Goal: Task Accomplishment & Management: Manage account settings

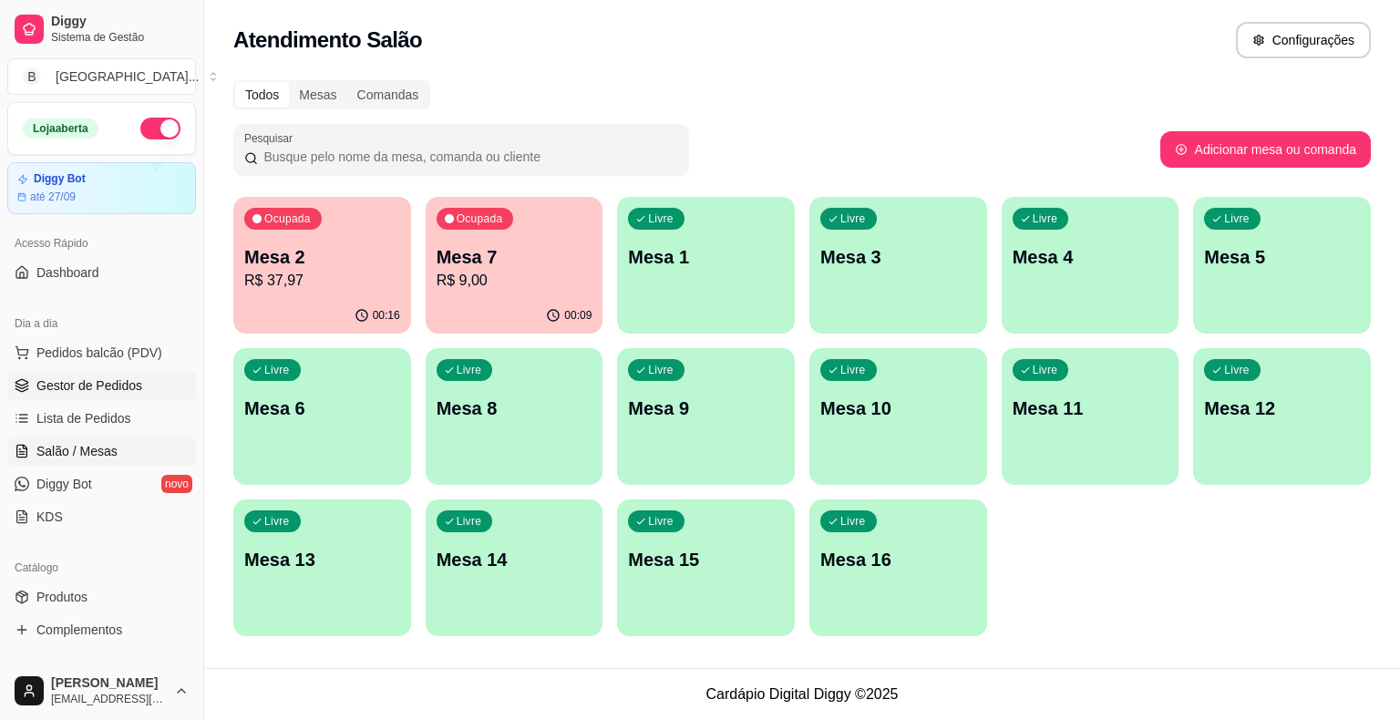
click at [114, 386] on span "Gestor de Pedidos" at bounding box center [89, 385] width 106 height 18
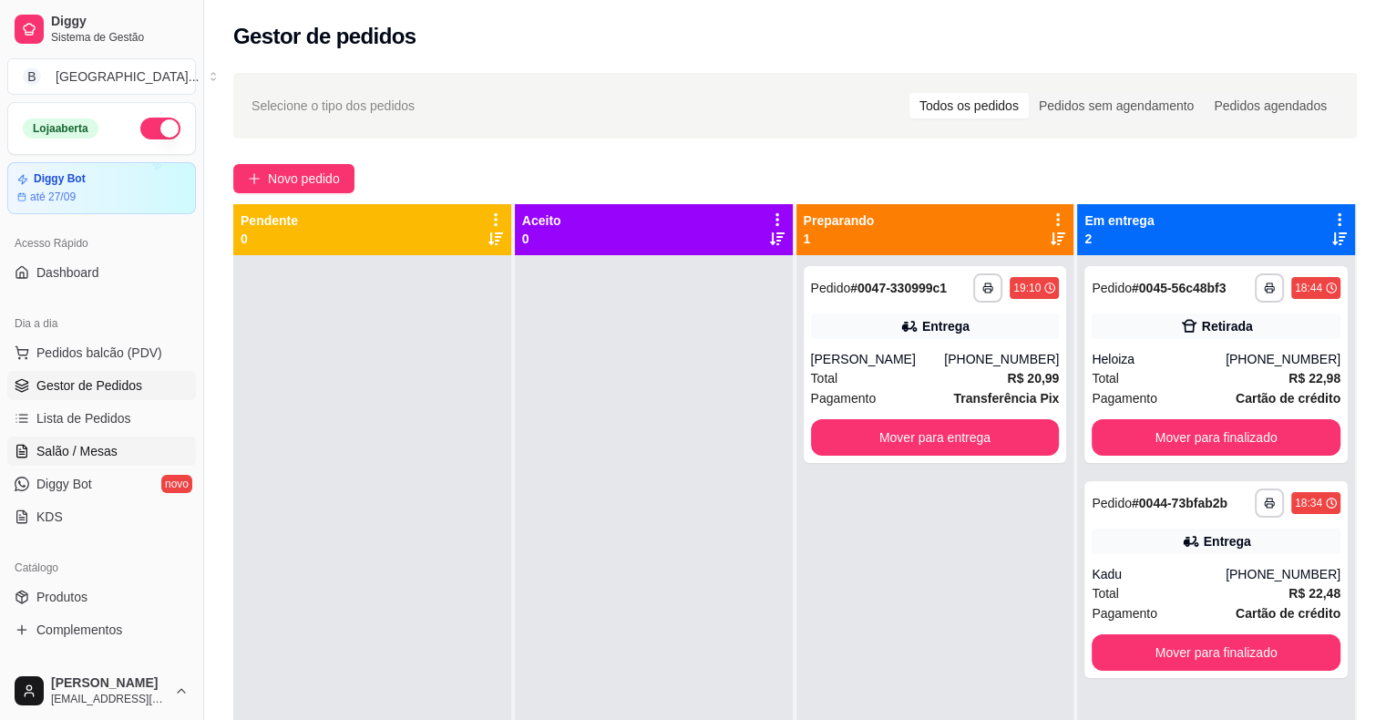
click at [98, 442] on span "Salão / Mesas" at bounding box center [76, 451] width 81 height 18
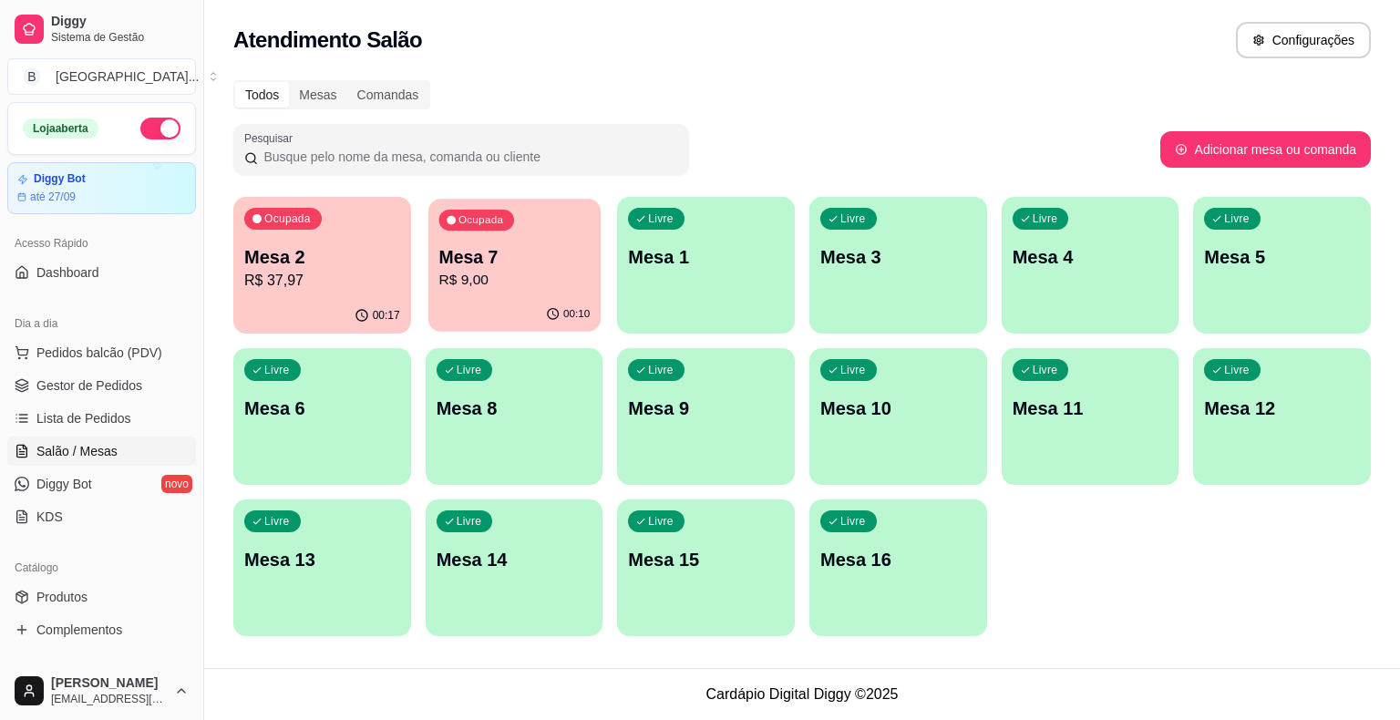
click at [544, 259] on p "Mesa 7" at bounding box center [513, 257] width 151 height 25
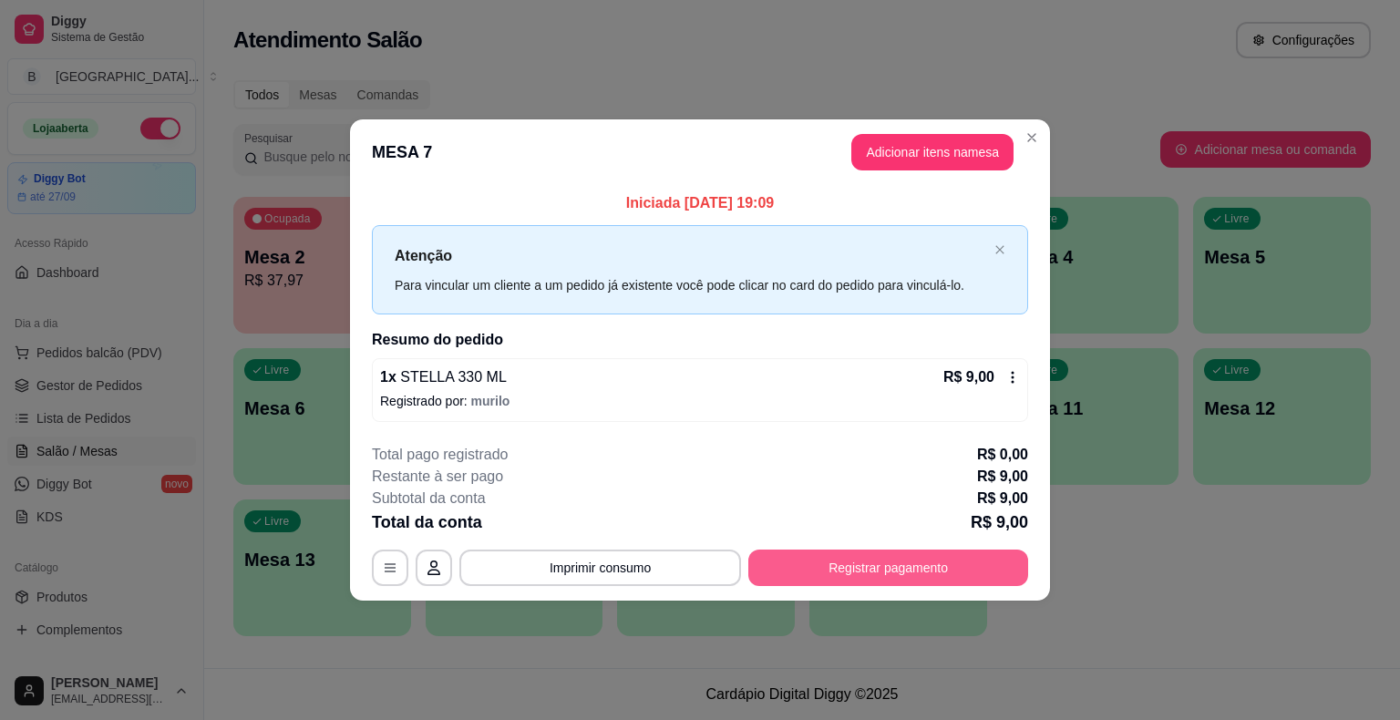
click at [883, 552] on button "Registrar pagamento" at bounding box center [888, 568] width 280 height 36
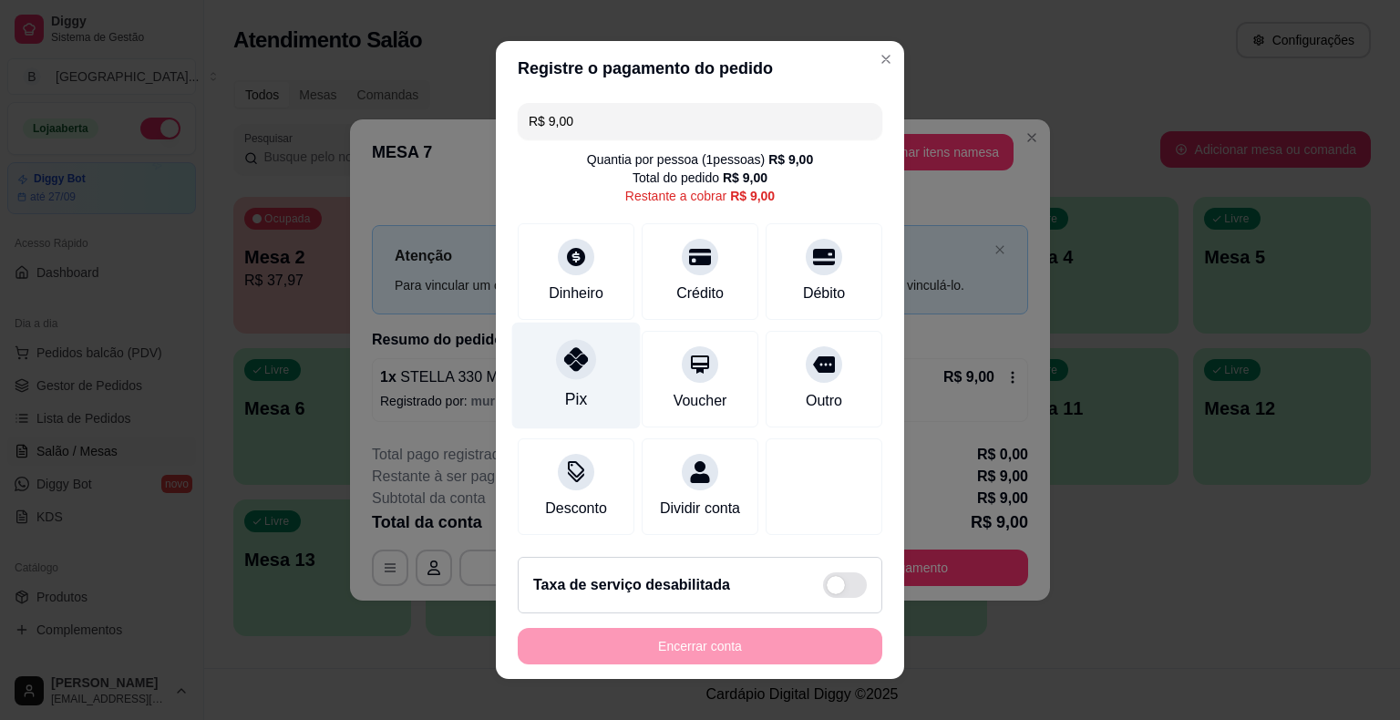
click at [565, 391] on div "Pix" at bounding box center [576, 399] width 22 height 24
type input "R$ 0,00"
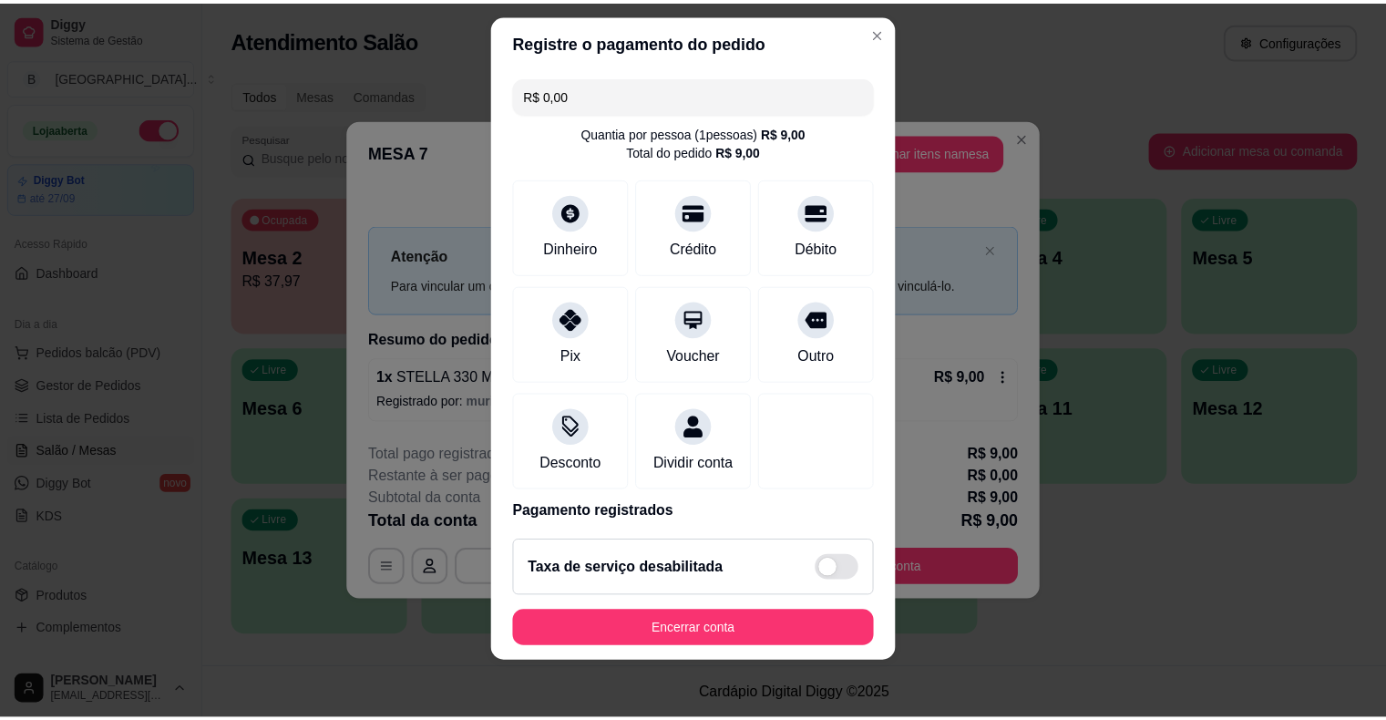
scroll to position [86, 0]
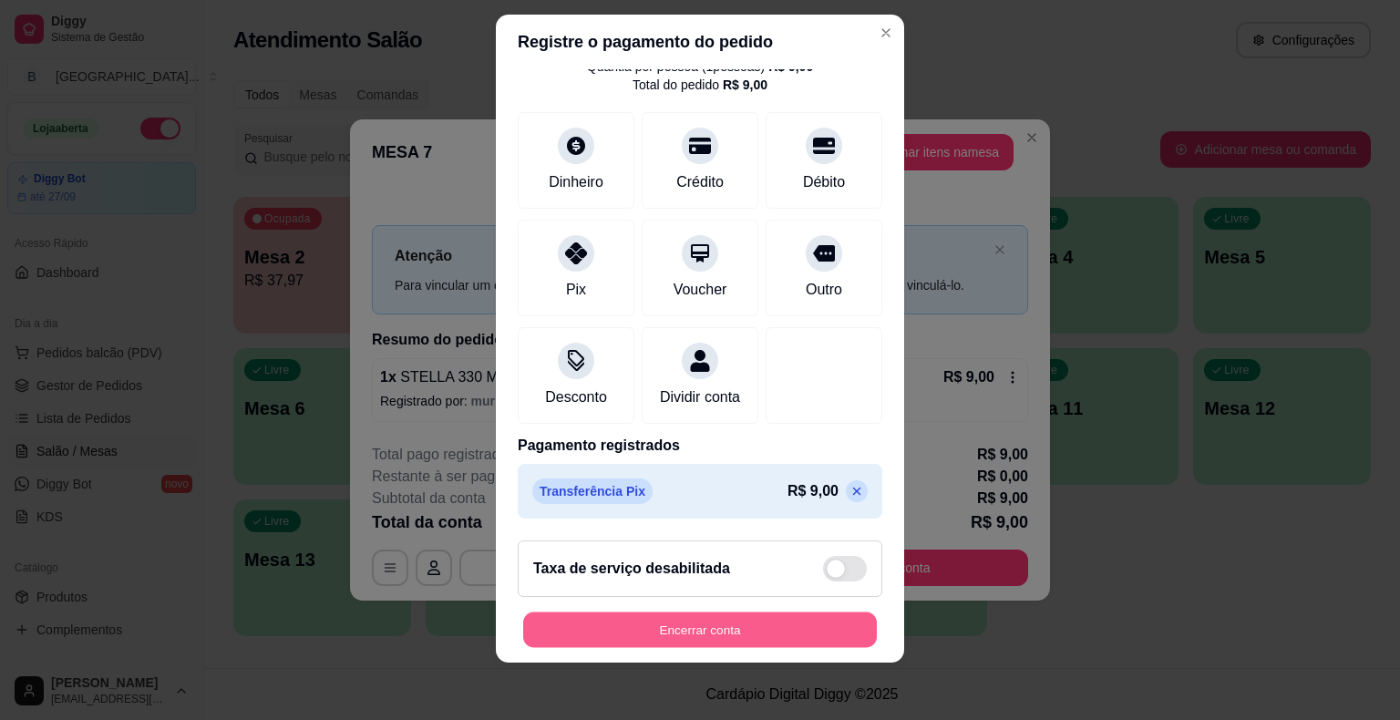
click at [750, 626] on button "Encerrar conta" at bounding box center [700, 630] width 354 height 36
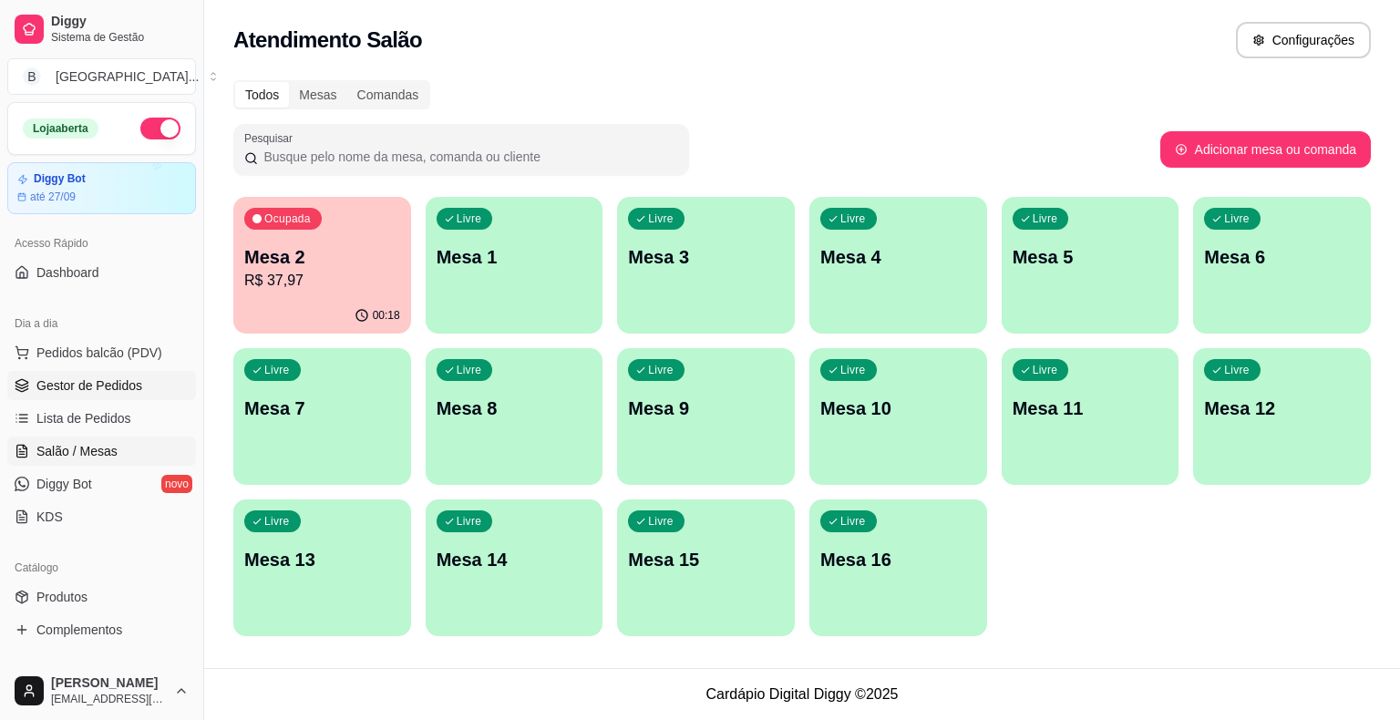
click at [56, 378] on span "Gestor de Pedidos" at bounding box center [89, 385] width 106 height 18
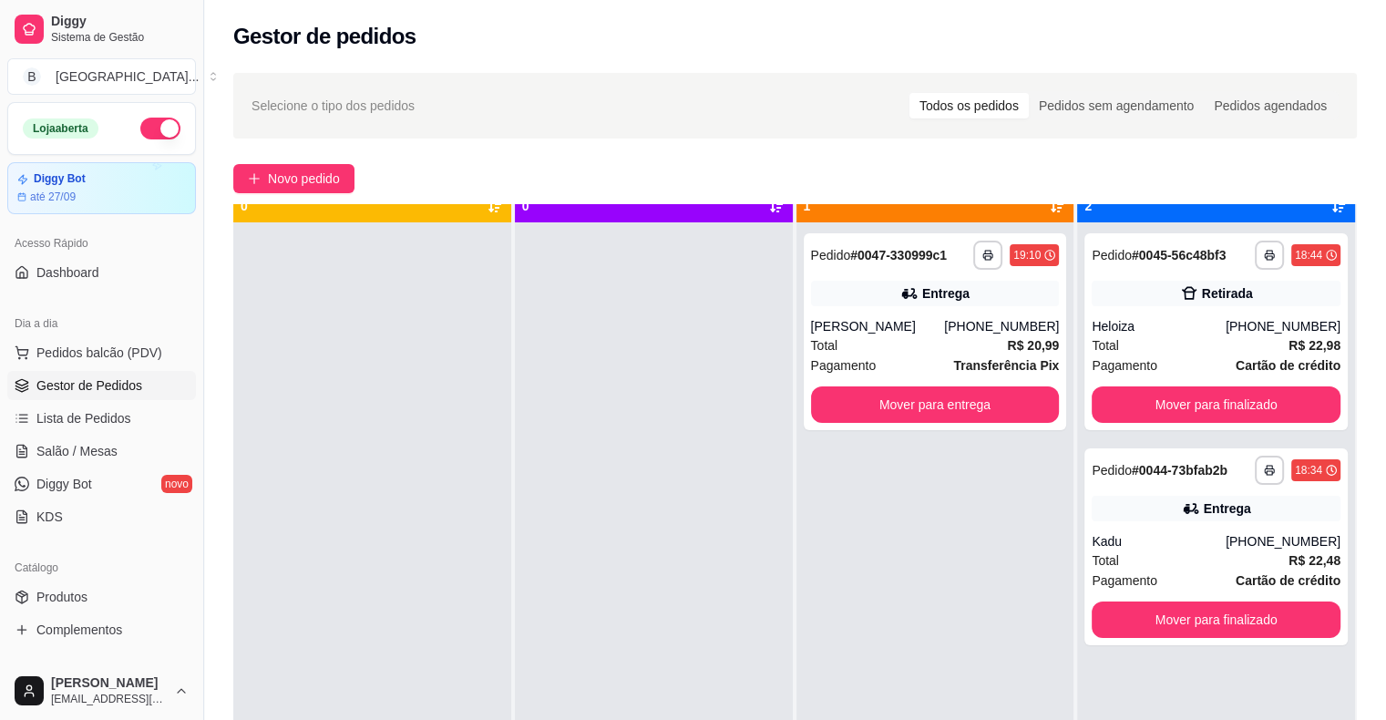
scroll to position [51, 0]
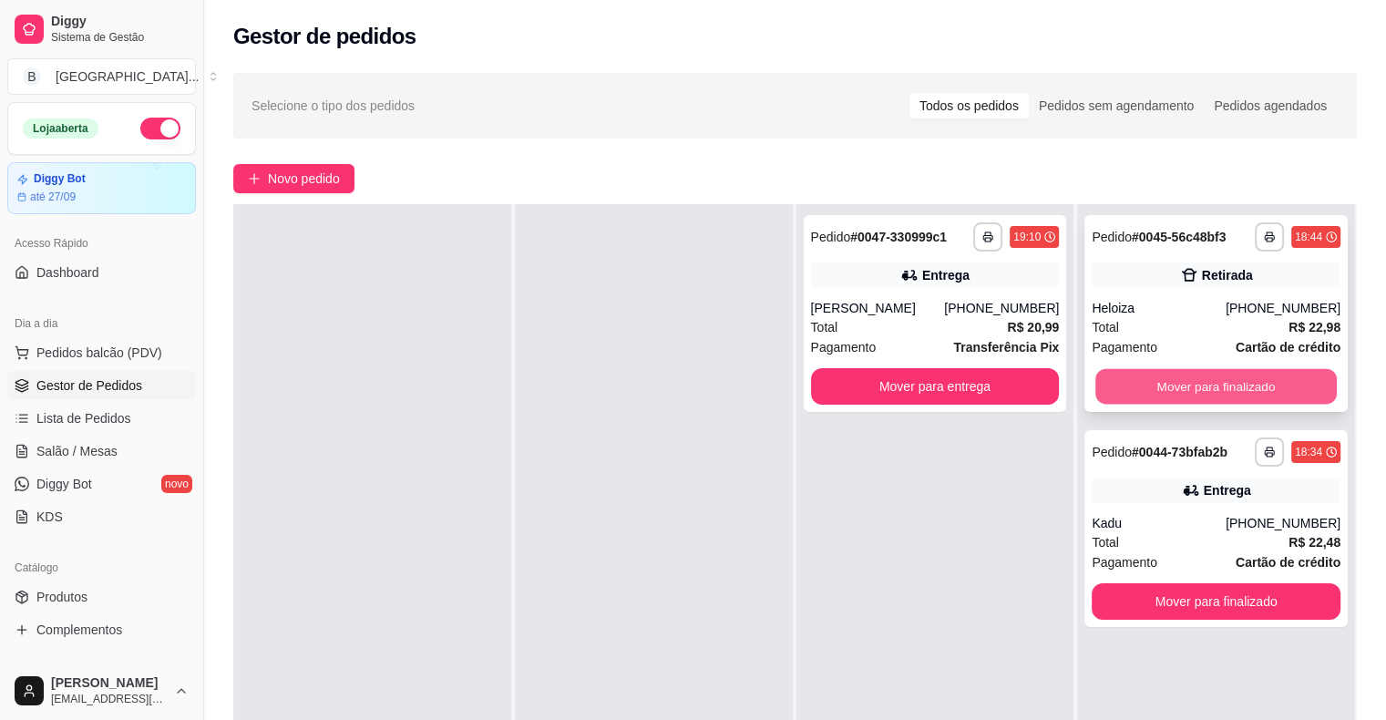
click at [1168, 382] on button "Mover para finalizado" at bounding box center [1217, 387] width 242 height 36
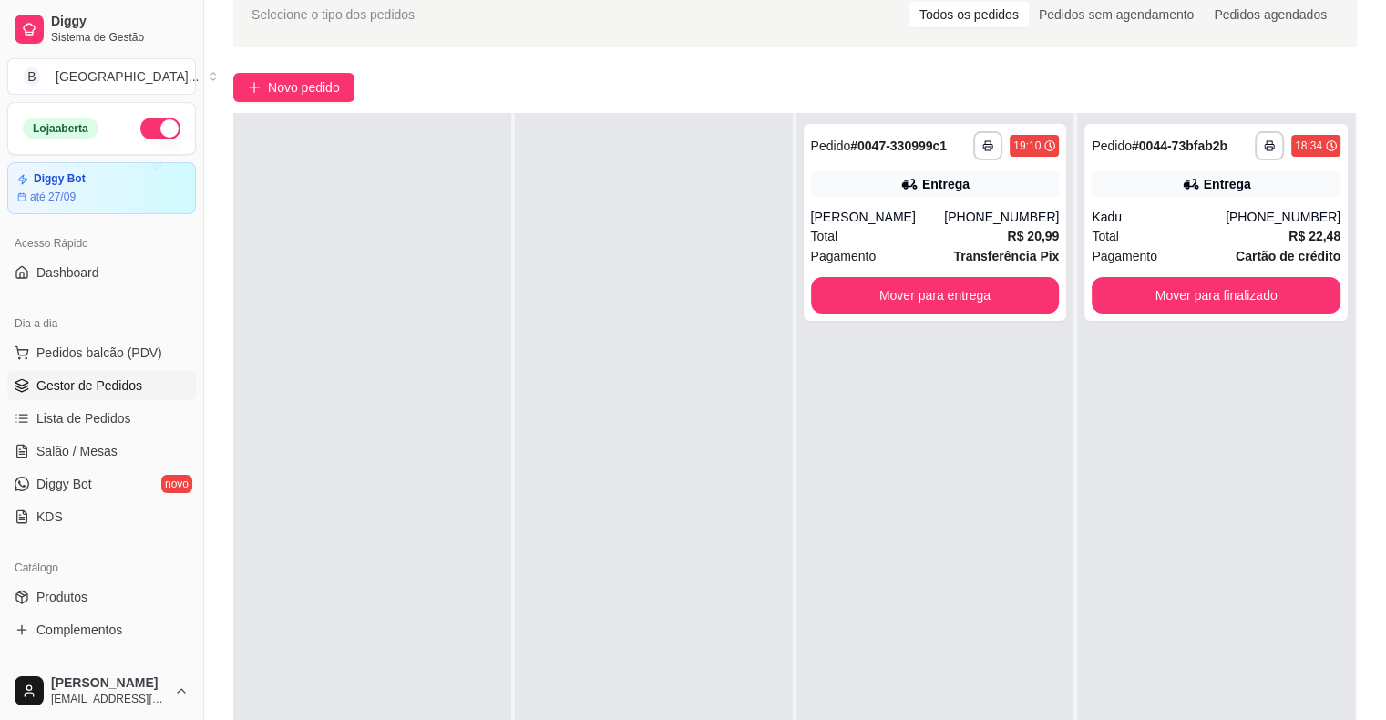
scroll to position [0, 0]
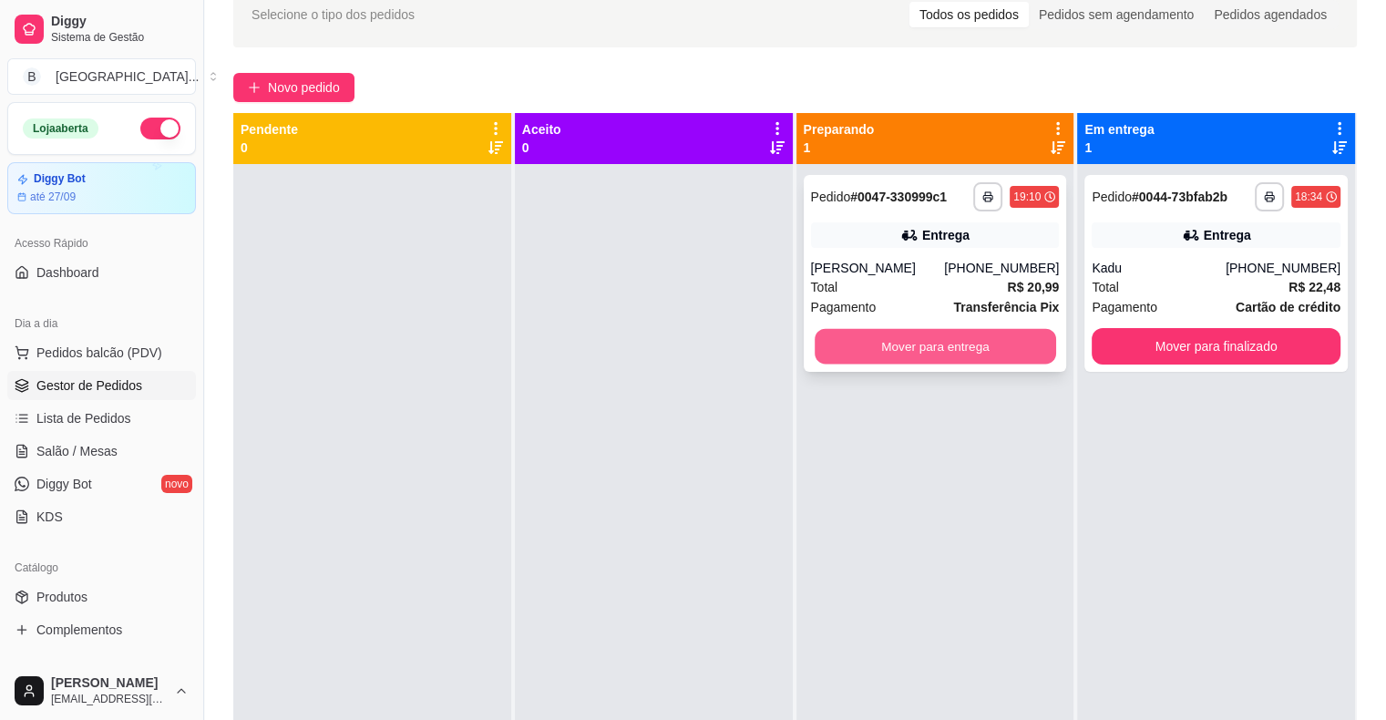
click at [891, 352] on button "Mover para entrega" at bounding box center [936, 347] width 242 height 36
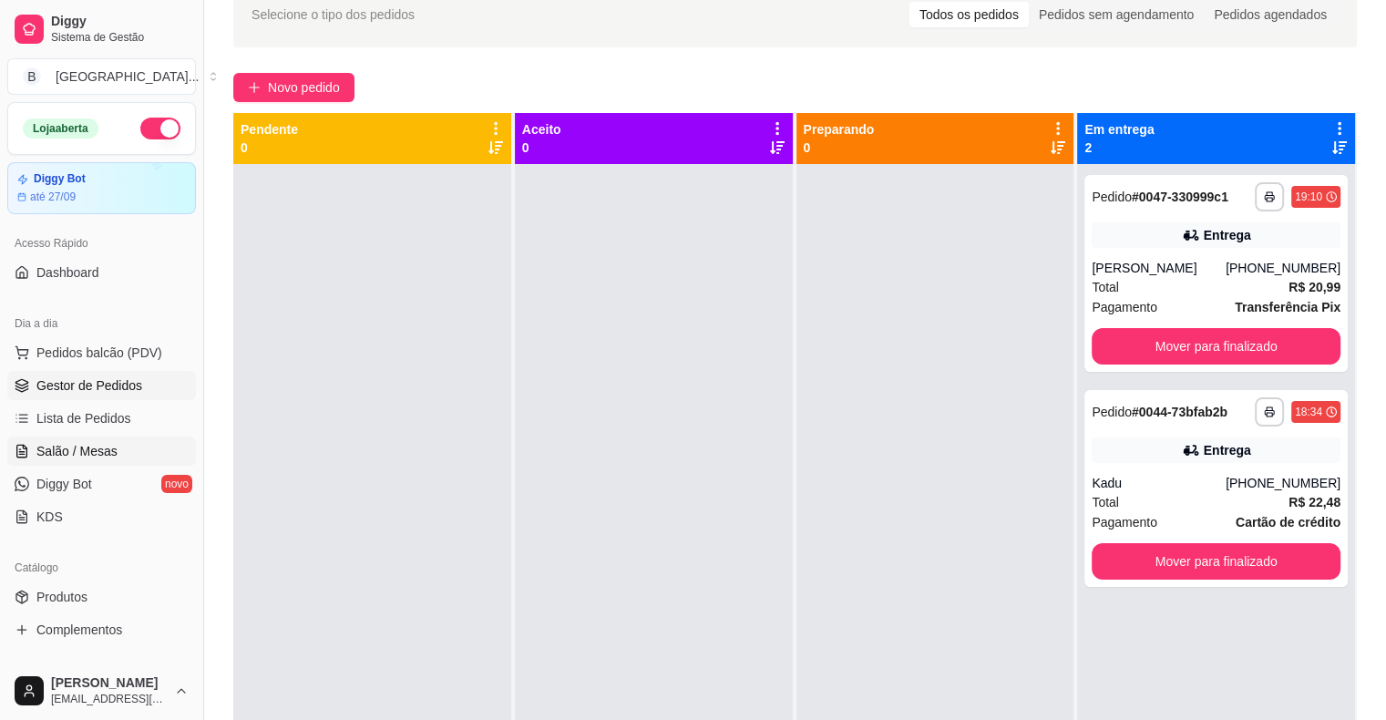
click at [73, 449] on span "Salão / Mesas" at bounding box center [76, 451] width 81 height 18
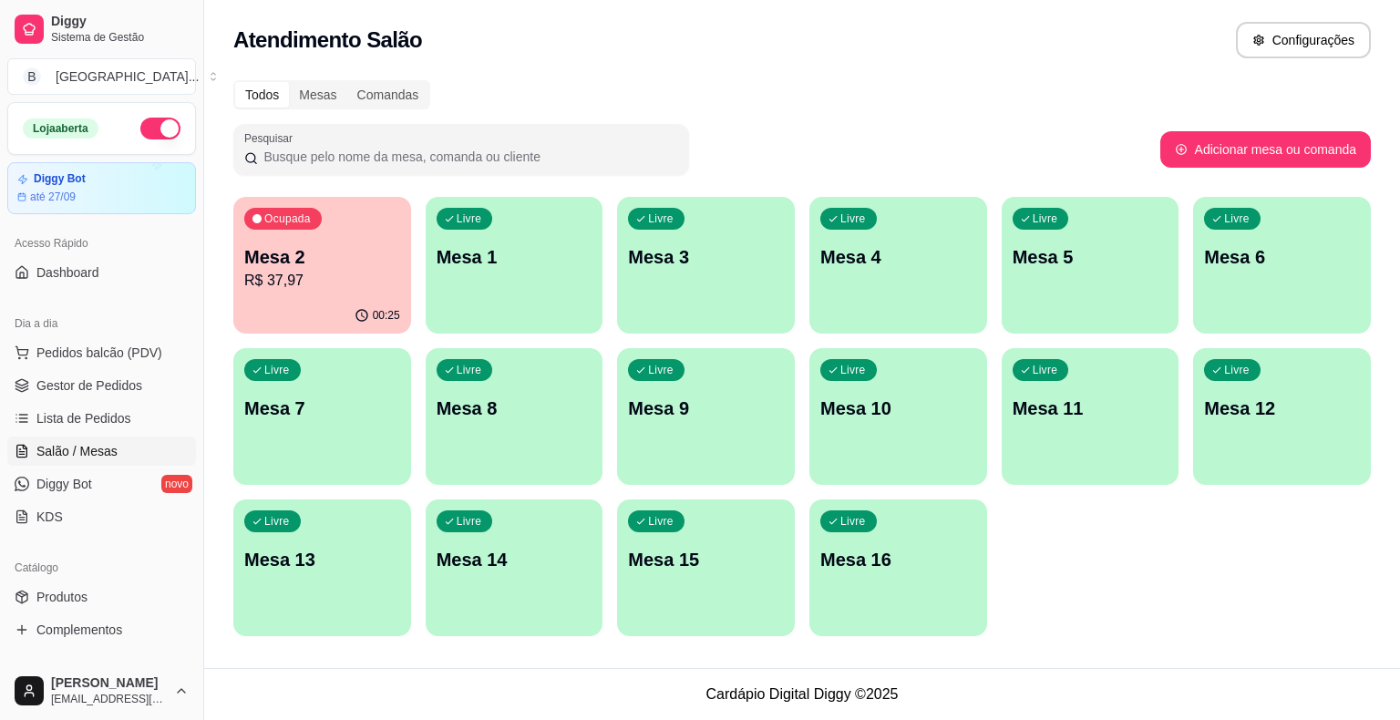
click at [365, 250] on p "Mesa 2" at bounding box center [322, 257] width 156 height 26
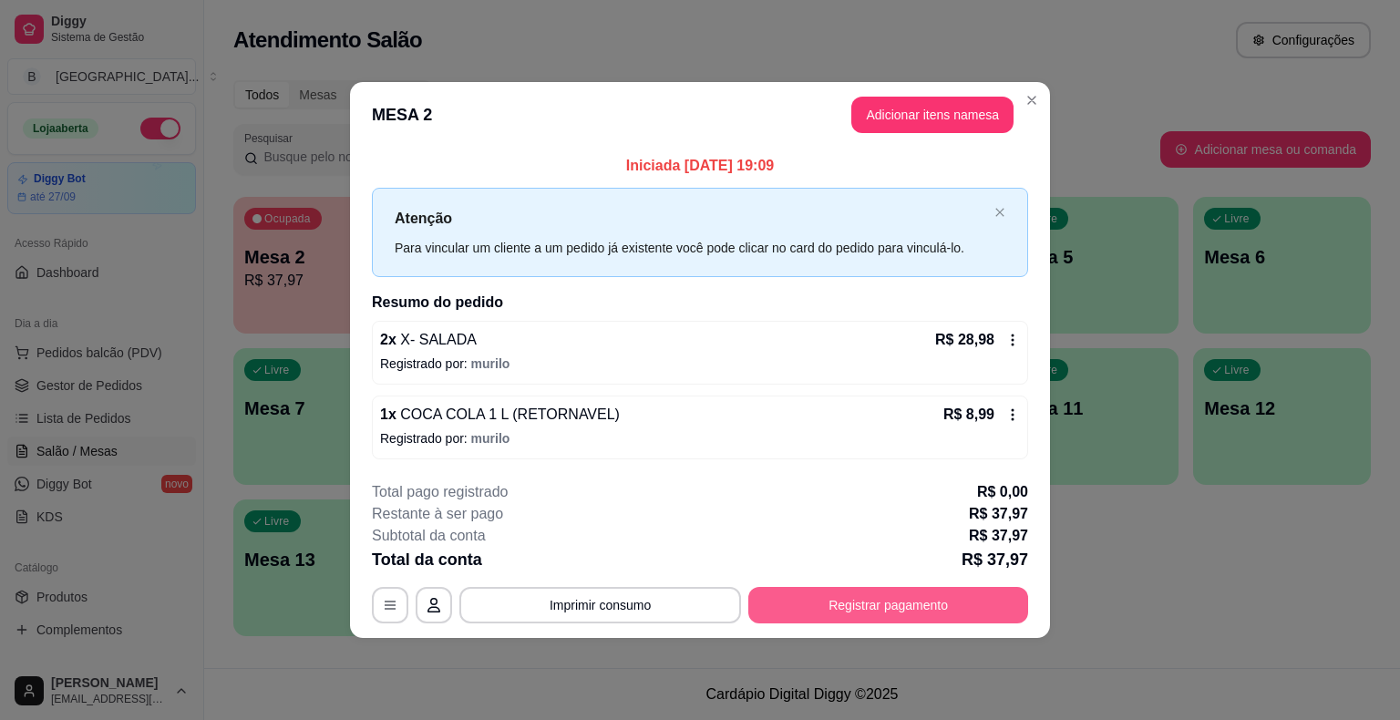
click at [944, 598] on button "Registrar pagamento" at bounding box center [888, 605] width 280 height 36
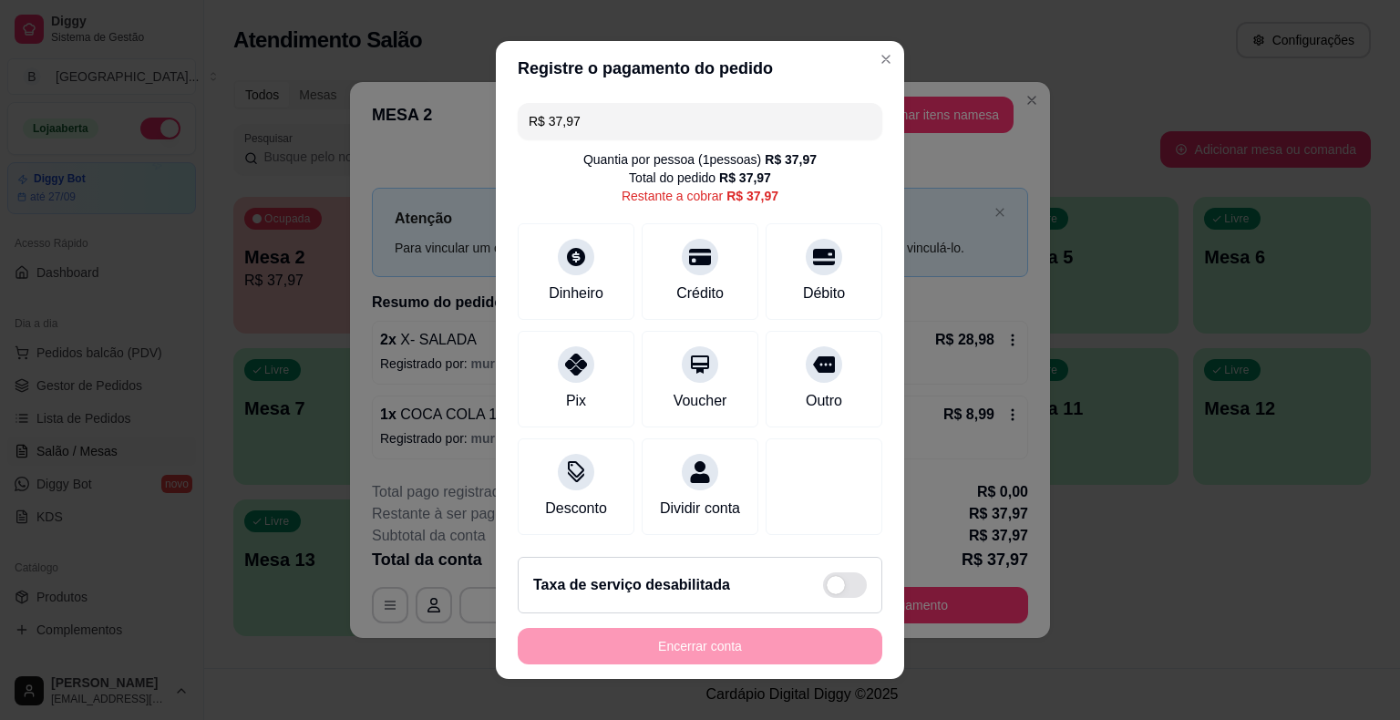
scroll to position [16, 0]
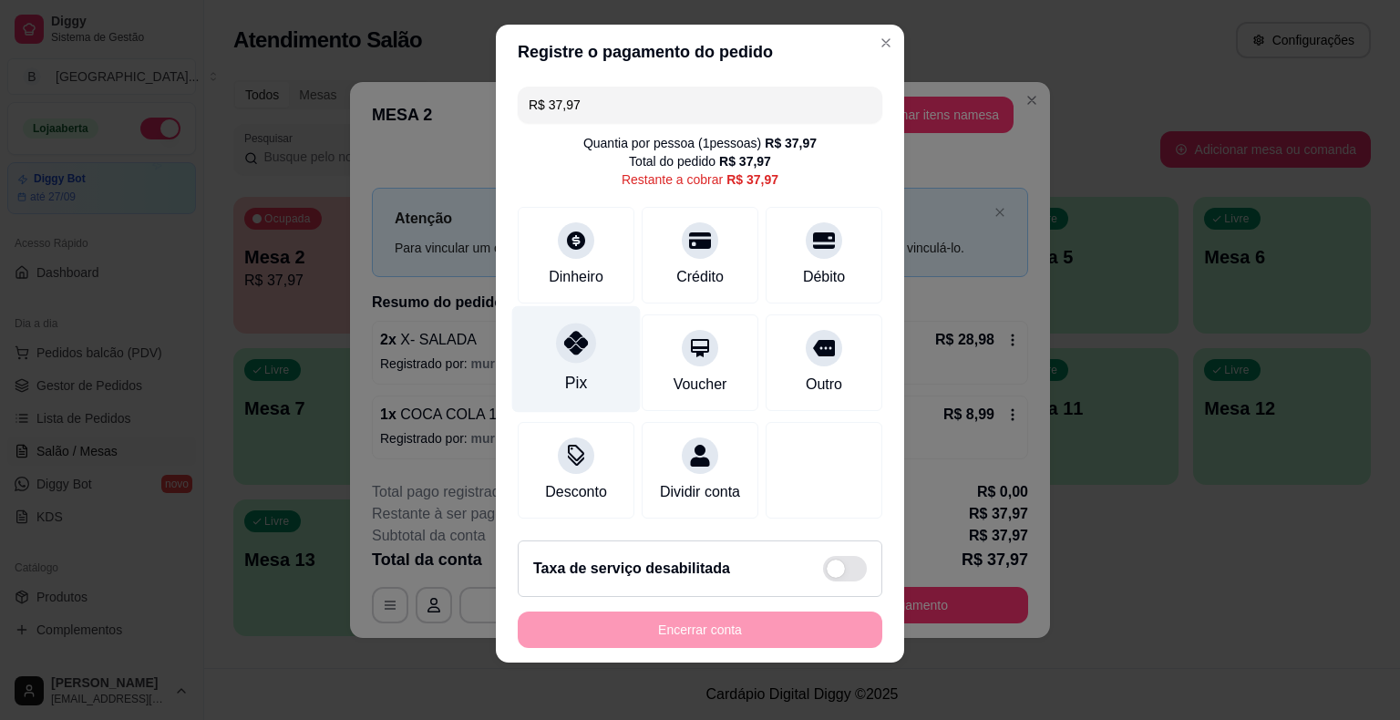
click at [592, 361] on div "Pix" at bounding box center [576, 359] width 129 height 107
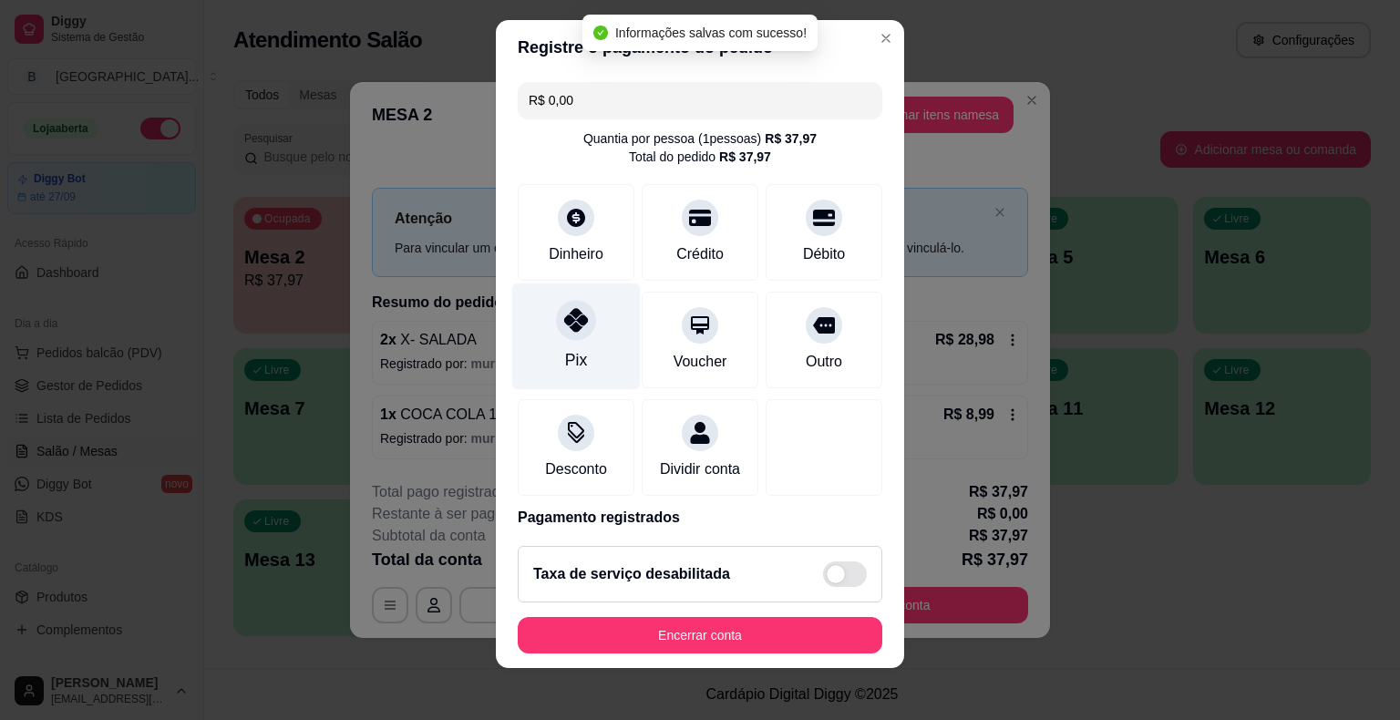
type input "R$ 0,00"
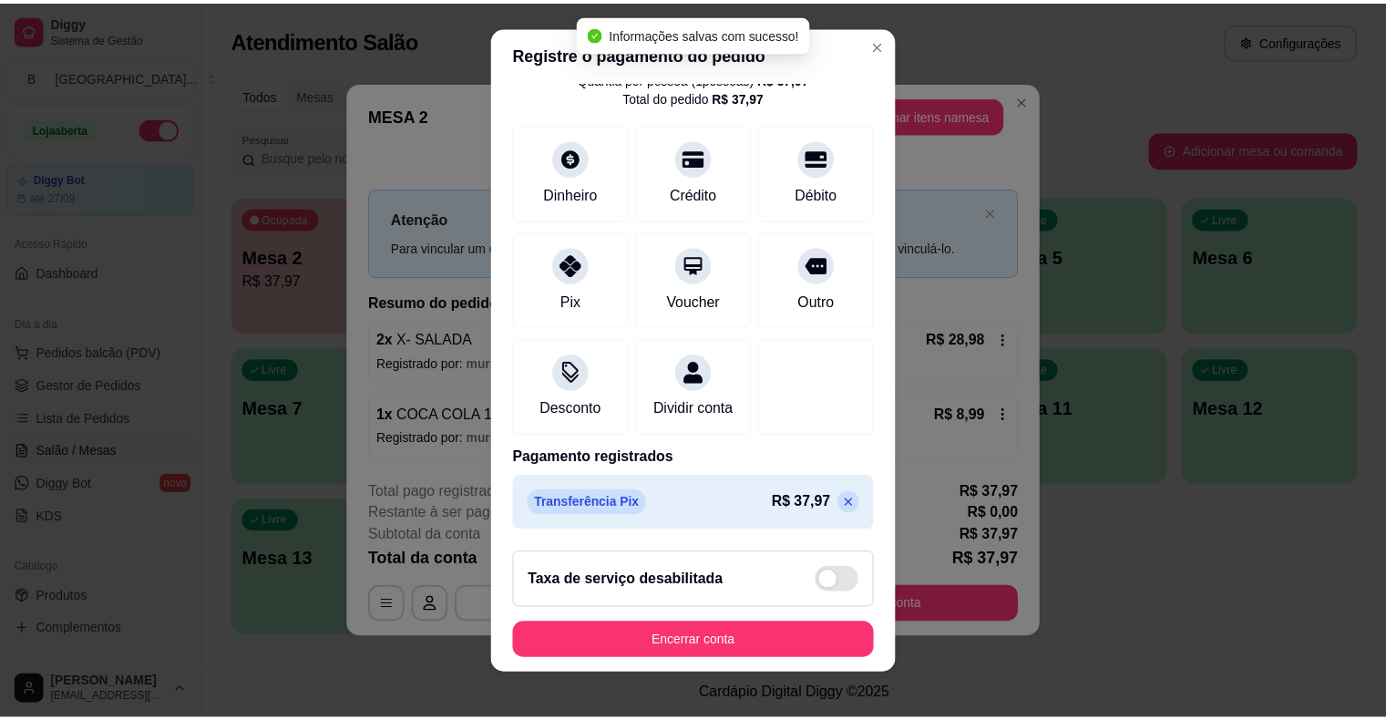
scroll to position [22, 0]
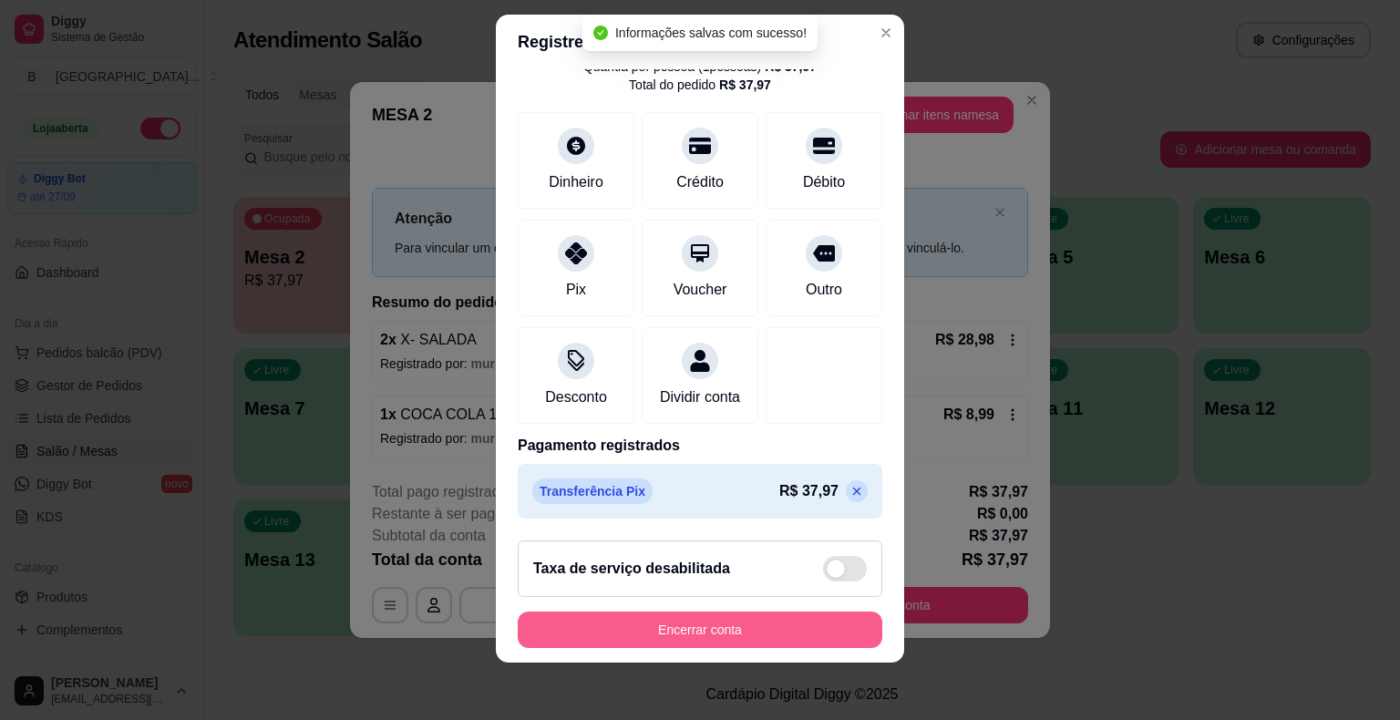
click at [746, 638] on button "Encerrar conta" at bounding box center [700, 630] width 365 height 36
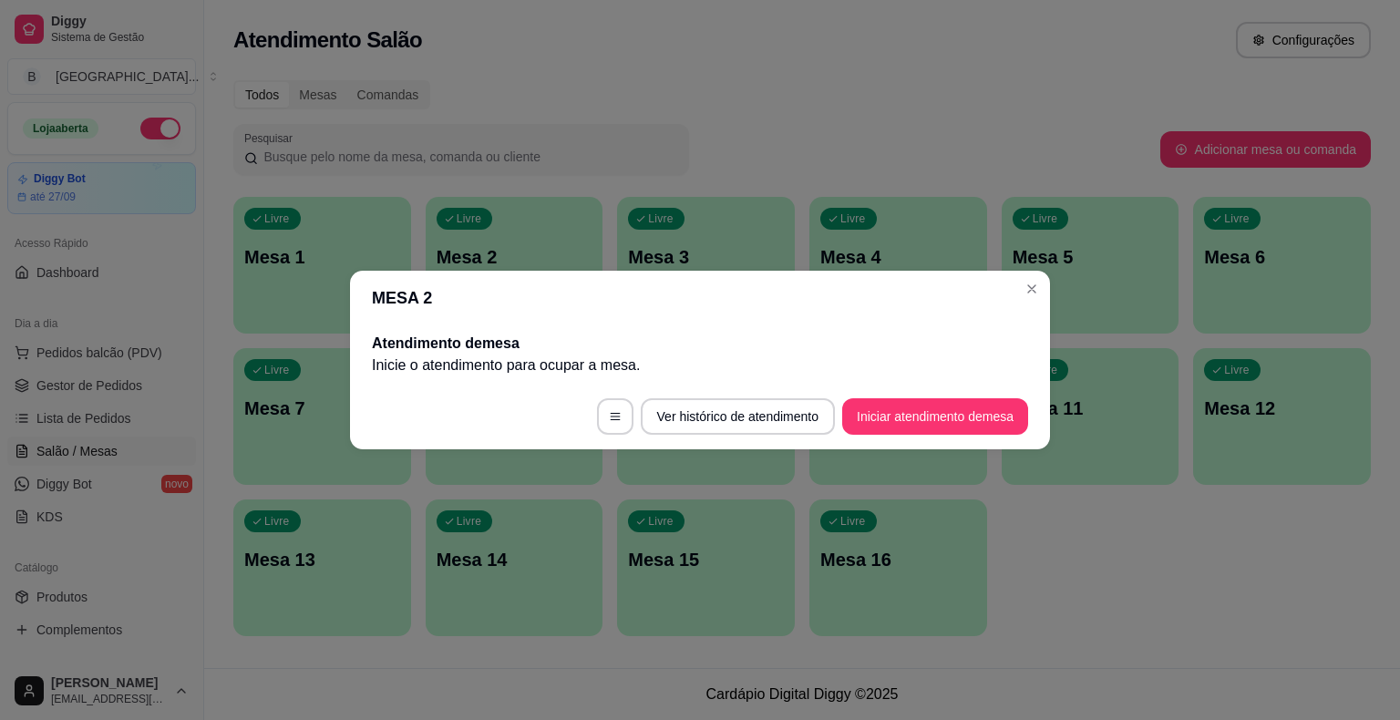
click at [401, 289] on header "MESA 2" at bounding box center [700, 298] width 700 height 55
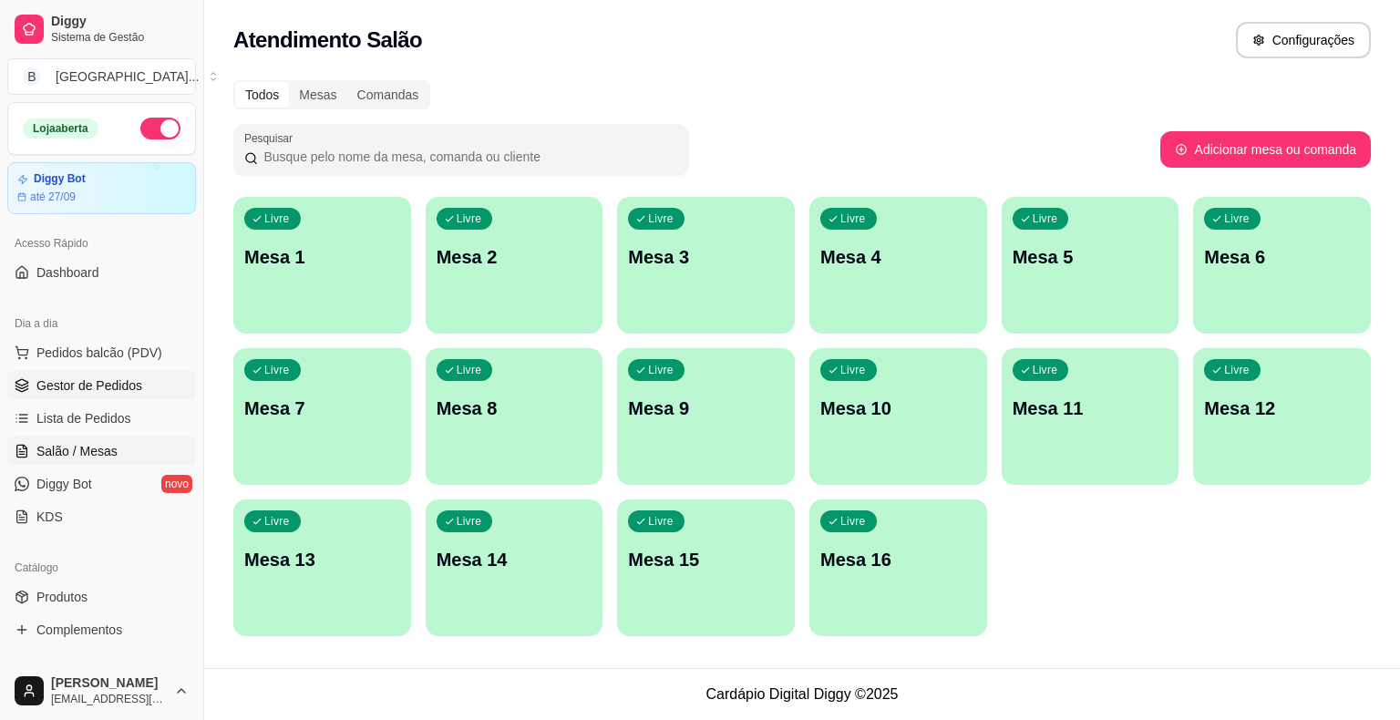
click at [66, 372] on link "Gestor de Pedidos" at bounding box center [101, 385] width 189 height 29
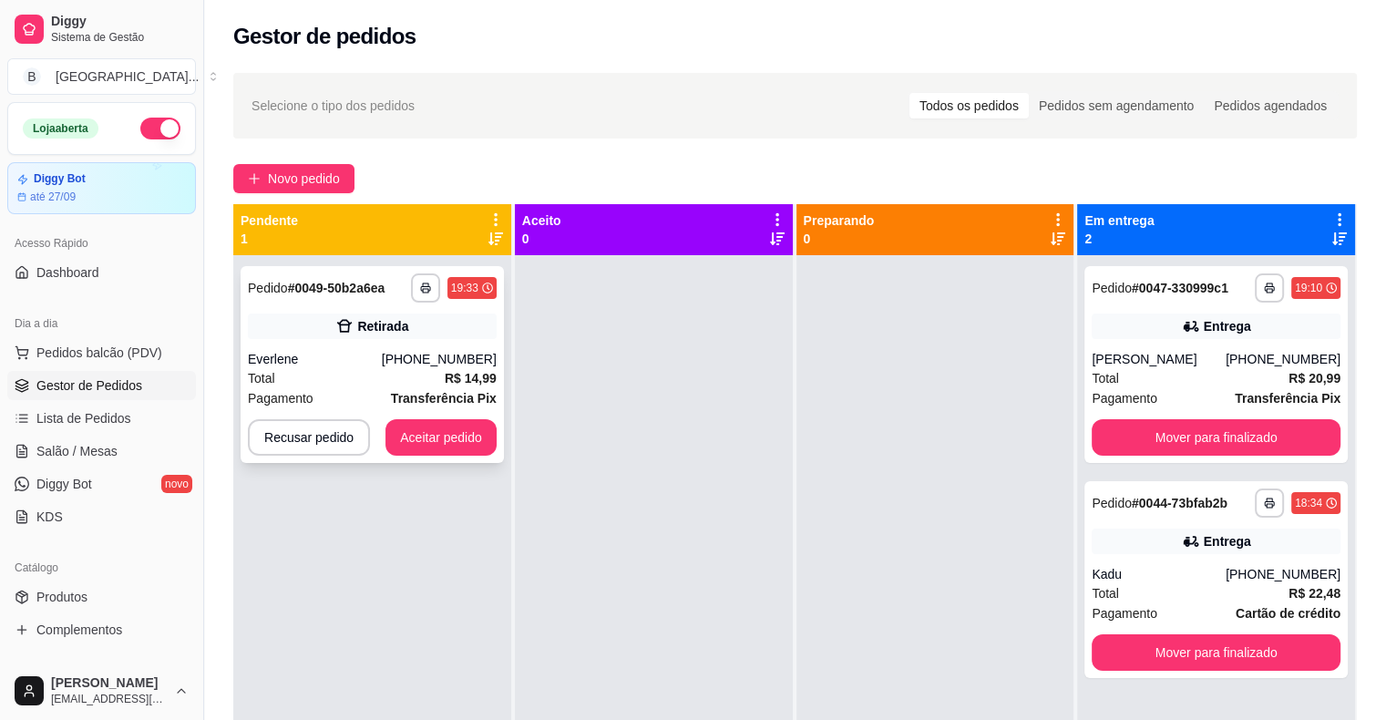
click at [379, 416] on div "**********" at bounding box center [372, 364] width 263 height 197
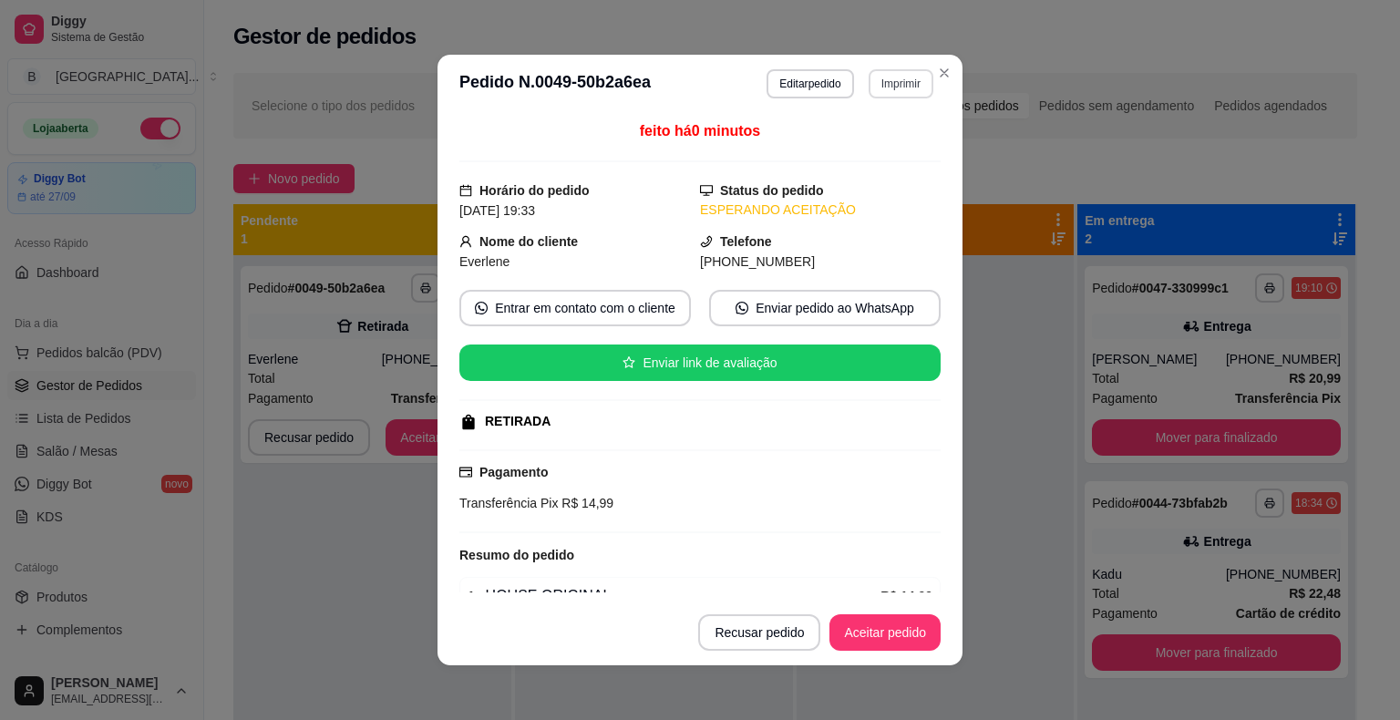
click at [886, 86] on button "Imprimir" at bounding box center [901, 83] width 65 height 29
click at [862, 160] on button "IMPRESSORA" at bounding box center [861, 147] width 128 height 28
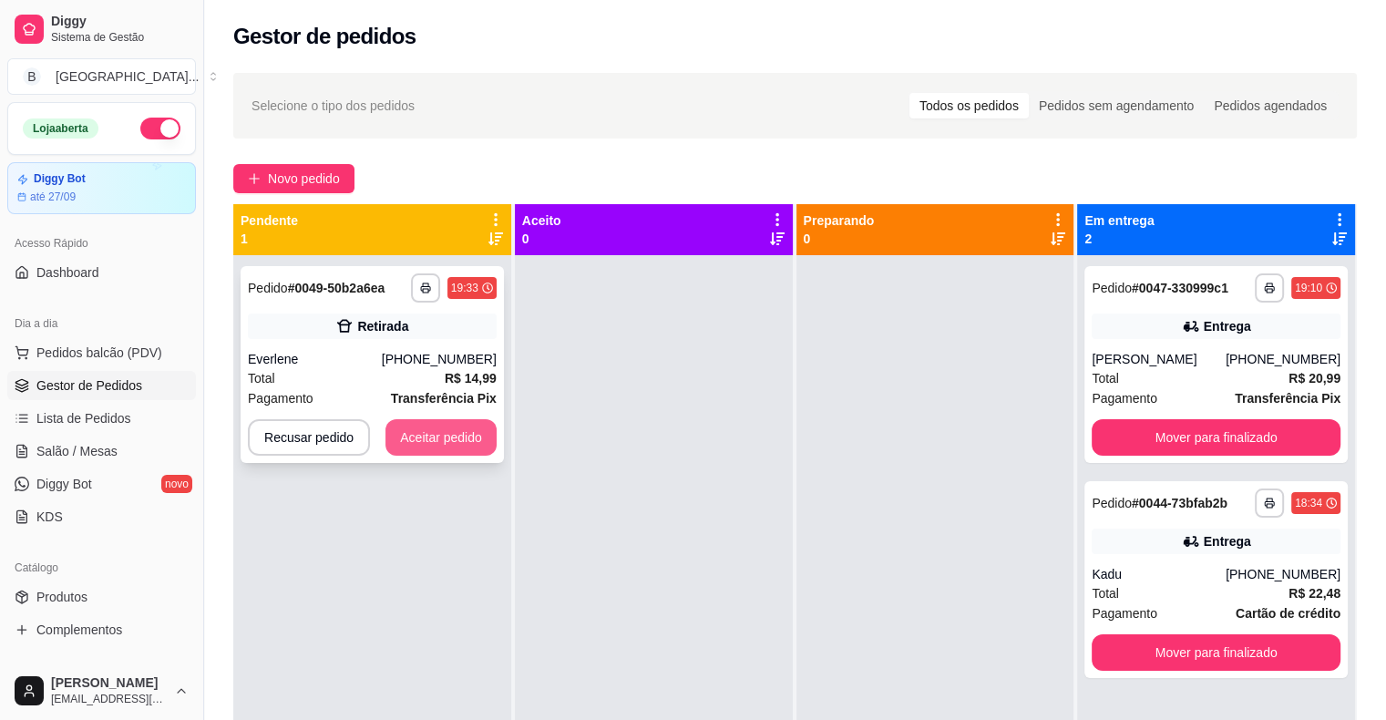
click at [433, 447] on button "Aceitar pedido" at bounding box center [441, 437] width 111 height 36
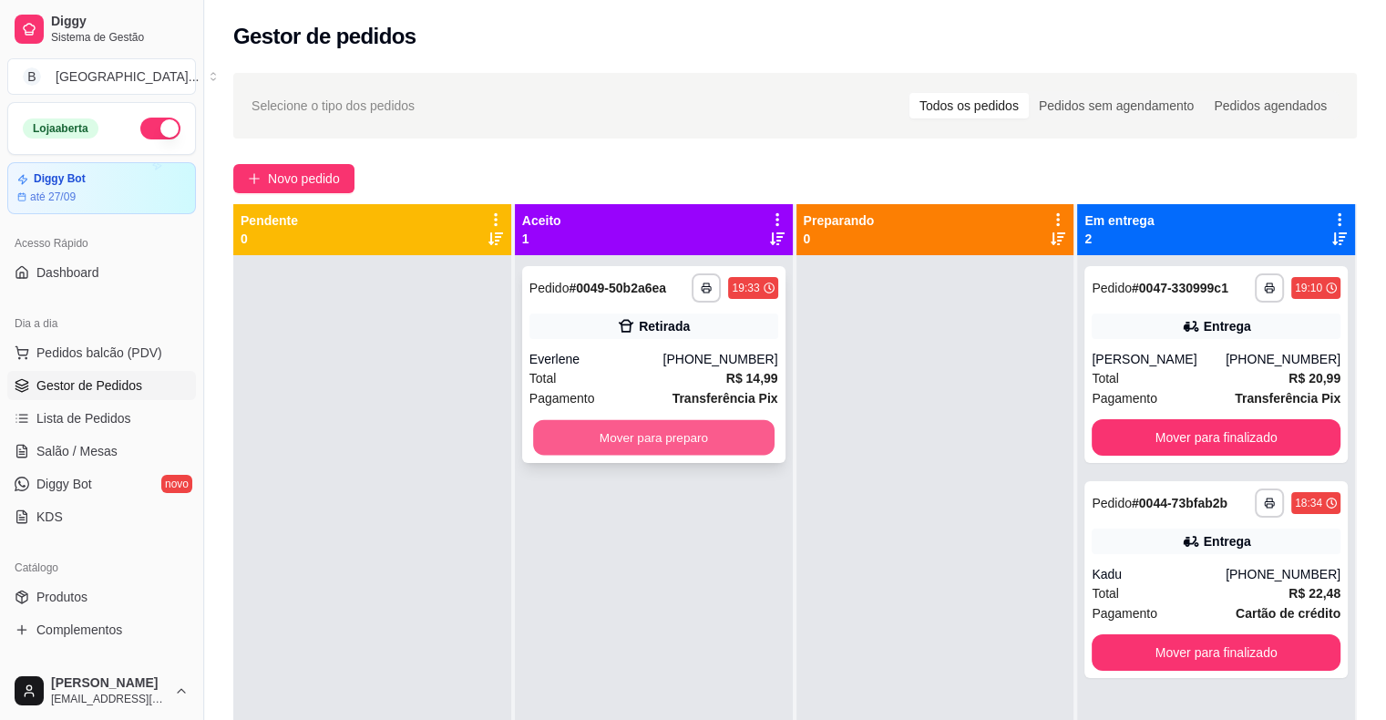
click at [587, 437] on button "Mover para preparo" at bounding box center [654, 438] width 242 height 36
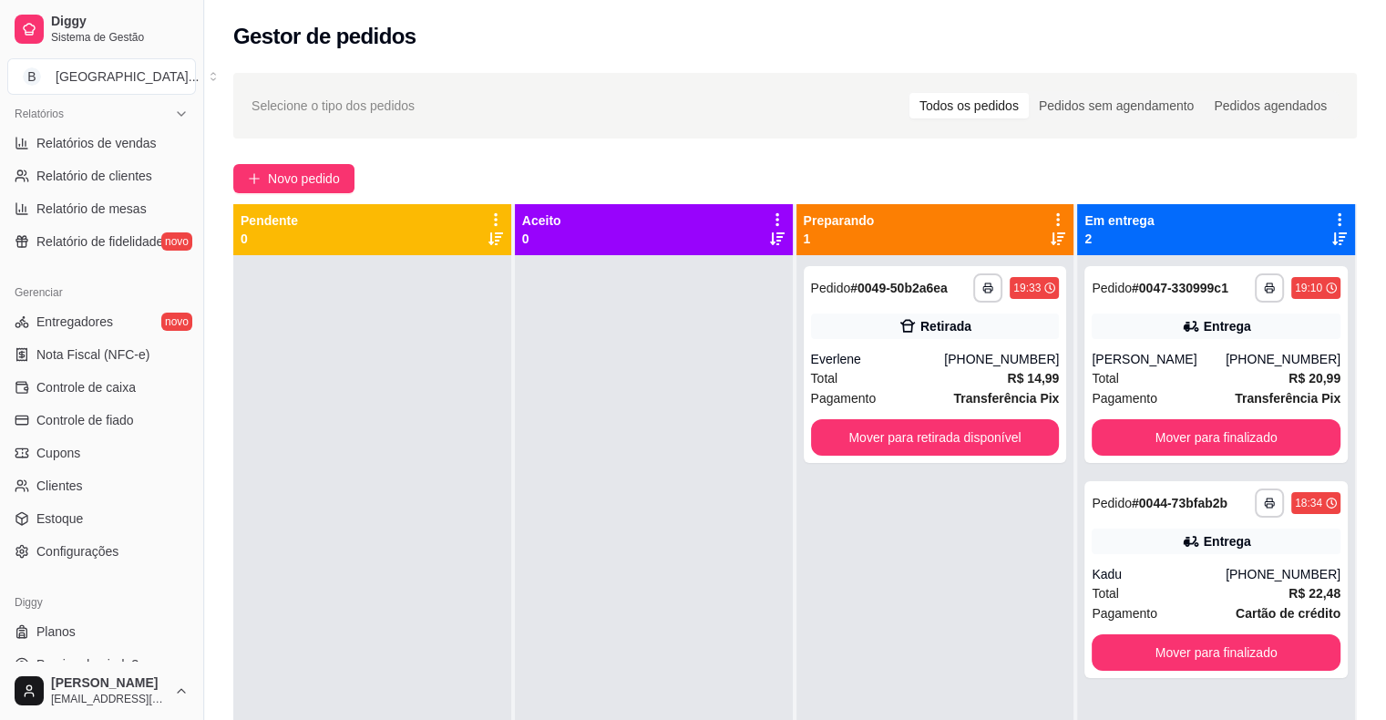
scroll to position [591, 0]
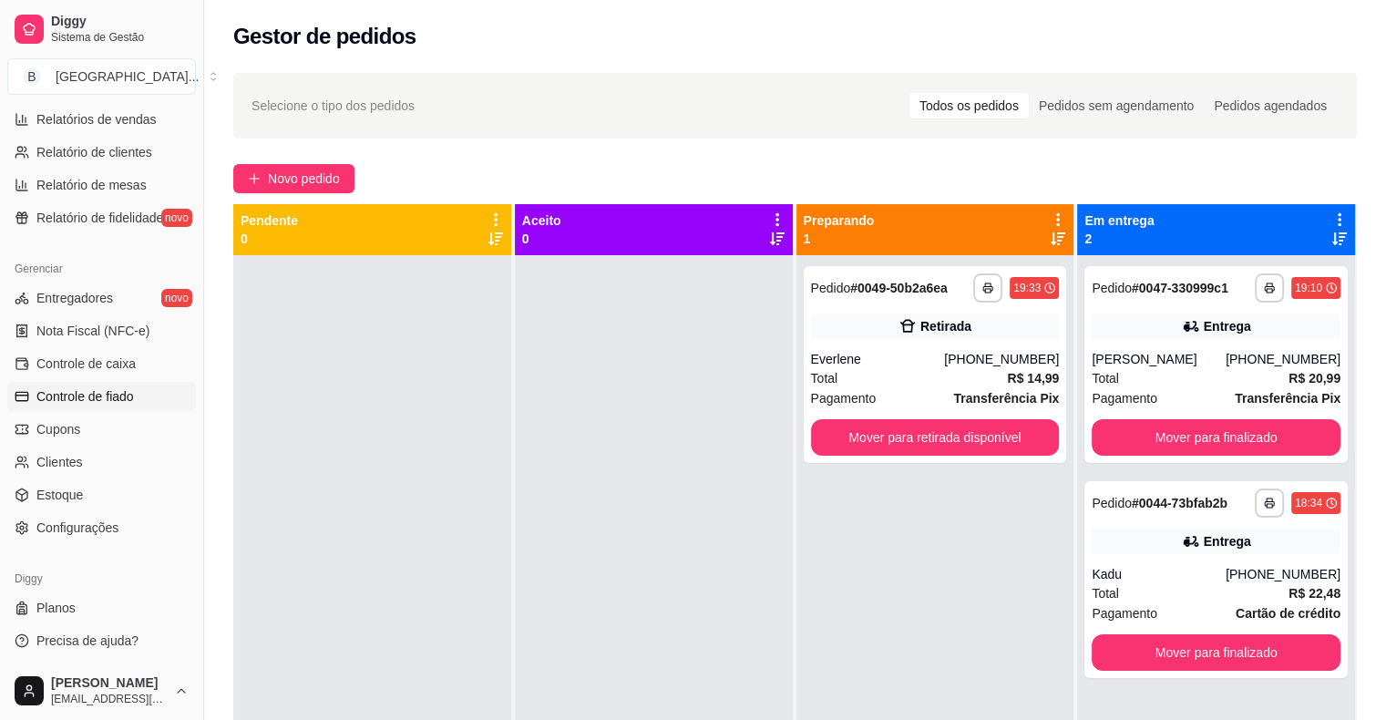
click at [122, 394] on span "Controle de fiado" at bounding box center [85, 396] width 98 height 18
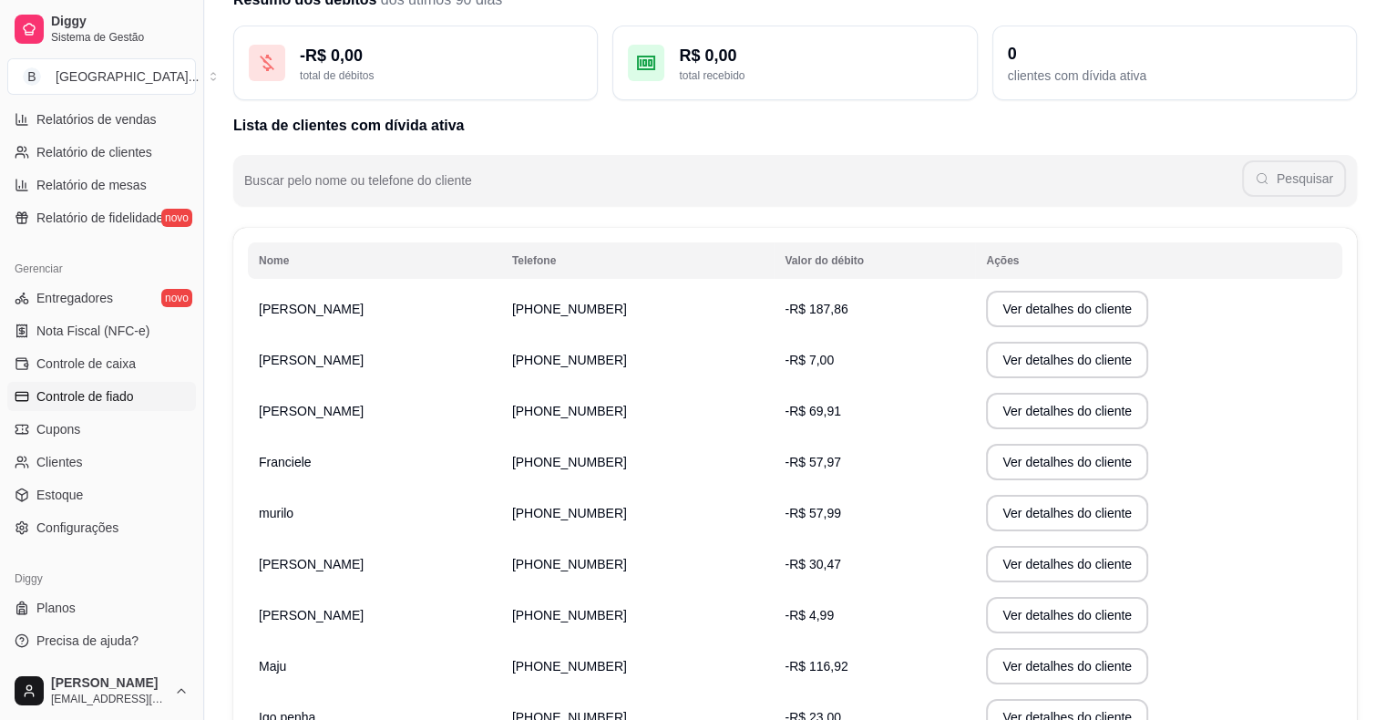
scroll to position [273, 0]
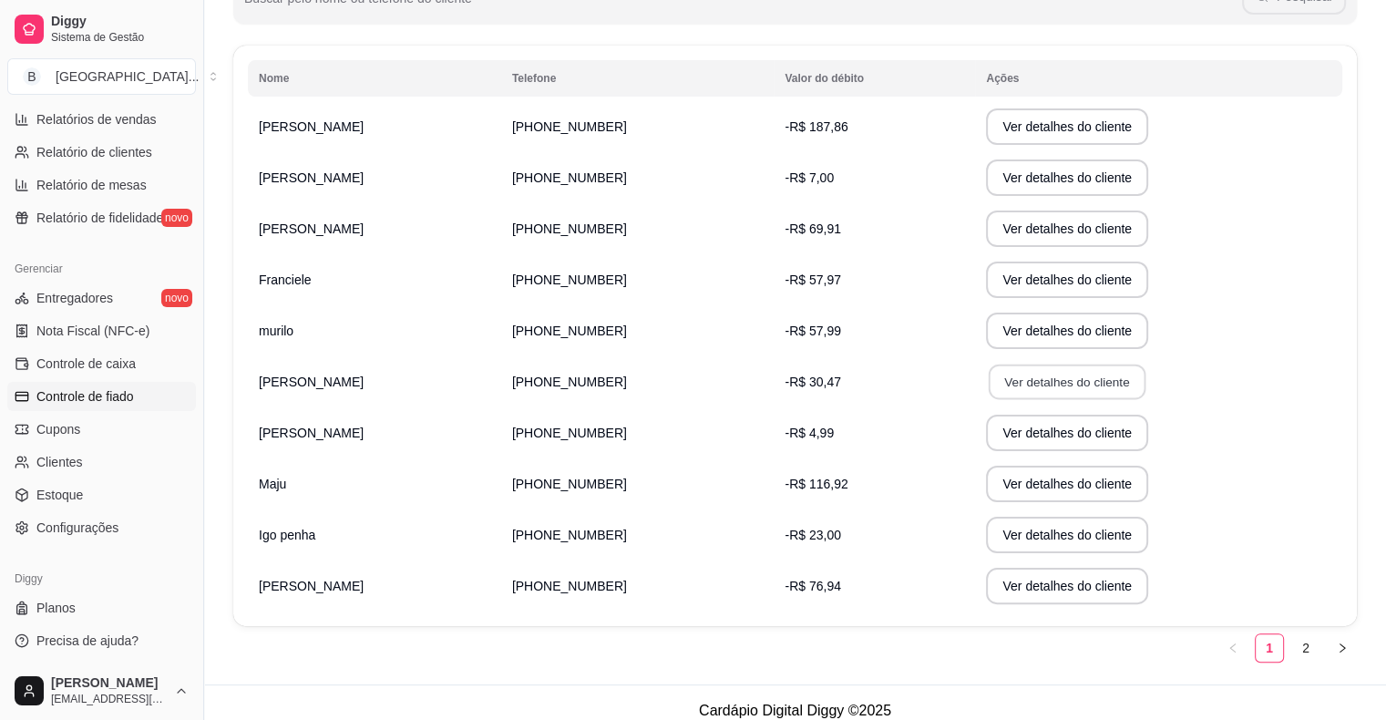
click at [989, 386] on button "Ver detalhes do cliente" at bounding box center [1067, 383] width 157 height 36
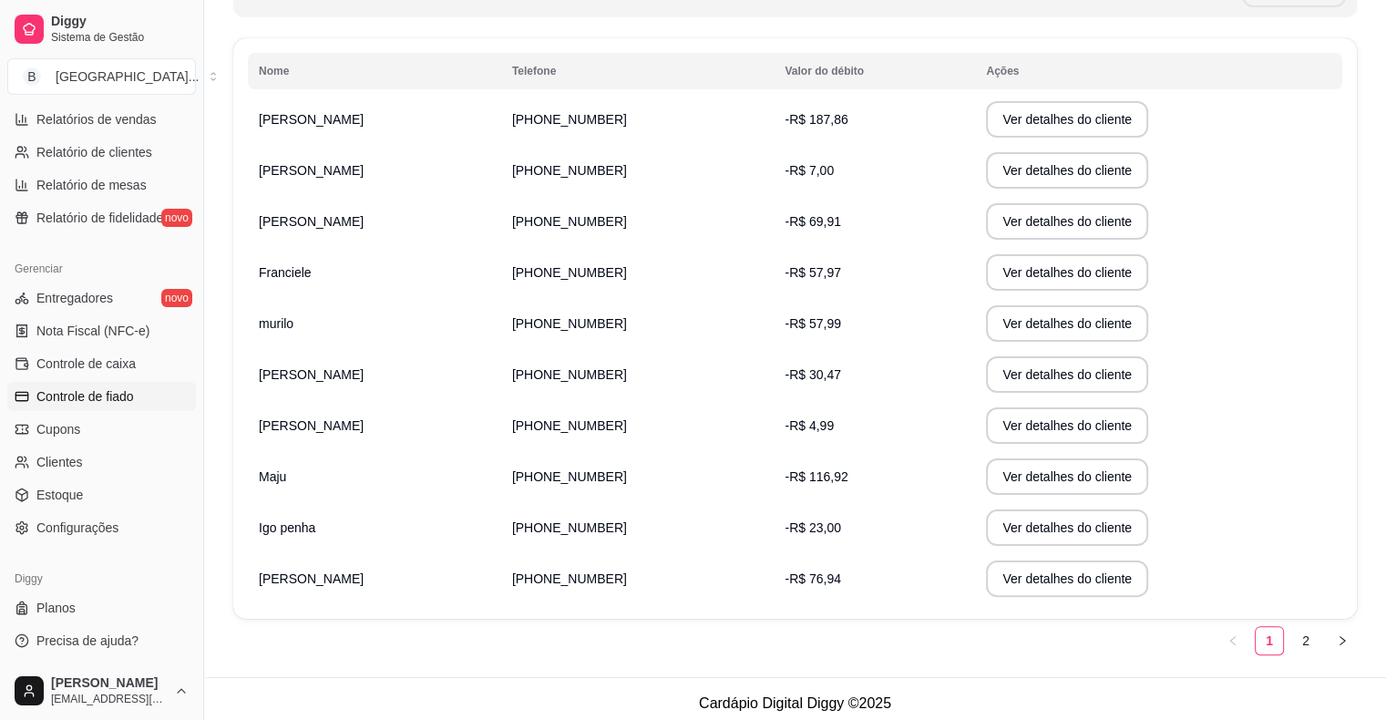
scroll to position [288, 0]
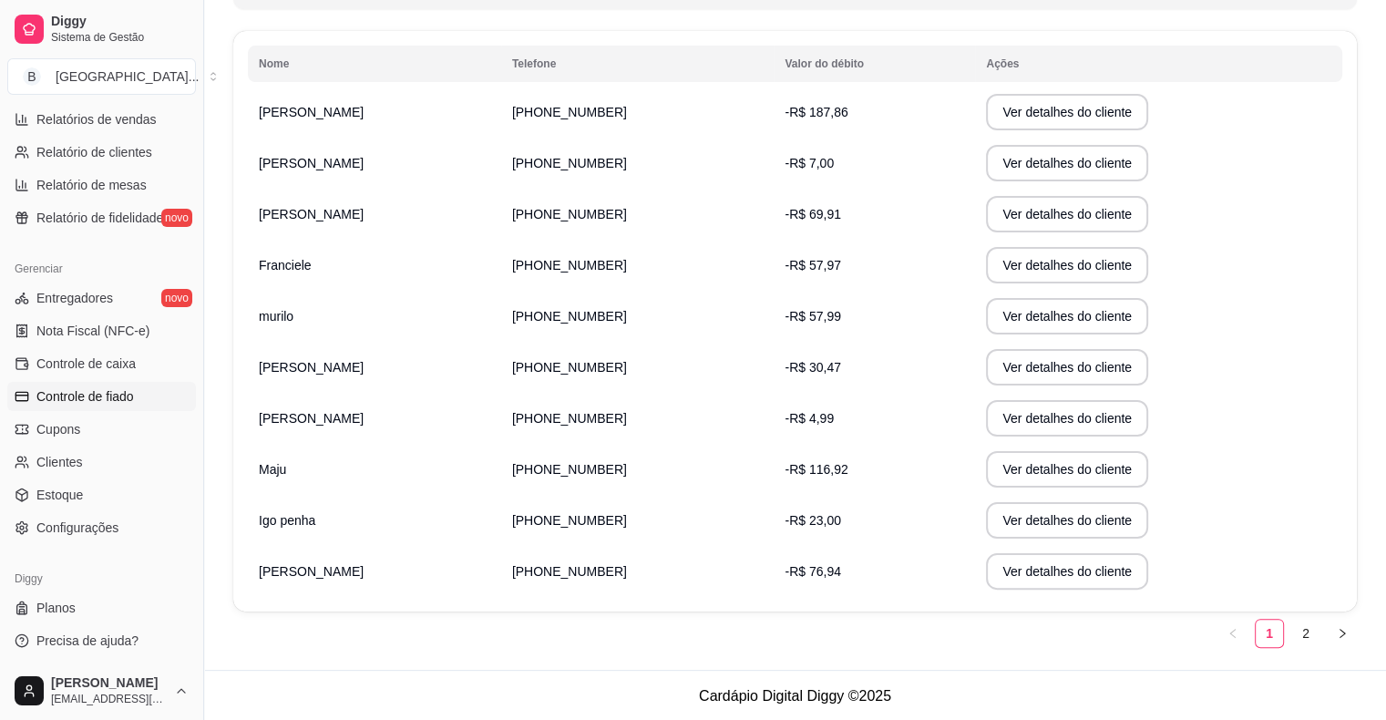
click at [677, 580] on td "[PHONE_NUMBER]" at bounding box center [637, 571] width 273 height 51
click at [1046, 564] on button "Ver detalhes do cliente" at bounding box center [1067, 571] width 162 height 36
click at [1013, 373] on button "Ver detalhes do cliente" at bounding box center [1067, 368] width 157 height 36
click at [1312, 626] on link "2" at bounding box center [1305, 633] width 27 height 27
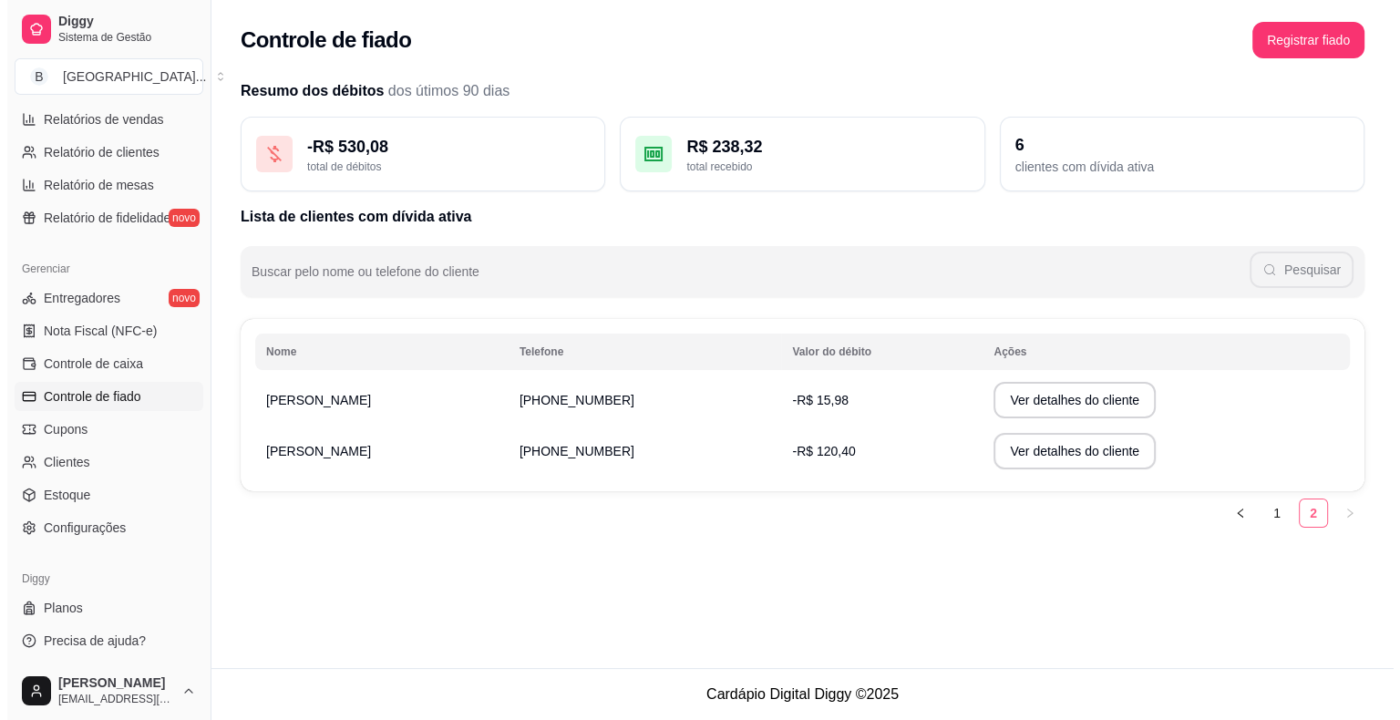
scroll to position [0, 0]
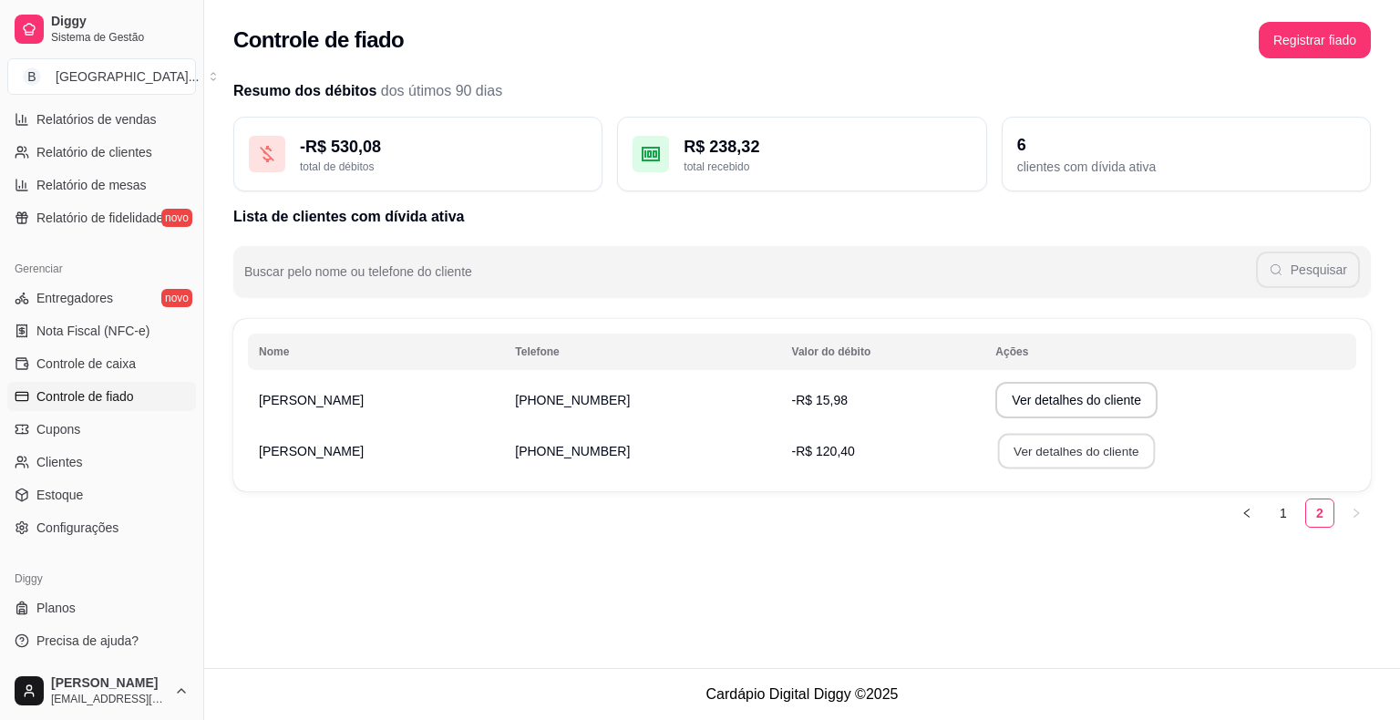
click at [1072, 438] on button "Ver detalhes do cliente" at bounding box center [1076, 452] width 157 height 36
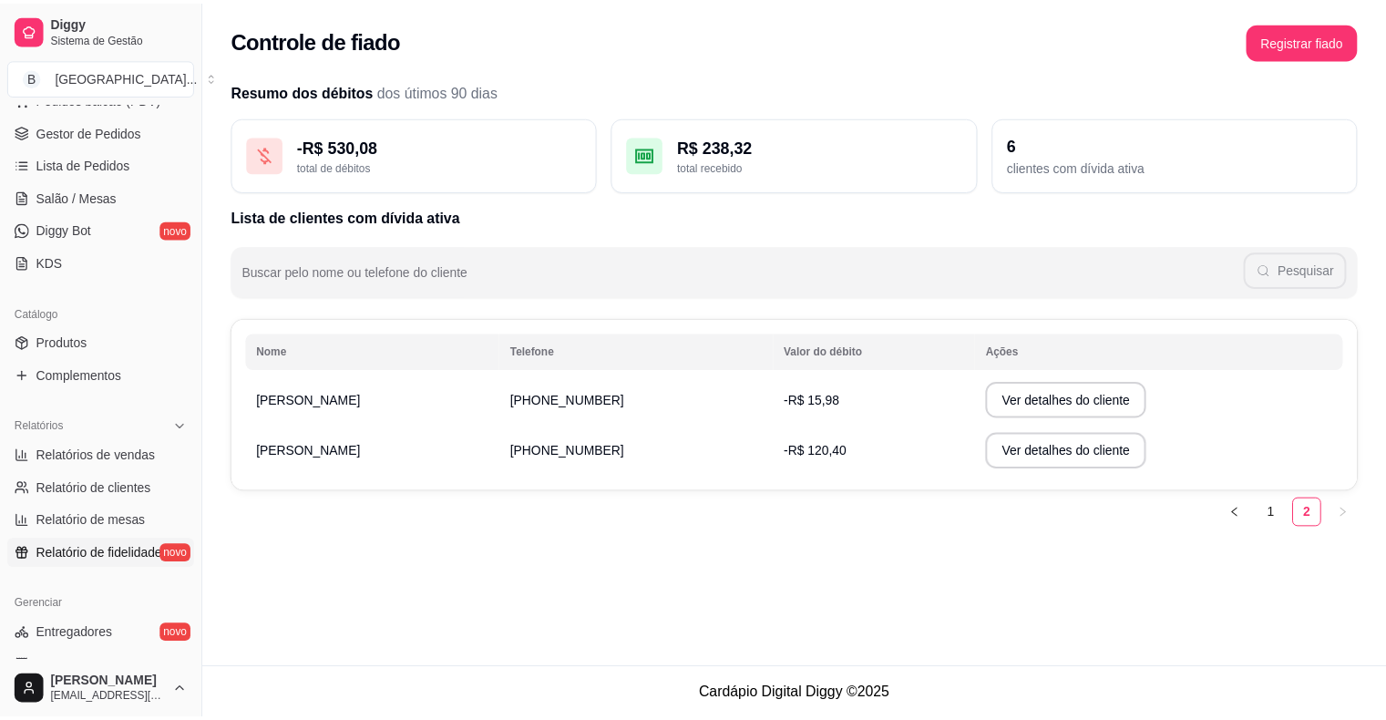
scroll to position [226, 0]
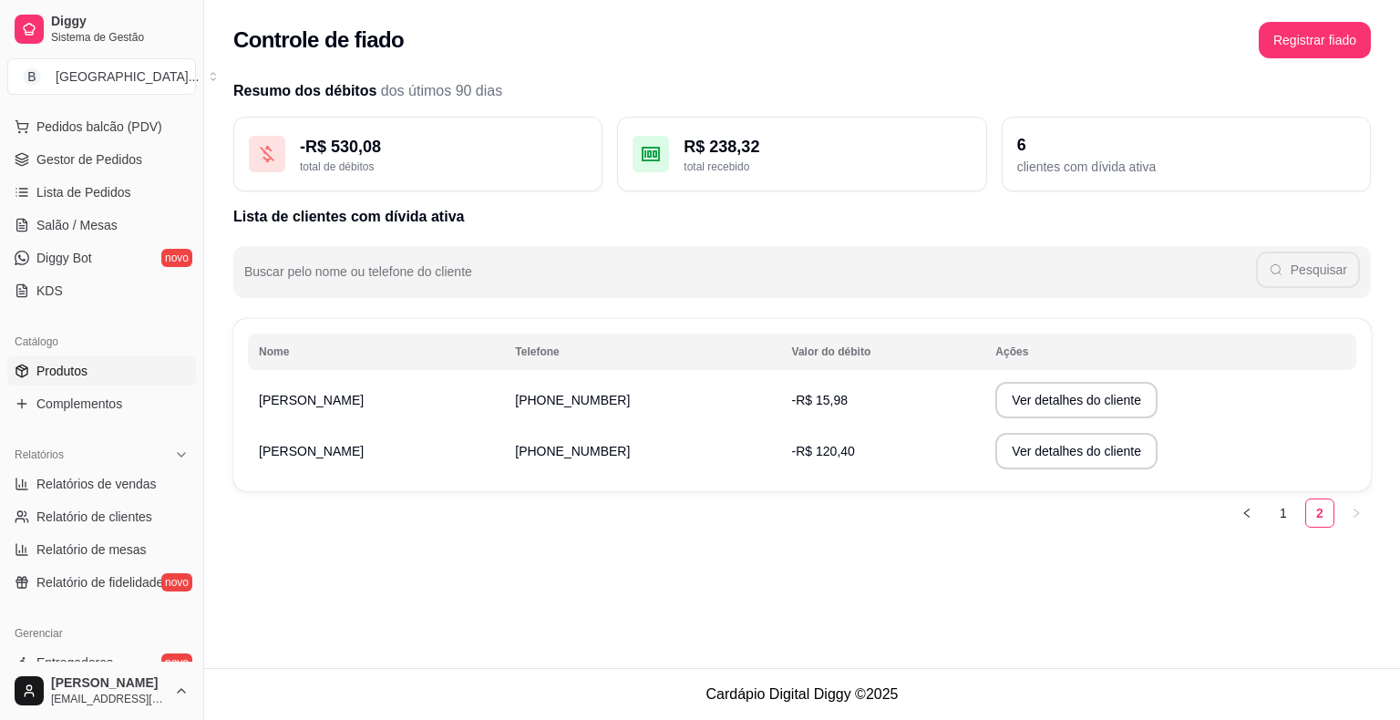
click at [80, 370] on span "Produtos" at bounding box center [61, 371] width 51 height 18
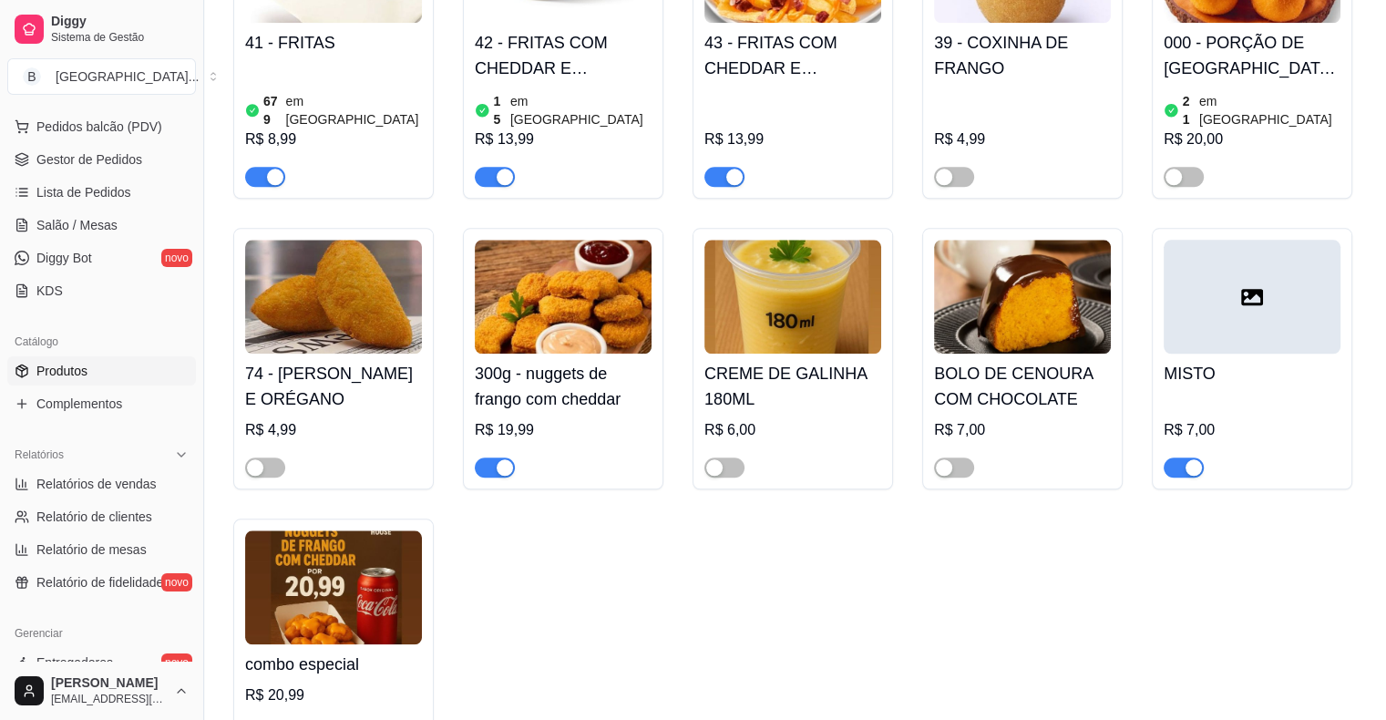
scroll to position [1914, 0]
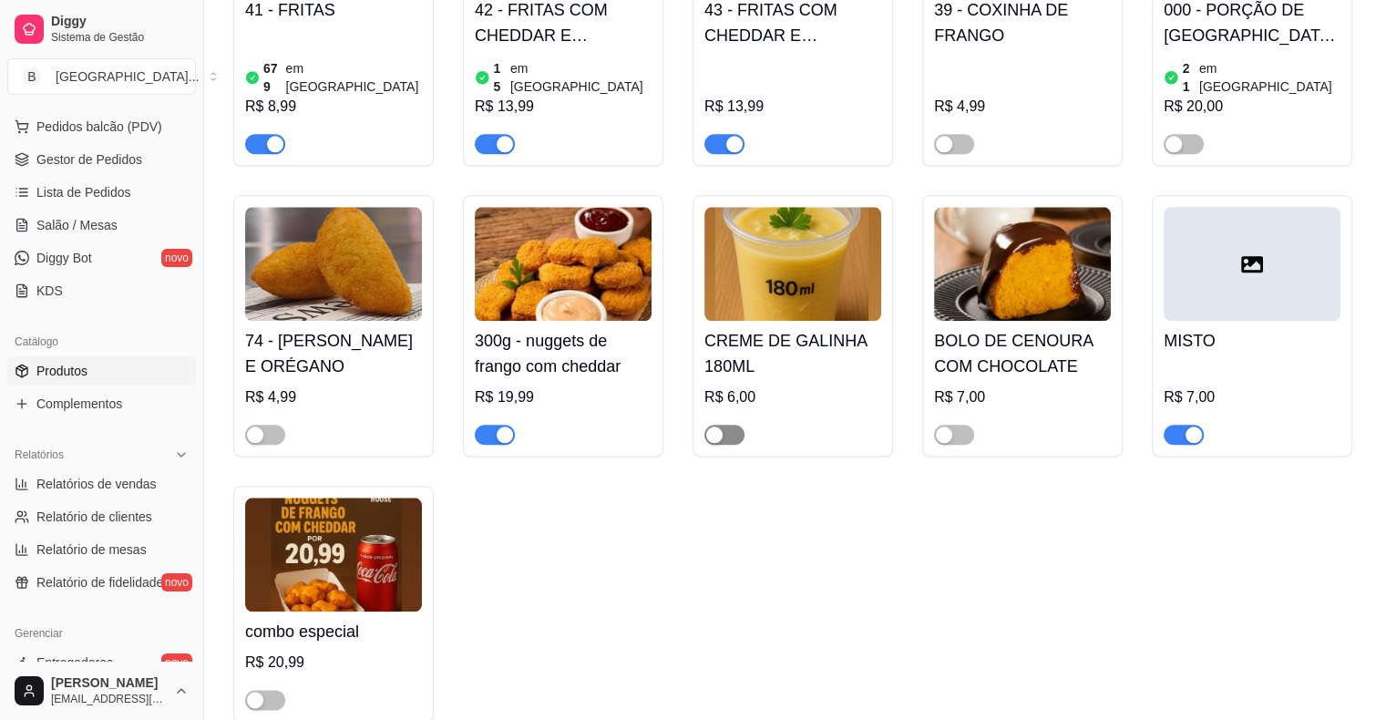
click at [724, 425] on button "button" at bounding box center [725, 435] width 40 height 20
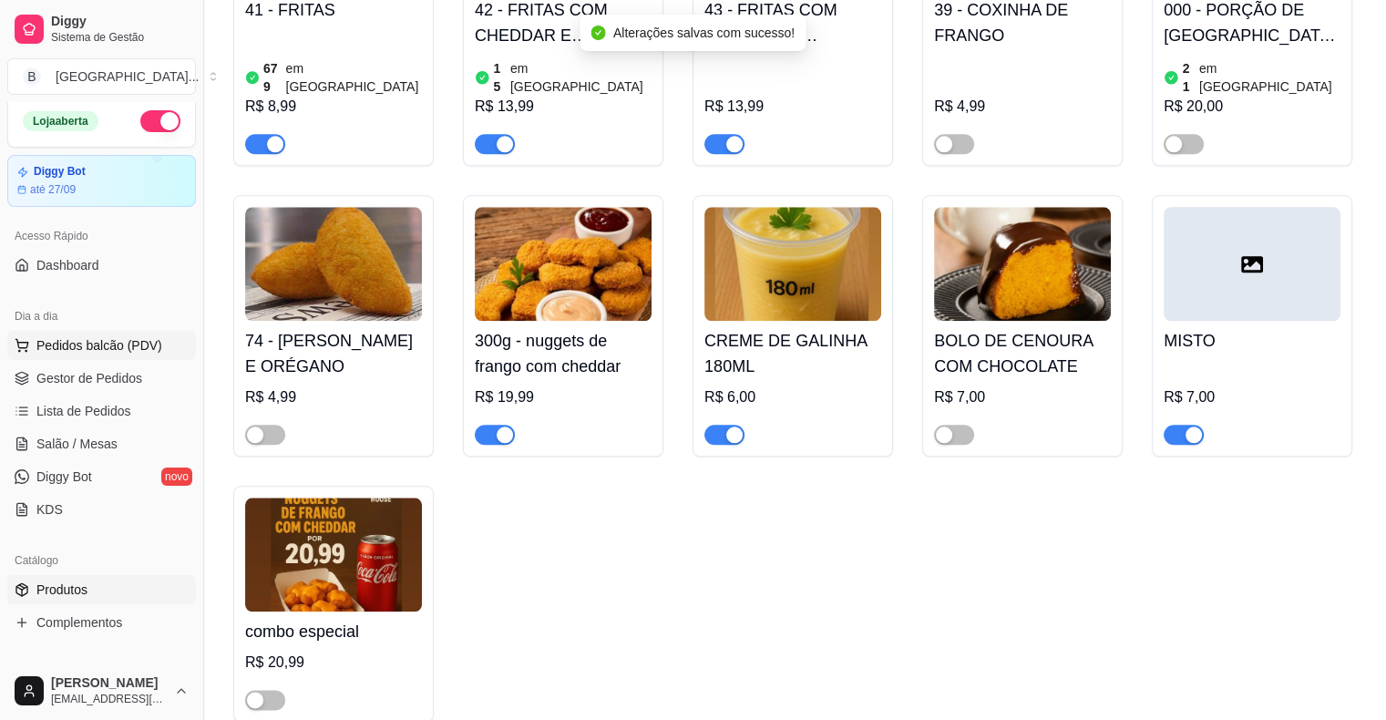
scroll to position [0, 0]
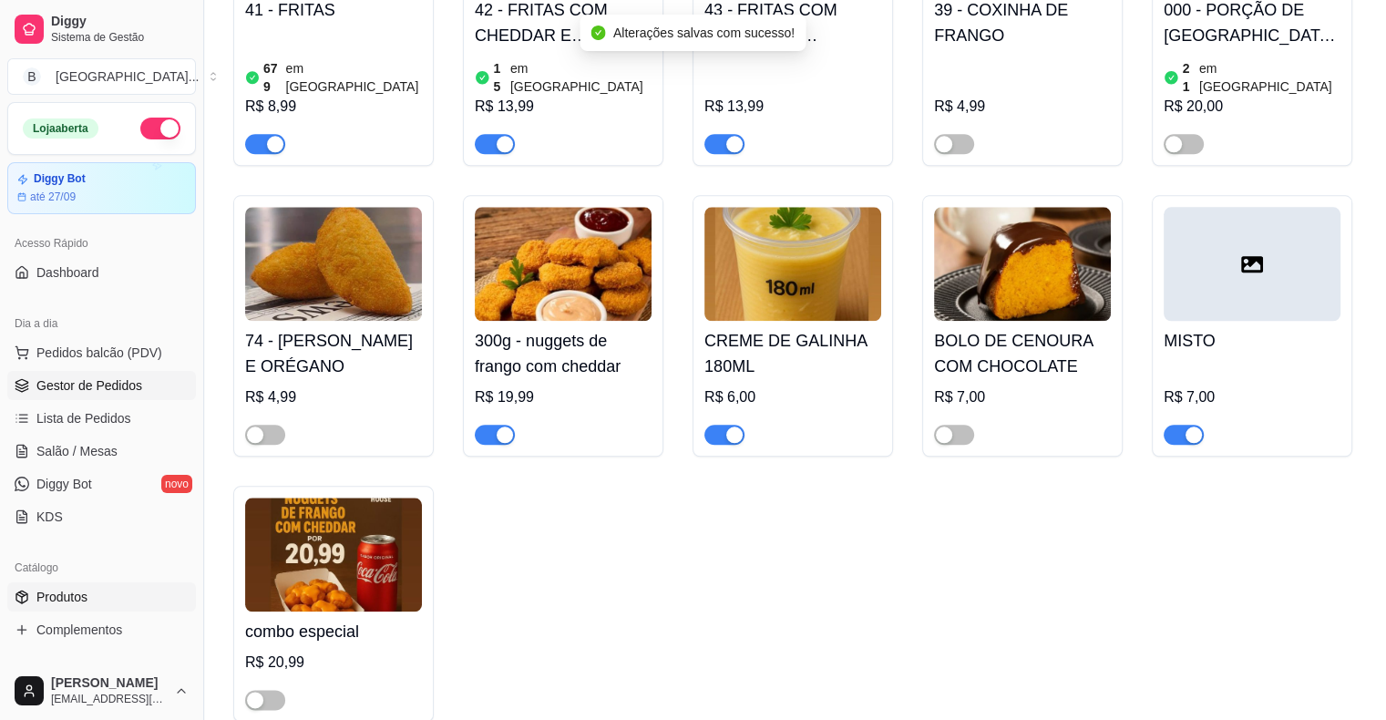
click at [77, 377] on span "Gestor de Pedidos" at bounding box center [89, 385] width 106 height 18
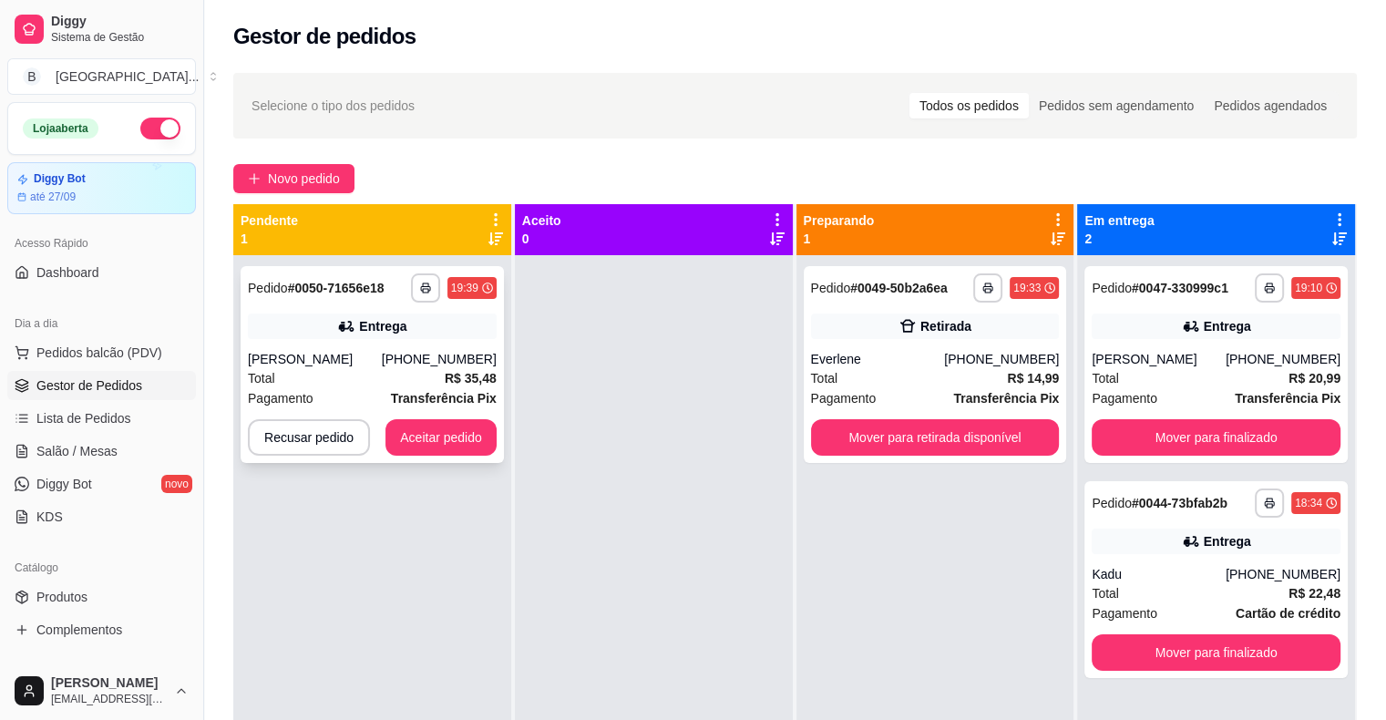
click at [401, 405] on strong "Transferência Pix" at bounding box center [444, 398] width 106 height 15
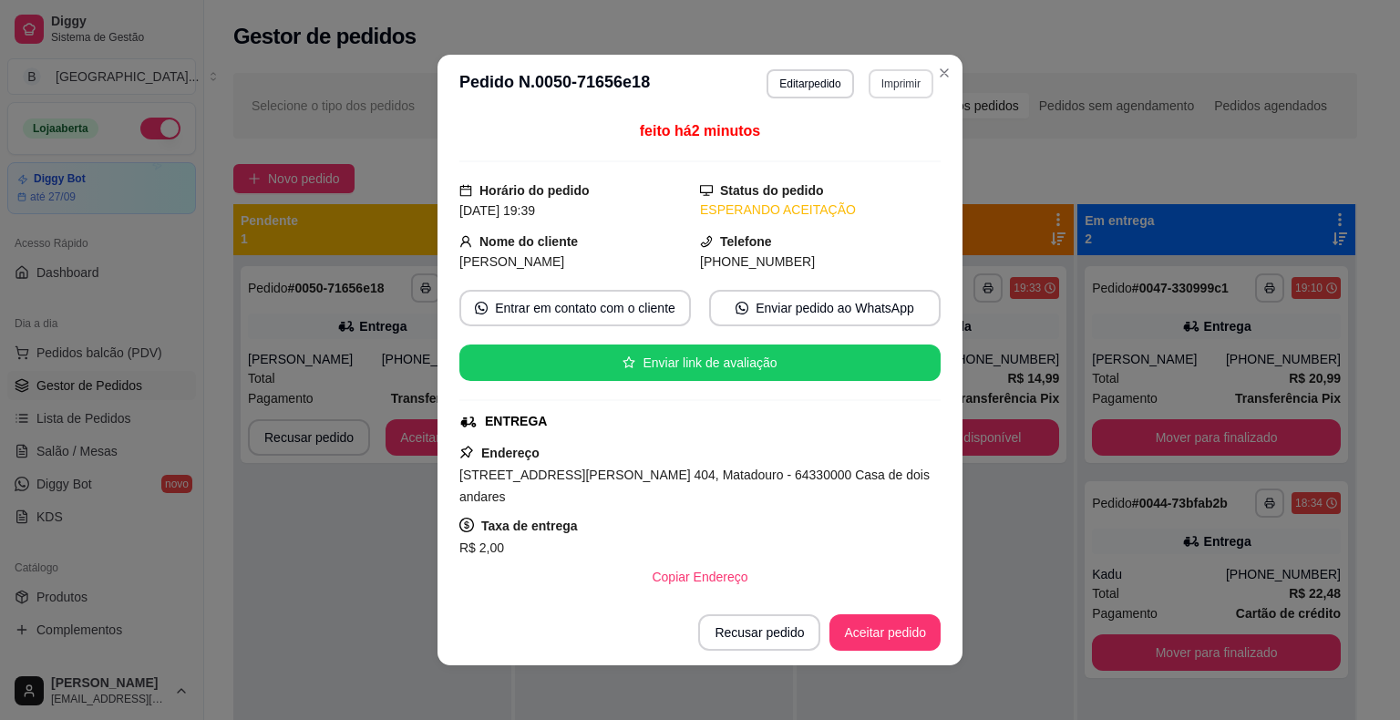
click at [885, 77] on button "Imprimir" at bounding box center [901, 83] width 65 height 29
click at [869, 135] on button "IMPRESSORA" at bounding box center [861, 147] width 128 height 28
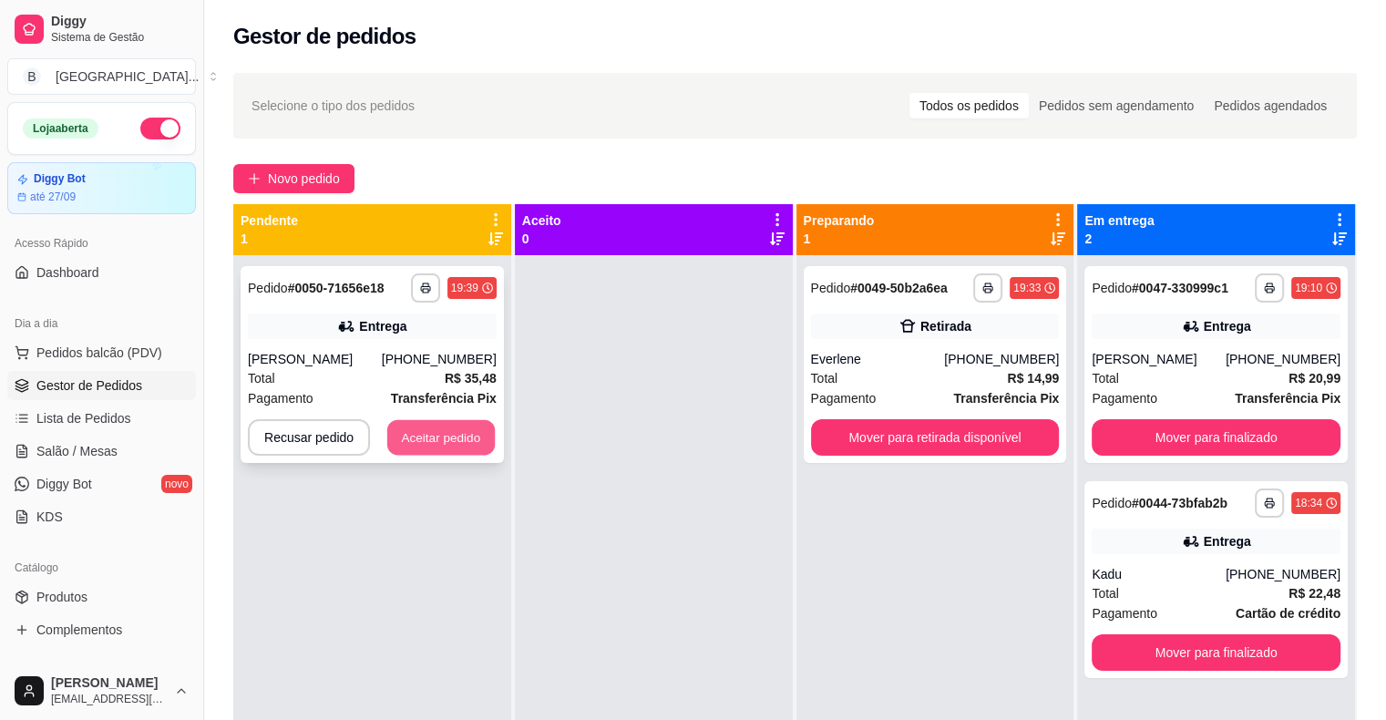
click at [481, 427] on button "Aceitar pedido" at bounding box center [441, 438] width 108 height 36
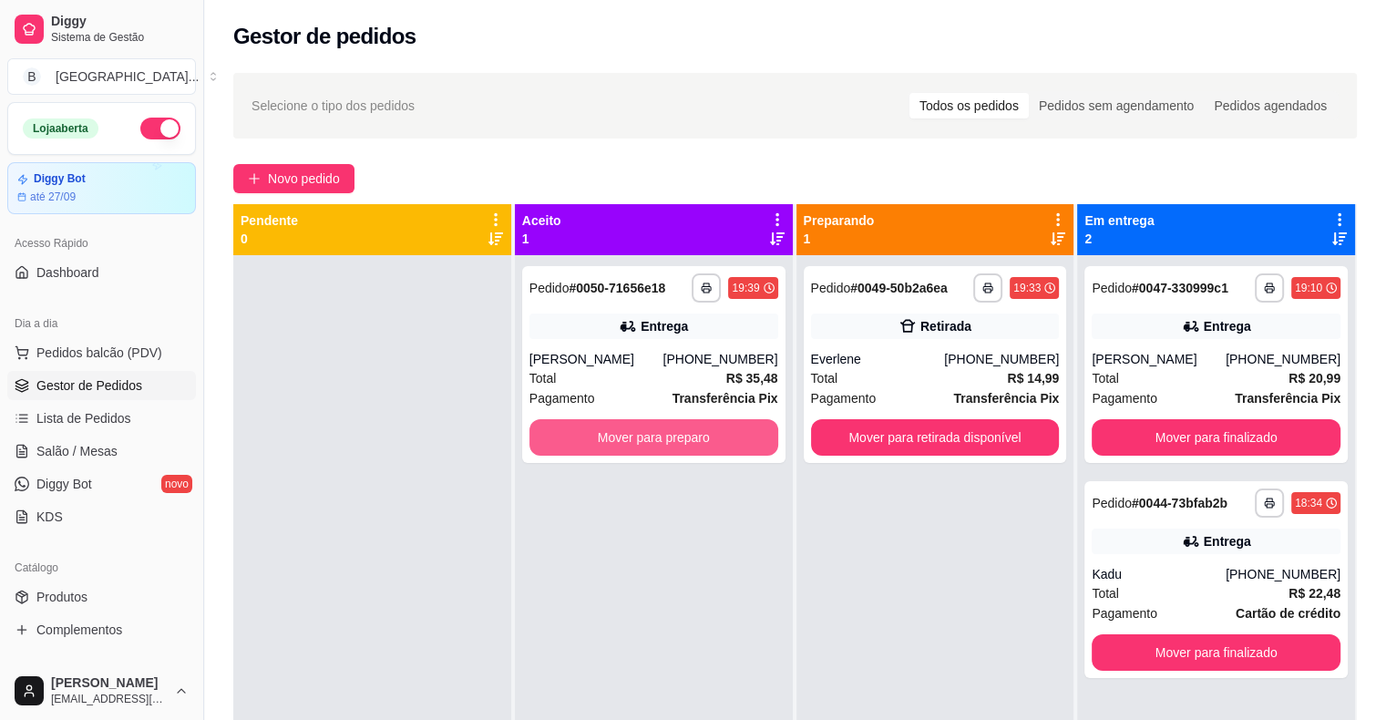
click at [627, 429] on button "Mover para preparo" at bounding box center [654, 437] width 249 height 36
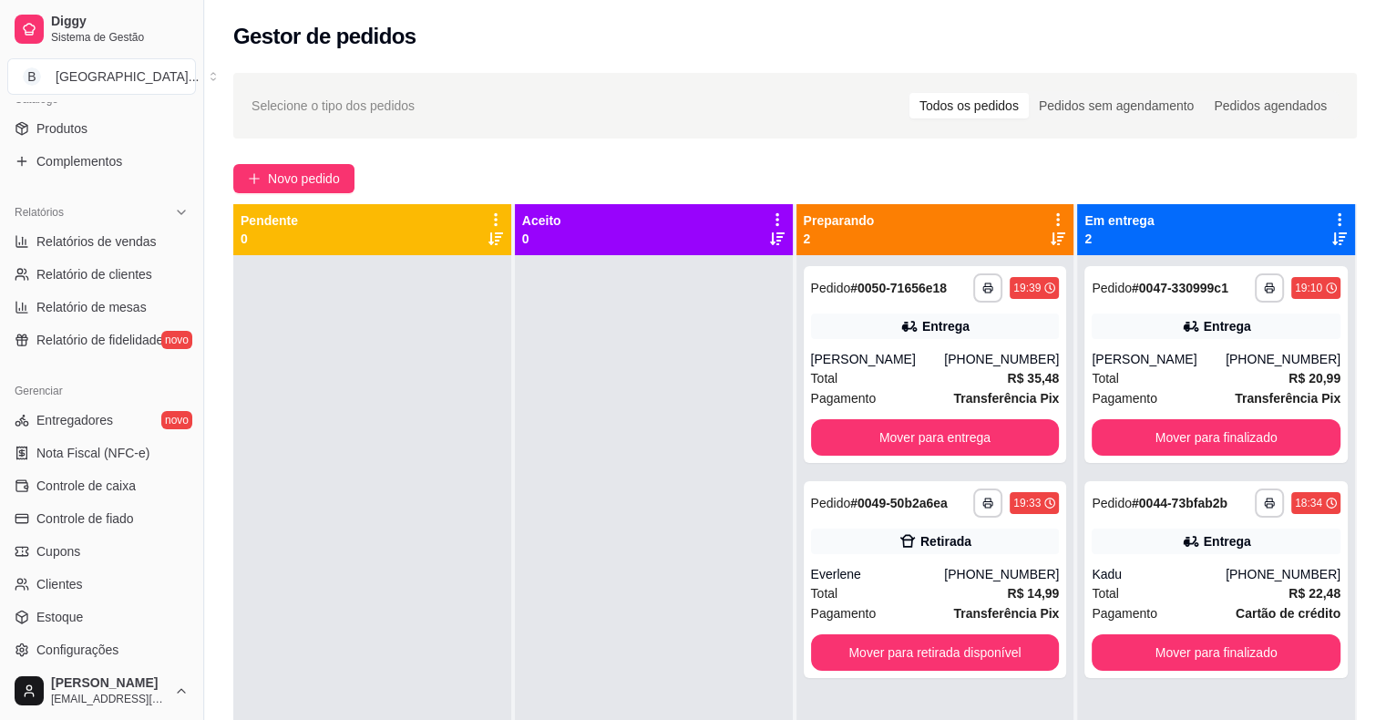
scroll to position [547, 0]
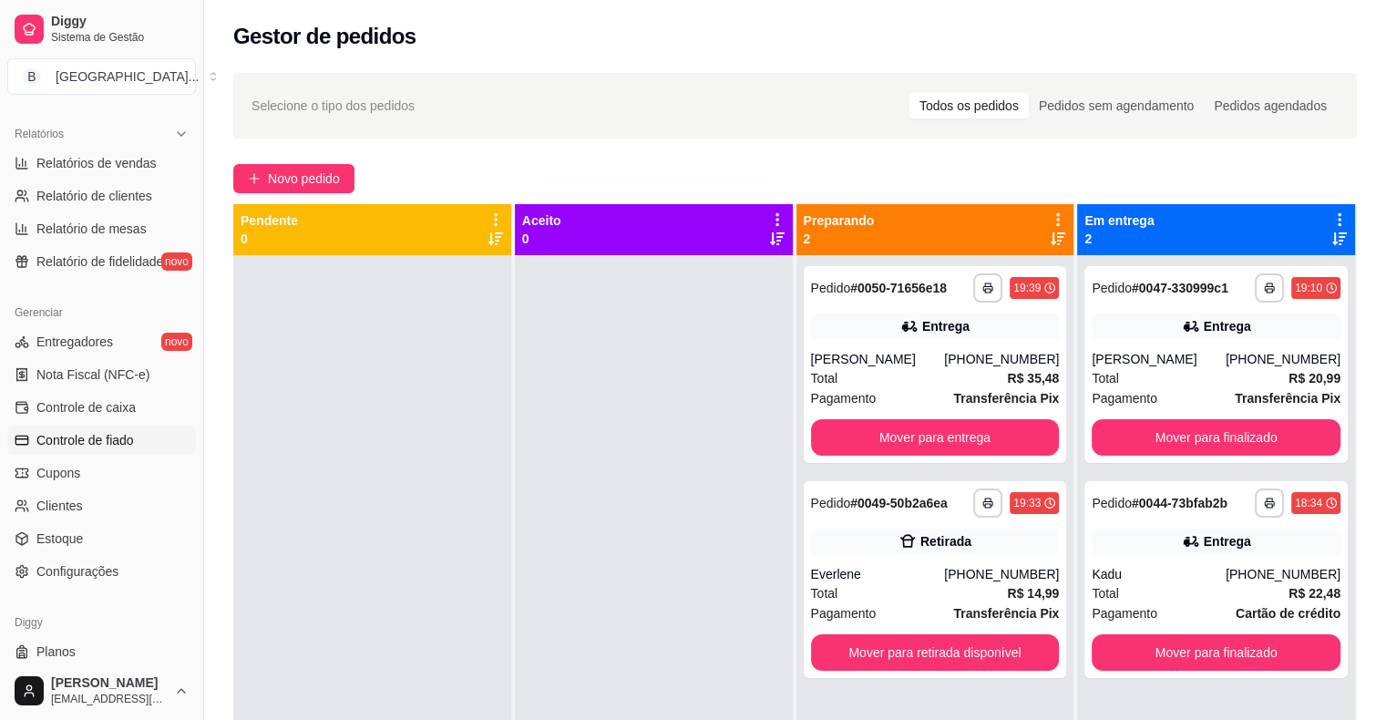
click at [149, 443] on link "Controle de fiado" at bounding box center [101, 440] width 189 height 29
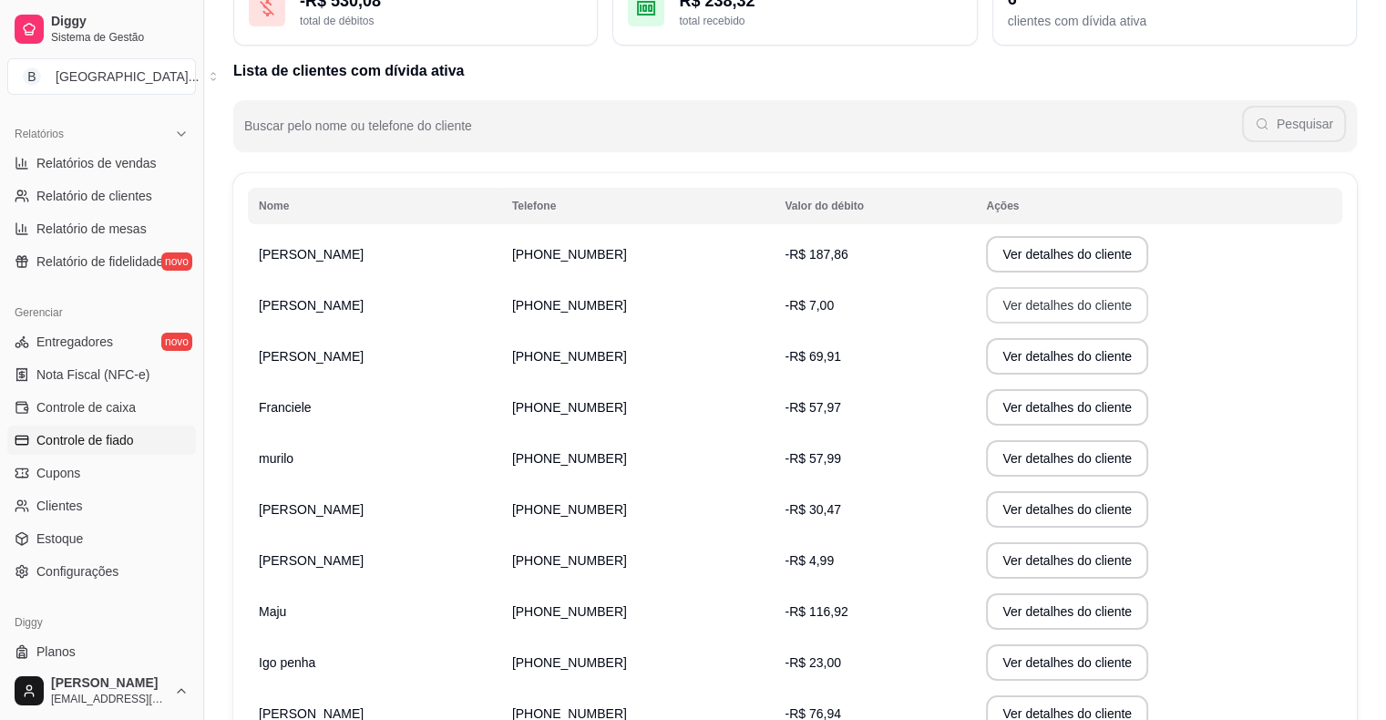
scroll to position [288, 0]
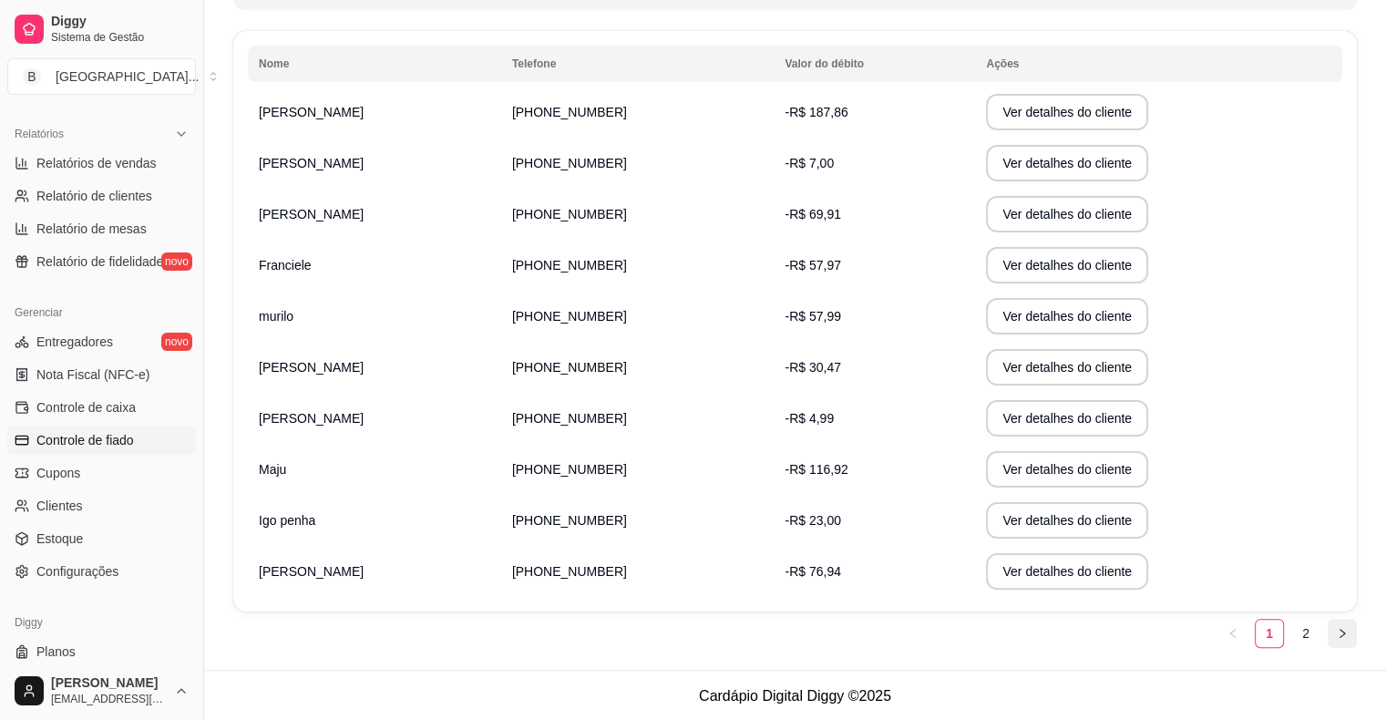
click at [1341, 625] on button "button" at bounding box center [1342, 633] width 29 height 29
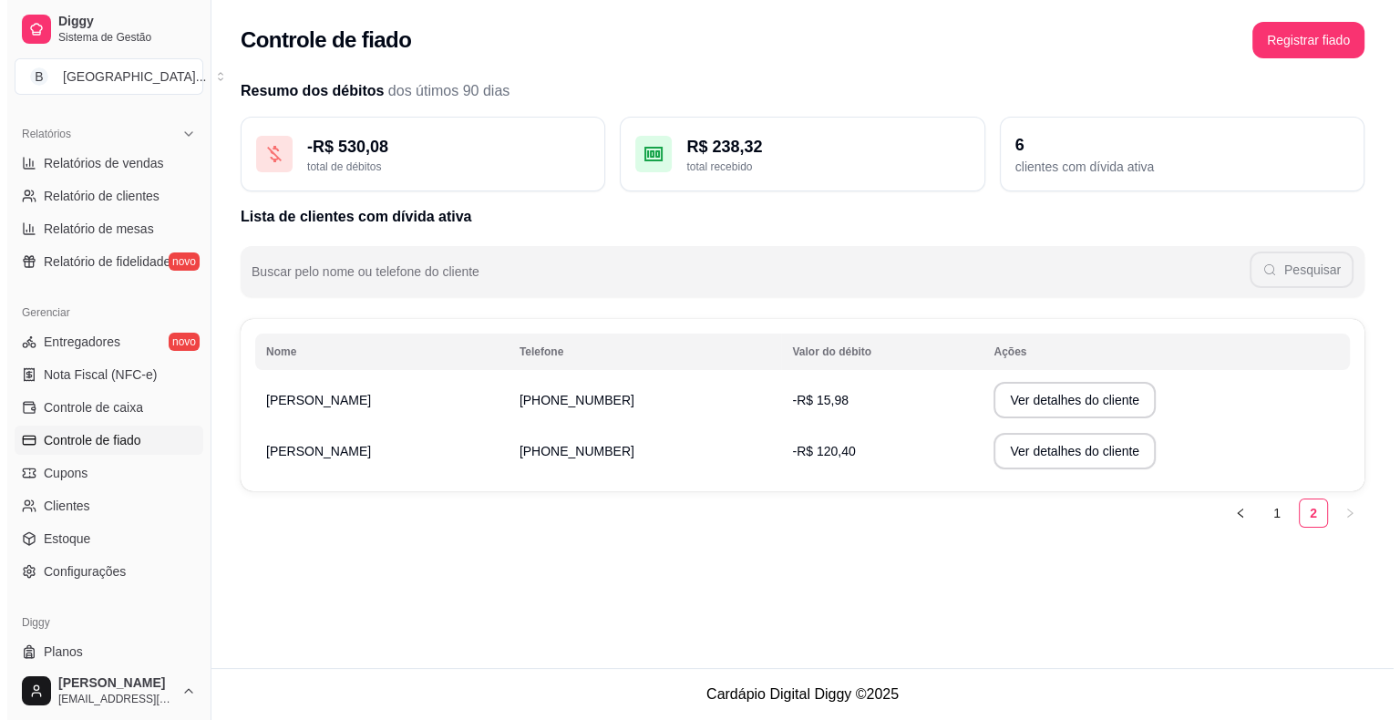
scroll to position [0, 0]
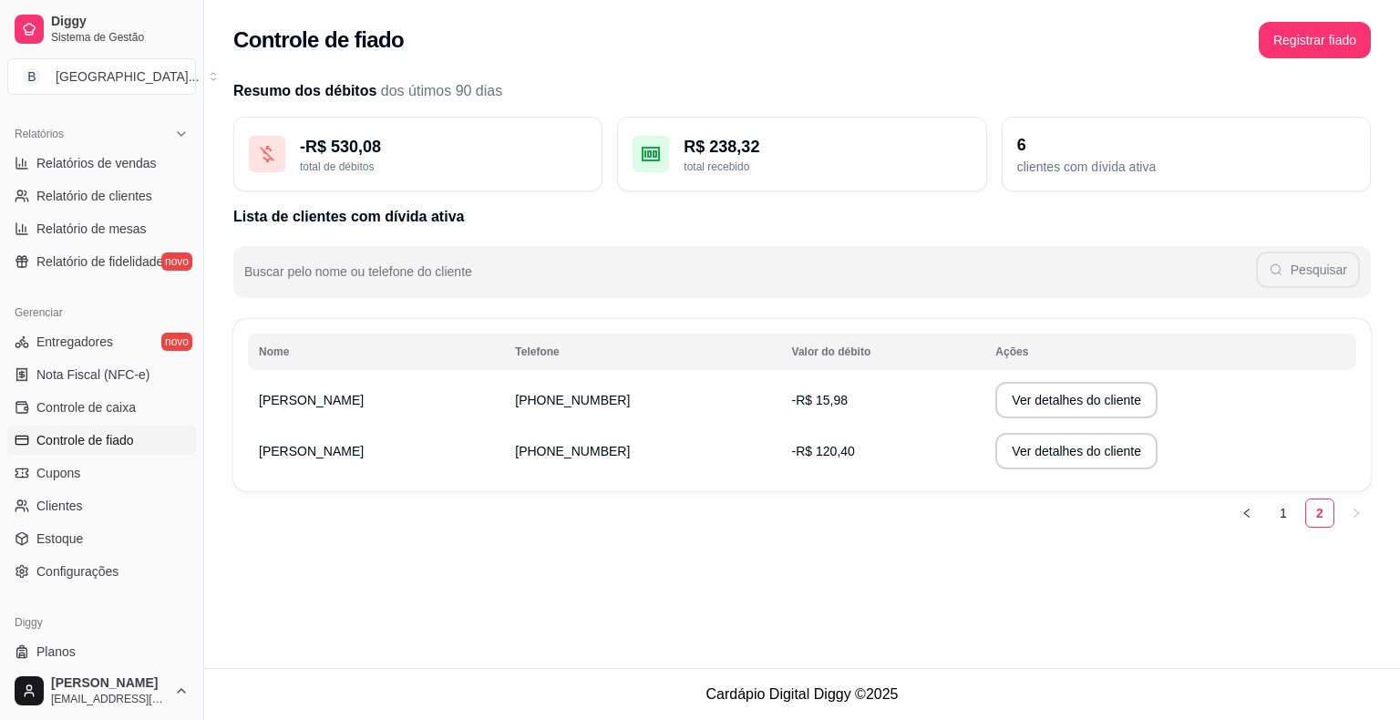
click at [855, 451] on span "-R$ 120,40" at bounding box center [823, 451] width 63 height 15
click at [1074, 443] on button "Ver detalhes do cliente" at bounding box center [1076, 452] width 157 height 36
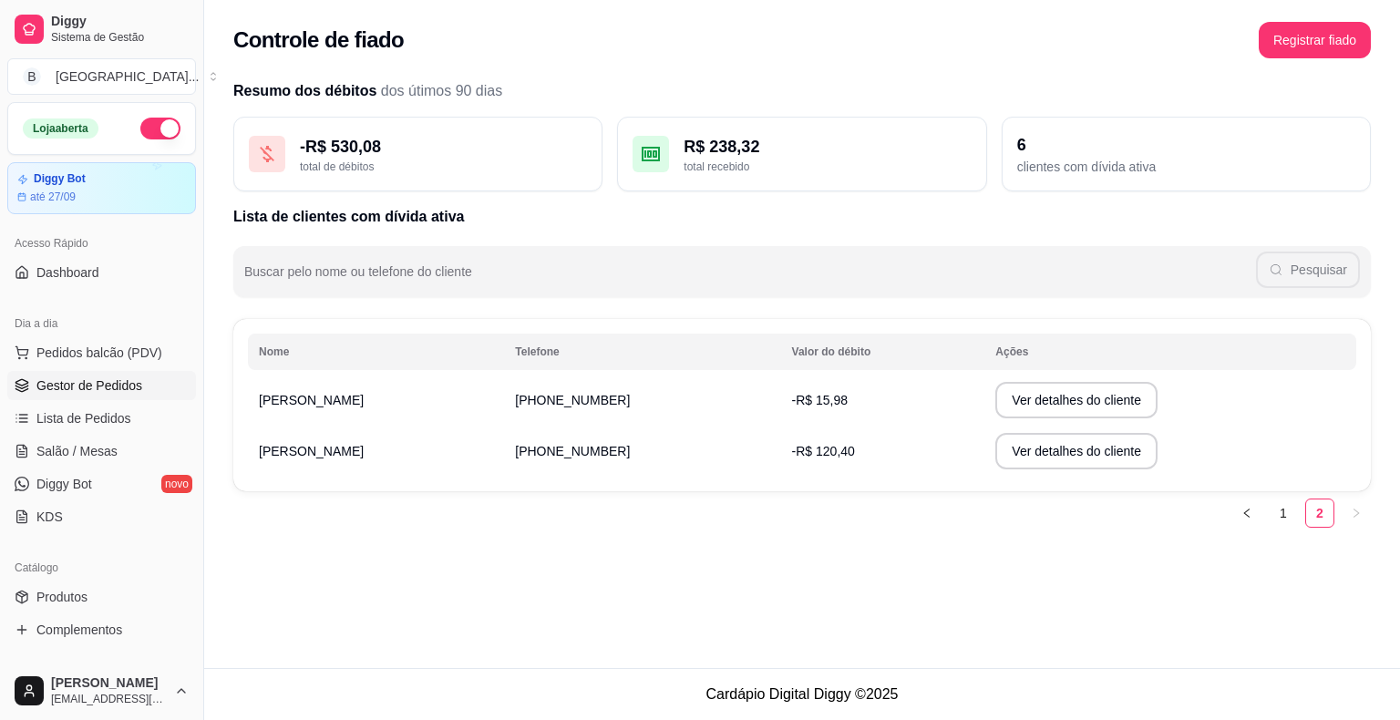
click at [97, 392] on span "Gestor de Pedidos" at bounding box center [89, 385] width 106 height 18
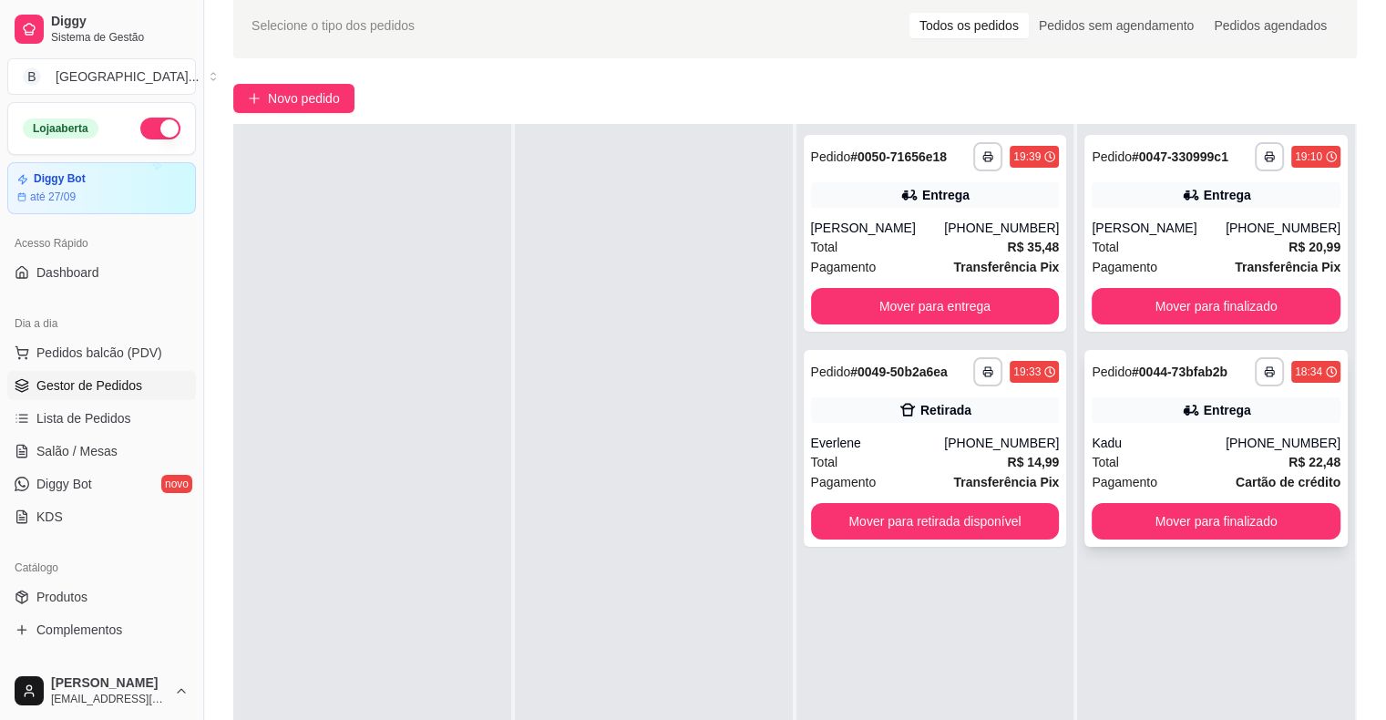
scroll to position [91, 0]
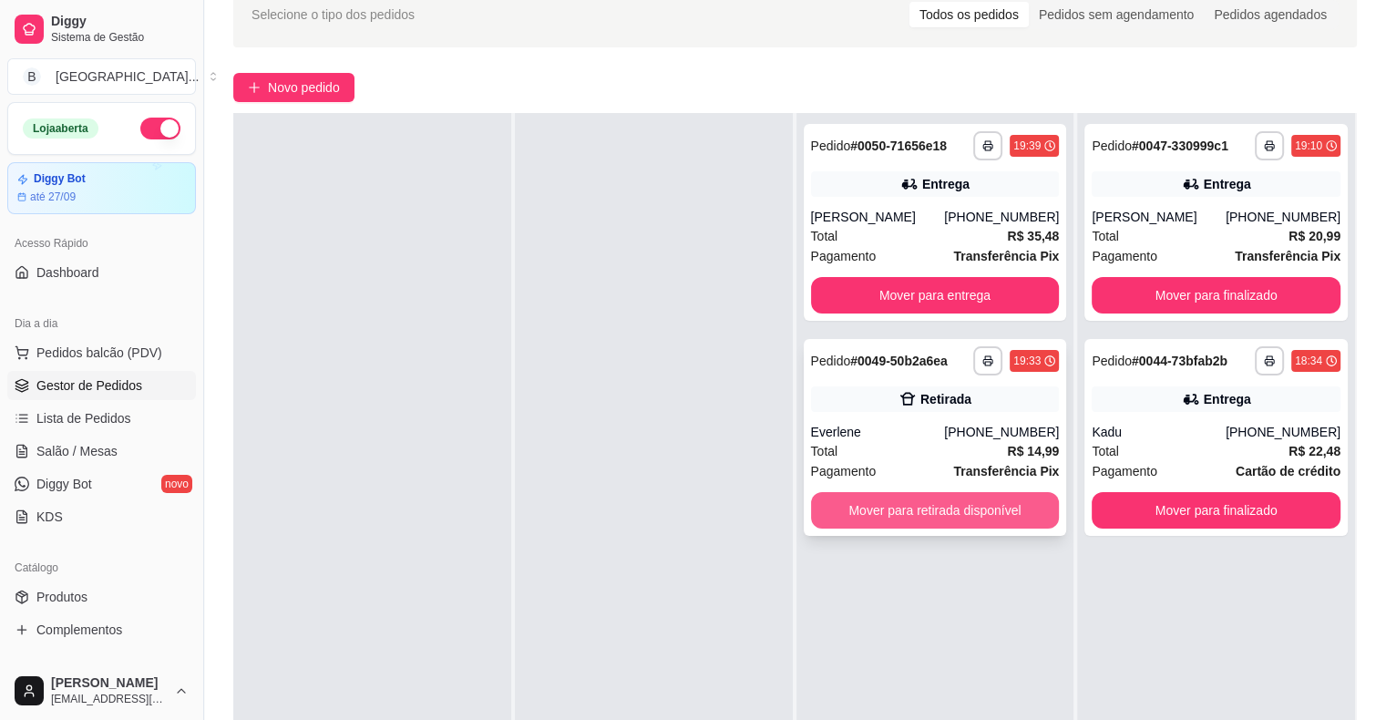
click at [937, 506] on button "Mover para retirada disponível" at bounding box center [935, 510] width 249 height 36
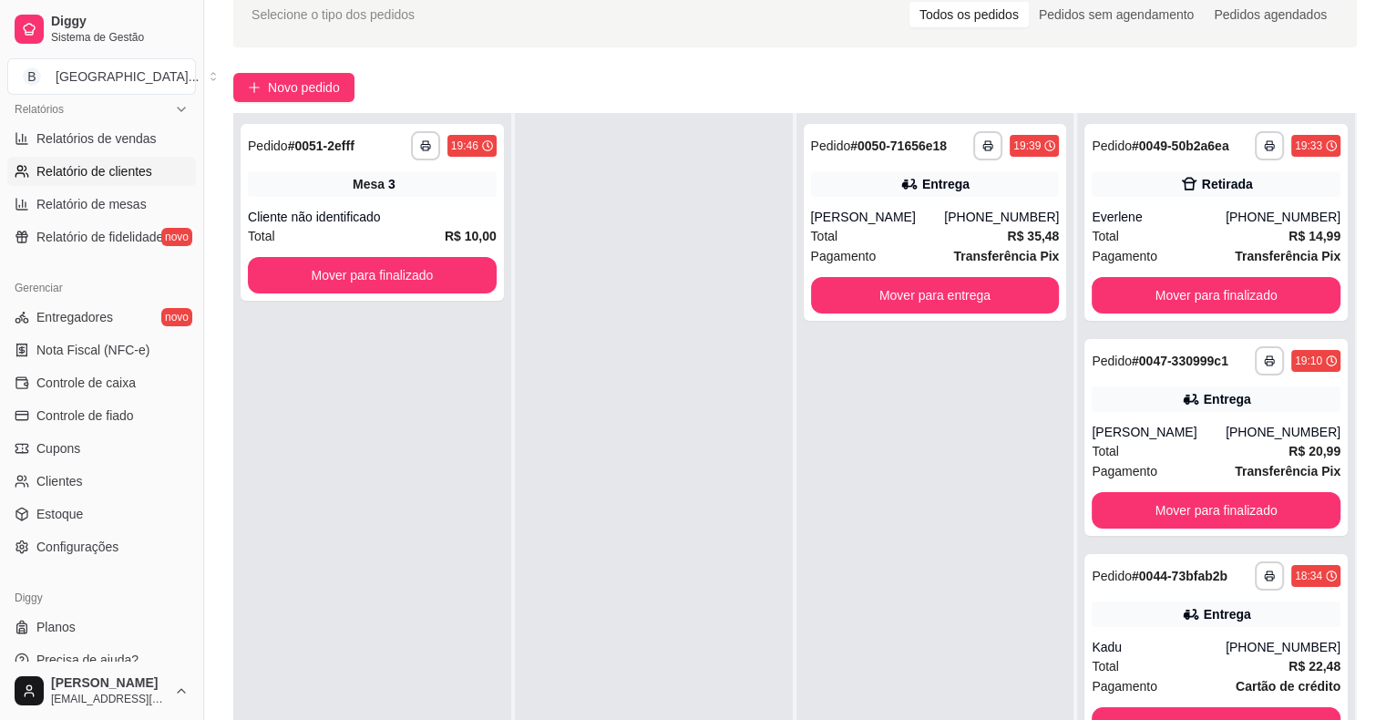
scroll to position [591, 0]
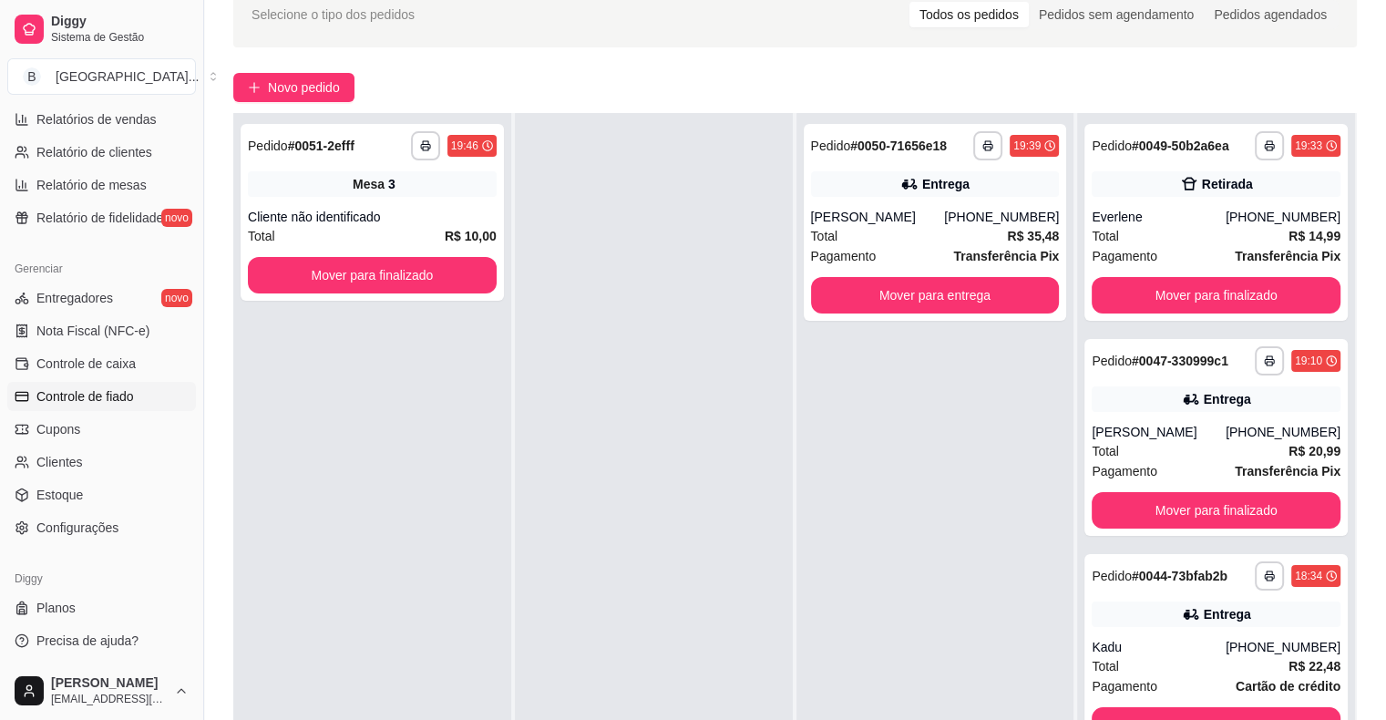
click at [120, 392] on span "Controle de fiado" at bounding box center [85, 396] width 98 height 18
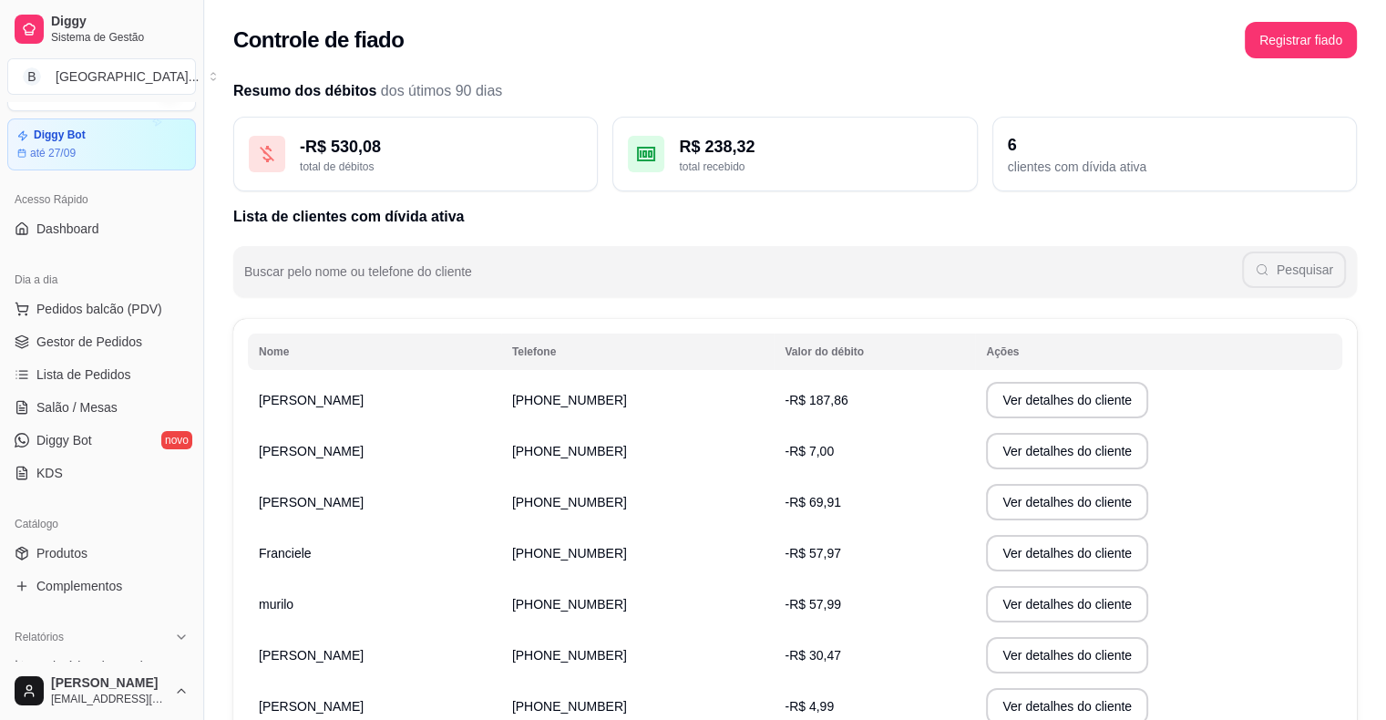
scroll to position [44, 0]
click at [52, 329] on link "Gestor de Pedidos" at bounding box center [101, 341] width 189 height 29
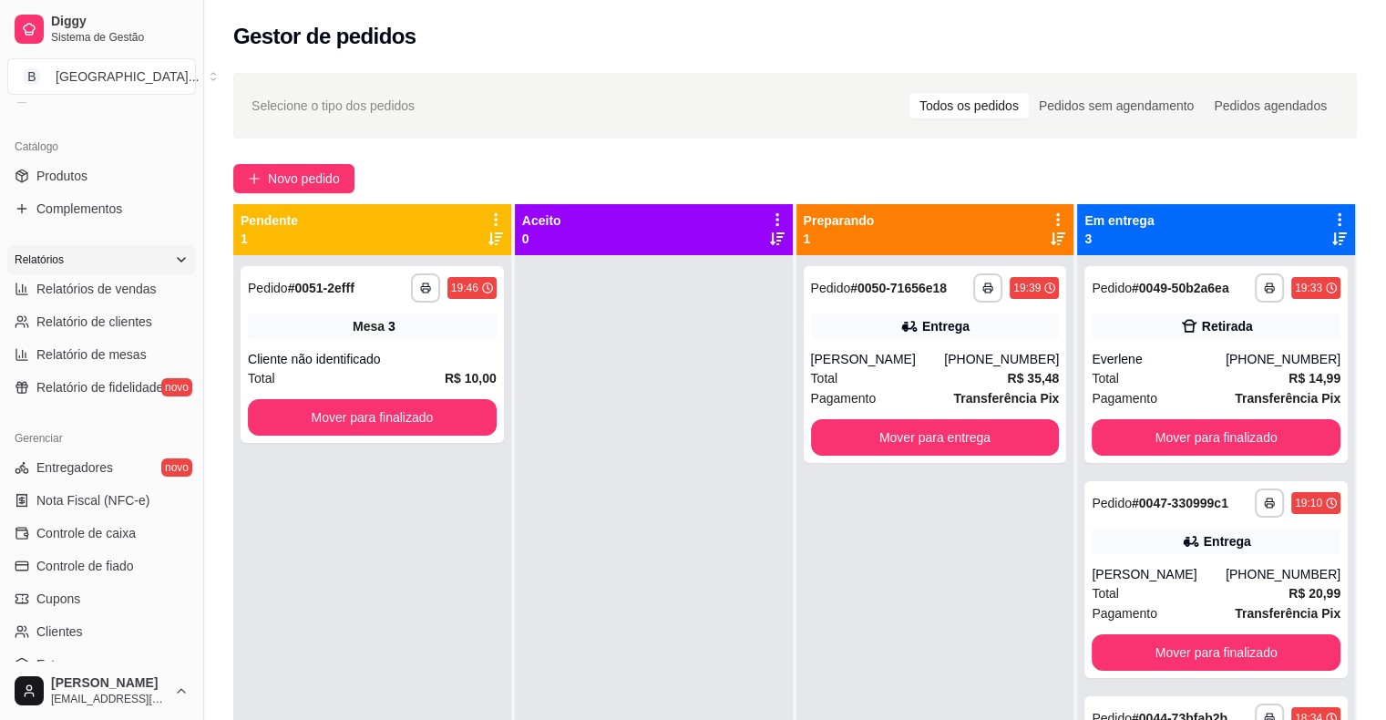
scroll to position [591, 0]
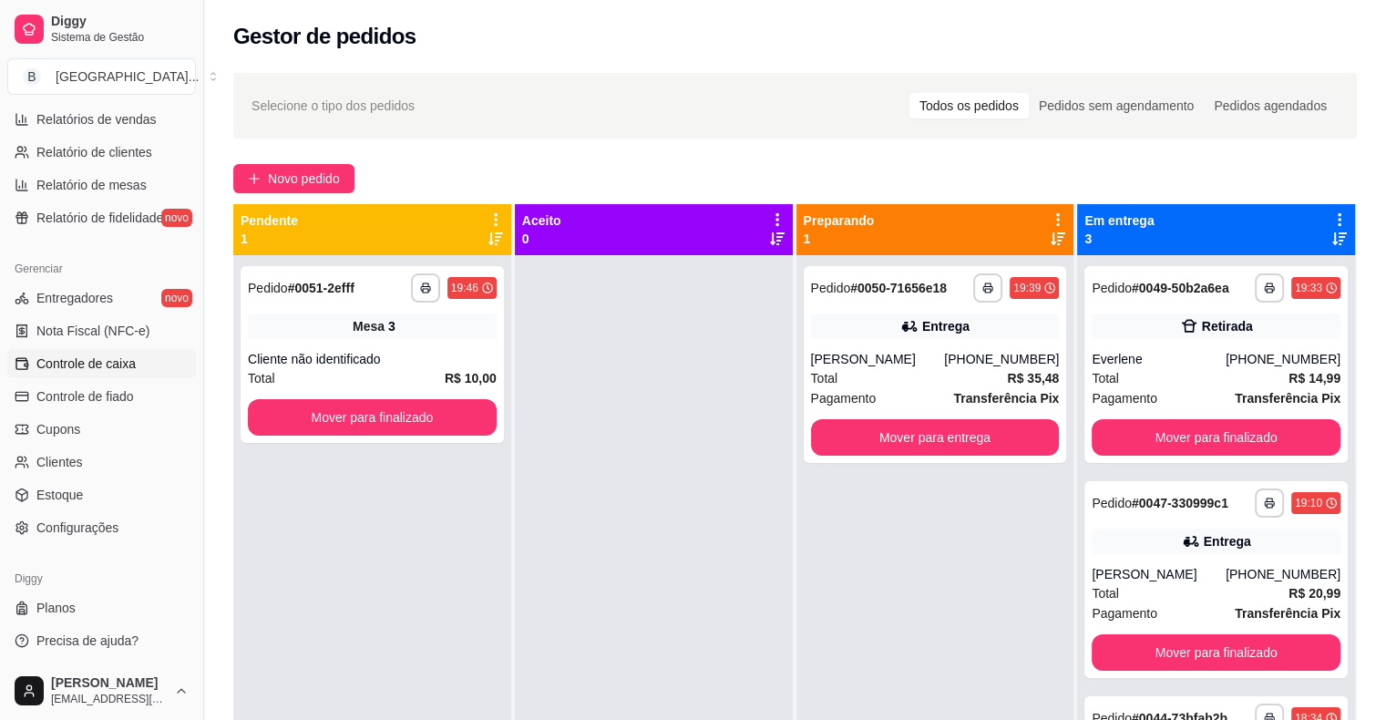
click at [108, 365] on span "Controle de caixa" at bounding box center [85, 364] width 99 height 18
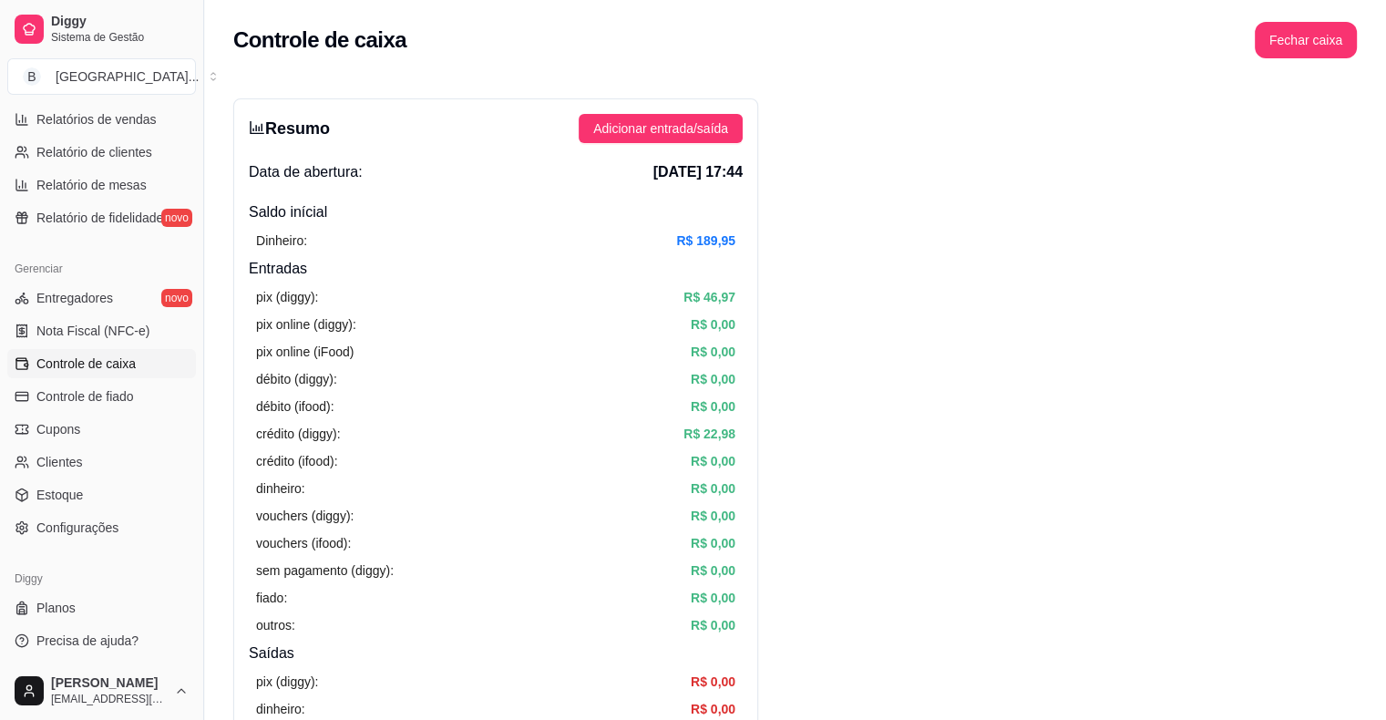
scroll to position [55, 0]
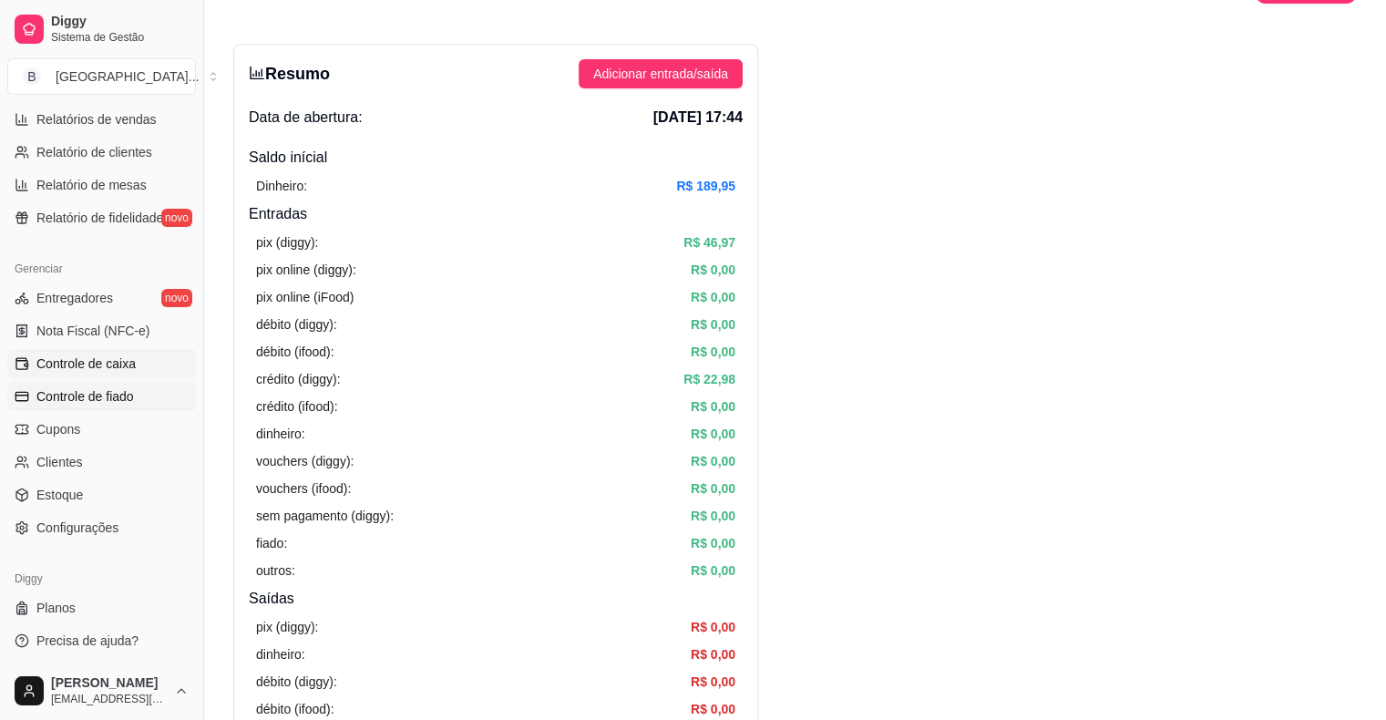
click at [149, 398] on link "Controle de fiado" at bounding box center [101, 396] width 189 height 29
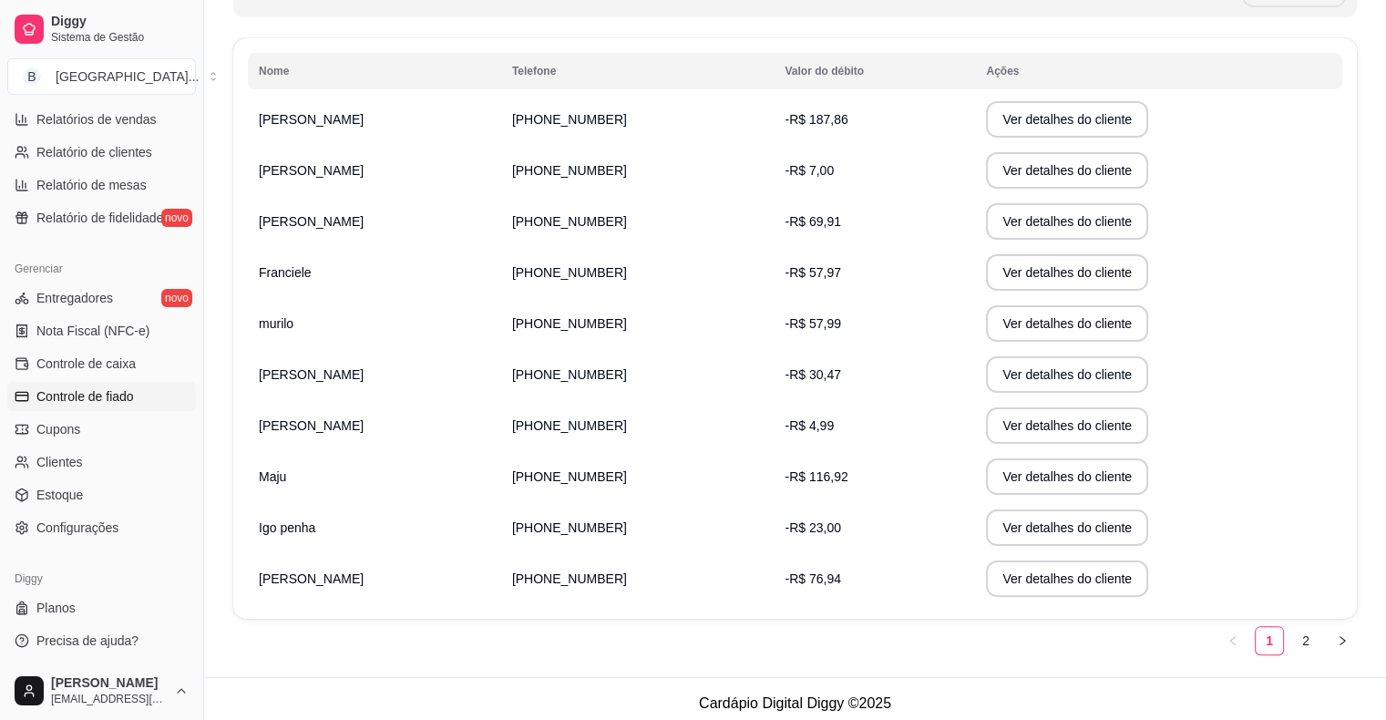
scroll to position [288, 0]
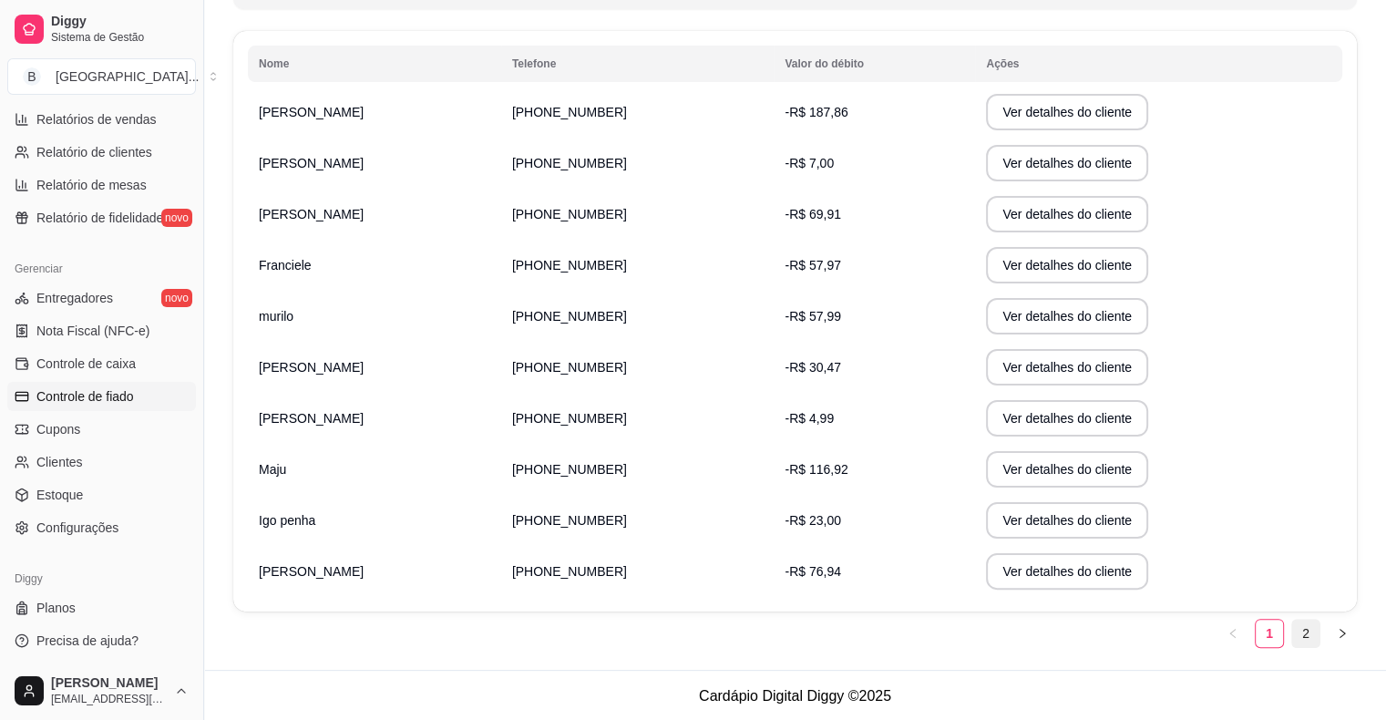
click at [1305, 631] on link "2" at bounding box center [1305, 633] width 27 height 27
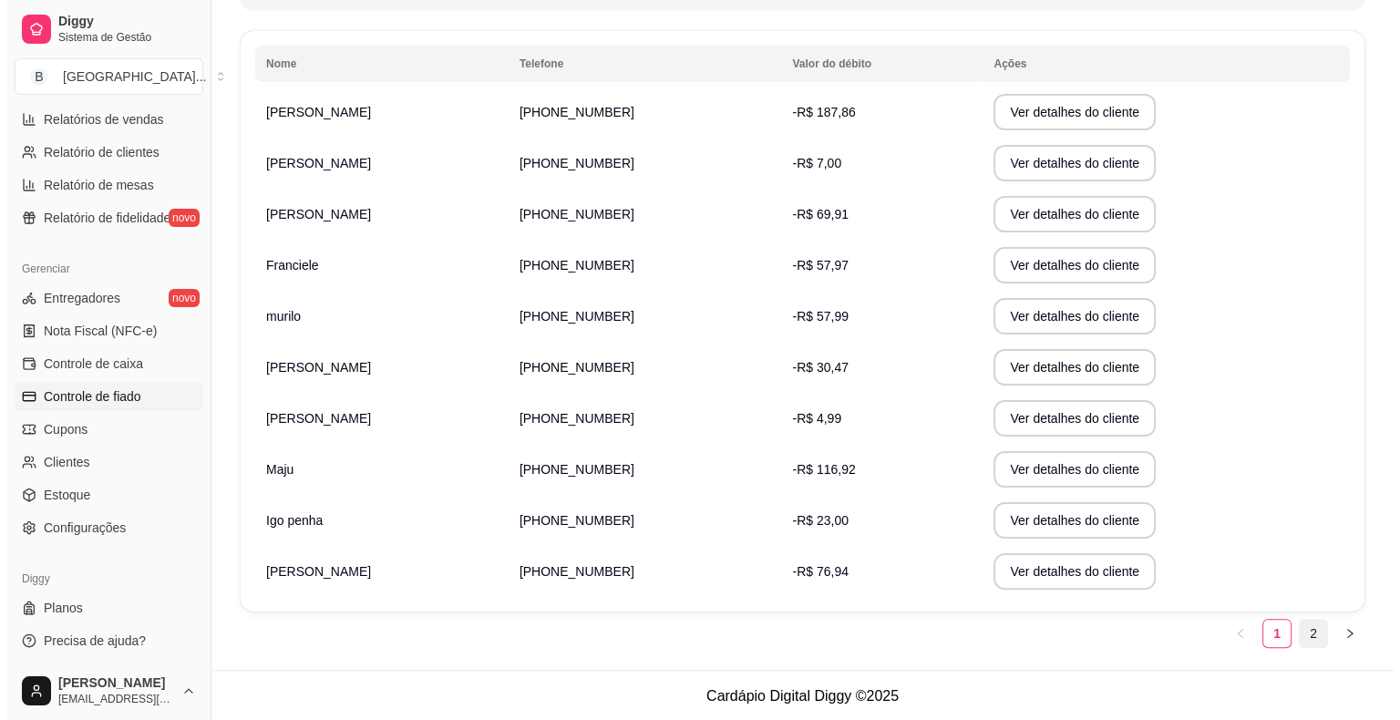
scroll to position [0, 0]
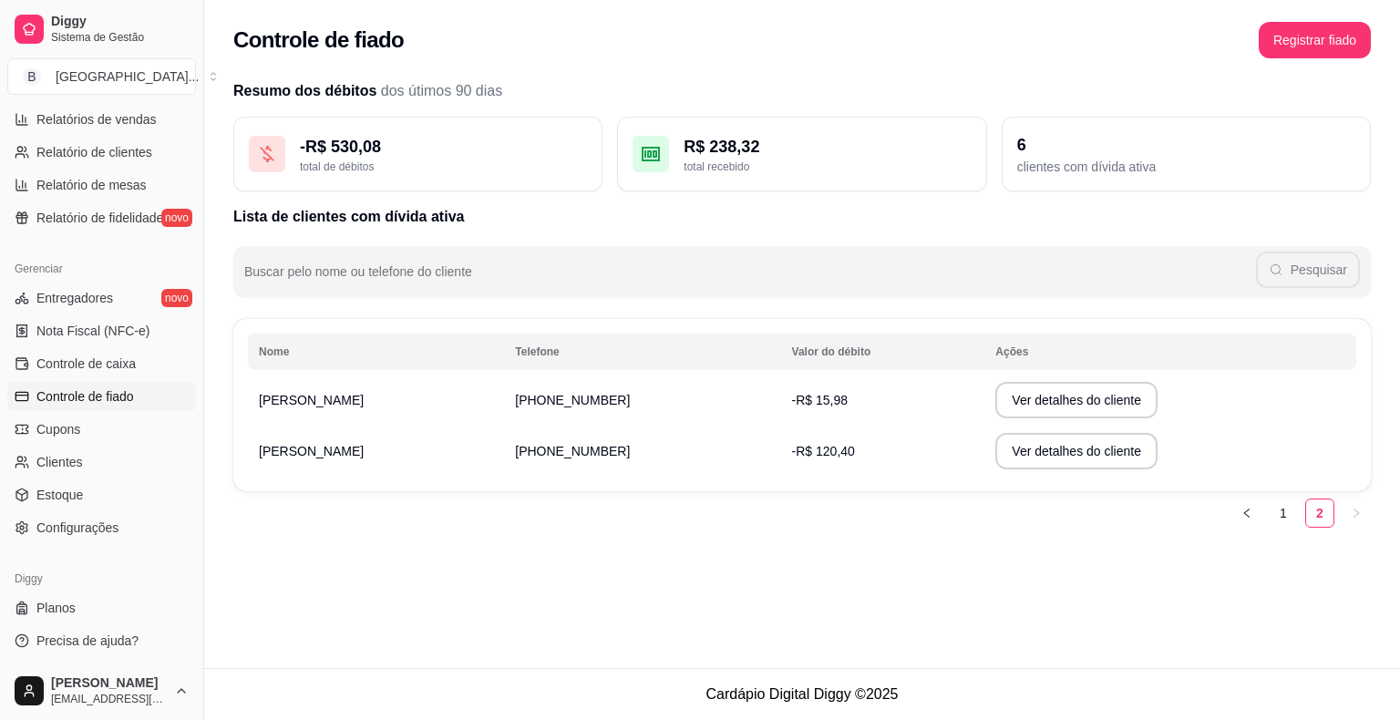
click at [810, 455] on td "-R$ 120,40" at bounding box center [883, 451] width 204 height 51
click at [1117, 451] on button "Ver detalhes do cliente" at bounding box center [1076, 451] width 162 height 36
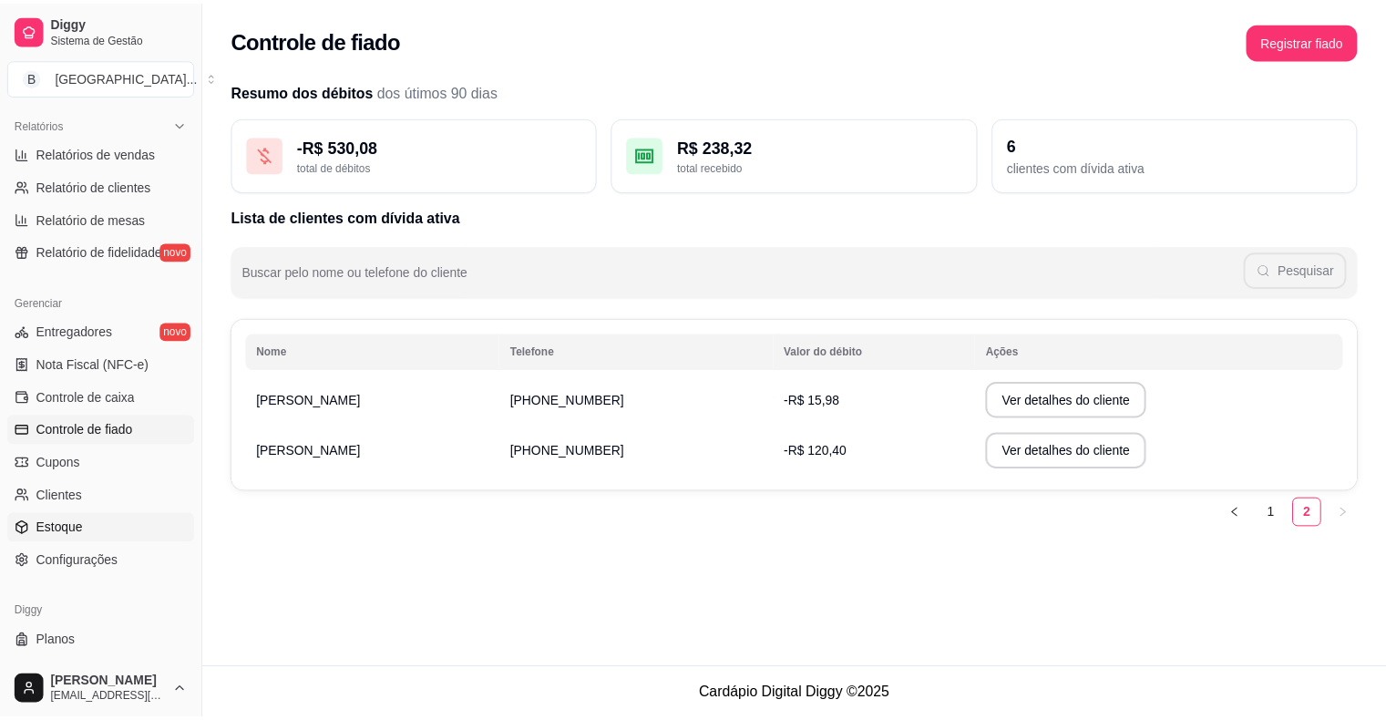
scroll to position [499, 0]
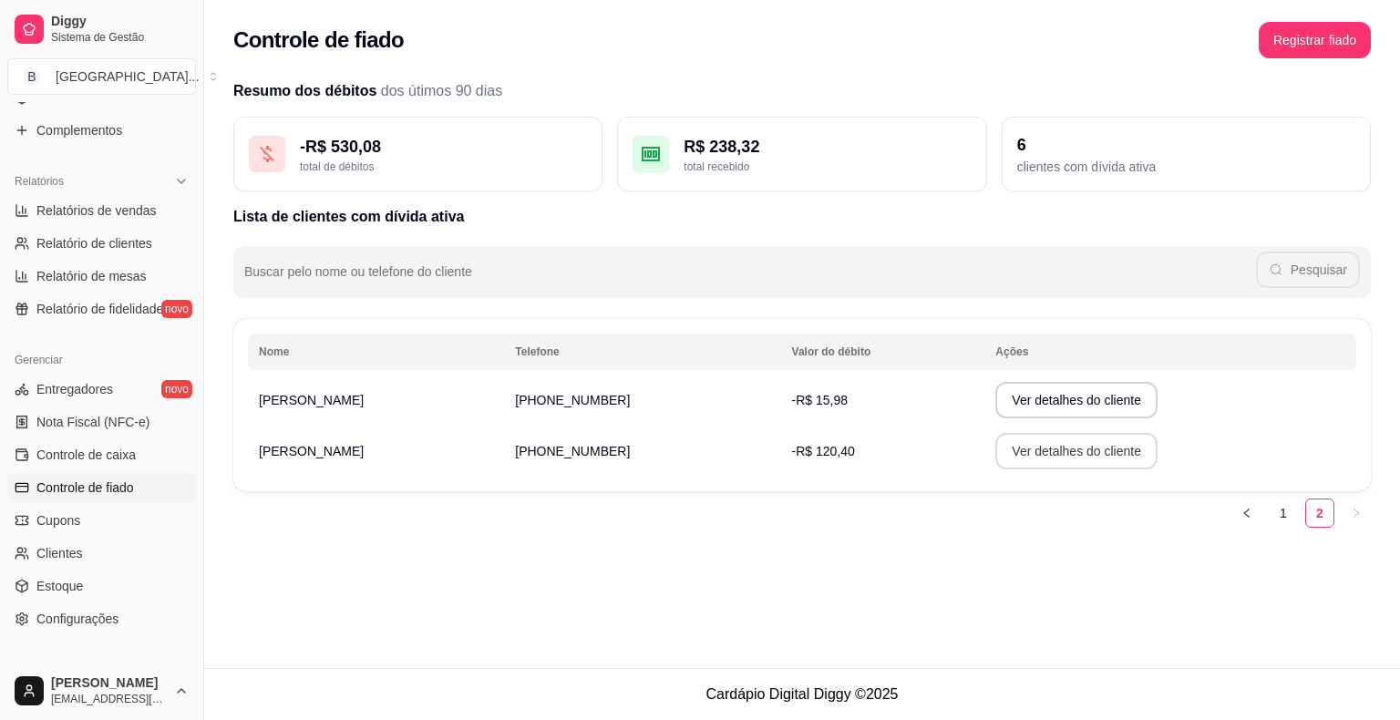
click at [1104, 449] on button "Ver detalhes do cliente" at bounding box center [1076, 451] width 162 height 36
click at [1254, 517] on button "button" at bounding box center [1246, 513] width 29 height 29
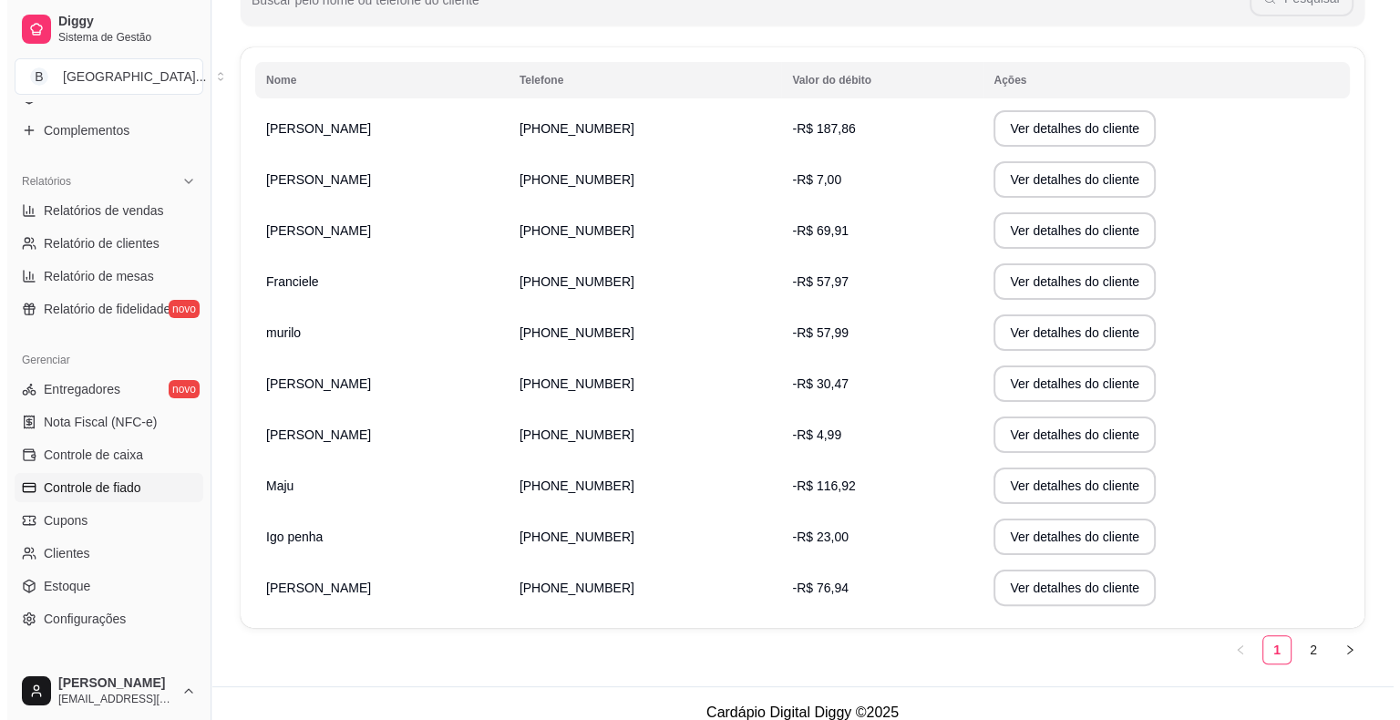
scroll to position [288, 0]
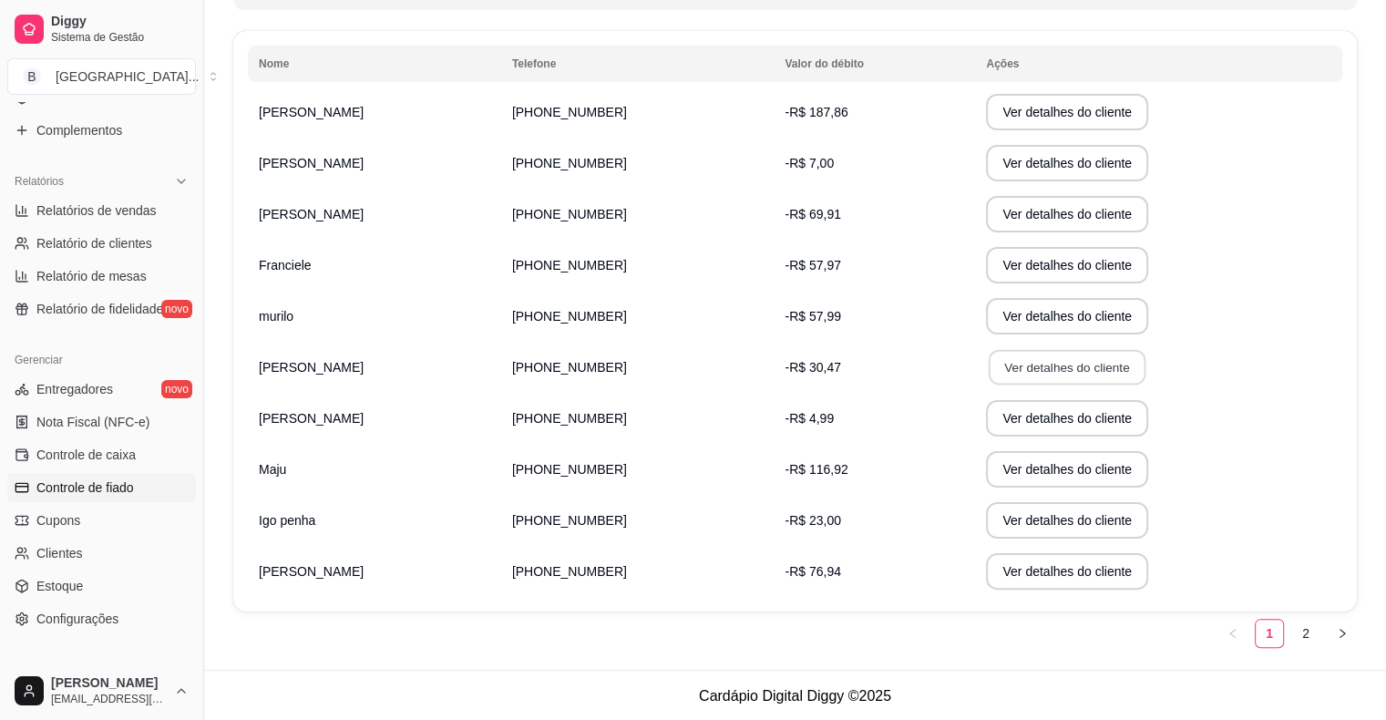
click at [1035, 361] on button "Ver detalhes do cliente" at bounding box center [1067, 368] width 157 height 36
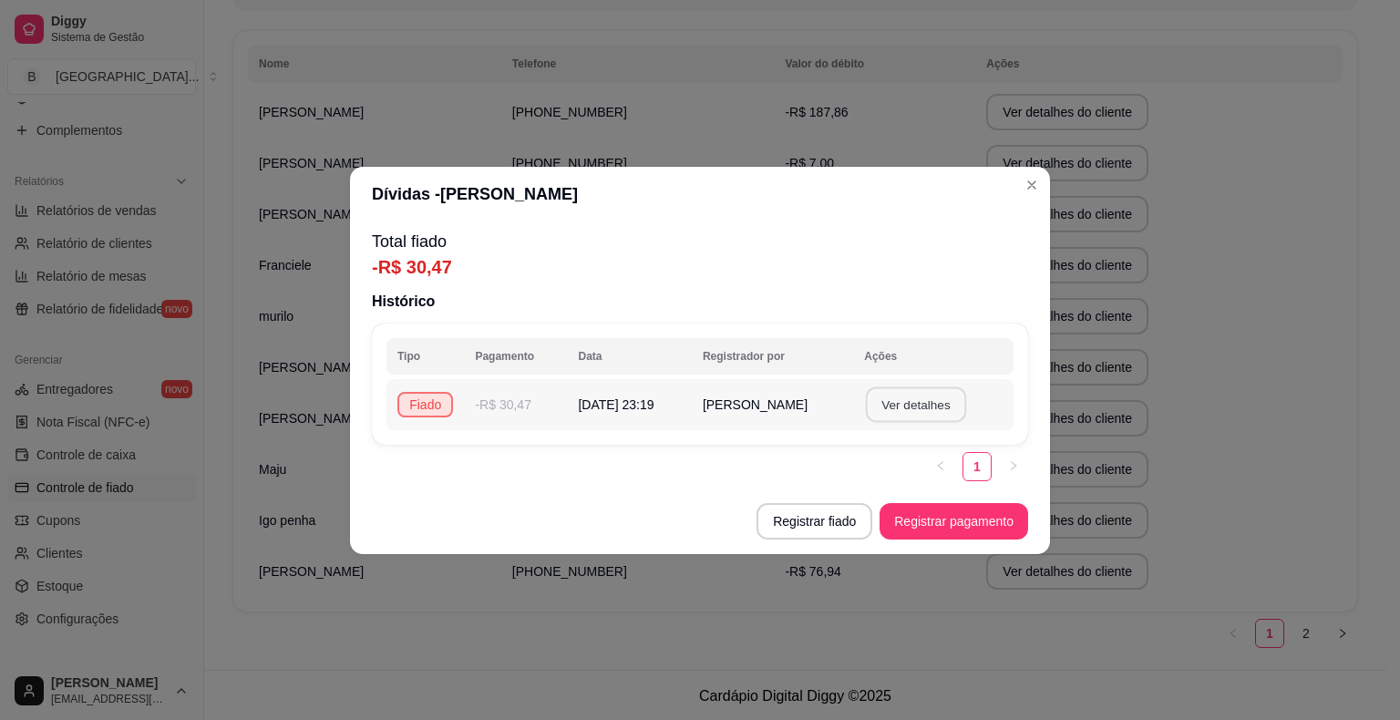
click at [937, 402] on button "Ver detalhes" at bounding box center [916, 404] width 100 height 36
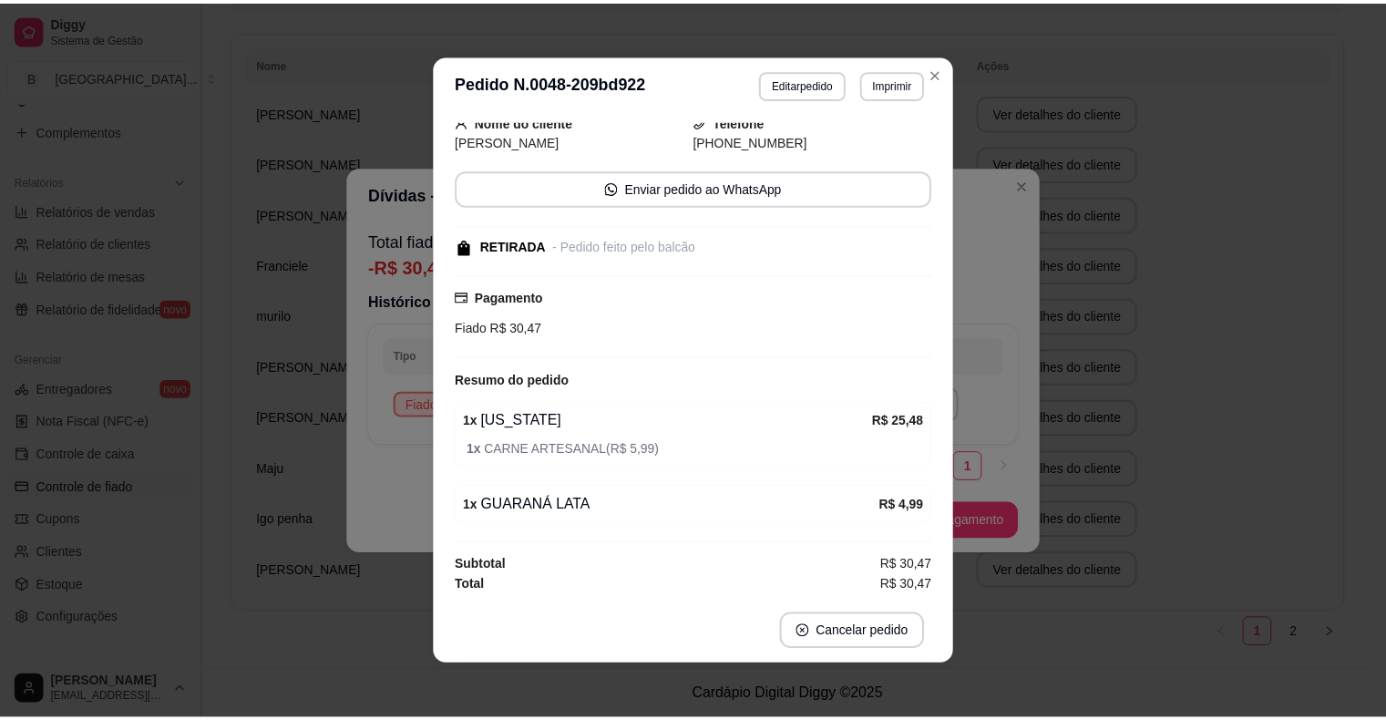
scroll to position [0, 0]
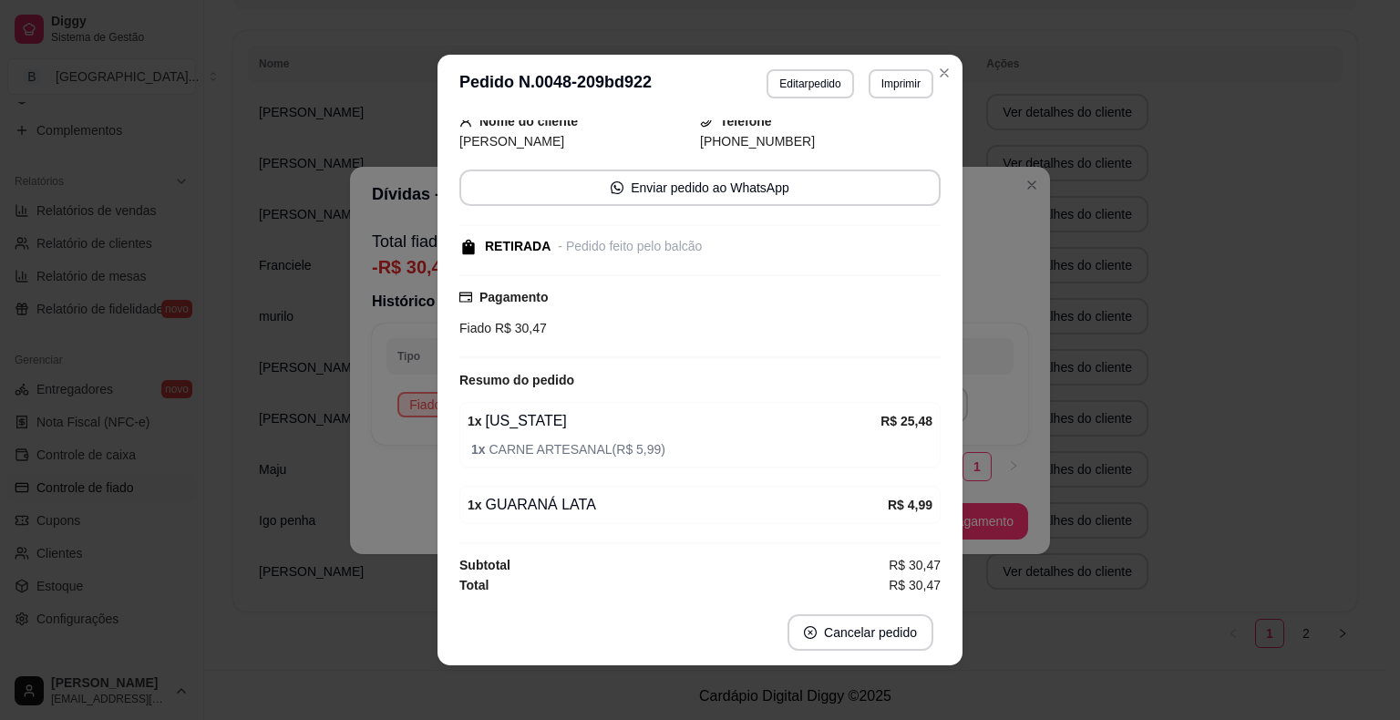
click at [1239, 327] on div "**********" at bounding box center [700, 360] width 1400 height 720
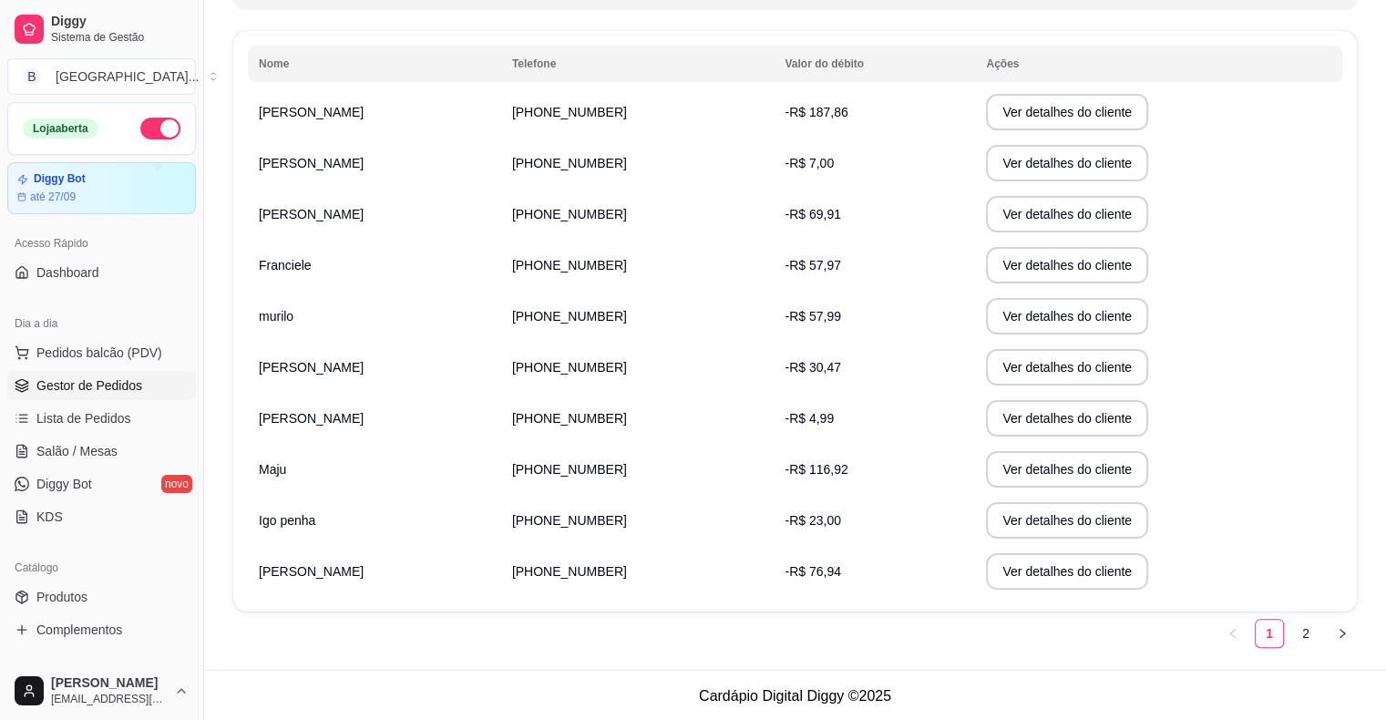
click at [66, 376] on span "Gestor de Pedidos" at bounding box center [89, 385] width 106 height 18
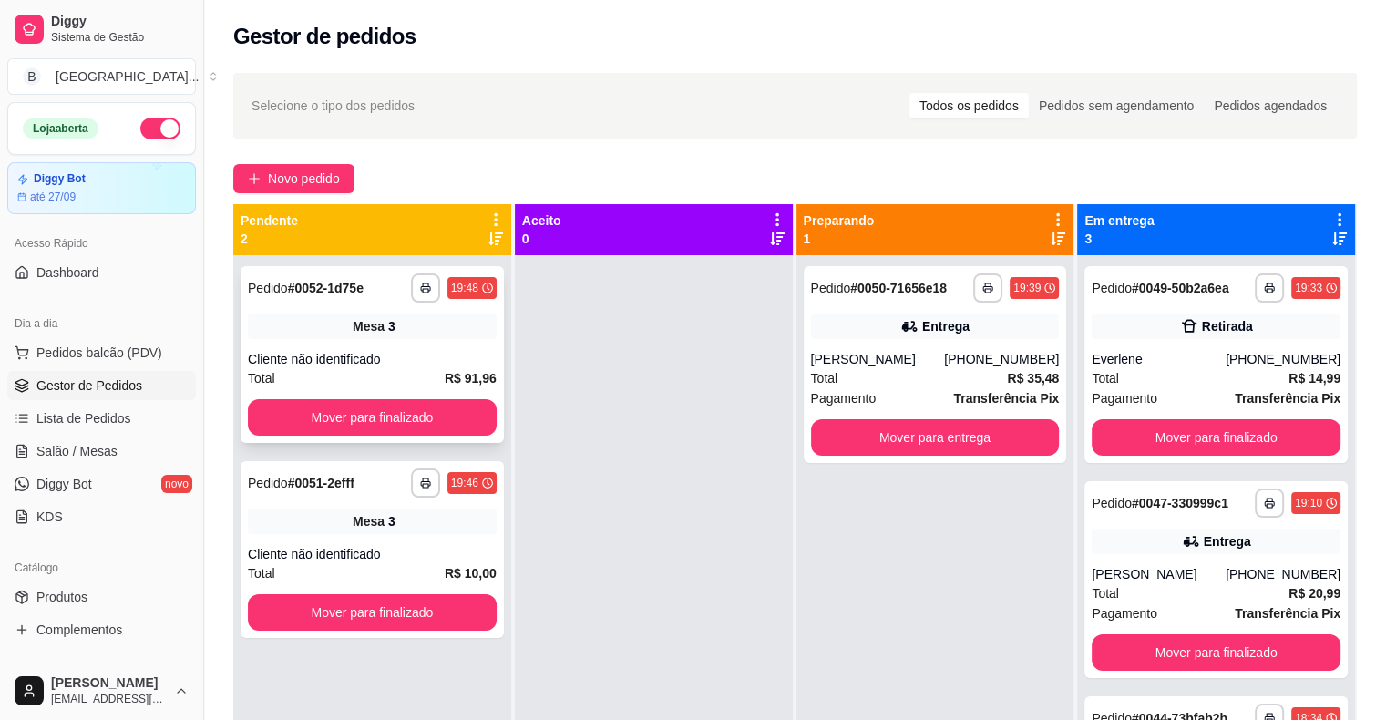
click at [422, 337] on div "Mesa 3" at bounding box center [372, 327] width 249 height 26
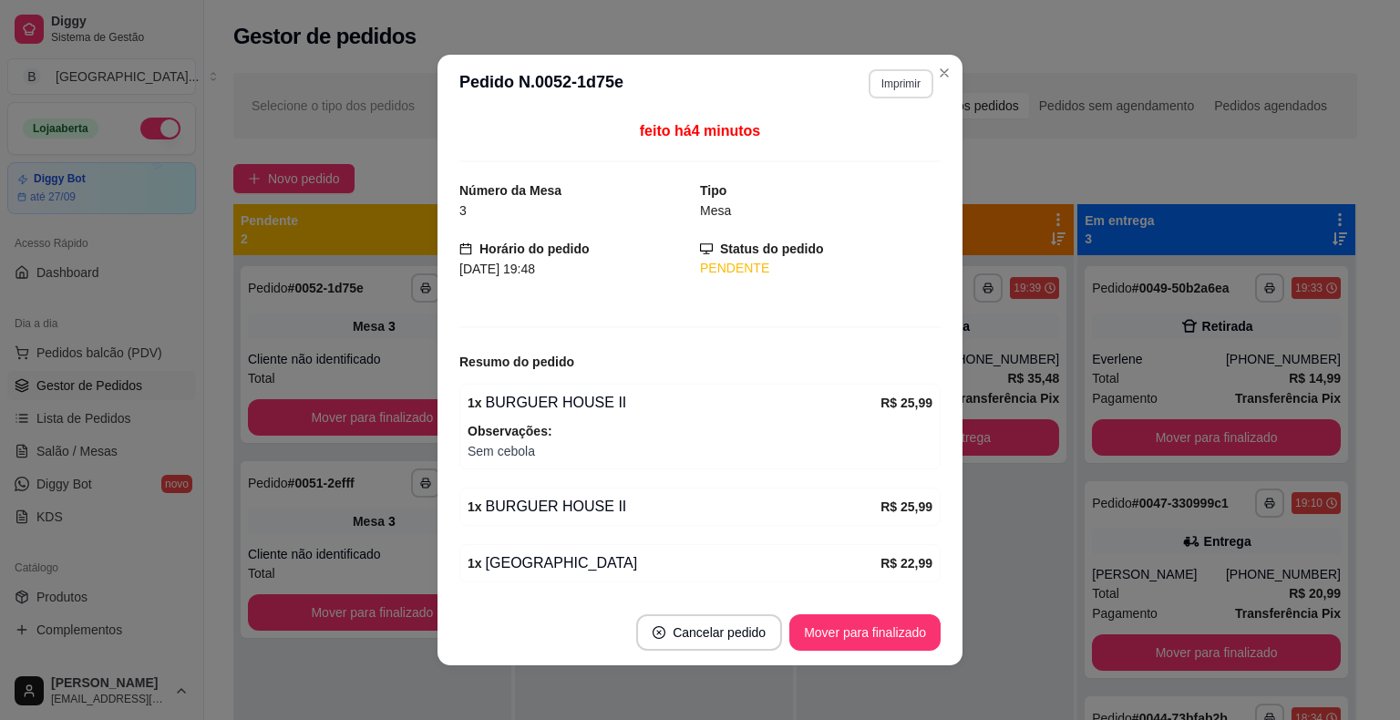
click at [894, 77] on button "Imprimir" at bounding box center [901, 83] width 65 height 29
click at [887, 139] on button "IMPRESSORA" at bounding box center [862, 147] width 132 height 29
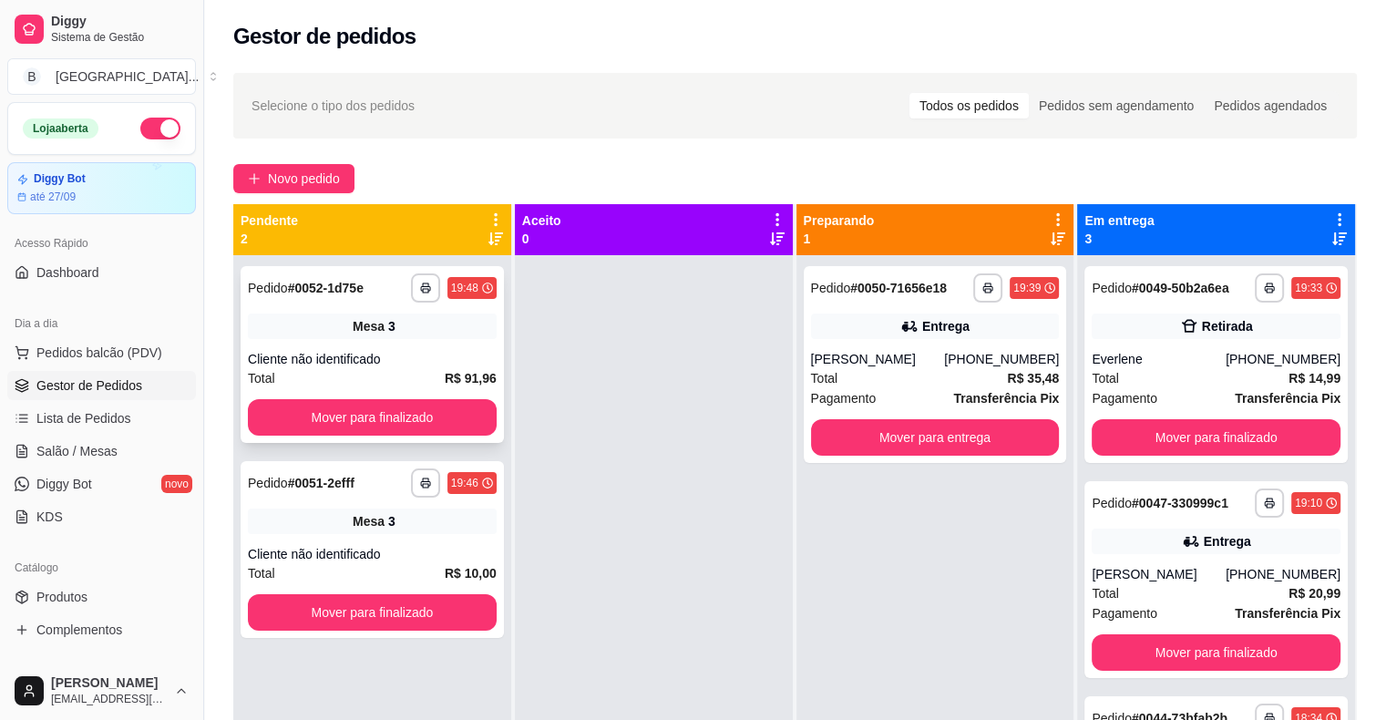
click at [440, 350] on div "Cliente não identificado" at bounding box center [372, 359] width 249 height 18
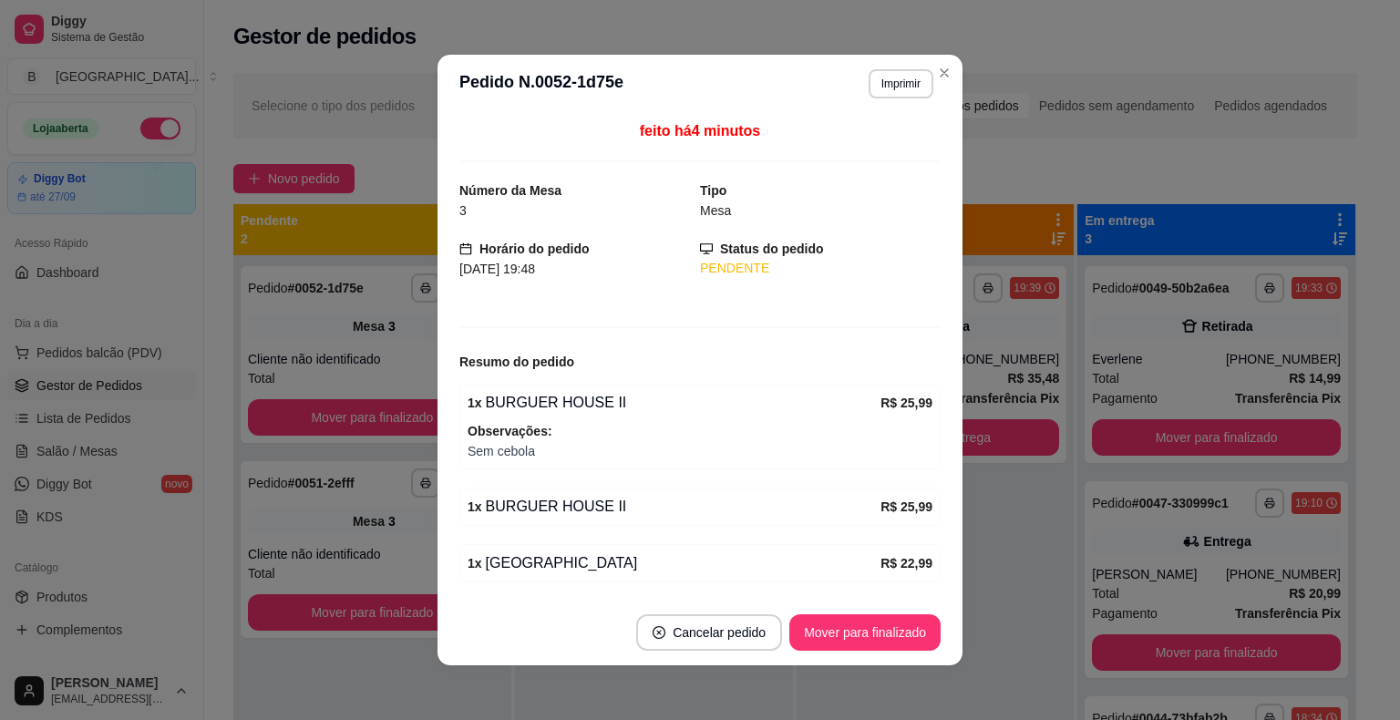
scroll to position [4, 0]
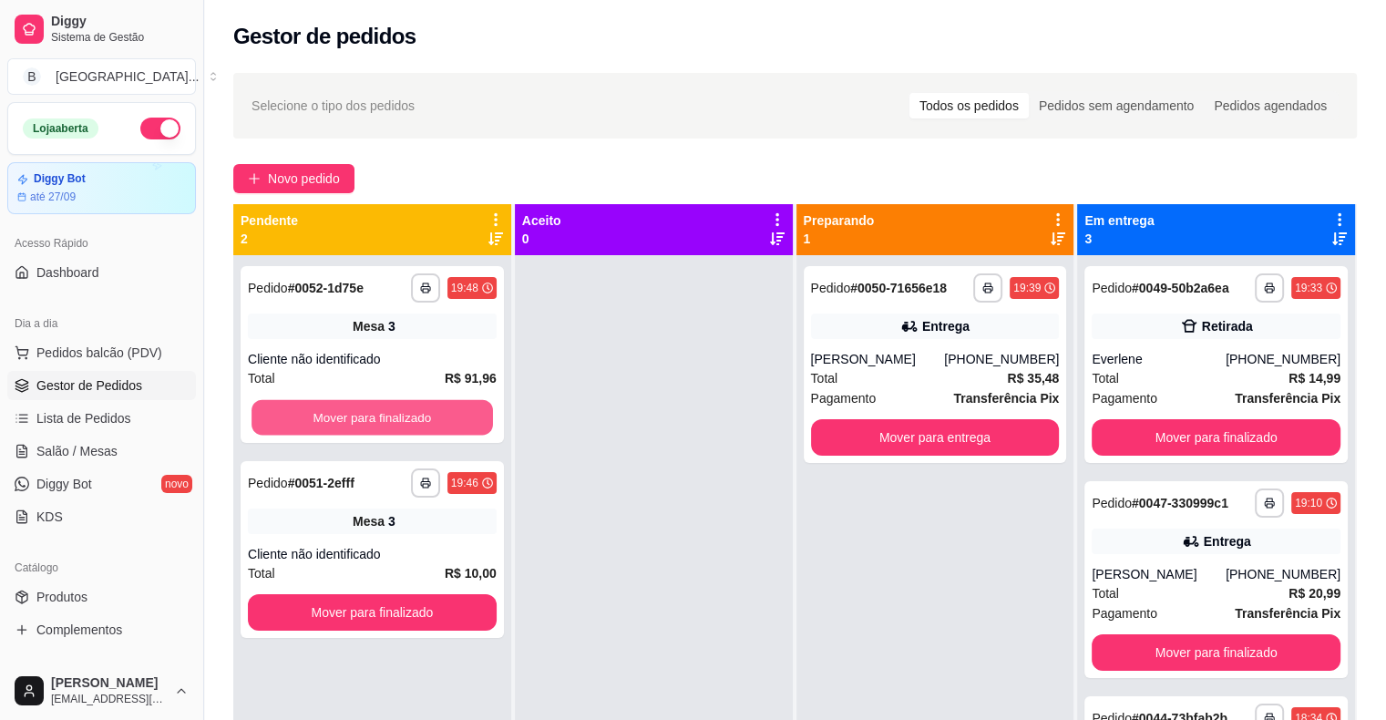
click at [383, 408] on button "Mover para finalizado" at bounding box center [373, 418] width 242 height 36
click at [383, 408] on div "Mover para finalizado" at bounding box center [372, 417] width 249 height 36
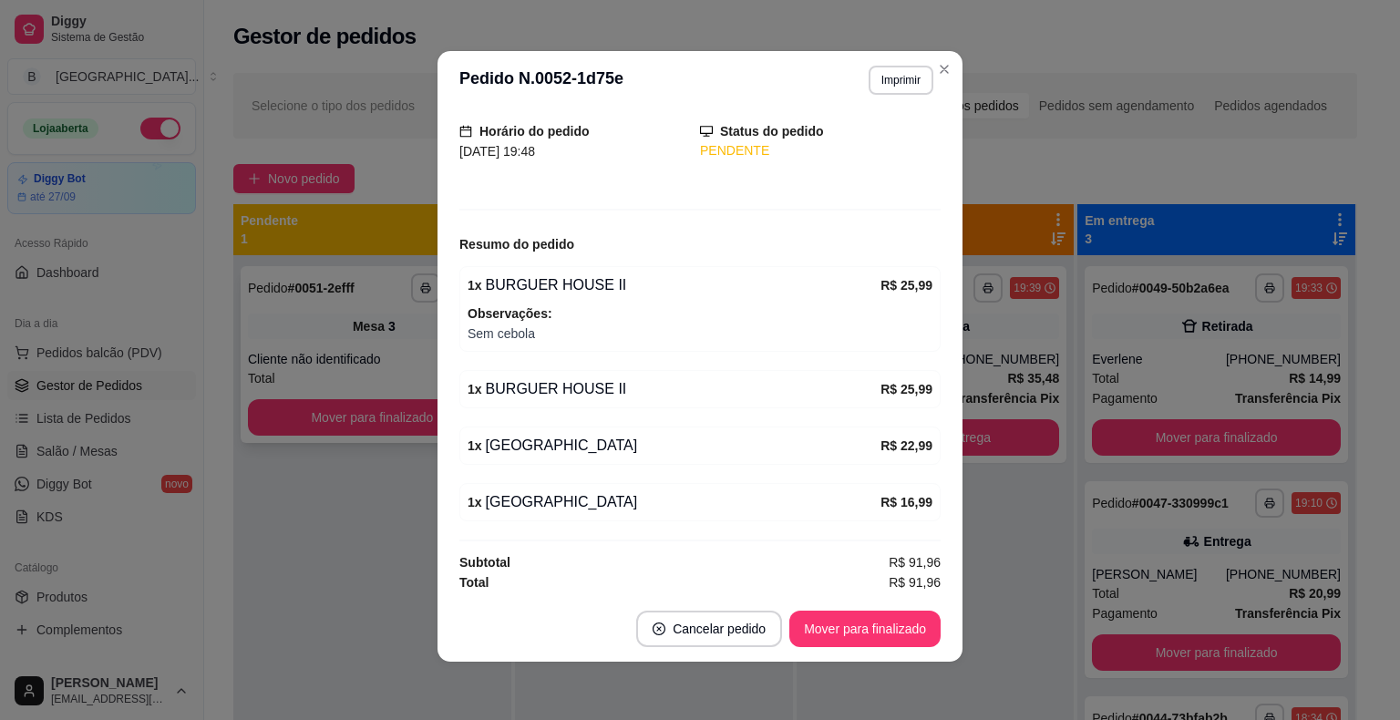
click at [375, 332] on span "Mesa" at bounding box center [369, 326] width 32 height 18
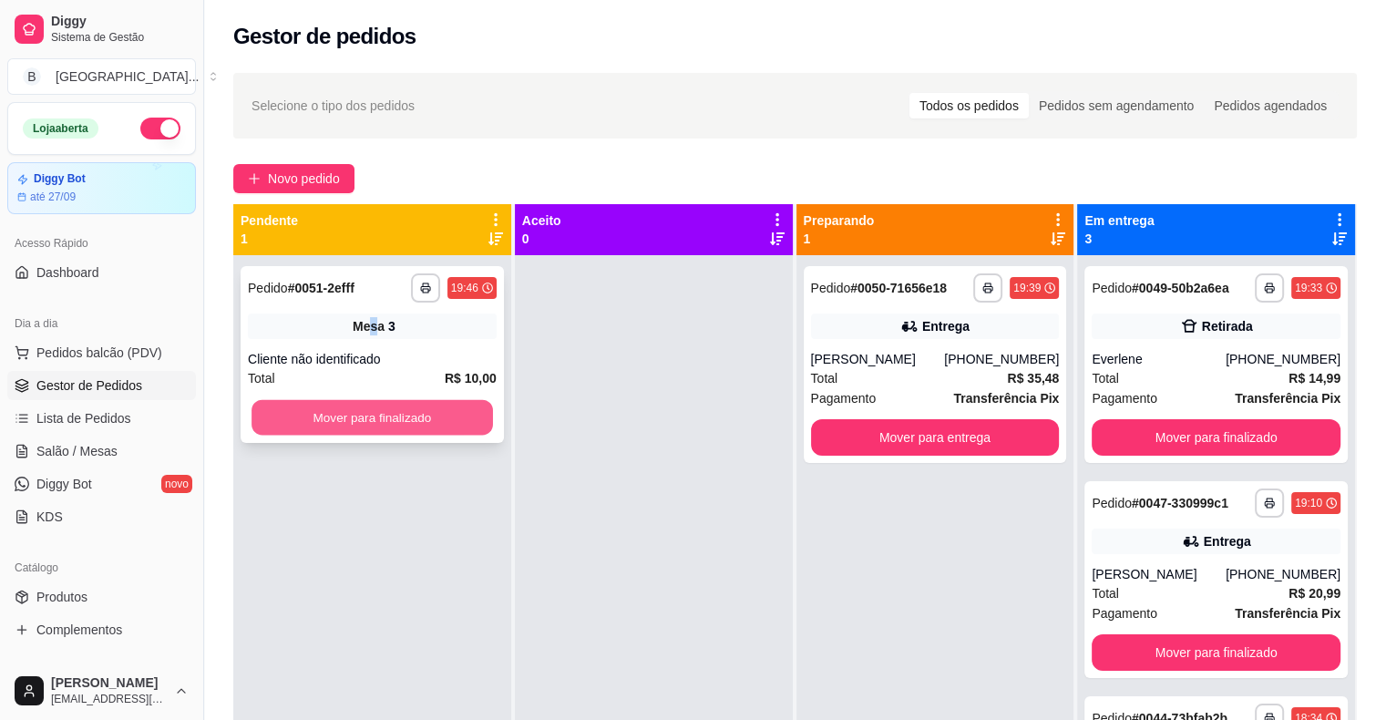
click at [341, 413] on button "Mover para finalizado" at bounding box center [373, 418] width 242 height 36
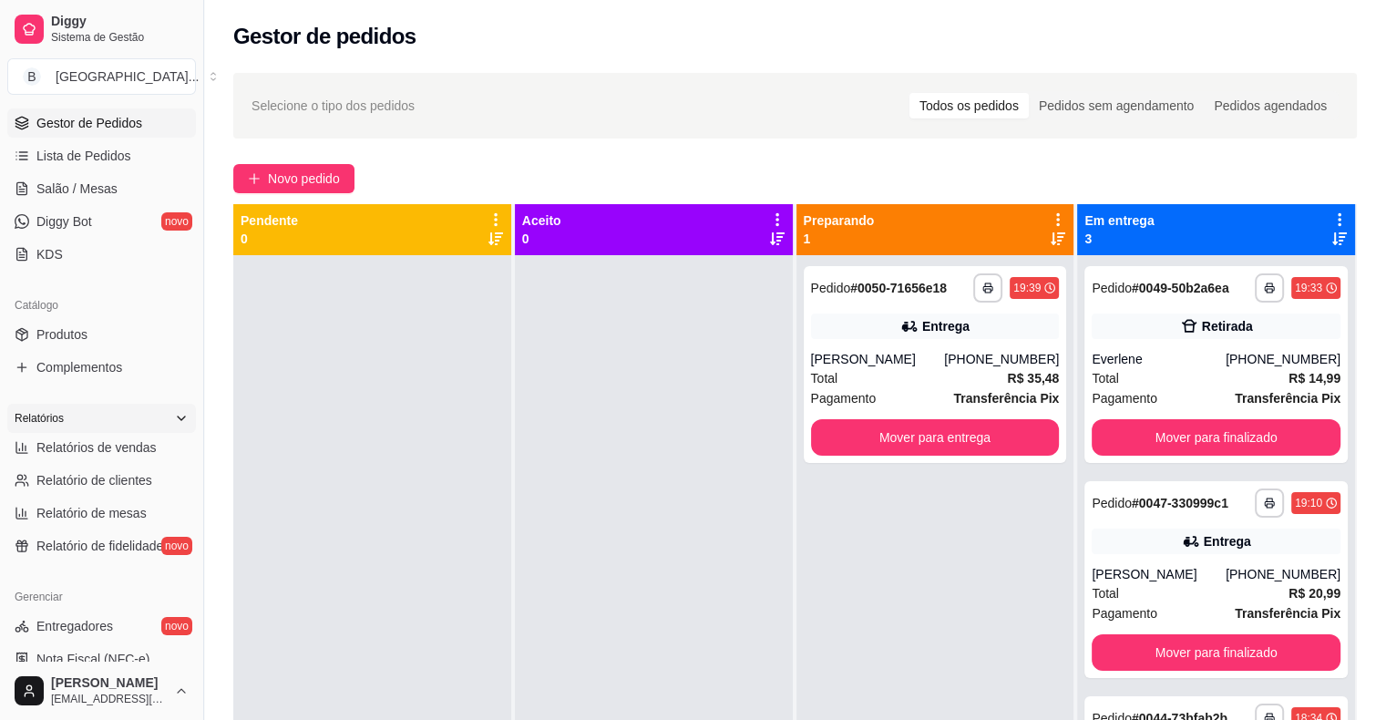
scroll to position [273, 0]
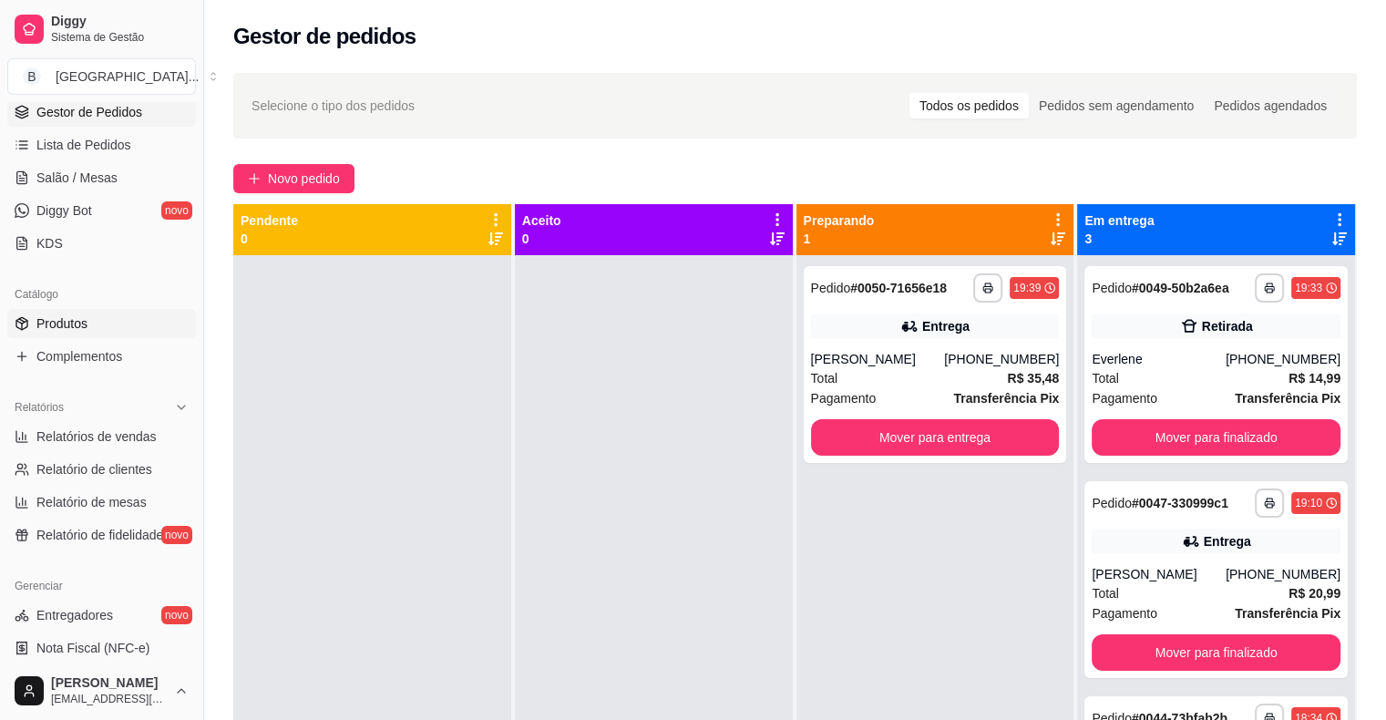
click at [125, 326] on link "Produtos" at bounding box center [101, 323] width 189 height 29
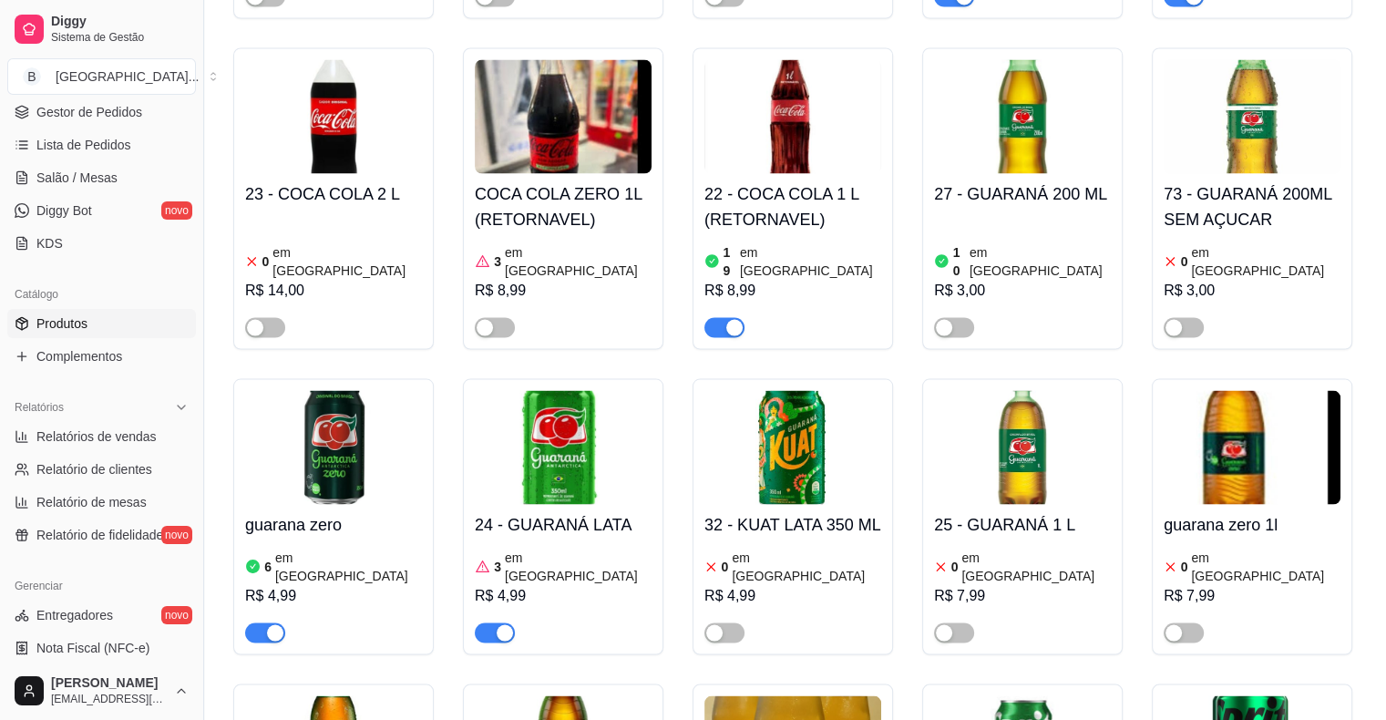
scroll to position [3554, 0]
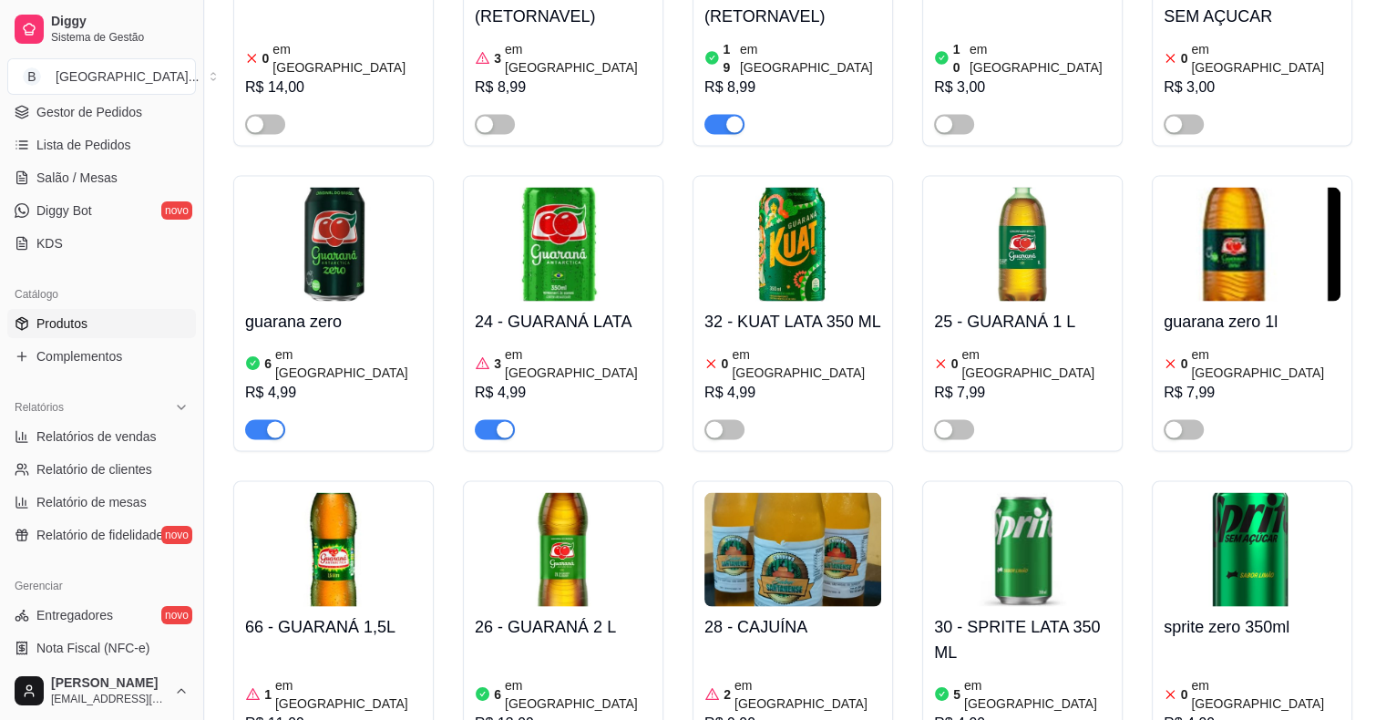
click at [595, 345] on div "3 em [GEOGRAPHIC_DATA]" at bounding box center [563, 363] width 177 height 36
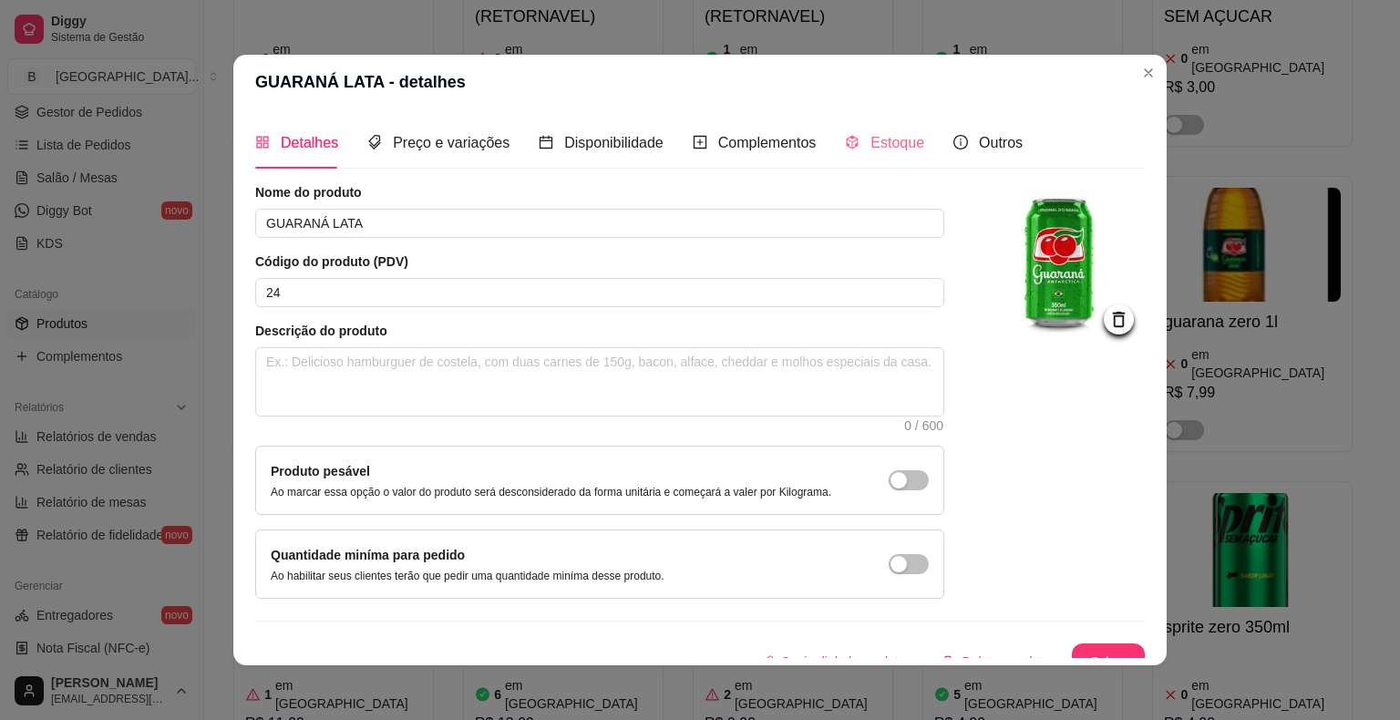
click at [860, 124] on div "Estoque" at bounding box center [884, 143] width 79 height 52
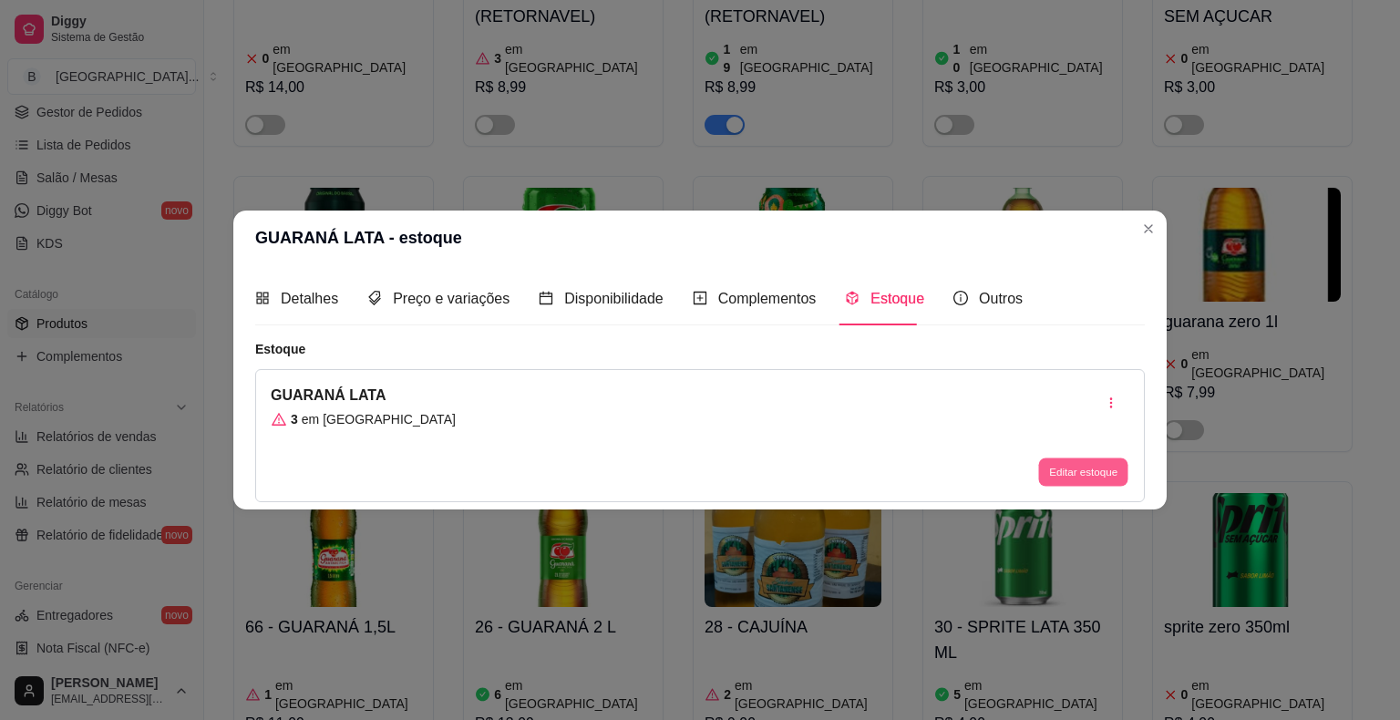
click at [1098, 466] on button "Editar estoque" at bounding box center [1082, 472] width 89 height 28
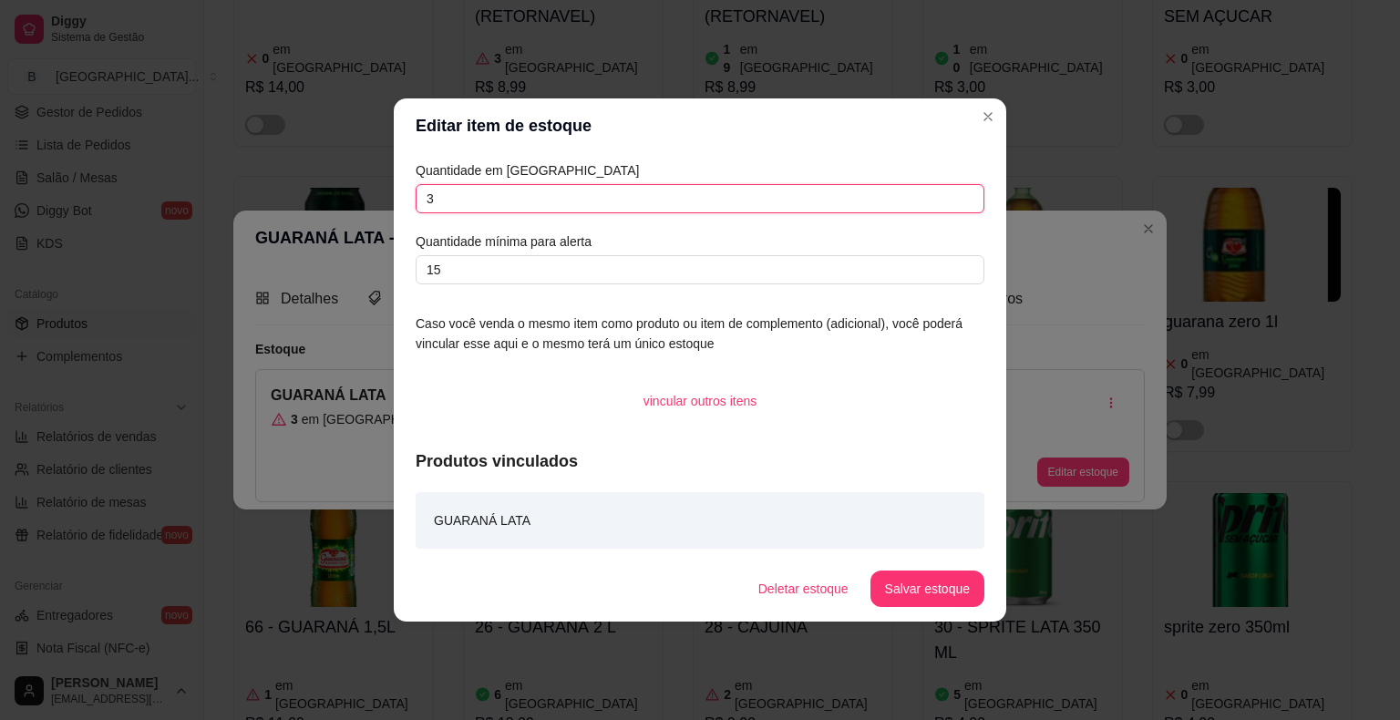
click at [773, 188] on input "3" at bounding box center [700, 198] width 569 height 29
type input "111"
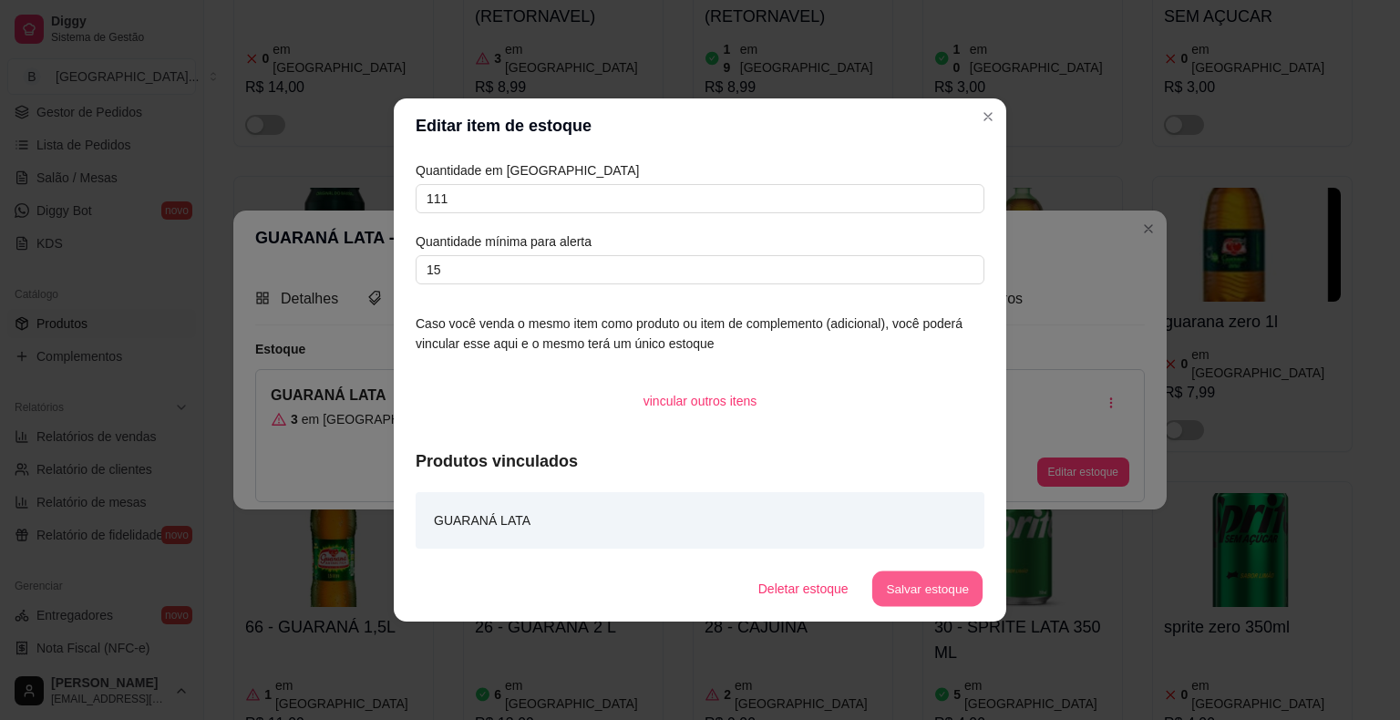
click at [895, 580] on button "Salvar estoque" at bounding box center [926, 589] width 111 height 36
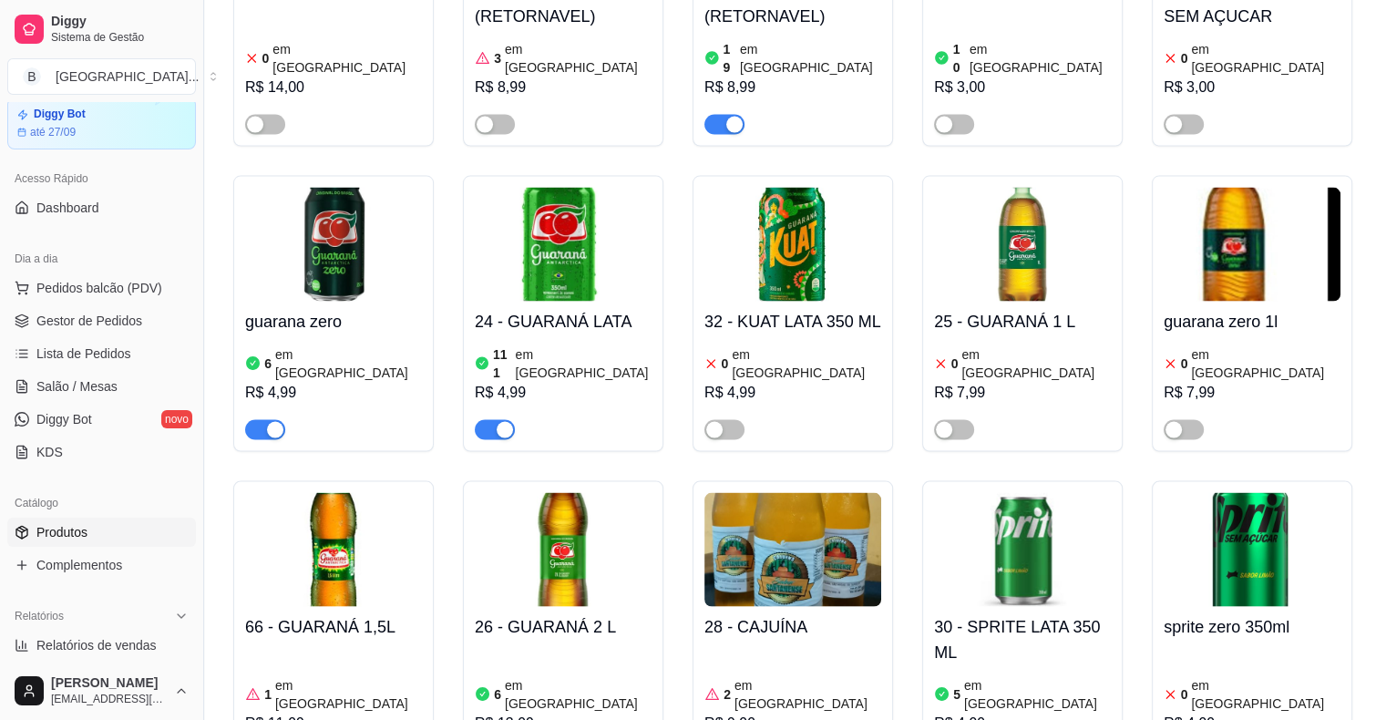
scroll to position [0, 0]
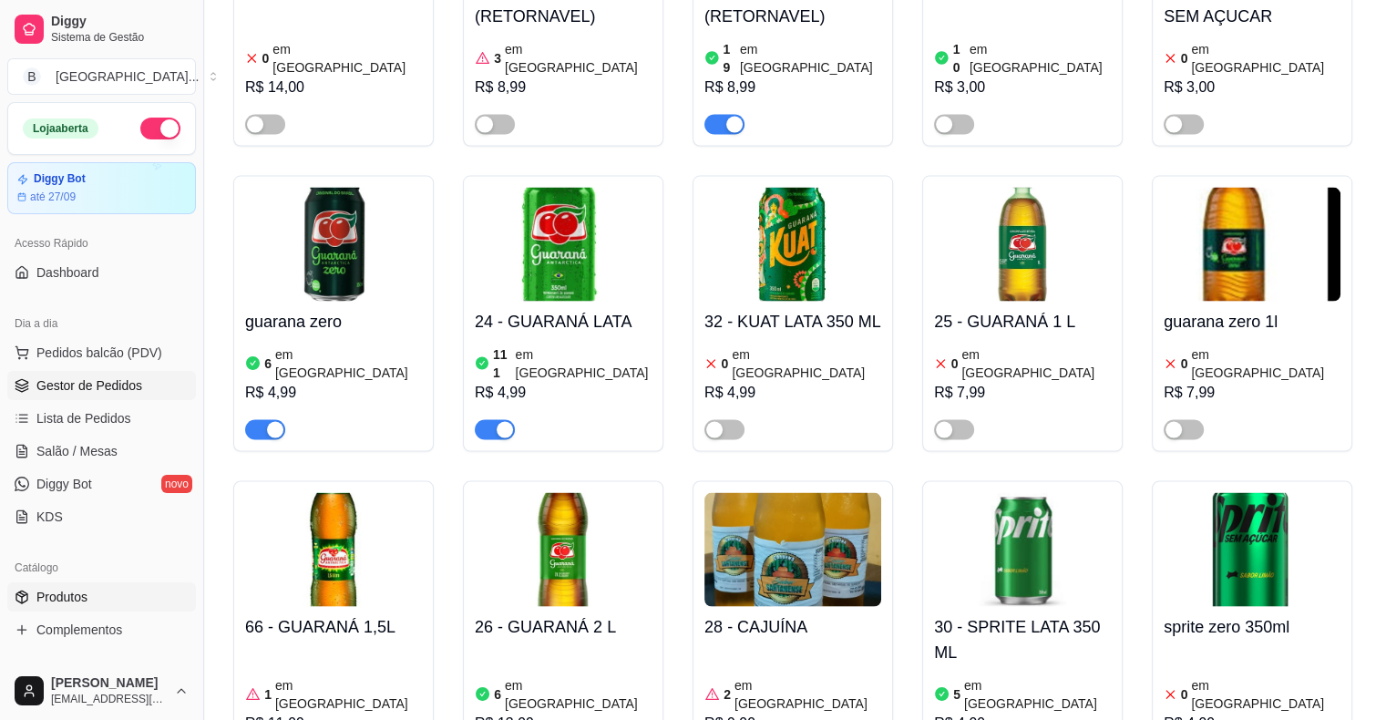
click at [87, 385] on span "Gestor de Pedidos" at bounding box center [89, 385] width 106 height 18
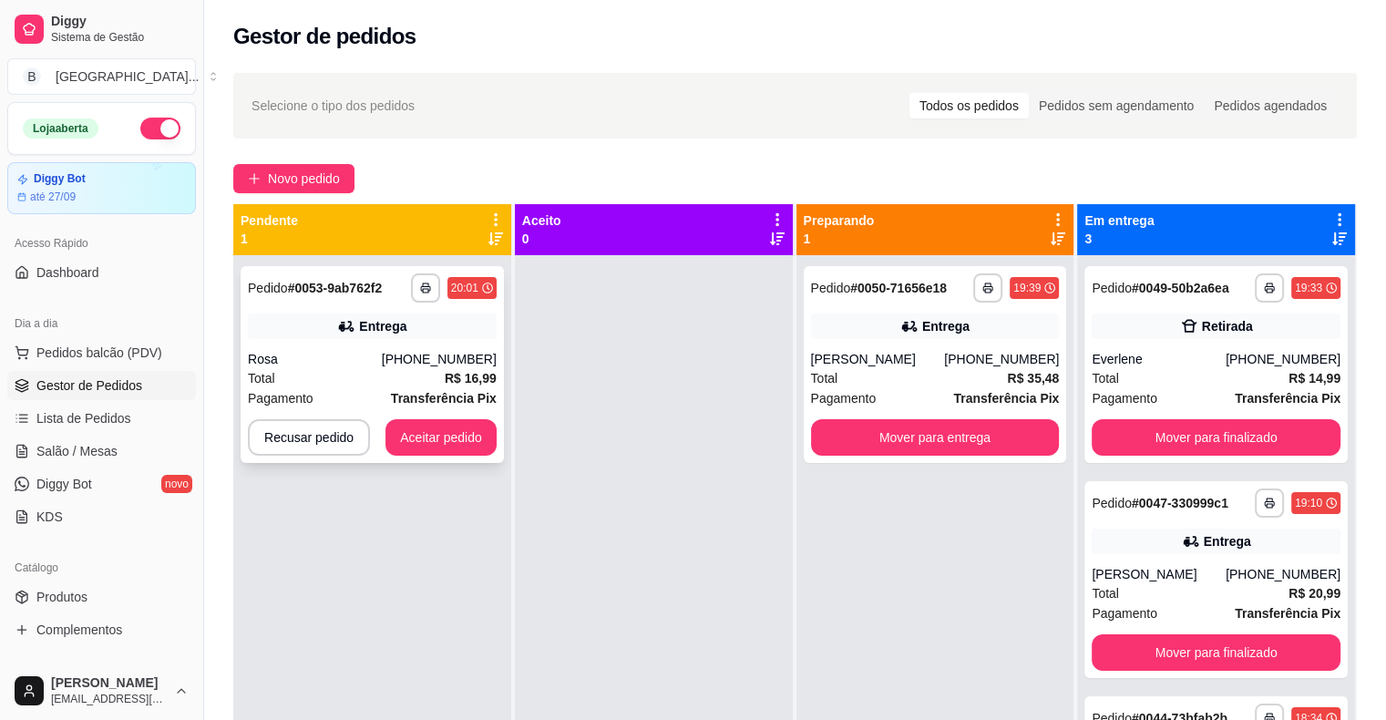
click at [380, 377] on div "Total R$ 16,99" at bounding box center [372, 378] width 249 height 20
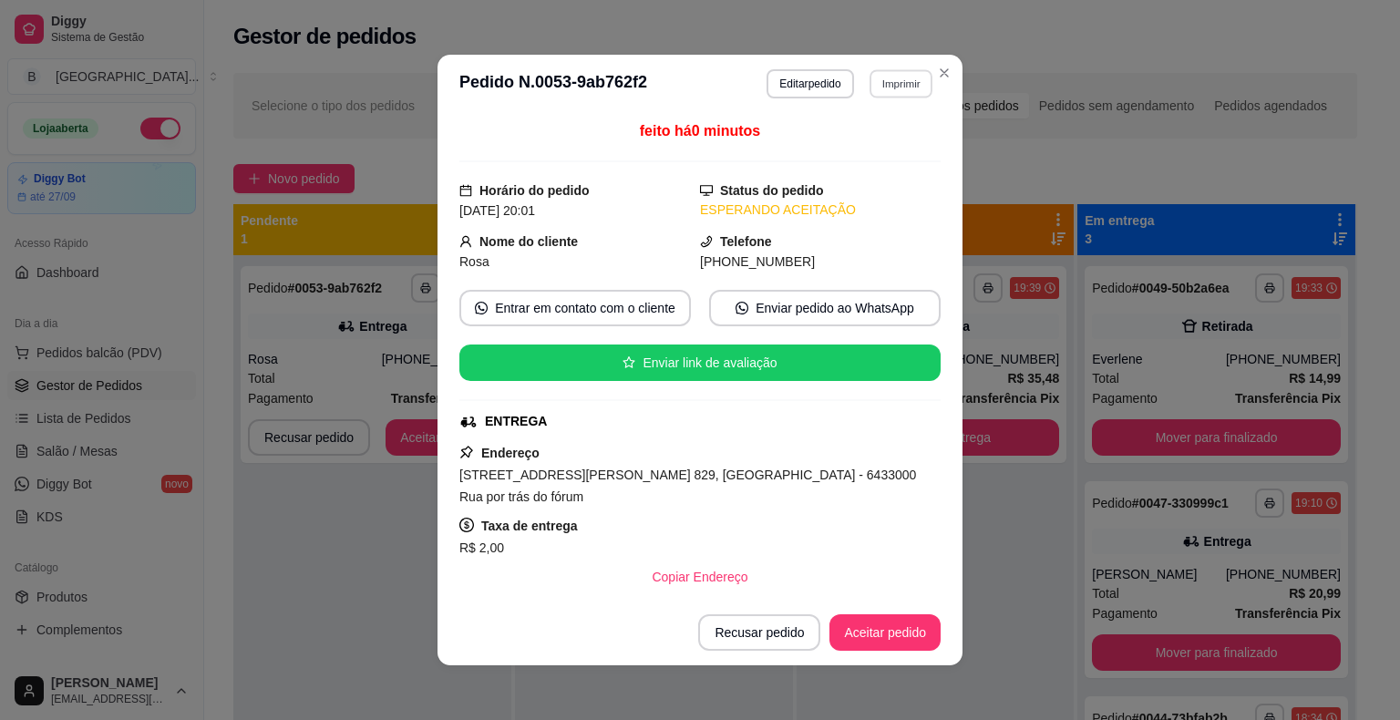
click at [871, 74] on button "Imprimir" at bounding box center [900, 83] width 63 height 28
click at [880, 132] on div "Escolha a impressora IMPRESSORA Impressora" at bounding box center [862, 153] width 150 height 98
click at [822, 152] on button "IMPRESSORA" at bounding box center [861, 147] width 128 height 28
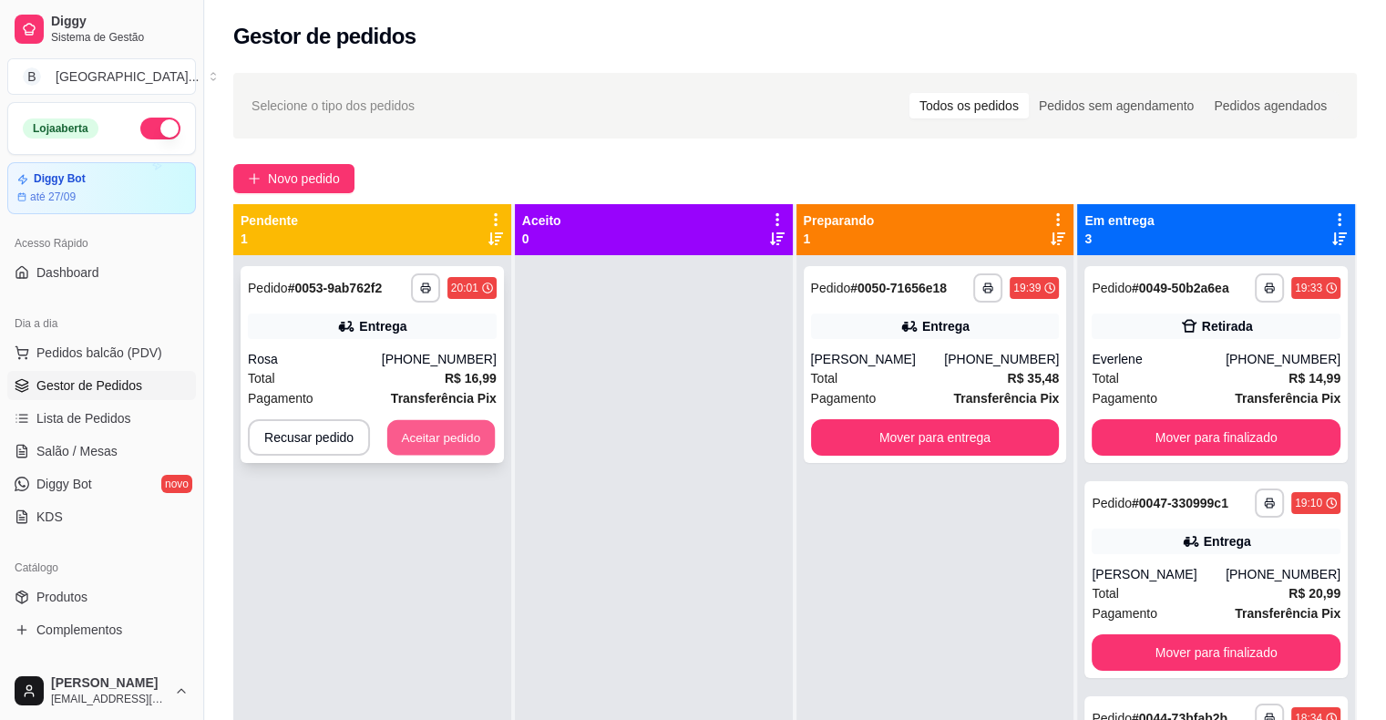
click at [427, 428] on button "Aceitar pedido" at bounding box center [441, 438] width 108 height 36
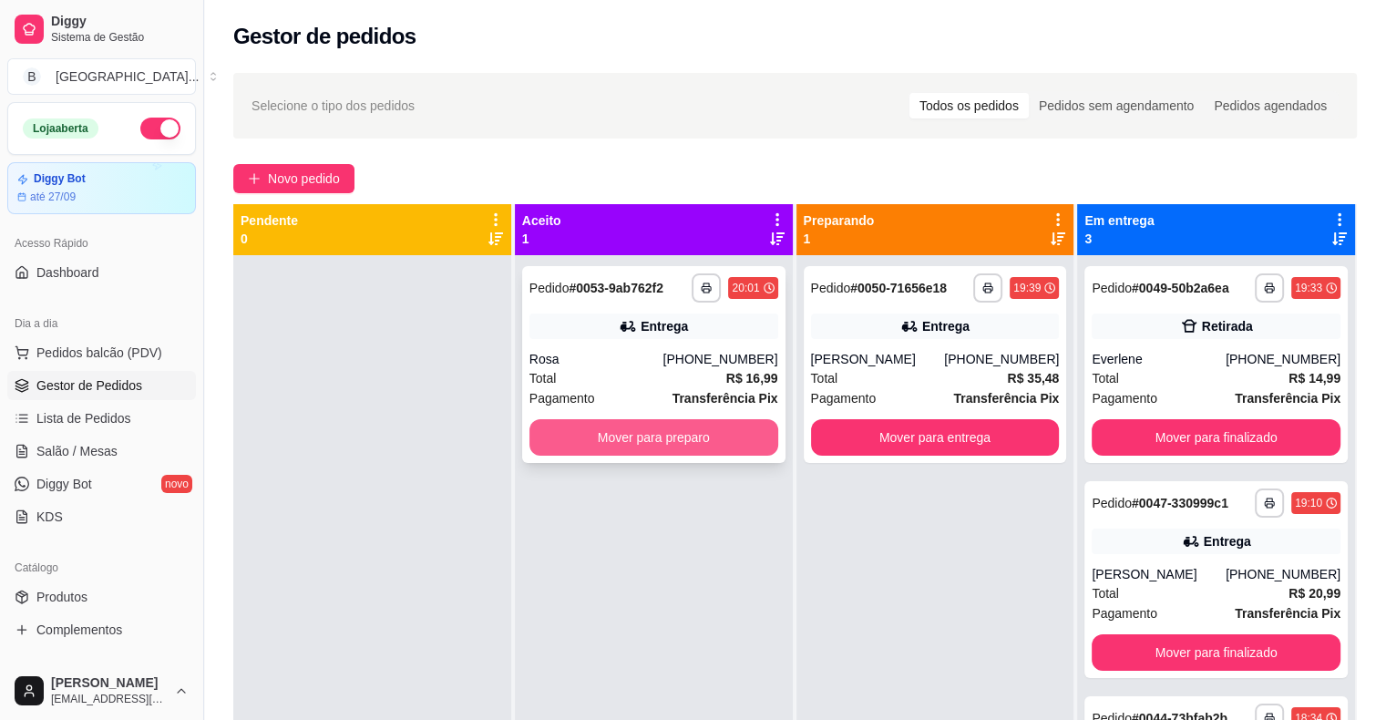
click at [561, 432] on button "Mover para preparo" at bounding box center [654, 437] width 249 height 36
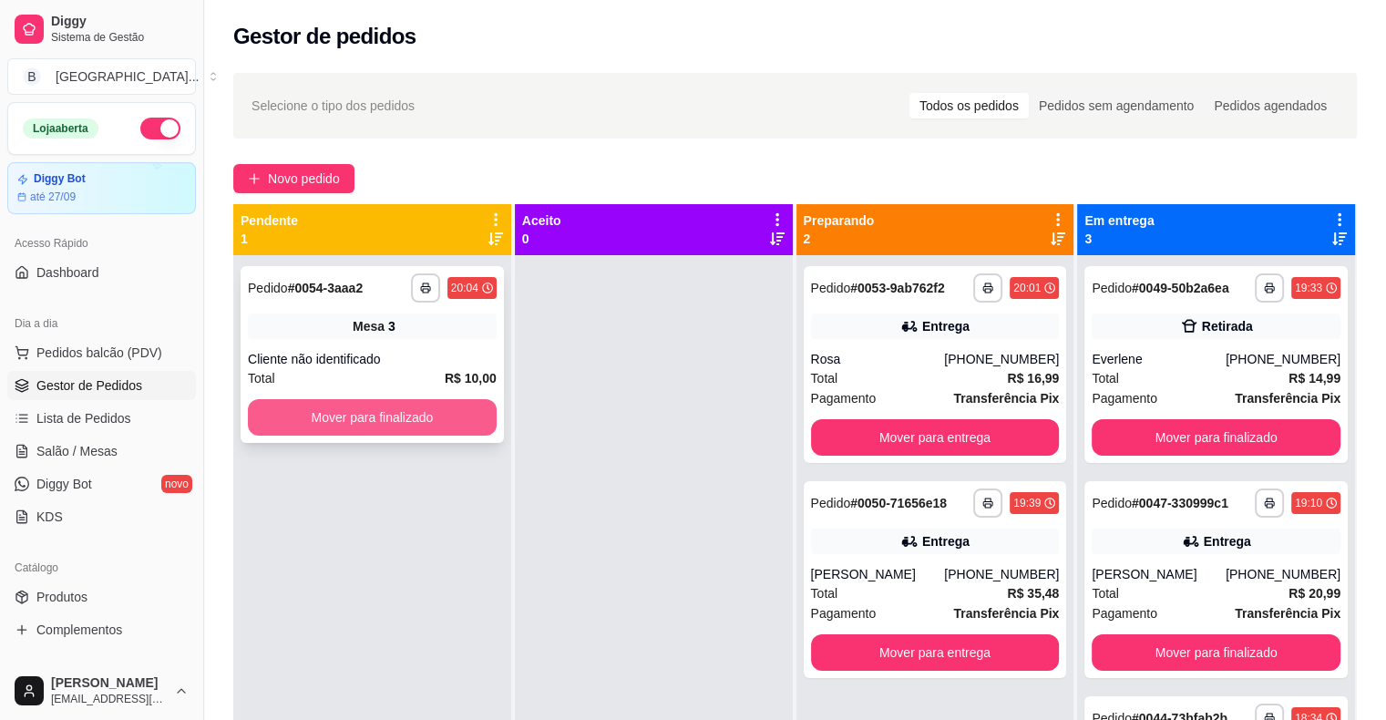
click at [373, 427] on button "Mover para finalizado" at bounding box center [372, 417] width 249 height 36
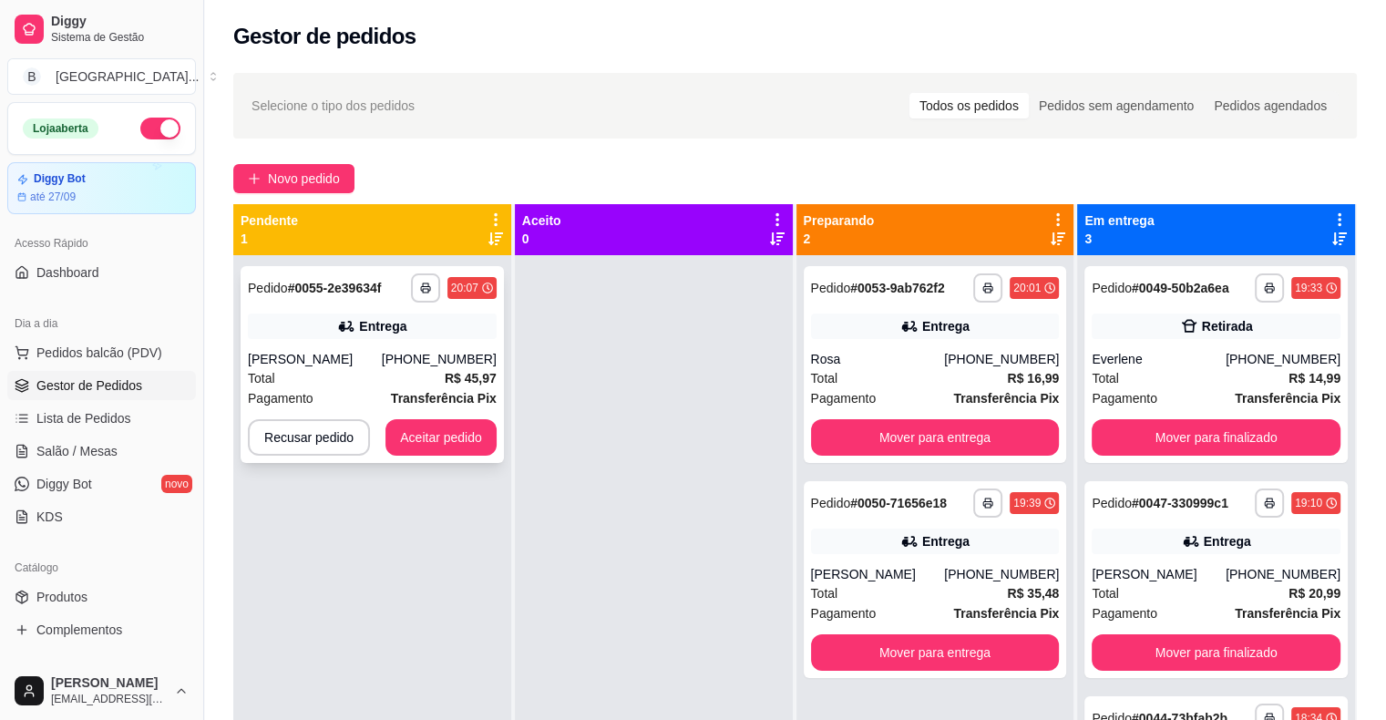
click at [412, 369] on div "Total R$ 45,97" at bounding box center [372, 378] width 249 height 20
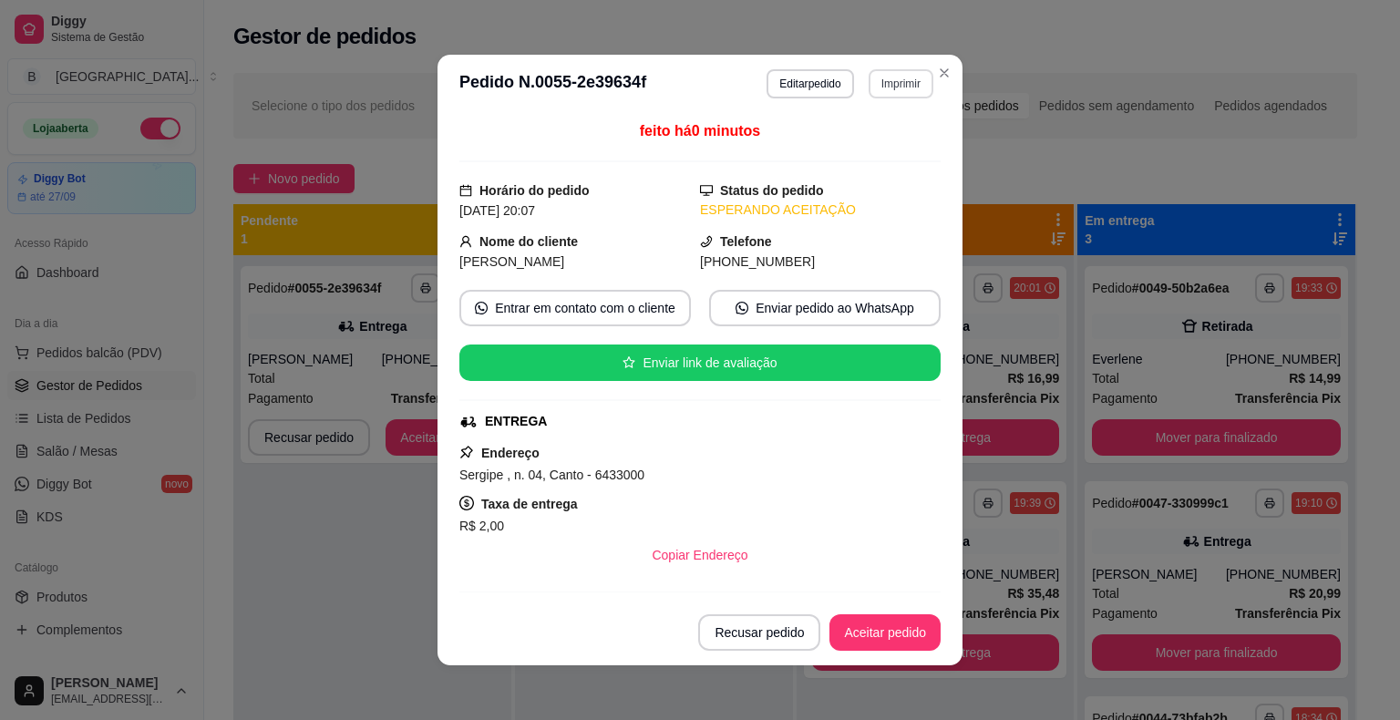
click at [879, 74] on button "Imprimir" at bounding box center [901, 83] width 65 height 29
click at [886, 137] on button "IMPRESSORA" at bounding box center [861, 147] width 128 height 28
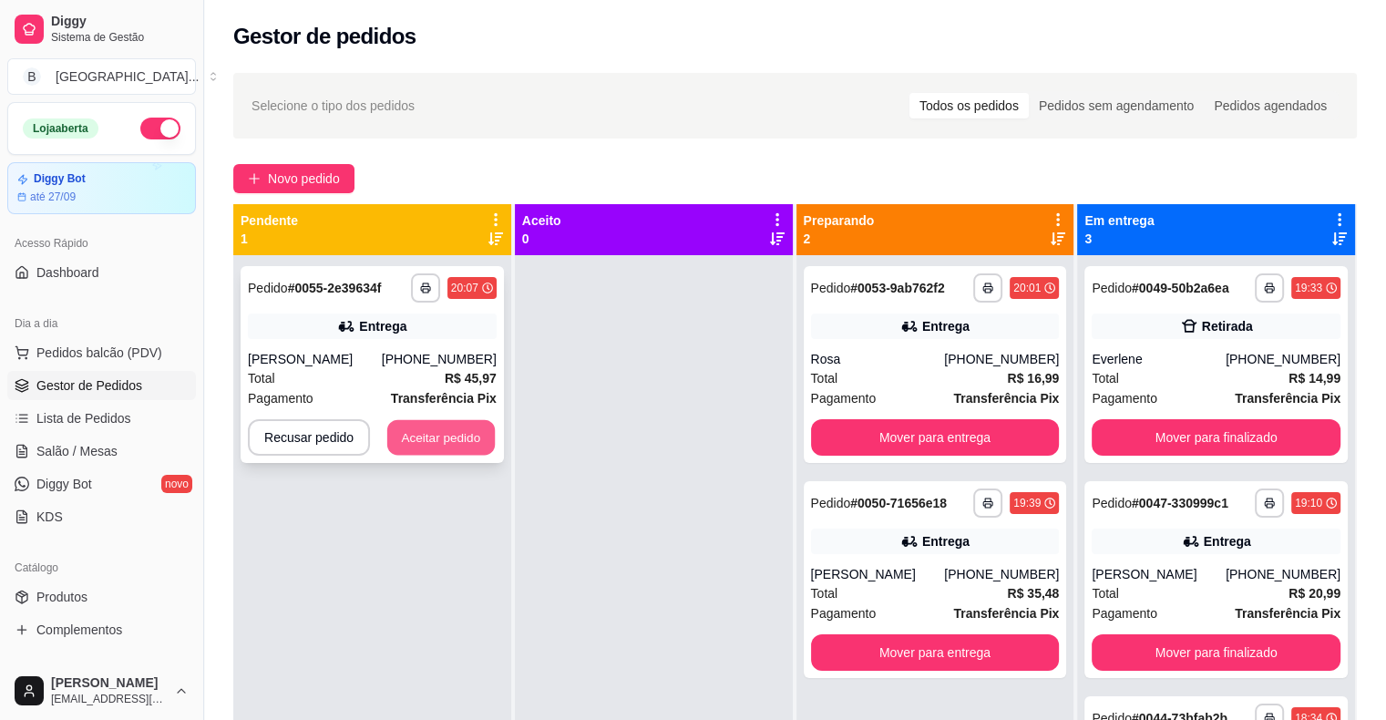
click at [489, 440] on button "Aceitar pedido" at bounding box center [441, 438] width 108 height 36
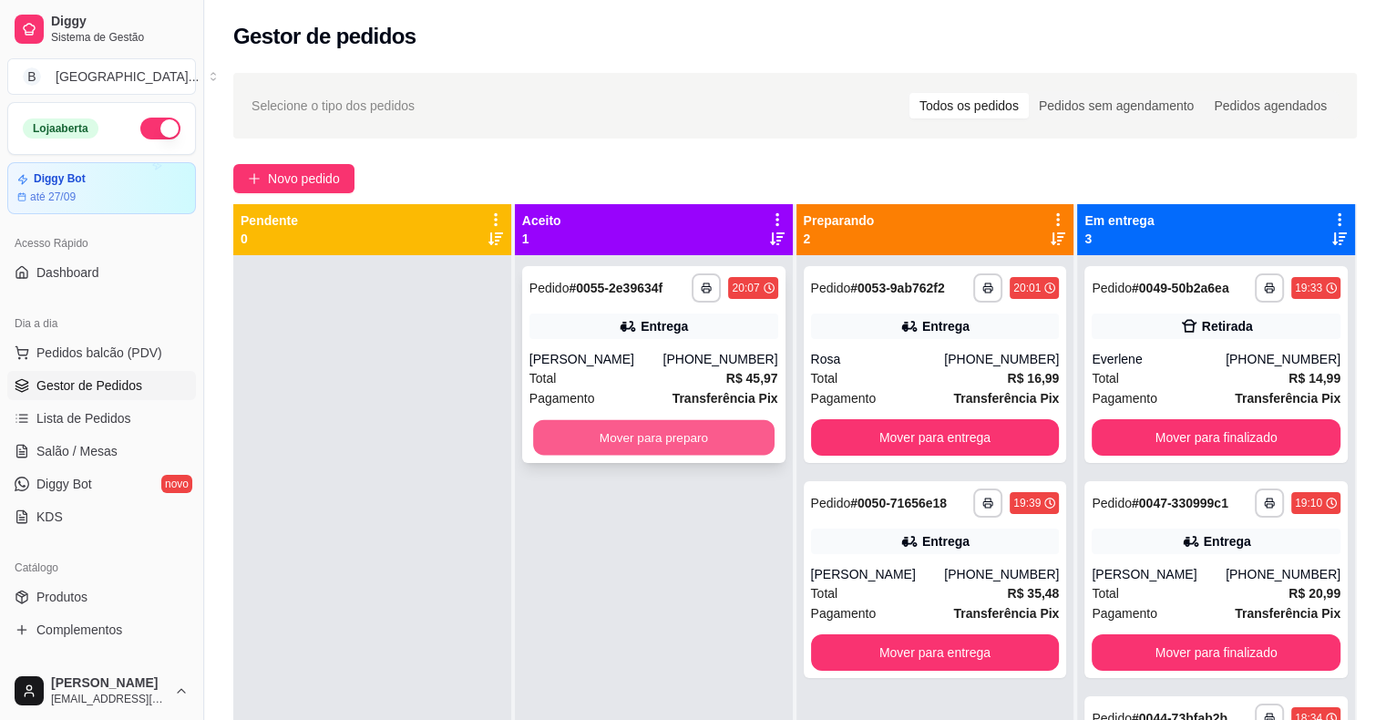
click at [643, 427] on button "Mover para preparo" at bounding box center [654, 438] width 242 height 36
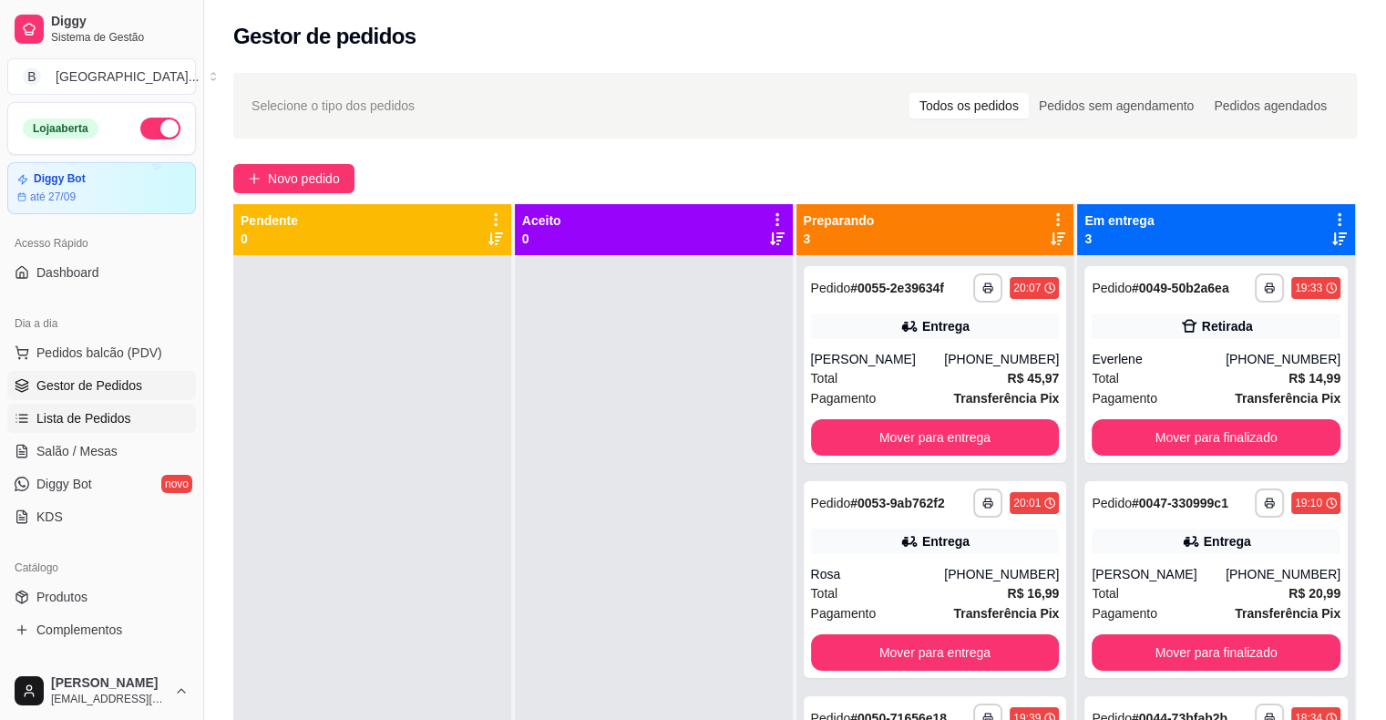
click at [139, 412] on link "Lista de Pedidos" at bounding box center [101, 418] width 189 height 29
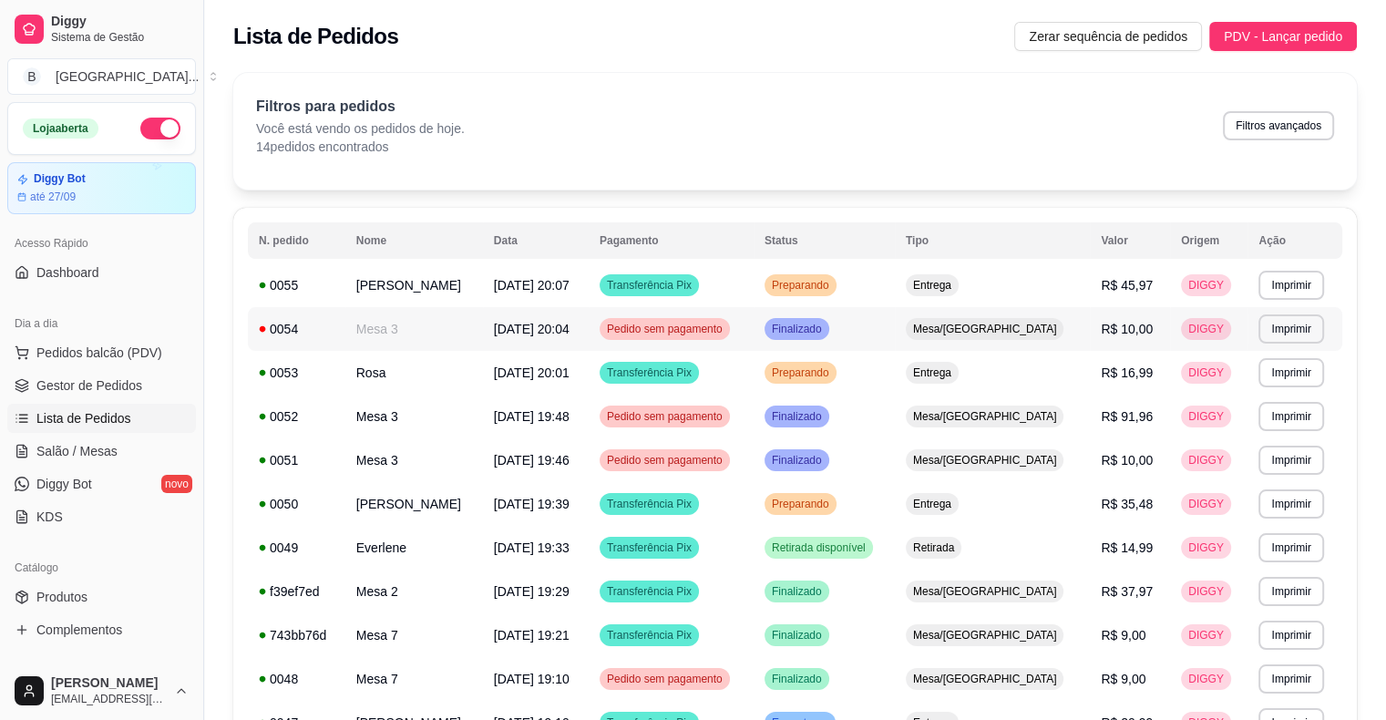
click at [532, 326] on span "[DATE] 20:04" at bounding box center [532, 329] width 76 height 15
click at [155, 386] on link "Gestor de Pedidos" at bounding box center [101, 385] width 189 height 29
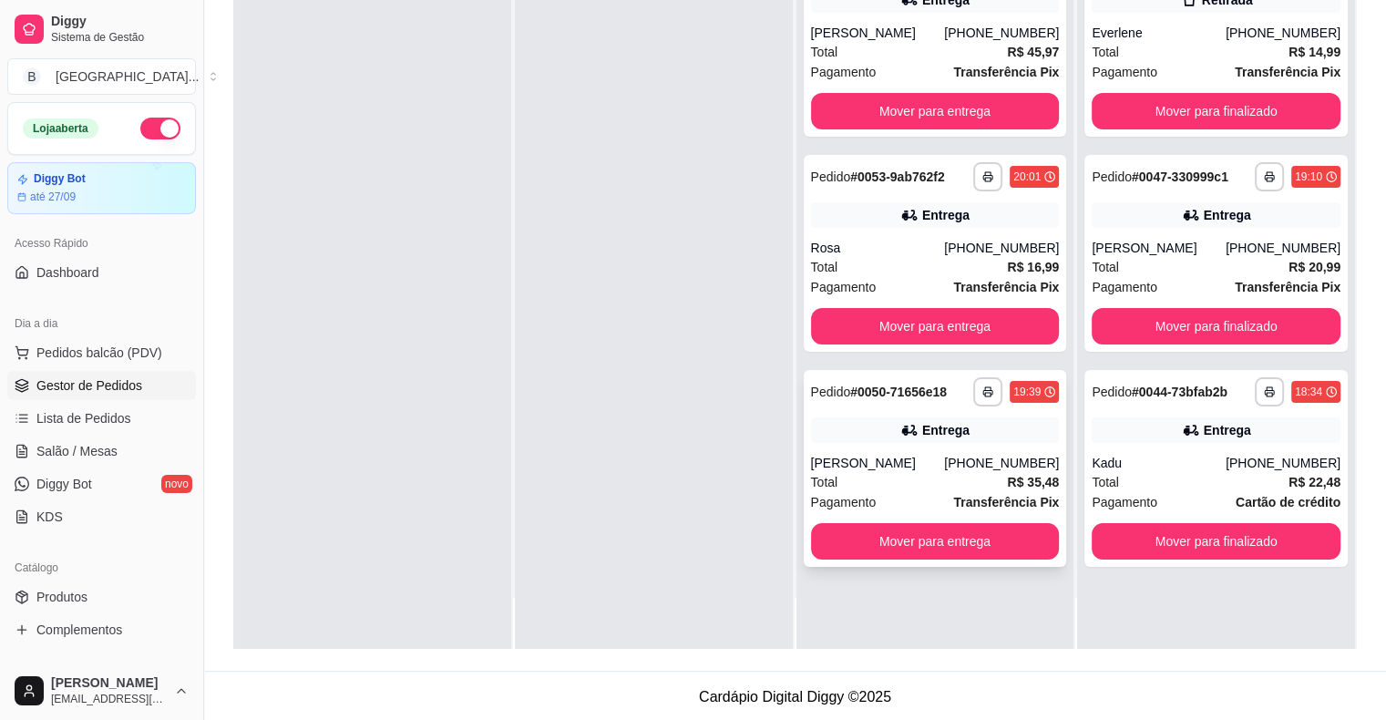
scroll to position [277, 0]
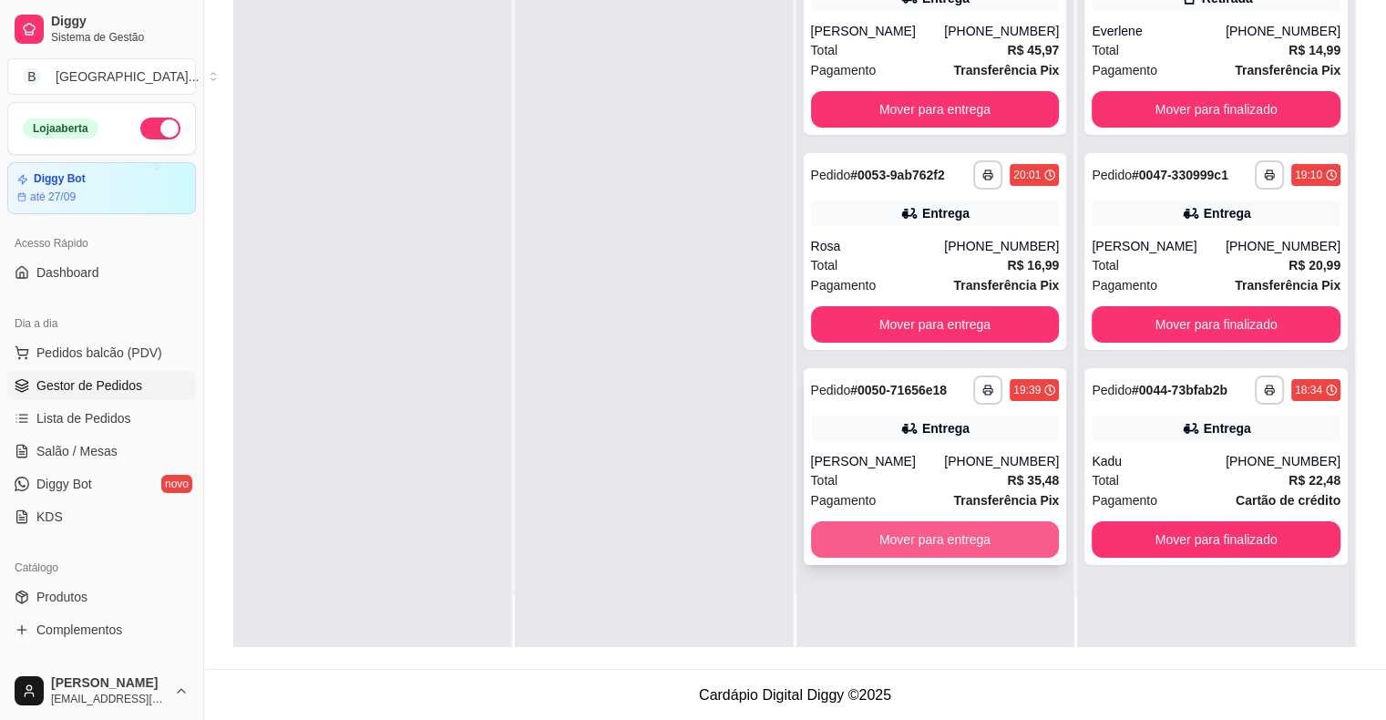
click at [932, 534] on button "Mover para entrega" at bounding box center [935, 539] width 249 height 36
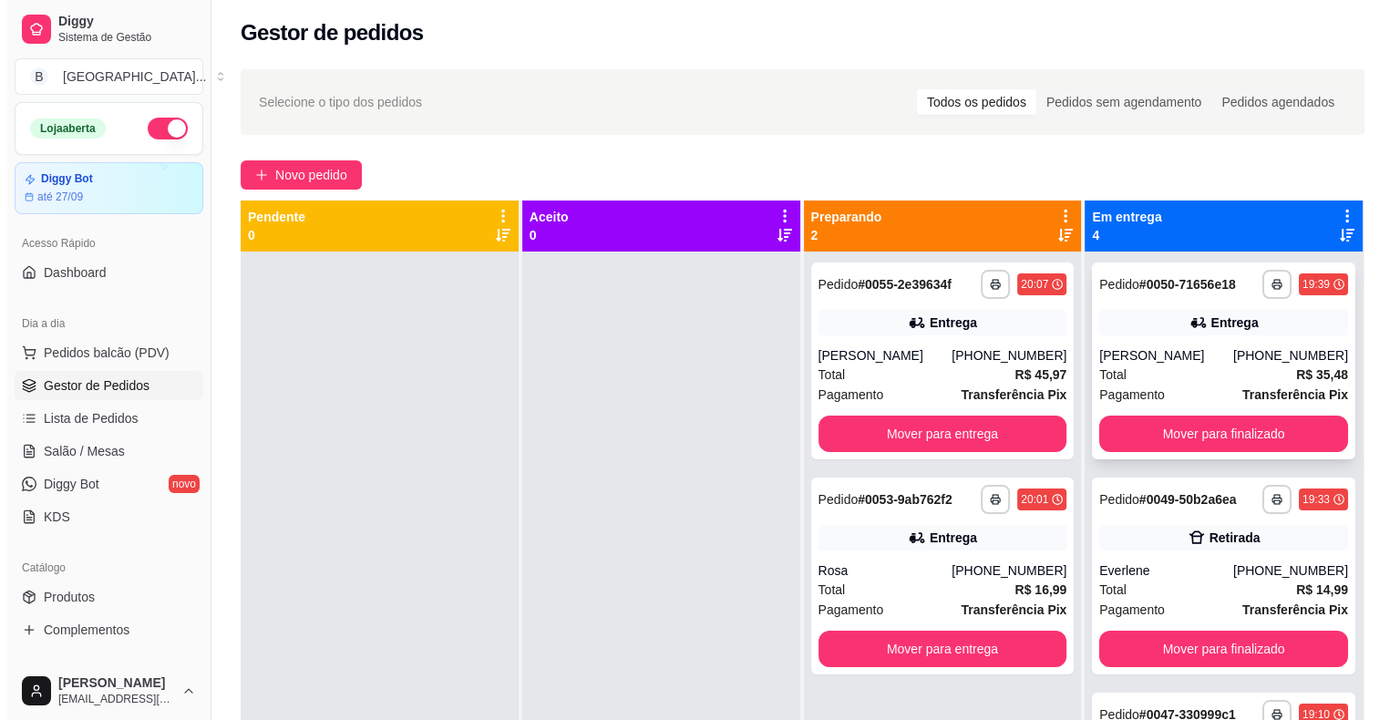
scroll to position [0, 0]
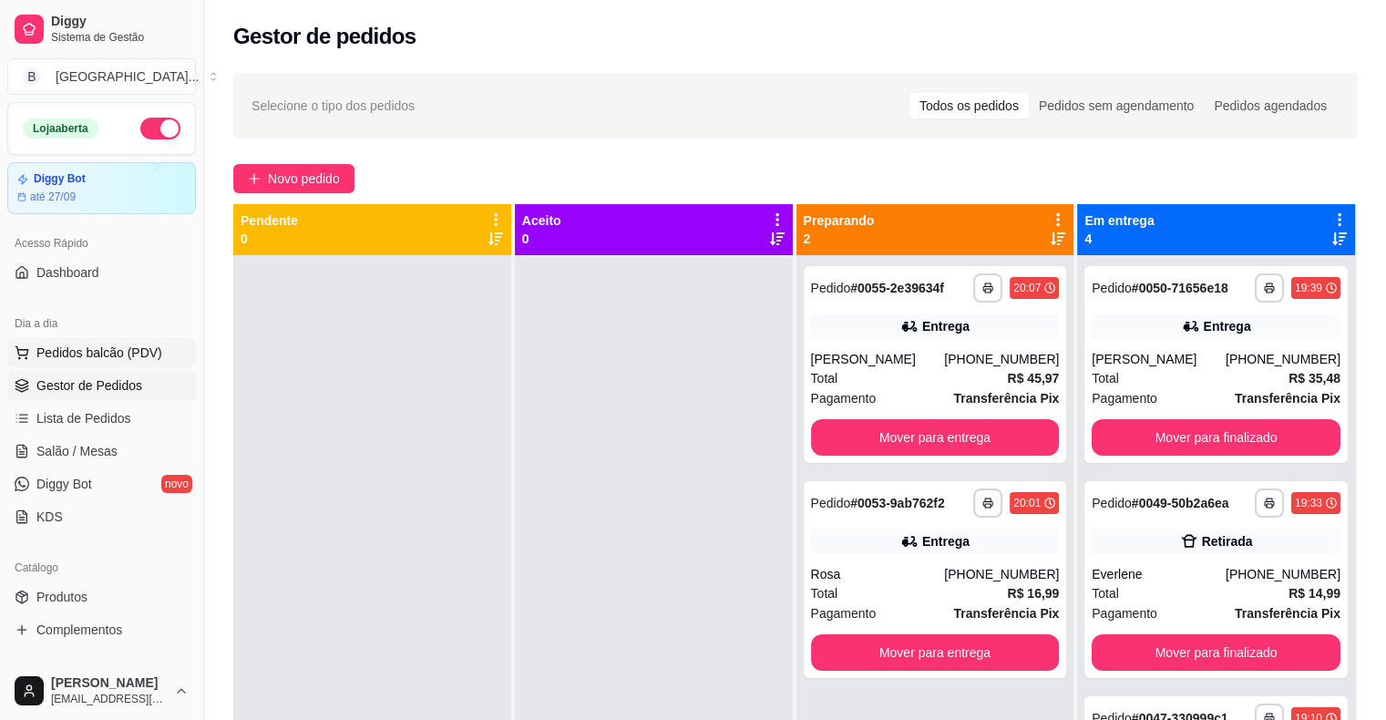
click at [100, 341] on button "Pedidos balcão (PDV)" at bounding box center [101, 352] width 189 height 29
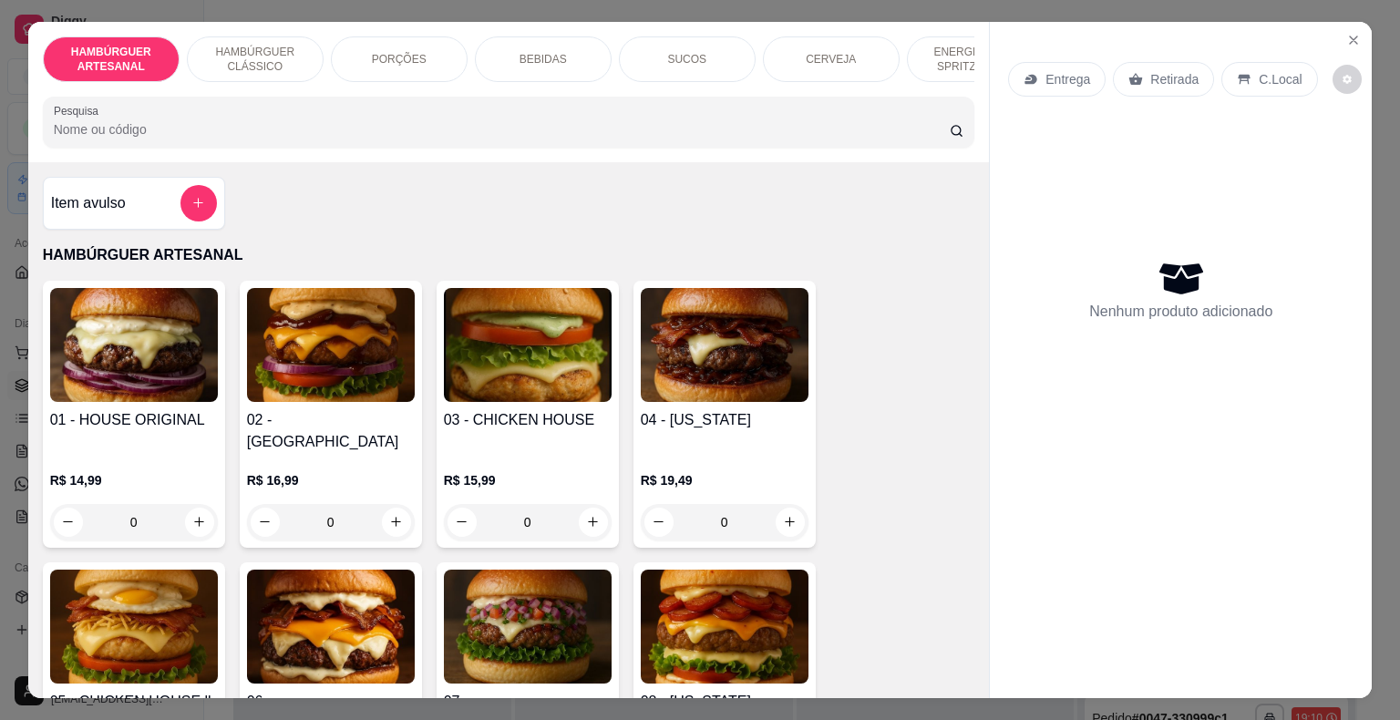
click at [419, 56] on div "PORÇÕES" at bounding box center [399, 59] width 137 height 46
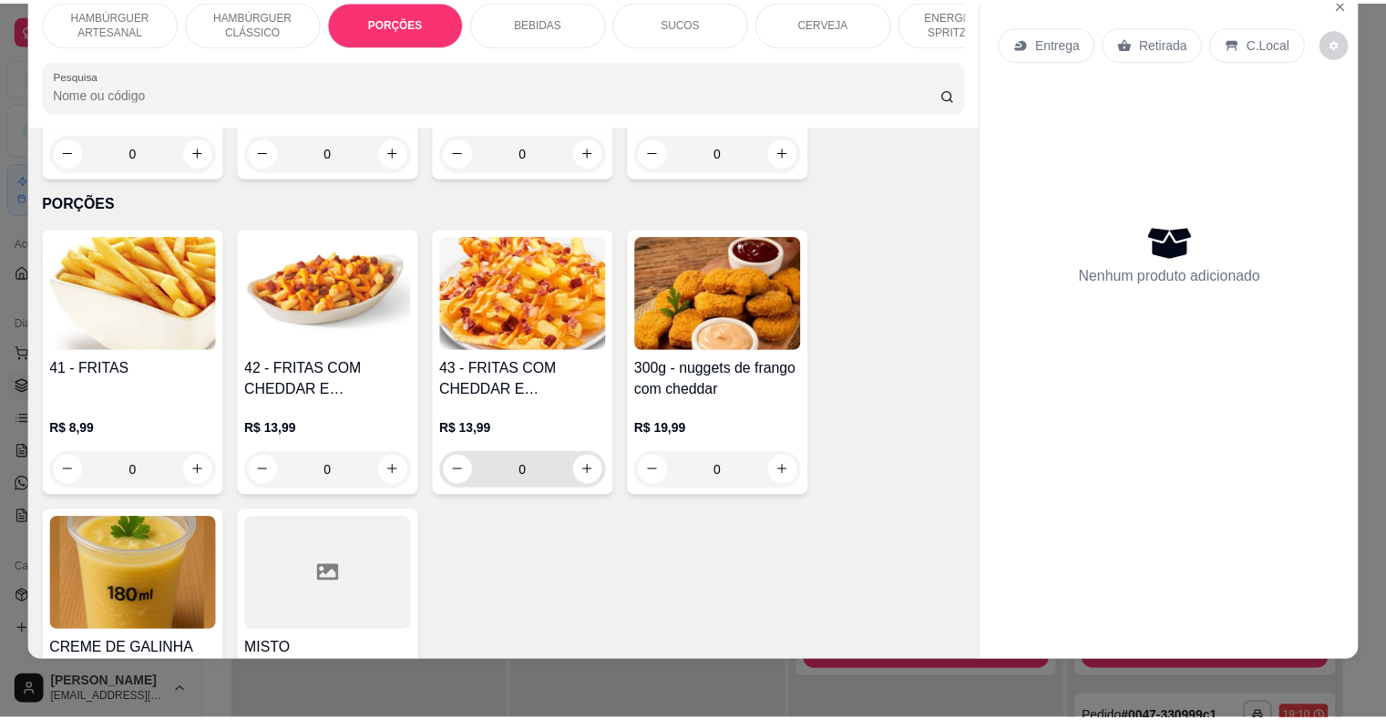
scroll to position [1726, 0]
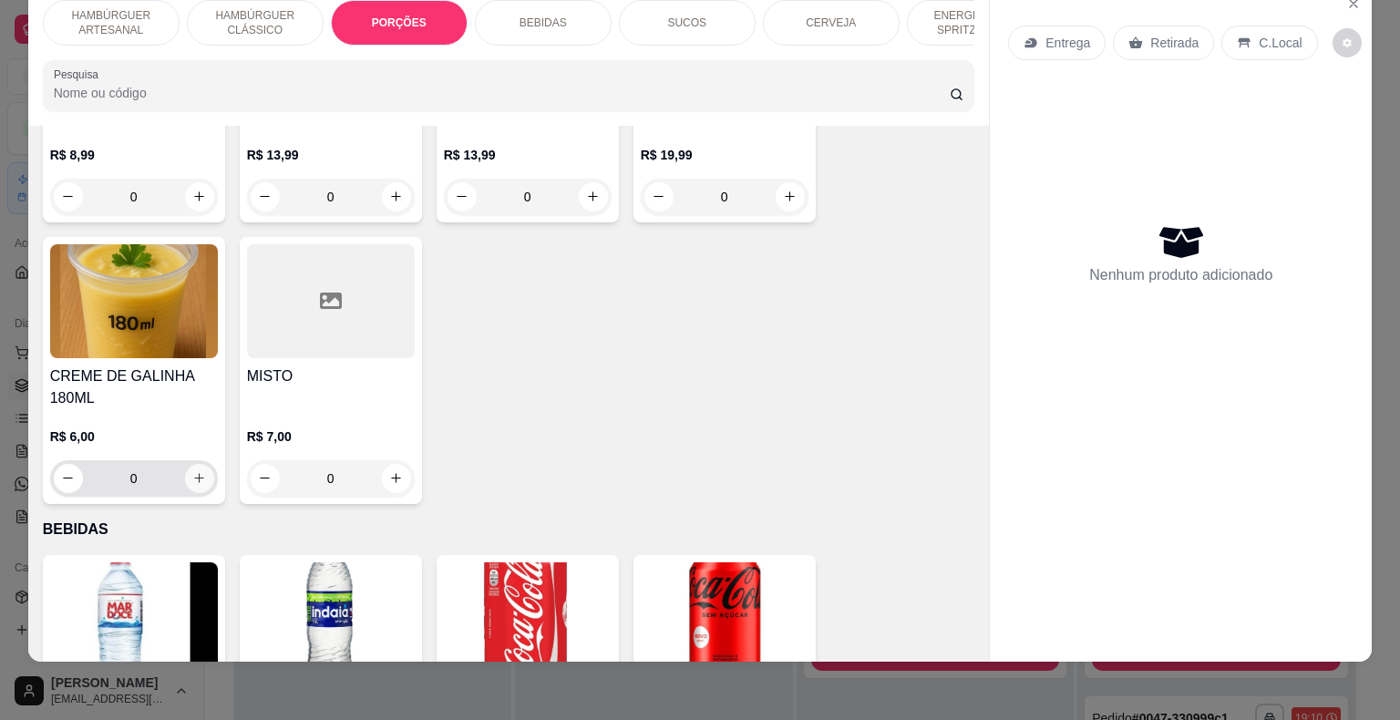
click at [203, 464] on button "increase-product-quantity" at bounding box center [199, 478] width 29 height 29
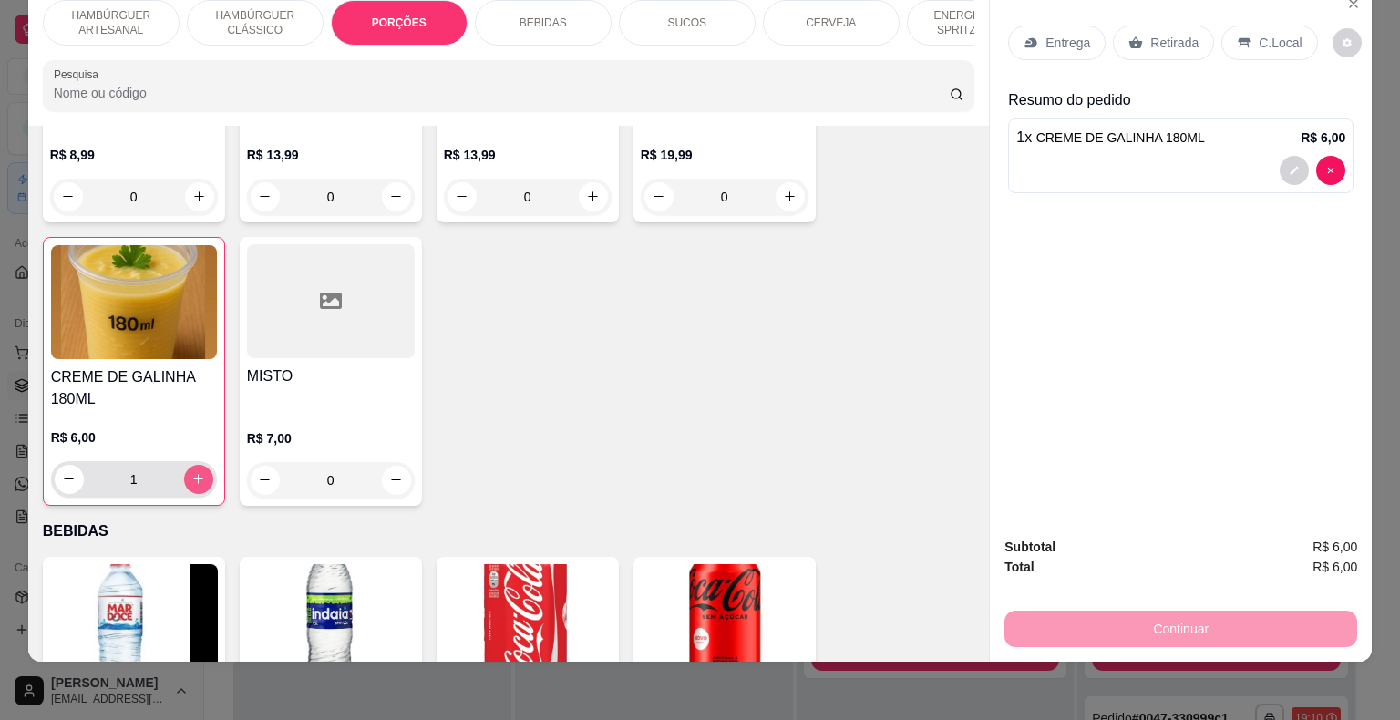
click at [203, 465] on button "increase-product-quantity" at bounding box center [198, 479] width 29 height 29
click at [1150, 34] on p "Retirada" at bounding box center [1174, 43] width 48 height 18
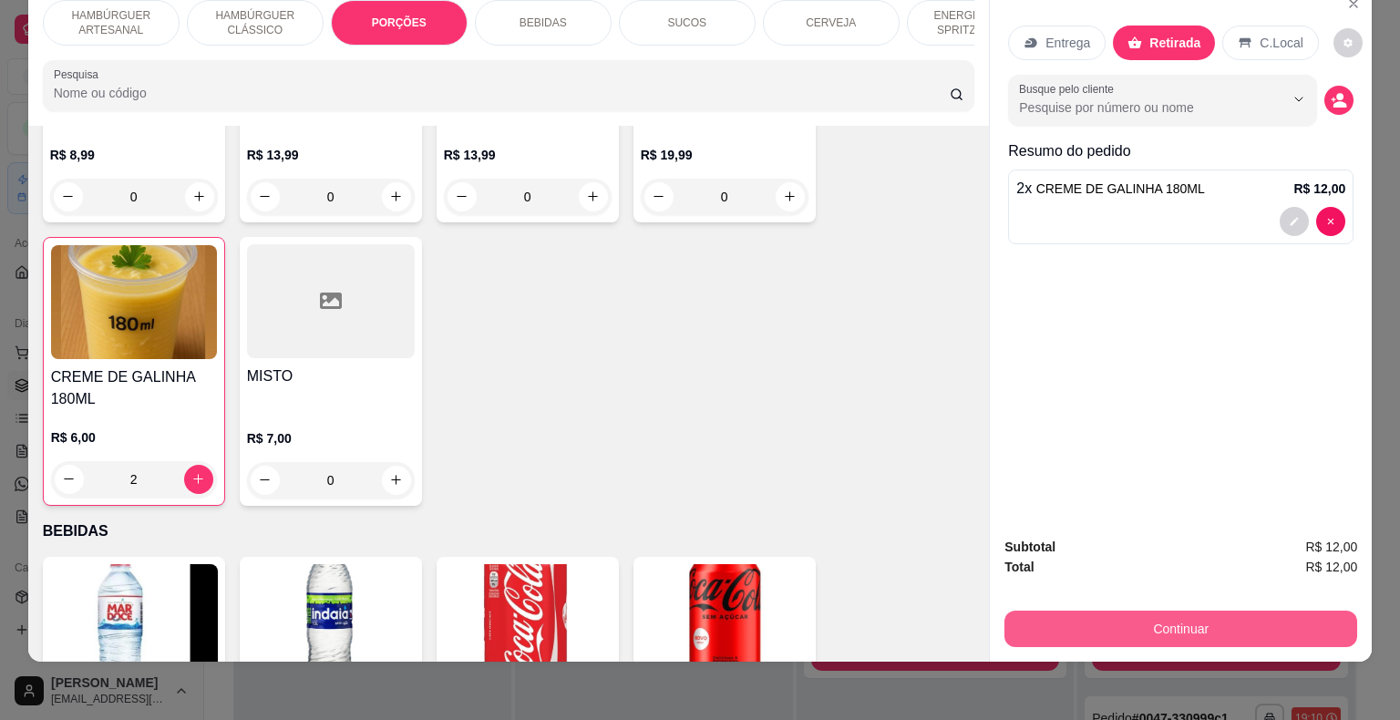
click at [1106, 620] on button "Continuar" at bounding box center [1180, 629] width 353 height 36
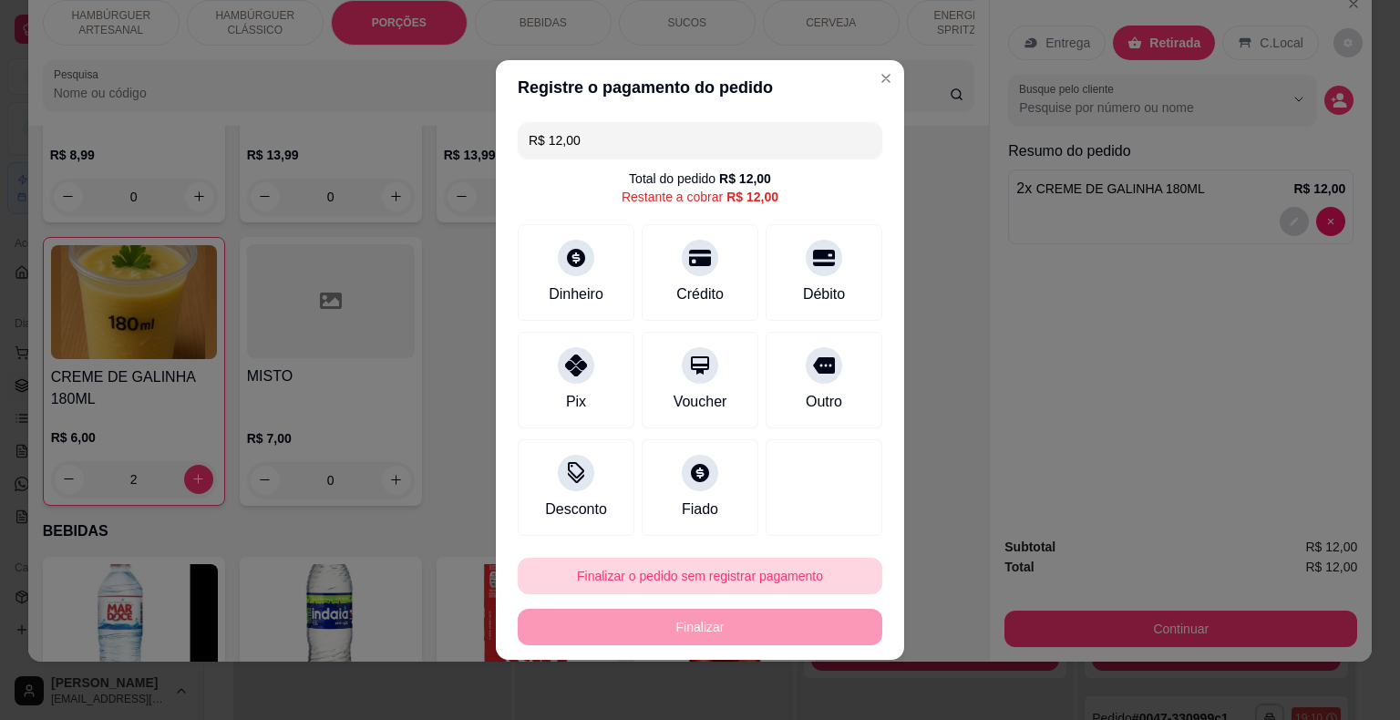
click at [712, 566] on button "Finalizar o pedido sem registrar pagamento" at bounding box center [700, 576] width 365 height 36
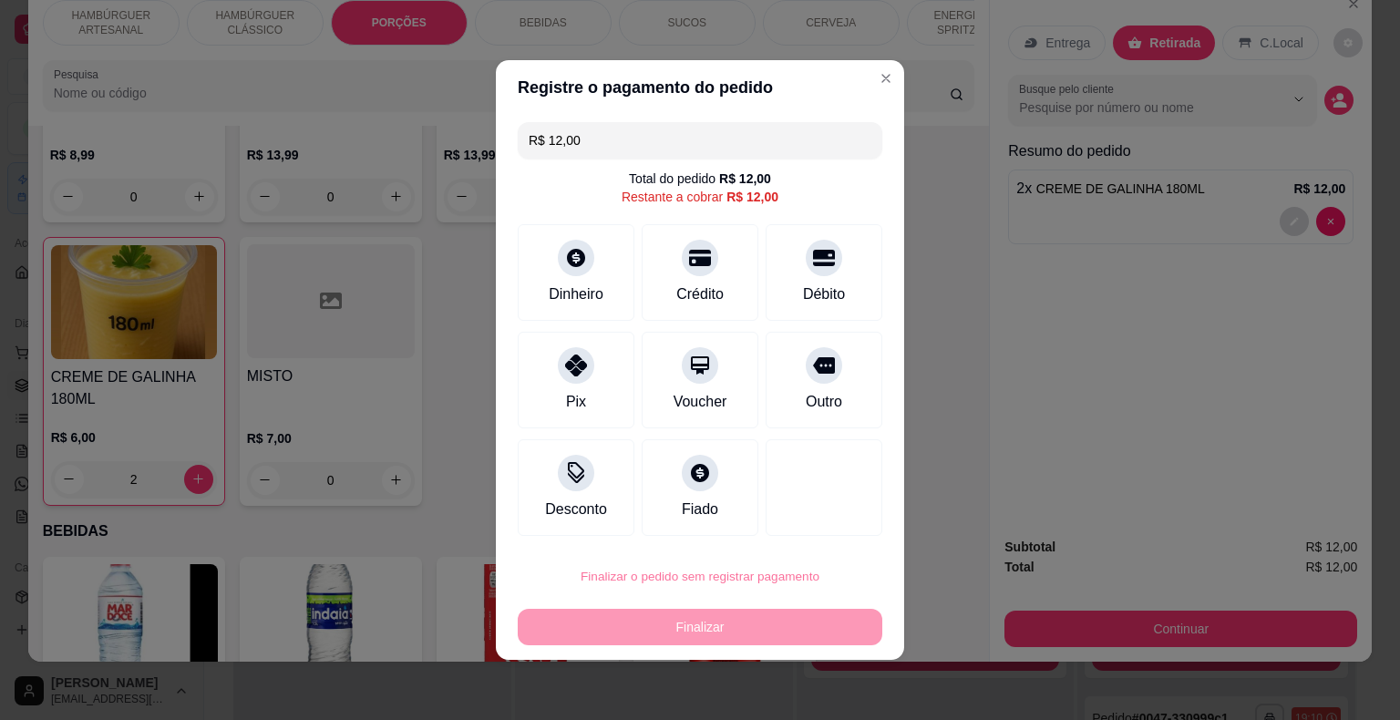
click at [805, 518] on button "Confirmar" at bounding box center [810, 524] width 67 height 28
type input "0"
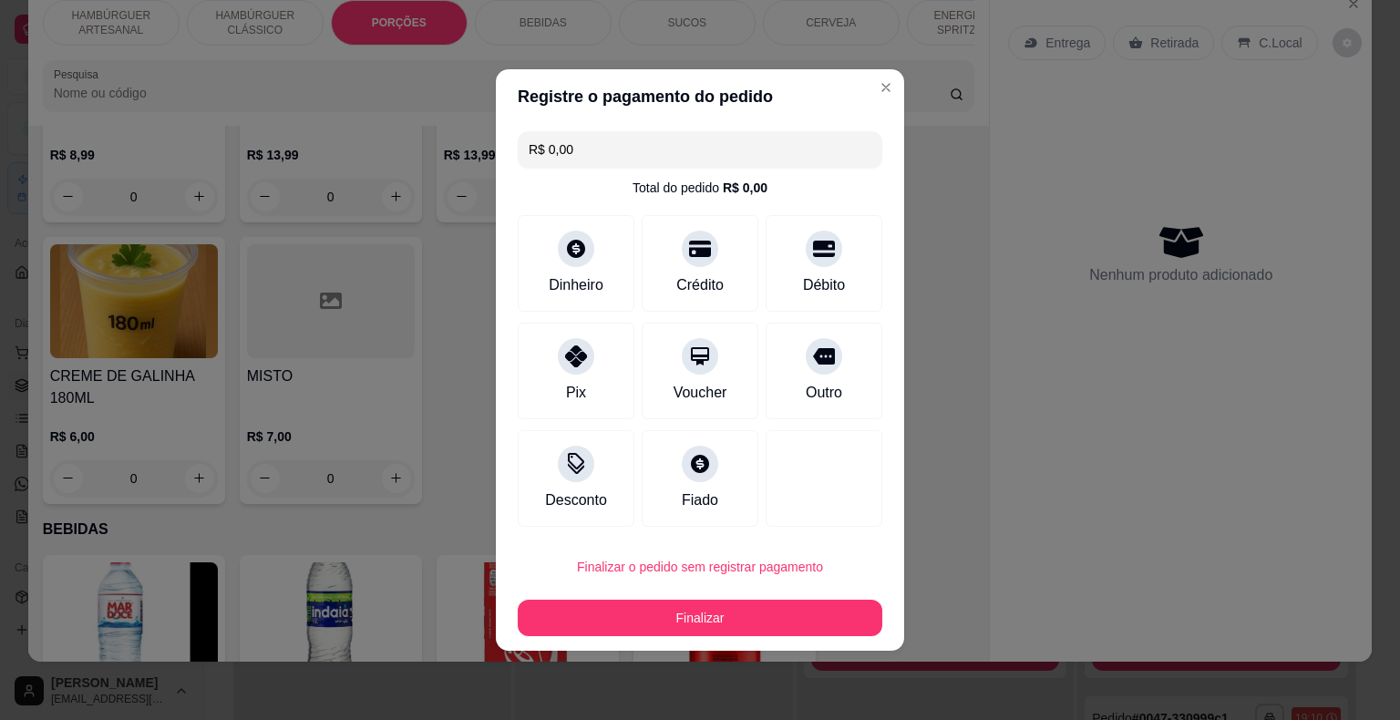
type input "R$ 0,00"
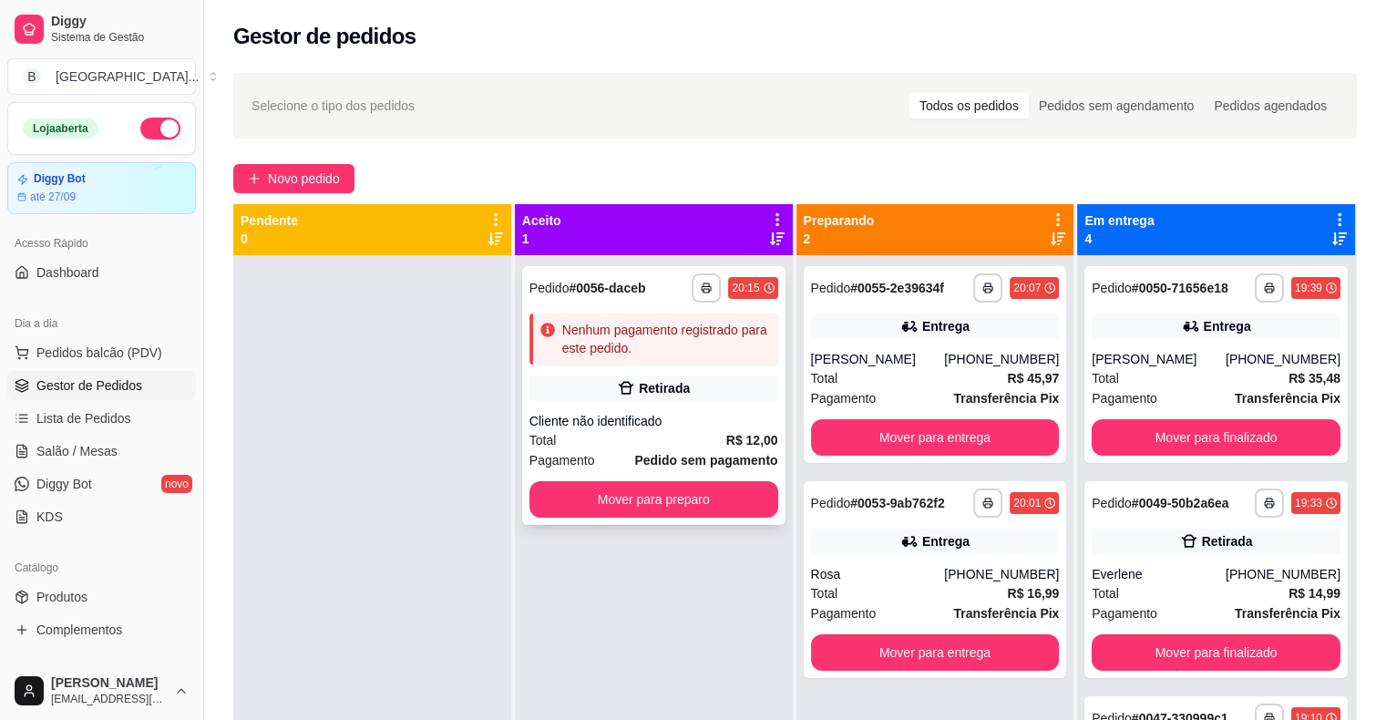
click at [602, 291] on strong "# 0056-daceb" at bounding box center [607, 288] width 77 height 15
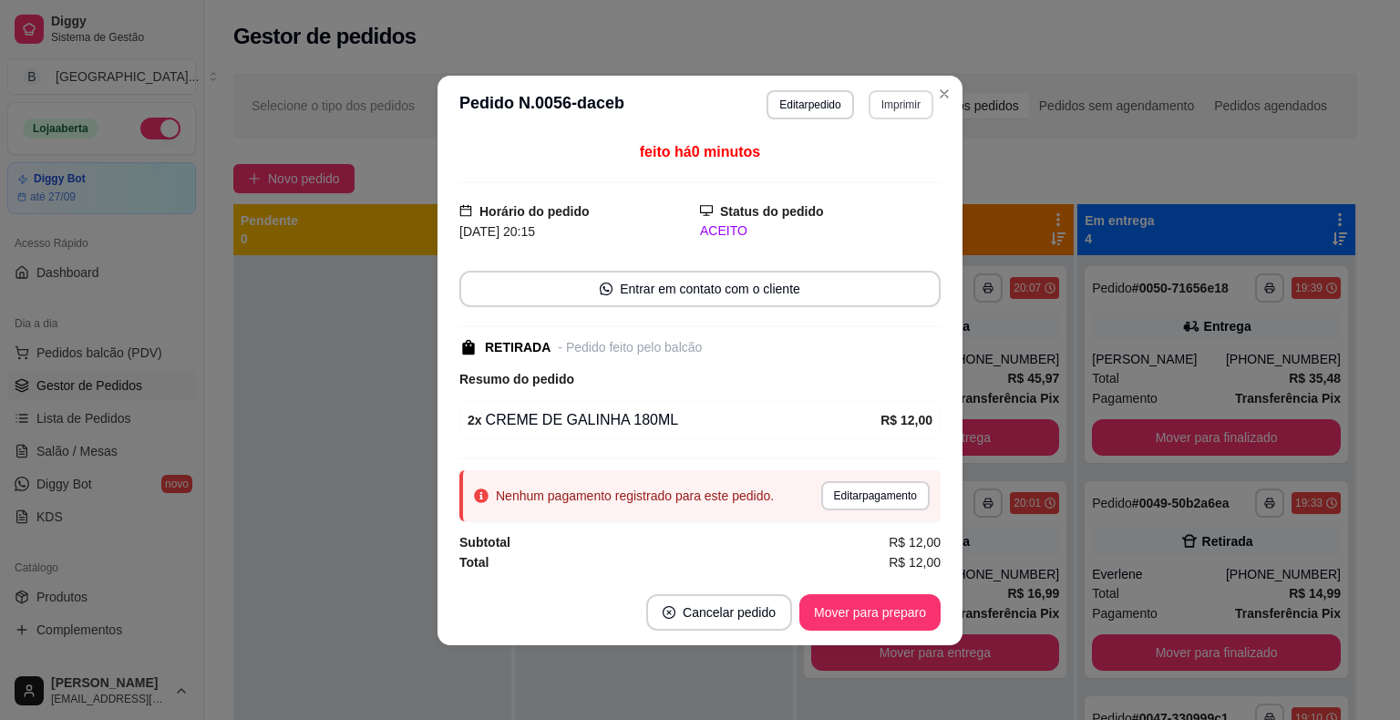
click at [911, 102] on button "Imprimir" at bounding box center [901, 104] width 65 height 29
click at [886, 157] on button "IMPRESSORA" at bounding box center [869, 169] width 128 height 28
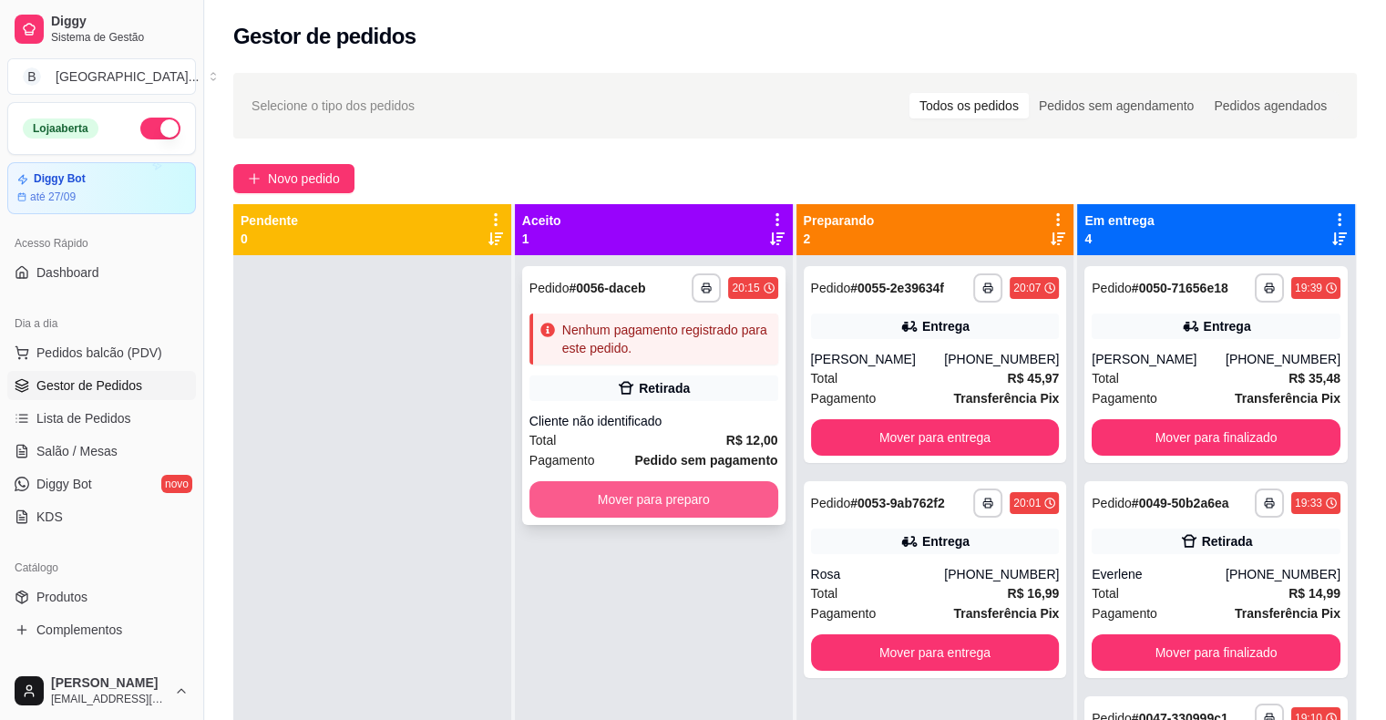
click at [599, 501] on button "Mover para preparo" at bounding box center [654, 499] width 249 height 36
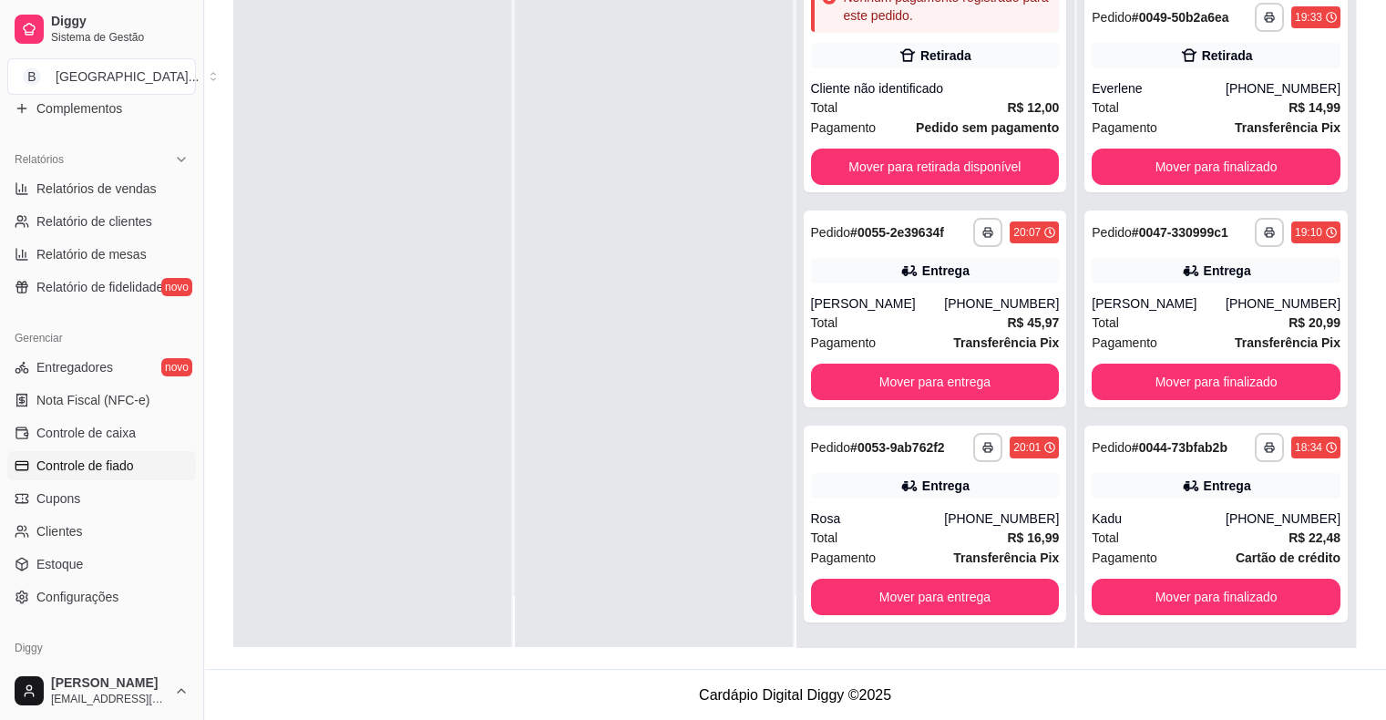
scroll to position [547, 0]
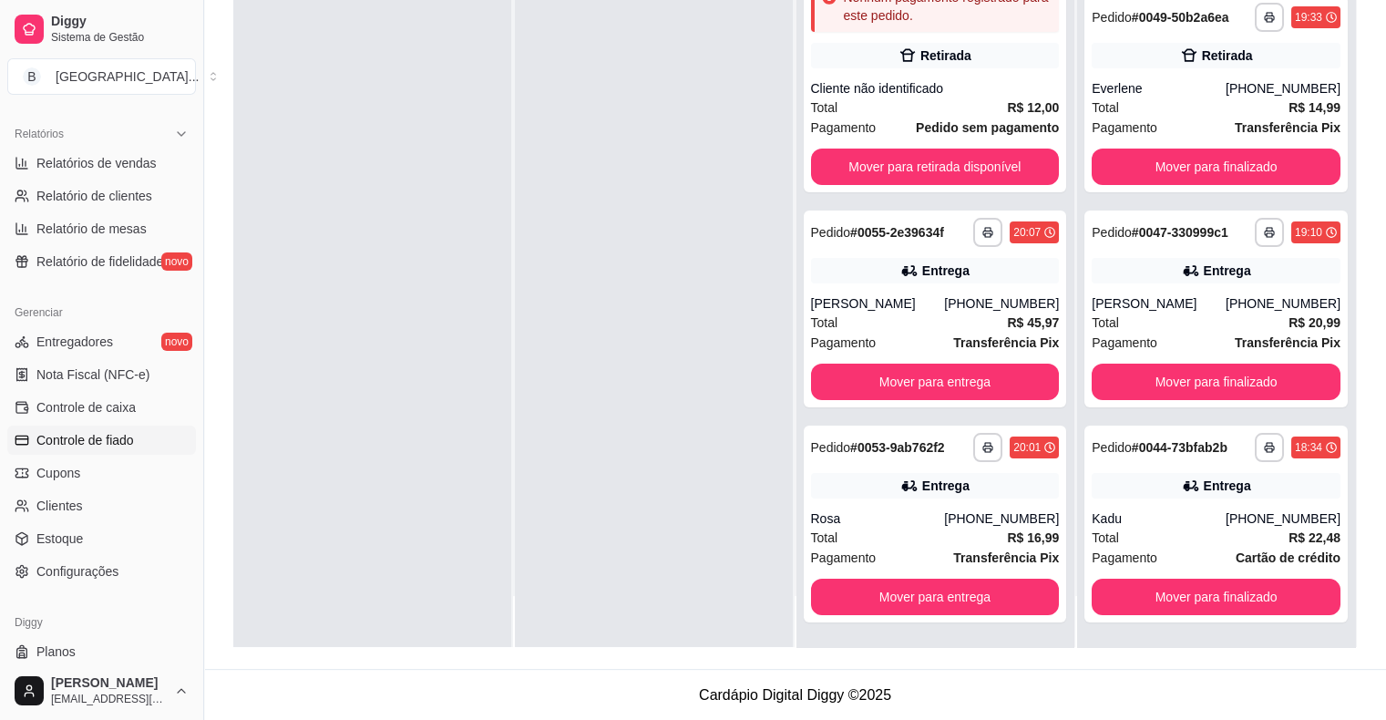
click at [134, 435] on span "Controle de fiado" at bounding box center [85, 440] width 98 height 18
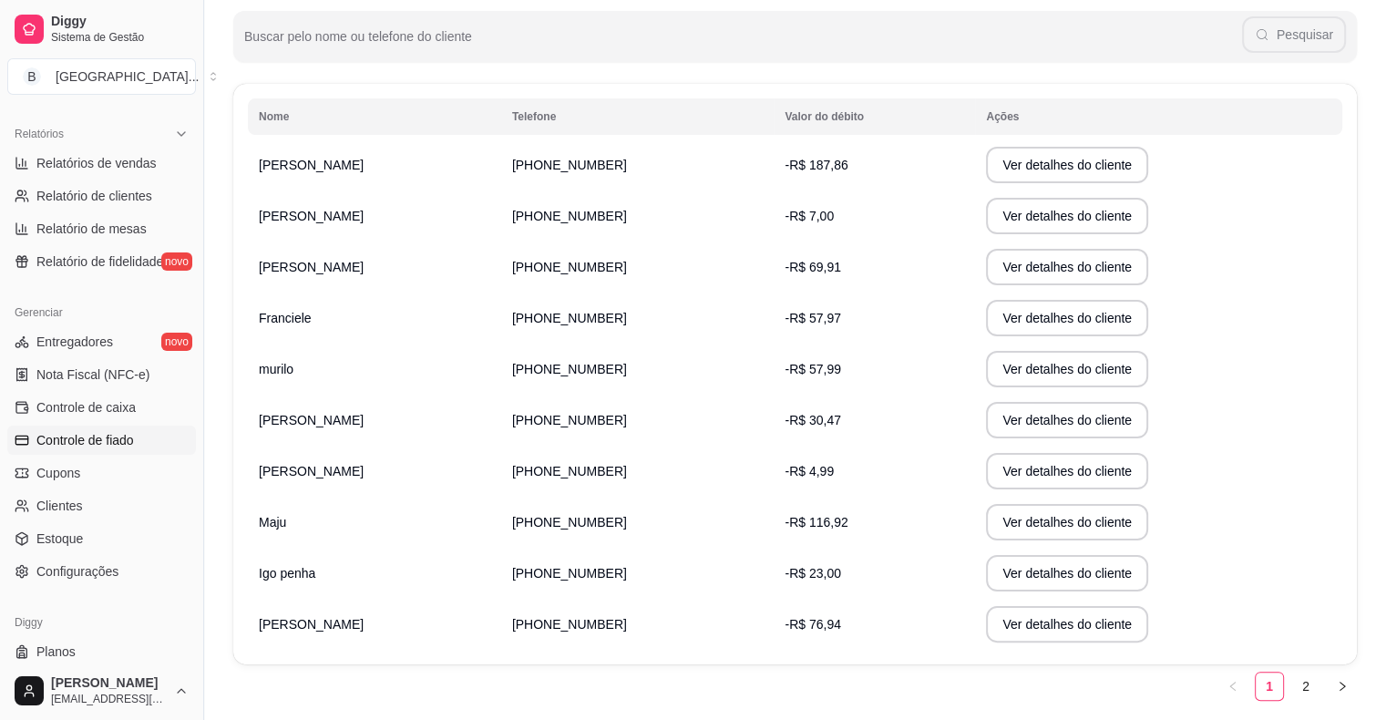
scroll to position [288, 0]
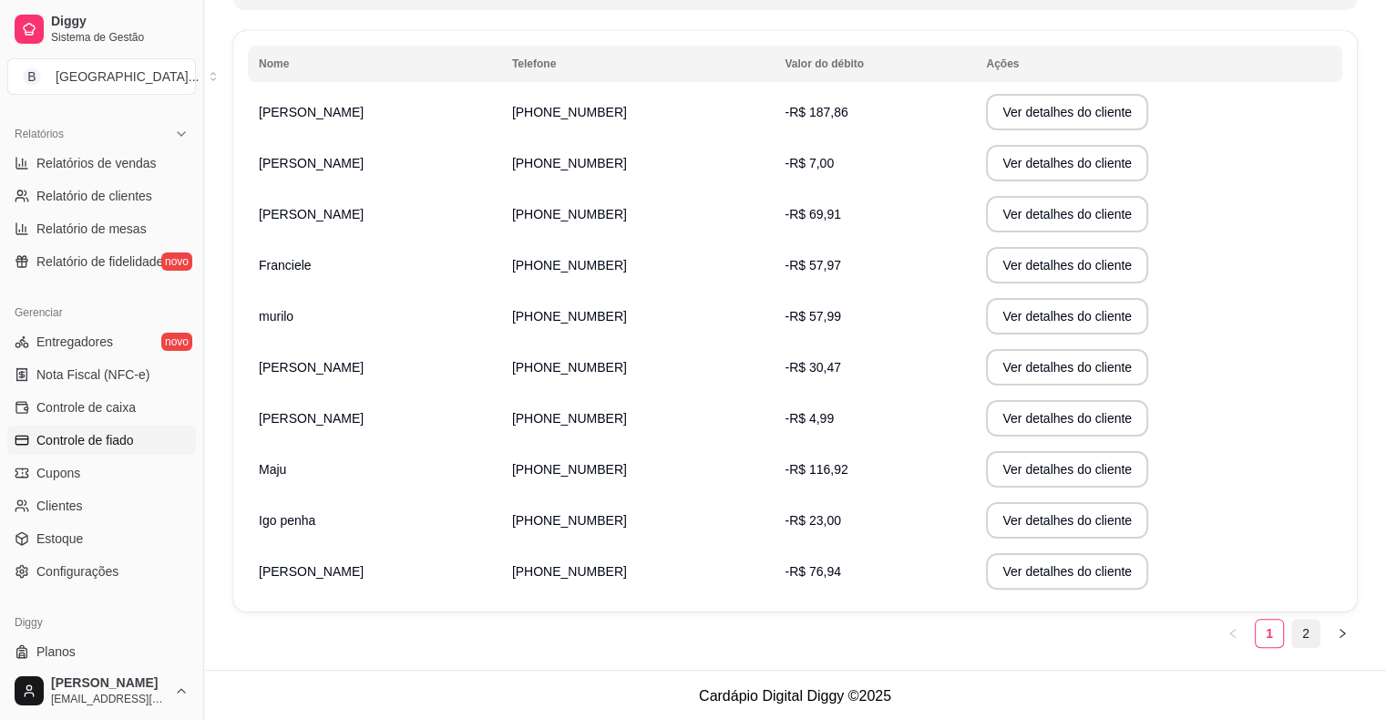
click at [1299, 635] on link "2" at bounding box center [1305, 633] width 27 height 27
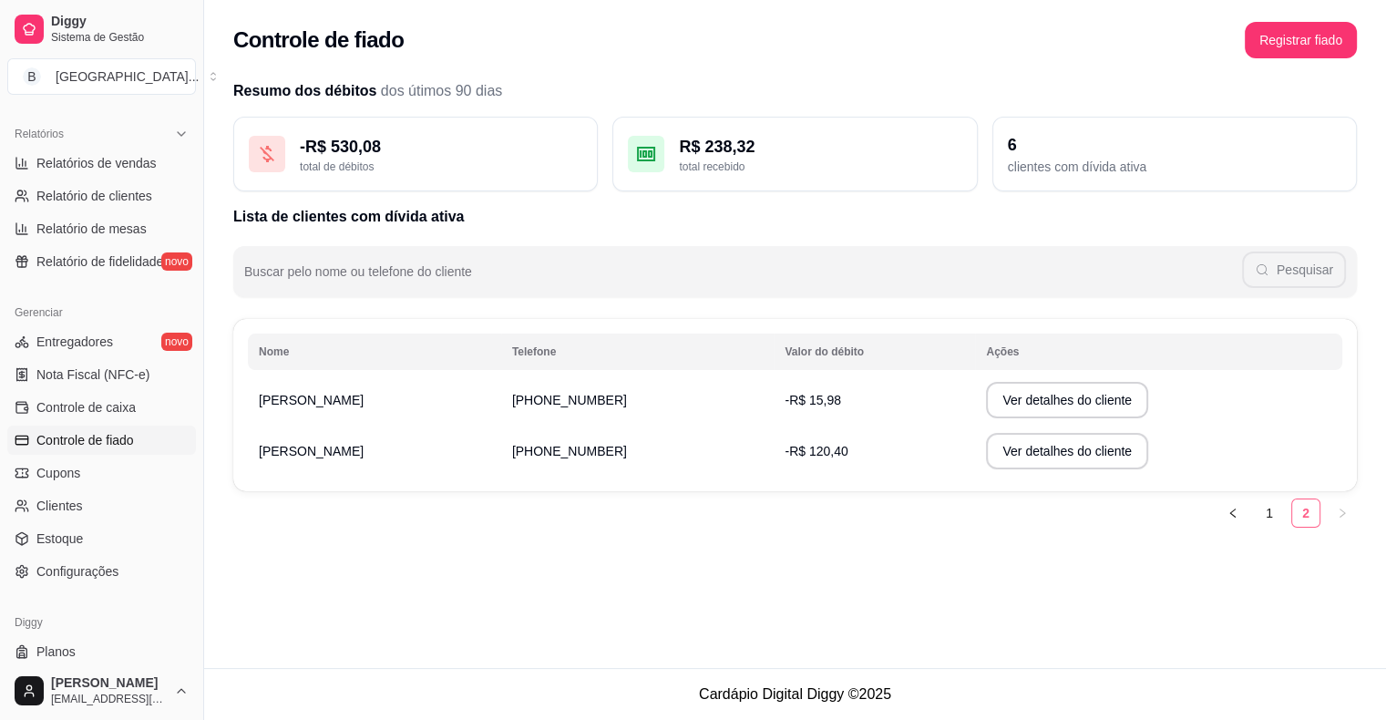
scroll to position [0, 0]
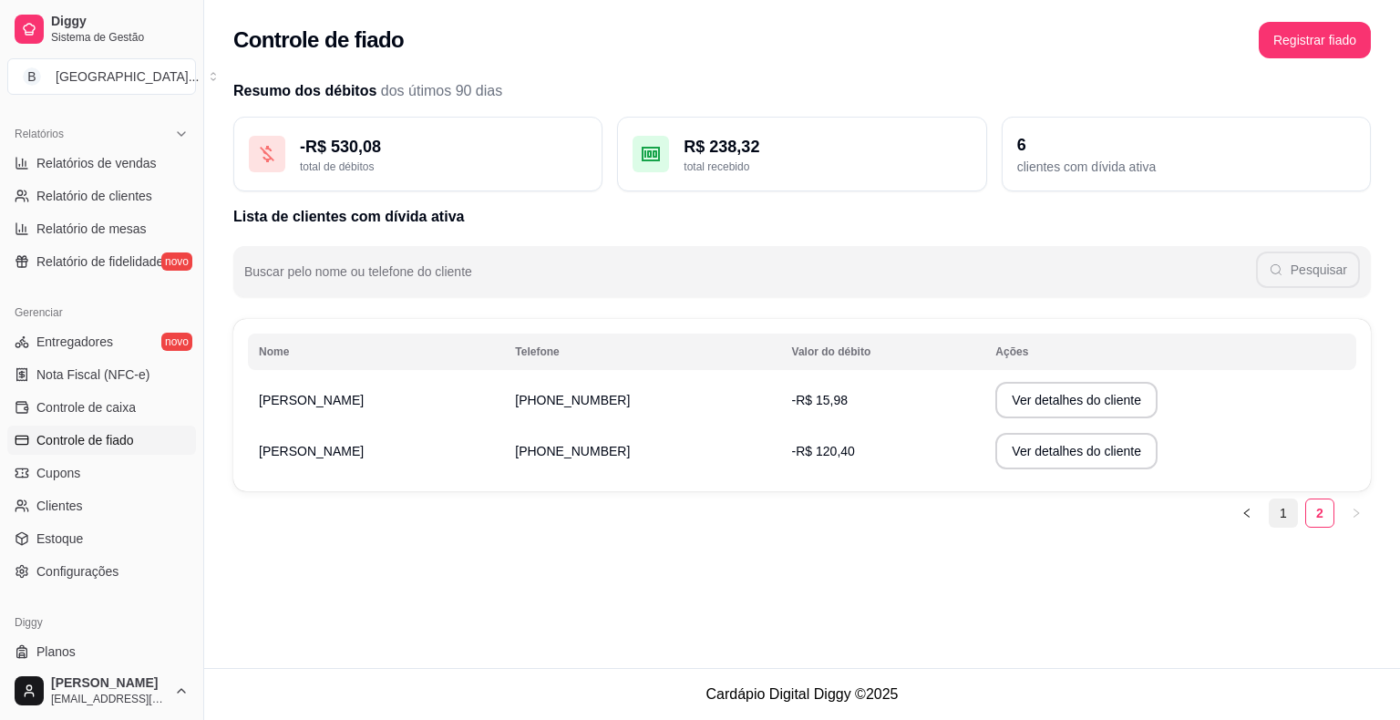
click at [1275, 523] on link "1" at bounding box center [1283, 512] width 27 height 27
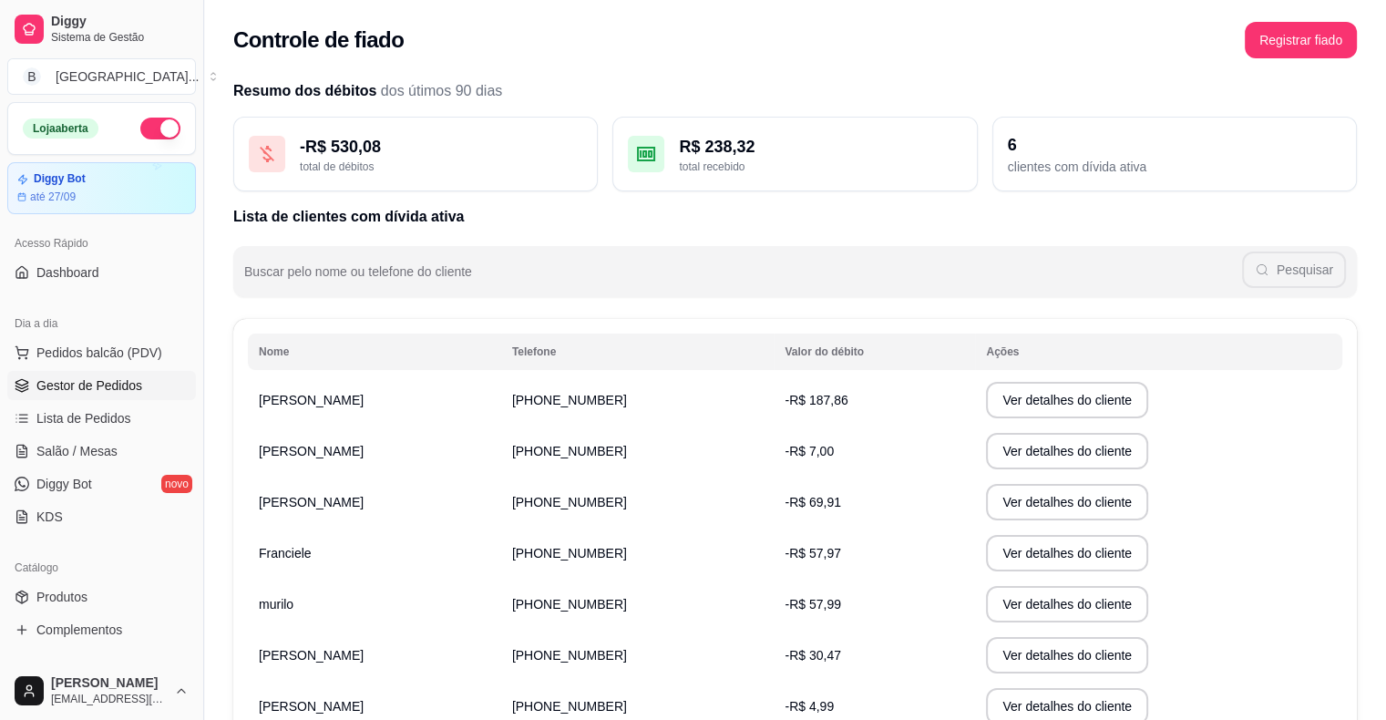
click at [108, 388] on span "Gestor de Pedidos" at bounding box center [89, 385] width 106 height 18
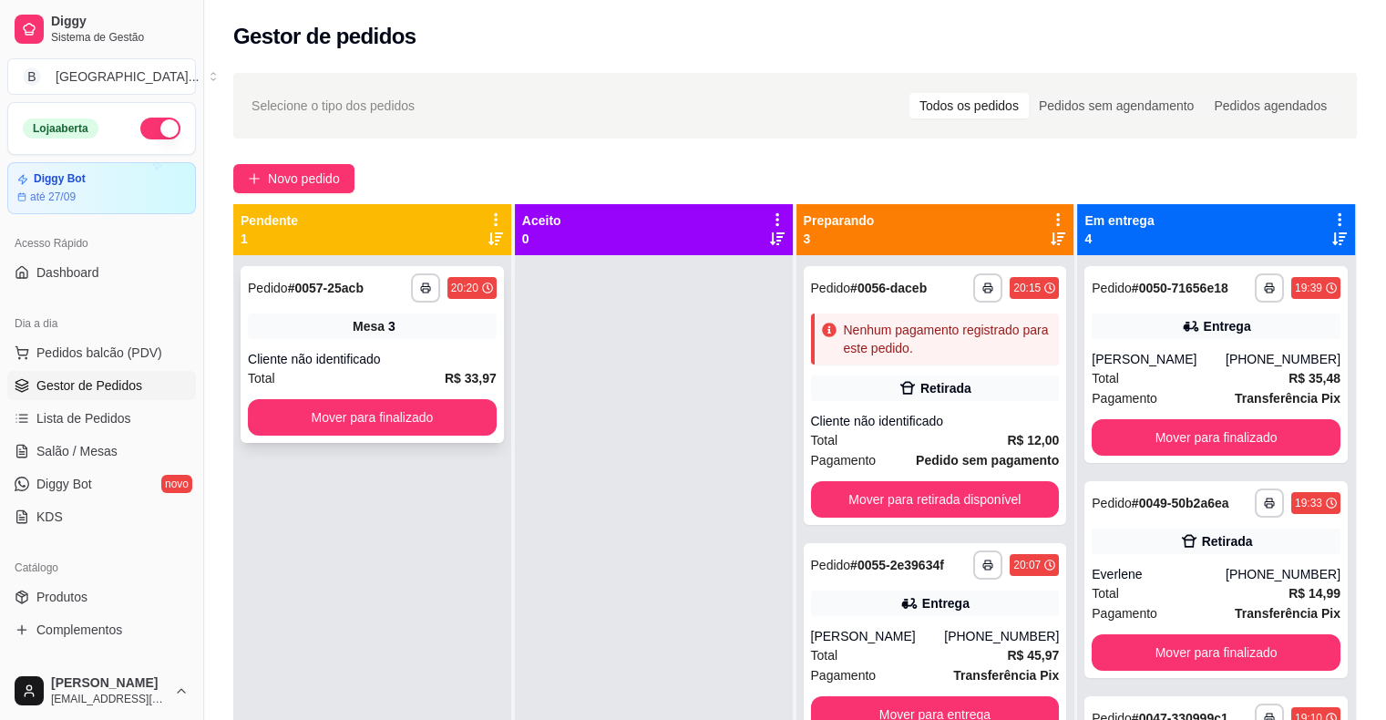
click at [379, 356] on div "Cliente não identificado" at bounding box center [372, 359] width 249 height 18
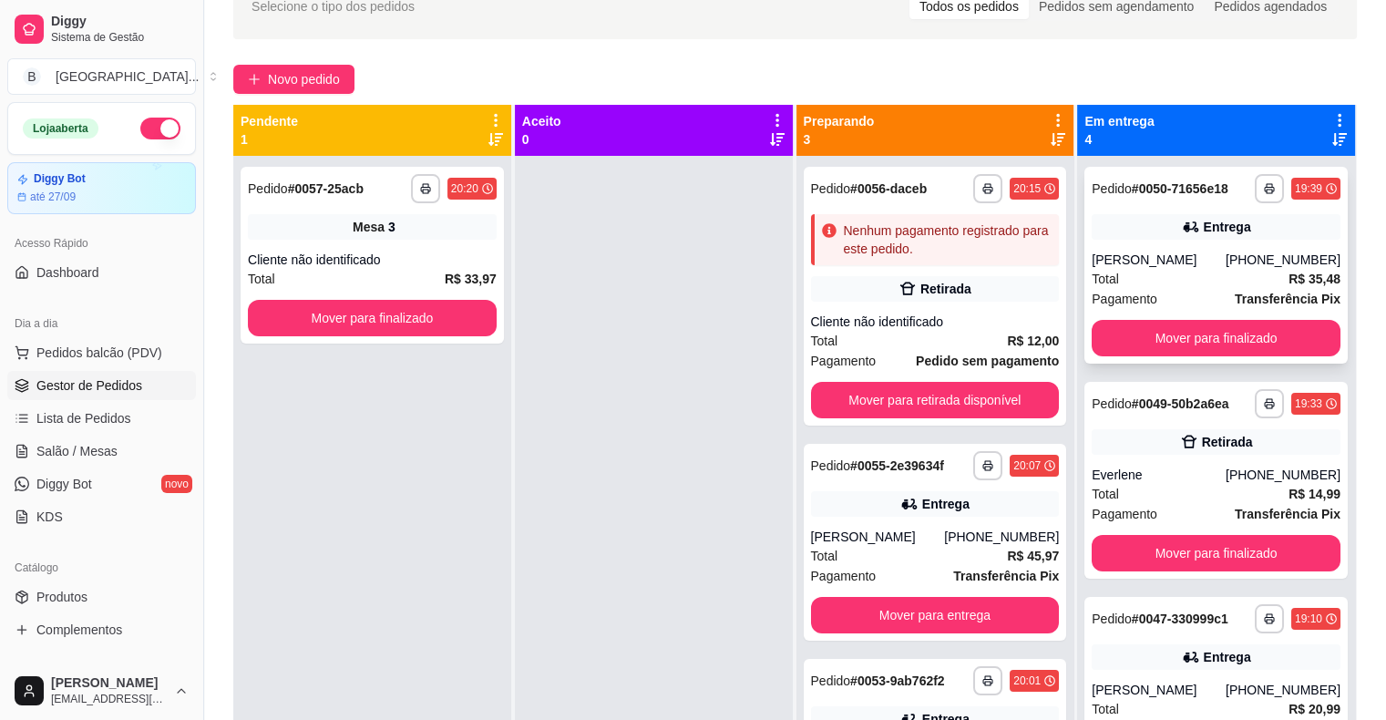
scroll to position [95, 0]
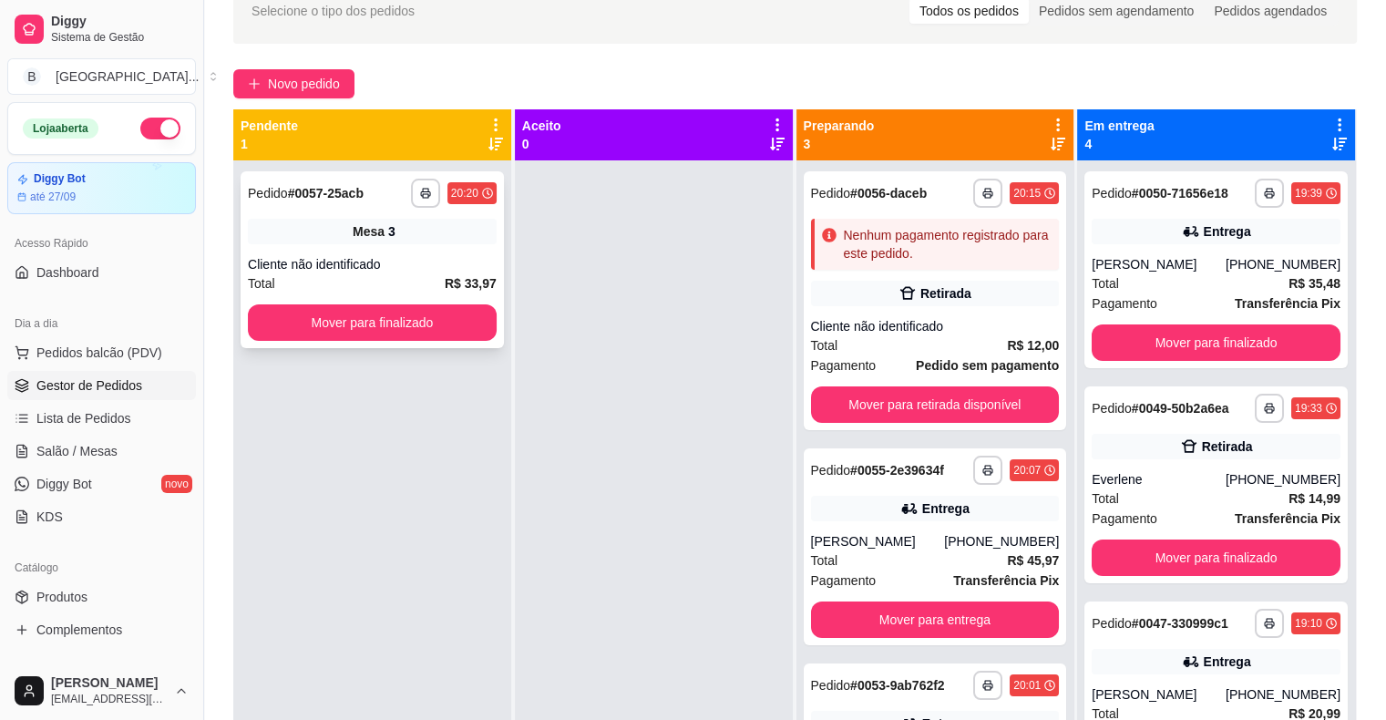
click at [428, 246] on div "**********" at bounding box center [372, 259] width 263 height 177
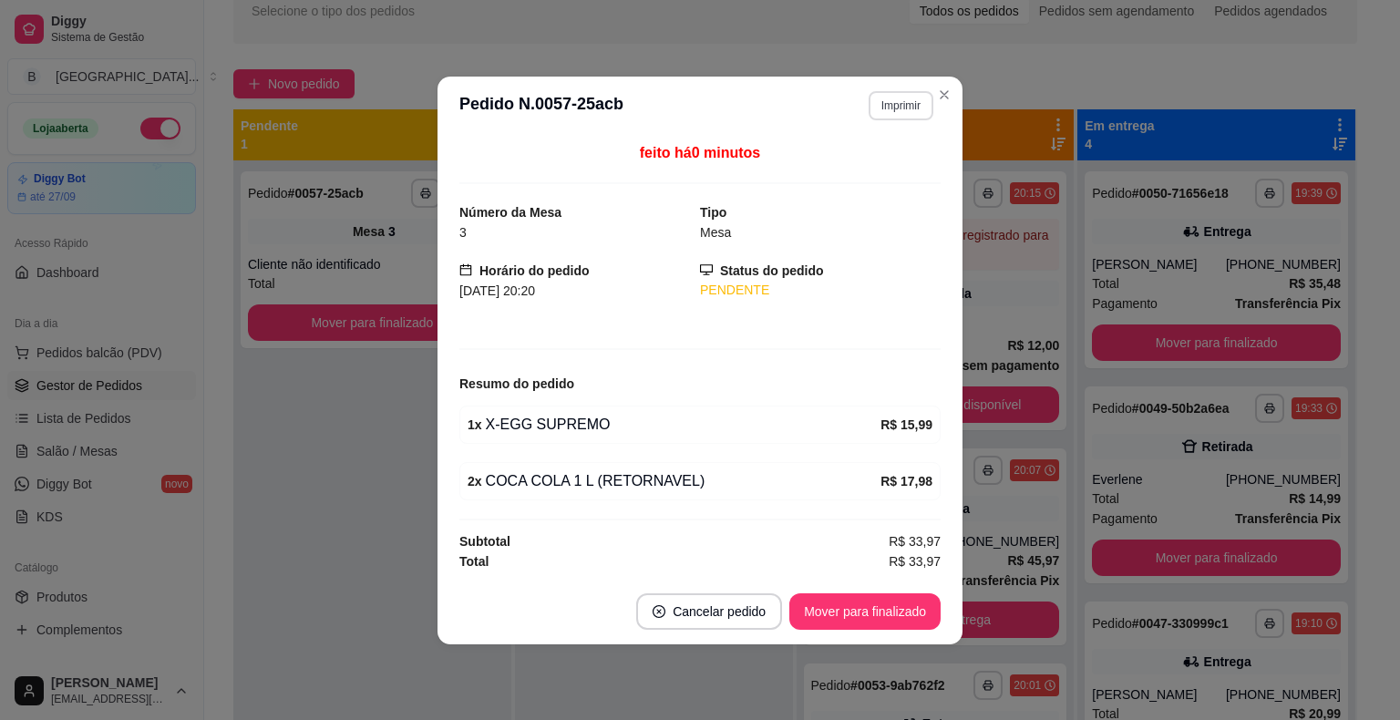
click at [875, 105] on button "Imprimir" at bounding box center [901, 105] width 65 height 29
click at [874, 171] on button "IMPRESSORA" at bounding box center [869, 171] width 128 height 28
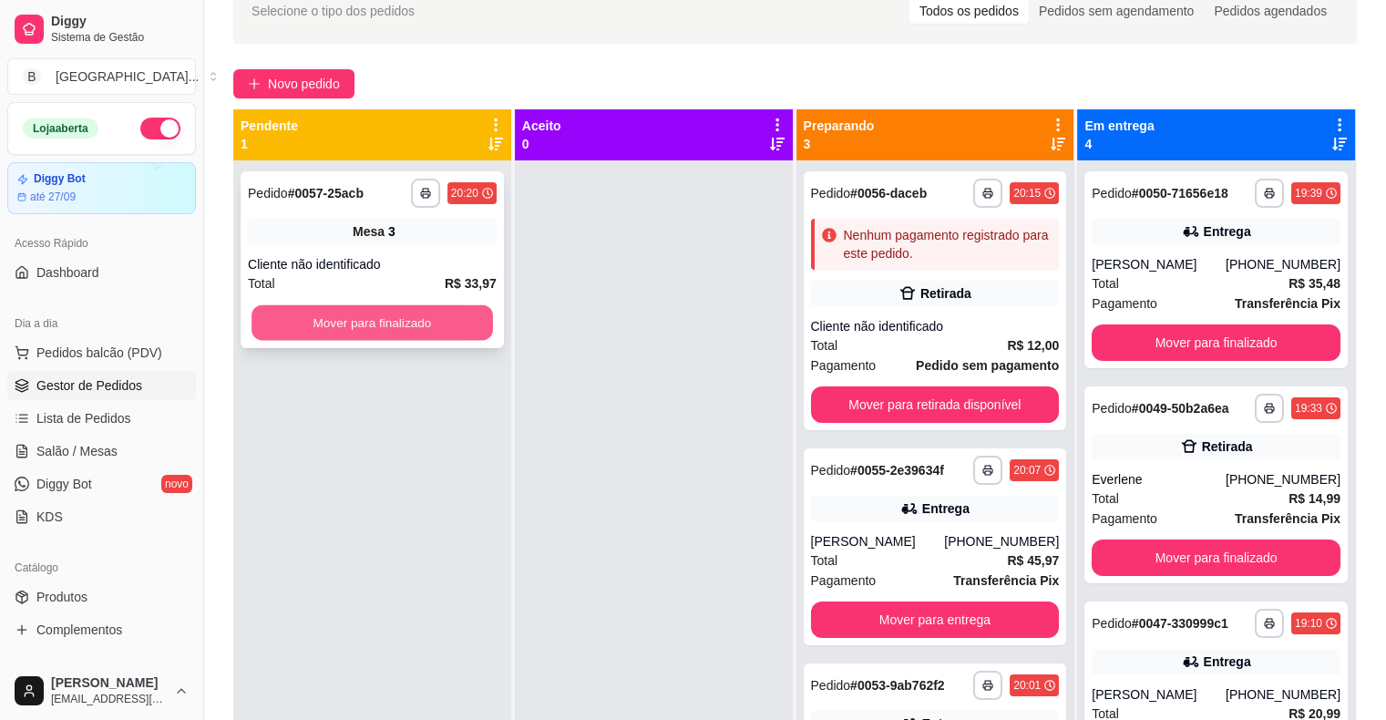
click at [412, 311] on button "Mover para finalizado" at bounding box center [373, 323] width 242 height 36
click at [295, 275] on div "Total R$ 26,98" at bounding box center [372, 283] width 249 height 20
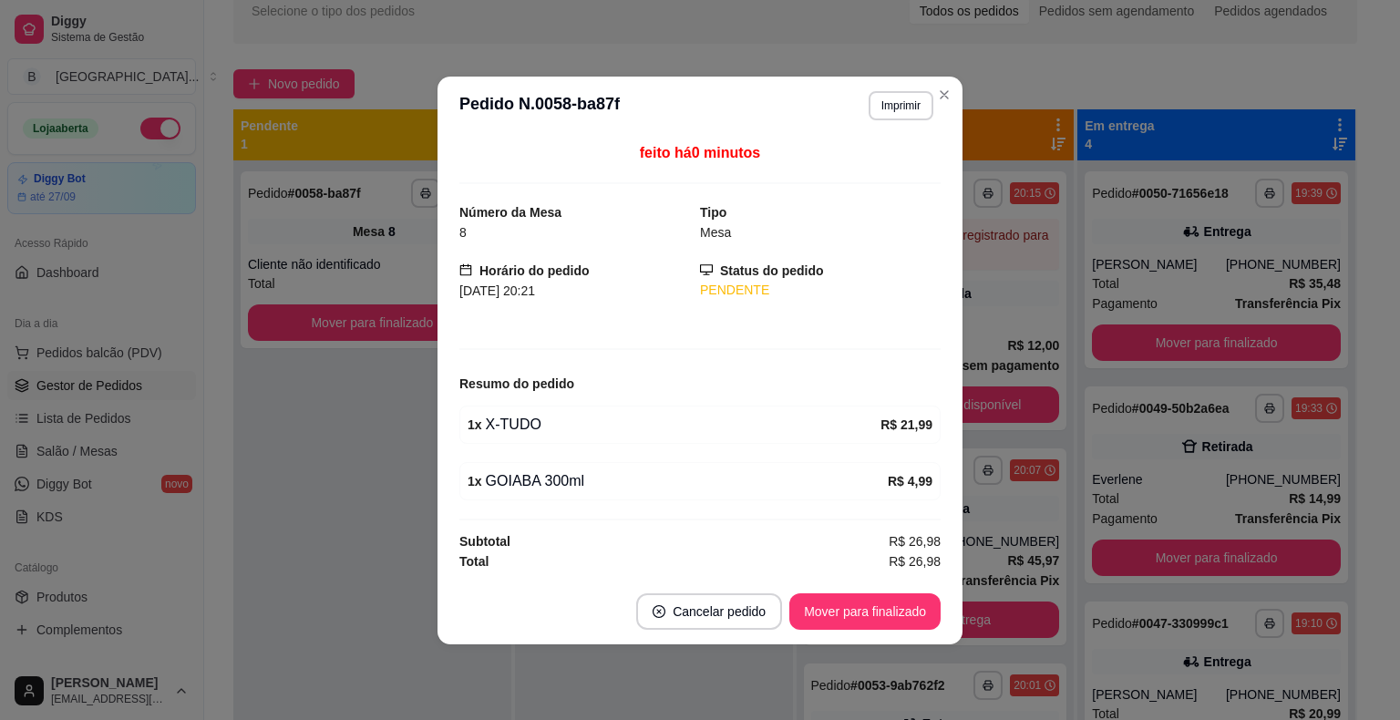
click at [354, 304] on button "Mover para finalizado" at bounding box center [372, 322] width 249 height 36
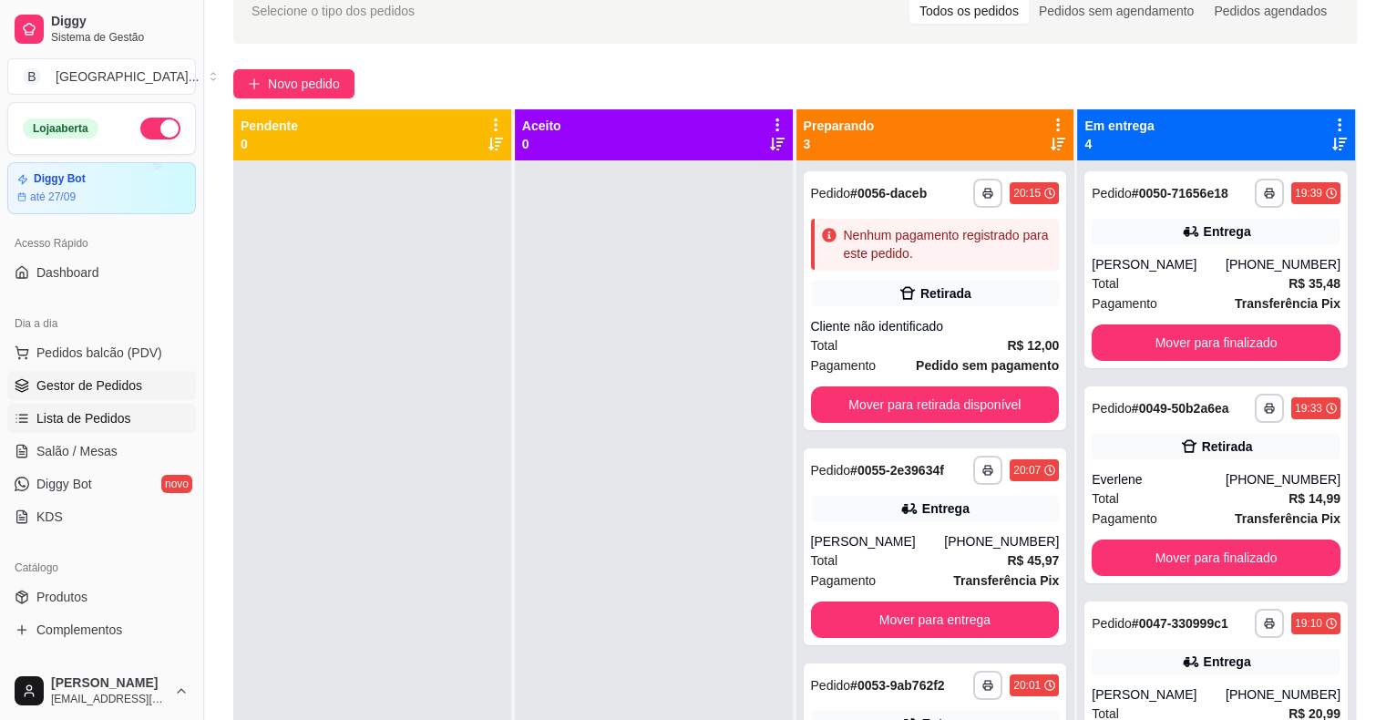
click at [53, 414] on span "Lista de Pedidos" at bounding box center [83, 418] width 95 height 18
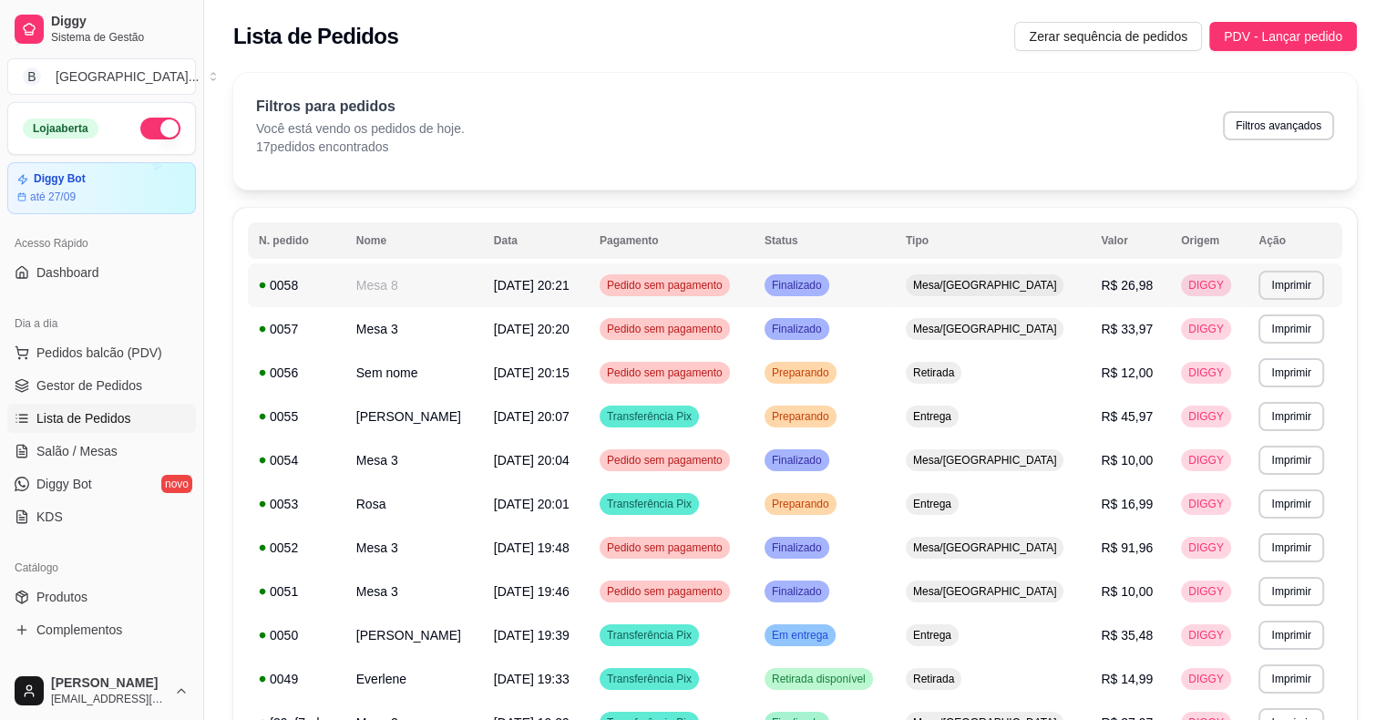
click at [558, 292] on span "[DATE] 20:21" at bounding box center [532, 285] width 76 height 15
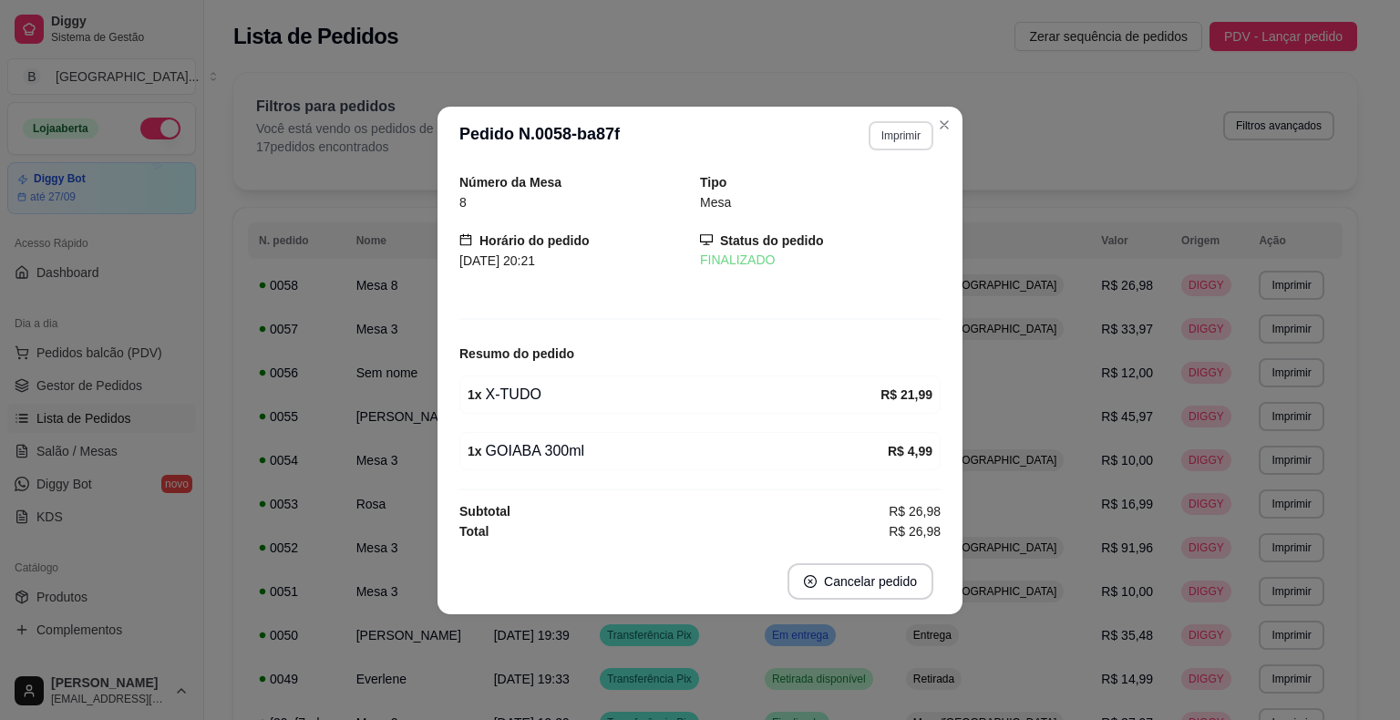
click at [892, 140] on button "Imprimir" at bounding box center [901, 135] width 65 height 29
click at [882, 201] on button "IMPRESSORA" at bounding box center [869, 200] width 132 height 29
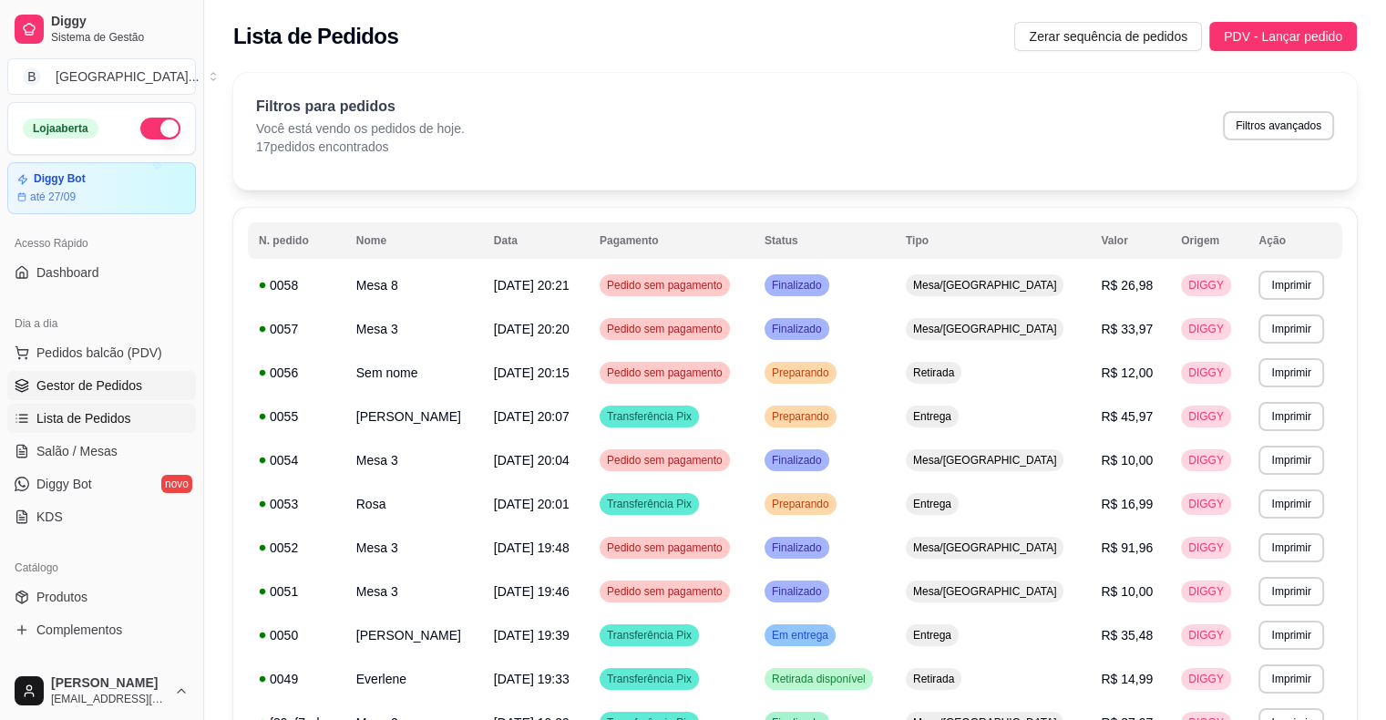
click at [66, 386] on span "Gestor de Pedidos" at bounding box center [89, 385] width 106 height 18
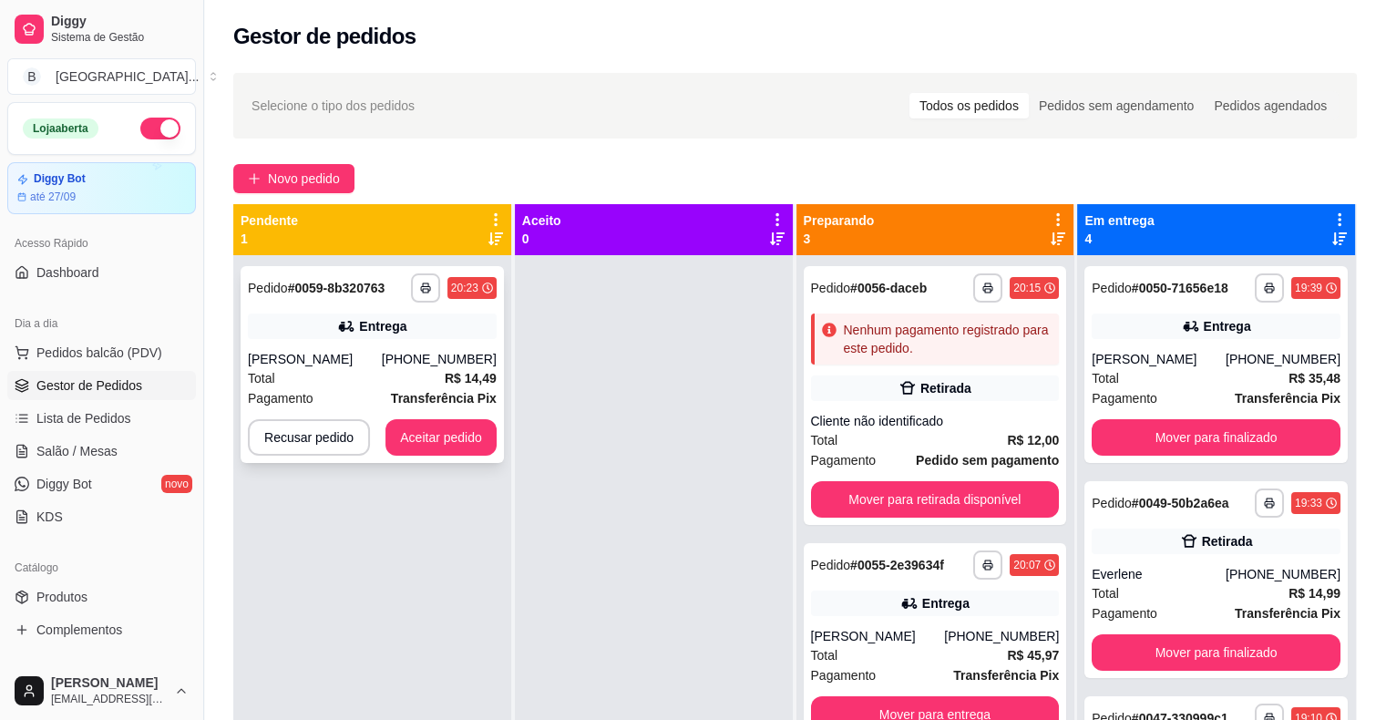
click at [410, 352] on div "[PHONE_NUMBER]" at bounding box center [439, 359] width 115 height 18
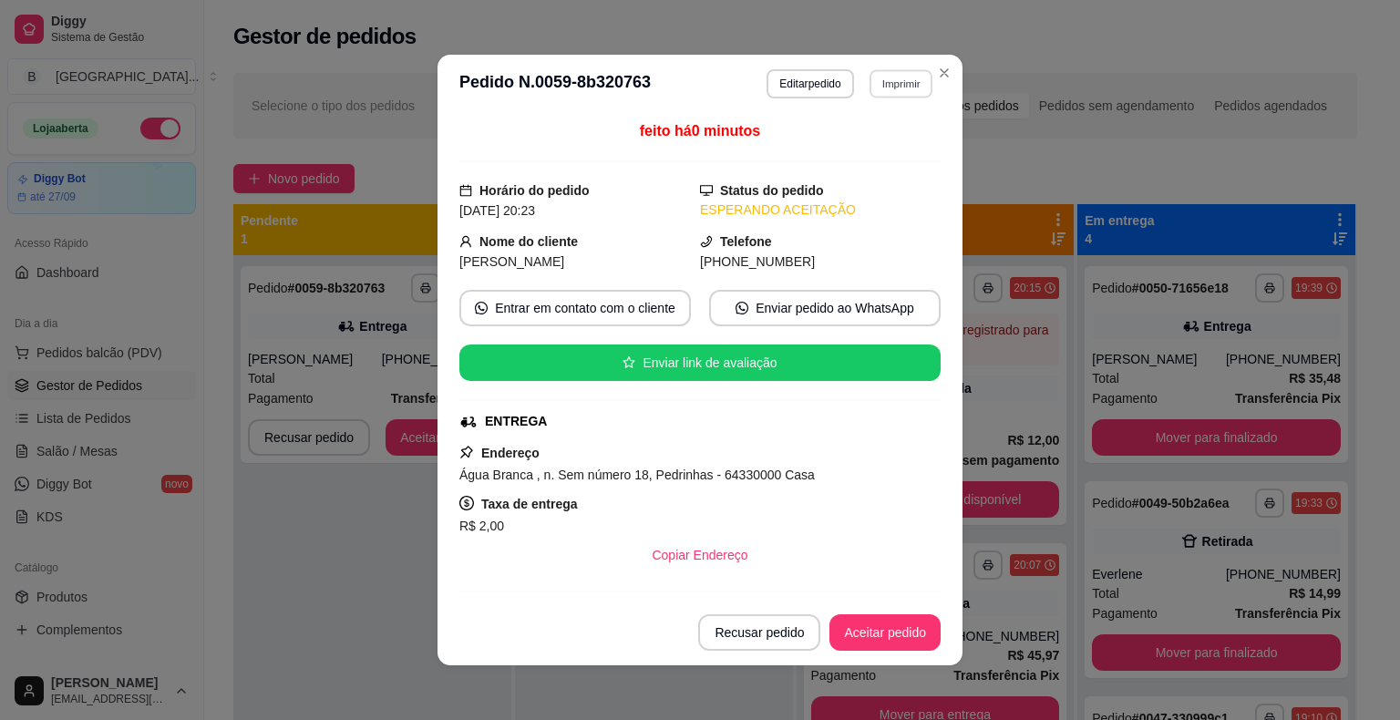
click at [895, 86] on button "Imprimir" at bounding box center [900, 83] width 63 height 28
click at [887, 148] on button "IMPRESSORA" at bounding box center [862, 147] width 132 height 29
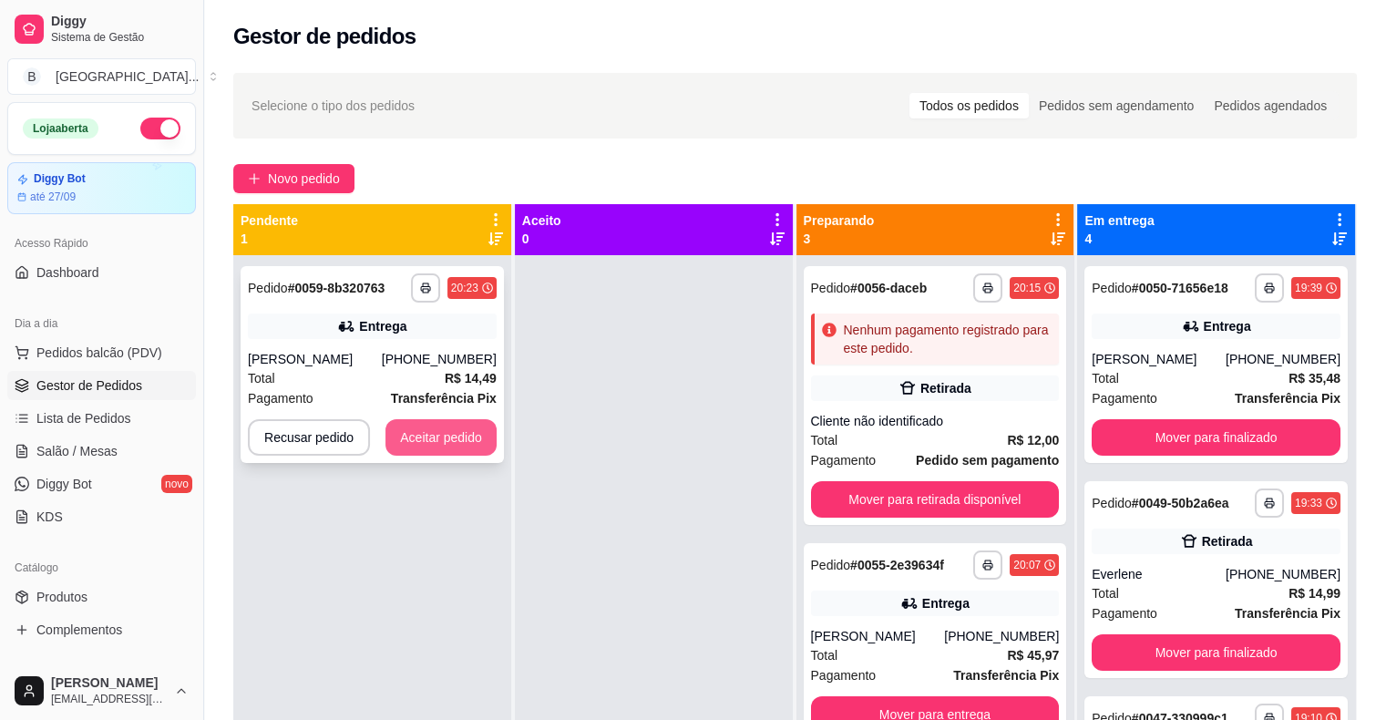
click at [452, 440] on button "Aceitar pedido" at bounding box center [441, 437] width 111 height 36
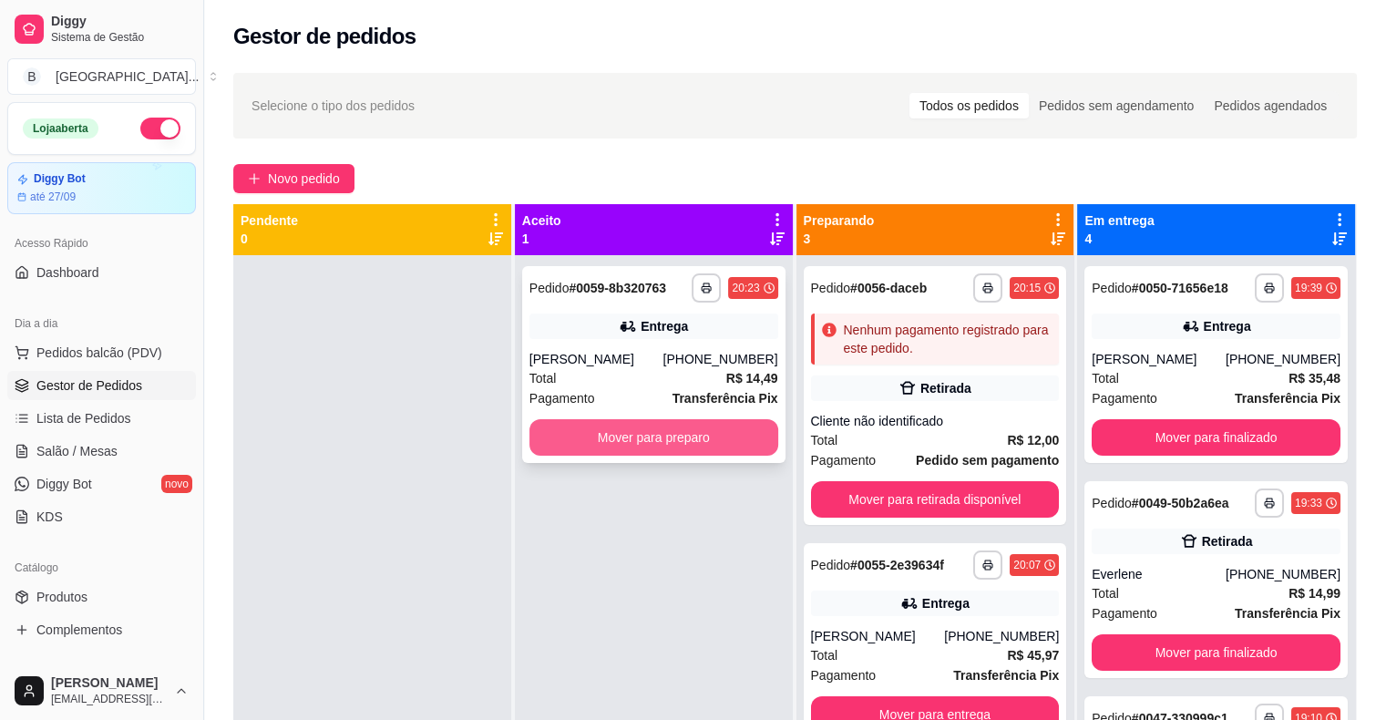
click at [653, 437] on button "Mover para preparo" at bounding box center [654, 437] width 249 height 36
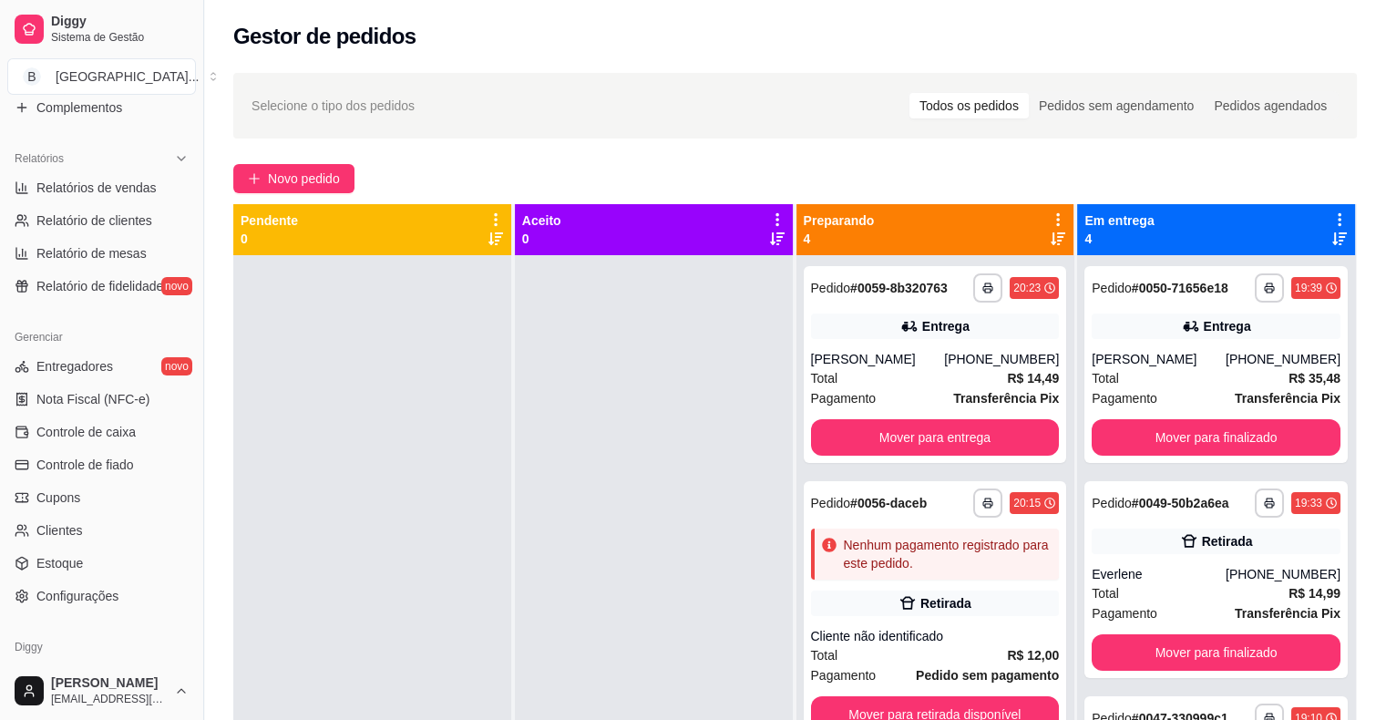
scroll to position [547, 0]
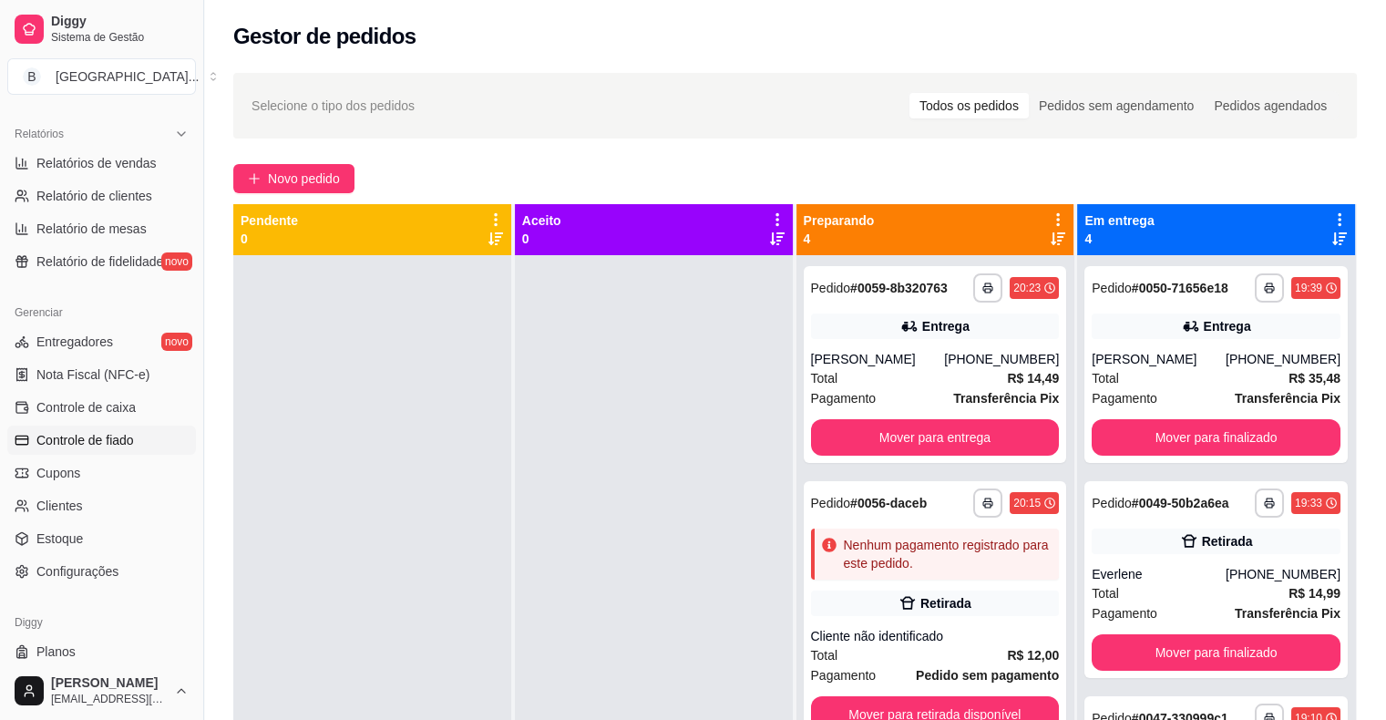
click at [131, 441] on span "Controle de fiado" at bounding box center [85, 440] width 98 height 18
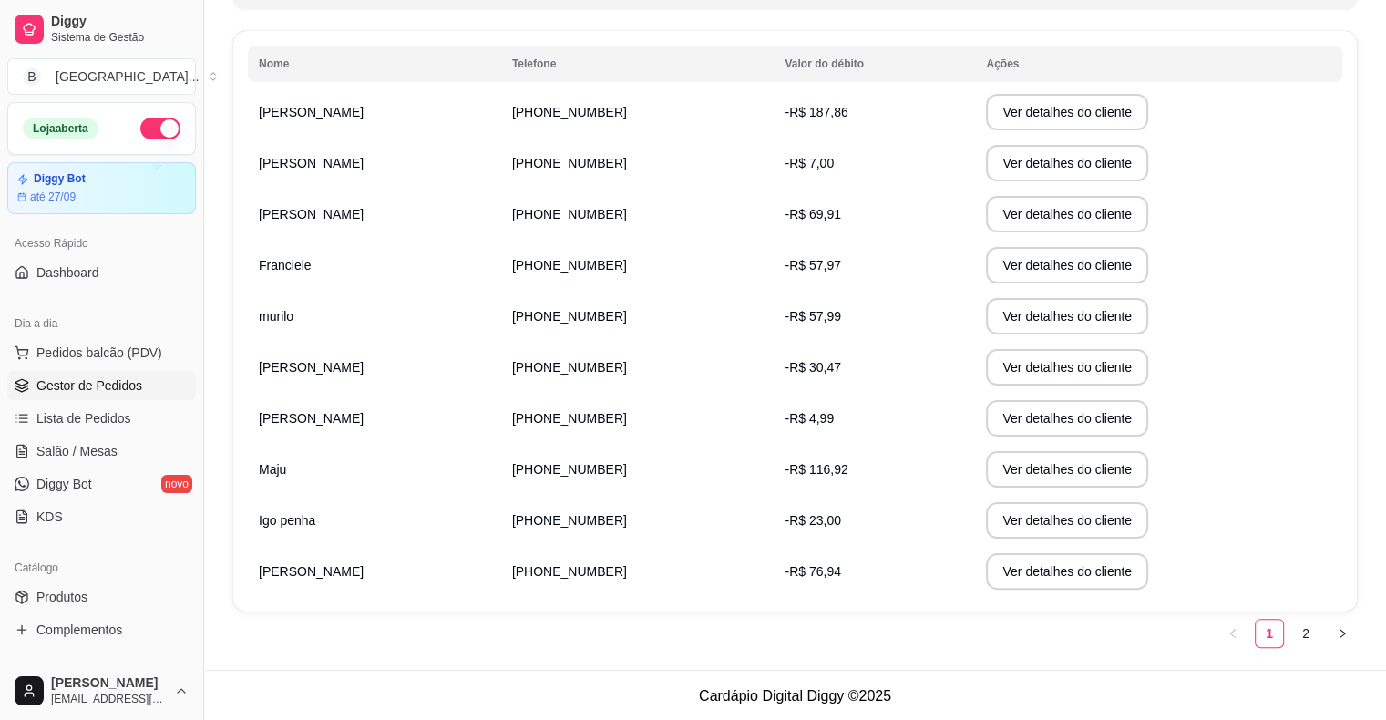
click at [80, 391] on span "Gestor de Pedidos" at bounding box center [89, 385] width 106 height 18
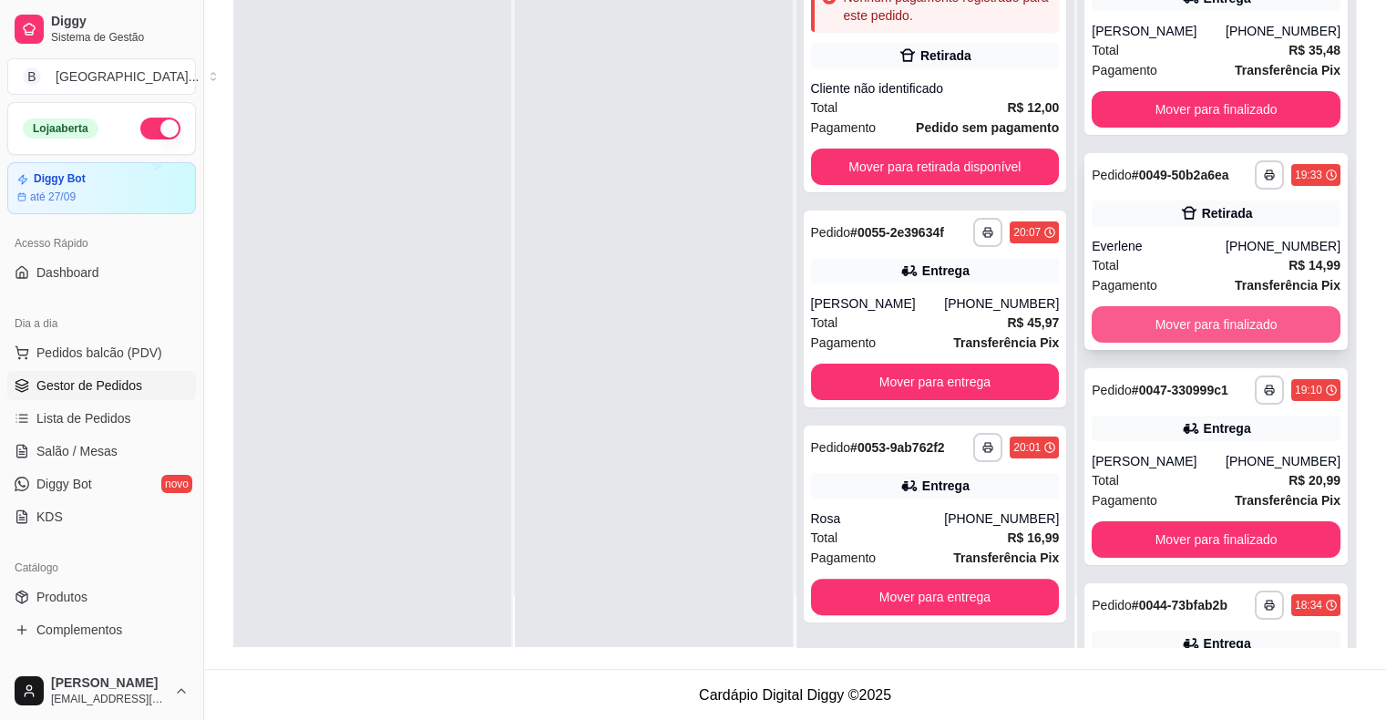
click at [1221, 324] on button "Mover para finalizado" at bounding box center [1216, 324] width 249 height 36
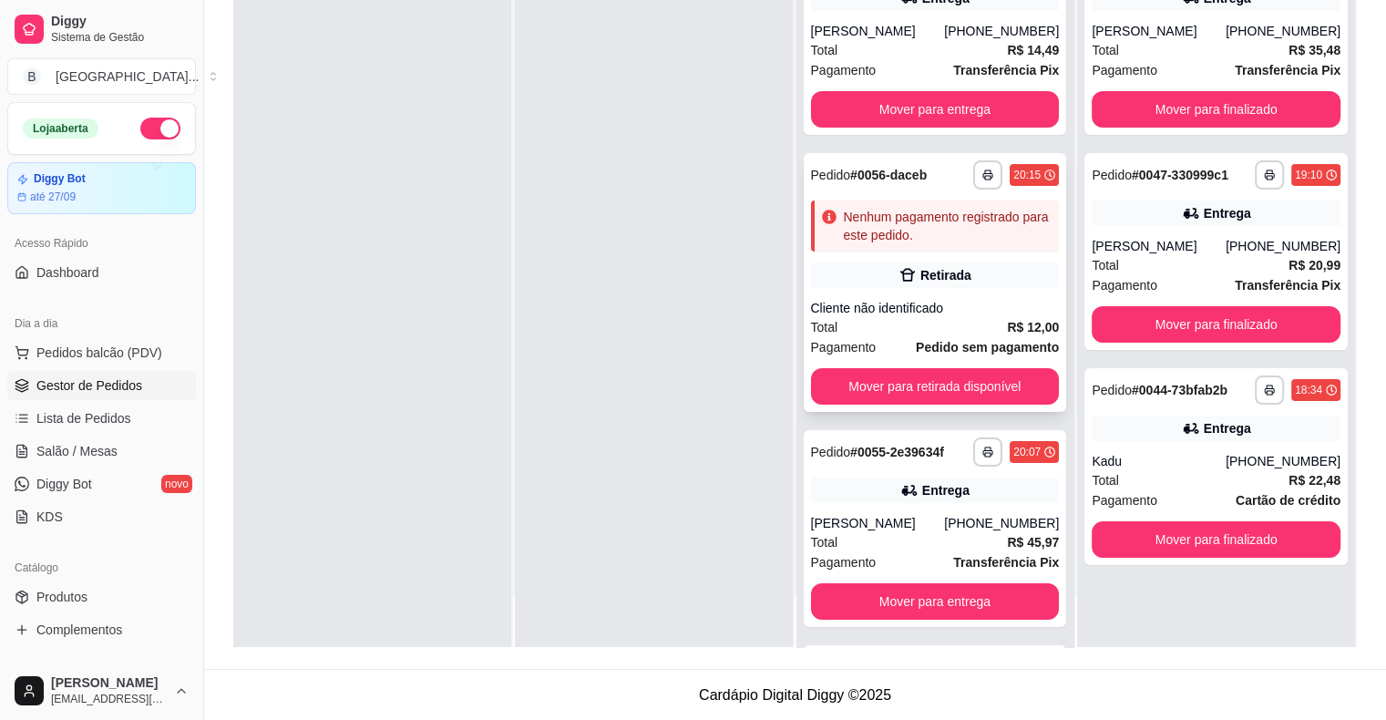
click at [900, 283] on icon at bounding box center [908, 275] width 18 height 18
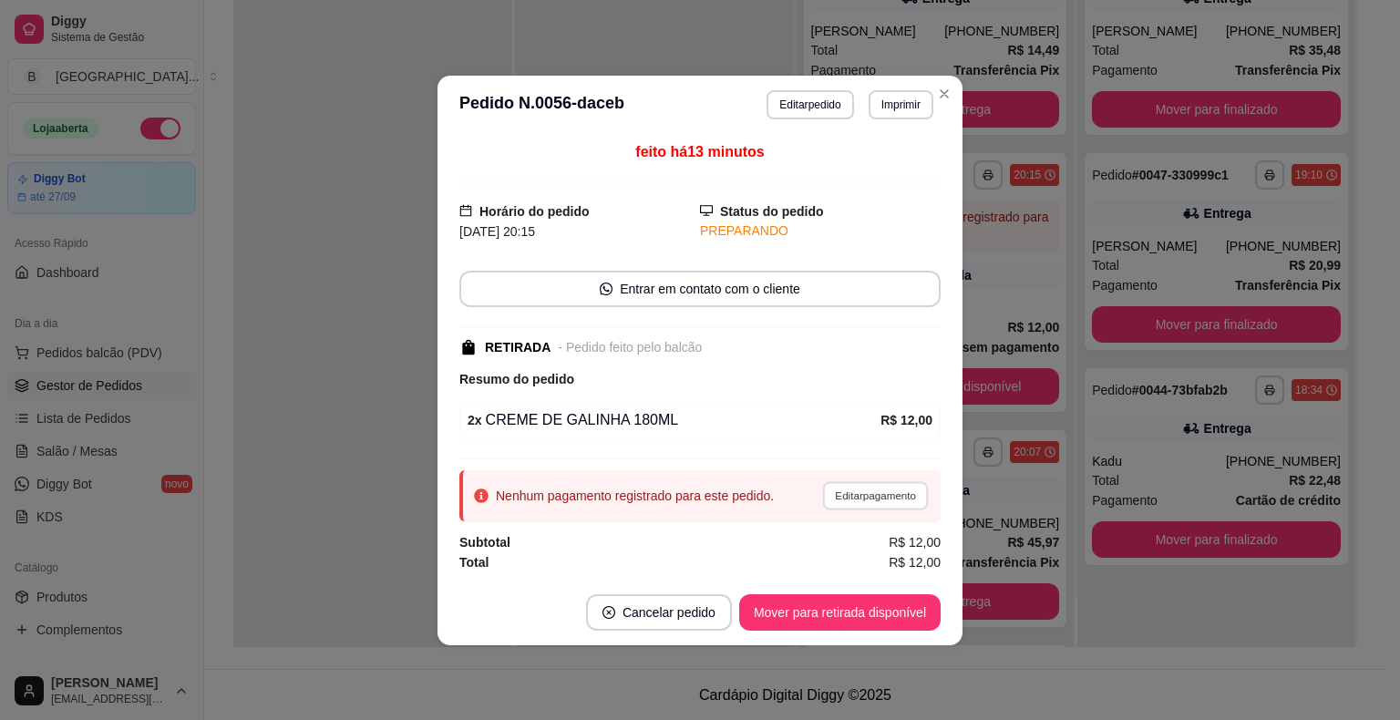
click at [869, 501] on button "Editar pagamento" at bounding box center [875, 495] width 106 height 28
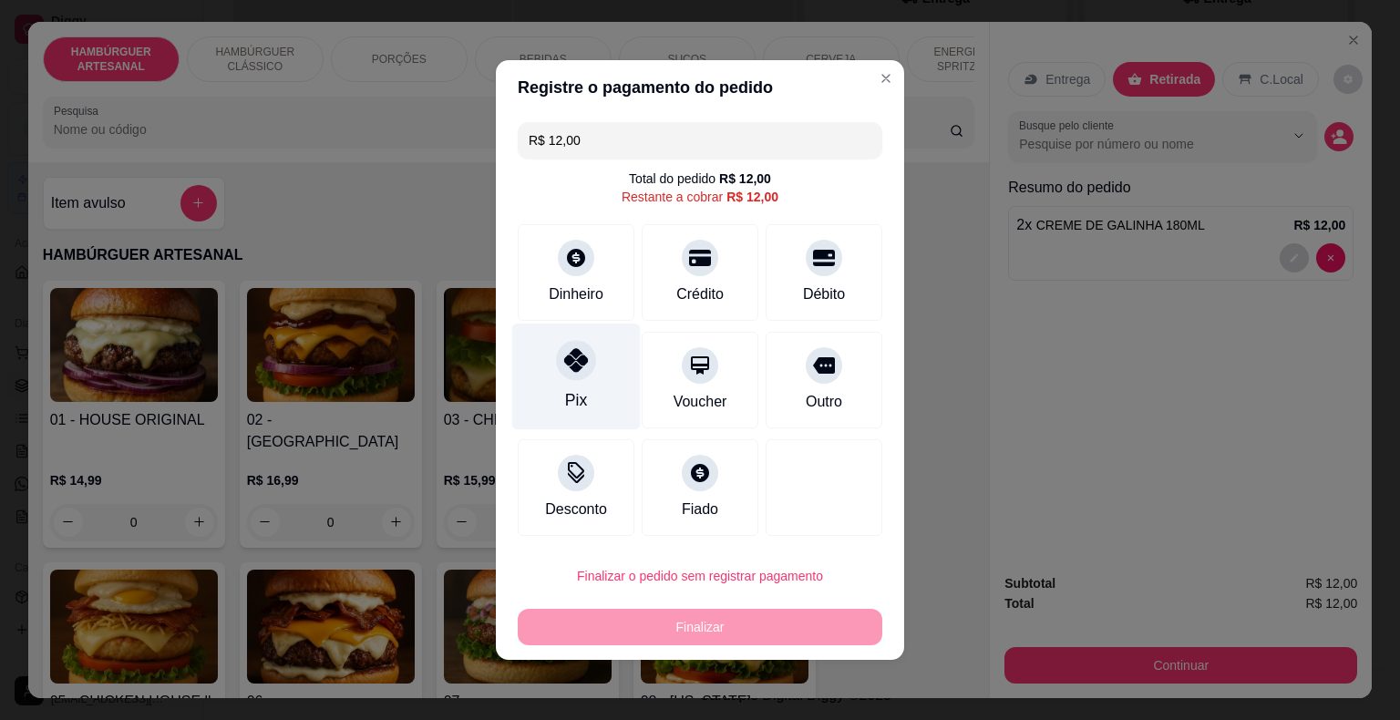
click at [572, 386] on div "Pix" at bounding box center [576, 377] width 129 height 107
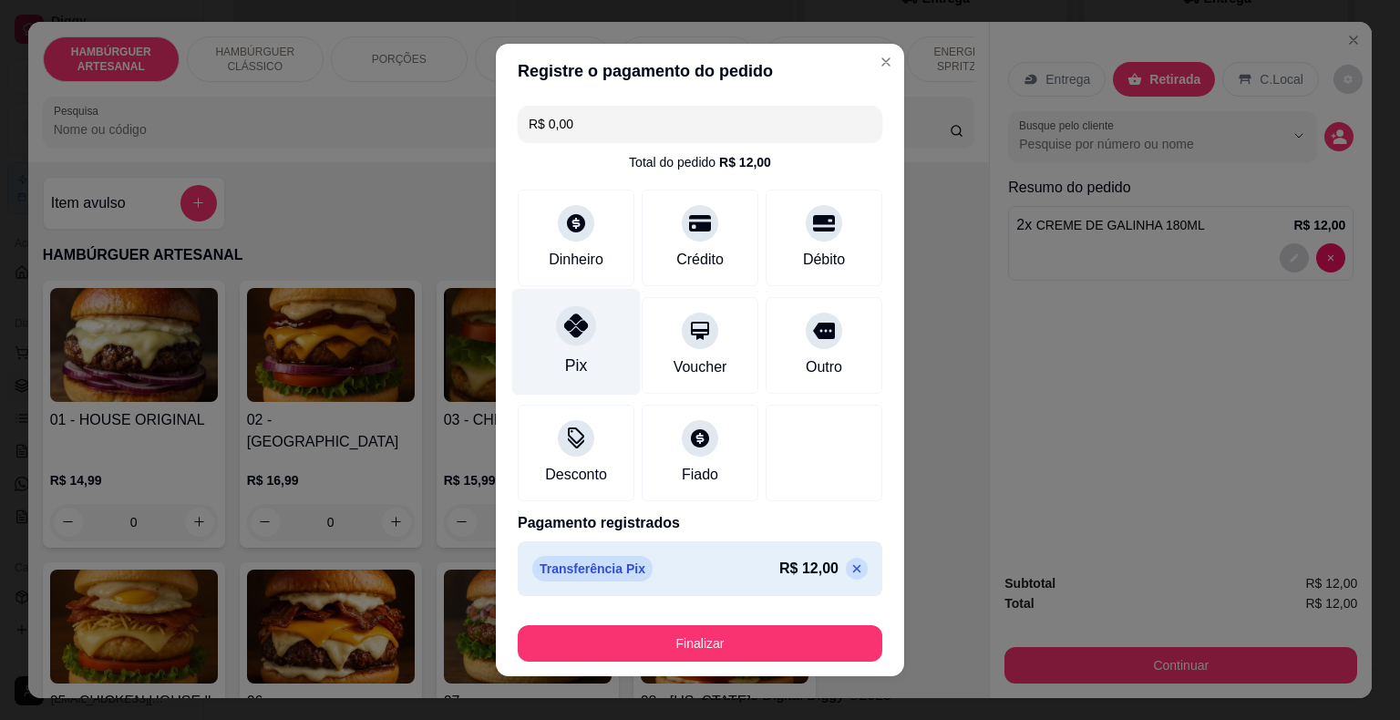
type input "R$ 0,00"
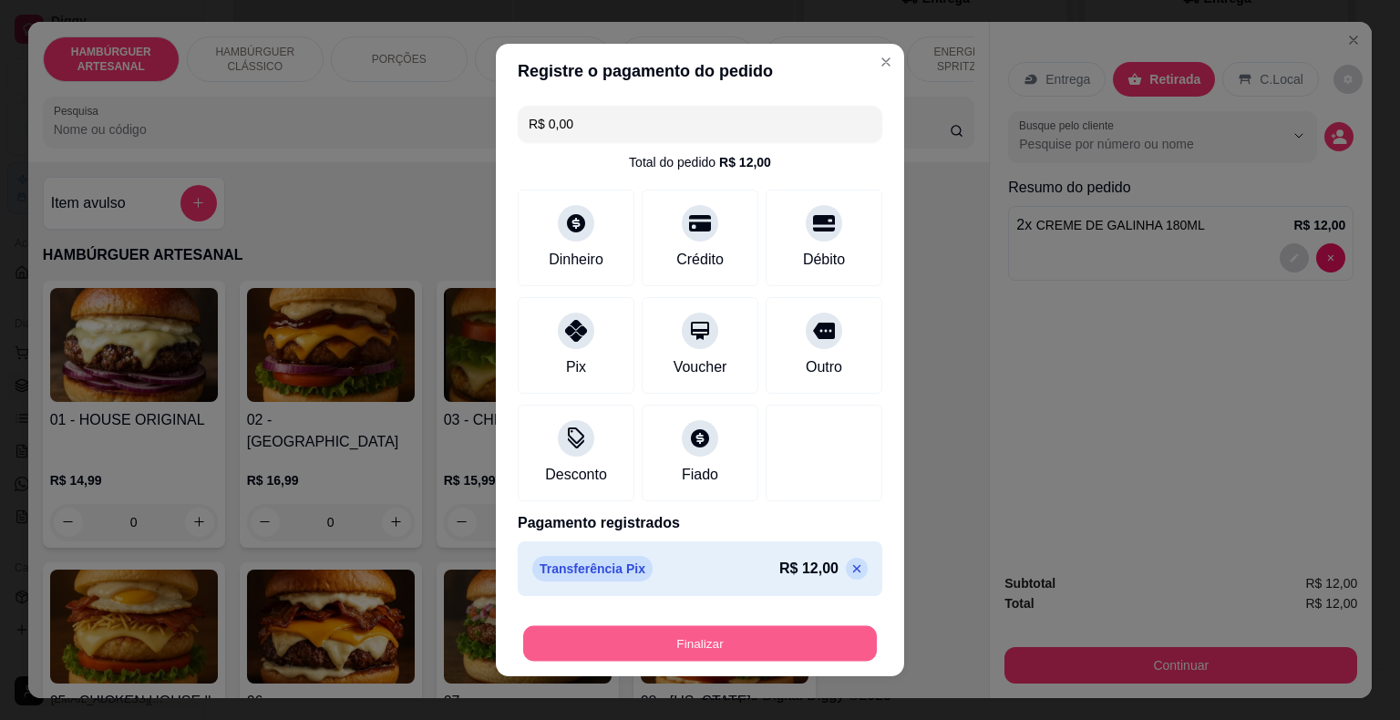
click at [757, 638] on button "Finalizar" at bounding box center [700, 644] width 354 height 36
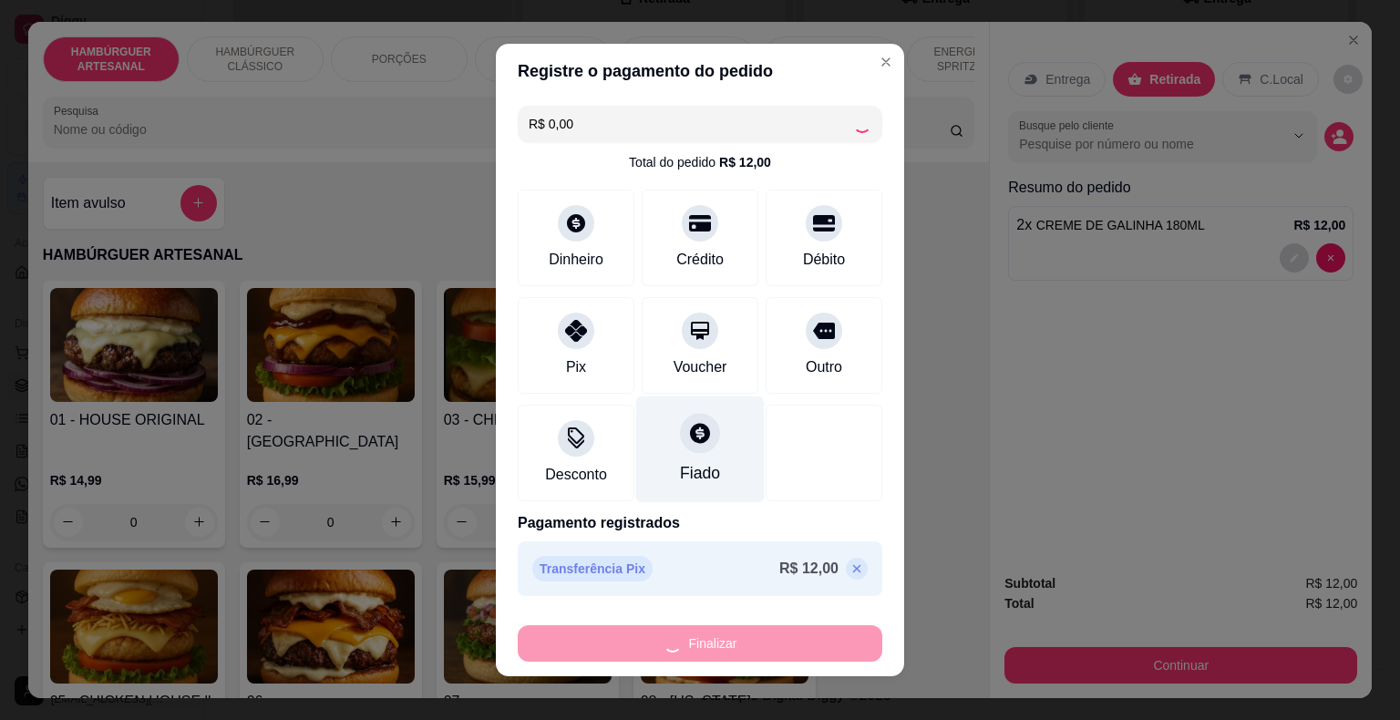
type input "0"
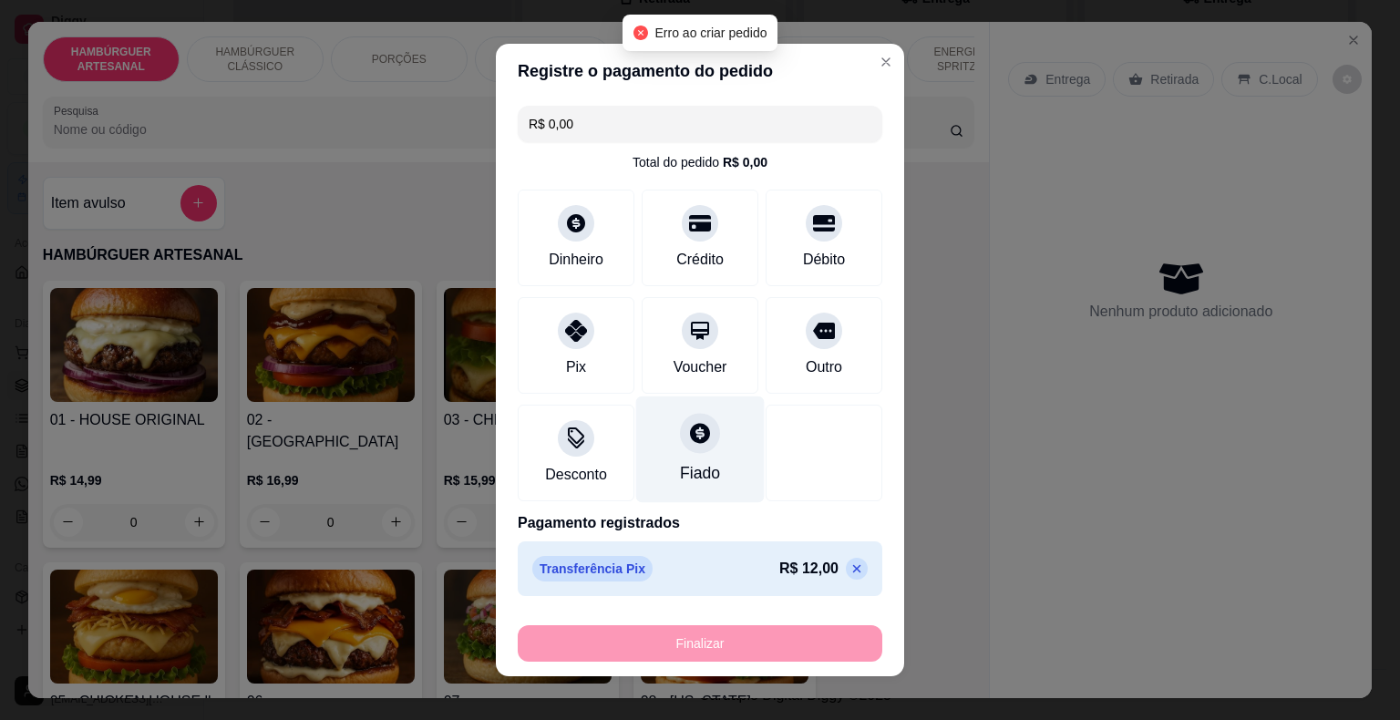
type input "-R$ 12,00"
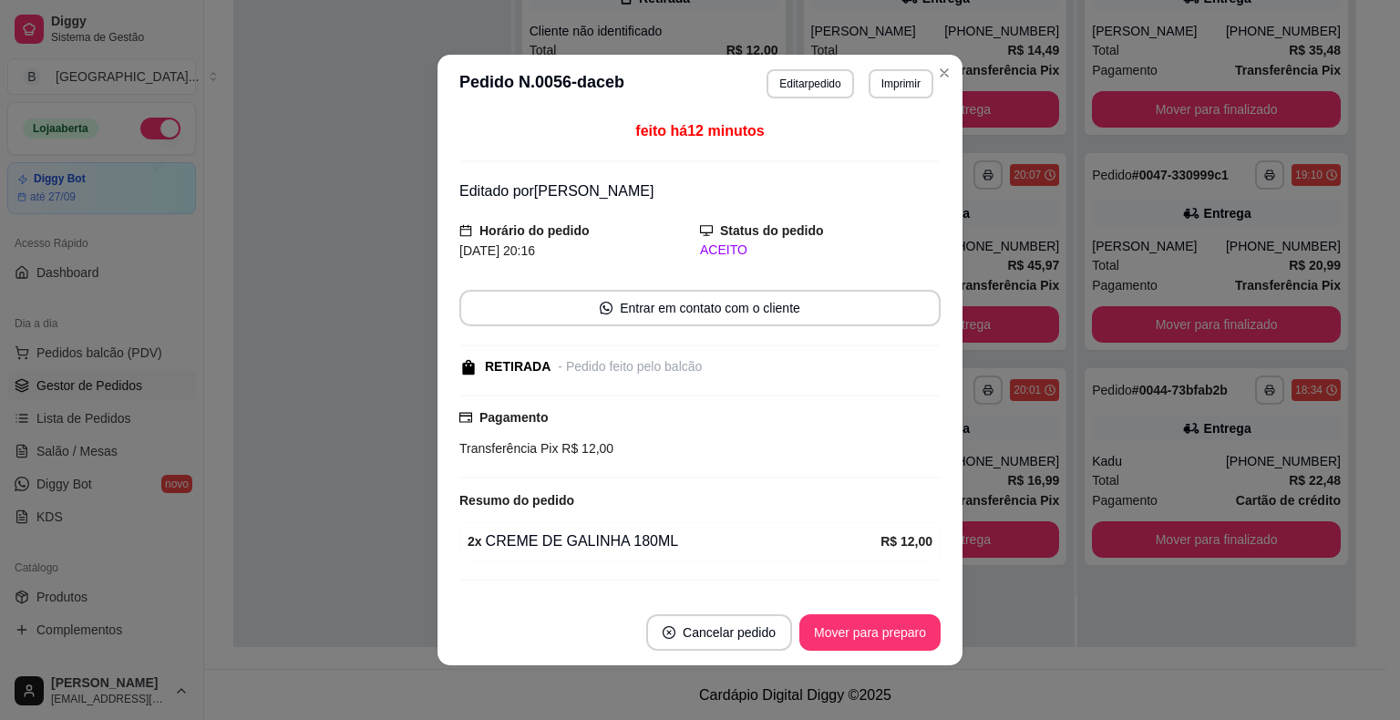
scroll to position [36, 0]
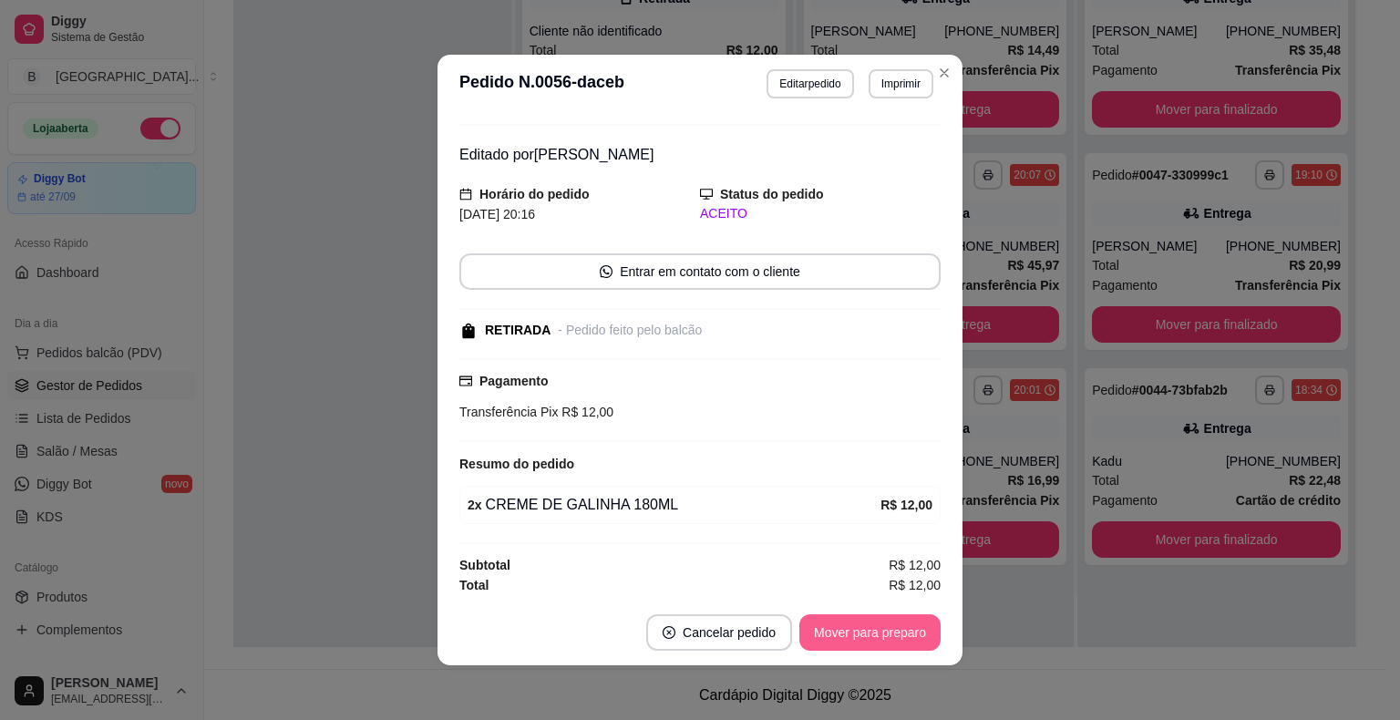
click at [839, 627] on button "Mover para preparo" at bounding box center [869, 632] width 141 height 36
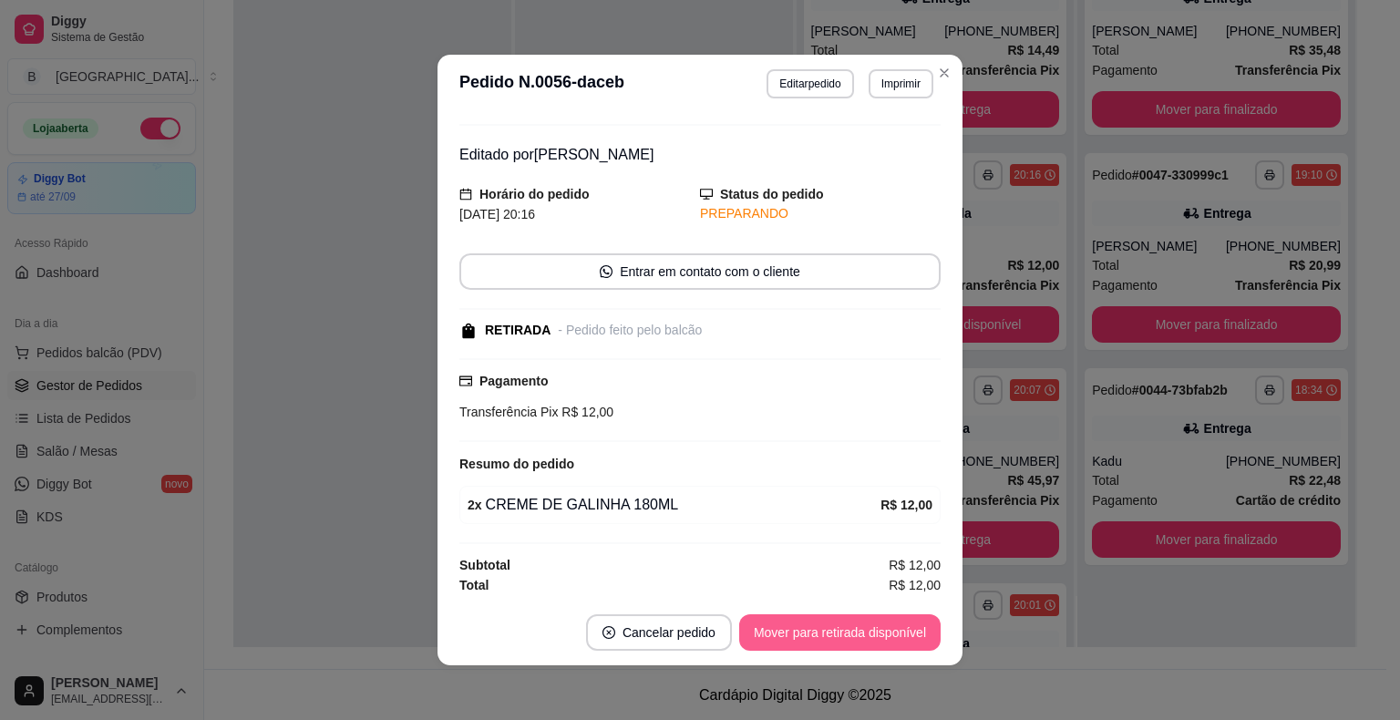
click at [849, 618] on button "Mover para retirada disponível" at bounding box center [839, 632] width 201 height 36
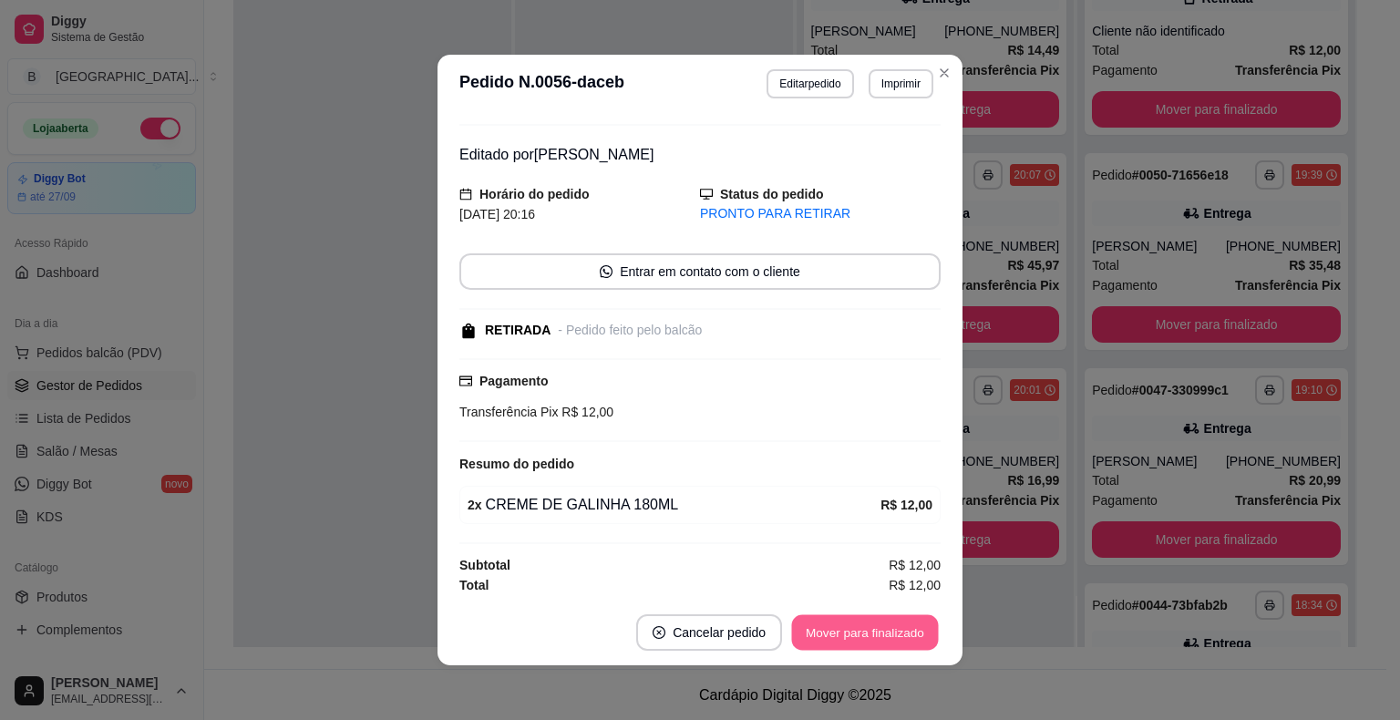
click at [849, 618] on button "Mover para finalizado" at bounding box center [865, 633] width 147 height 36
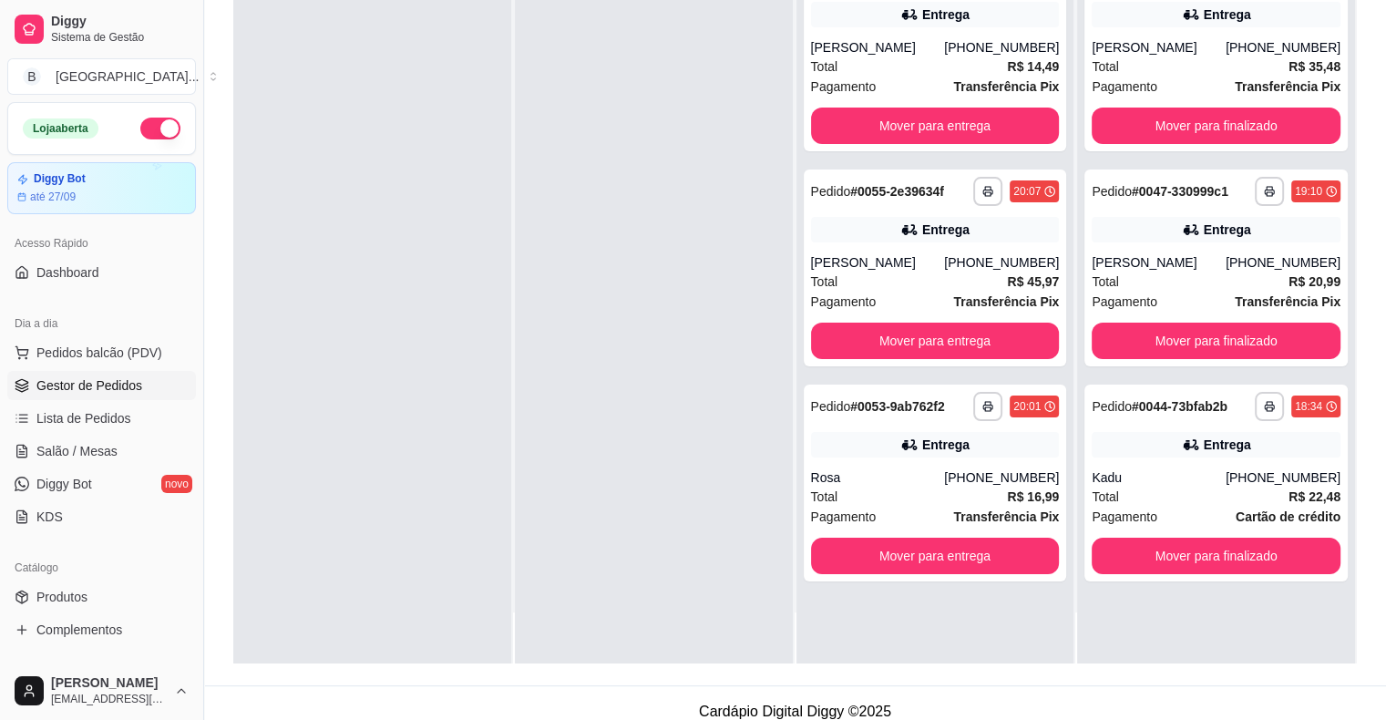
scroll to position [277, 0]
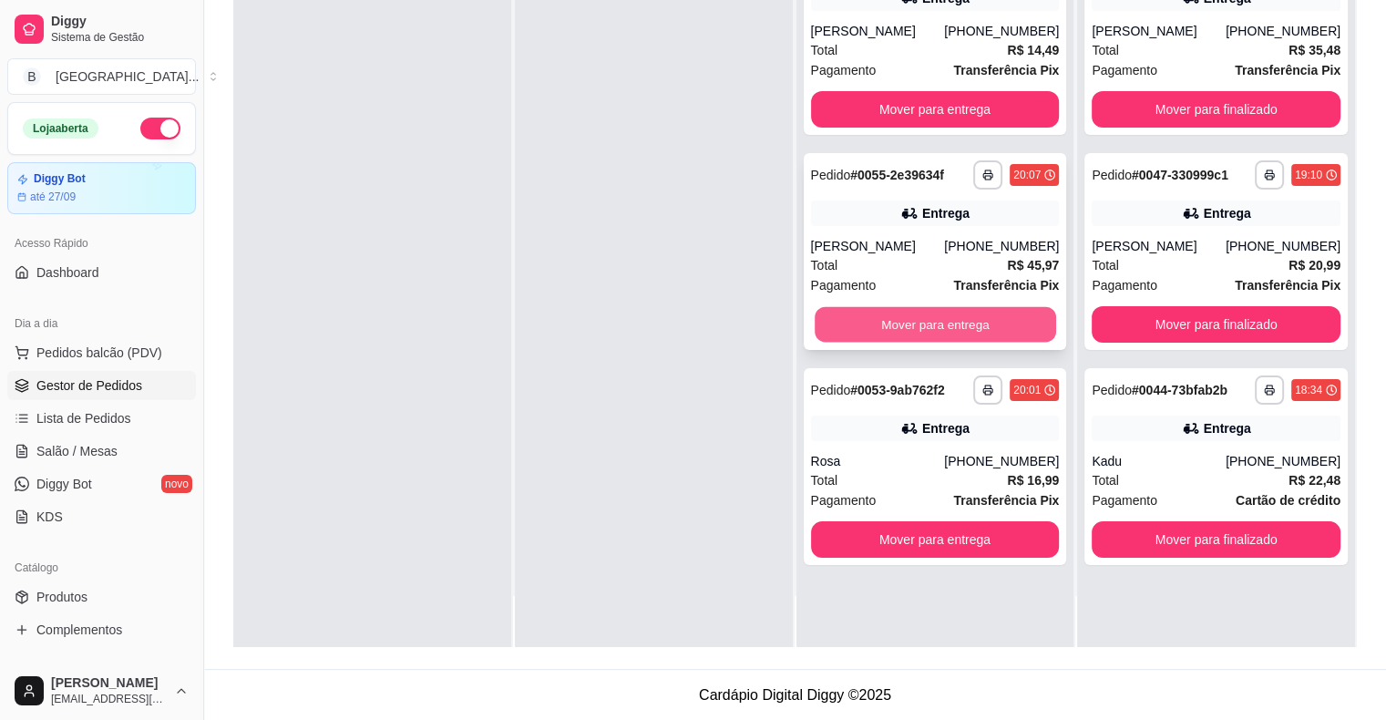
click at [932, 334] on button "Mover para entrega" at bounding box center [936, 325] width 242 height 36
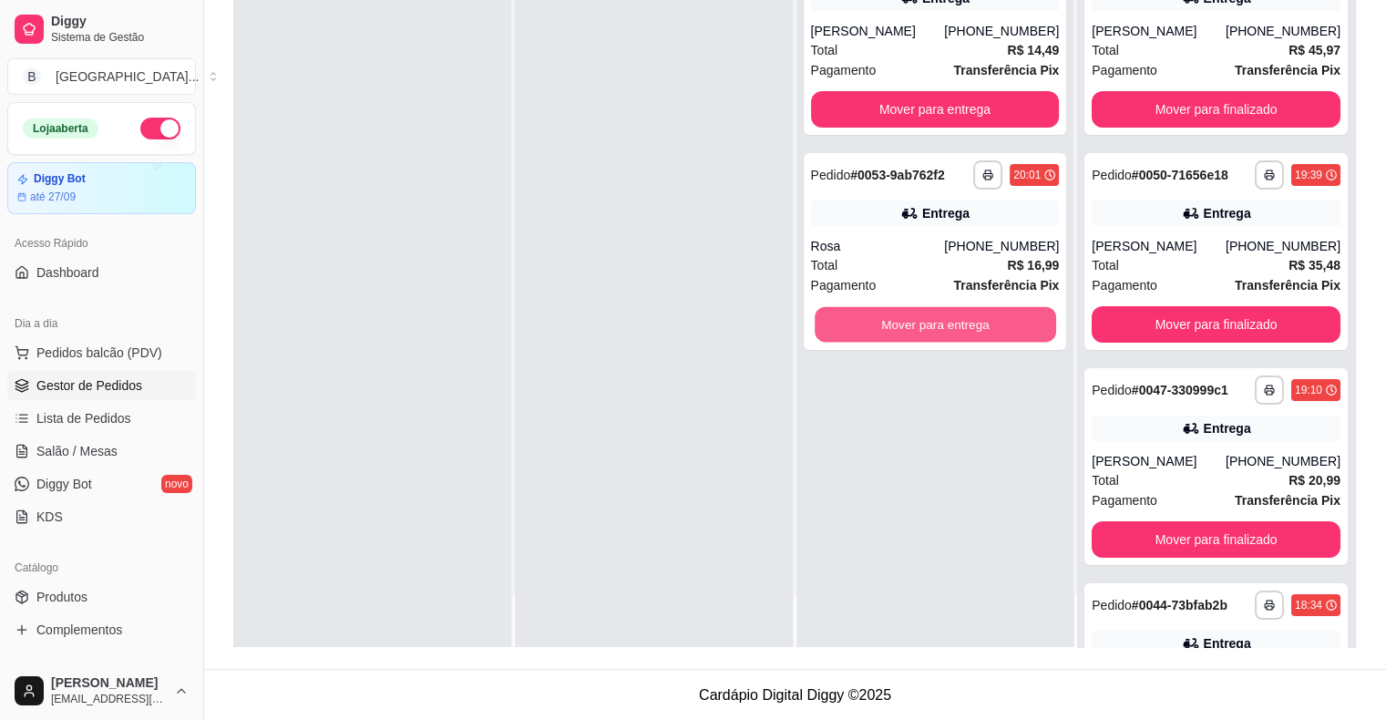
click at [932, 334] on button "Mover para entrega" at bounding box center [936, 325] width 242 height 36
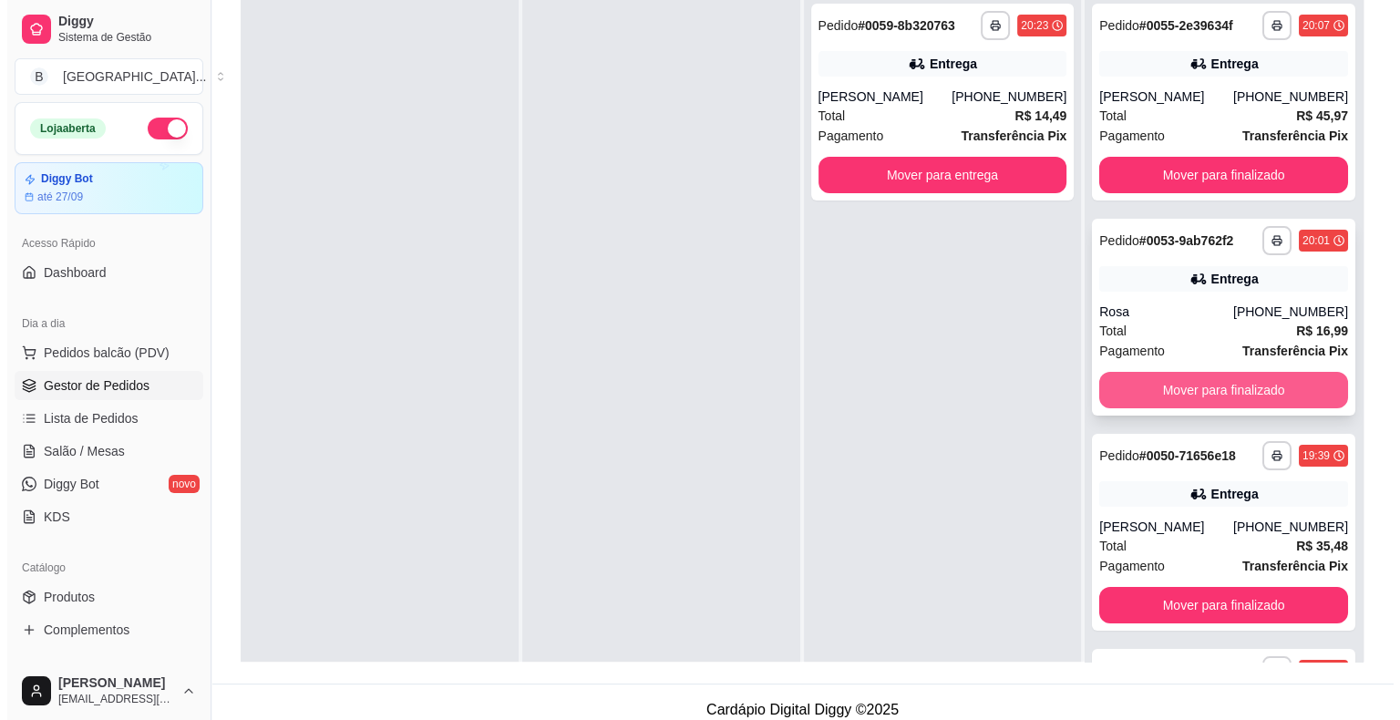
scroll to position [0, 0]
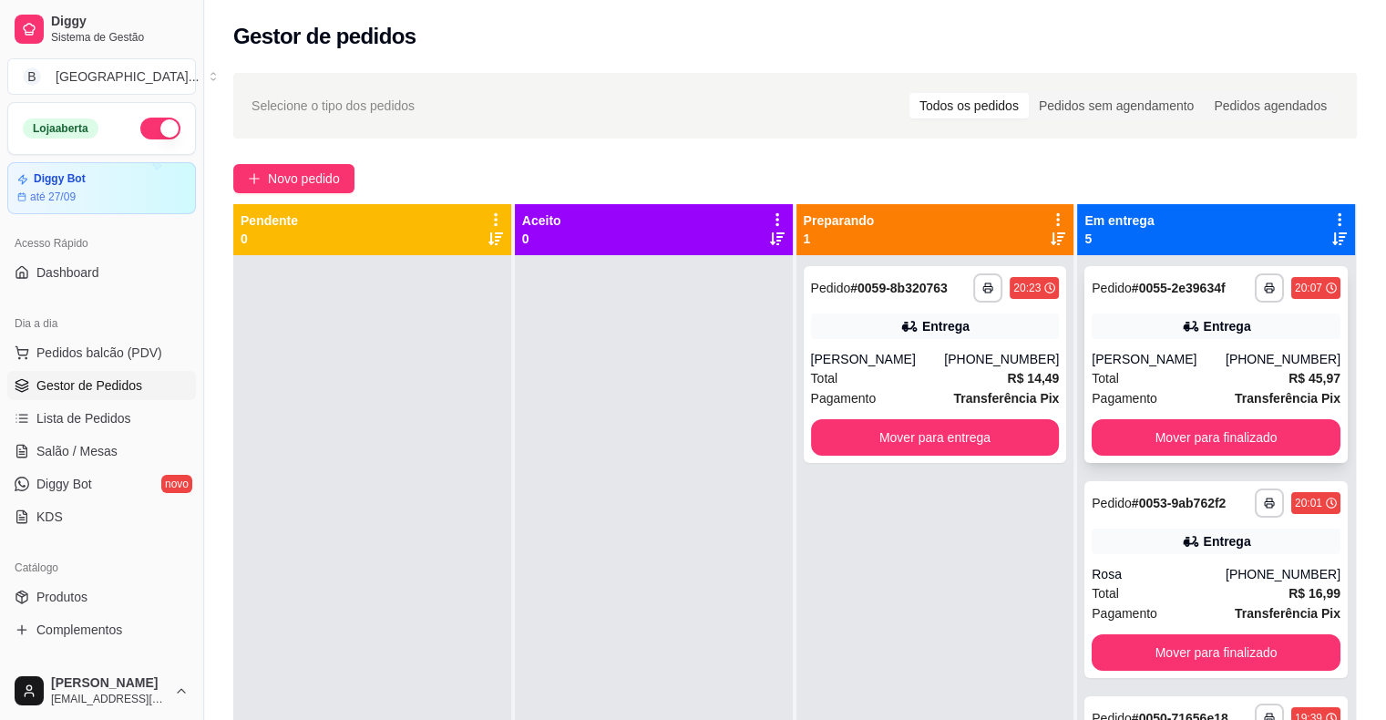
click at [1133, 402] on span "Pagamento" at bounding box center [1125, 398] width 66 height 20
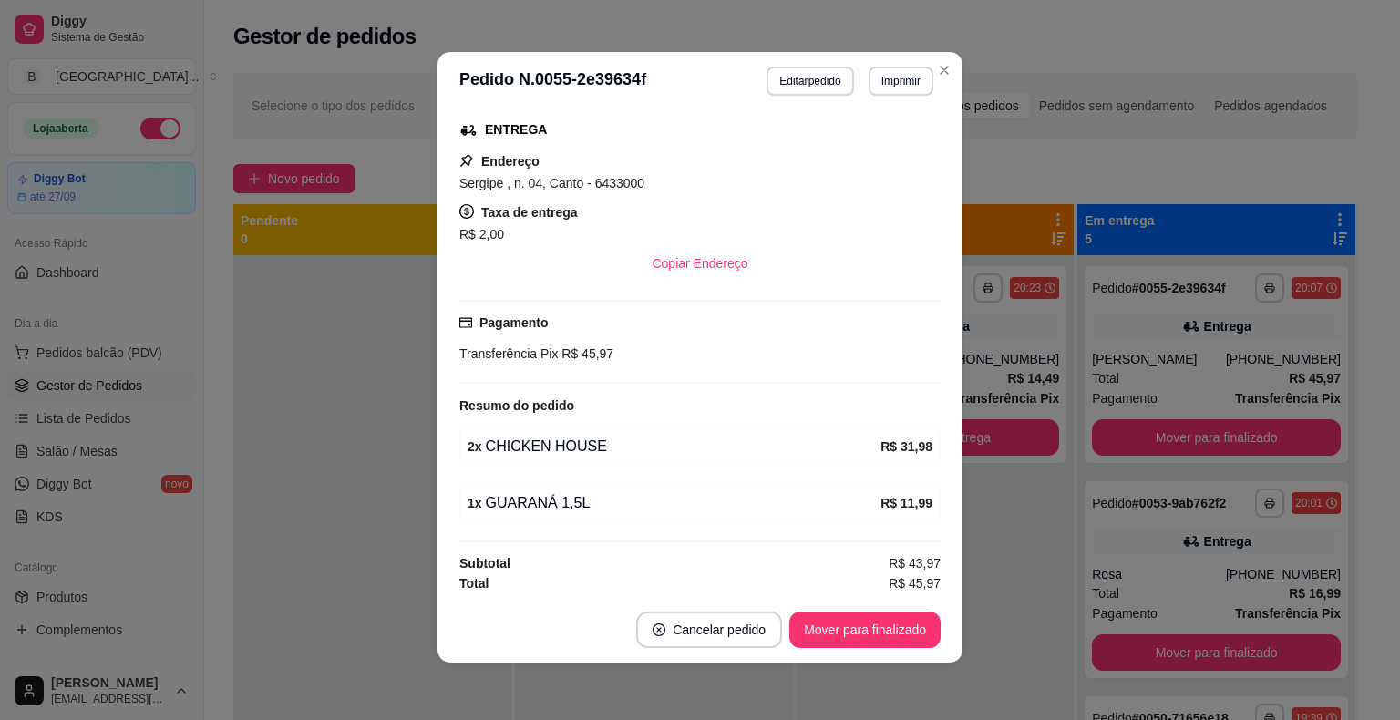
scroll to position [4, 0]
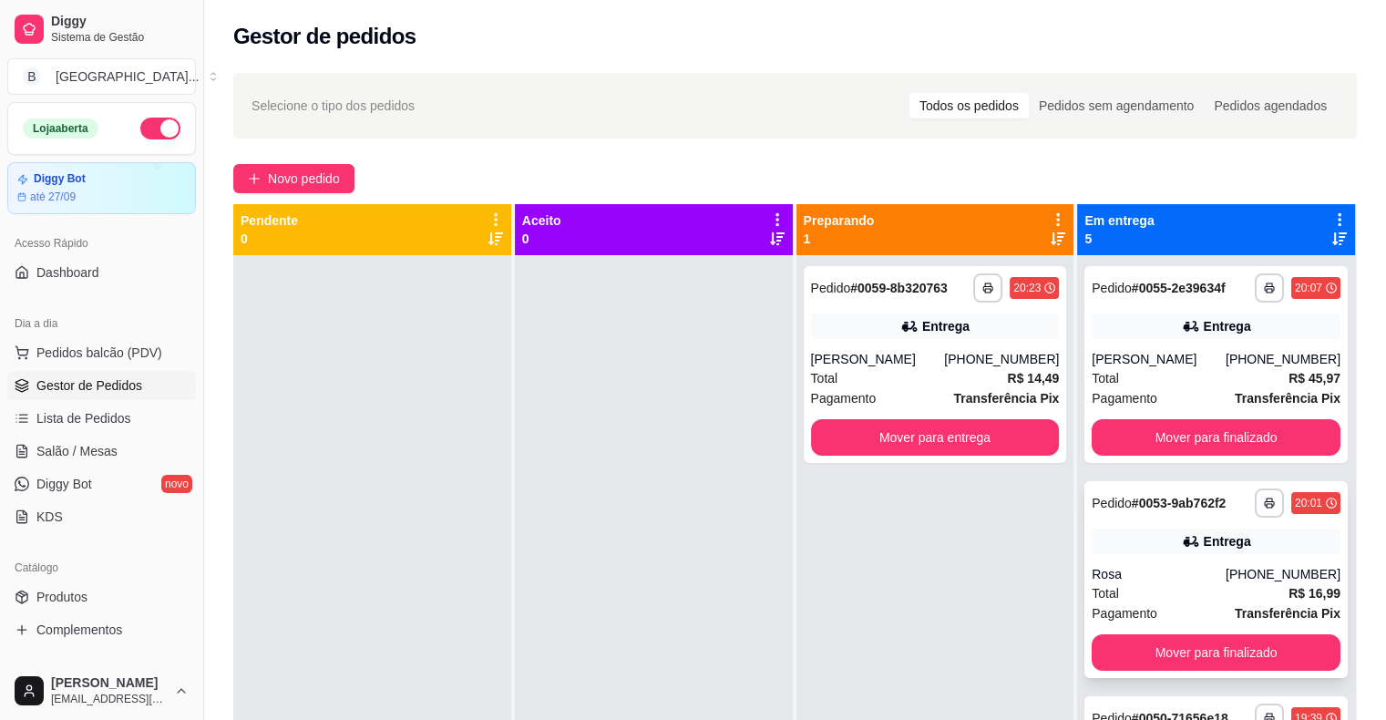
click at [1165, 559] on div "**********" at bounding box center [1216, 579] width 263 height 197
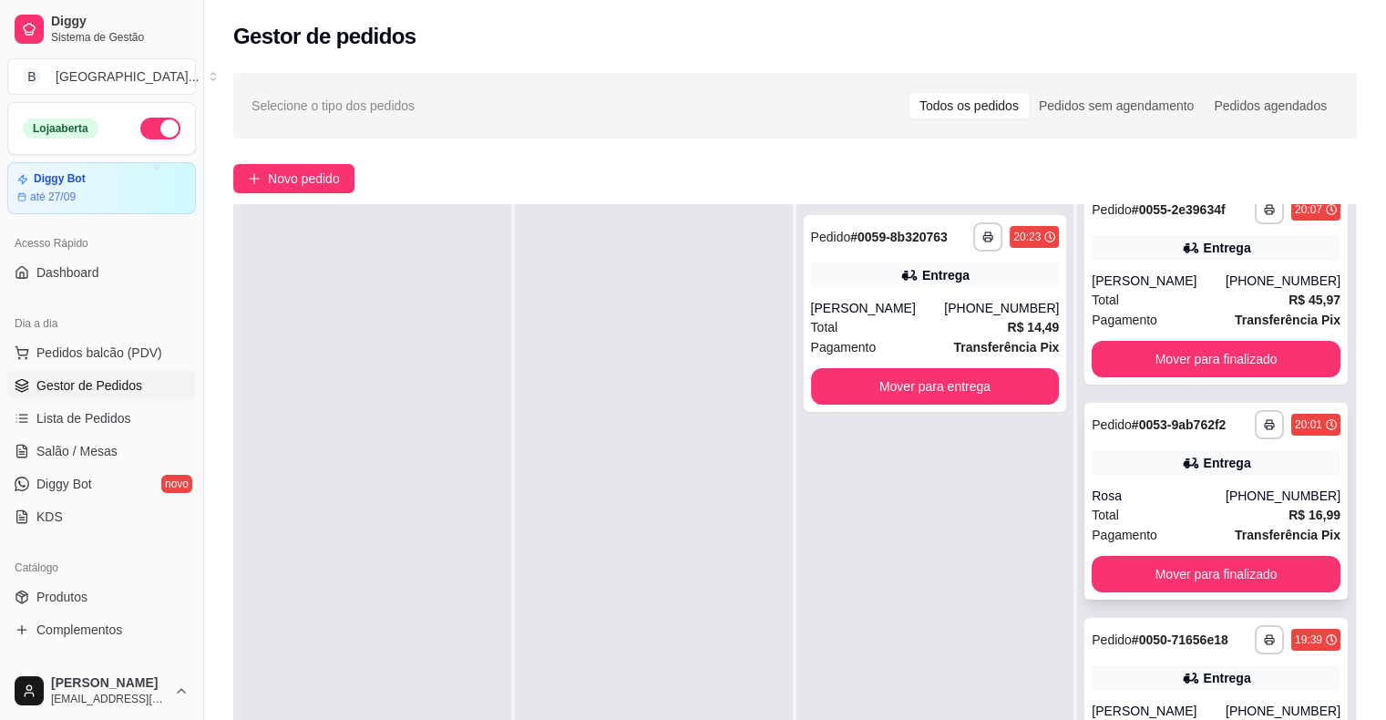
scroll to position [0, 0]
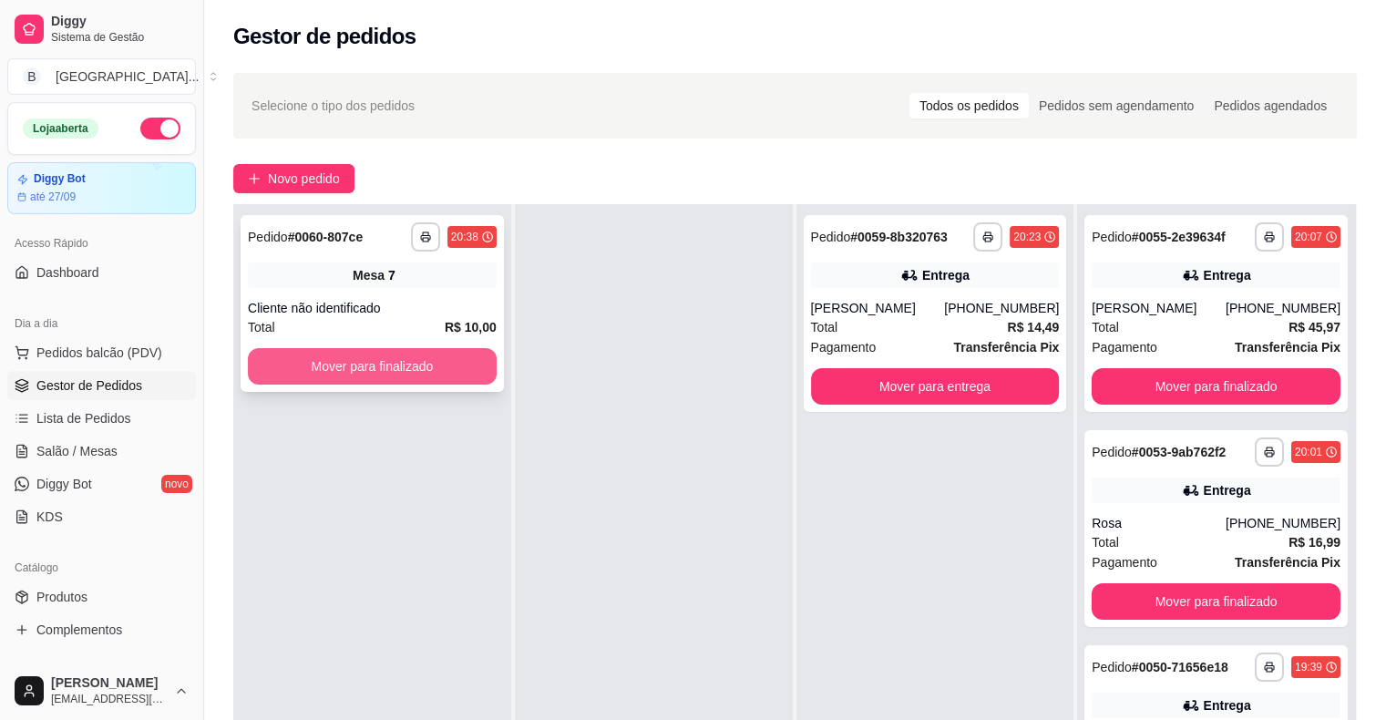
click at [340, 366] on button "Mover para finalizado" at bounding box center [372, 366] width 249 height 36
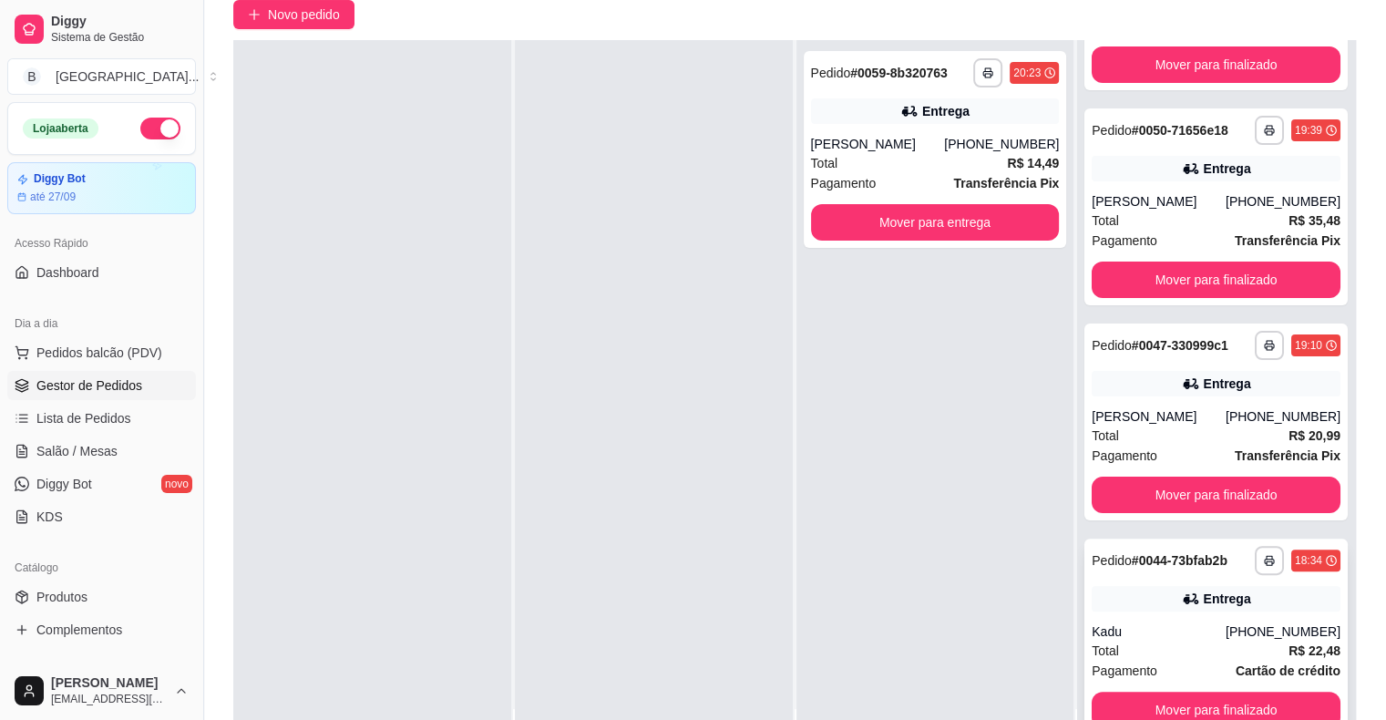
scroll to position [277, 0]
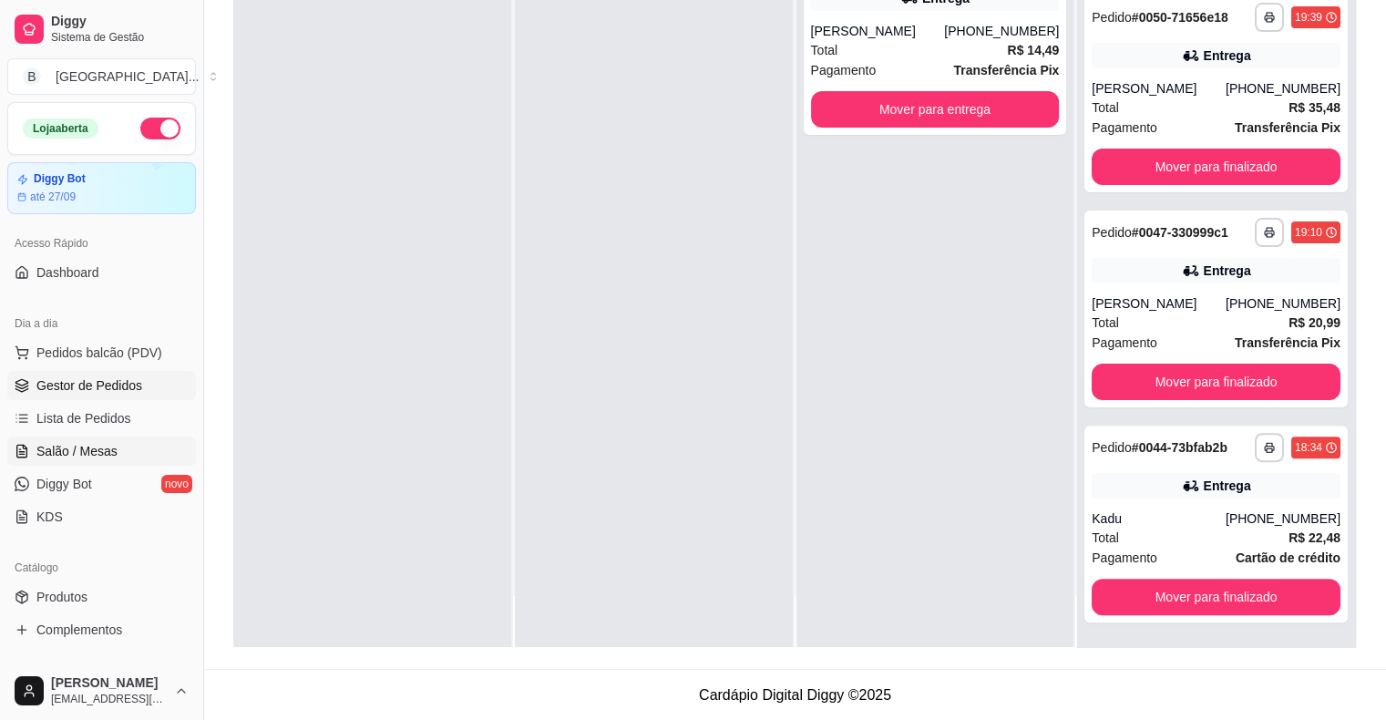
click at [84, 454] on span "Salão / Mesas" at bounding box center [76, 451] width 81 height 18
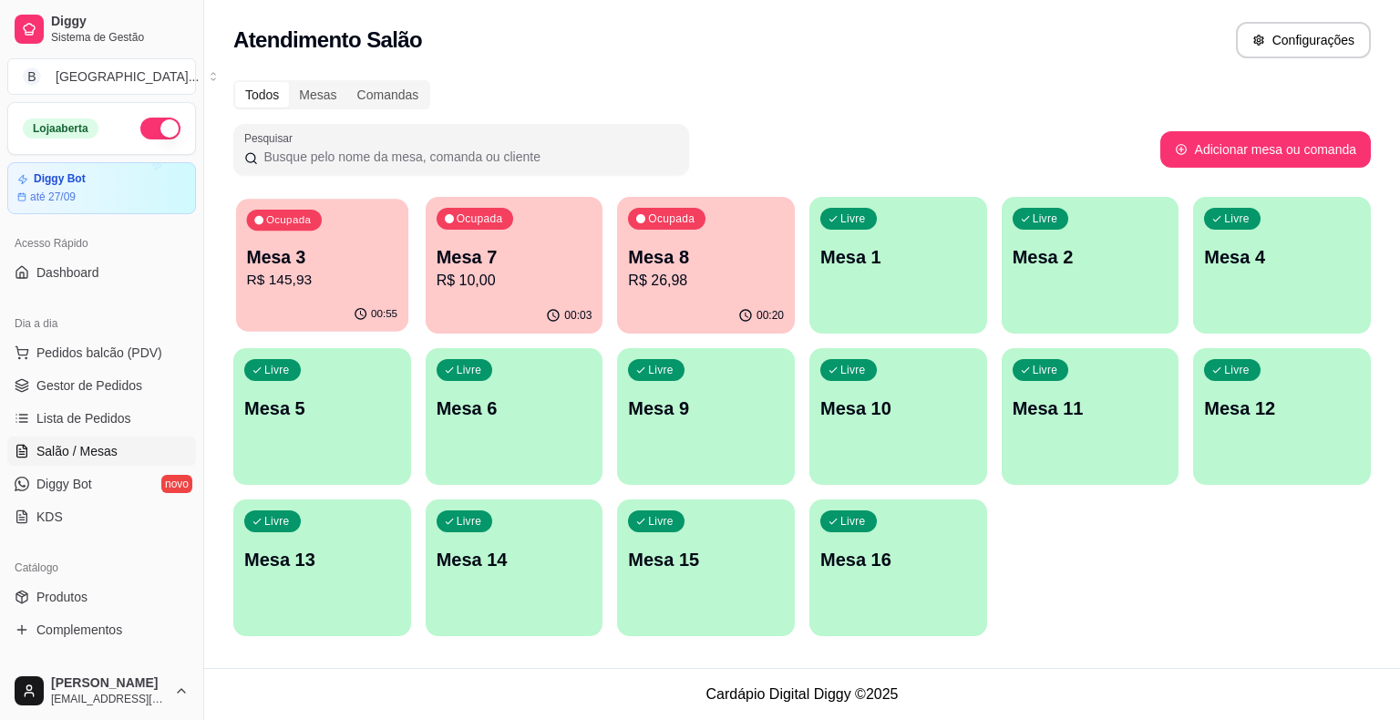
click at [288, 275] on p "R$ 145,93" at bounding box center [322, 280] width 151 height 21
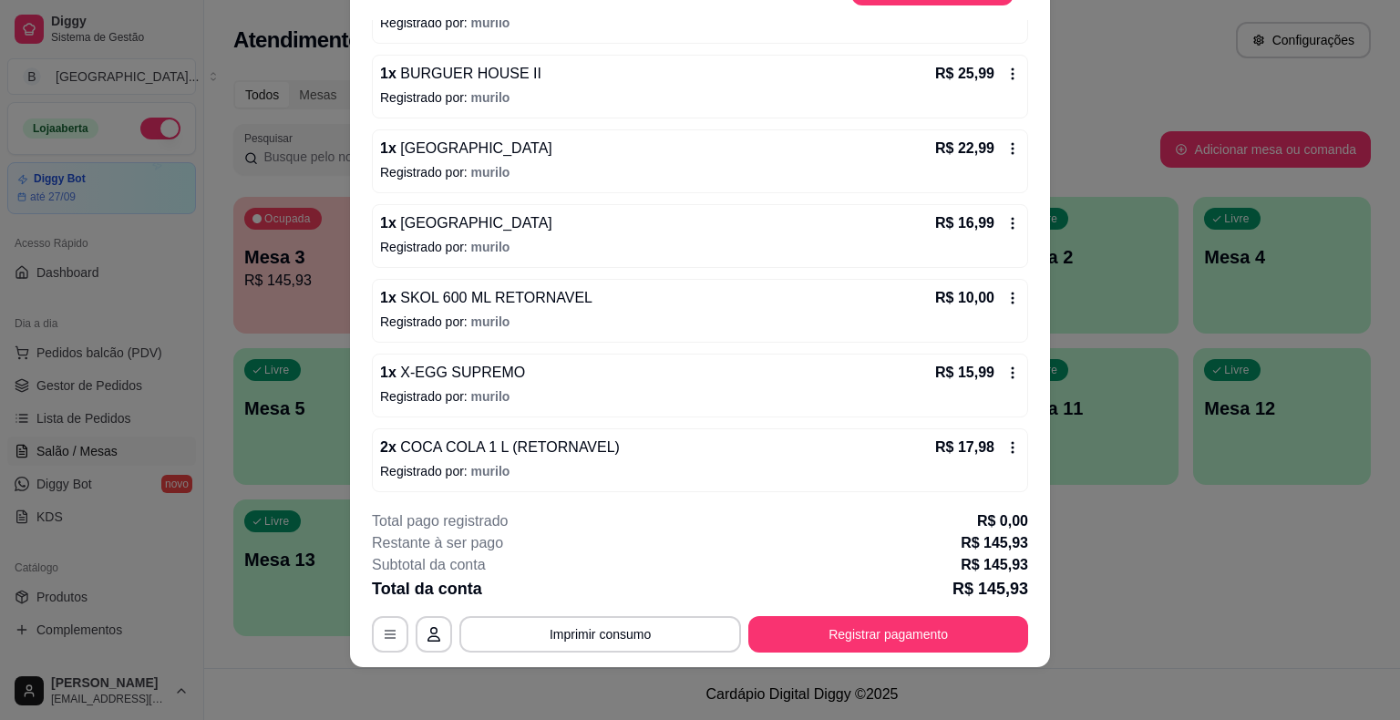
scroll to position [55, 0]
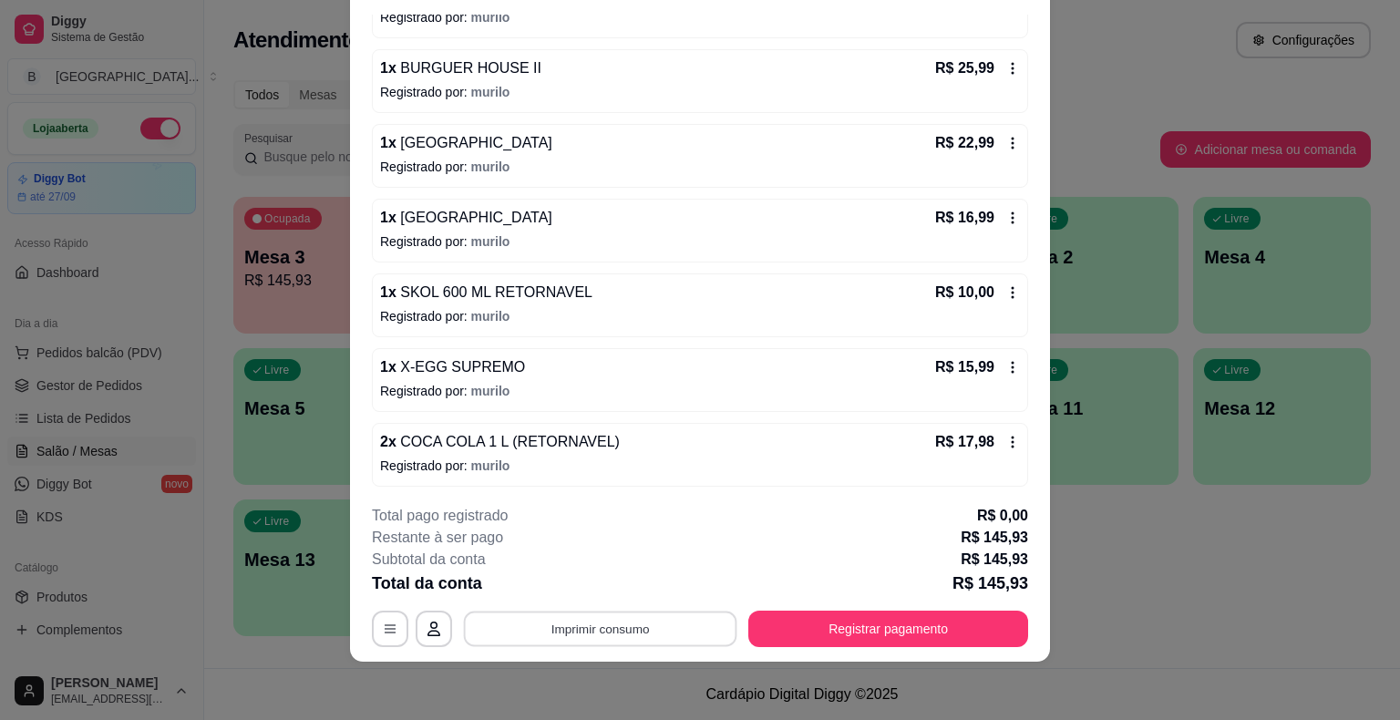
click at [597, 634] on button "Imprimir consumo" at bounding box center [600, 630] width 273 height 36
click at [604, 549] on button "IMPRESSORA" at bounding box center [599, 550] width 132 height 29
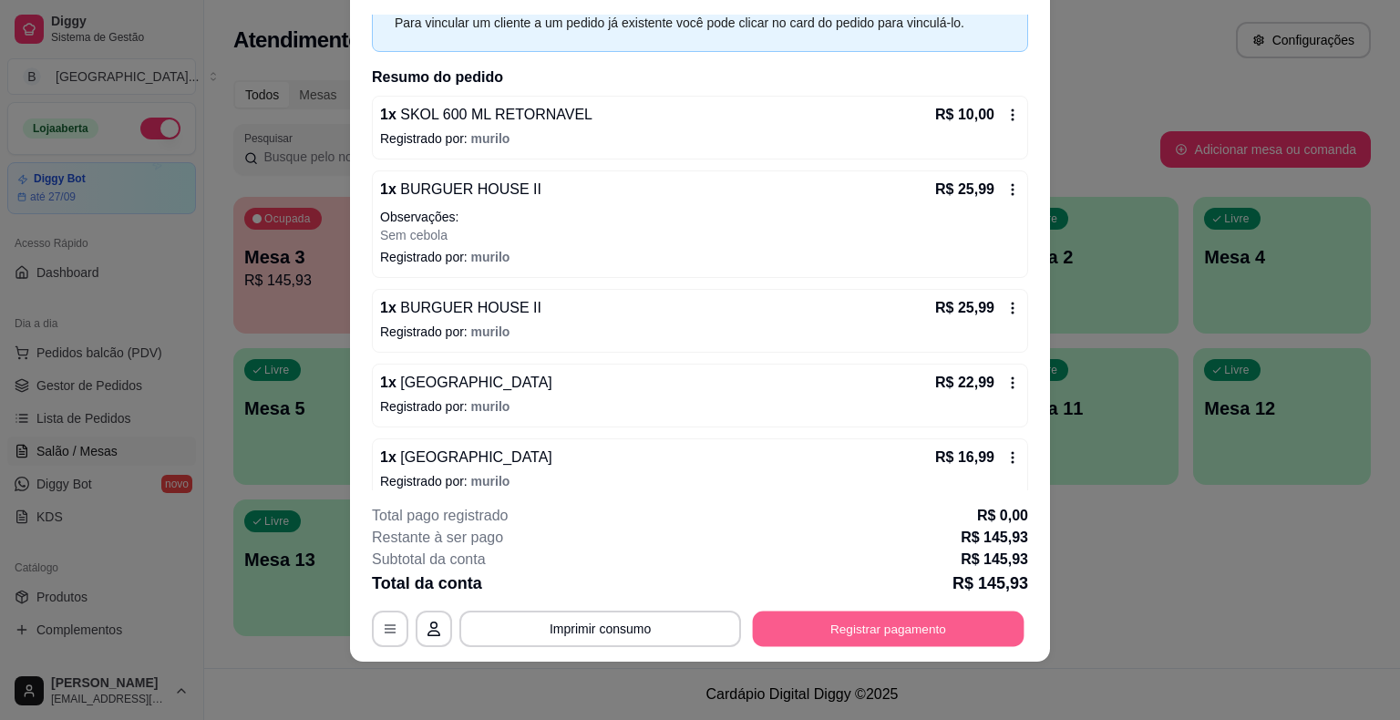
click at [910, 622] on button "Registrar pagamento" at bounding box center [889, 630] width 272 height 36
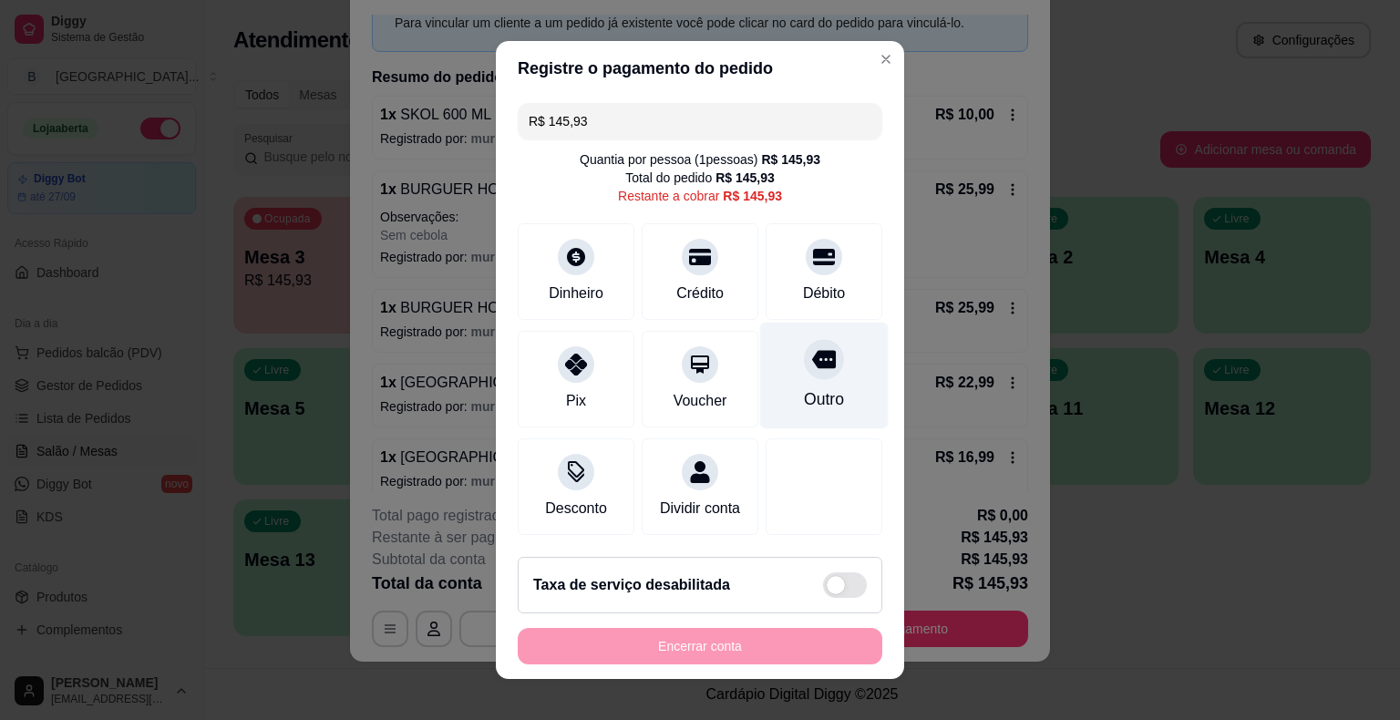
scroll to position [16, 0]
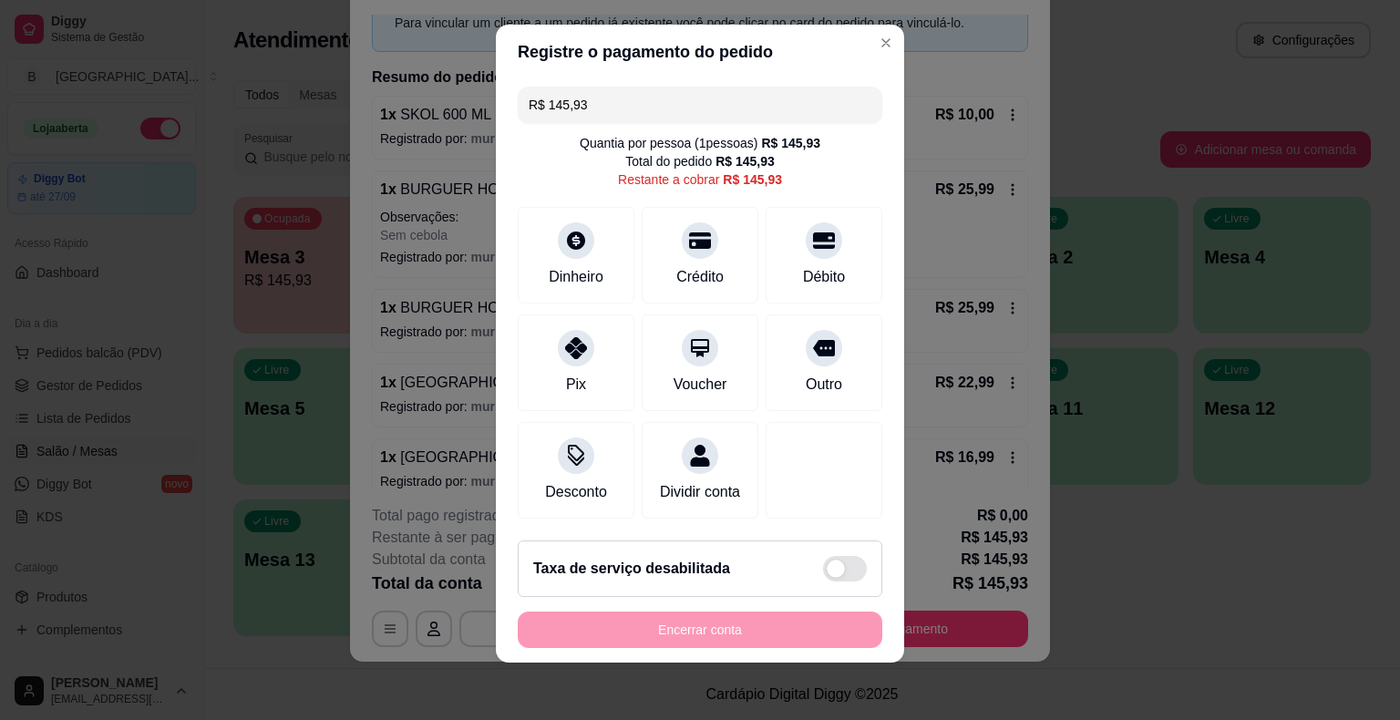
click at [755, 98] on input "R$ 145,93" at bounding box center [700, 105] width 343 height 36
click at [607, 361] on div "Pix" at bounding box center [576, 359] width 129 height 107
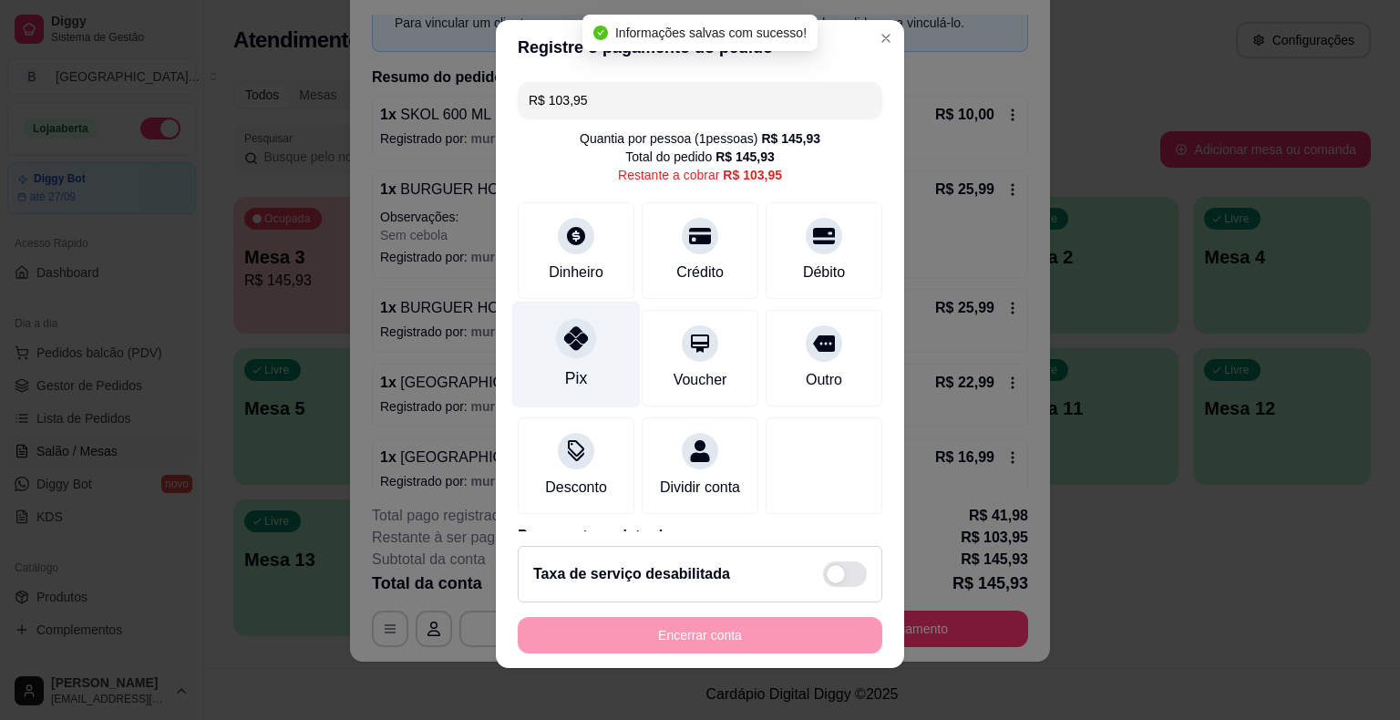
scroll to position [10, 0]
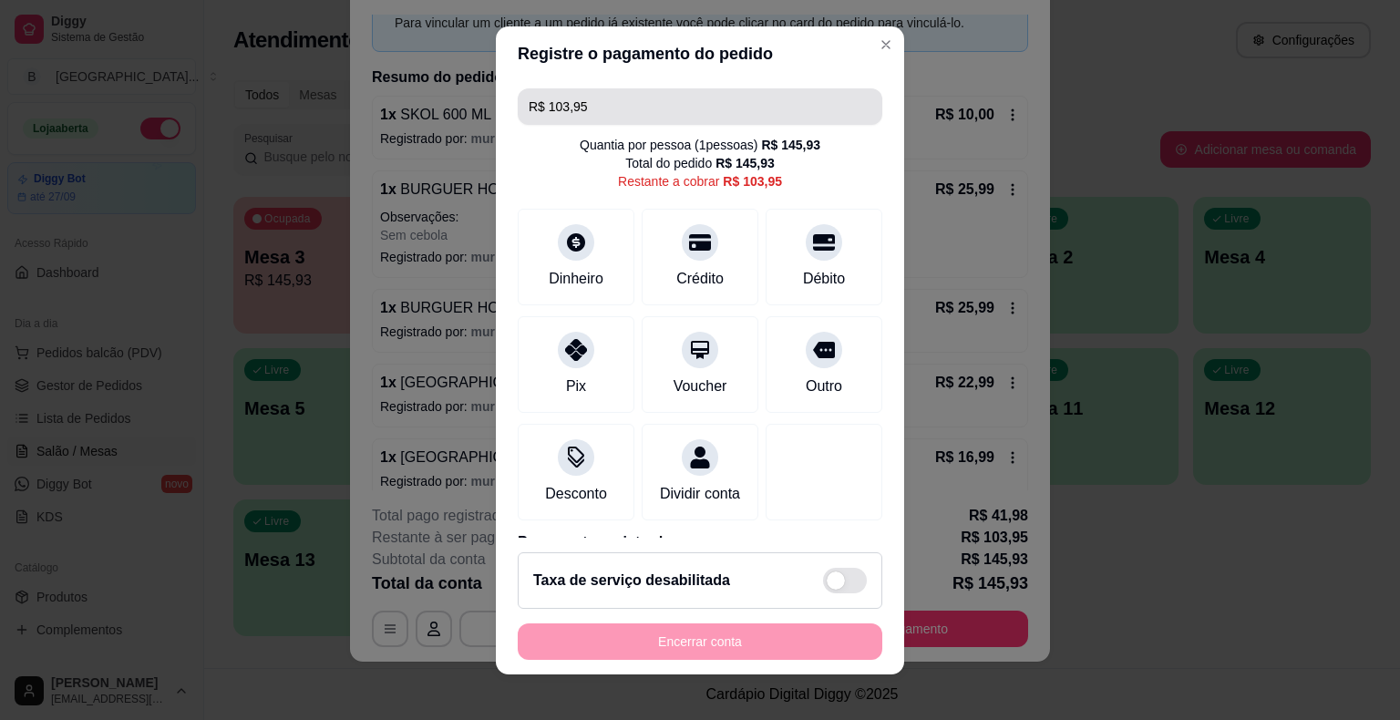
click at [614, 112] on input "R$ 103,95" at bounding box center [700, 106] width 343 height 36
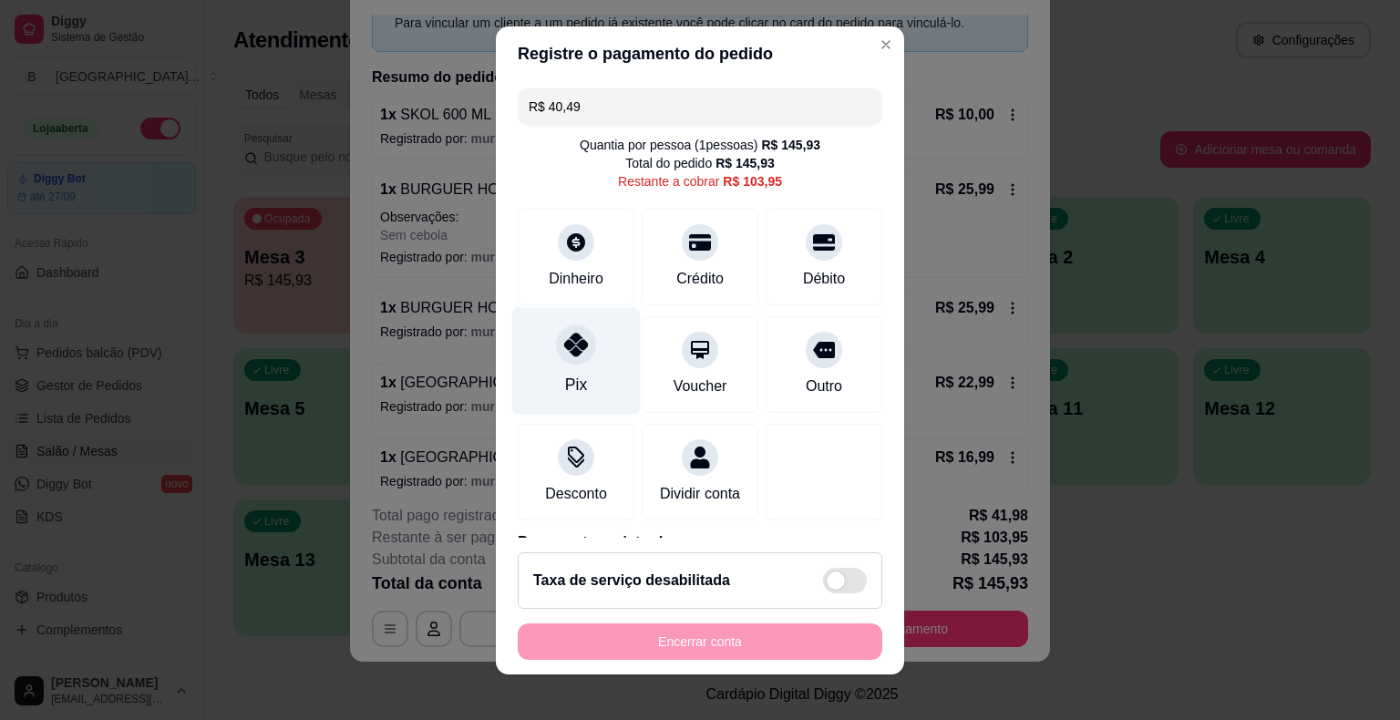
click at [587, 332] on div "Pix" at bounding box center [576, 360] width 129 height 107
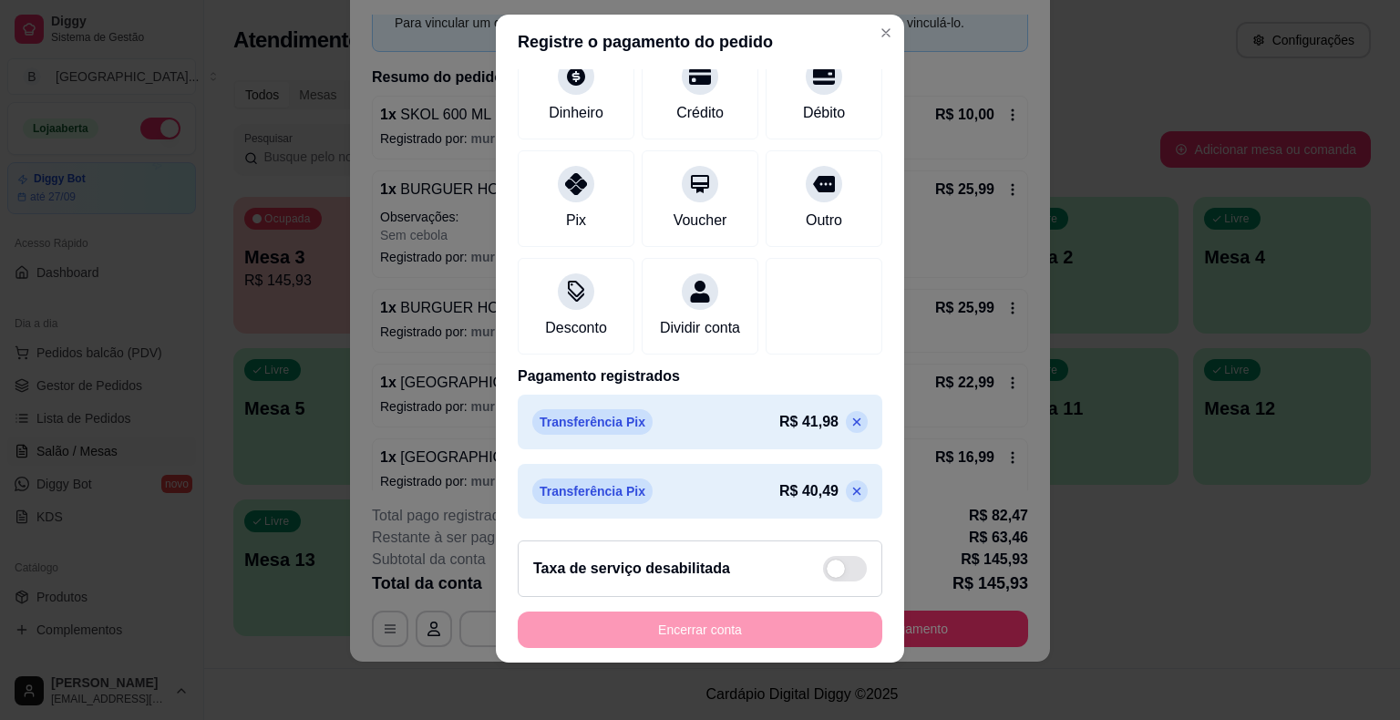
scroll to position [0, 0]
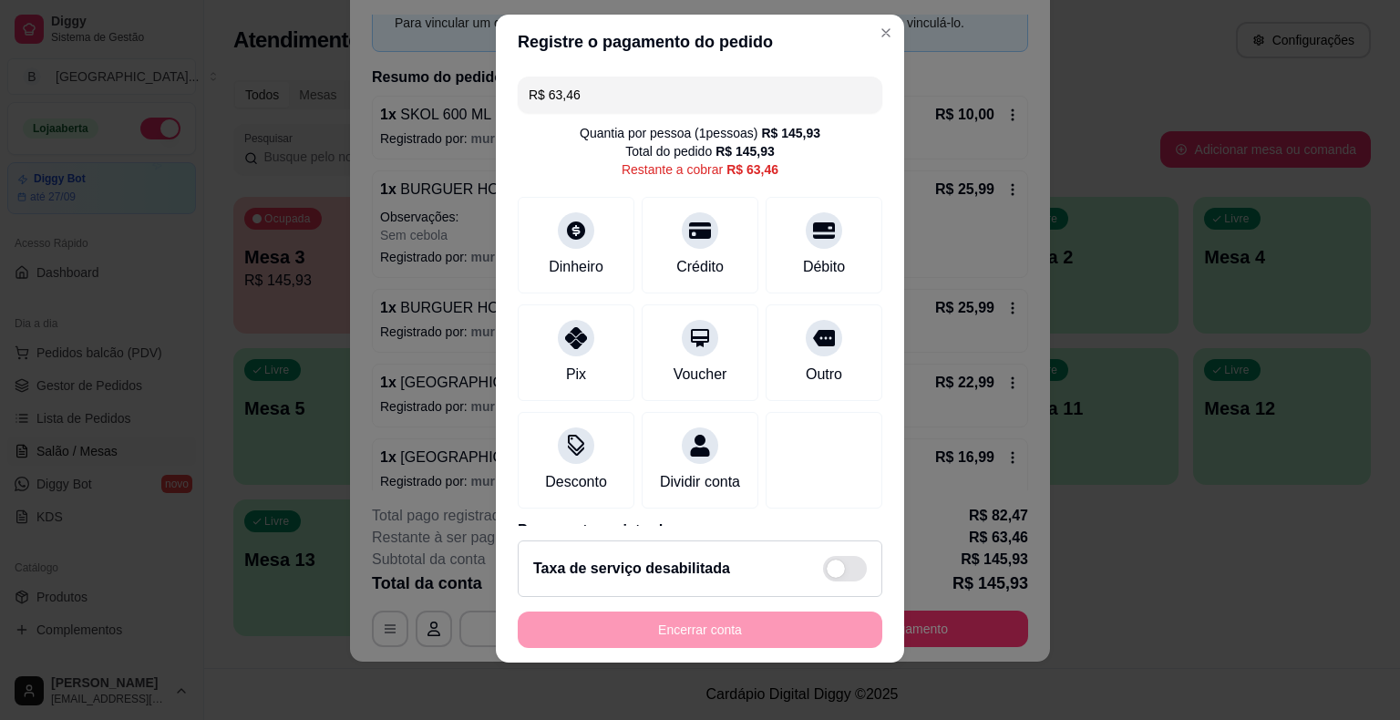
click at [630, 93] on input "R$ 63,46" at bounding box center [700, 95] width 343 height 36
click at [598, 354] on div "Pix" at bounding box center [576, 348] width 129 height 107
click at [696, 86] on input "R$ 32,97" at bounding box center [700, 95] width 343 height 36
click at [538, 340] on div "Pix" at bounding box center [576, 348] width 129 height 107
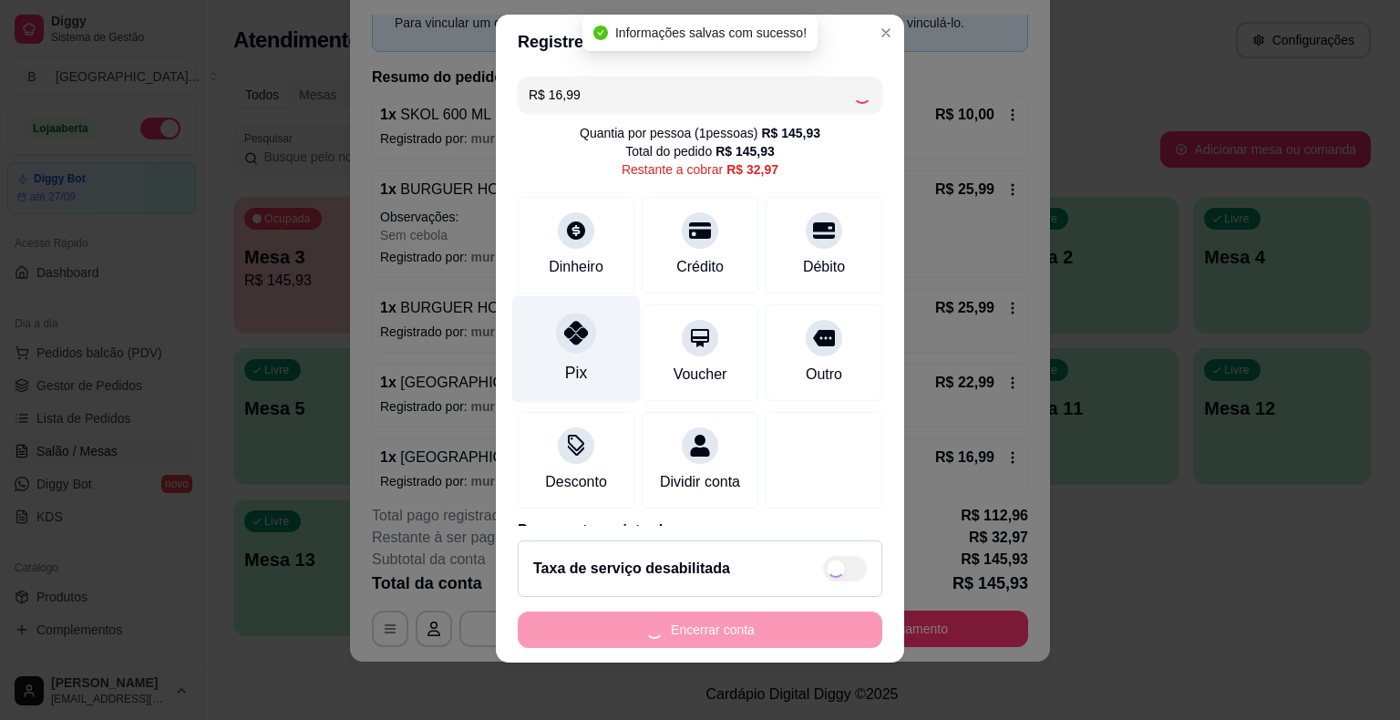
type input "R$ 15,98"
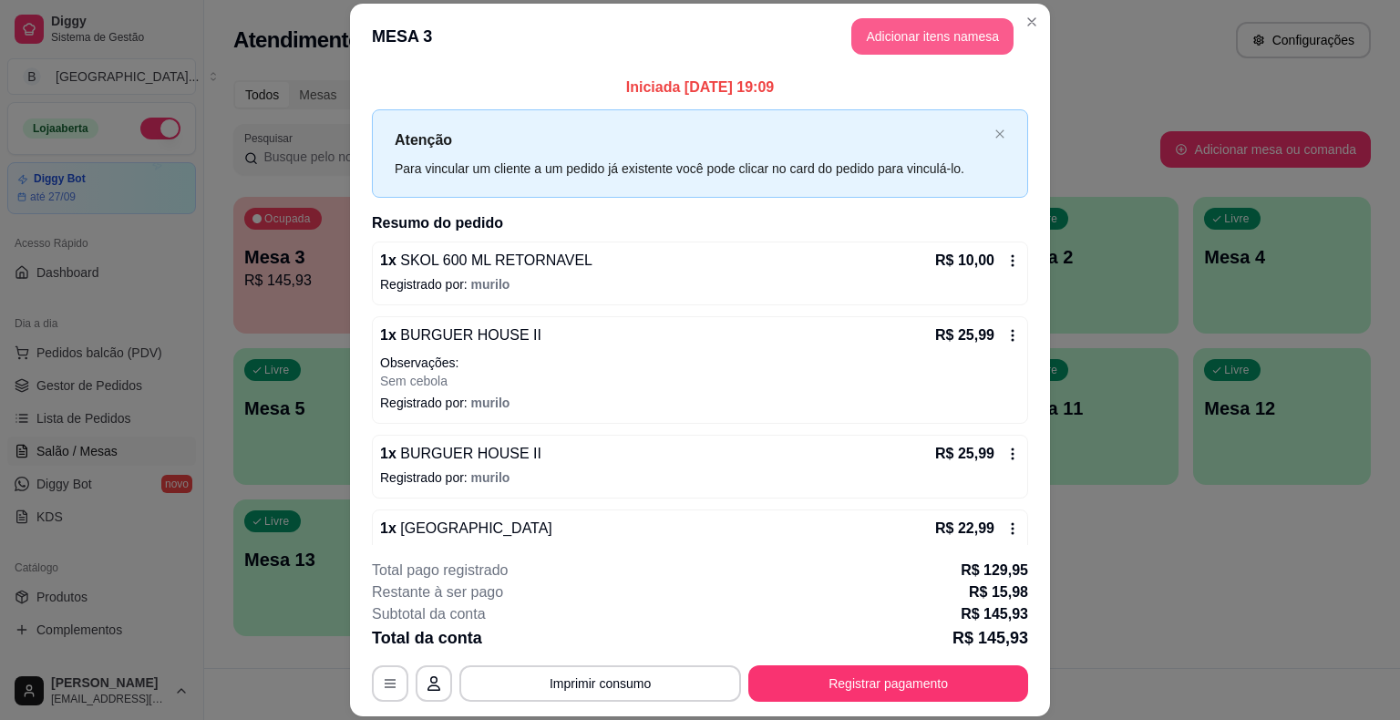
click at [901, 44] on button "Adicionar itens na mesa" at bounding box center [932, 36] width 162 height 36
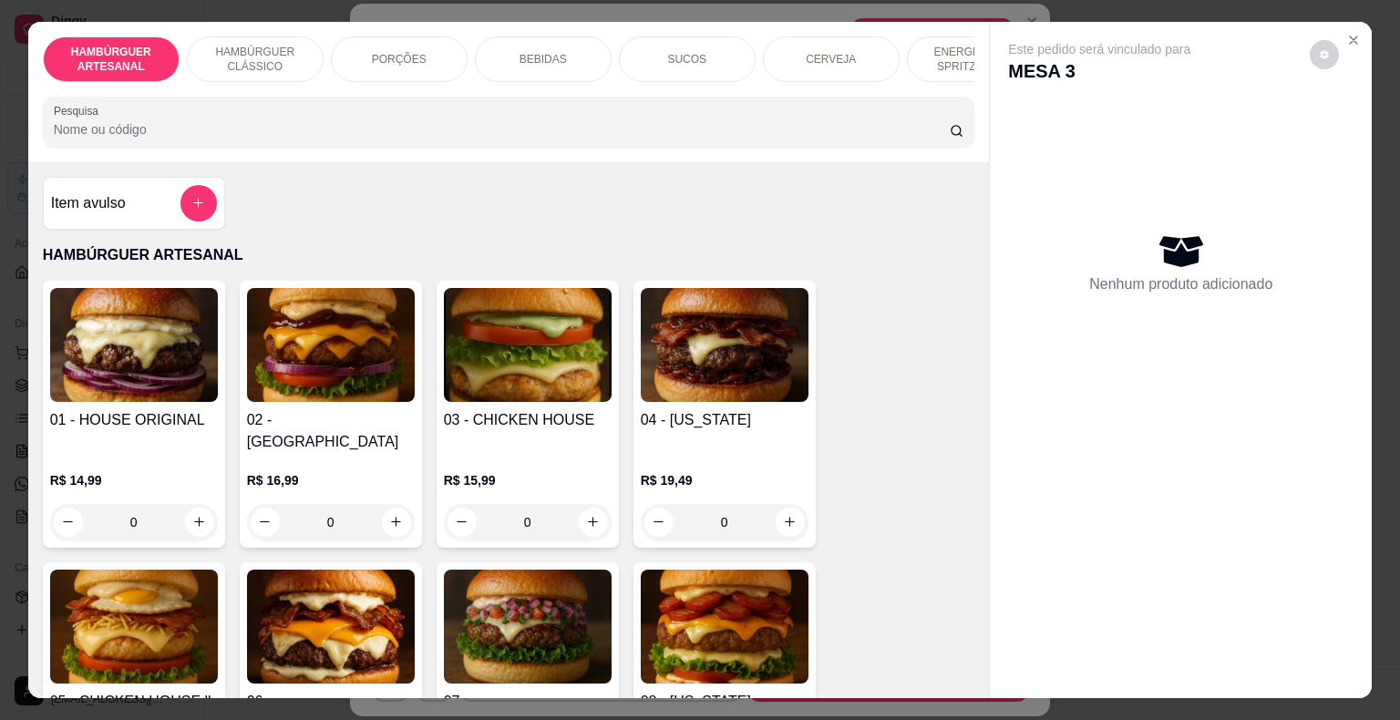
click at [959, 73] on div "ENERGÉTICO E SPRITZ DRINK" at bounding box center [975, 59] width 137 height 46
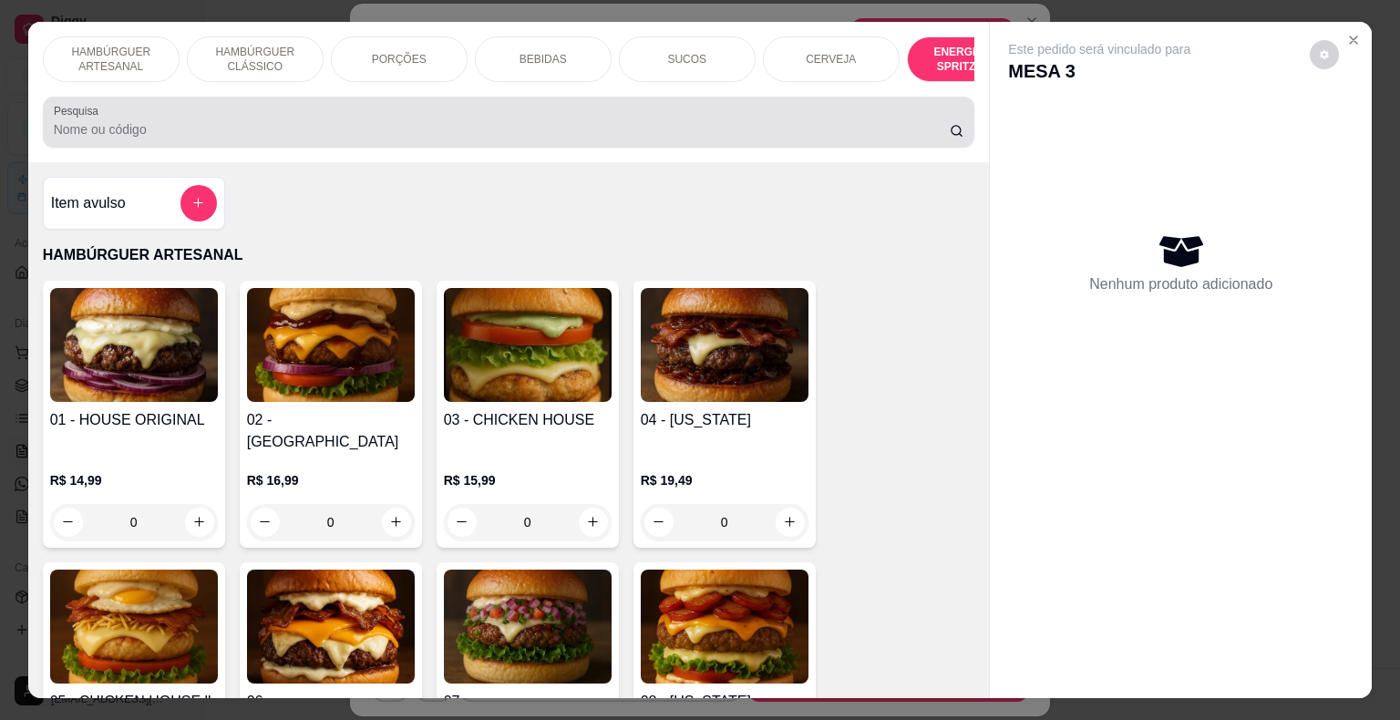
scroll to position [44, 0]
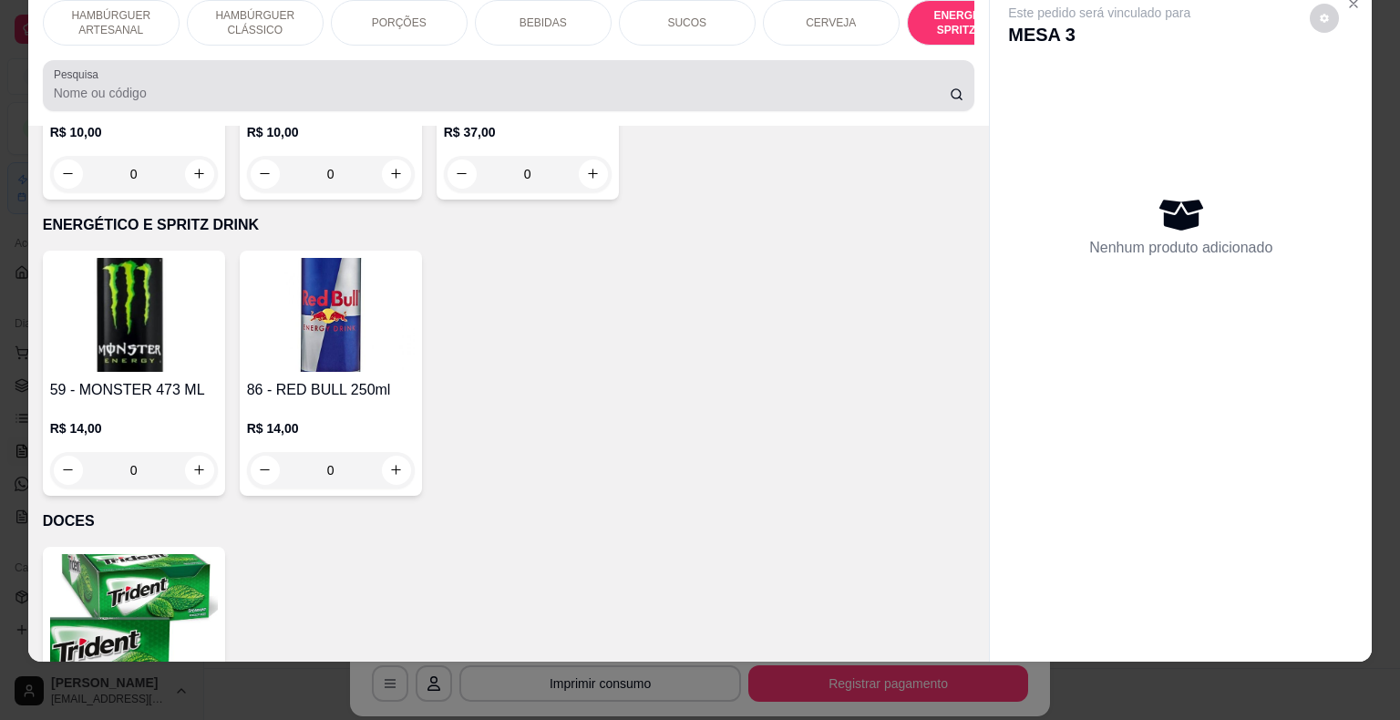
click at [959, 74] on div "Pesquisa" at bounding box center [509, 85] width 932 height 51
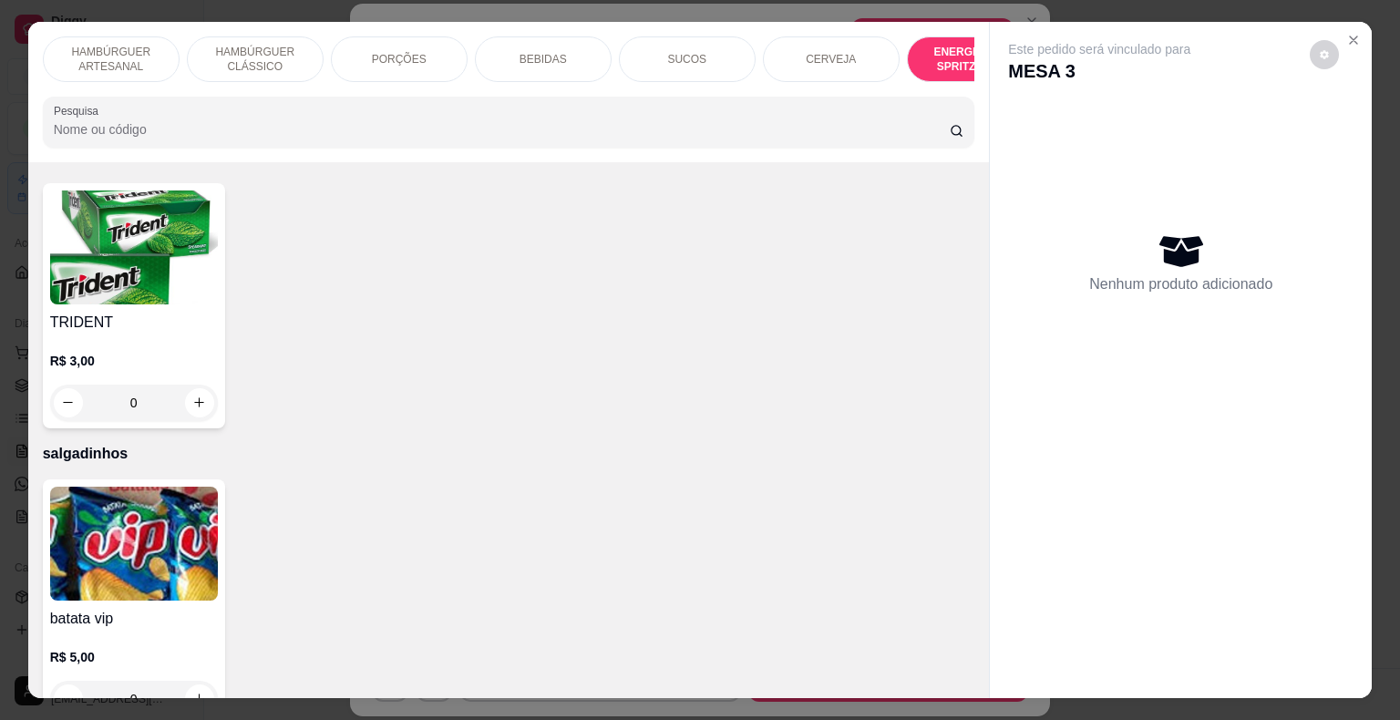
scroll to position [4746, 0]
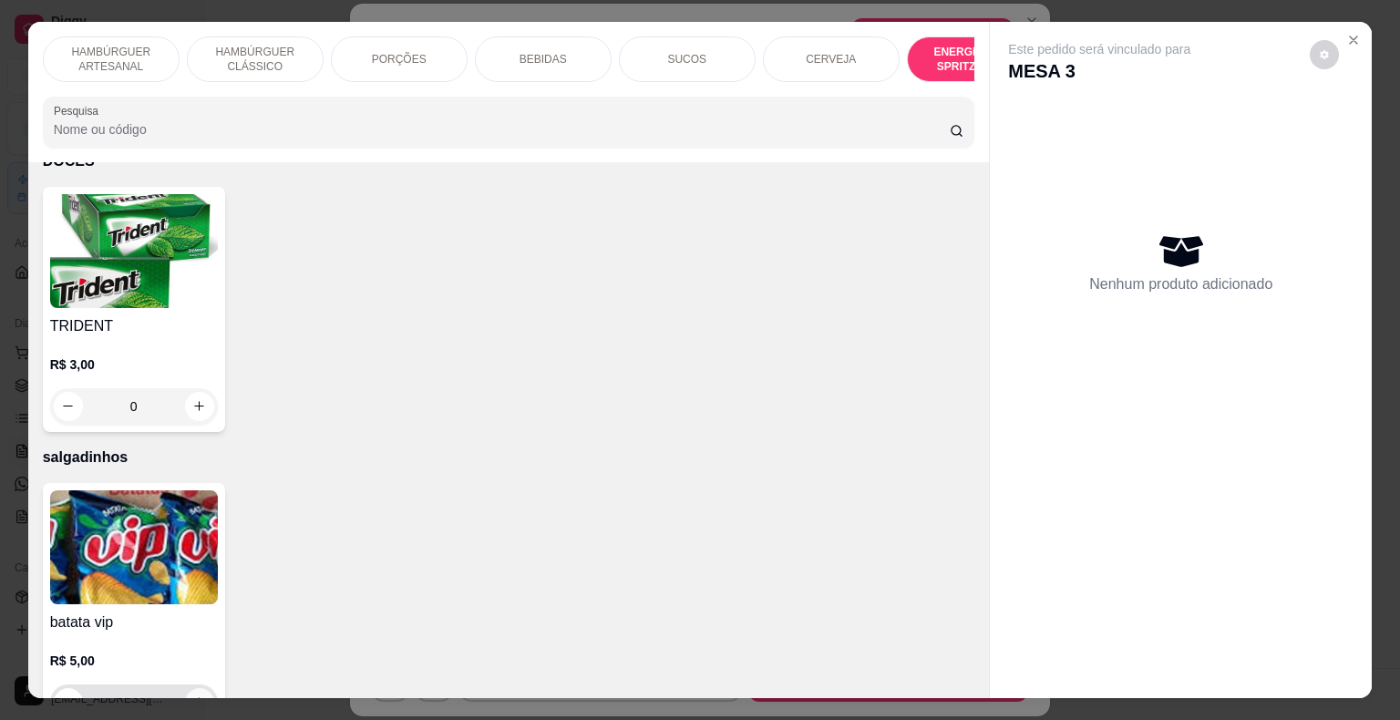
click at [192, 695] on icon "increase-product-quantity" at bounding box center [199, 702] width 14 height 14
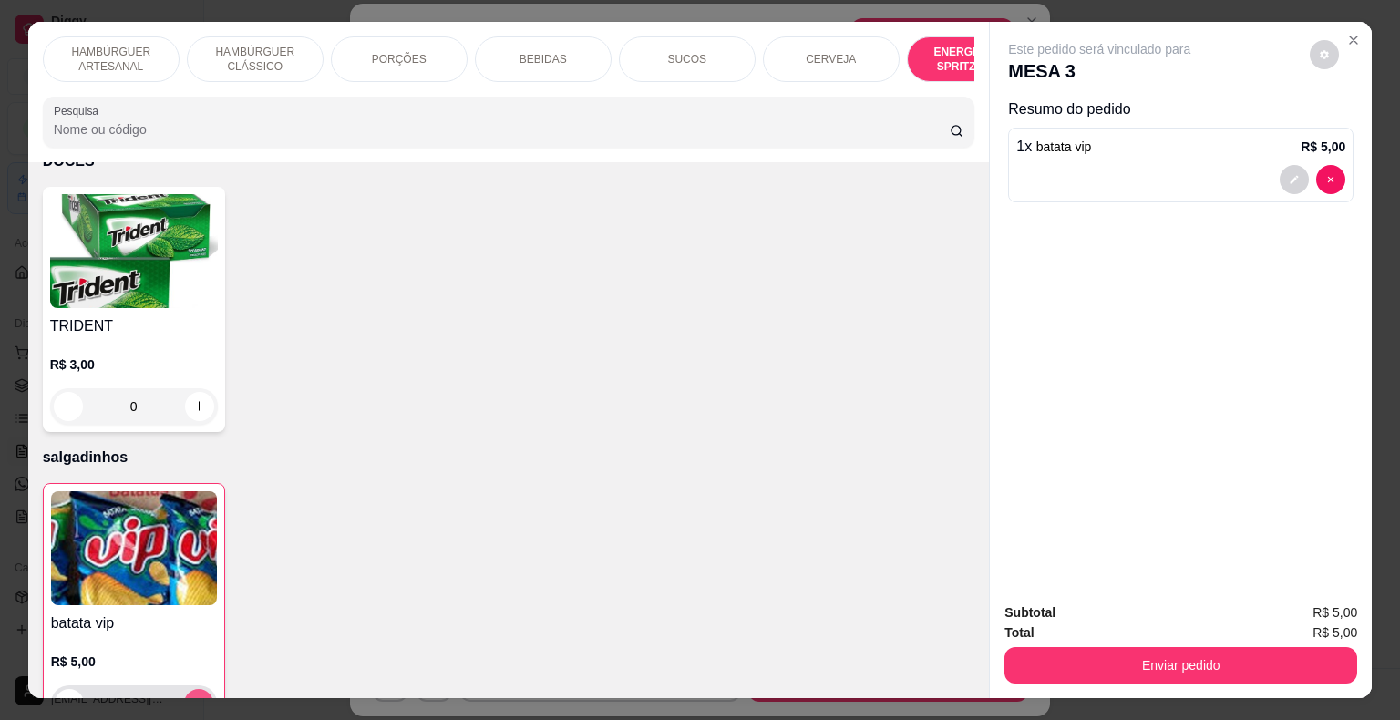
click at [191, 696] on icon "increase-product-quantity" at bounding box center [198, 703] width 14 height 14
type input "2"
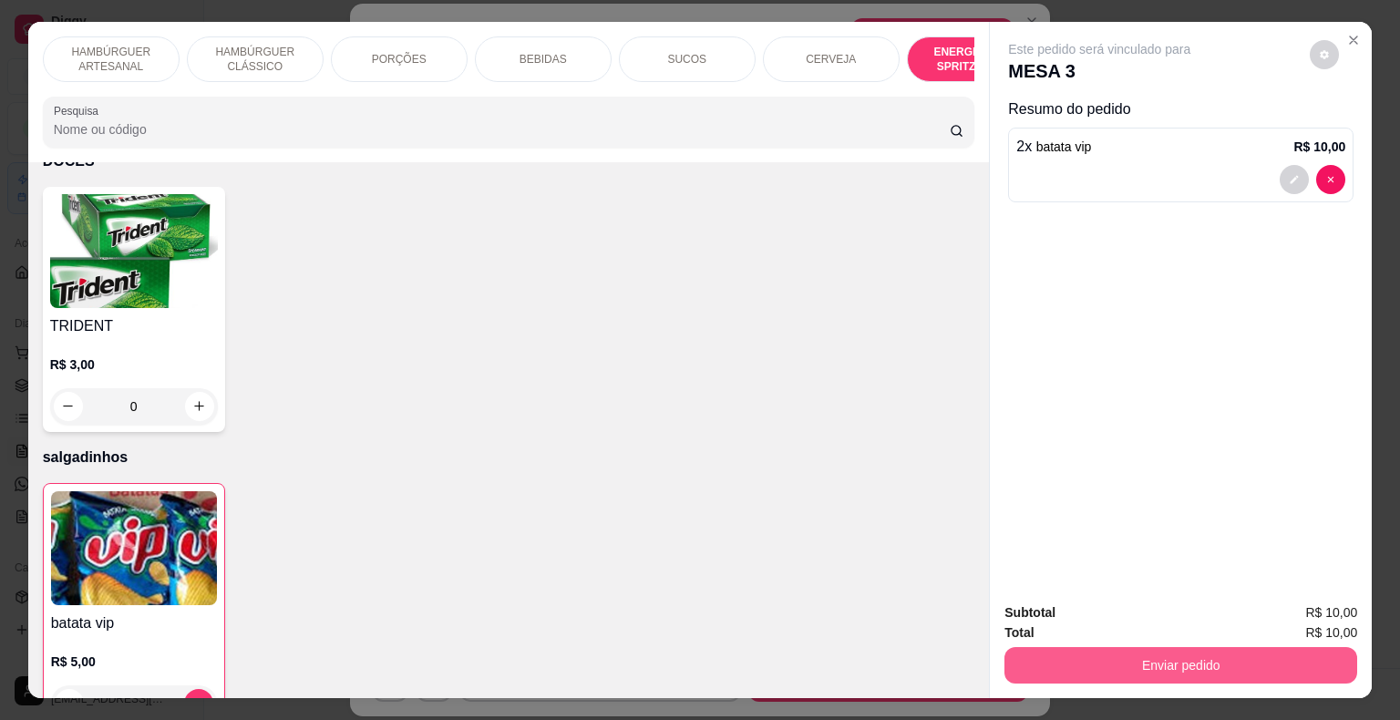
click at [1074, 657] on button "Enviar pedido" at bounding box center [1180, 665] width 353 height 36
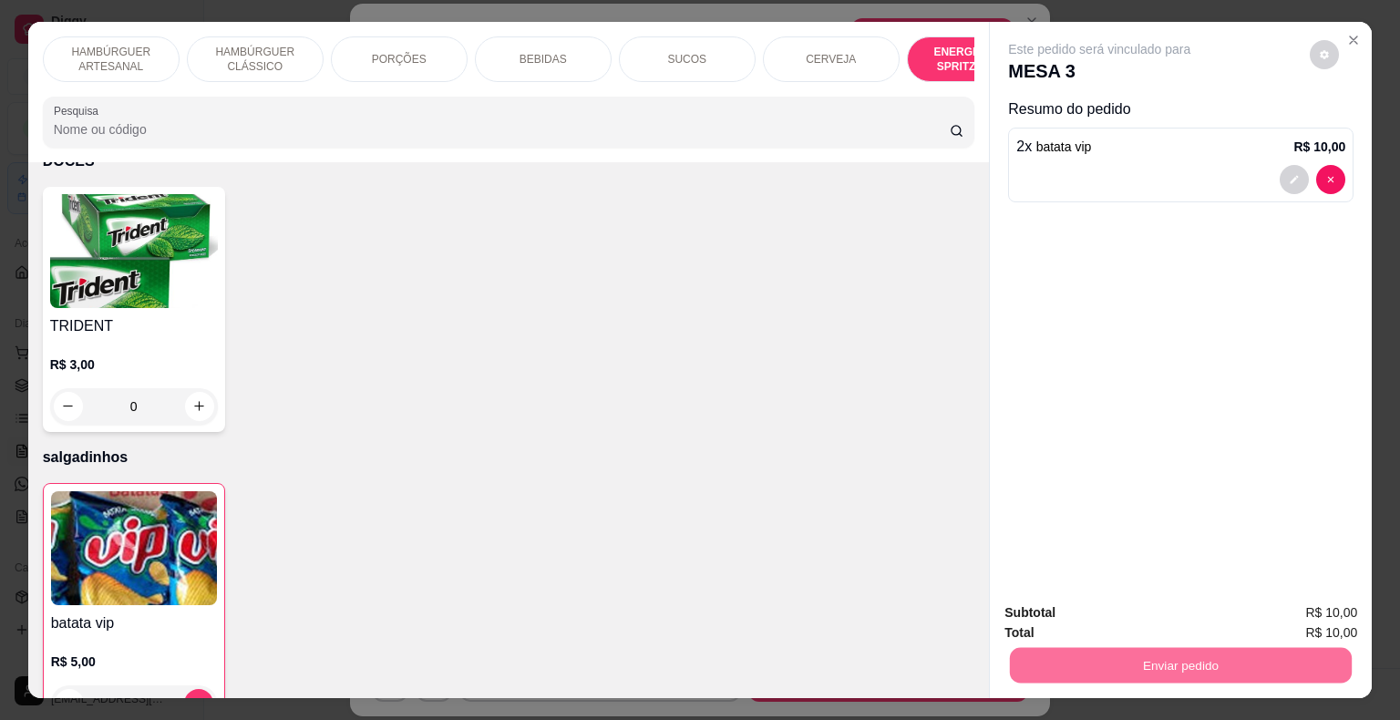
click at [1117, 597] on button "Não registrar e enviar pedido" at bounding box center [1120, 614] width 184 height 34
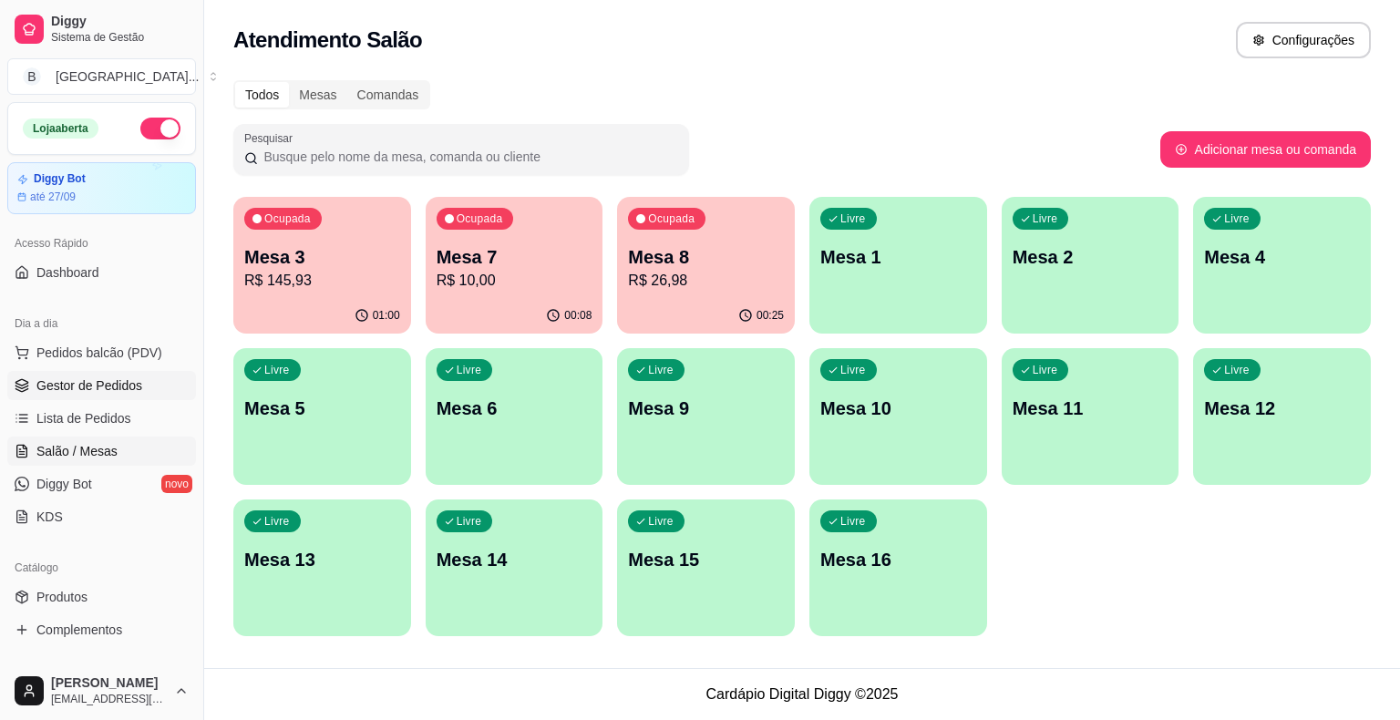
click at [91, 376] on span "Gestor de Pedidos" at bounding box center [89, 385] width 106 height 18
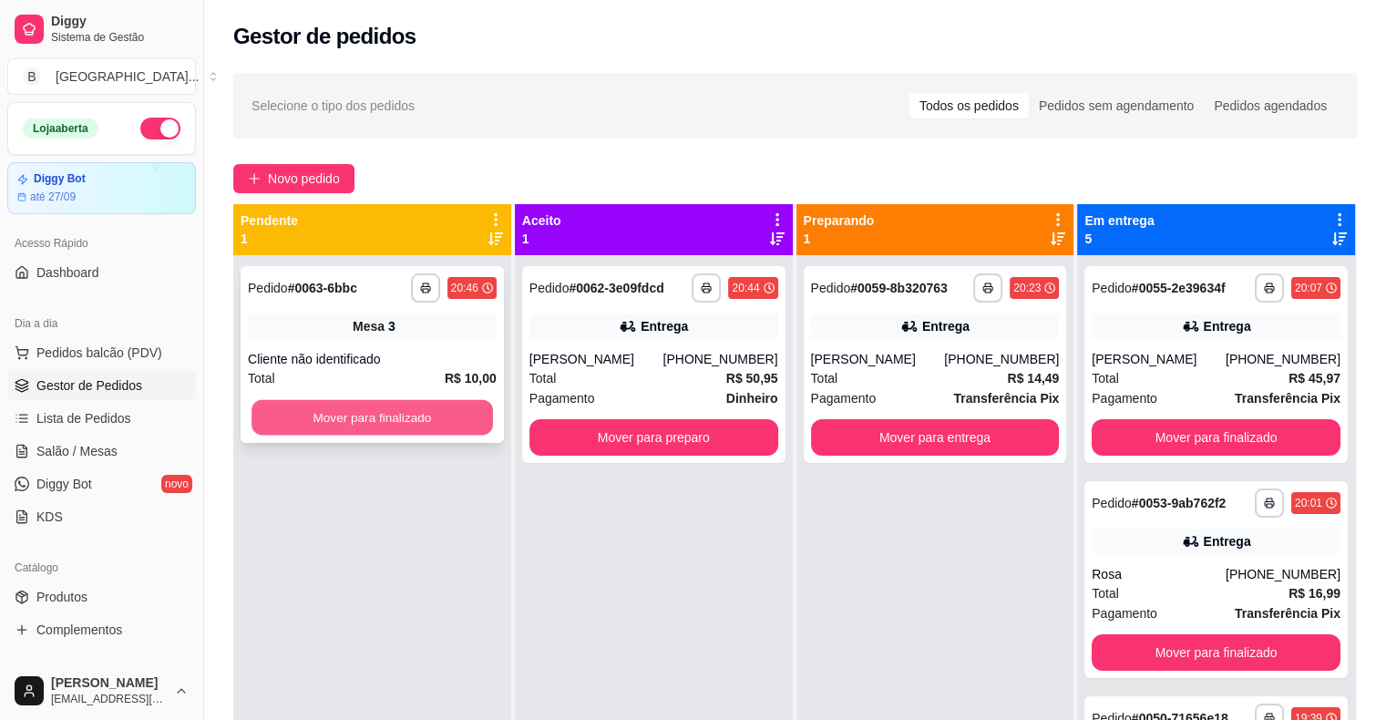
click at [392, 415] on button "Mover para finalizado" at bounding box center [373, 418] width 242 height 36
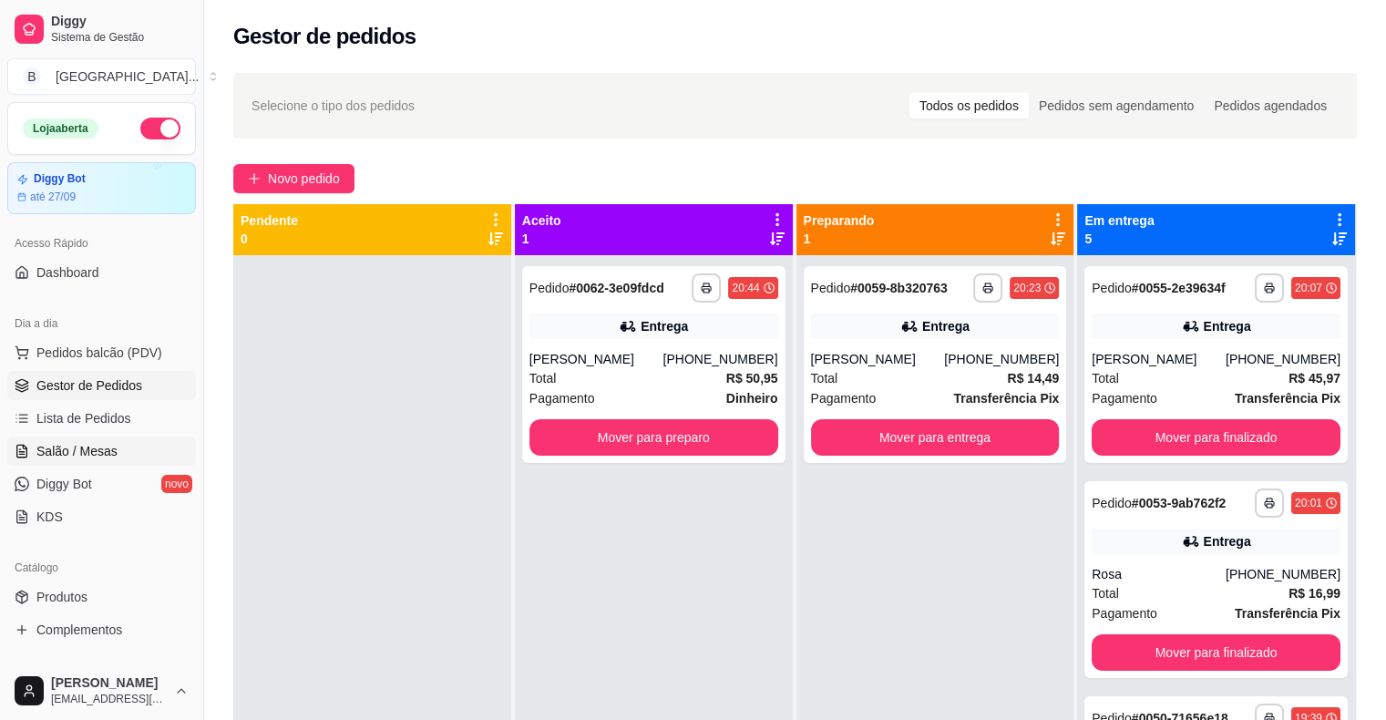
click at [46, 439] on link "Salão / Mesas" at bounding box center [101, 451] width 189 height 29
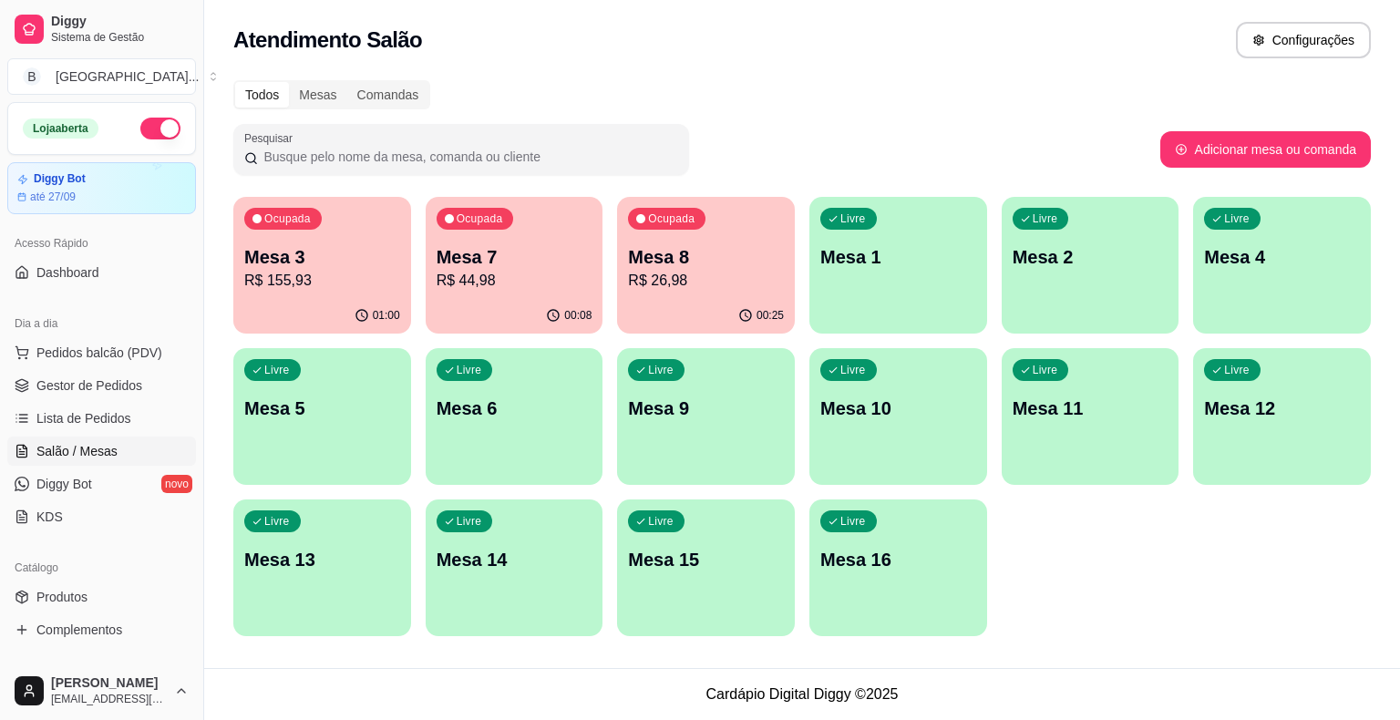
click at [645, 293] on div "Ocupada Mesa 8 R$ 26,98" at bounding box center [706, 247] width 178 height 101
click at [341, 315] on div "01:00" at bounding box center [322, 314] width 172 height 35
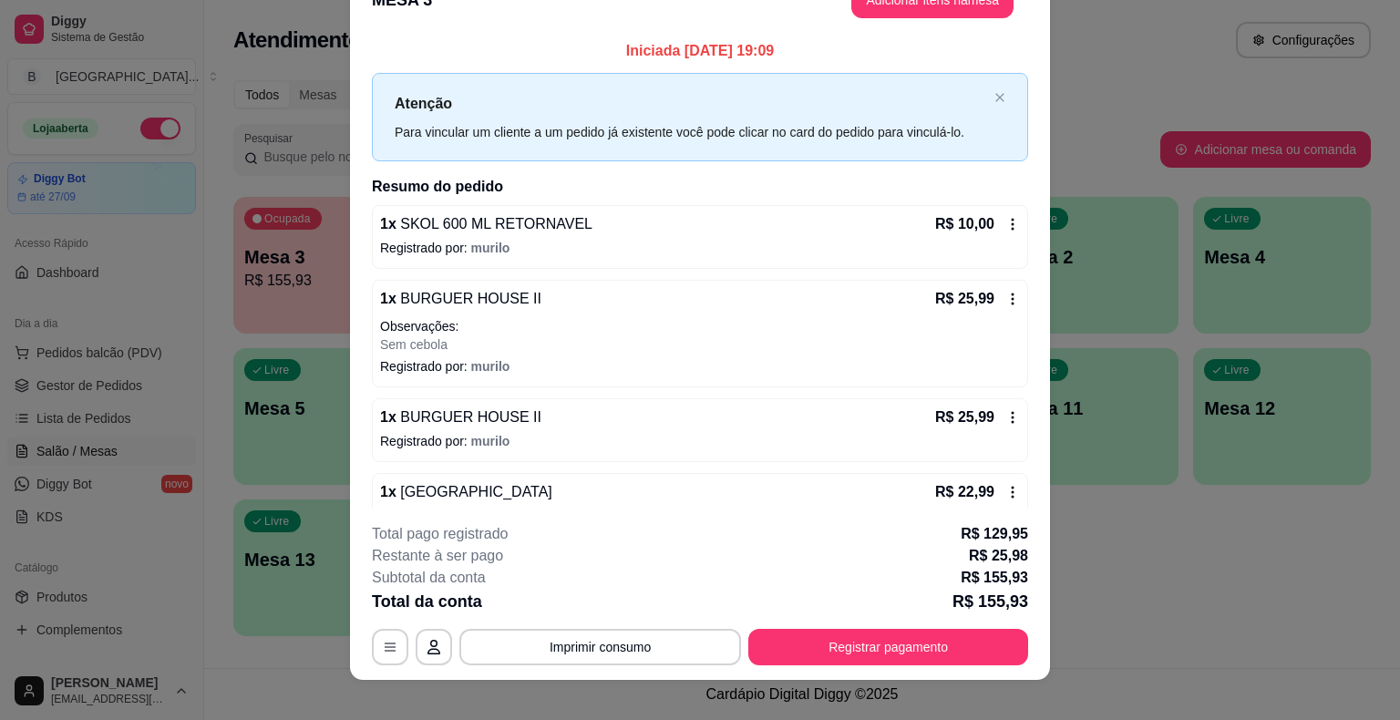
scroll to position [55, 0]
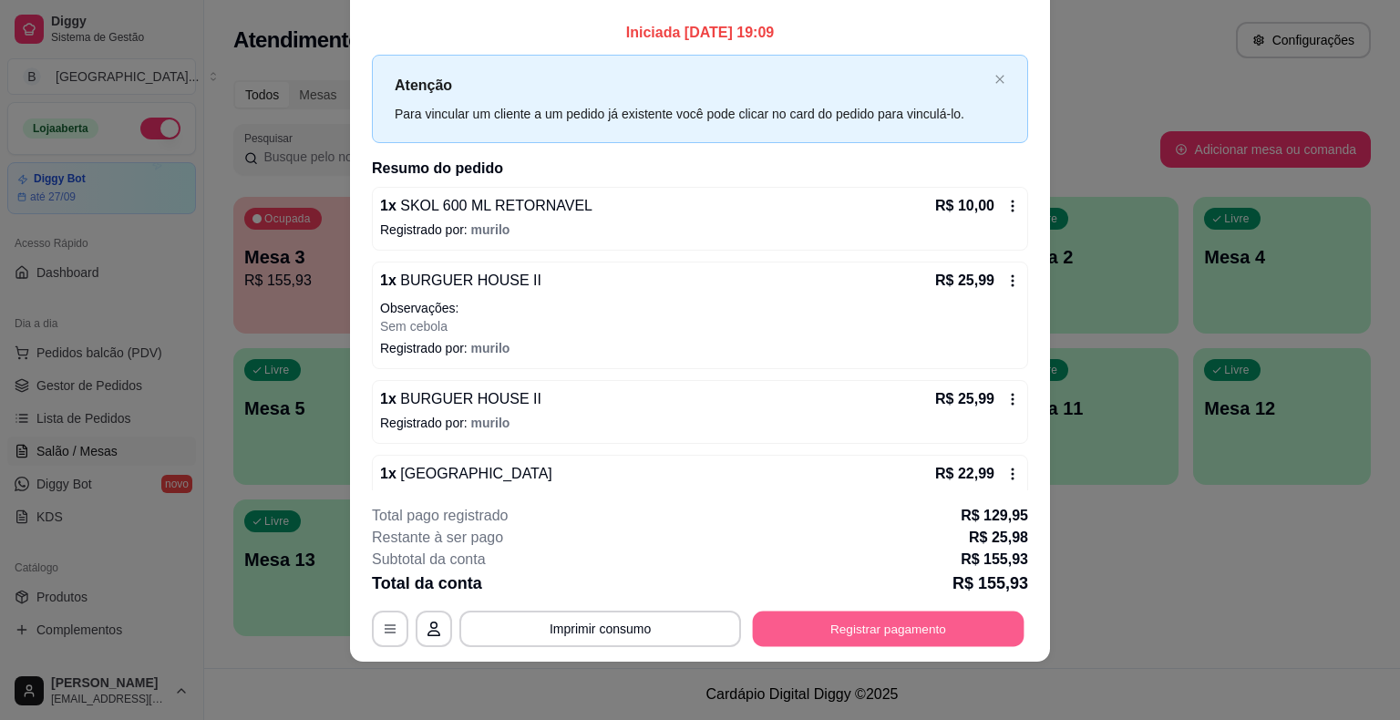
click at [886, 617] on button "Registrar pagamento" at bounding box center [889, 630] width 272 height 36
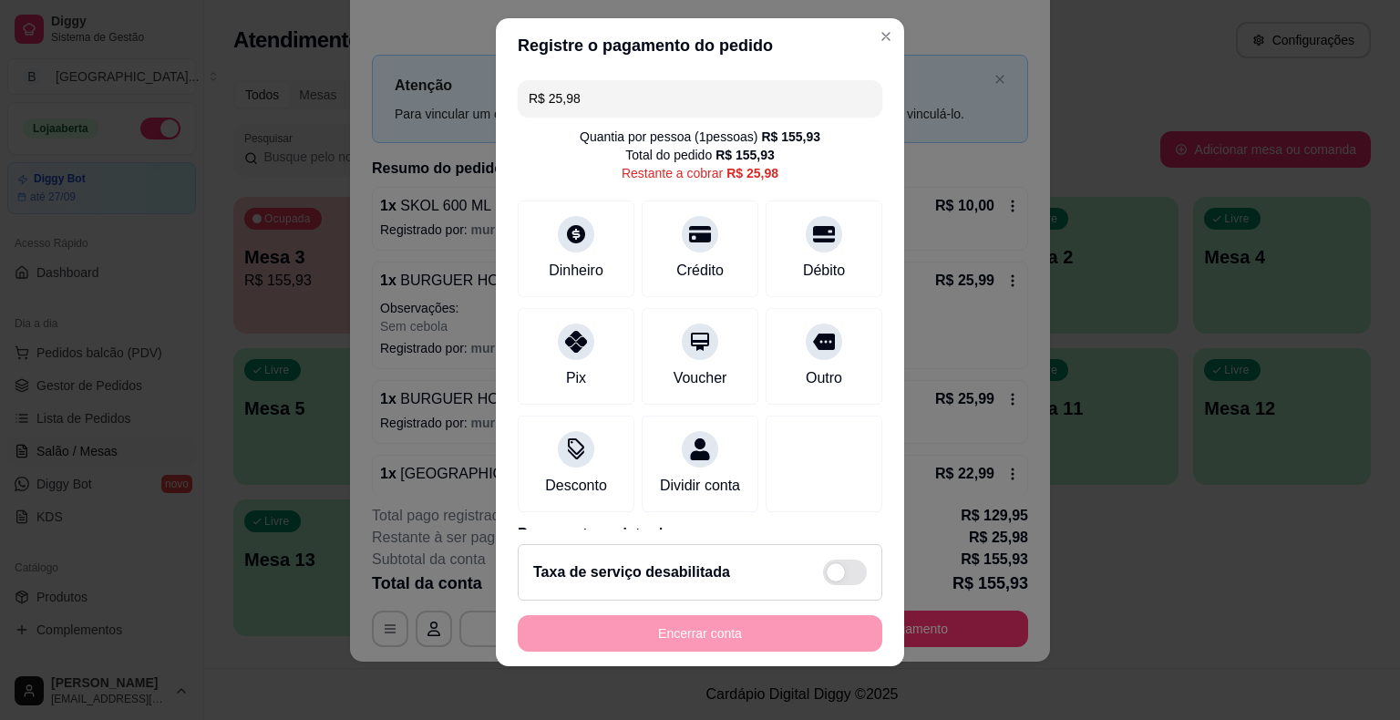
scroll to position [22, 0]
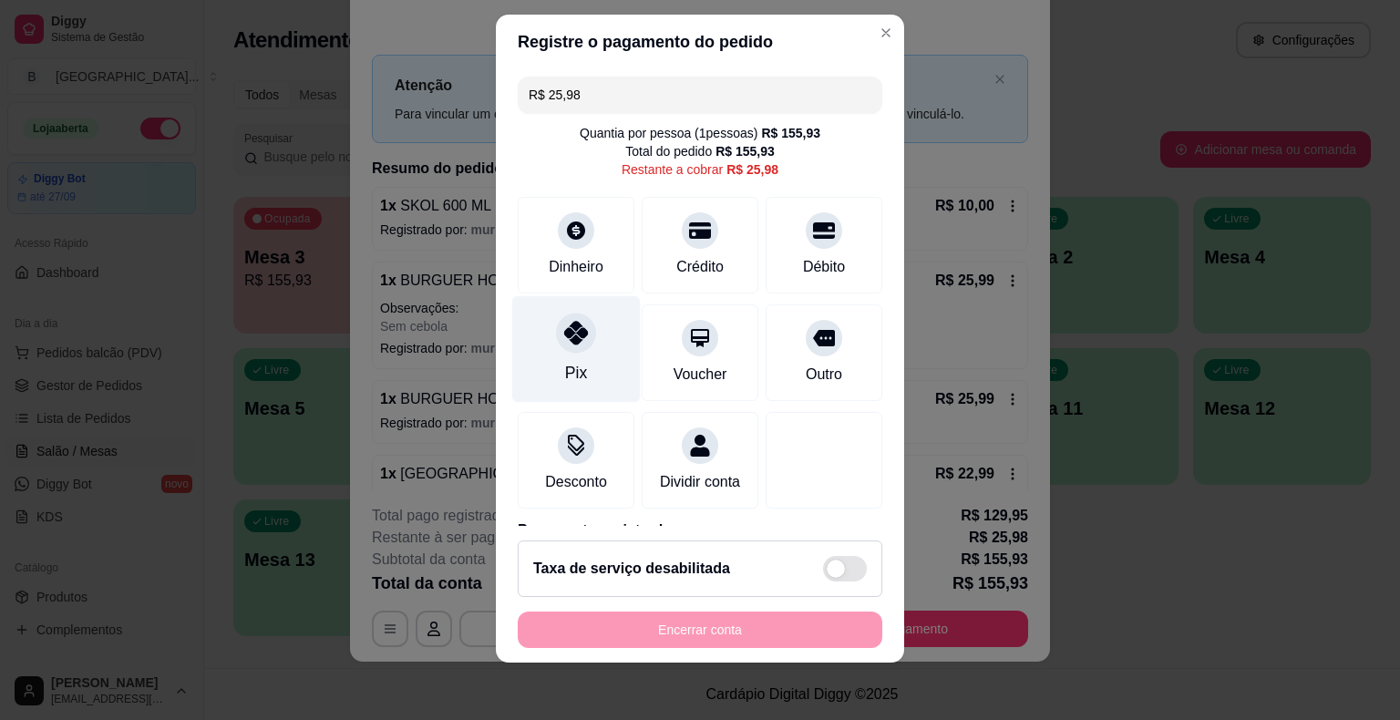
click at [564, 332] on icon at bounding box center [576, 333] width 24 height 24
type input "R$ 0,00"
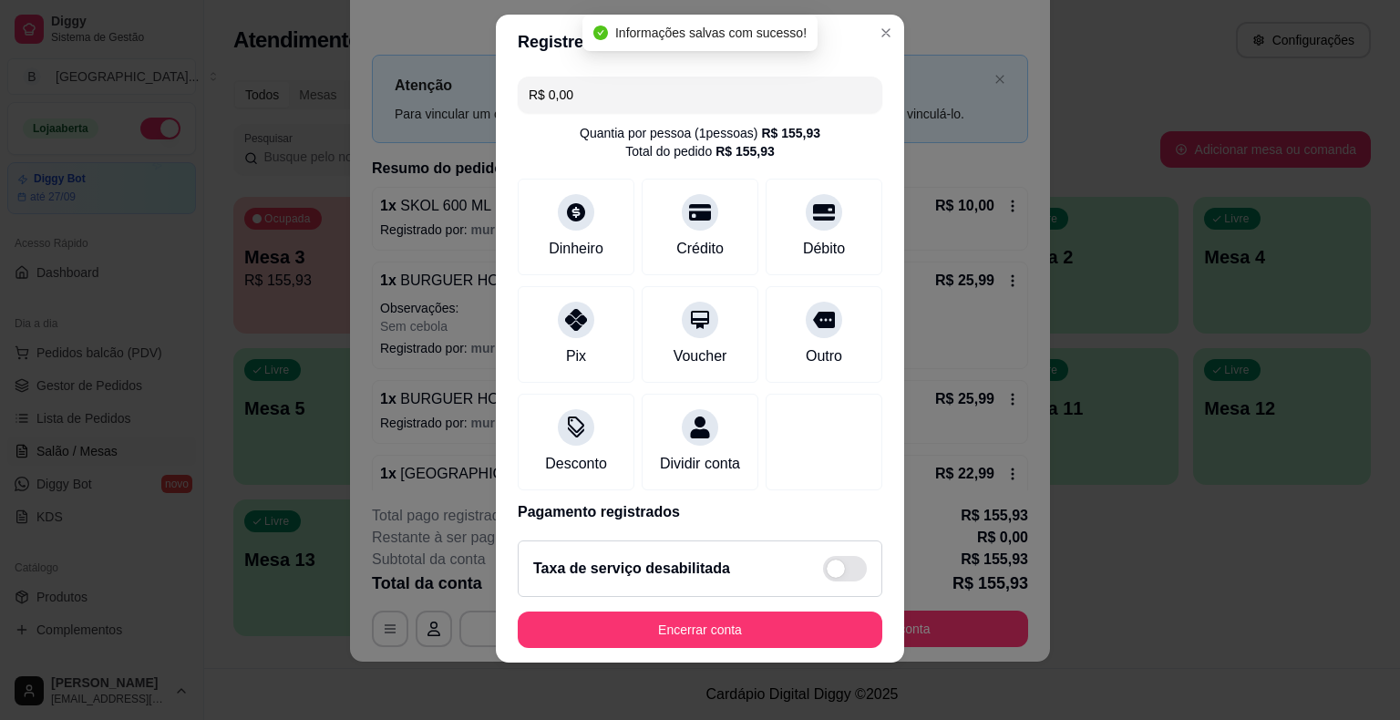
scroll to position [363, 0]
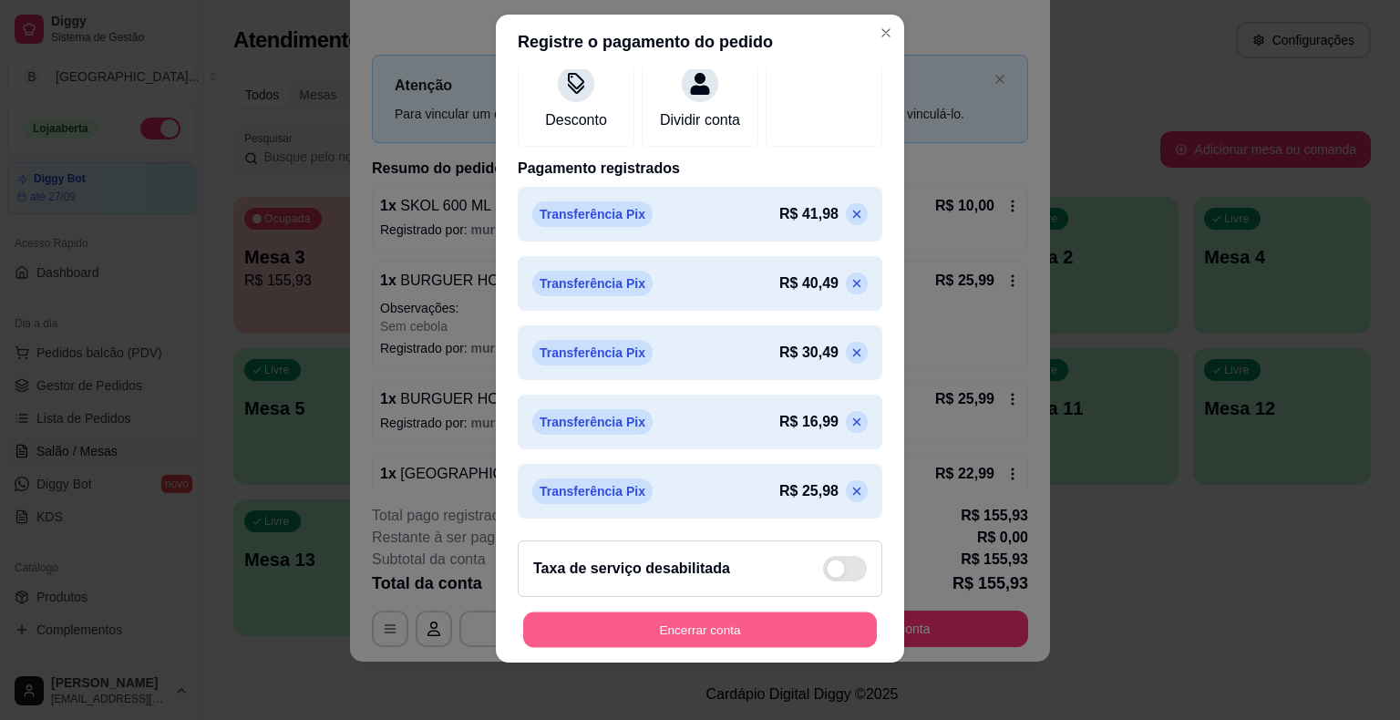
click at [750, 640] on button "Encerrar conta" at bounding box center [700, 630] width 354 height 36
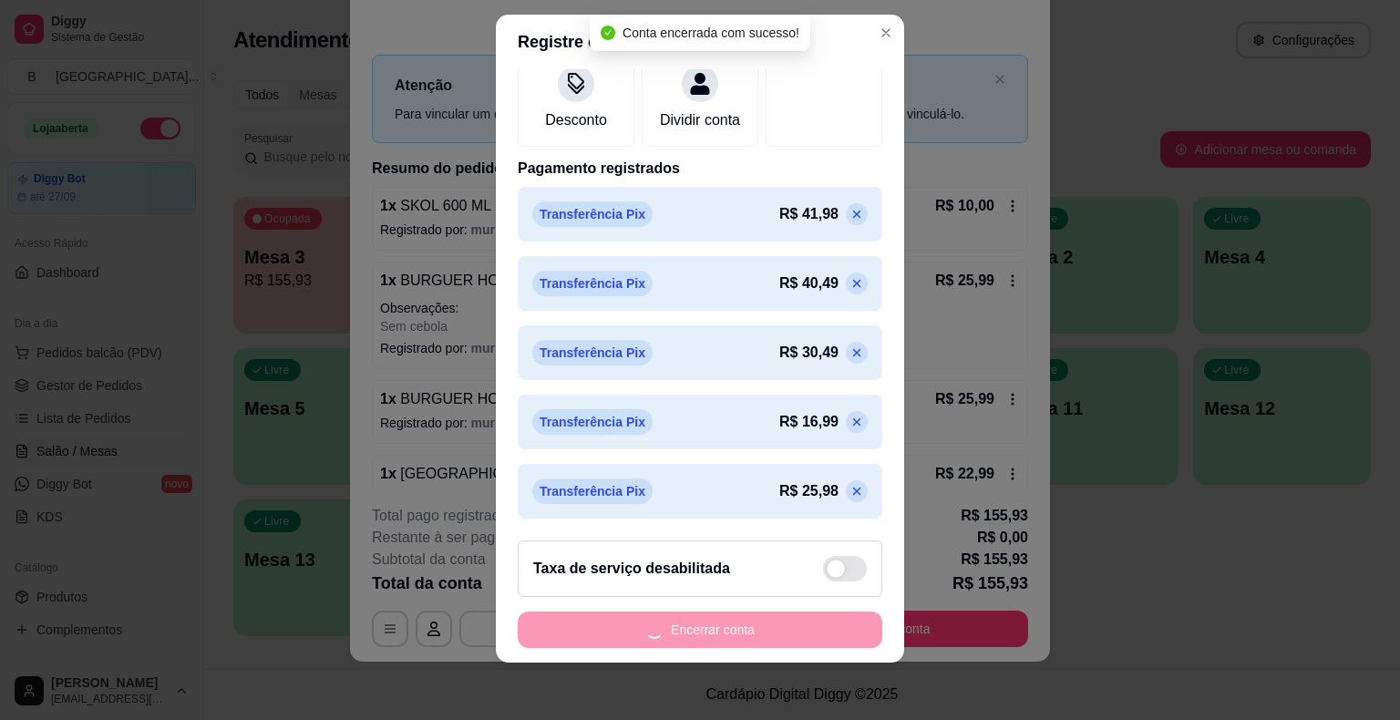
scroll to position [0, 0]
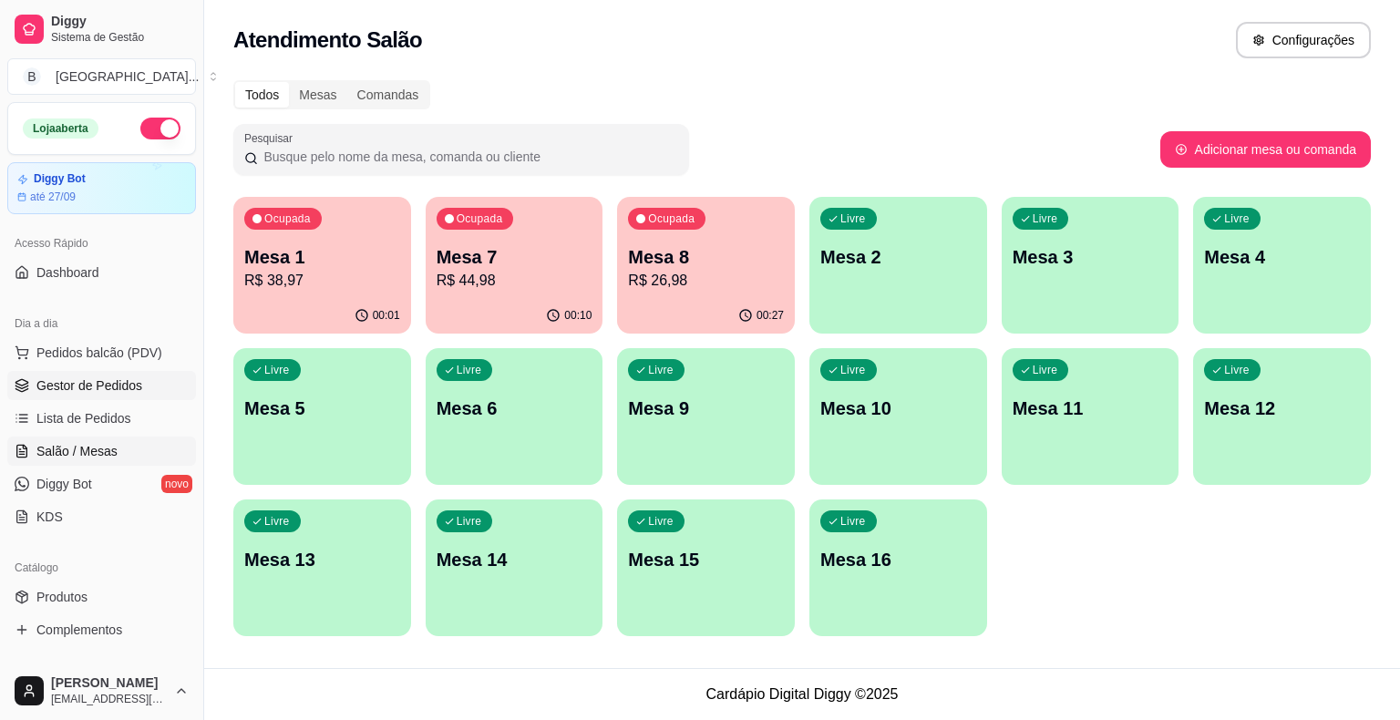
click at [94, 393] on span "Gestor de Pedidos" at bounding box center [89, 385] width 106 height 18
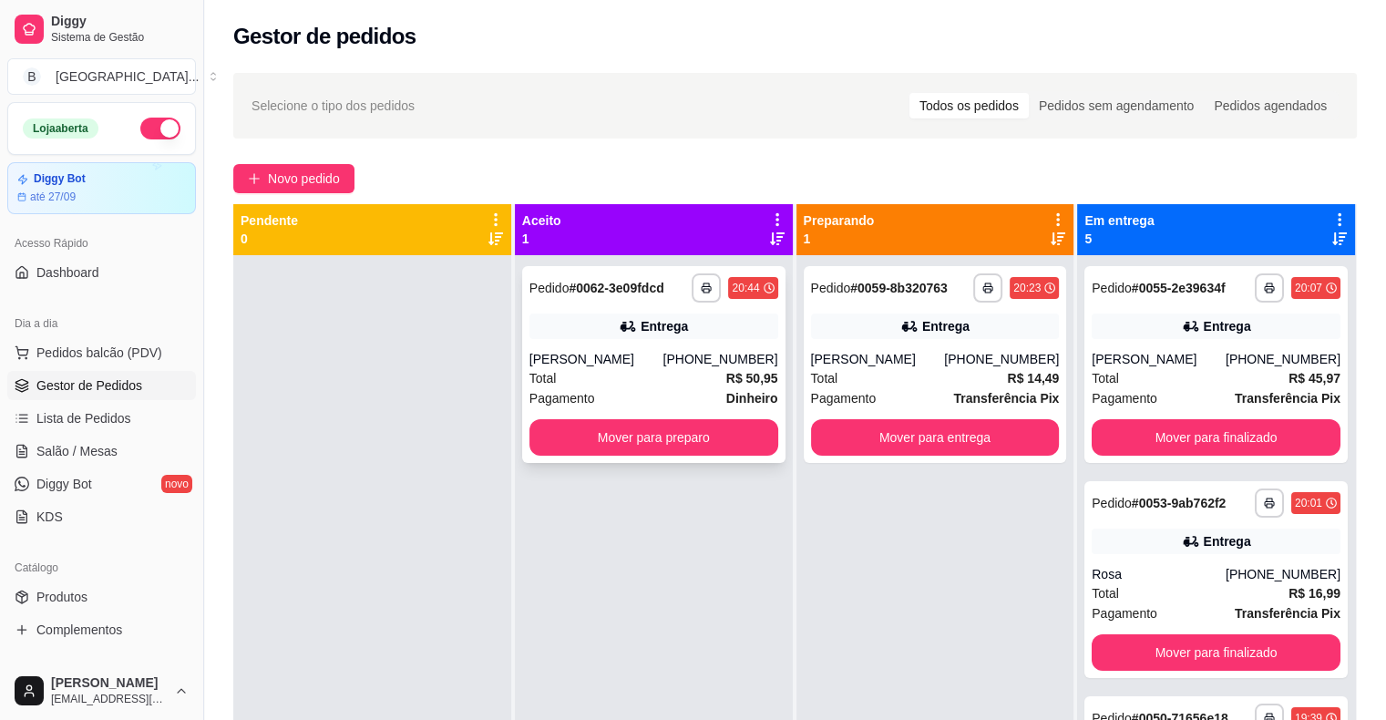
click at [648, 388] on div "Total R$ 50,95" at bounding box center [654, 378] width 249 height 20
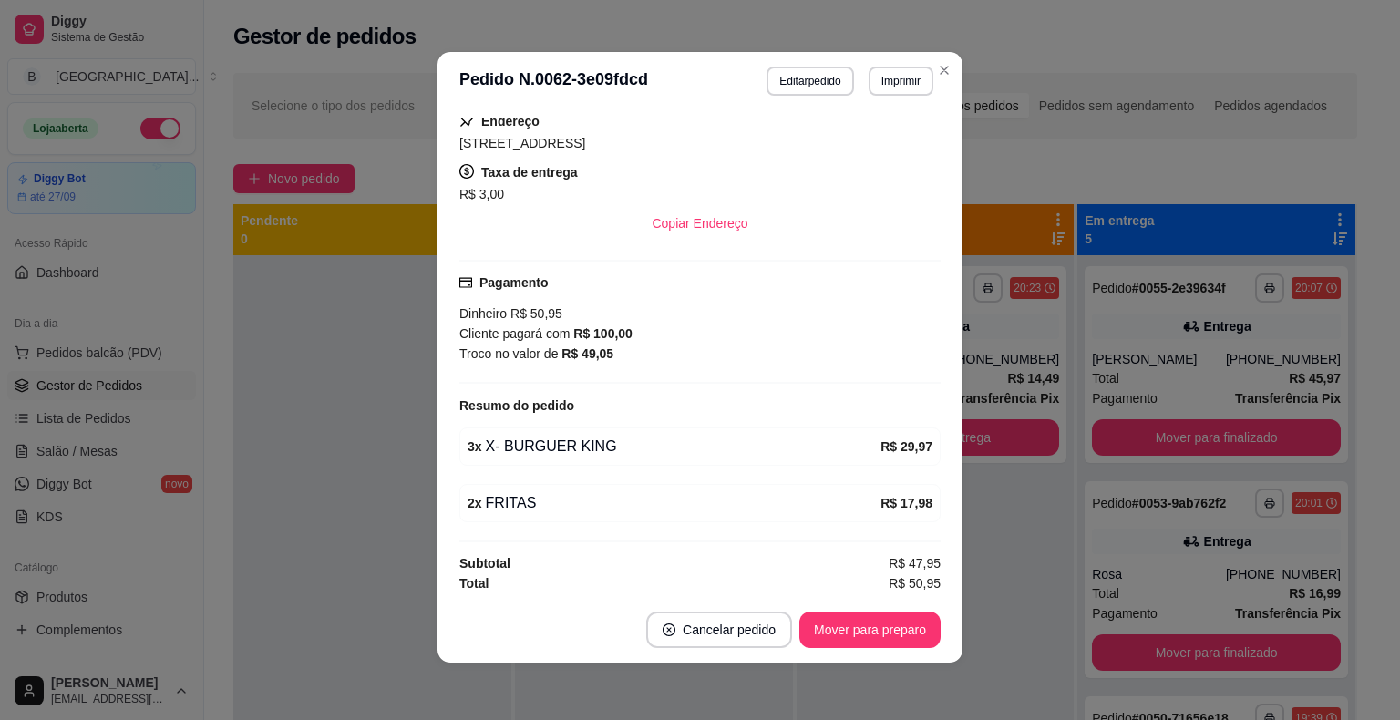
scroll to position [4, 0]
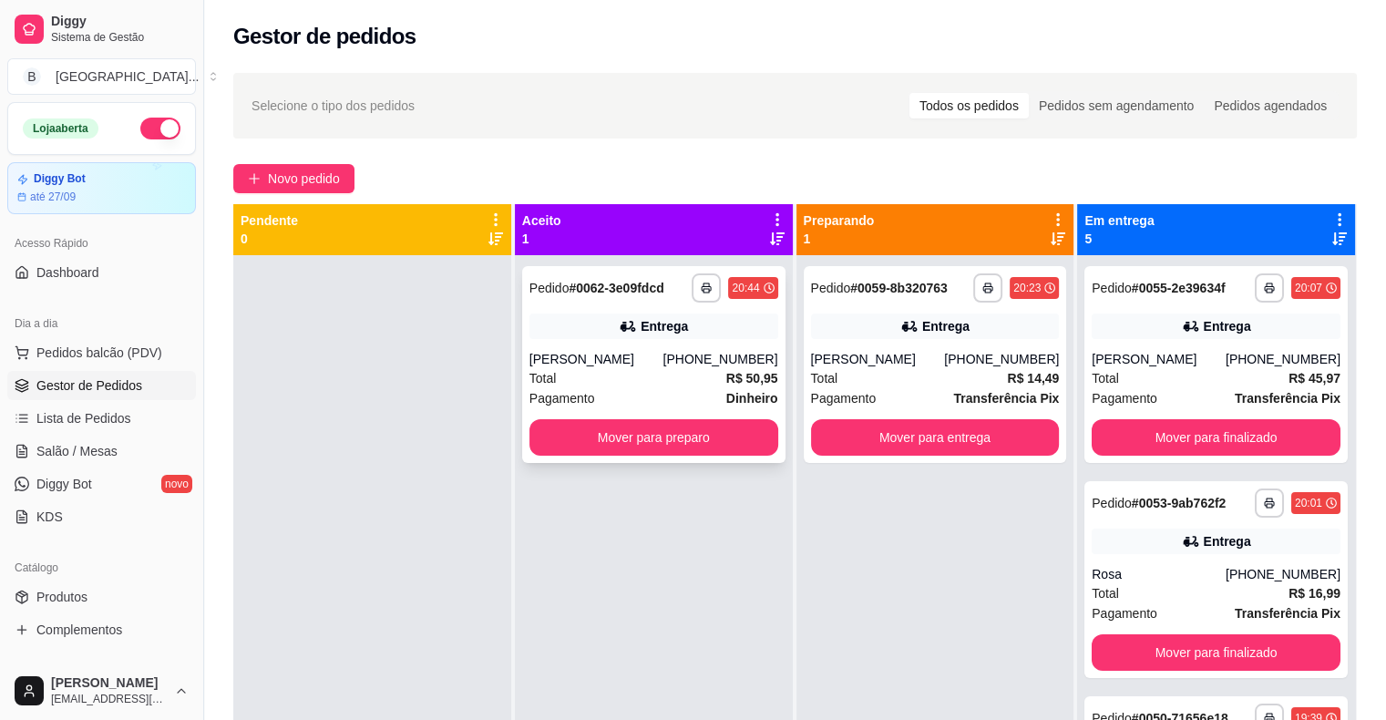
click at [620, 388] on div "Total R$ 50,95" at bounding box center [654, 378] width 249 height 20
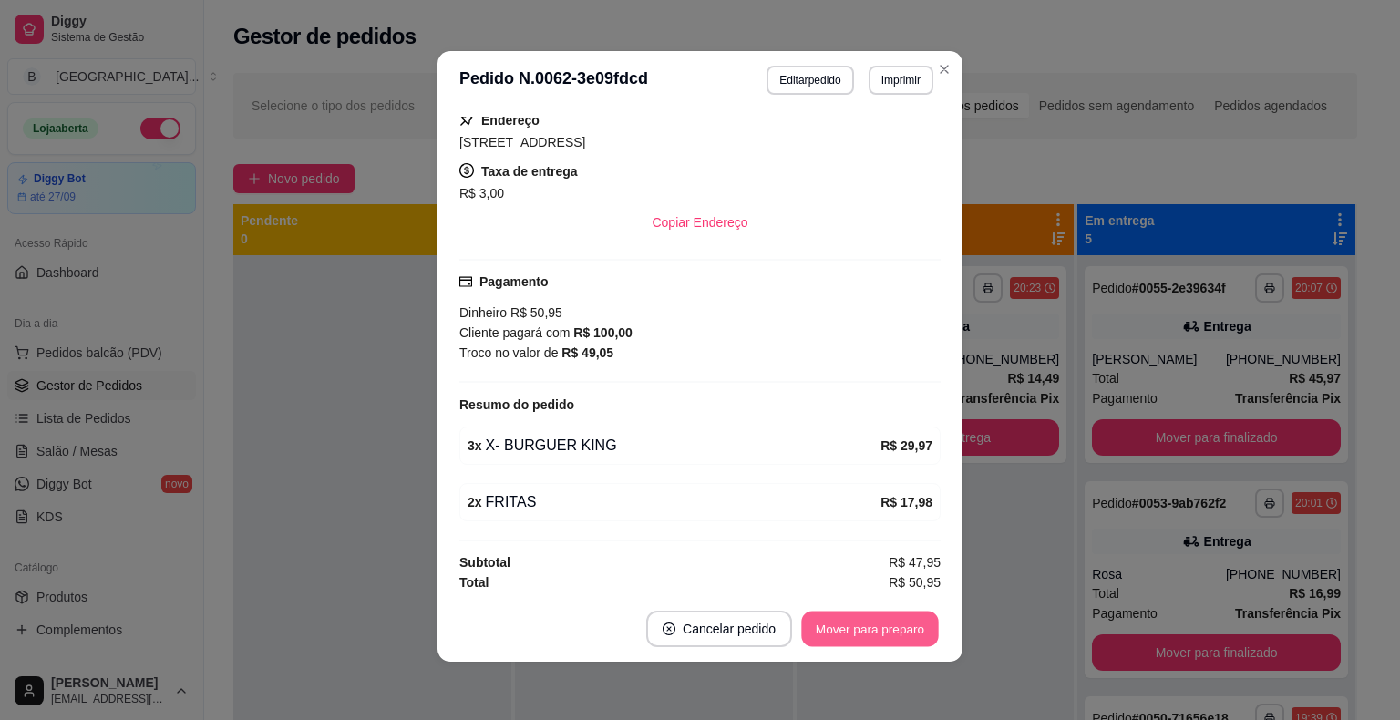
click at [809, 633] on button "Mover para preparo" at bounding box center [869, 630] width 137 height 36
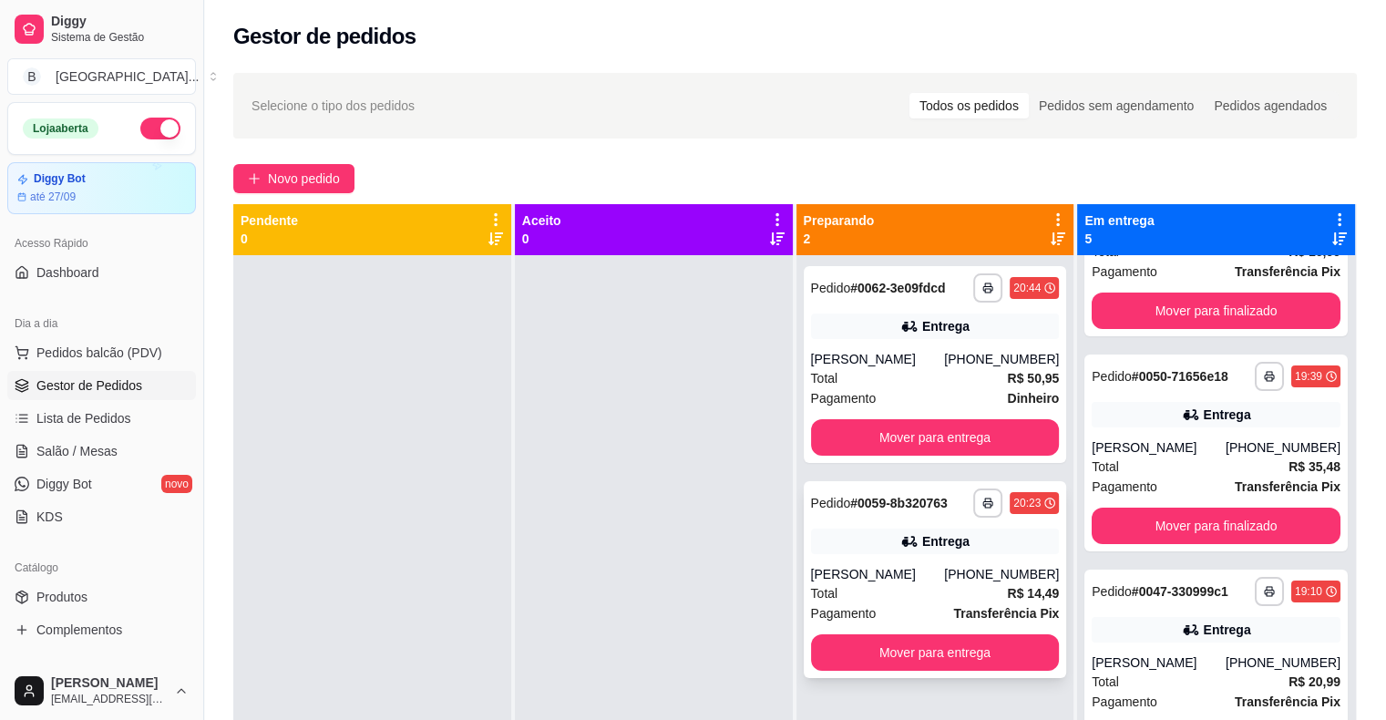
scroll to position [373, 0]
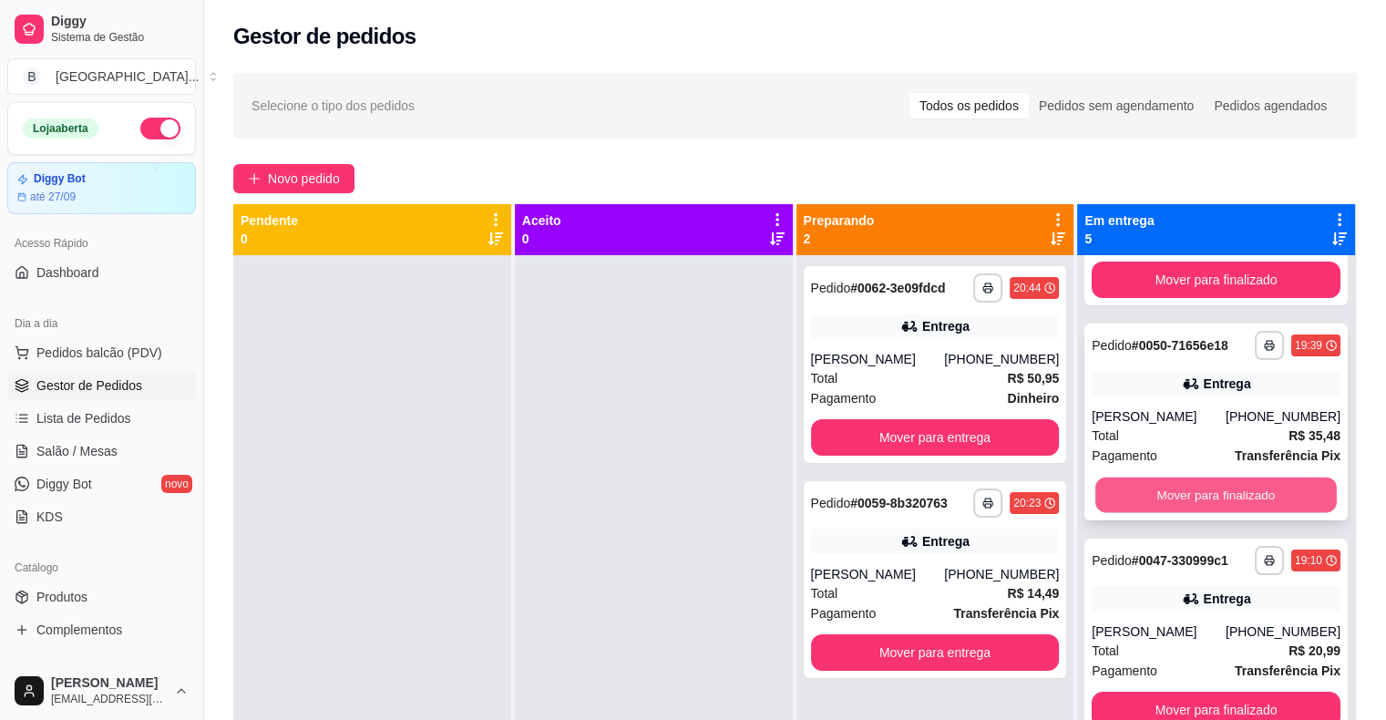
click at [1166, 494] on button "Mover para finalizado" at bounding box center [1217, 496] width 242 height 36
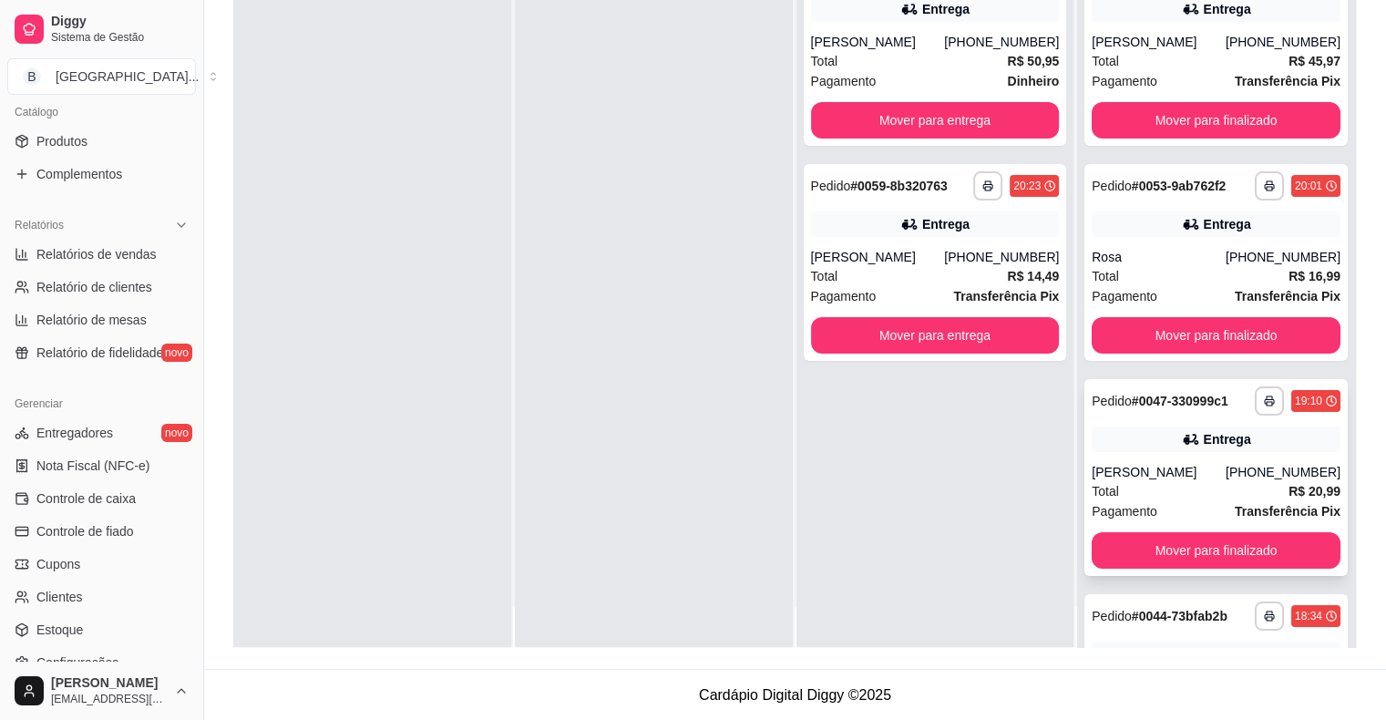
scroll to position [51, 0]
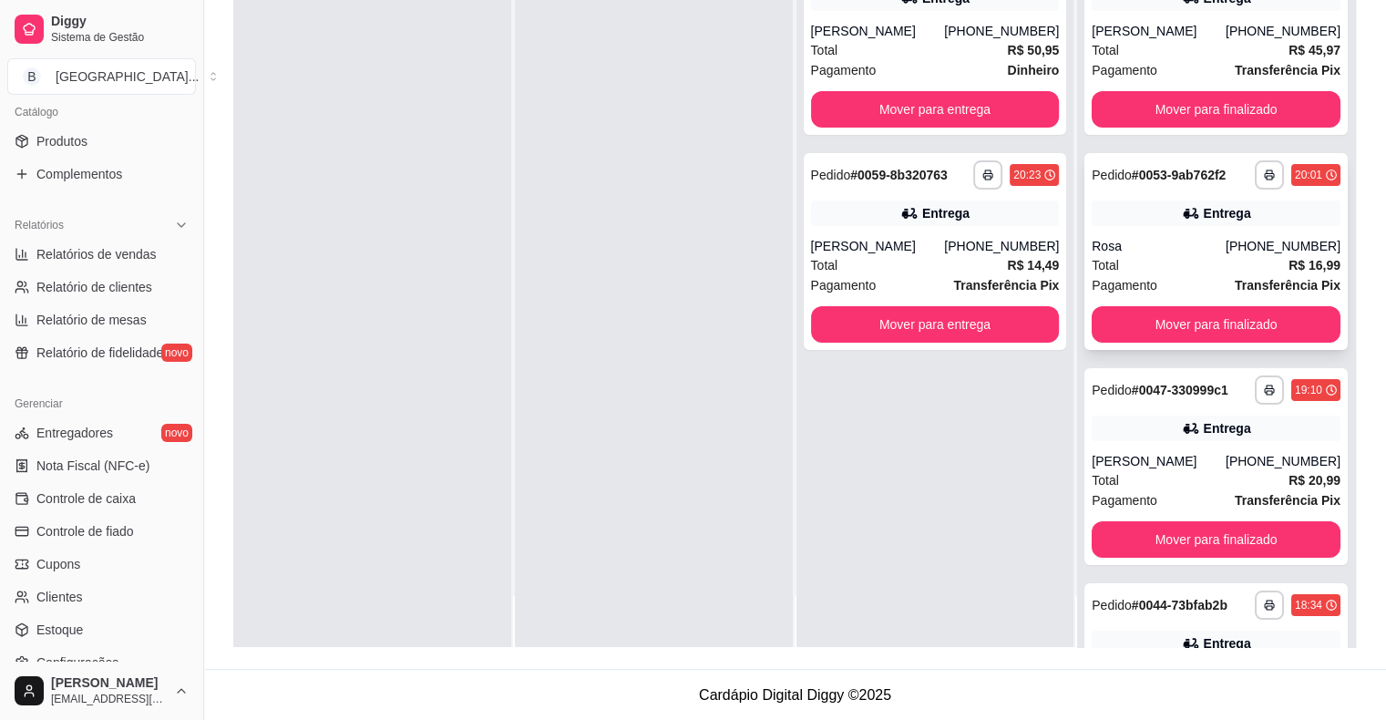
click at [1145, 231] on div "**********" at bounding box center [1216, 251] width 263 height 197
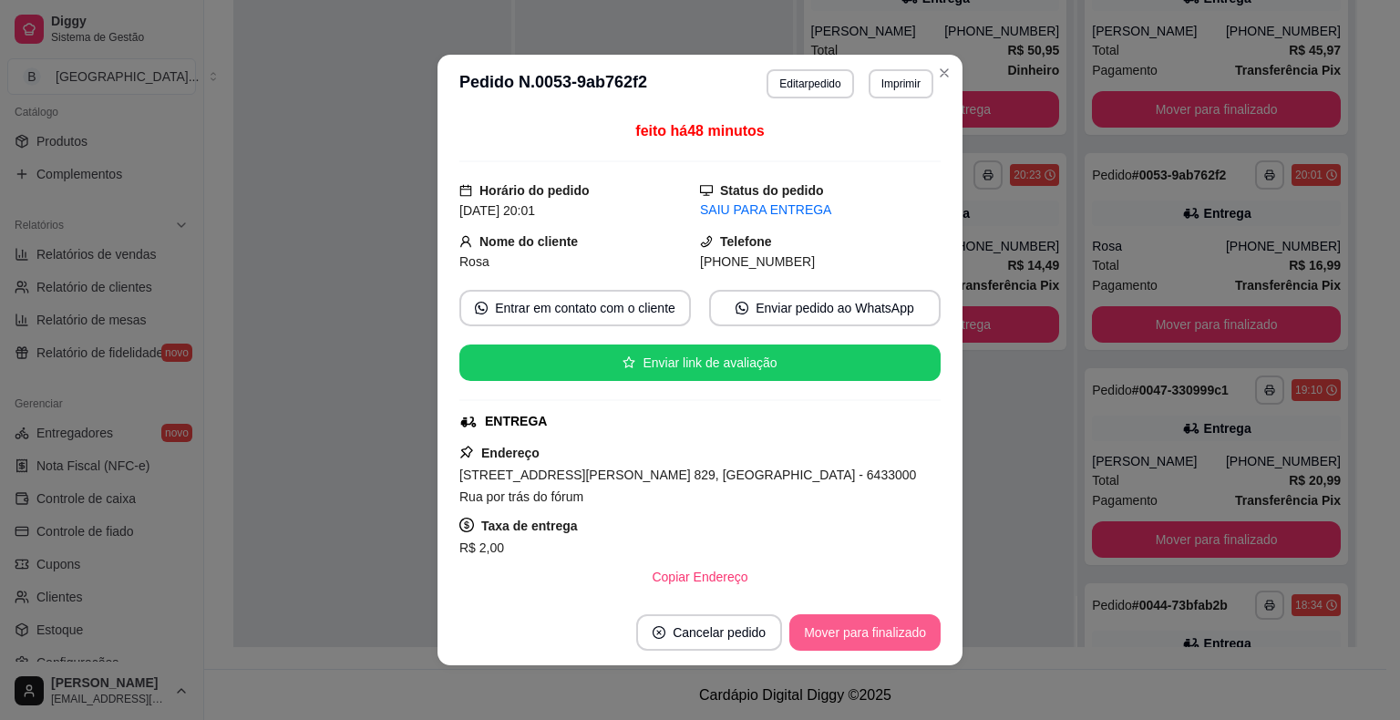
click at [879, 625] on button "Mover para finalizado" at bounding box center [864, 632] width 151 height 36
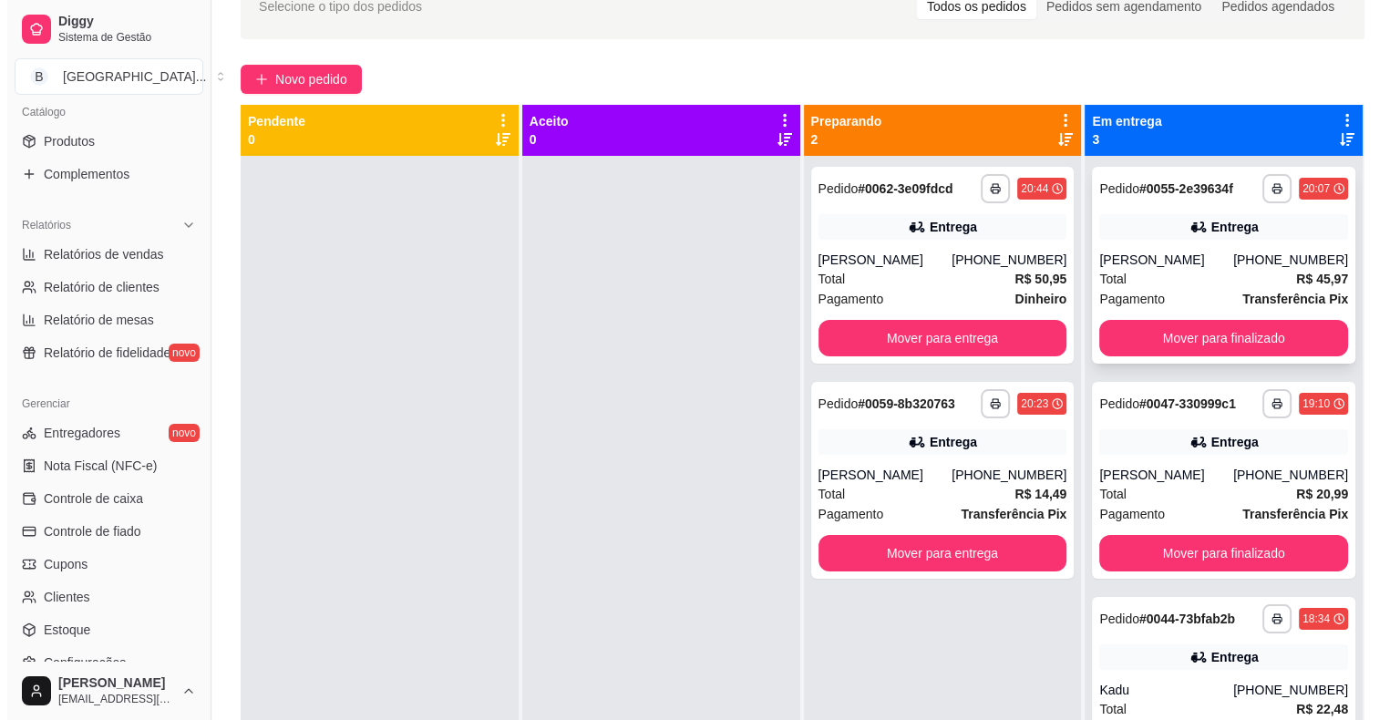
scroll to position [95, 0]
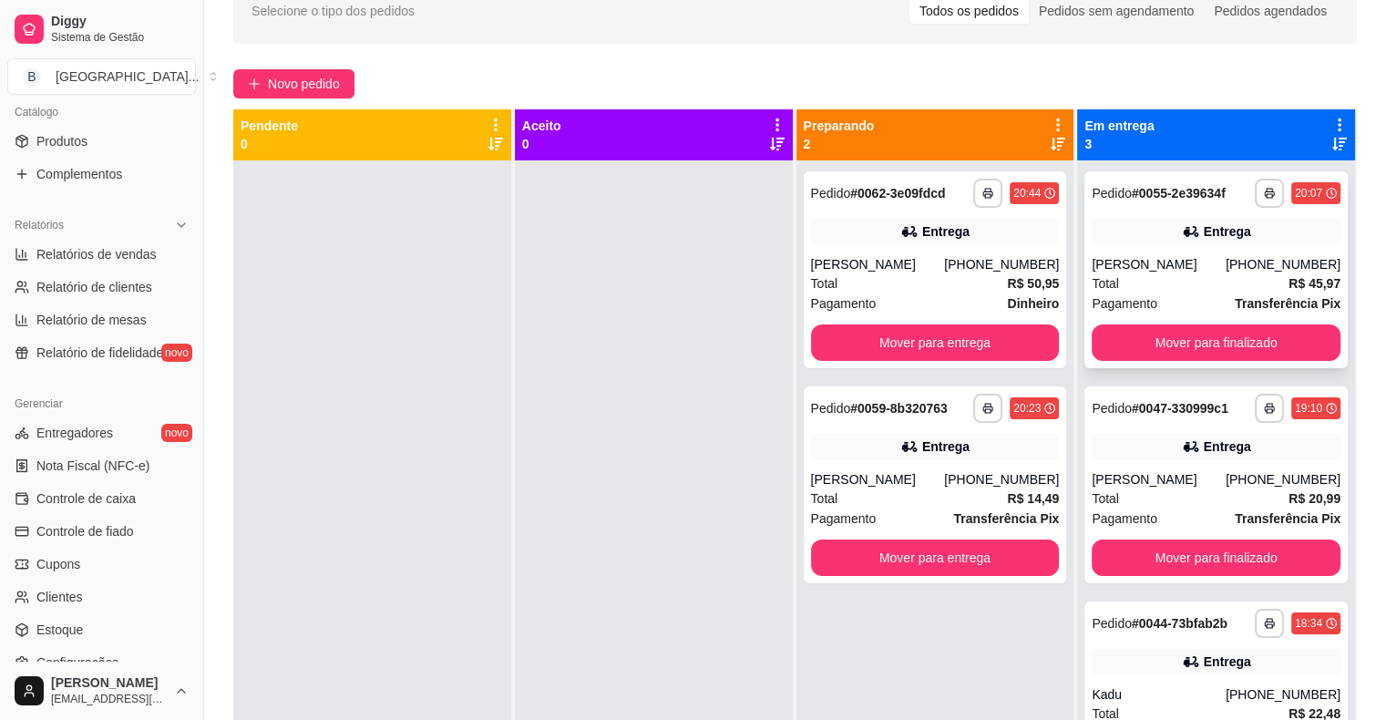
click at [1174, 286] on div "Total R$ 45,97" at bounding box center [1216, 283] width 249 height 20
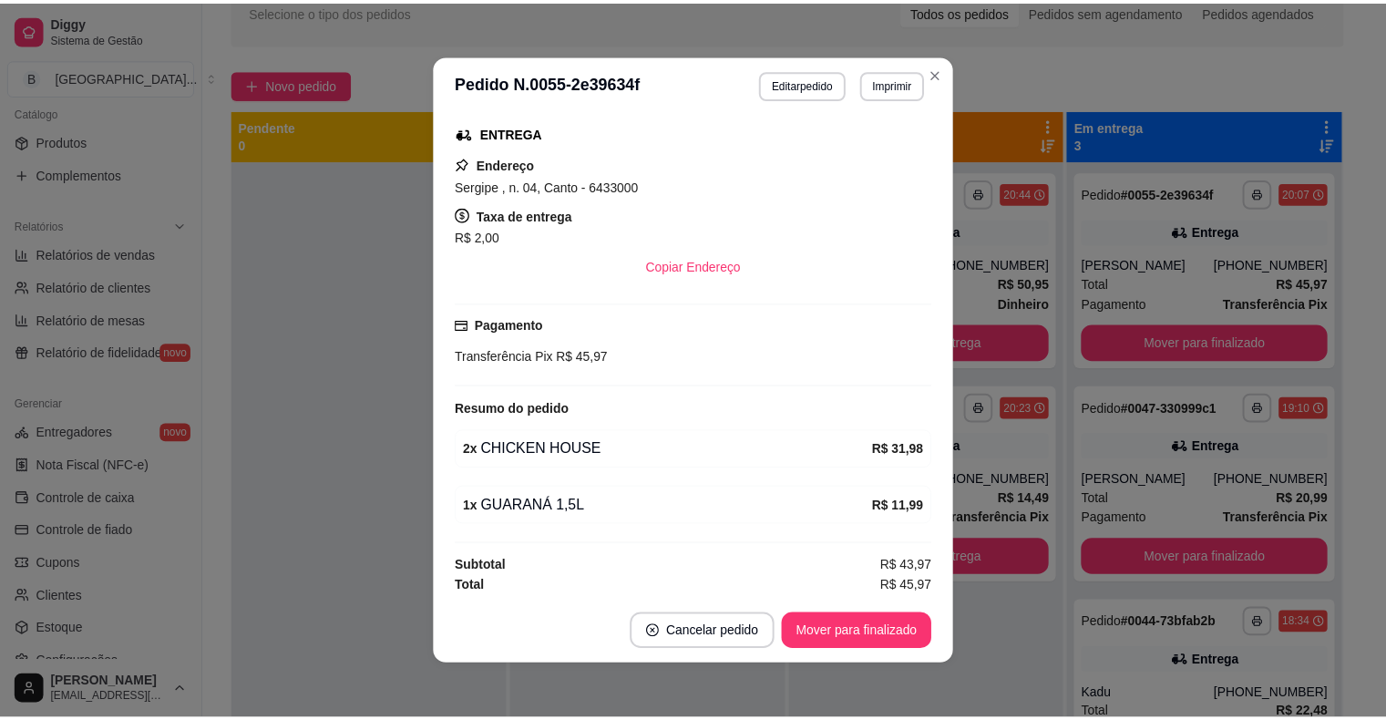
scroll to position [4, 0]
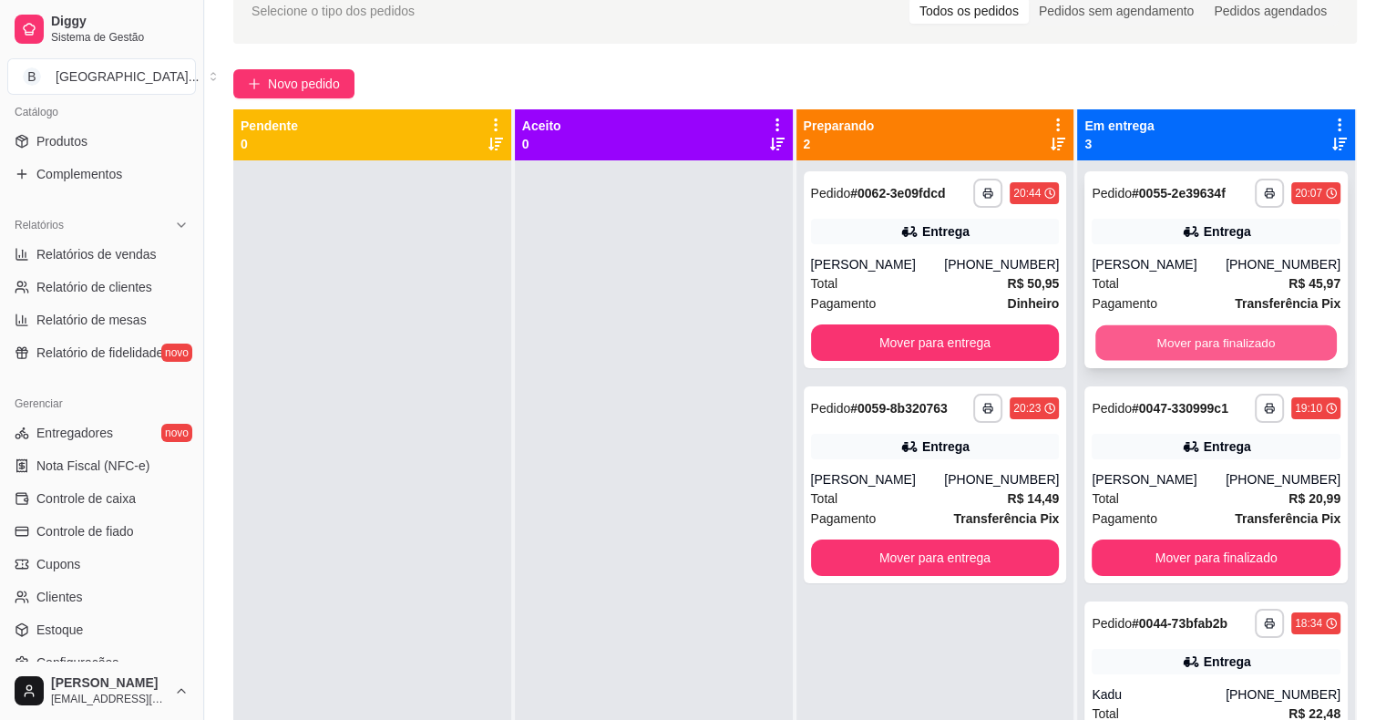
click at [1188, 334] on button "Mover para finalizado" at bounding box center [1217, 343] width 242 height 36
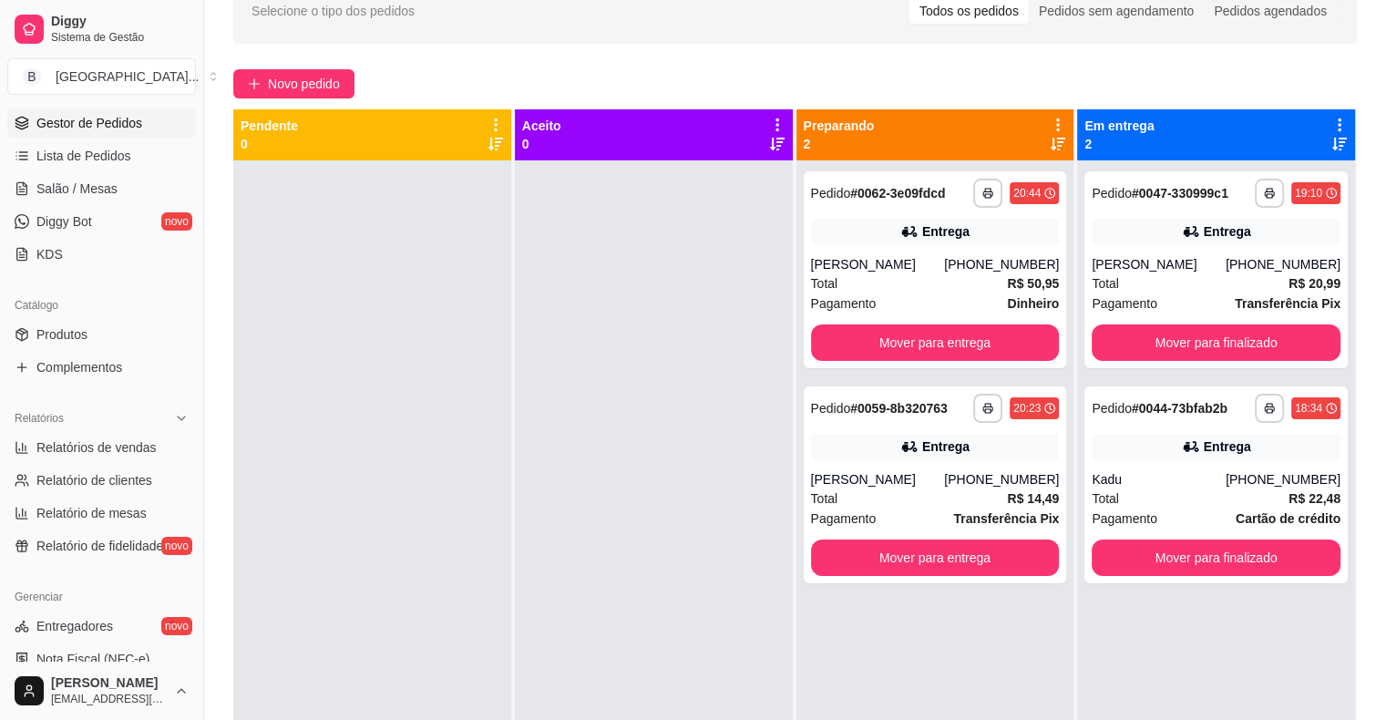
scroll to position [226, 0]
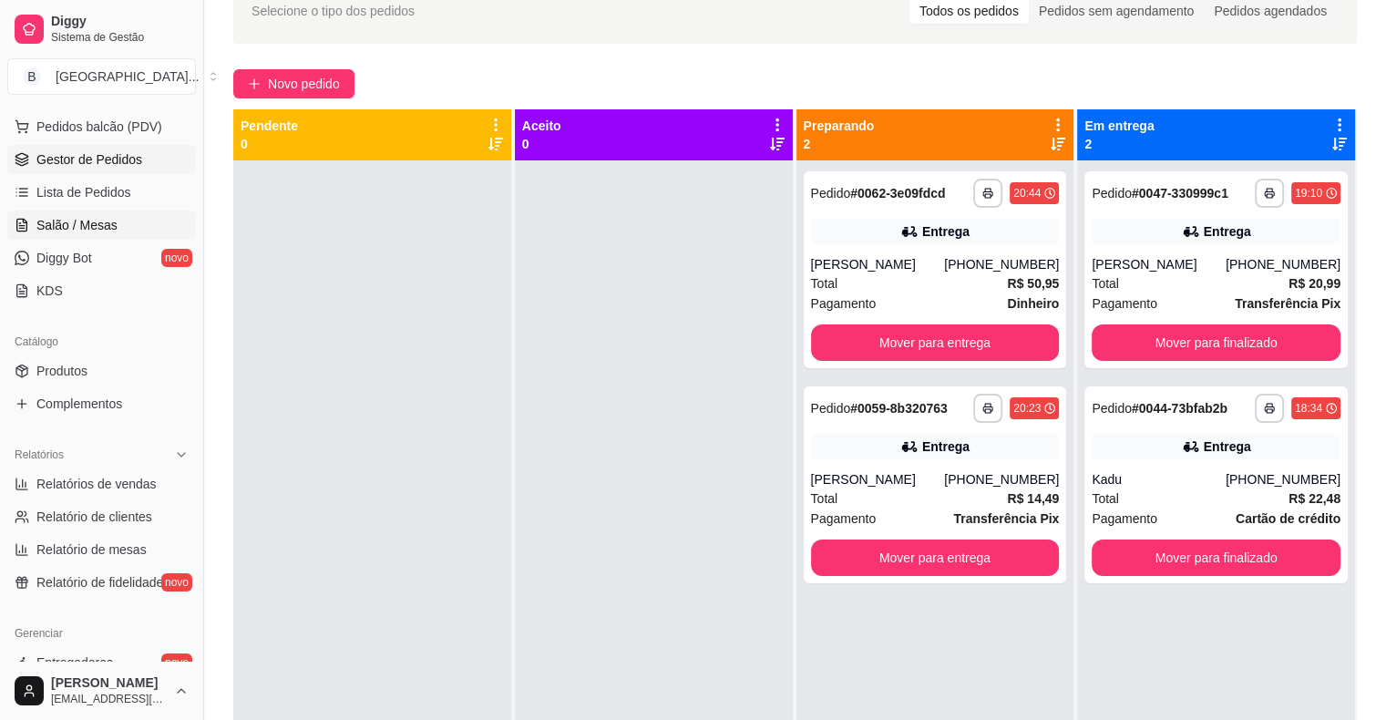
click at [77, 231] on span "Salão / Mesas" at bounding box center [76, 225] width 81 height 18
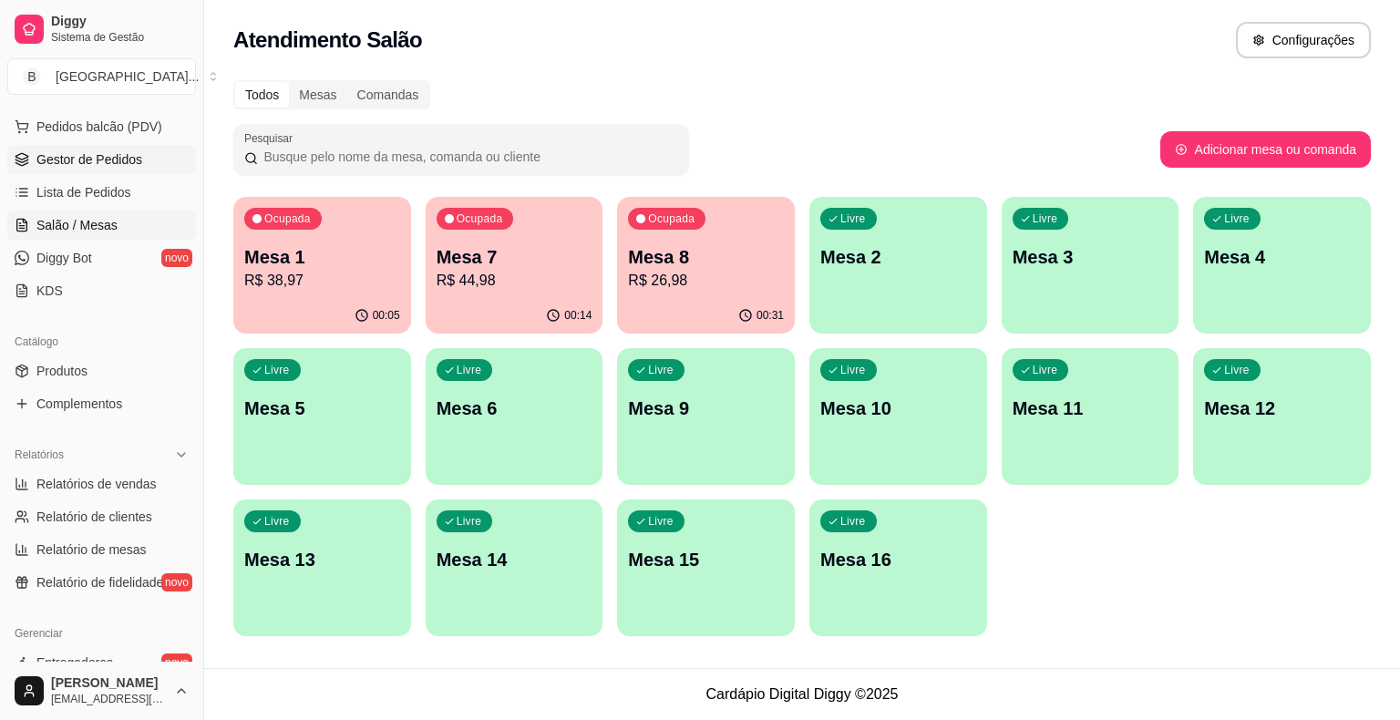
click at [118, 166] on span "Gestor de Pedidos" at bounding box center [89, 159] width 106 height 18
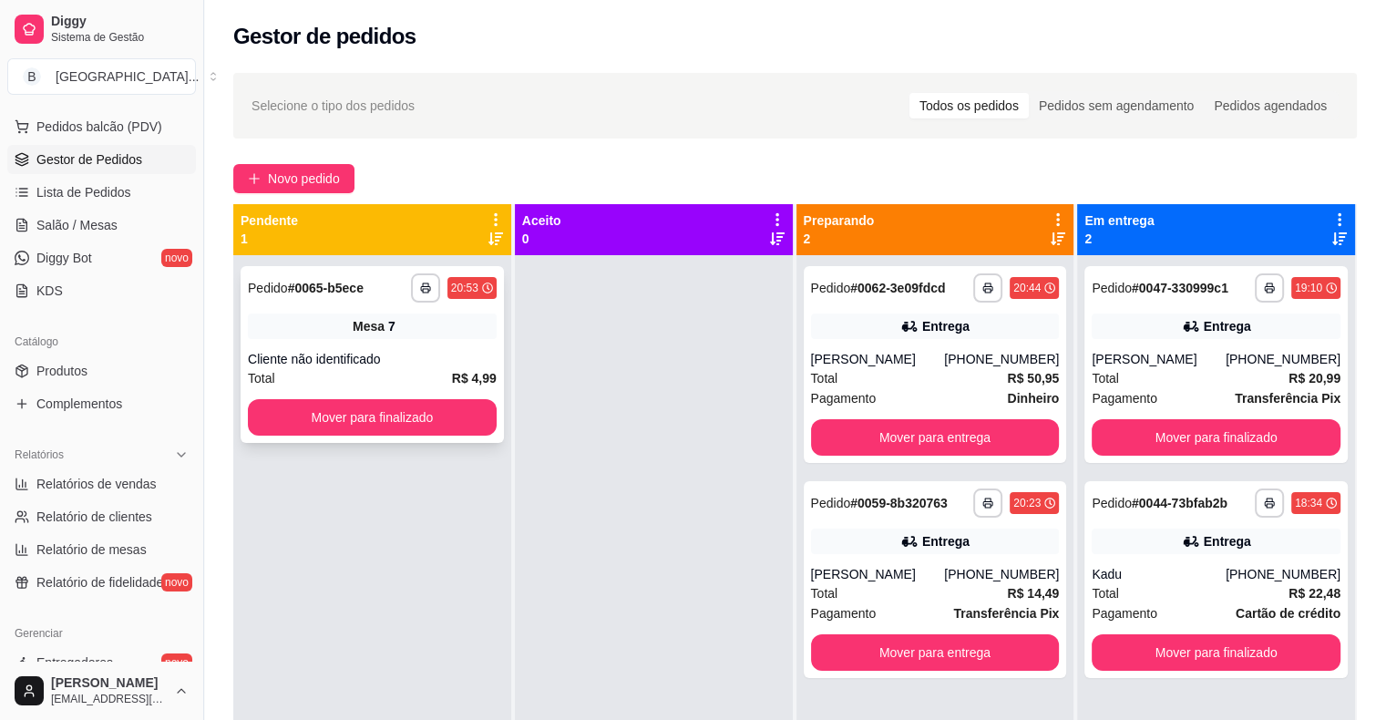
click at [394, 345] on div "**********" at bounding box center [372, 354] width 263 height 177
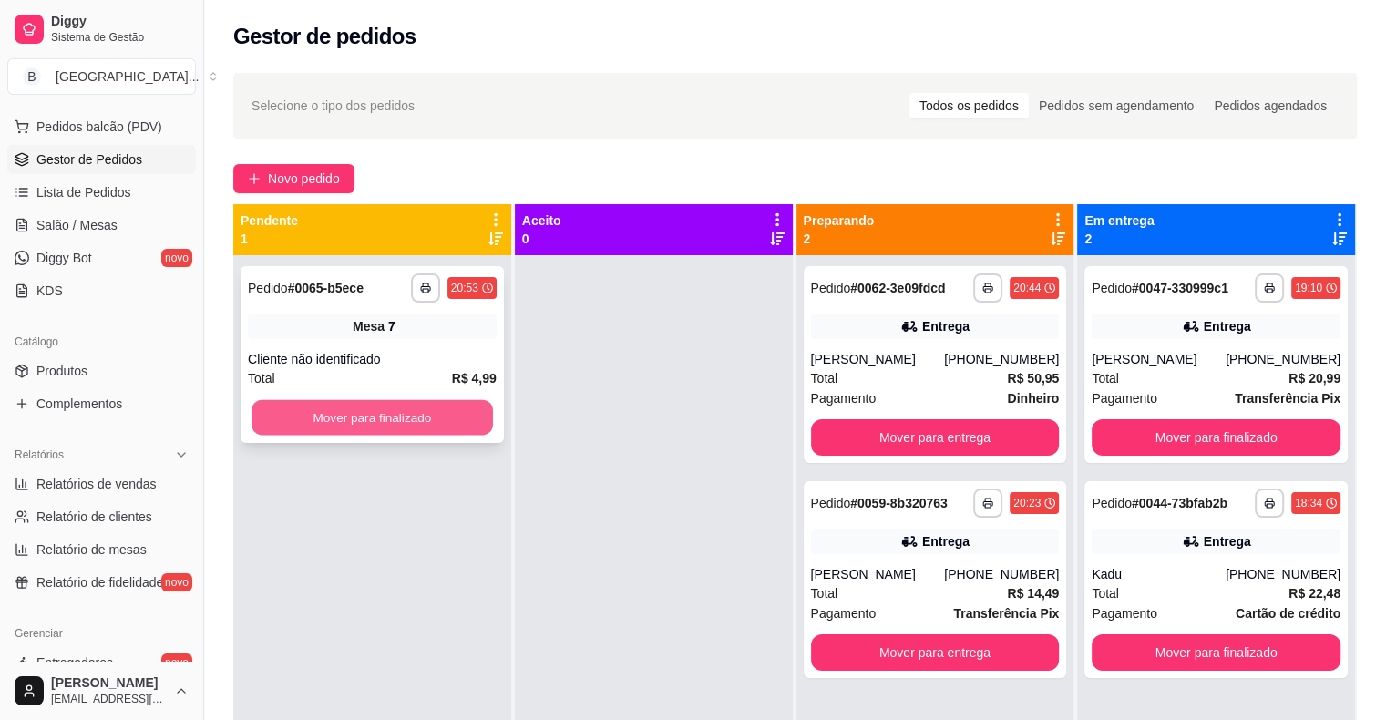
click at [386, 407] on button "Mover para finalizado" at bounding box center [373, 418] width 242 height 36
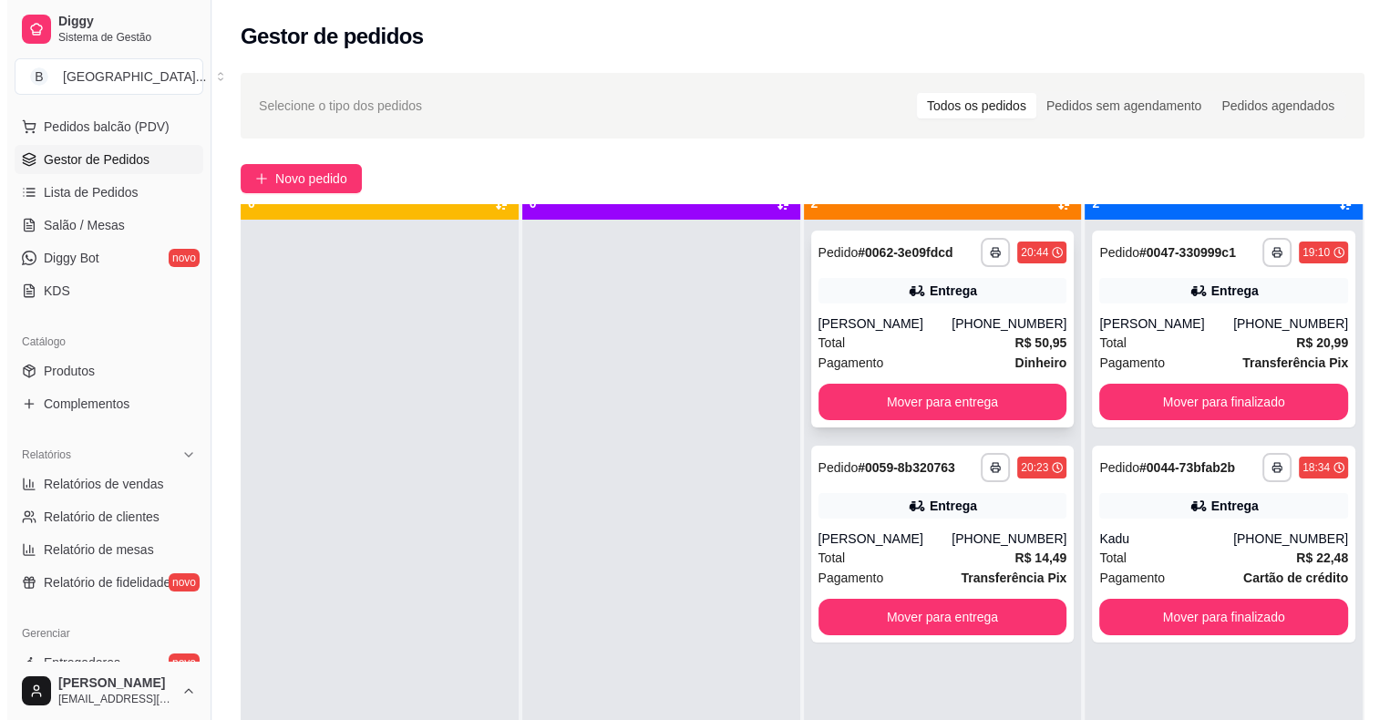
scroll to position [51, 0]
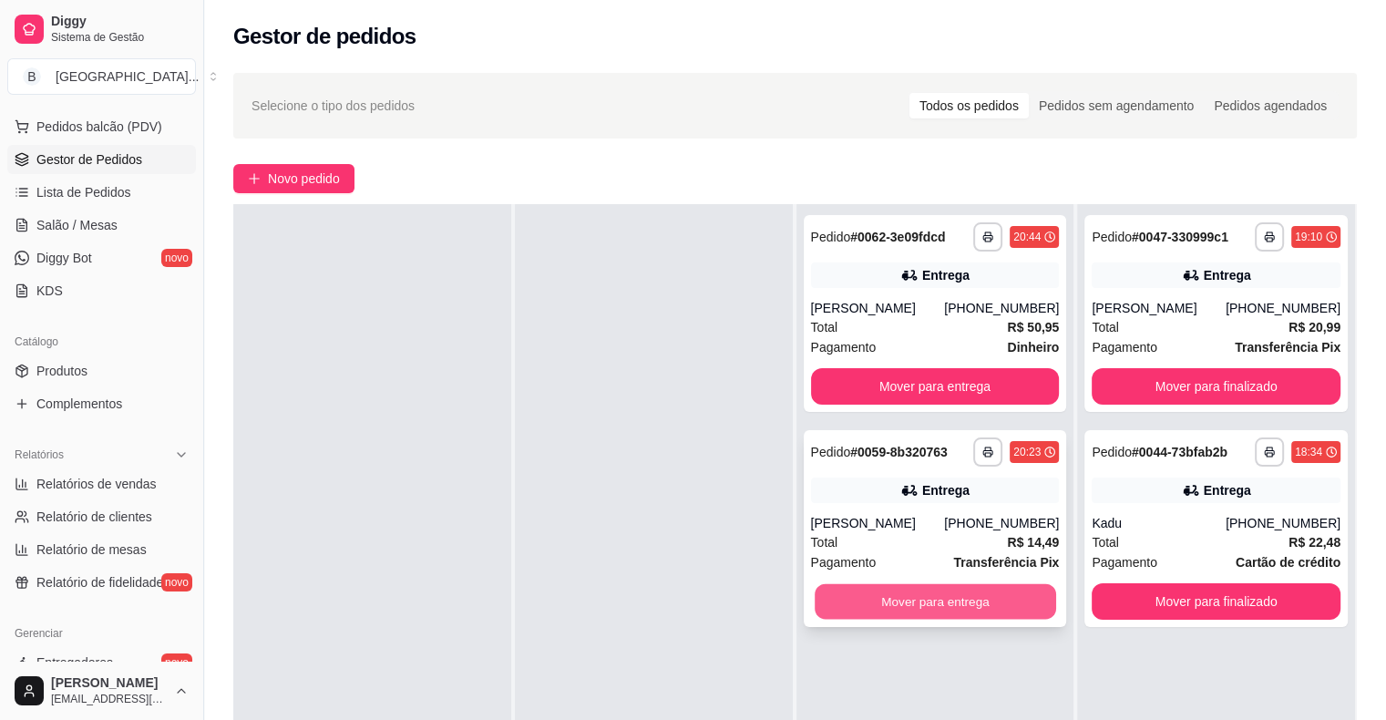
click at [915, 620] on button "Mover para entrega" at bounding box center [936, 602] width 242 height 36
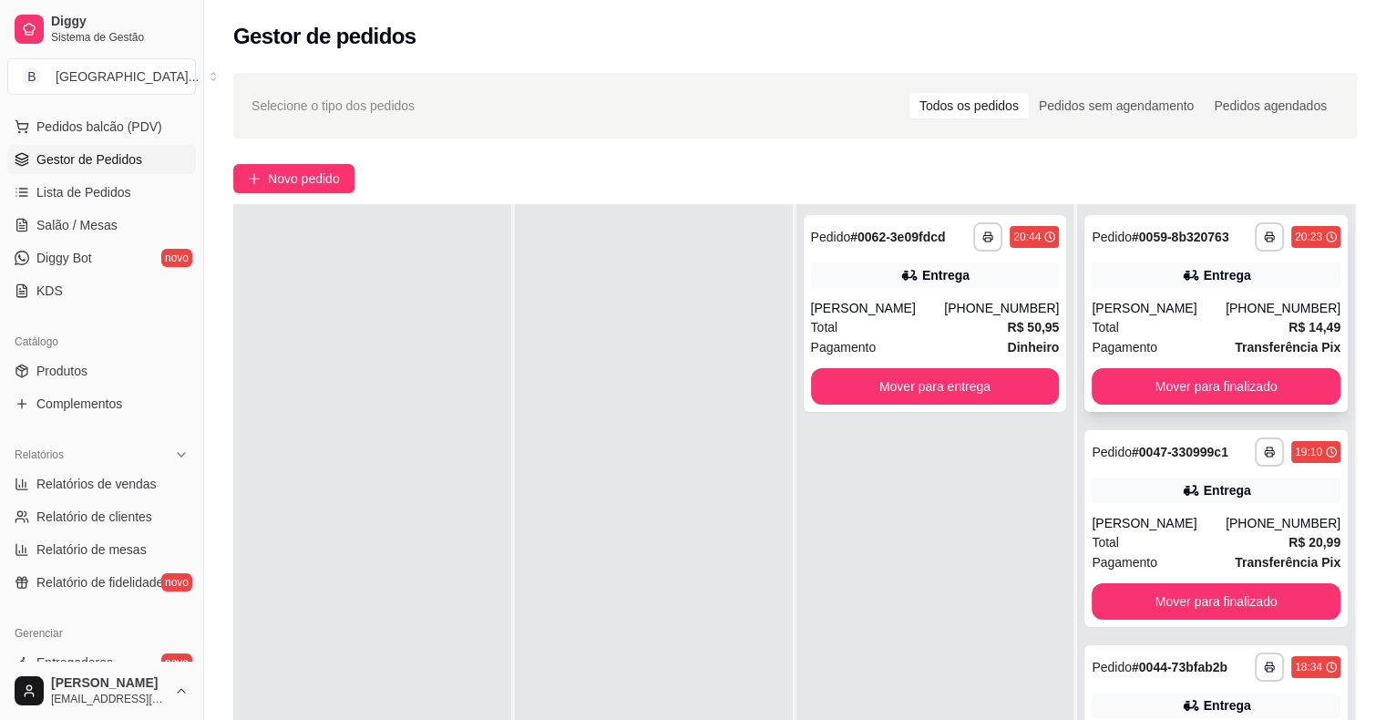
click at [1153, 319] on div "Total R$ 14,49" at bounding box center [1216, 327] width 249 height 20
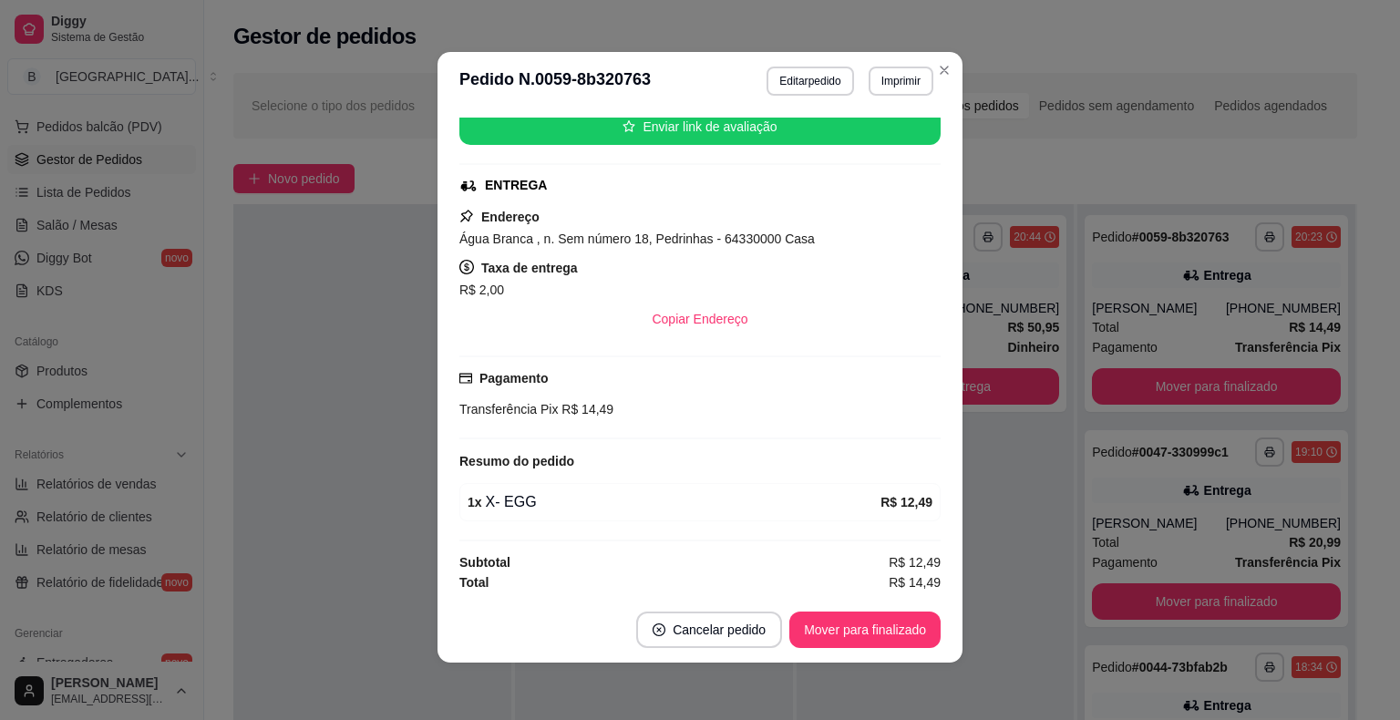
scroll to position [4, 0]
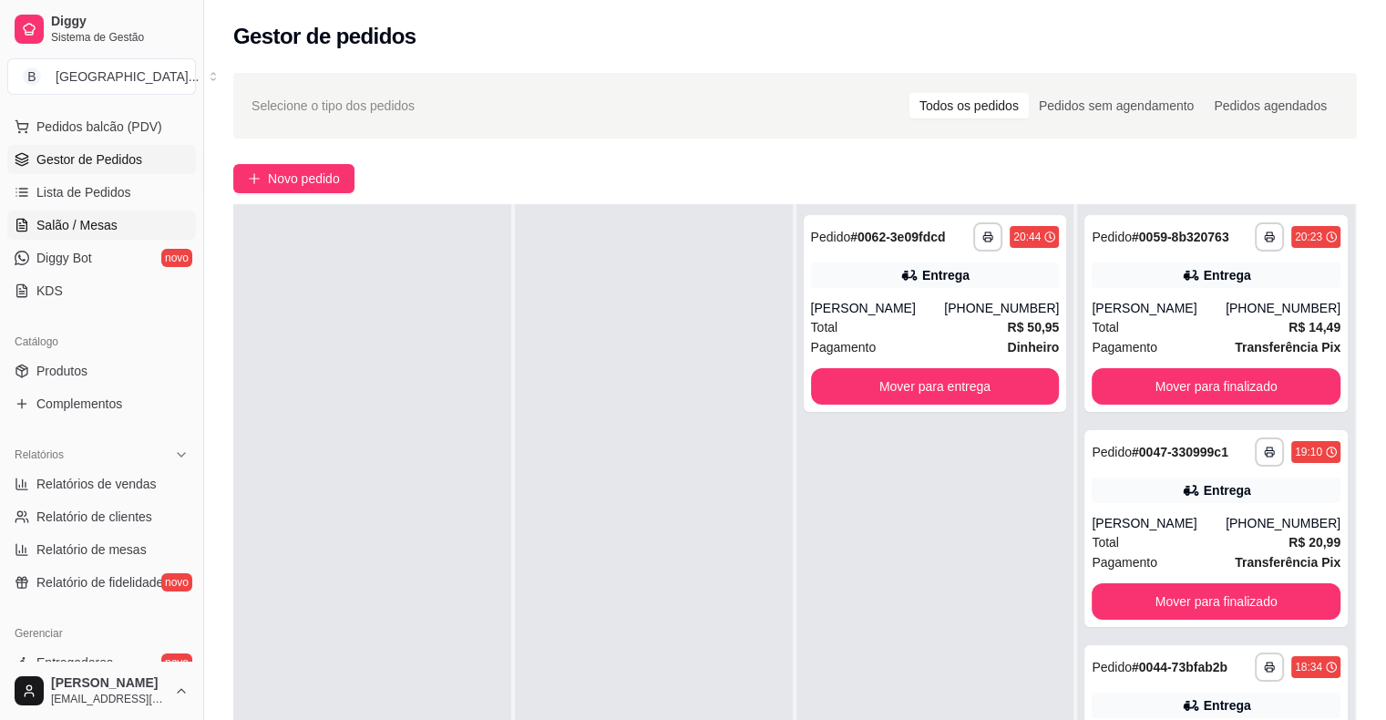
click at [128, 223] on link "Salão / Mesas" at bounding box center [101, 225] width 189 height 29
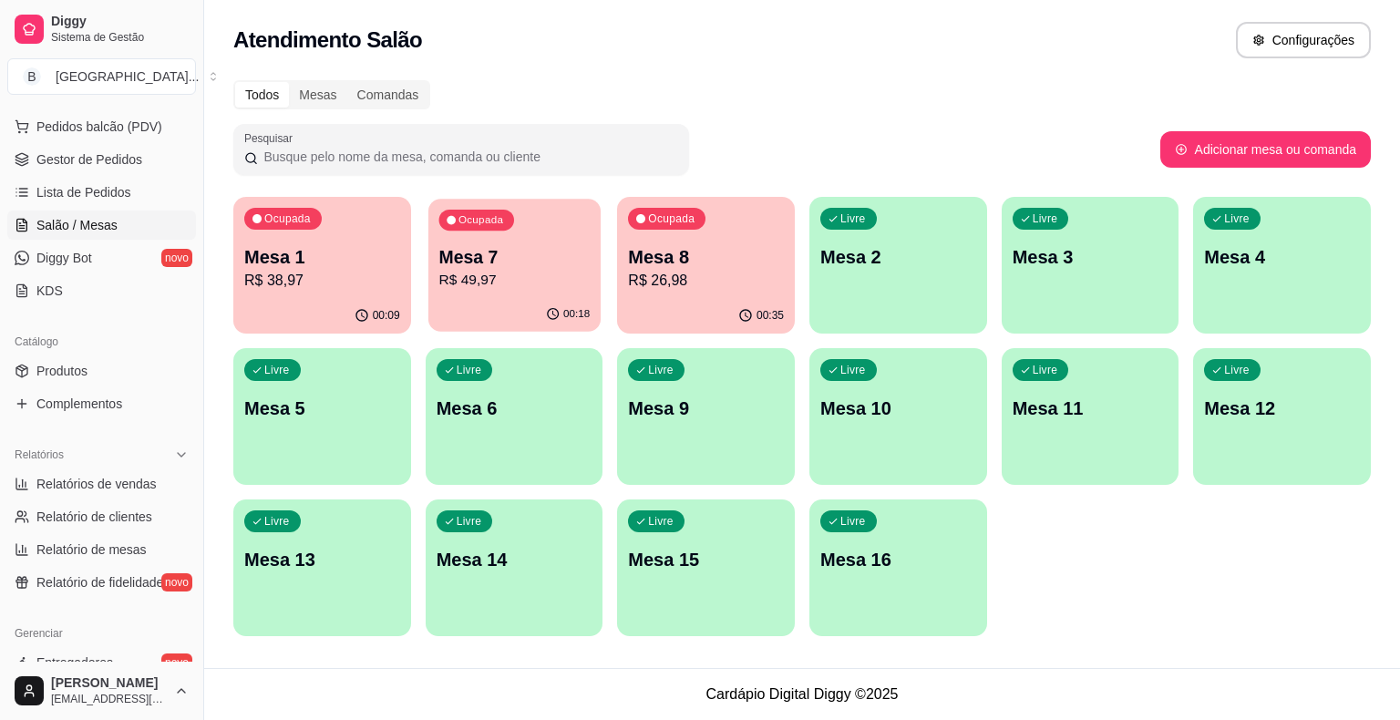
click at [511, 292] on div "Ocupada Mesa 7 R$ 49,97" at bounding box center [514, 248] width 172 height 98
click at [689, 266] on p "Mesa 8" at bounding box center [706, 257] width 151 height 25
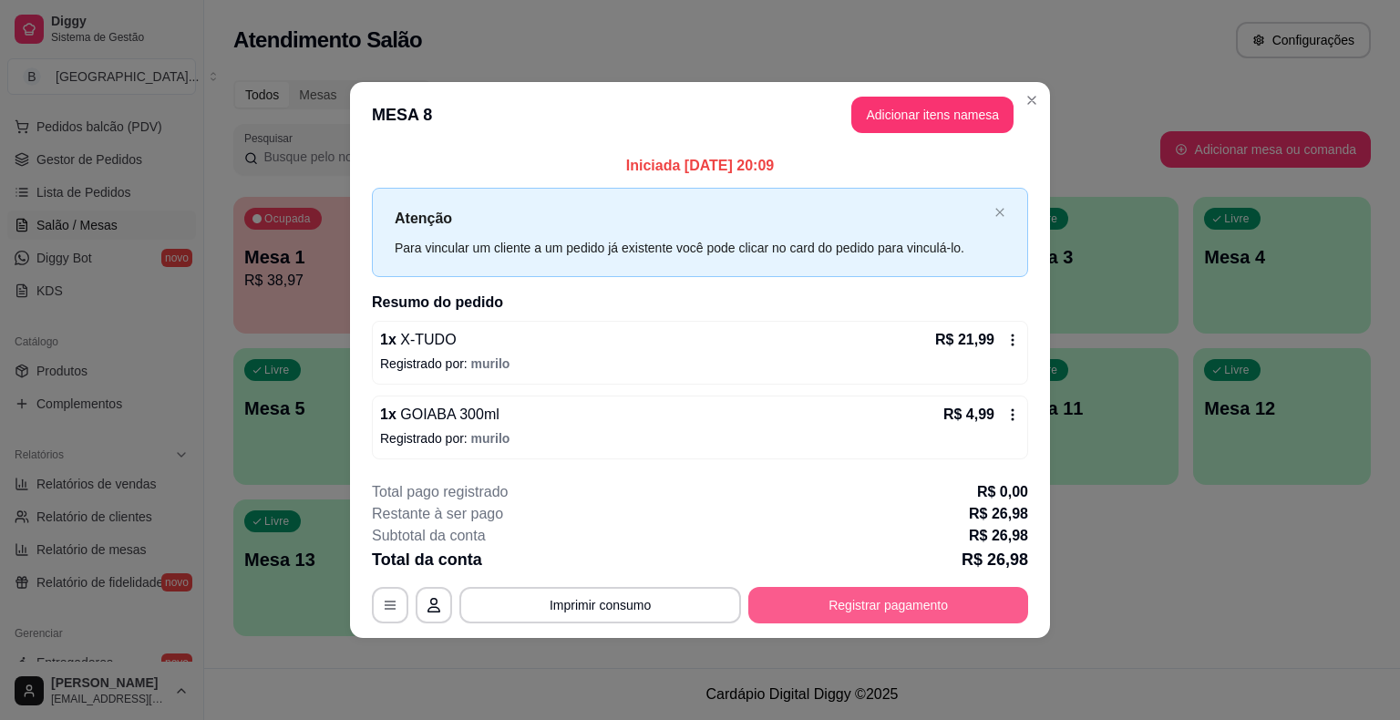
click at [929, 609] on button "Registrar pagamento" at bounding box center [888, 605] width 280 height 36
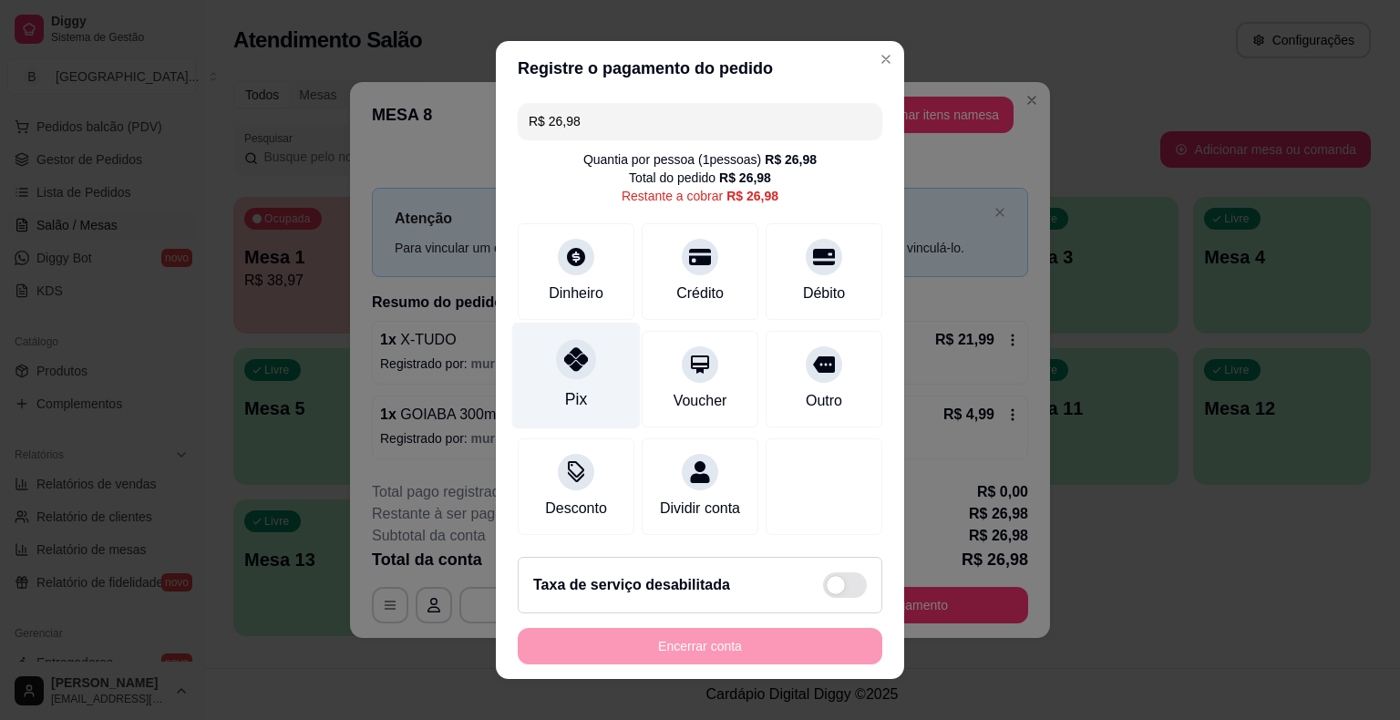
click at [550, 417] on div "Pix" at bounding box center [576, 376] width 129 height 107
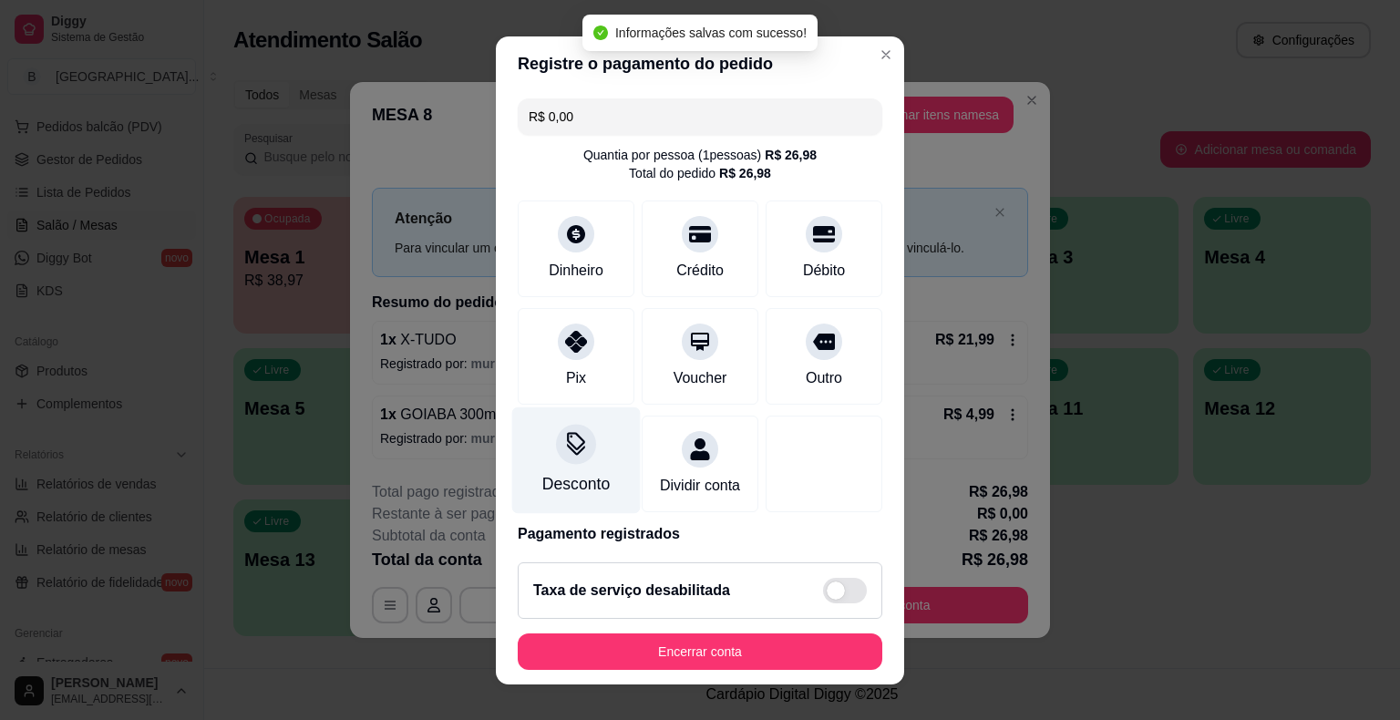
type input "R$ 0,00"
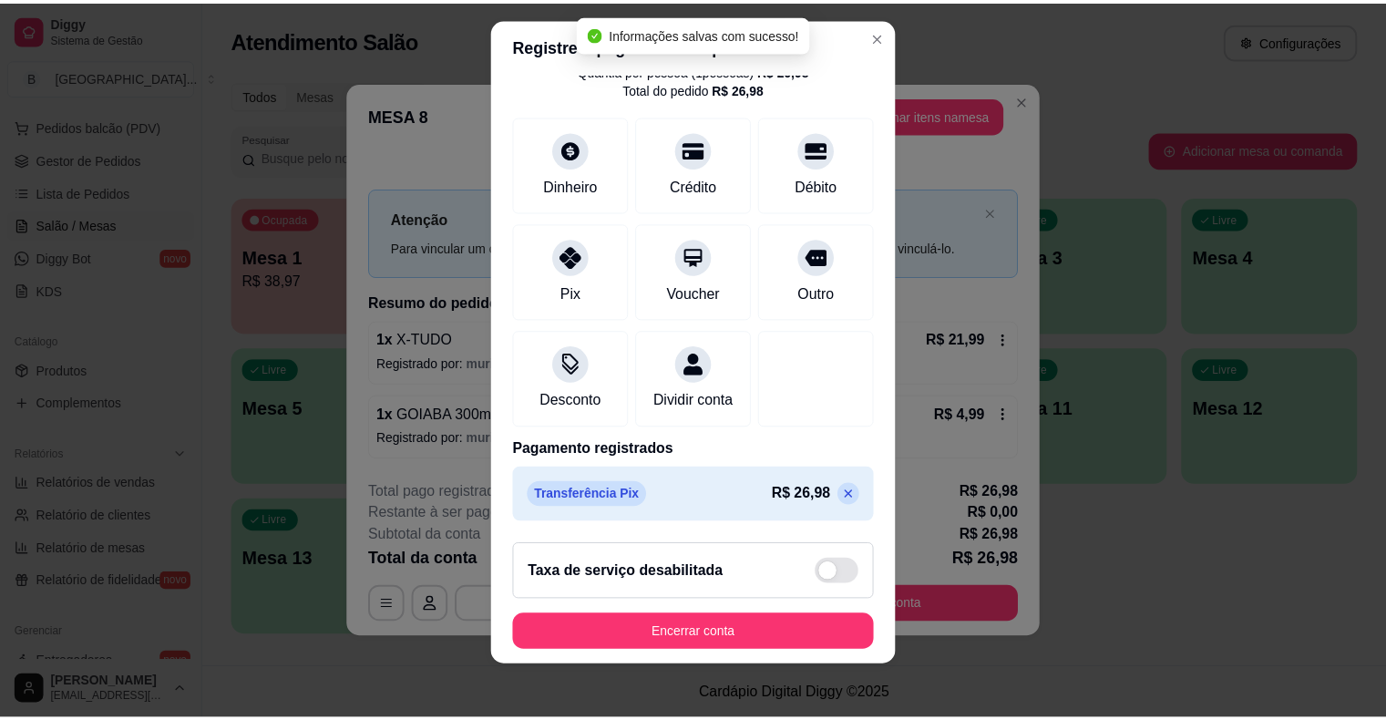
scroll to position [22, 0]
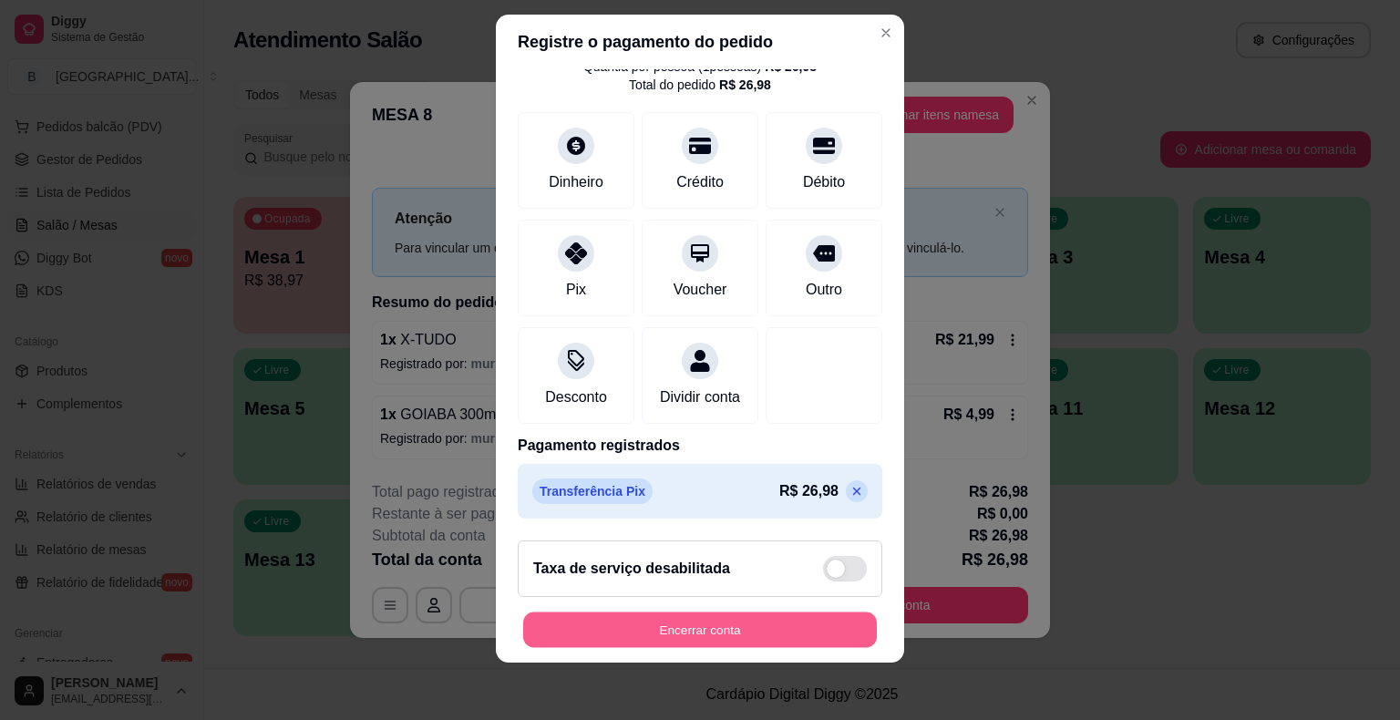
click at [725, 623] on button "Encerrar conta" at bounding box center [700, 630] width 354 height 36
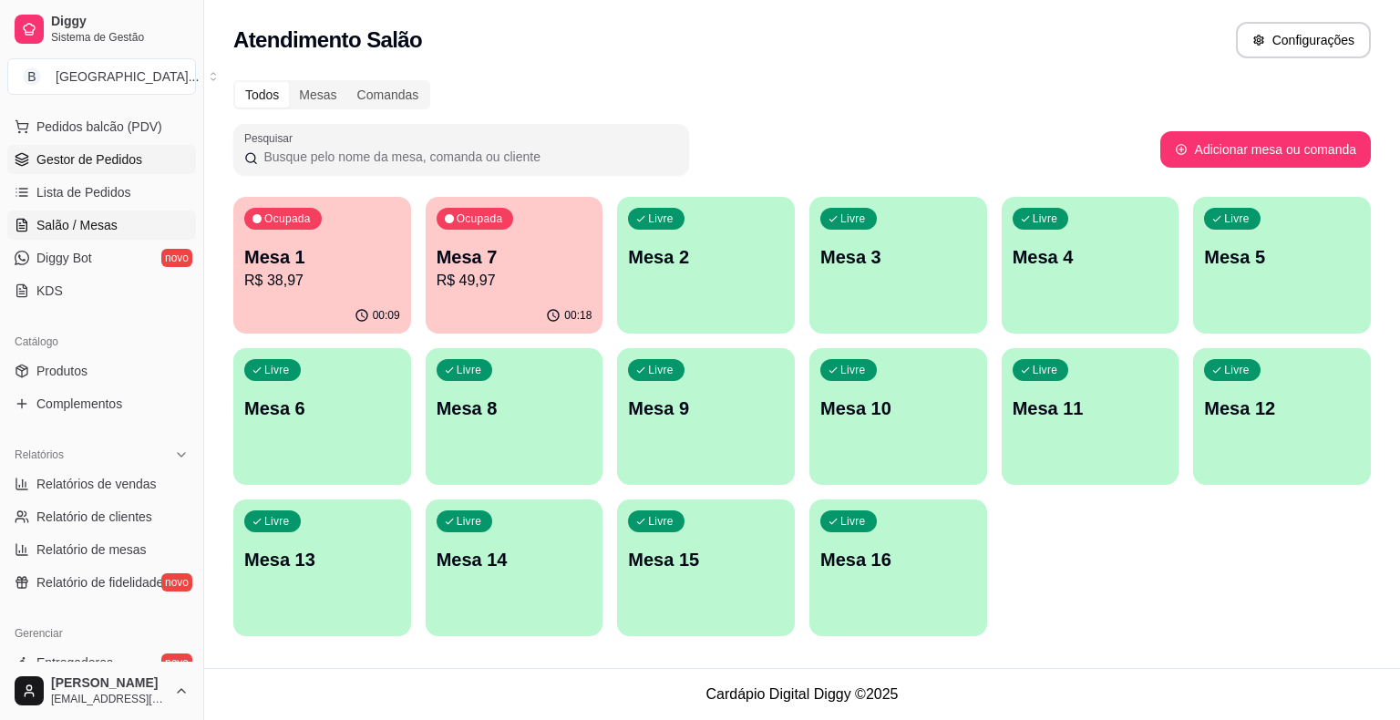
click at [106, 162] on span "Gestor de Pedidos" at bounding box center [89, 159] width 106 height 18
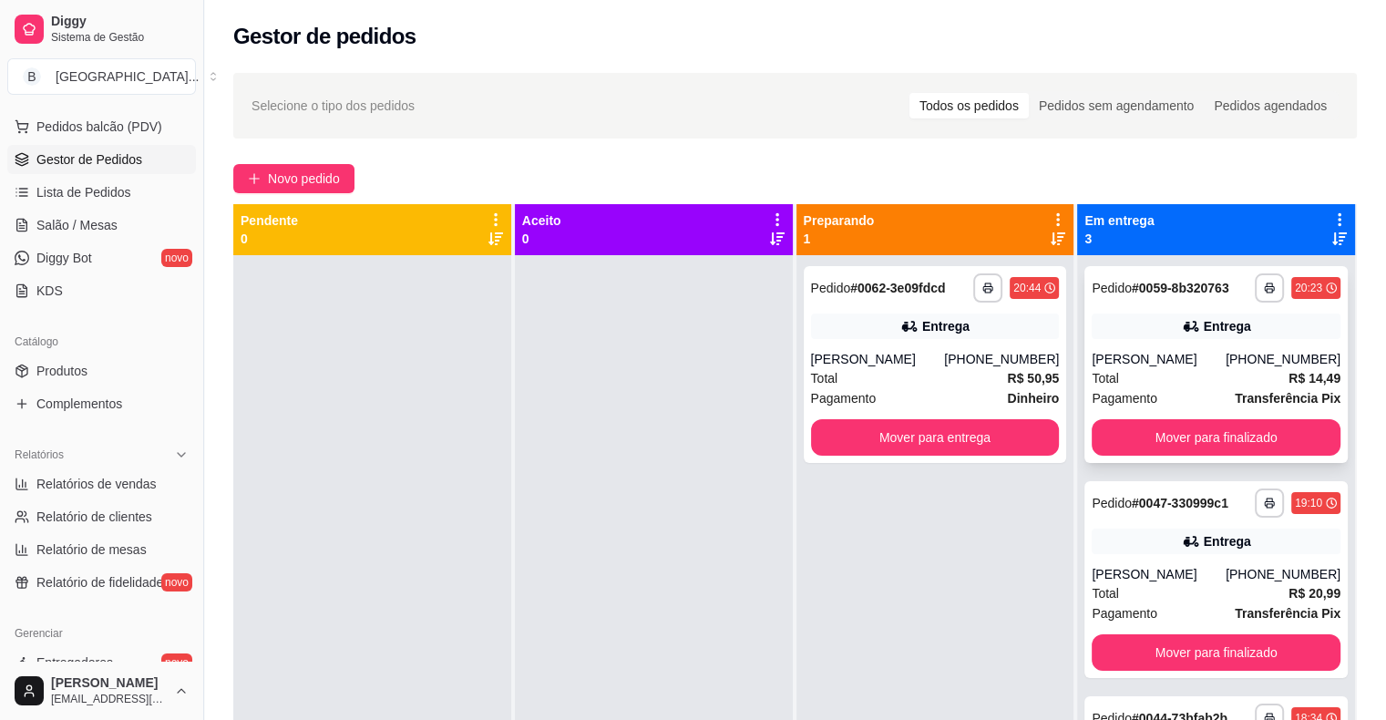
click at [1178, 377] on div "Total R$ 14,49" at bounding box center [1216, 378] width 249 height 20
click at [974, 368] on div "[PHONE_NUMBER]" at bounding box center [1001, 359] width 115 height 18
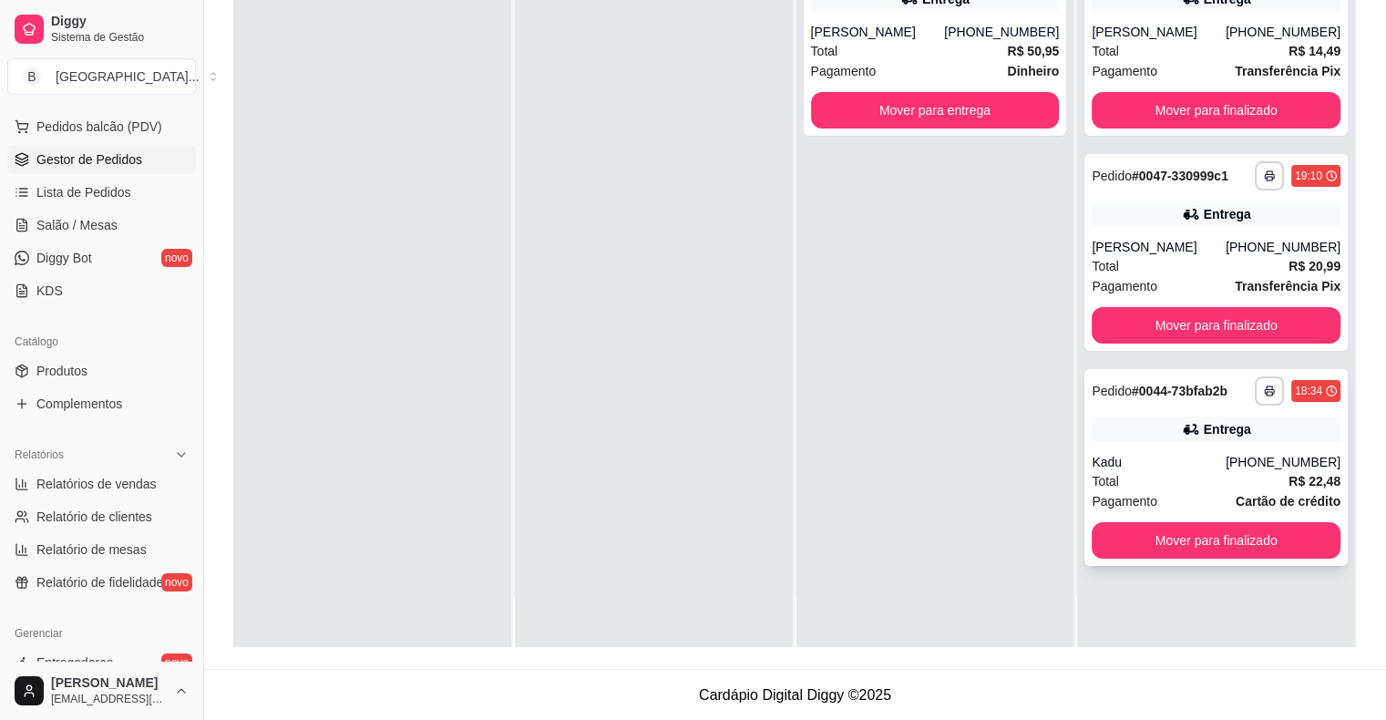
scroll to position [51, 0]
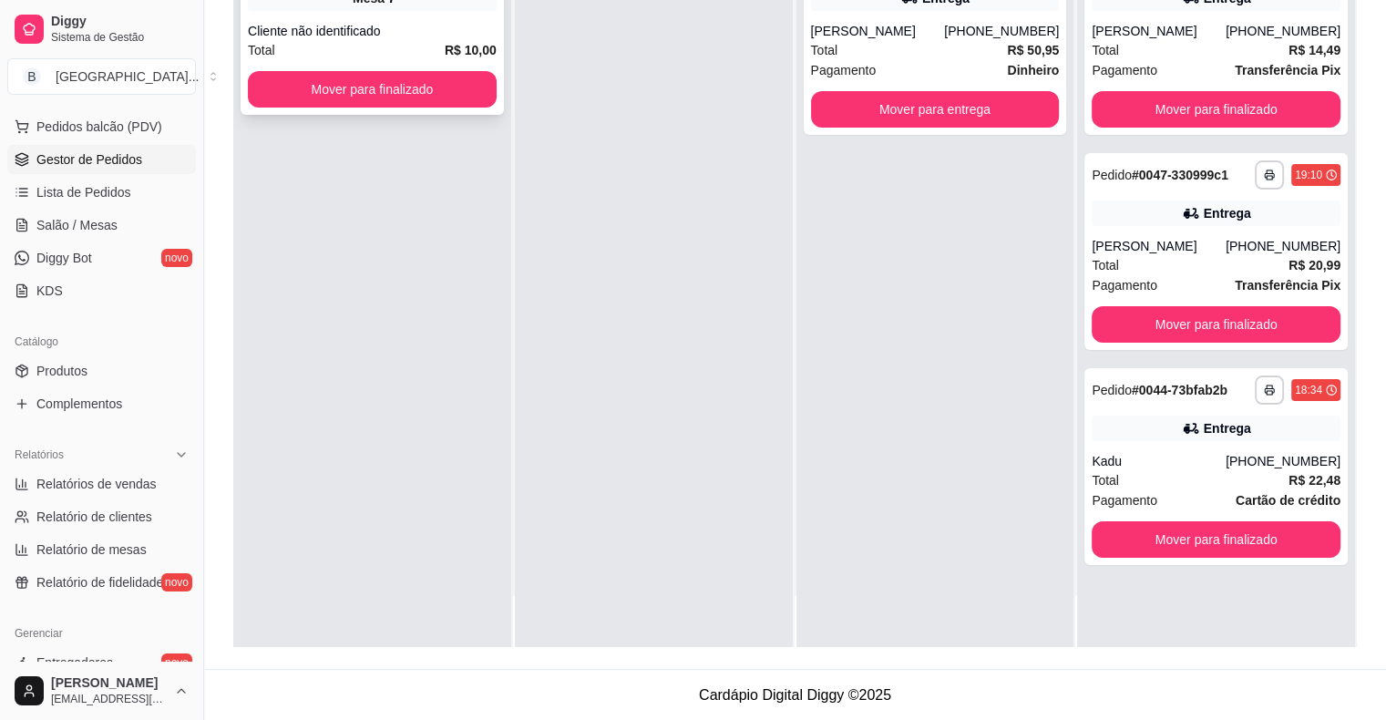
click at [315, 26] on div "Cliente não identificado" at bounding box center [372, 31] width 249 height 18
click at [375, 83] on button "Mover para finalizado" at bounding box center [372, 89] width 249 height 36
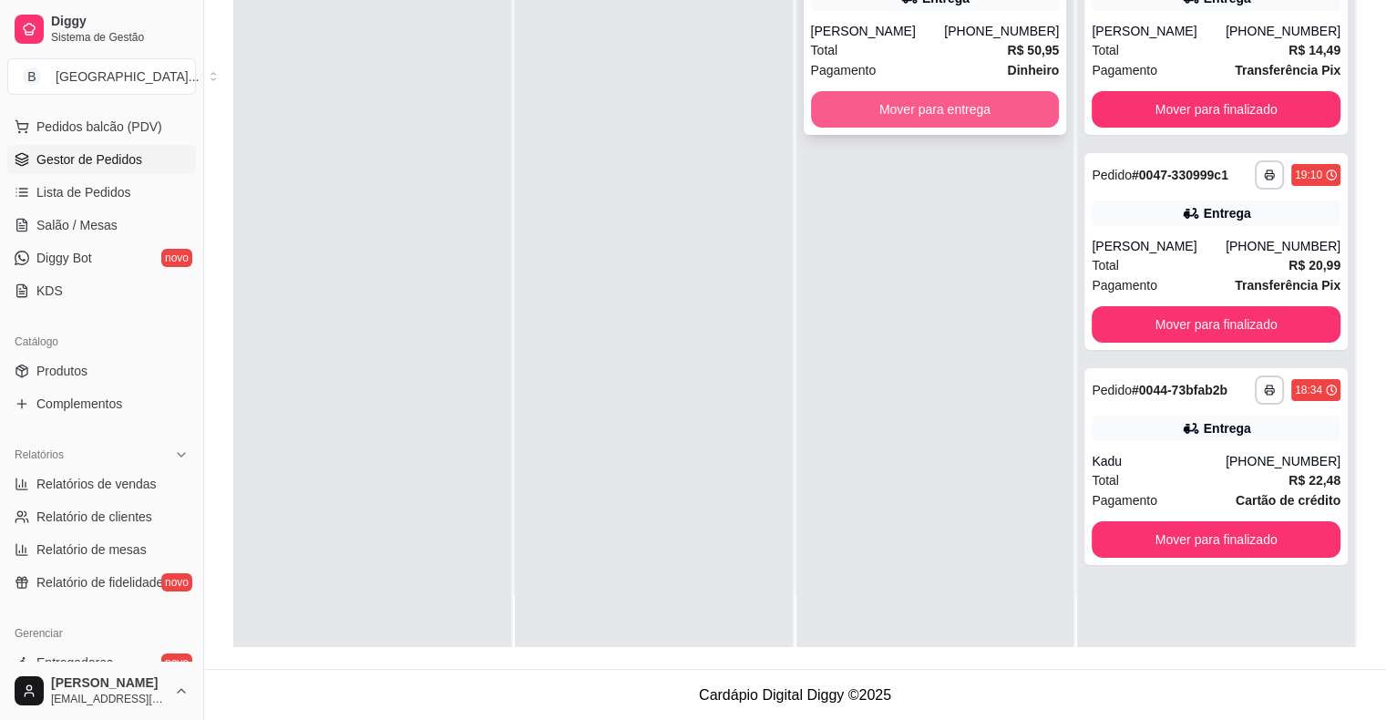
scroll to position [0, 0]
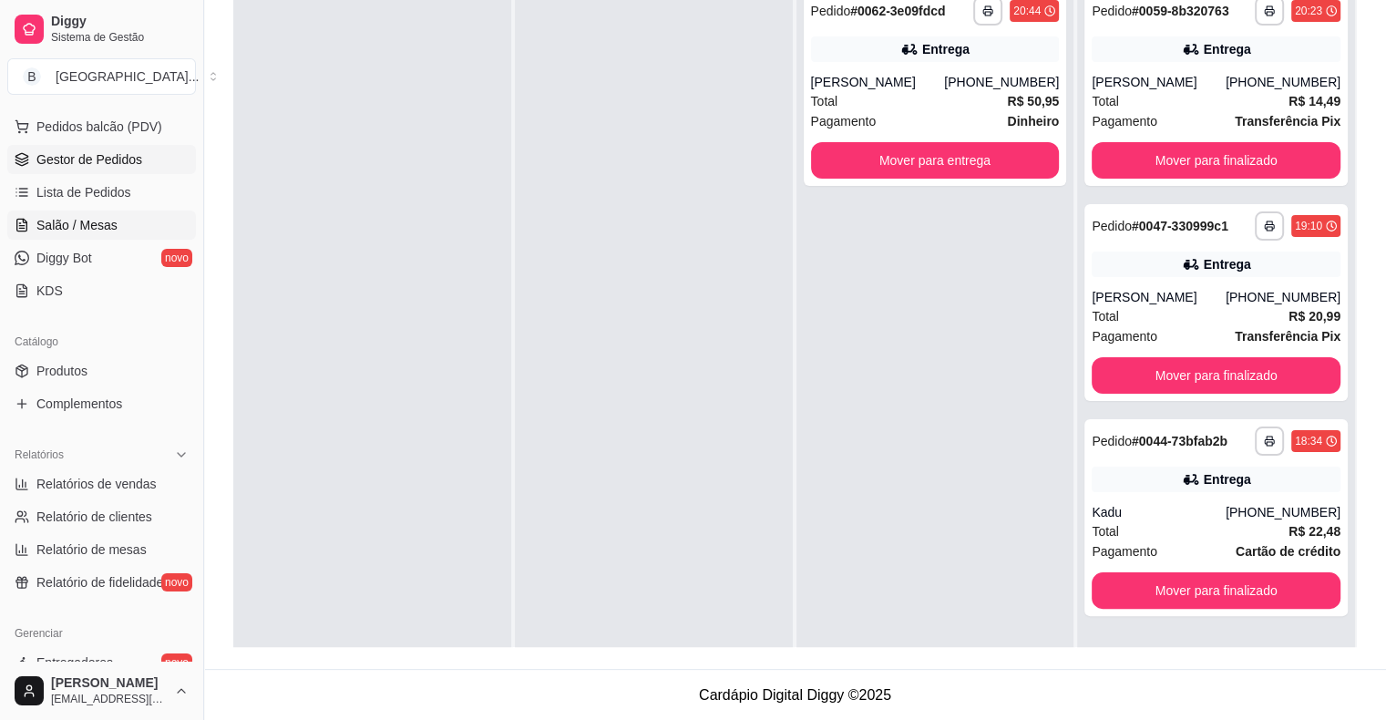
click at [81, 222] on span "Salão / Mesas" at bounding box center [76, 225] width 81 height 18
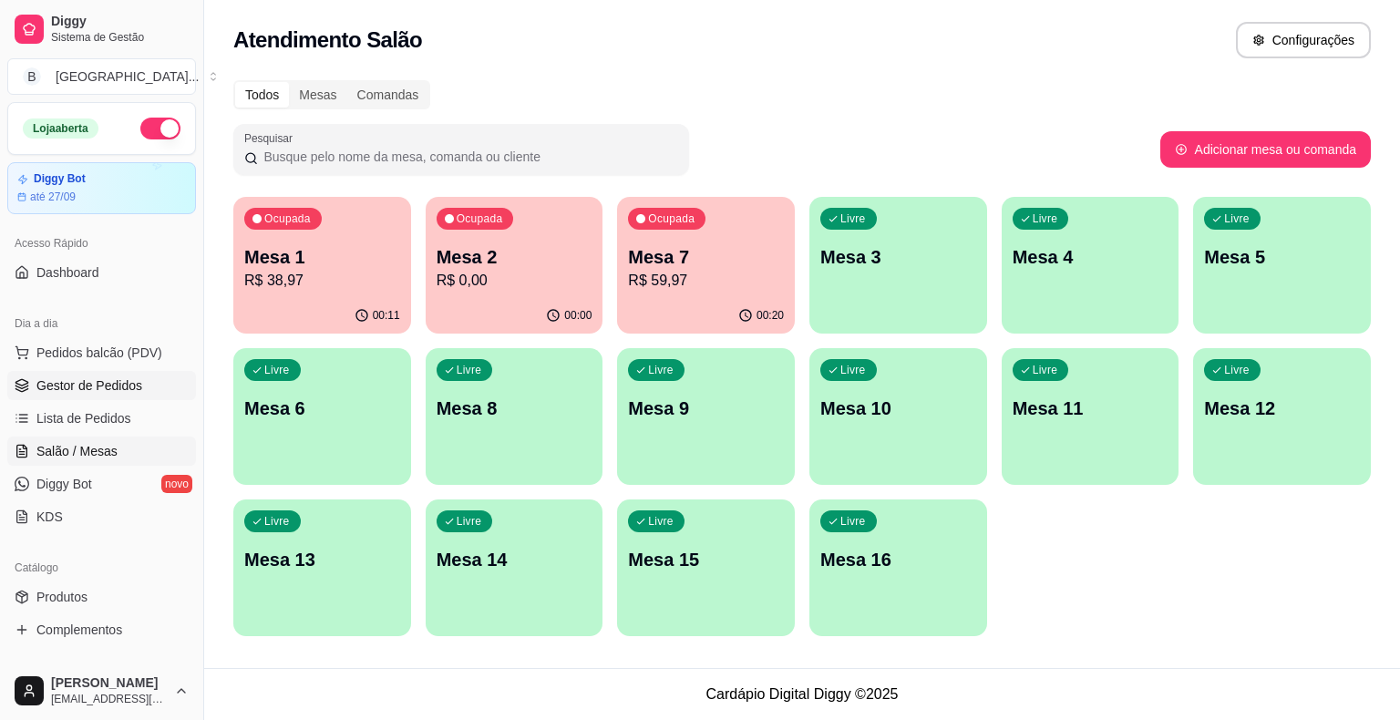
click at [74, 381] on span "Gestor de Pedidos" at bounding box center [89, 385] width 106 height 18
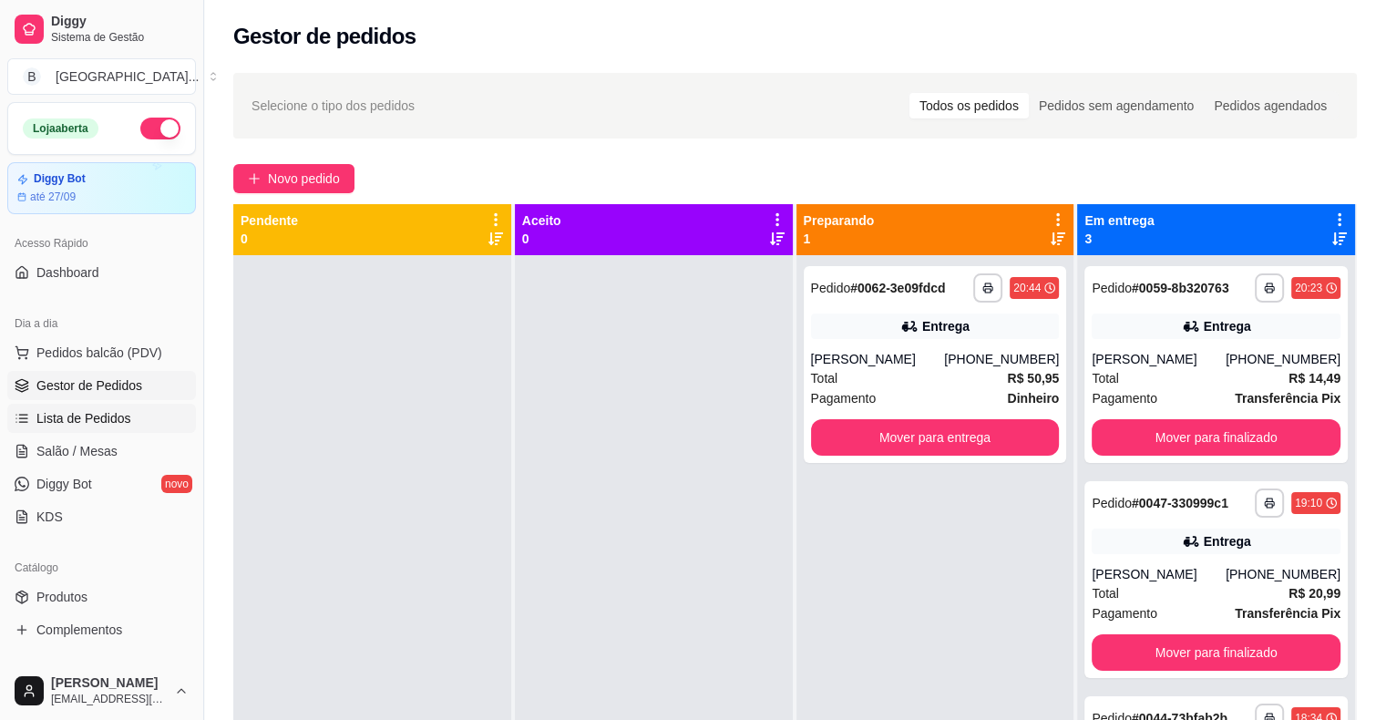
click at [94, 425] on span "Lista de Pedidos" at bounding box center [83, 418] width 95 height 18
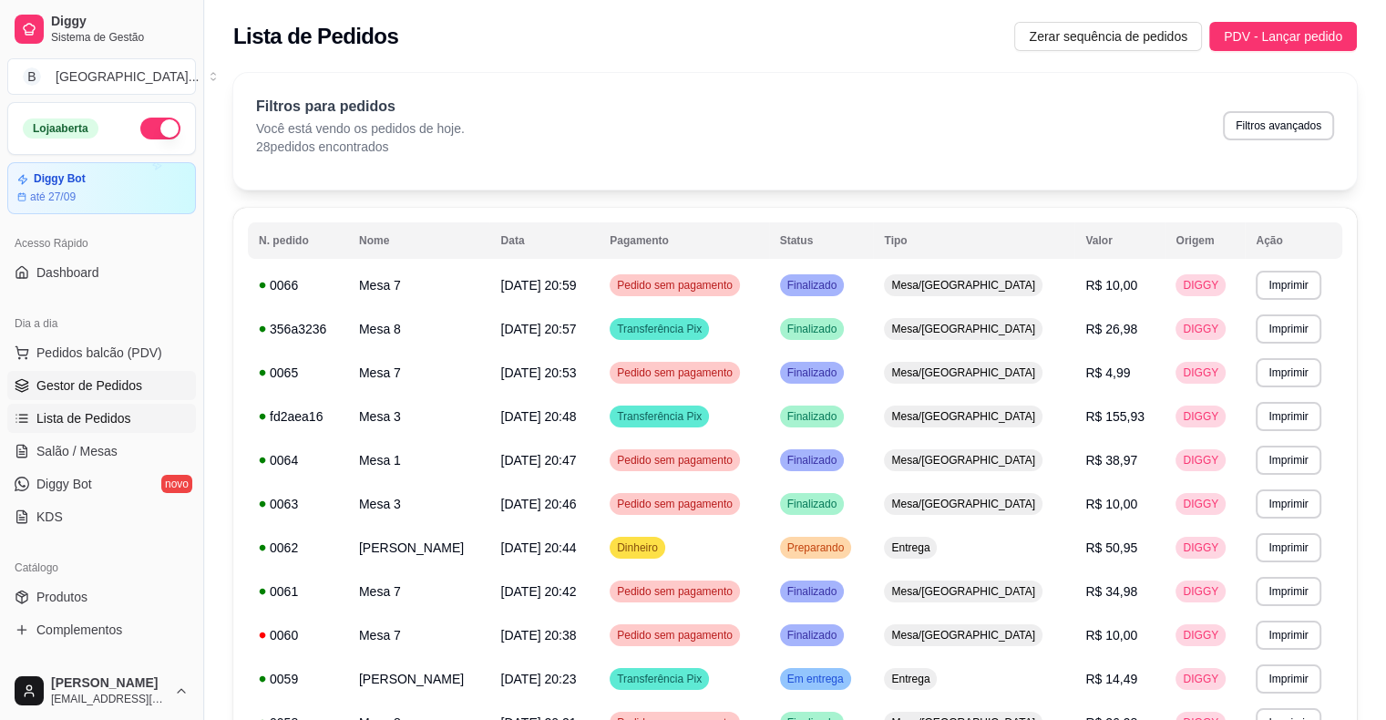
click at [110, 381] on span "Gestor de Pedidos" at bounding box center [89, 385] width 106 height 18
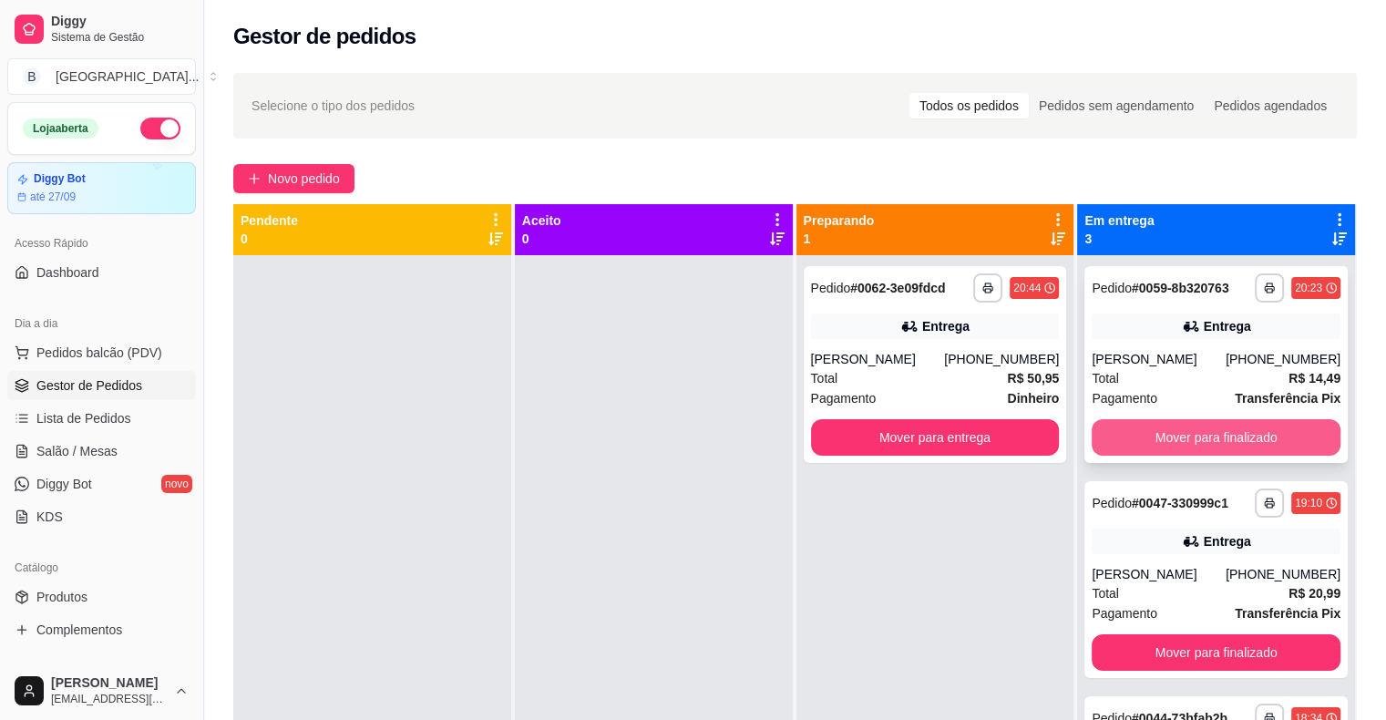
click at [1135, 425] on button "Mover para finalizado" at bounding box center [1216, 437] width 249 height 36
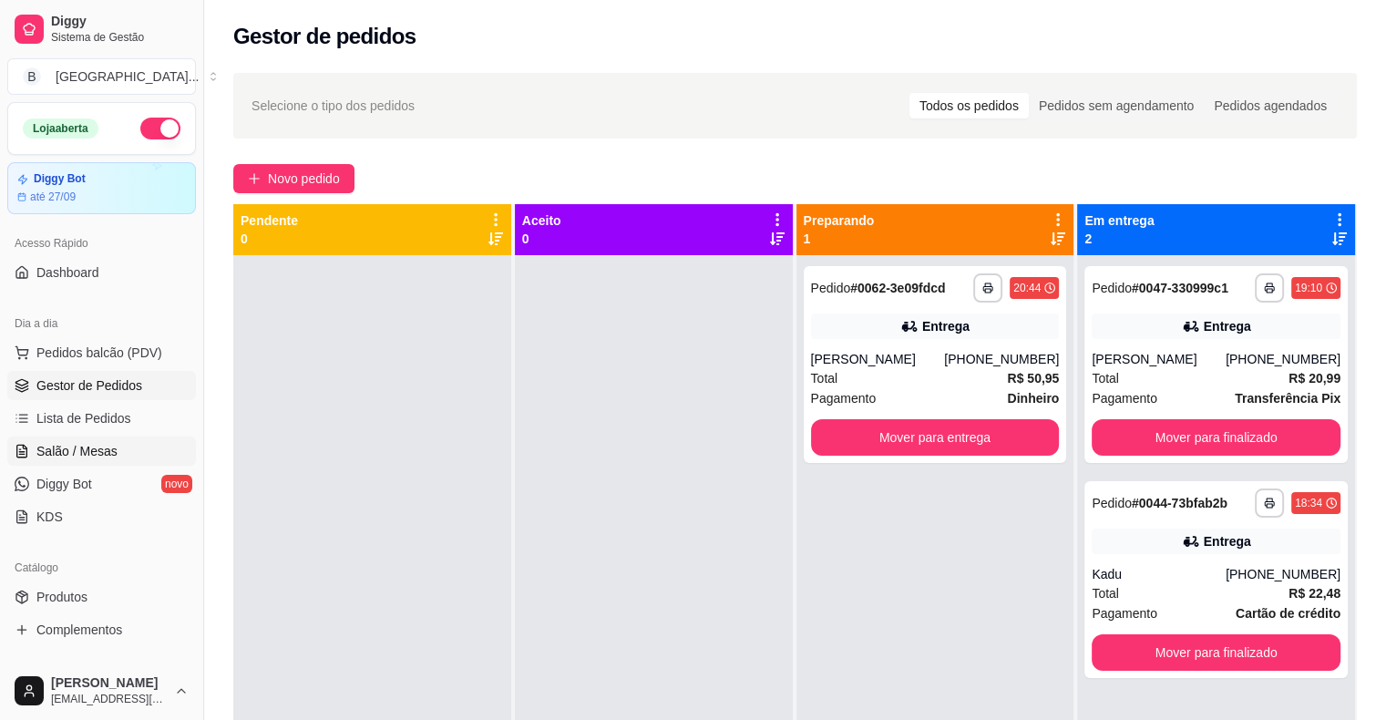
click at [69, 458] on span "Salão / Mesas" at bounding box center [76, 451] width 81 height 18
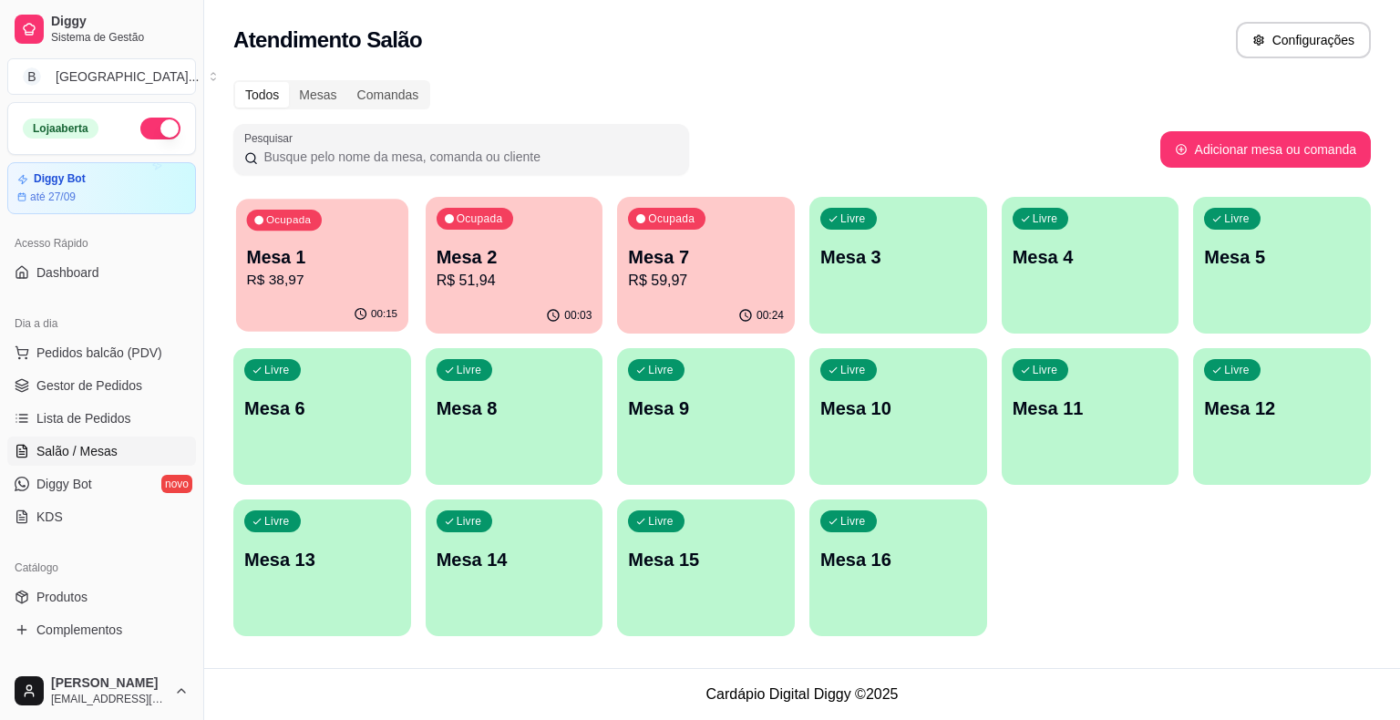
click at [294, 232] on div "Ocupada Mesa 1 R$ 38,97" at bounding box center [322, 248] width 172 height 98
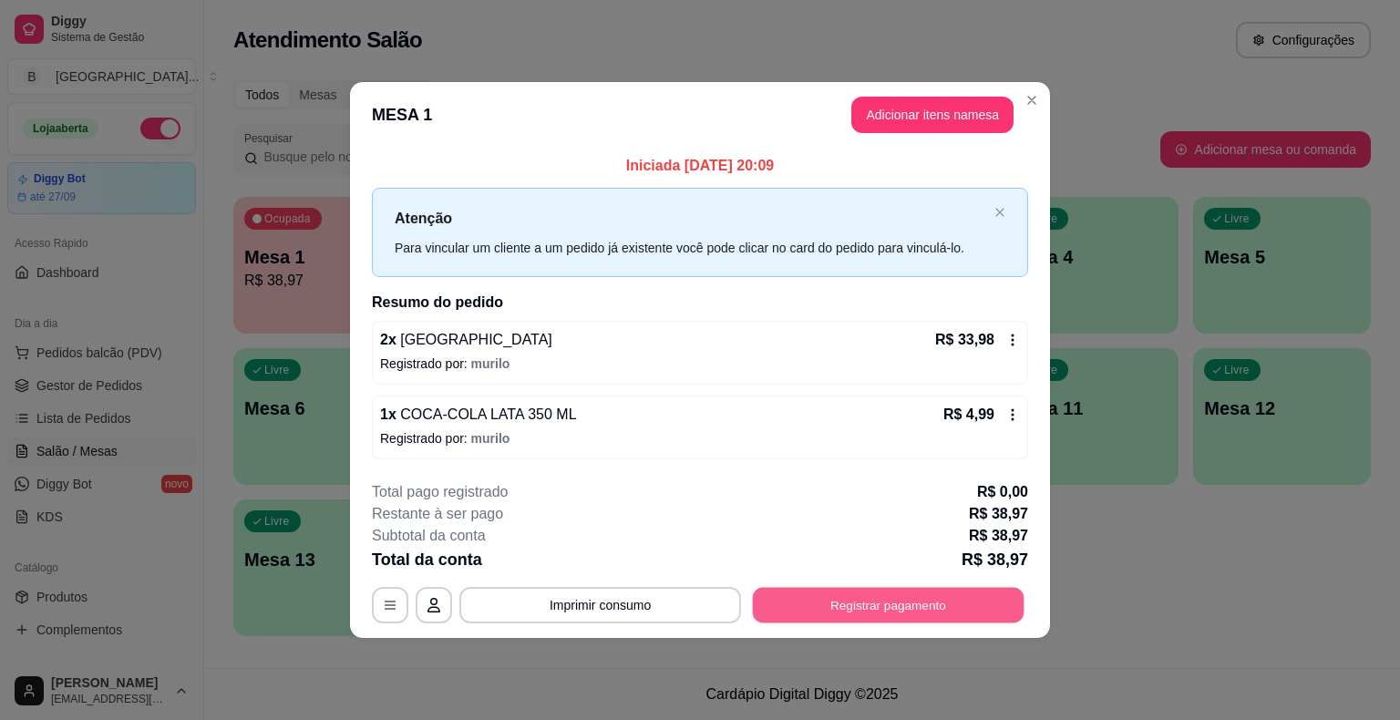
click at [777, 592] on button "Registrar pagamento" at bounding box center [889, 605] width 272 height 36
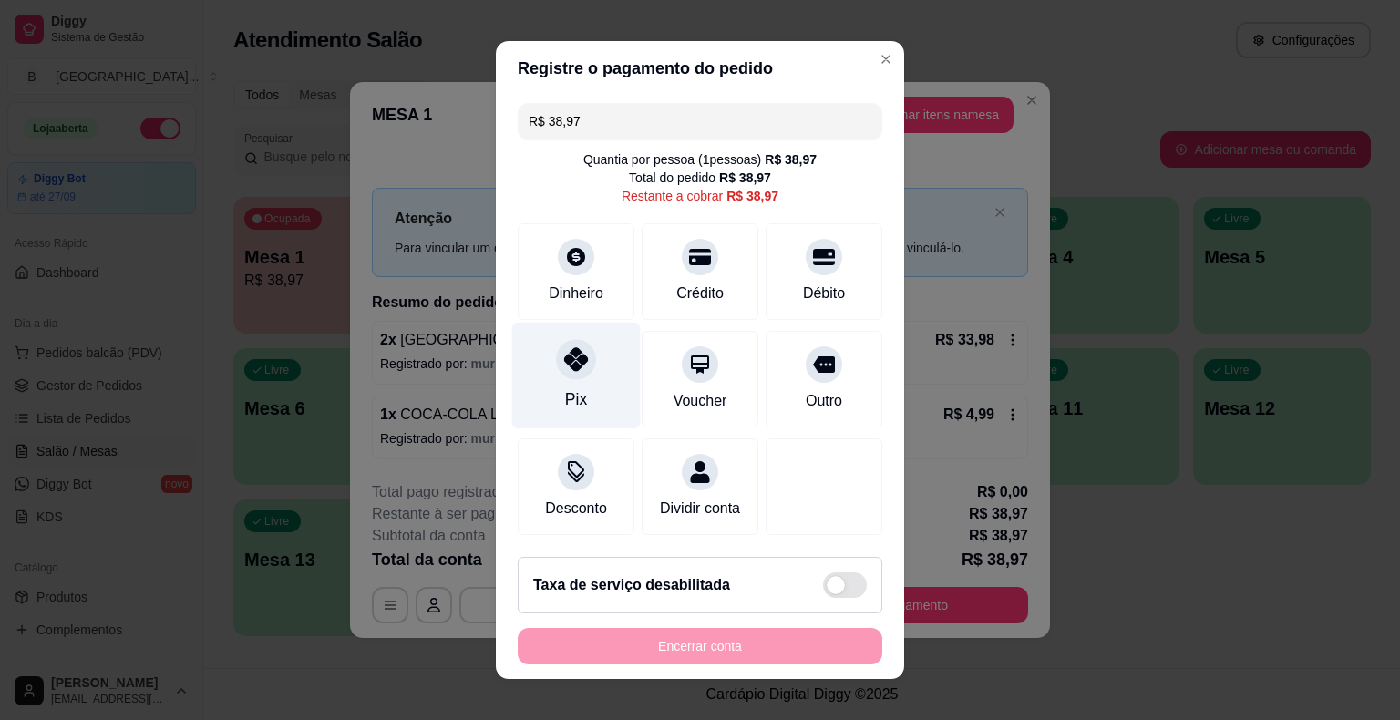
click at [565, 392] on div "Pix" at bounding box center [576, 399] width 22 height 24
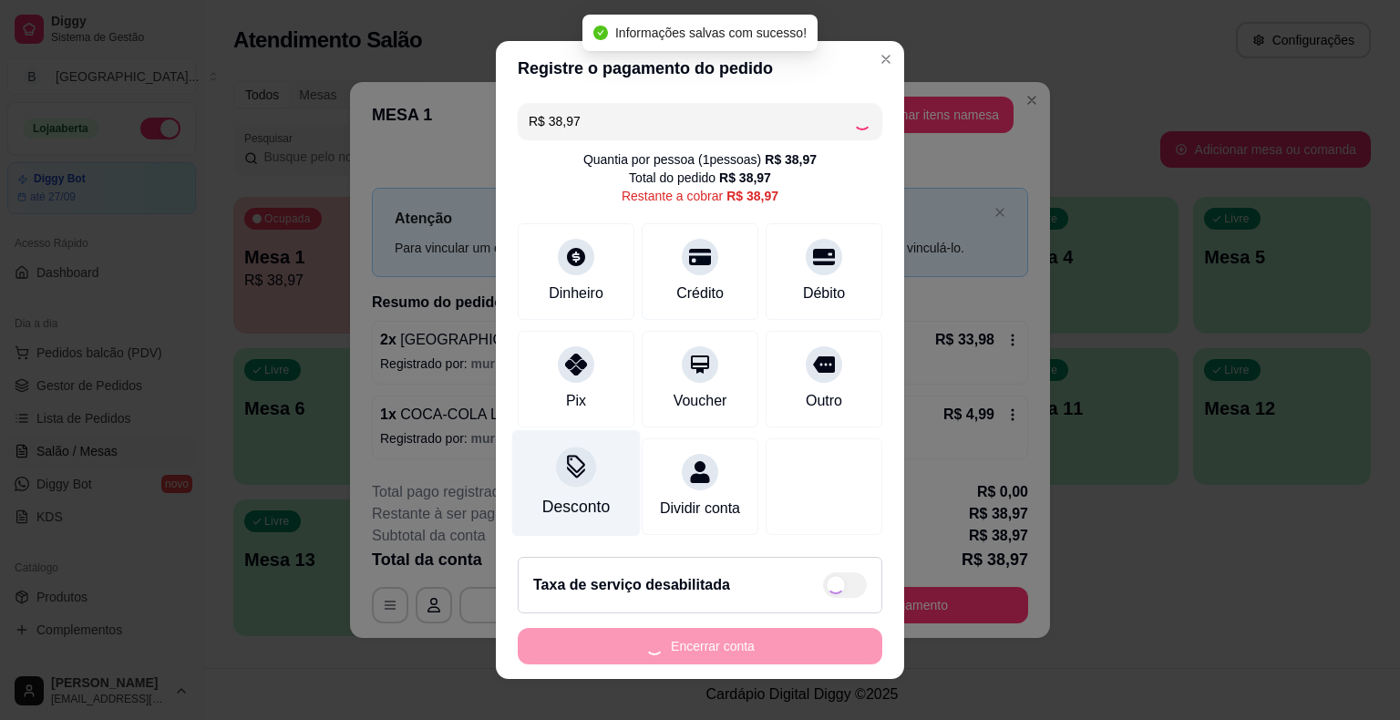
type input "R$ 0,00"
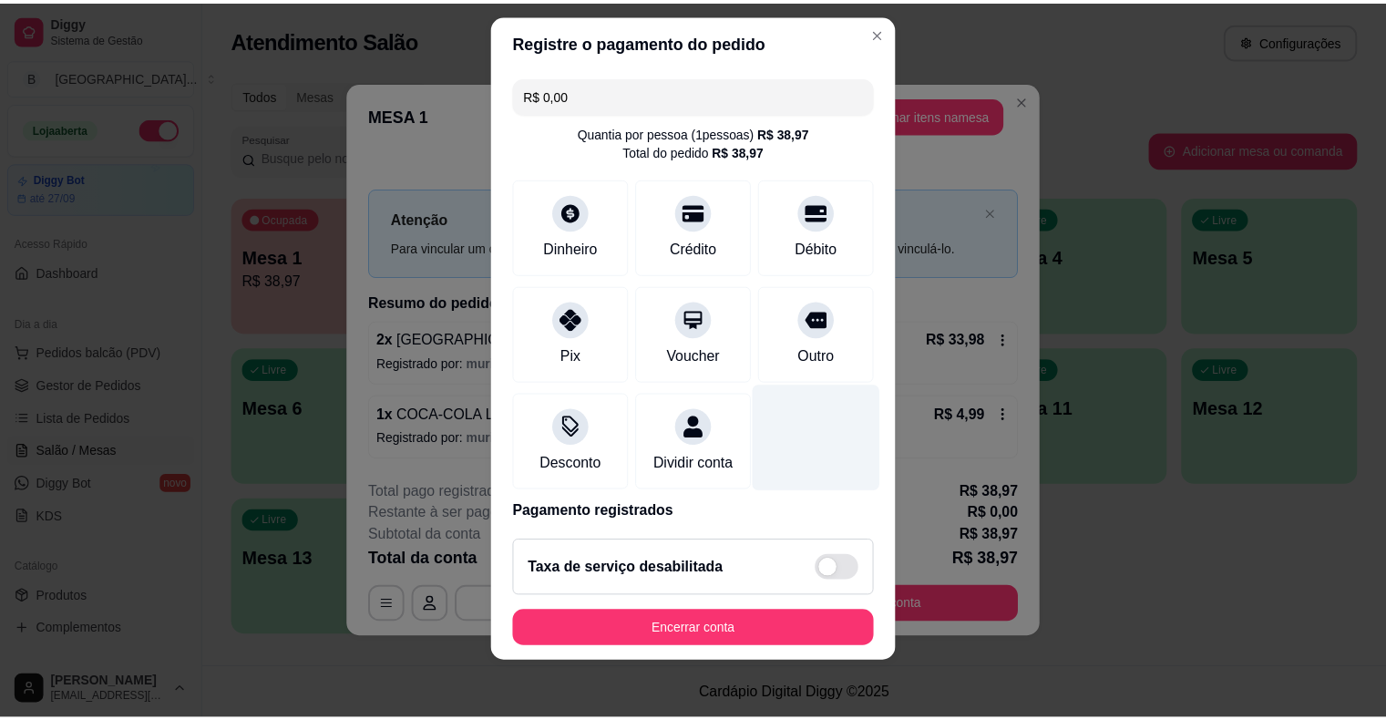
scroll to position [86, 0]
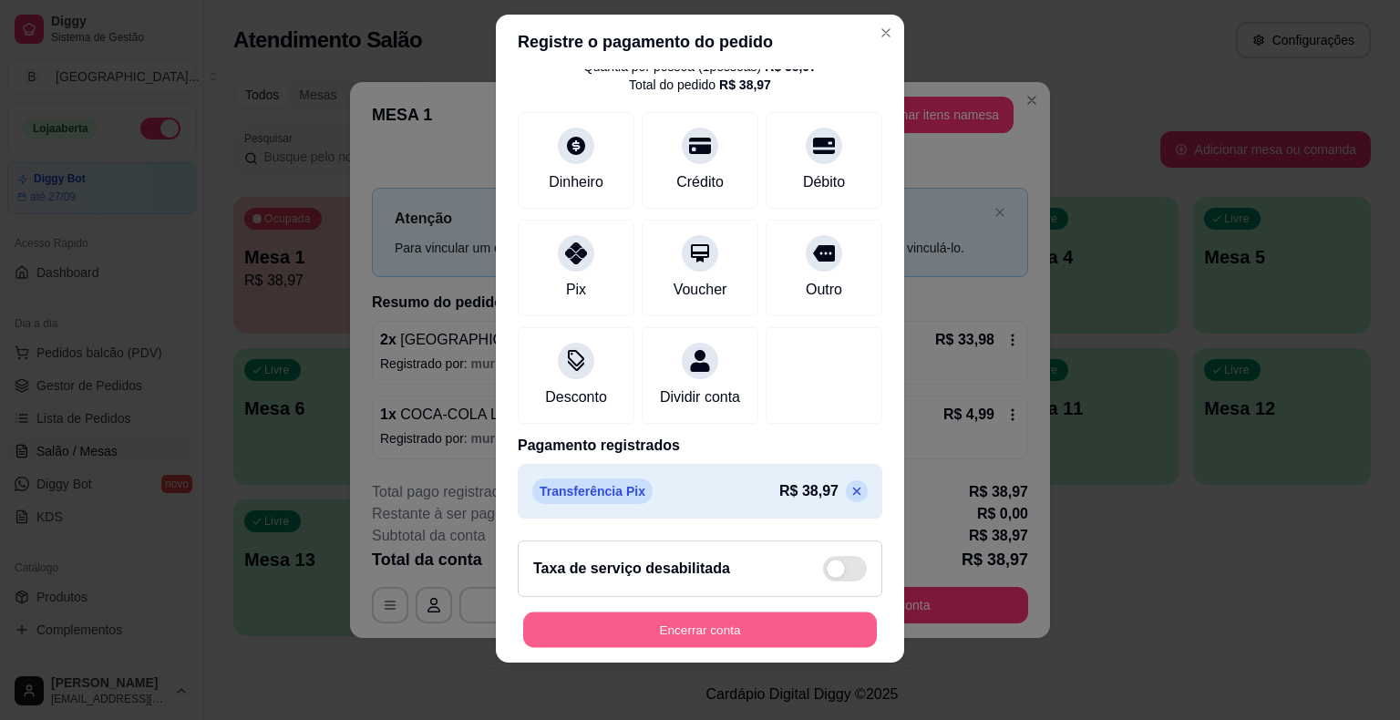
click at [574, 626] on button "Encerrar conta" at bounding box center [700, 630] width 354 height 36
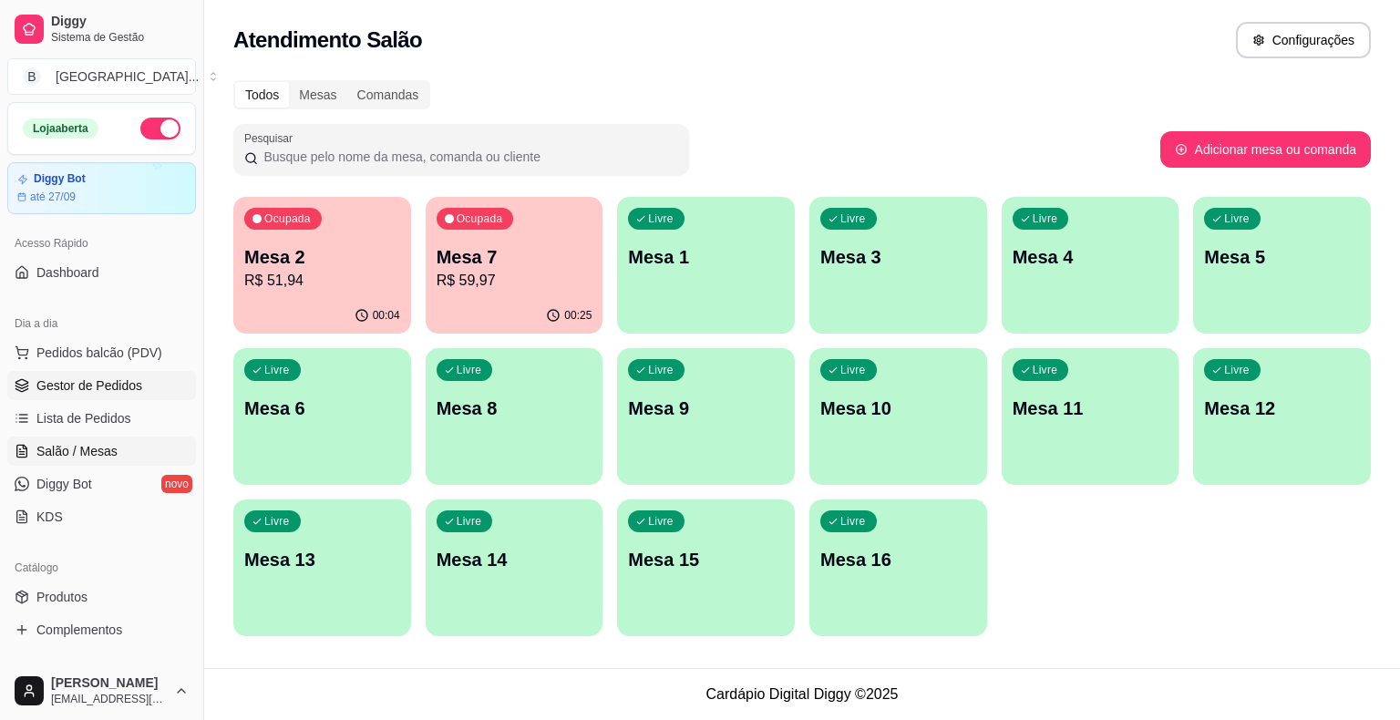
click at [110, 379] on span "Gestor de Pedidos" at bounding box center [89, 385] width 106 height 18
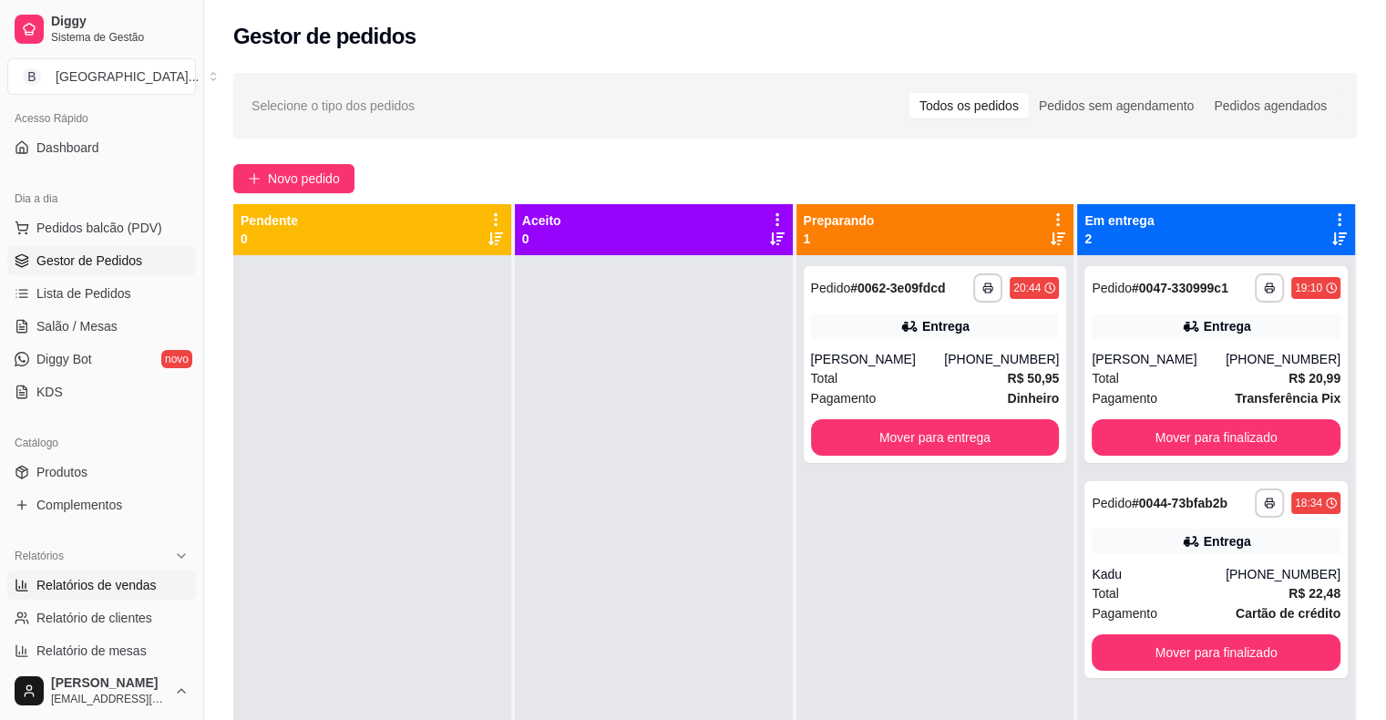
scroll to position [182, 0]
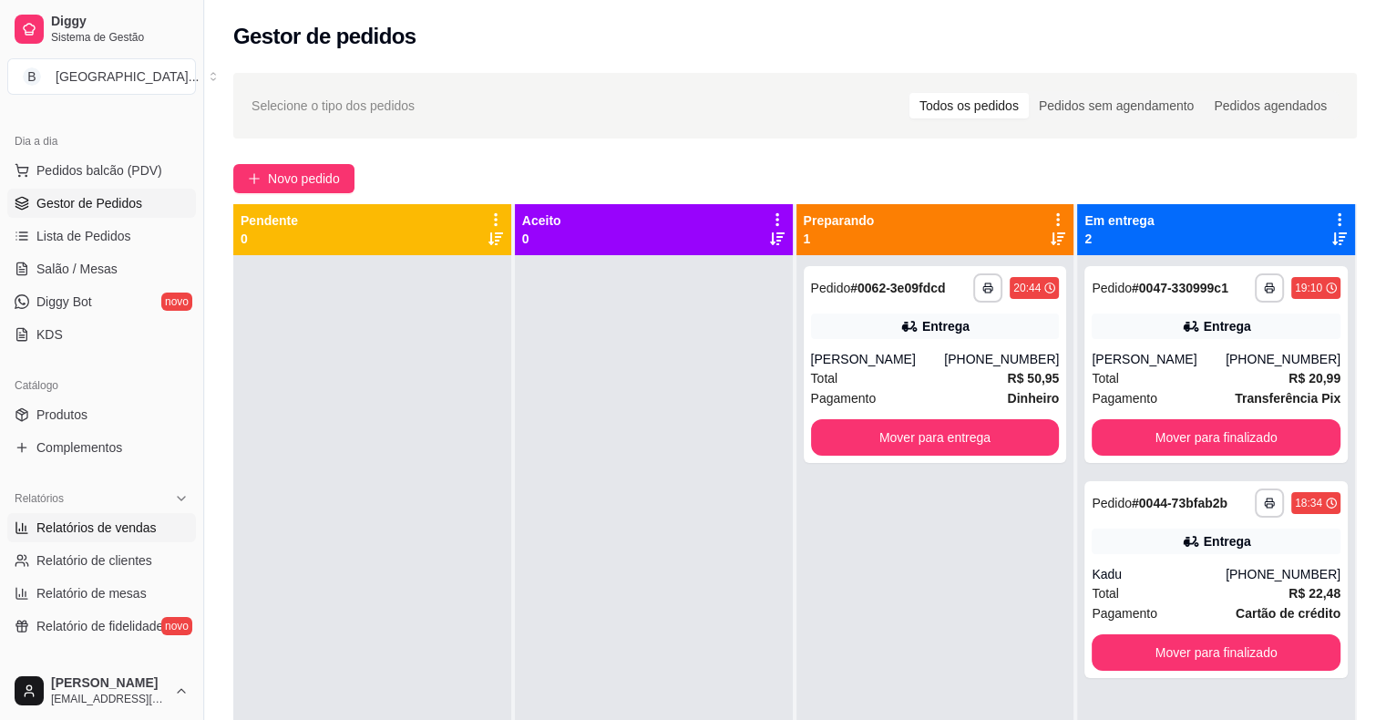
click at [65, 520] on span "Relatórios de vendas" at bounding box center [96, 528] width 120 height 18
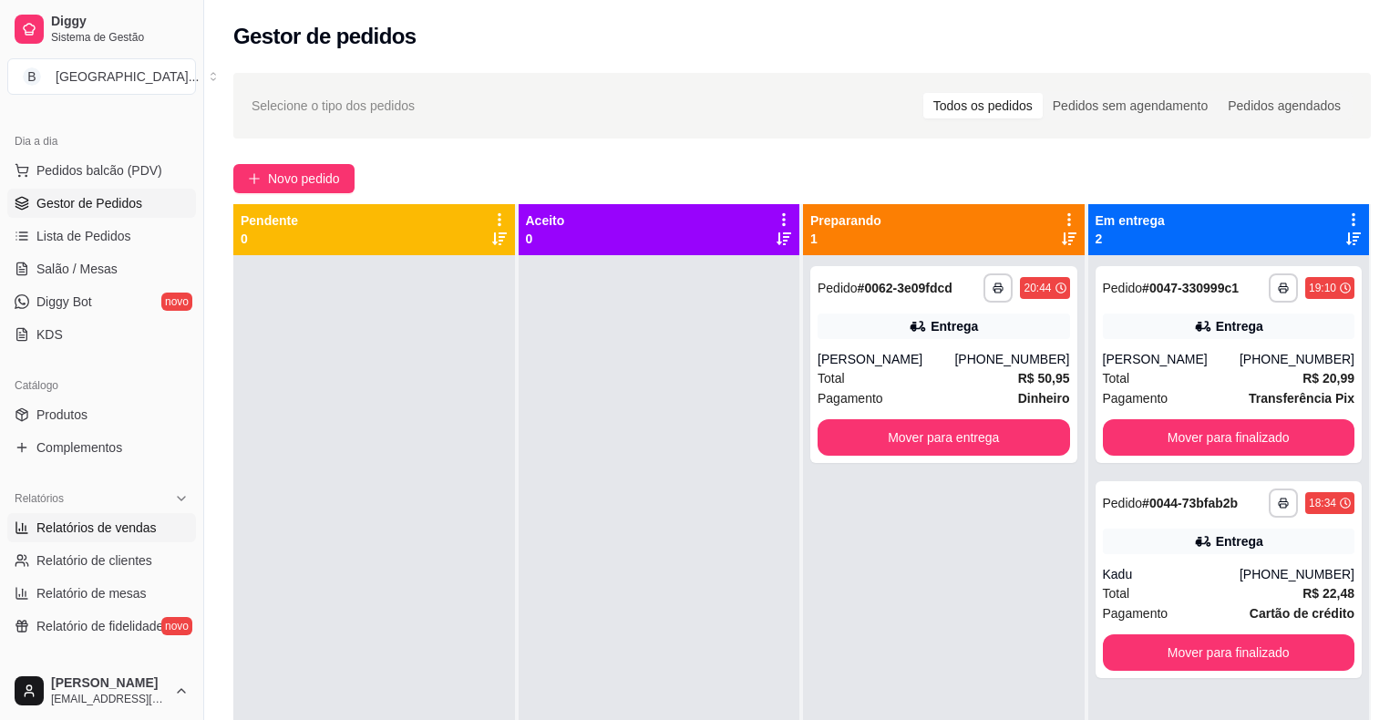
select select "ALL"
select select "0"
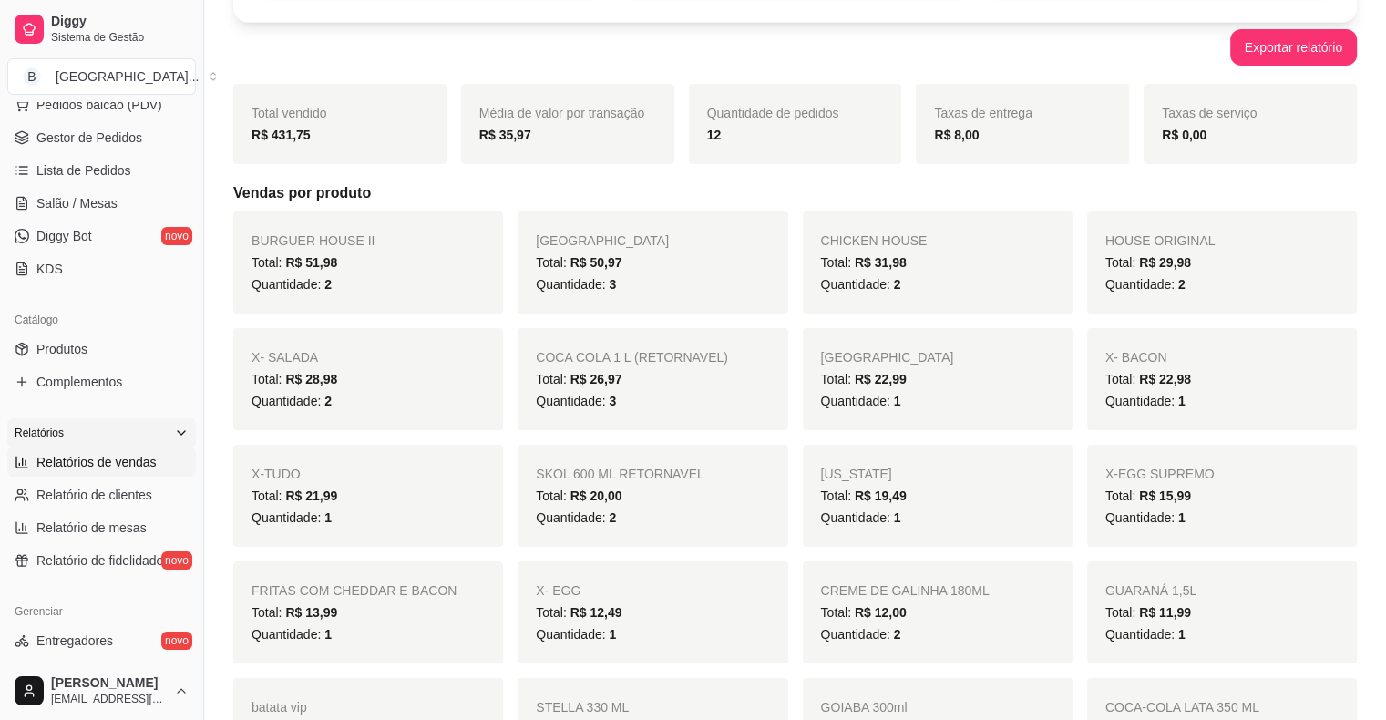
scroll to position [456, 0]
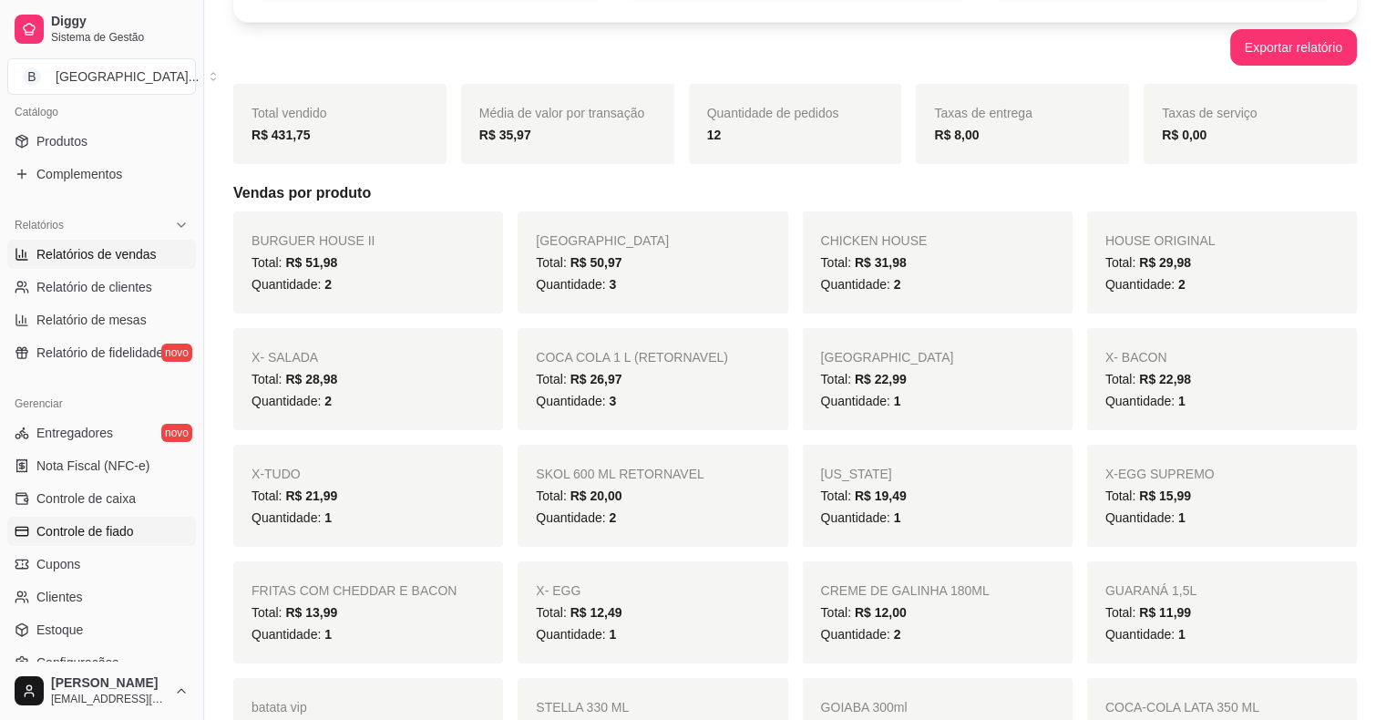
click at [115, 530] on span "Controle de fiado" at bounding box center [85, 531] width 98 height 18
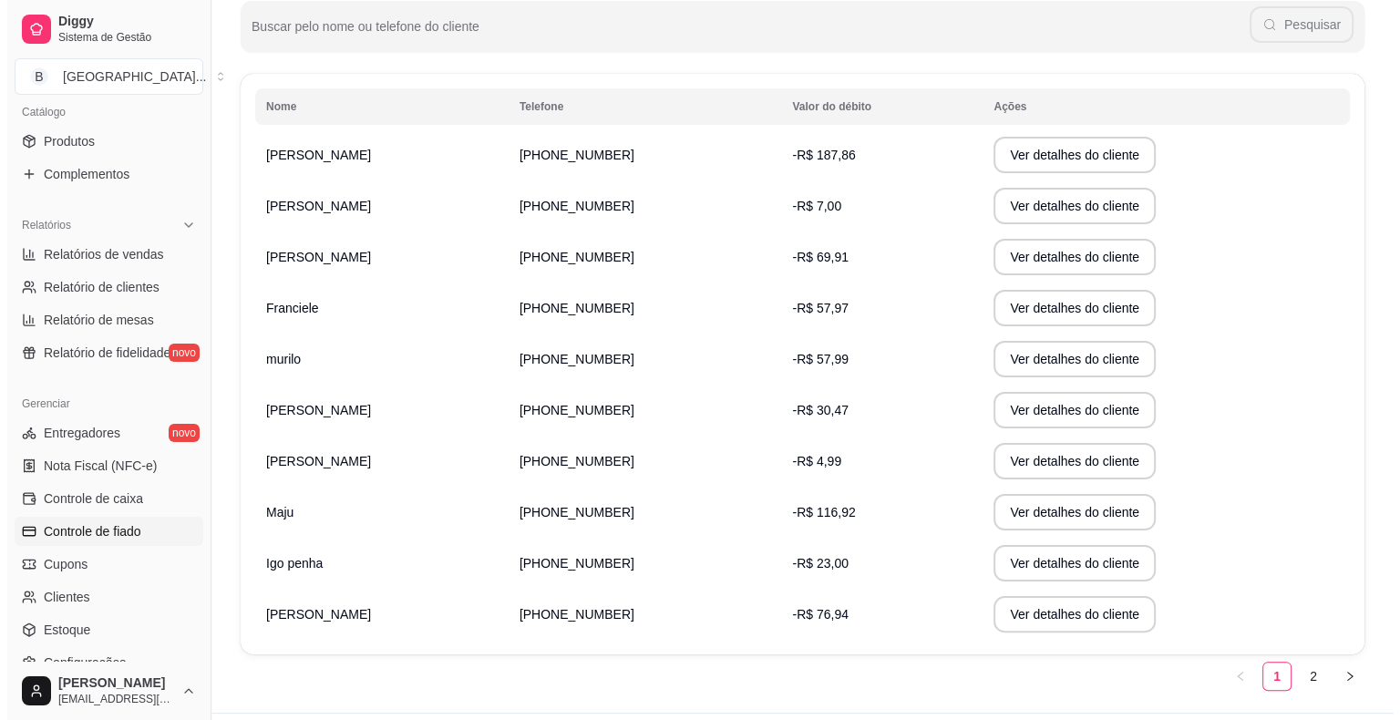
scroll to position [273, 0]
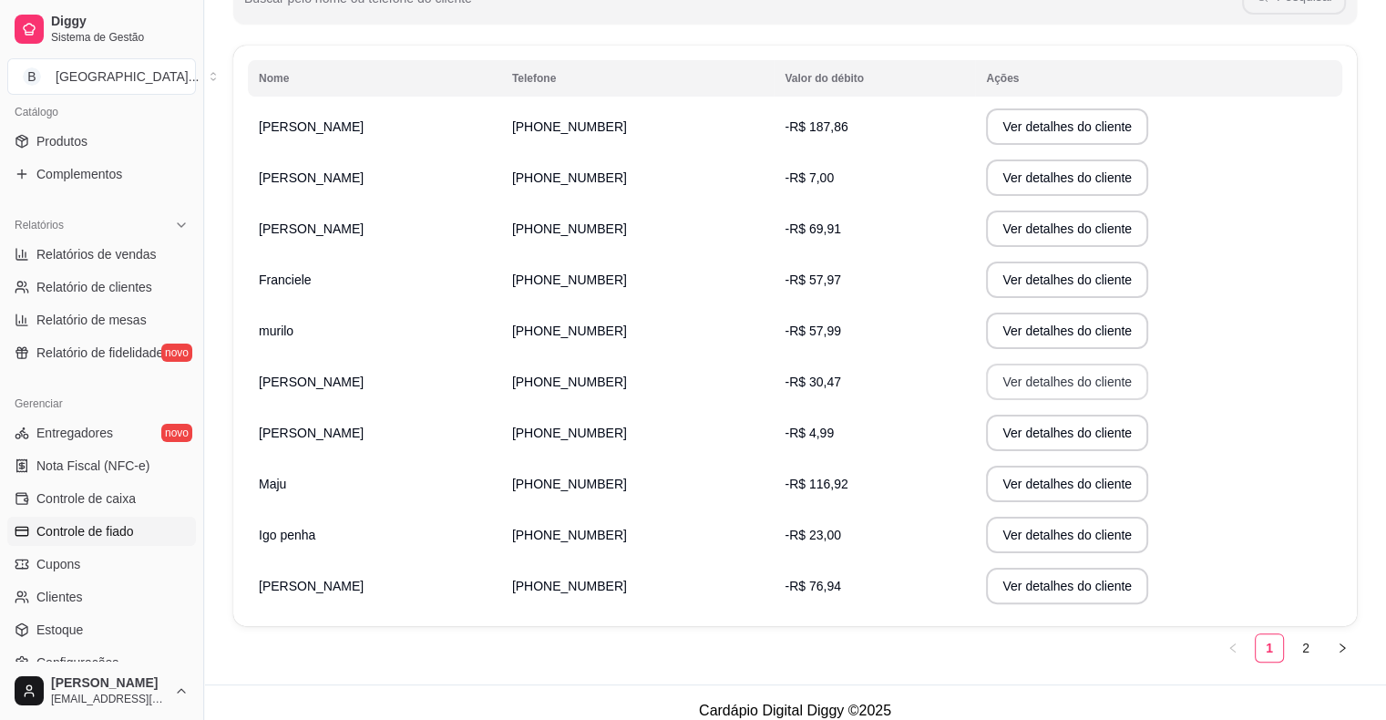
click at [1063, 379] on button "Ver detalhes do cliente" at bounding box center [1067, 382] width 162 height 36
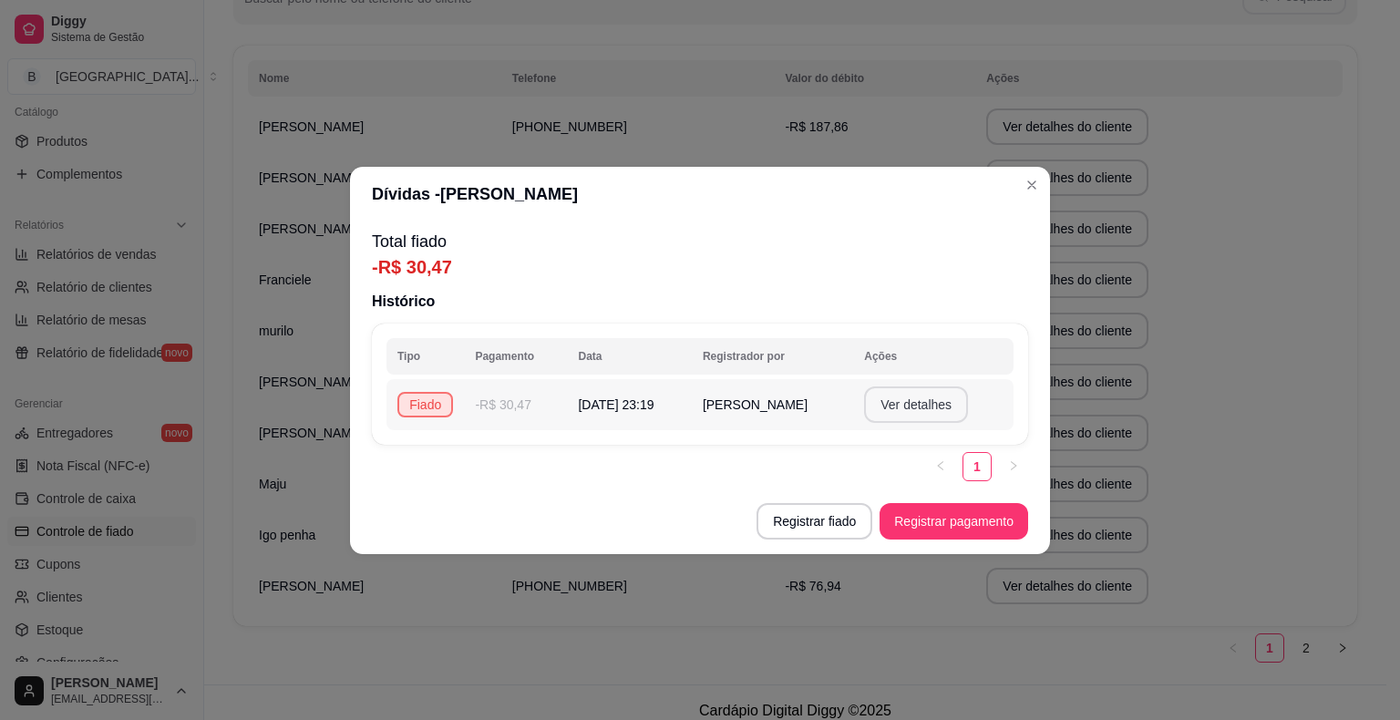
click at [890, 392] on button "Ver detalhes" at bounding box center [916, 404] width 104 height 36
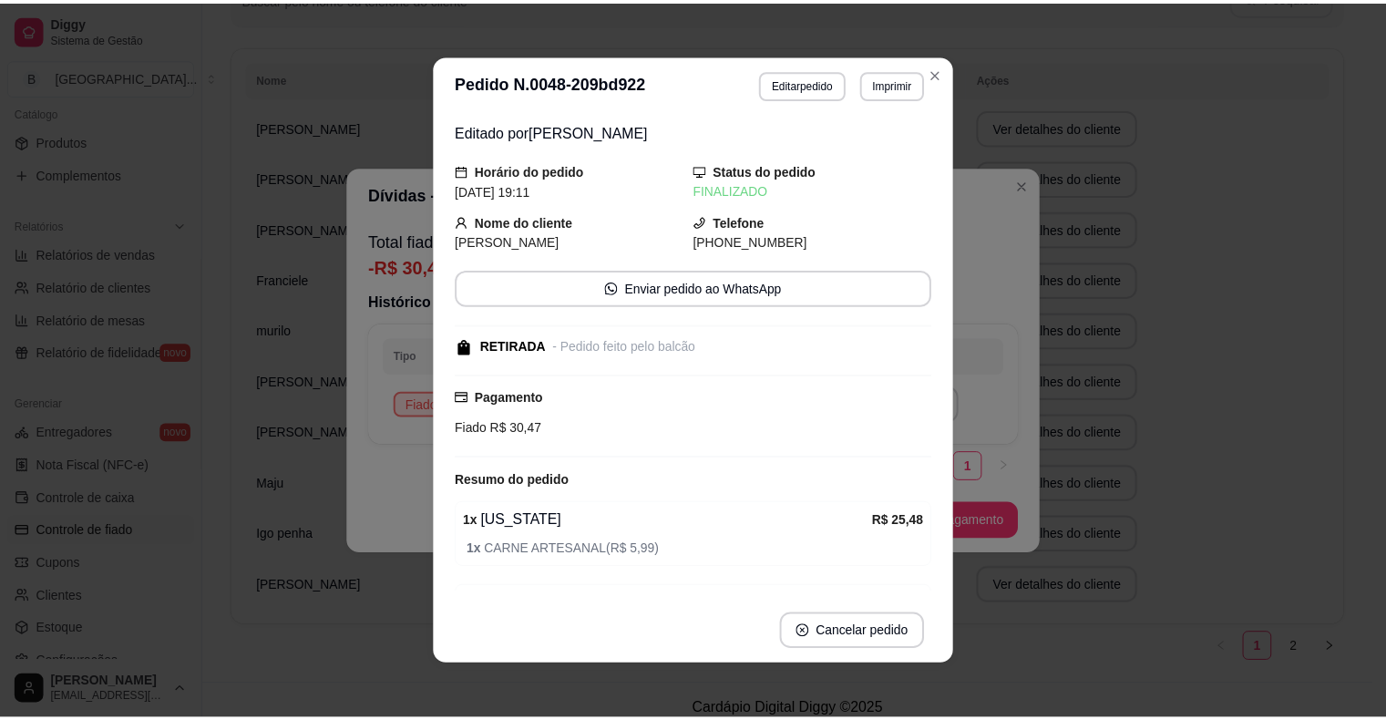
scroll to position [0, 0]
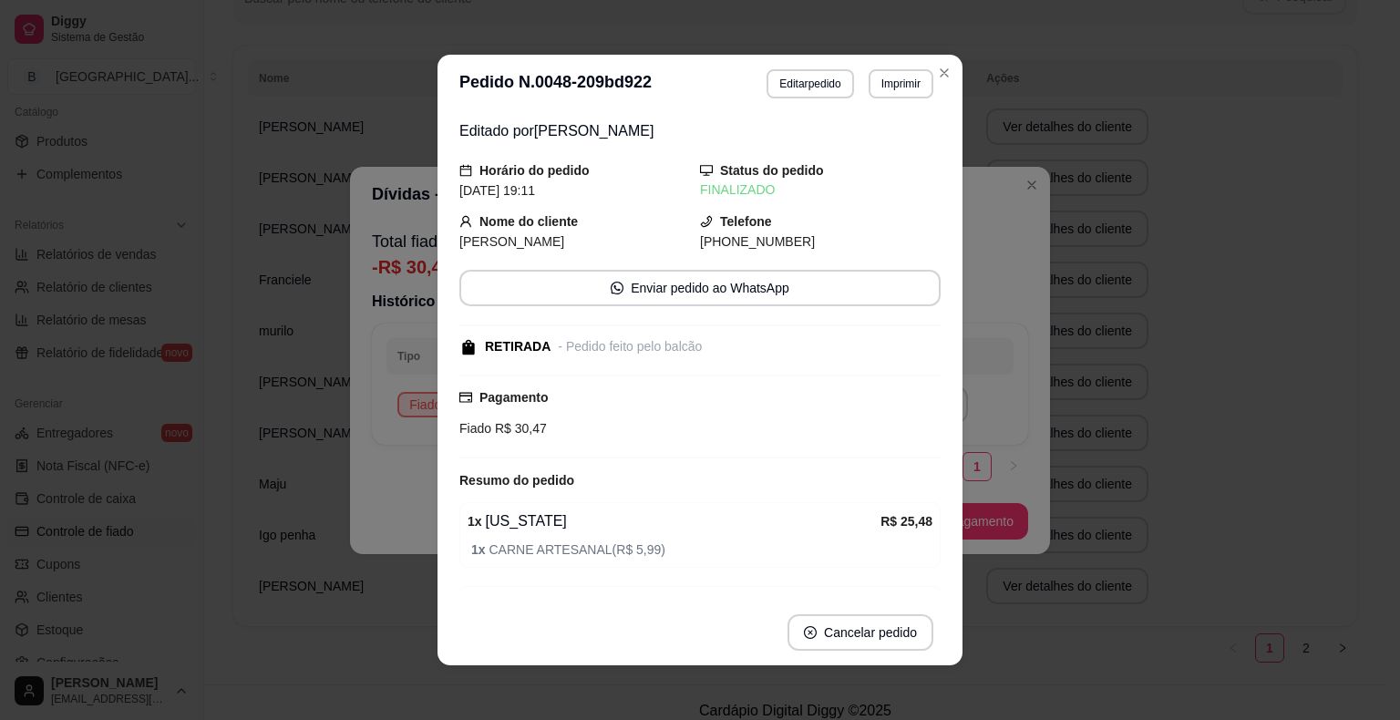
click at [309, 336] on div "**********" at bounding box center [700, 360] width 1400 height 720
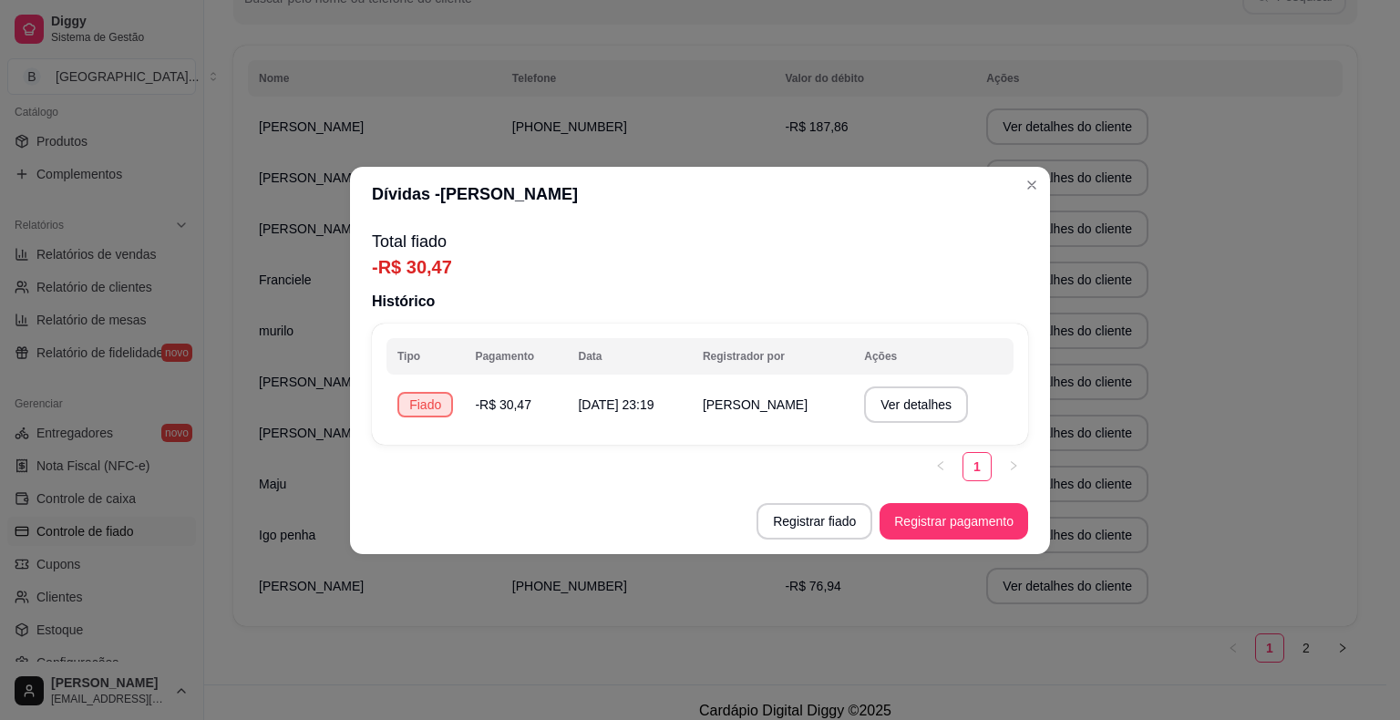
click at [281, 388] on span "[PERSON_NAME]" at bounding box center [311, 382] width 105 height 15
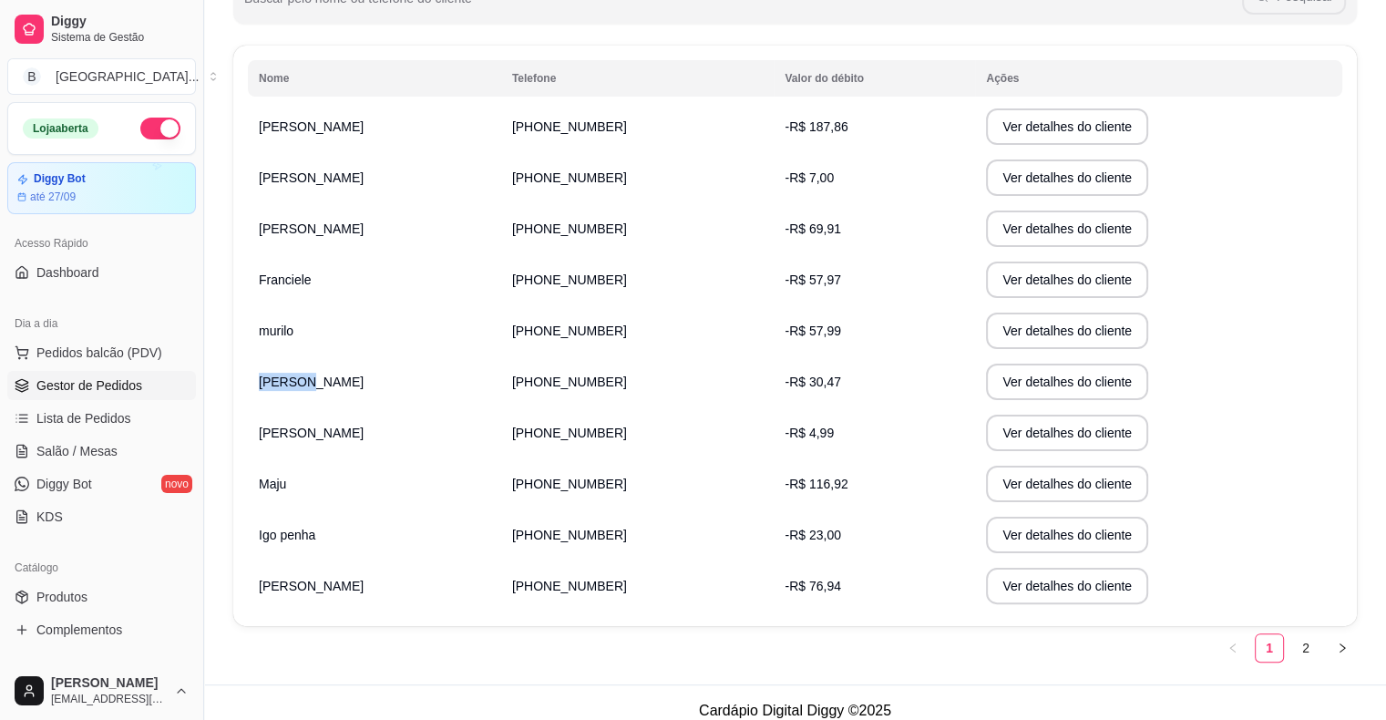
click at [113, 381] on span "Gestor de Pedidos" at bounding box center [89, 385] width 106 height 18
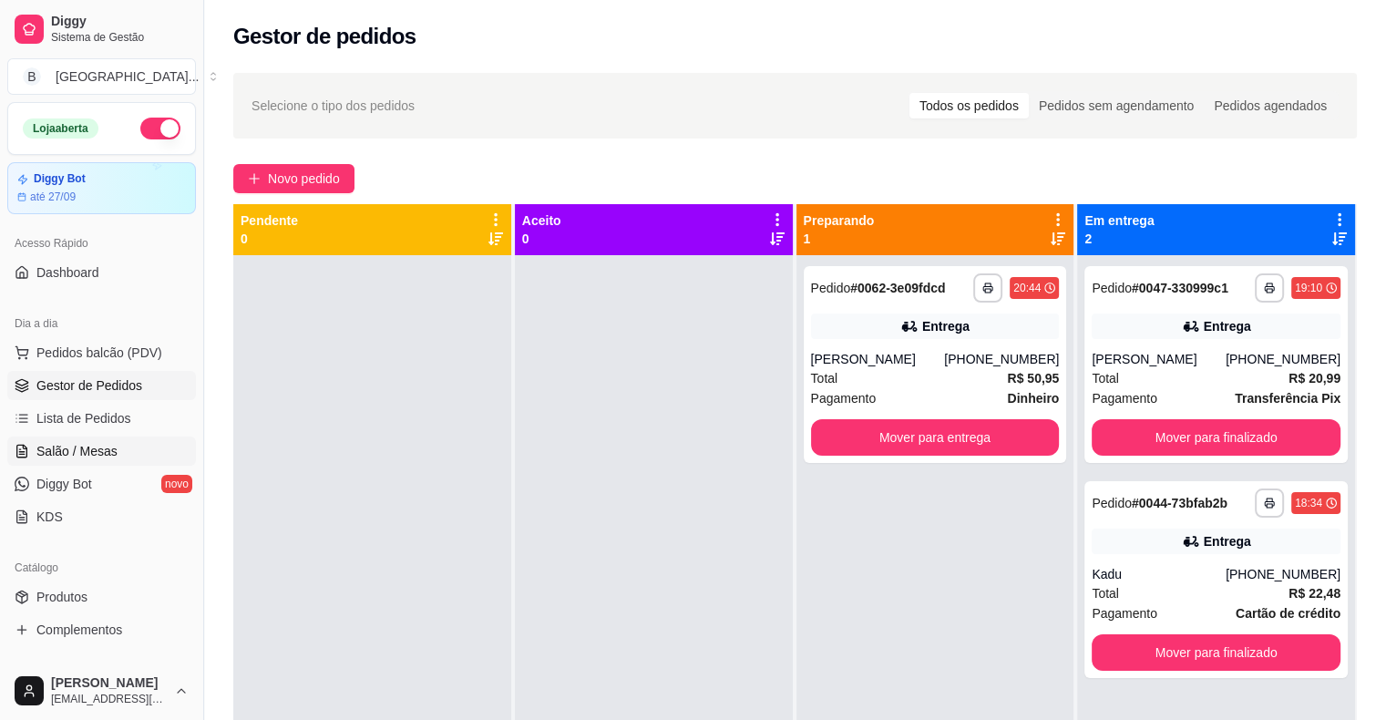
click at [122, 438] on link "Salão / Mesas" at bounding box center [101, 451] width 189 height 29
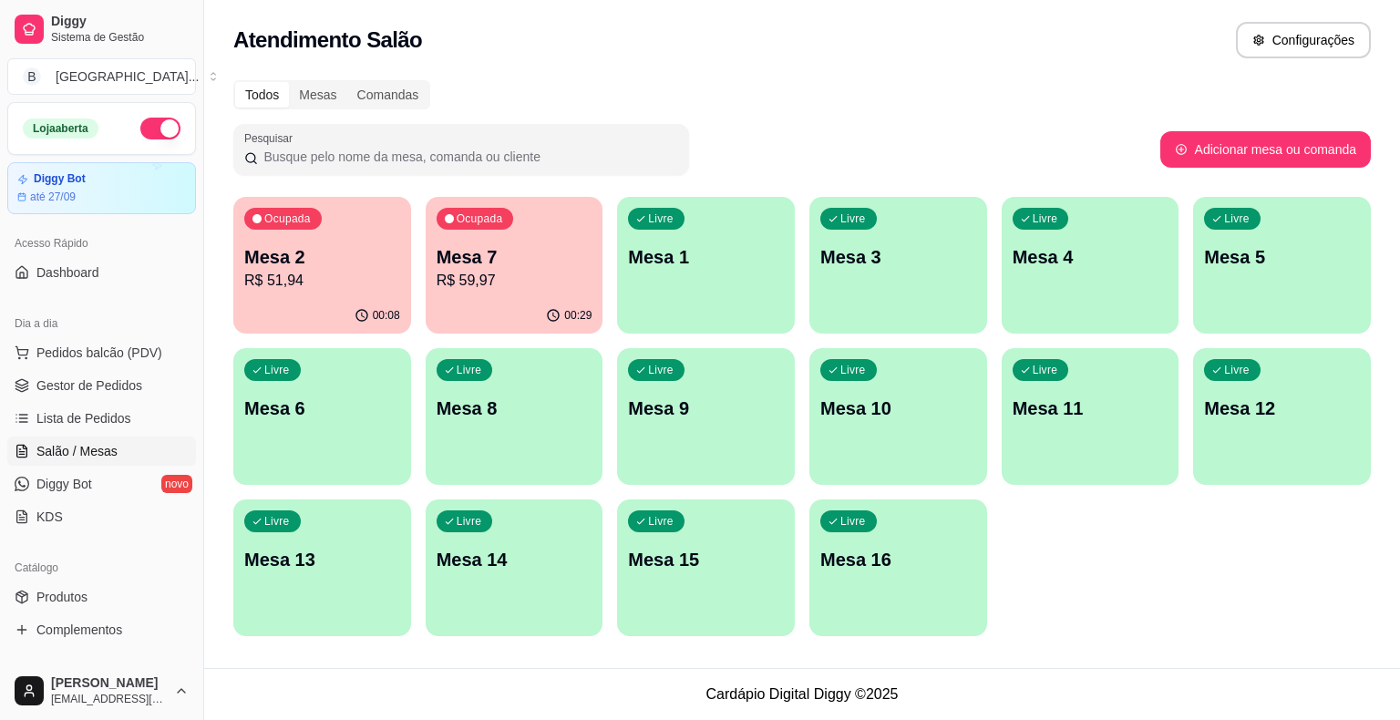
click at [342, 286] on p "R$ 51,94" at bounding box center [322, 281] width 156 height 22
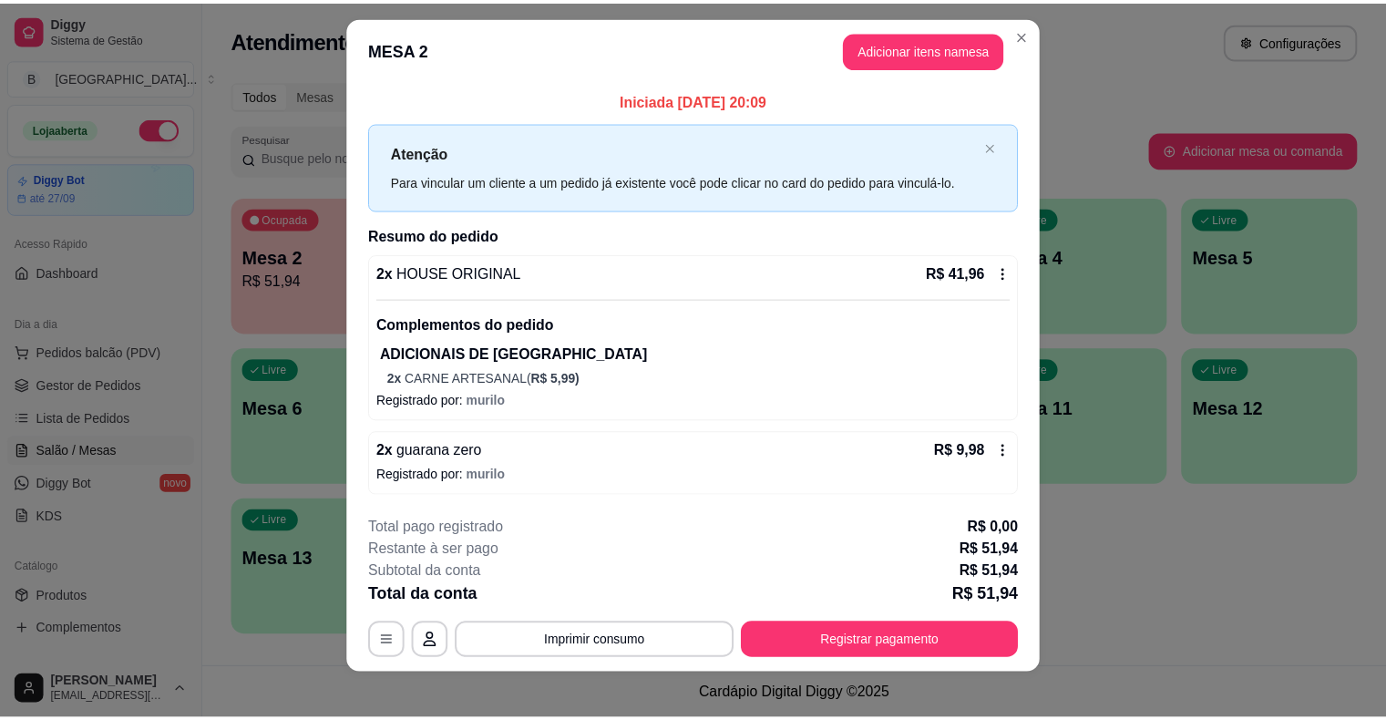
scroll to position [26, 0]
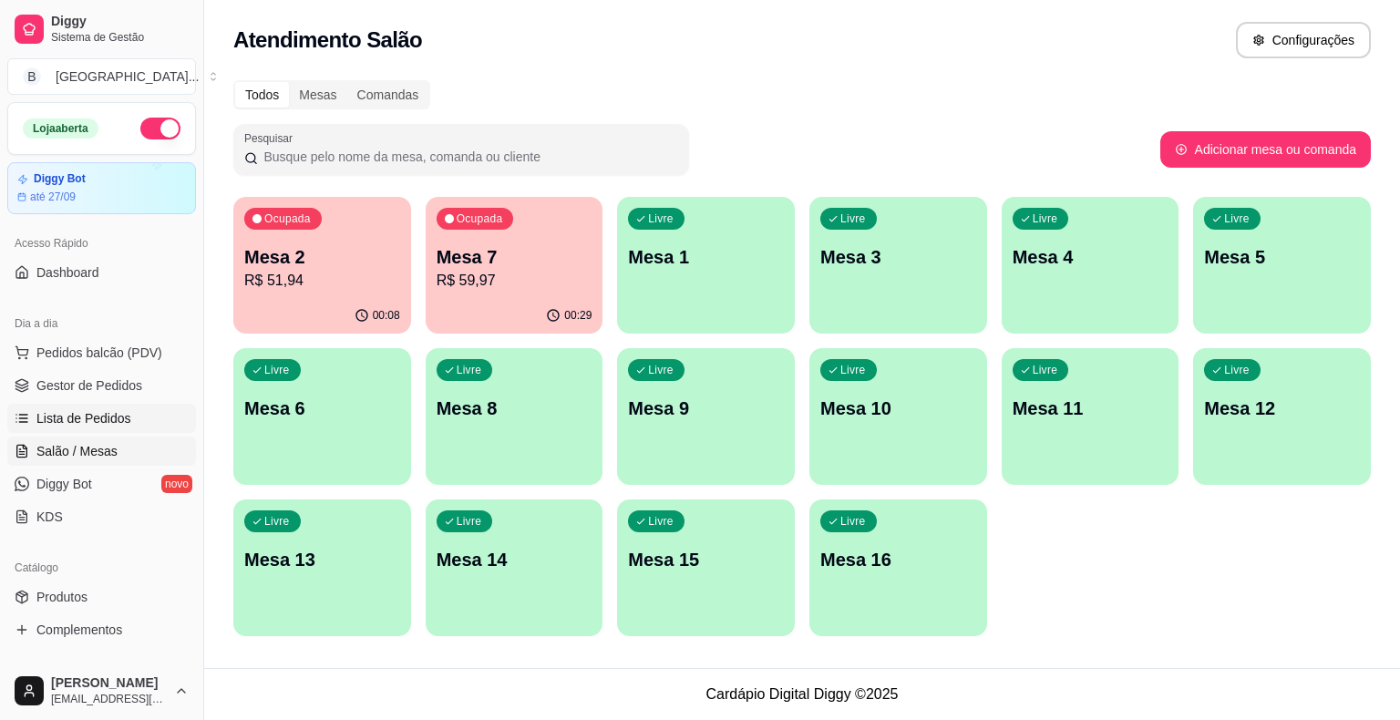
click at [124, 417] on span "Lista de Pedidos" at bounding box center [83, 418] width 95 height 18
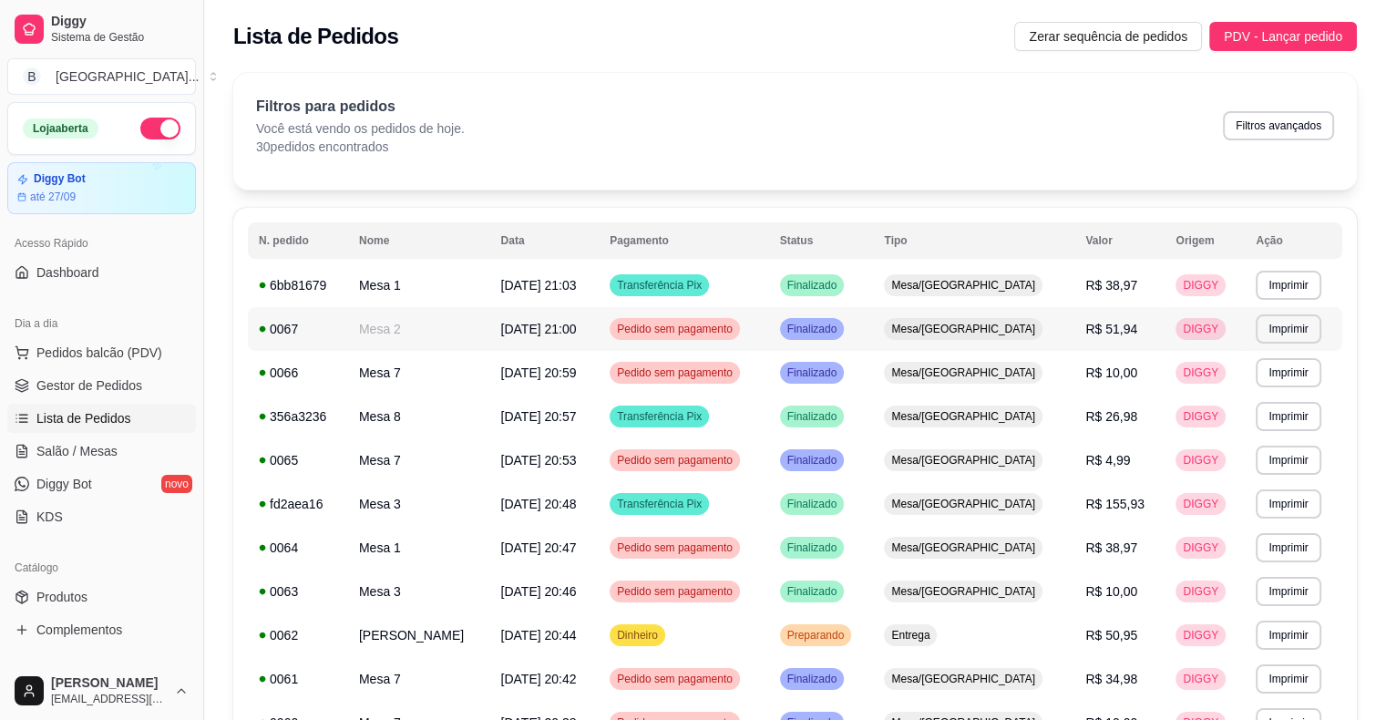
click at [411, 323] on td "Mesa 2" at bounding box center [419, 329] width 142 height 44
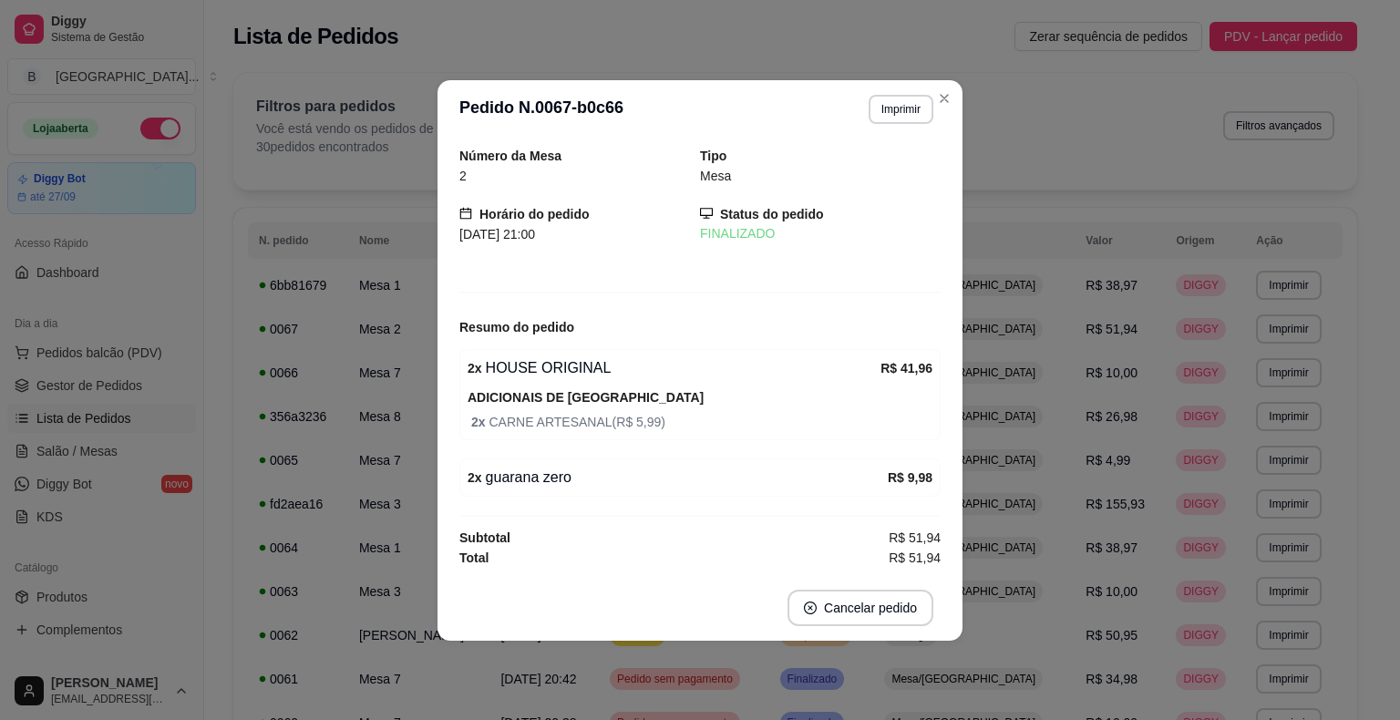
click at [904, 97] on button "Imprimir" at bounding box center [901, 109] width 65 height 29
click at [888, 101] on button "Imprimir" at bounding box center [901, 109] width 65 height 29
click at [885, 165] on button "IMPRESSORA" at bounding box center [869, 173] width 132 height 29
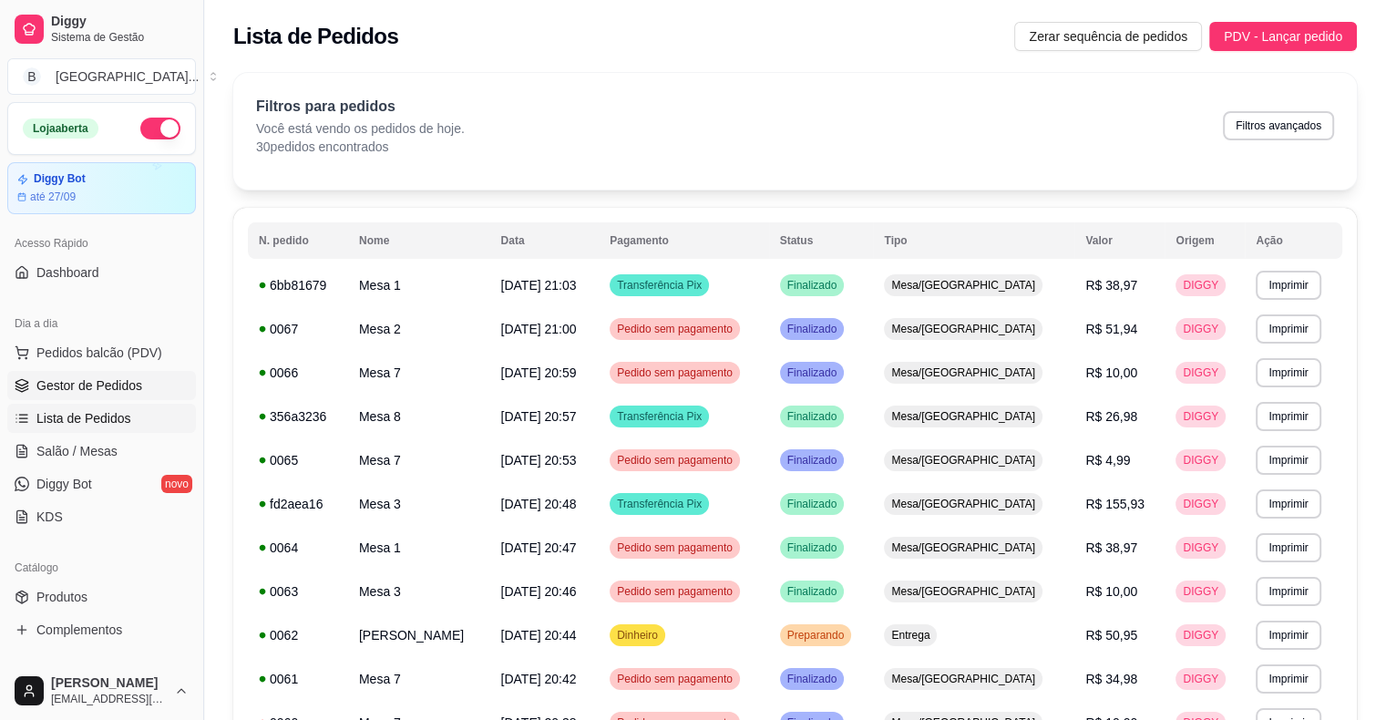
click at [98, 380] on span "Gestor de Pedidos" at bounding box center [89, 385] width 106 height 18
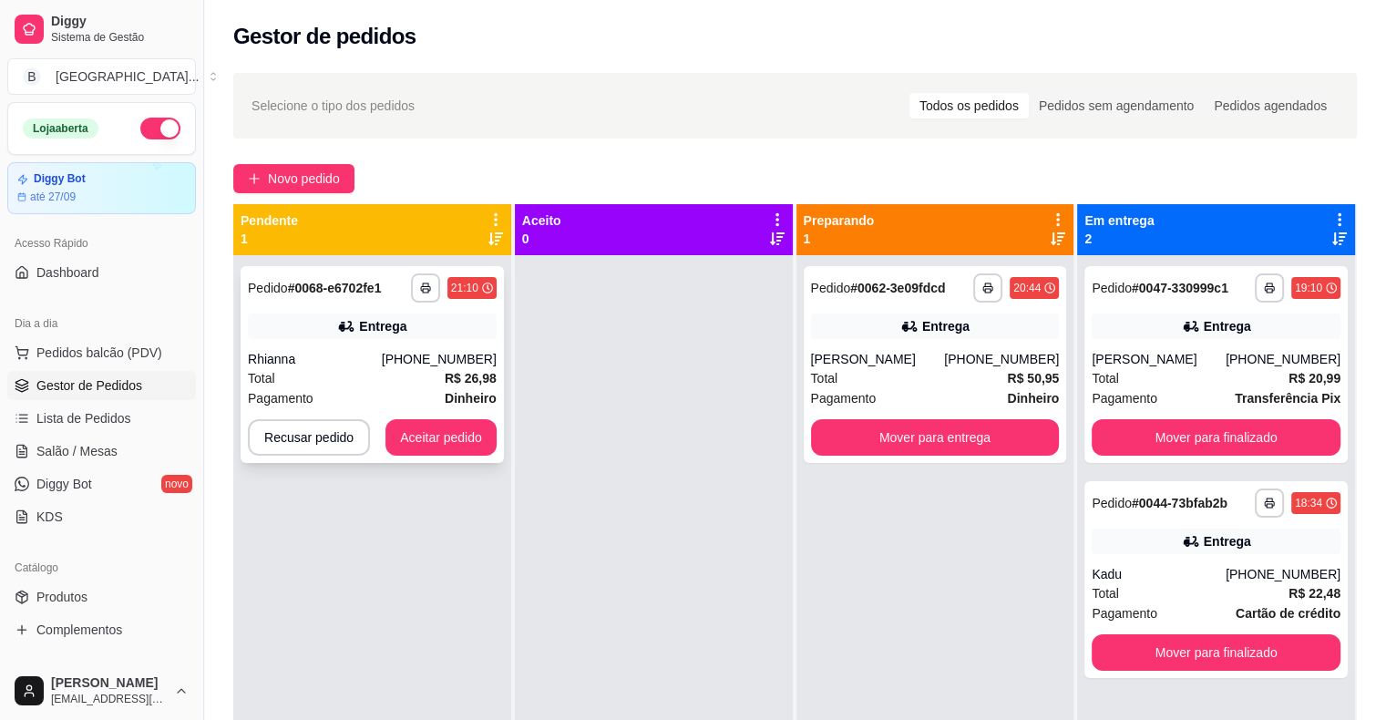
click at [368, 368] on div "Total R$ 26,98" at bounding box center [372, 378] width 249 height 20
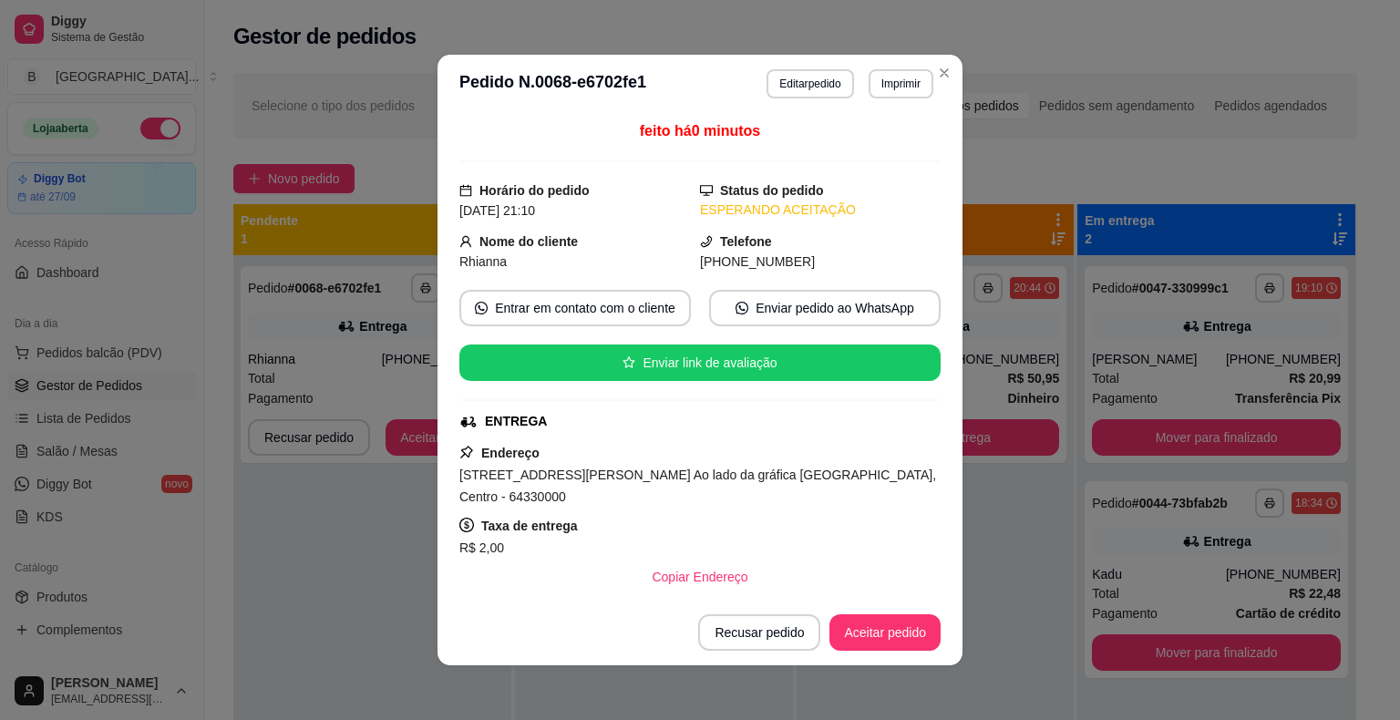
click at [893, 96] on button "Imprimir" at bounding box center [901, 83] width 65 height 29
click at [890, 141] on button "IMPRESSORA" at bounding box center [862, 147] width 132 height 29
click at [890, 141] on div "Escolha a impressora IMPRESSORA Impressora" at bounding box center [862, 153] width 150 height 98
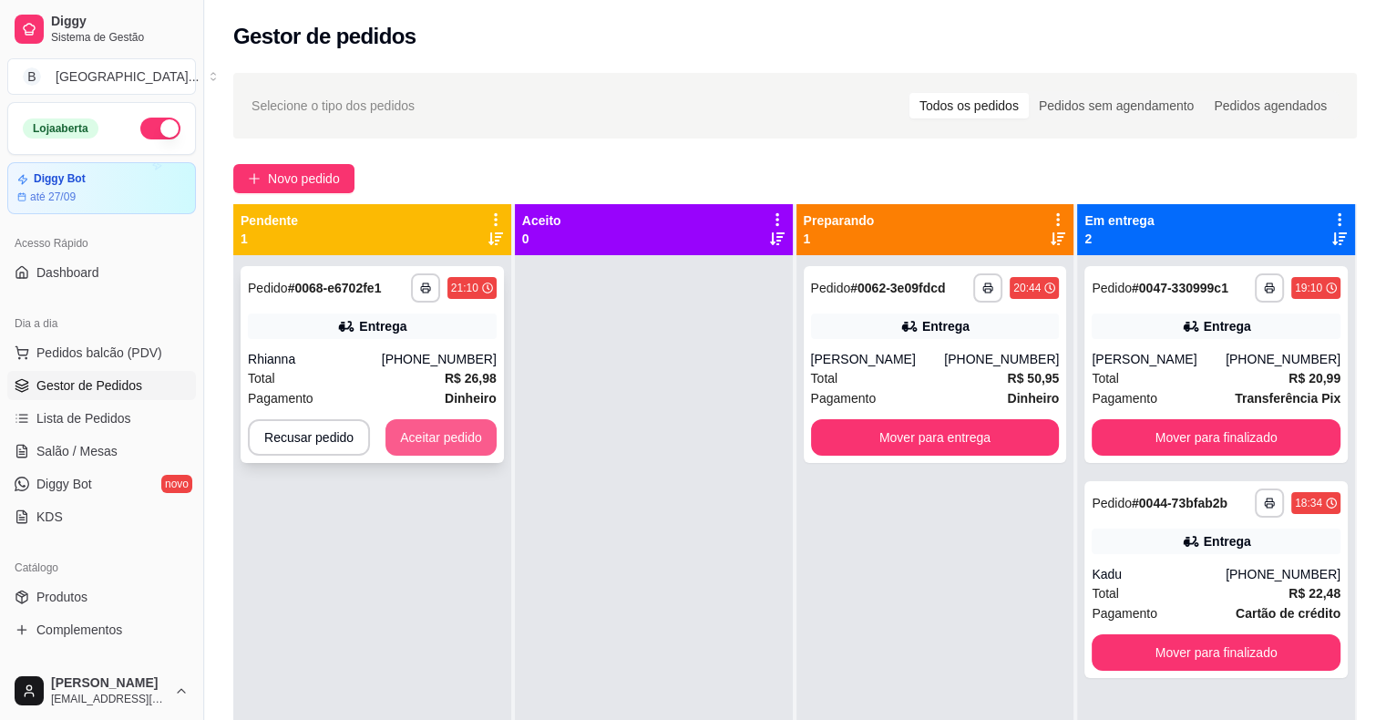
click at [452, 443] on button "Aceitar pedido" at bounding box center [441, 437] width 111 height 36
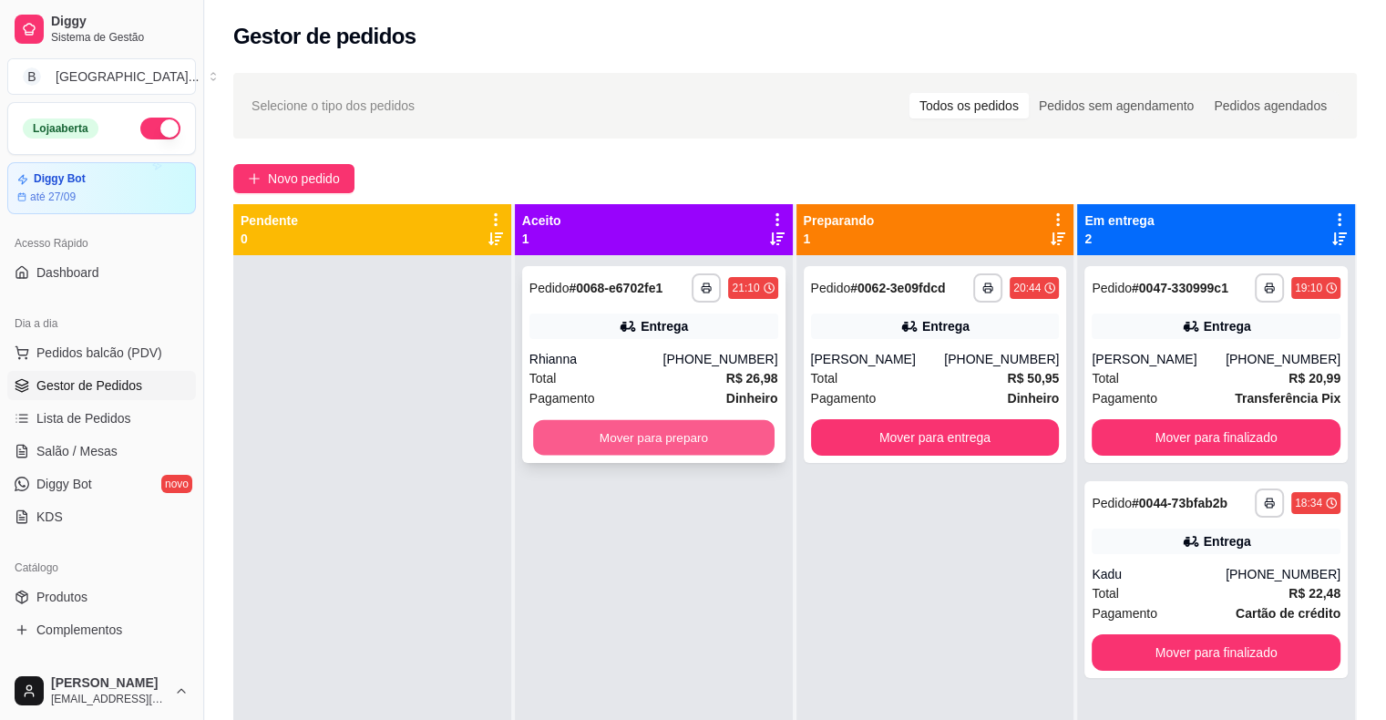
click at [627, 438] on button "Mover para preparo" at bounding box center [654, 438] width 242 height 36
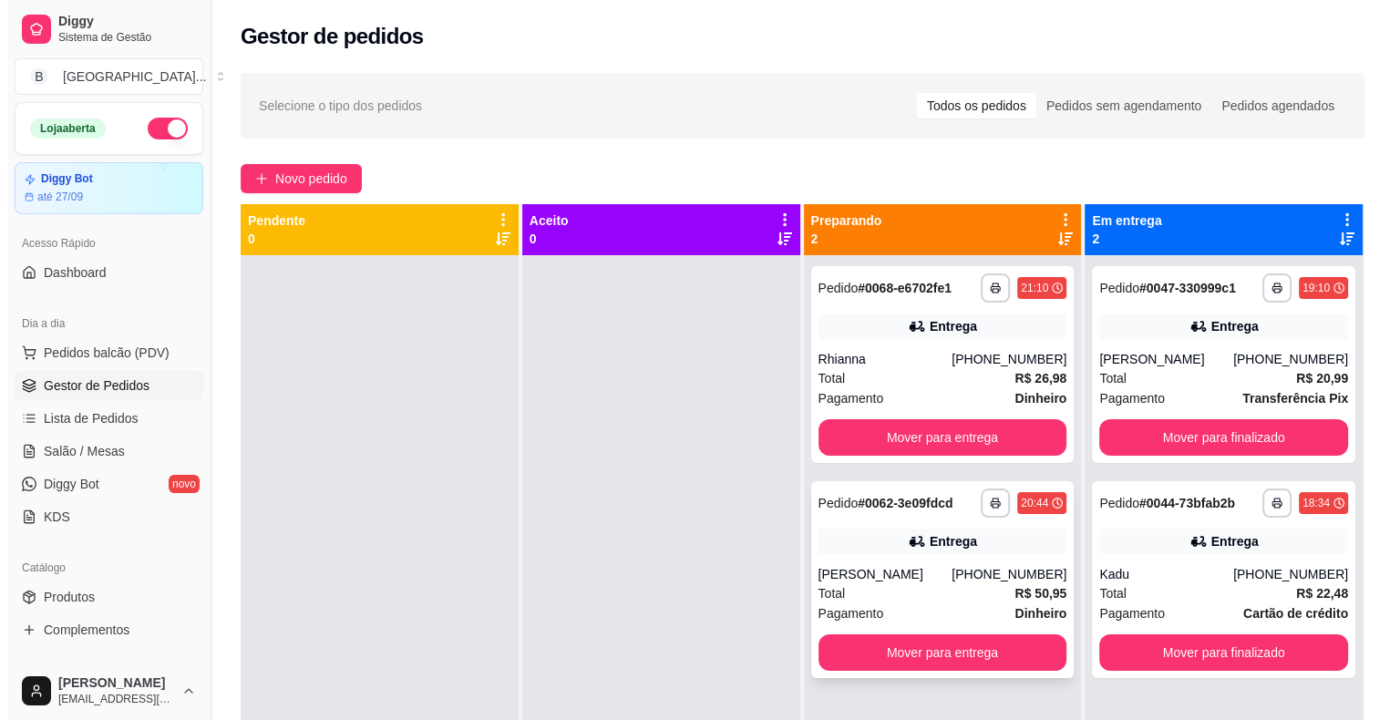
scroll to position [51, 0]
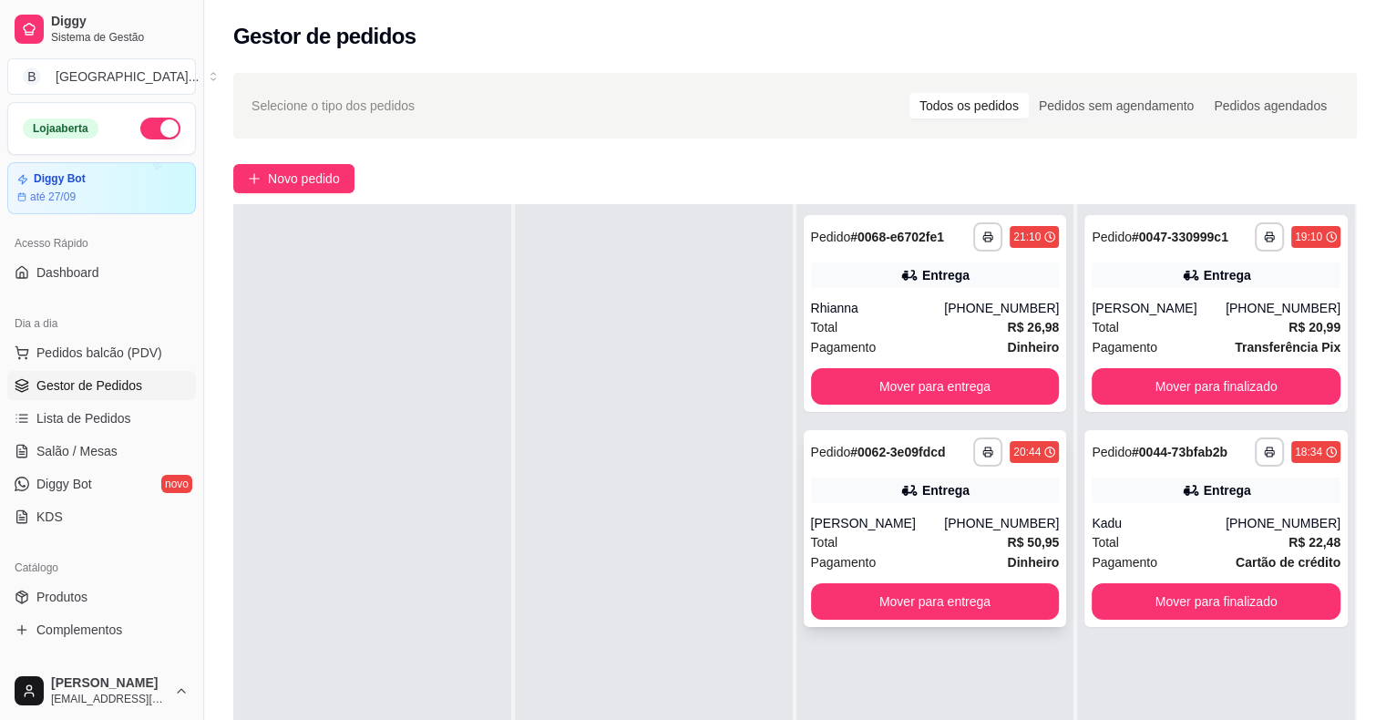
click at [946, 572] on div "Pagamento Dinheiro" at bounding box center [935, 562] width 249 height 20
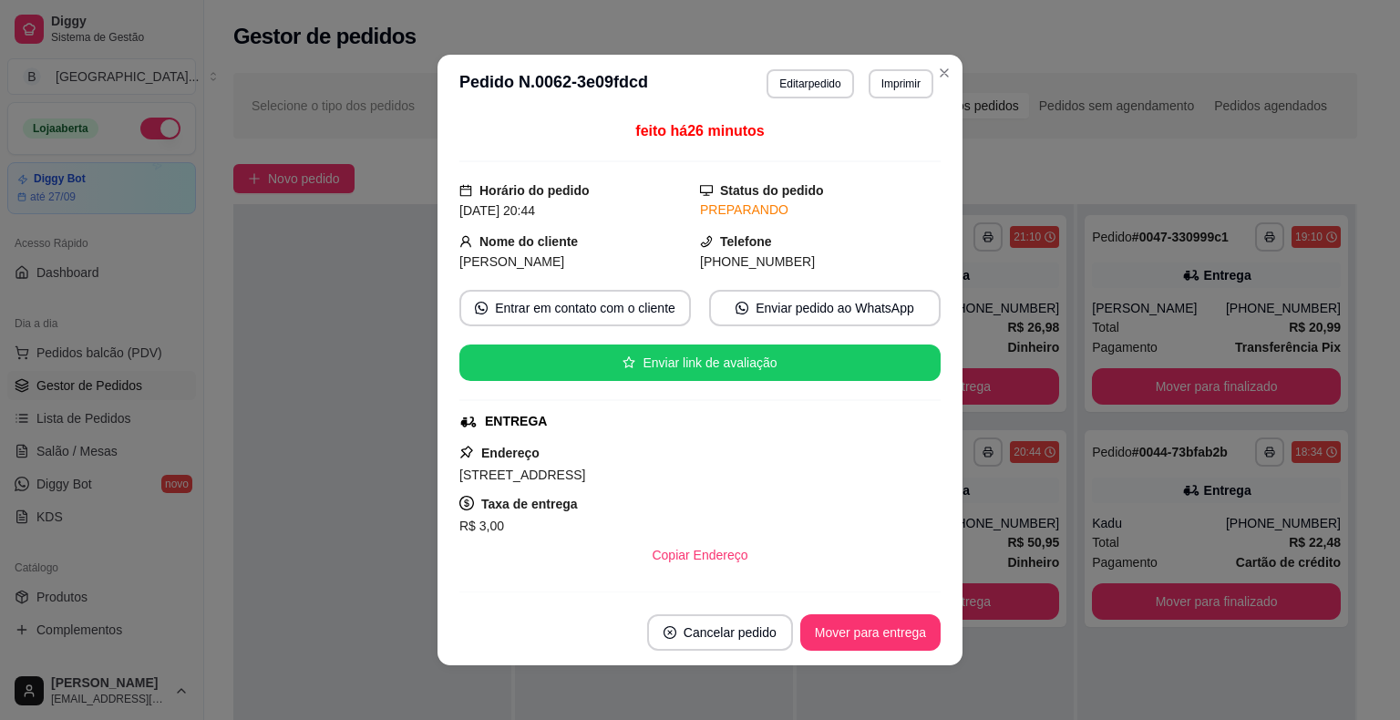
scroll to position [273, 0]
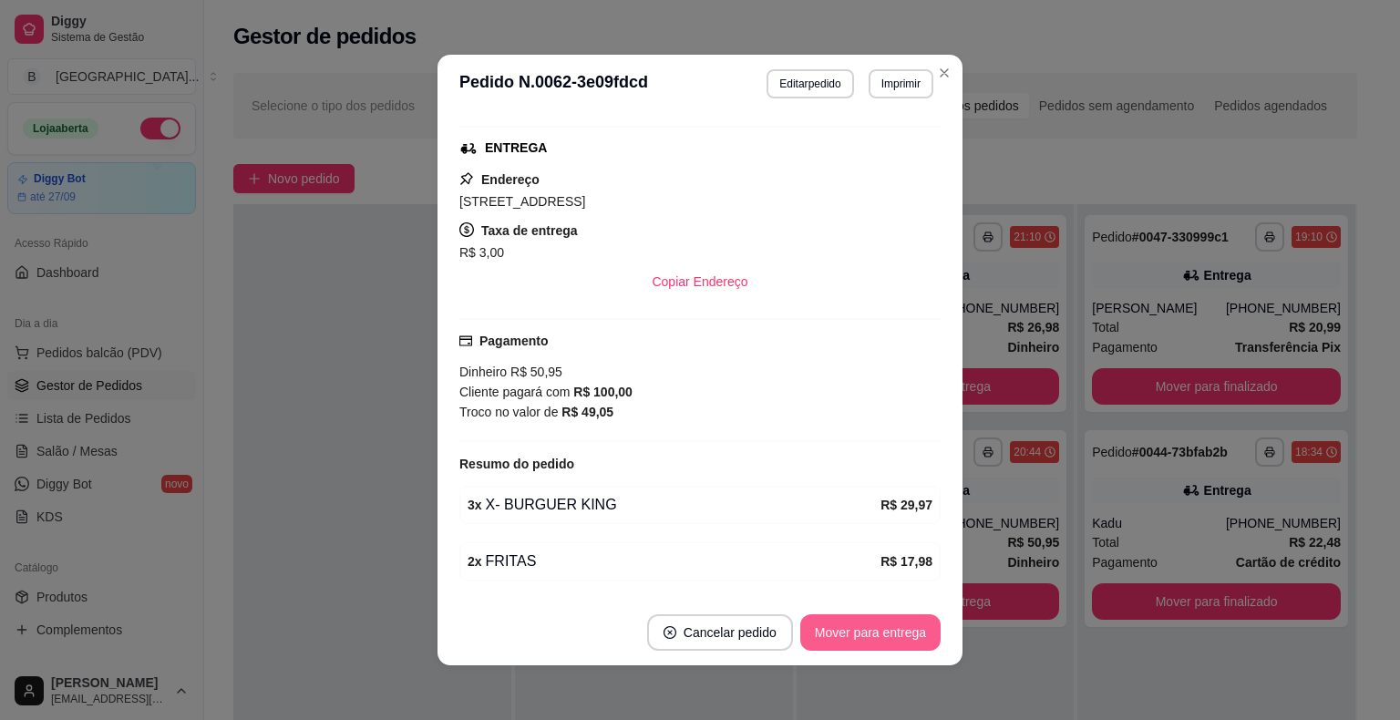
click at [903, 623] on button "Mover para entrega" at bounding box center [870, 632] width 140 height 36
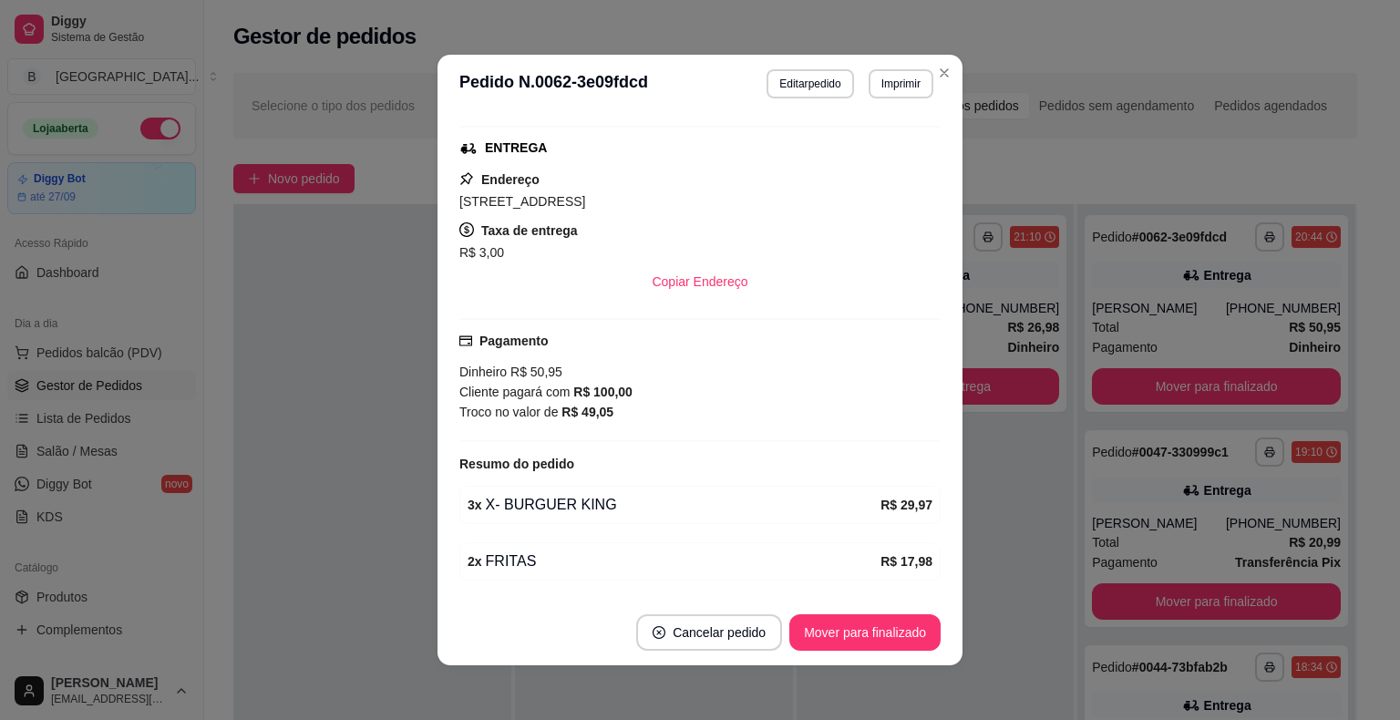
scroll to position [329, 0]
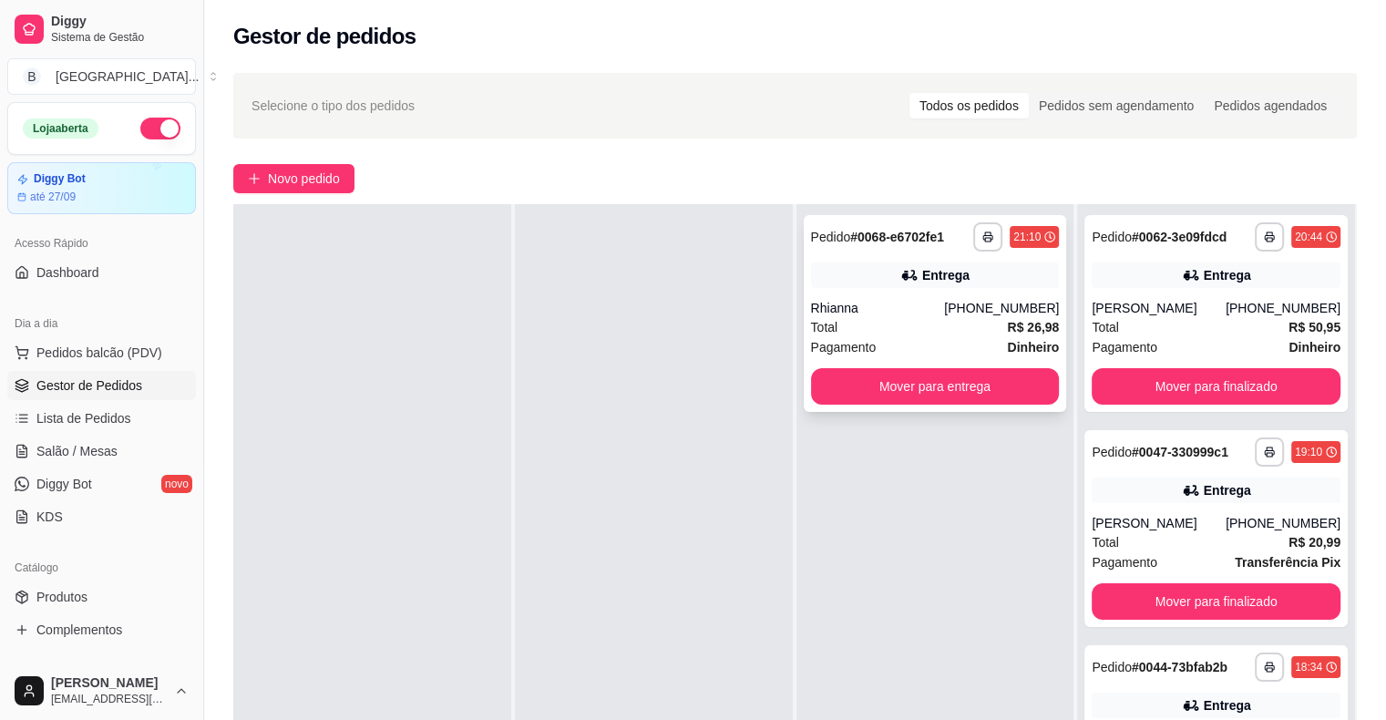
click at [811, 319] on span "Total" at bounding box center [824, 327] width 27 height 20
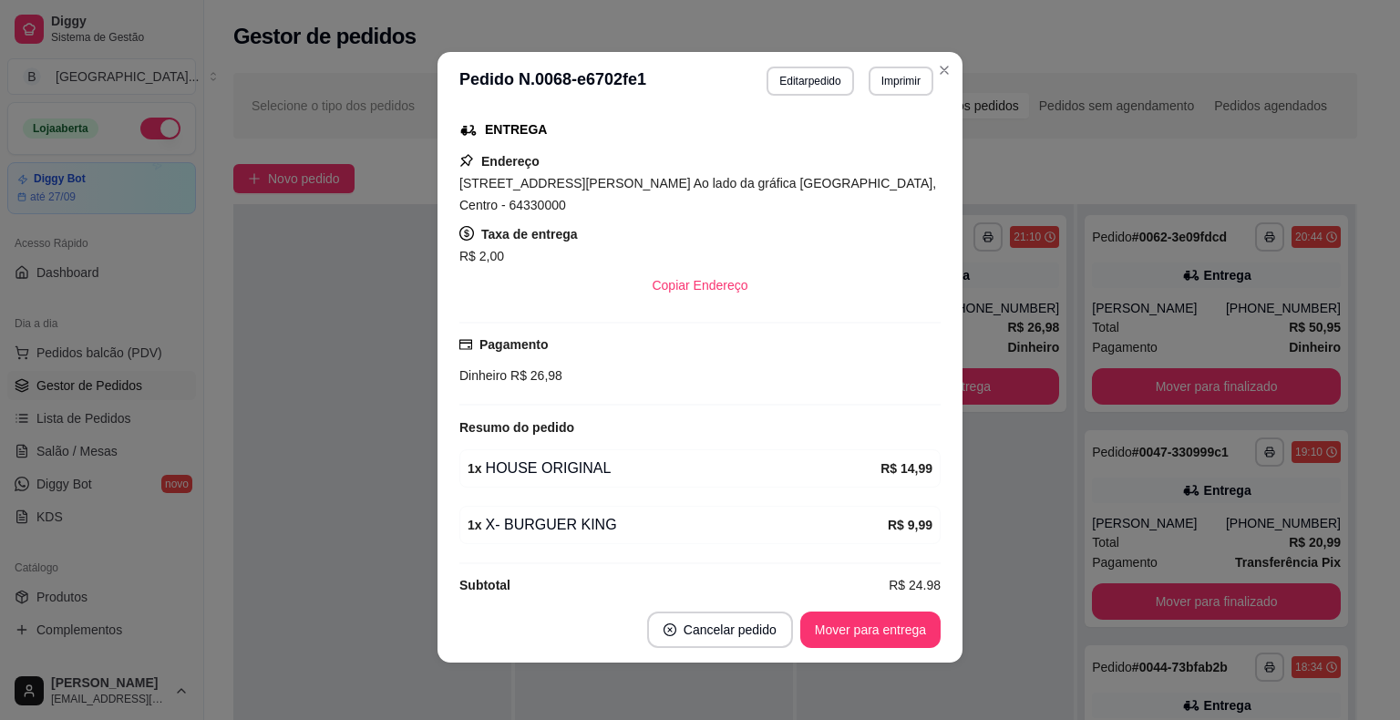
scroll to position [4, 0]
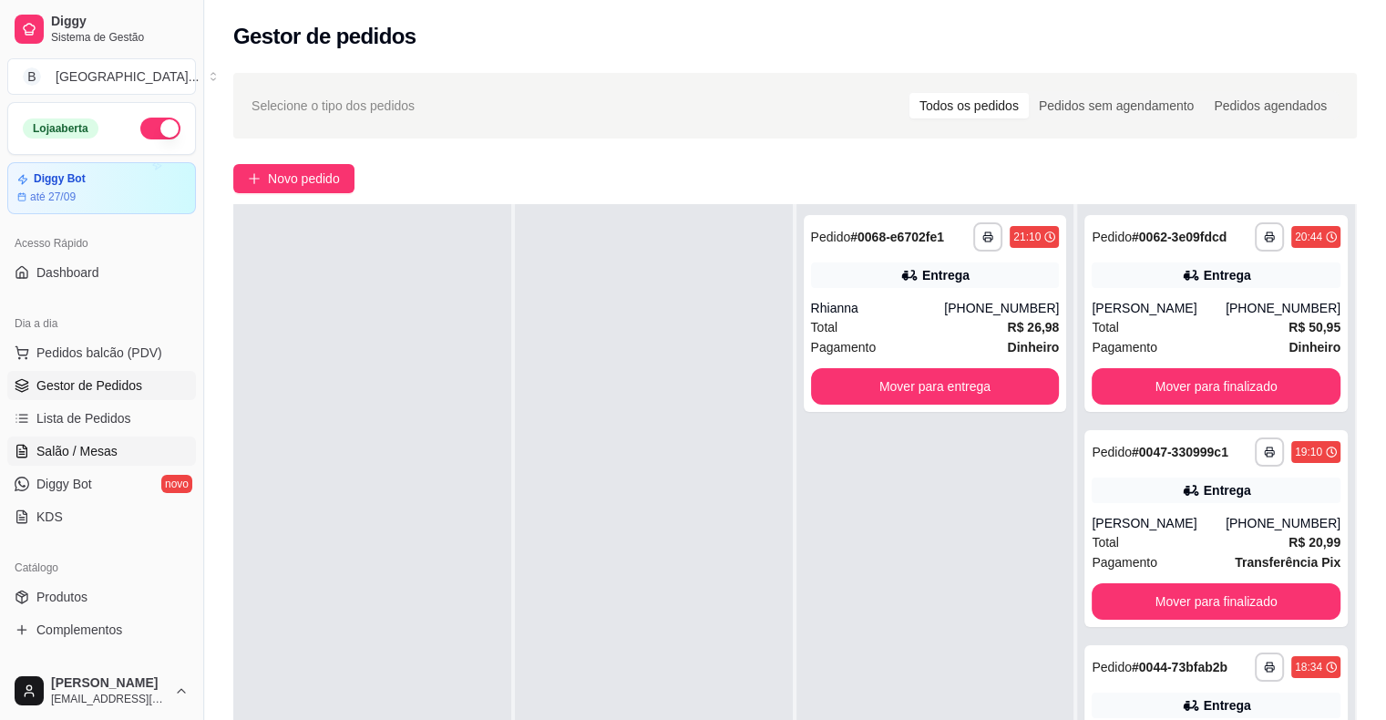
click at [102, 459] on link "Salão / Mesas" at bounding box center [101, 451] width 189 height 29
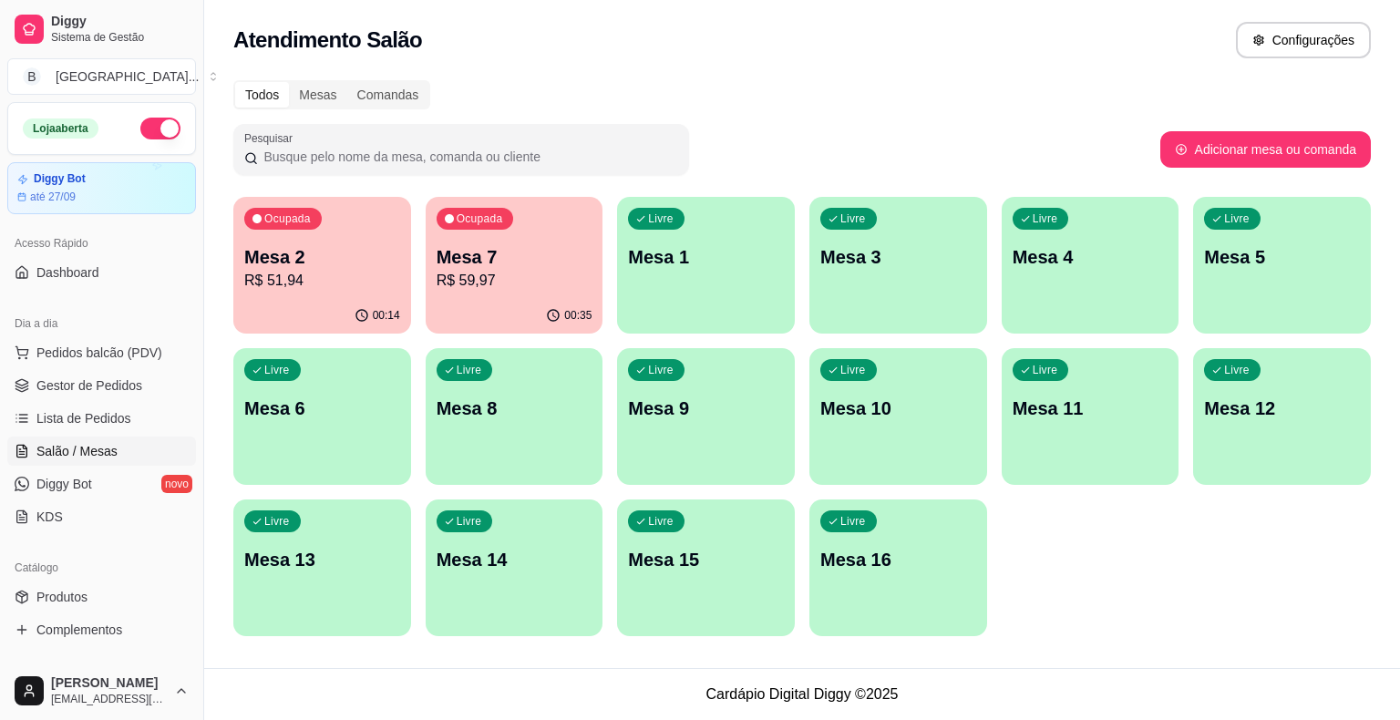
click at [357, 248] on p "Mesa 2" at bounding box center [322, 257] width 156 height 26
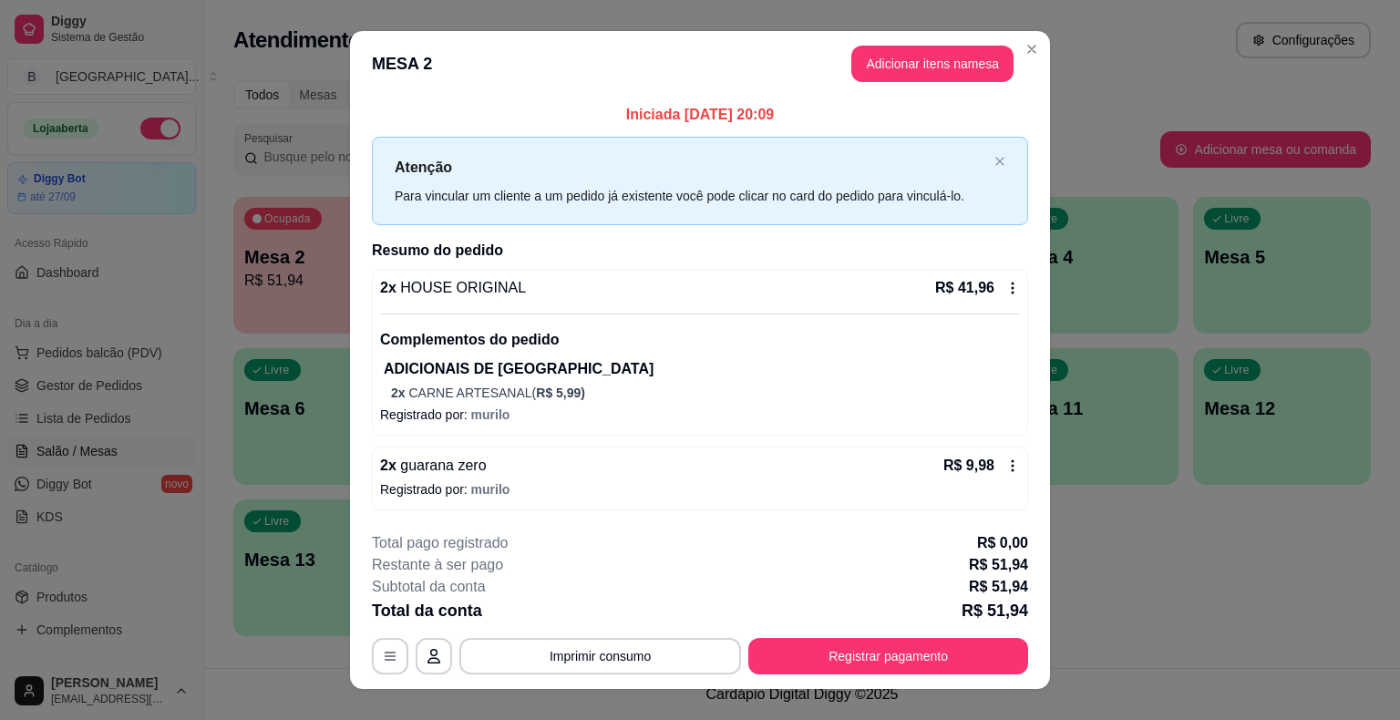
scroll to position [26, 0]
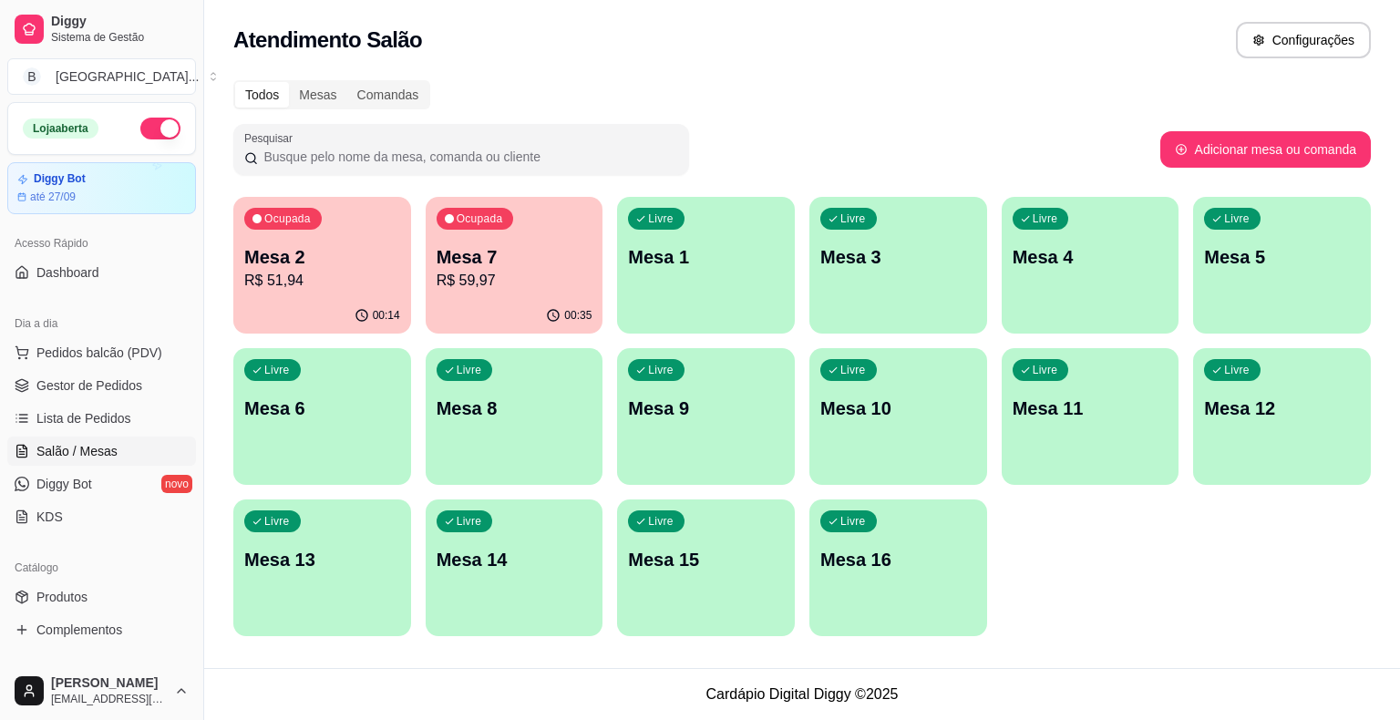
click at [485, 273] on p "R$ 59,97" at bounding box center [515, 281] width 156 height 22
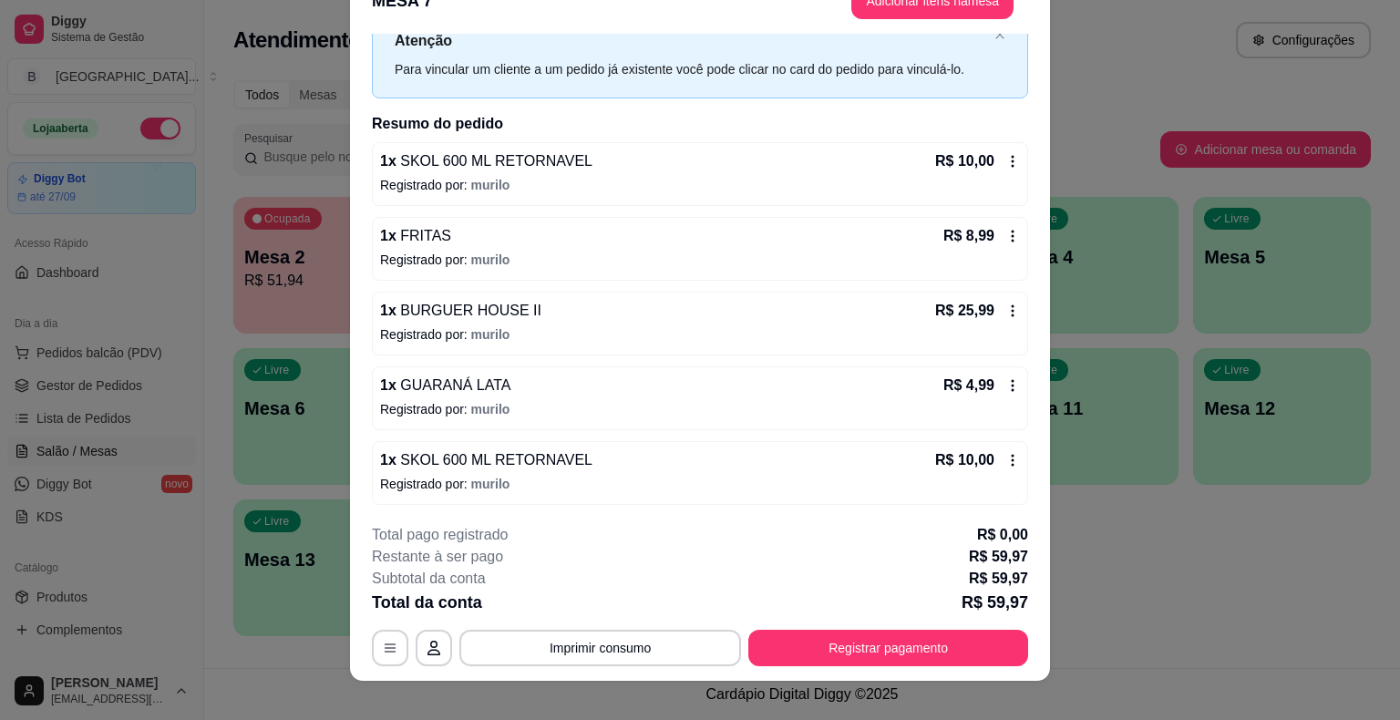
scroll to position [55, 0]
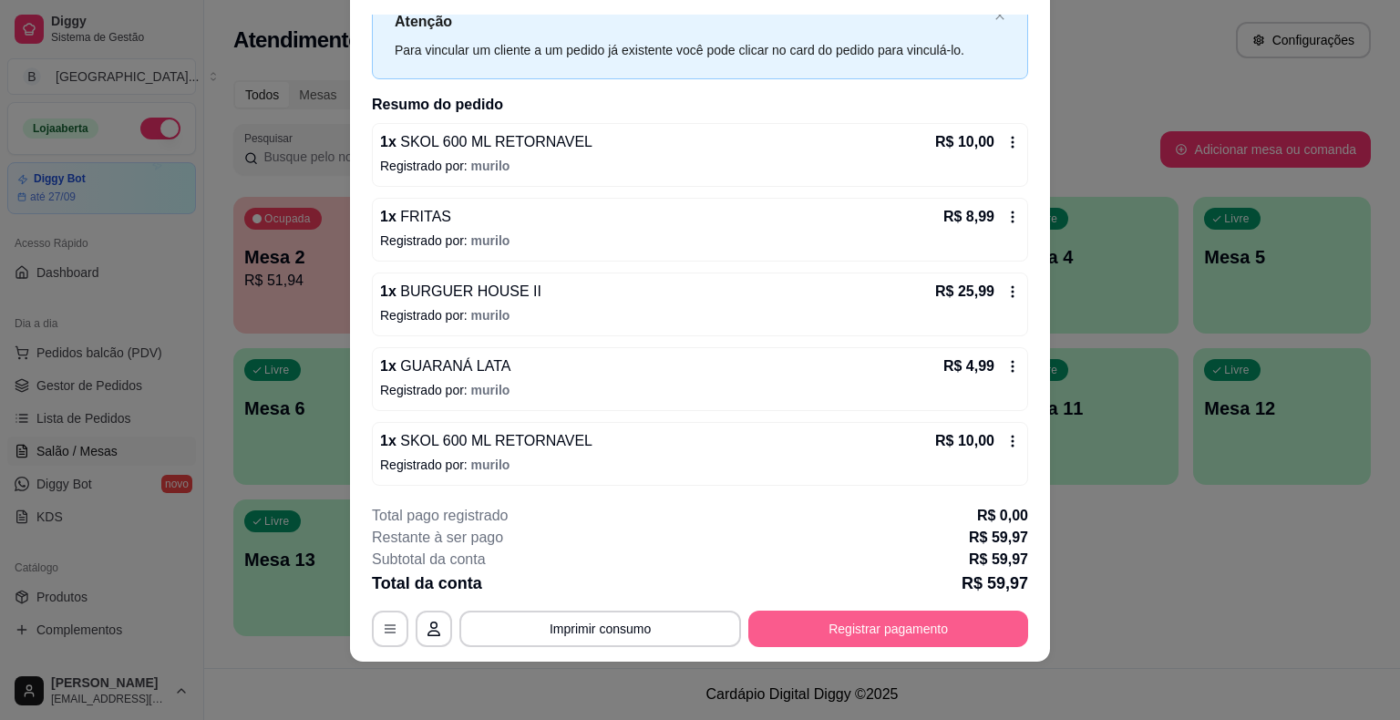
click at [914, 622] on button "Registrar pagamento" at bounding box center [888, 629] width 280 height 36
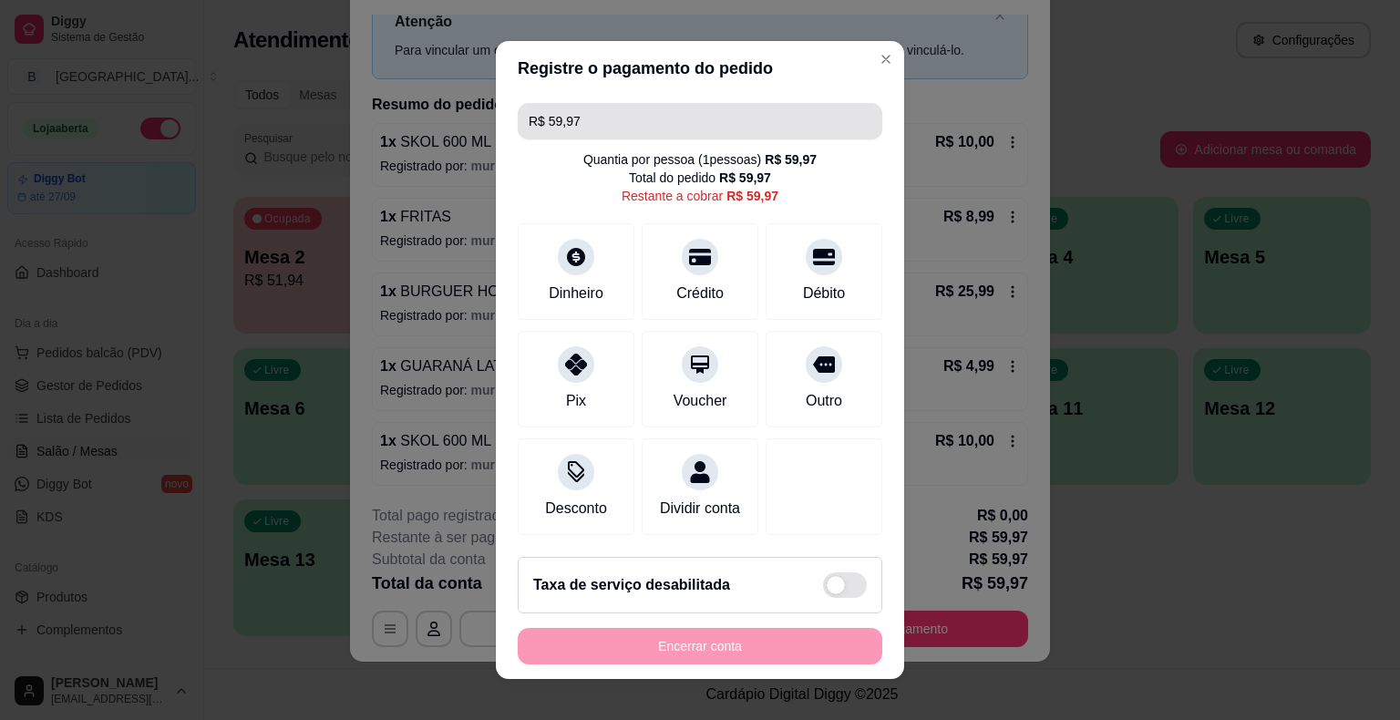
click at [792, 139] on input "R$ 59,97" at bounding box center [700, 121] width 343 height 36
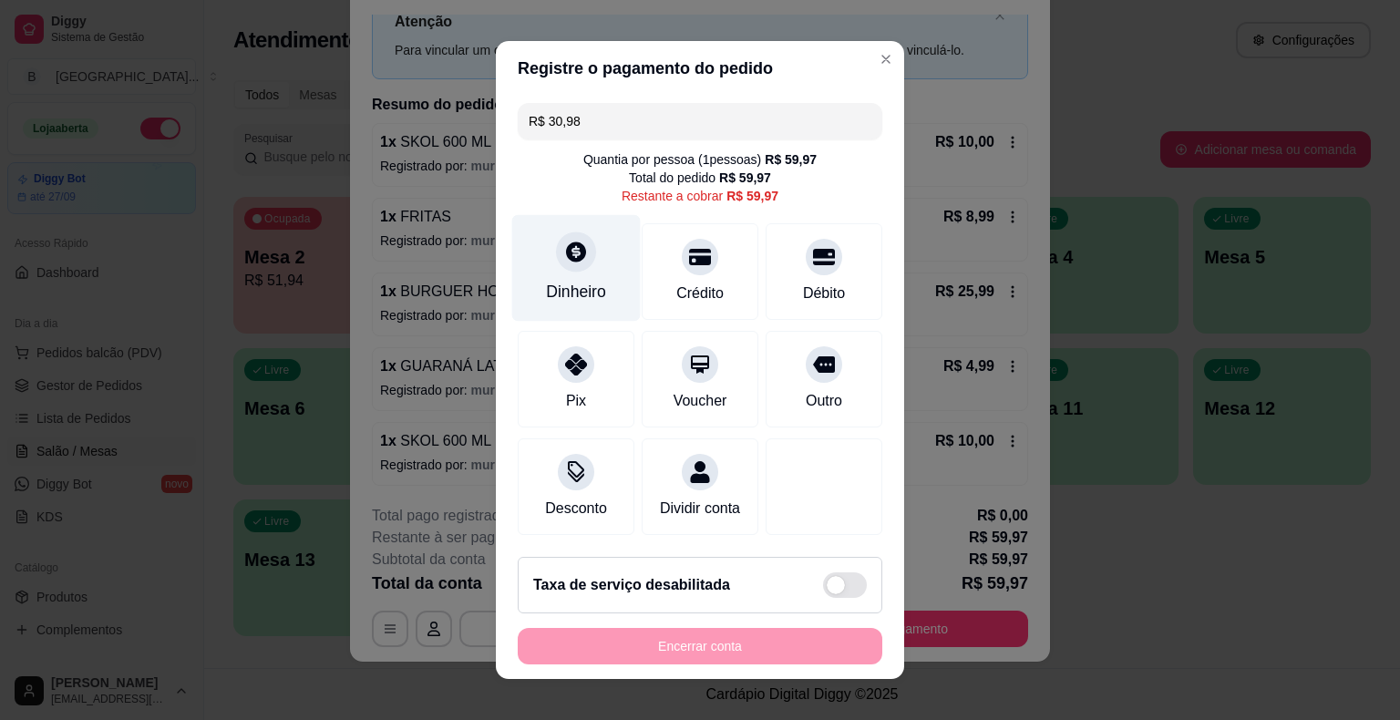
type input "R$ 30,98"
click at [527, 262] on div "Dinheiro" at bounding box center [576, 268] width 129 height 107
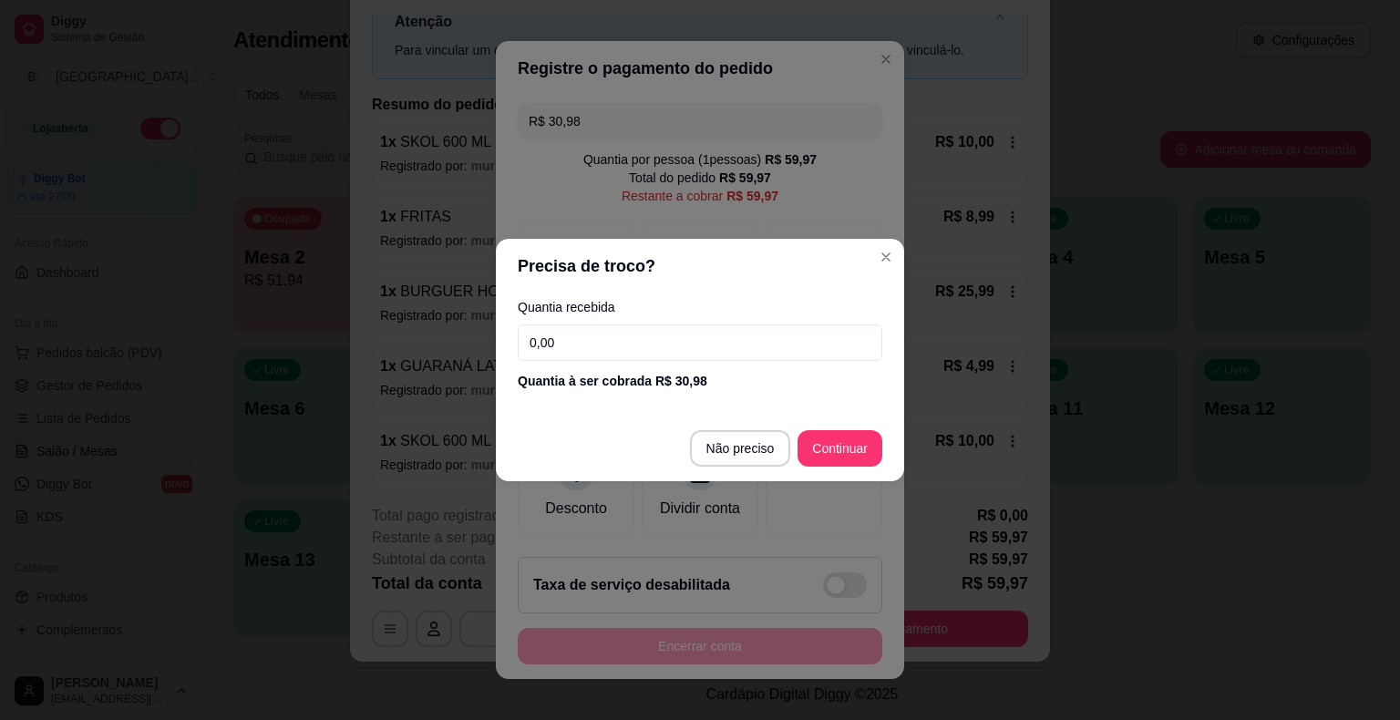
click at [636, 337] on input "0,00" at bounding box center [700, 342] width 365 height 36
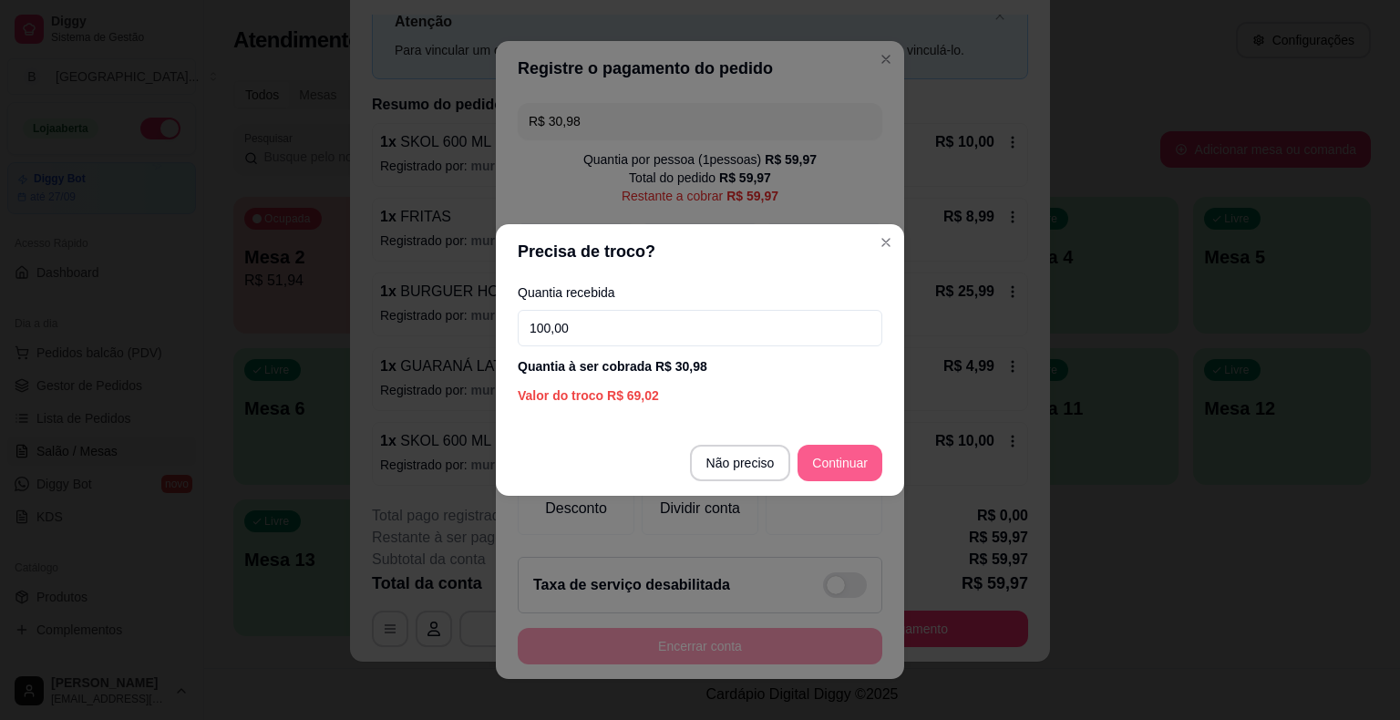
type input "100,00"
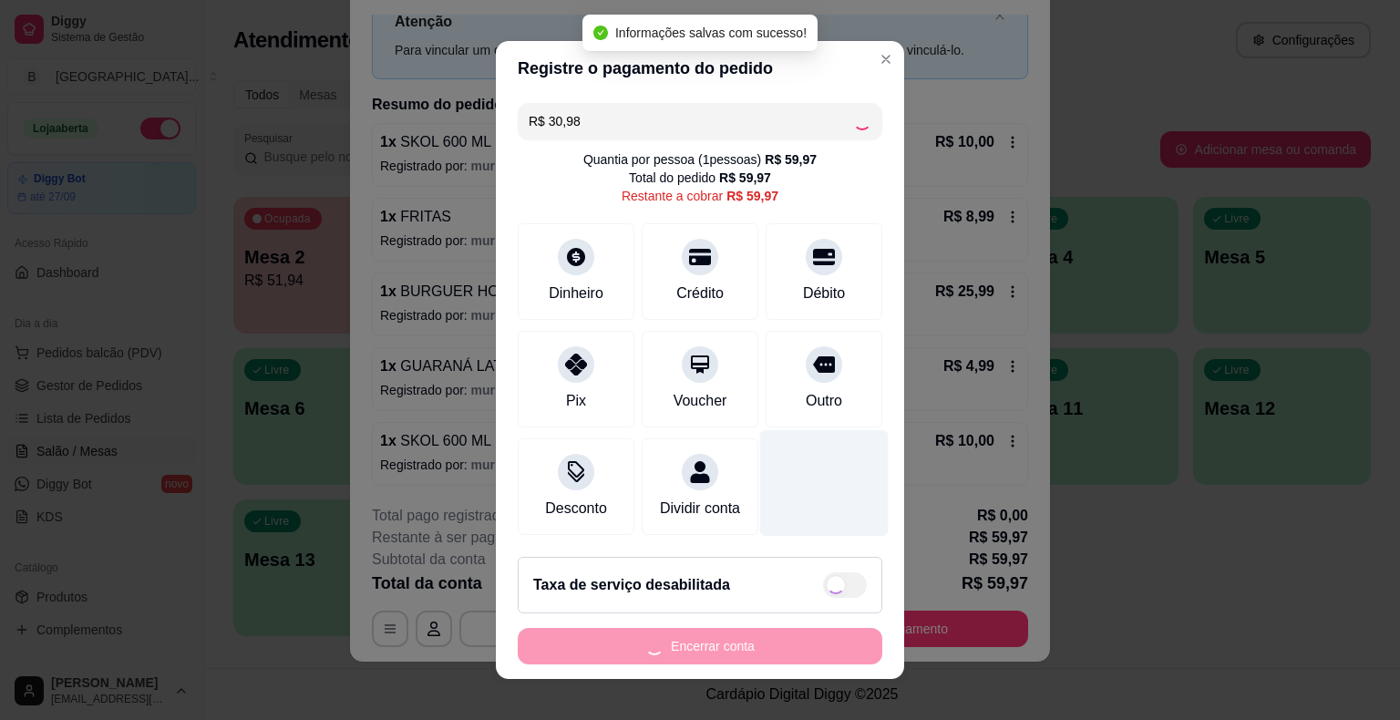
type input "R$ 28,99"
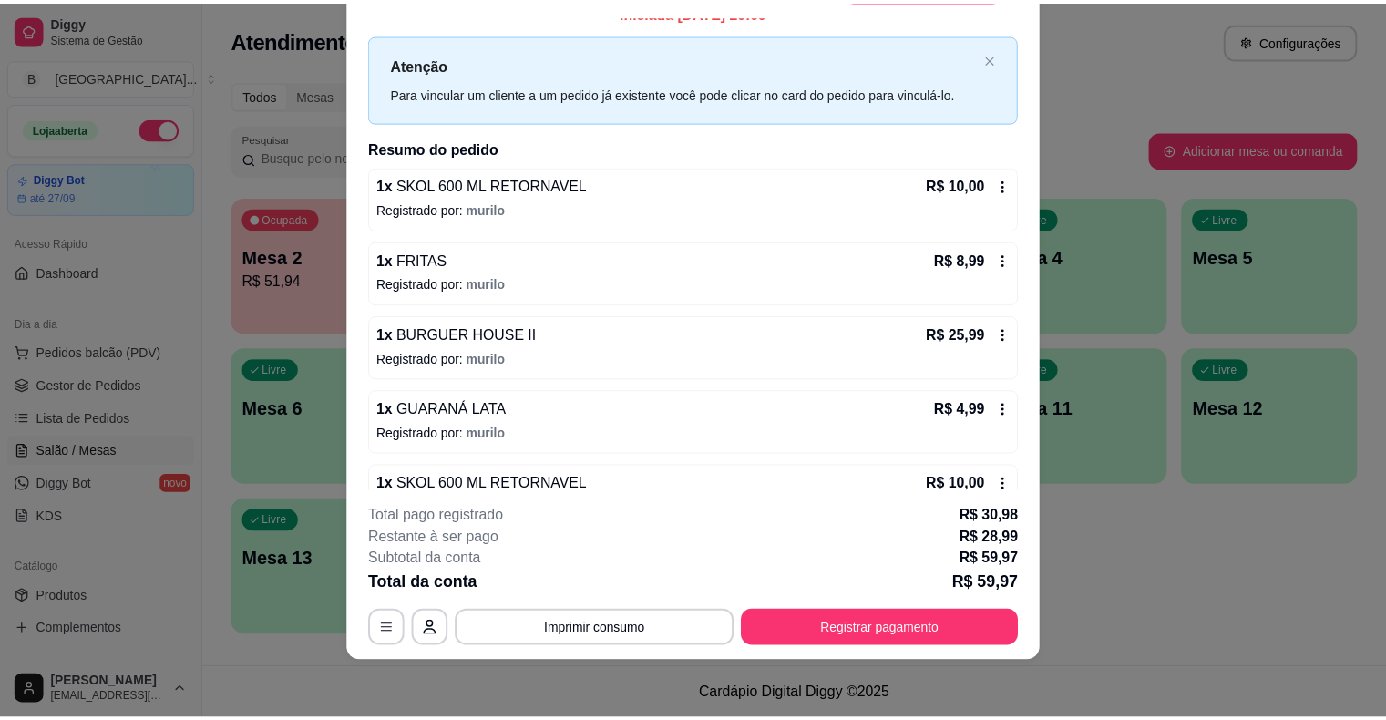
scroll to position [0, 0]
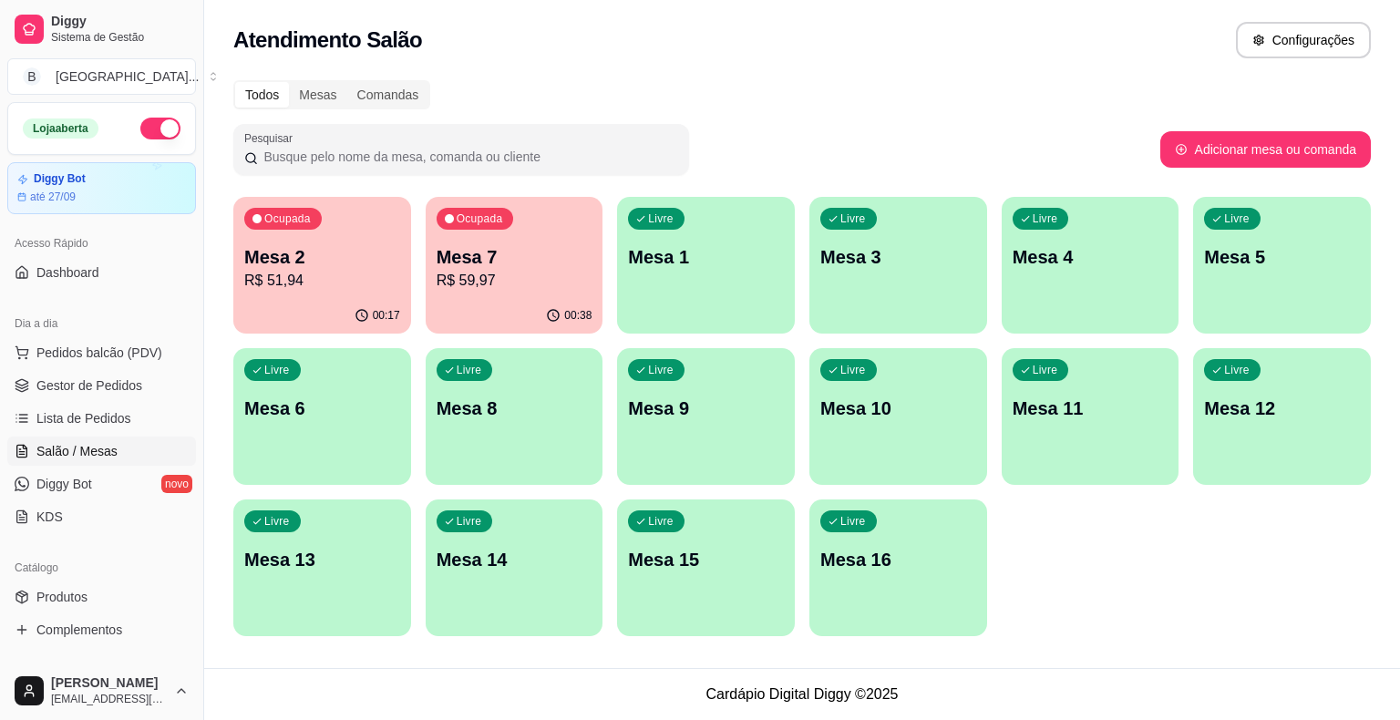
click at [41, 399] on link "Gestor de Pedidos" at bounding box center [101, 385] width 189 height 29
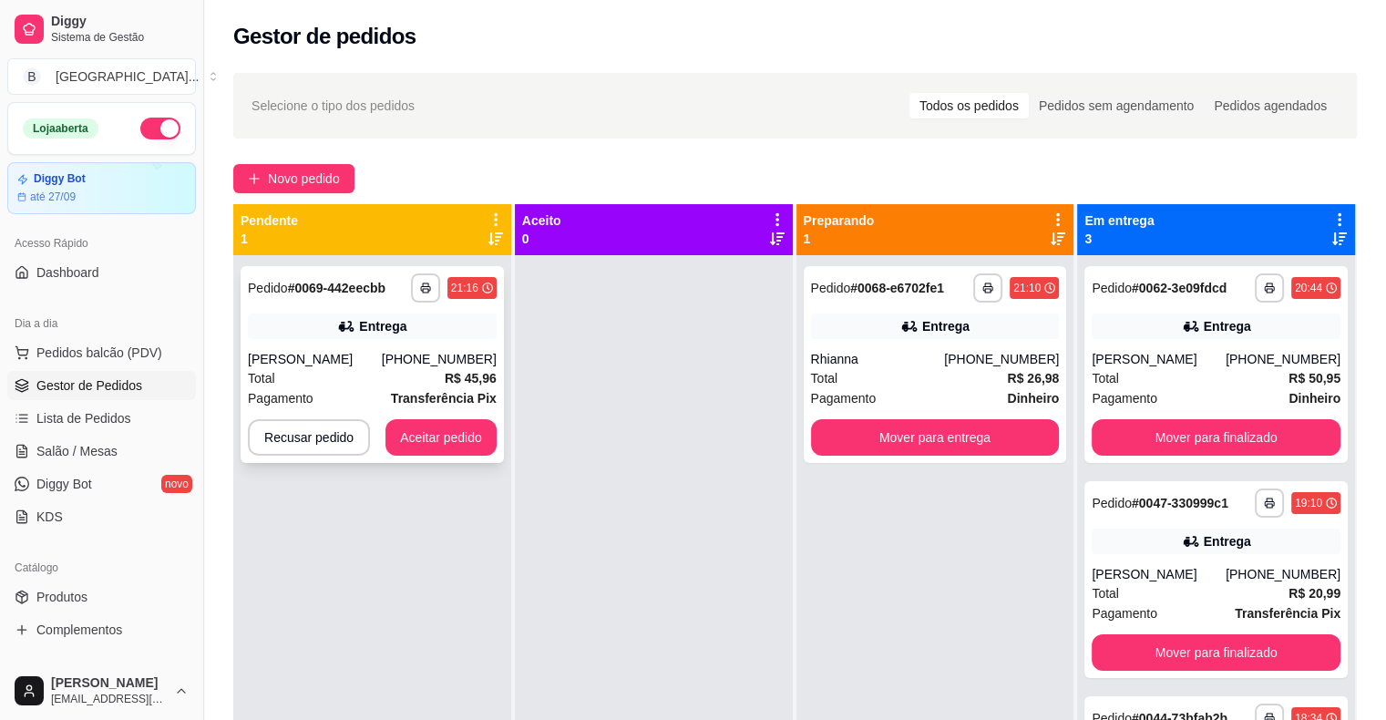
click at [404, 365] on div "[PHONE_NUMBER]" at bounding box center [439, 359] width 115 height 18
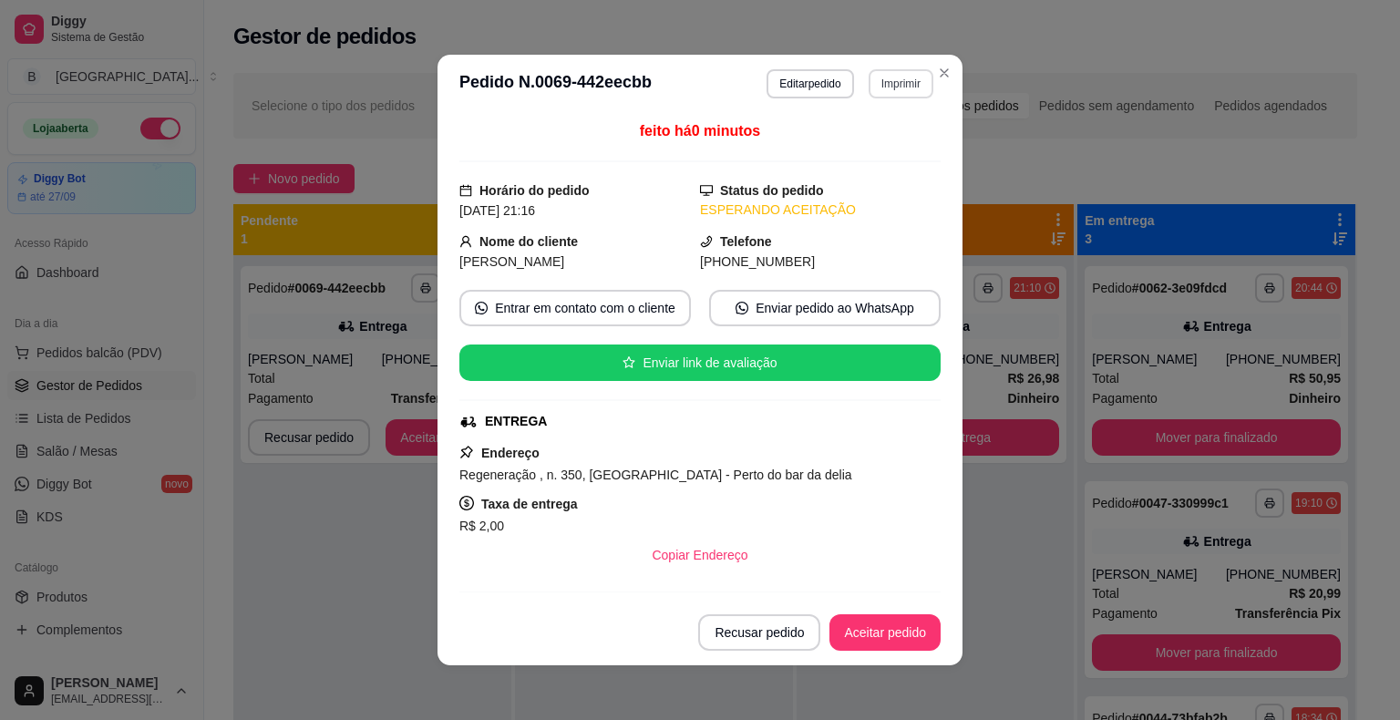
click at [882, 86] on button "Imprimir" at bounding box center [901, 83] width 65 height 29
click at [886, 137] on button "IMPRESSORA" at bounding box center [877, 140] width 106 height 24
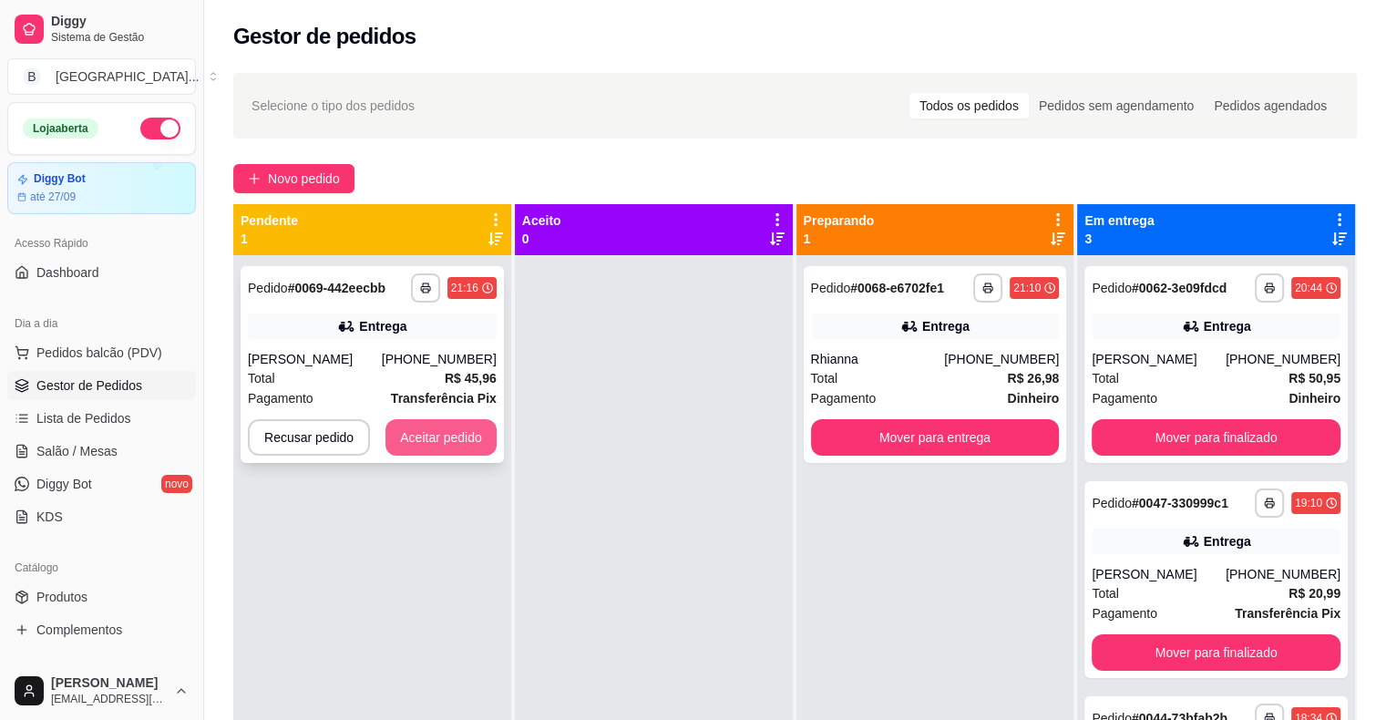
click at [430, 437] on button "Aceitar pedido" at bounding box center [441, 437] width 111 height 36
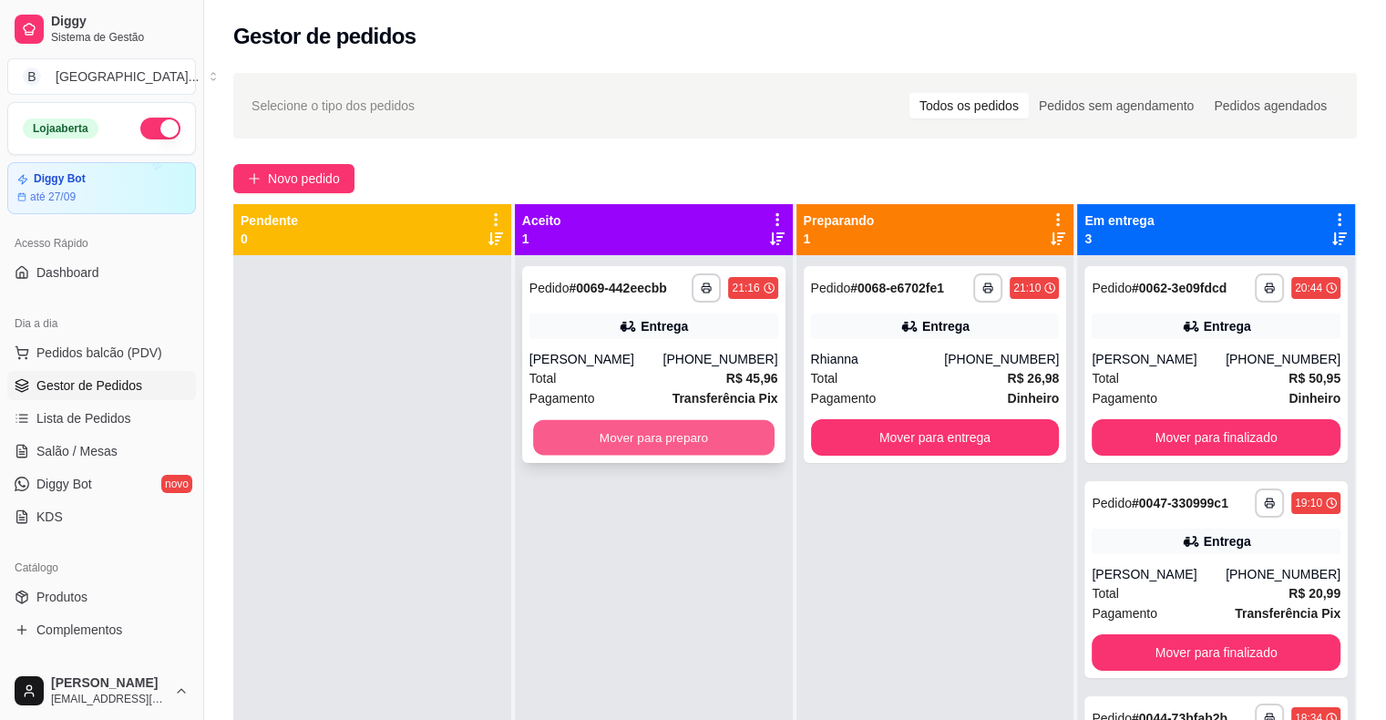
click at [609, 421] on button "Mover para preparo" at bounding box center [654, 438] width 242 height 36
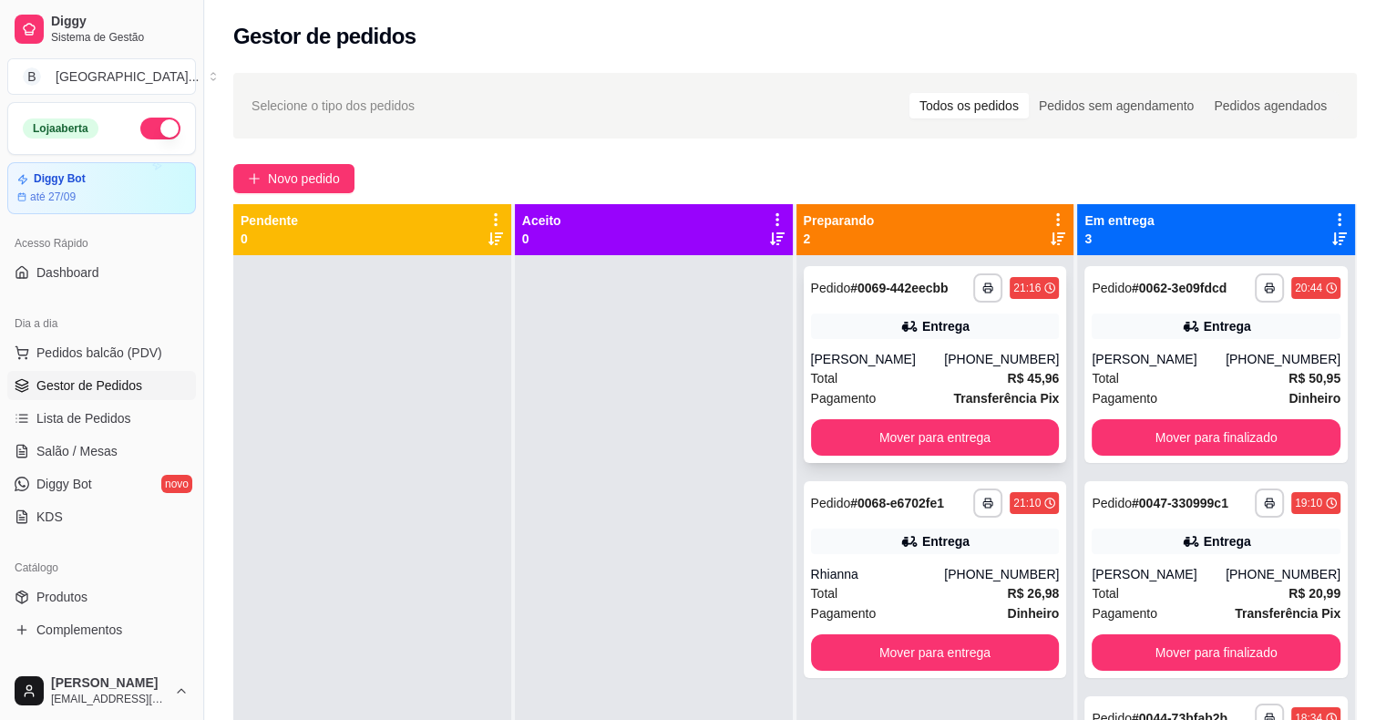
click at [832, 375] on div "Total R$ 45,96" at bounding box center [935, 378] width 249 height 20
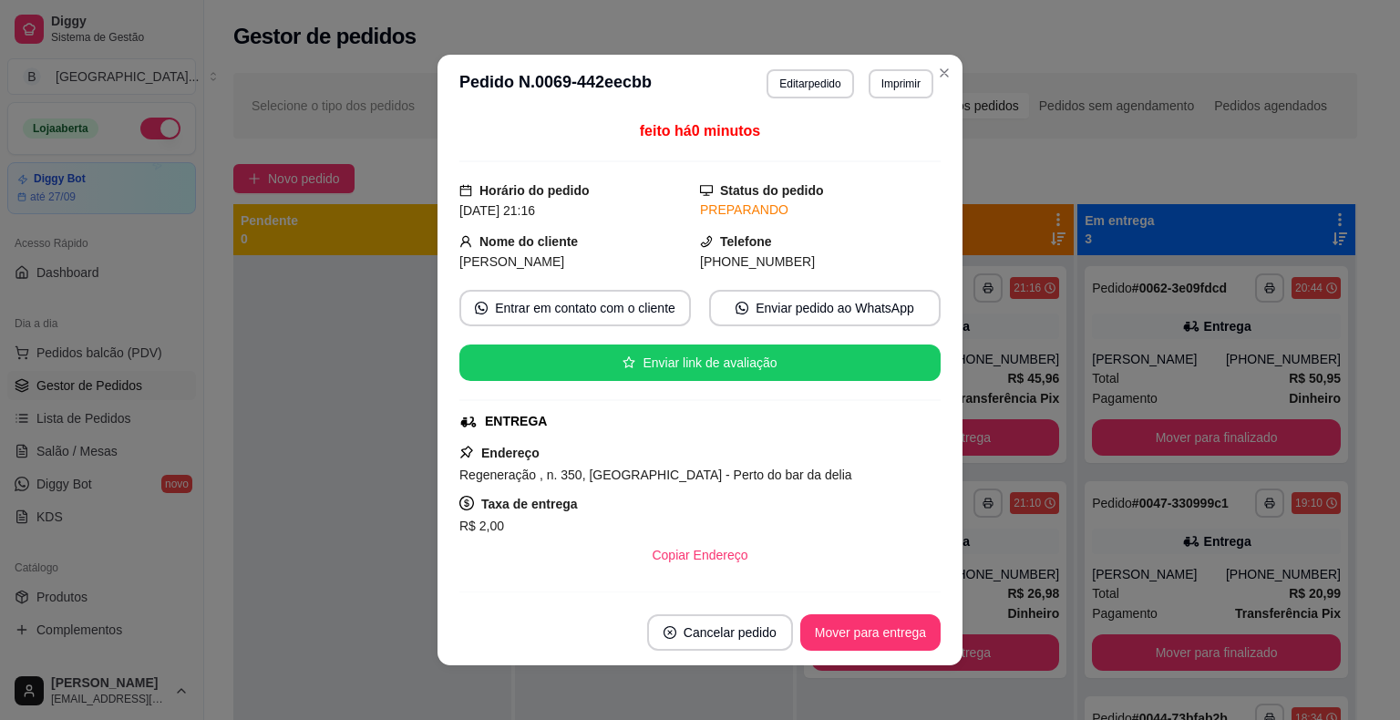
click at [893, 59] on header "**********" at bounding box center [699, 84] width 525 height 58
click at [893, 79] on button "Imprimir" at bounding box center [900, 83] width 63 height 28
click at [886, 160] on button "IMPRESSORA" at bounding box center [862, 147] width 132 height 29
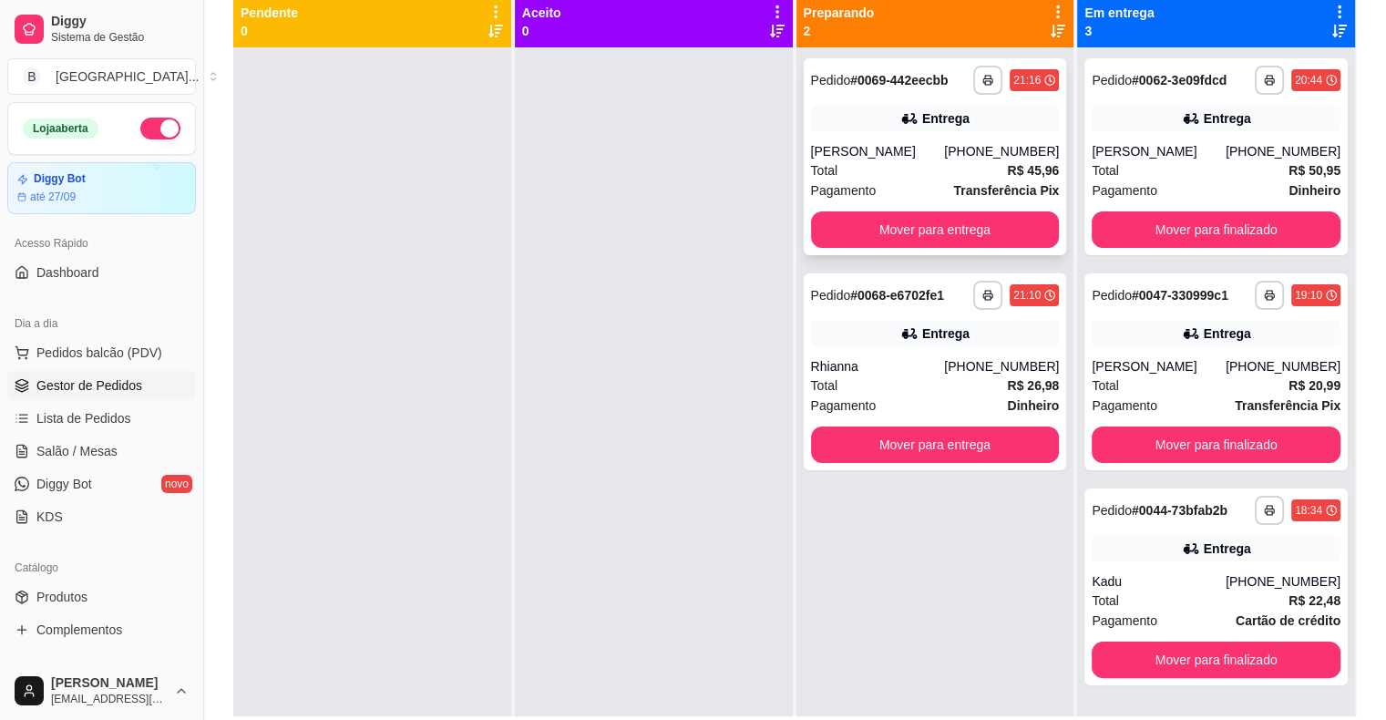
scroll to position [182, 0]
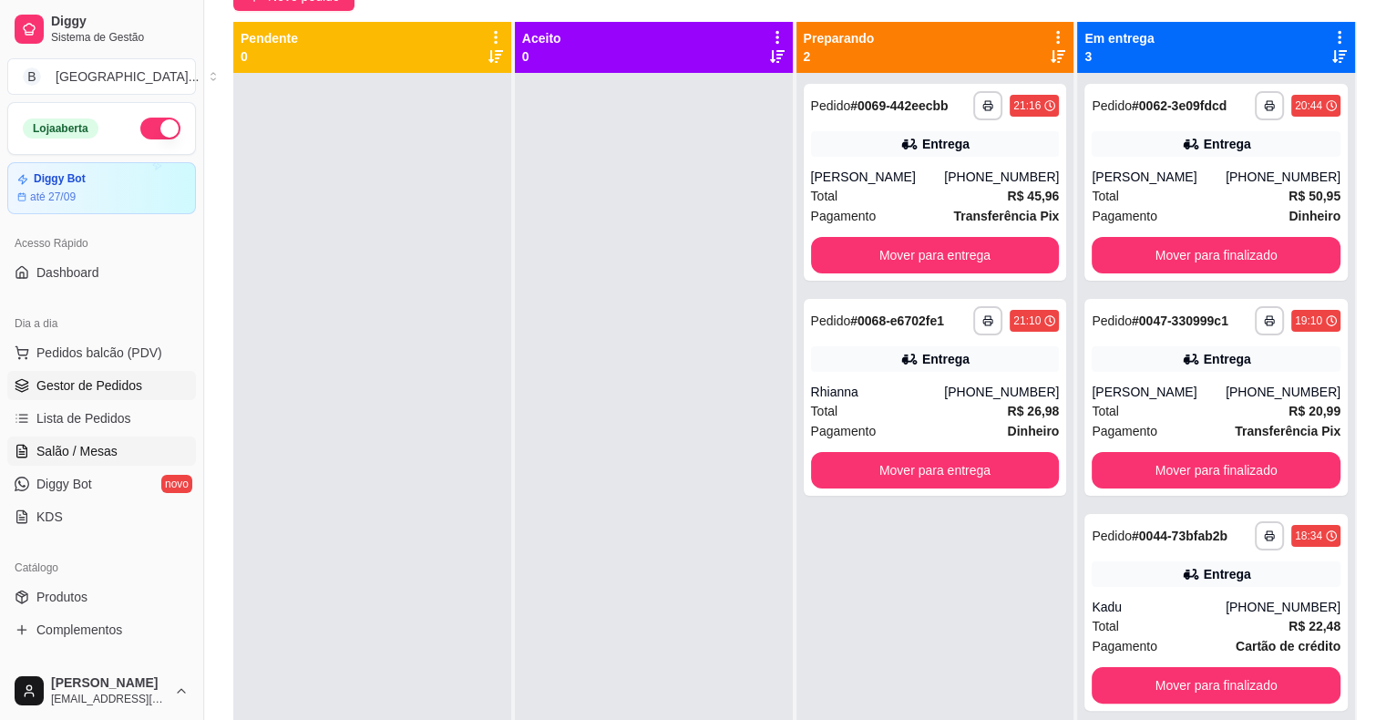
click at [50, 439] on link "Salão / Mesas" at bounding box center [101, 451] width 189 height 29
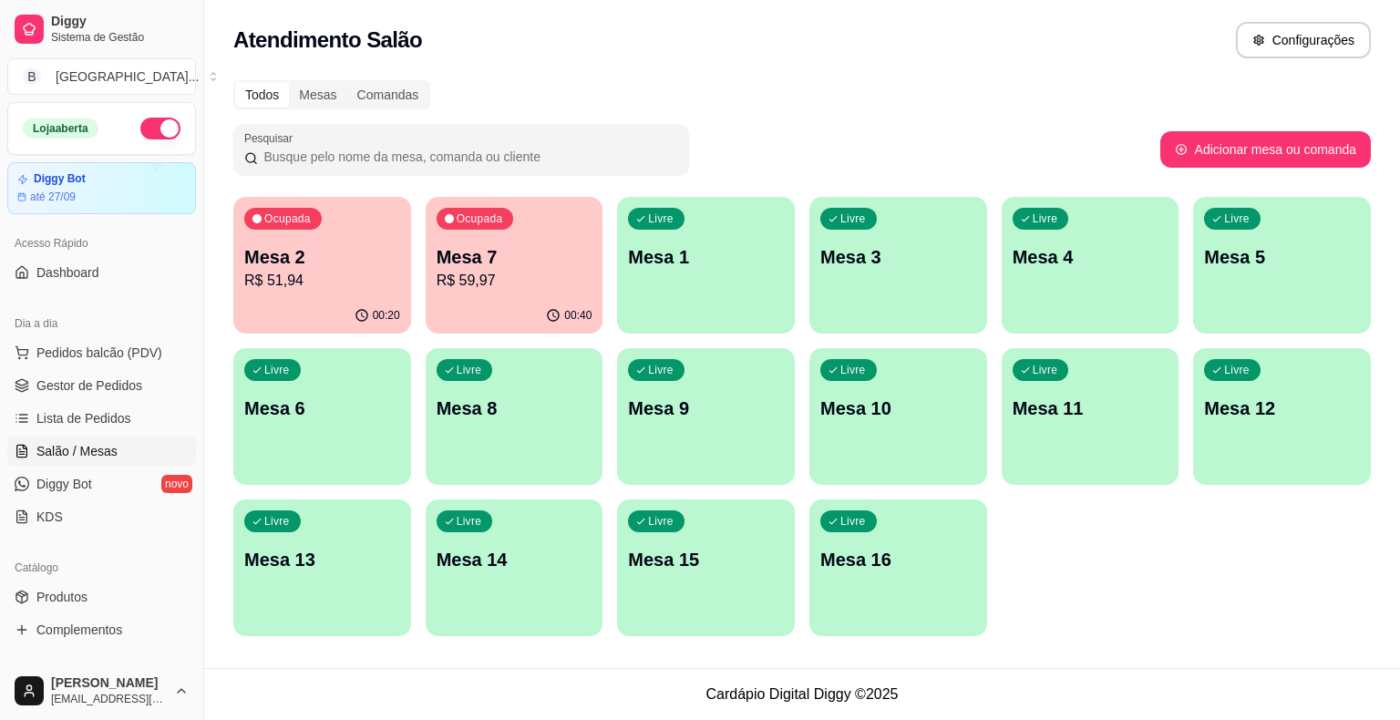
click at [472, 287] on p "R$ 59,97" at bounding box center [515, 281] width 156 height 22
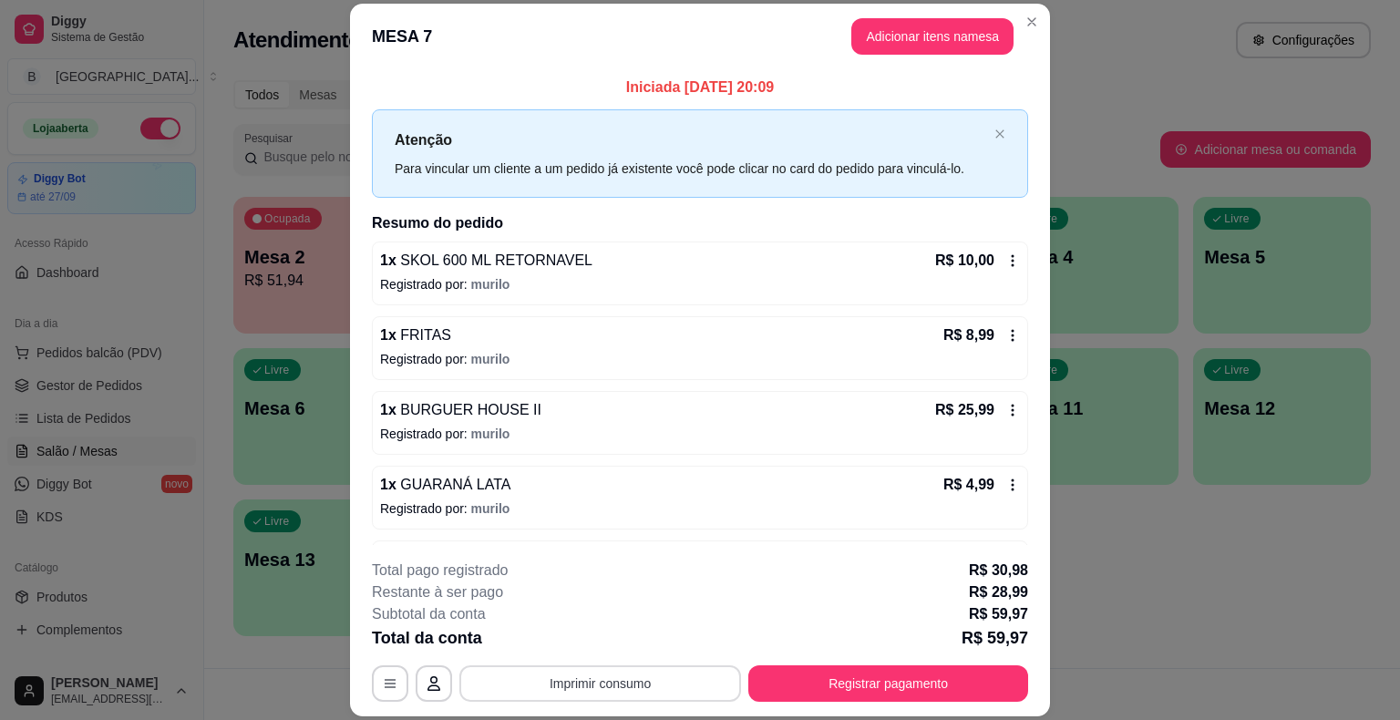
scroll to position [64, 0]
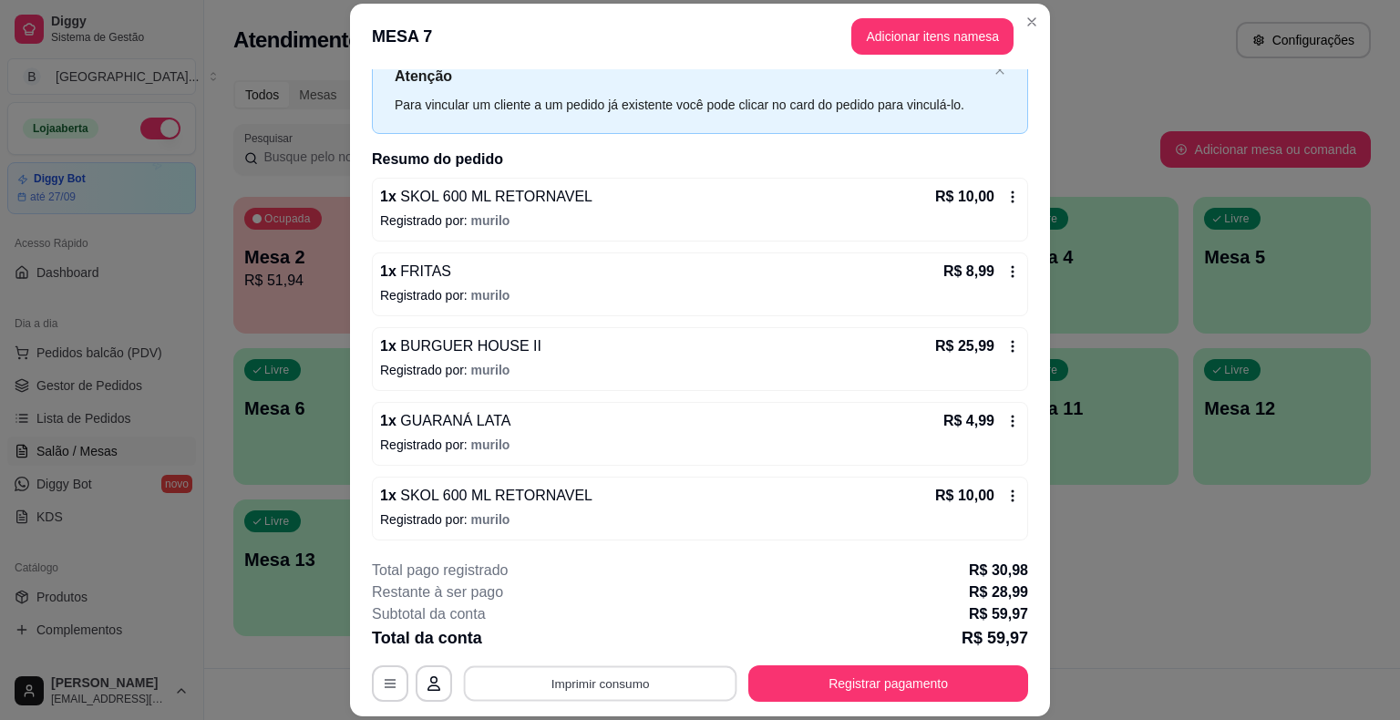
click at [583, 689] on button "Imprimir consumo" at bounding box center [600, 684] width 273 height 36
click at [571, 601] on button "IMPRESSORA" at bounding box center [599, 605] width 132 height 29
click at [911, 680] on button "Registrar pagamento" at bounding box center [888, 683] width 280 height 36
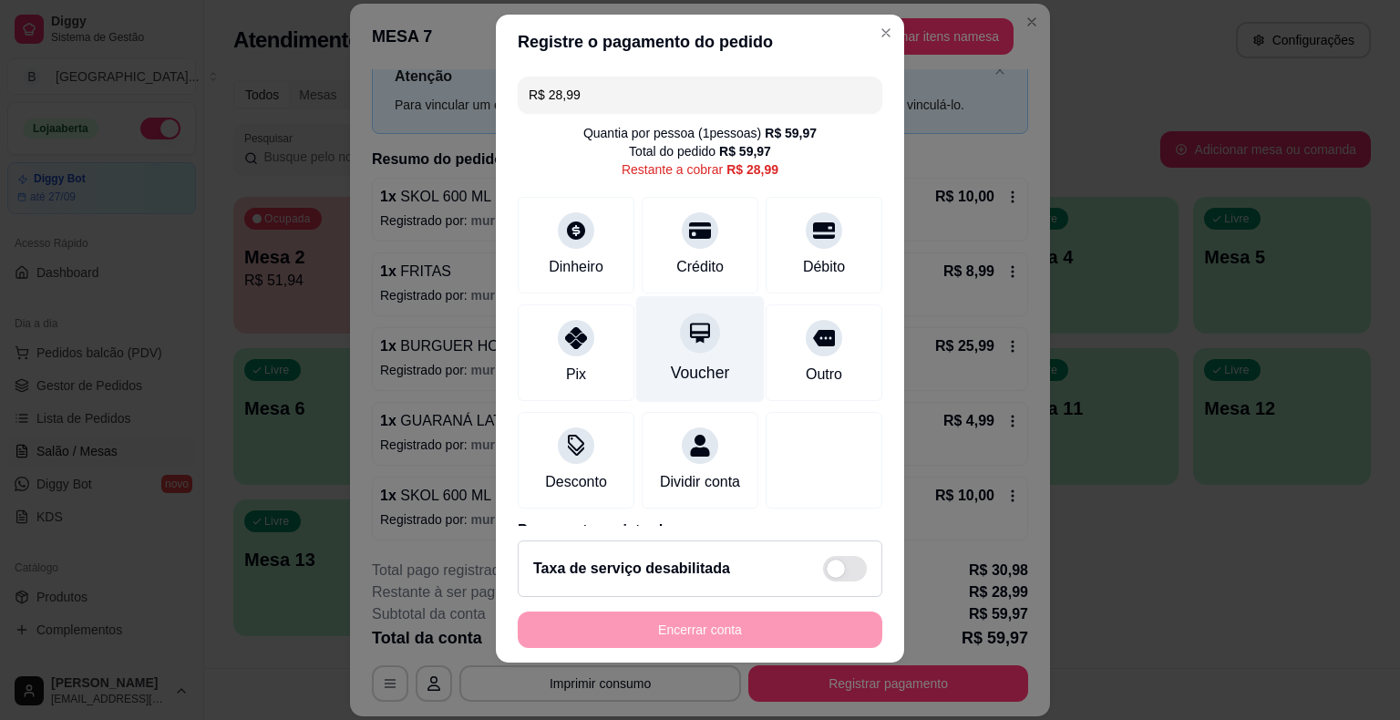
scroll to position [0, 0]
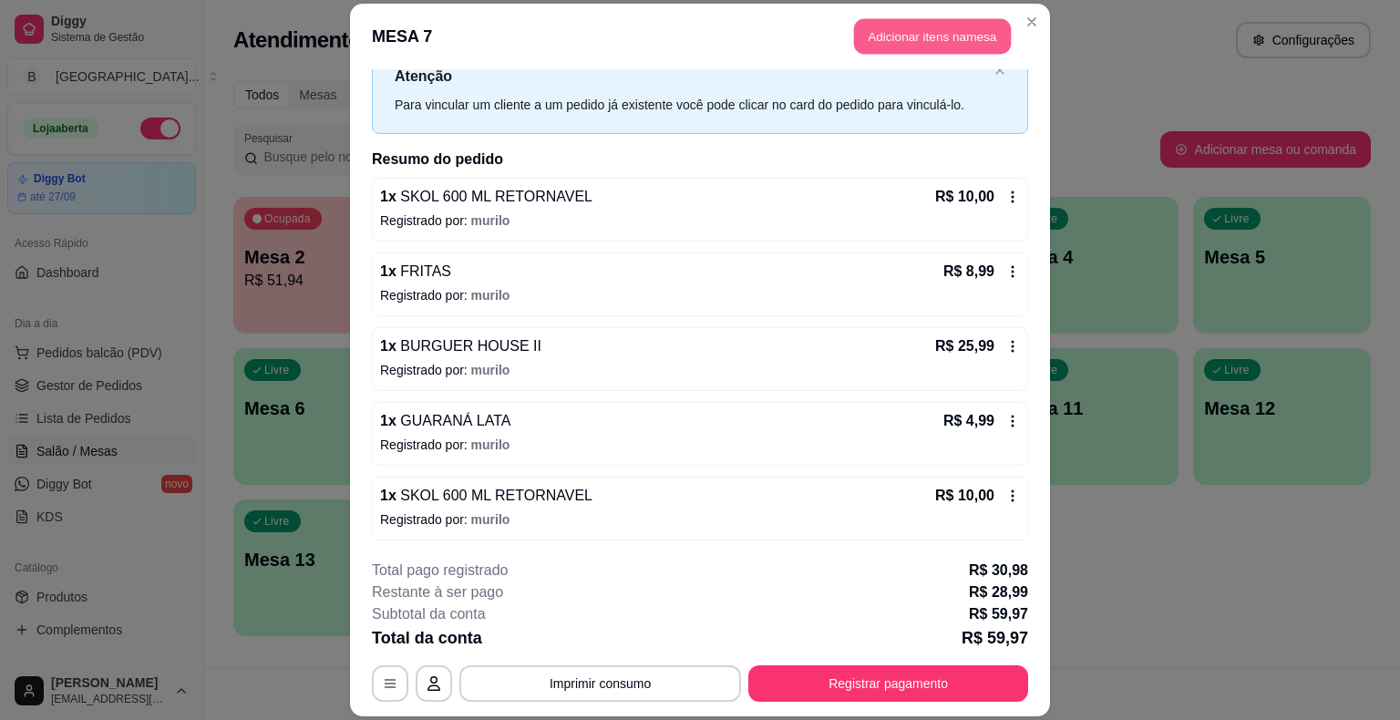
click at [947, 20] on button "Adicionar itens na mesa" at bounding box center [932, 37] width 157 height 36
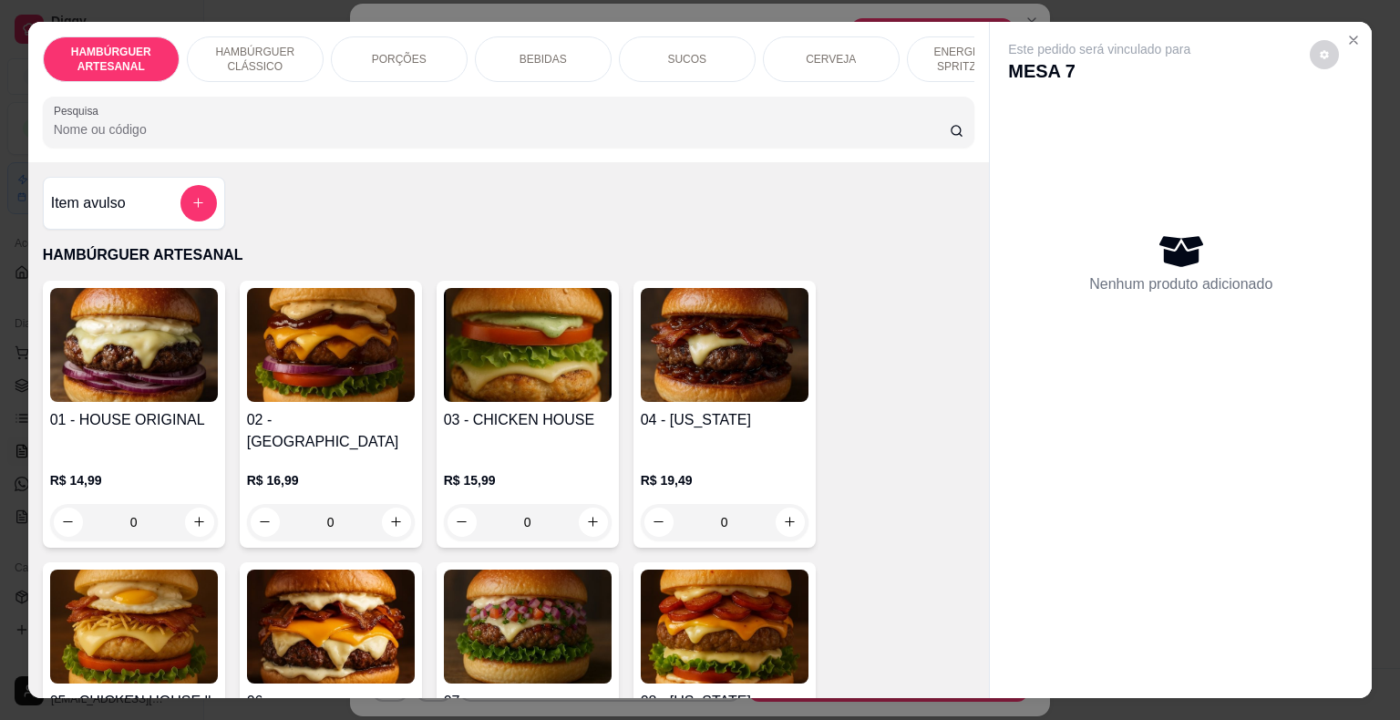
scroll to position [0, 500]
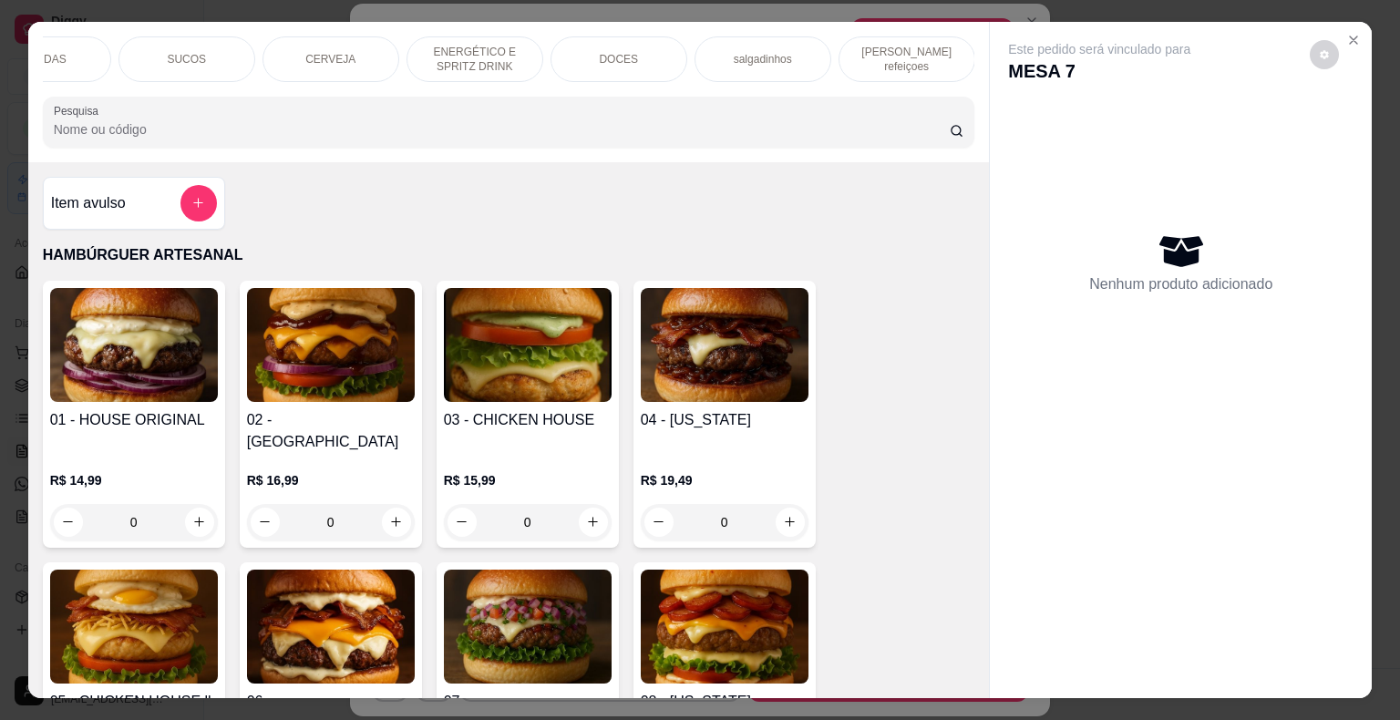
click at [583, 46] on div "DOCES" at bounding box center [618, 59] width 137 height 46
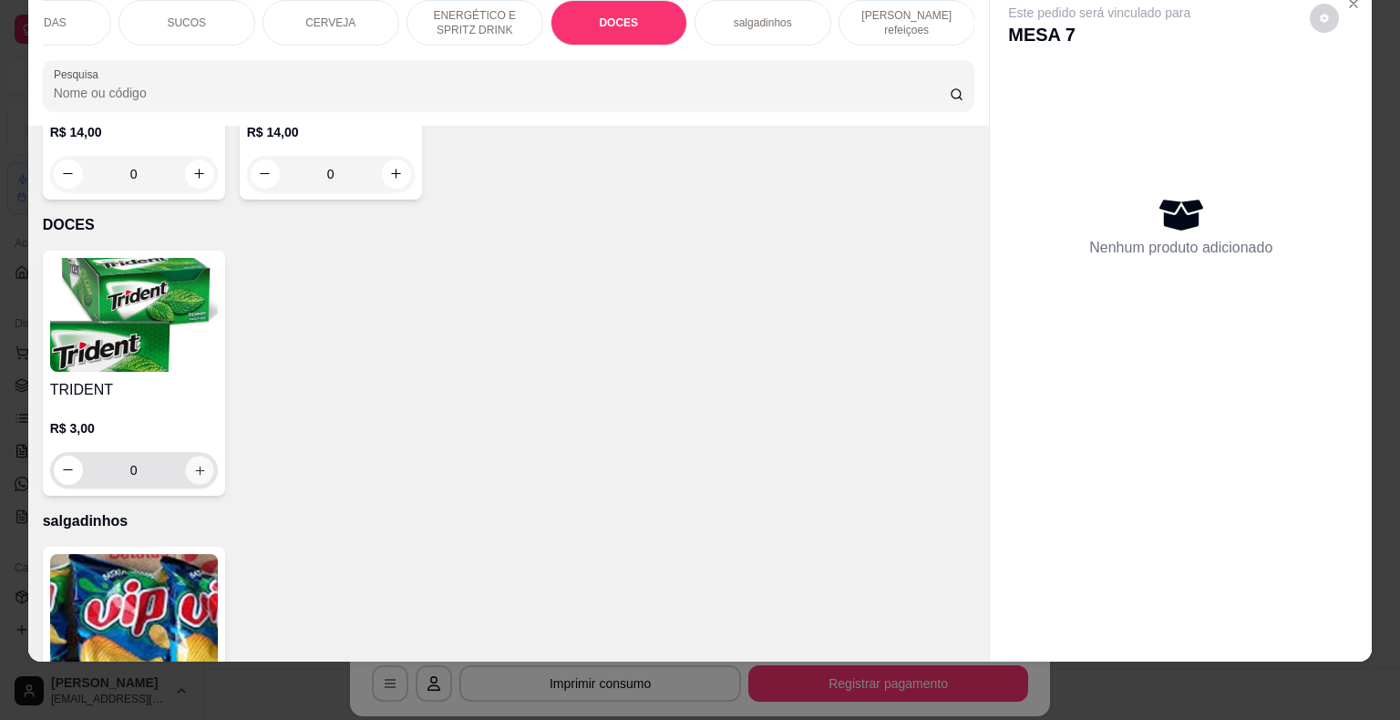
click at [185, 456] on button "increase-product-quantity" at bounding box center [199, 470] width 28 height 28
type input "1"
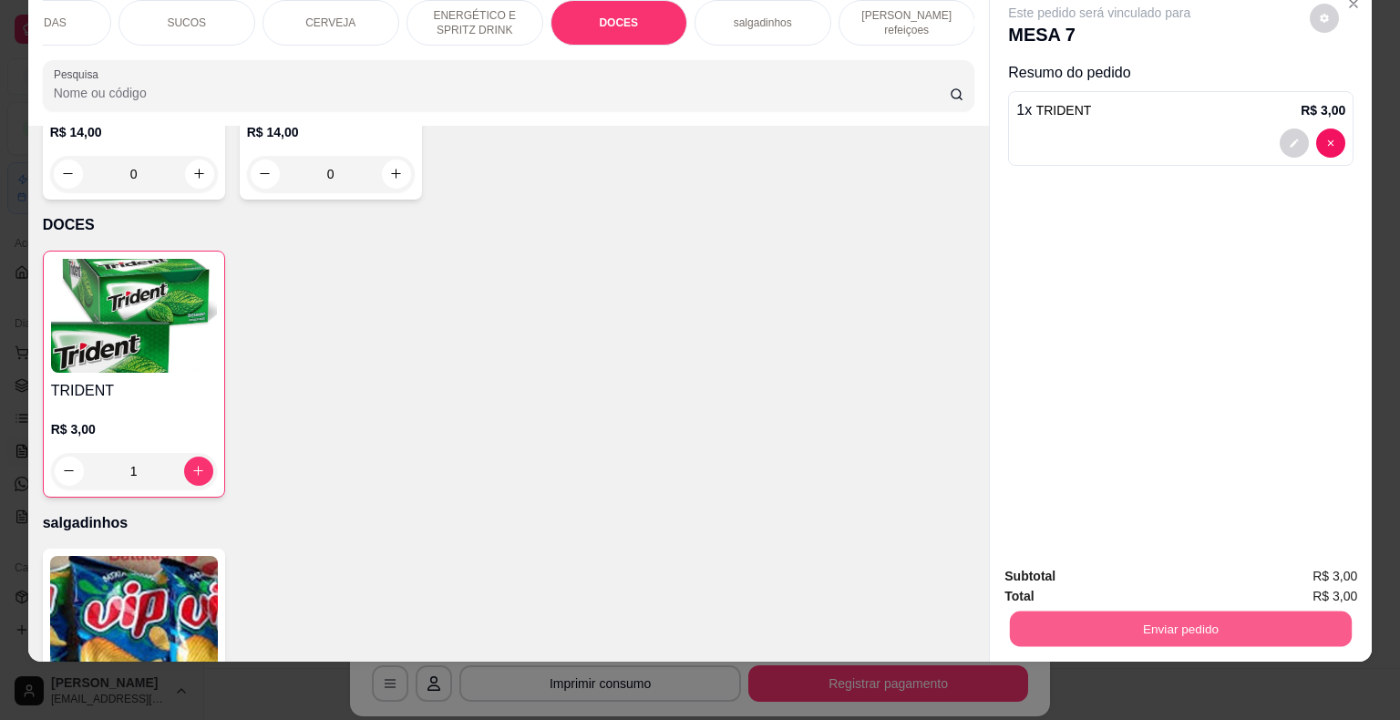
click at [1074, 612] on button "Enviar pedido" at bounding box center [1181, 630] width 342 height 36
click at [1054, 576] on button "Não registrar e enviar pedido" at bounding box center [1120, 570] width 184 height 34
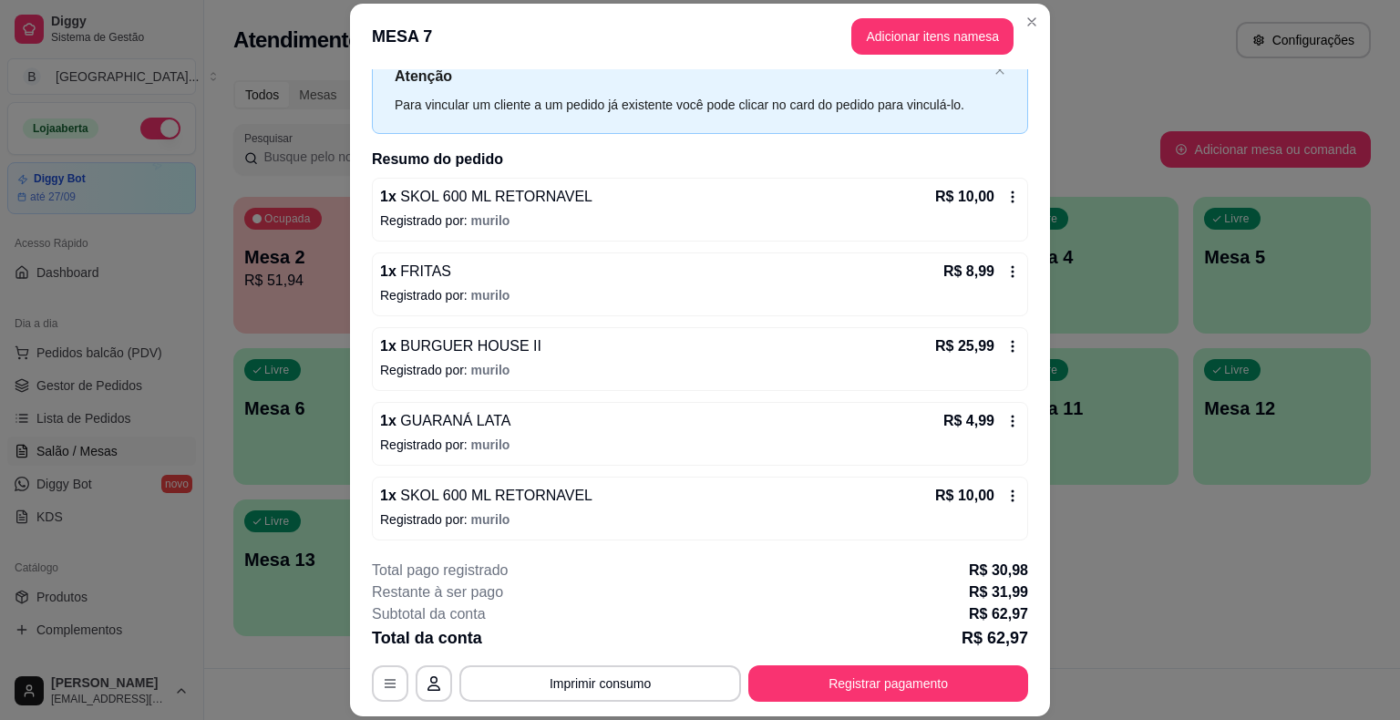
scroll to position [55, 0]
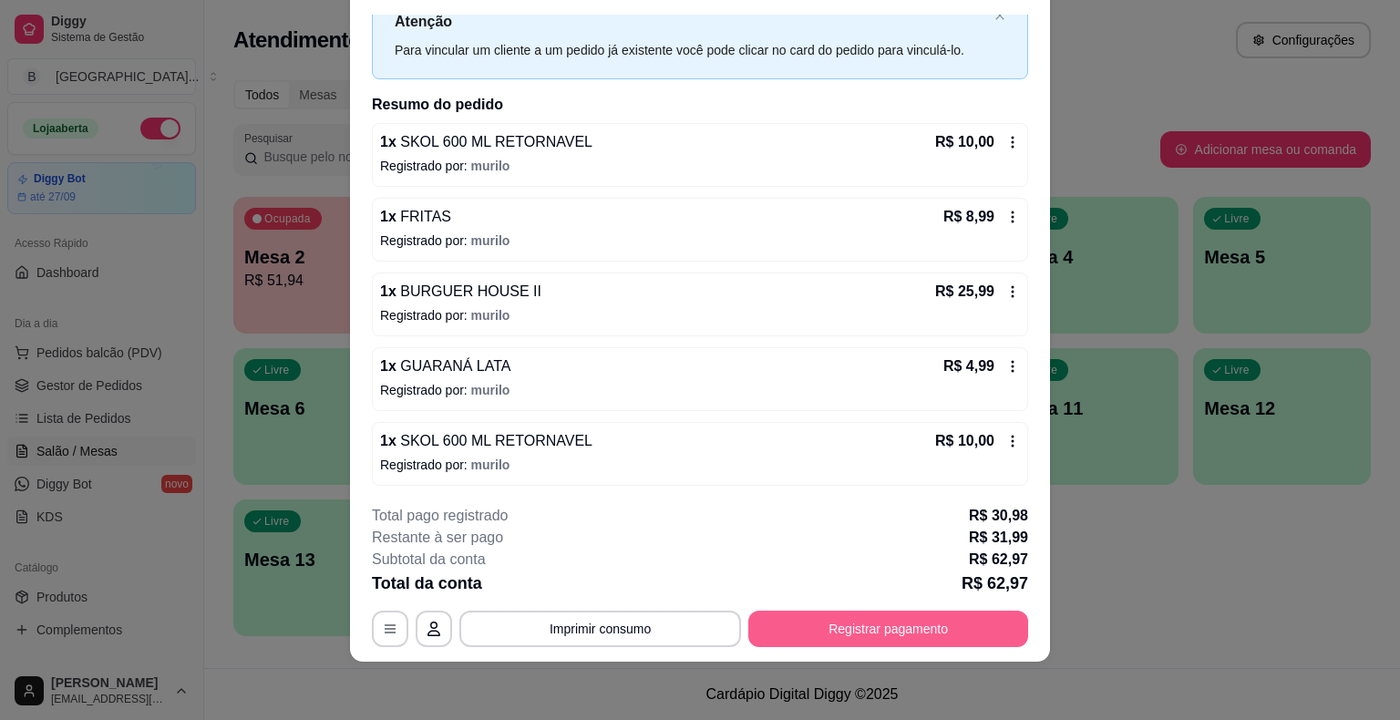
click at [843, 612] on button "Registrar pagamento" at bounding box center [888, 629] width 280 height 36
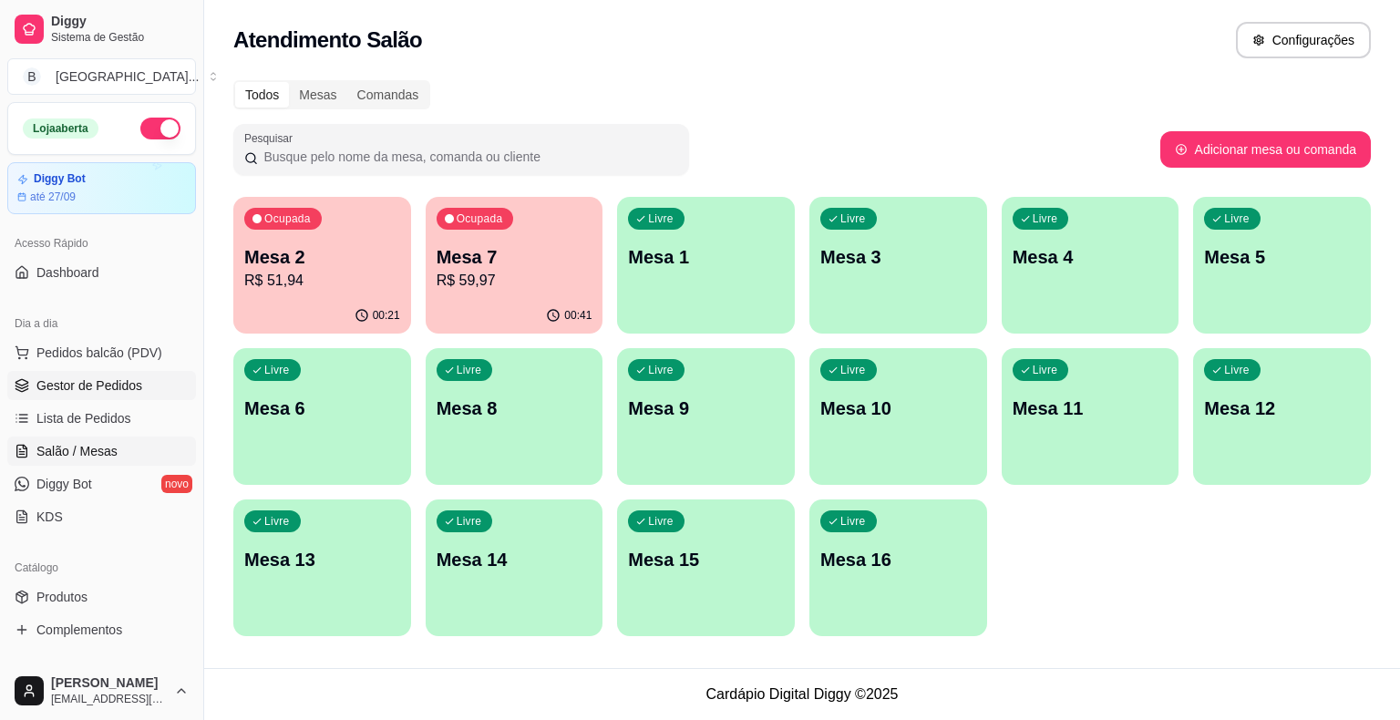
click at [94, 388] on span "Gestor de Pedidos" at bounding box center [89, 385] width 106 height 18
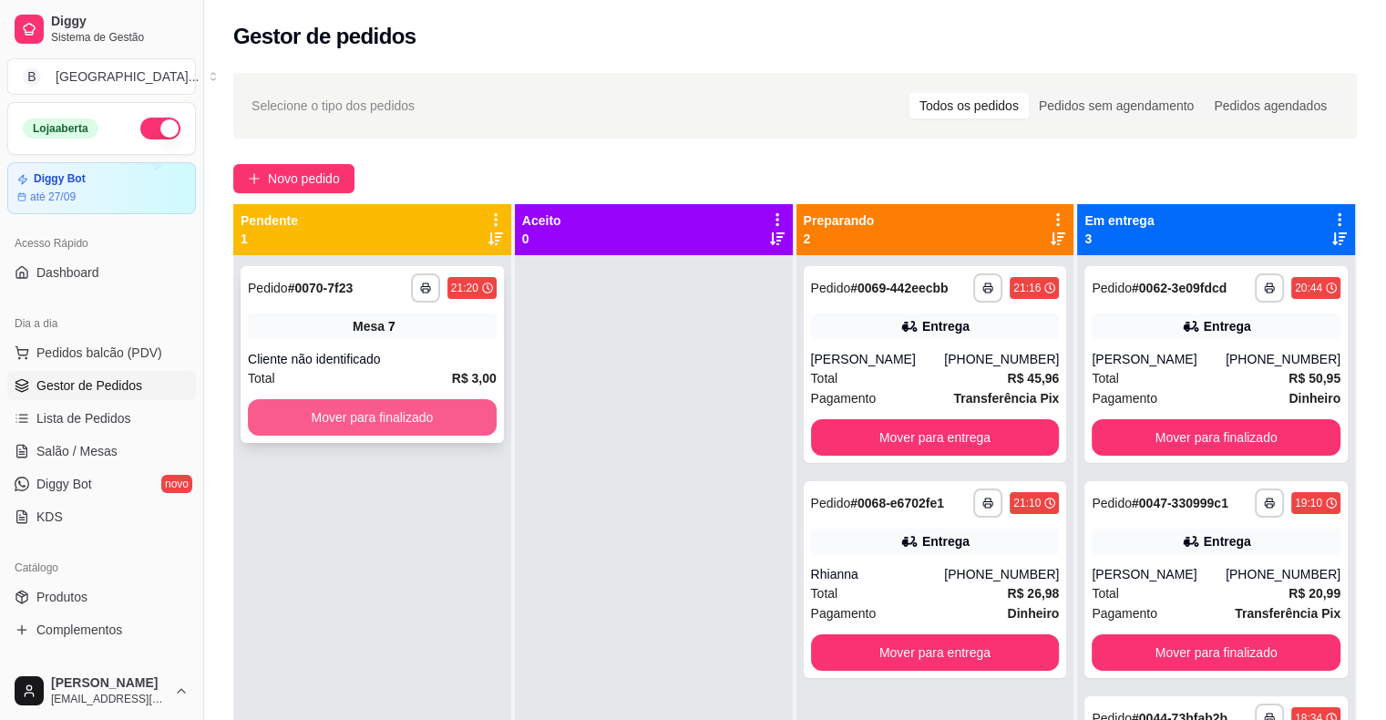
click at [471, 405] on button "Mover para finalizado" at bounding box center [372, 417] width 249 height 36
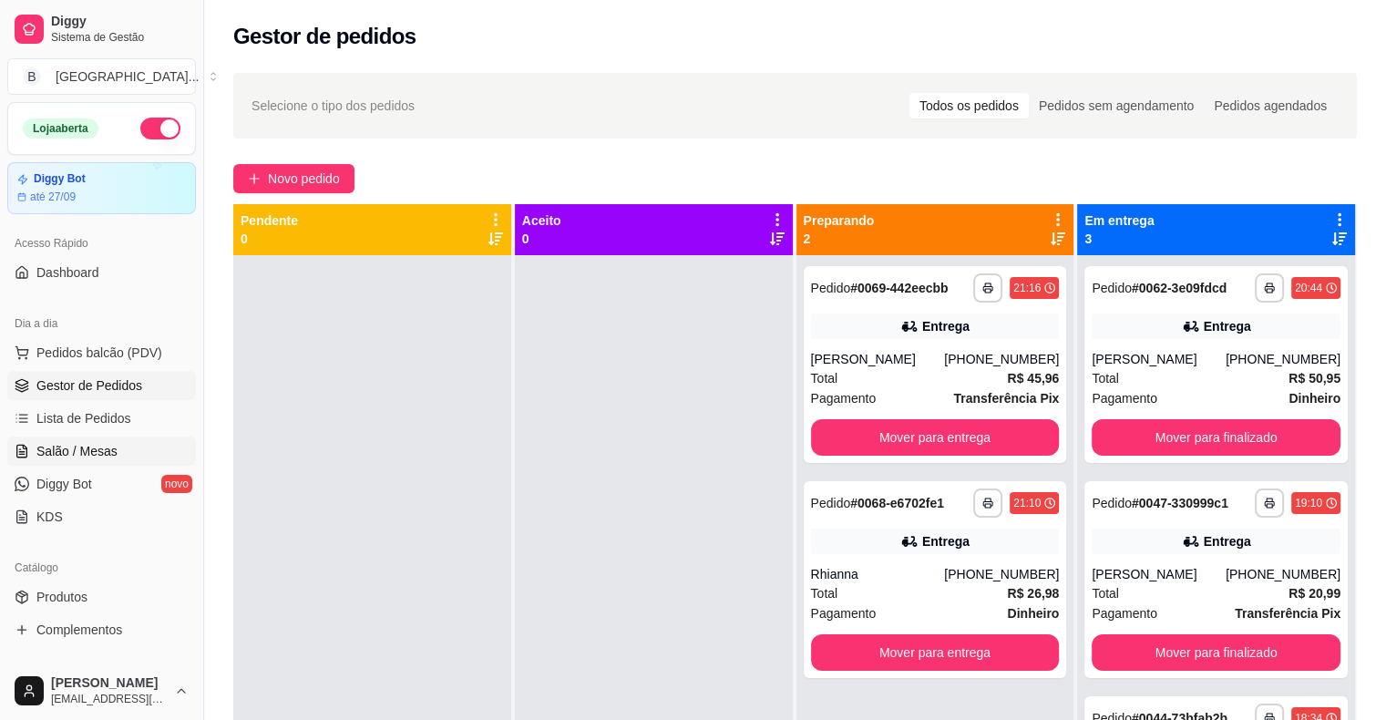
click at [63, 442] on span "Salão / Mesas" at bounding box center [76, 451] width 81 height 18
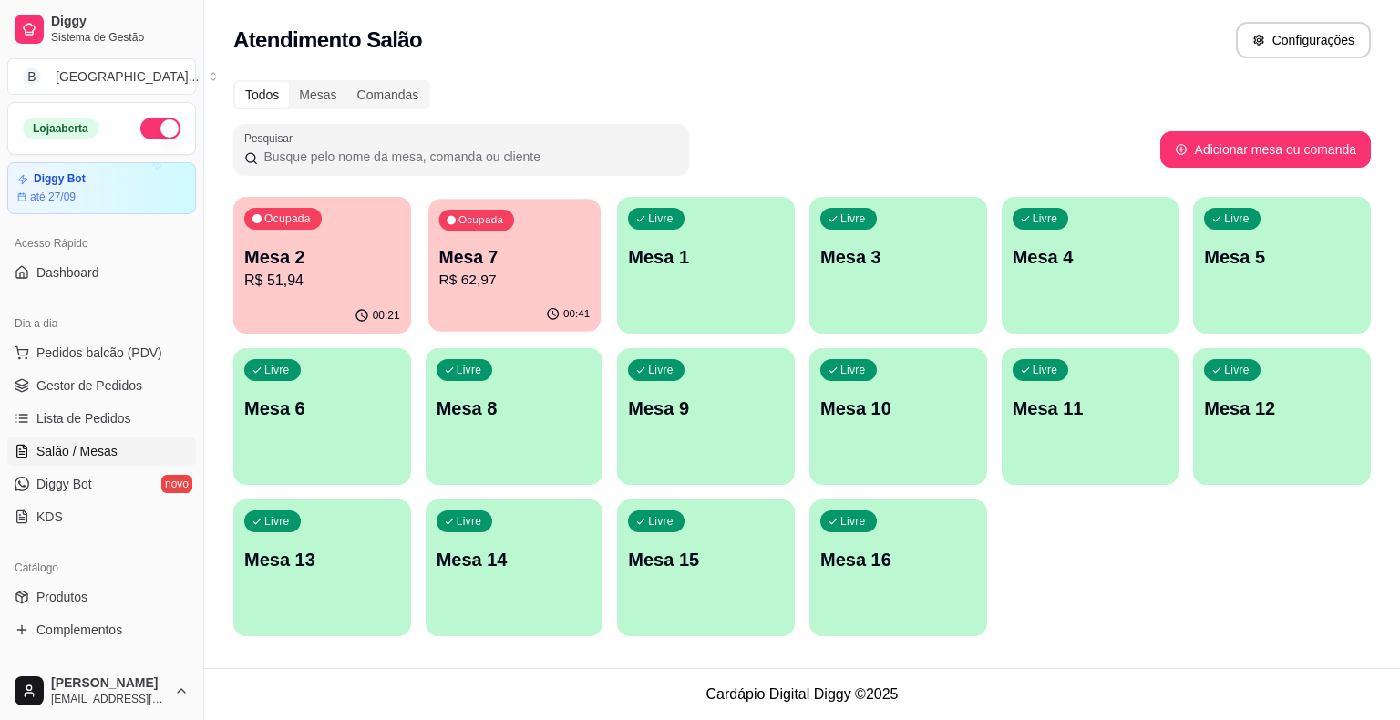
click at [485, 273] on p "R$ 62,97" at bounding box center [513, 280] width 151 height 21
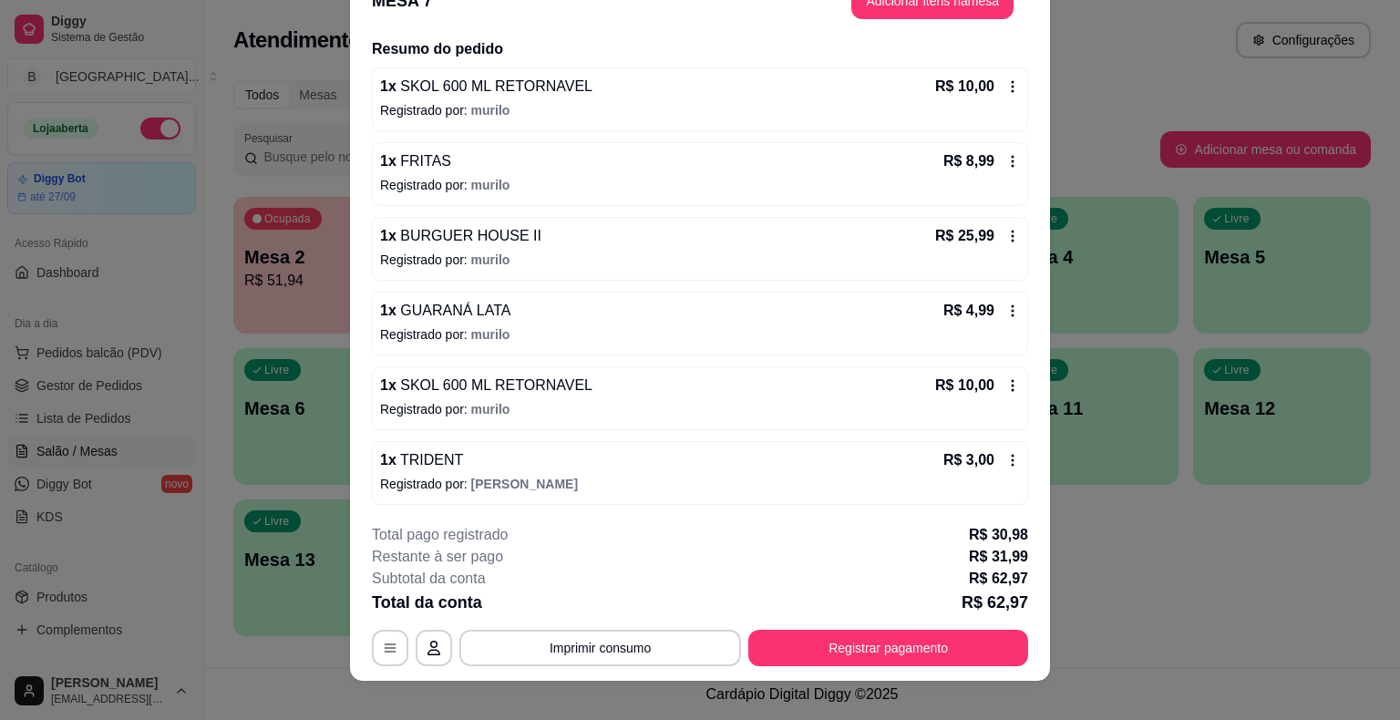
scroll to position [55, 0]
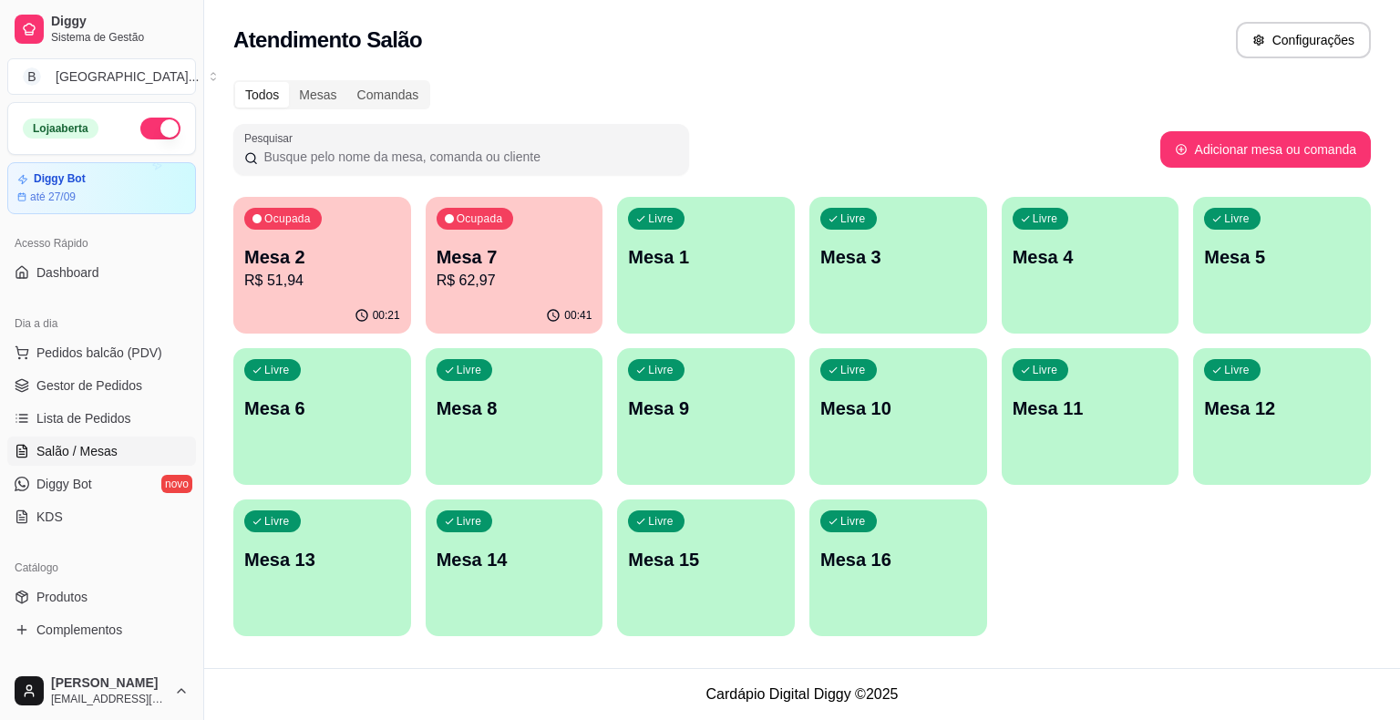
click at [271, 325] on div "00:21" at bounding box center [322, 316] width 178 height 36
click at [526, 268] on p "Mesa 7" at bounding box center [515, 257] width 156 height 26
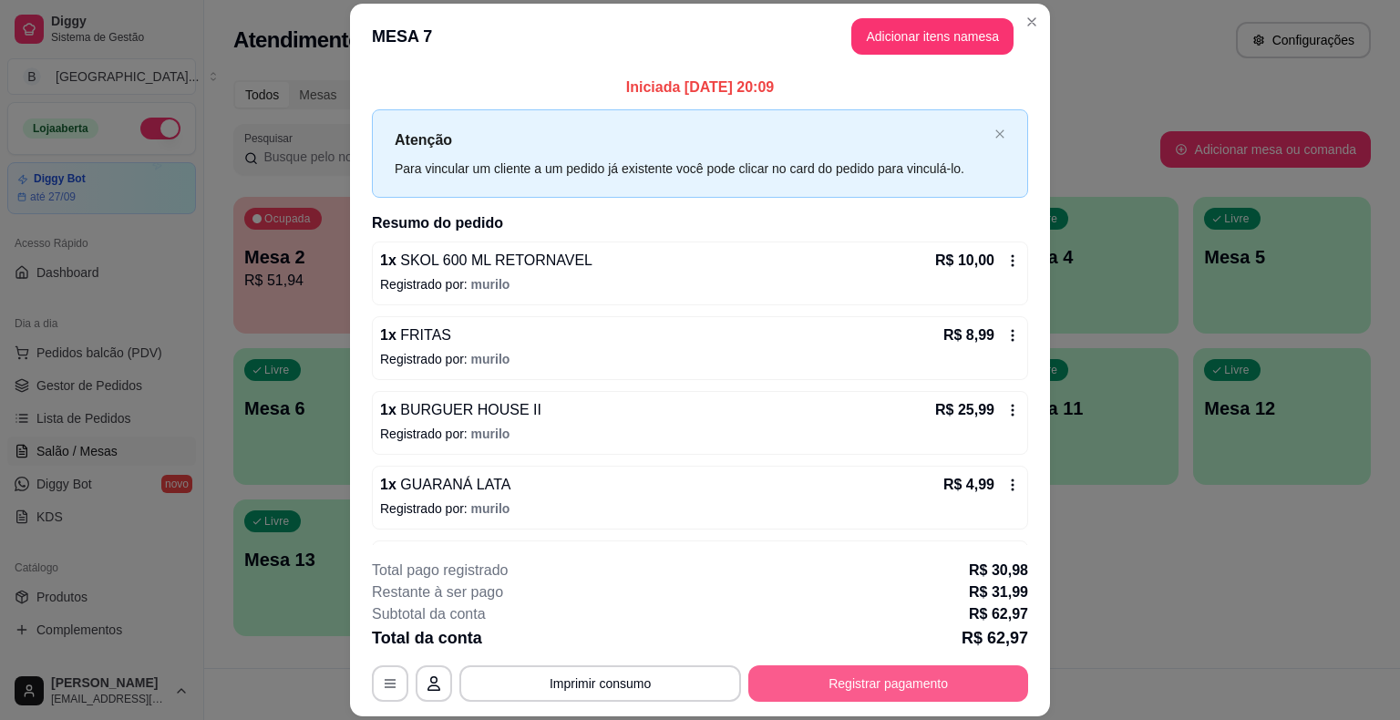
click at [751, 676] on button "Registrar pagamento" at bounding box center [888, 683] width 280 height 36
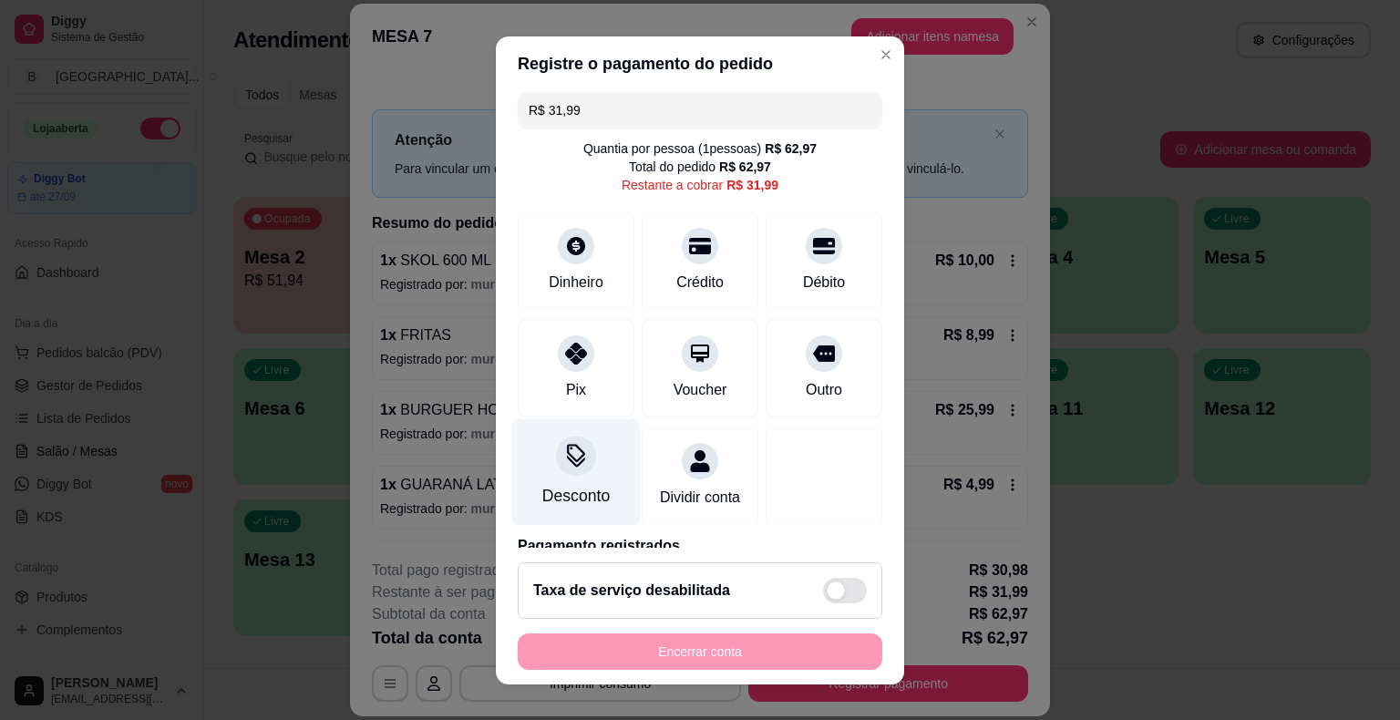
scroll to position [0, 0]
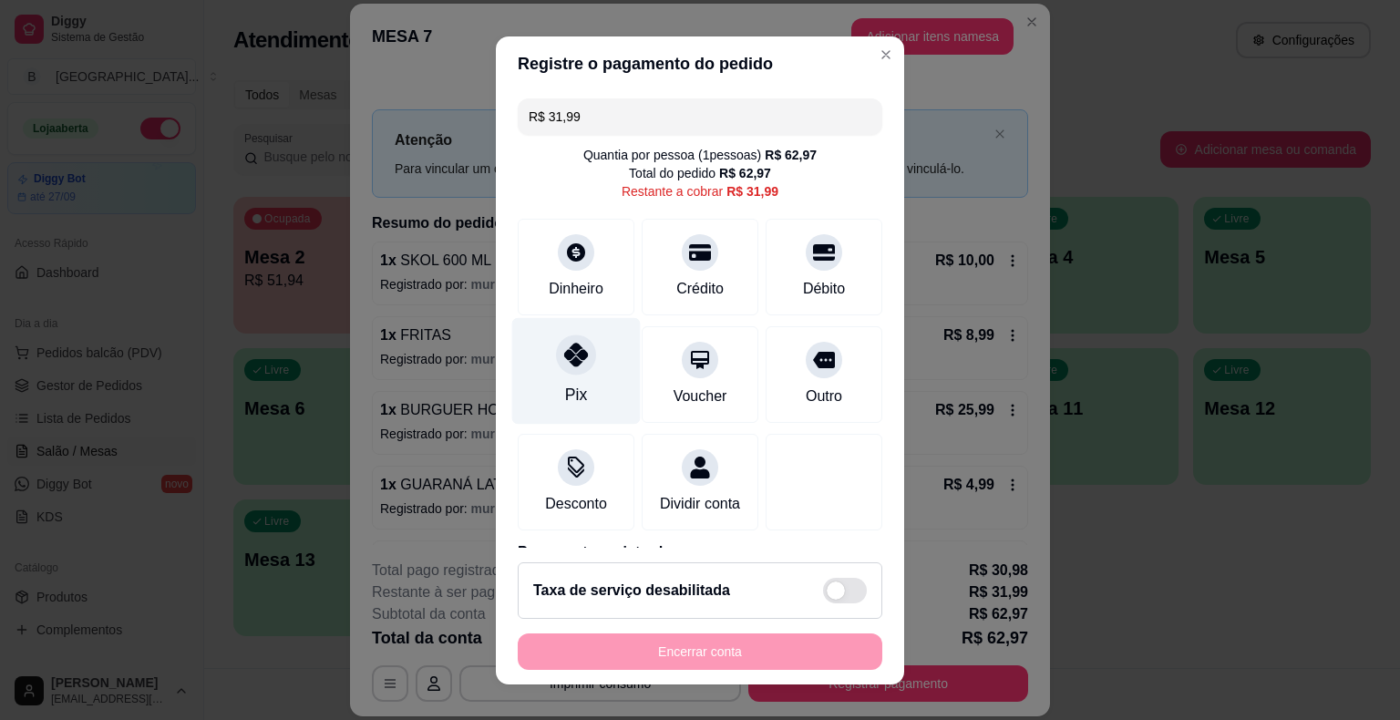
click at [583, 341] on div "Pix" at bounding box center [576, 370] width 129 height 107
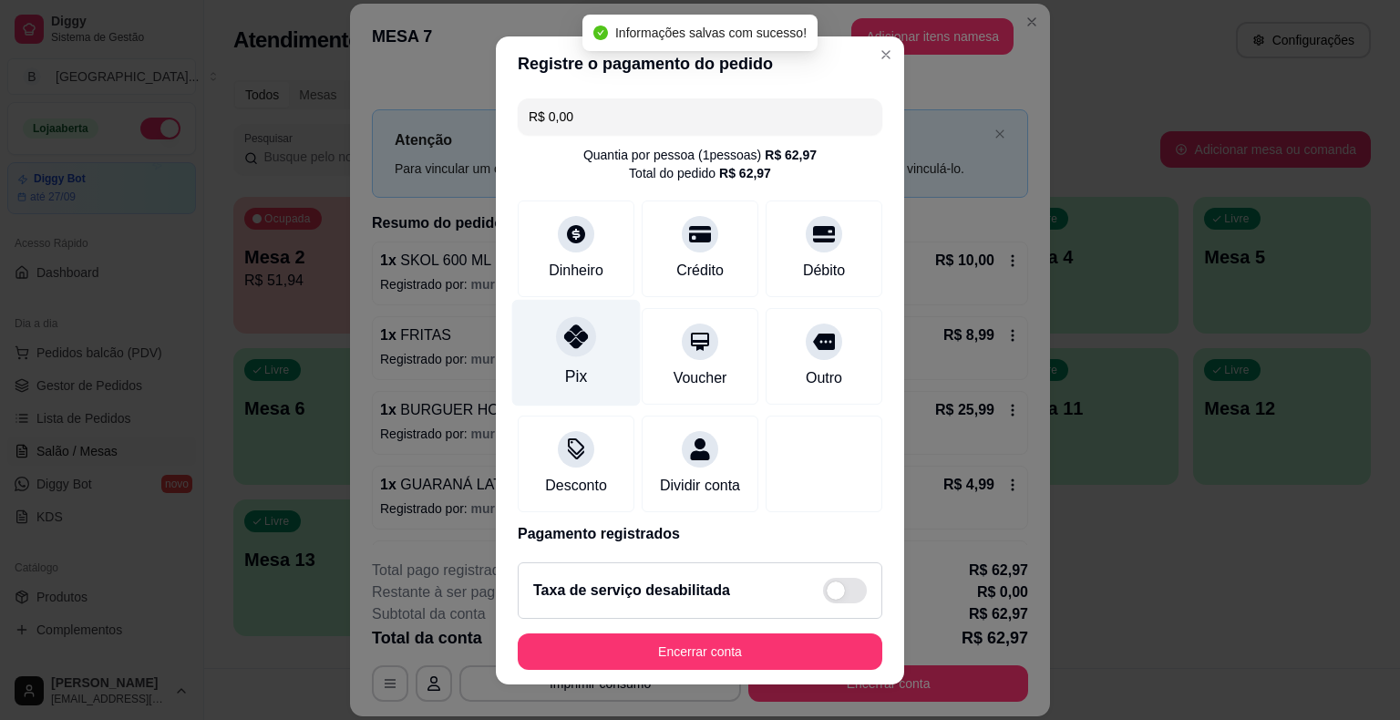
type input "R$ 0,00"
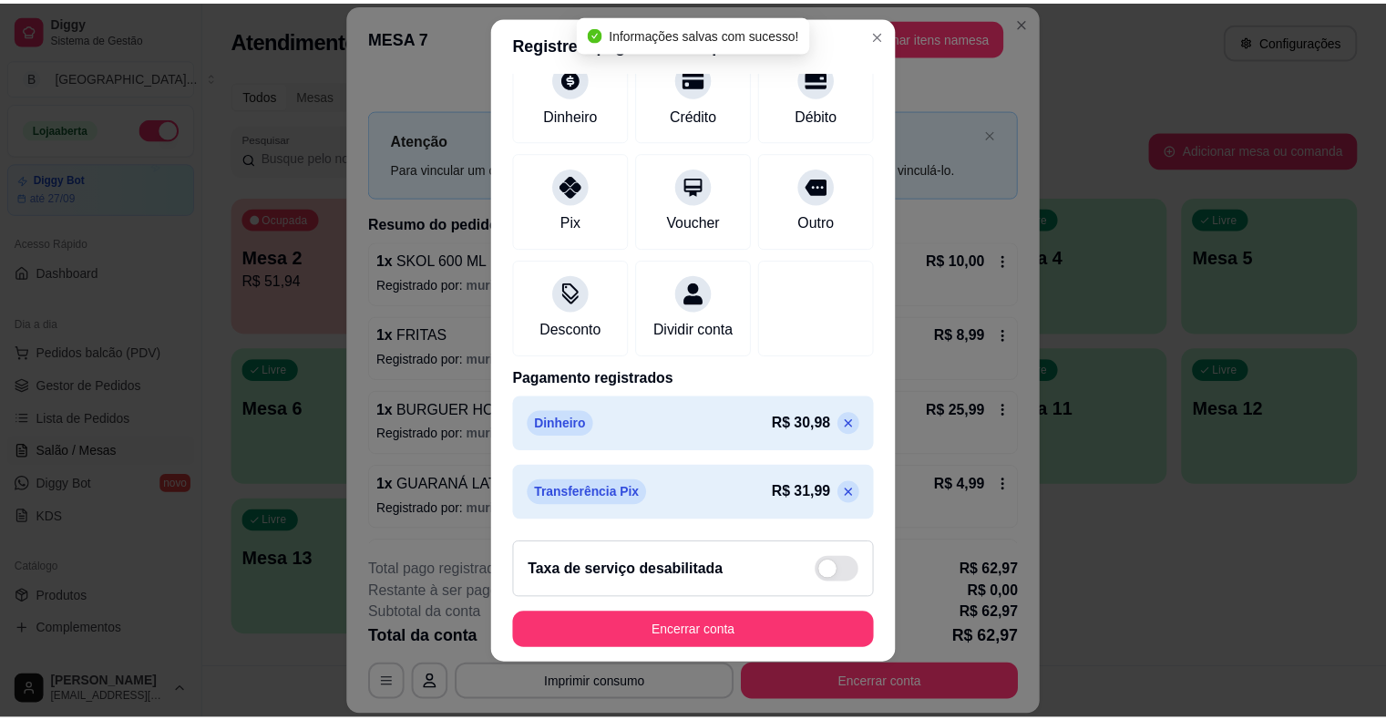
scroll to position [22, 0]
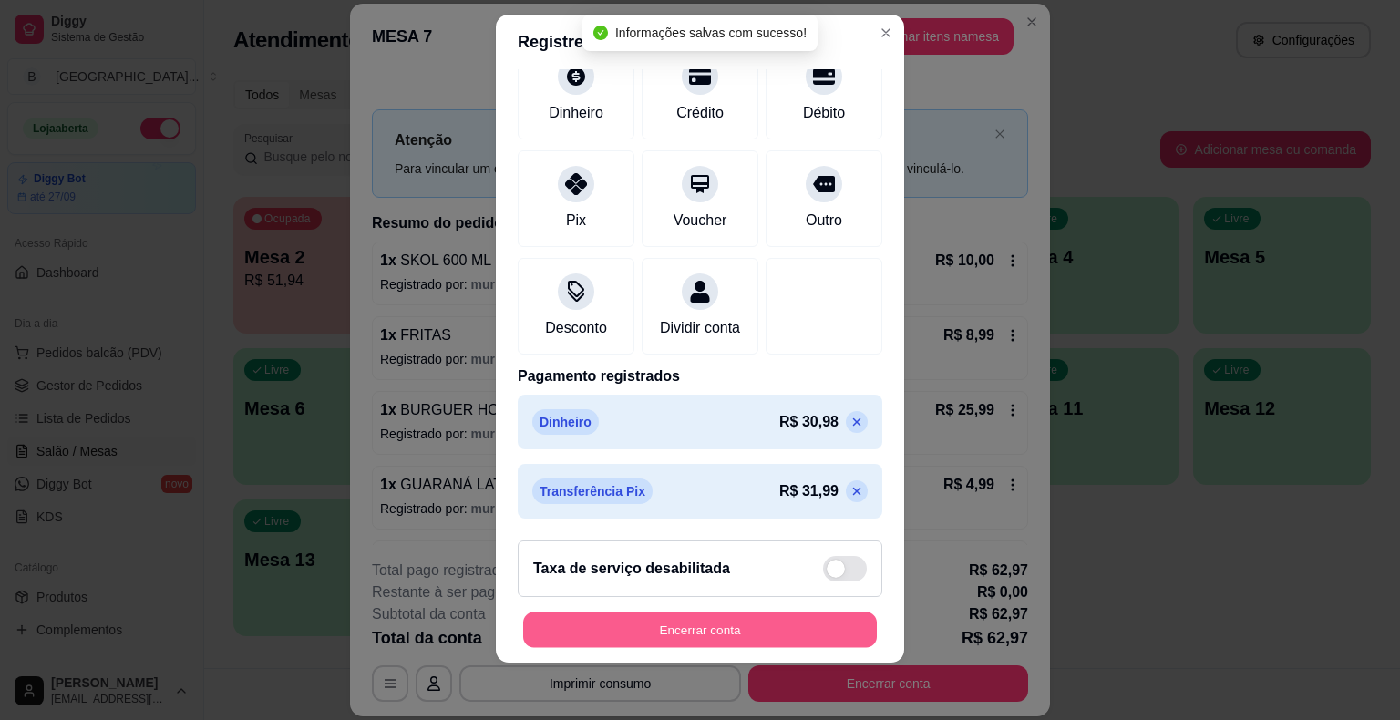
click at [664, 623] on button "Encerrar conta" at bounding box center [700, 630] width 354 height 36
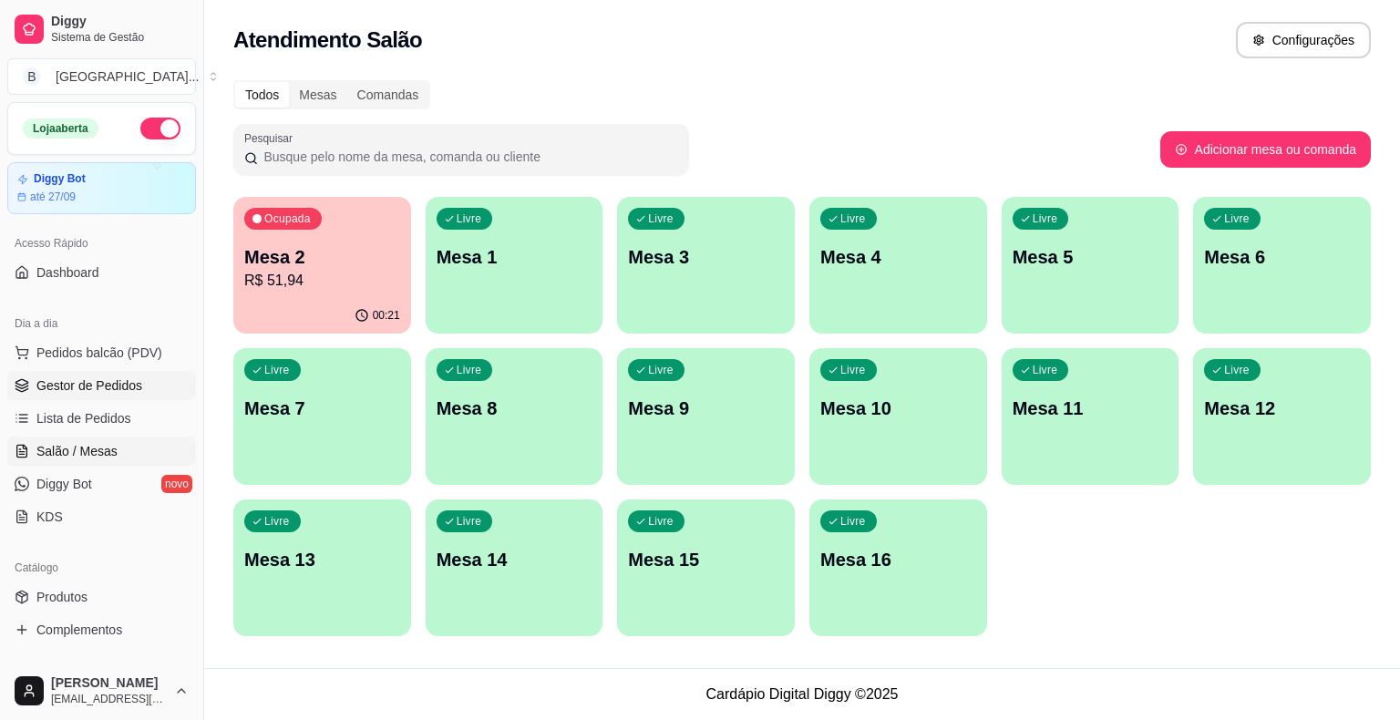
click at [135, 394] on link "Gestor de Pedidos" at bounding box center [101, 385] width 189 height 29
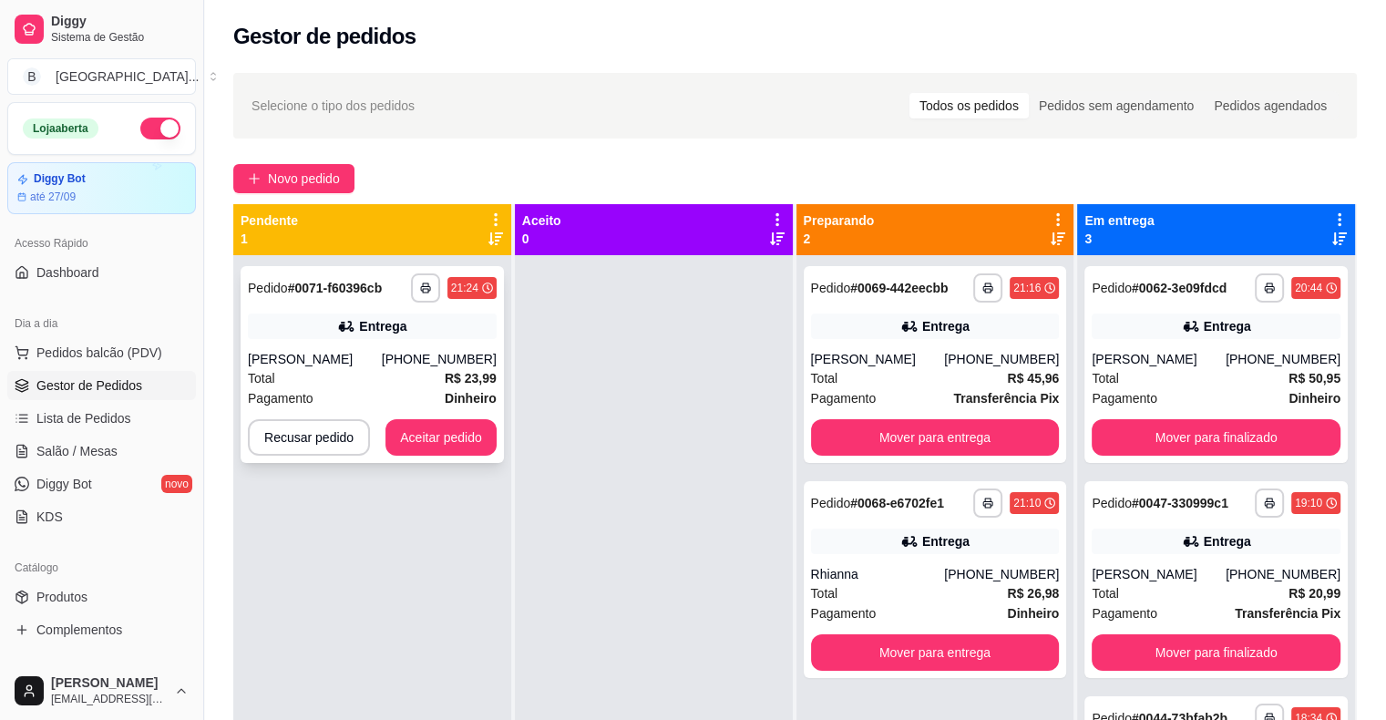
click at [373, 346] on div "**********" at bounding box center [372, 364] width 263 height 197
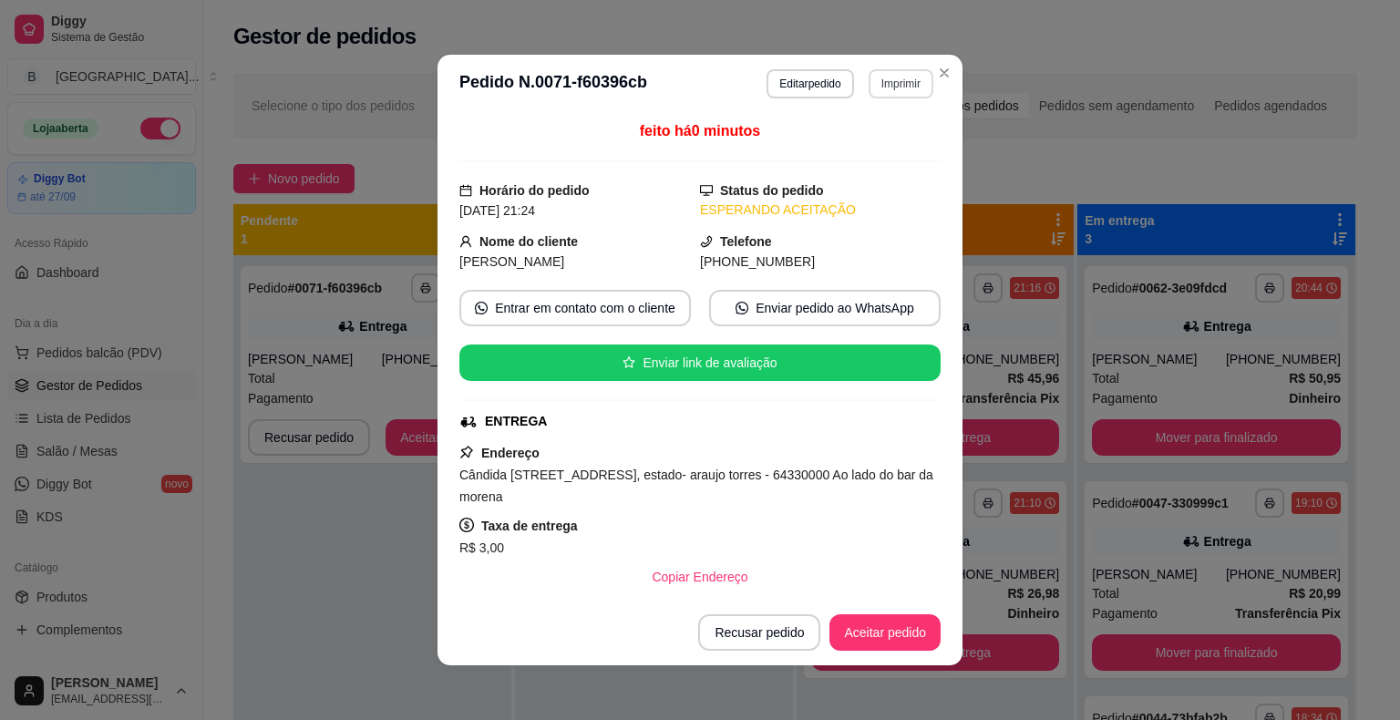
click at [893, 88] on button "Imprimir" at bounding box center [901, 83] width 65 height 29
click at [873, 153] on button "IMPRESSORA" at bounding box center [861, 147] width 128 height 28
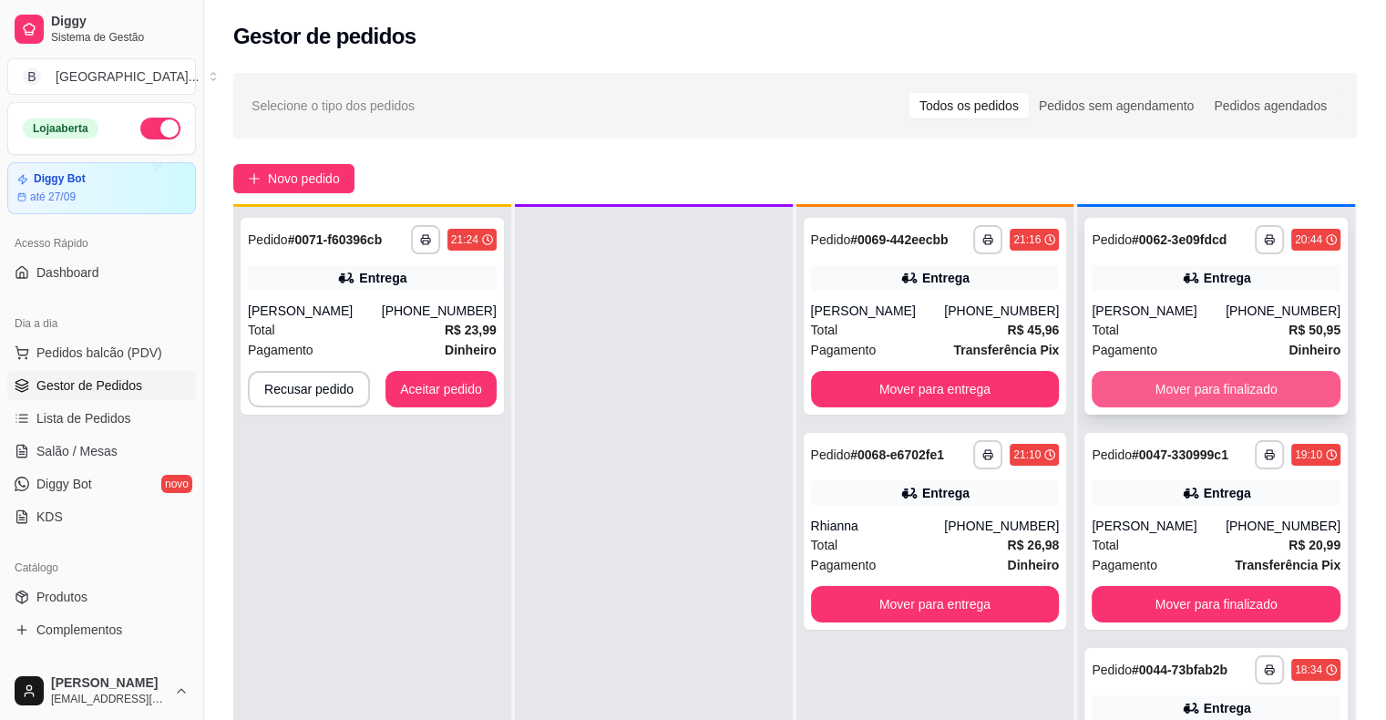
scroll to position [51, 0]
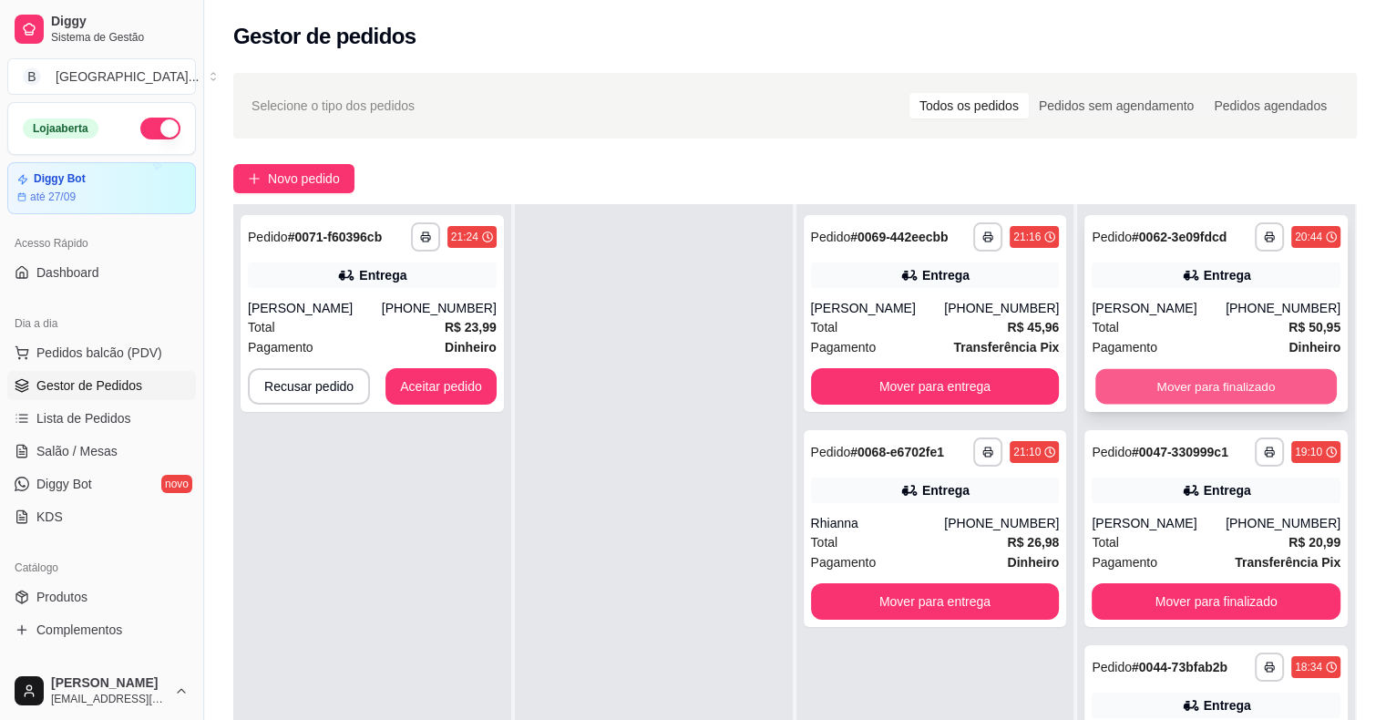
click at [1158, 390] on button "Mover para finalizado" at bounding box center [1217, 387] width 242 height 36
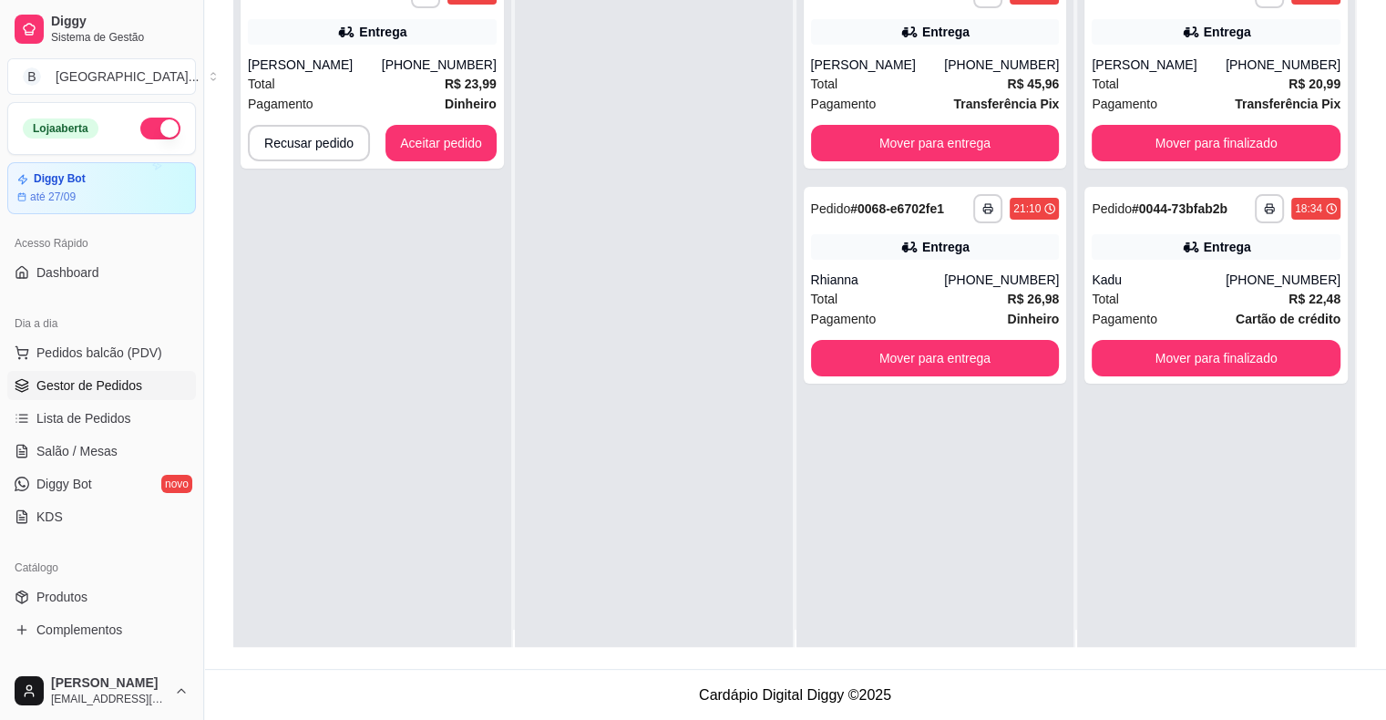
scroll to position [0, 0]
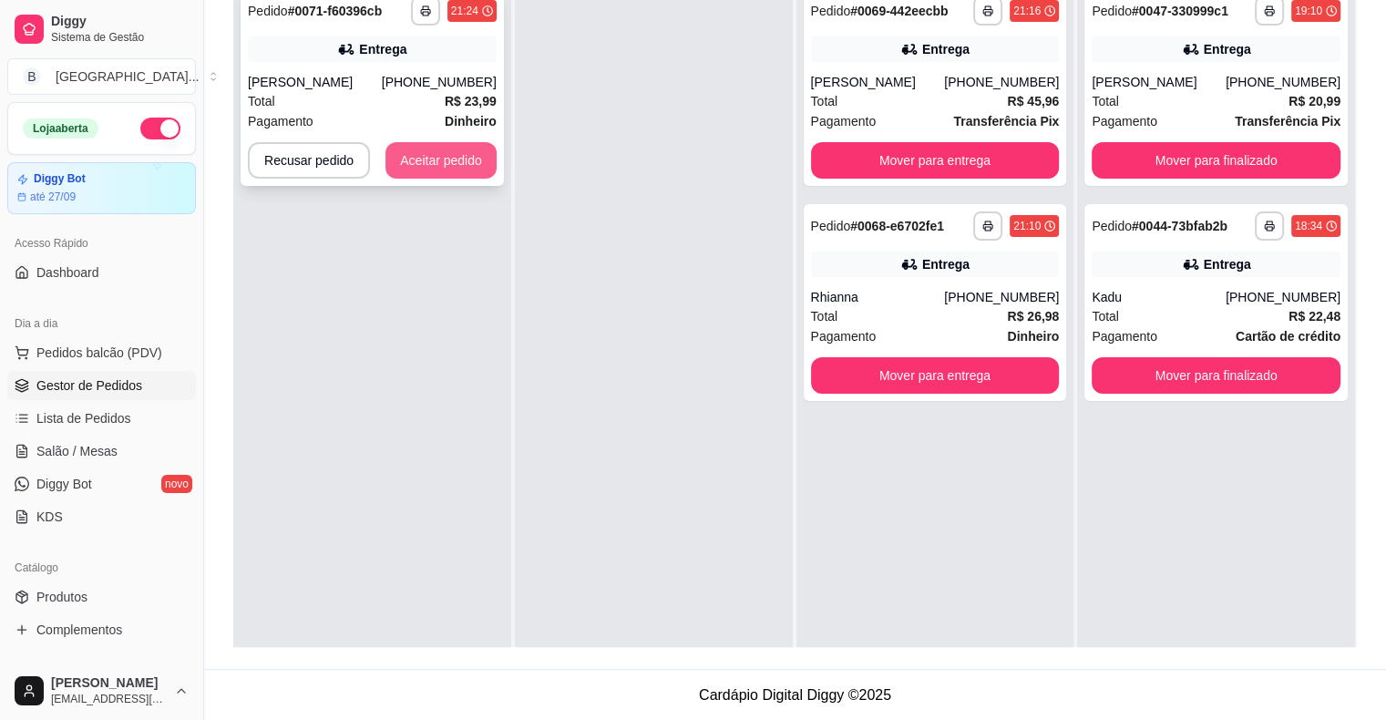
click at [461, 159] on button "Aceitar pedido" at bounding box center [441, 160] width 111 height 36
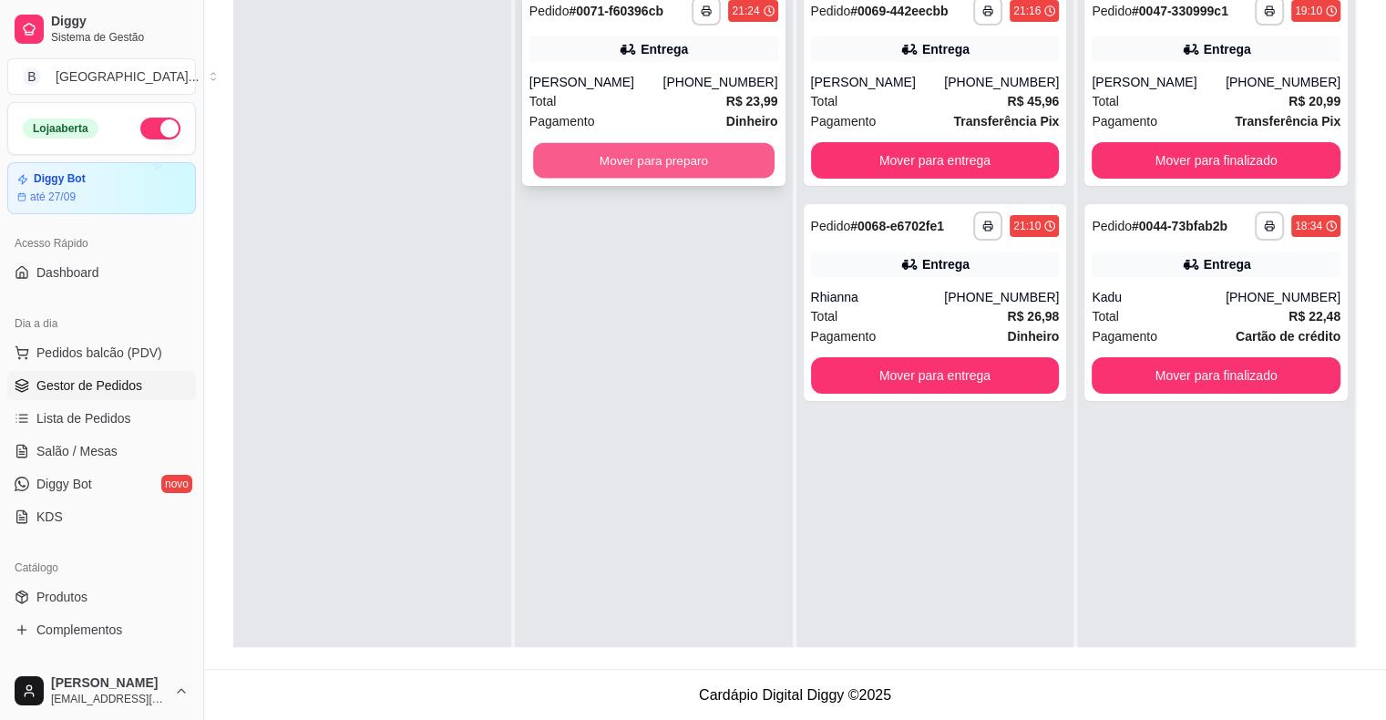
click at [650, 159] on button "Mover para preparo" at bounding box center [654, 161] width 242 height 36
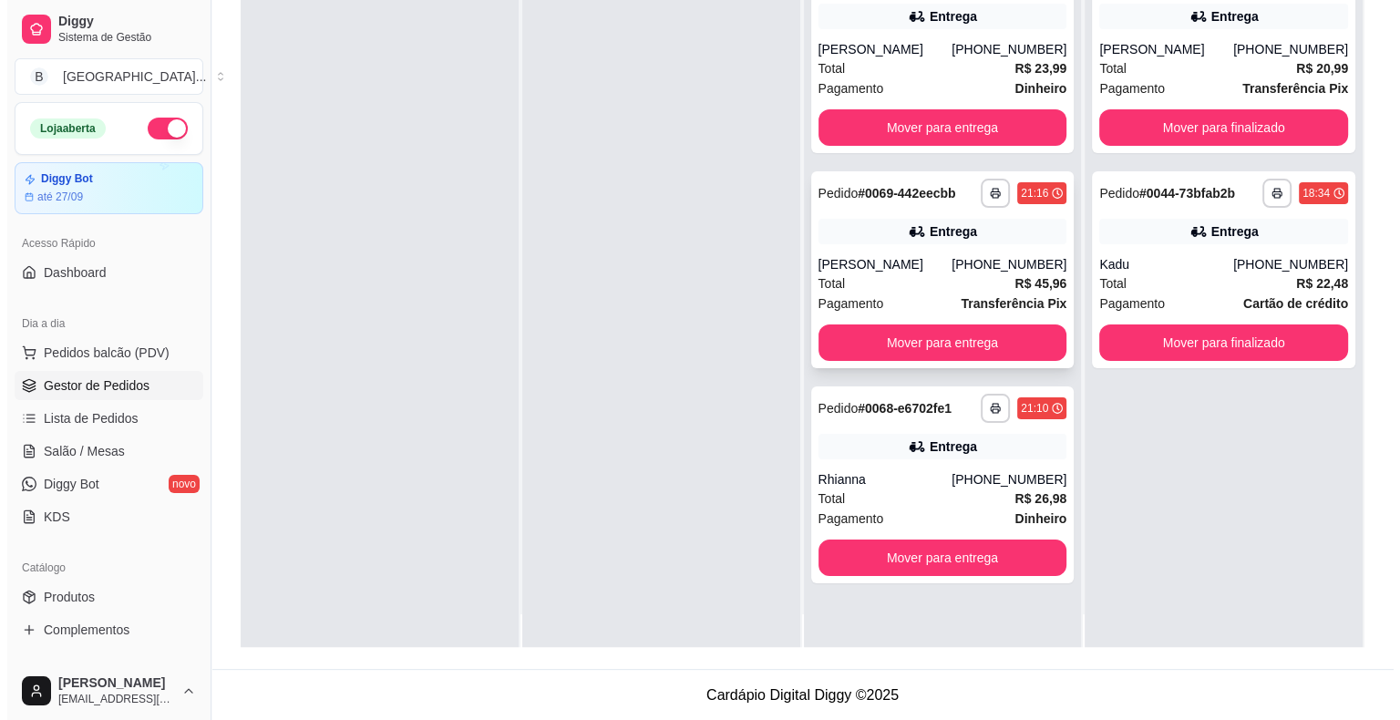
scroll to position [51, 0]
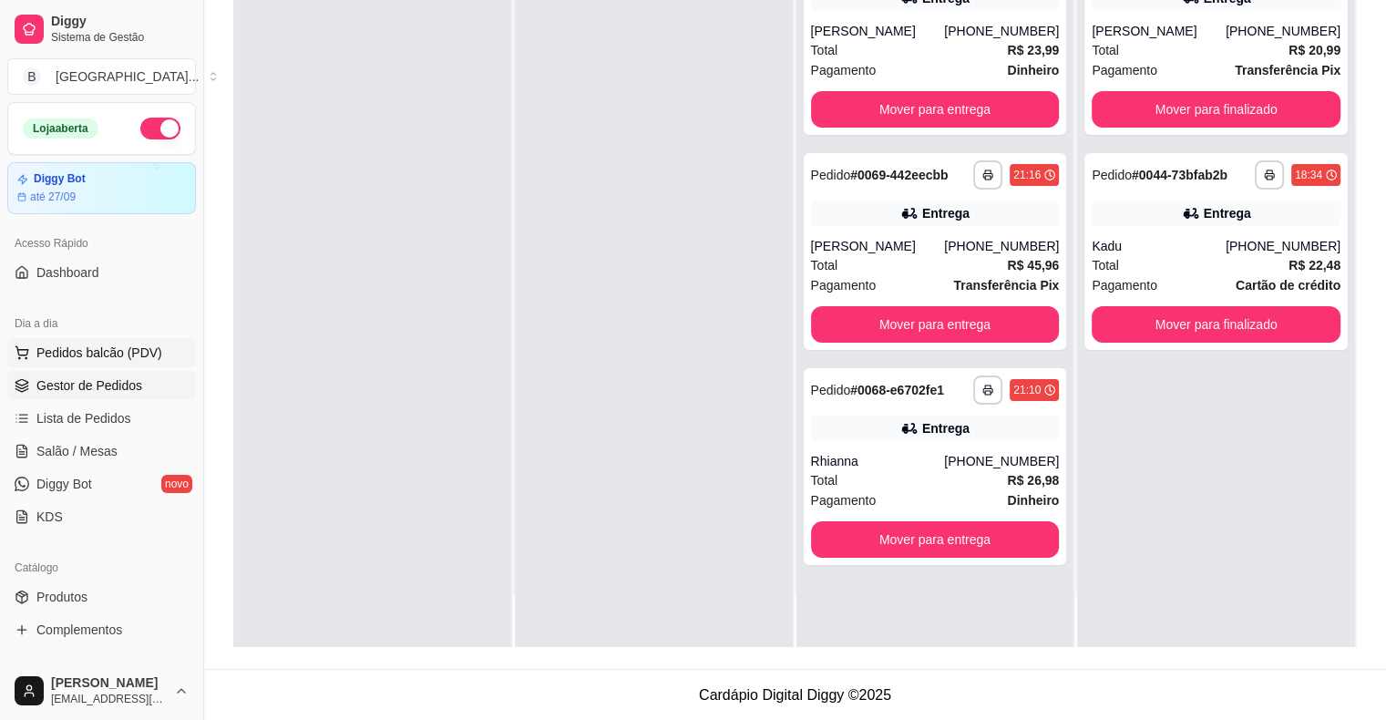
click at [33, 354] on button "Pedidos balcão (PDV)" at bounding box center [101, 352] width 189 height 29
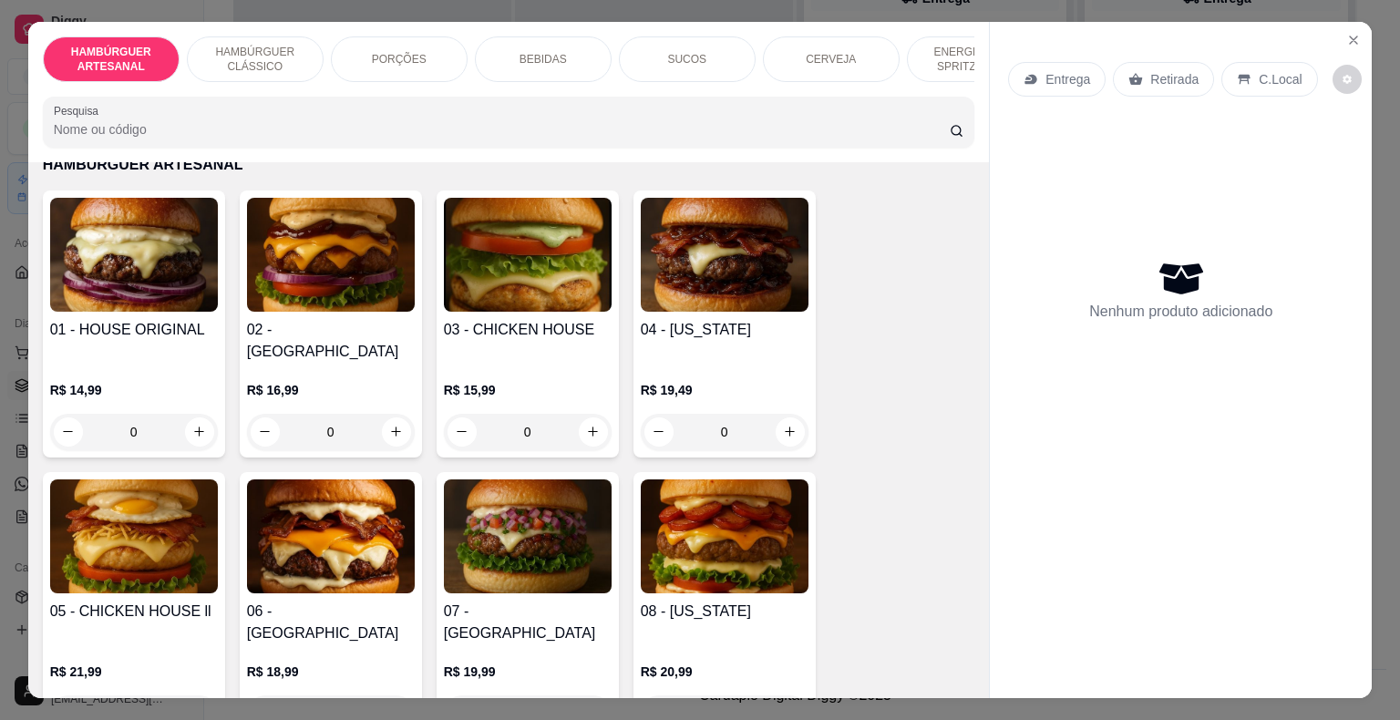
scroll to position [91, 0]
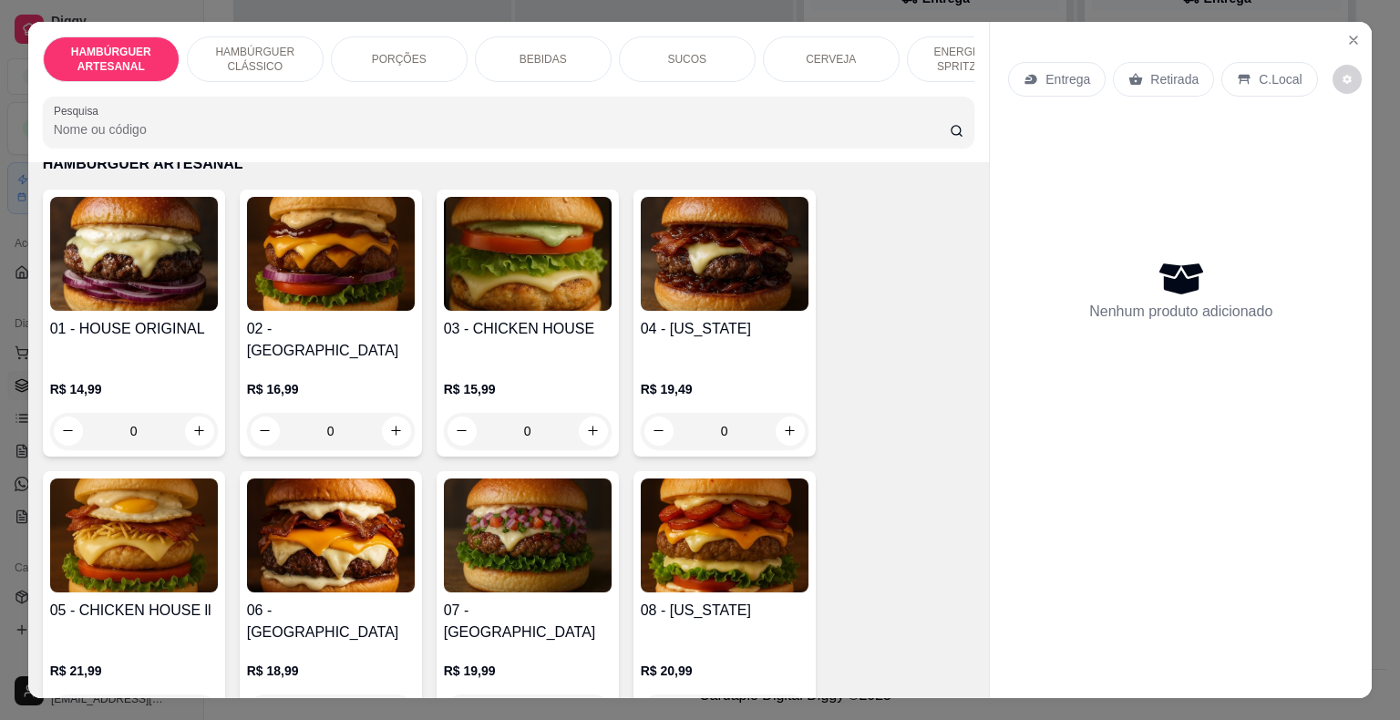
click at [405, 413] on div "0" at bounding box center [331, 431] width 168 height 36
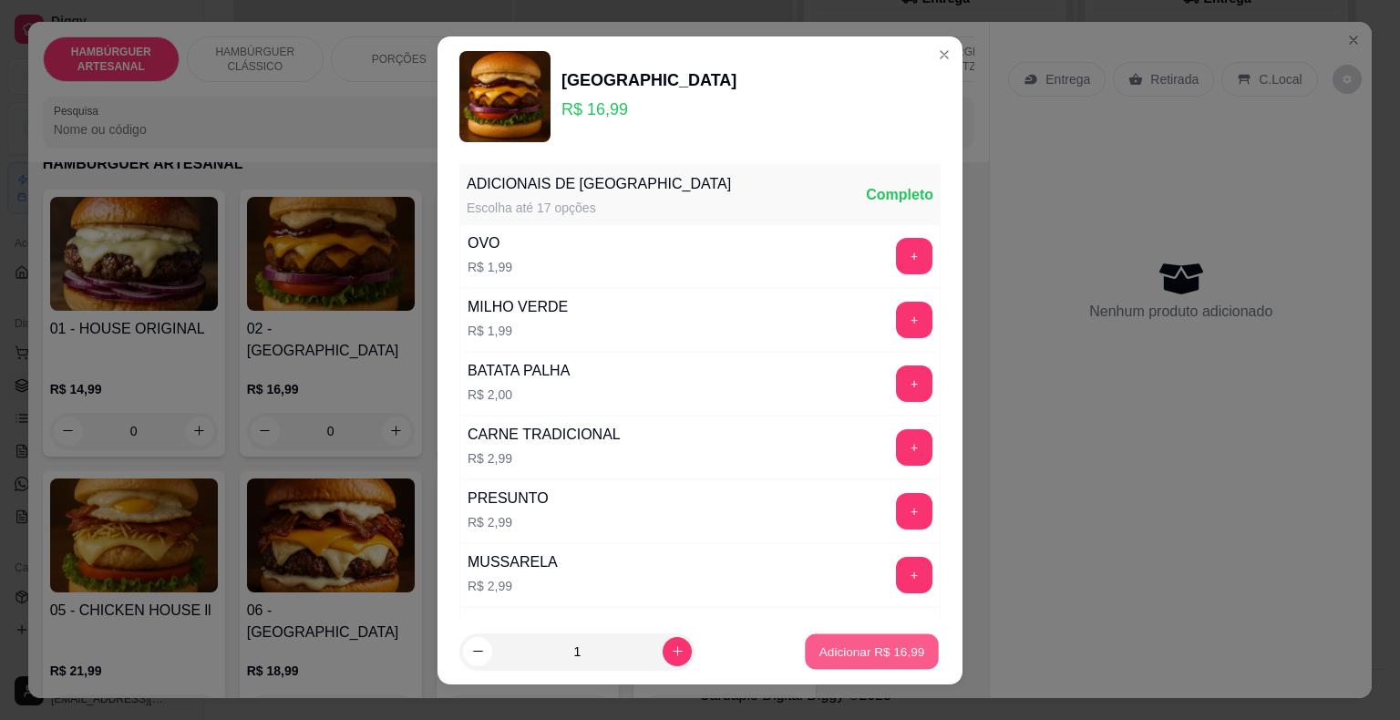
click at [836, 658] on p "Adicionar R$ 16,99" at bounding box center [872, 651] width 106 height 17
type input "1"
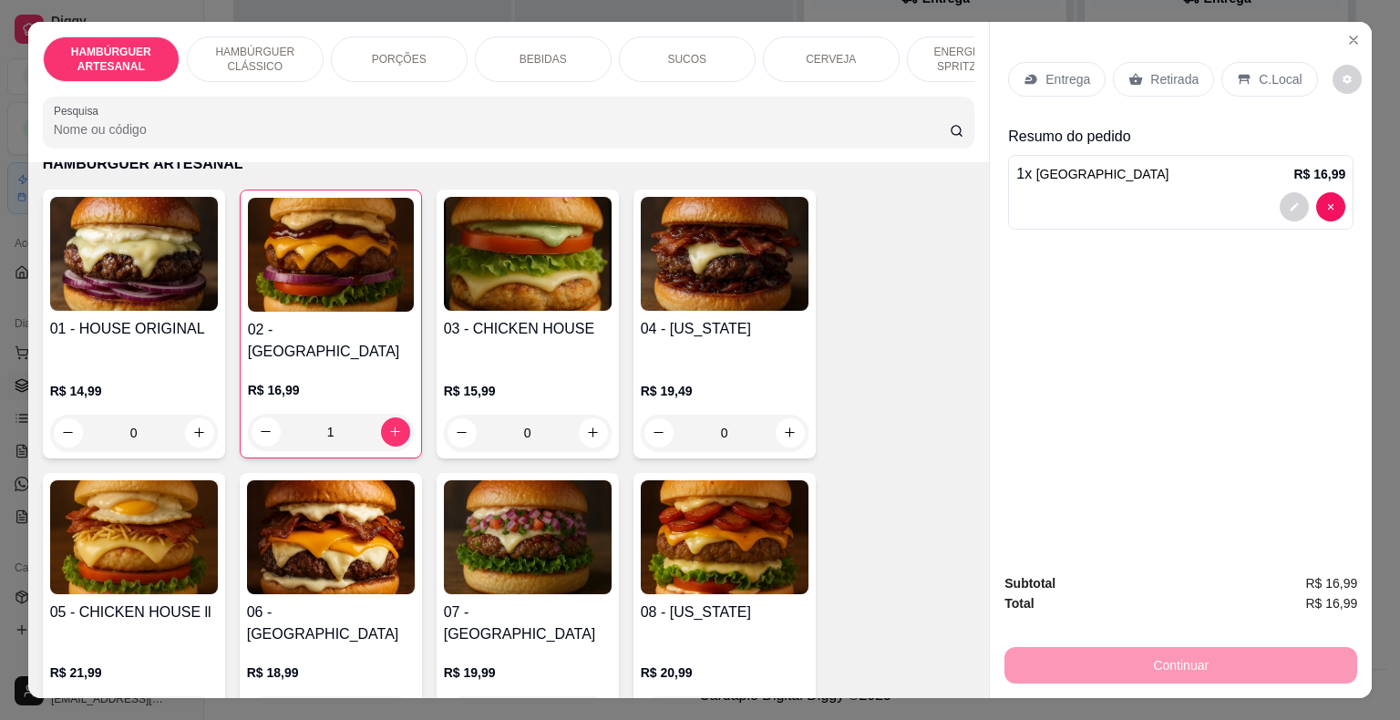
click at [1045, 78] on p "Entrega" at bounding box center [1067, 79] width 45 height 18
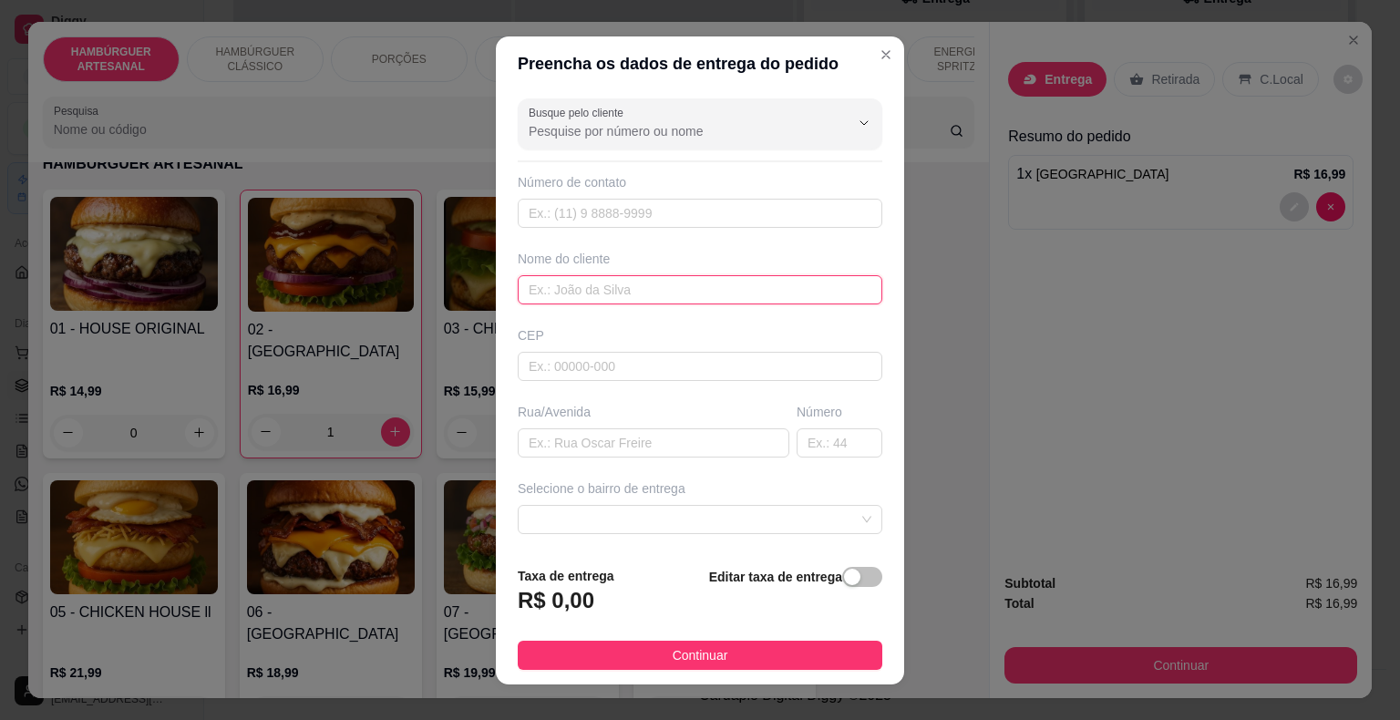
click at [693, 283] on input "text" at bounding box center [700, 289] width 365 height 29
click at [534, 290] on input "[PERSON_NAME]" at bounding box center [700, 289] width 365 height 29
click at [674, 279] on input "[PERSON_NAME]" at bounding box center [700, 289] width 365 height 29
type input "[PERSON_NAME]"
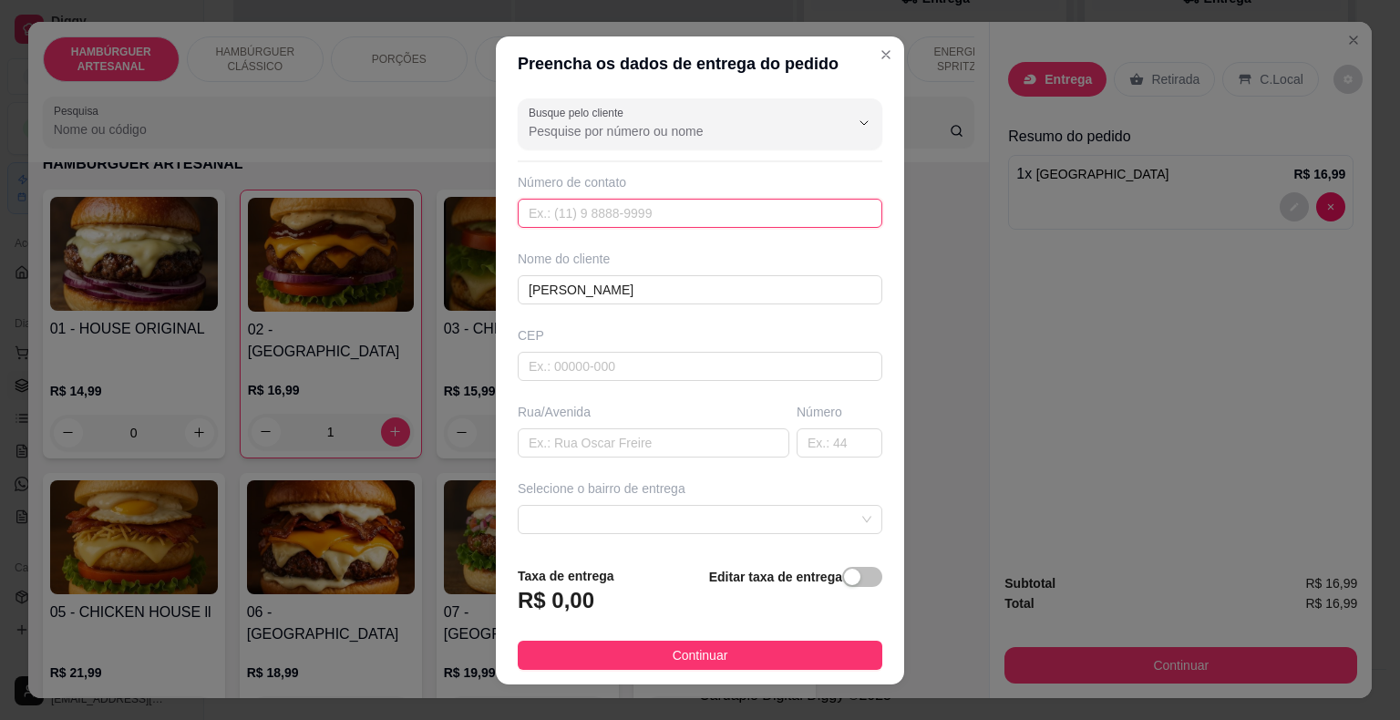
click at [649, 207] on input "text" at bounding box center [700, 213] width 365 height 29
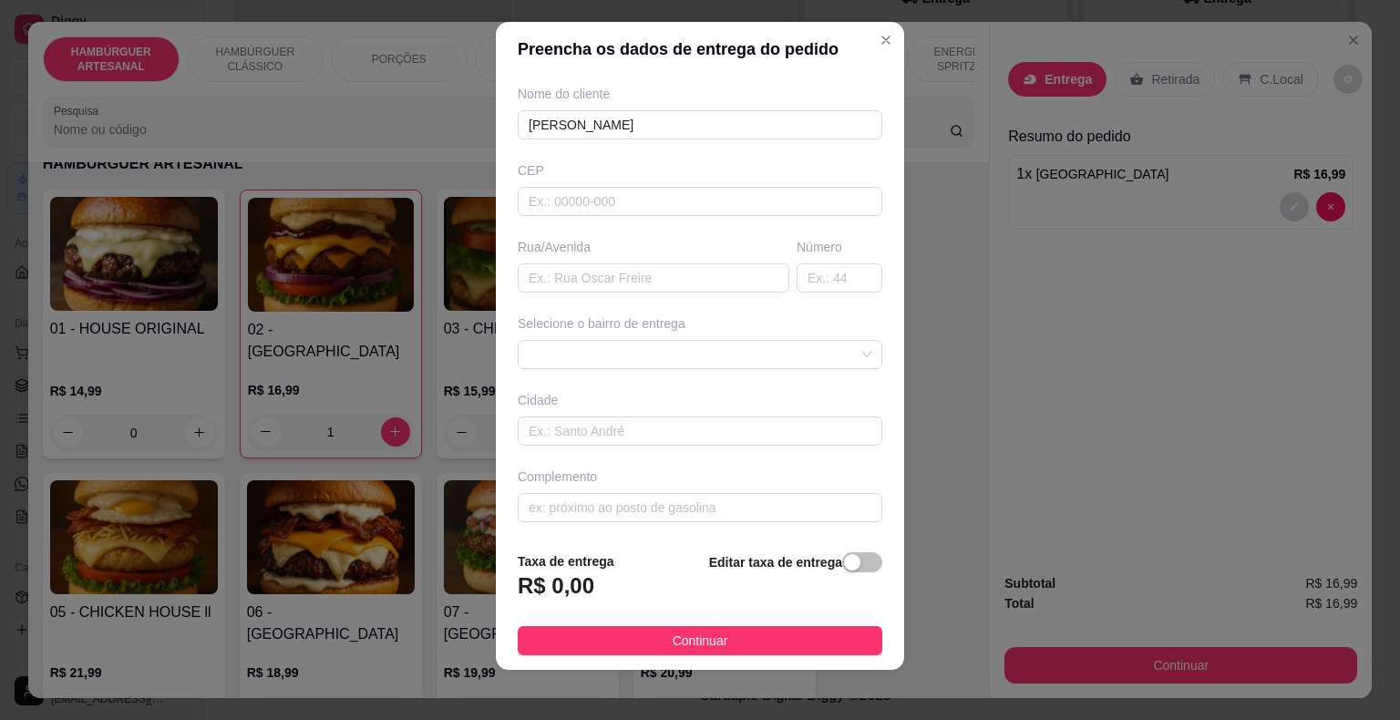
scroll to position [22, 0]
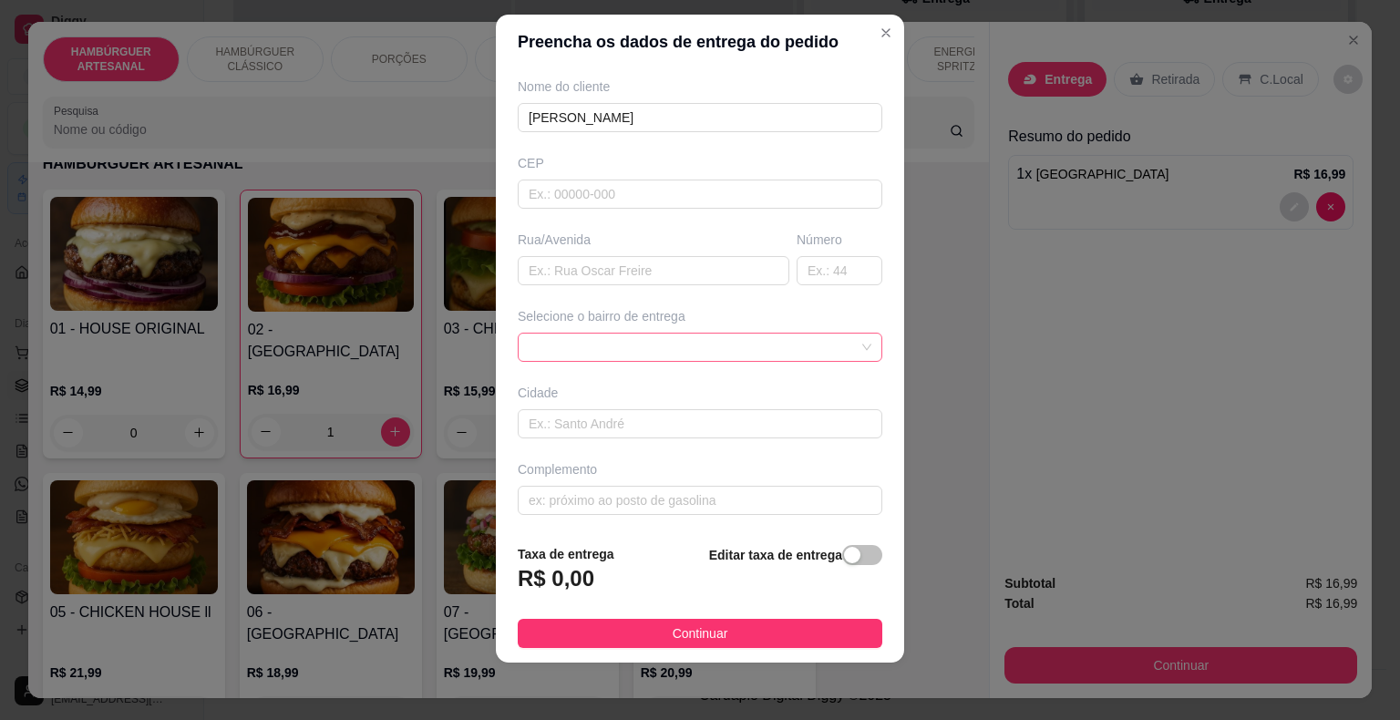
click at [694, 335] on span at bounding box center [700, 347] width 343 height 27
type input "[PHONE_NUMBER]"
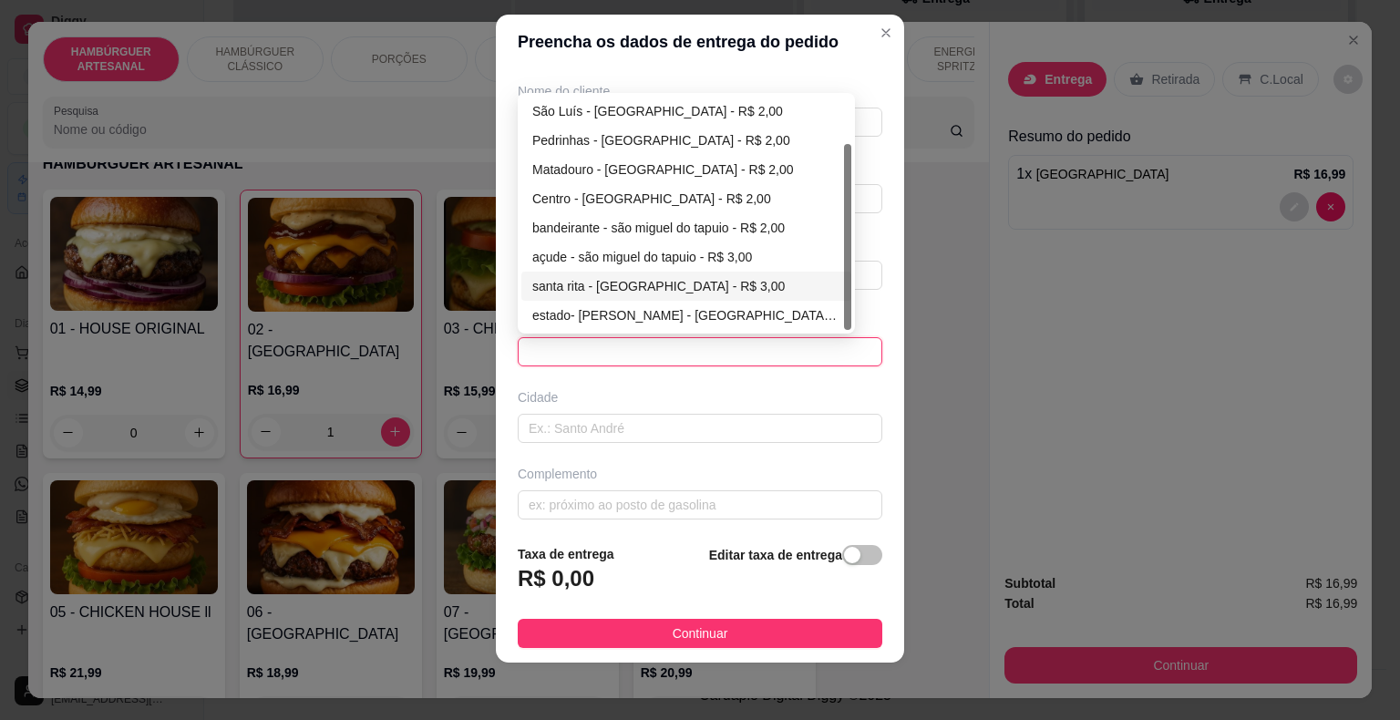
scroll to position [150, 0]
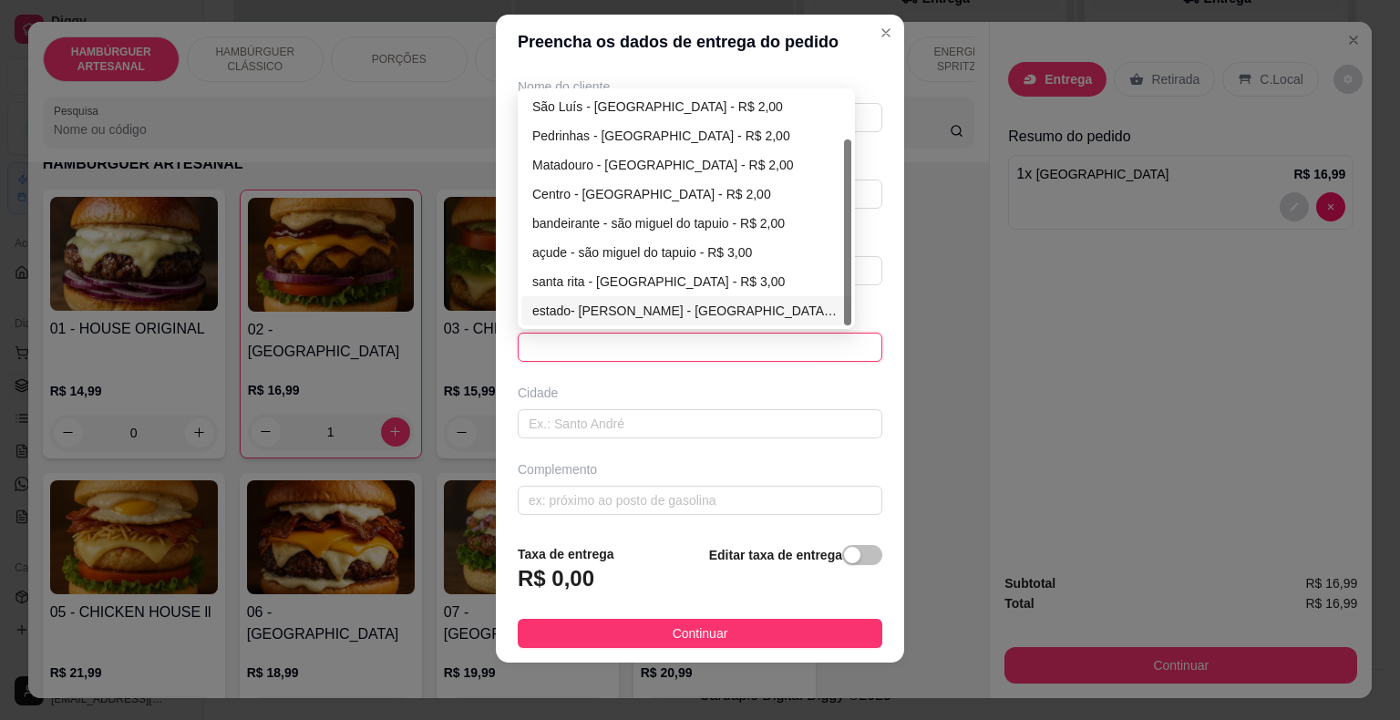
click at [643, 314] on div "estado- [PERSON_NAME] - [GEOGRAPHIC_DATA] - R$ 3,00" at bounding box center [686, 311] width 308 height 20
type input "são miguel do tapuio"
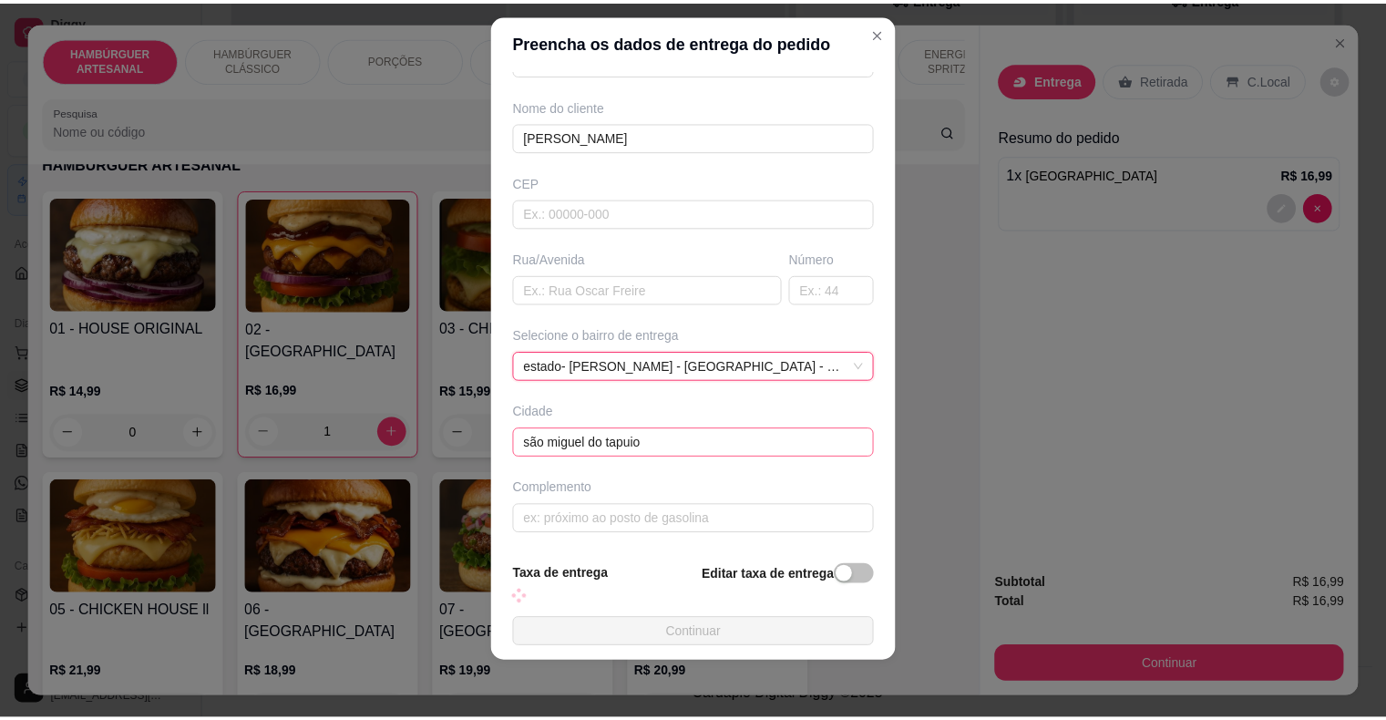
scroll to position [130, 0]
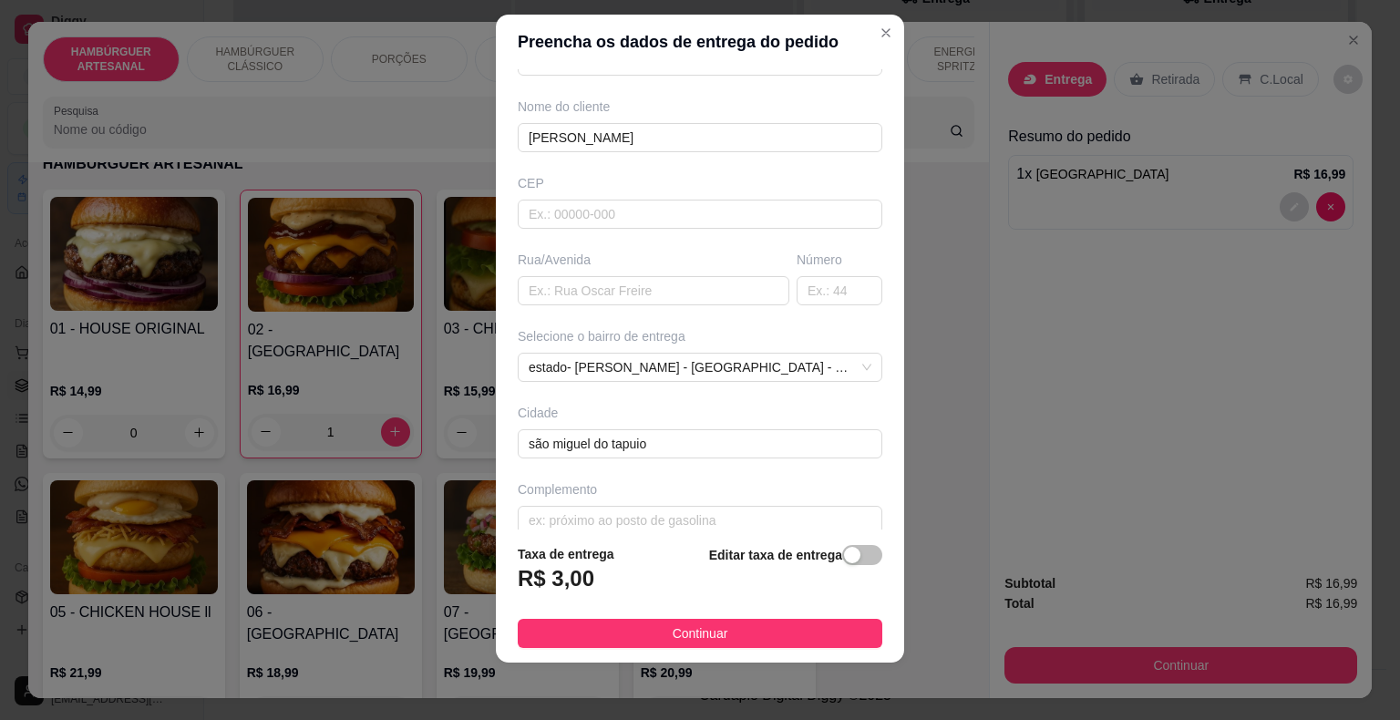
click at [653, 484] on div "Complemento" at bounding box center [700, 489] width 365 height 18
click at [640, 506] on input "text" at bounding box center [700, 520] width 365 height 29
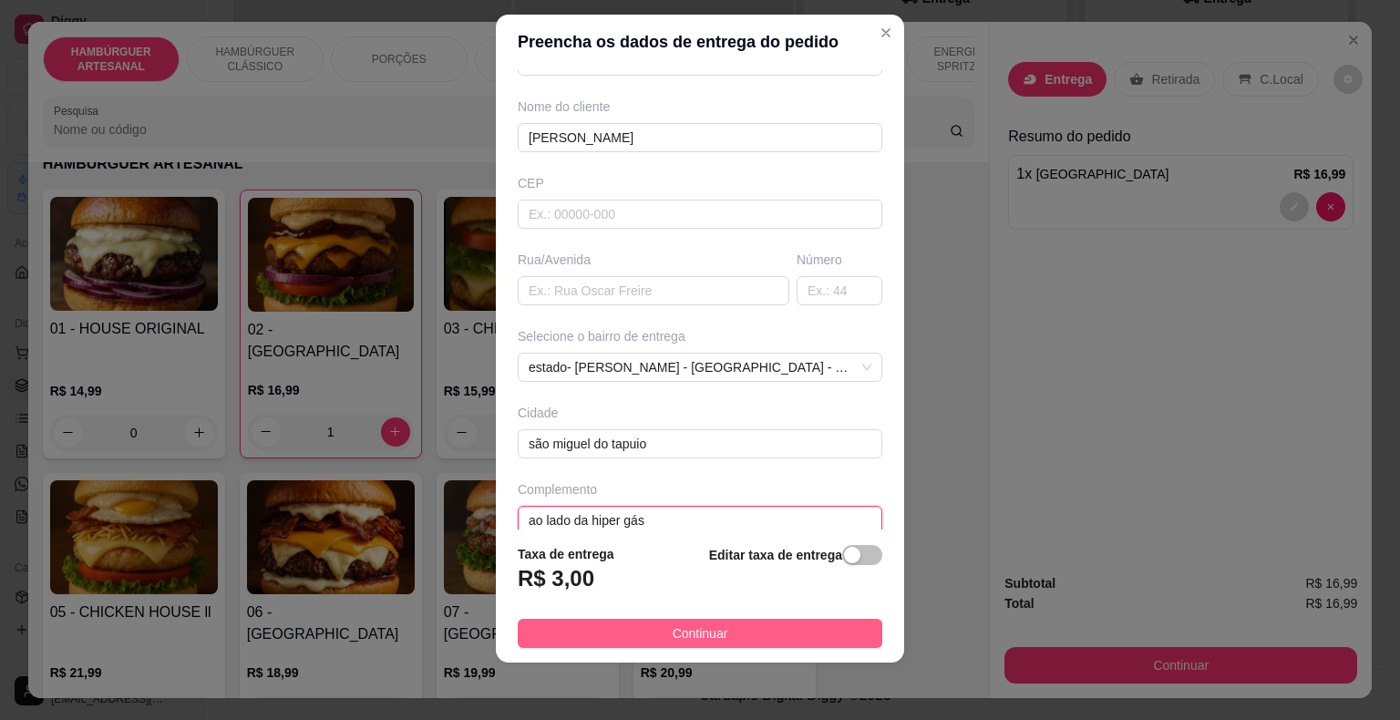
type input "ao lado da hiper gás"
click at [725, 638] on button "Continuar" at bounding box center [700, 633] width 365 height 29
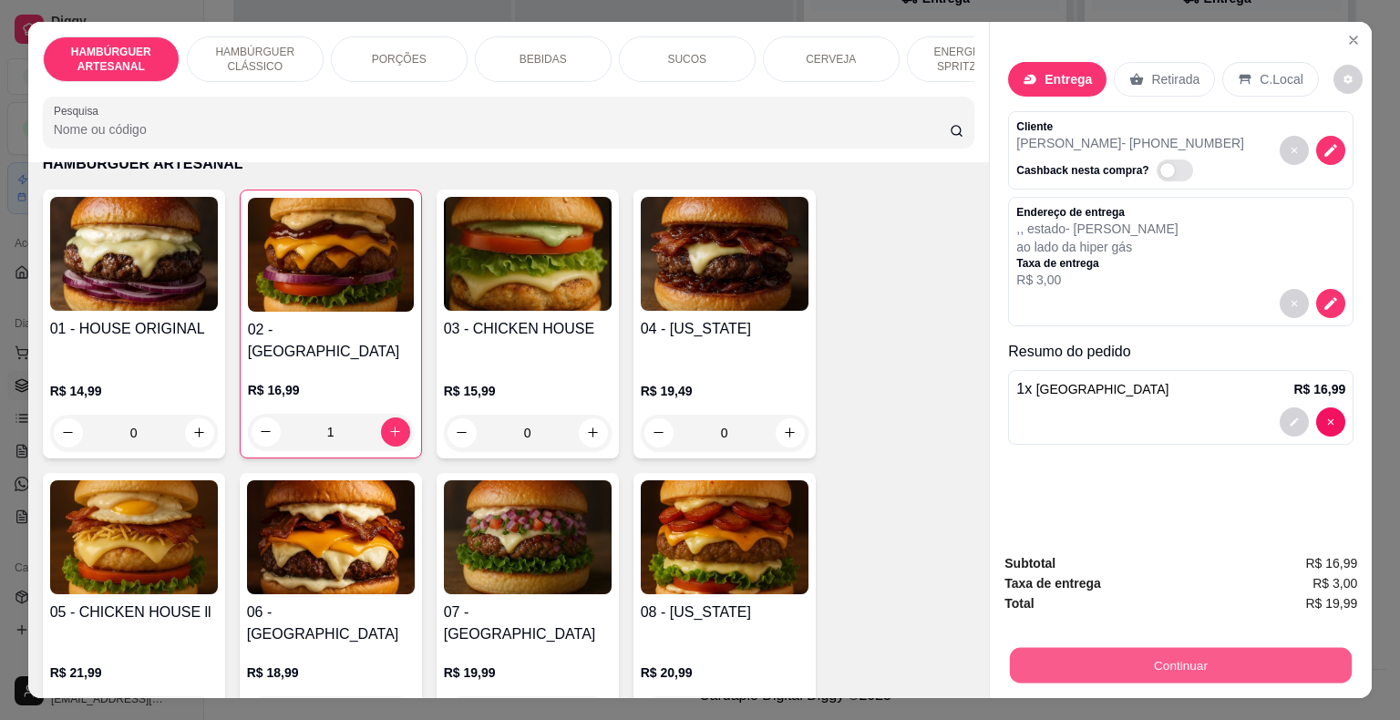
click at [1229, 648] on button "Continuar" at bounding box center [1181, 666] width 342 height 36
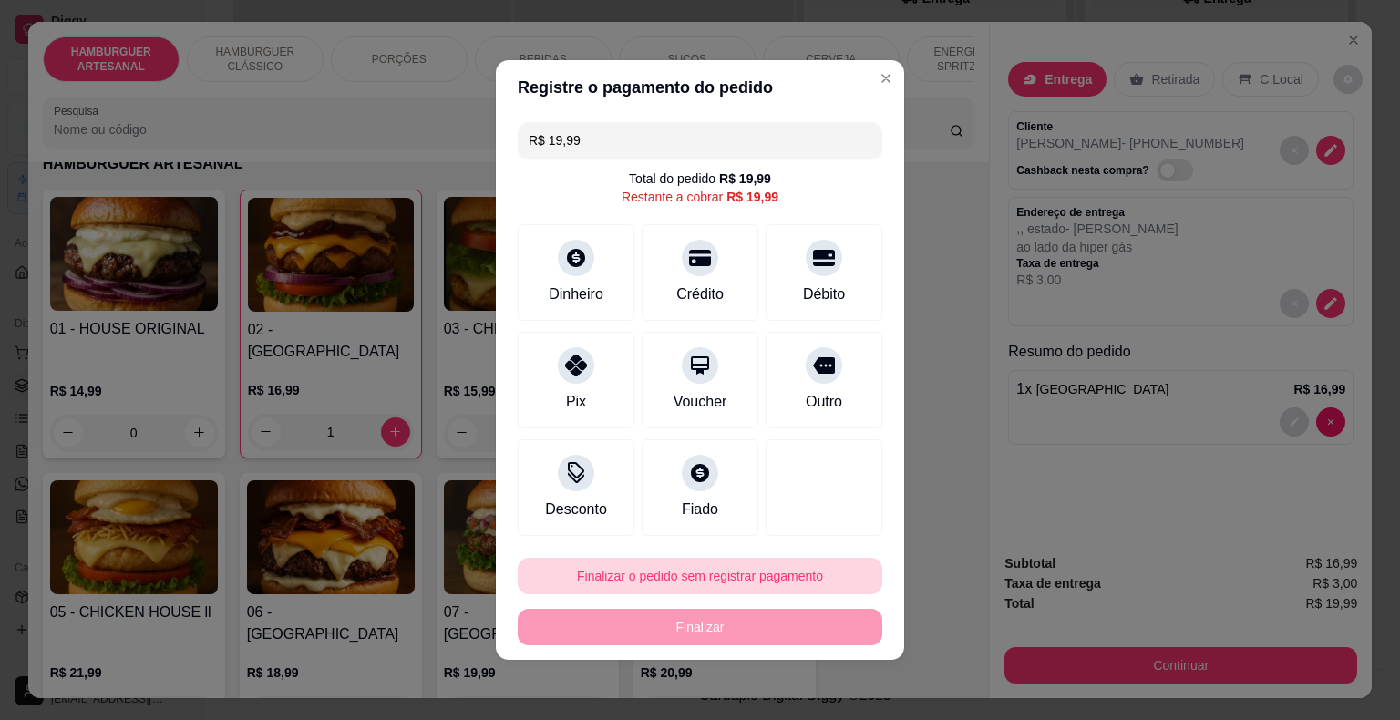
click at [751, 574] on button "Finalizar o pedido sem registrar pagamento" at bounding box center [700, 576] width 365 height 36
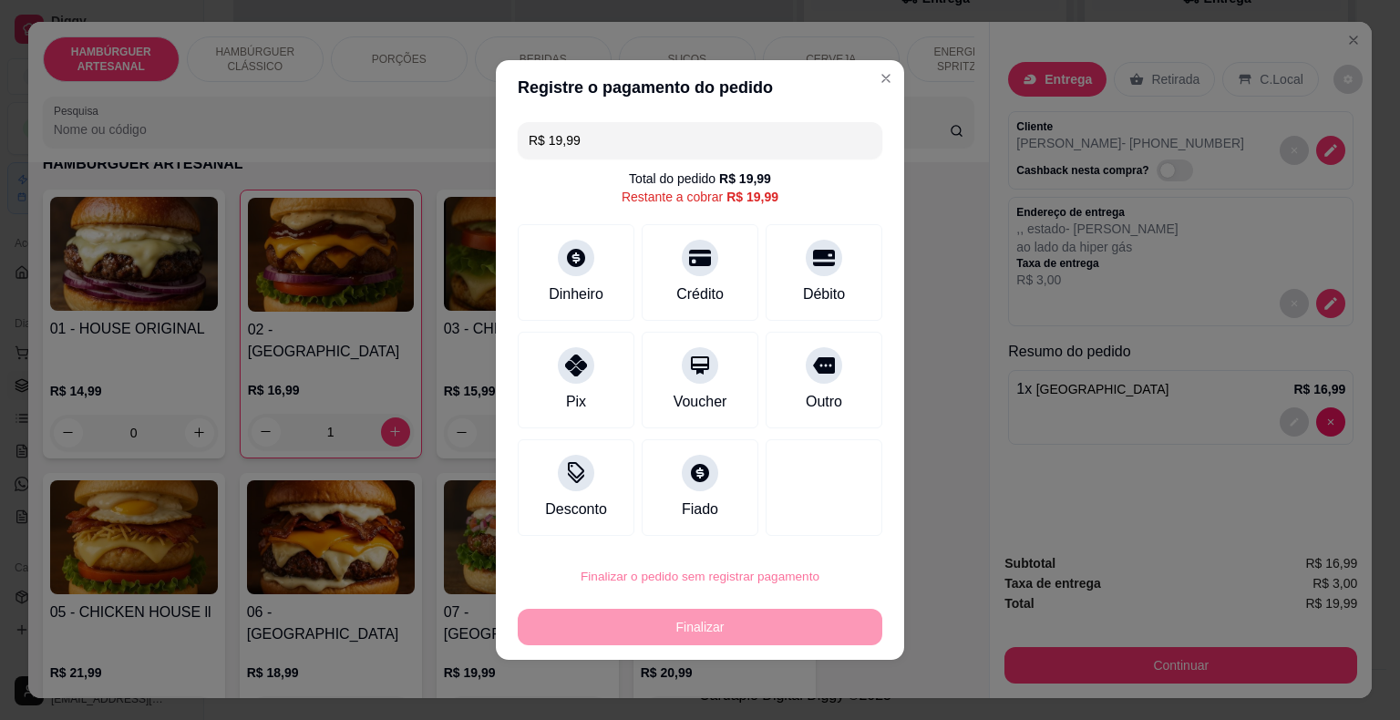
click at [797, 517] on button "Confirmar" at bounding box center [810, 523] width 65 height 27
type input "0"
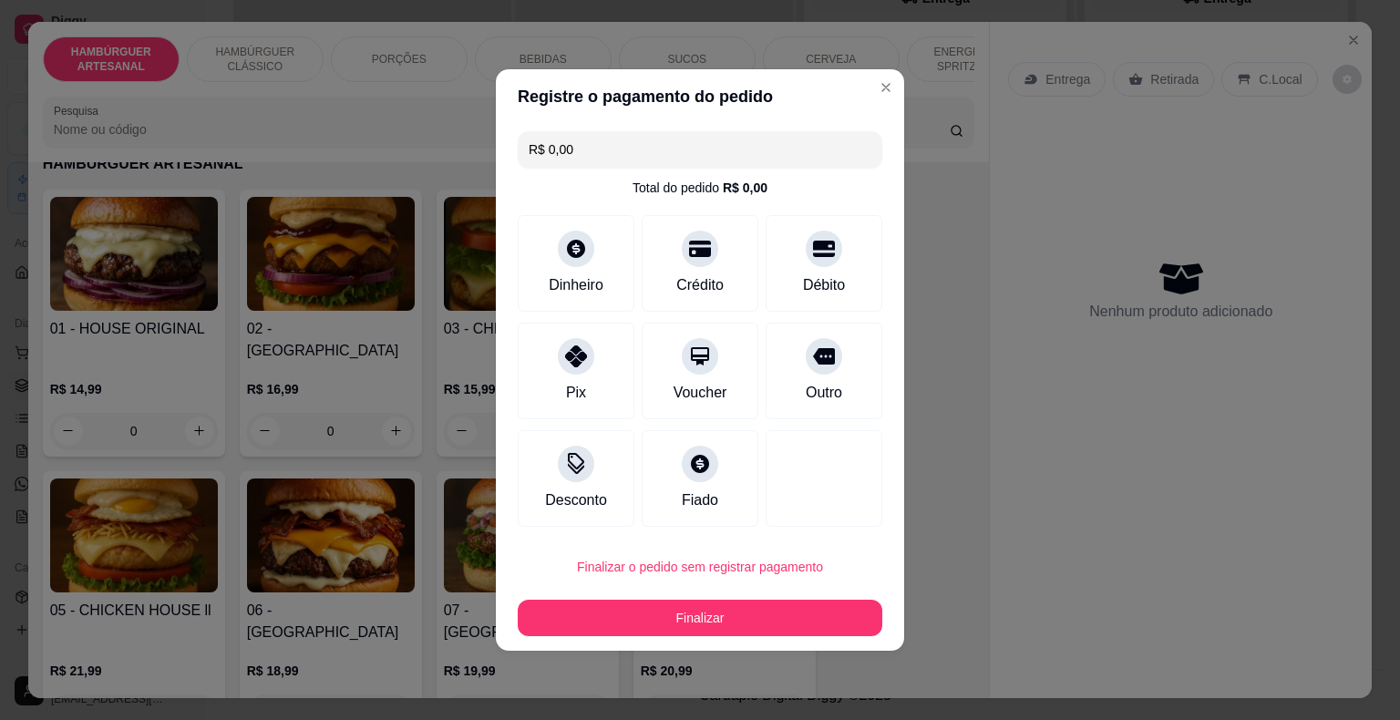
type input "R$ 0,00"
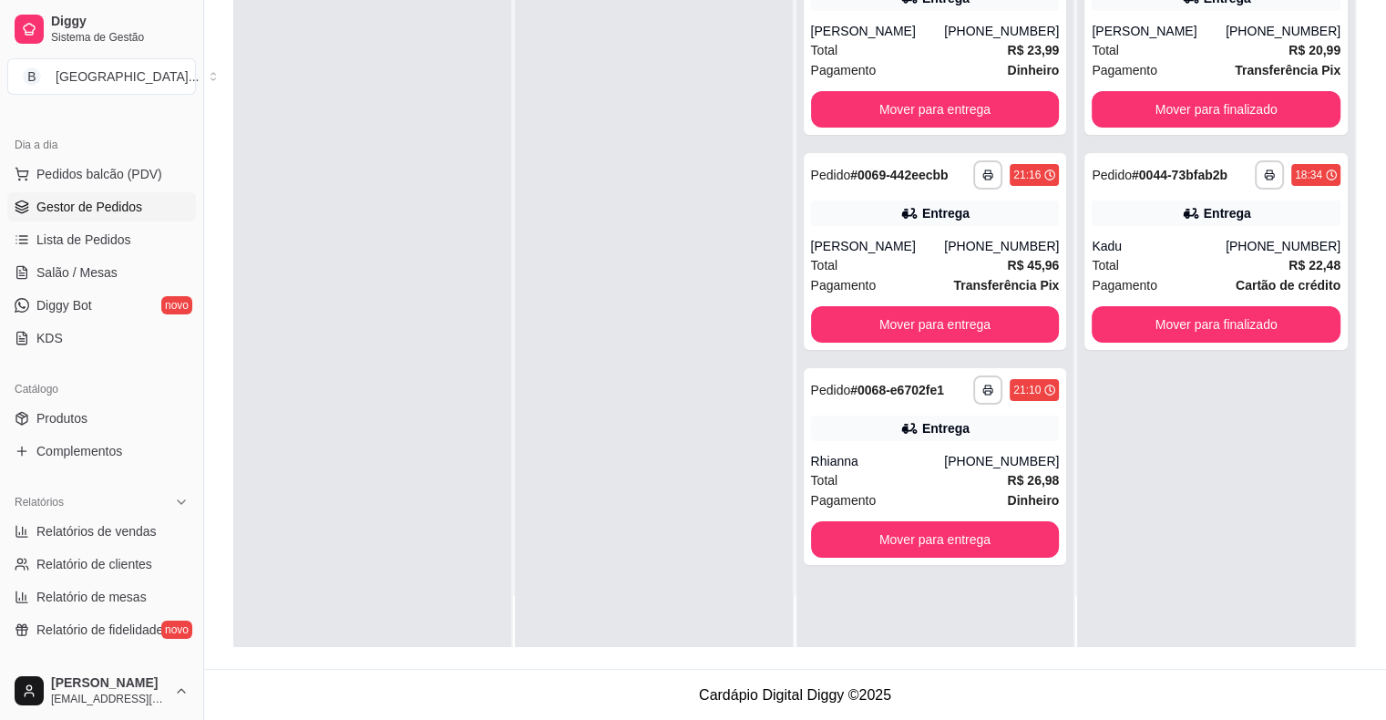
scroll to position [182, 0]
click at [109, 264] on span "Salão / Mesas" at bounding box center [76, 269] width 81 height 18
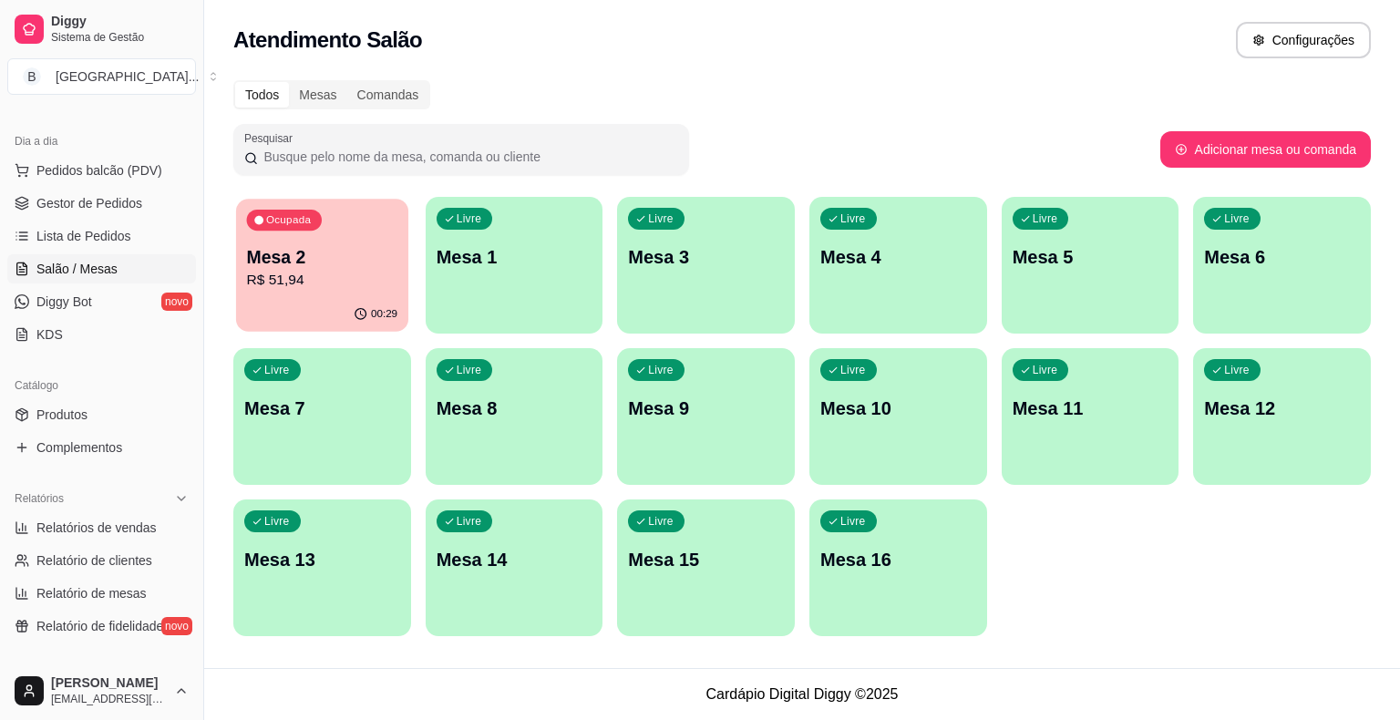
click at [303, 278] on p "R$ 51,94" at bounding box center [322, 280] width 151 height 21
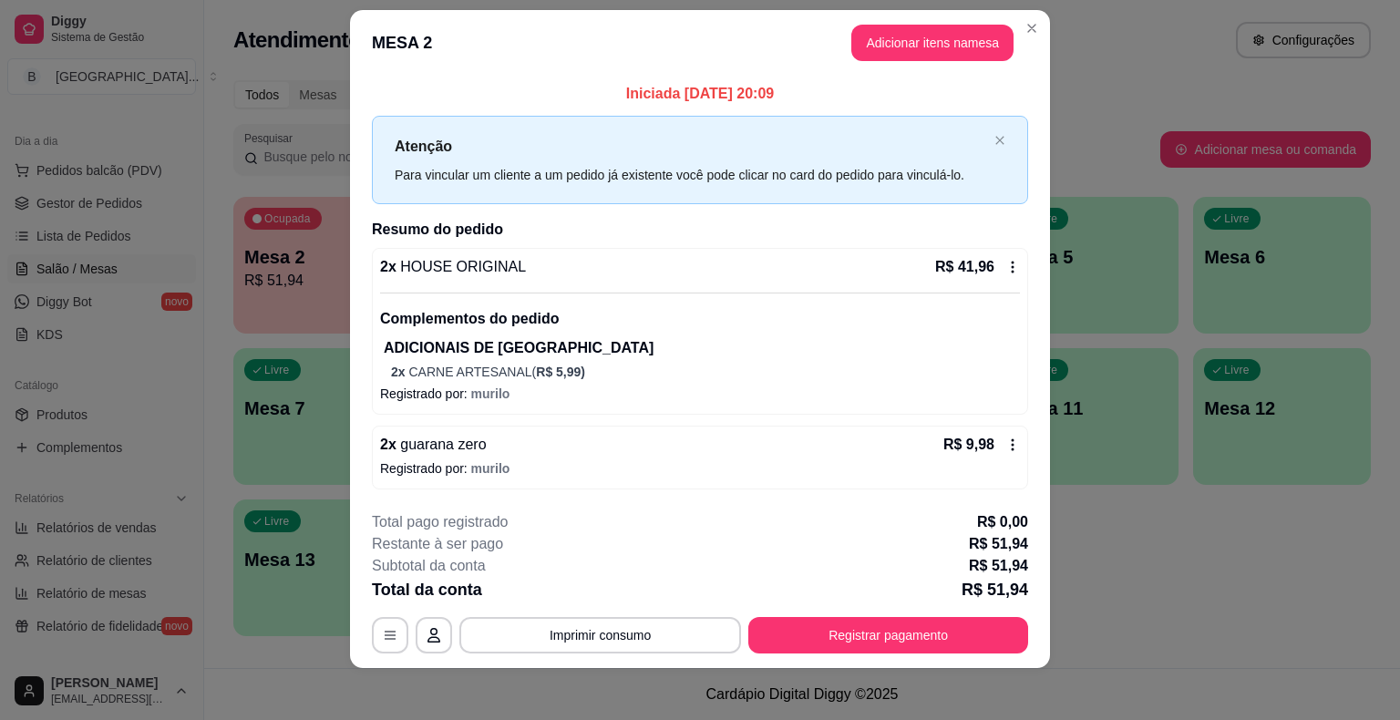
scroll to position [26, 0]
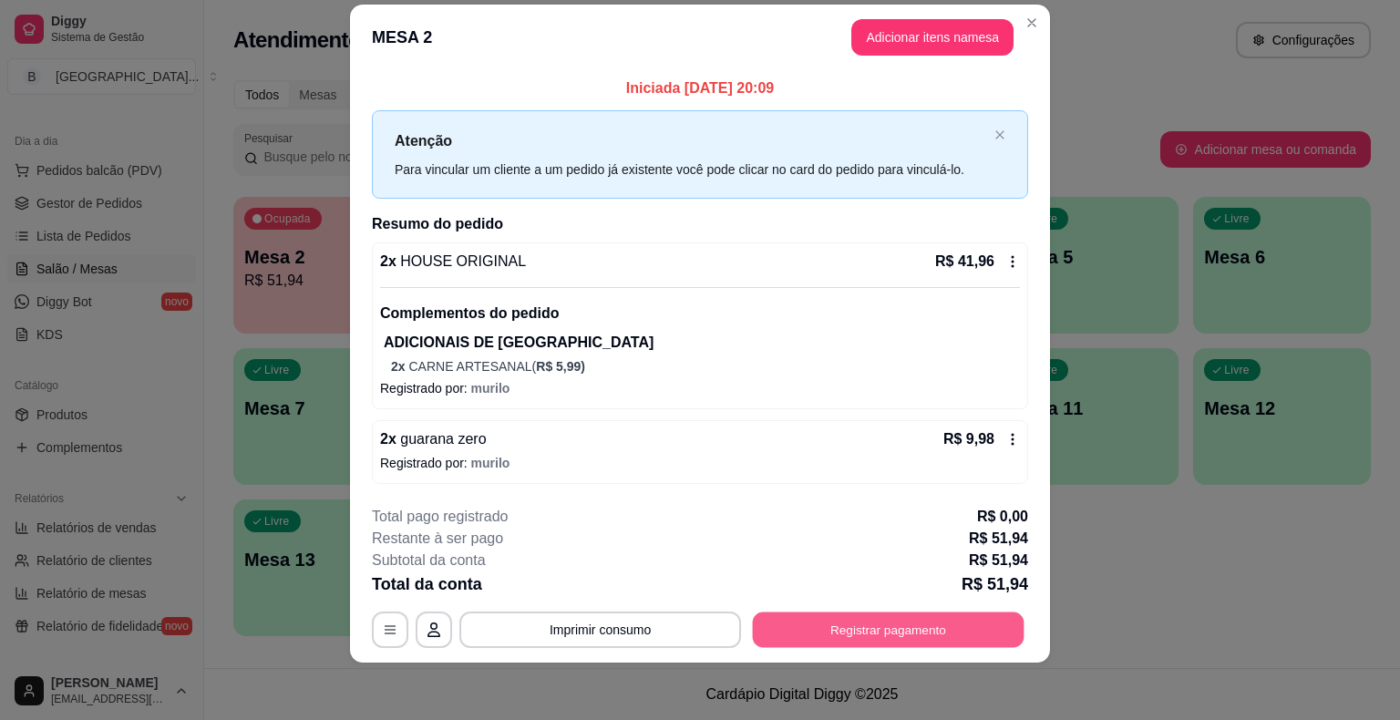
click at [901, 619] on button "Registrar pagamento" at bounding box center [889, 630] width 272 height 36
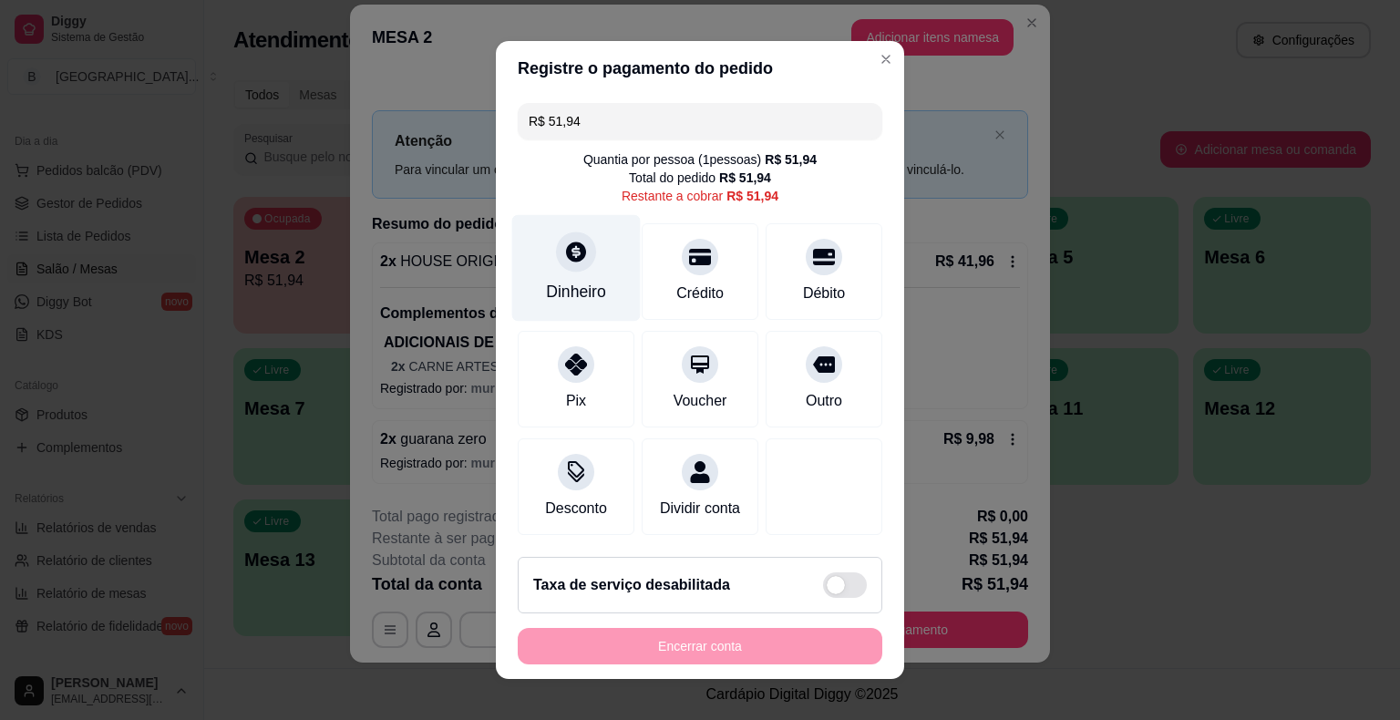
click at [561, 280] on div "Dinheiro" at bounding box center [576, 268] width 129 height 107
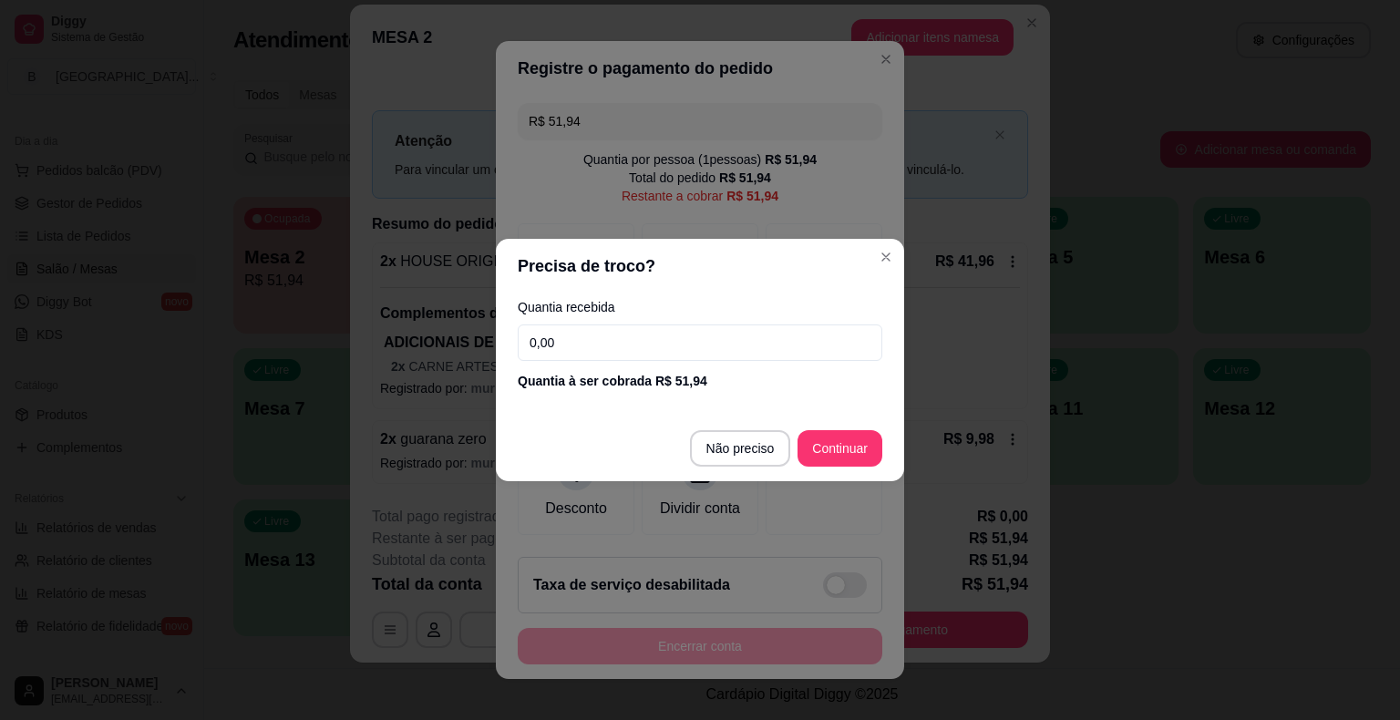
click at [607, 347] on input "0,00" at bounding box center [700, 342] width 365 height 36
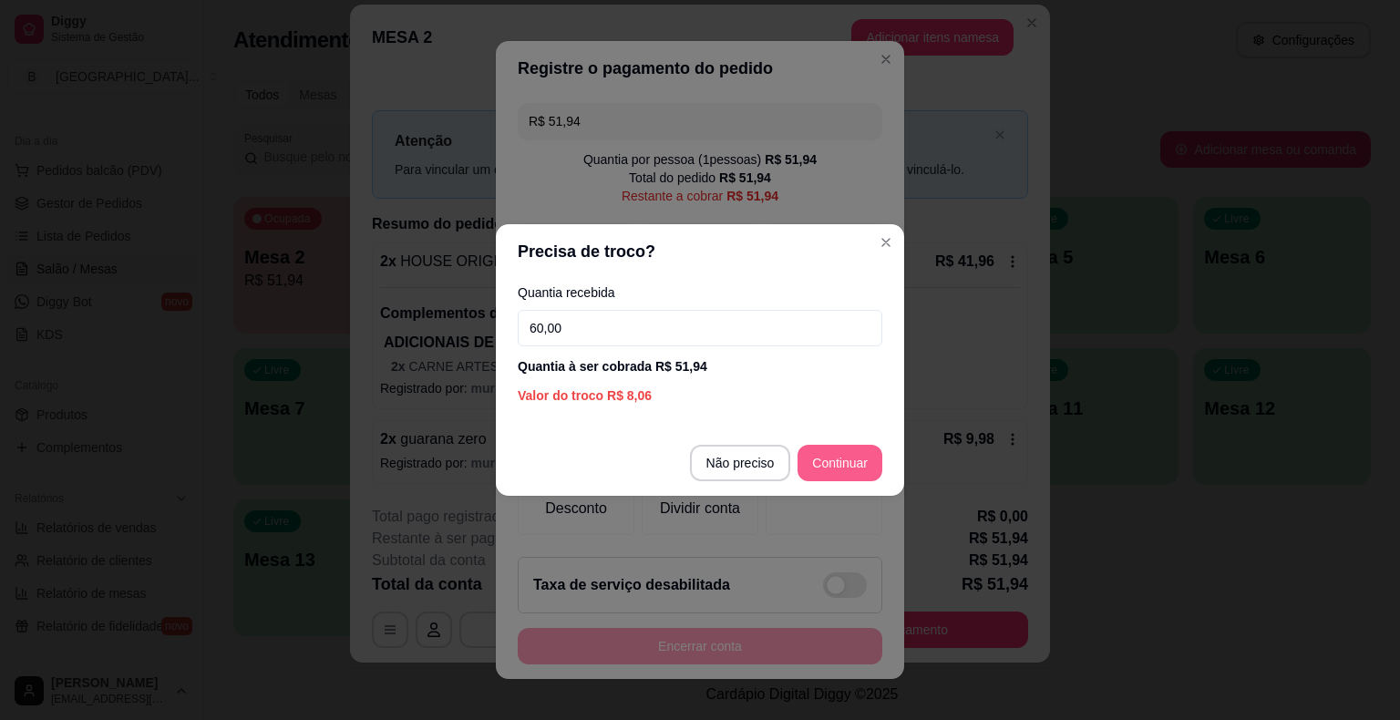
type input "60,00"
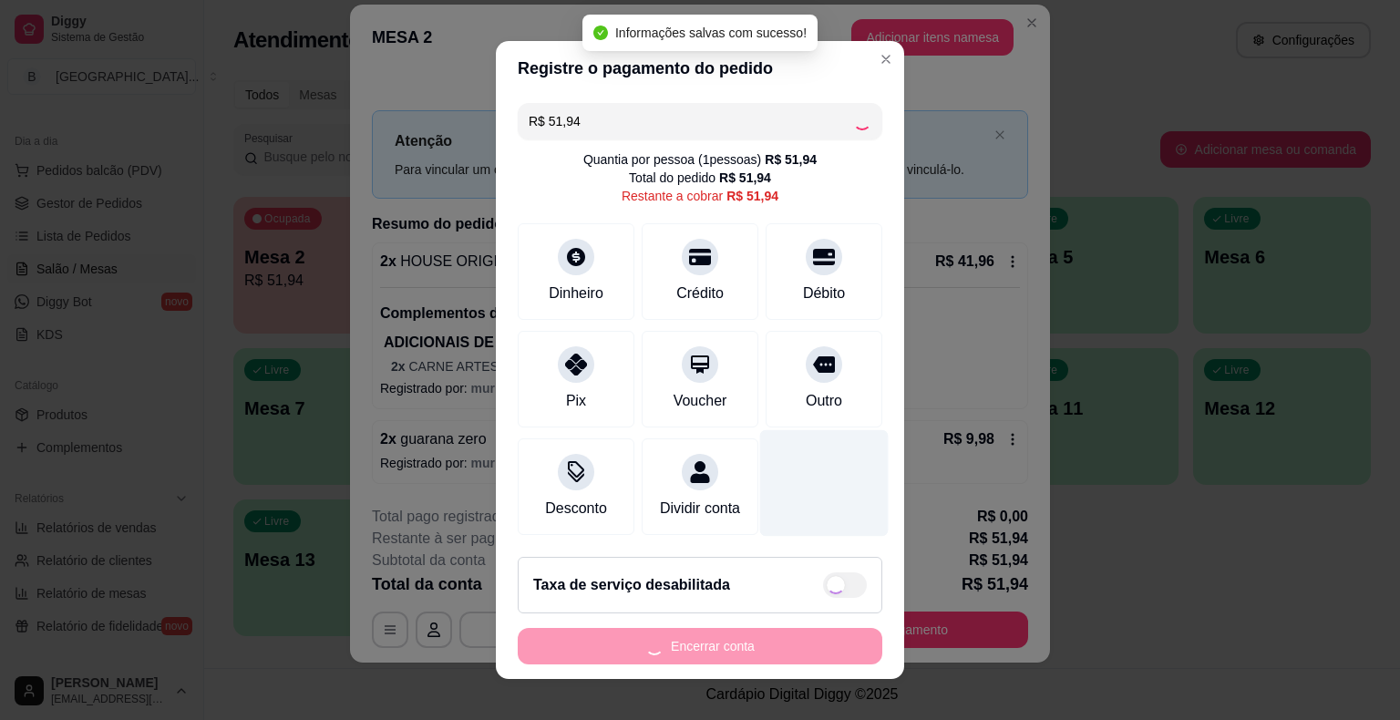
type input "R$ 0,00"
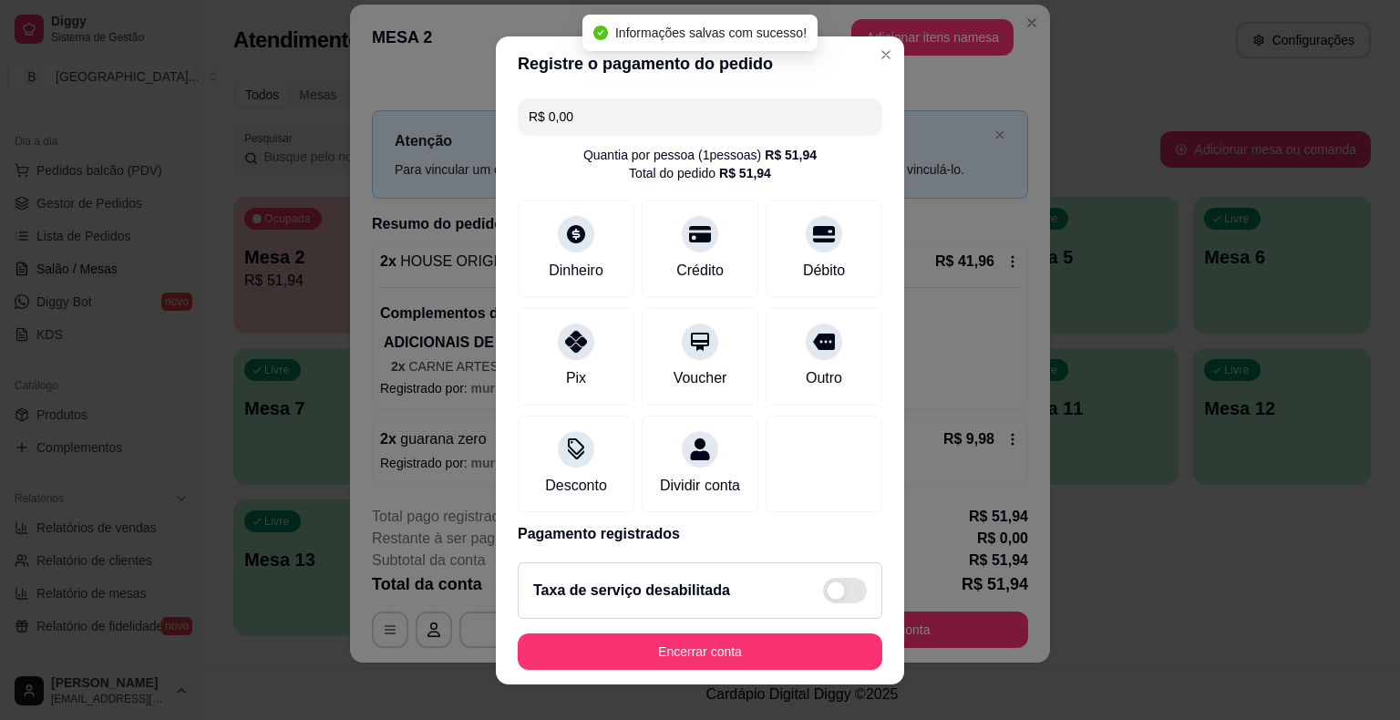
scroll to position [86, 0]
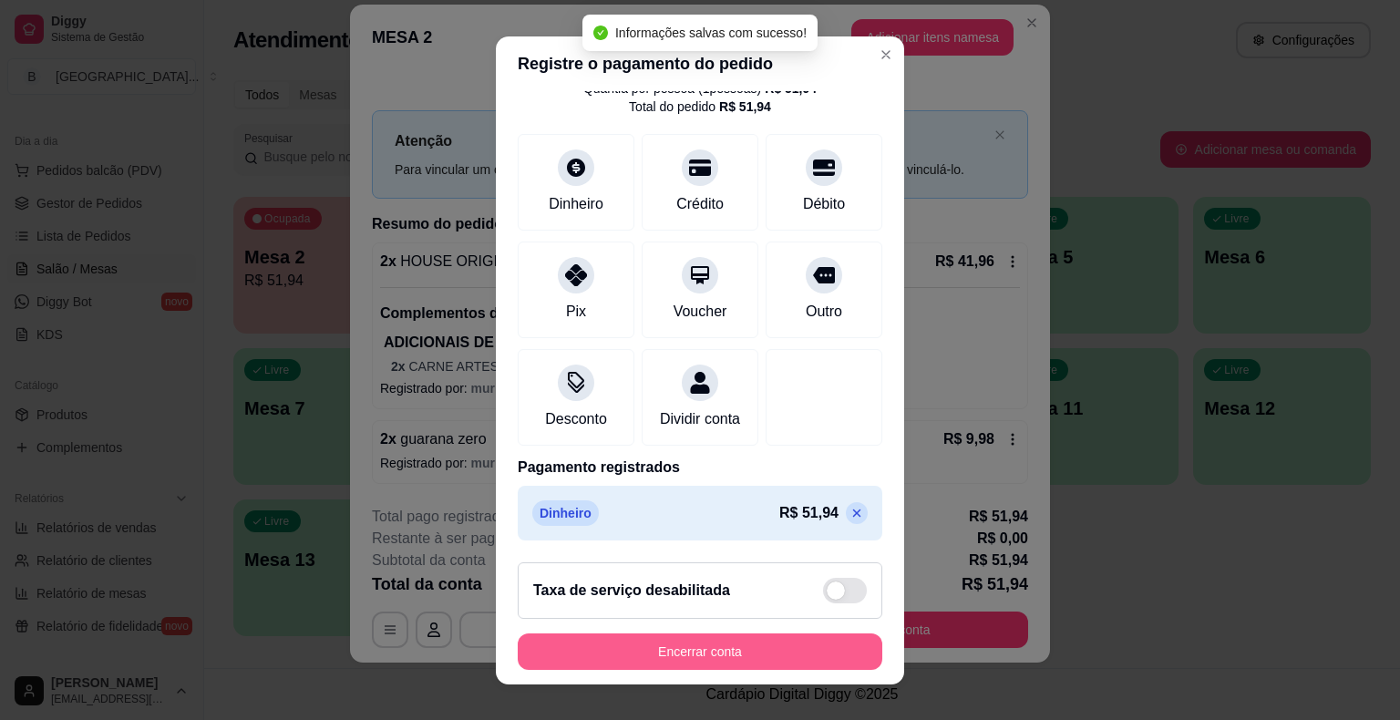
click at [777, 652] on button "Encerrar conta" at bounding box center [700, 651] width 365 height 36
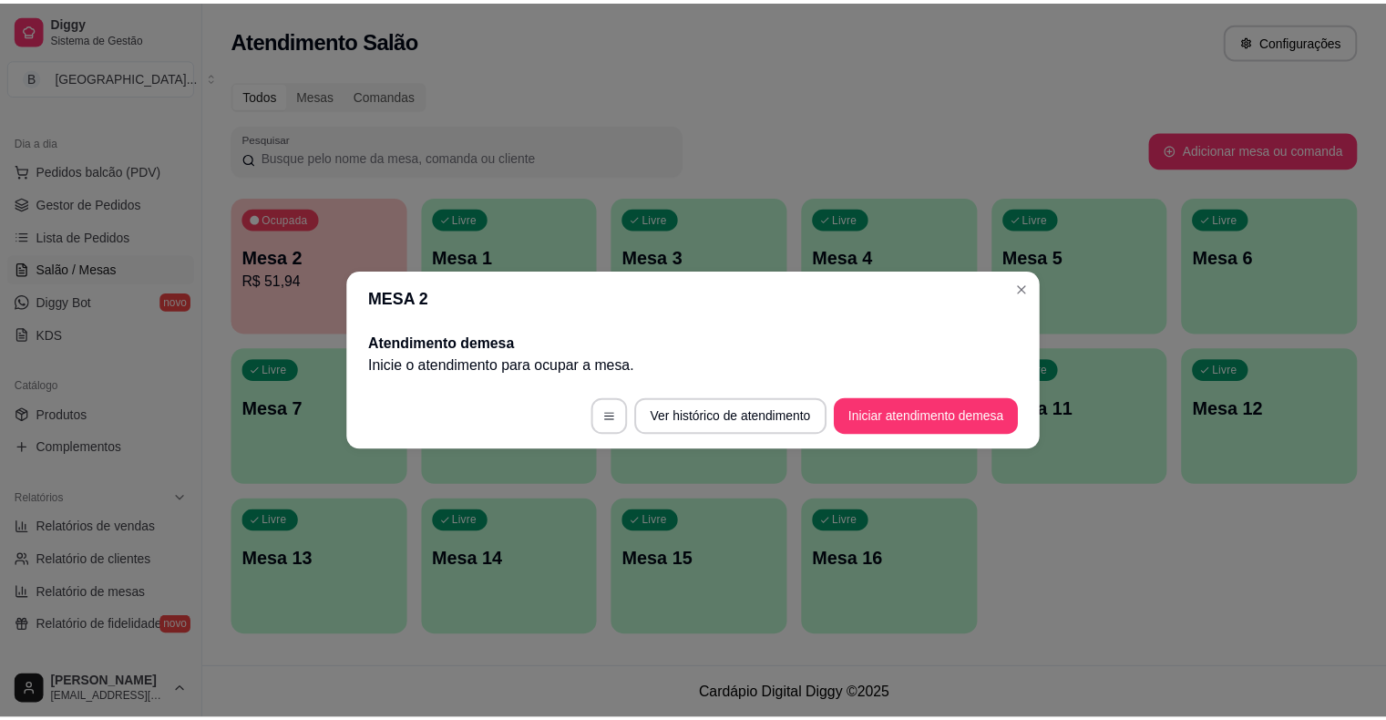
scroll to position [0, 0]
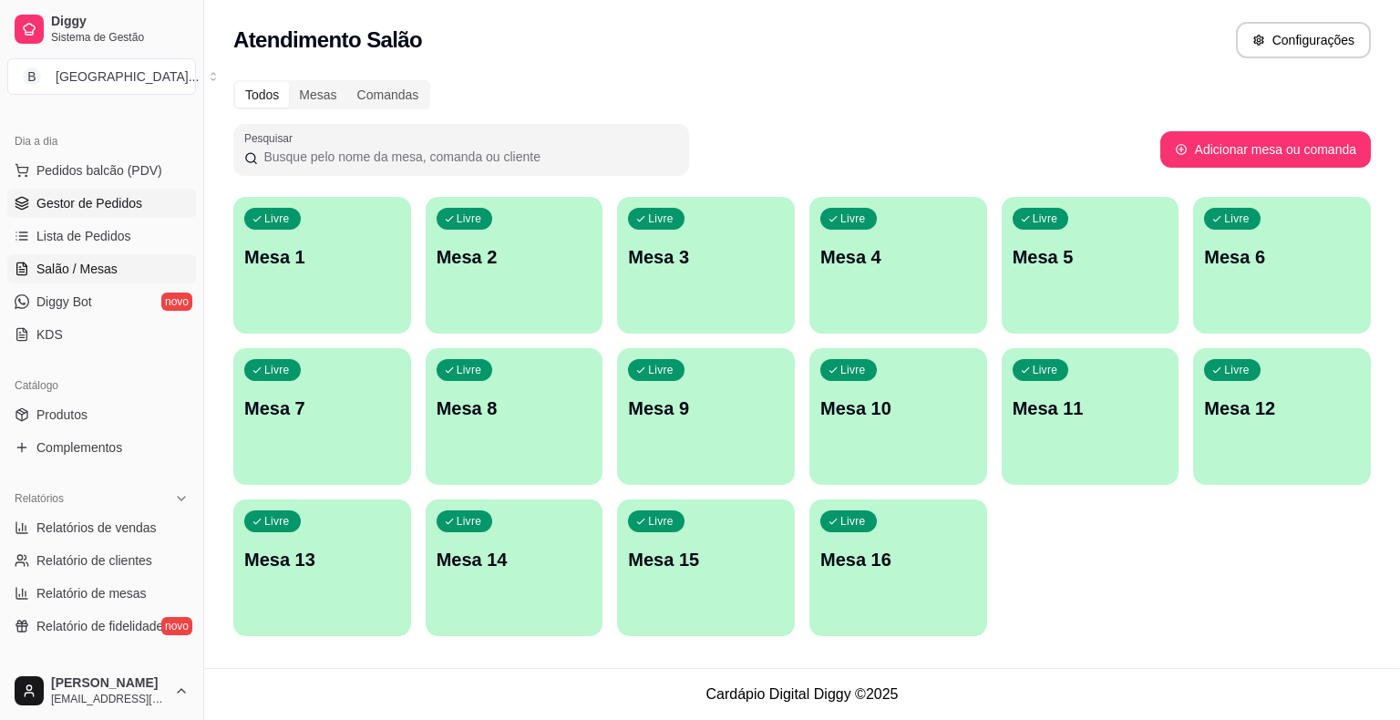
click at [108, 200] on span "Gestor de Pedidos" at bounding box center [89, 203] width 106 height 18
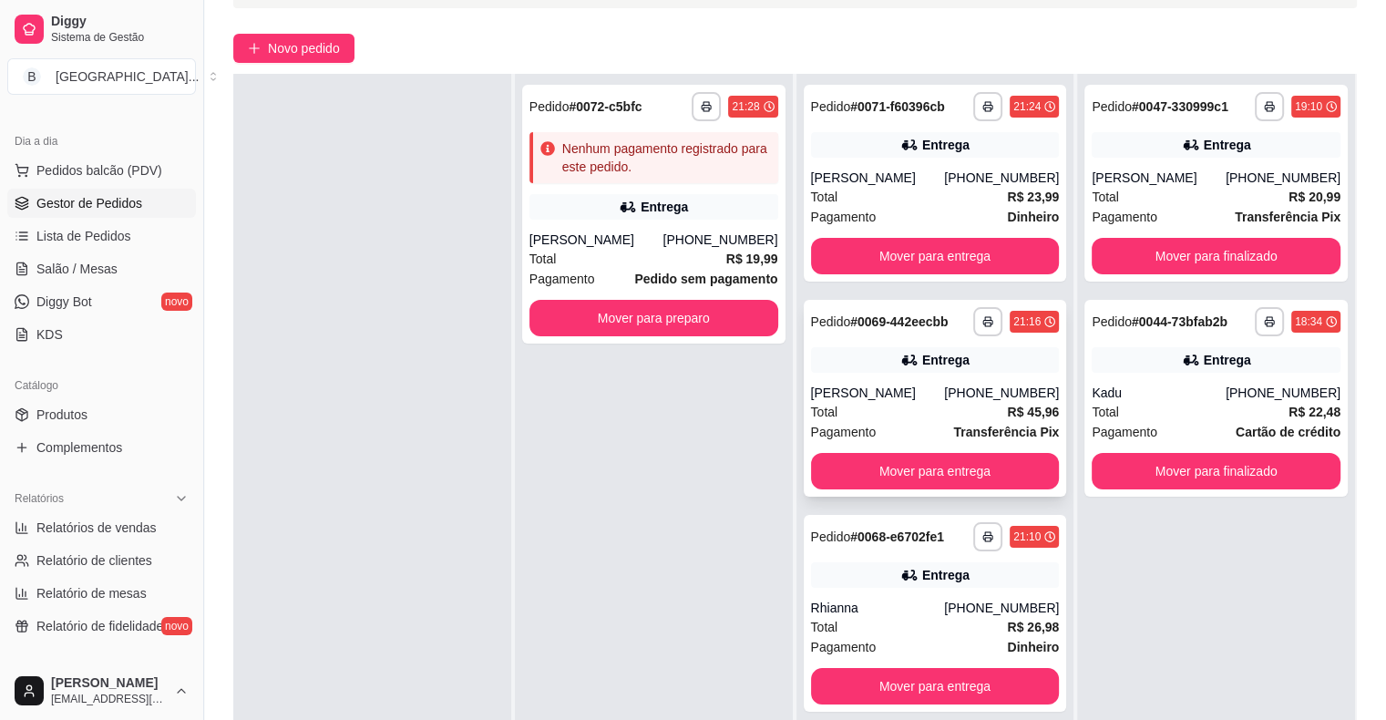
scroll to position [277, 0]
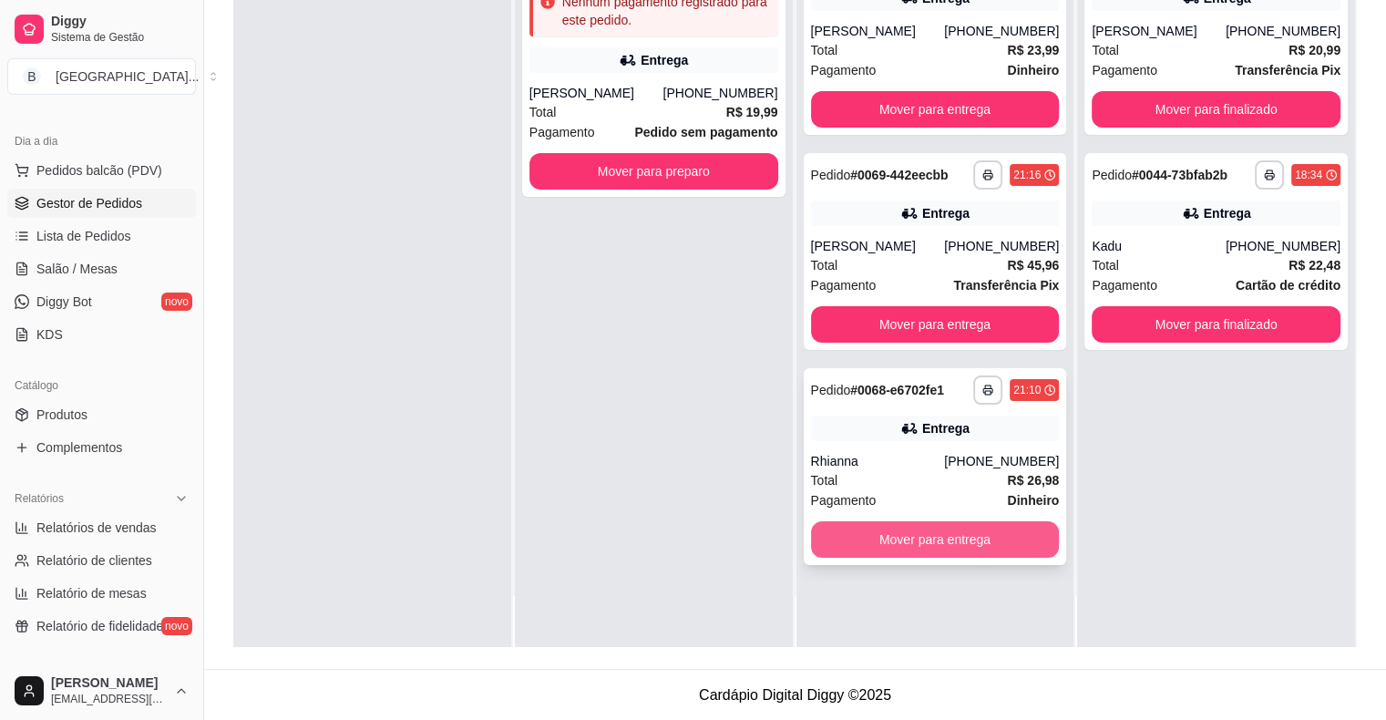
click at [966, 545] on button "Mover para entrega" at bounding box center [935, 539] width 249 height 36
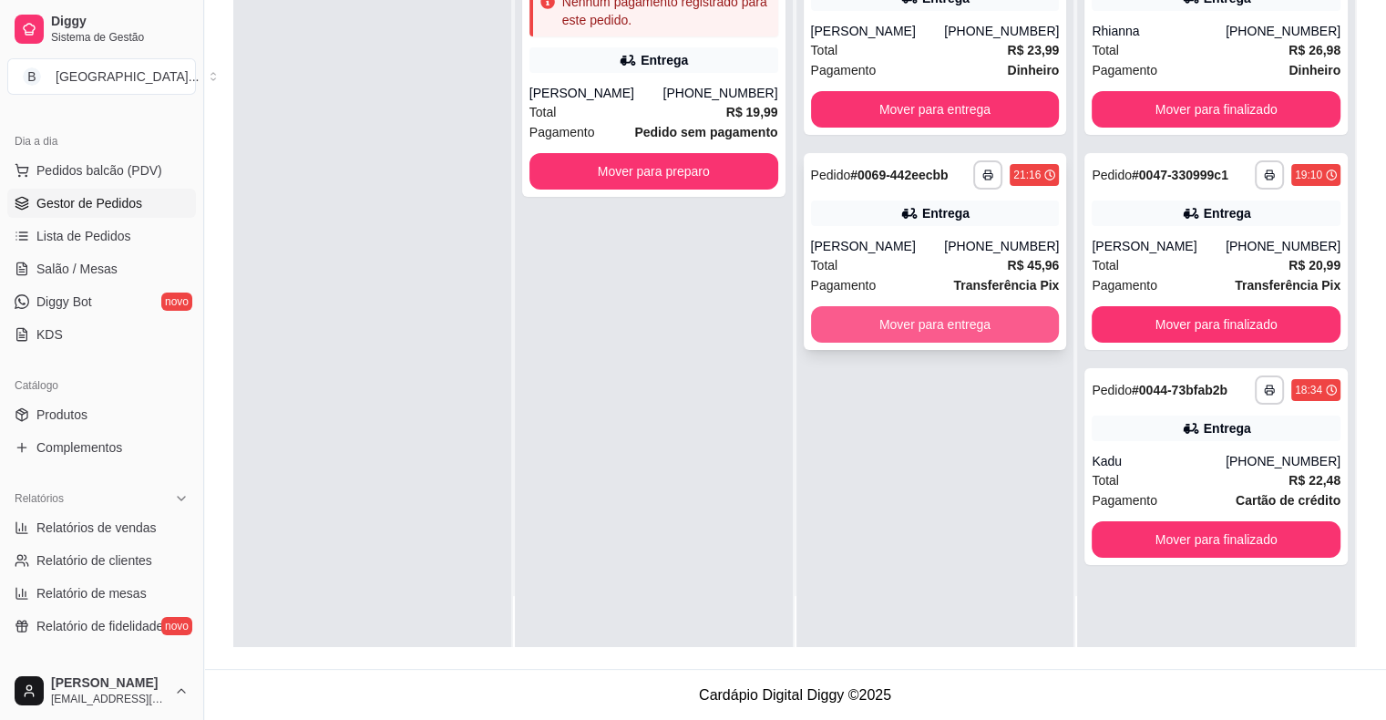
click at [828, 330] on button "Mover para entrega" at bounding box center [935, 324] width 249 height 36
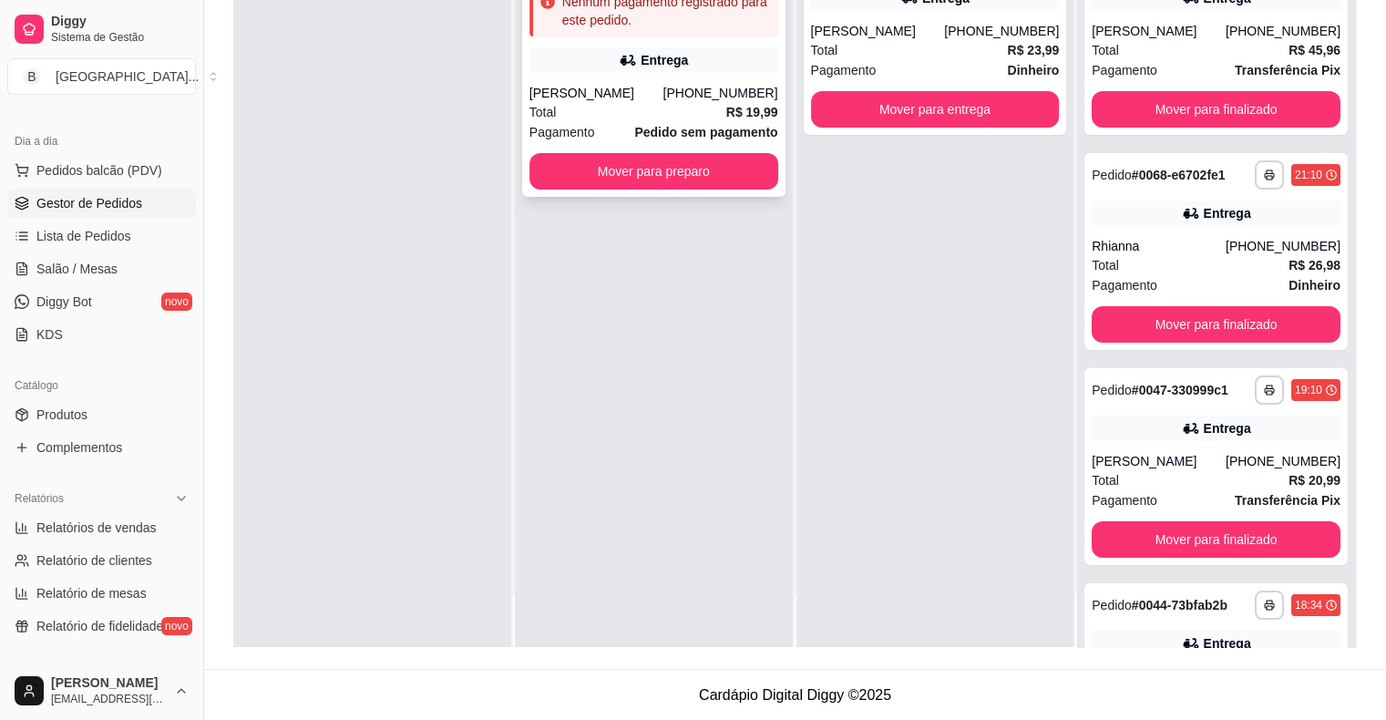
click at [636, 75] on div "**********" at bounding box center [653, 67] width 263 height 259
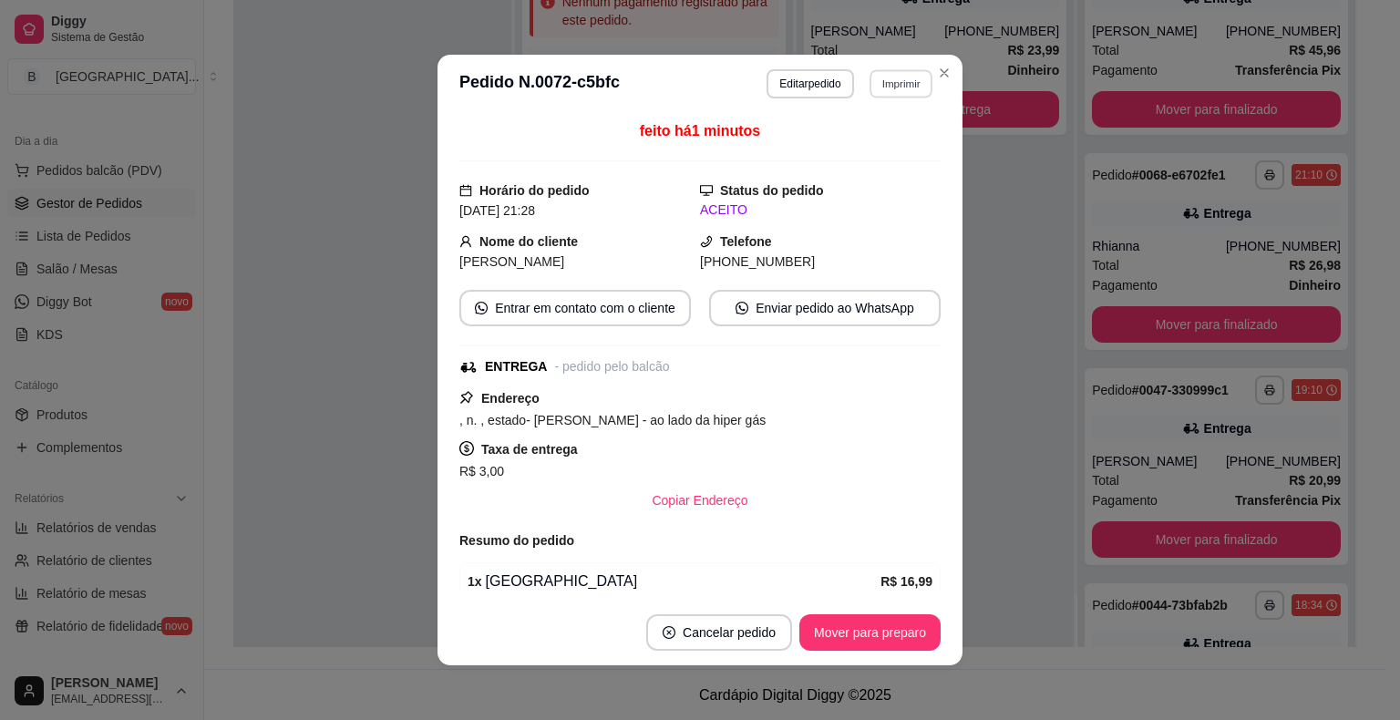
click at [879, 78] on button "Imprimir" at bounding box center [900, 83] width 63 height 28
click at [875, 135] on button "IMPRESSORA" at bounding box center [861, 148] width 128 height 28
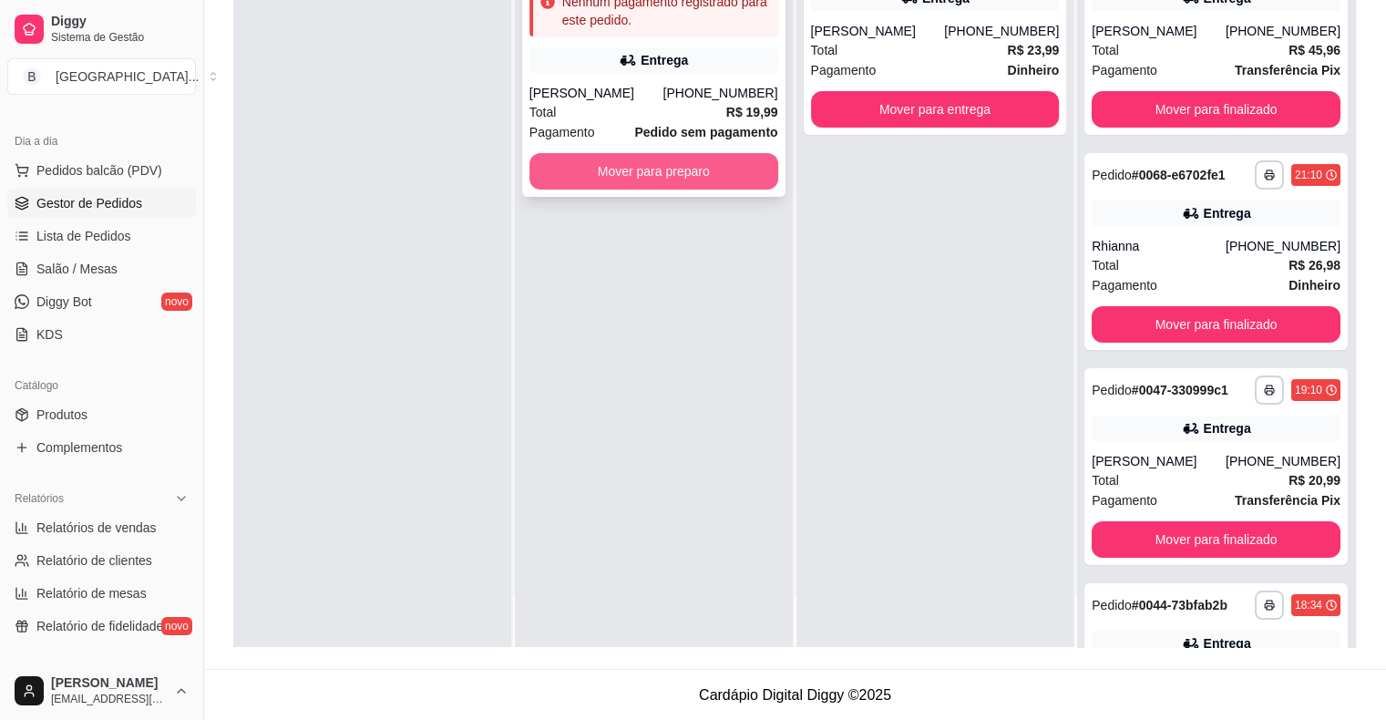
click at [623, 162] on button "Mover para preparo" at bounding box center [654, 171] width 249 height 36
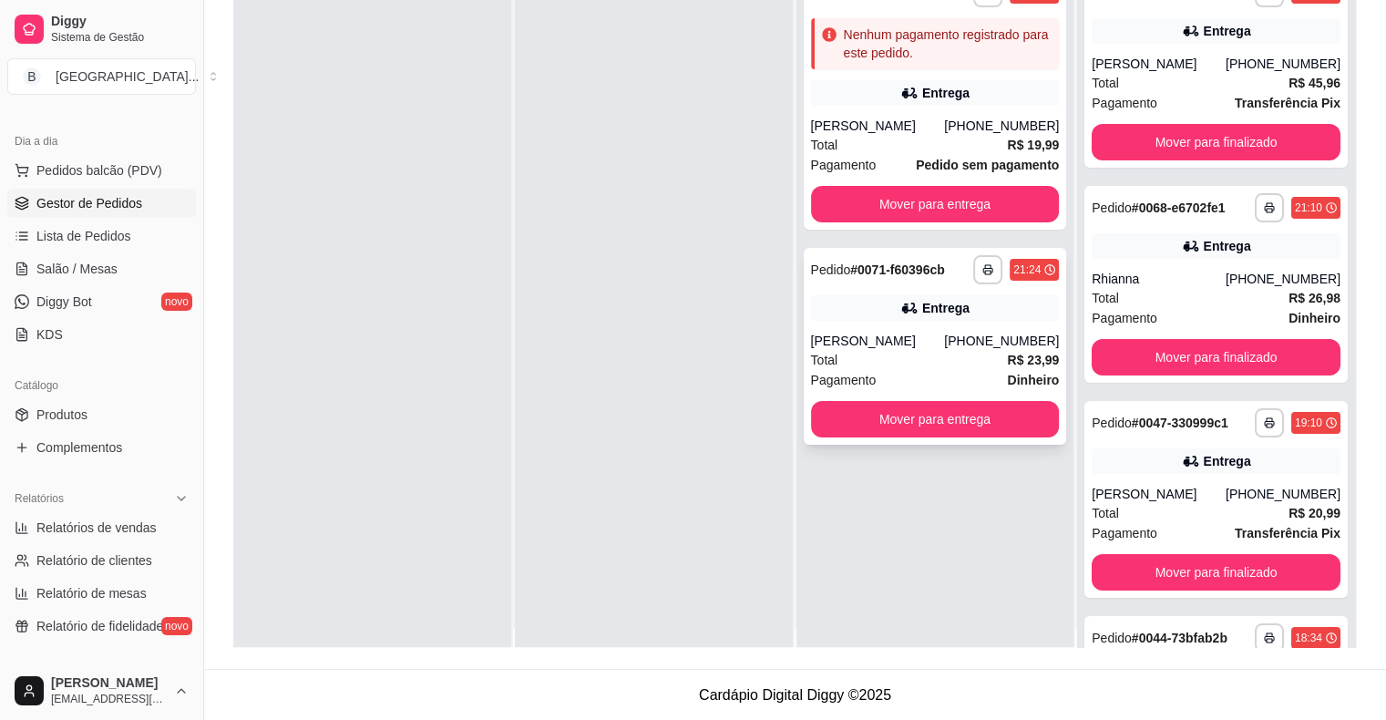
scroll to position [0, 0]
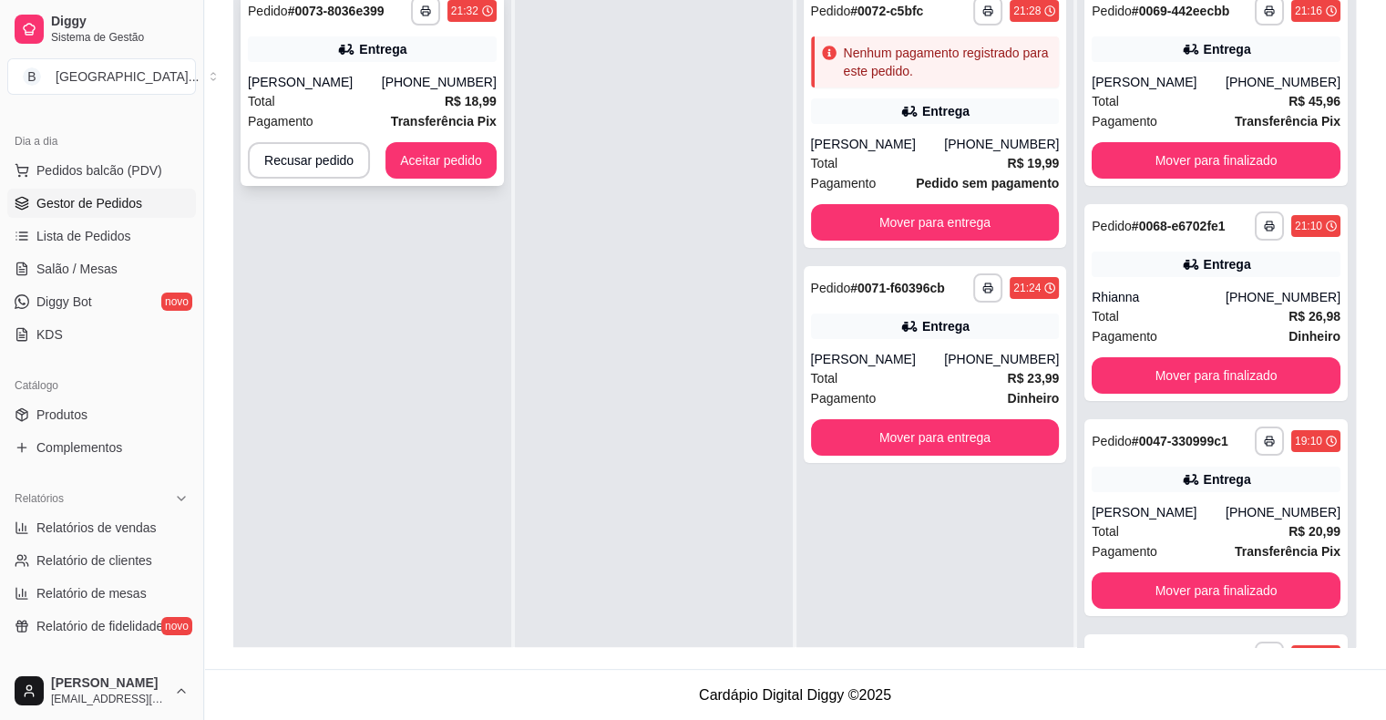
click at [390, 64] on div "**********" at bounding box center [372, 87] width 263 height 197
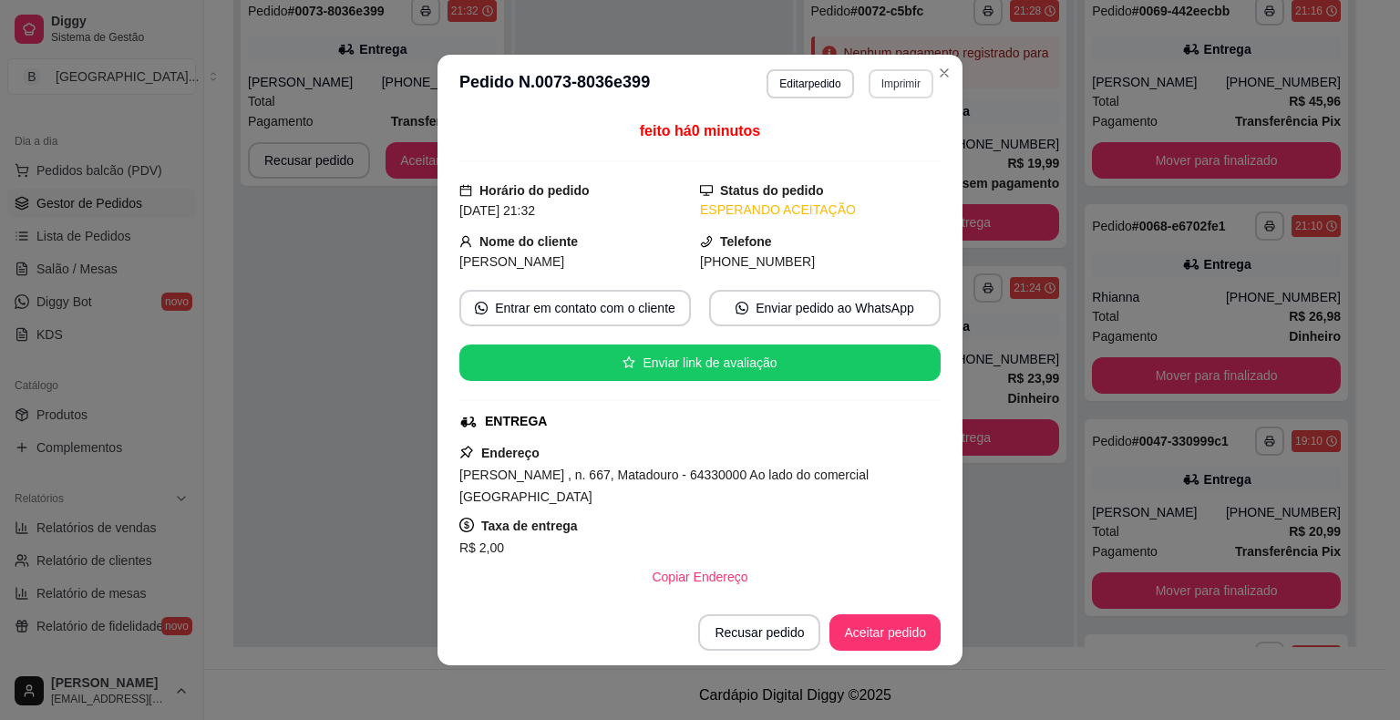
click at [905, 86] on button "Imprimir" at bounding box center [901, 83] width 65 height 29
click at [872, 145] on button "IMPRESSORA" at bounding box center [861, 148] width 128 height 28
click at [871, 643] on button "Aceitar pedido" at bounding box center [884, 632] width 111 height 36
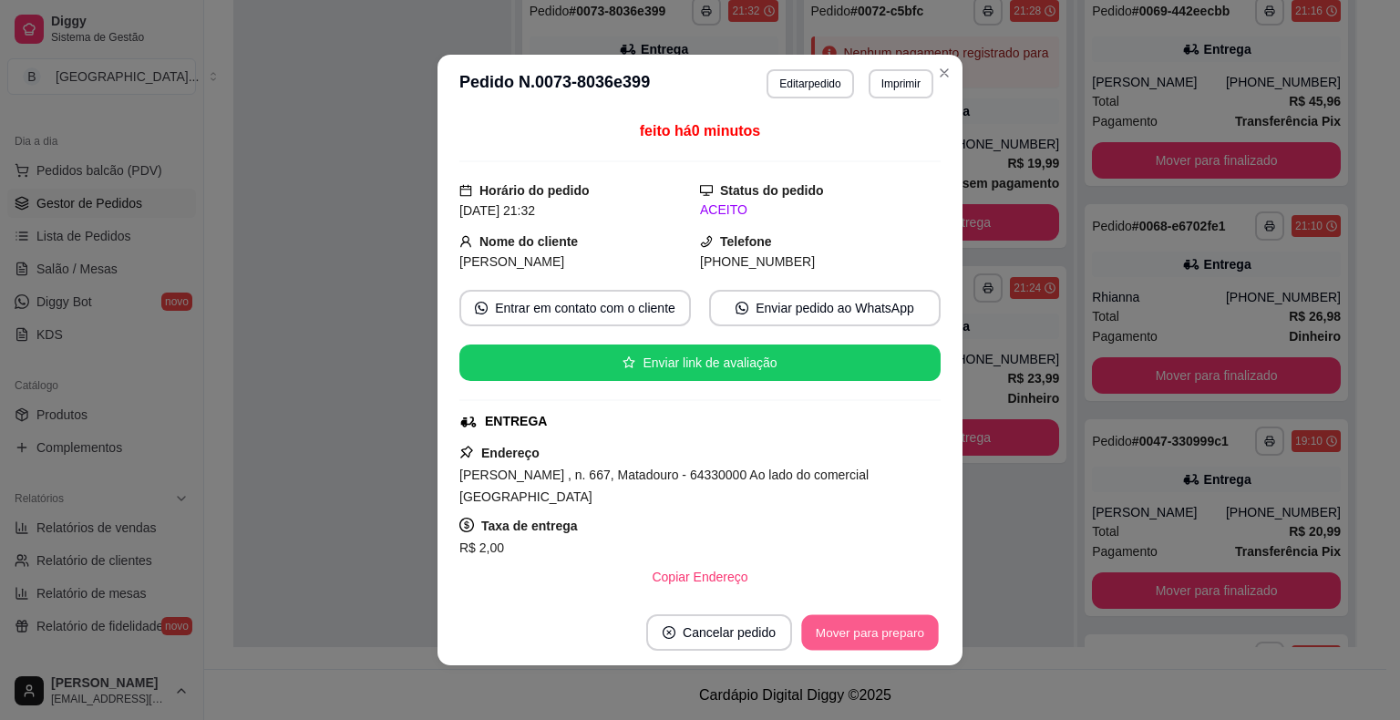
click at [890, 627] on button "Mover para preparo" at bounding box center [869, 633] width 137 height 36
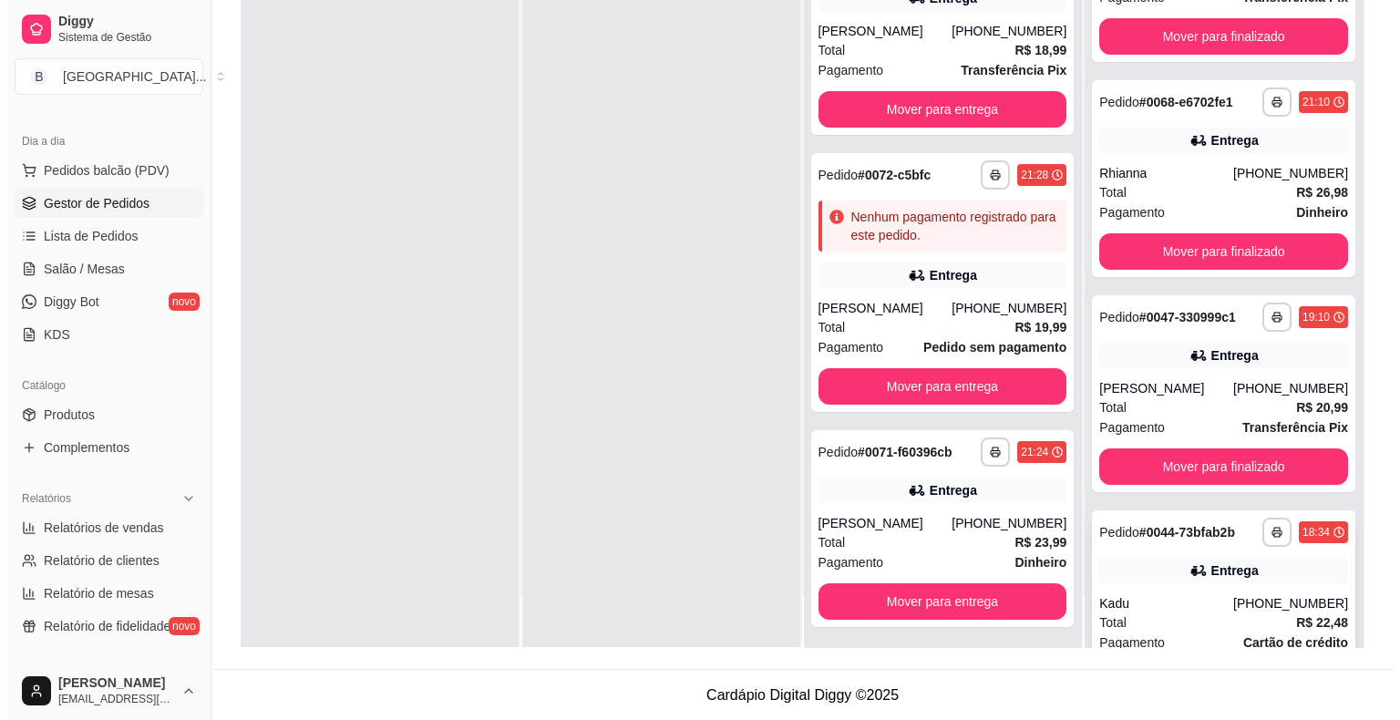
scroll to position [158, 0]
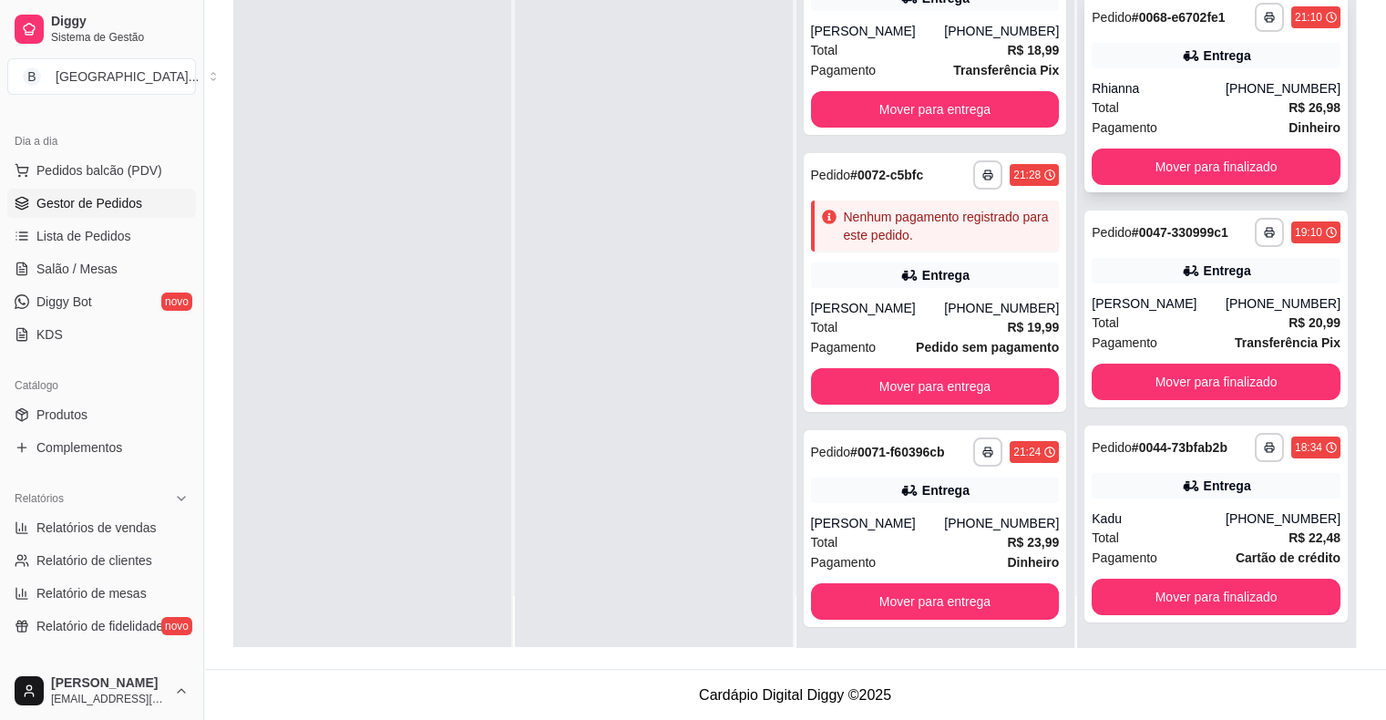
click at [1182, 96] on div "Rhianna" at bounding box center [1159, 88] width 134 height 18
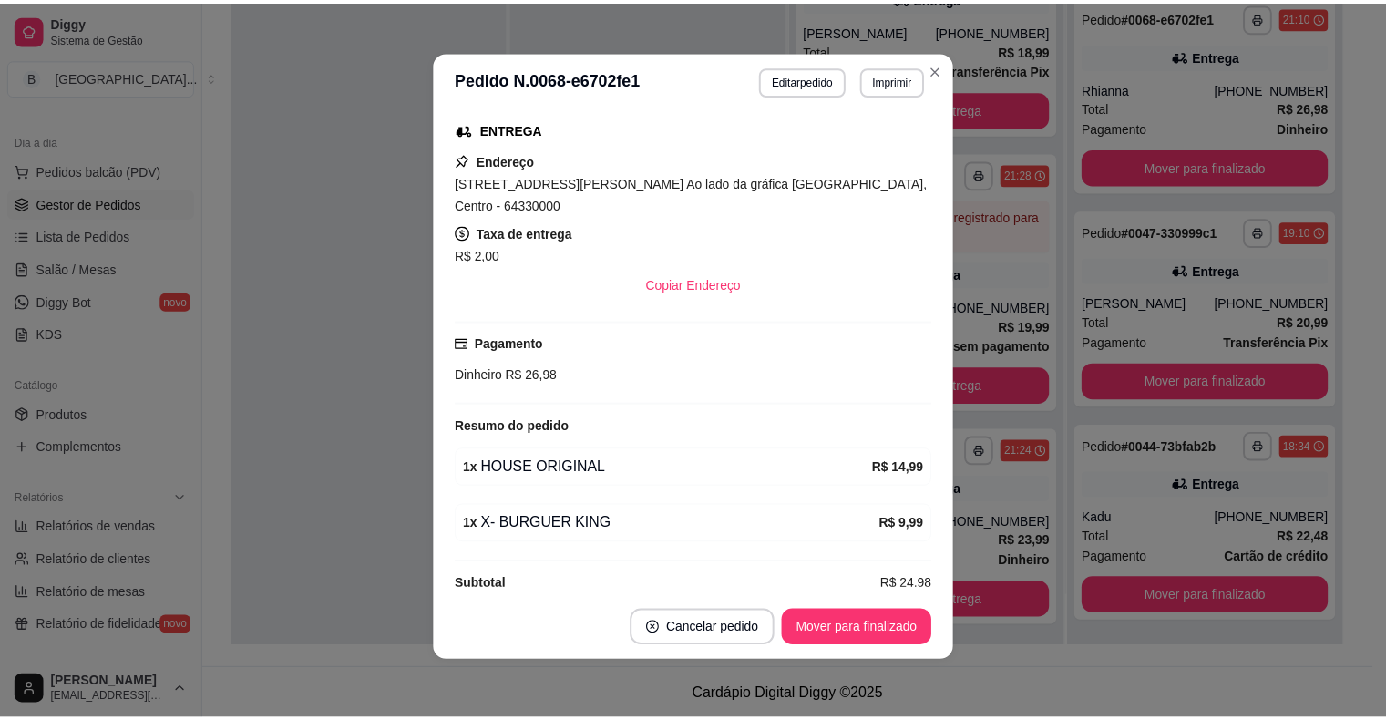
scroll to position [0, 0]
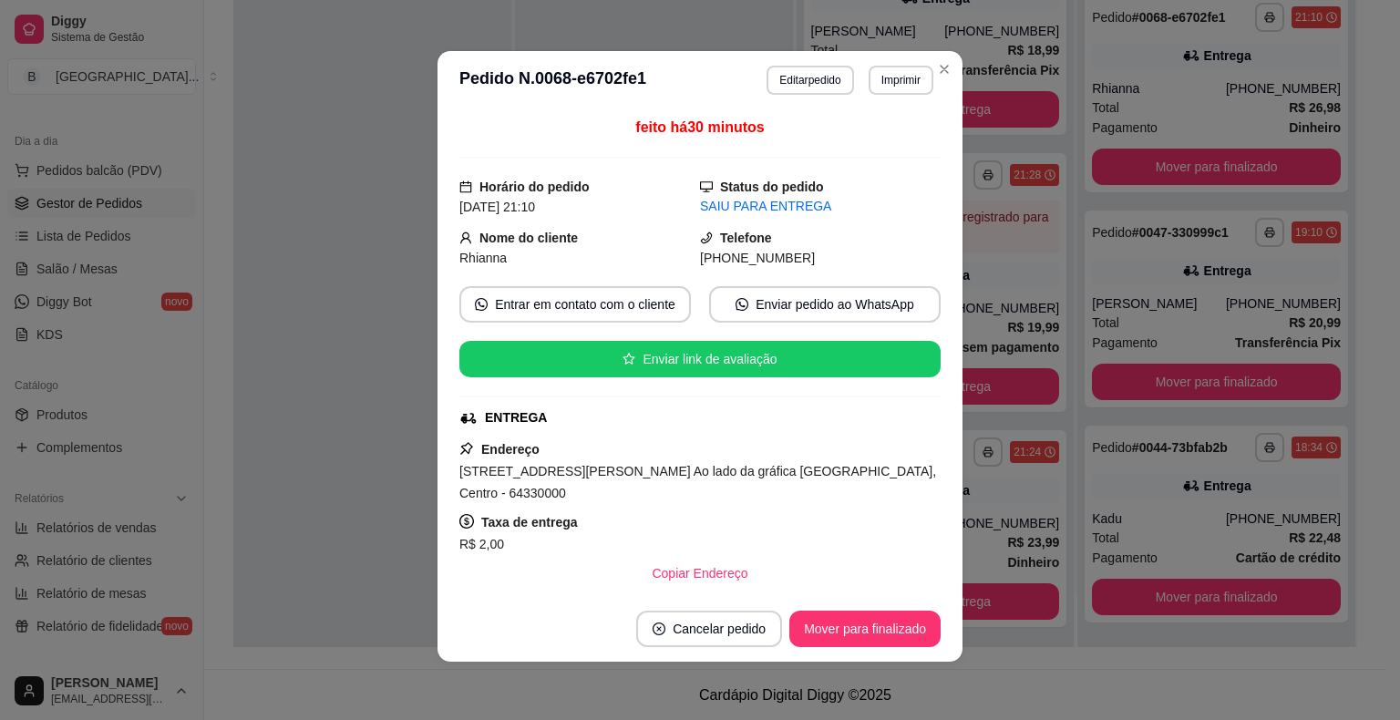
click at [1109, 360] on div "**********" at bounding box center [1216, 309] width 263 height 197
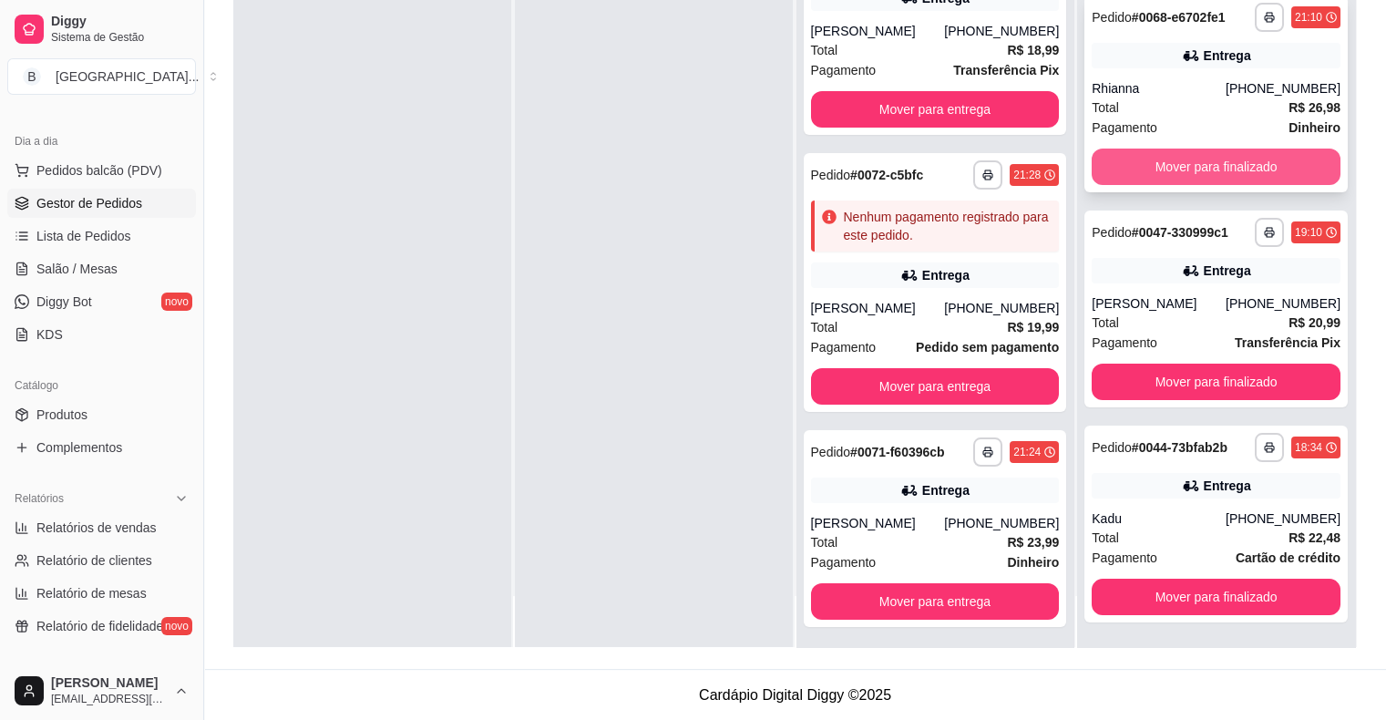
click at [1167, 159] on button "Mover para finalizado" at bounding box center [1216, 167] width 249 height 36
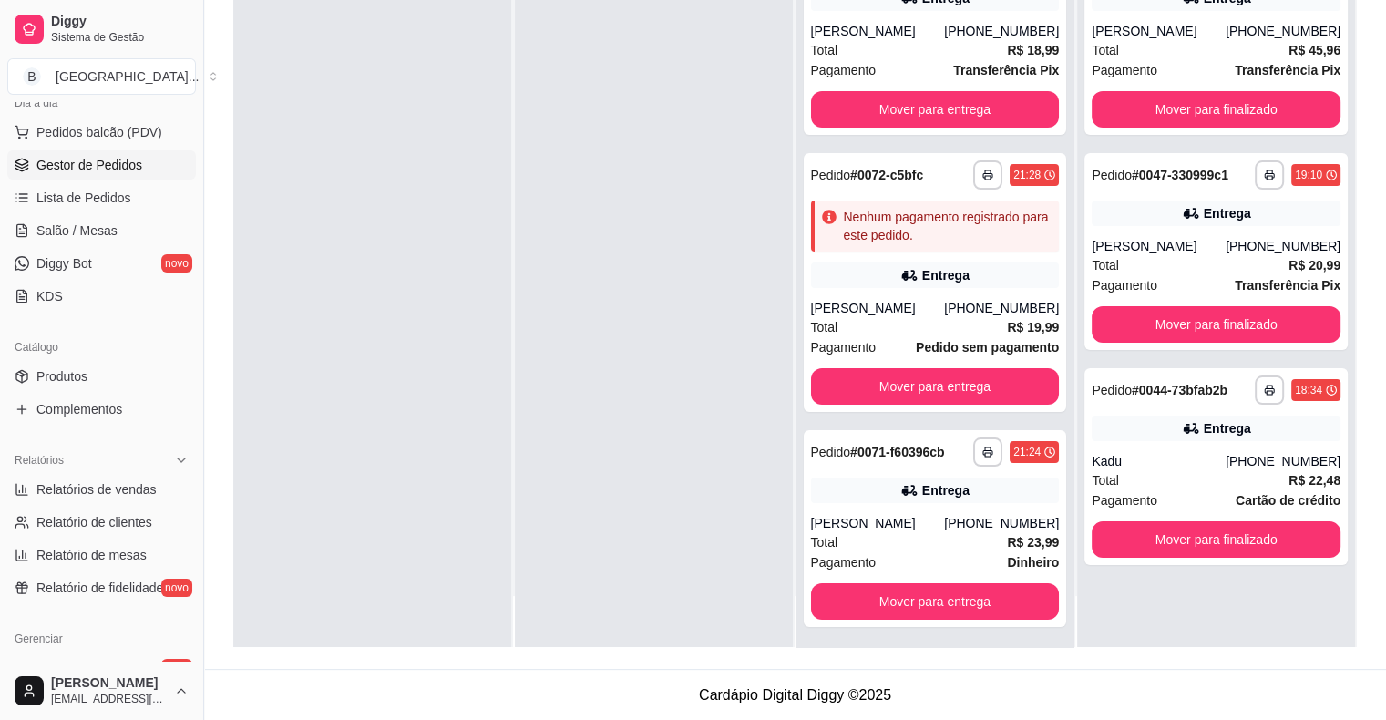
scroll to position [182, 0]
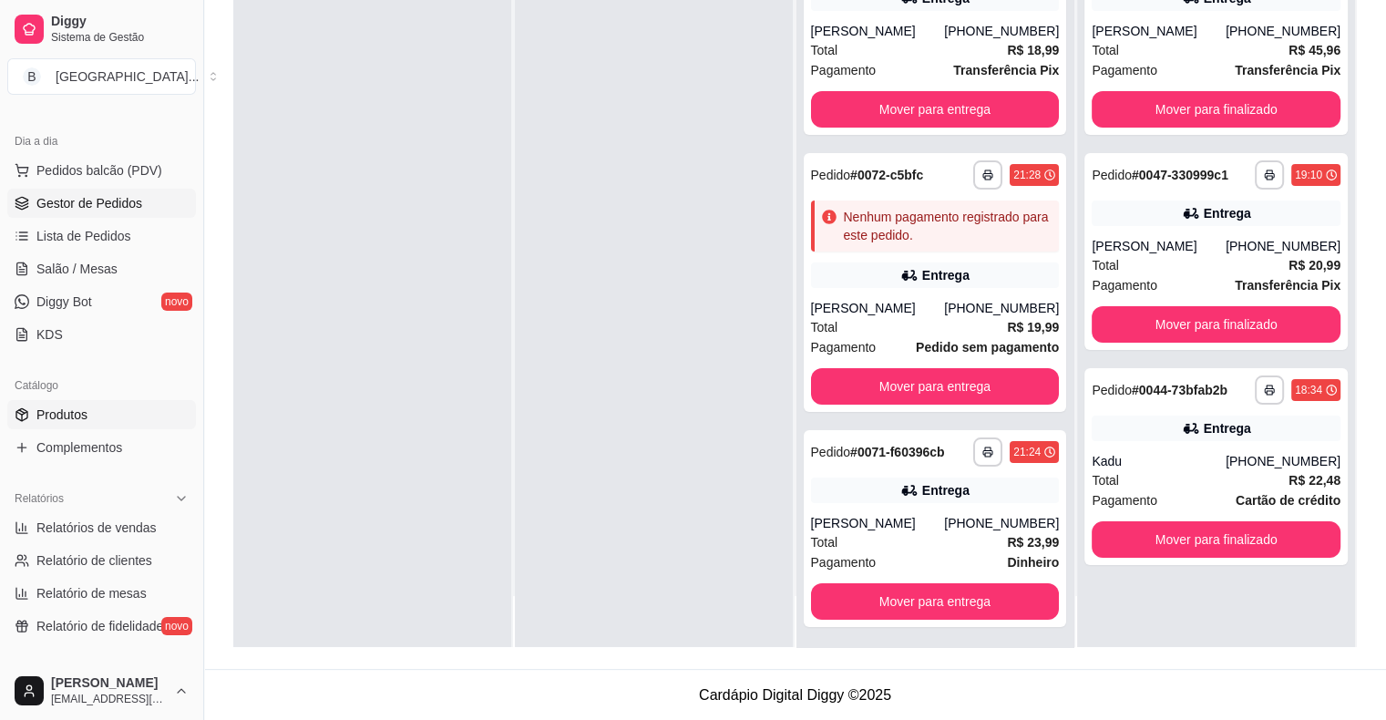
click at [111, 417] on link "Produtos" at bounding box center [101, 414] width 189 height 29
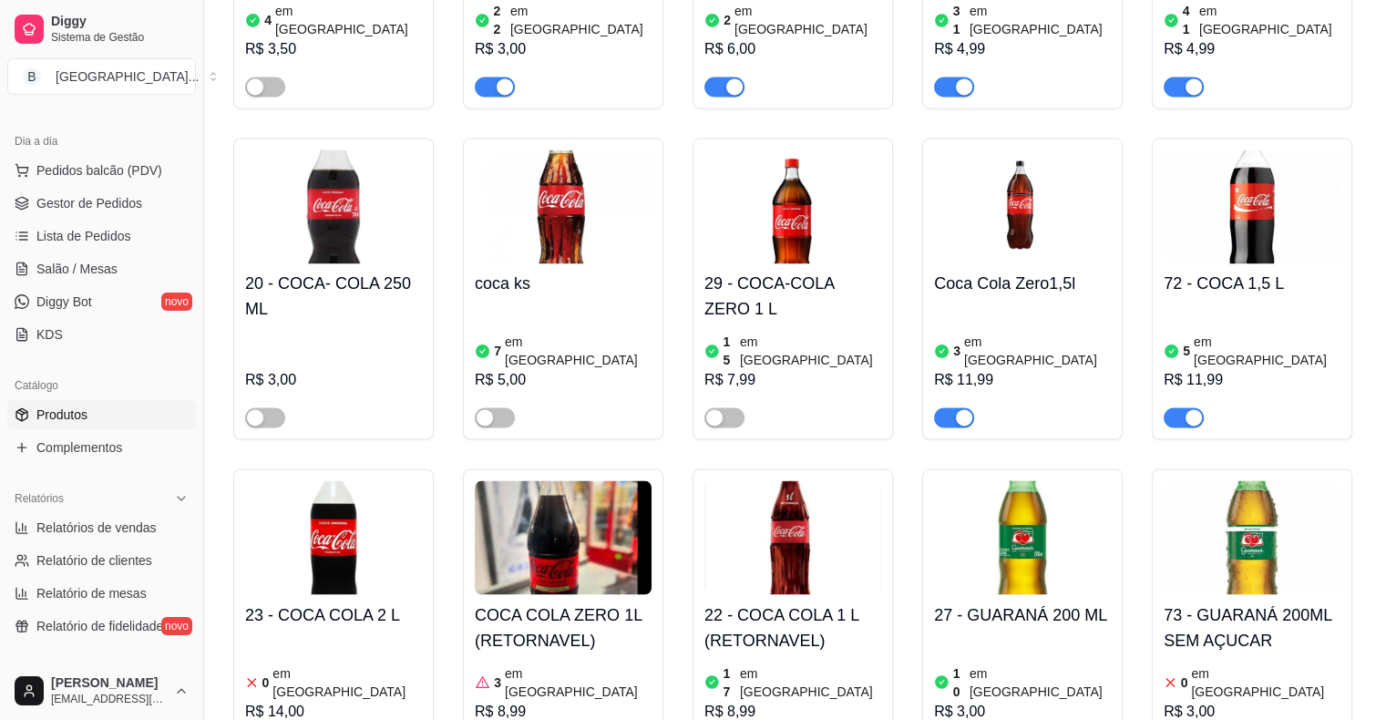
scroll to position [3008, 0]
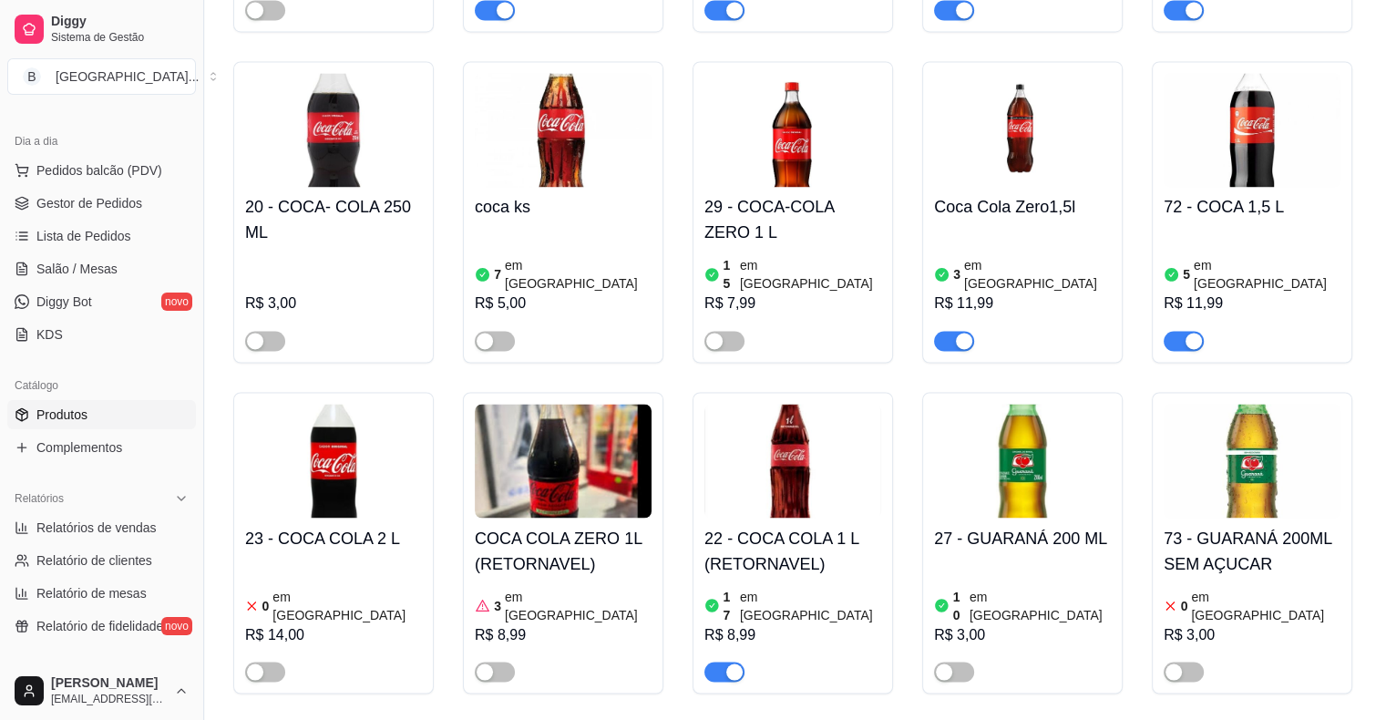
click at [777, 587] on article "em [GEOGRAPHIC_DATA]" at bounding box center [810, 605] width 141 height 36
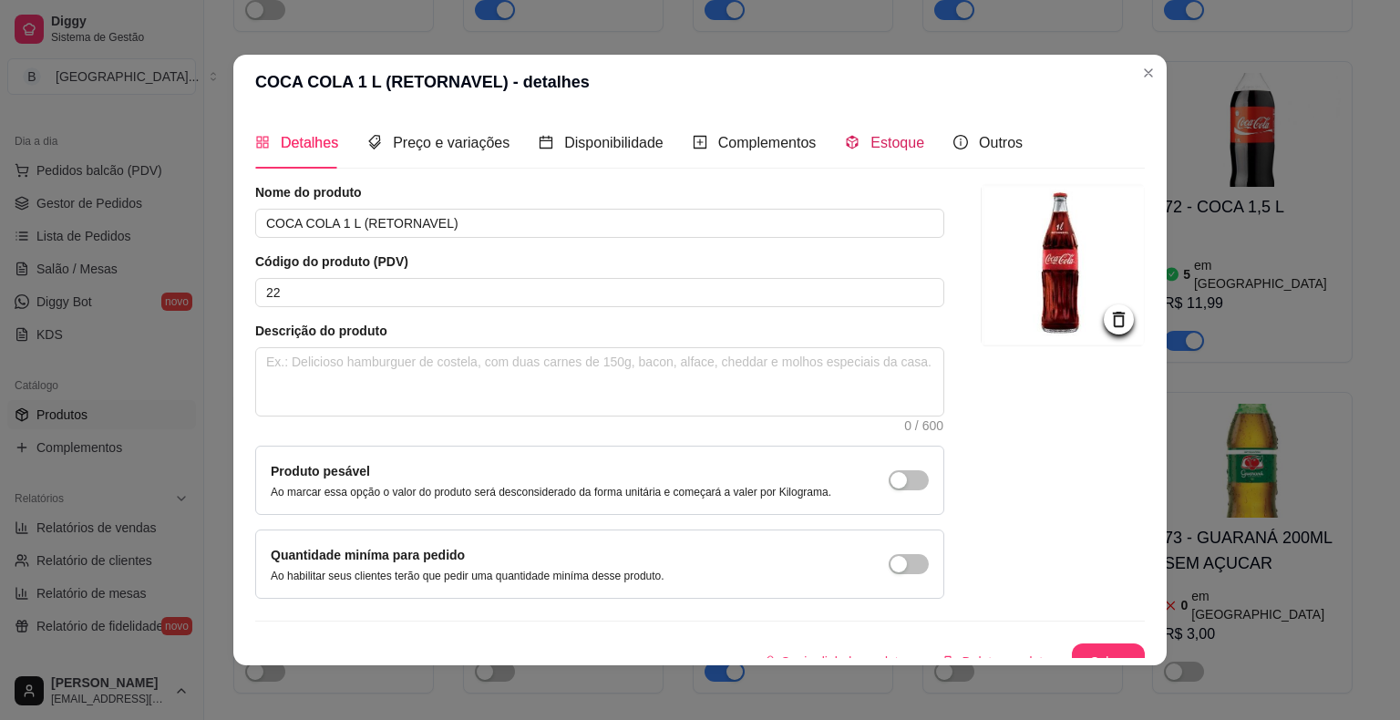
click at [870, 150] on span "Estoque" at bounding box center [897, 142] width 54 height 15
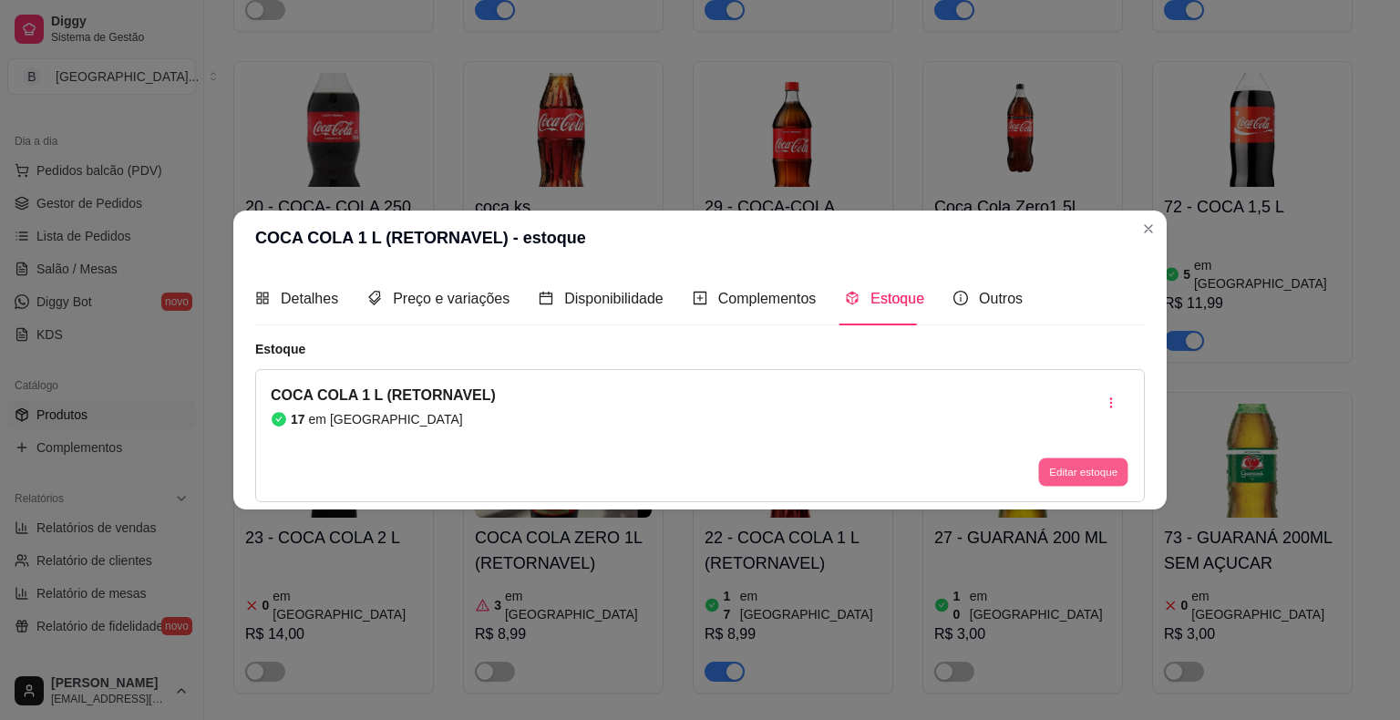
click at [1083, 483] on button "Editar estoque" at bounding box center [1082, 472] width 89 height 28
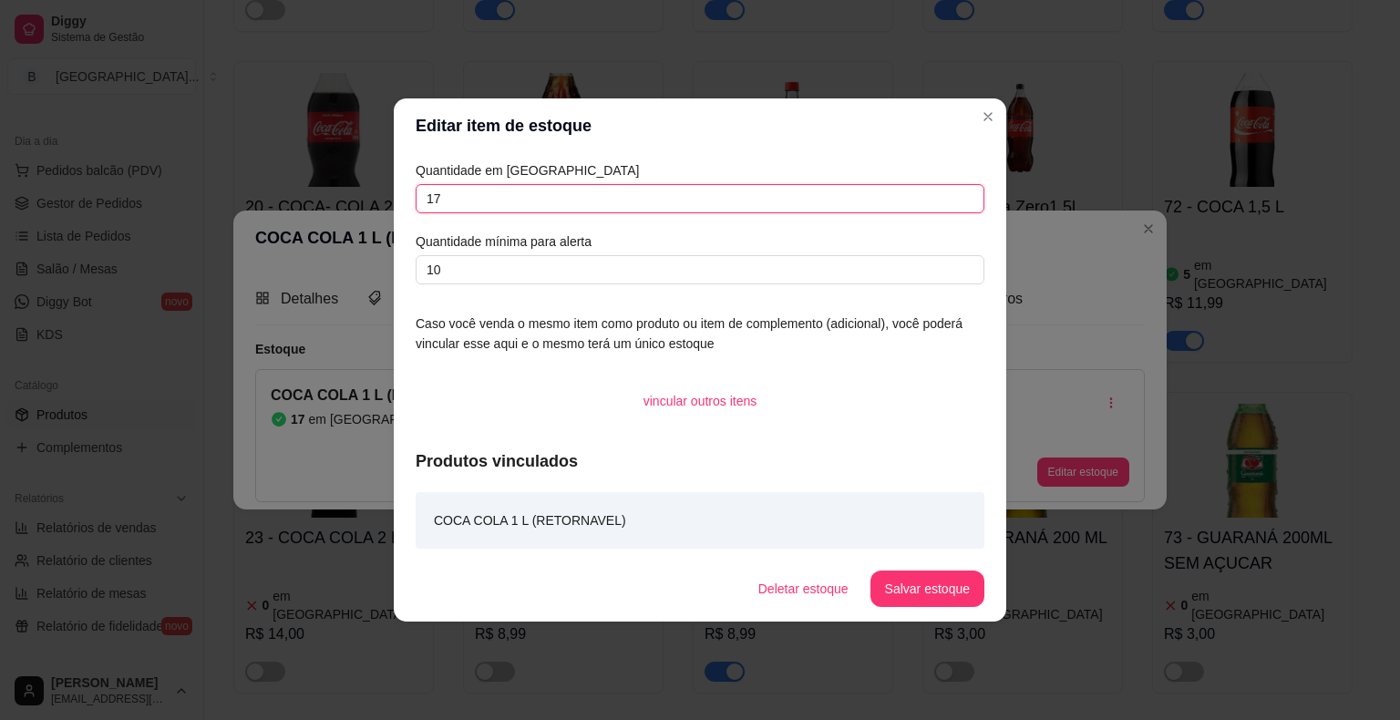
click at [710, 207] on input "17" at bounding box center [700, 198] width 569 height 29
type input "1"
type input "50"
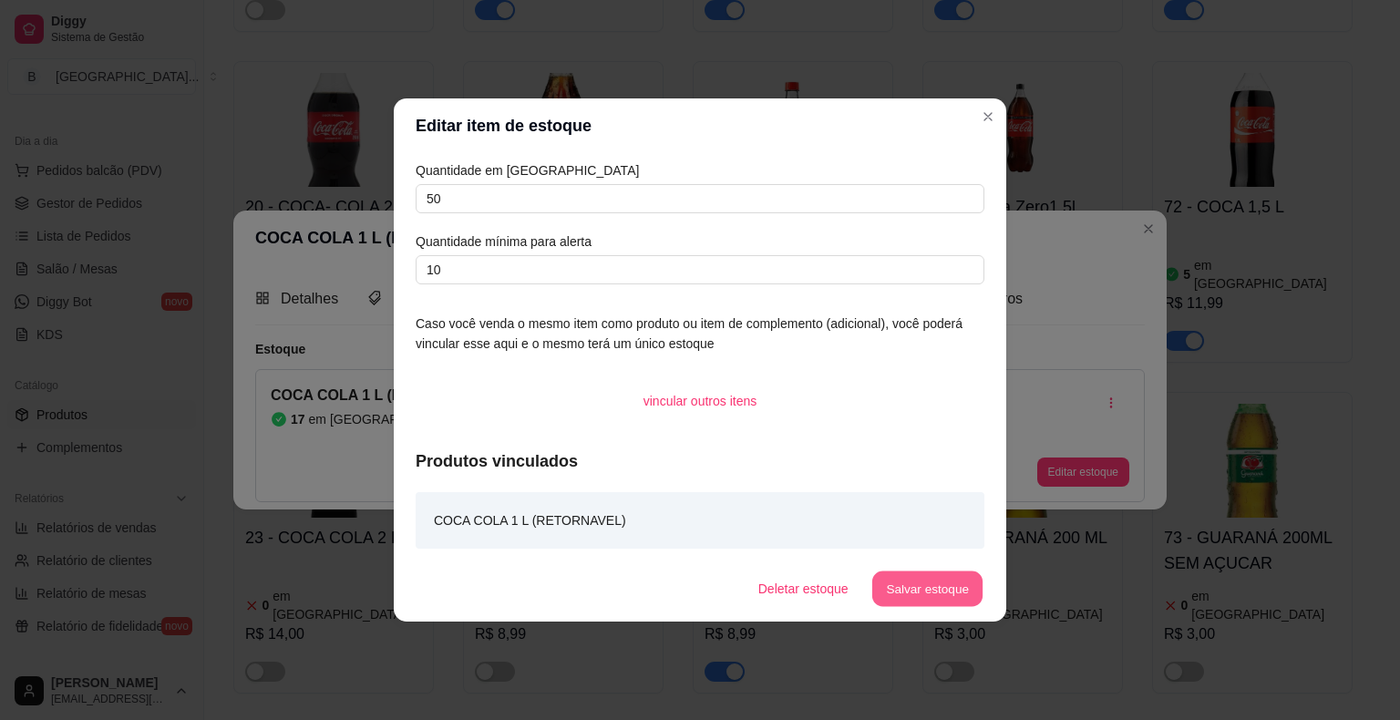
click at [958, 580] on button "Salvar estoque" at bounding box center [926, 589] width 111 height 36
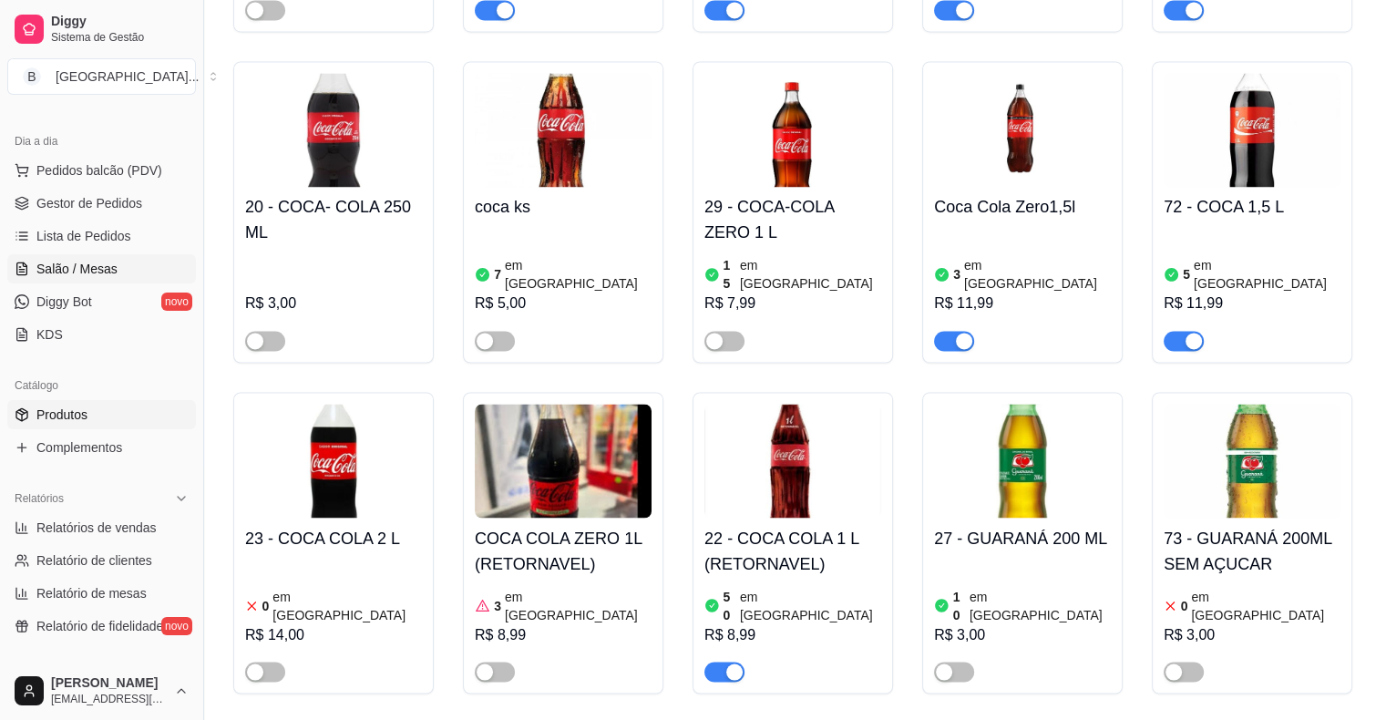
scroll to position [0, 0]
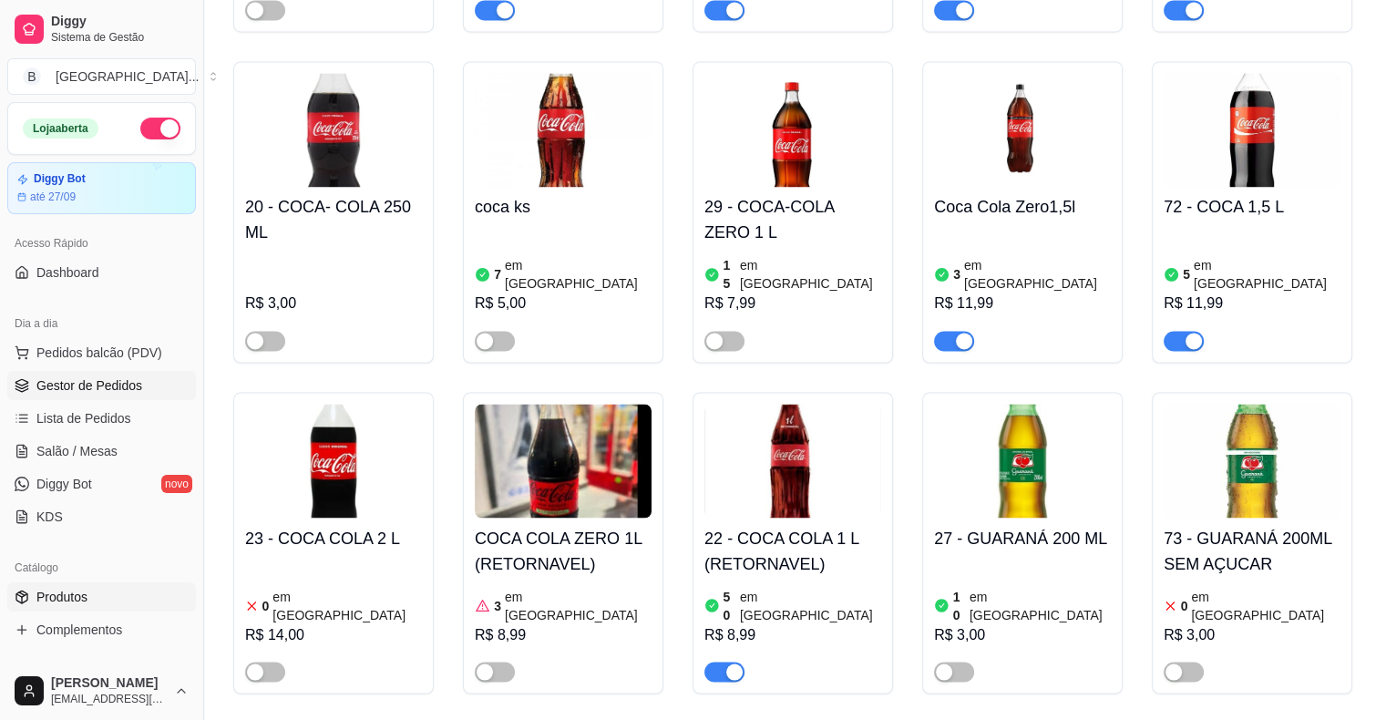
click at [108, 376] on span "Gestor de Pedidos" at bounding box center [89, 385] width 106 height 18
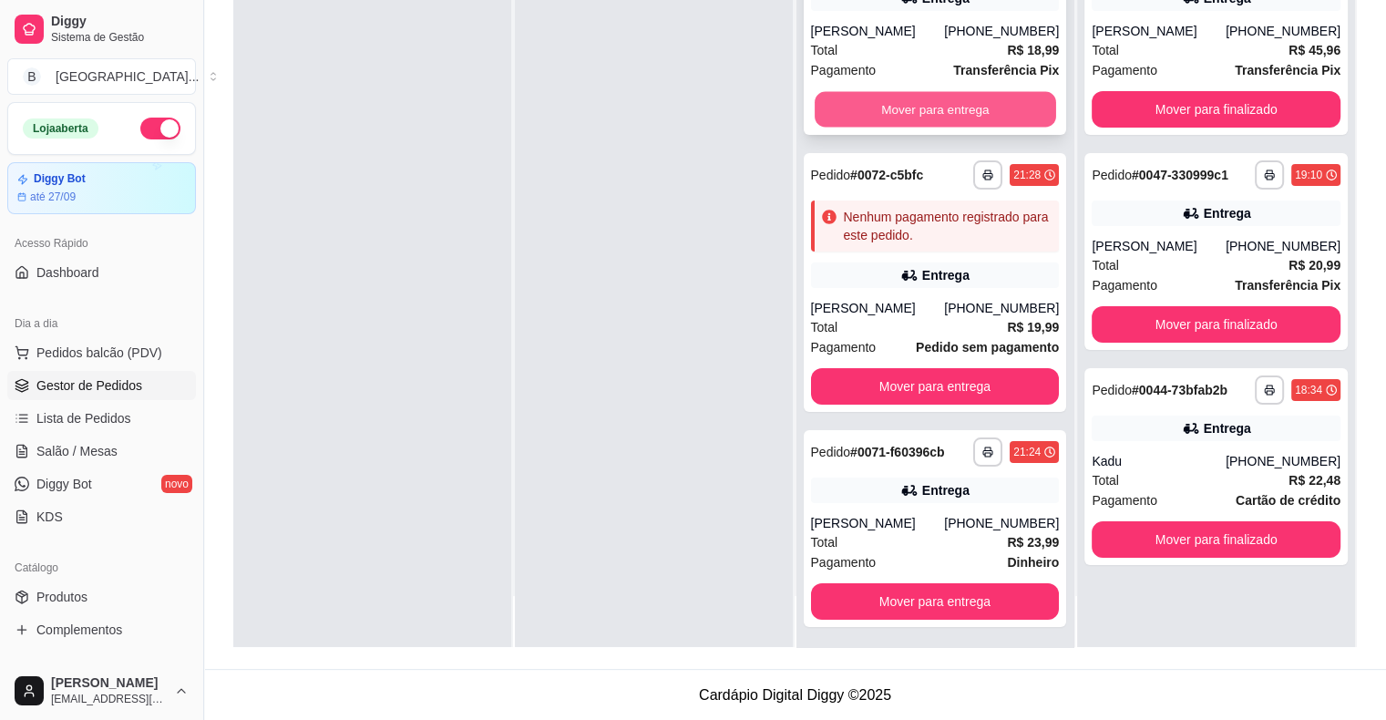
click at [848, 109] on button "Mover para entrega" at bounding box center [936, 110] width 242 height 36
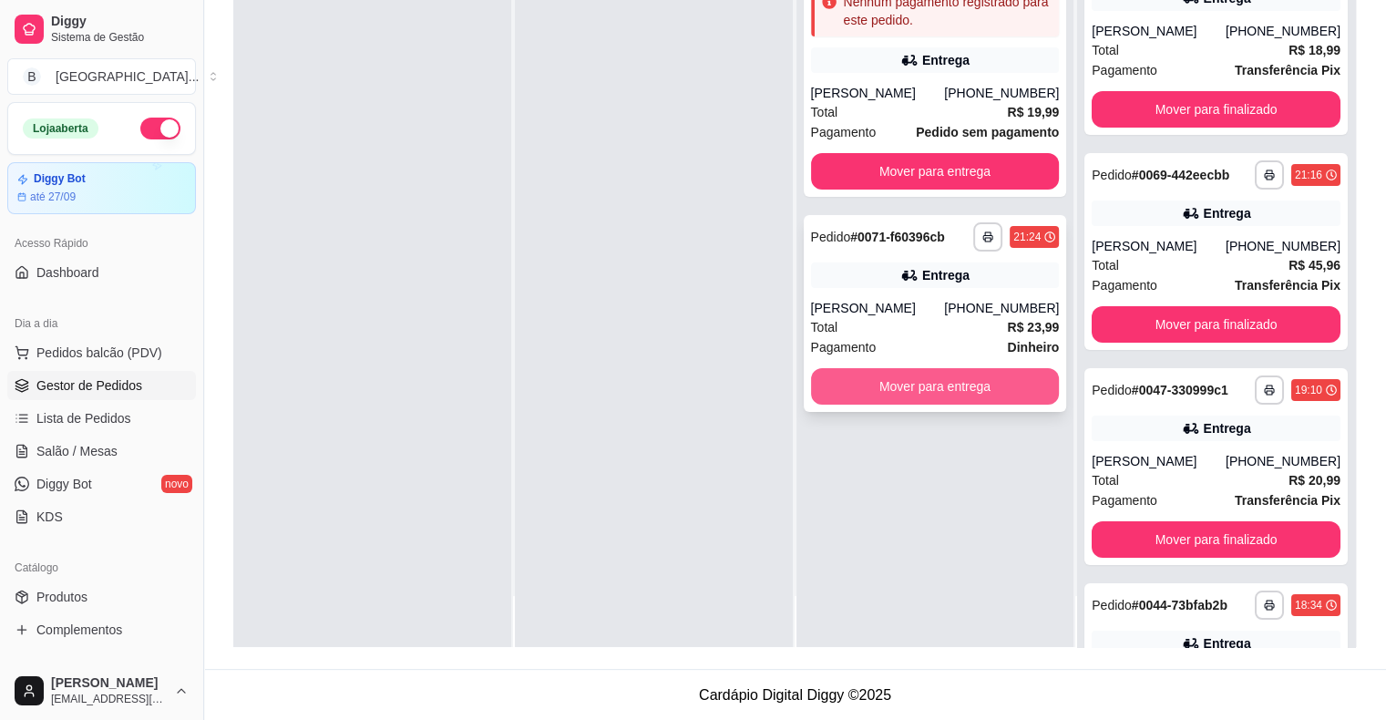
click at [945, 403] on div "Mover para entrega" at bounding box center [935, 386] width 249 height 36
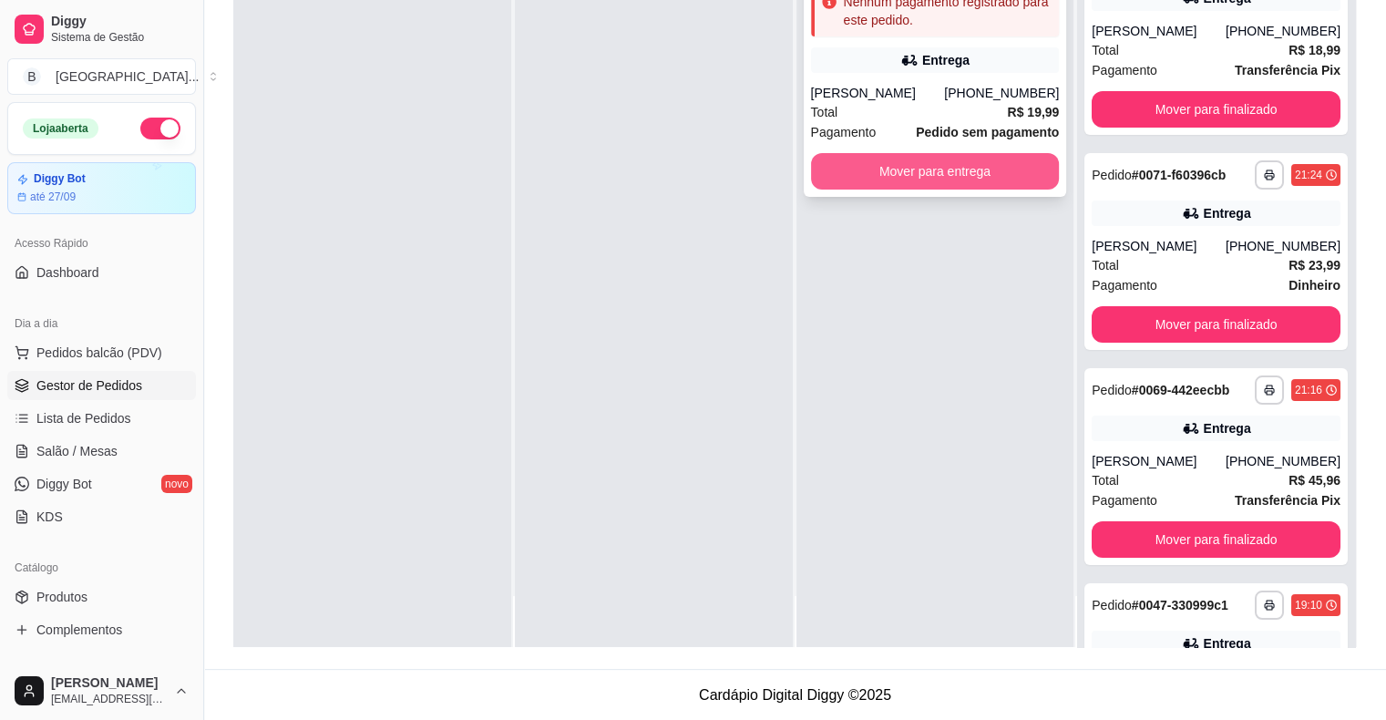
click at [931, 169] on button "Mover para entrega" at bounding box center [935, 171] width 249 height 36
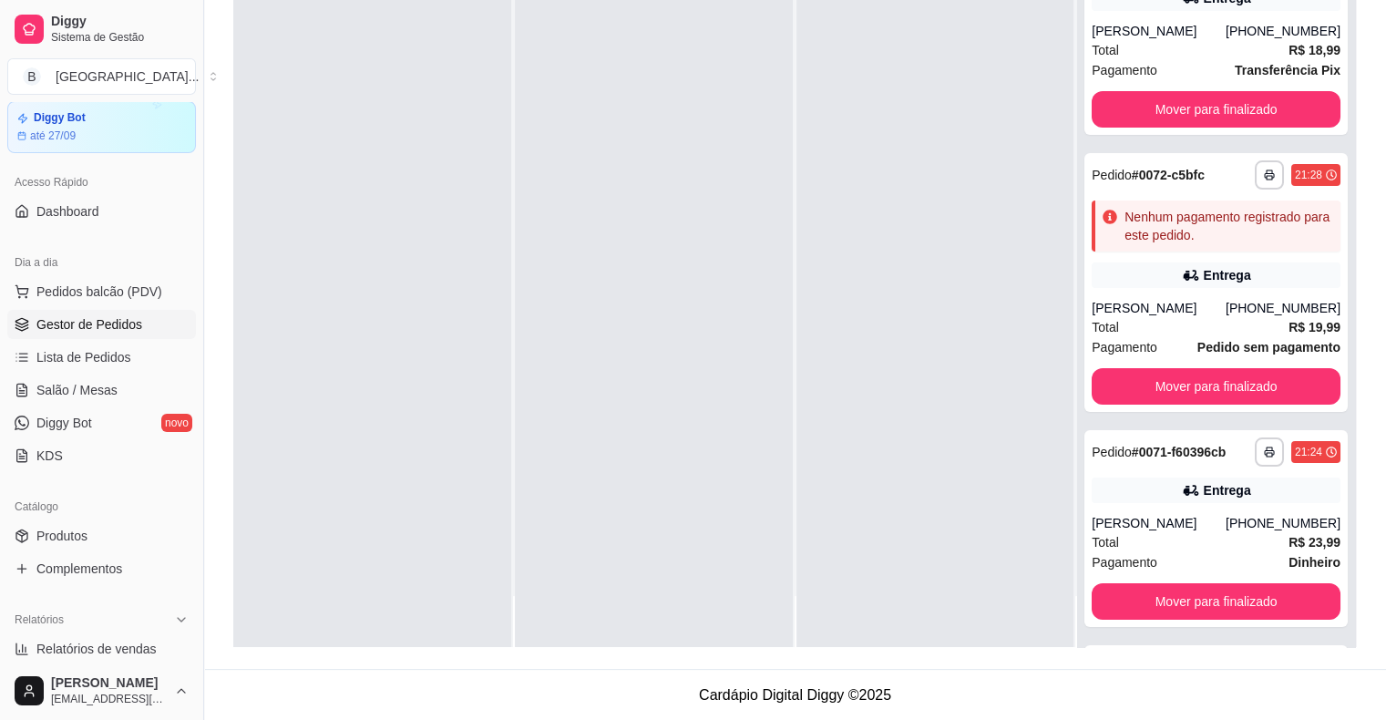
scroll to position [273, 0]
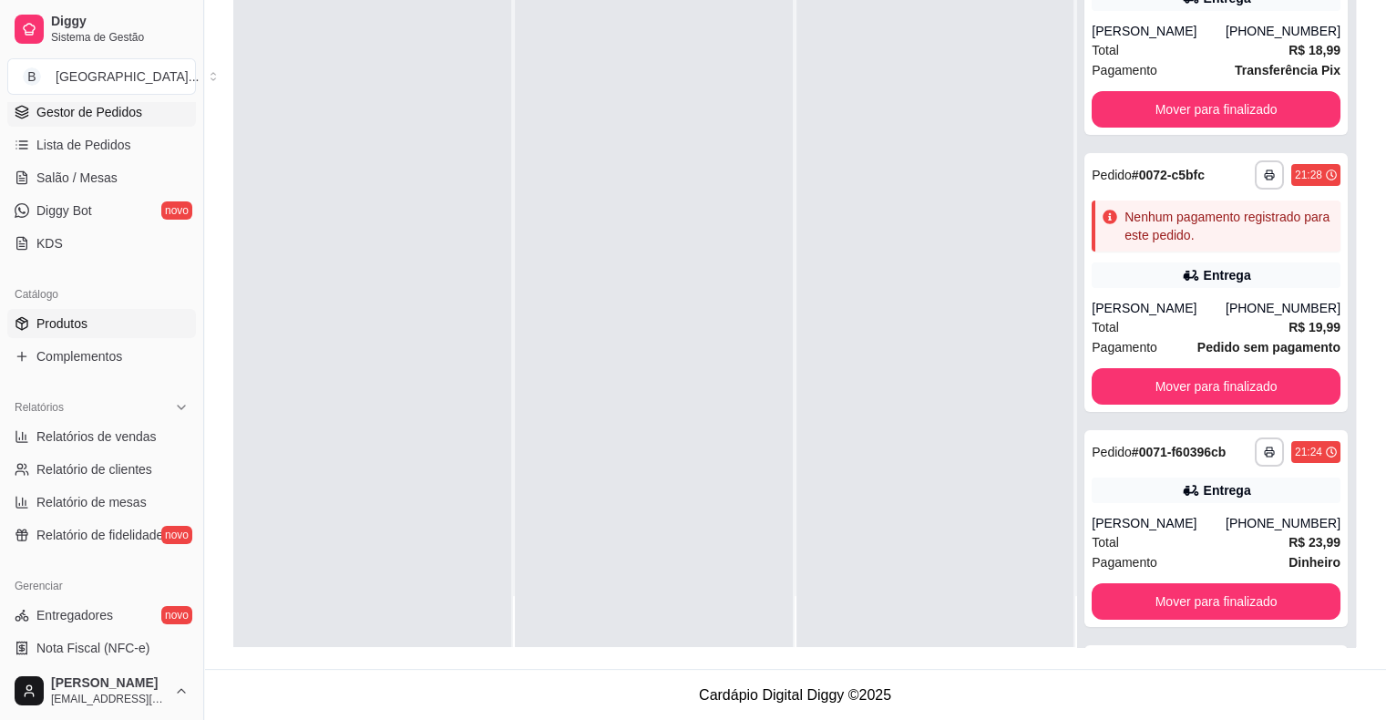
click at [115, 337] on link "Produtos" at bounding box center [101, 323] width 189 height 29
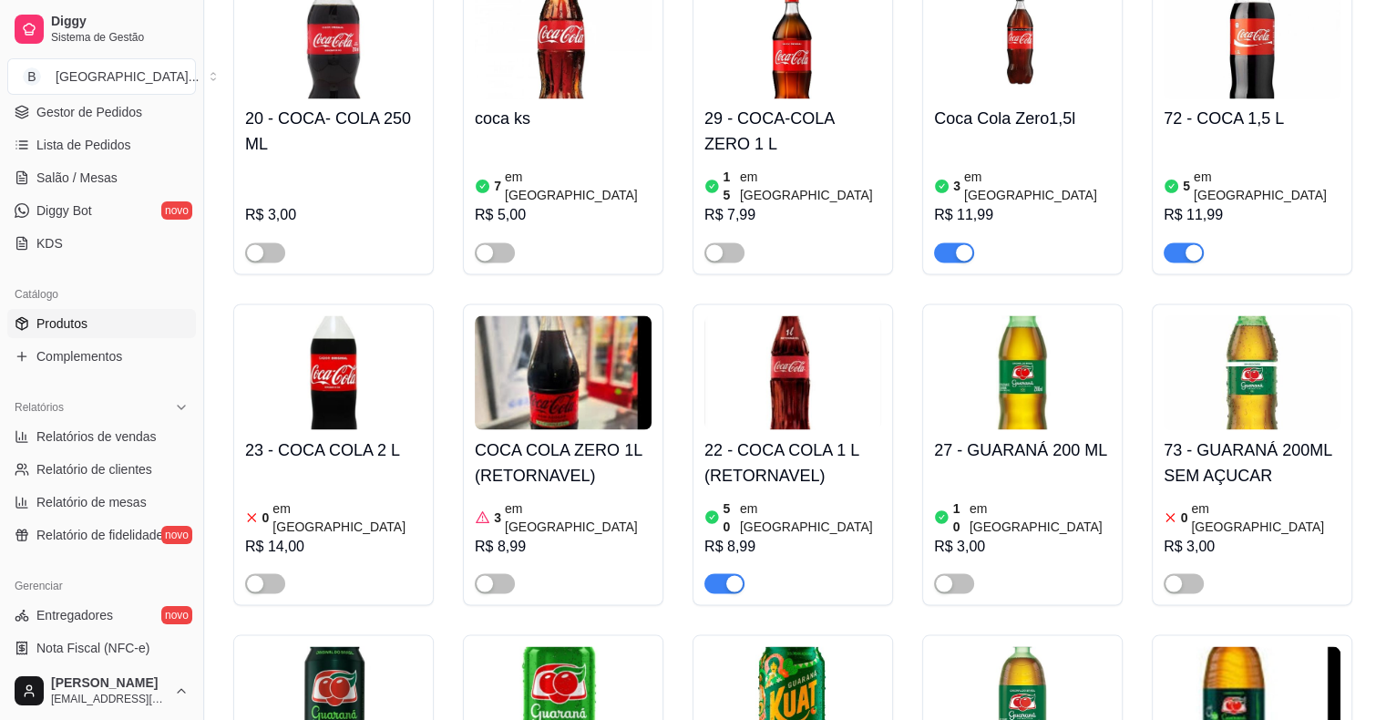
scroll to position [3190, 0]
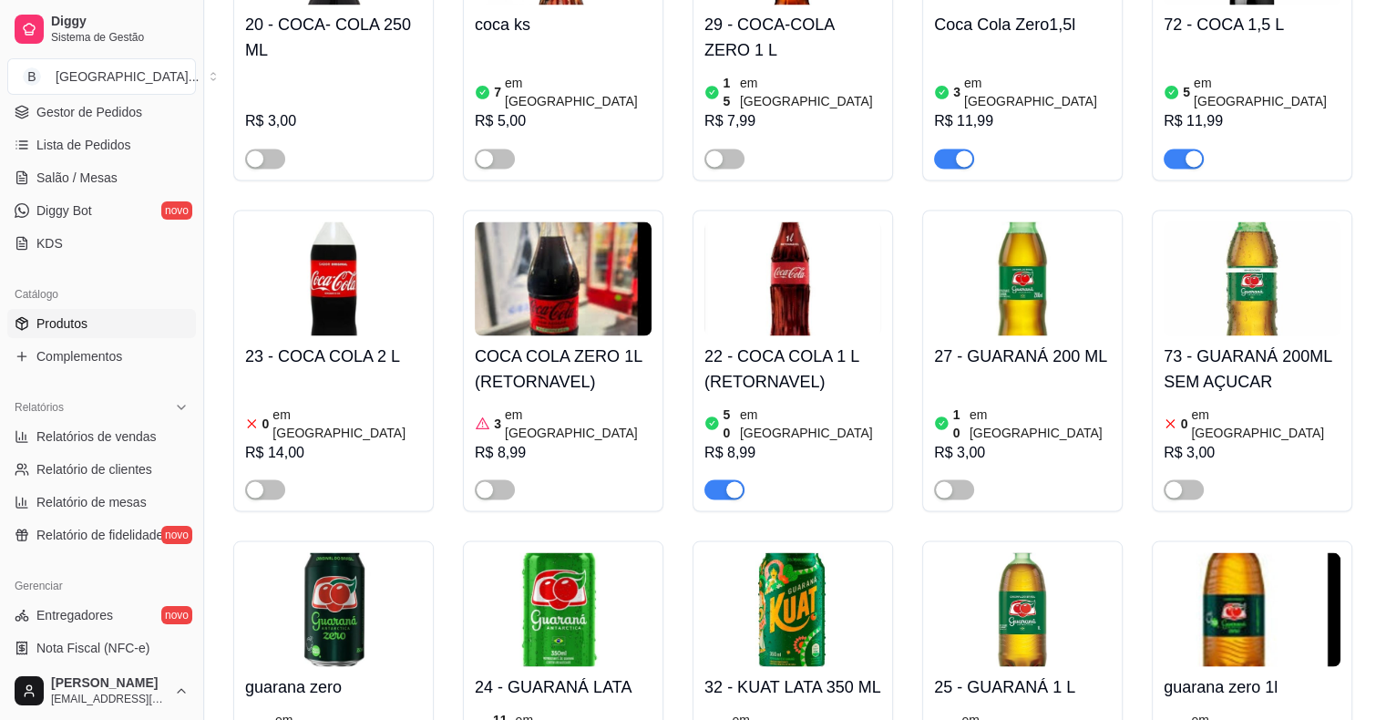
click at [532, 441] on div "R$ 8,99" at bounding box center [563, 452] width 177 height 22
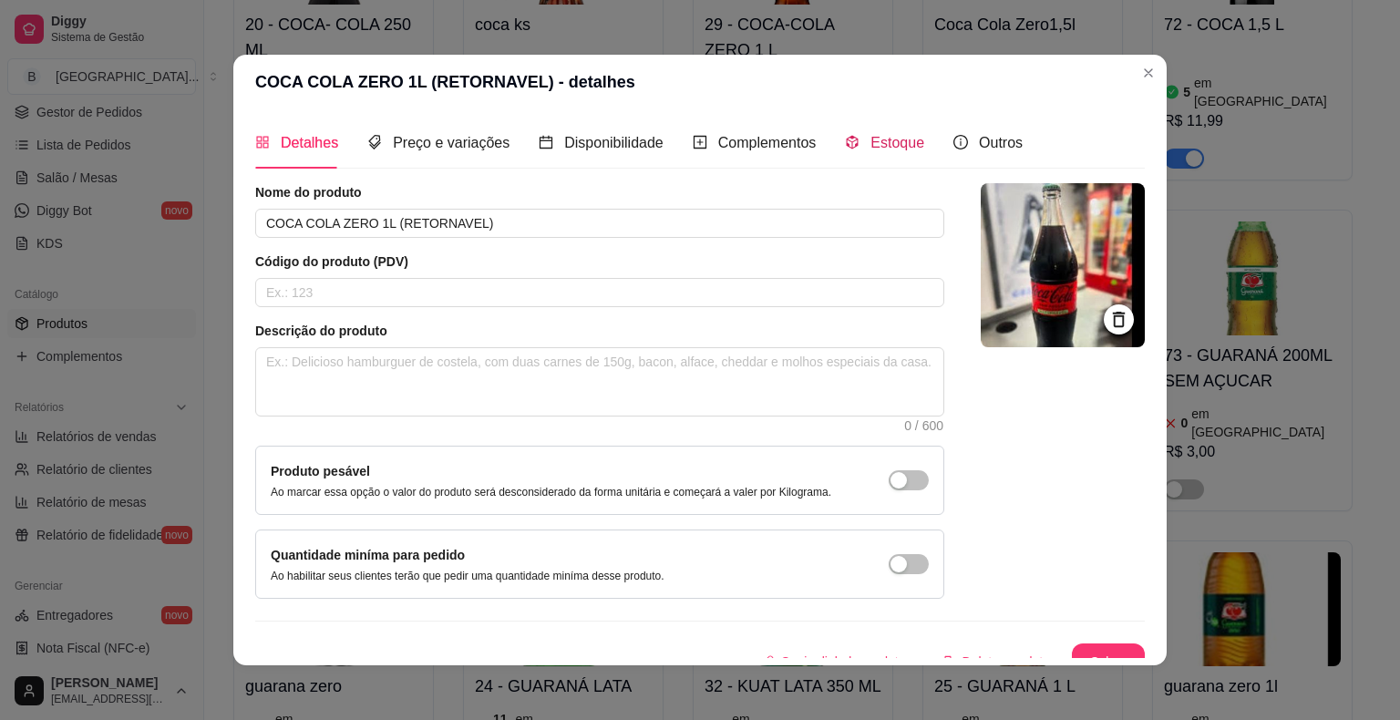
click at [845, 135] on span at bounding box center [852, 142] width 15 height 15
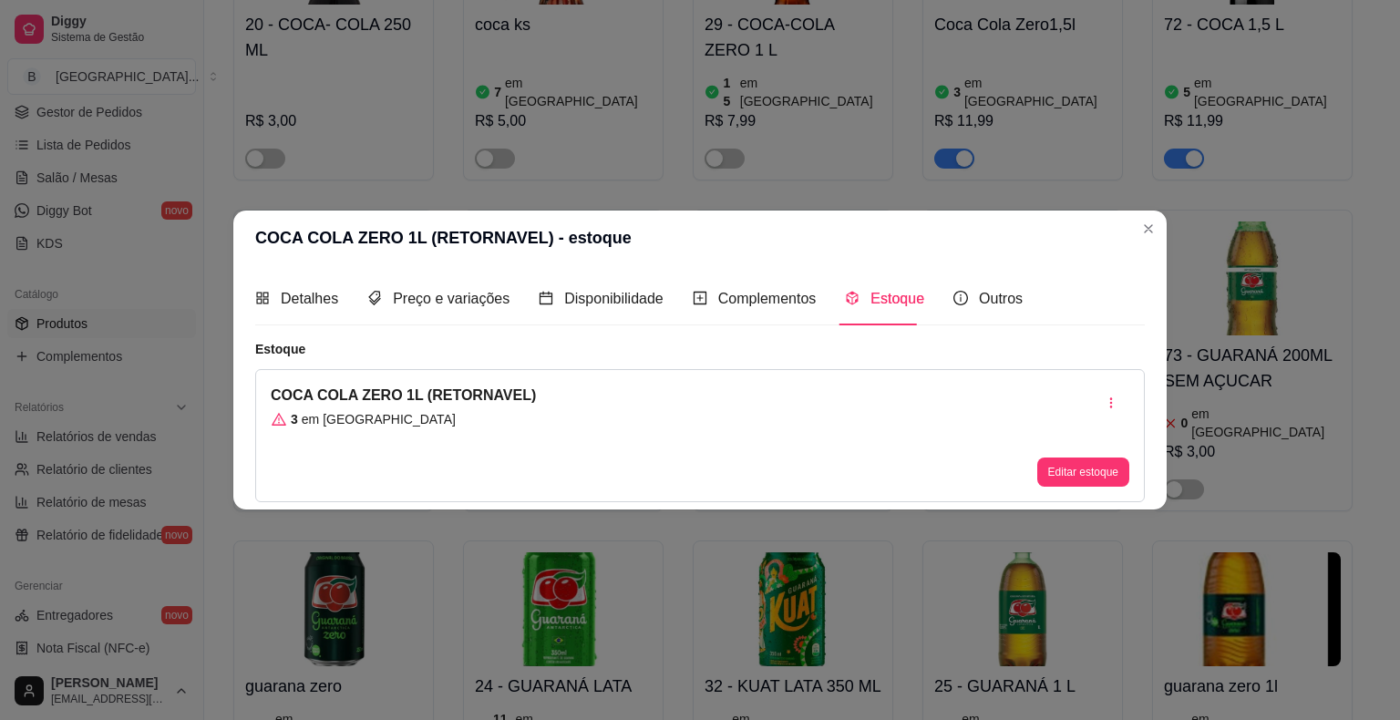
click at [1093, 456] on div "Editar estoque" at bounding box center [1083, 436] width 92 height 102
click at [1090, 466] on button "Editar estoque" at bounding box center [1083, 472] width 92 height 29
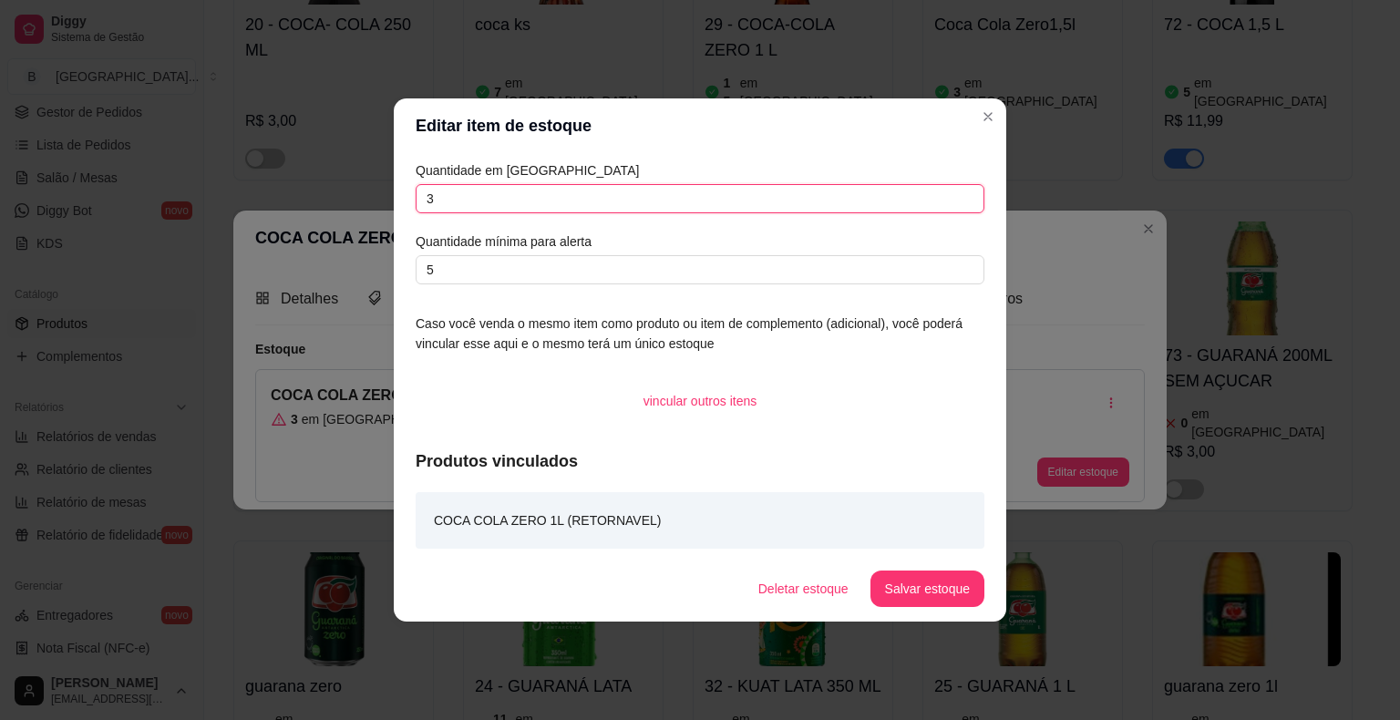
click at [669, 187] on input "3" at bounding box center [700, 198] width 569 height 29
type input "0"
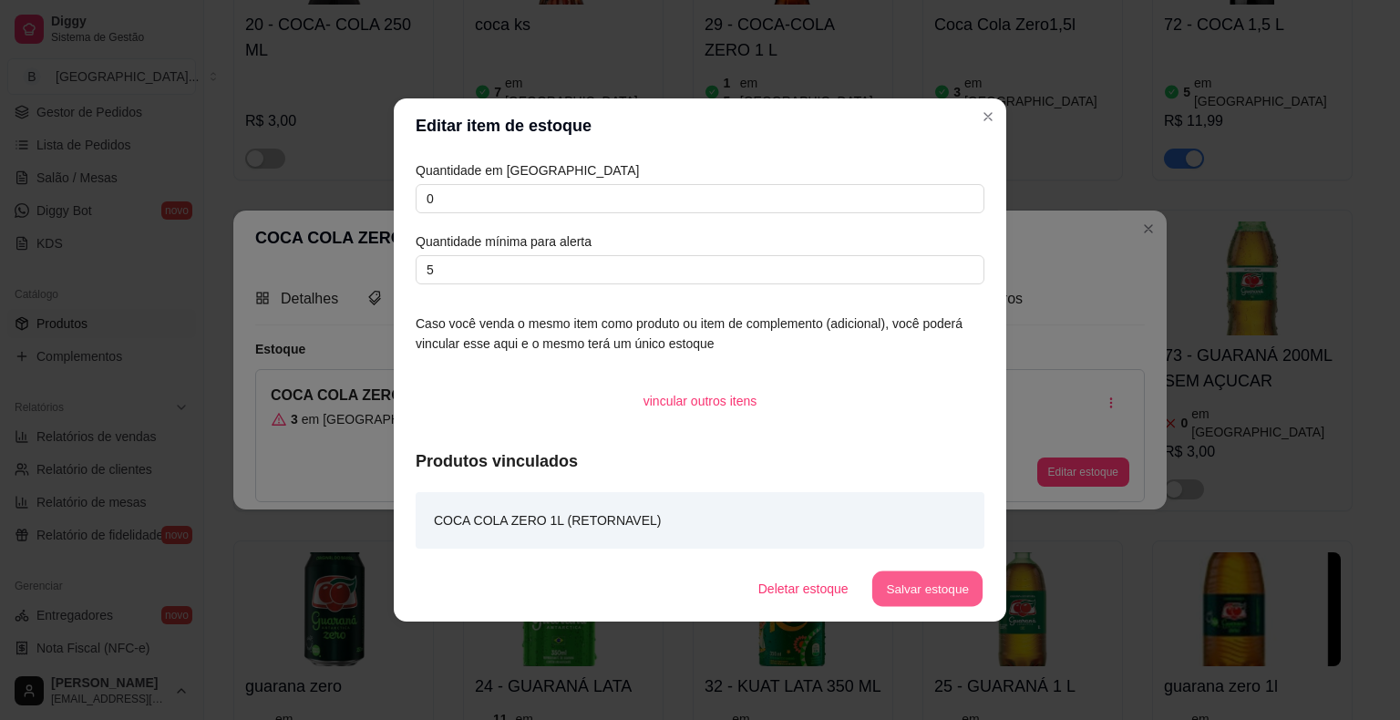
click at [886, 581] on button "Salvar estoque" at bounding box center [926, 589] width 111 height 36
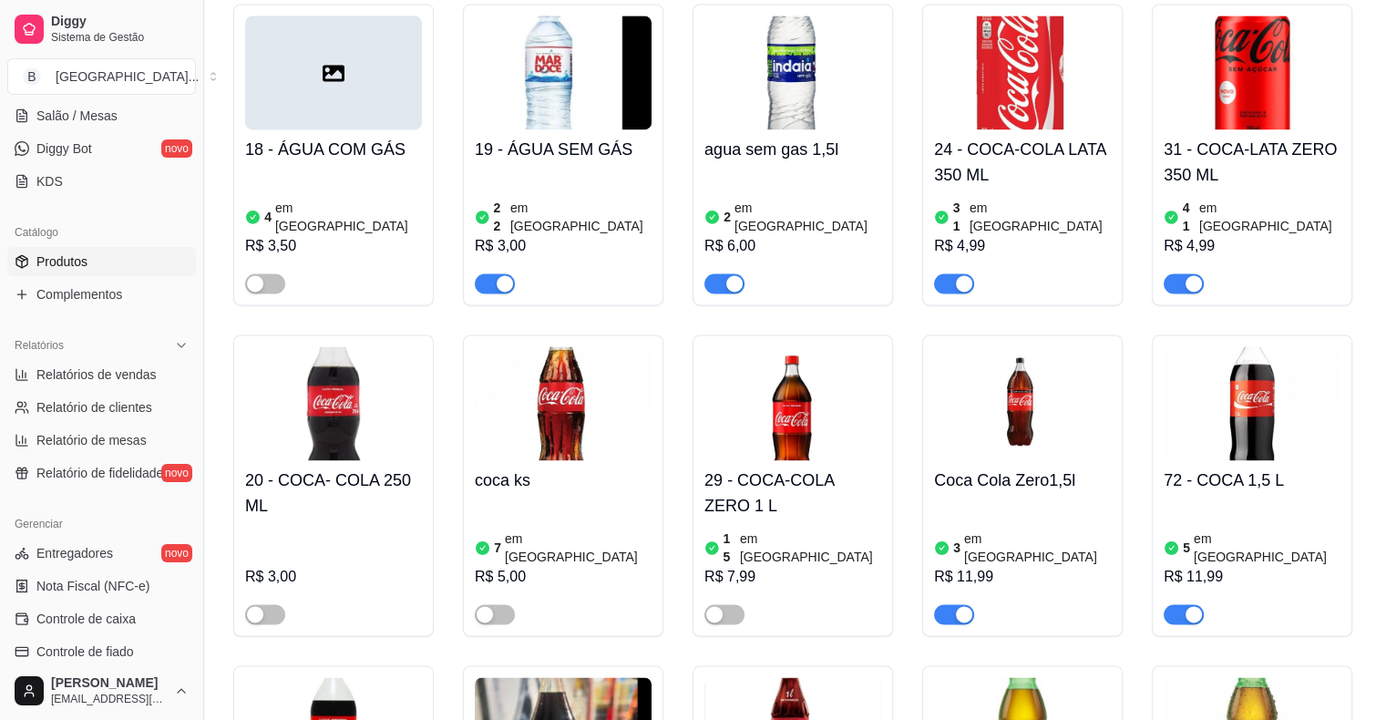
scroll to position [0, 0]
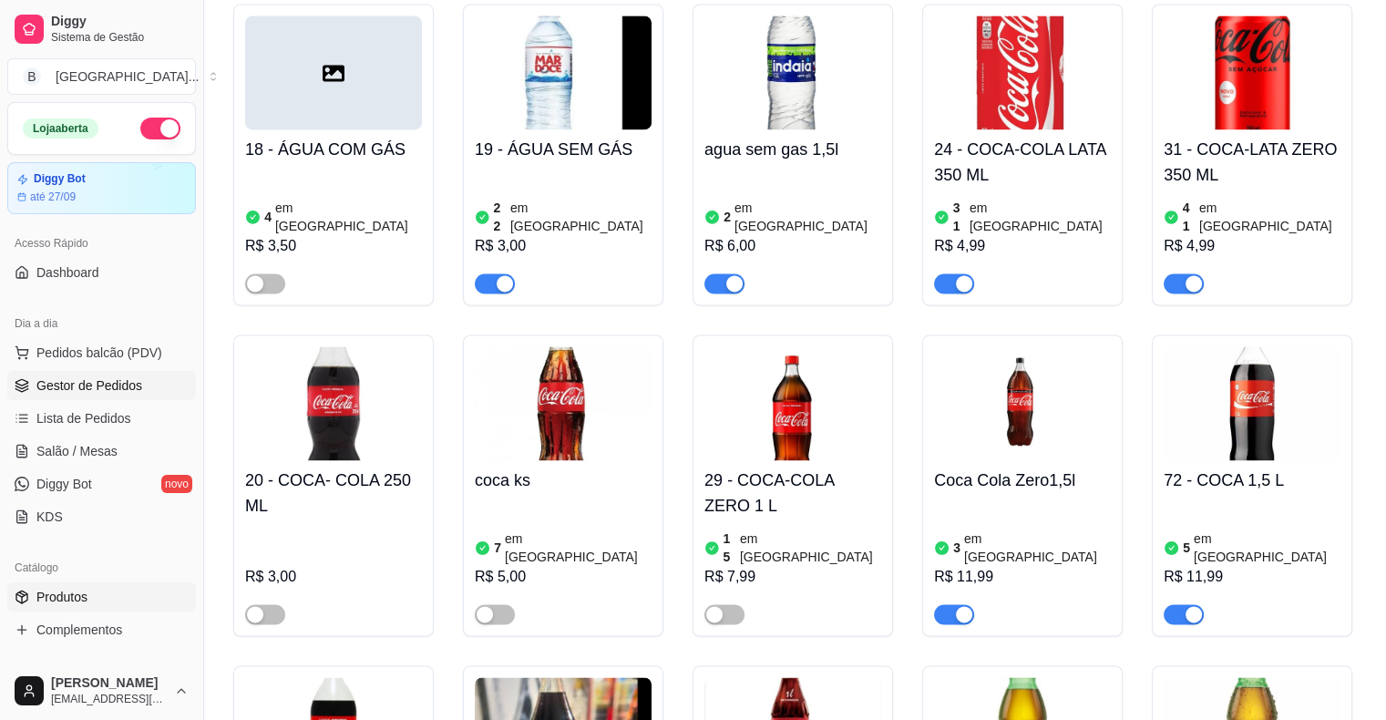
click at [130, 392] on span "Gestor de Pedidos" at bounding box center [89, 385] width 106 height 18
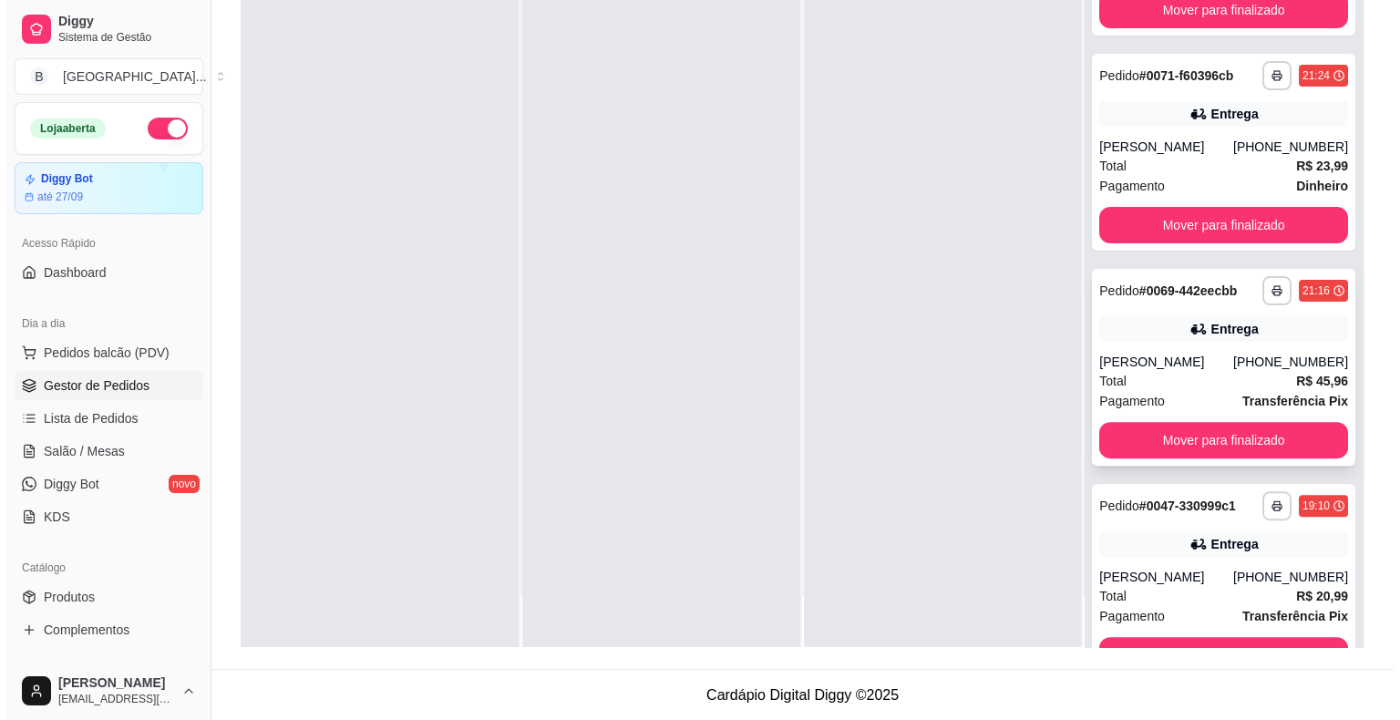
scroll to position [468, 0]
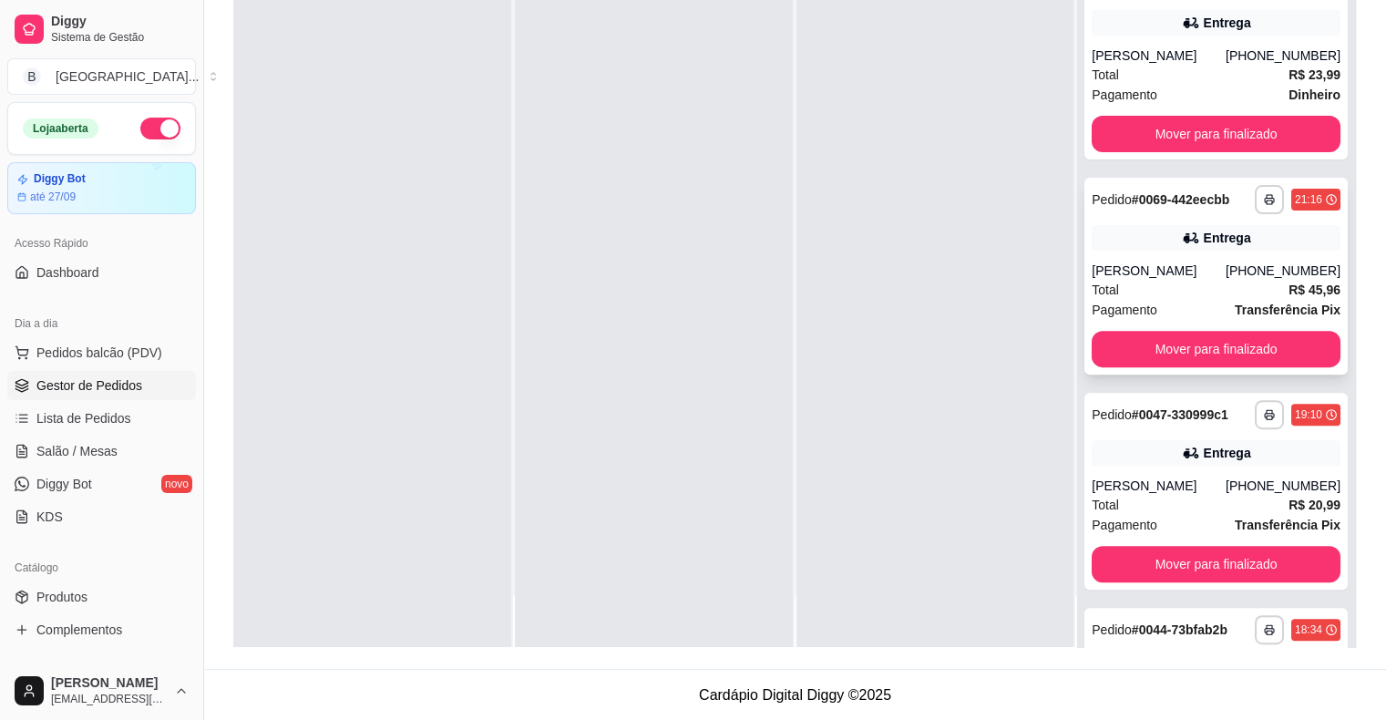
click at [1116, 300] on span "Pagamento" at bounding box center [1125, 310] width 66 height 20
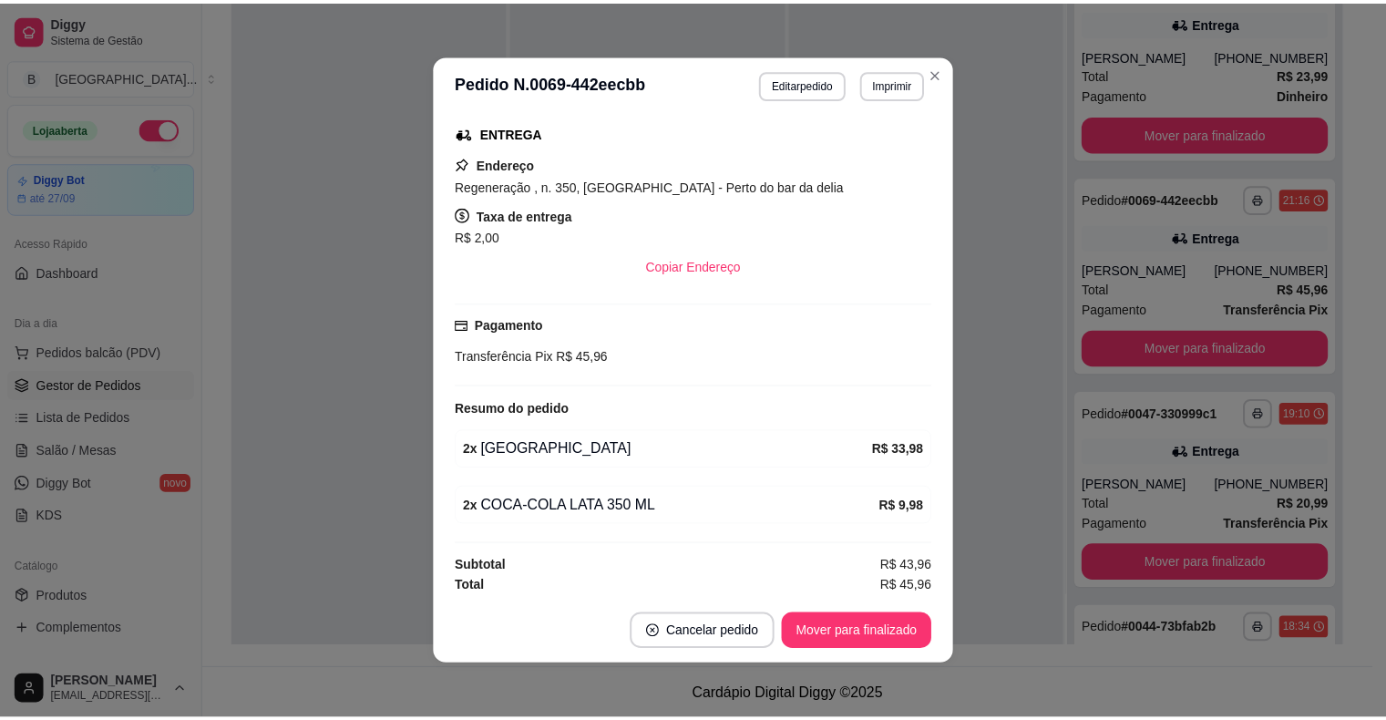
scroll to position [4, 0]
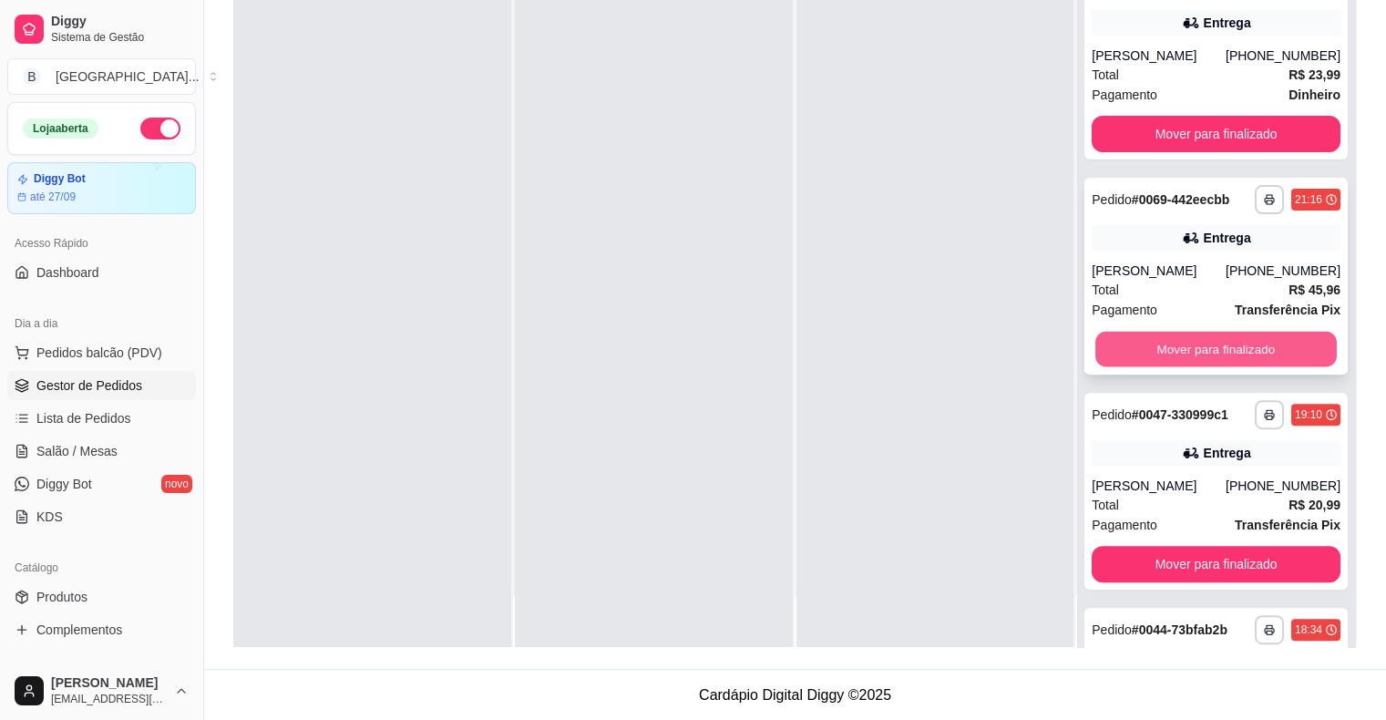
click at [1167, 343] on button "Mover para finalizado" at bounding box center [1217, 350] width 242 height 36
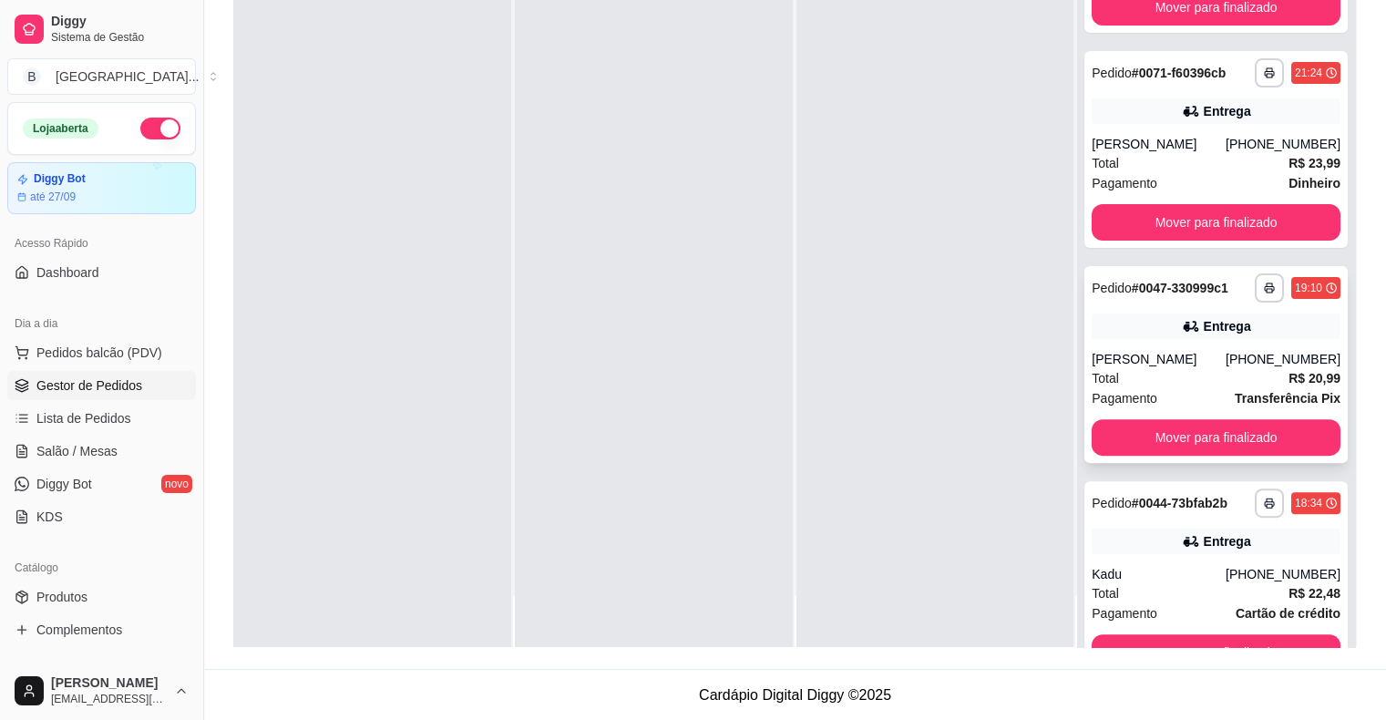
scroll to position [435, 0]
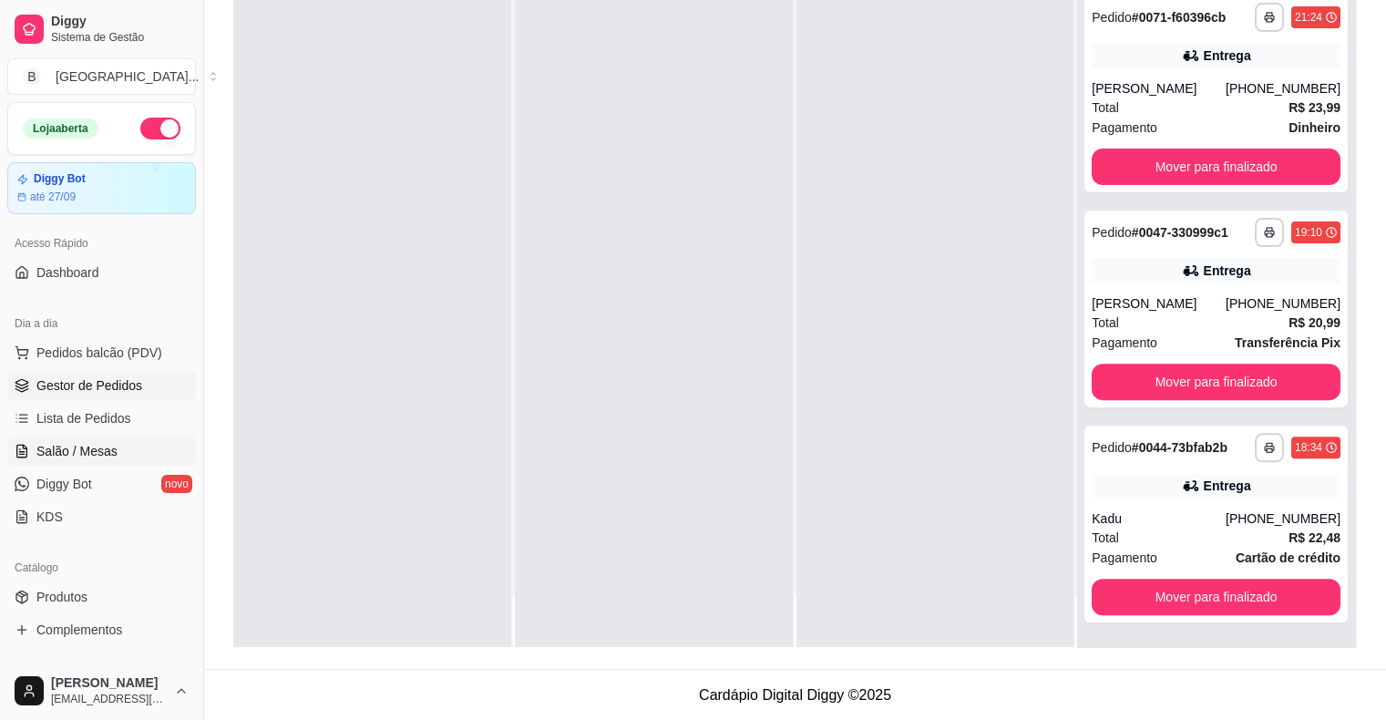
click at [102, 442] on span "Salão / Mesas" at bounding box center [76, 451] width 81 height 18
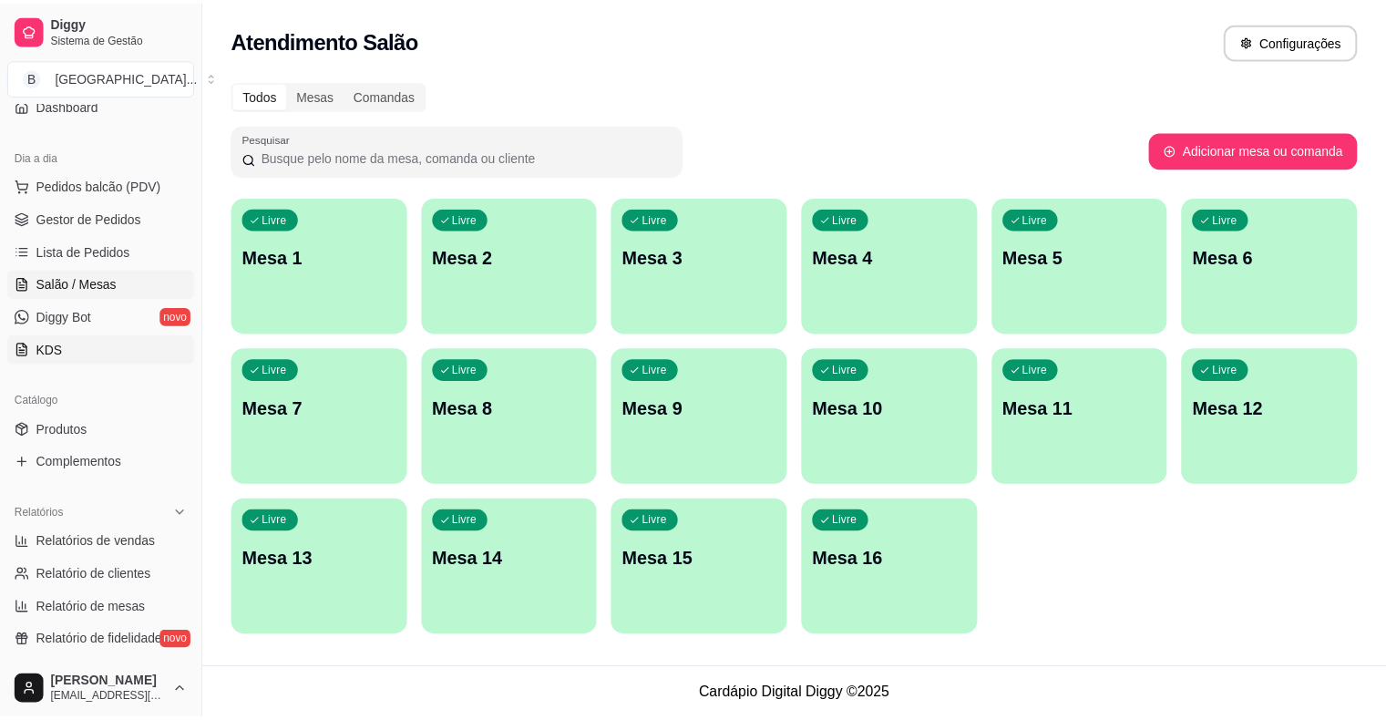
scroll to position [365, 0]
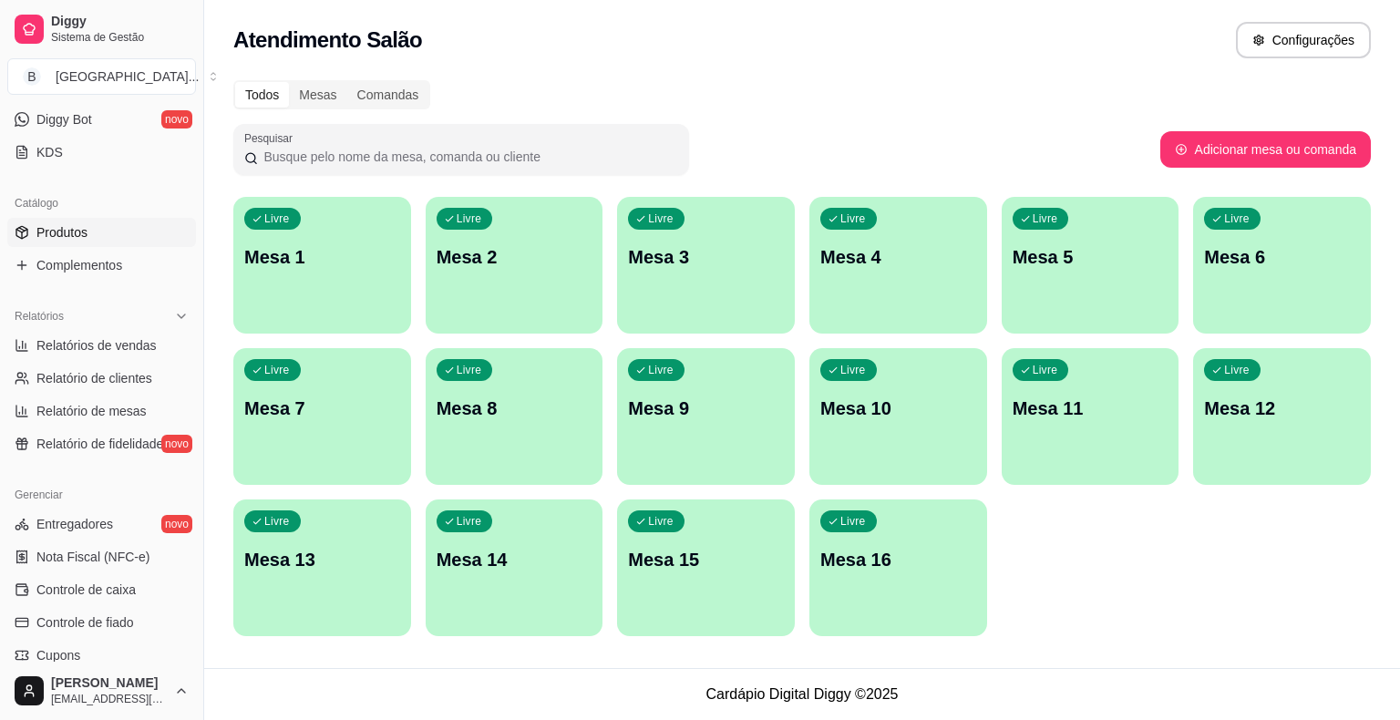
click at [134, 235] on link "Produtos" at bounding box center [101, 232] width 189 height 29
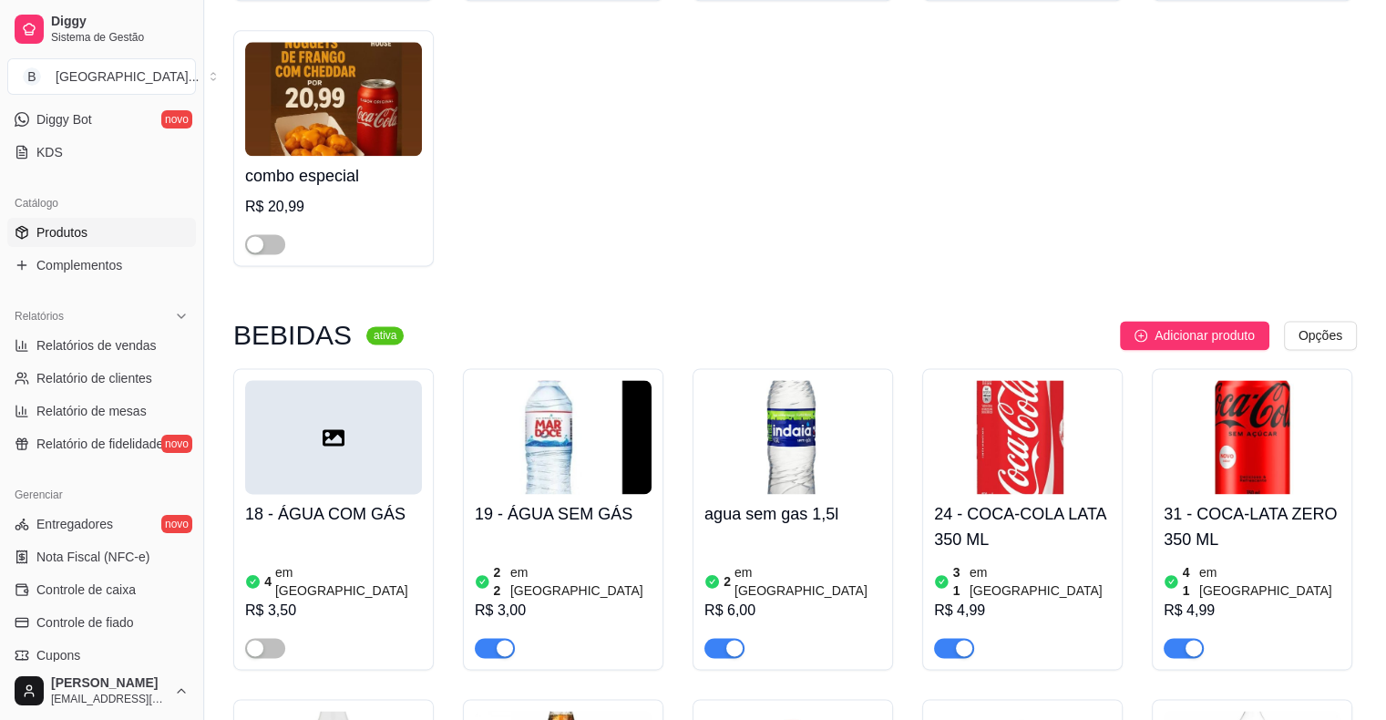
scroll to position [2734, 0]
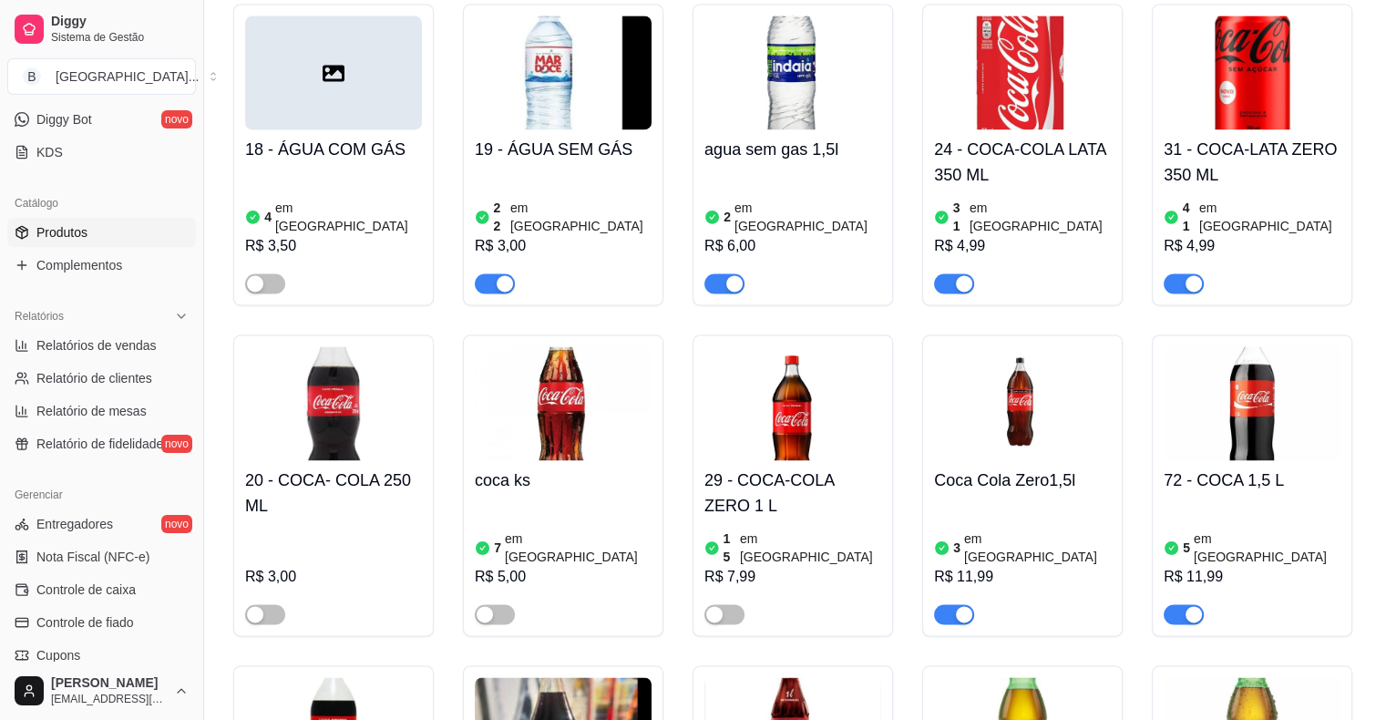
click at [761, 257] on div at bounding box center [793, 275] width 177 height 36
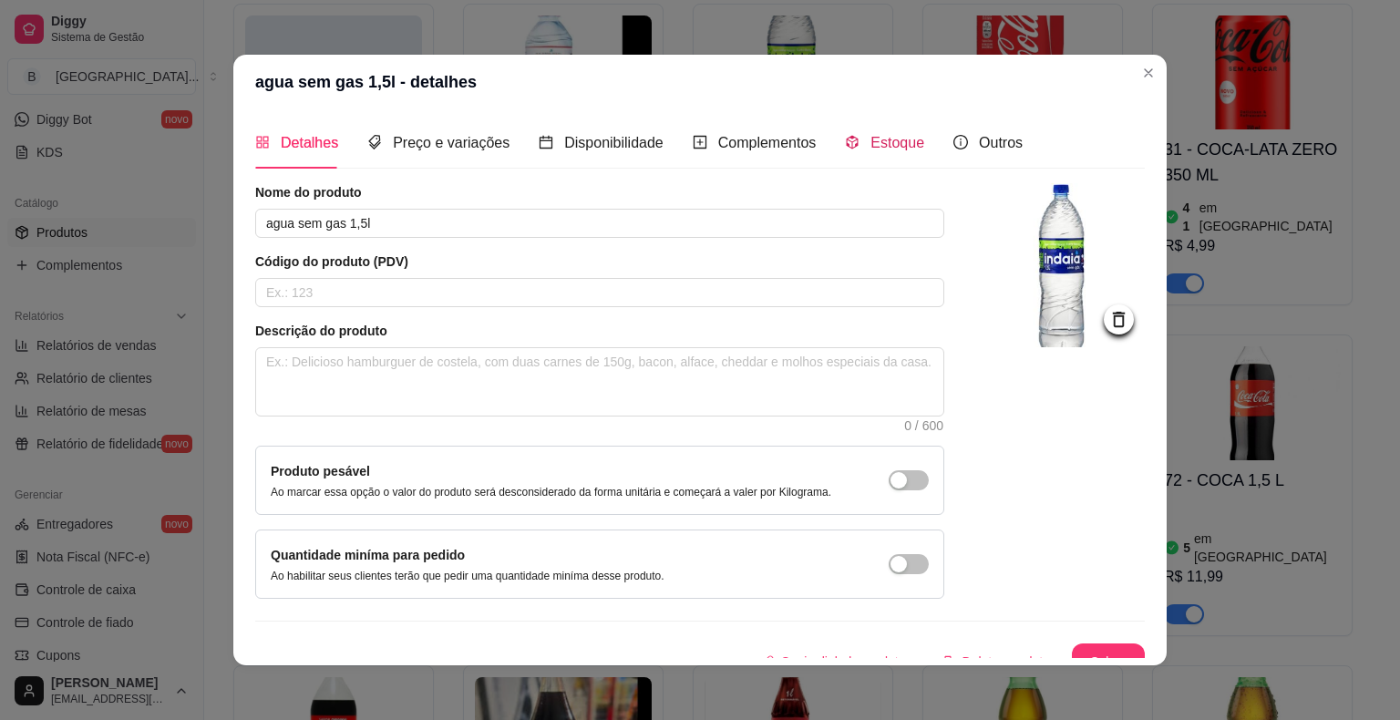
click at [845, 139] on icon "code-sandbox" at bounding box center [852, 142] width 15 height 15
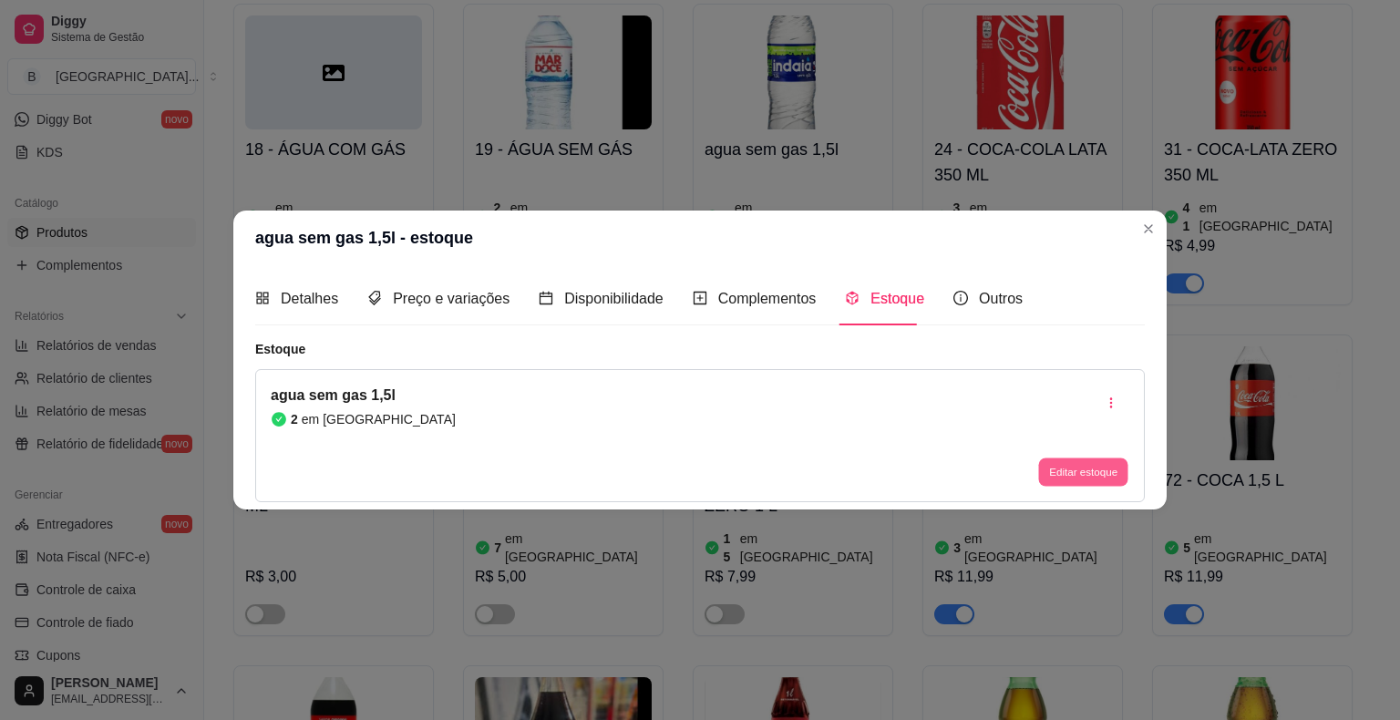
click at [1050, 465] on button "Editar estoque" at bounding box center [1082, 472] width 89 height 28
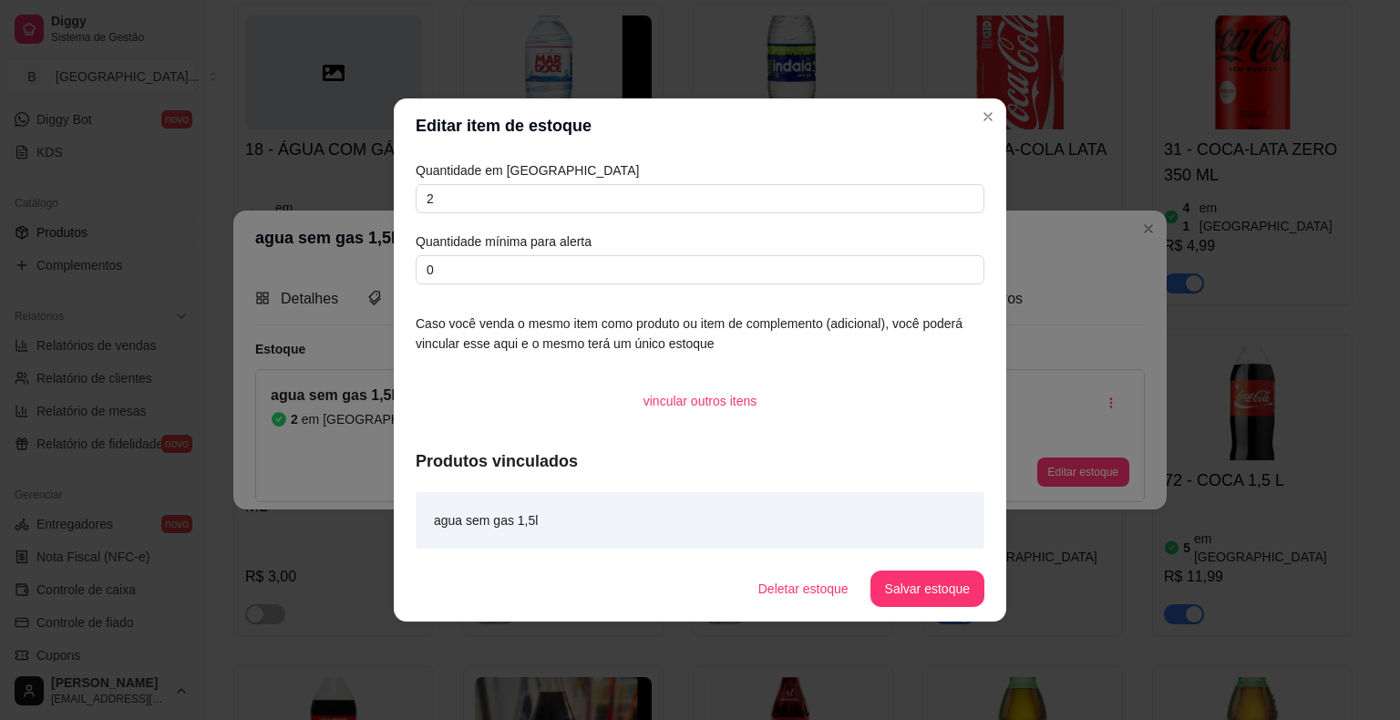
click at [808, 179] on article "Quantidade em [GEOGRAPHIC_DATA]" at bounding box center [700, 170] width 569 height 20
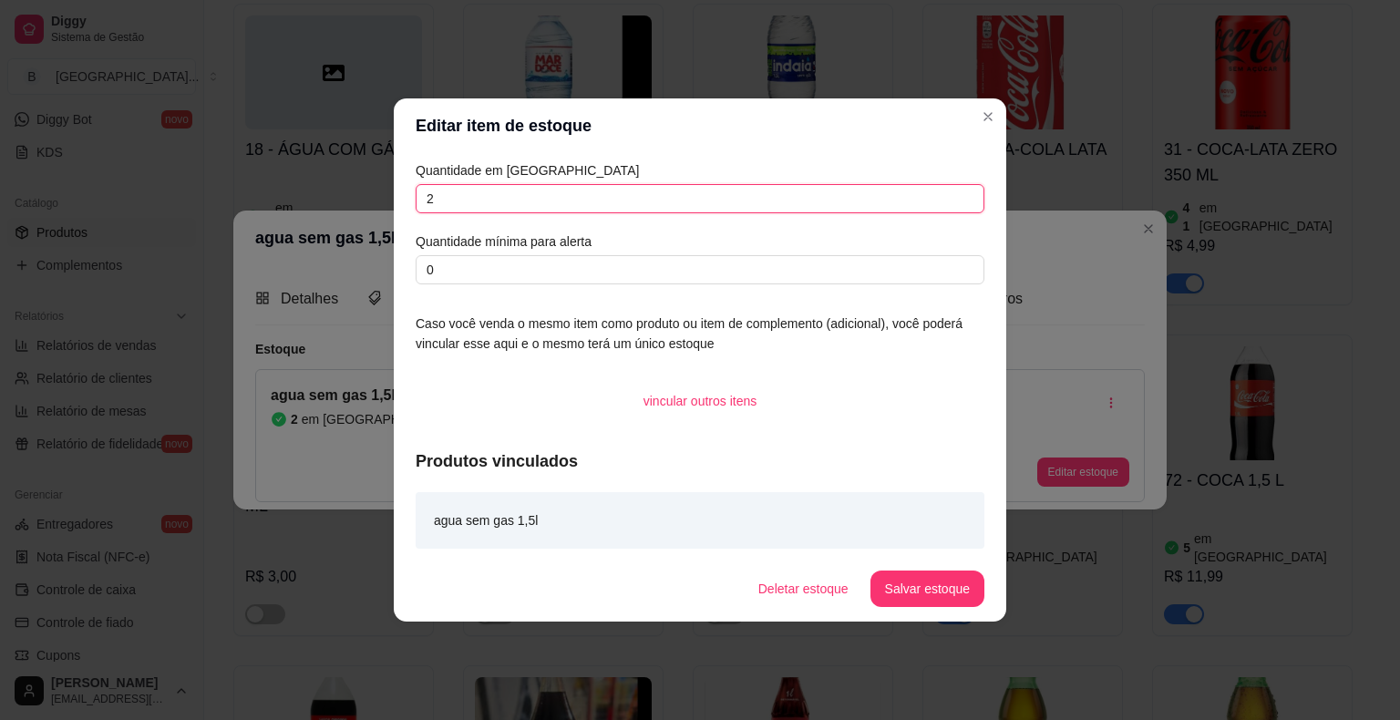
click at [673, 185] on input "2" at bounding box center [700, 198] width 569 height 29
type input "0"
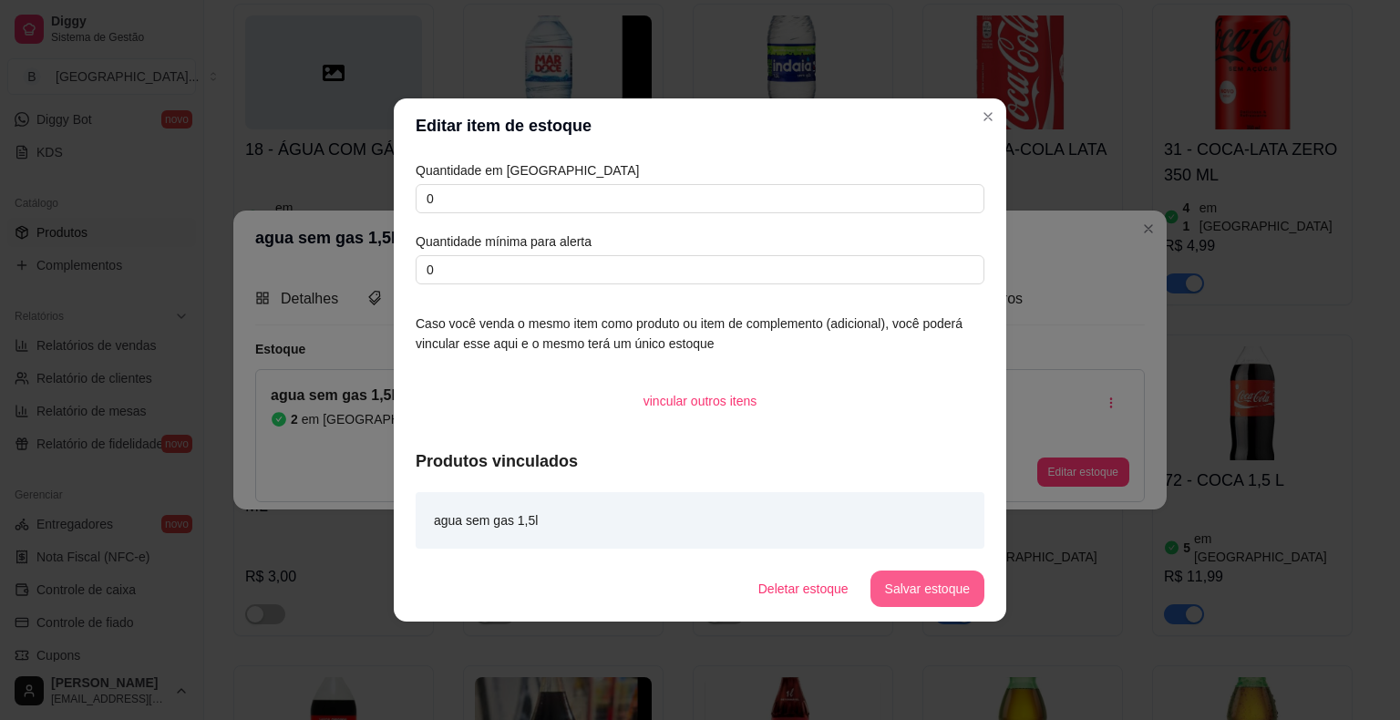
click at [941, 598] on button "Salvar estoque" at bounding box center [927, 589] width 114 height 36
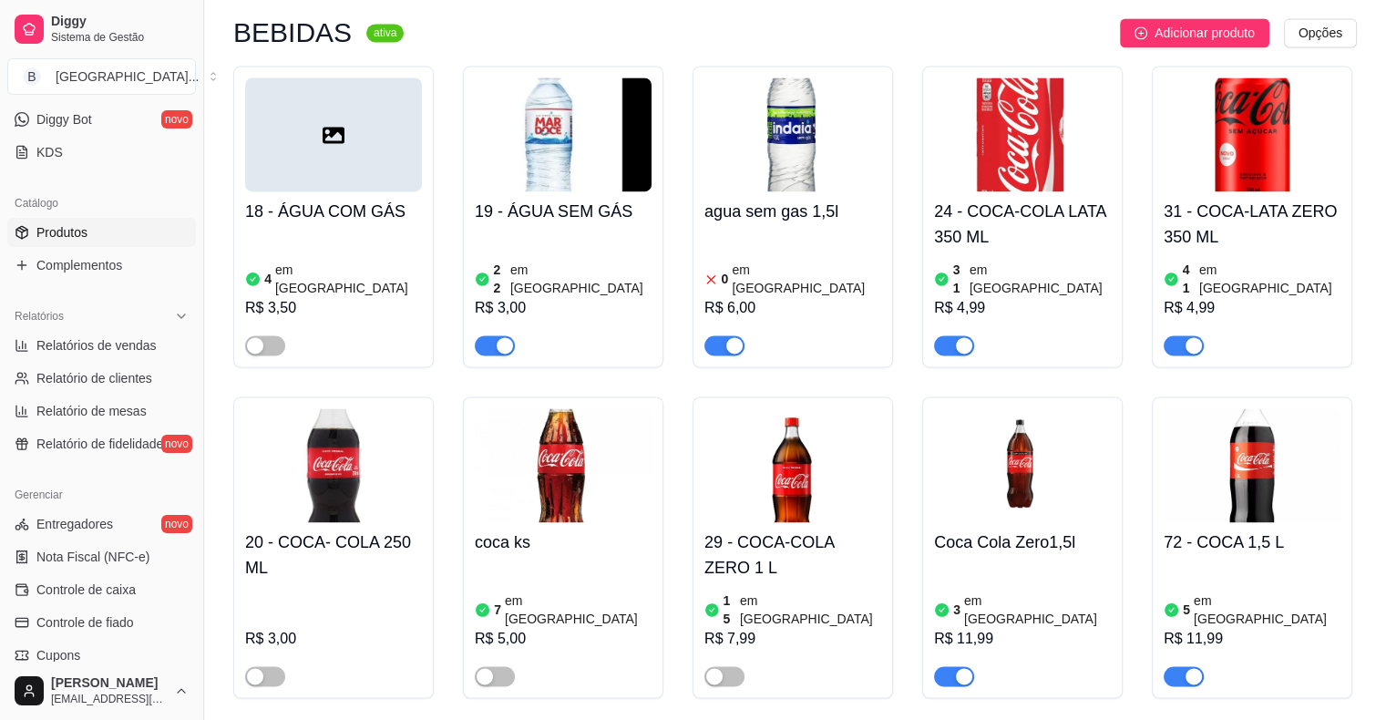
scroll to position [2643, 0]
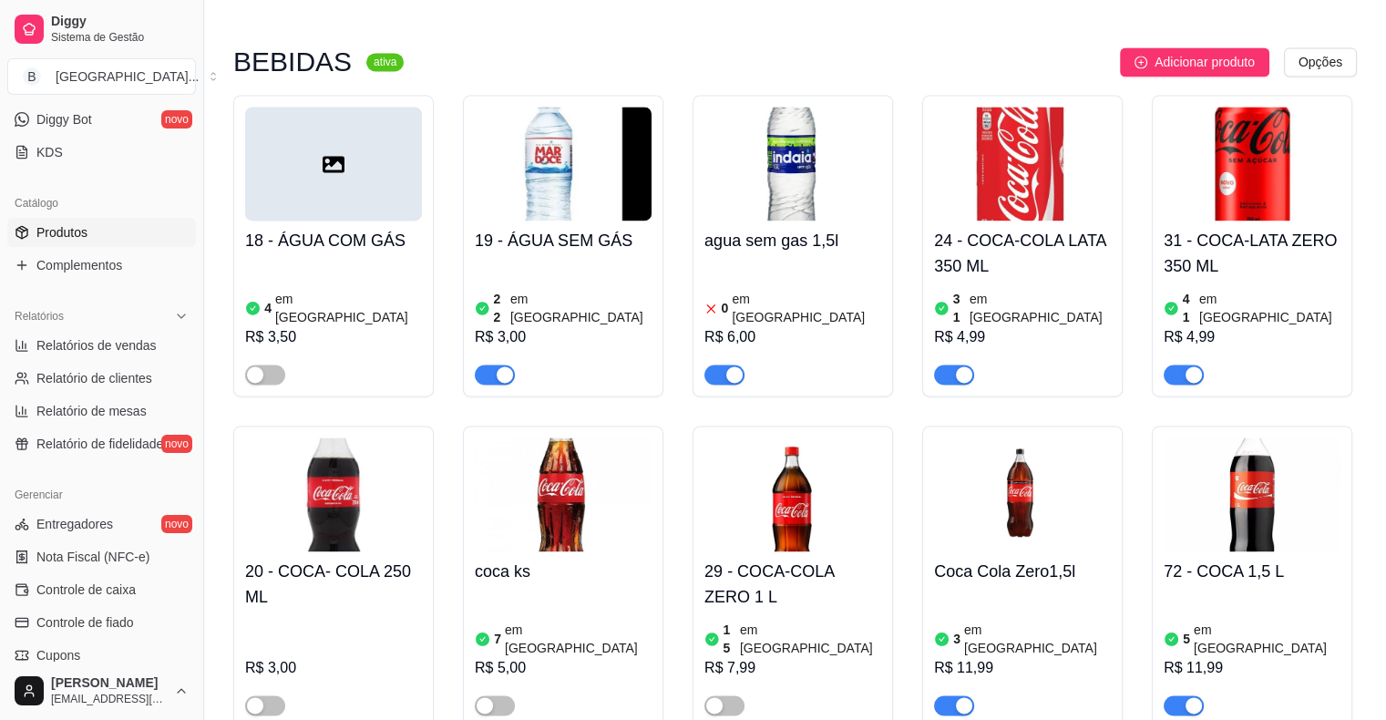
click at [722, 365] on span "button" at bounding box center [725, 375] width 40 height 20
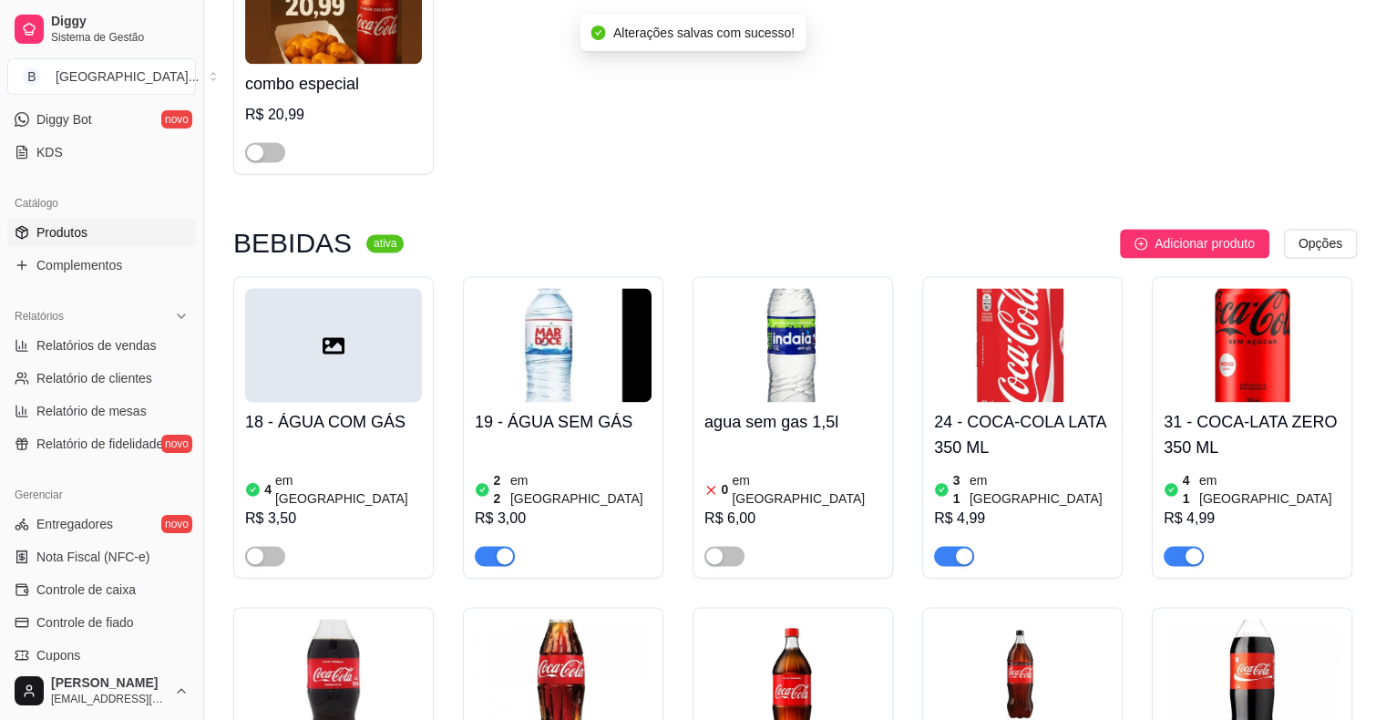
scroll to position [2461, 0]
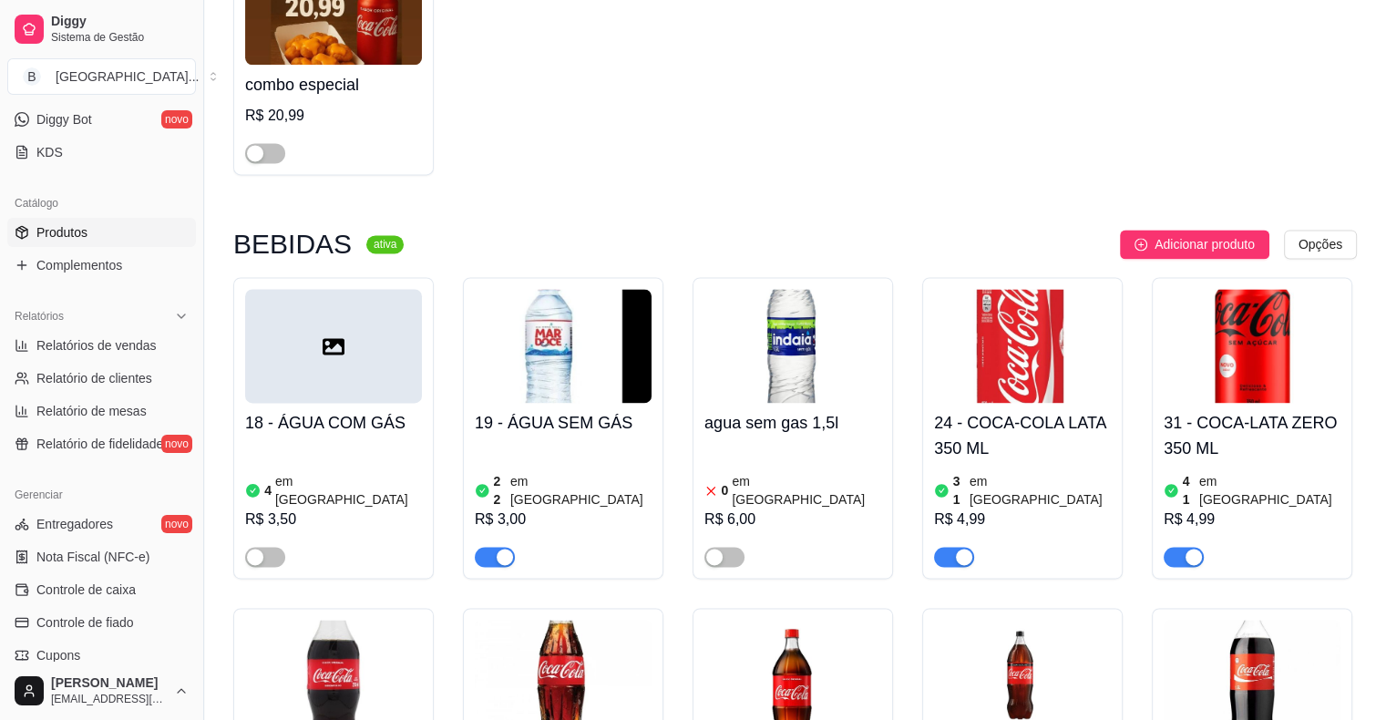
click at [551, 443] on div "22 em estoque R$ 3,00" at bounding box center [563, 505] width 177 height 124
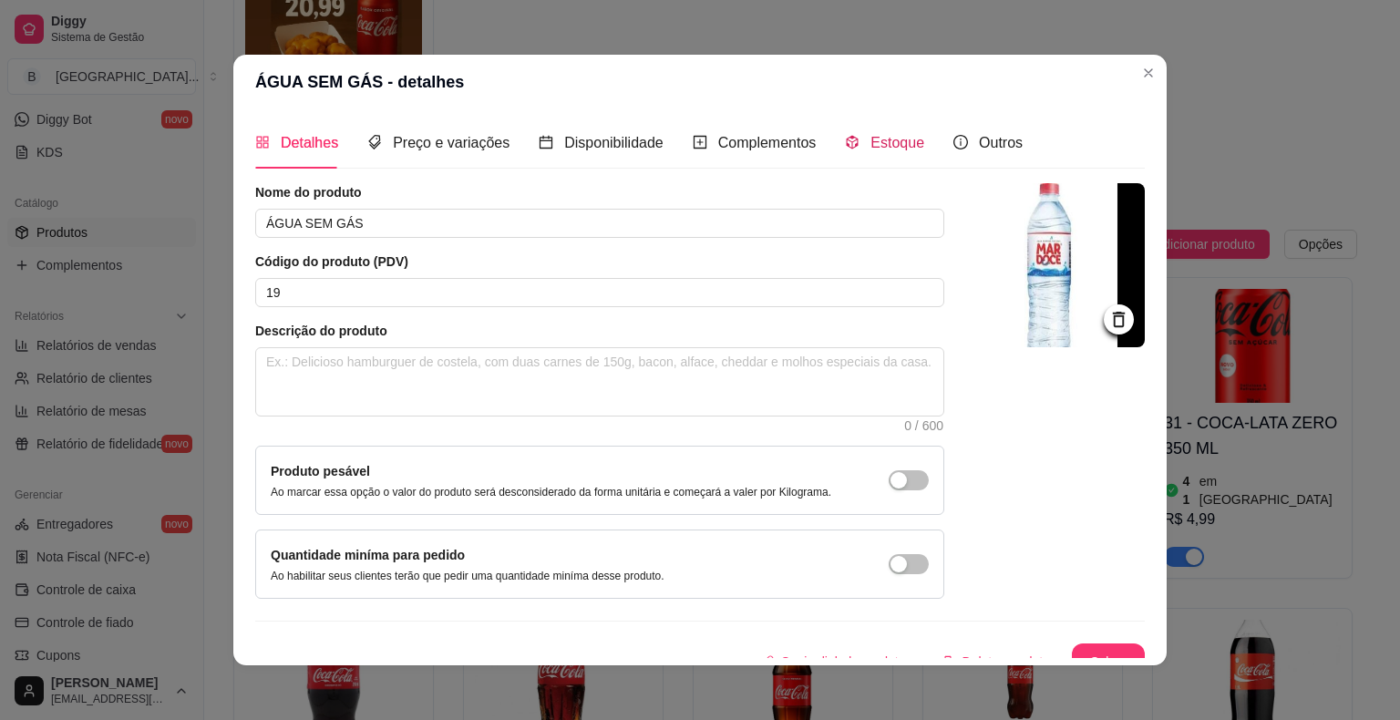
click at [883, 147] on span "Estoque" at bounding box center [897, 142] width 54 height 15
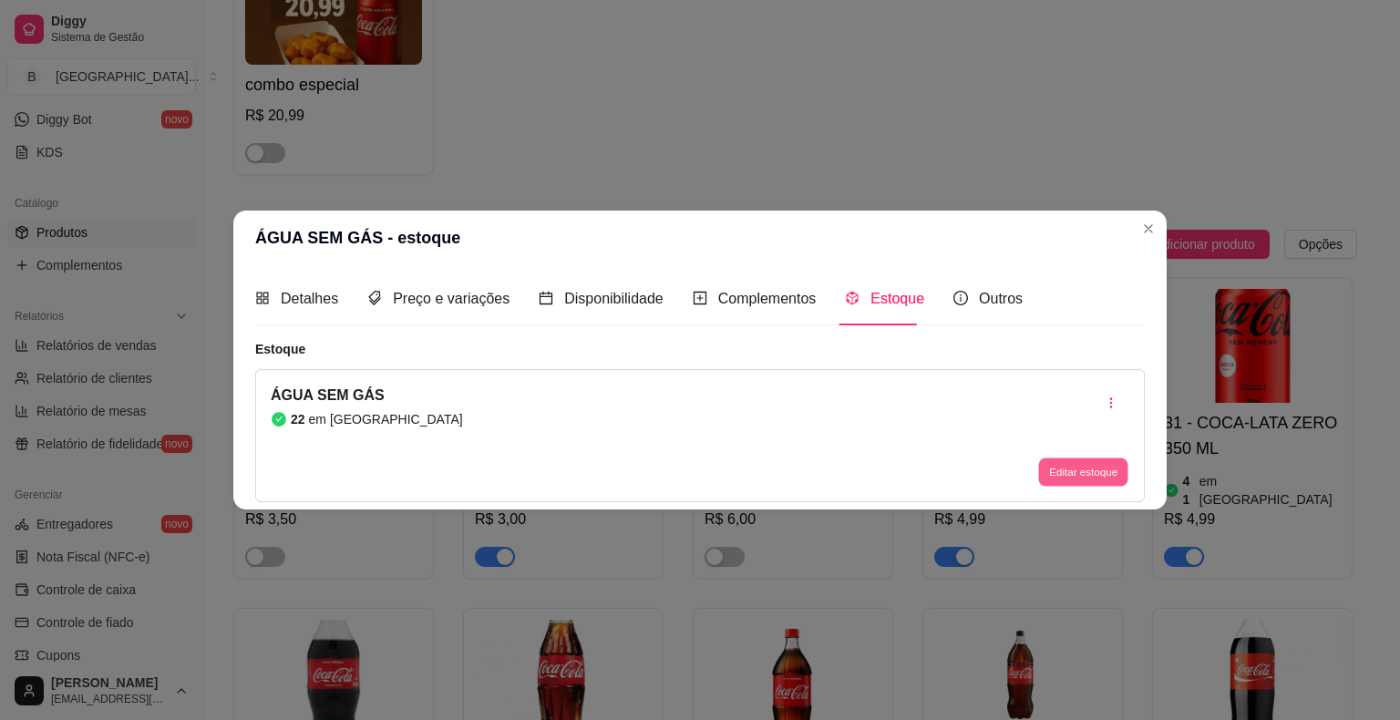
click at [1085, 466] on button "Editar estoque" at bounding box center [1082, 472] width 89 height 28
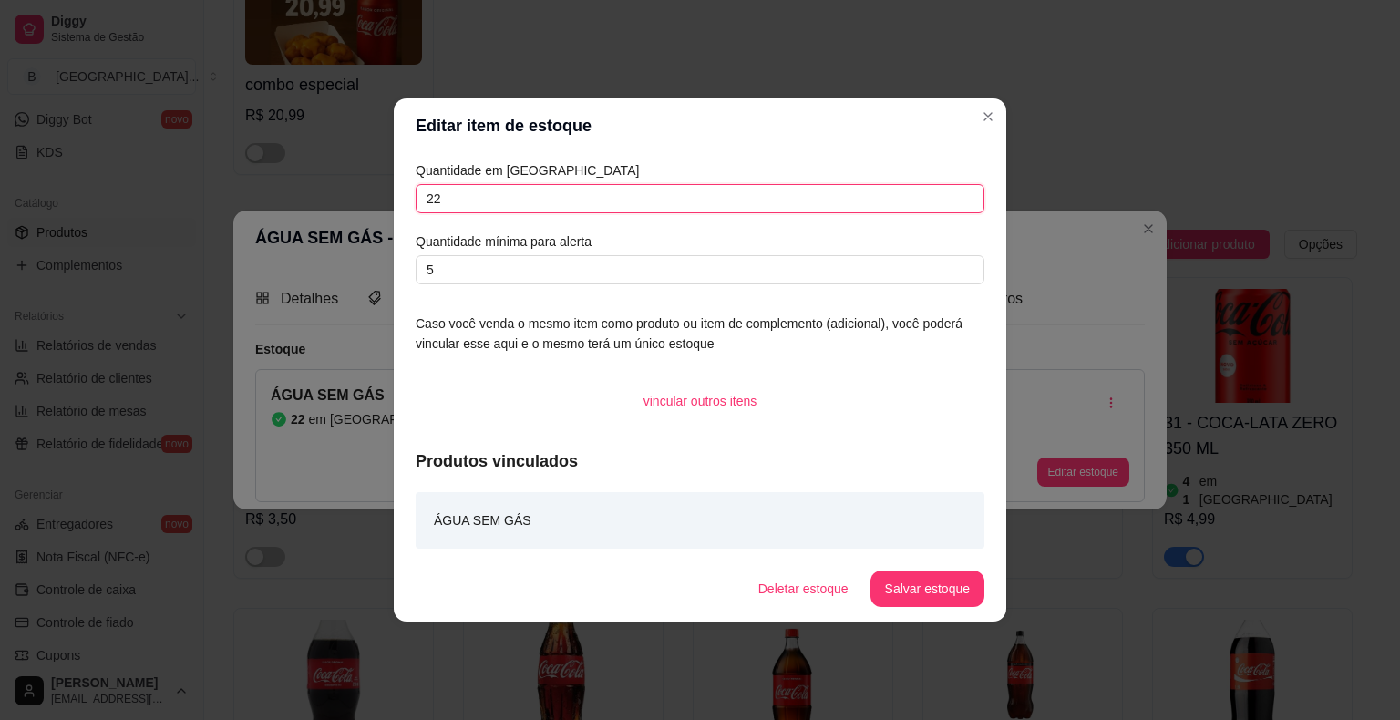
click at [620, 211] on input "22" at bounding box center [700, 198] width 569 height 29
type input "21"
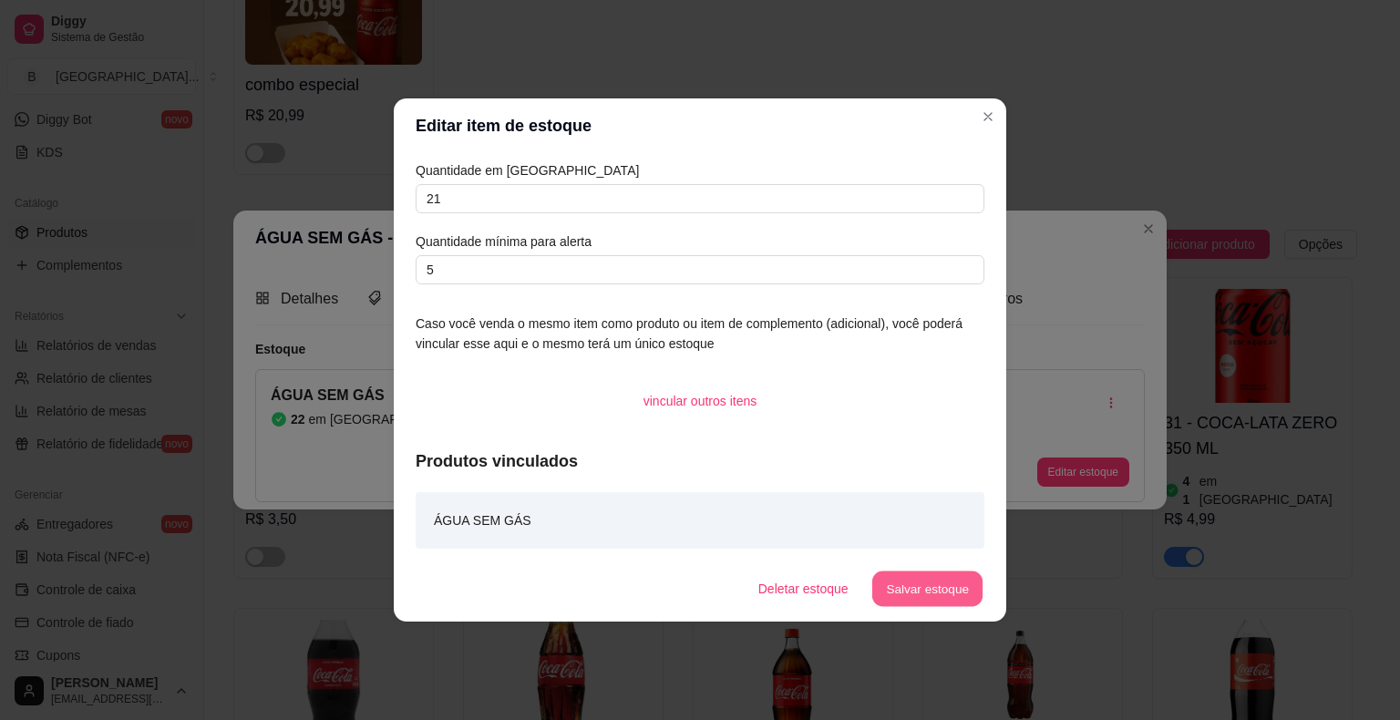
click at [922, 600] on button "Salvar estoque" at bounding box center [926, 589] width 111 height 36
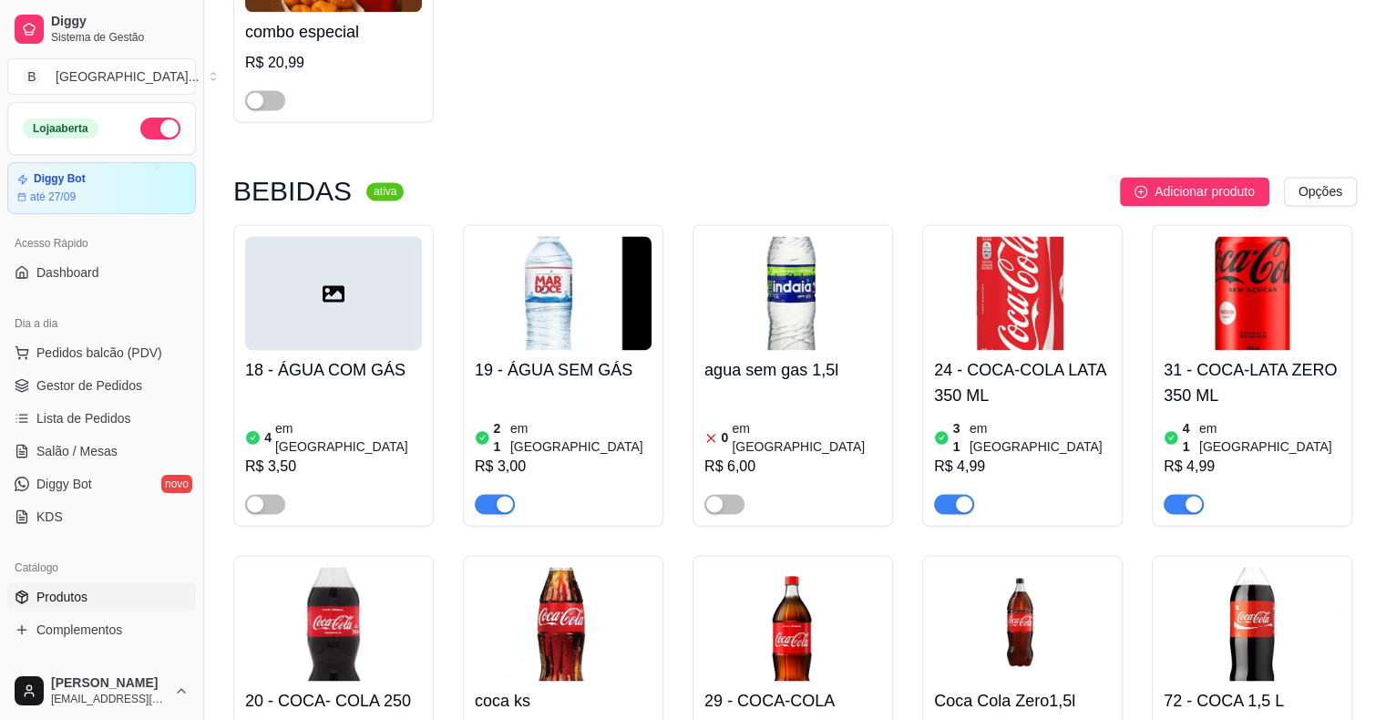
scroll to position [2370, 0]
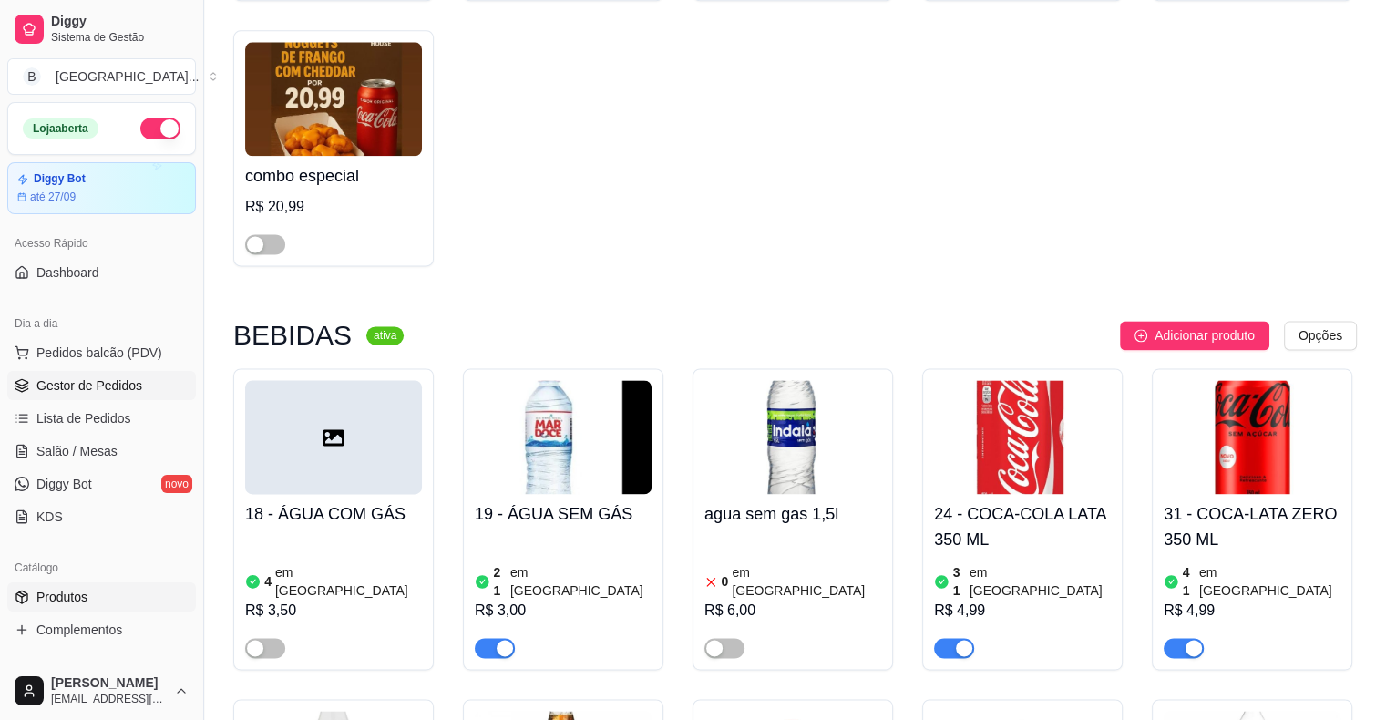
click at [84, 395] on link "Gestor de Pedidos" at bounding box center [101, 385] width 189 height 29
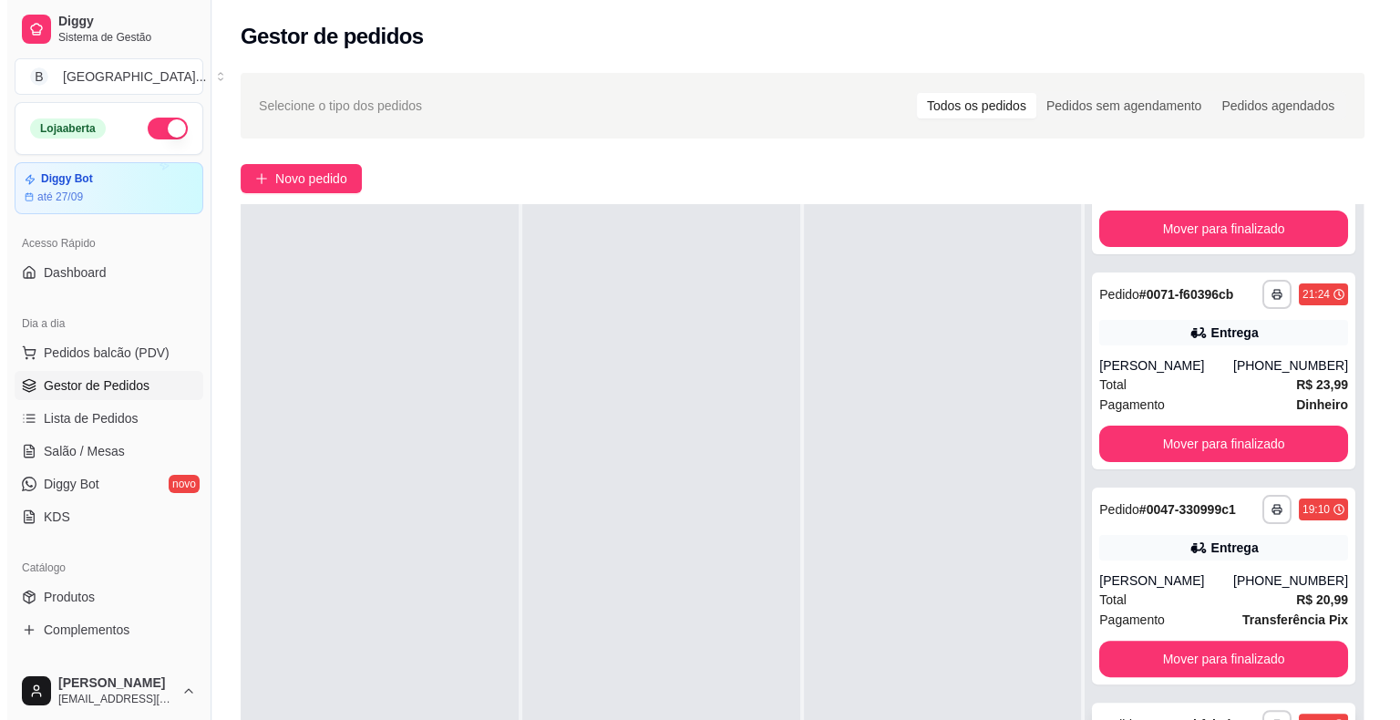
scroll to position [277, 0]
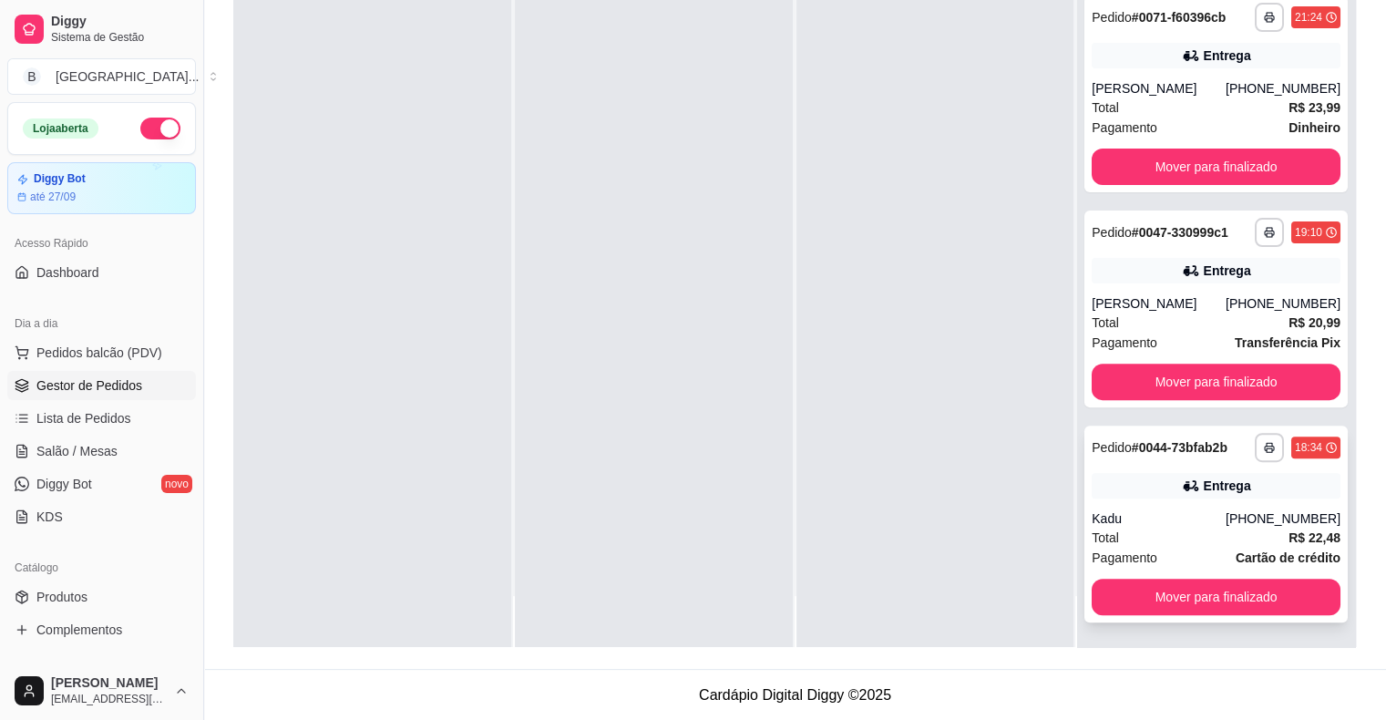
click at [1174, 538] on div "Total R$ 22,48" at bounding box center [1216, 538] width 249 height 20
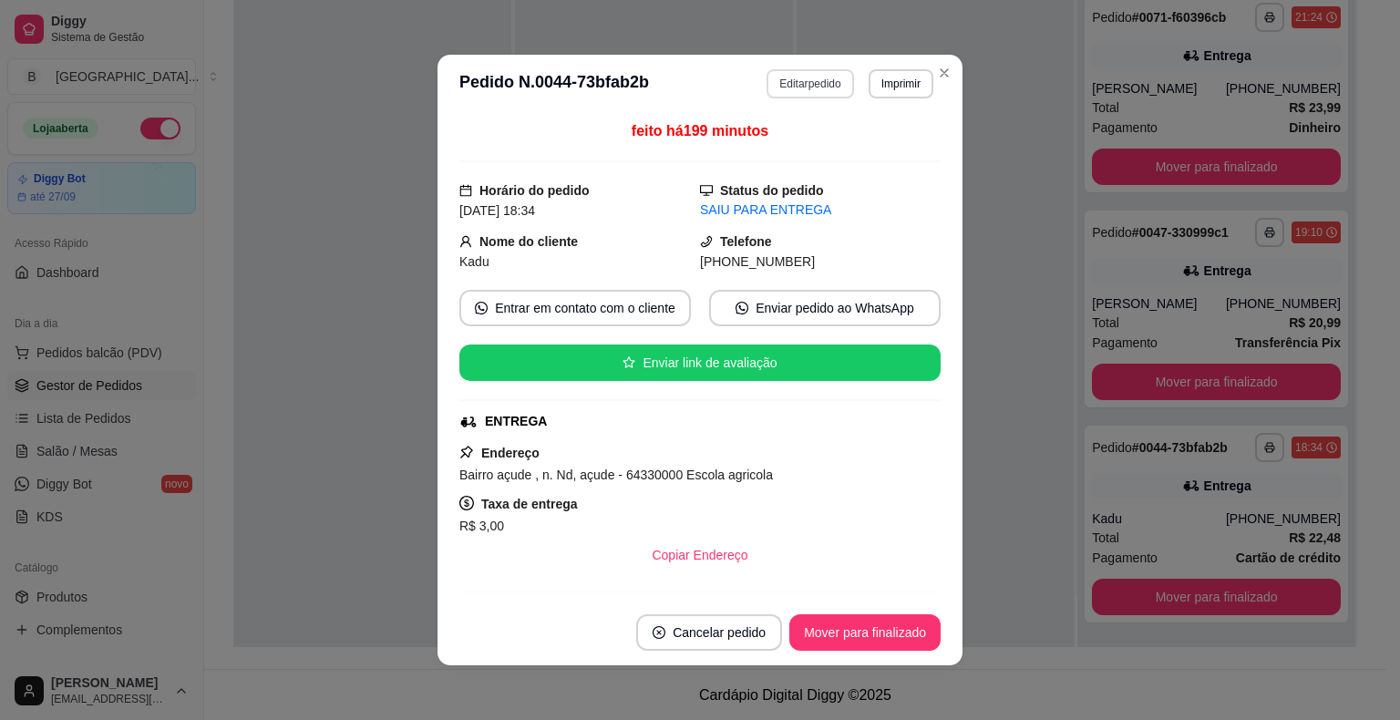
click at [783, 80] on button "Editar pedido" at bounding box center [809, 83] width 87 height 29
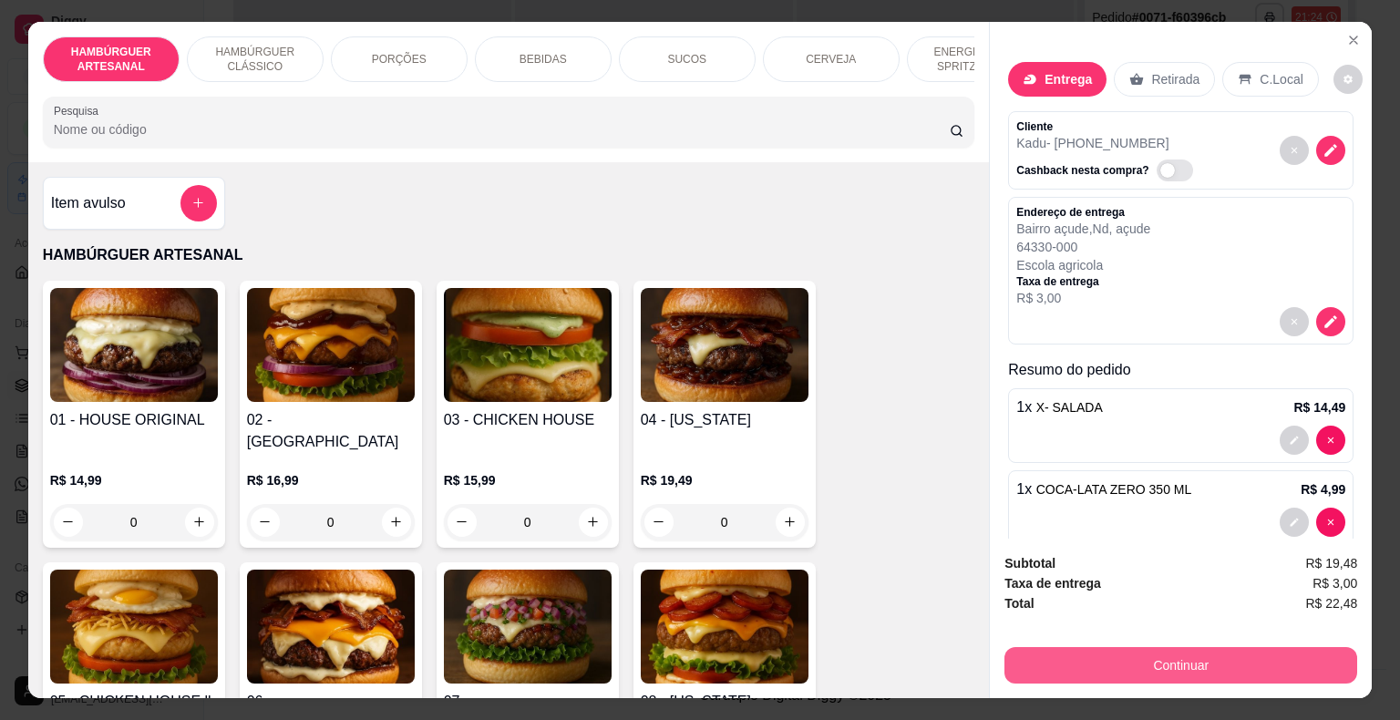
click at [1202, 647] on button "Continuar" at bounding box center [1180, 665] width 353 height 36
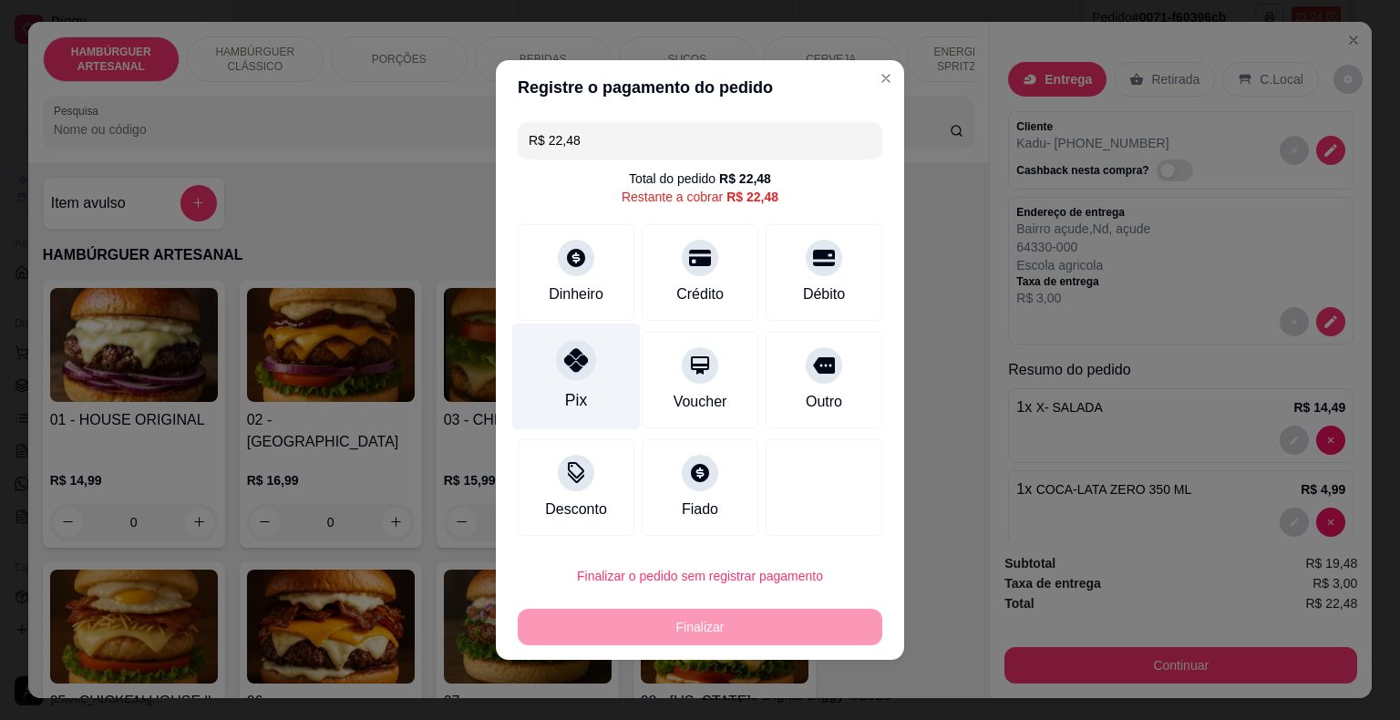
click at [587, 376] on div "Pix" at bounding box center [576, 377] width 129 height 107
type input "R$ 0,00"
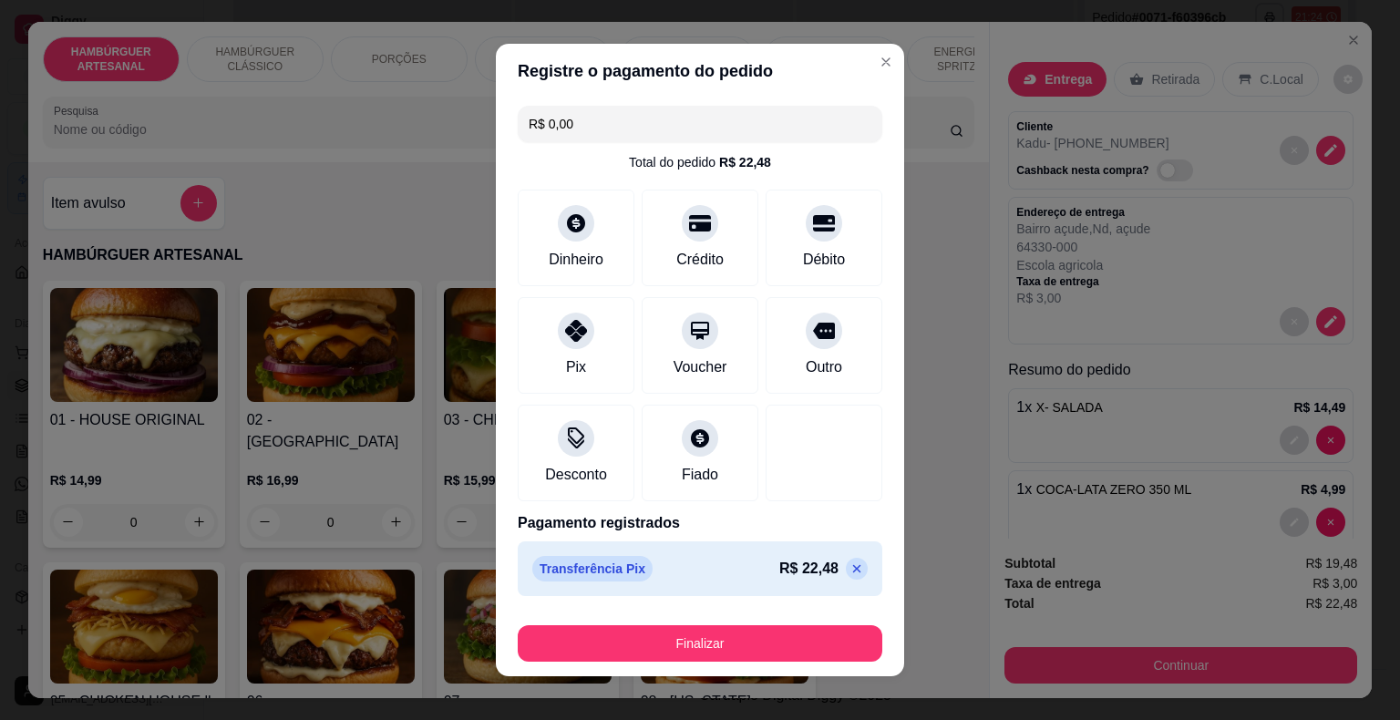
scroll to position [14, 0]
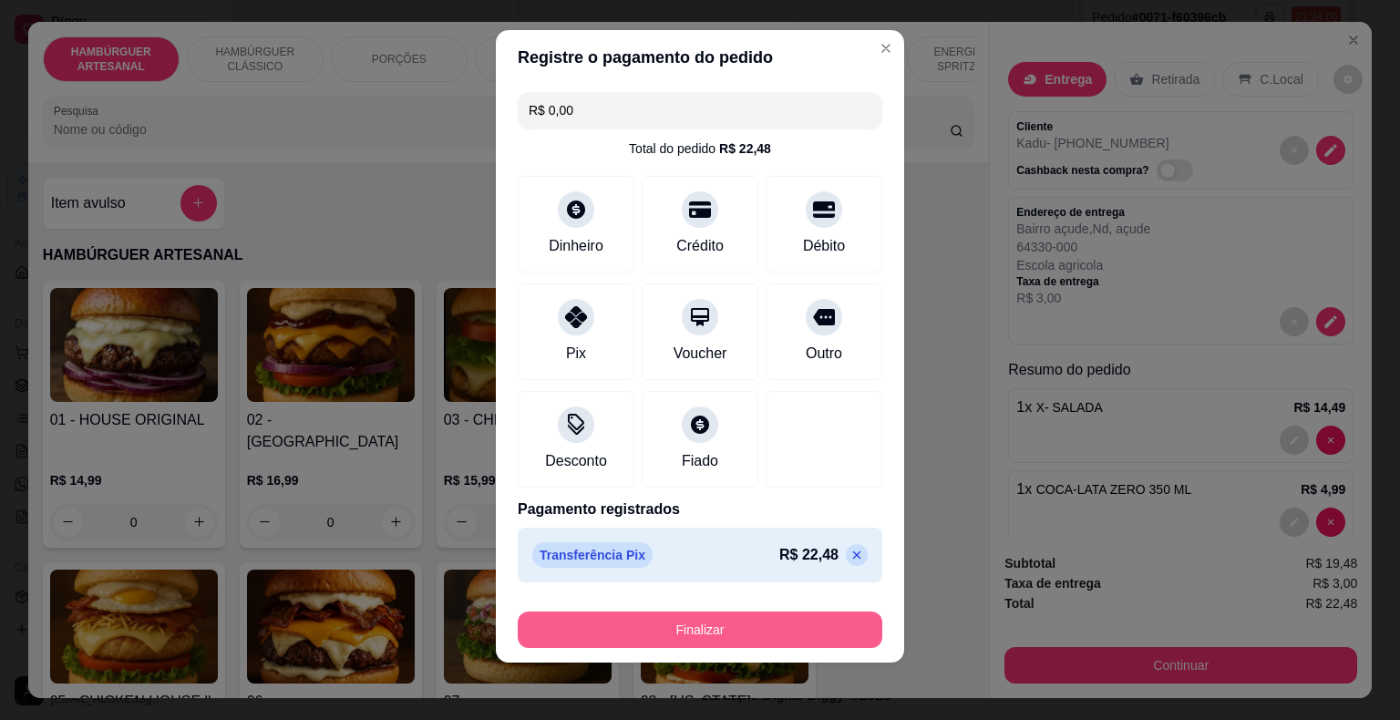
click at [643, 620] on button "Finalizar" at bounding box center [700, 630] width 365 height 36
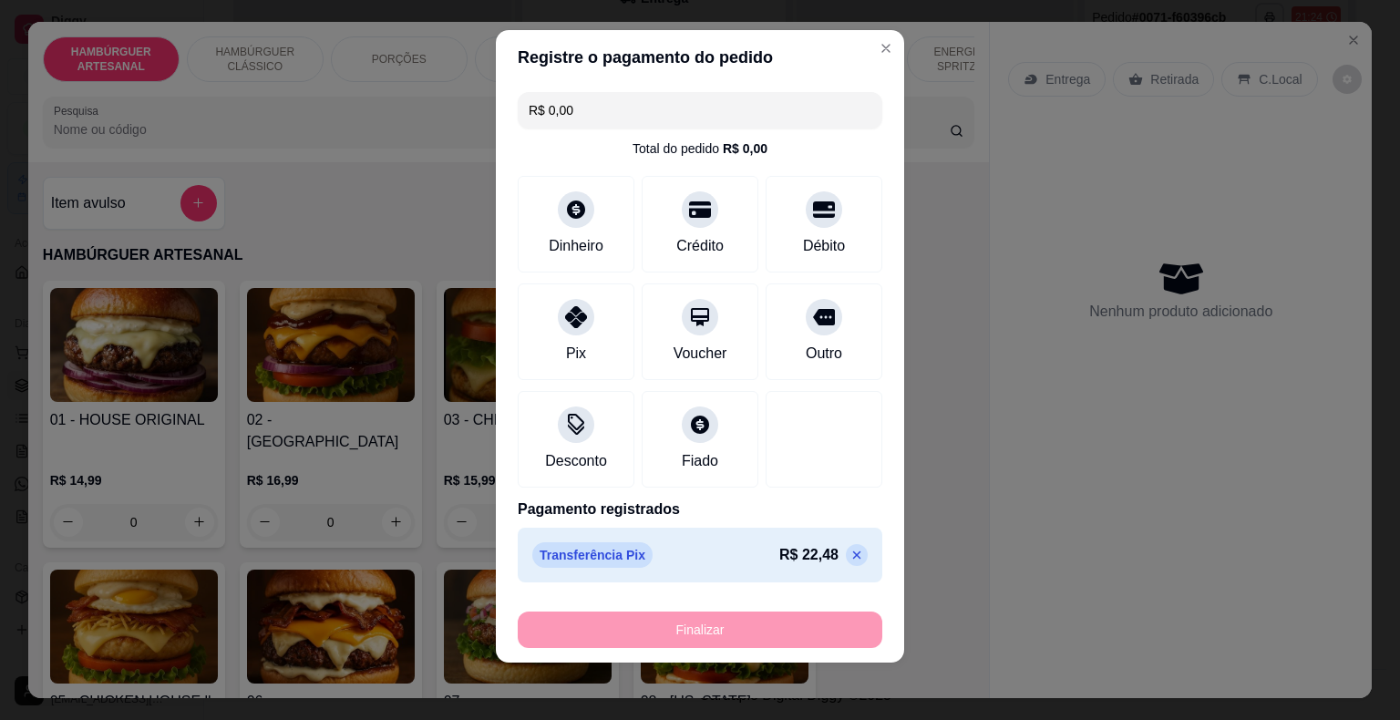
type input "0"
type input "-R$ 22,48"
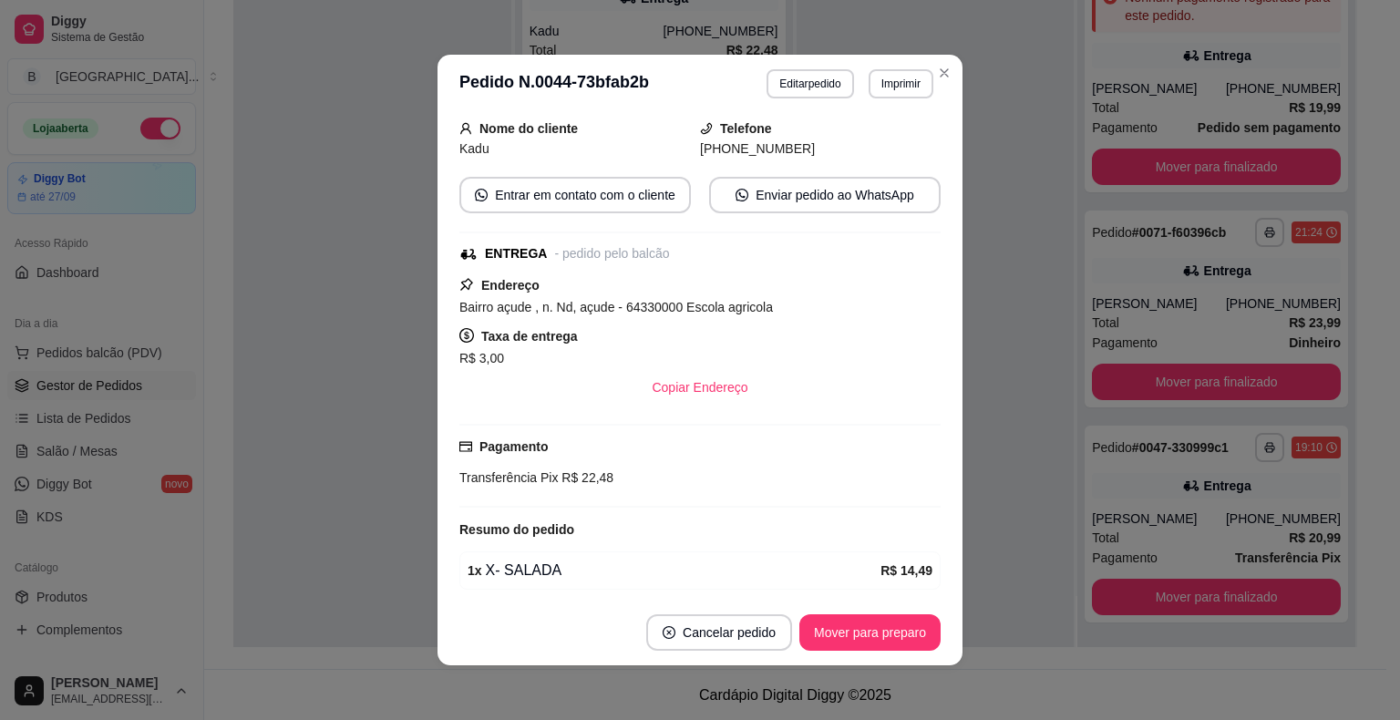
scroll to position [182, 0]
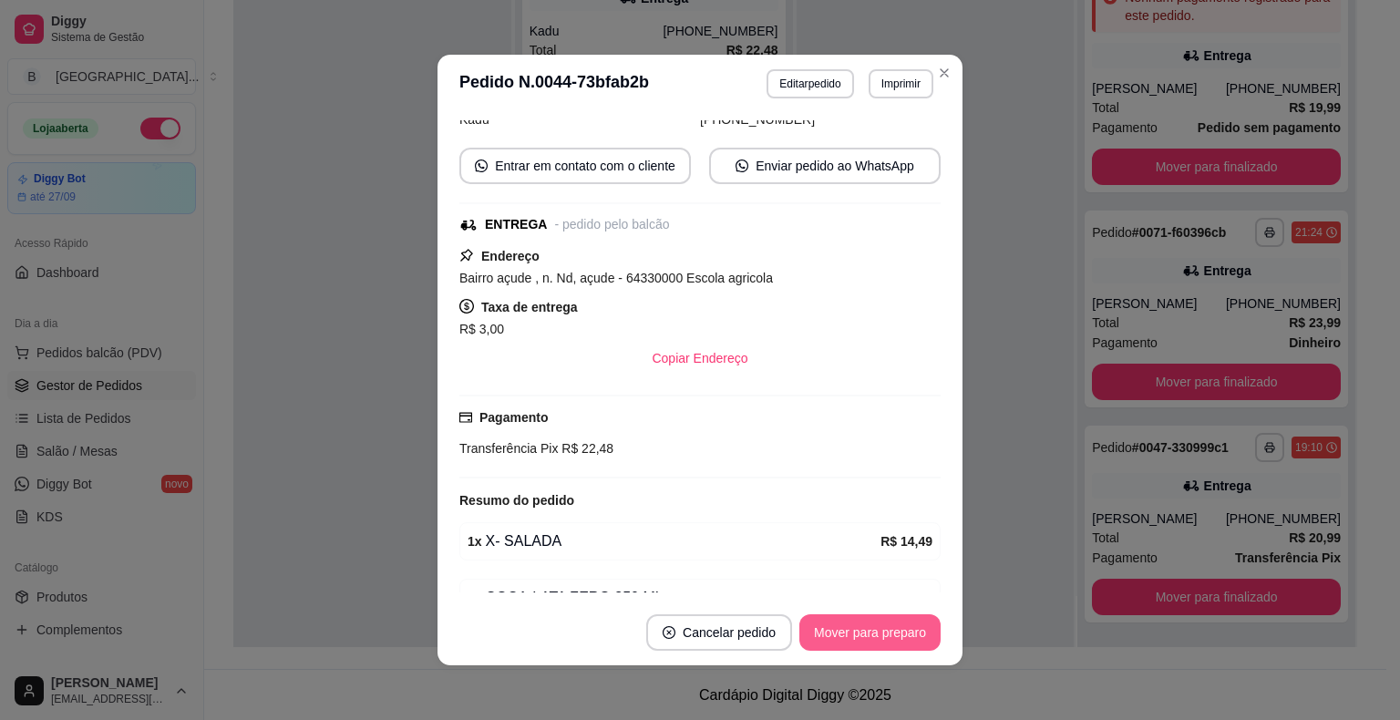
click at [849, 638] on button "Mover para preparo" at bounding box center [869, 632] width 141 height 36
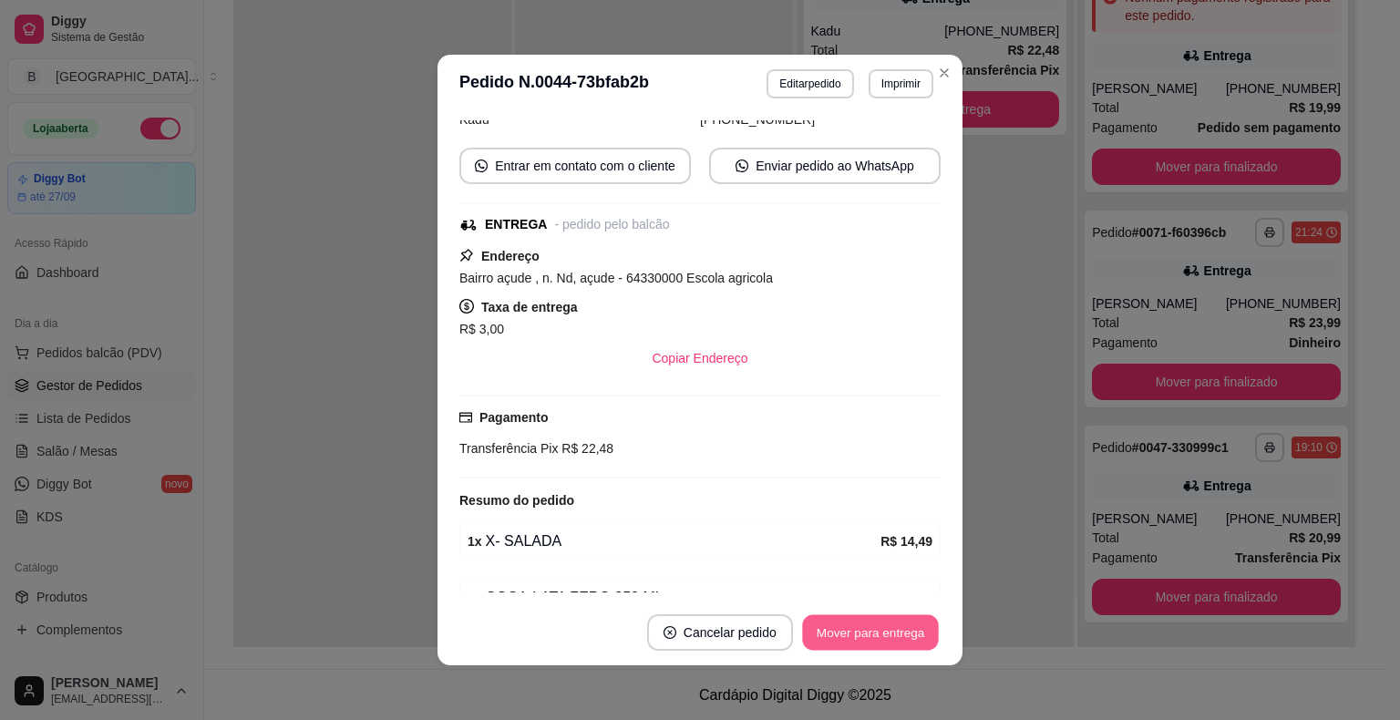
click at [849, 638] on button "Mover para entrega" at bounding box center [870, 633] width 137 height 36
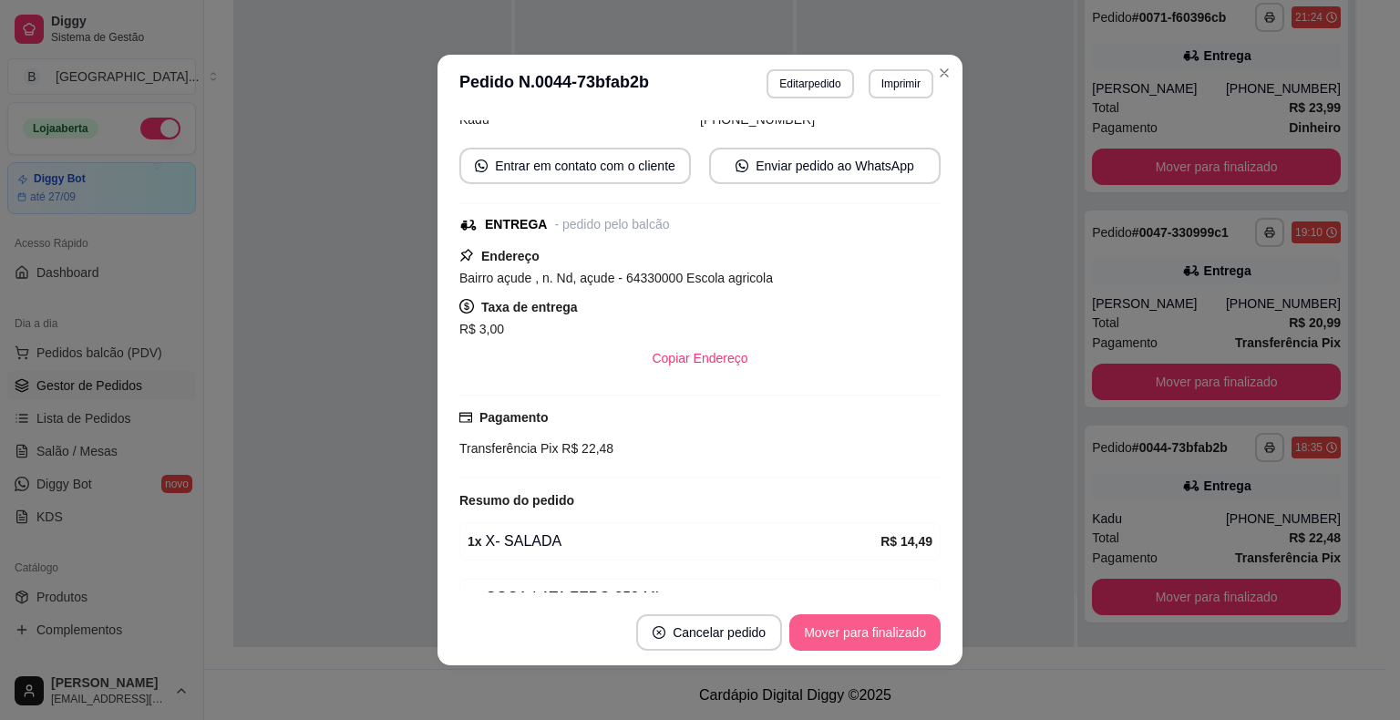
click at [849, 638] on button "Mover para finalizado" at bounding box center [864, 632] width 151 height 36
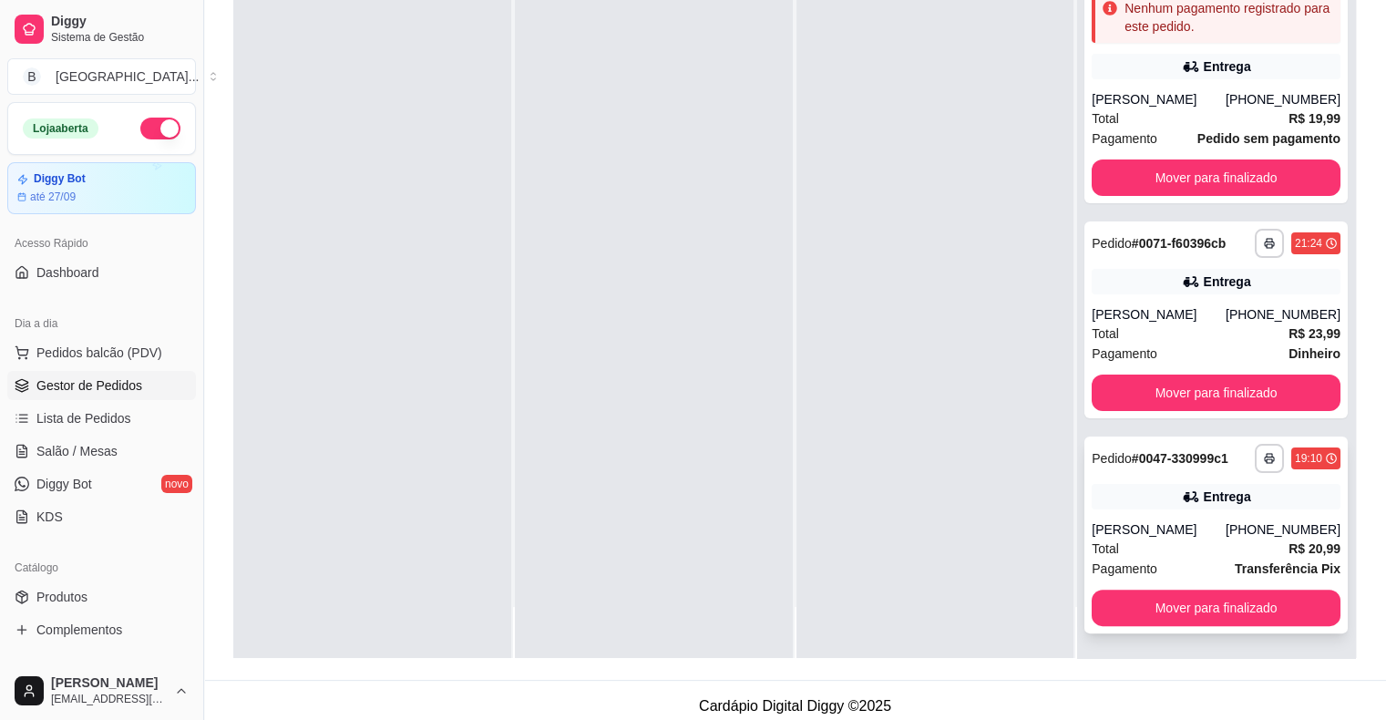
scroll to position [0, 0]
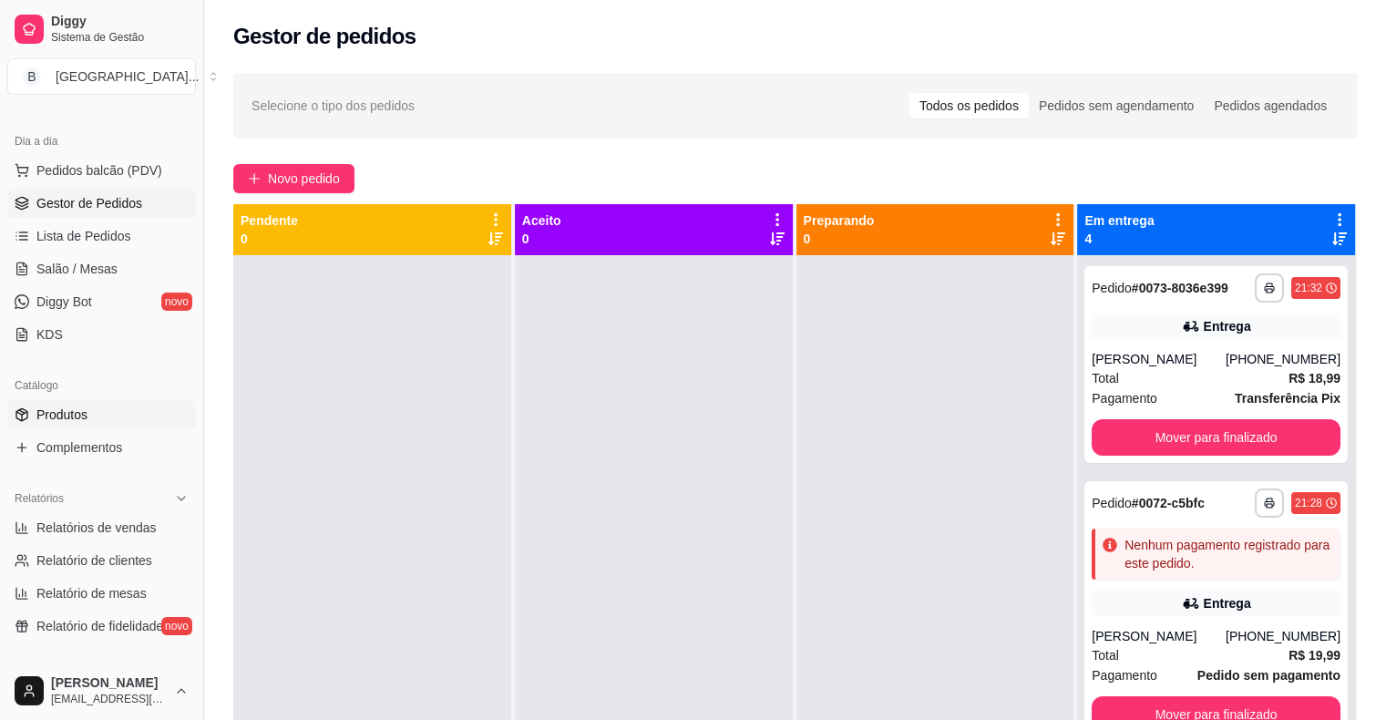
click at [77, 409] on span "Produtos" at bounding box center [61, 415] width 51 height 18
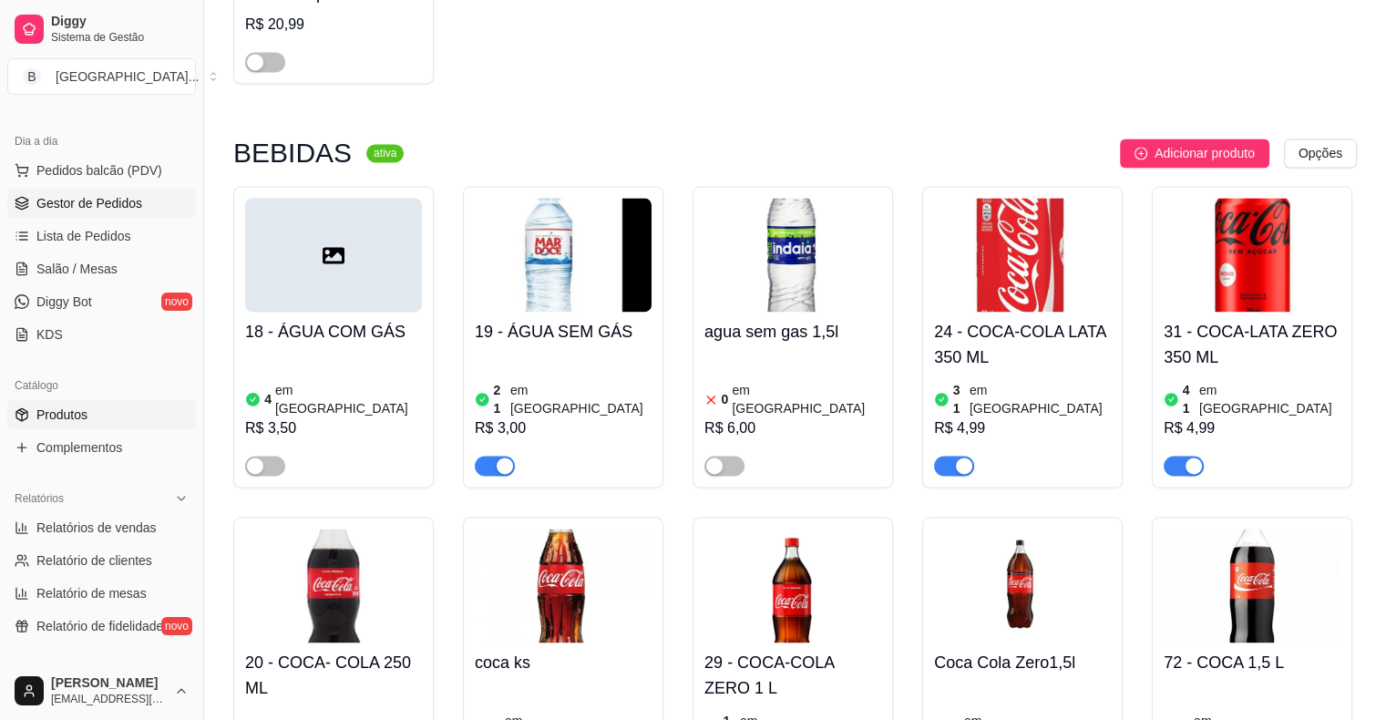
click at [109, 191] on link "Gestor de Pedidos" at bounding box center [101, 203] width 189 height 29
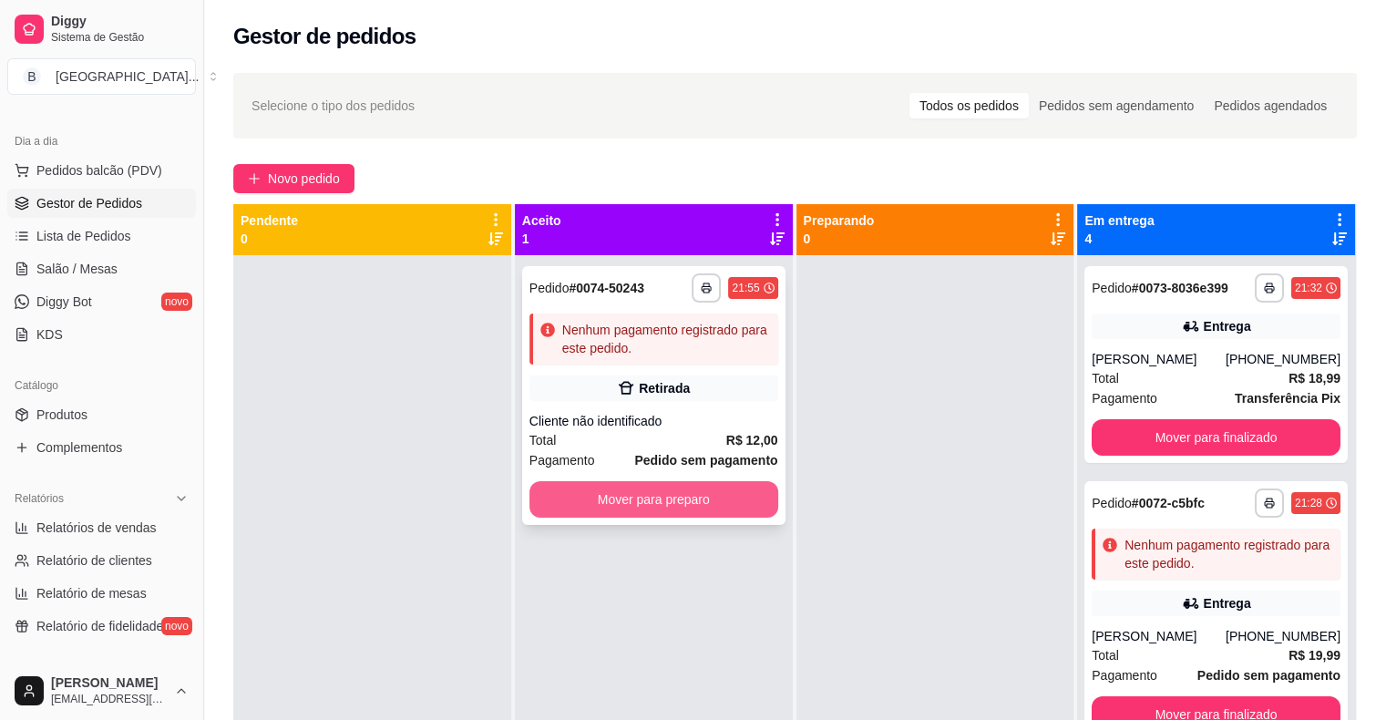
click at [696, 499] on button "Mover para preparo" at bounding box center [654, 499] width 249 height 36
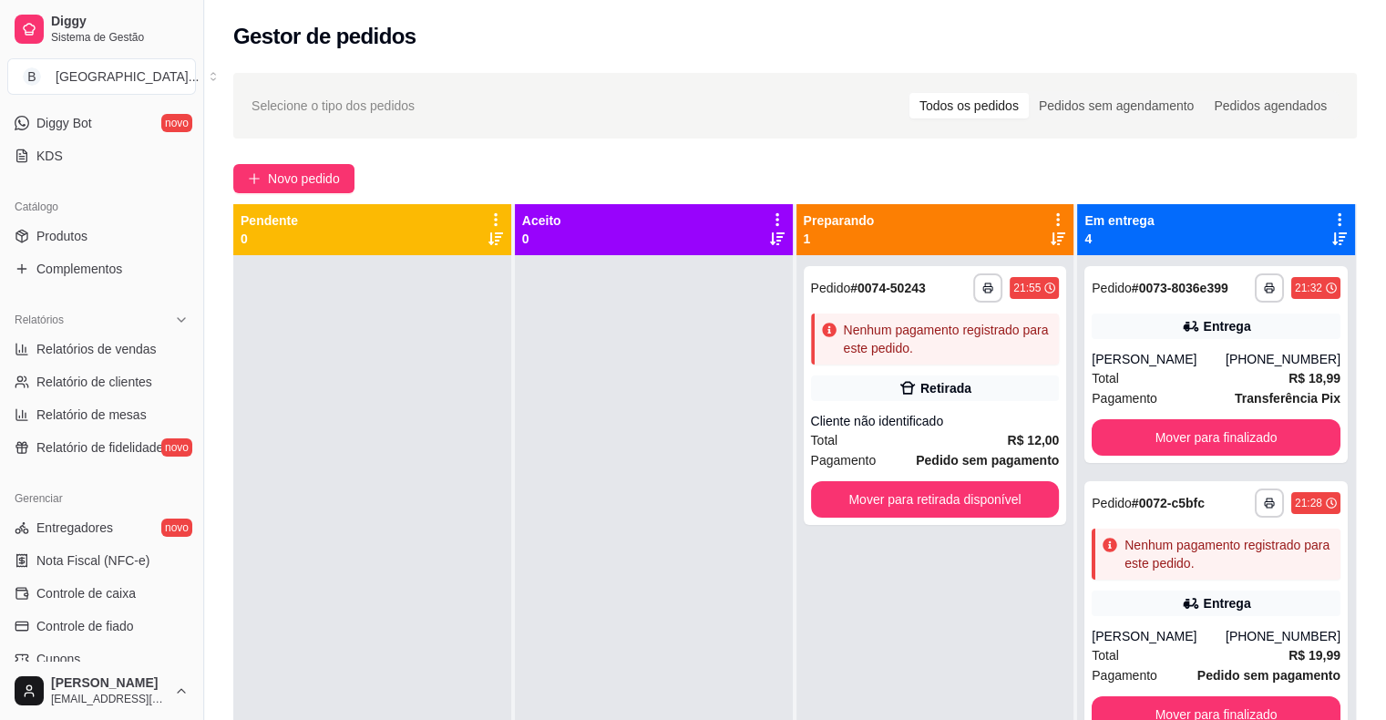
scroll to position [408, 0]
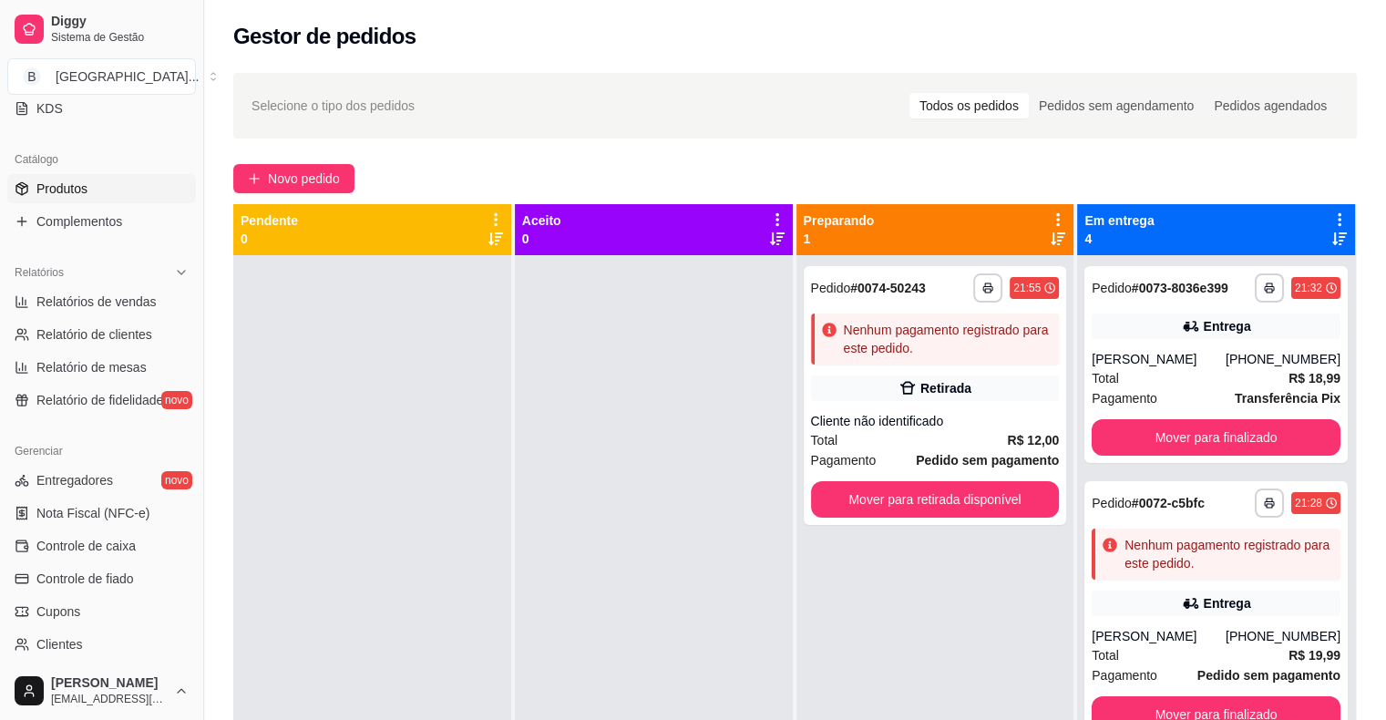
click at [64, 180] on span "Produtos" at bounding box center [61, 189] width 51 height 18
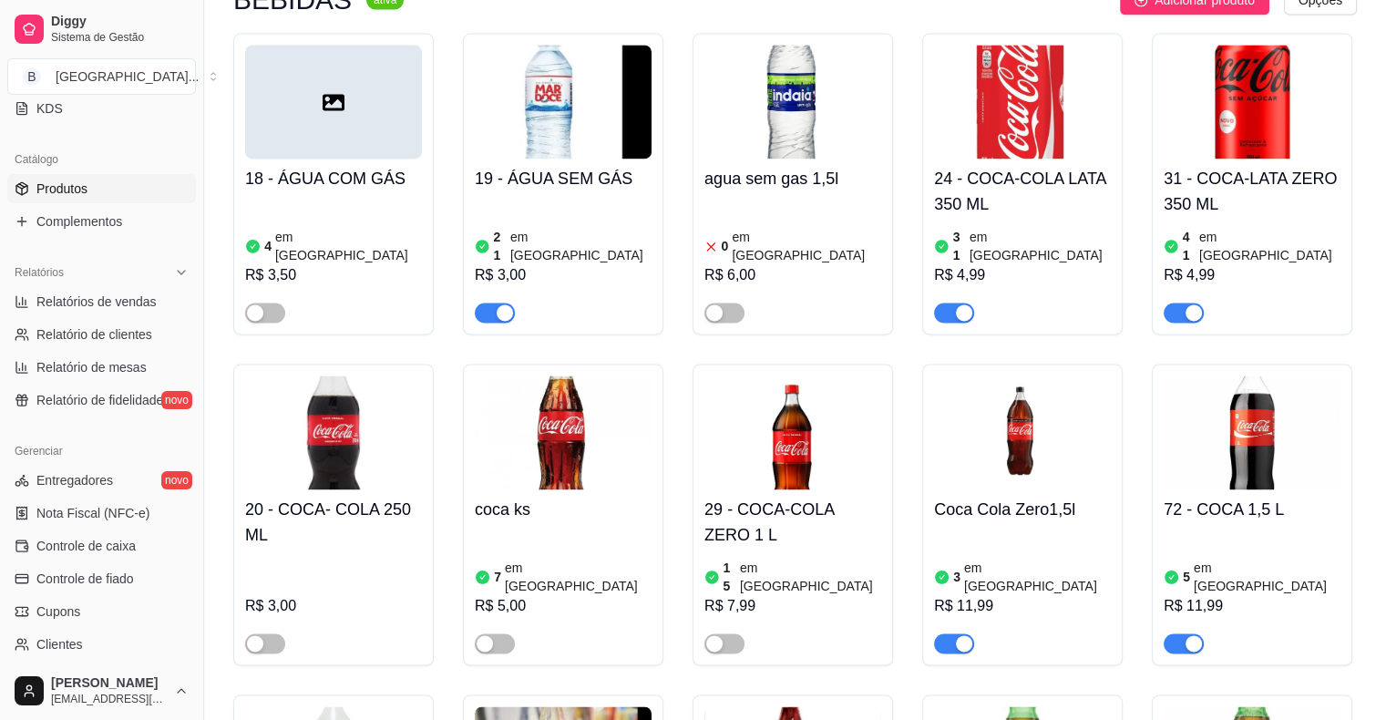
scroll to position [2734, 0]
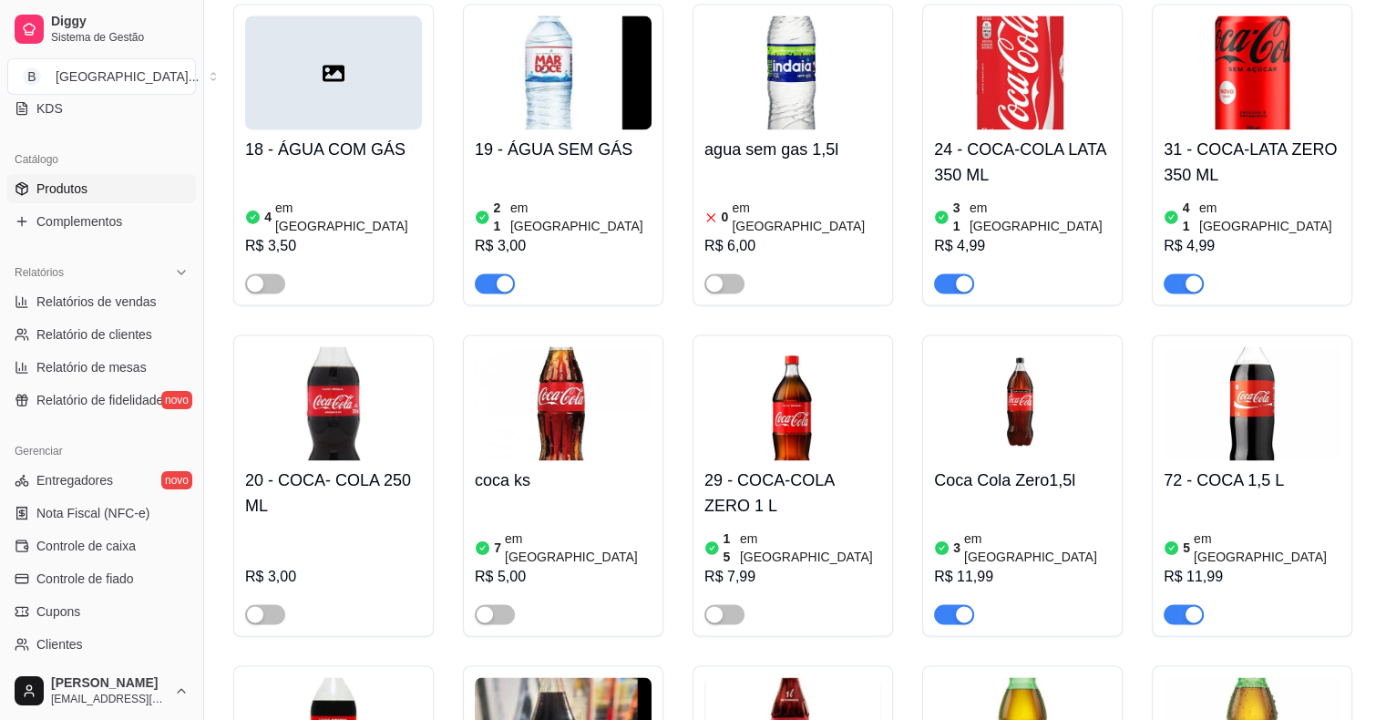
click at [1265, 468] on h4 "72 - COCA 1,5 L" at bounding box center [1252, 481] width 177 height 26
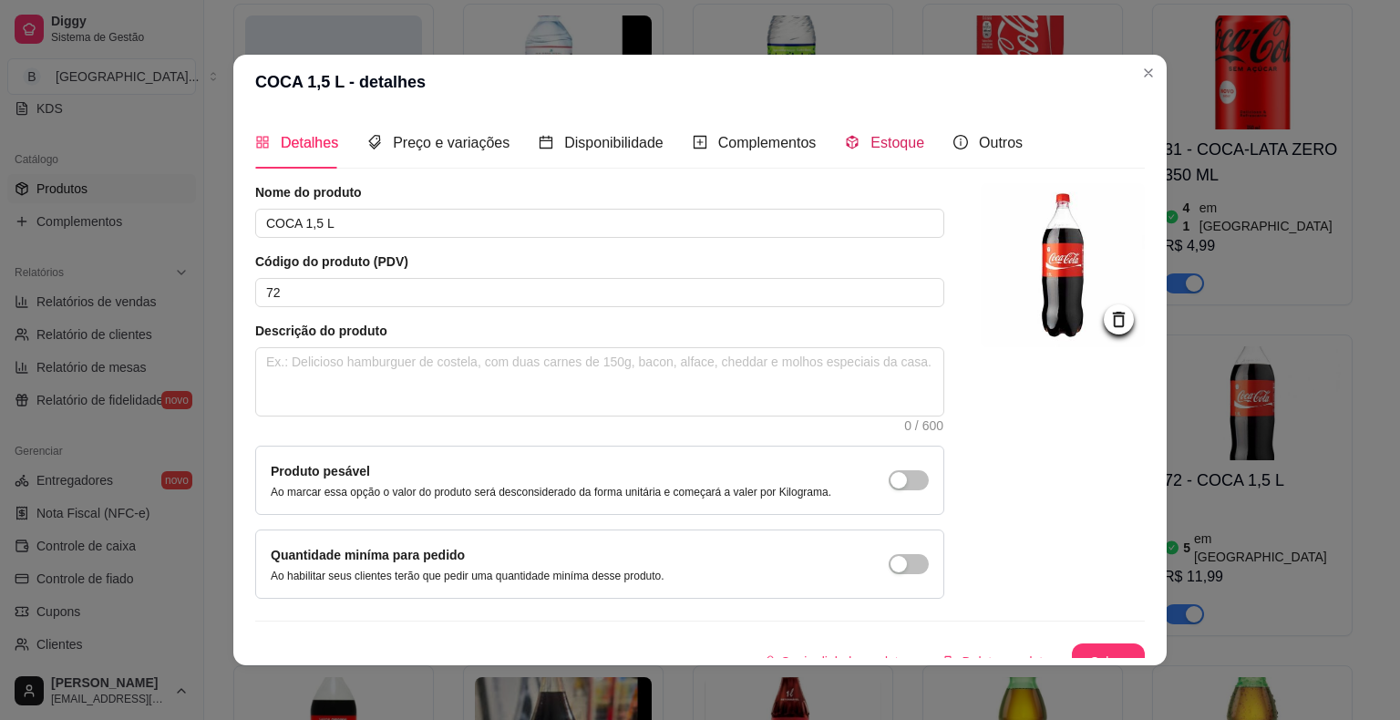
click at [845, 135] on span at bounding box center [852, 142] width 15 height 15
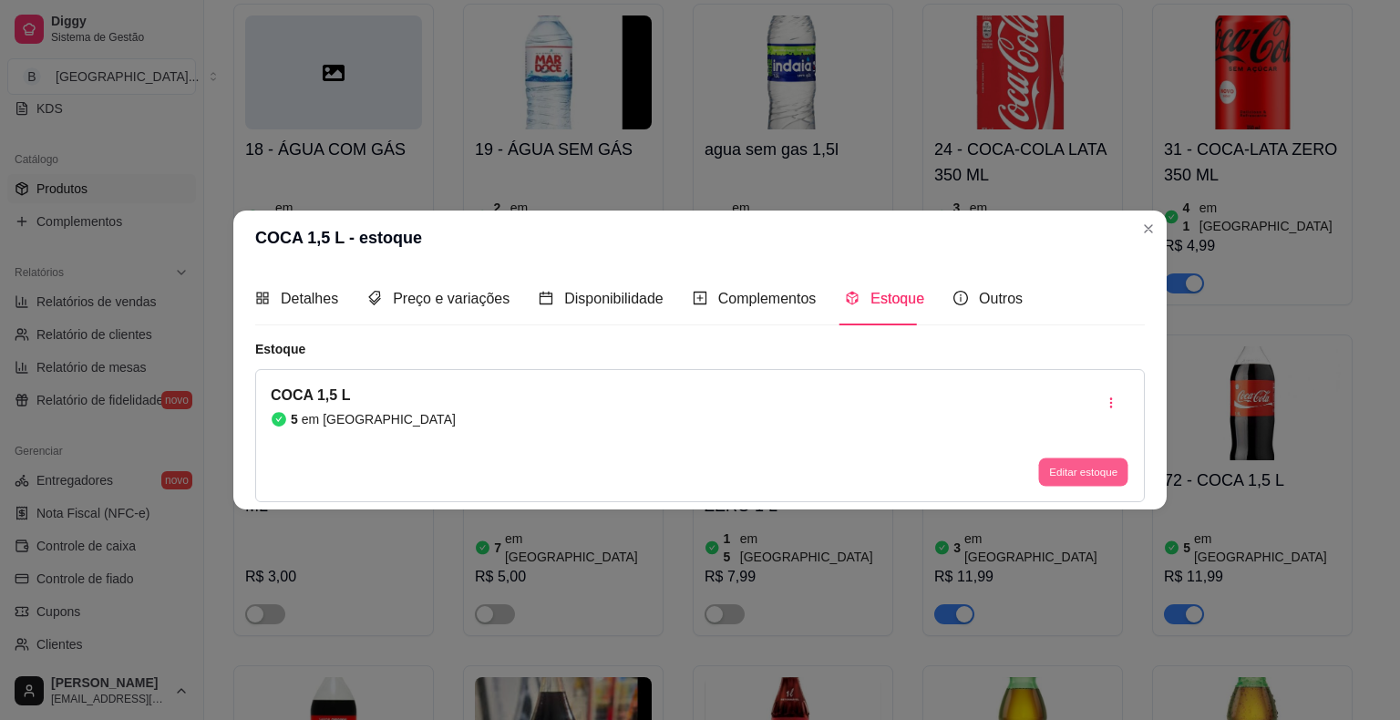
click at [1123, 461] on button "Editar estoque" at bounding box center [1082, 472] width 89 height 28
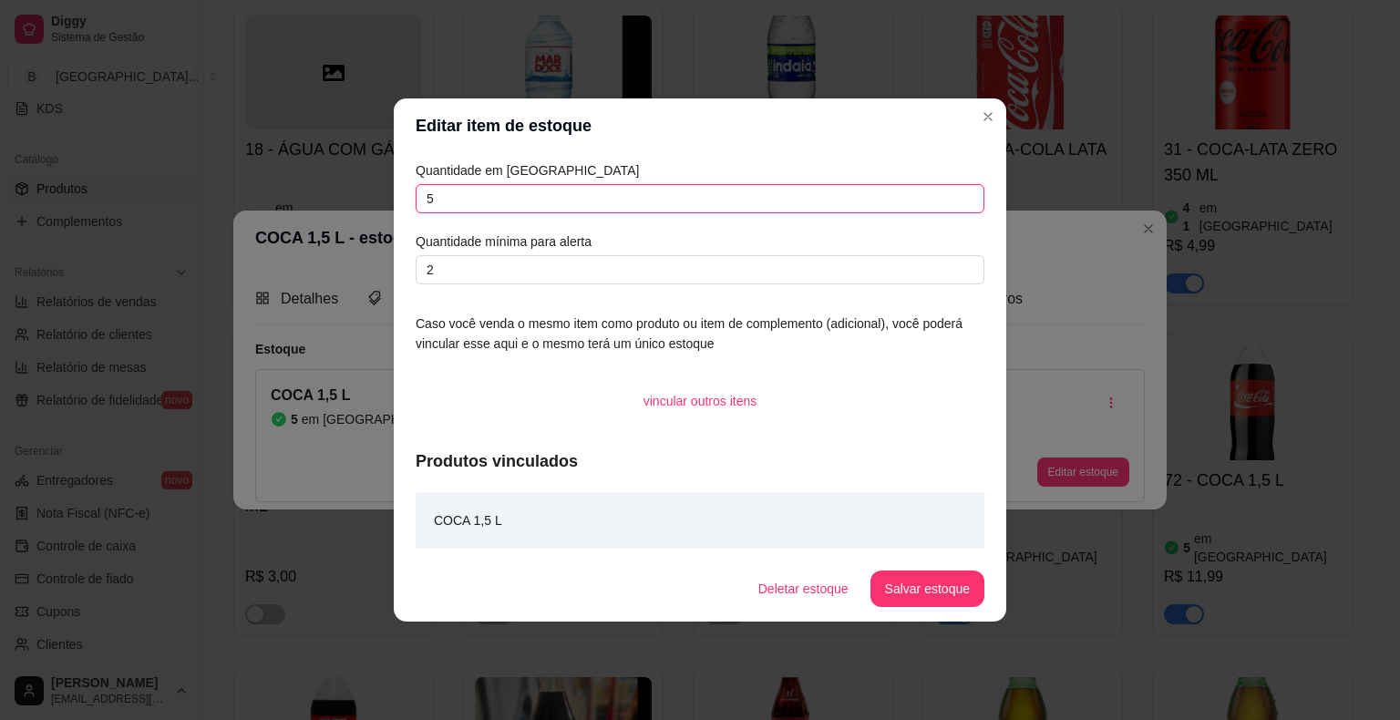
click at [748, 197] on input "5" at bounding box center [700, 198] width 569 height 29
type input "0"
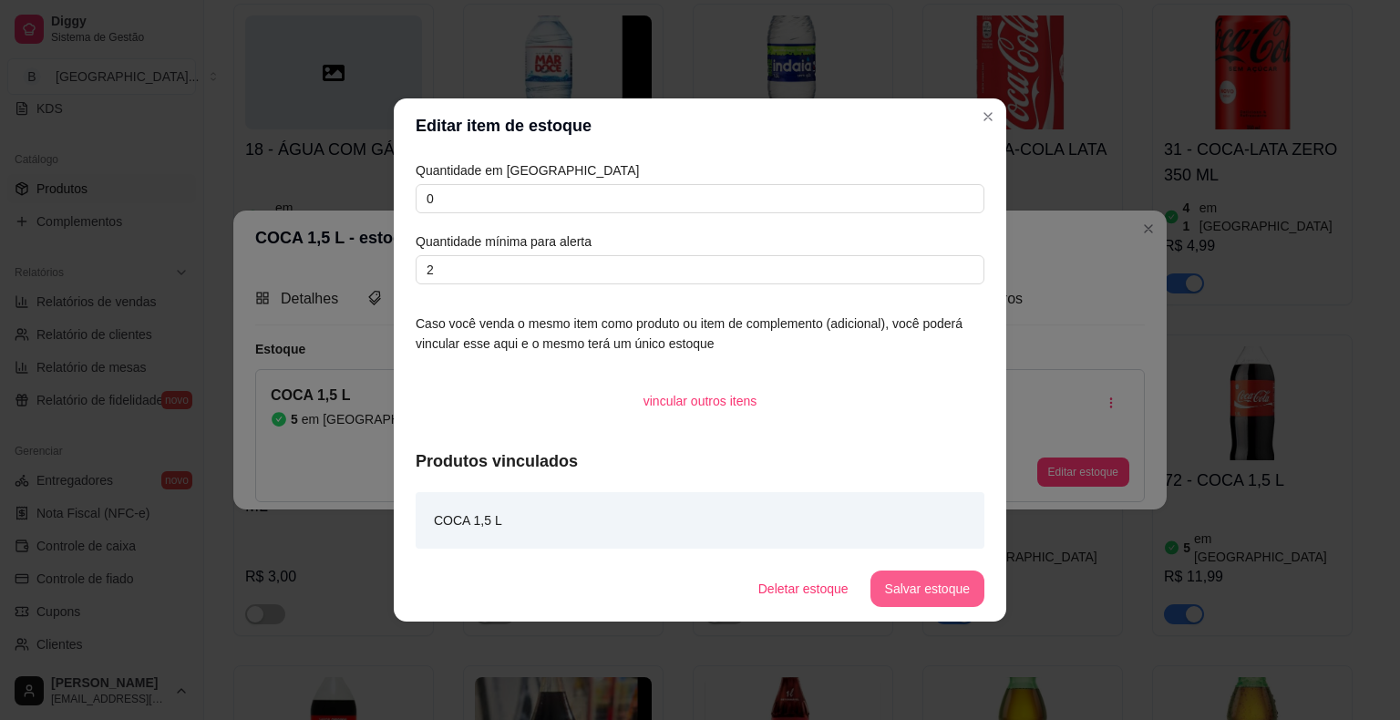
click at [949, 592] on button "Salvar estoque" at bounding box center [927, 589] width 114 height 36
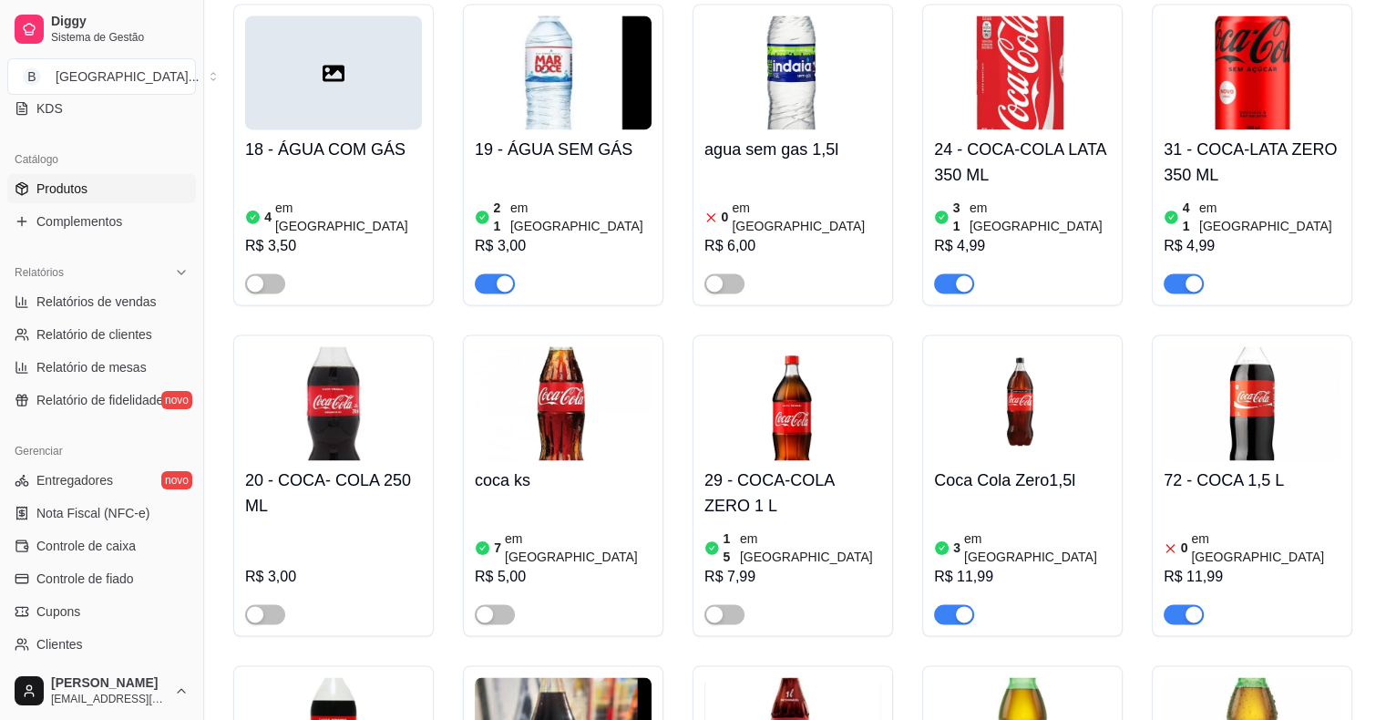
click at [1168, 604] on span "button" at bounding box center [1184, 614] width 40 height 20
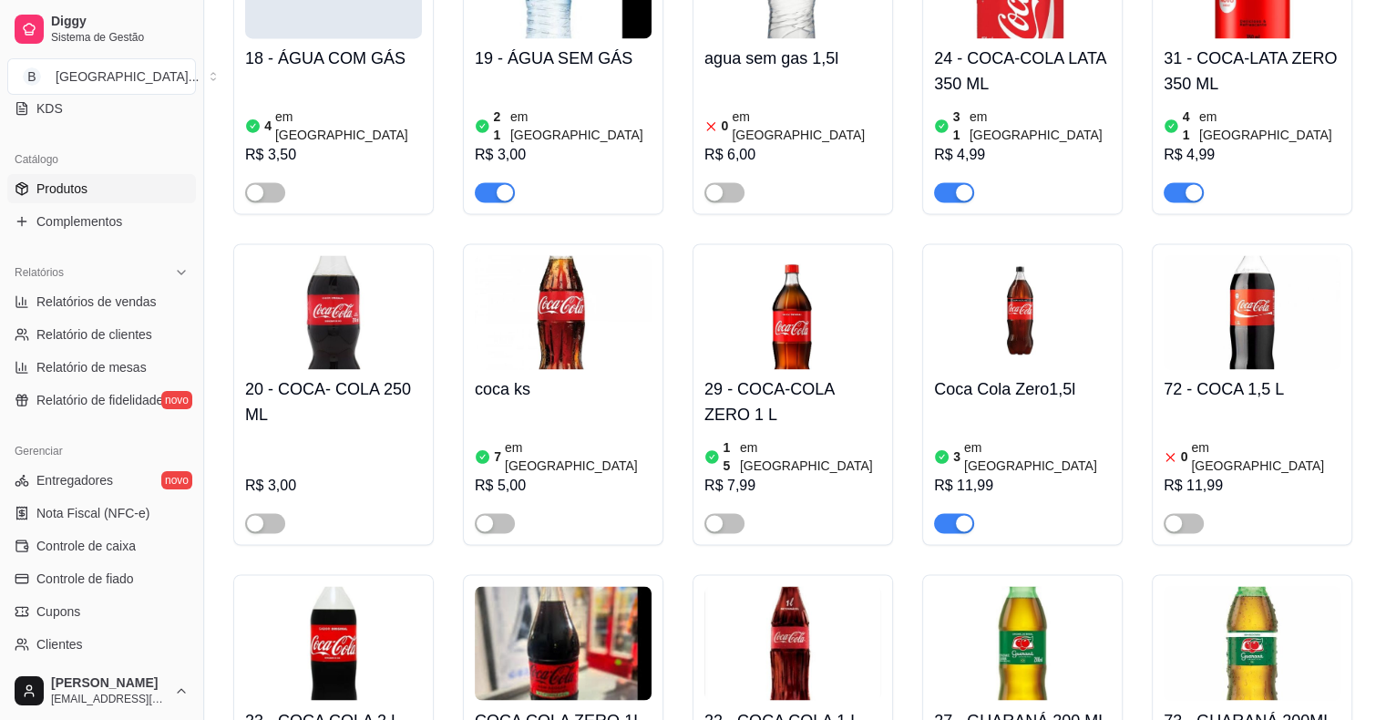
click at [1035, 409] on div "3 em estoque R$ 11,99" at bounding box center [1022, 471] width 177 height 124
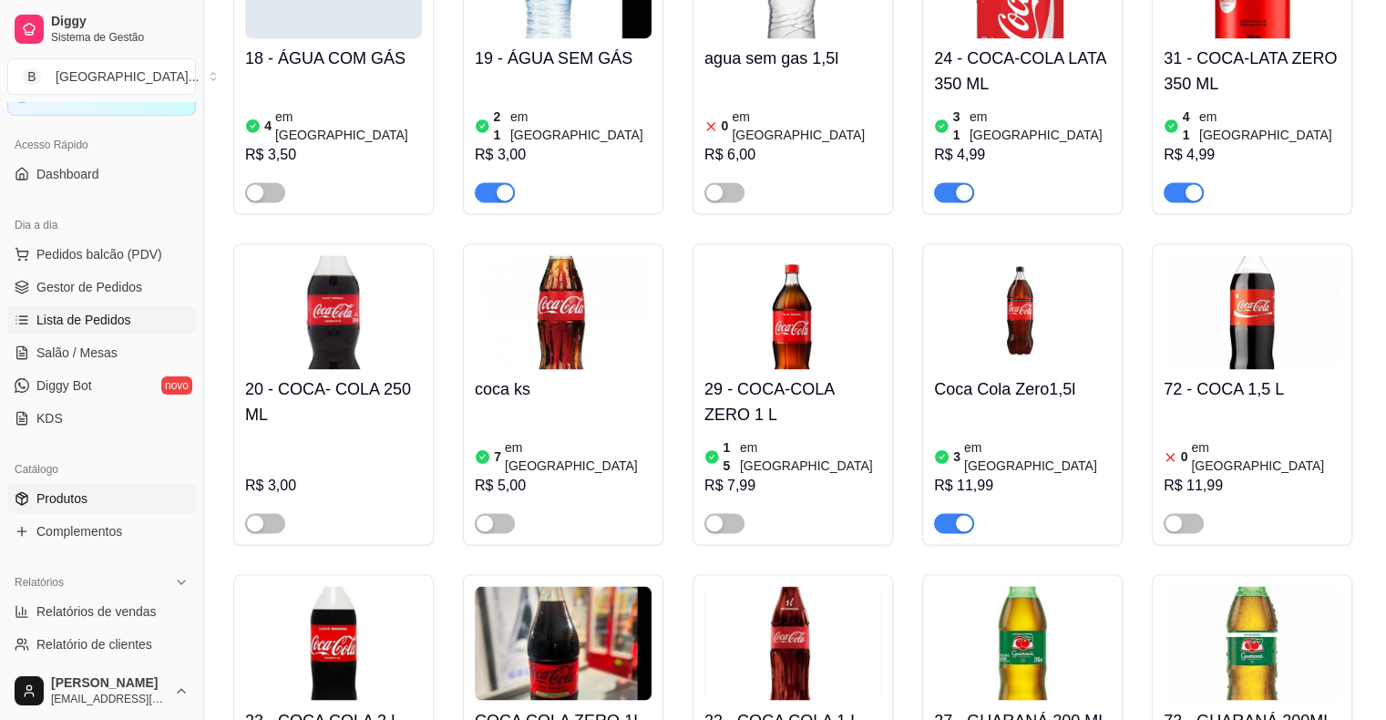
scroll to position [44, 0]
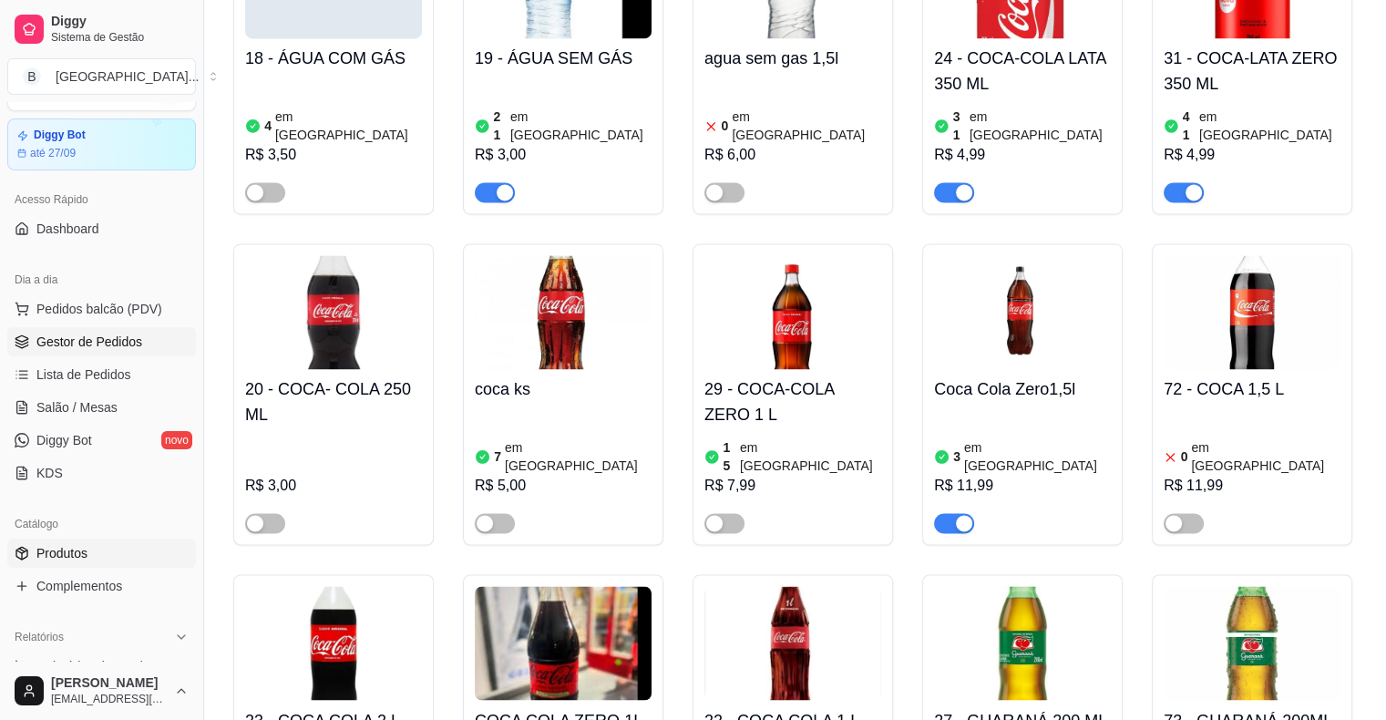
click at [83, 340] on span "Gestor de Pedidos" at bounding box center [89, 342] width 106 height 18
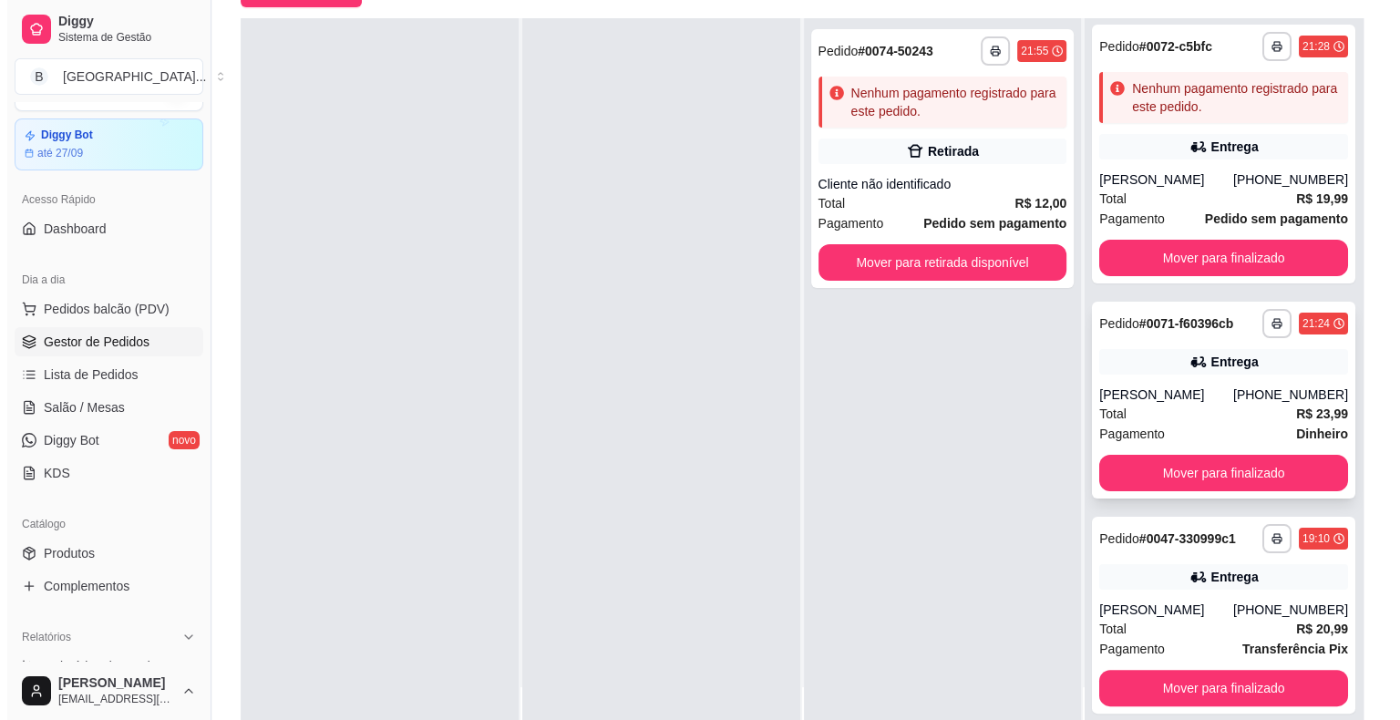
scroll to position [277, 0]
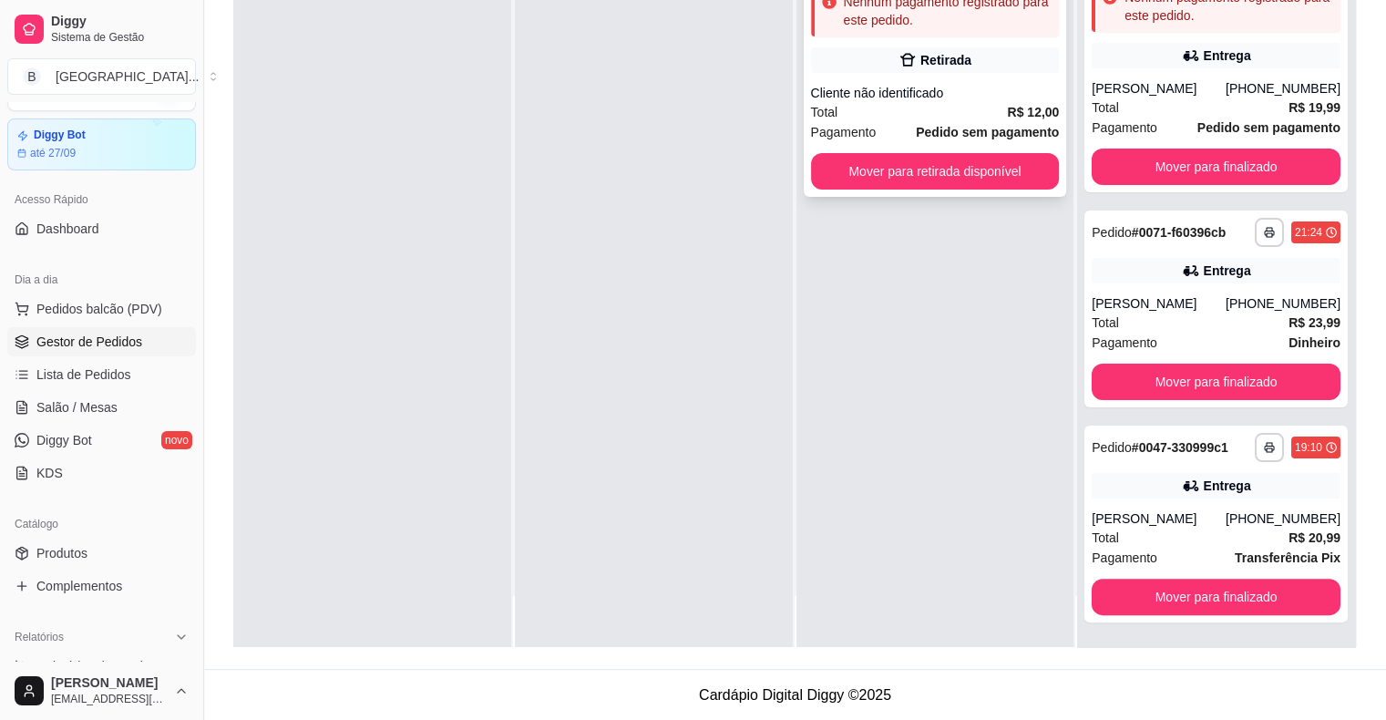
click at [999, 117] on div "Total R$ 12,00" at bounding box center [935, 112] width 249 height 20
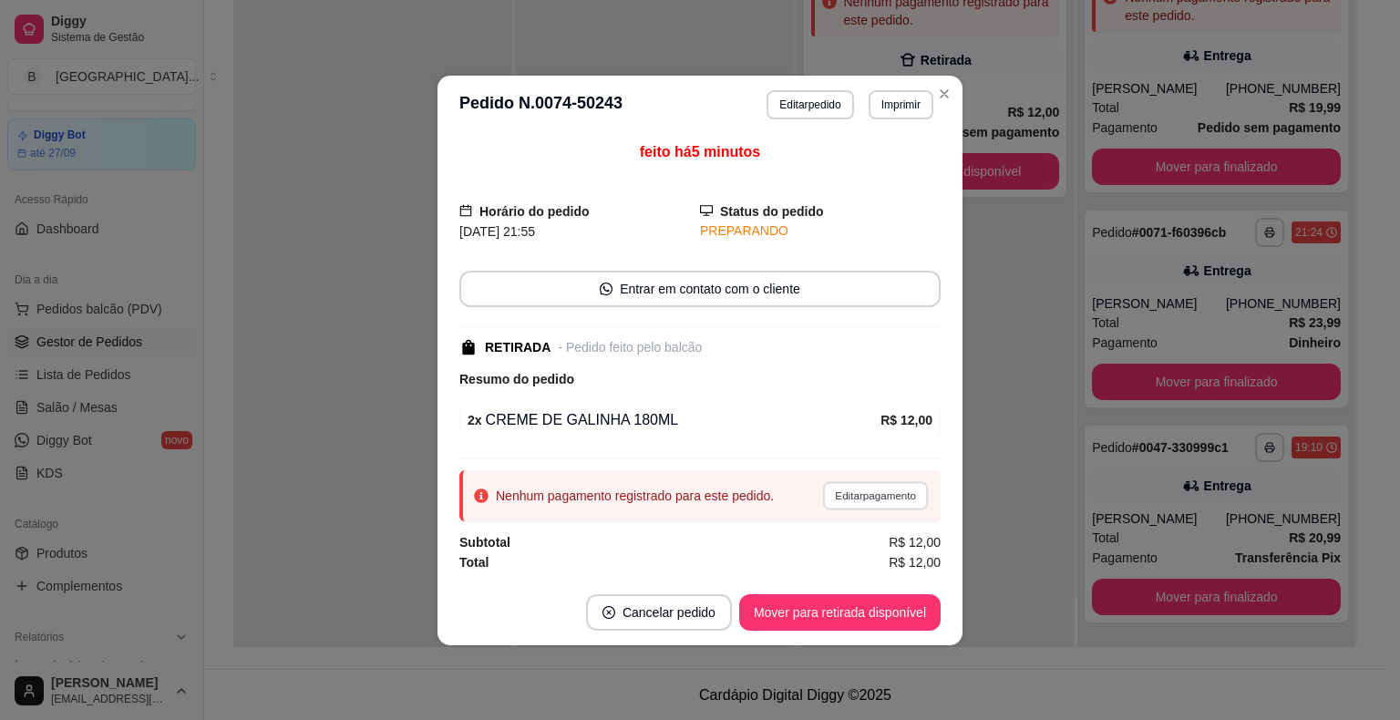
click at [864, 502] on button "Editar pagamento" at bounding box center [875, 495] width 106 height 28
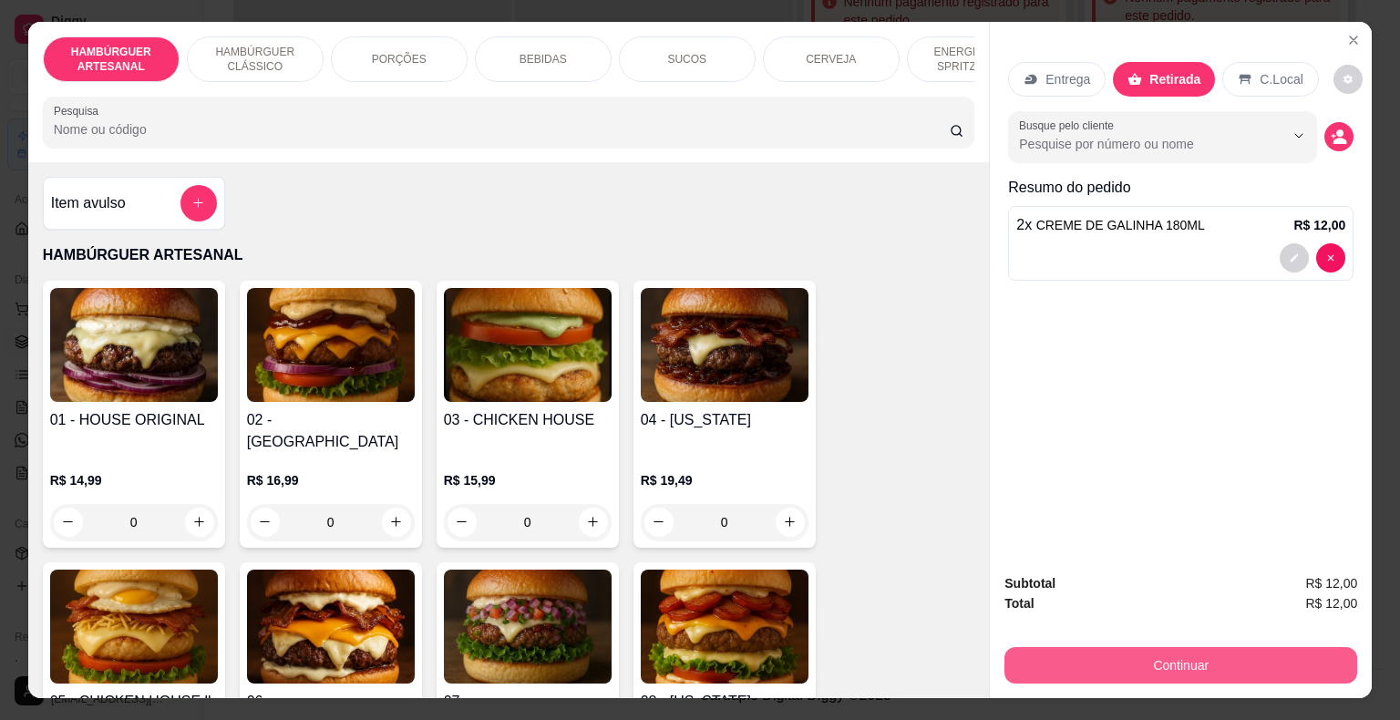
click at [1081, 647] on button "Continuar" at bounding box center [1180, 665] width 353 height 36
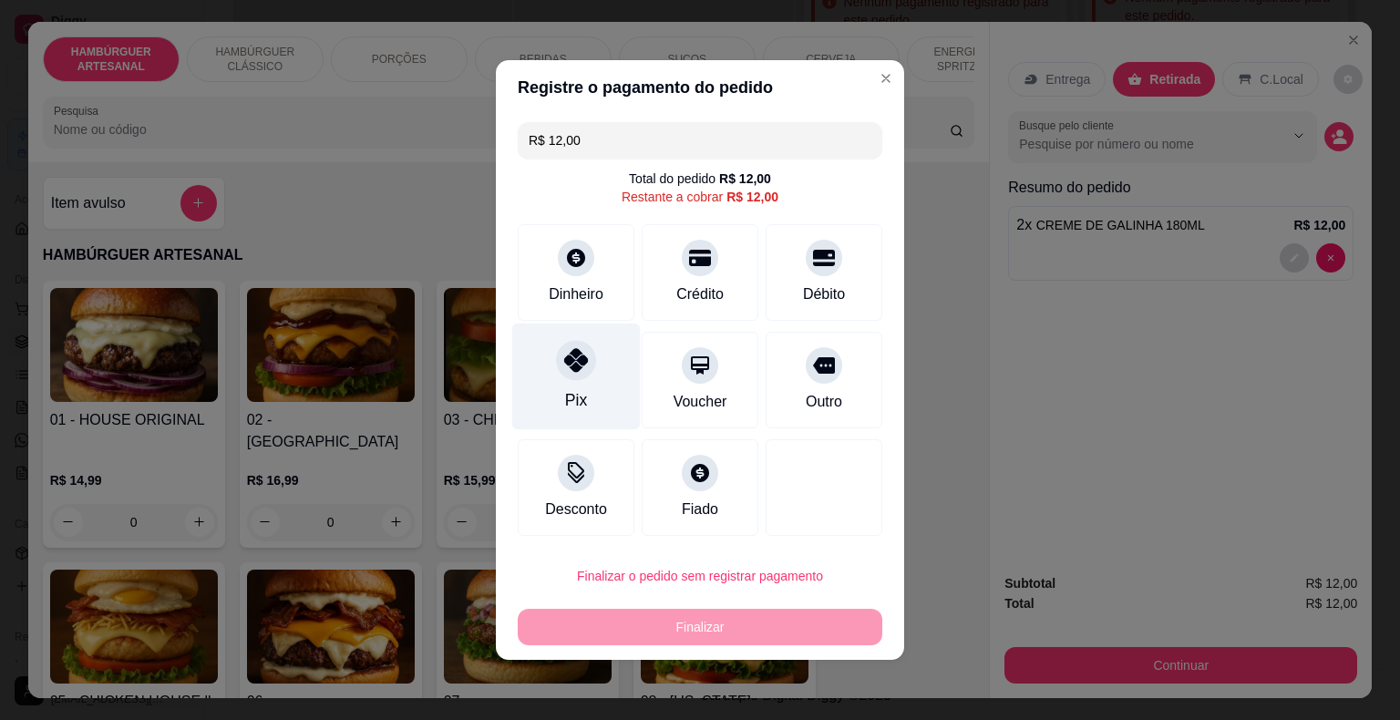
click at [602, 385] on div "Pix" at bounding box center [576, 377] width 129 height 107
type input "R$ 0,00"
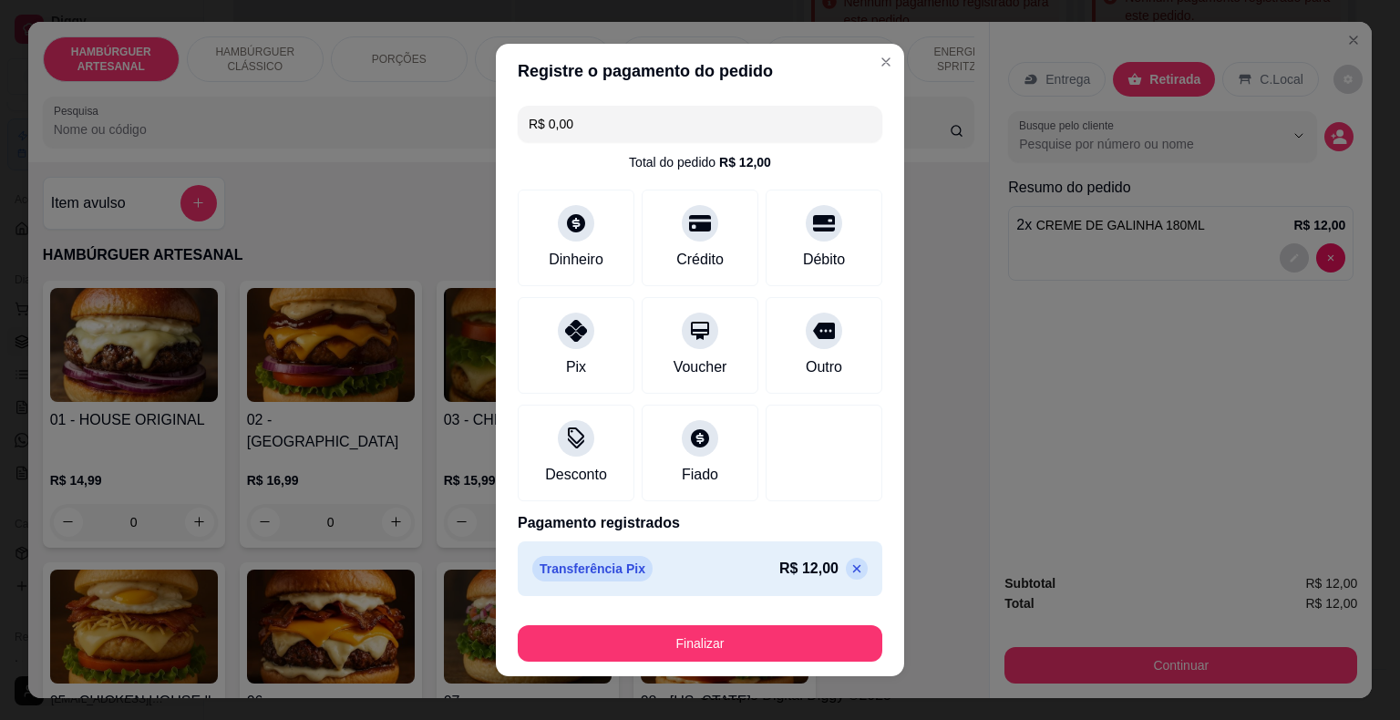
scroll to position [14, 0]
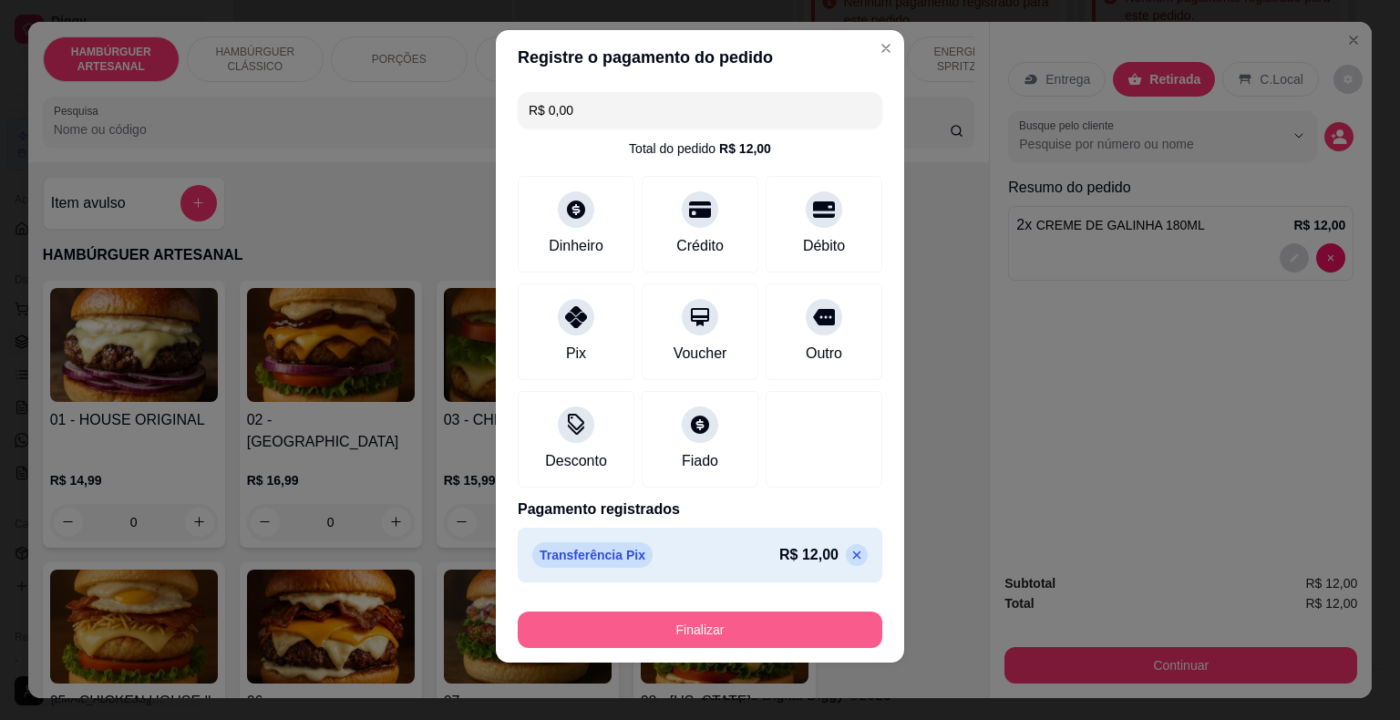
click at [633, 624] on button "Finalizar" at bounding box center [700, 630] width 365 height 36
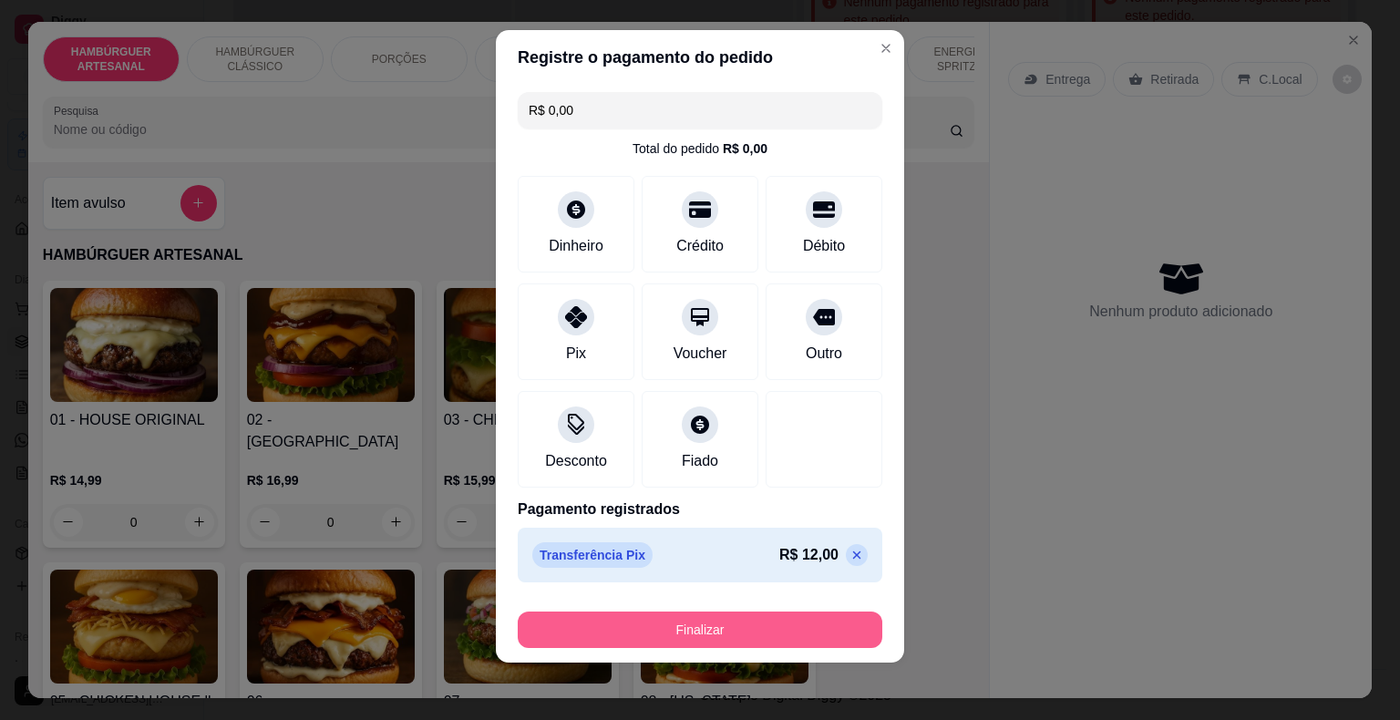
type input "0"
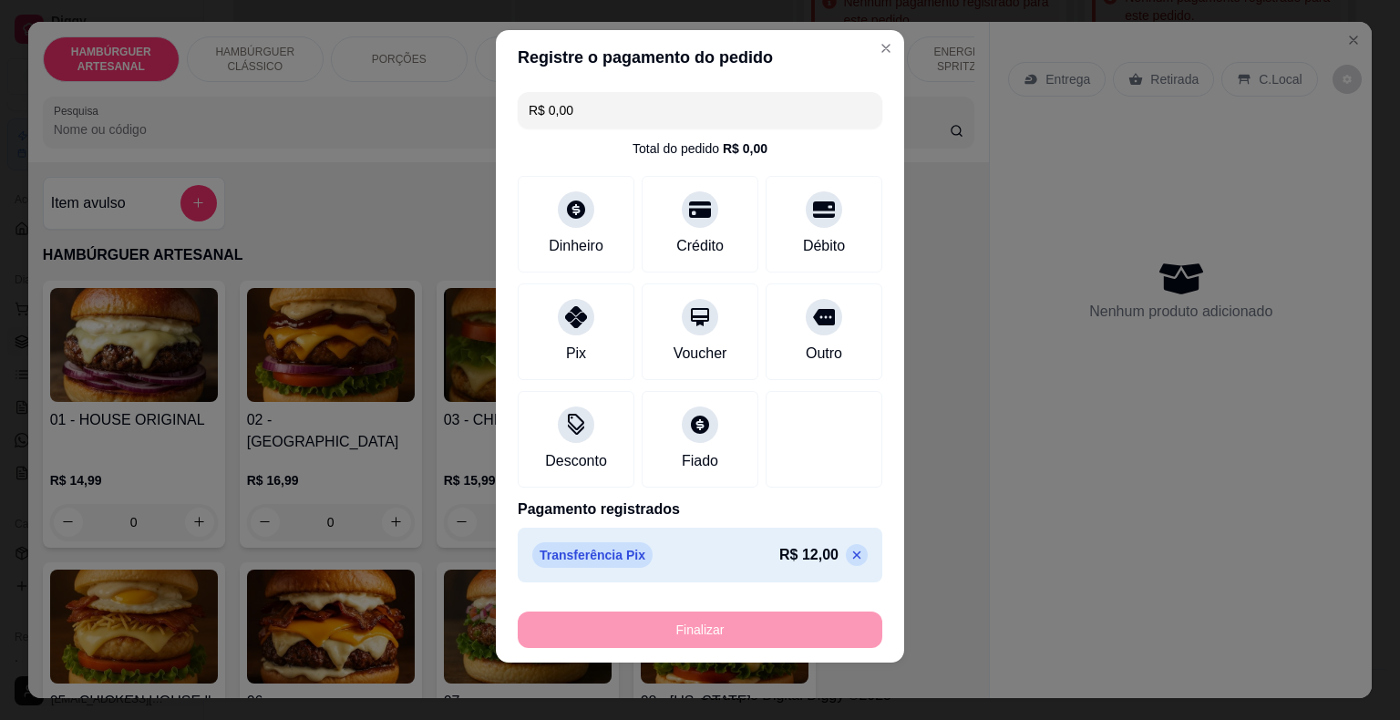
type input "-R$ 12,00"
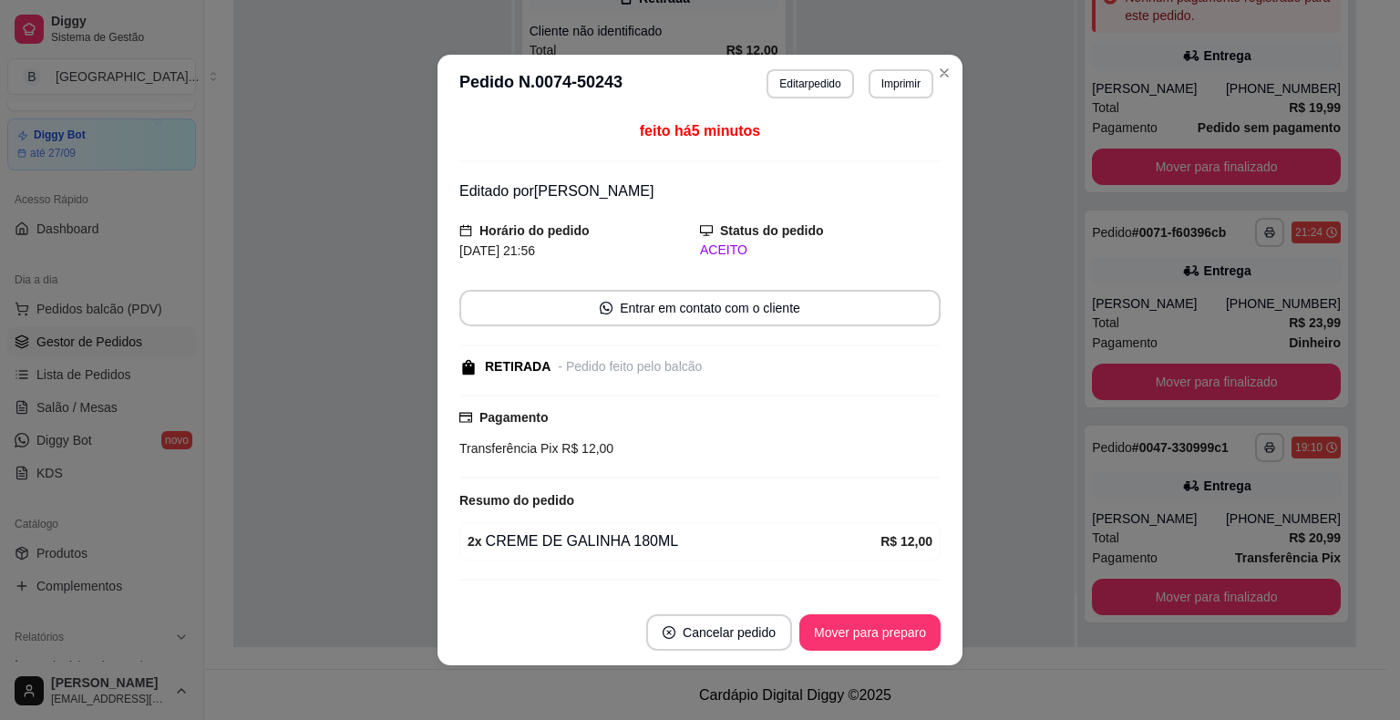
scroll to position [36, 0]
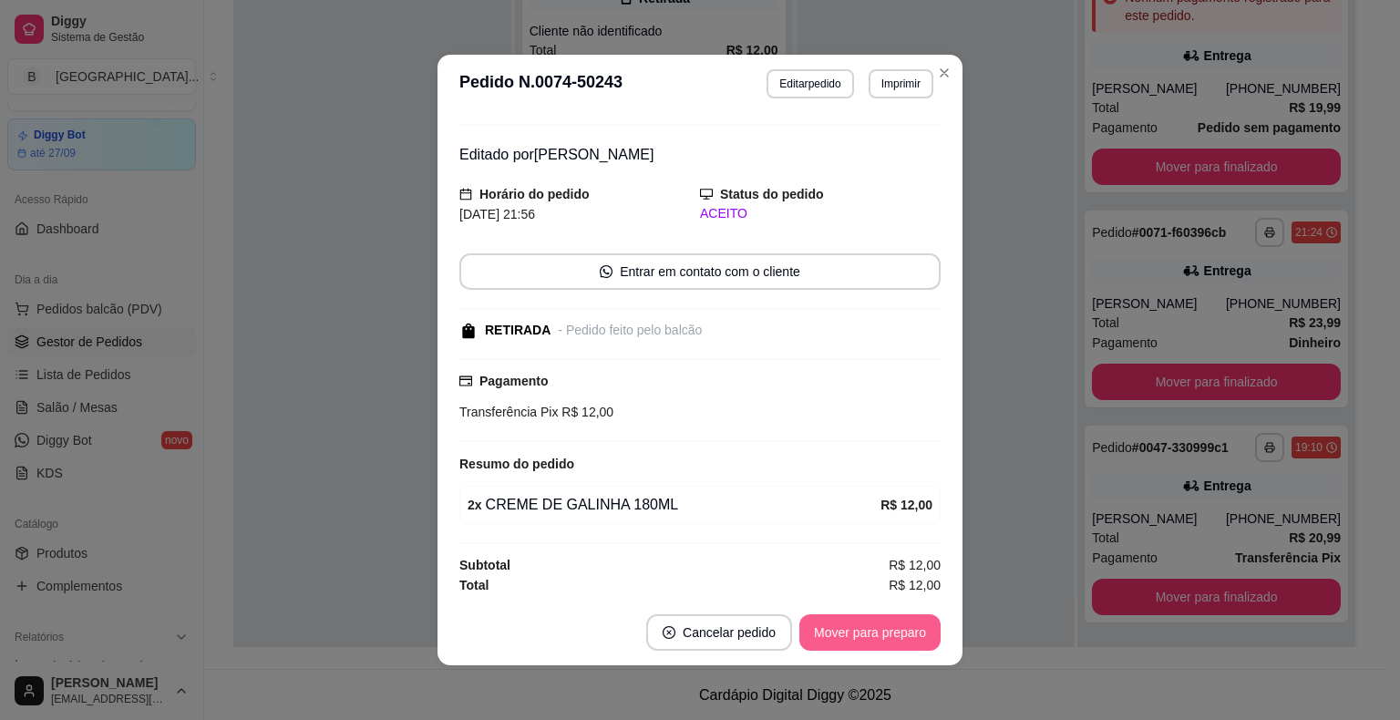
click at [857, 633] on button "Mover para preparo" at bounding box center [869, 632] width 141 height 36
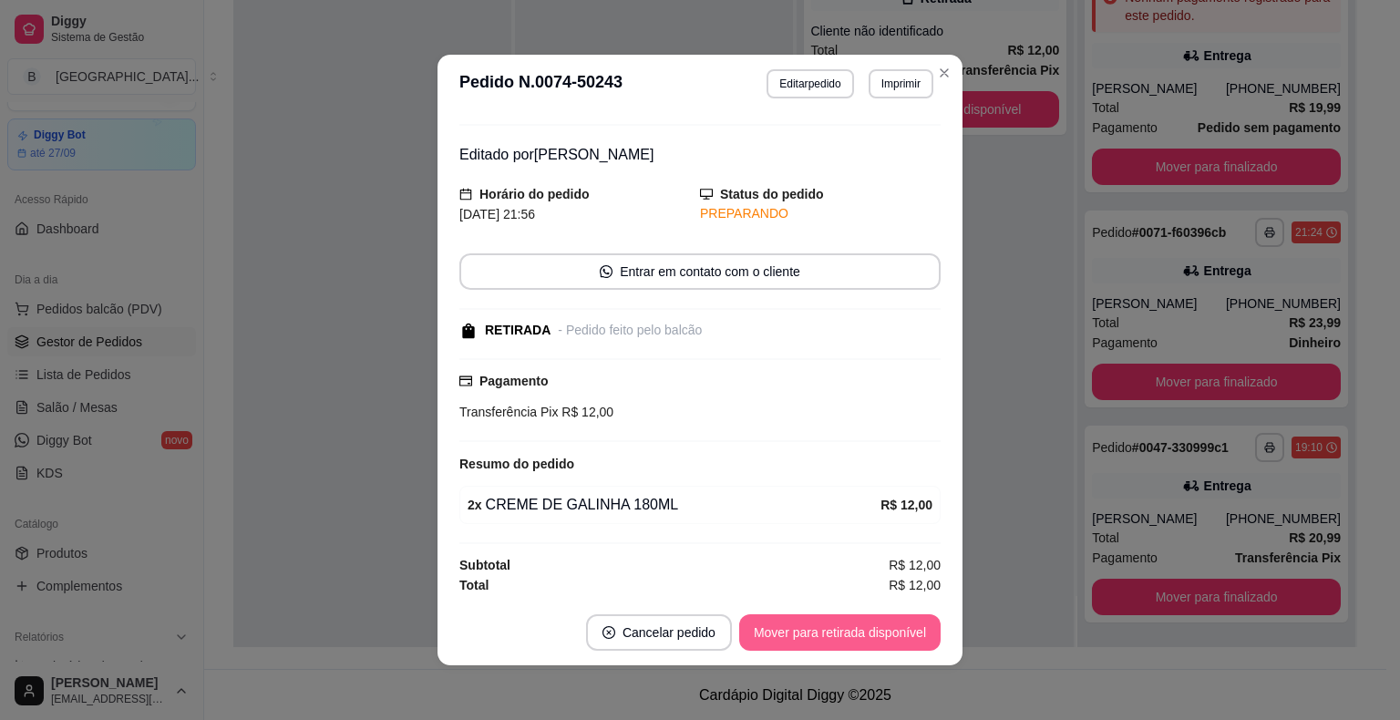
click at [857, 633] on button "Mover para retirada disponível" at bounding box center [839, 632] width 201 height 36
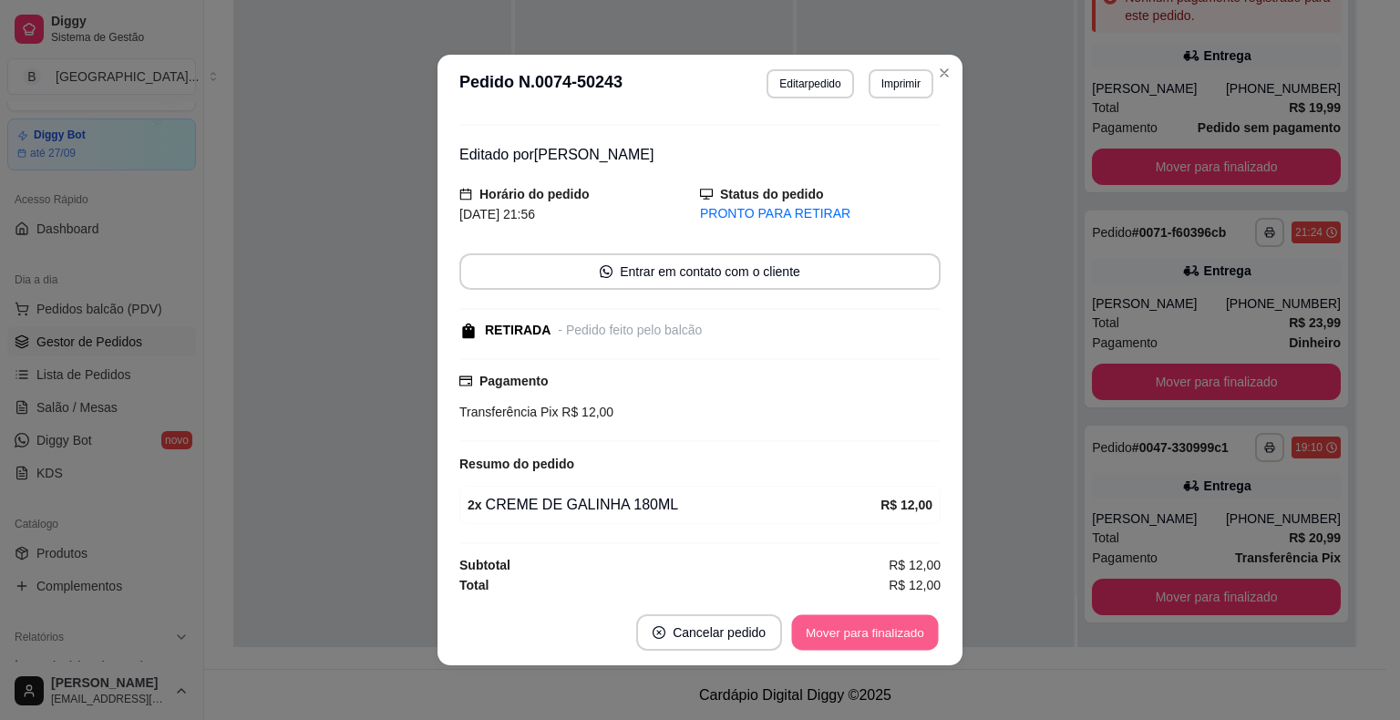
click at [857, 633] on button "Mover para finalizado" at bounding box center [865, 633] width 147 height 36
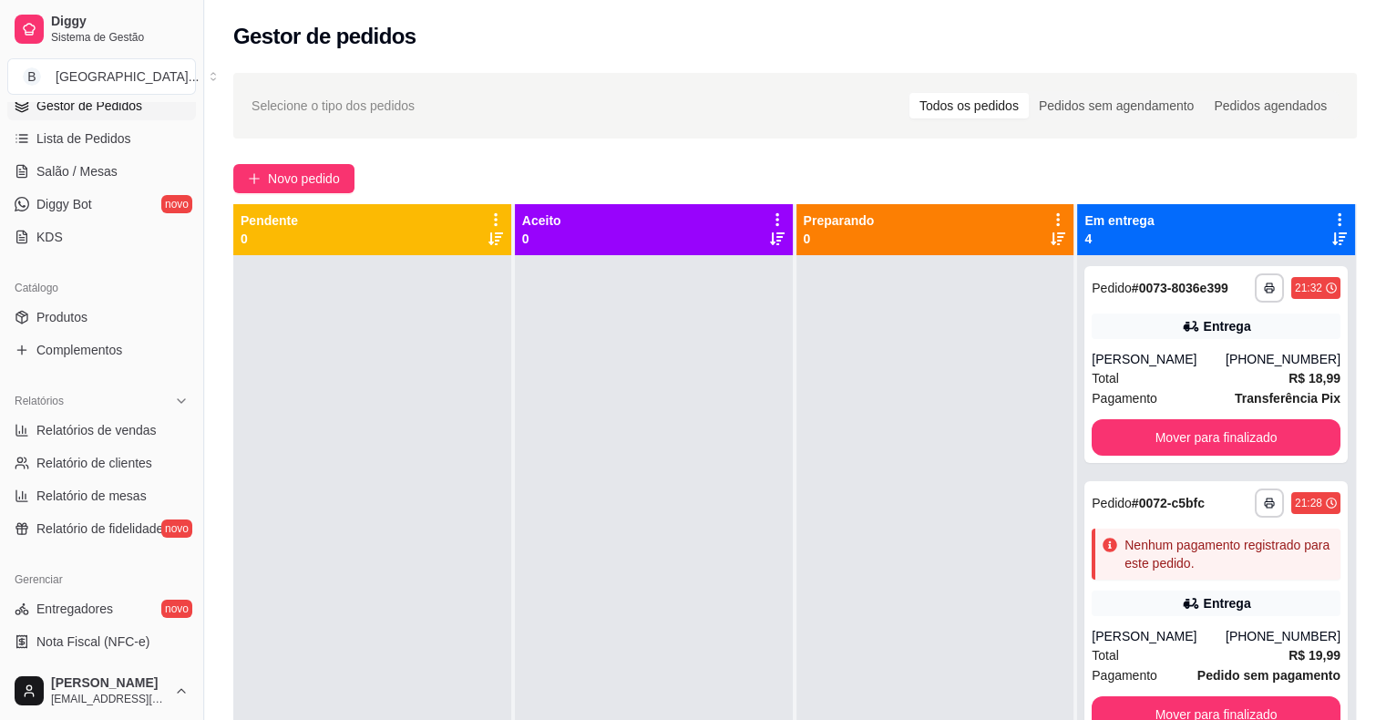
scroll to position [317, 0]
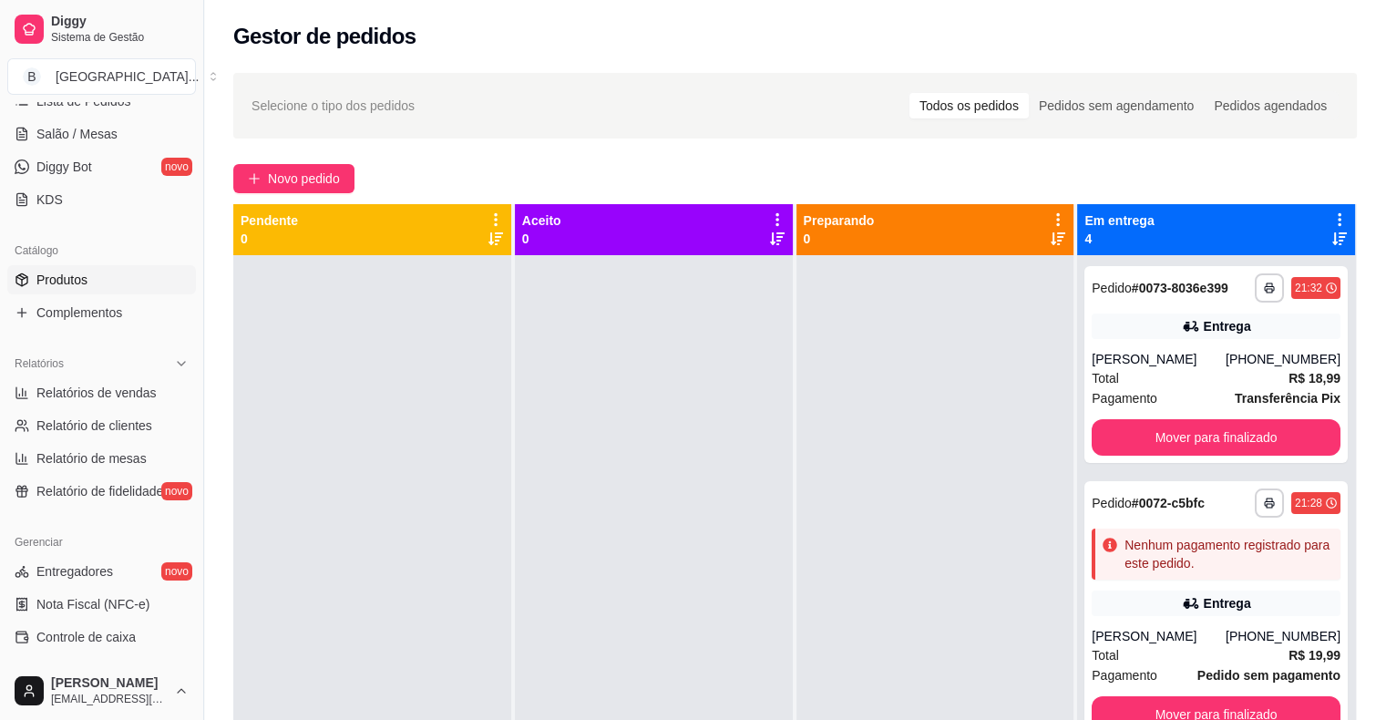
click at [108, 286] on link "Produtos" at bounding box center [101, 279] width 189 height 29
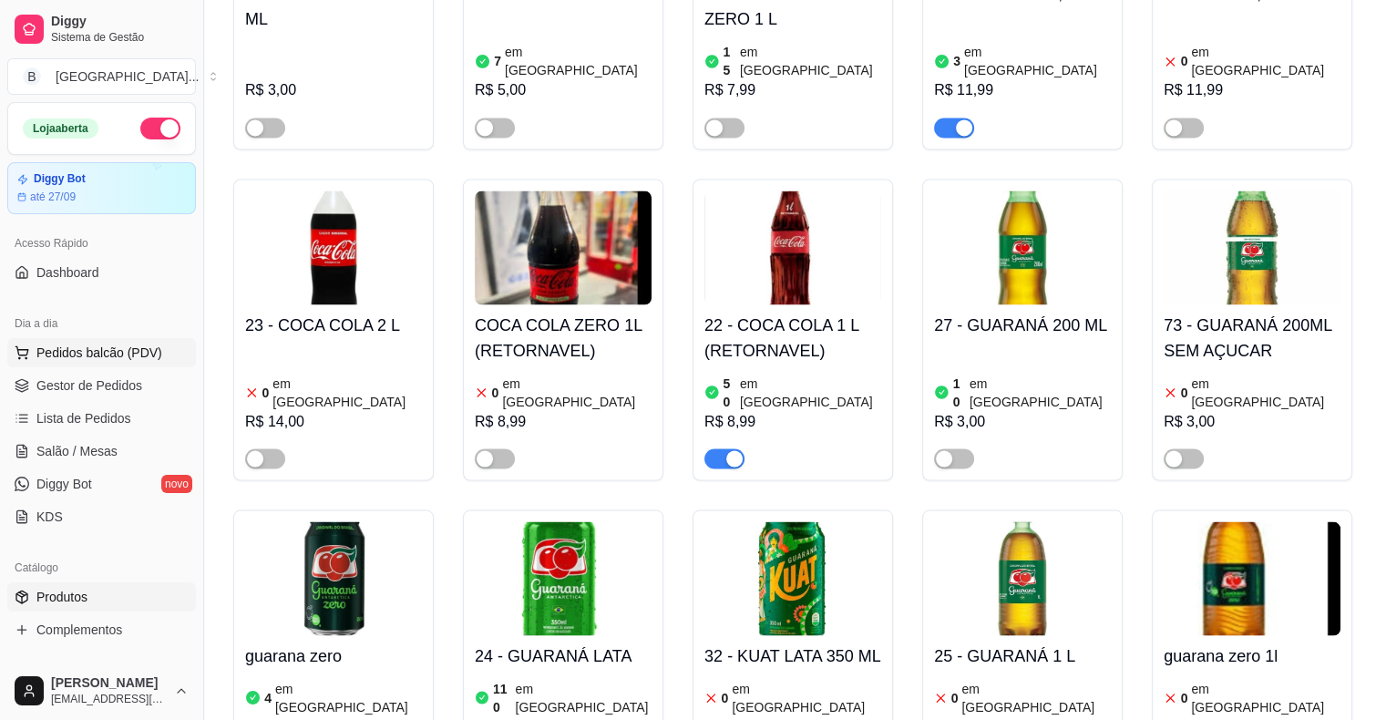
scroll to position [3190, 0]
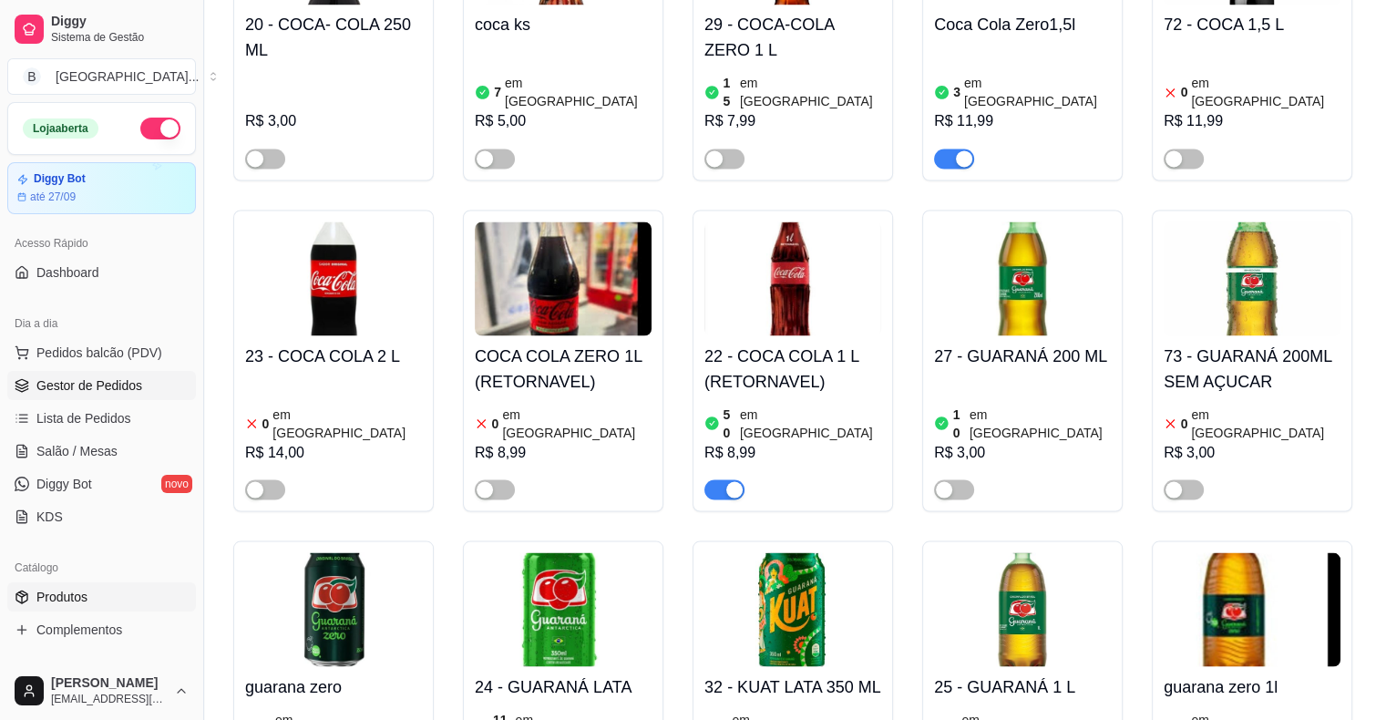
click at [43, 381] on span "Gestor de Pedidos" at bounding box center [89, 385] width 106 height 18
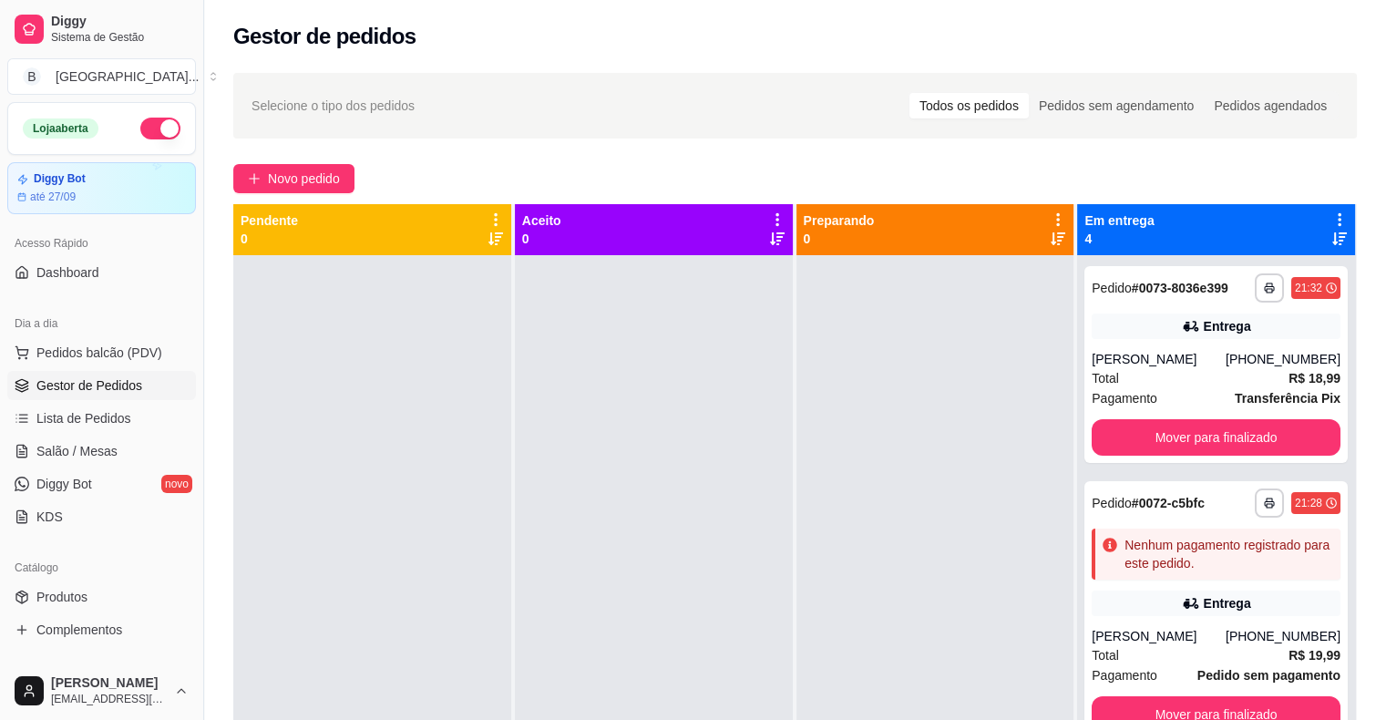
drag, startPoint x: 1065, startPoint y: 479, endPoint x: 1028, endPoint y: 420, distance: 69.6
click at [1044, 462] on div "Preparando 0" at bounding box center [938, 564] width 282 height 720
click at [1025, 375] on div at bounding box center [936, 615] width 278 height 720
click at [131, 354] on span "Pedidos balcão (PDV)" at bounding box center [99, 353] width 126 height 18
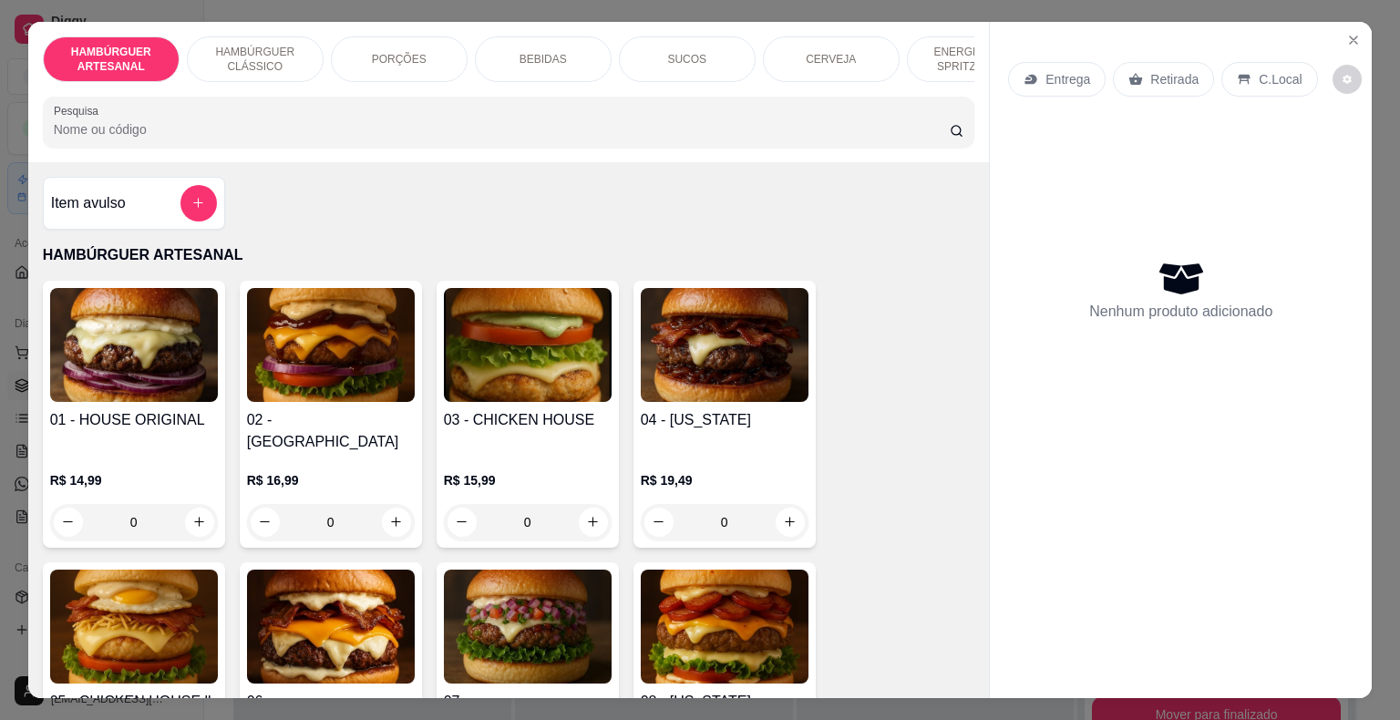
click at [587, 37] on div "BEBIDAS" at bounding box center [543, 59] width 137 height 46
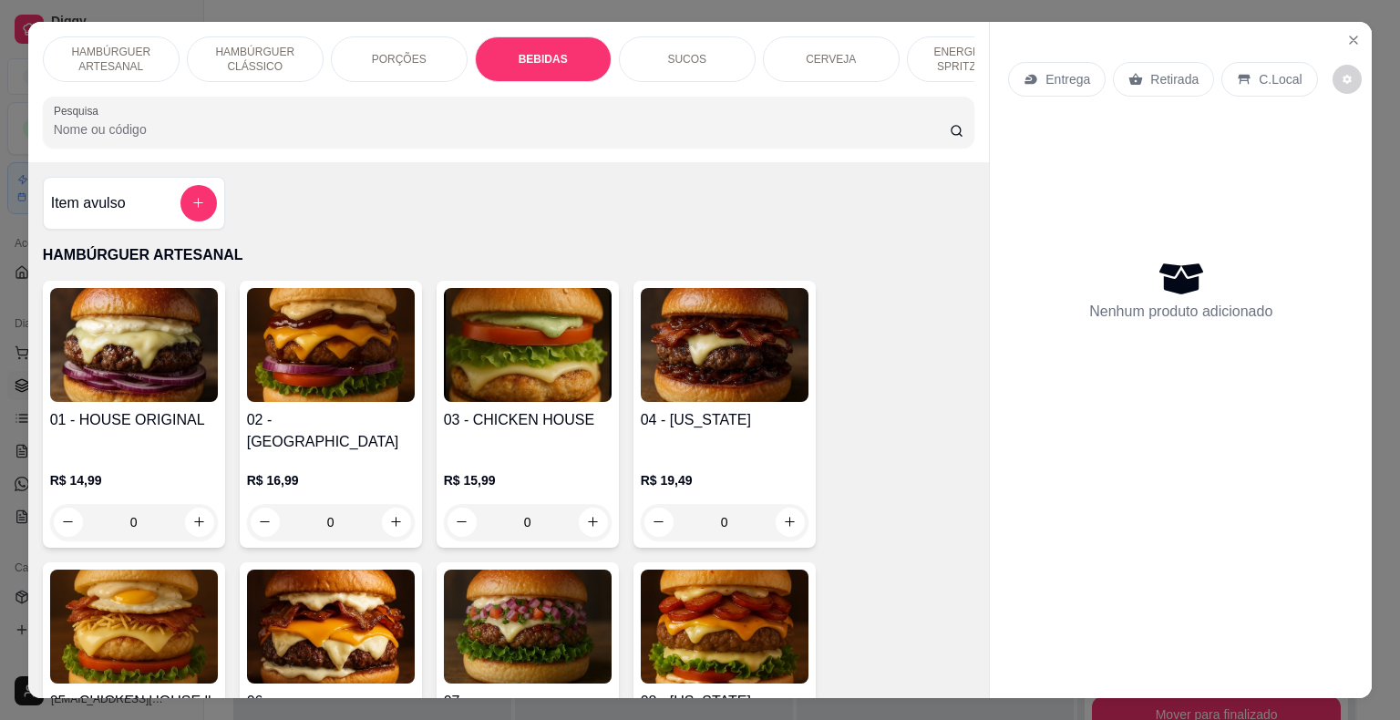
scroll to position [44, 0]
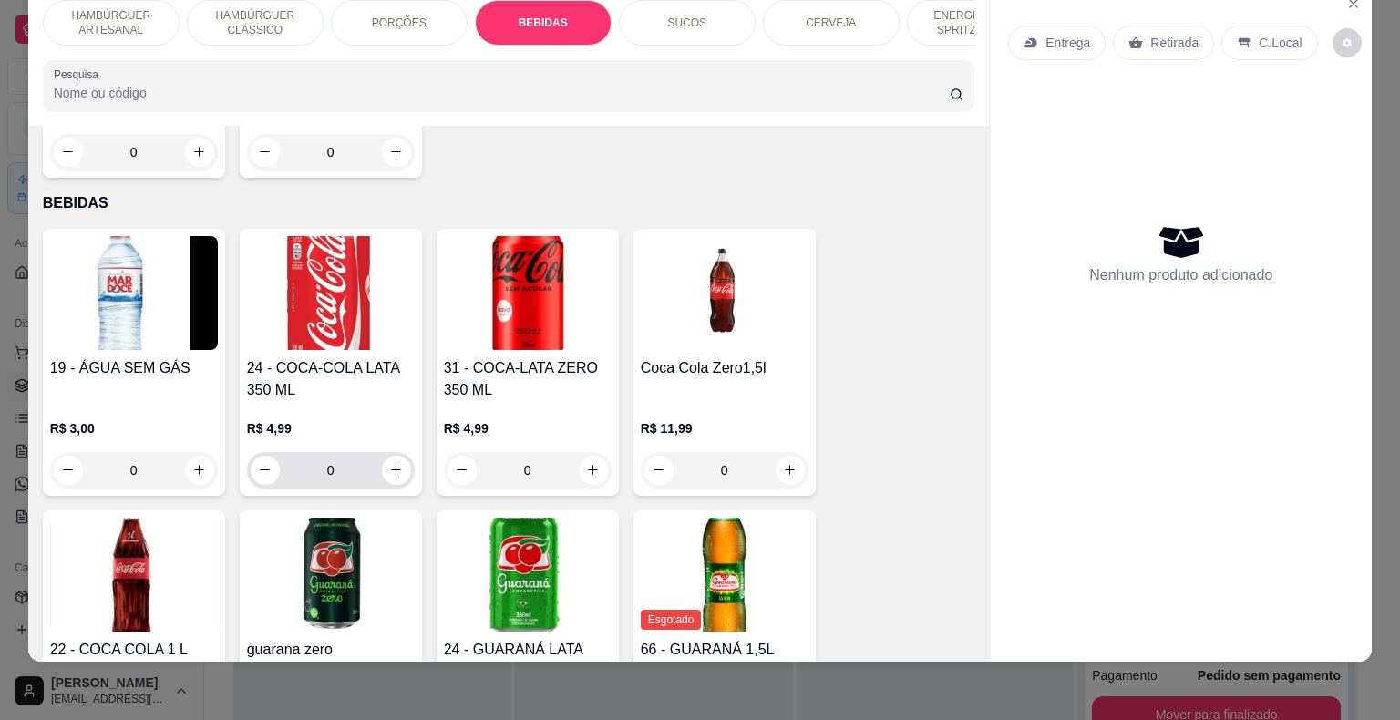
click at [389, 463] on icon "increase-product-quantity" at bounding box center [396, 470] width 14 height 14
type input "1"
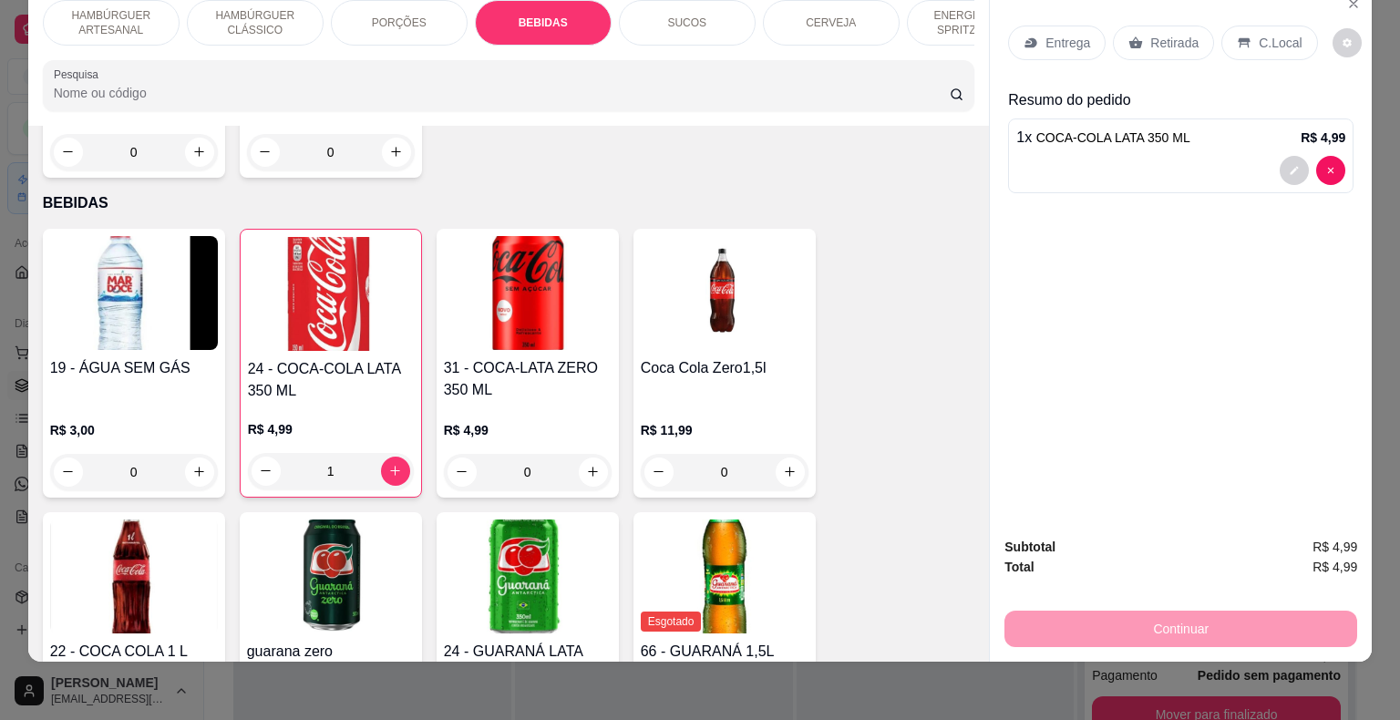
click at [1150, 35] on p "Retirada" at bounding box center [1174, 43] width 48 height 18
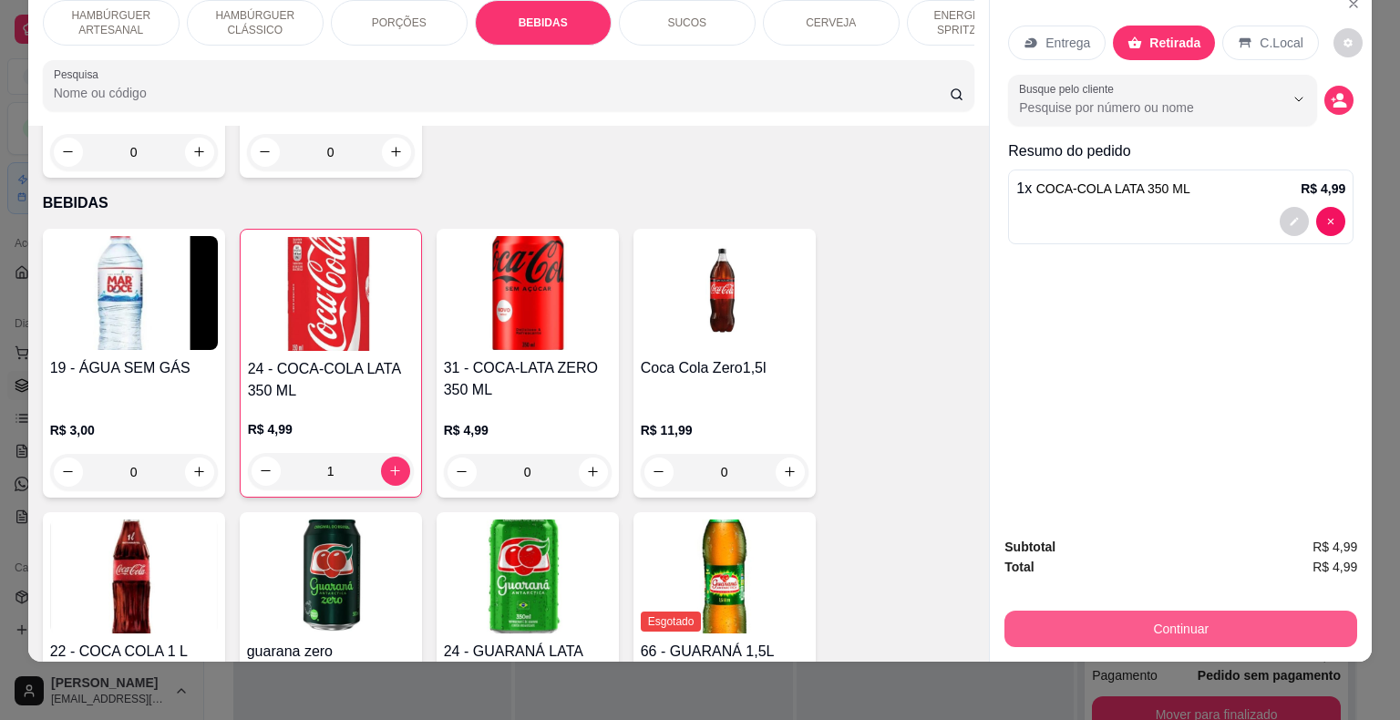
click at [1075, 620] on button "Continuar" at bounding box center [1180, 629] width 353 height 36
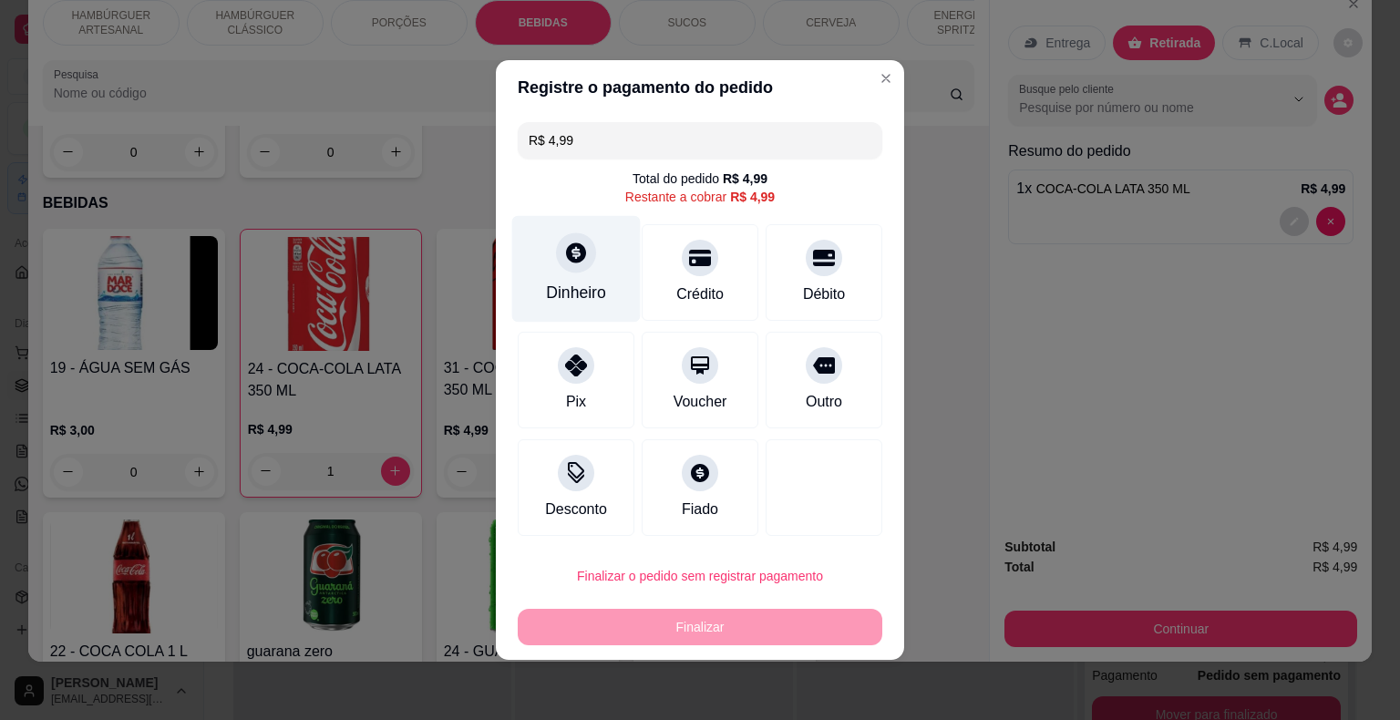
click at [576, 306] on div "Dinheiro" at bounding box center [576, 269] width 129 height 107
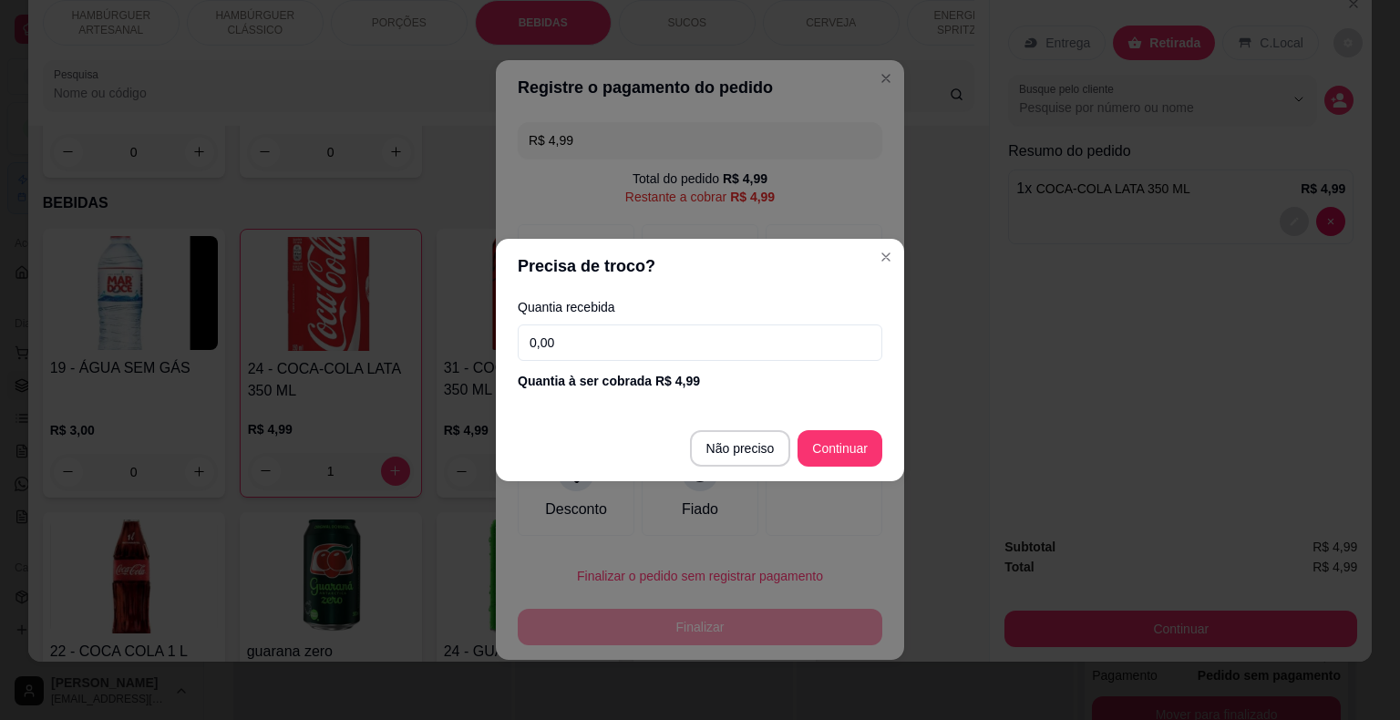
click at [609, 330] on input "0,00" at bounding box center [700, 342] width 365 height 36
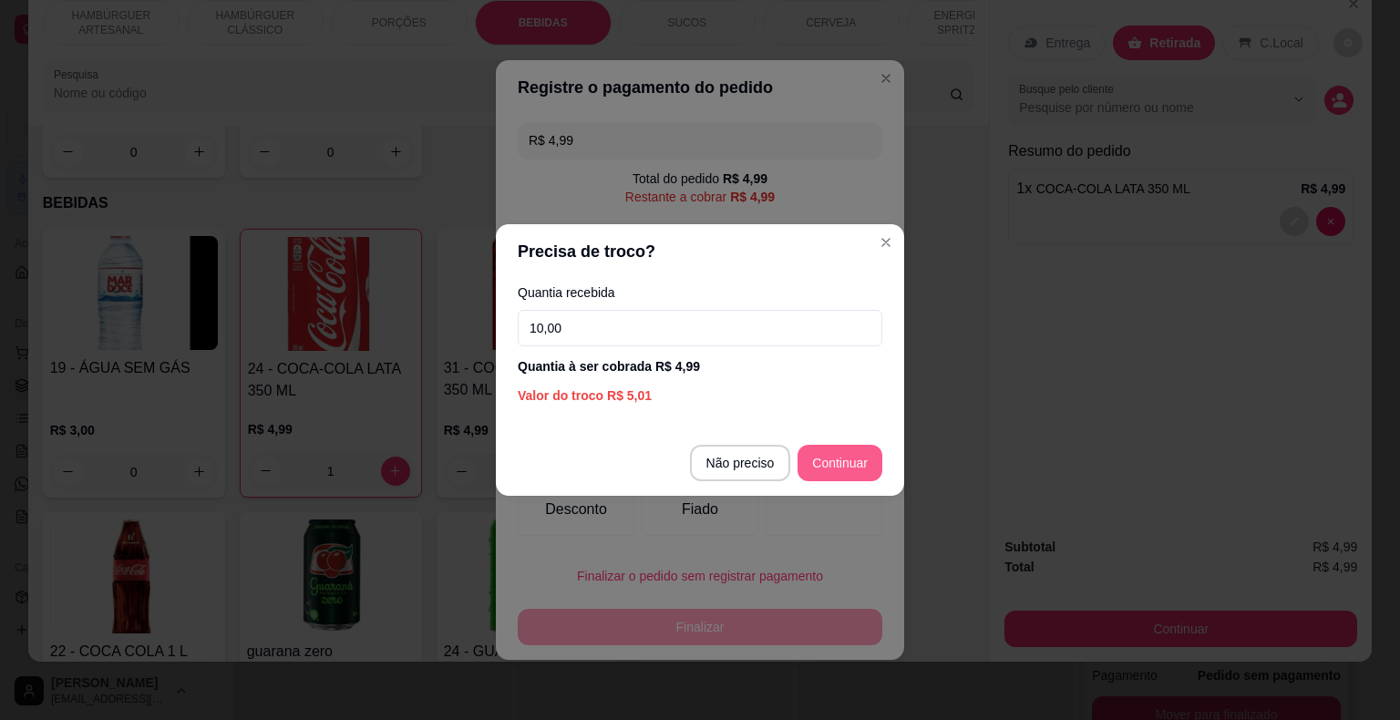
type input "10,00"
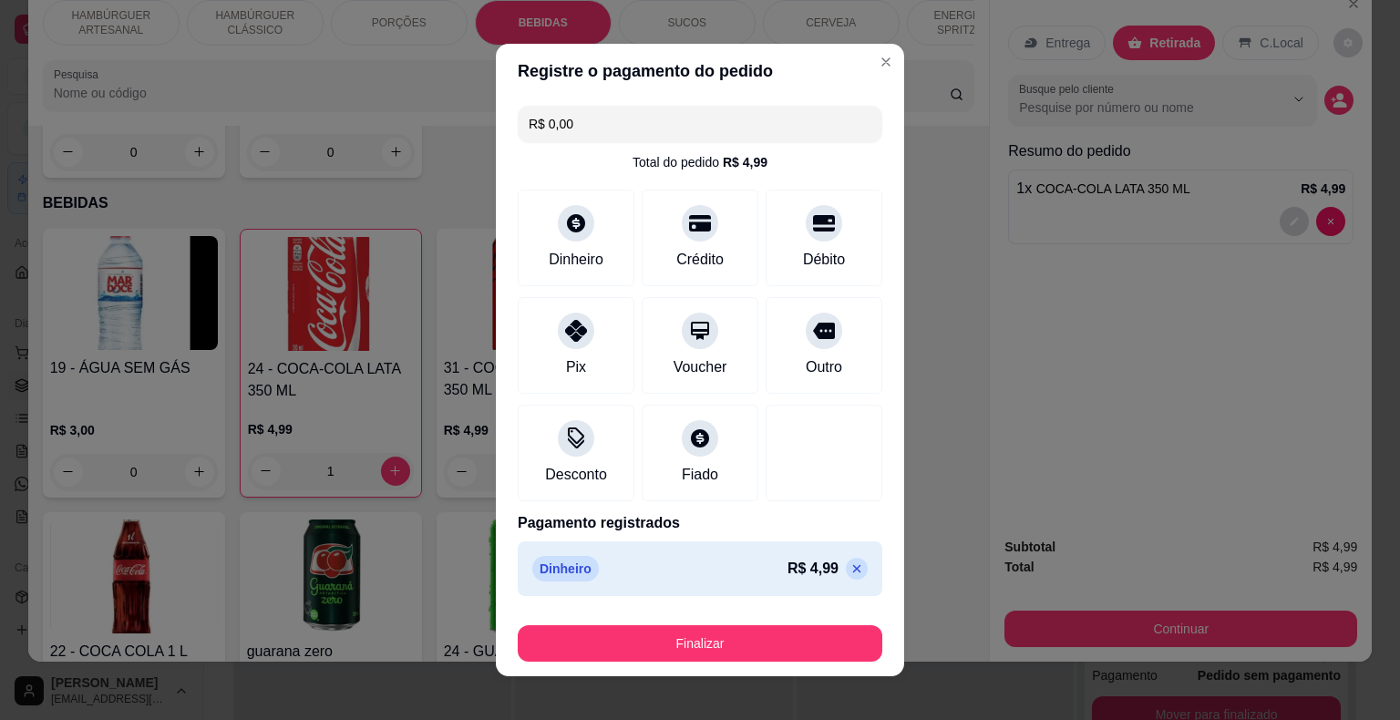
type input "R$ 0,00"
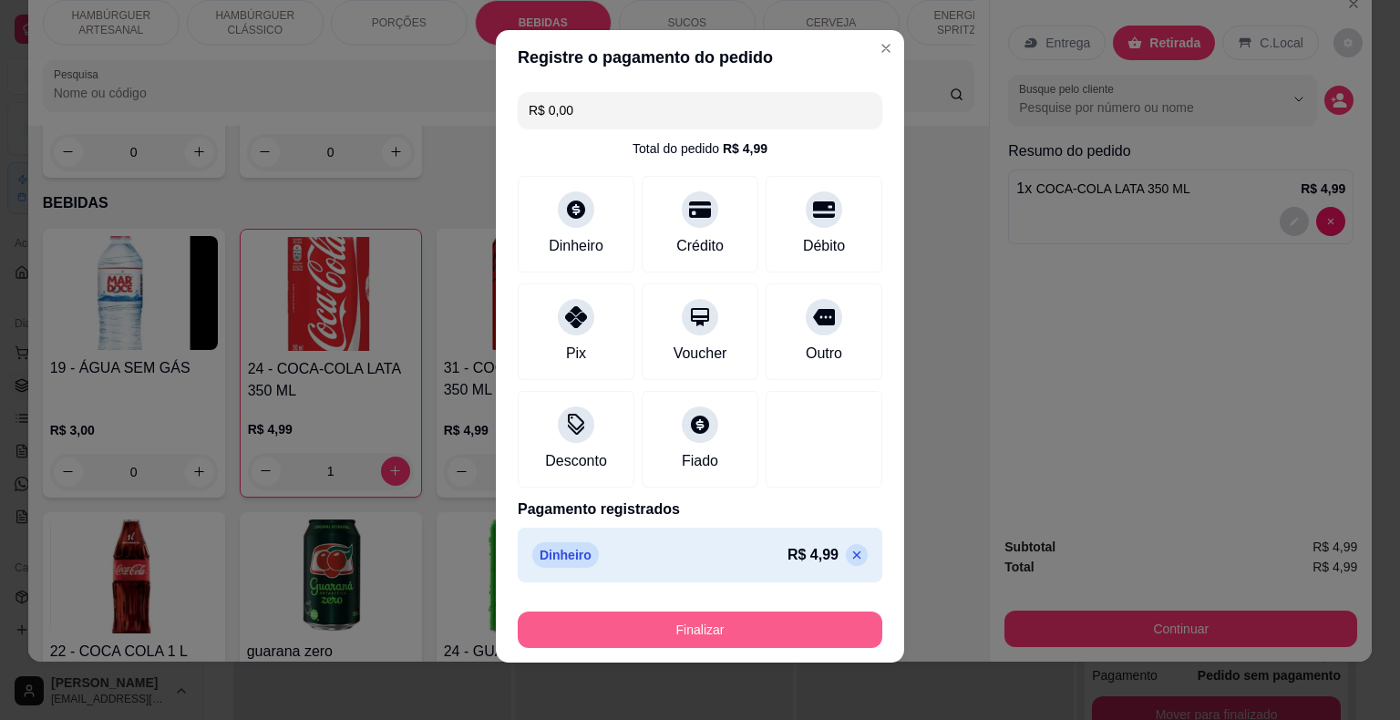
click at [740, 619] on button "Finalizar" at bounding box center [700, 630] width 365 height 36
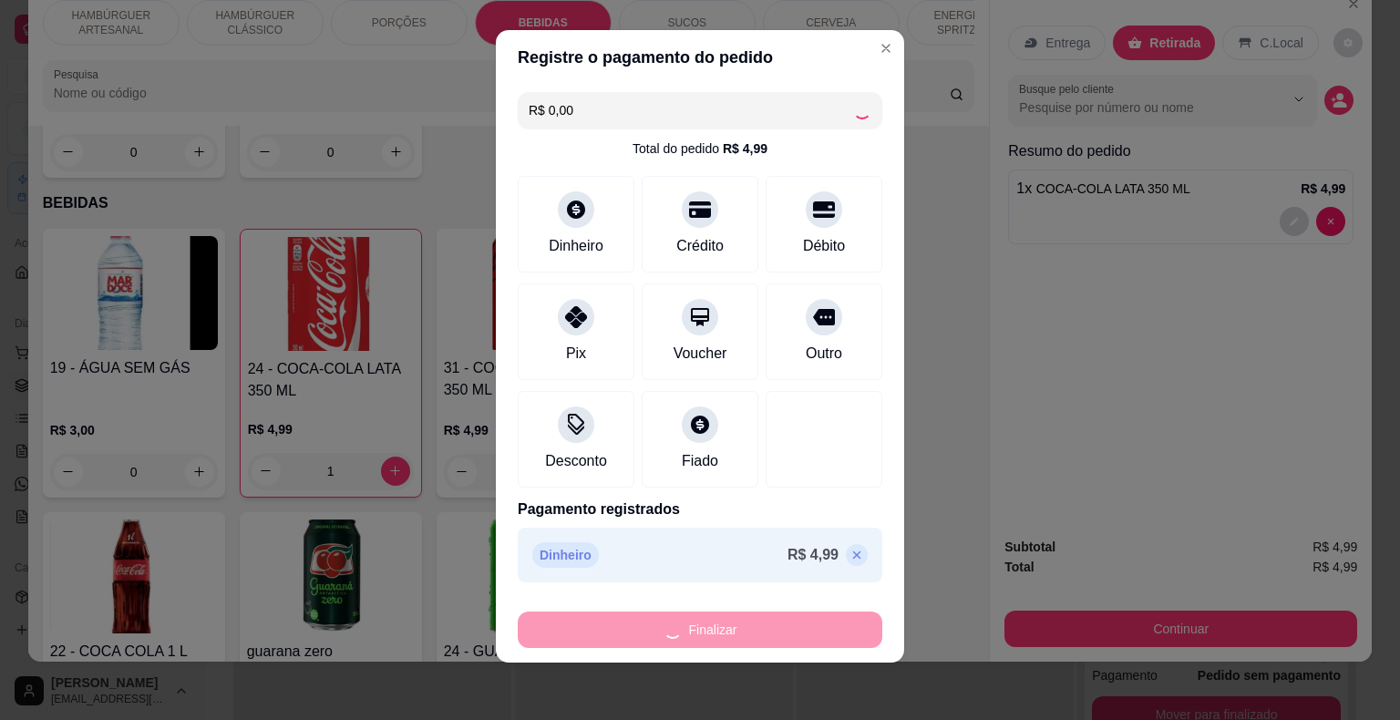
type input "0"
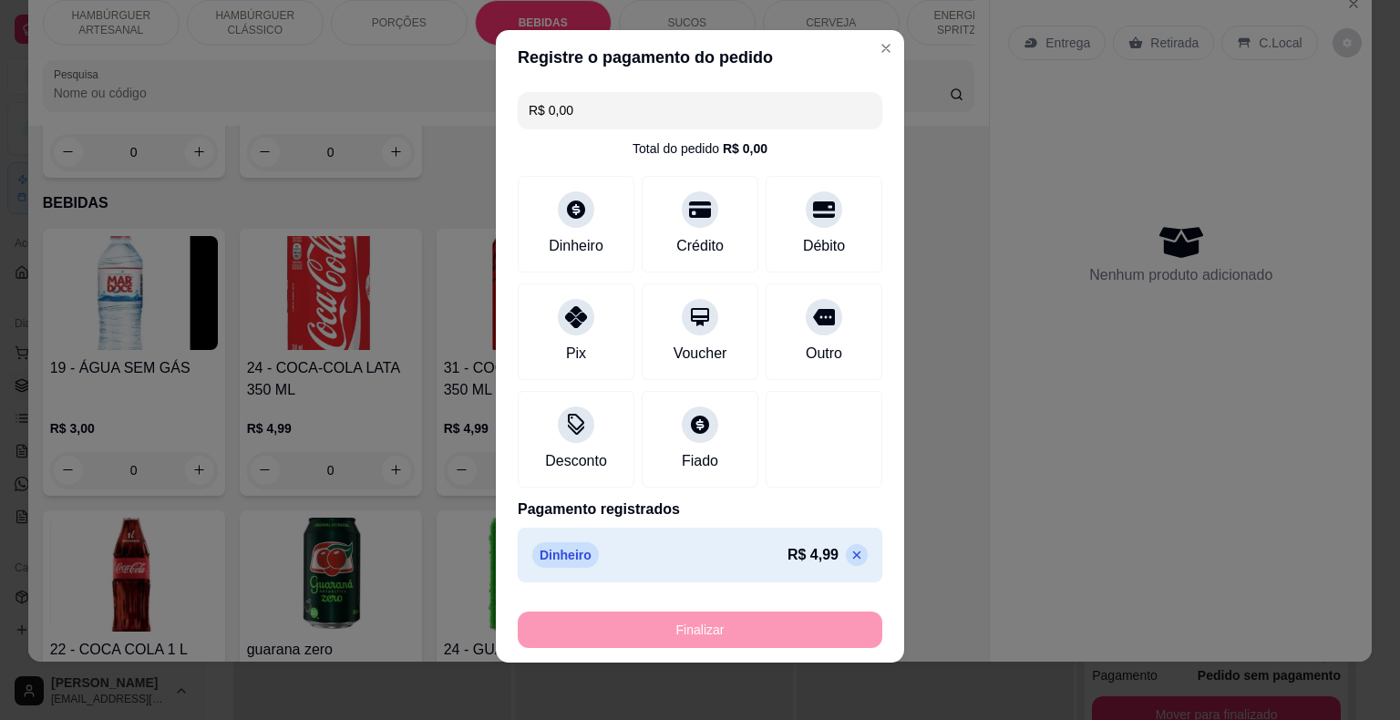
type input "-R$ 4,99"
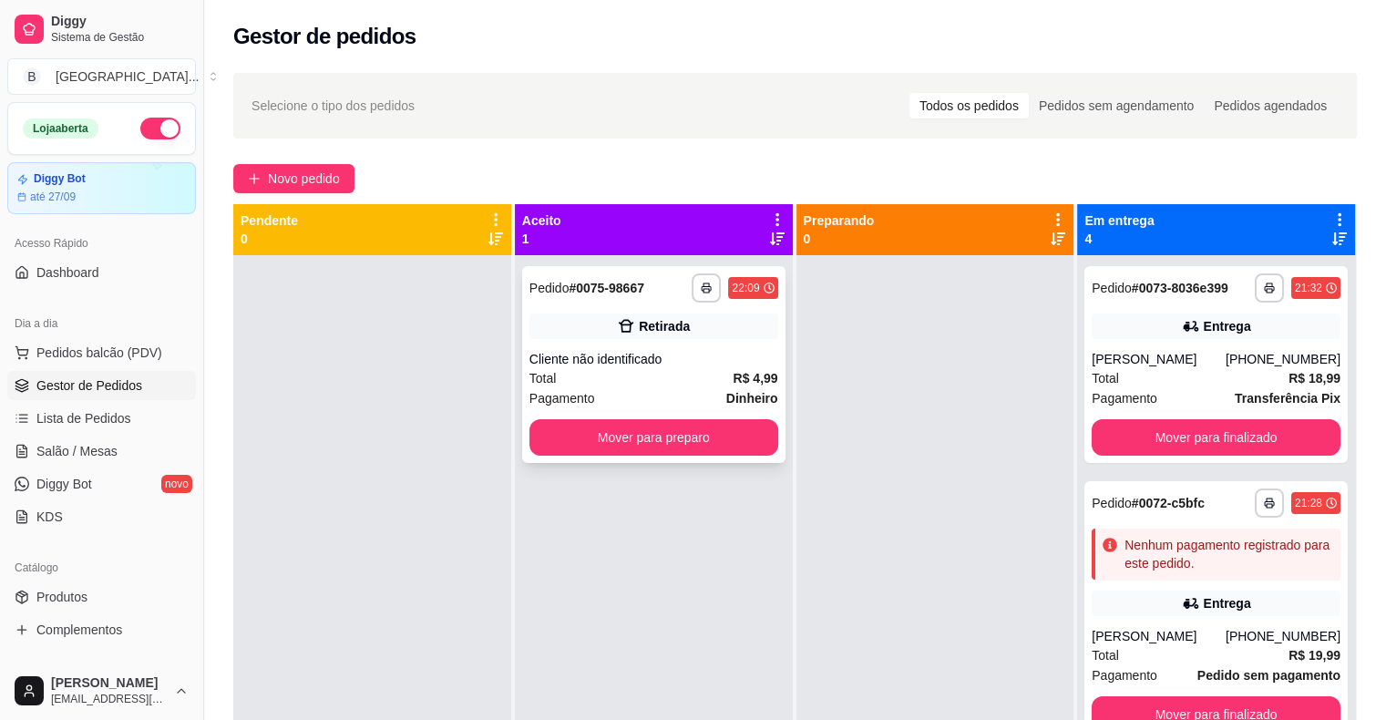
click at [726, 388] on span "Dinheiro" at bounding box center [752, 398] width 52 height 20
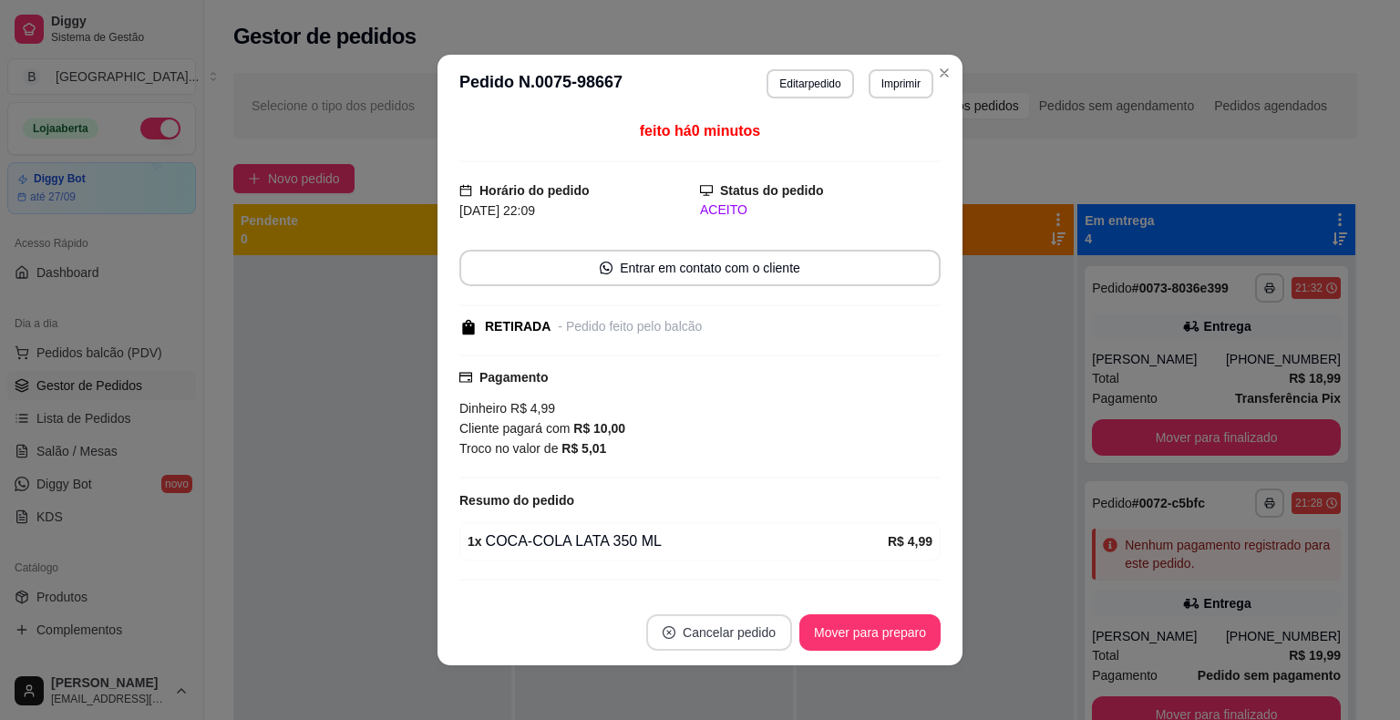
scroll to position [36, 0]
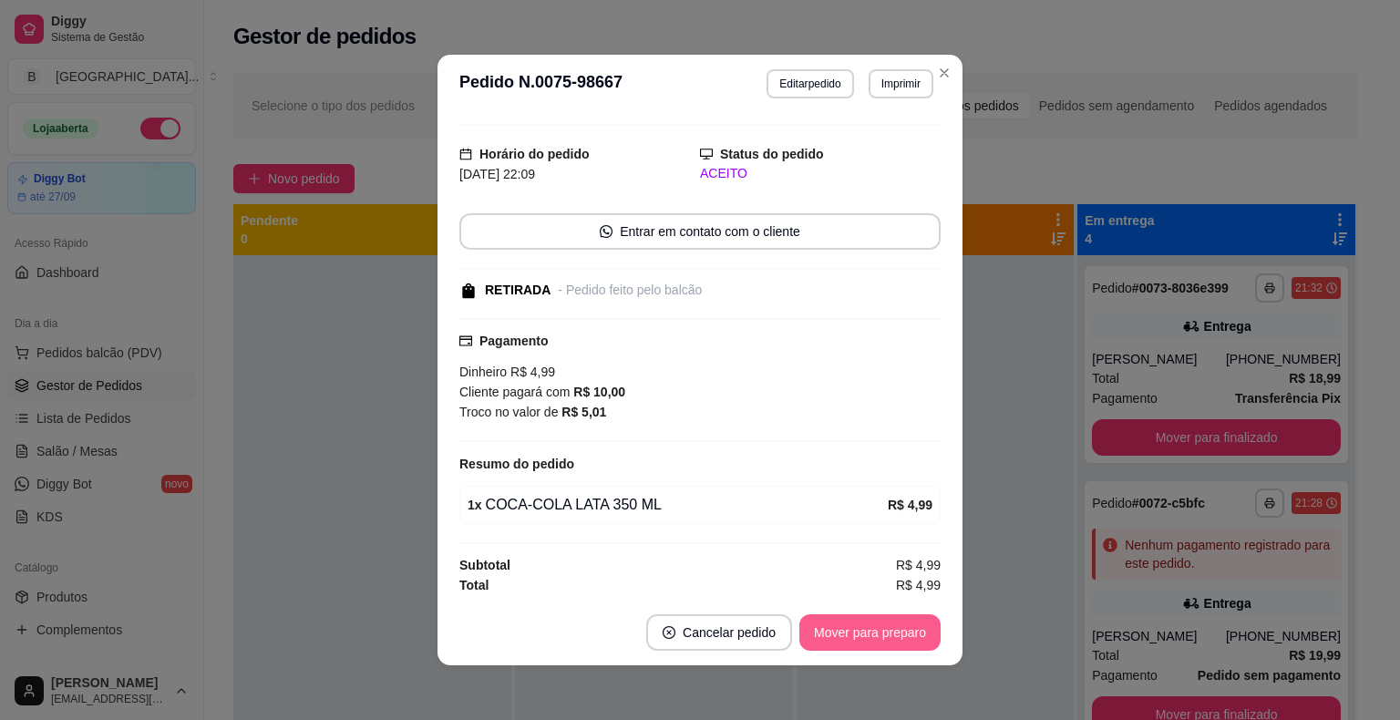
click at [905, 628] on button "Mover para preparo" at bounding box center [869, 632] width 141 height 36
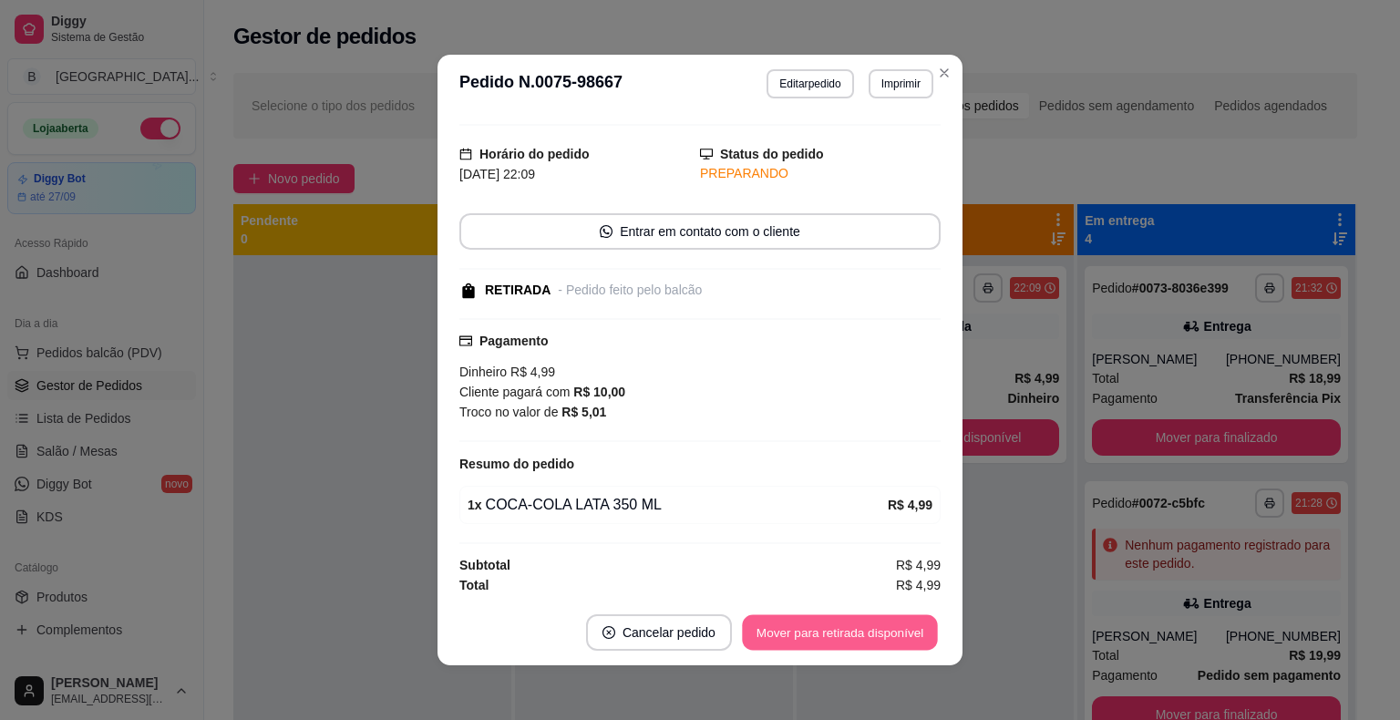
click at [905, 628] on button "Mover para retirada disponível" at bounding box center [839, 633] width 195 height 36
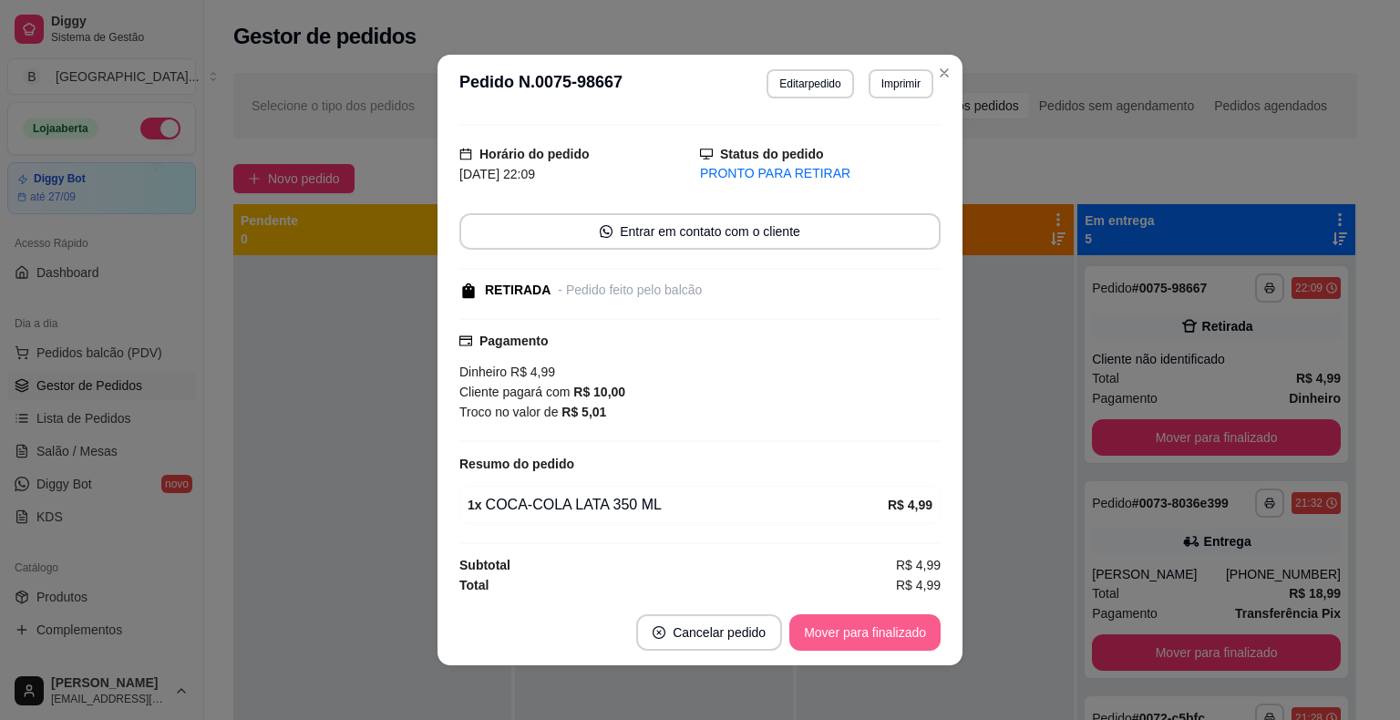
click at [913, 639] on button "Mover para finalizado" at bounding box center [864, 632] width 151 height 36
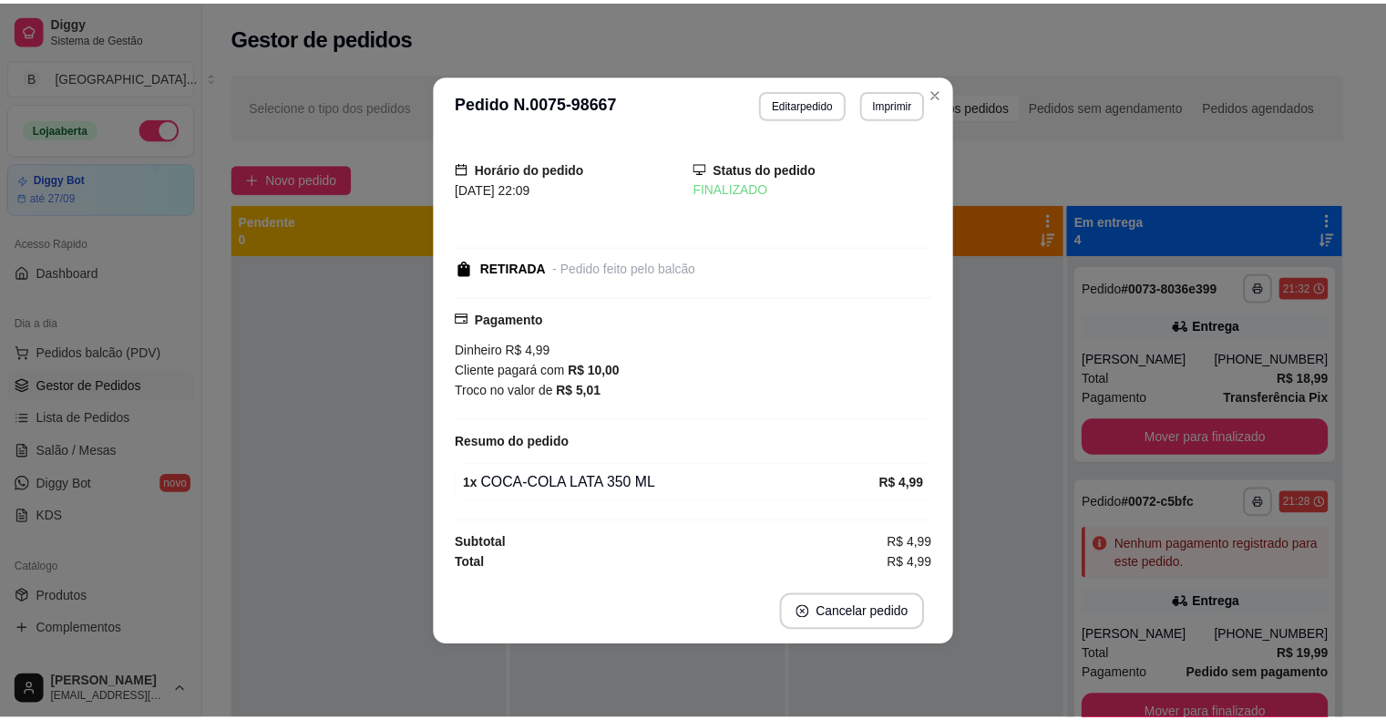
scroll to position [0, 0]
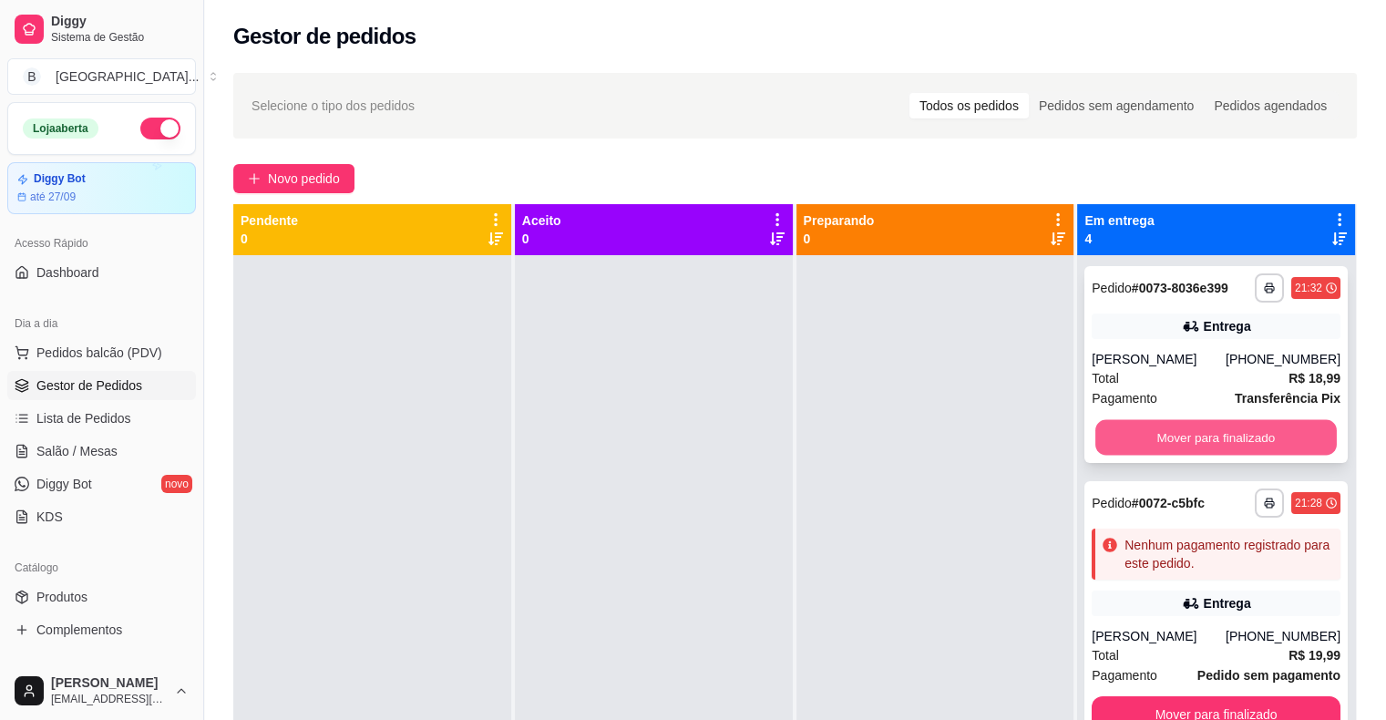
click at [1199, 420] on button "Mover para finalizado" at bounding box center [1217, 438] width 242 height 36
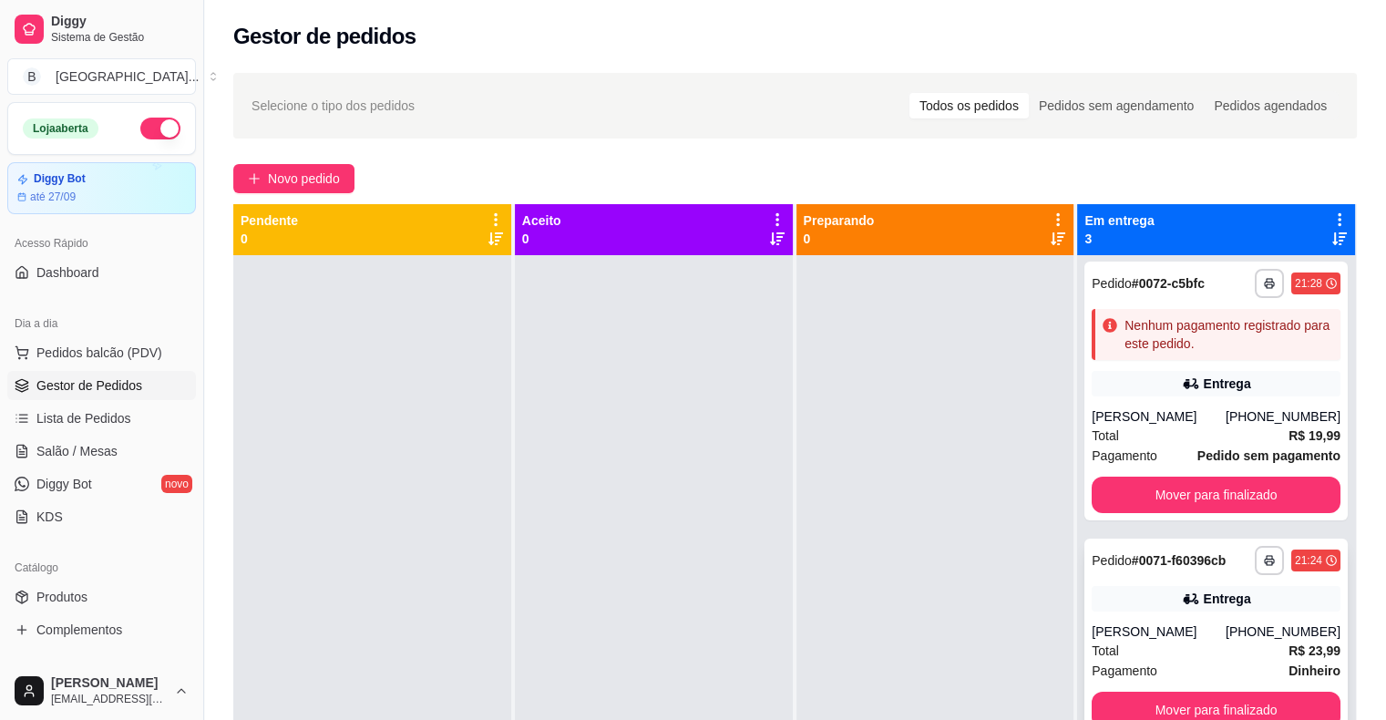
scroll to position [51, 0]
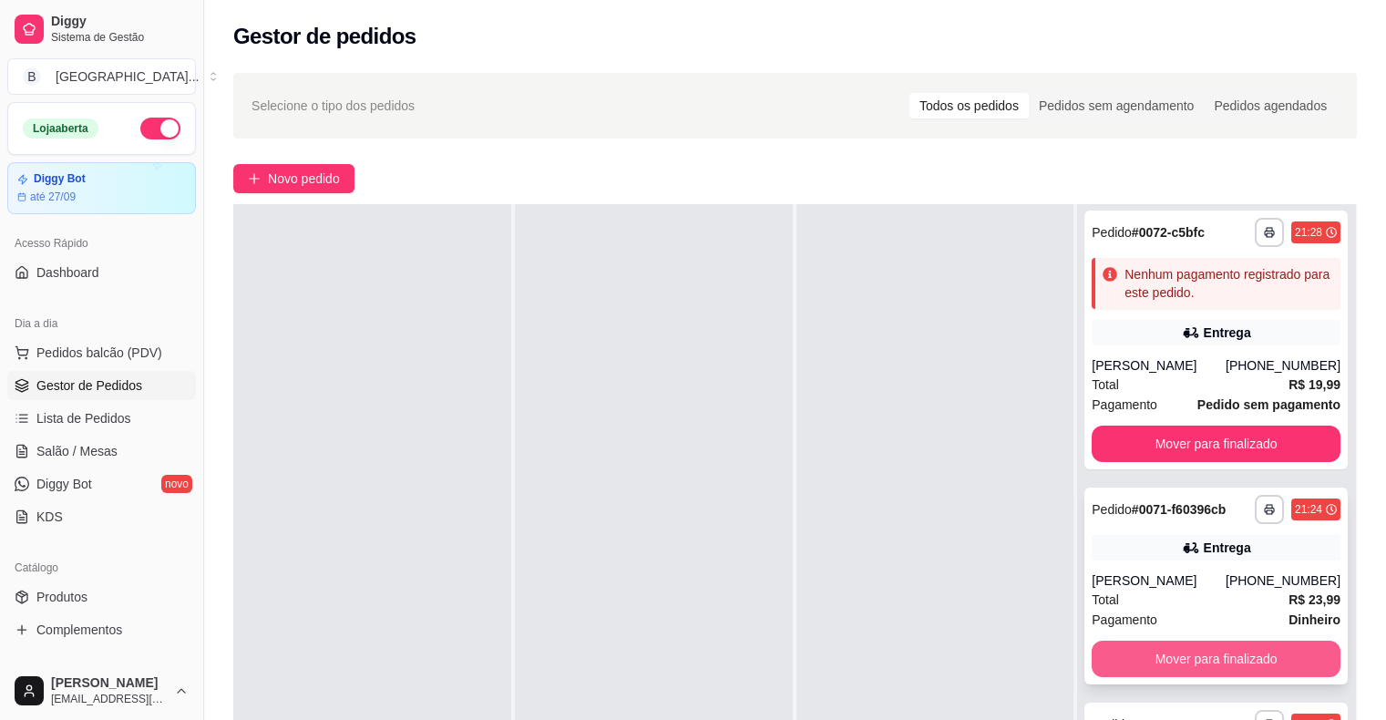
click at [1133, 658] on button "Mover para finalizado" at bounding box center [1216, 659] width 249 height 36
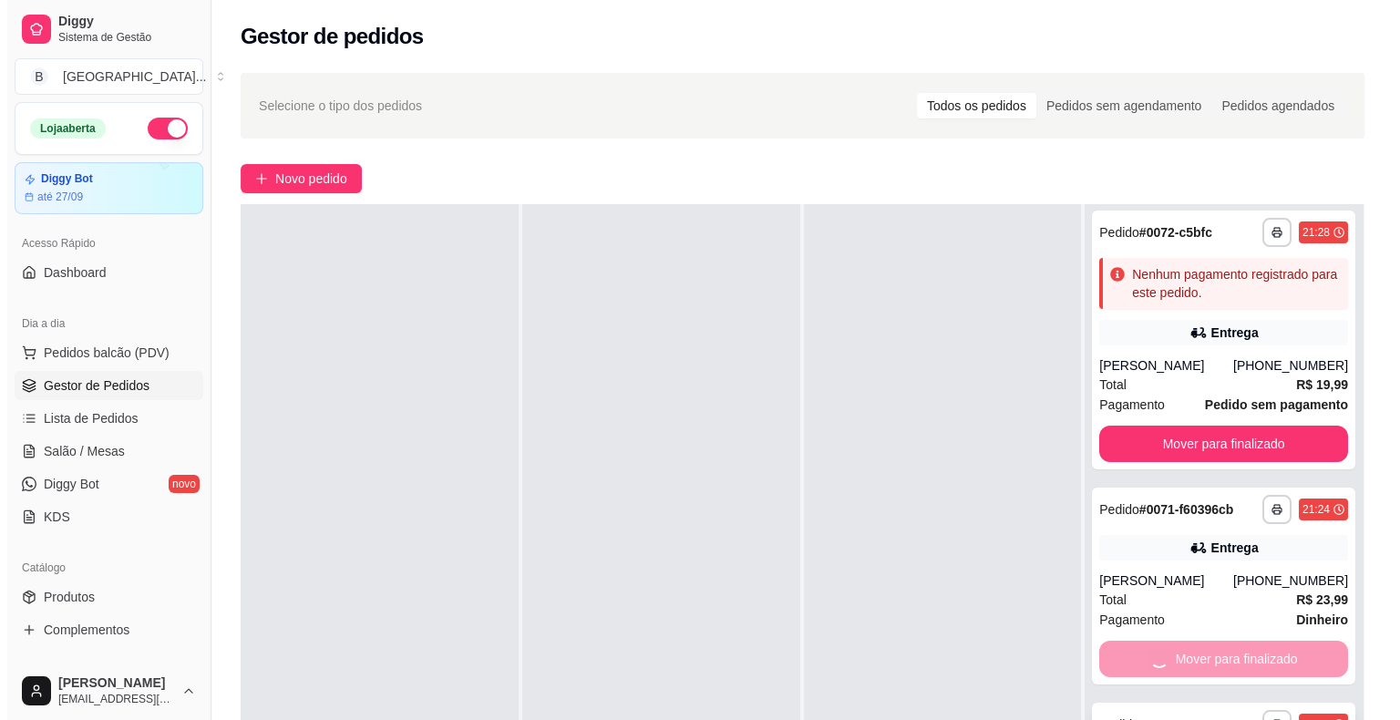
scroll to position [0, 0]
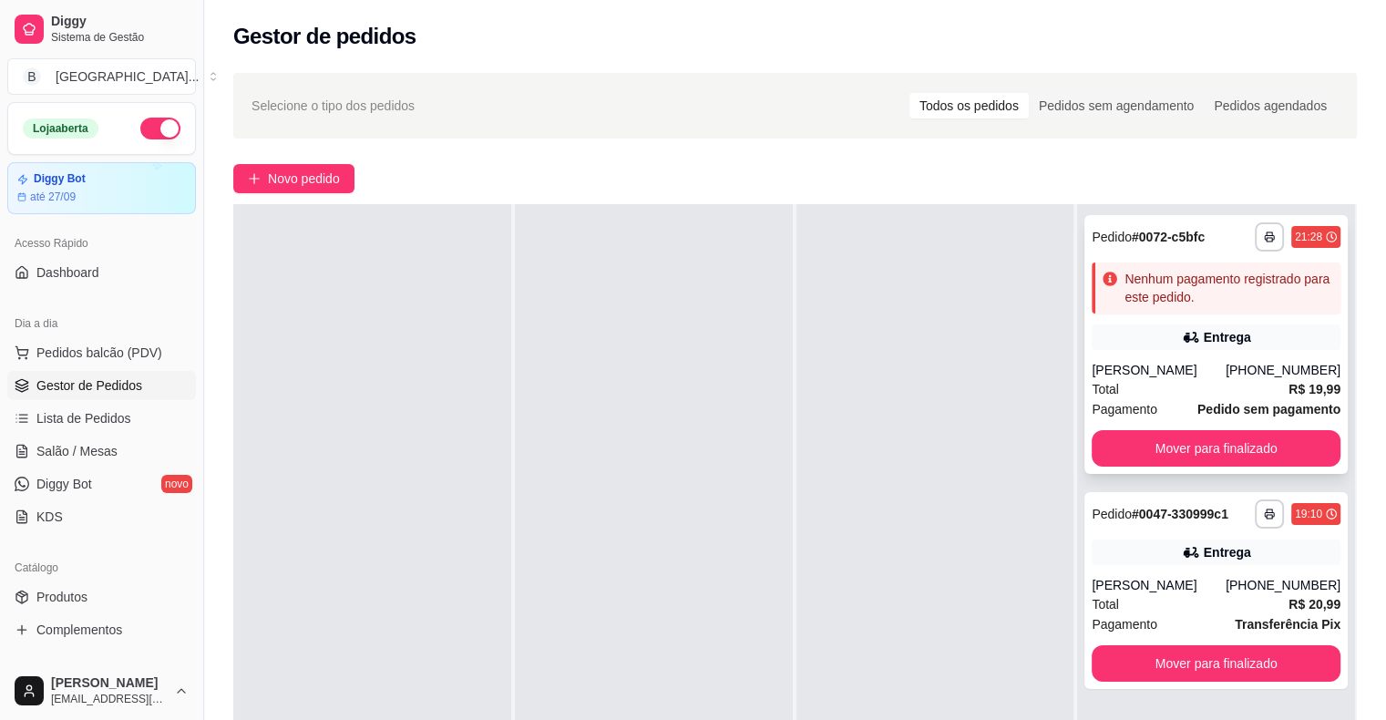
click at [1092, 386] on span "Total" at bounding box center [1105, 389] width 27 height 20
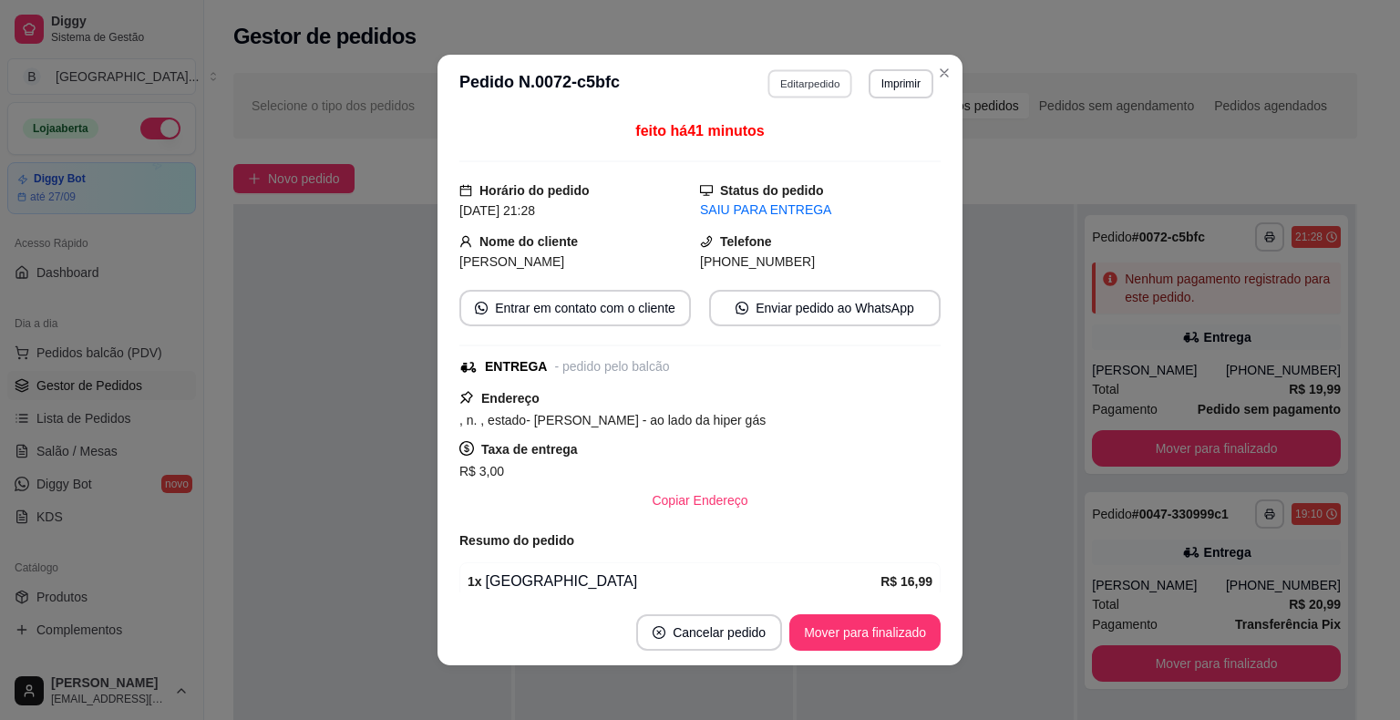
click at [811, 94] on button "Editar pedido" at bounding box center [810, 83] width 85 height 28
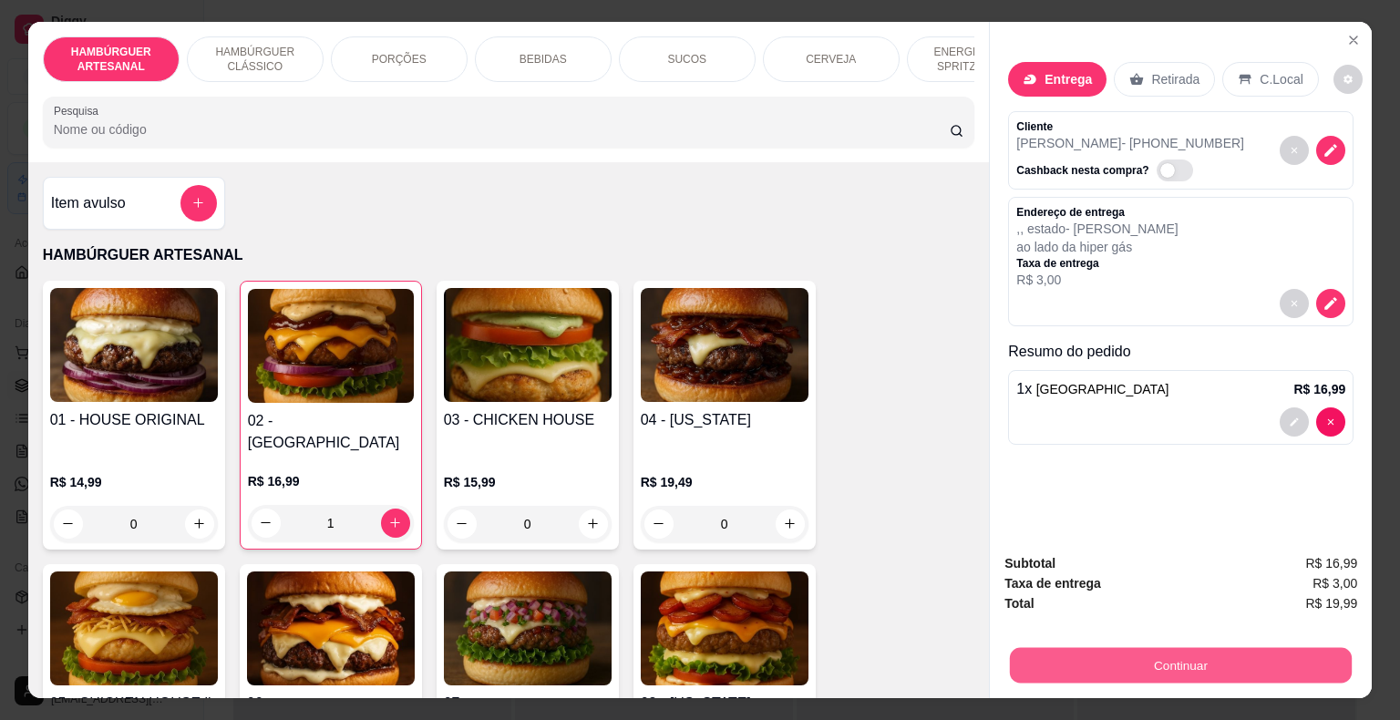
click at [1156, 662] on button "Continuar" at bounding box center [1181, 666] width 342 height 36
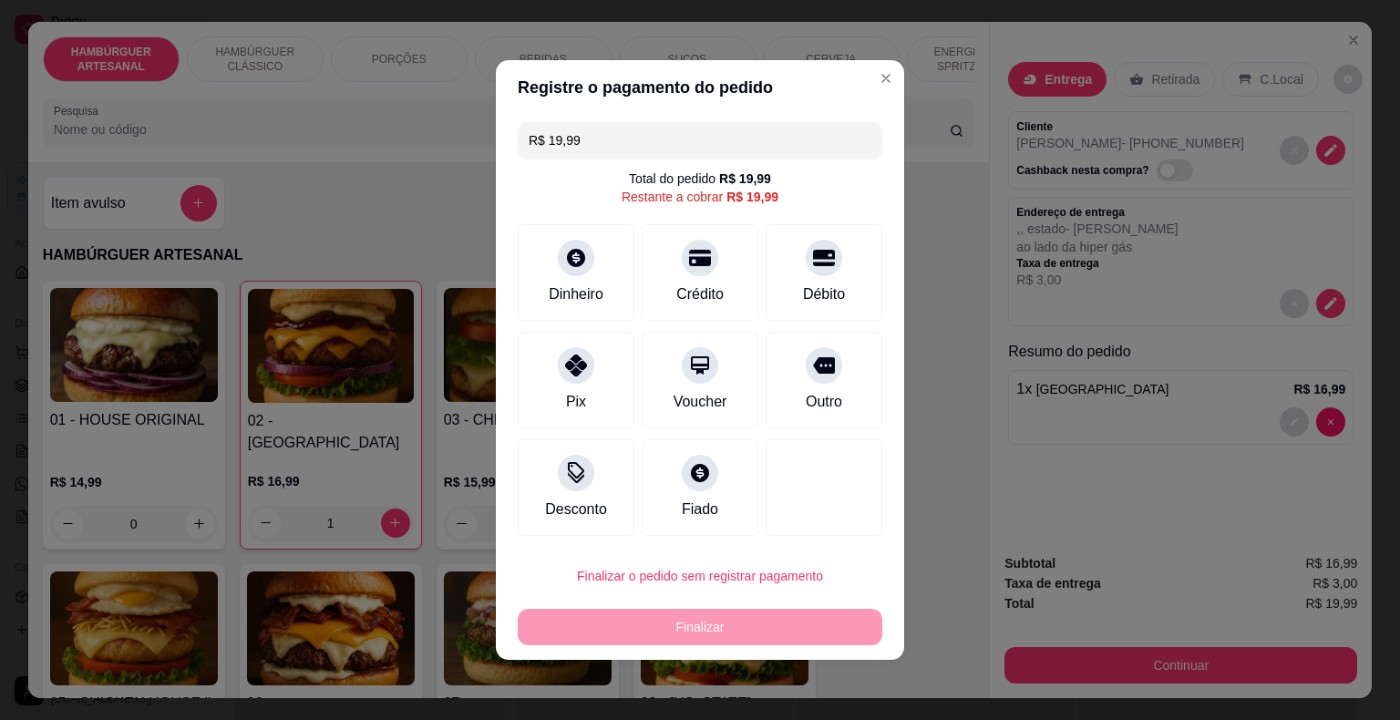
click at [605, 321] on div "R$ 19,99 Total do pedido R$ 19,99 Restante a cobrar R$ 19,99 Dinheiro Crédito D…" at bounding box center [700, 329] width 408 height 428
click at [605, 315] on div "Dinheiro" at bounding box center [576, 269] width 129 height 107
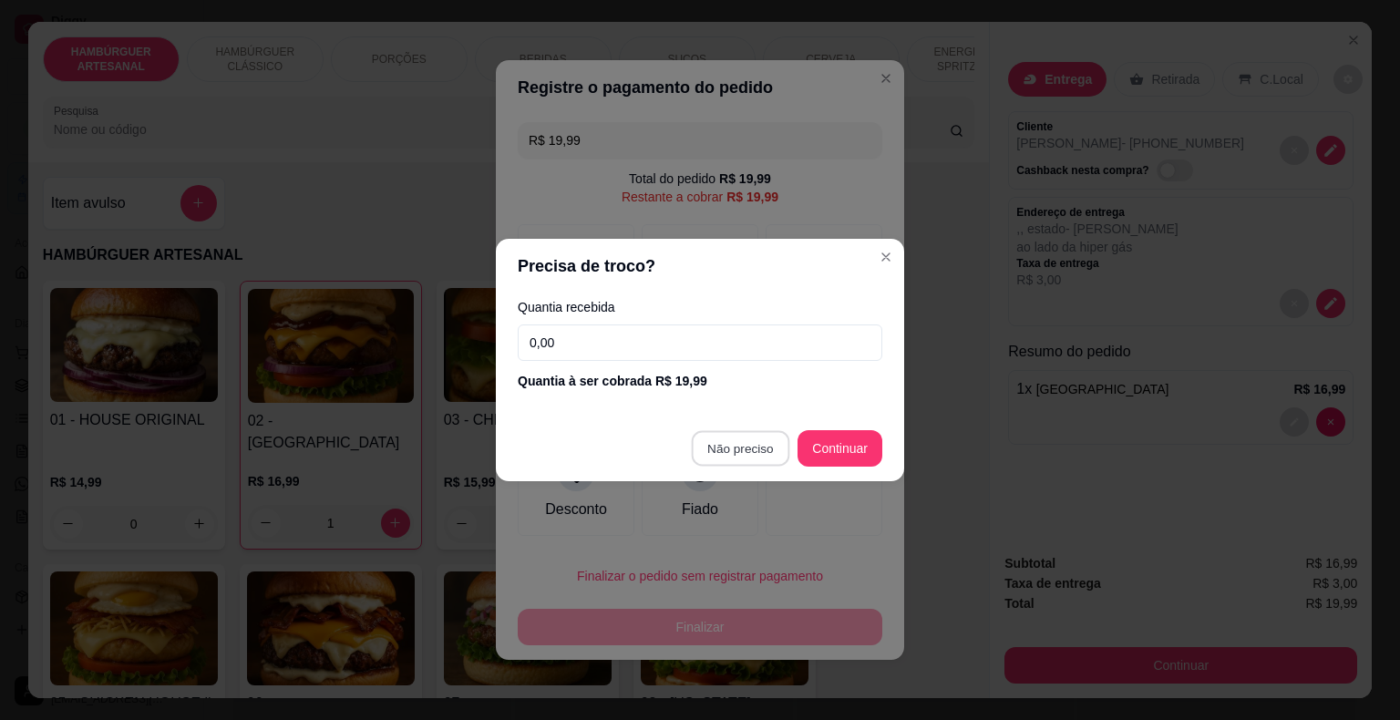
type input "R$ 0,00"
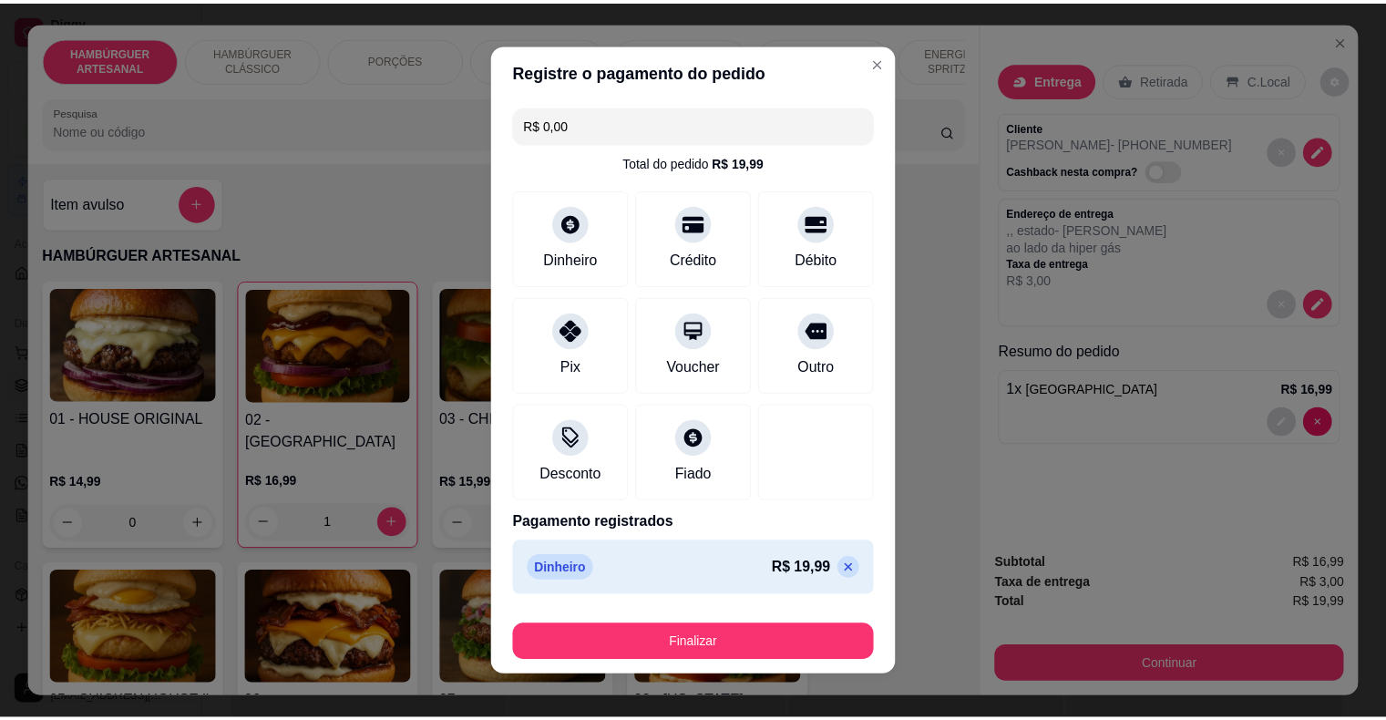
scroll to position [14, 0]
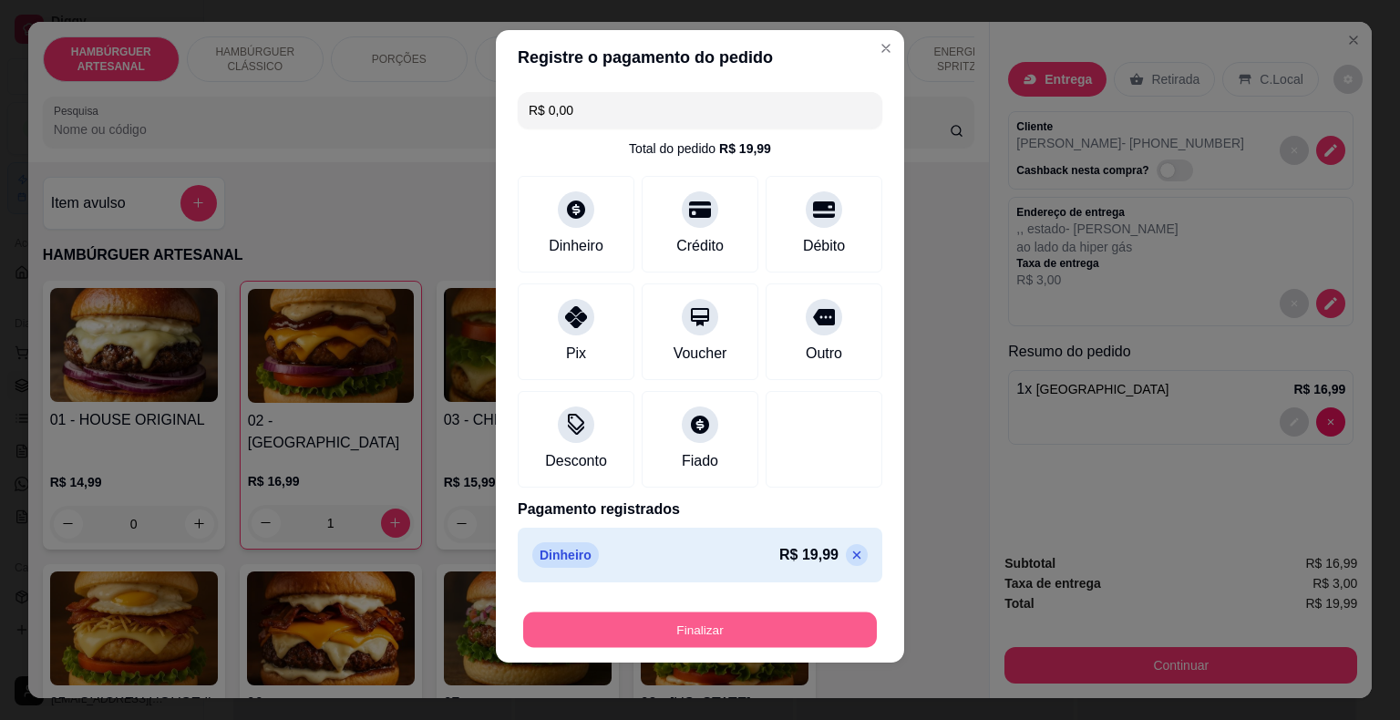
click at [715, 622] on button "Finalizar" at bounding box center [700, 630] width 354 height 36
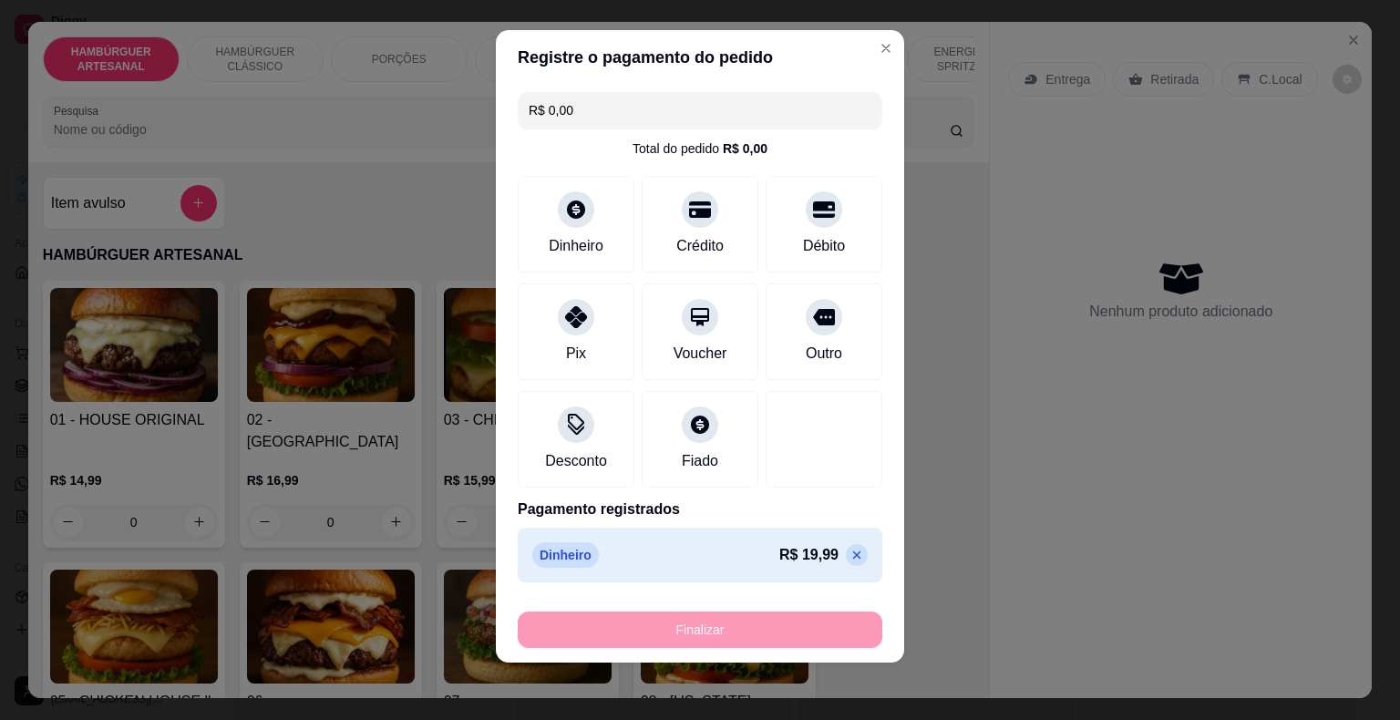
type input "0"
type input "-R$ 19,99"
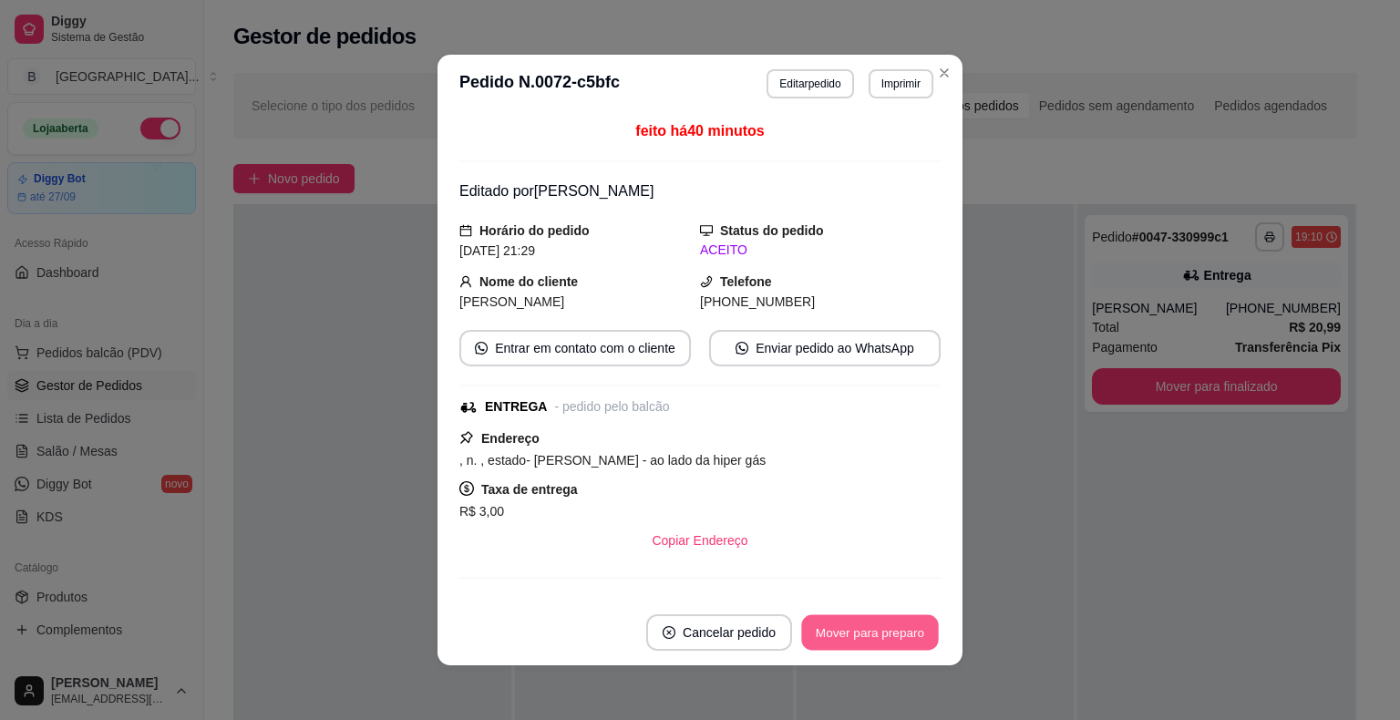
click at [809, 629] on button "Mover para preparo" at bounding box center [869, 633] width 137 height 36
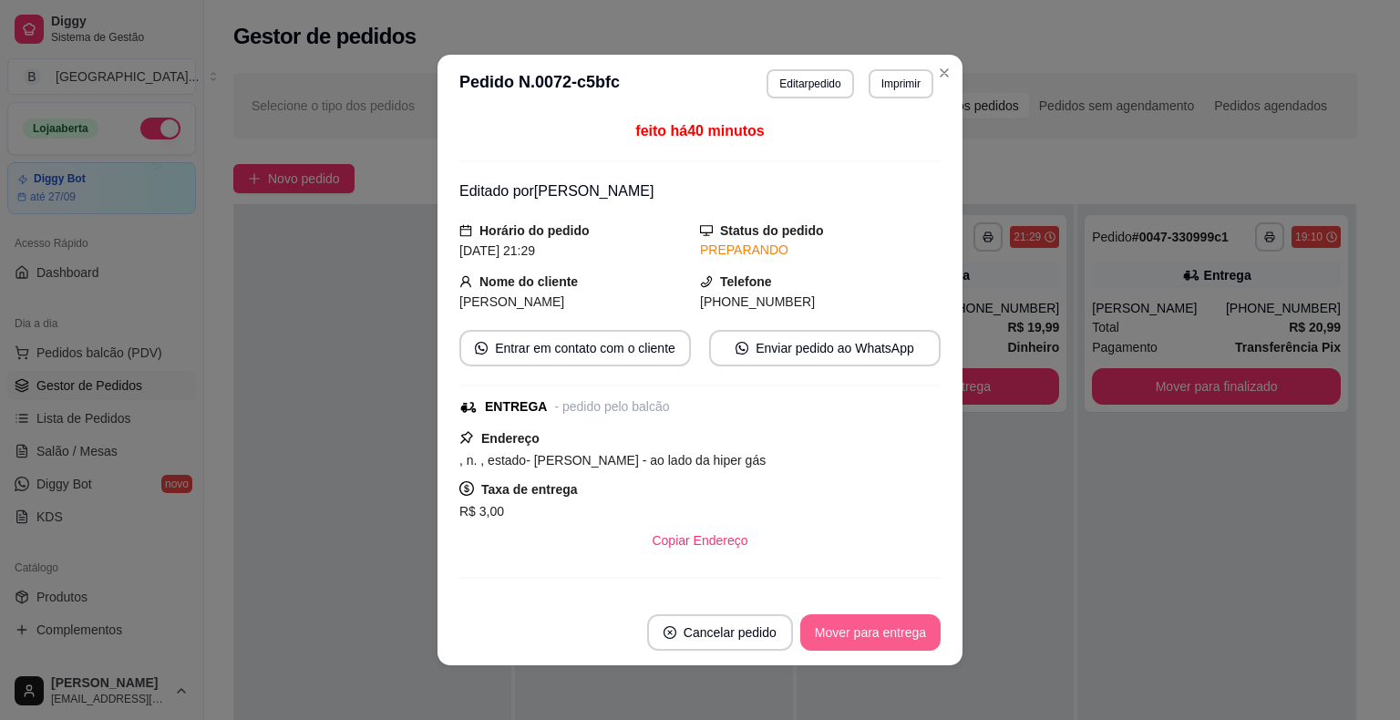
click at [809, 629] on button "Mover para entrega" at bounding box center [870, 632] width 140 height 36
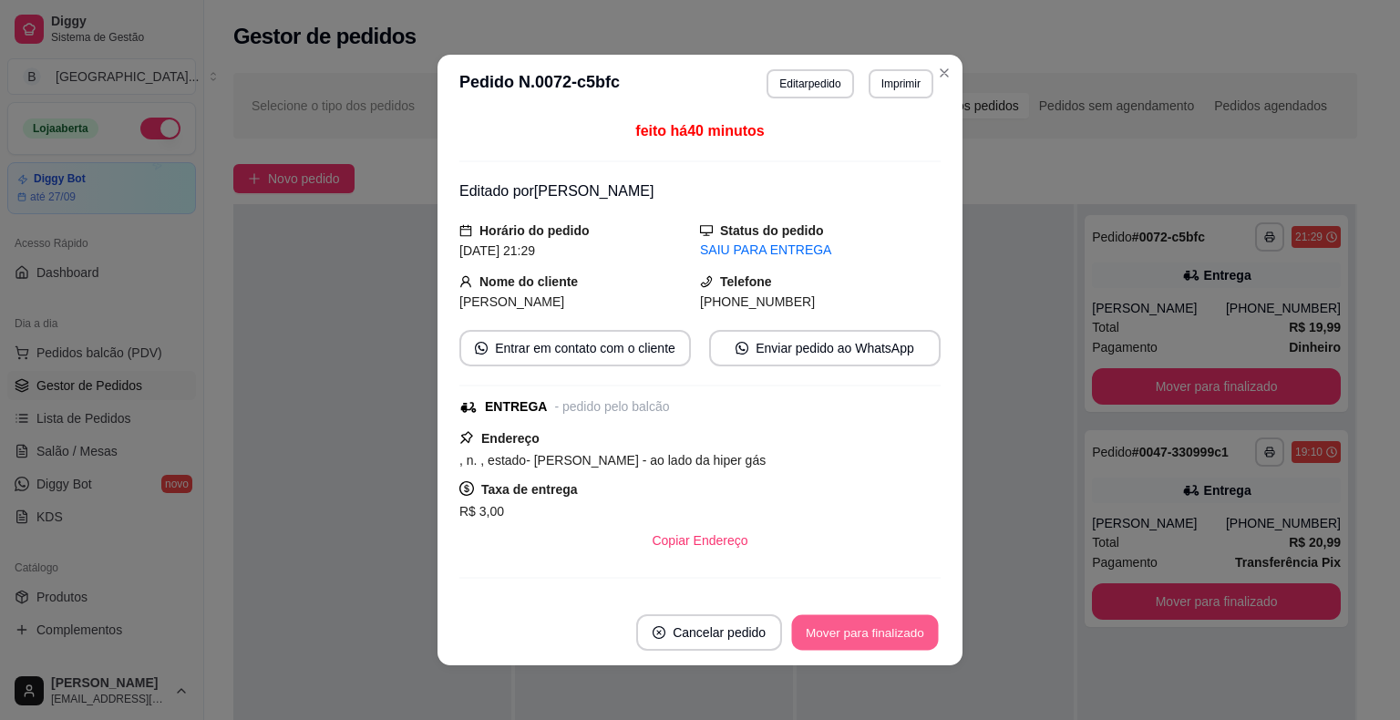
click at [809, 629] on button "Mover para finalizado" at bounding box center [865, 633] width 147 height 36
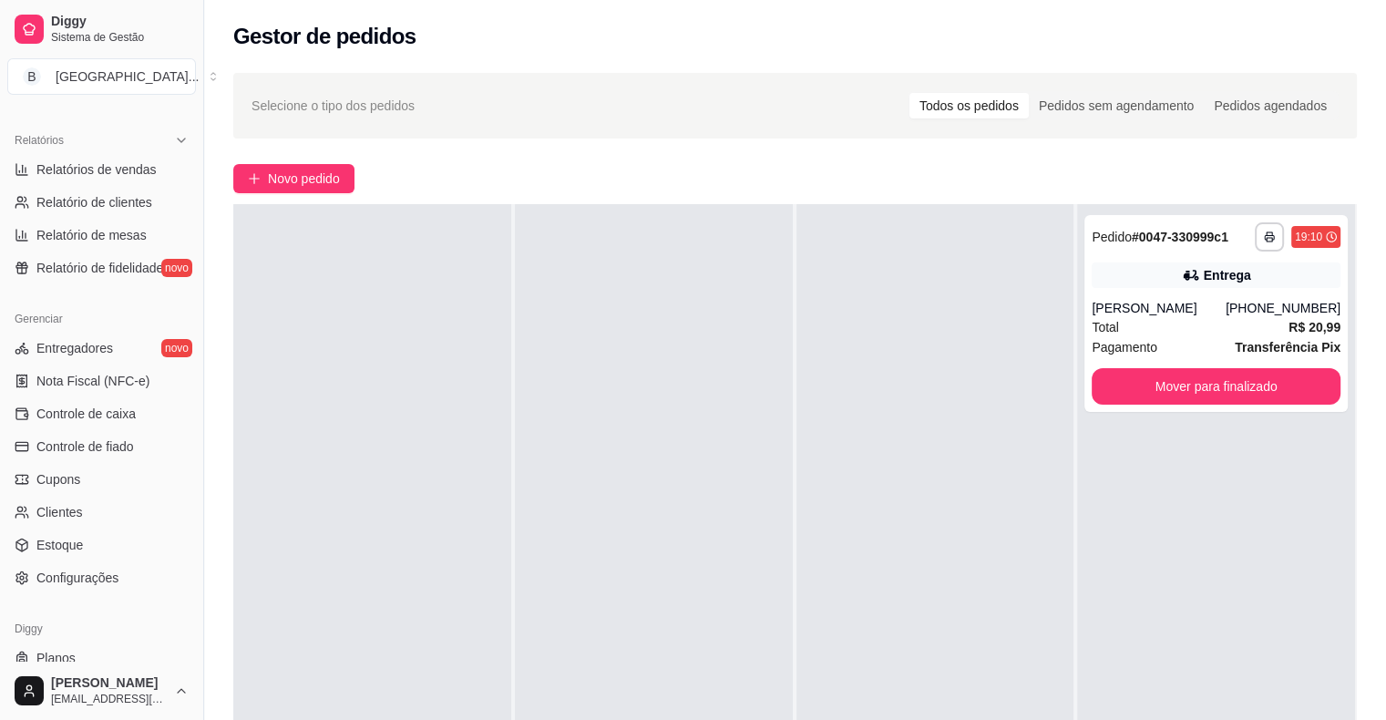
scroll to position [547, 0]
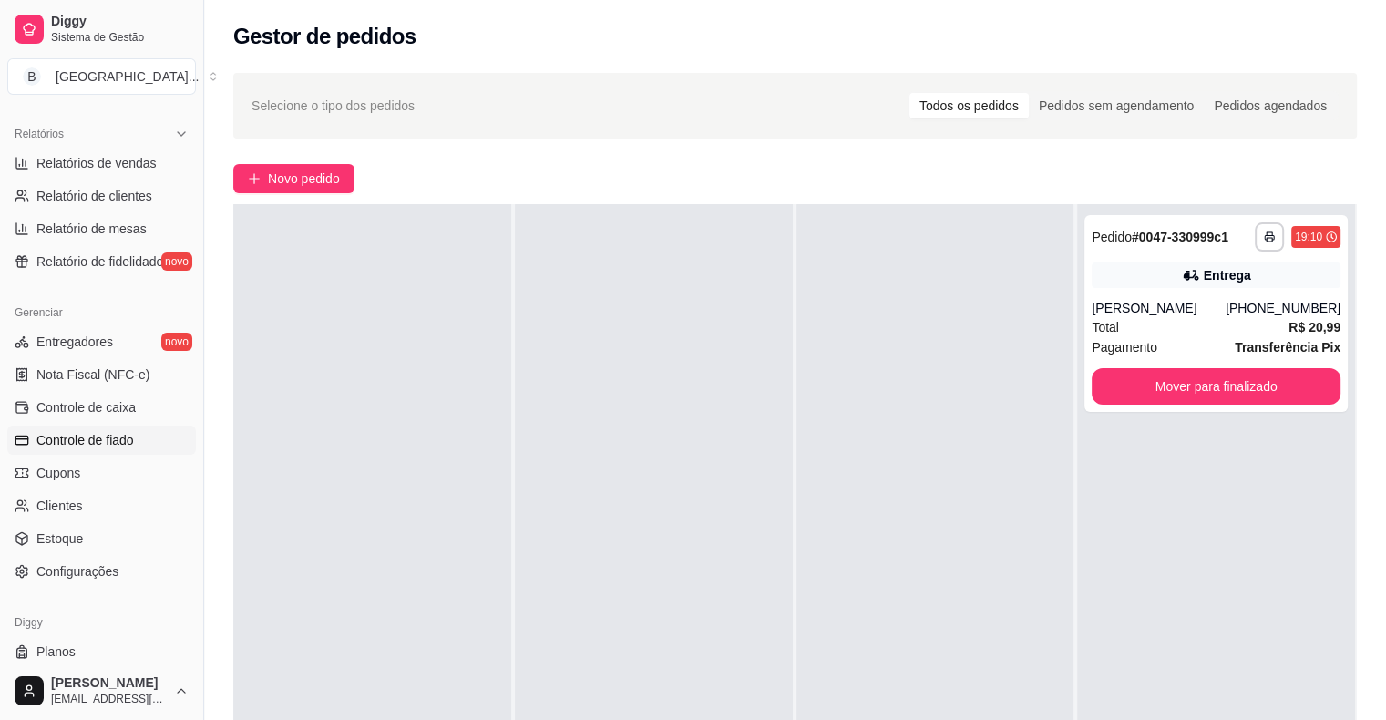
click at [17, 437] on icon at bounding box center [22, 440] width 15 height 15
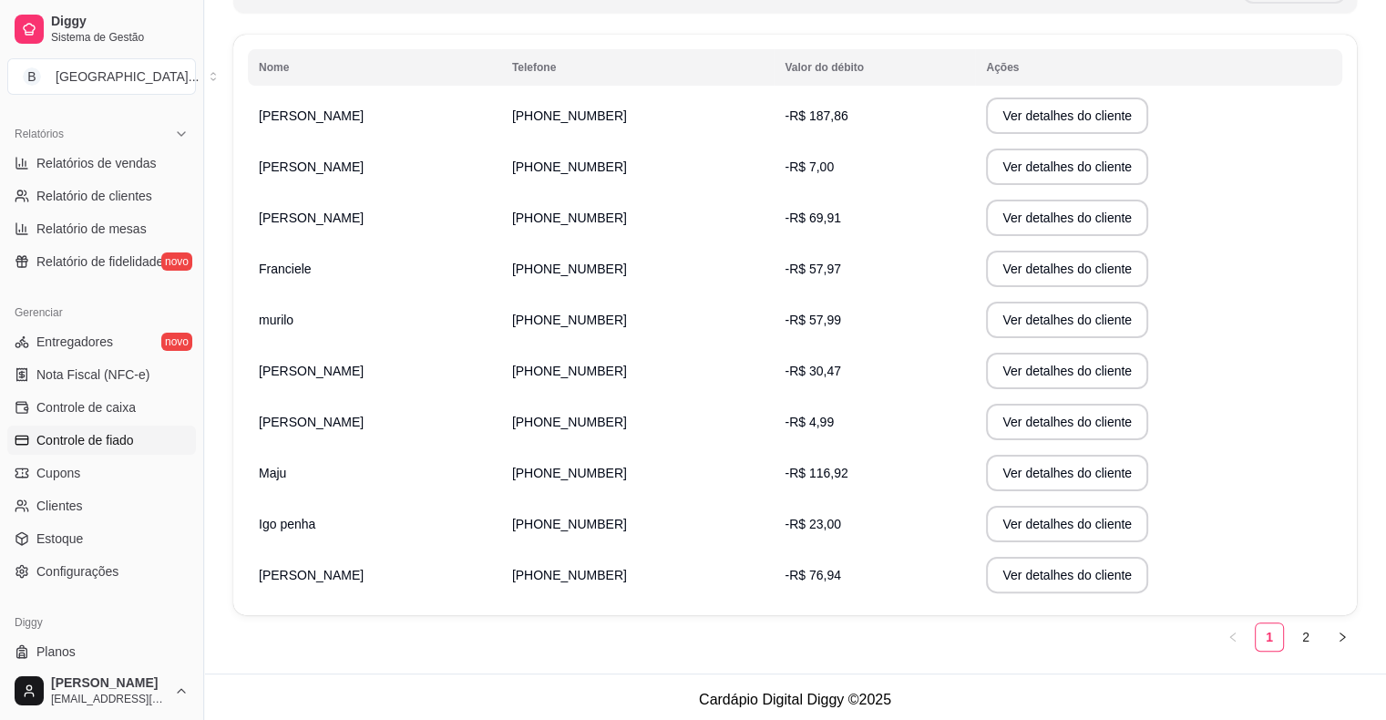
scroll to position [288, 0]
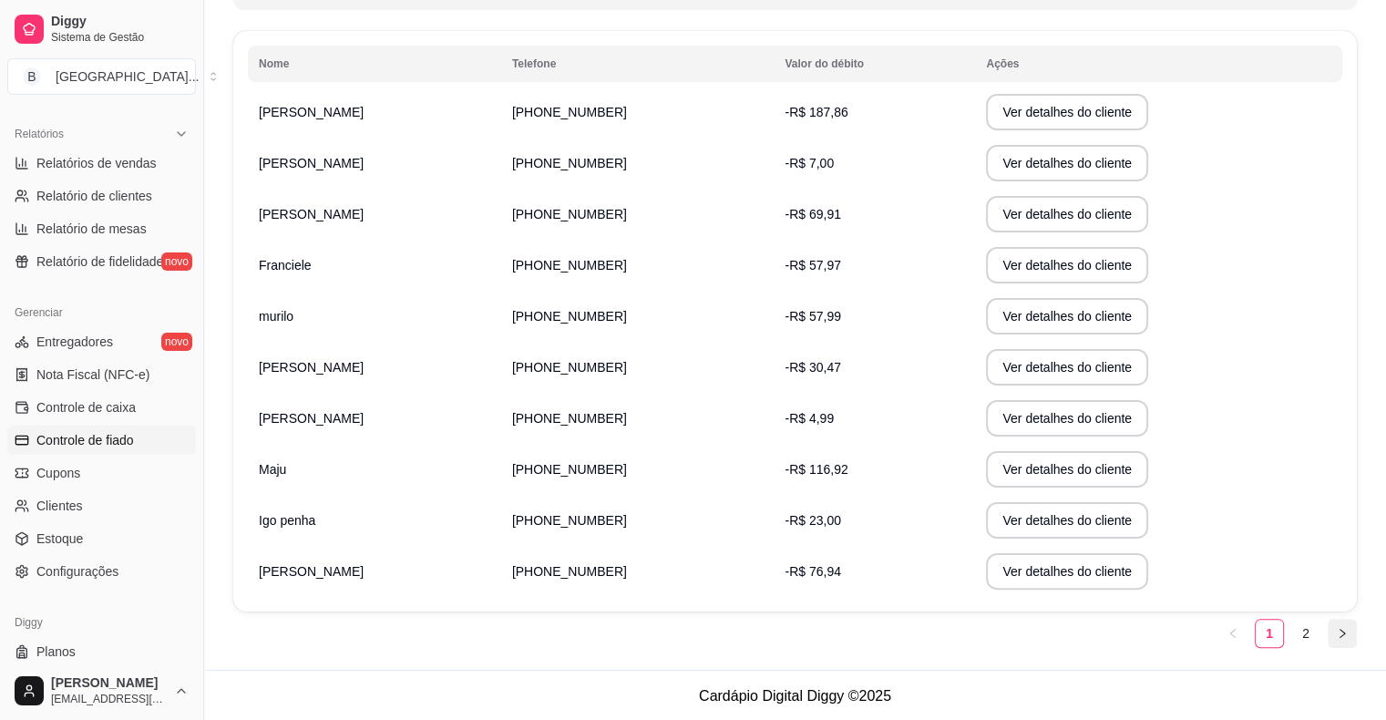
click at [1331, 627] on button "button" at bounding box center [1342, 633] width 29 height 29
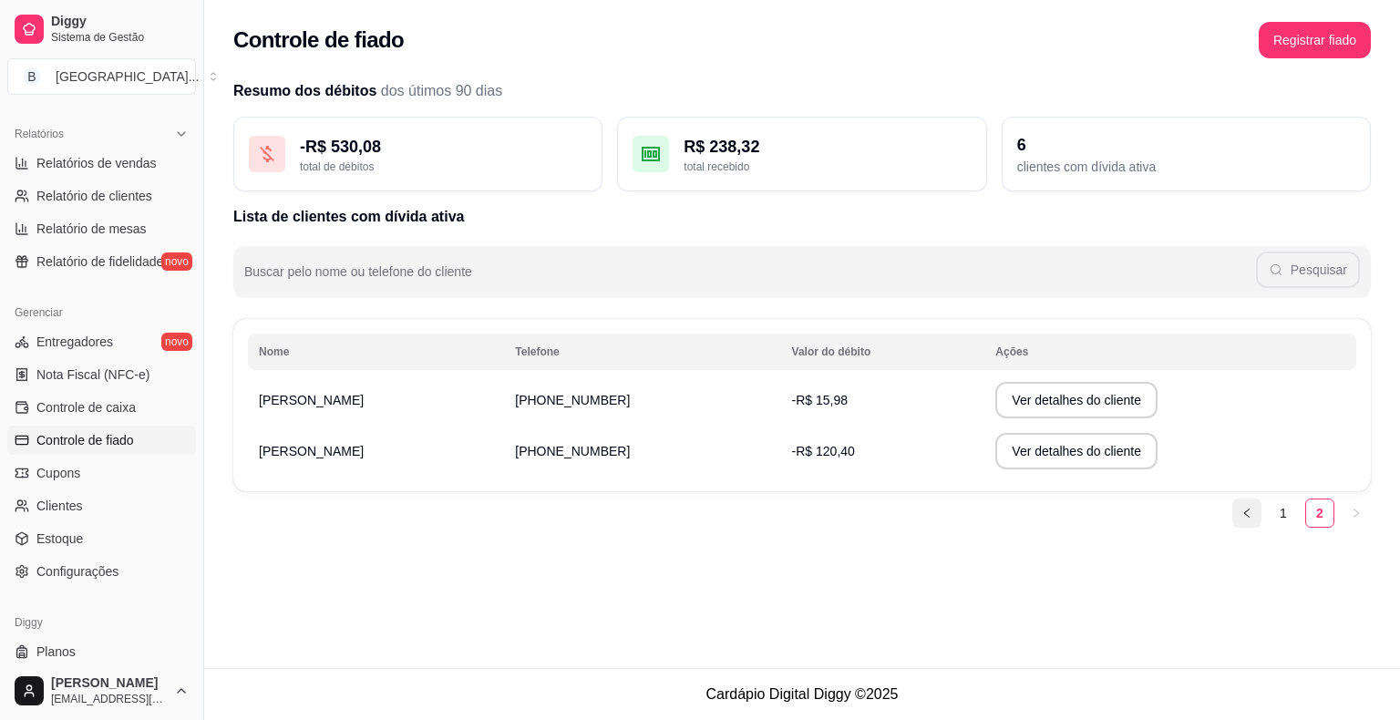
click at [1254, 502] on button "button" at bounding box center [1246, 513] width 29 height 29
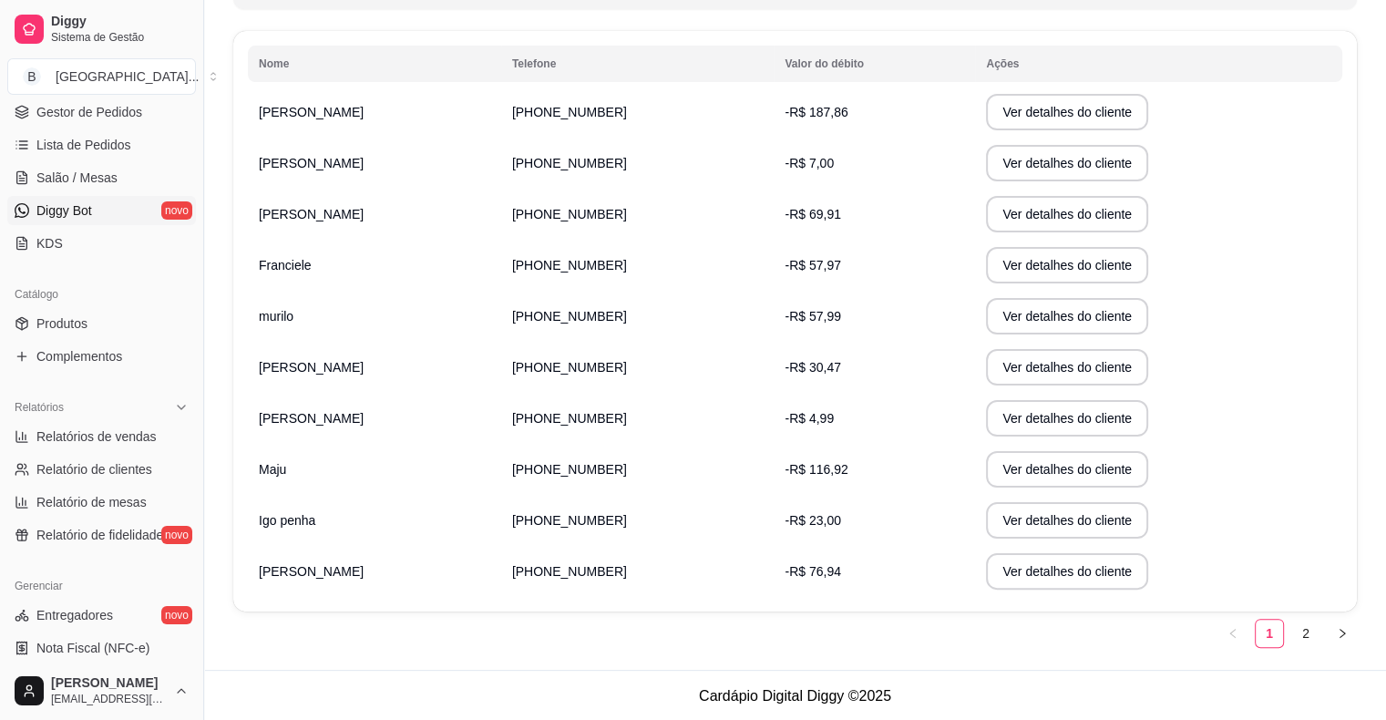
scroll to position [91, 0]
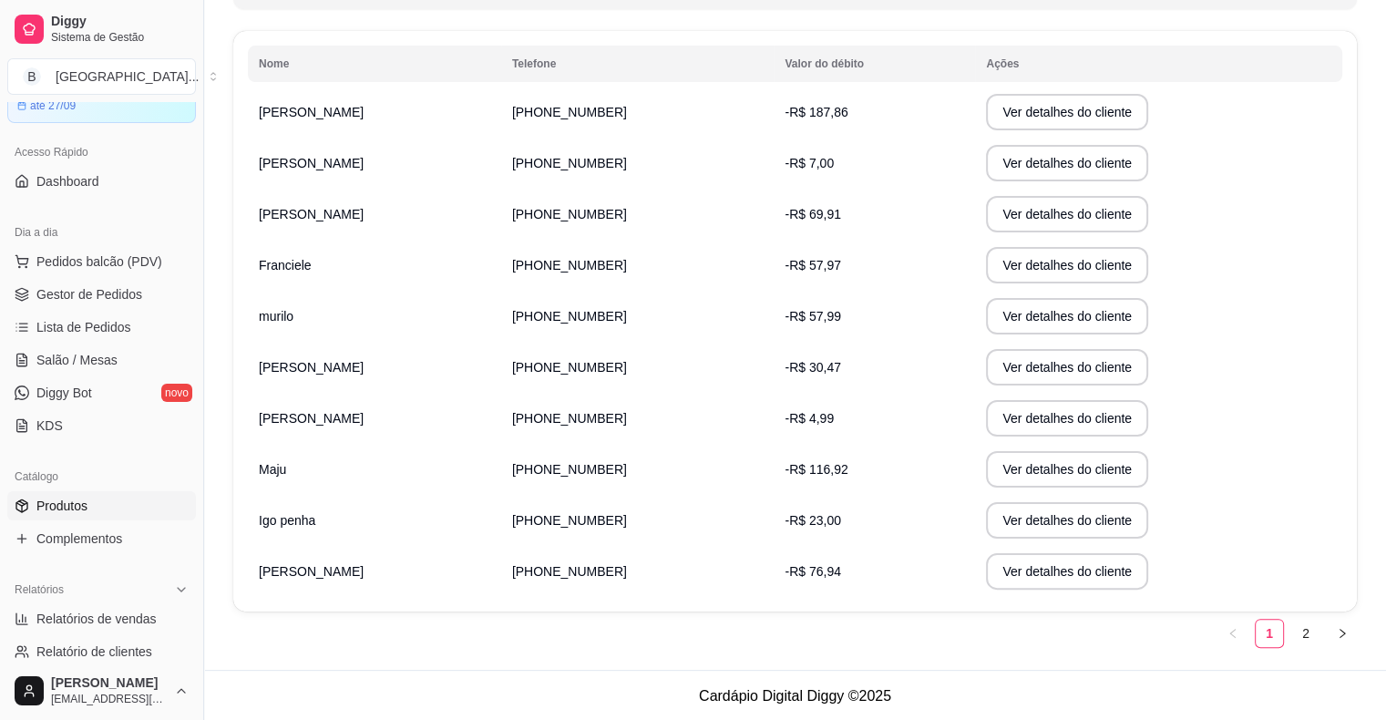
click at [22, 509] on icon at bounding box center [22, 506] width 15 height 15
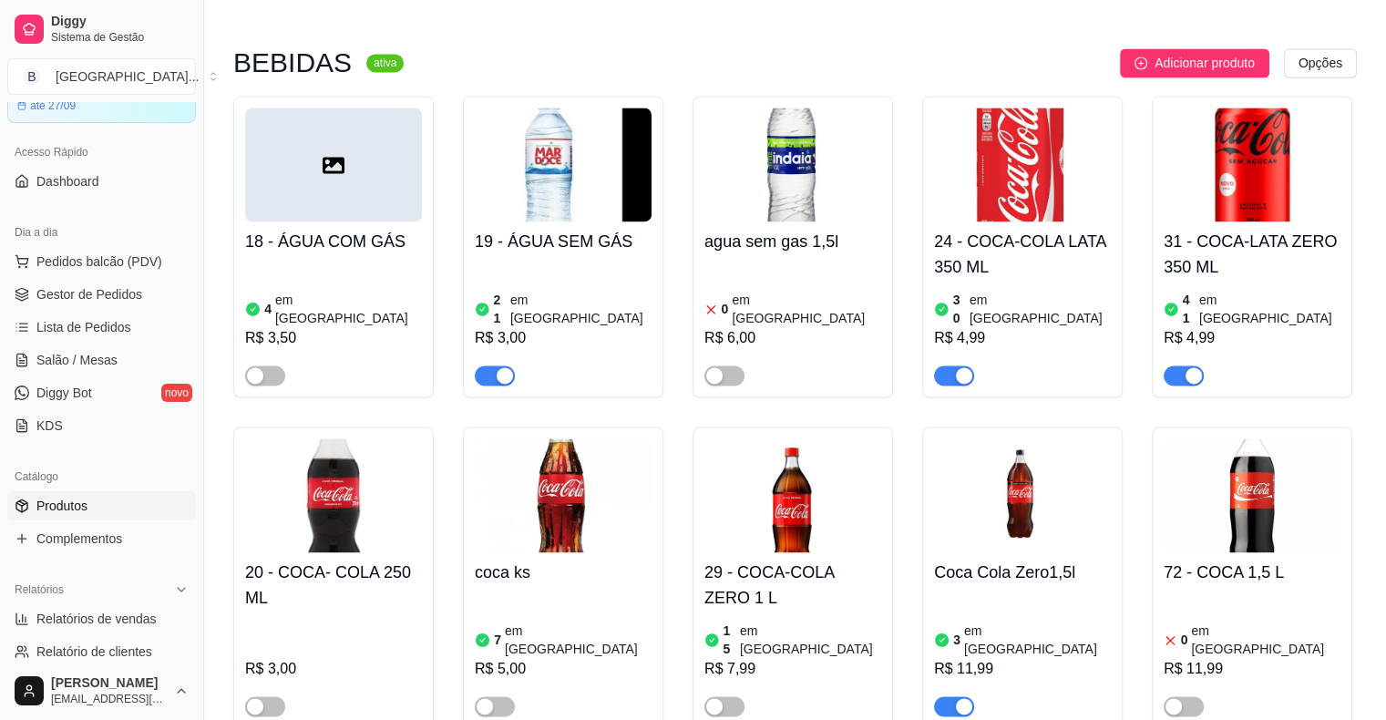
scroll to position [2643, 0]
click at [499, 630] on article "7" at bounding box center [497, 639] width 7 height 18
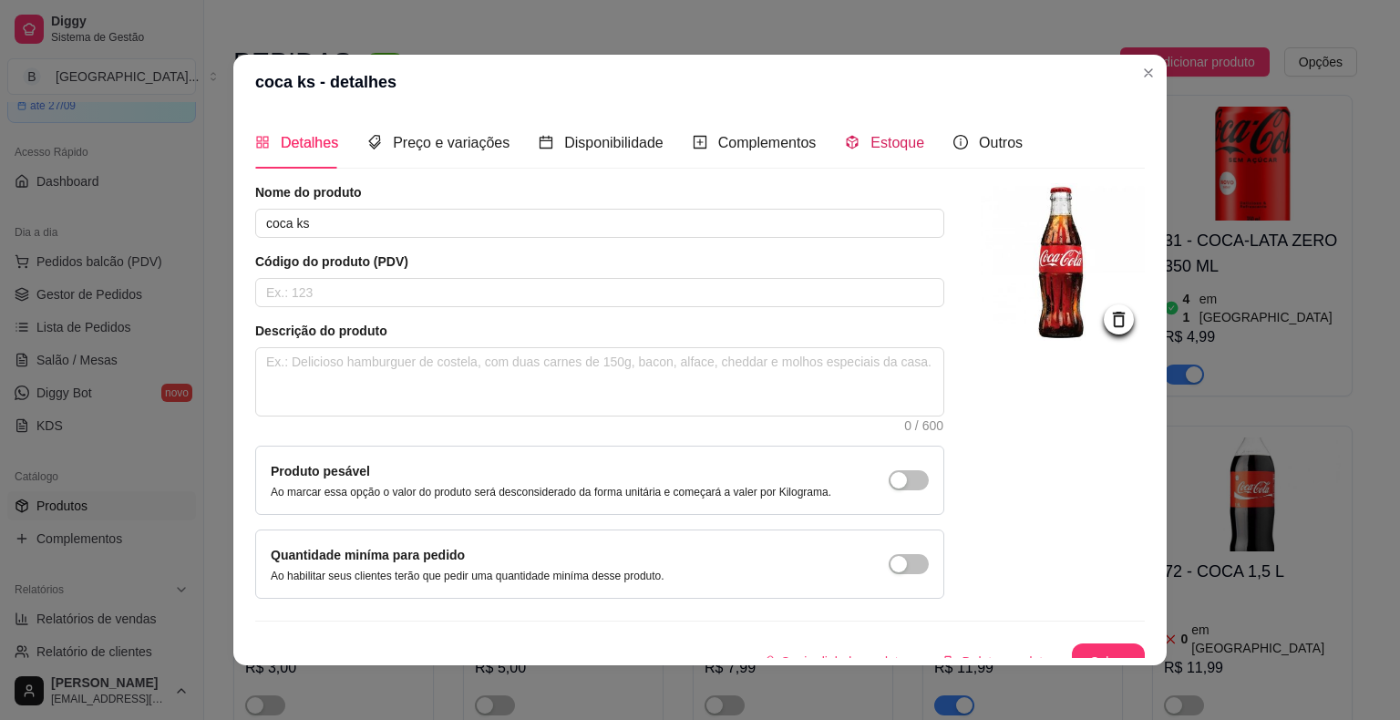
click at [870, 141] on span "Estoque" at bounding box center [897, 142] width 54 height 15
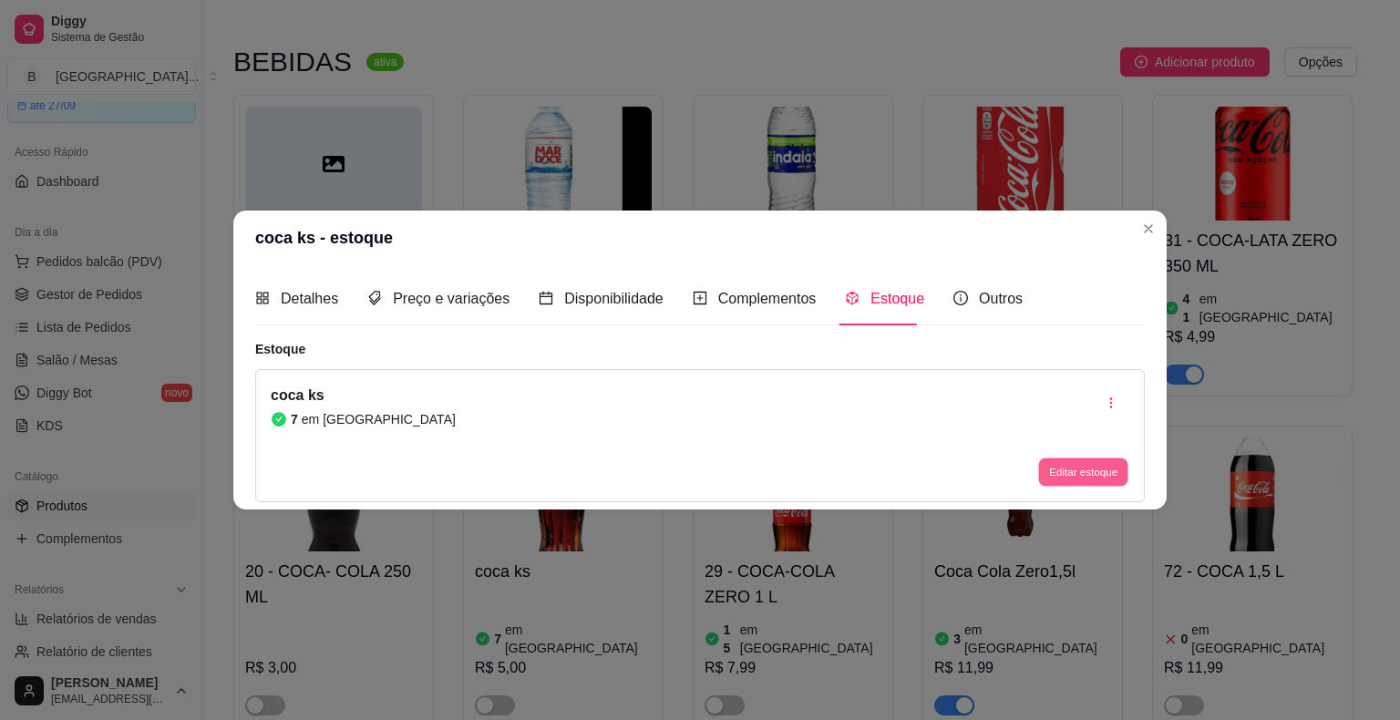
click at [1065, 483] on button "Editar estoque" at bounding box center [1082, 472] width 89 height 28
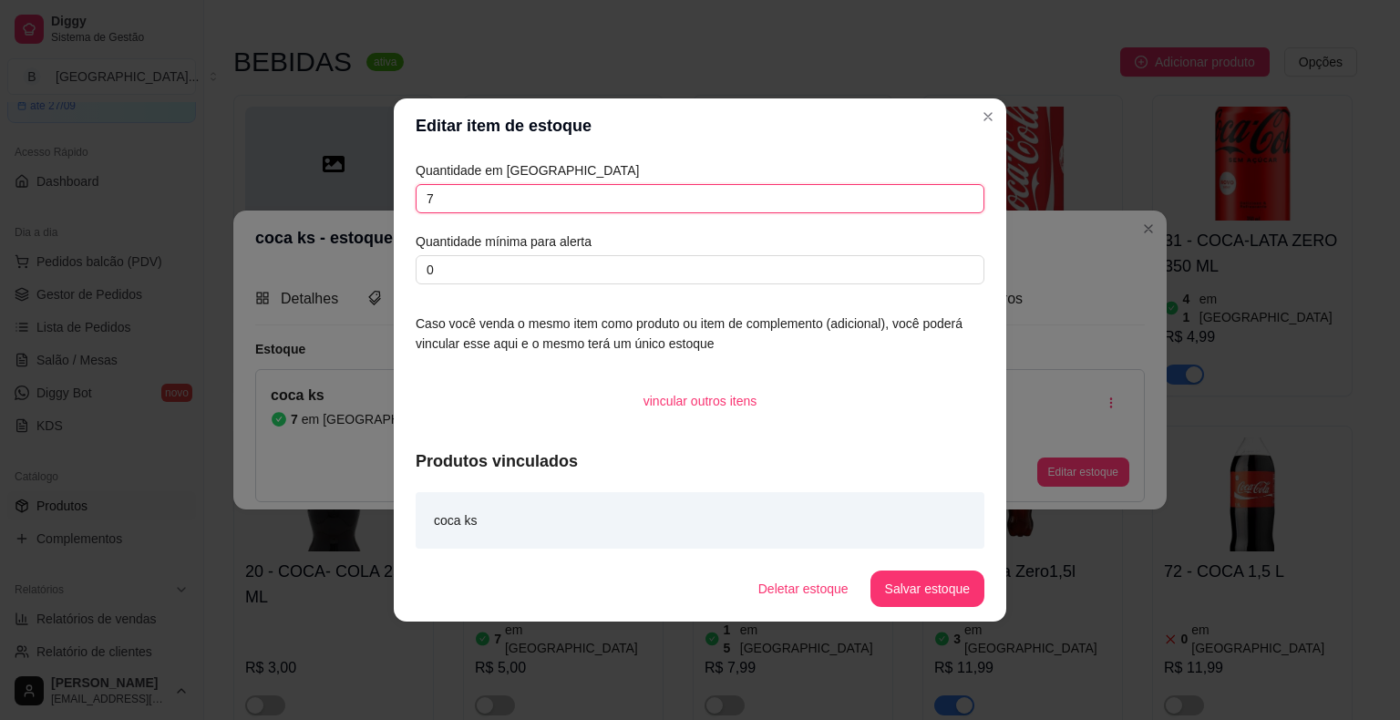
click at [664, 206] on input "7" at bounding box center [700, 198] width 569 height 29
type input "0"
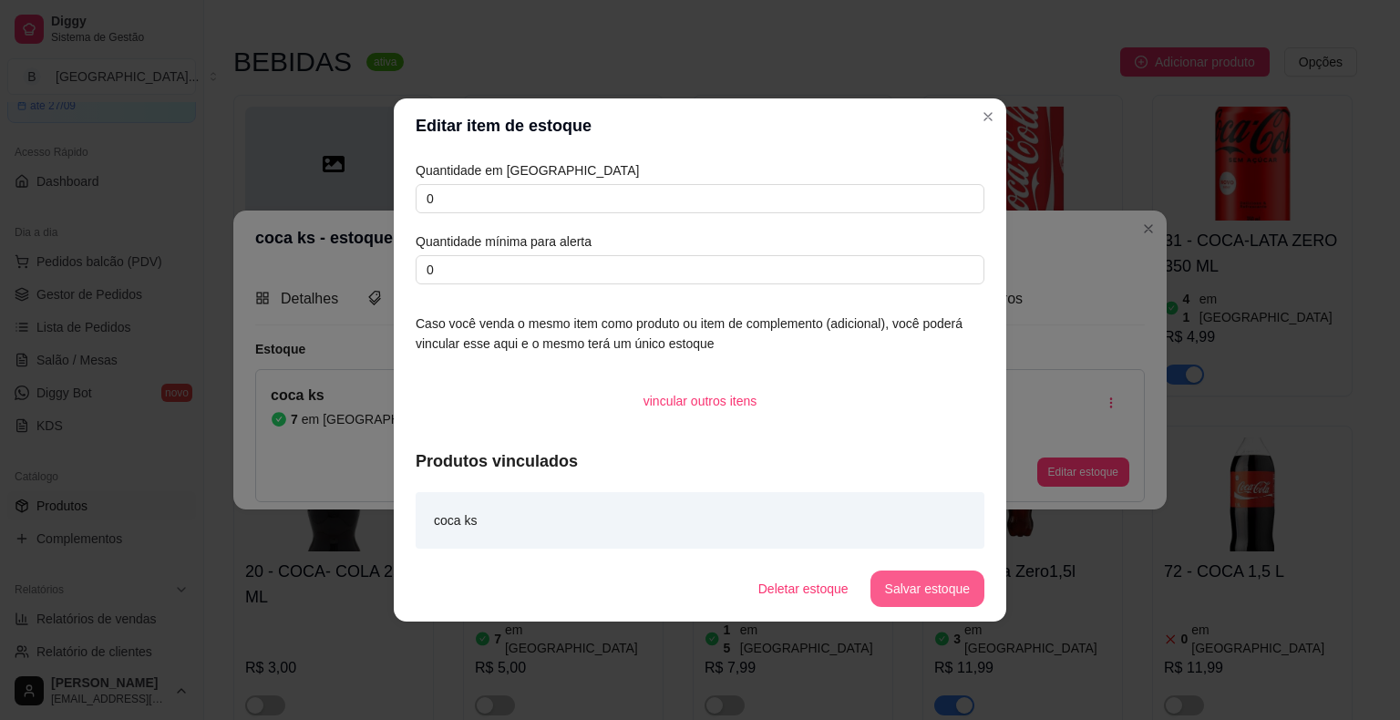
click at [963, 592] on button "Salvar estoque" at bounding box center [927, 589] width 114 height 36
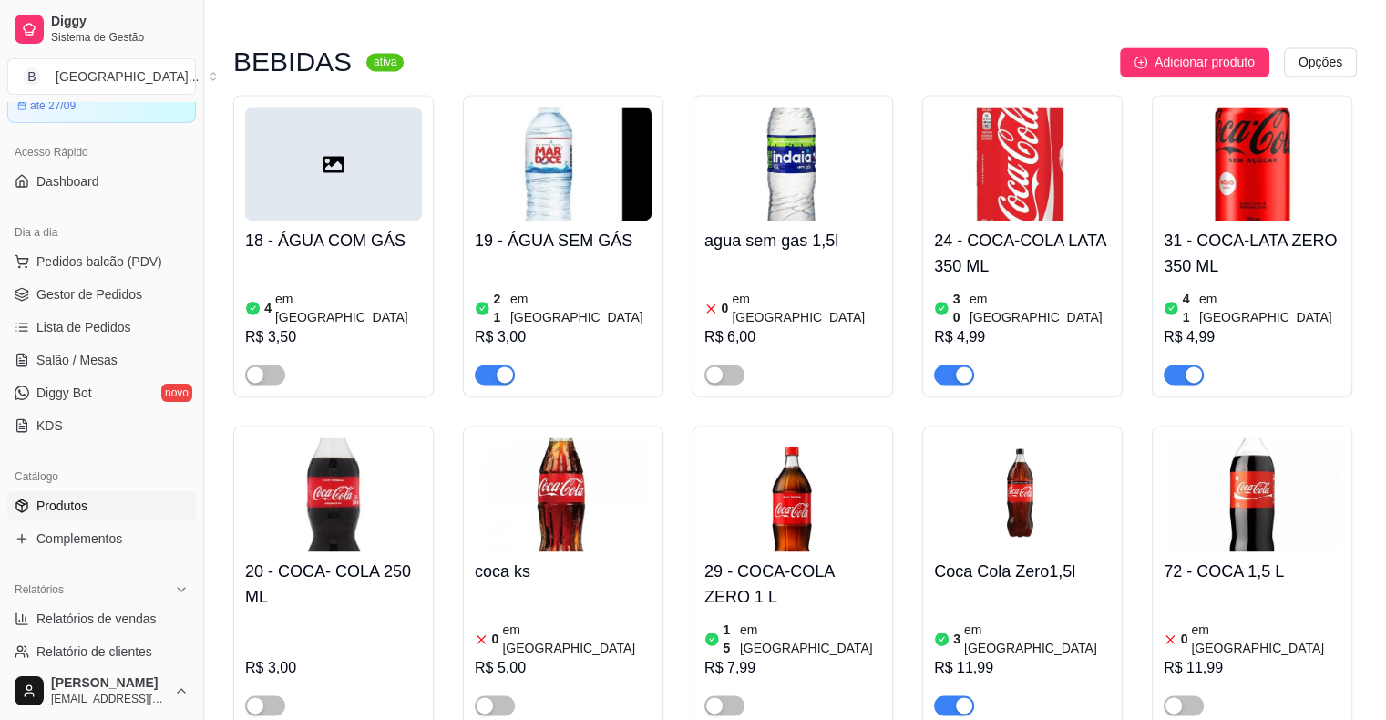
click at [406, 326] on div "R$ 3,50" at bounding box center [333, 337] width 177 height 22
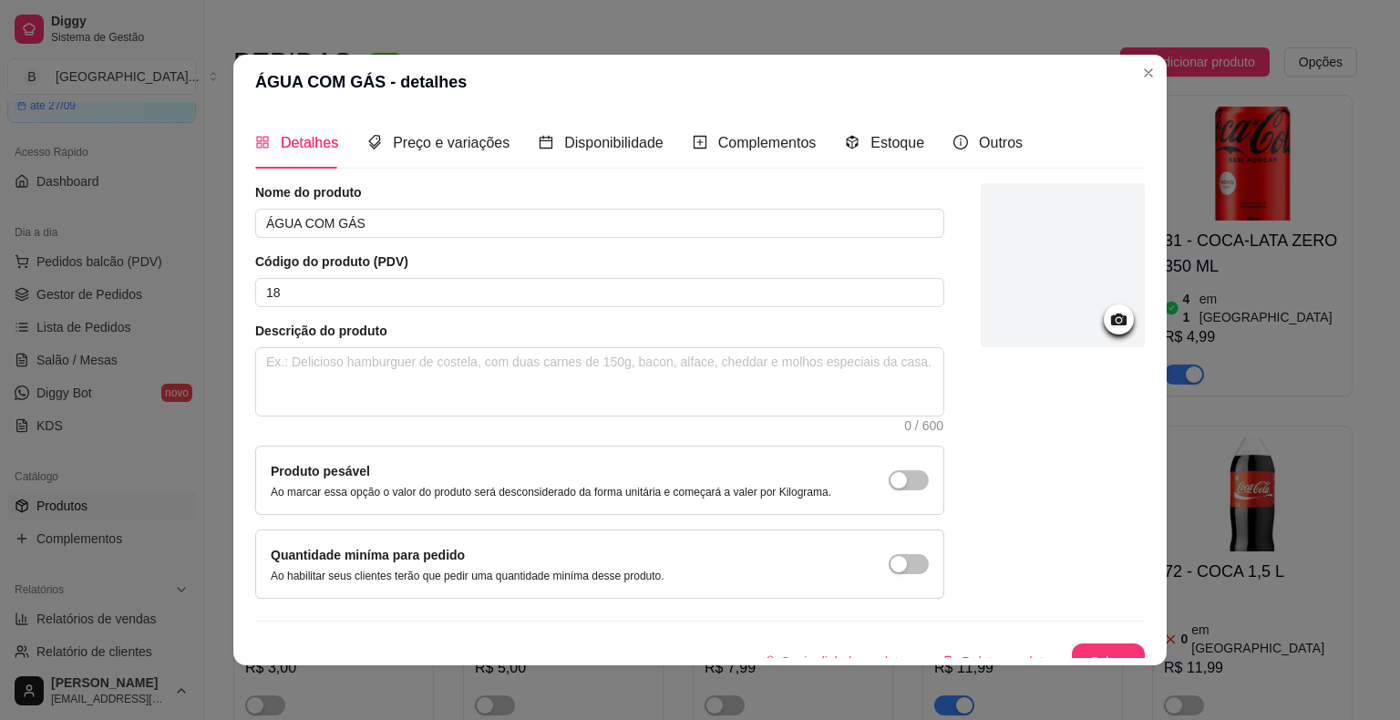
click at [828, 149] on div "Detalhes Preço e variações Disponibilidade Complementos Estoque Outros" at bounding box center [638, 143] width 767 height 52
click at [845, 145] on icon "code-sandbox" at bounding box center [852, 142] width 15 height 15
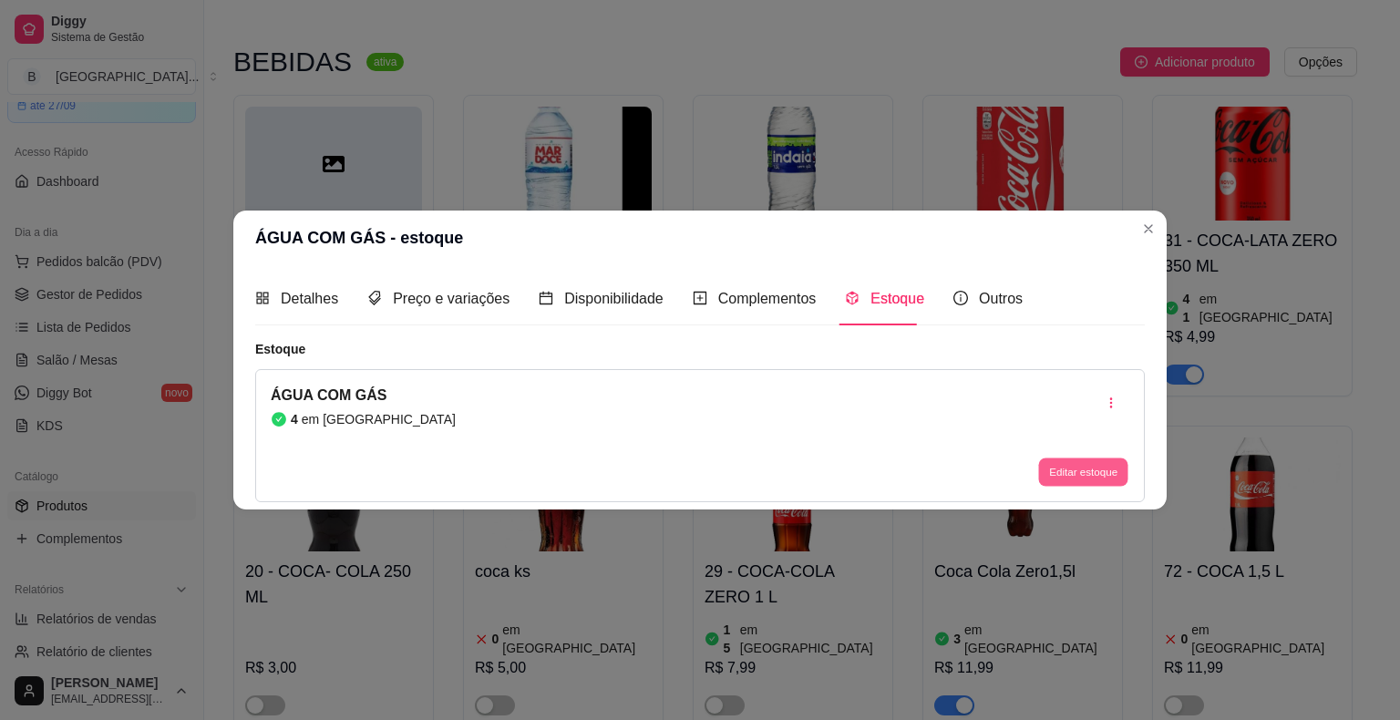
click at [1125, 462] on button "Editar estoque" at bounding box center [1082, 472] width 89 height 28
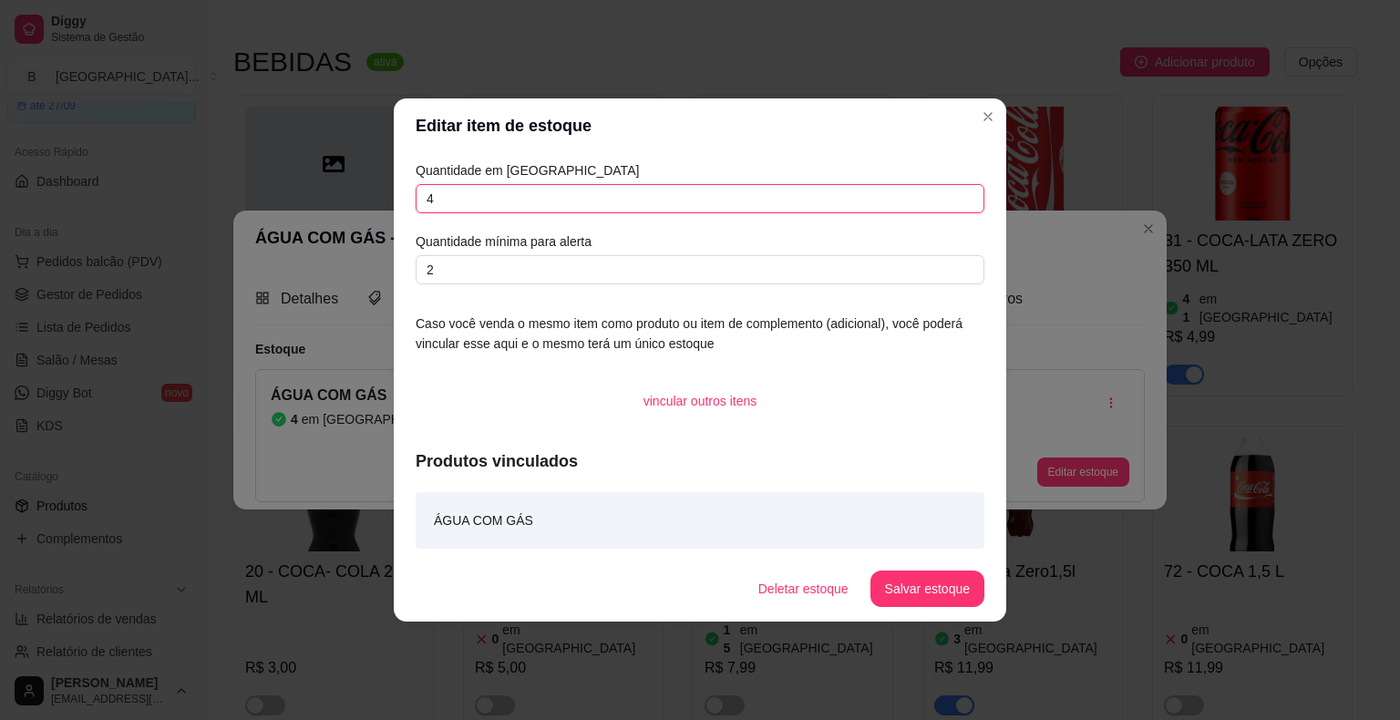
click at [661, 188] on input "4" at bounding box center [700, 198] width 569 height 29
type input "0"
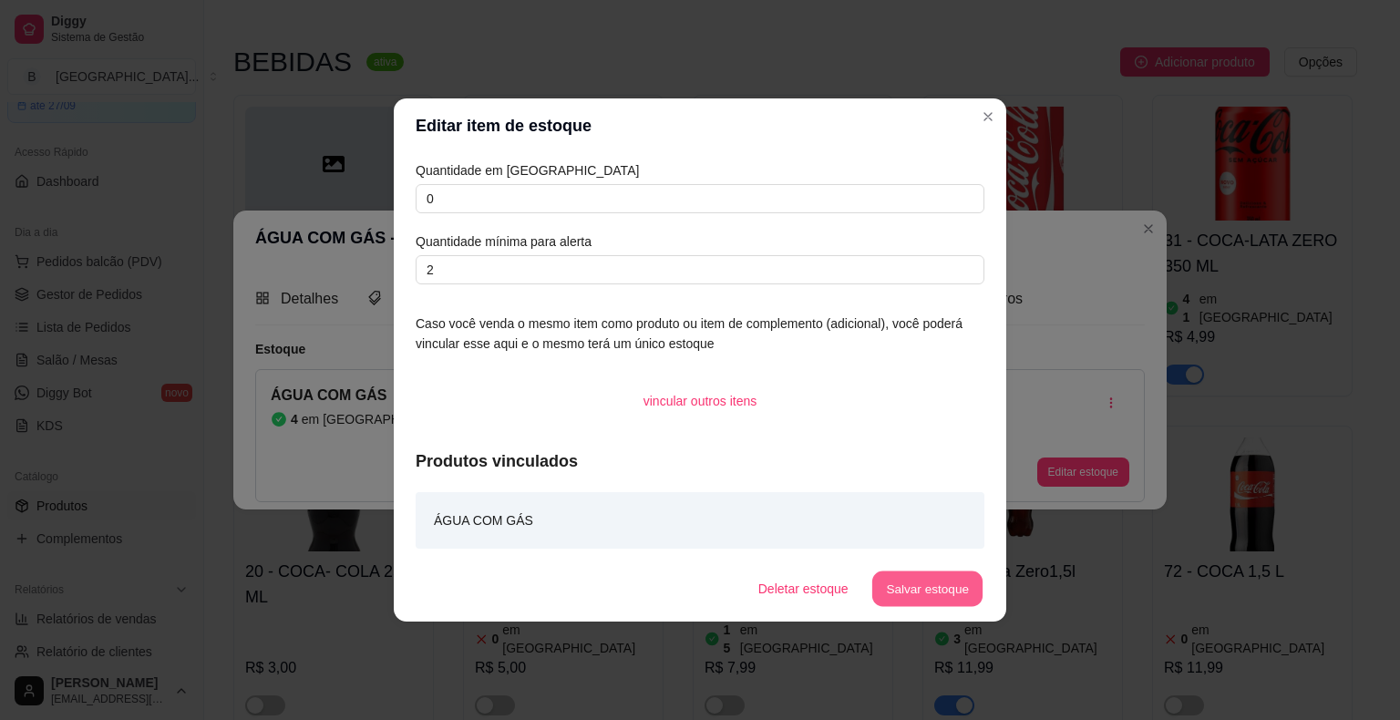
click at [925, 602] on button "Salvar estoque" at bounding box center [926, 589] width 111 height 36
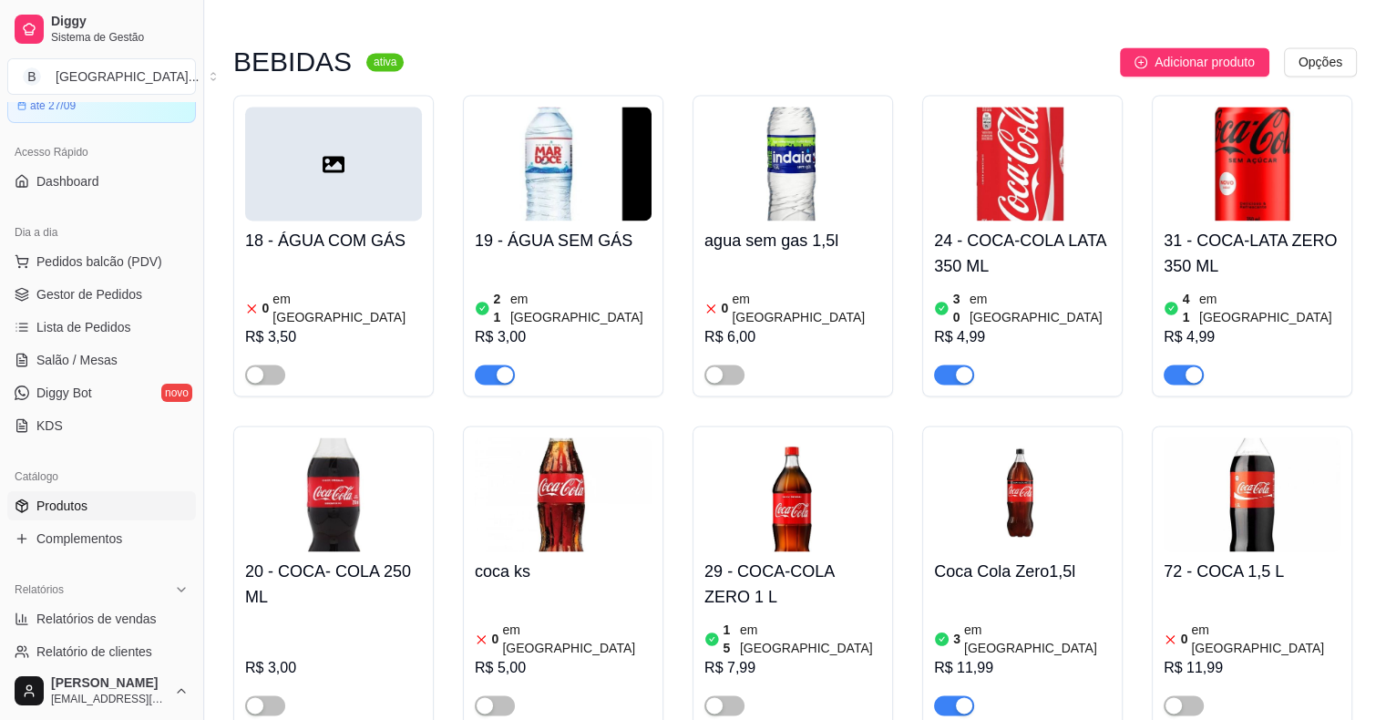
click at [818, 657] on div "R$ 7,99" at bounding box center [793, 668] width 177 height 22
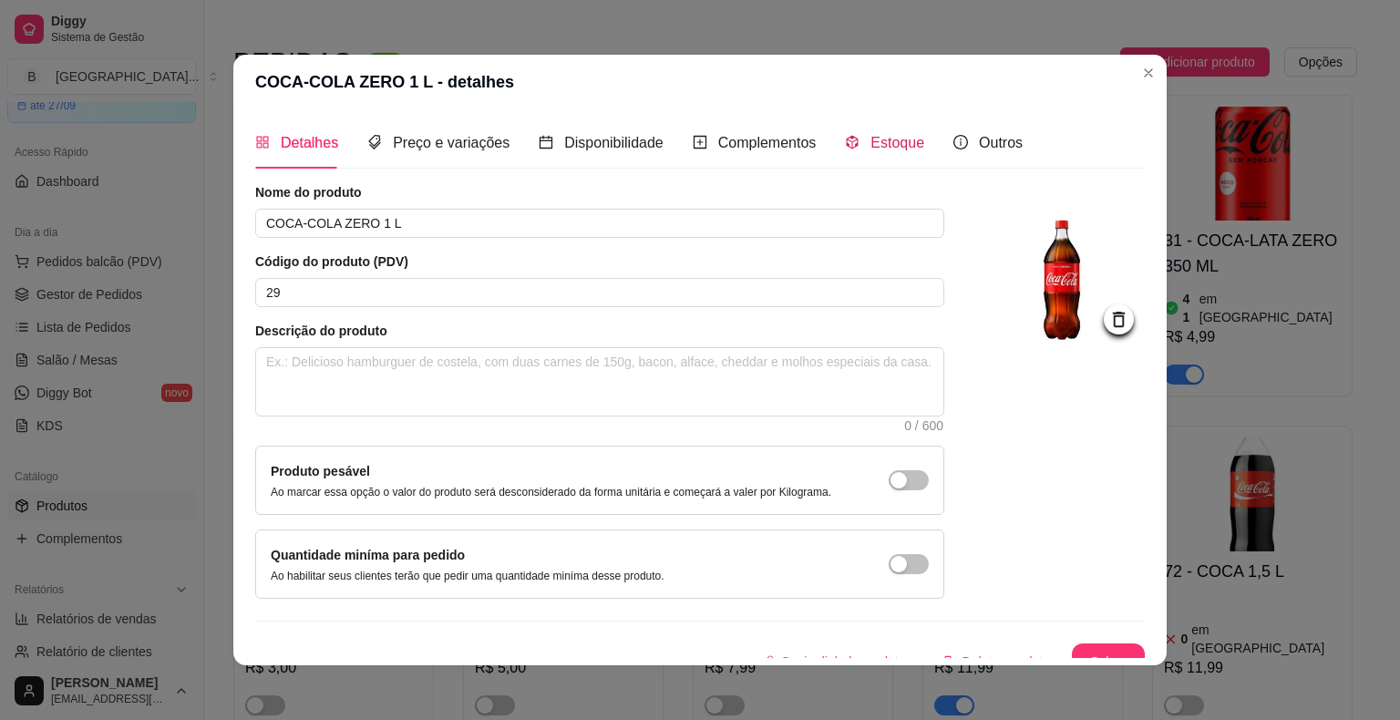
click at [846, 147] on icon "code-sandbox" at bounding box center [852, 142] width 15 height 15
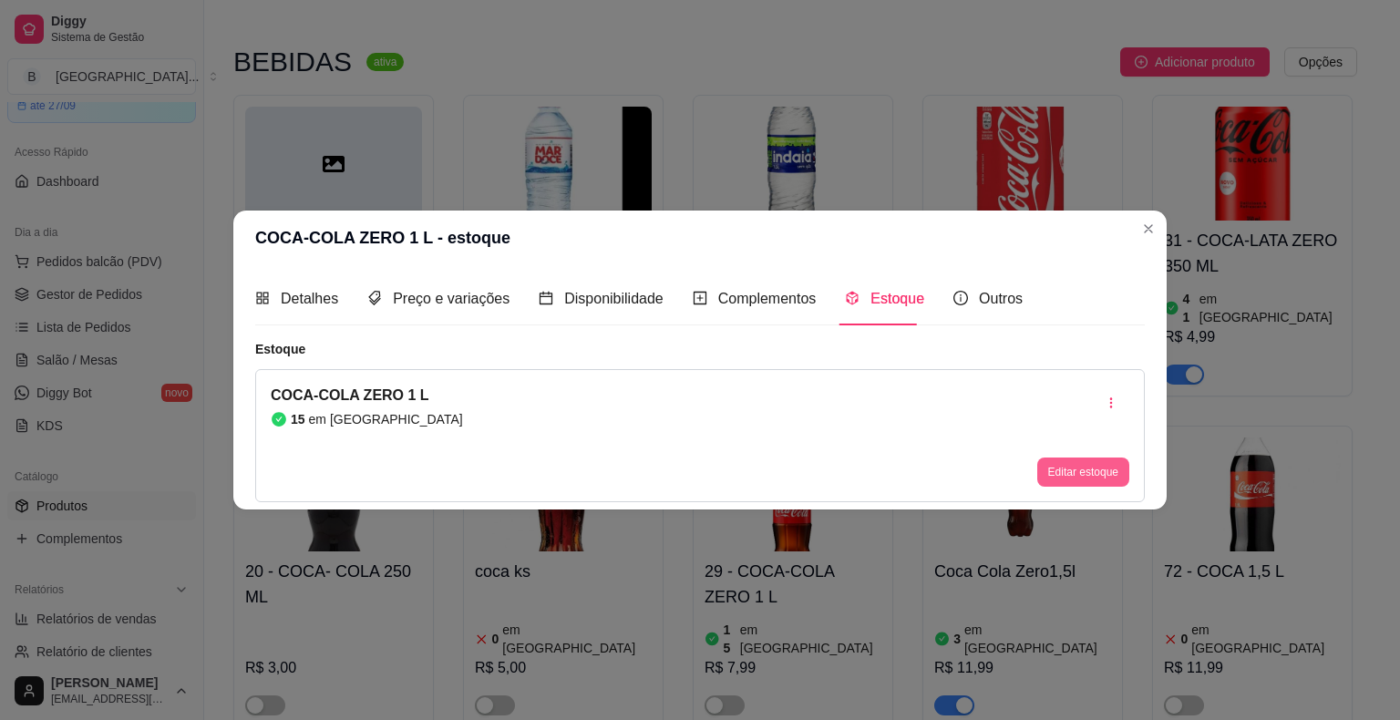
click at [1067, 465] on button "Editar estoque" at bounding box center [1083, 472] width 92 height 29
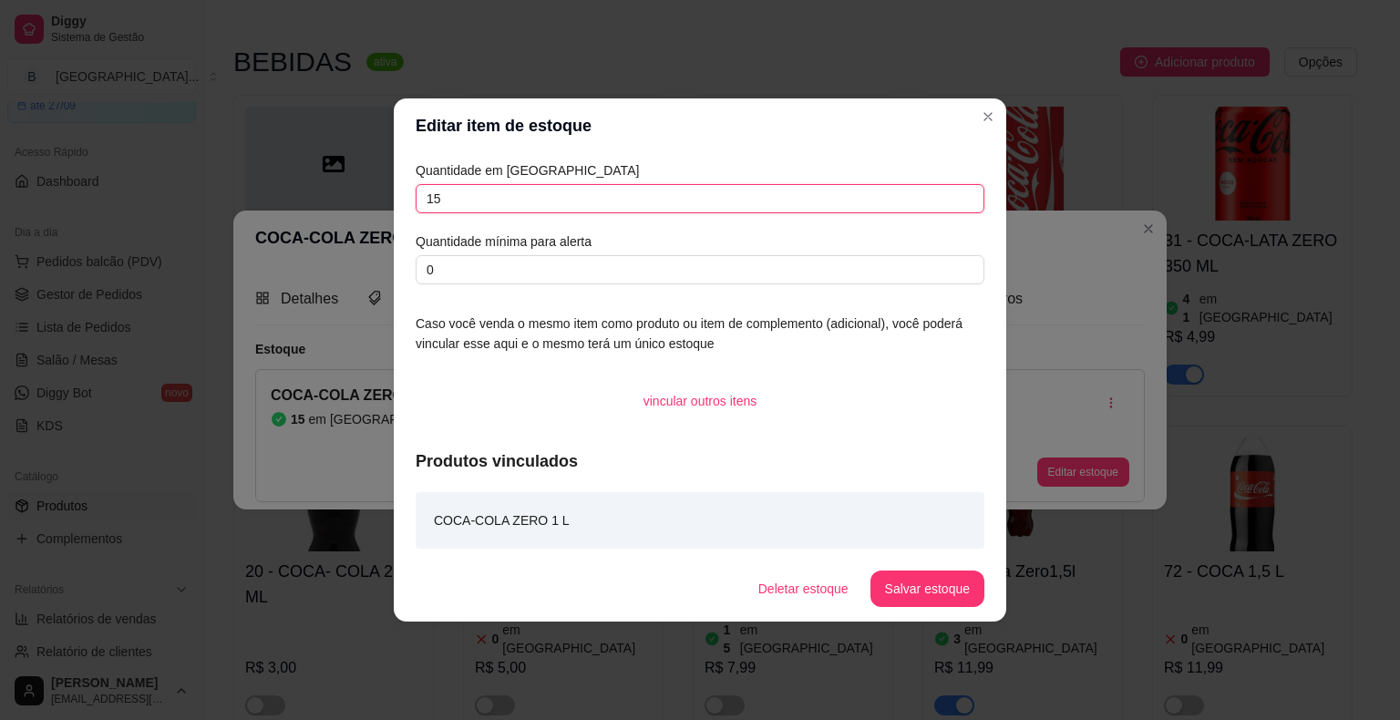
click at [885, 207] on input "15" at bounding box center [700, 198] width 569 height 29
type input "0"
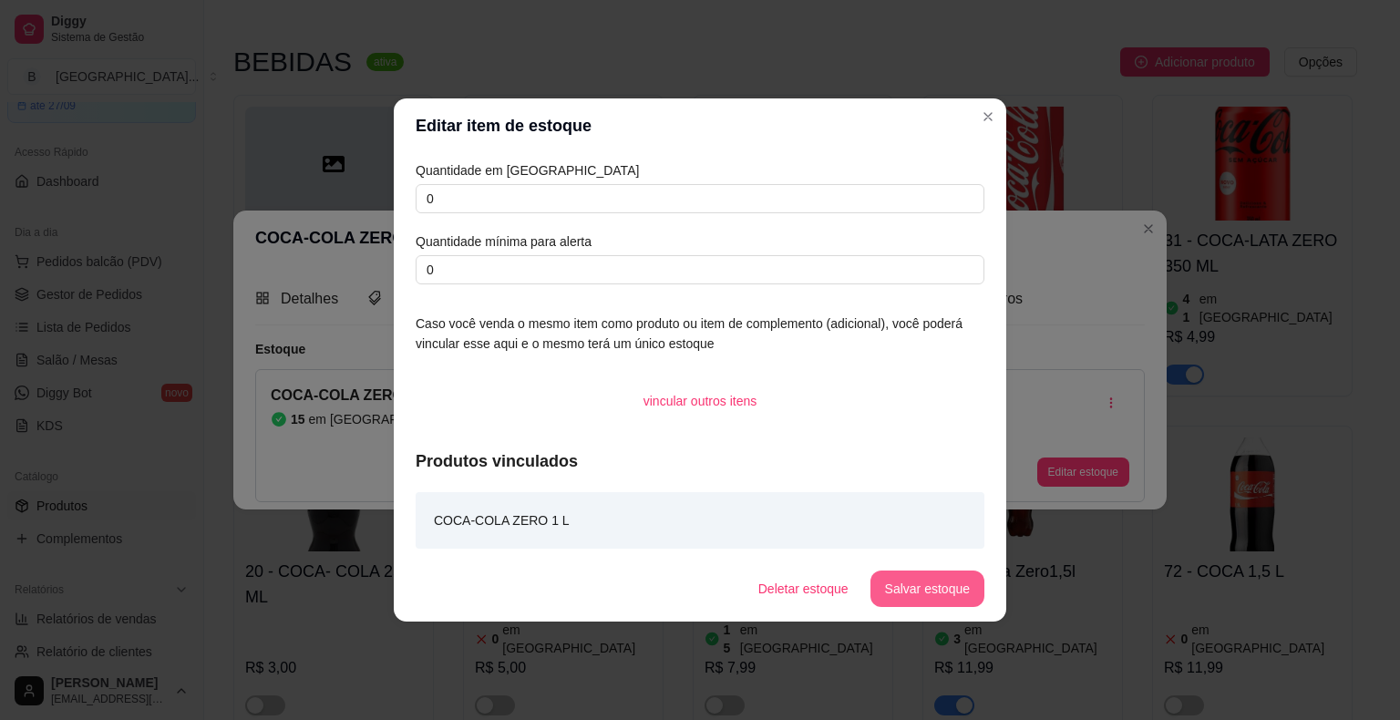
click at [933, 595] on button "Salvar estoque" at bounding box center [927, 589] width 114 height 36
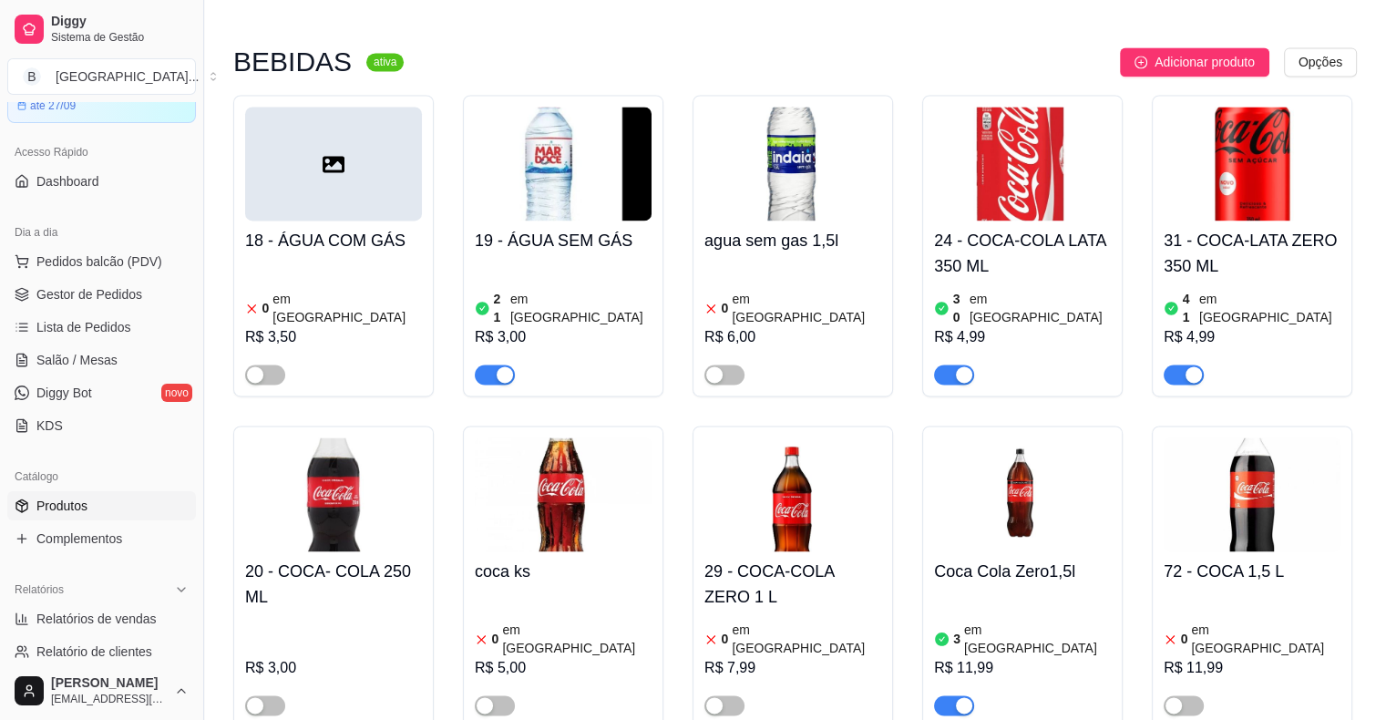
click at [1022, 657] on div "R$ 11,99" at bounding box center [1022, 668] width 177 height 22
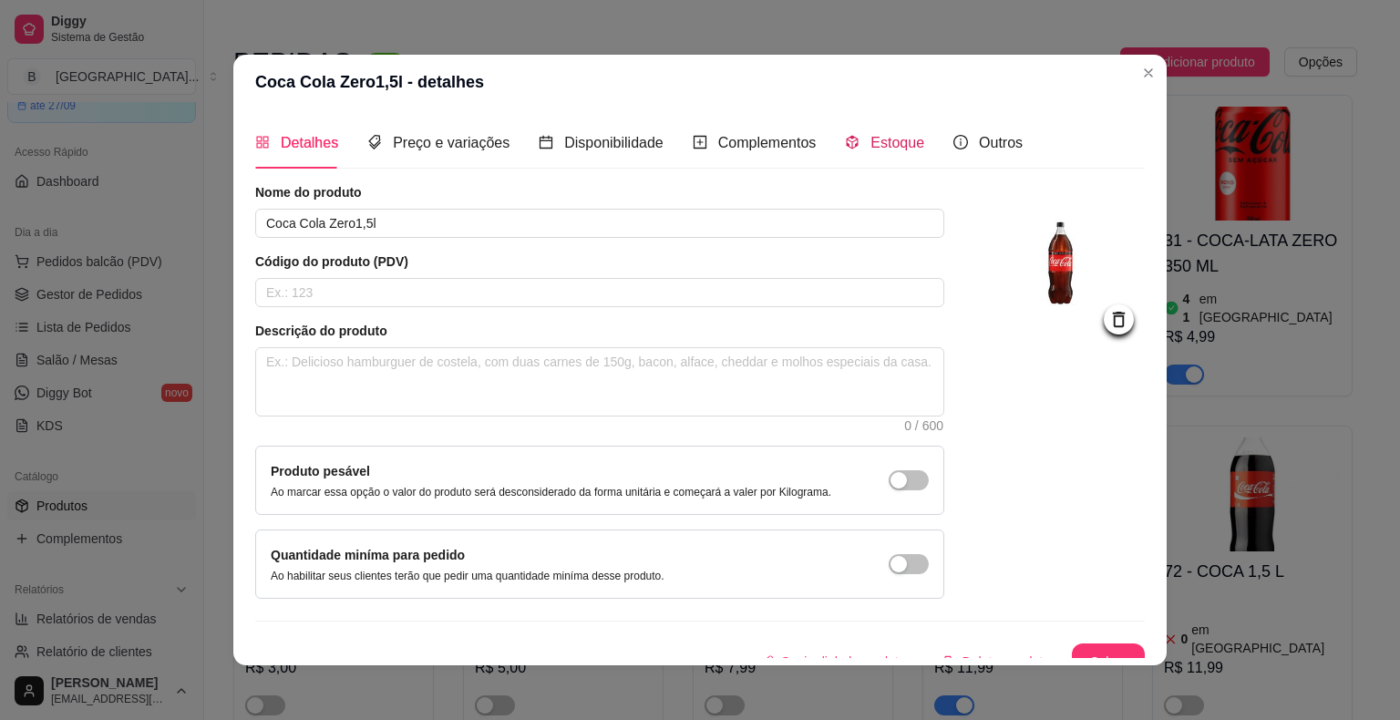
click at [845, 144] on icon "code-sandbox" at bounding box center [852, 142] width 15 height 15
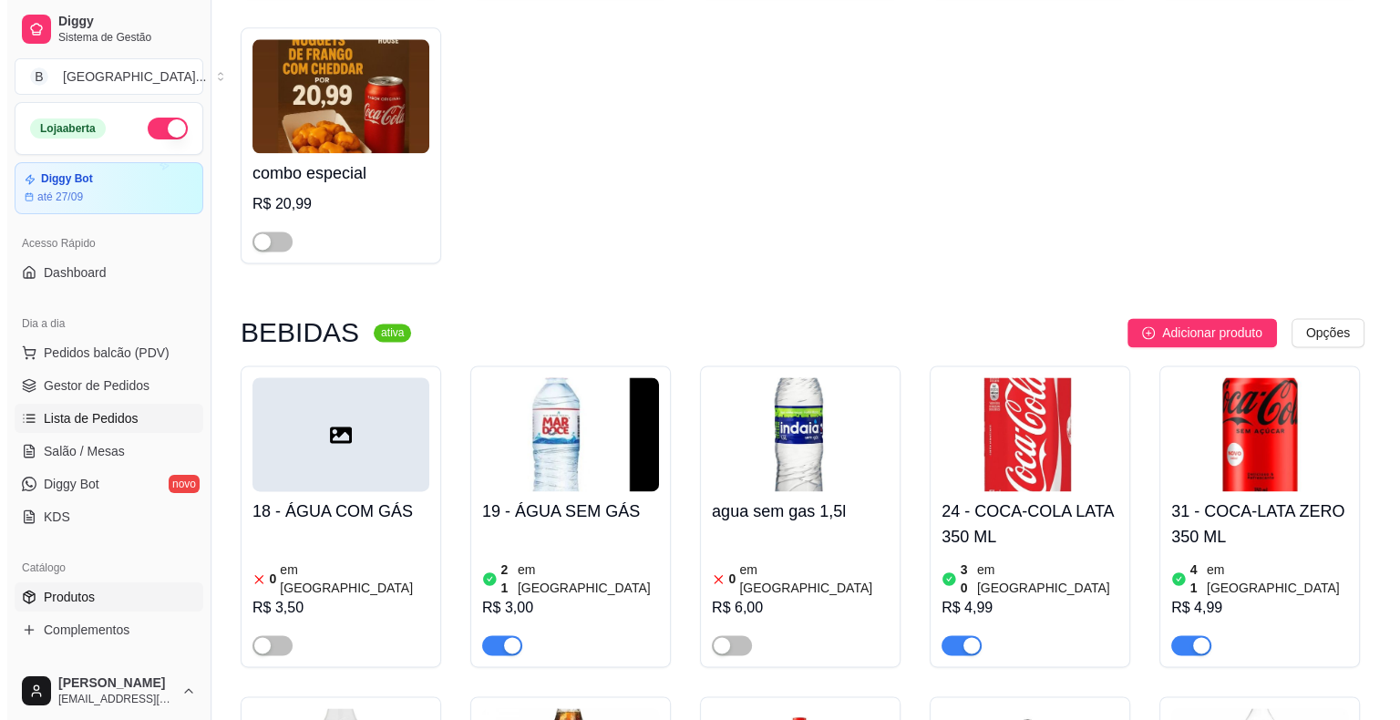
scroll to position [2370, 0]
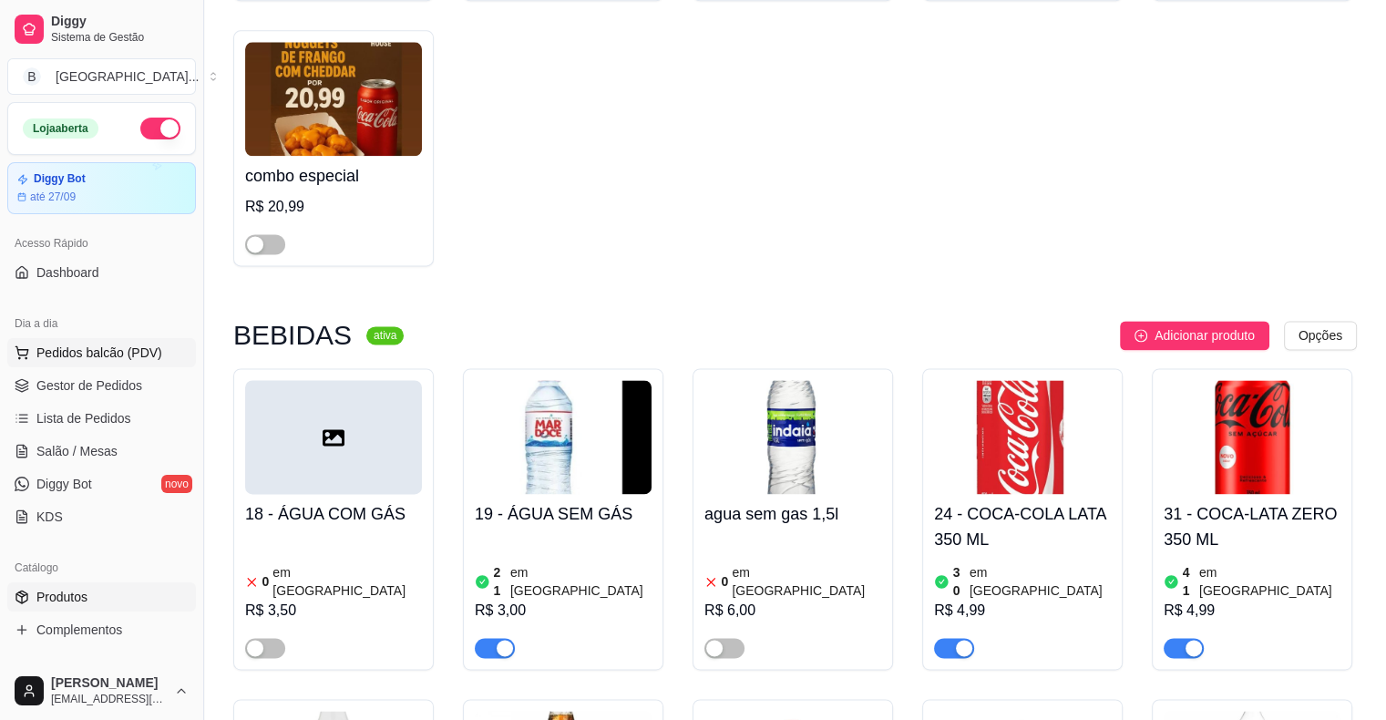
click at [116, 355] on span "Pedidos balcão (PDV)" at bounding box center [99, 353] width 126 height 18
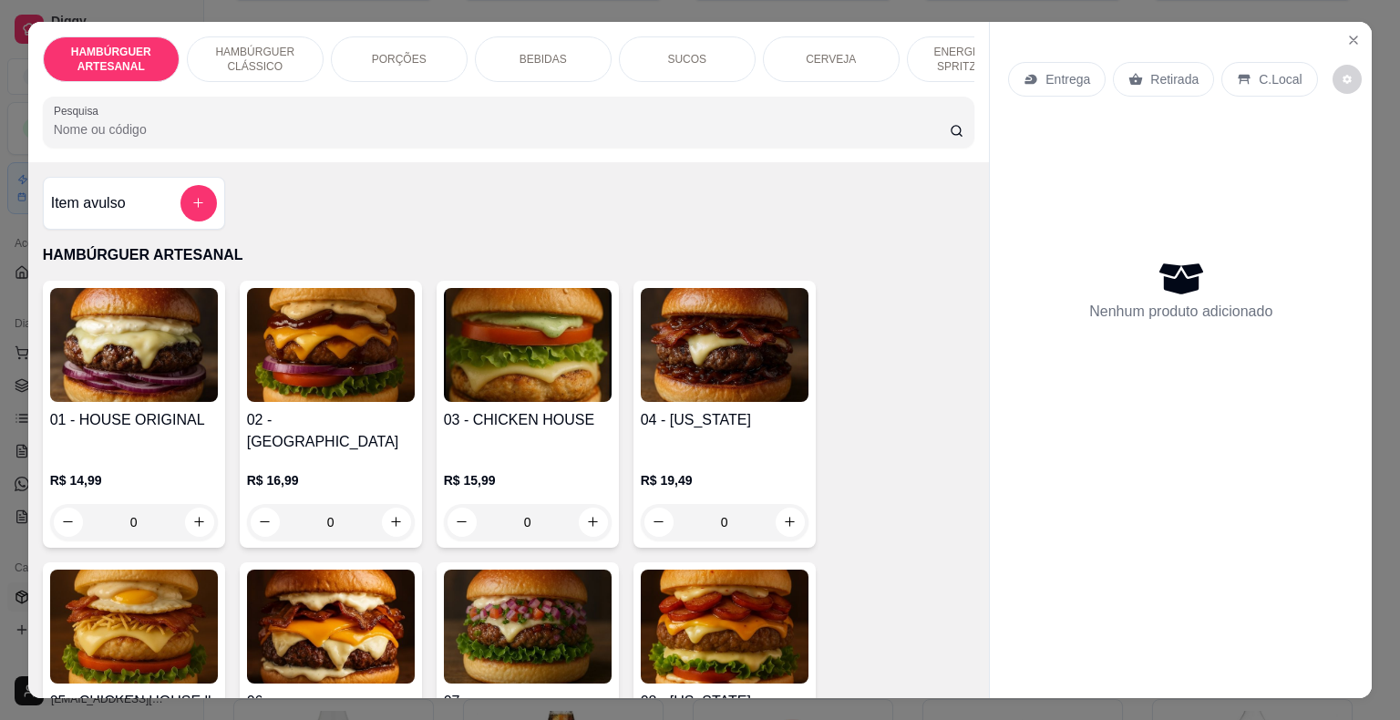
click at [569, 61] on div "BEBIDAS" at bounding box center [543, 59] width 137 height 46
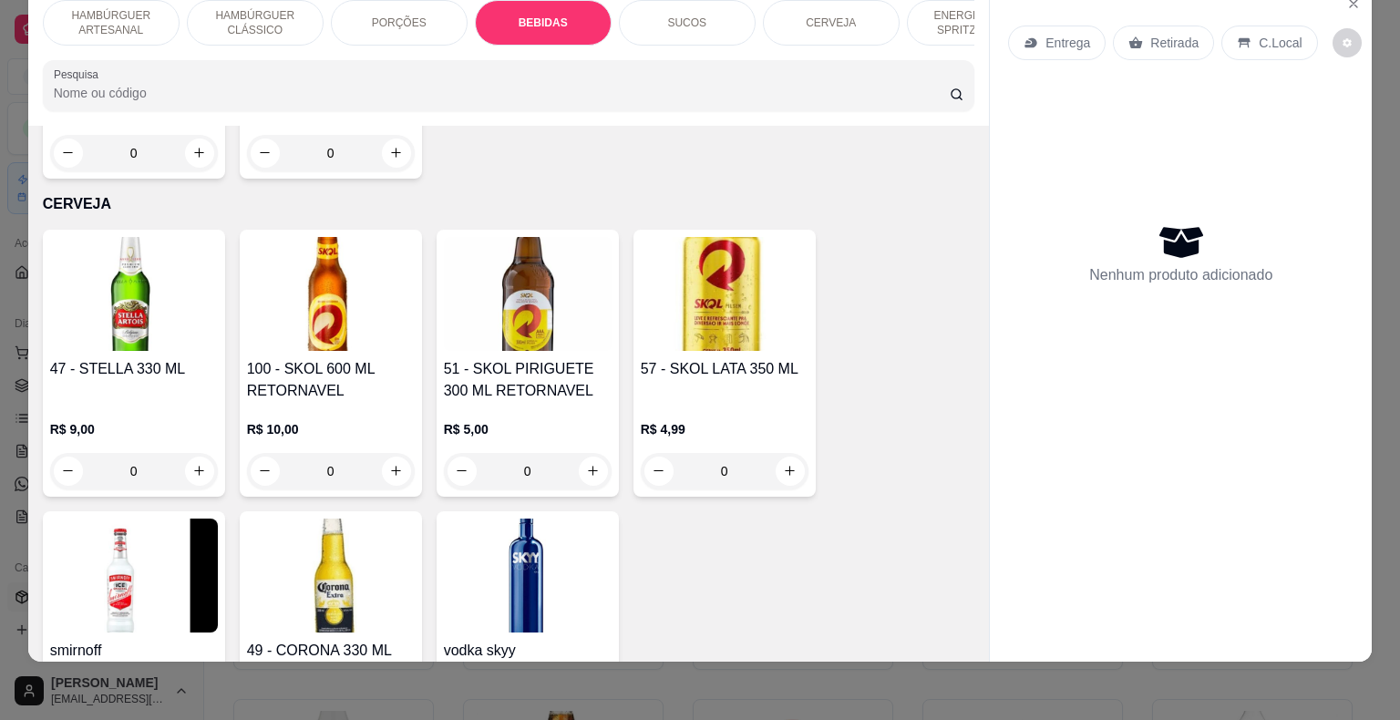
scroll to position [3784, 0]
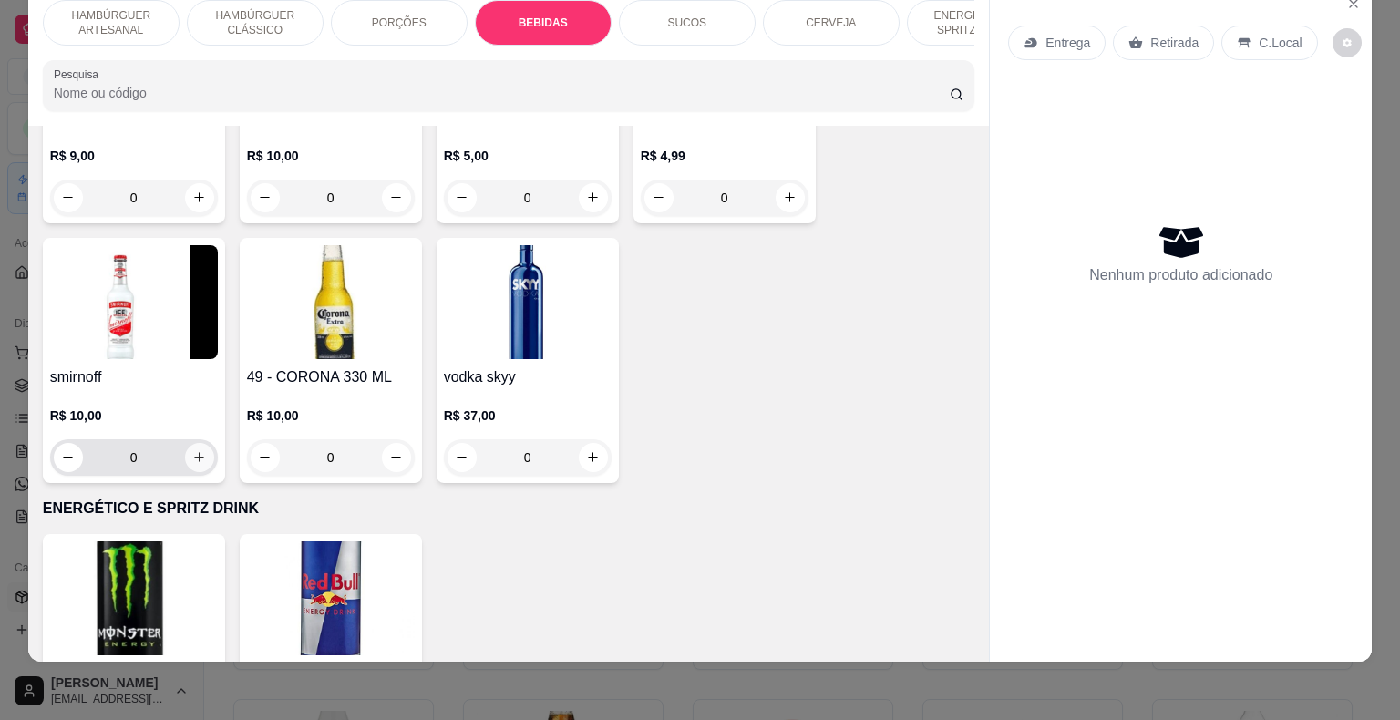
click at [192, 450] on icon "increase-product-quantity" at bounding box center [199, 457] width 14 height 14
type input "1"
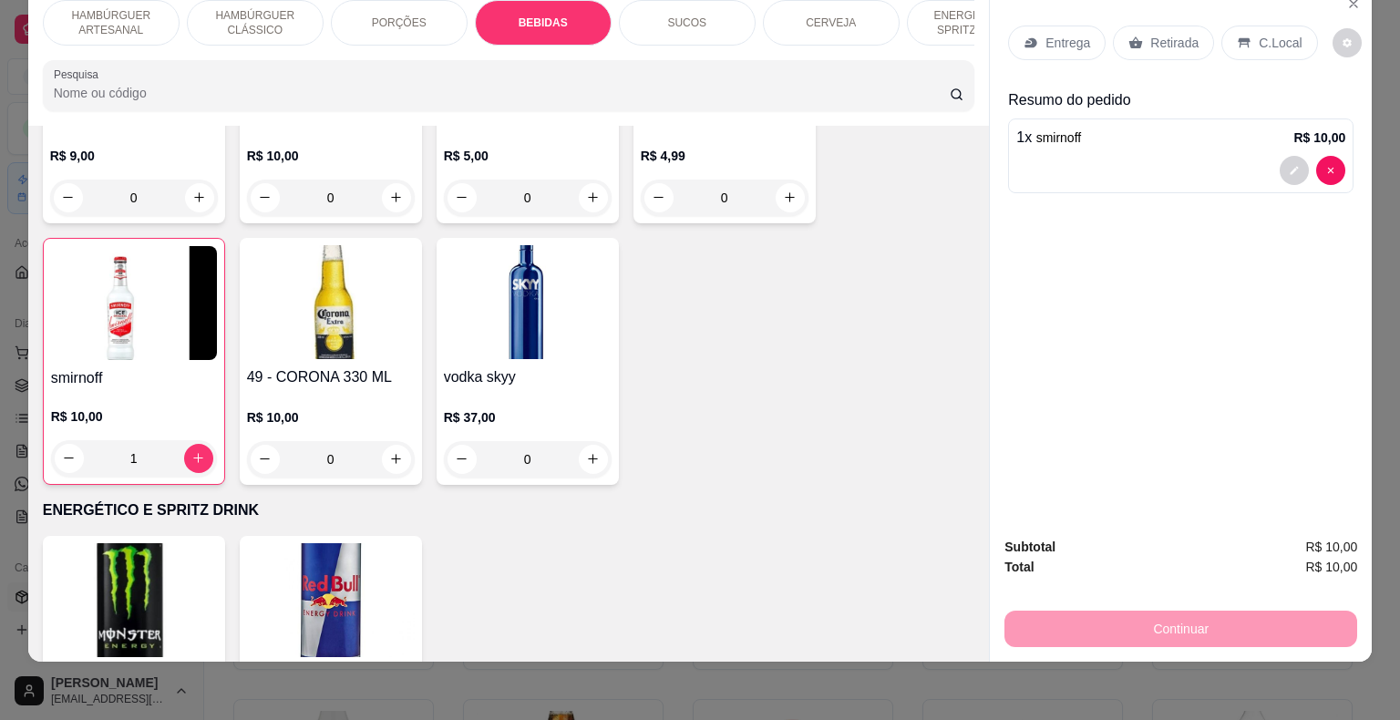
click at [1140, 26] on div "Retirada" at bounding box center [1163, 43] width 101 height 35
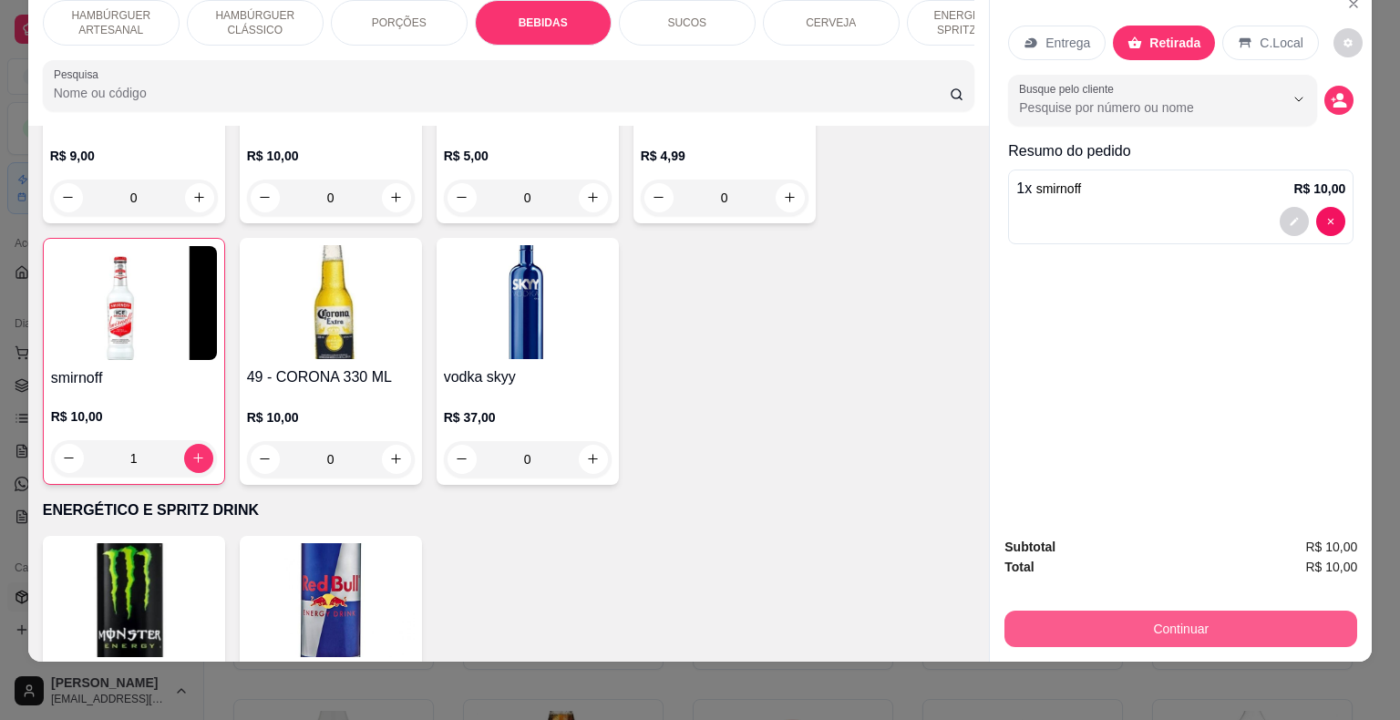
click at [1135, 611] on button "Continuar" at bounding box center [1180, 629] width 353 height 36
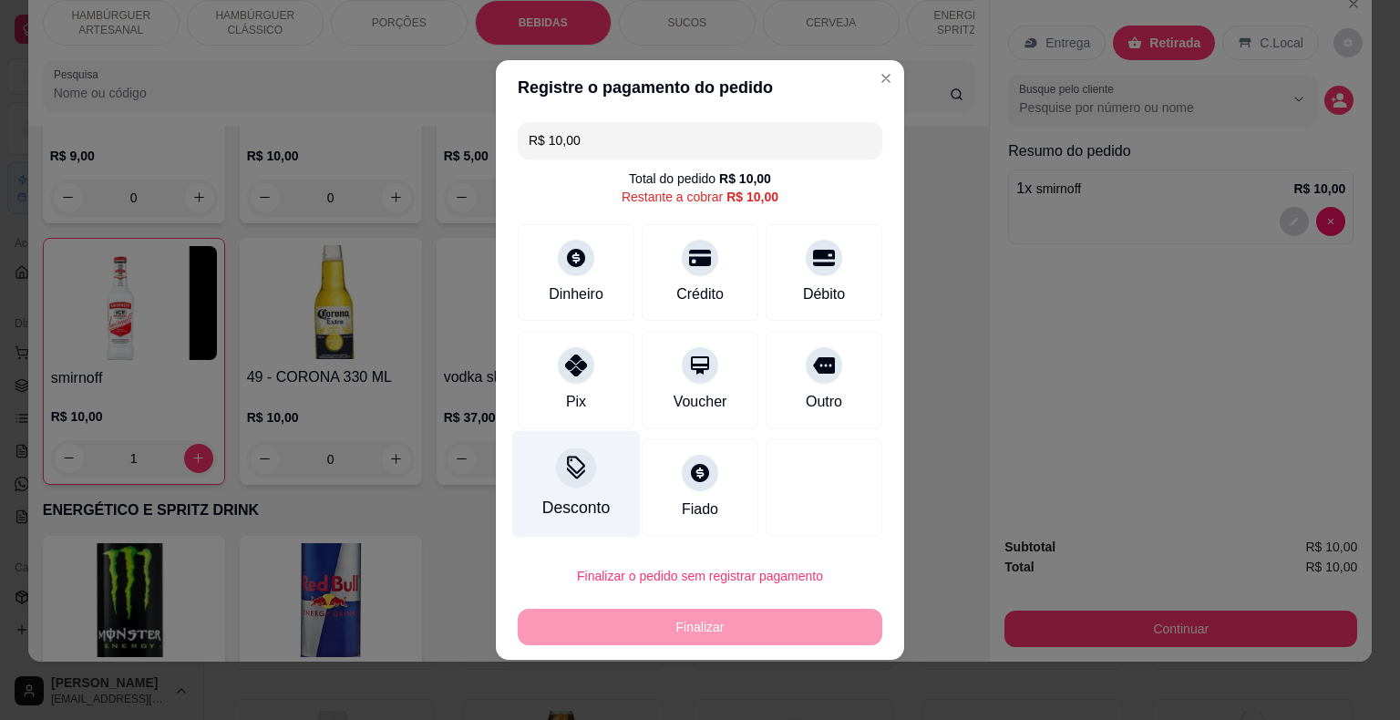
click at [573, 372] on icon at bounding box center [576, 366] width 22 height 22
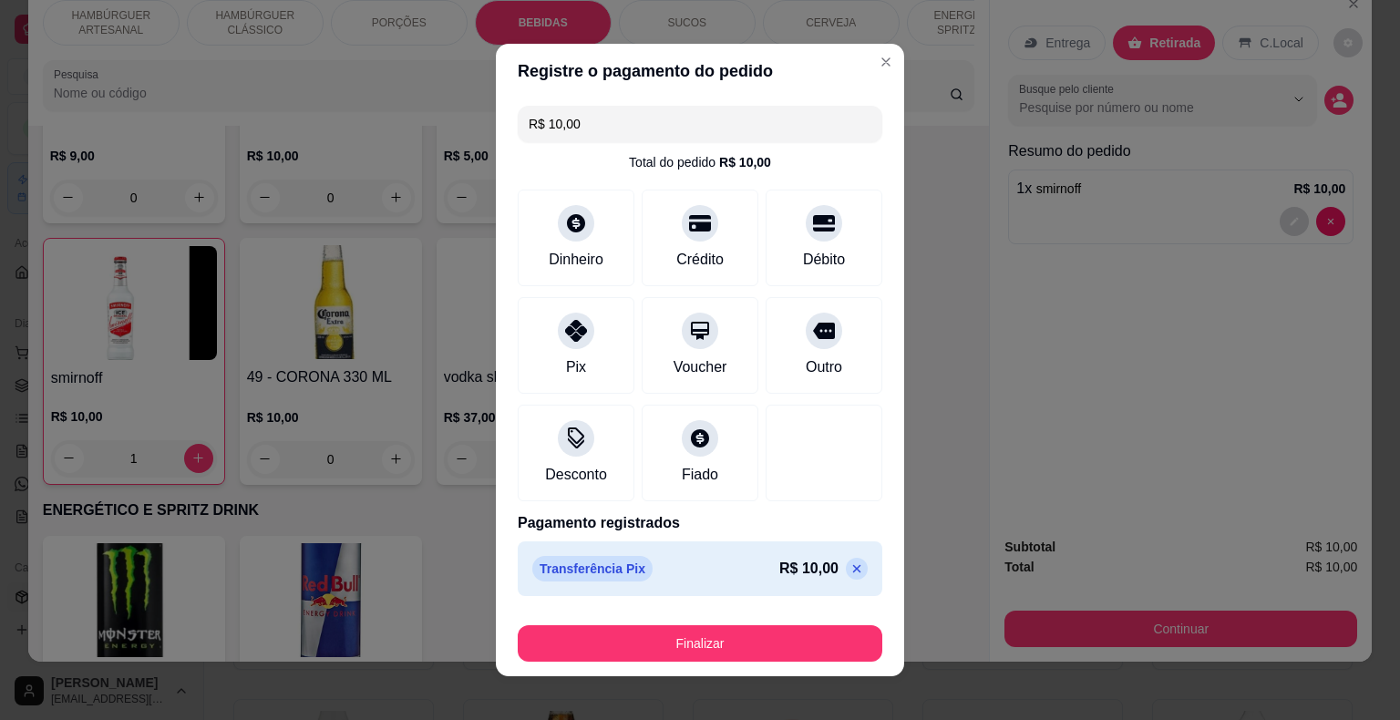
type input "R$ 0,00"
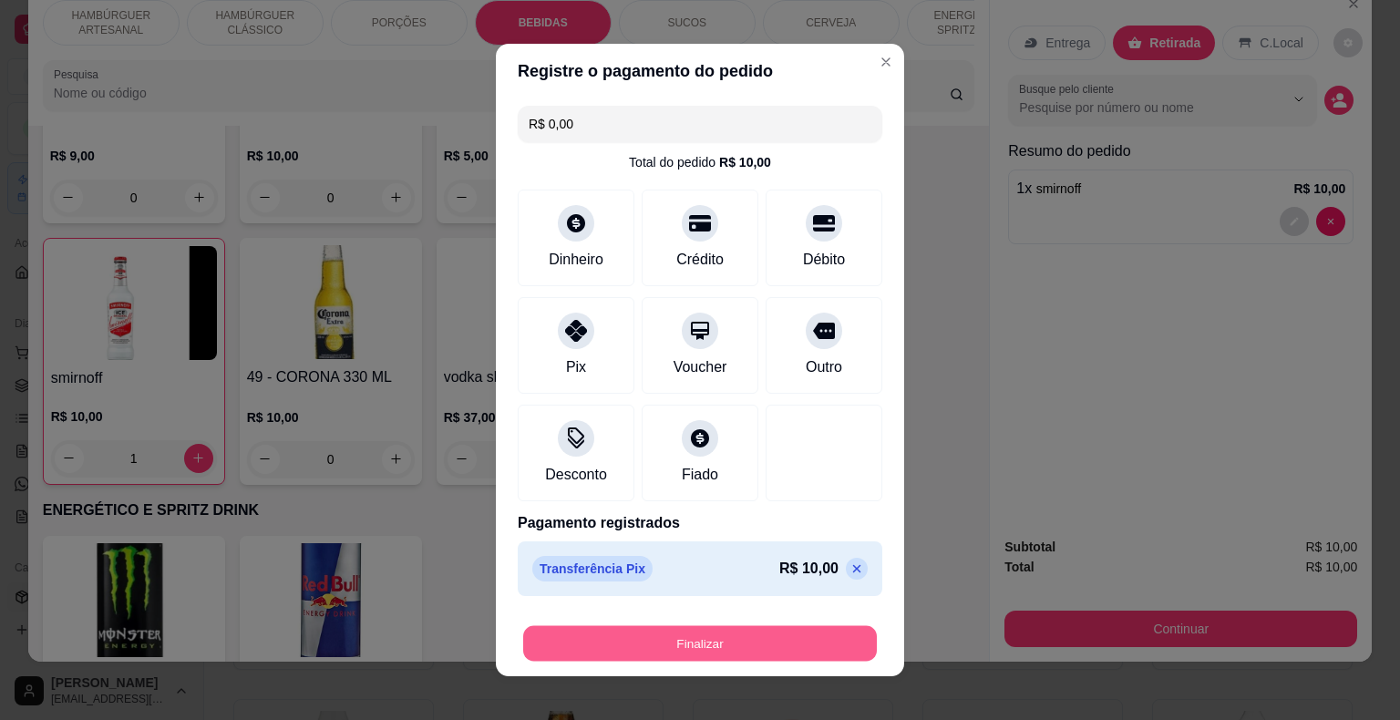
click at [649, 640] on button "Finalizar" at bounding box center [700, 644] width 354 height 36
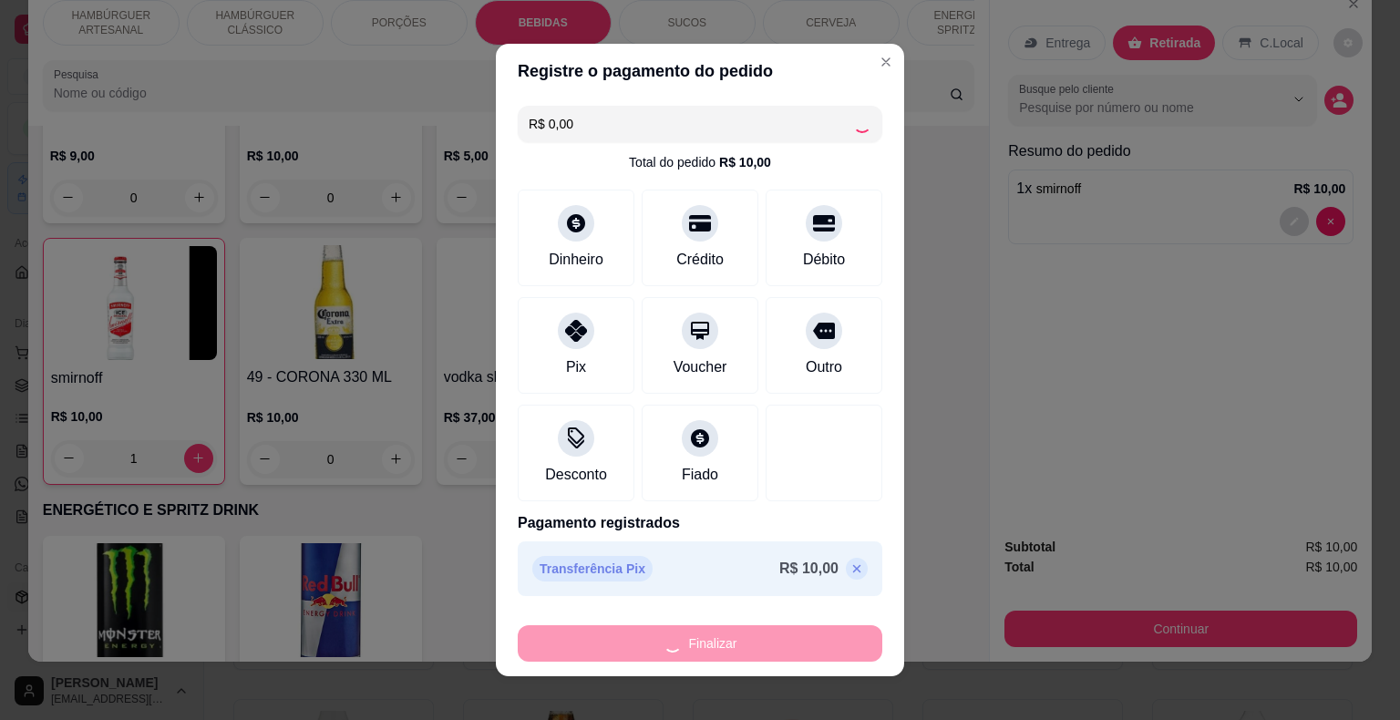
type input "0"
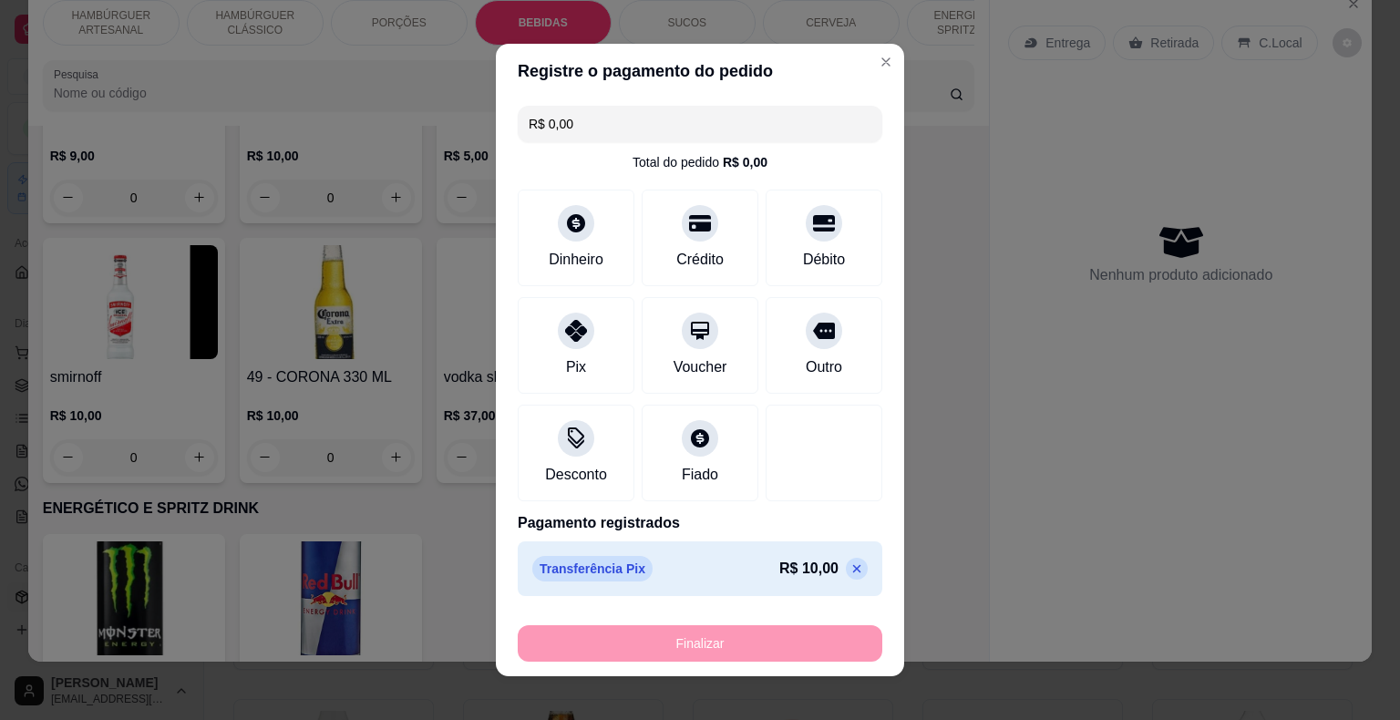
type input "-R$ 10,00"
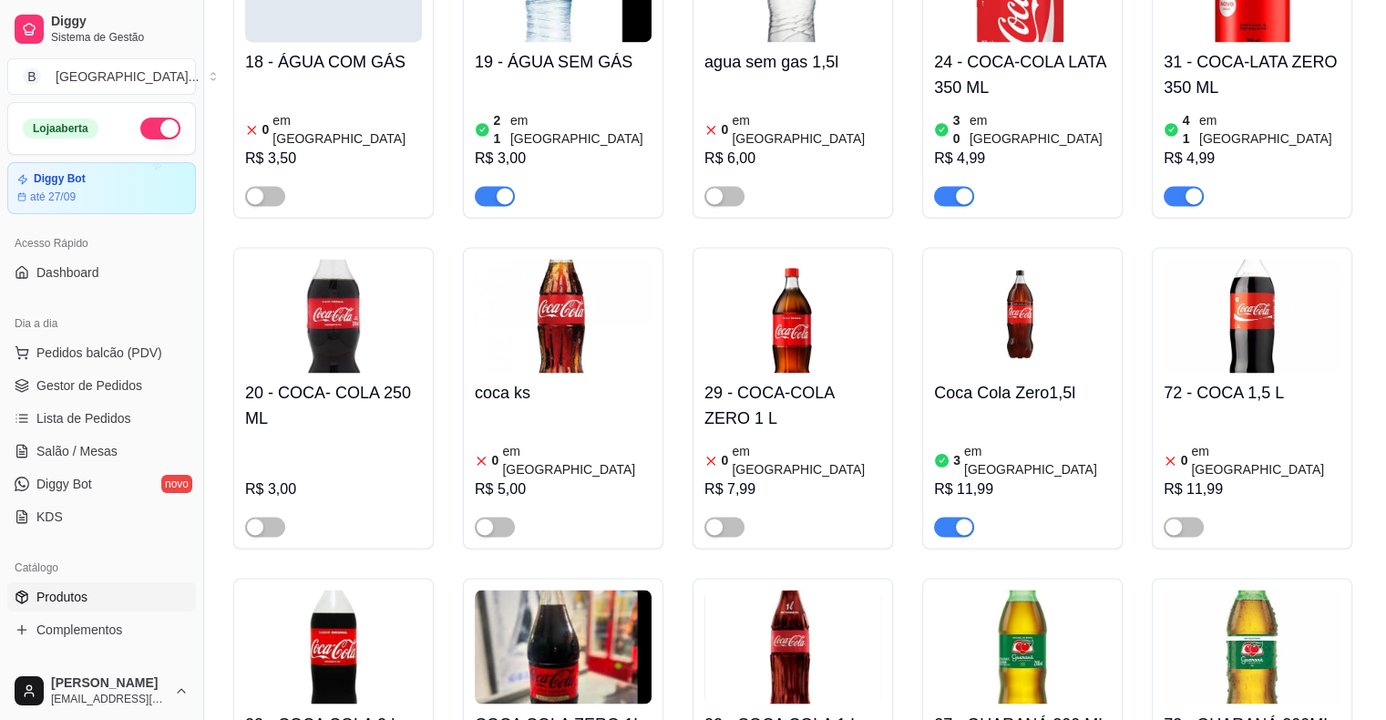
scroll to position [2825, 0]
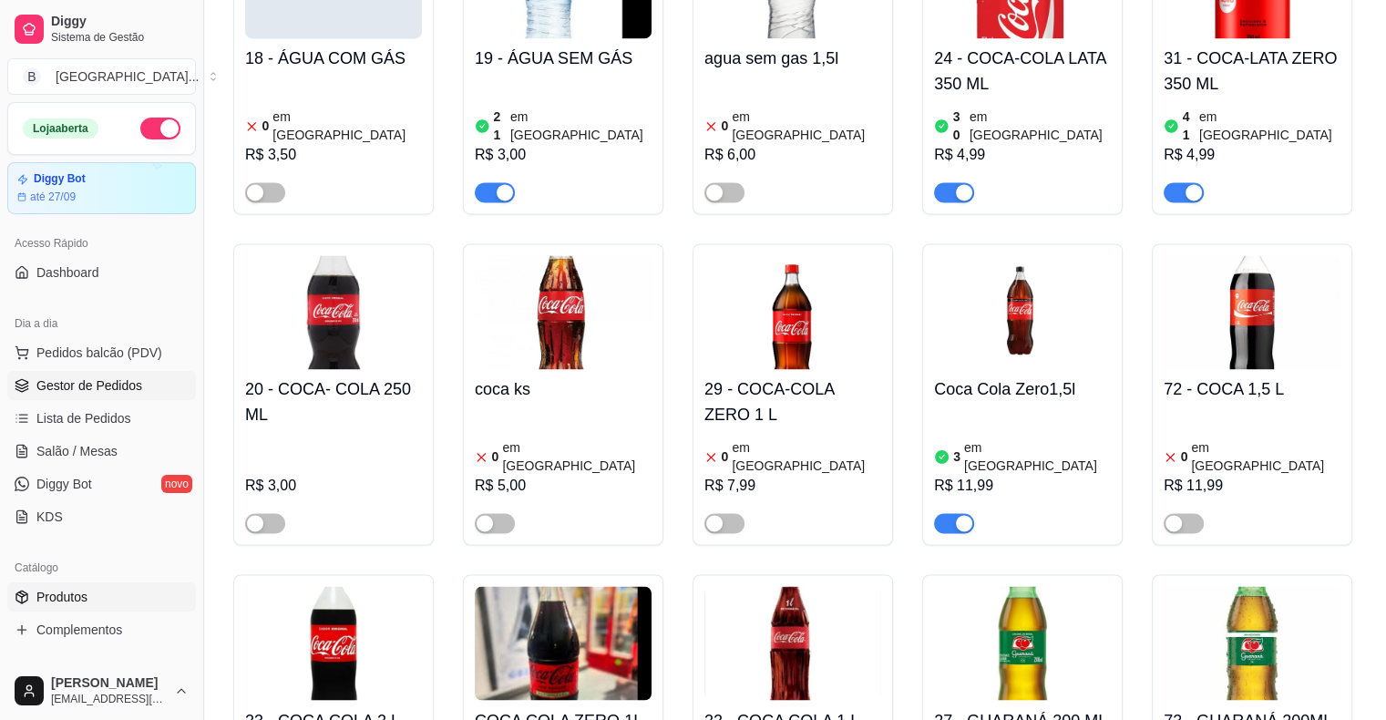
click at [109, 384] on span "Gestor de Pedidos" at bounding box center [89, 385] width 106 height 18
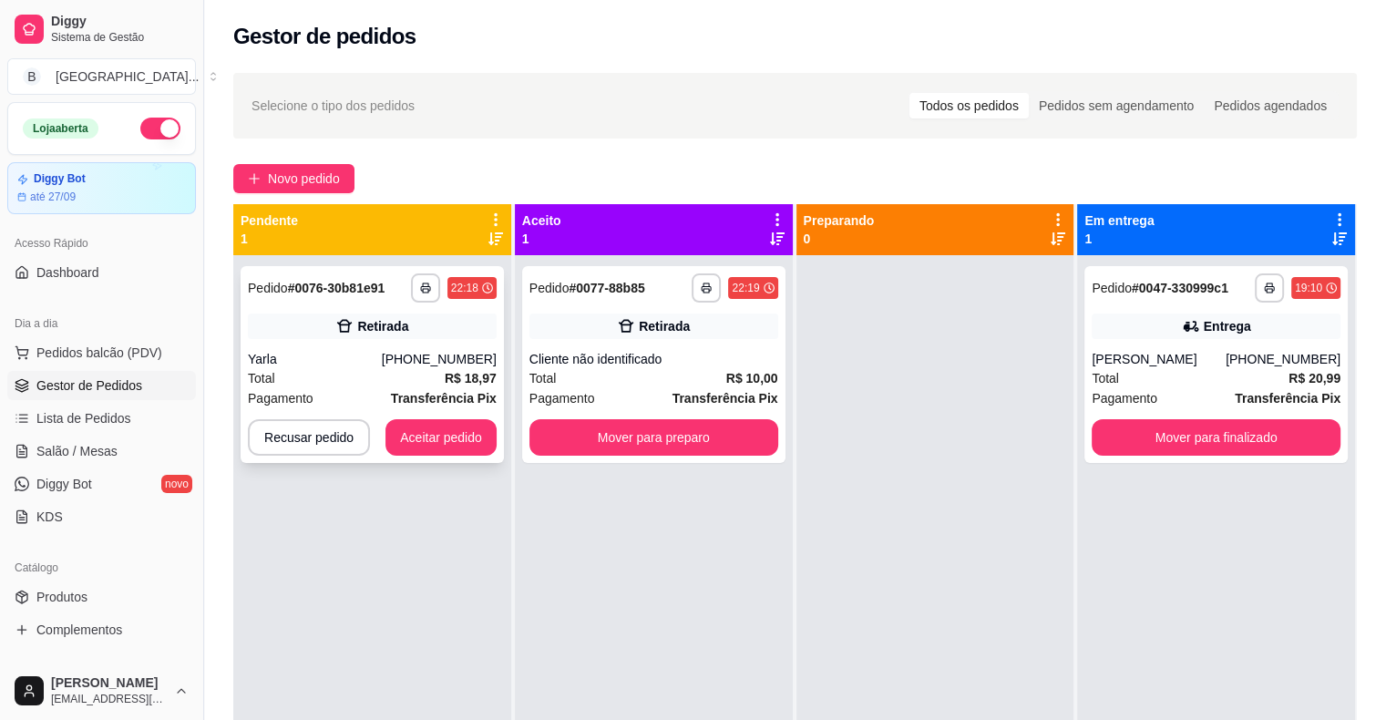
click at [386, 396] on div "Pagamento Transferência Pix" at bounding box center [372, 398] width 249 height 20
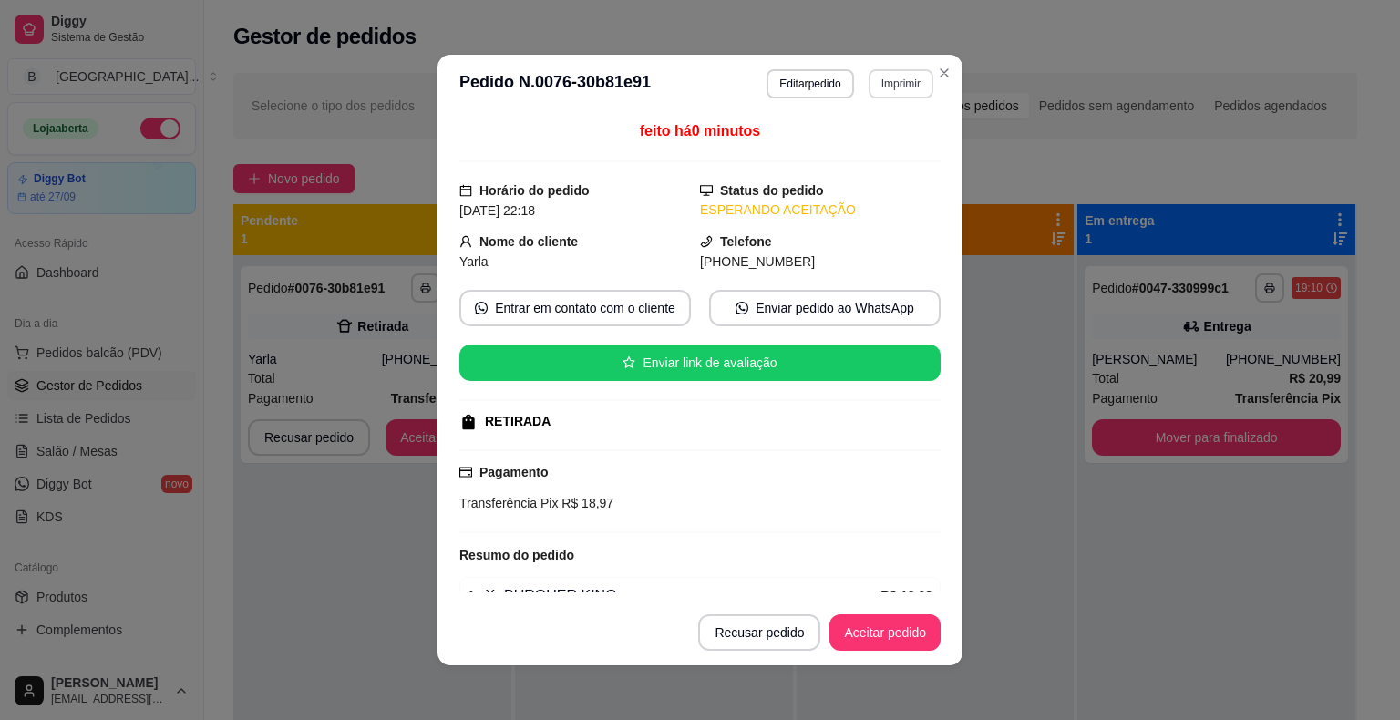
click at [893, 96] on button "Imprimir" at bounding box center [901, 83] width 65 height 29
click at [862, 149] on button "IMPRESSORA" at bounding box center [863, 147] width 132 height 29
click at [890, 647] on button "Aceitar pedido" at bounding box center [885, 633] width 108 height 36
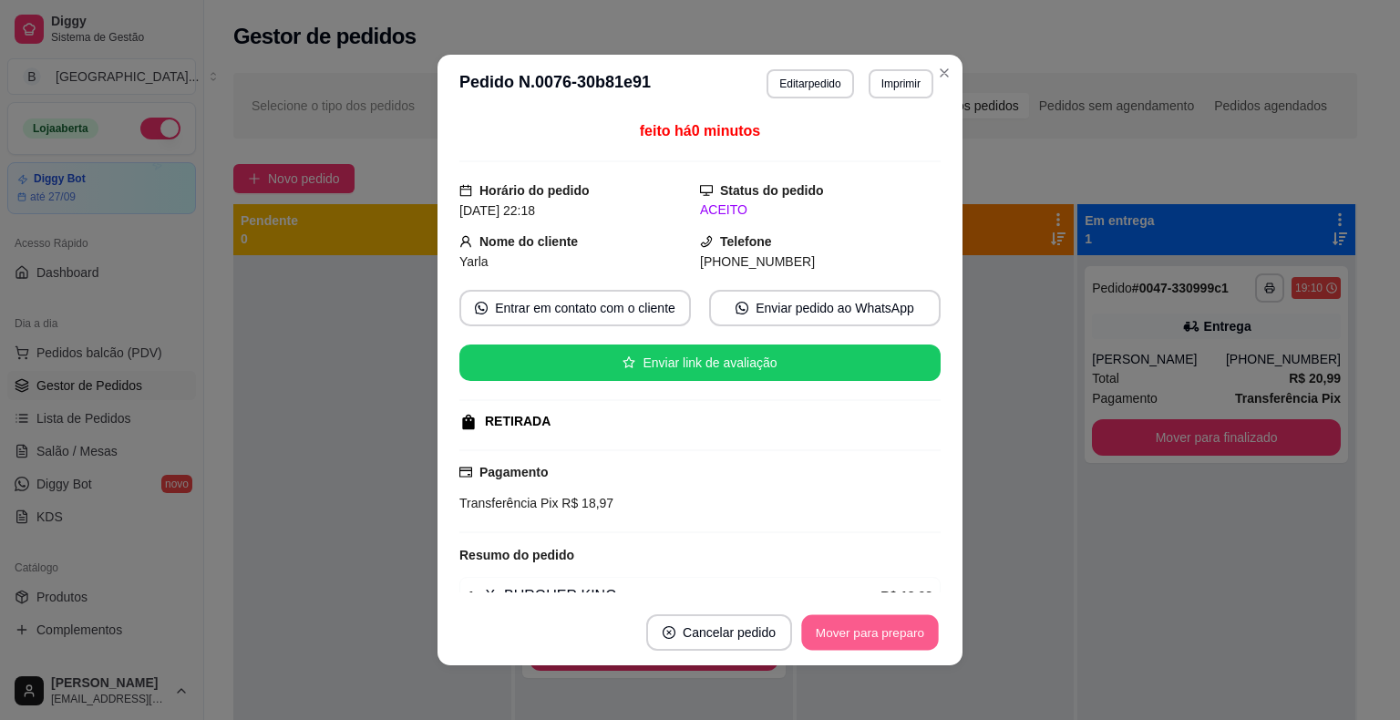
click at [893, 647] on button "Mover para preparo" at bounding box center [869, 633] width 137 height 36
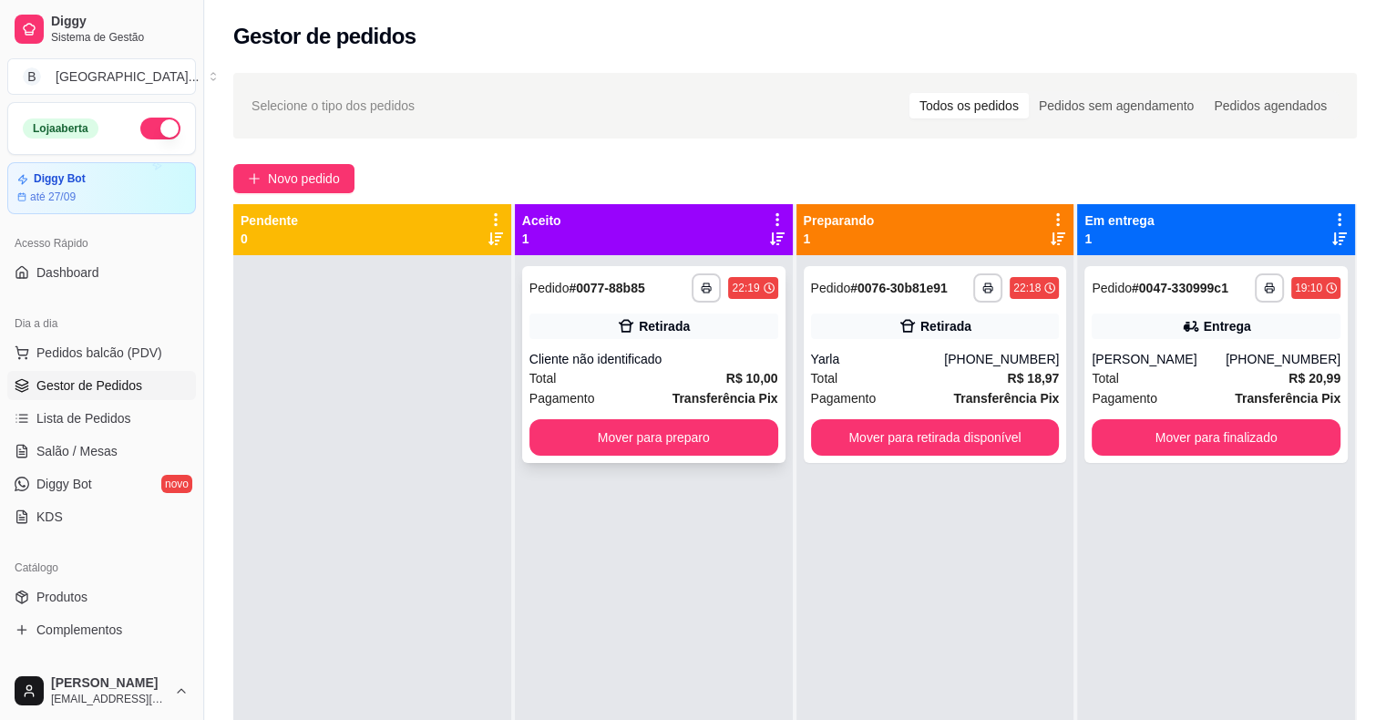
click at [721, 391] on strong "Transferência Pix" at bounding box center [726, 398] width 106 height 15
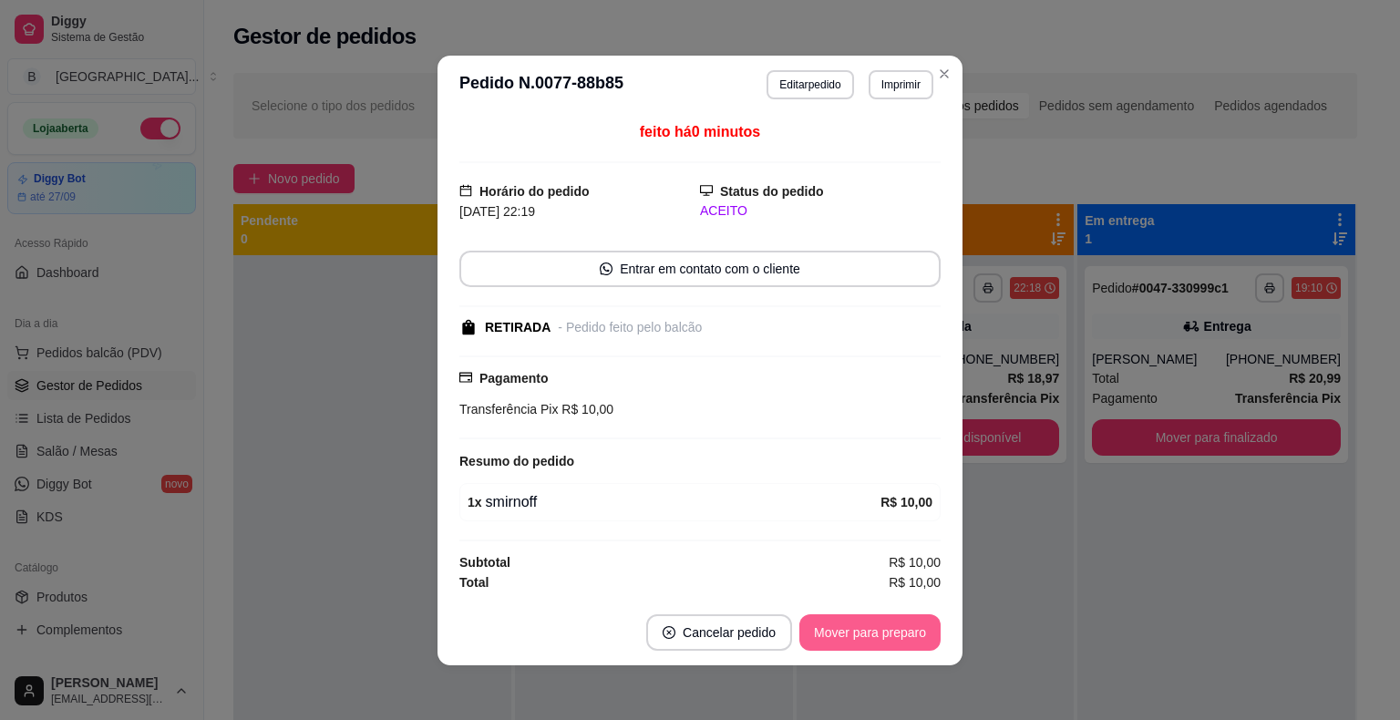
scroll to position [2, 0]
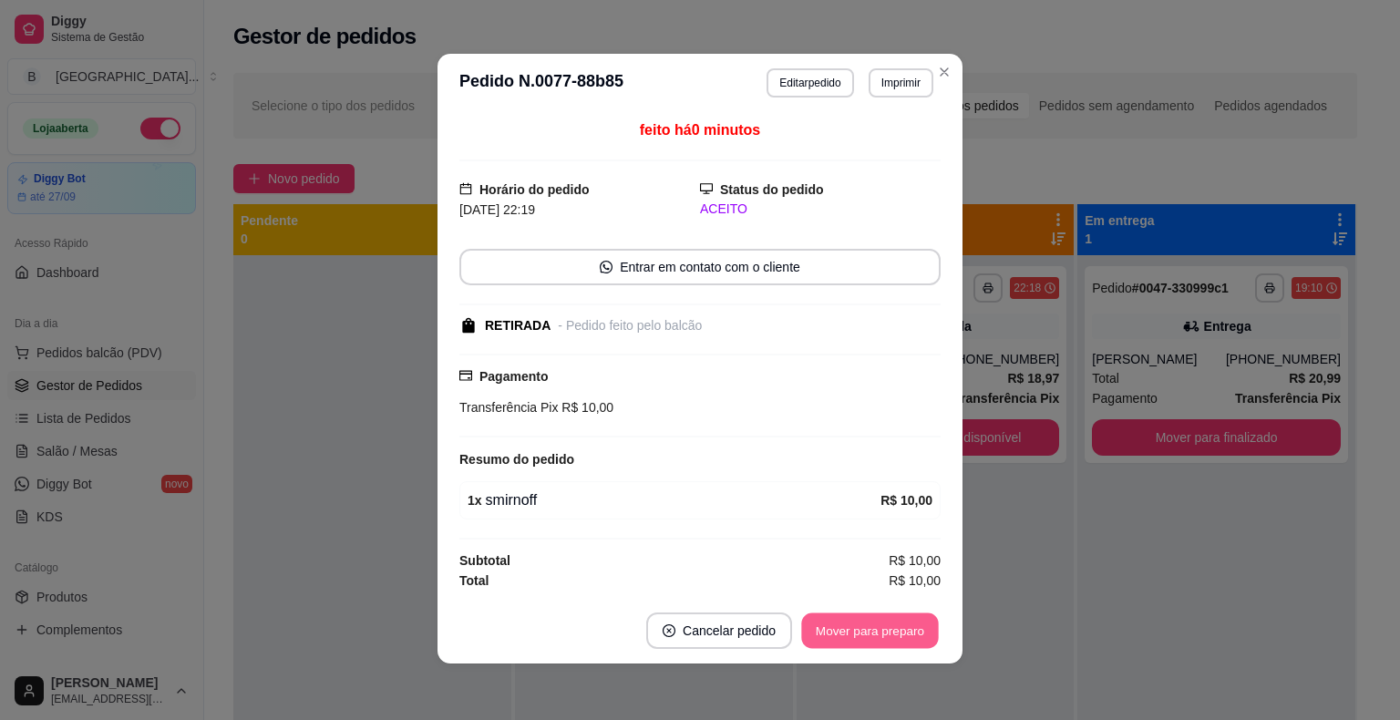
click at [808, 619] on button "Mover para preparo" at bounding box center [869, 630] width 137 height 36
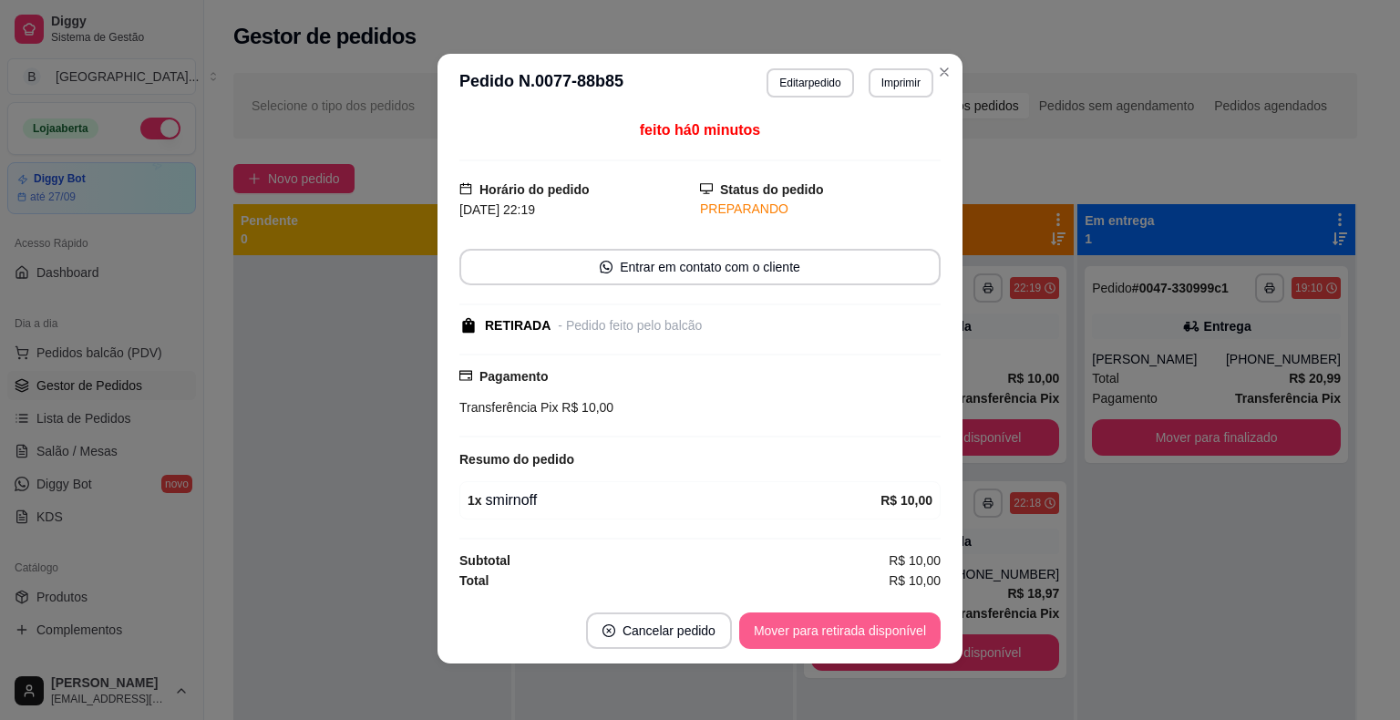
click at [808, 619] on button "Mover para retirada disponível" at bounding box center [839, 630] width 201 height 36
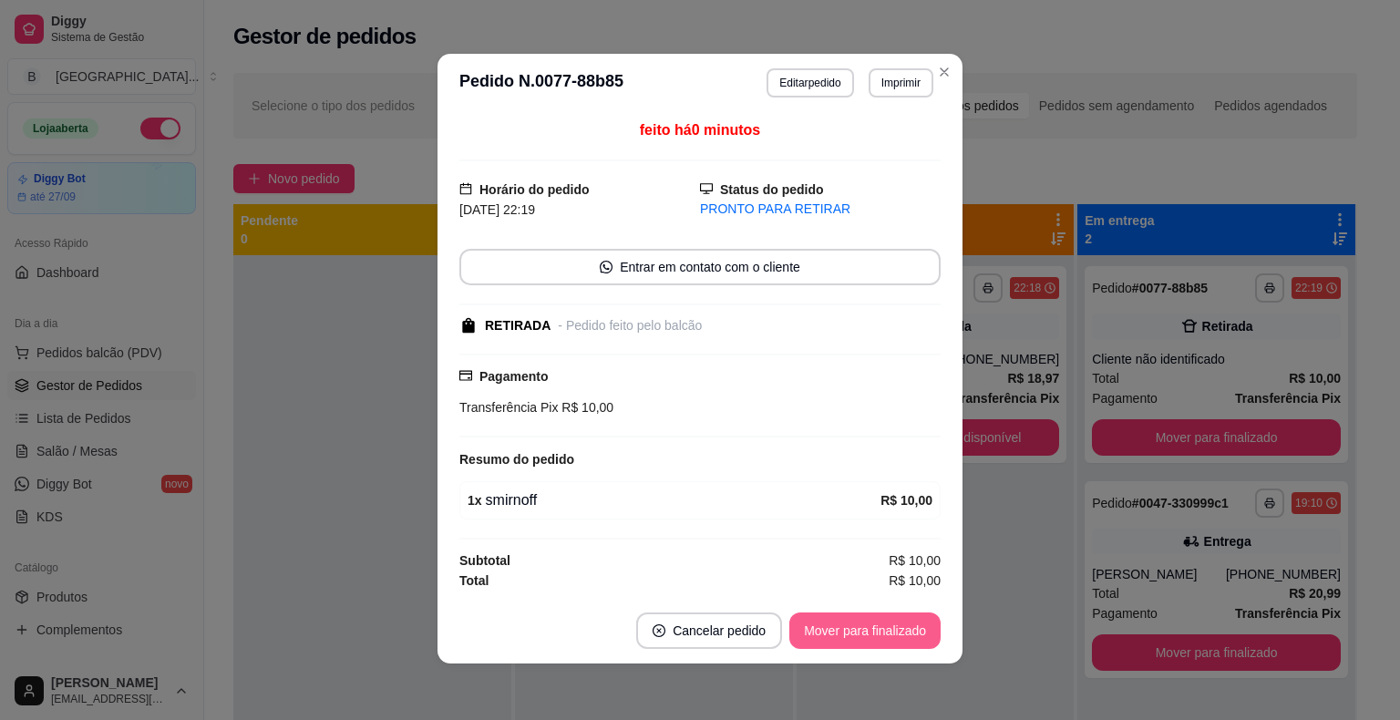
click at [835, 625] on button "Mover para finalizado" at bounding box center [864, 630] width 151 height 36
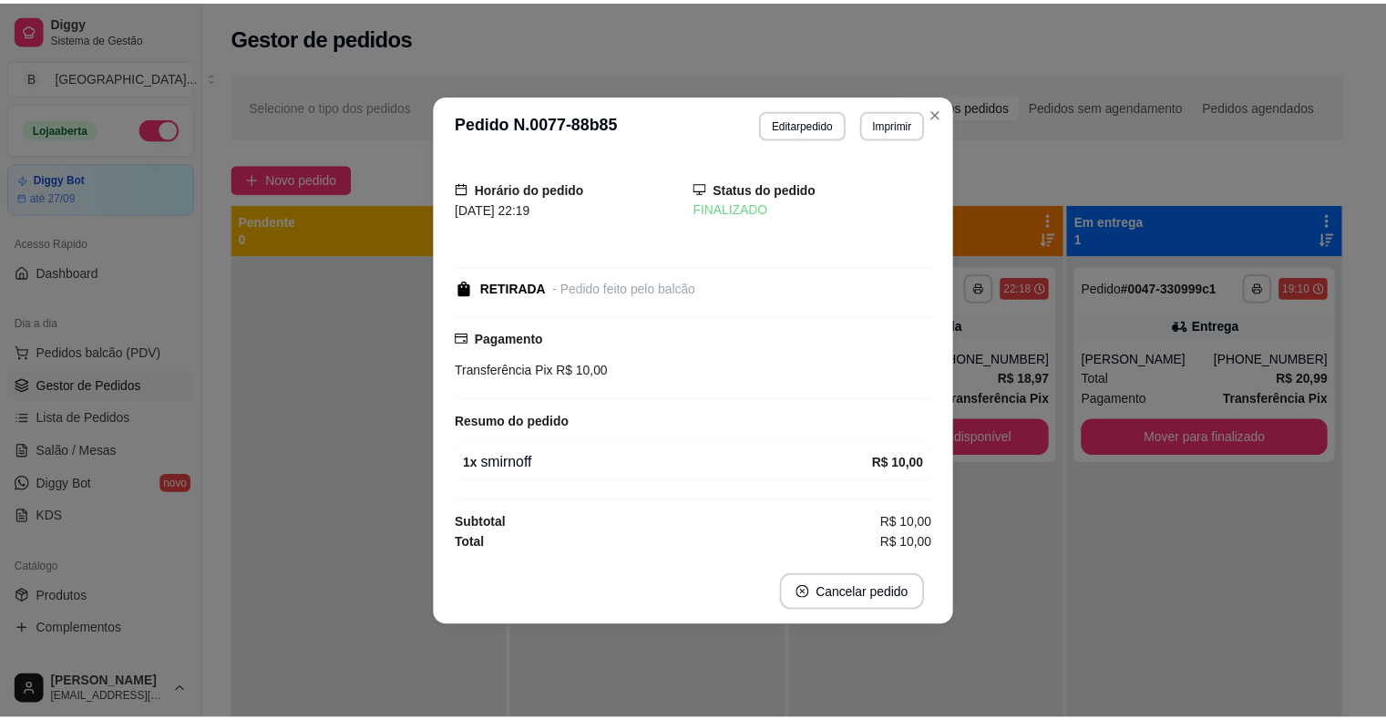
scroll to position [0, 0]
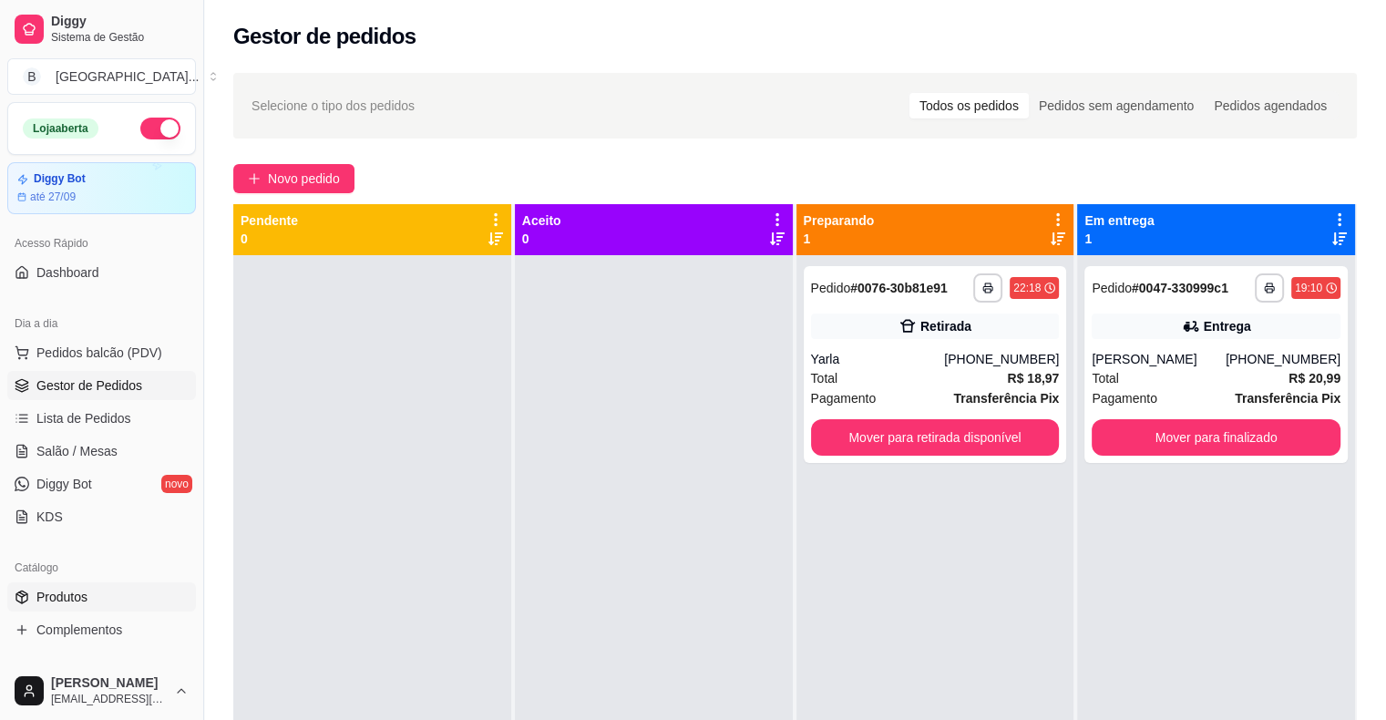
click at [77, 582] on link "Produtos" at bounding box center [101, 596] width 189 height 29
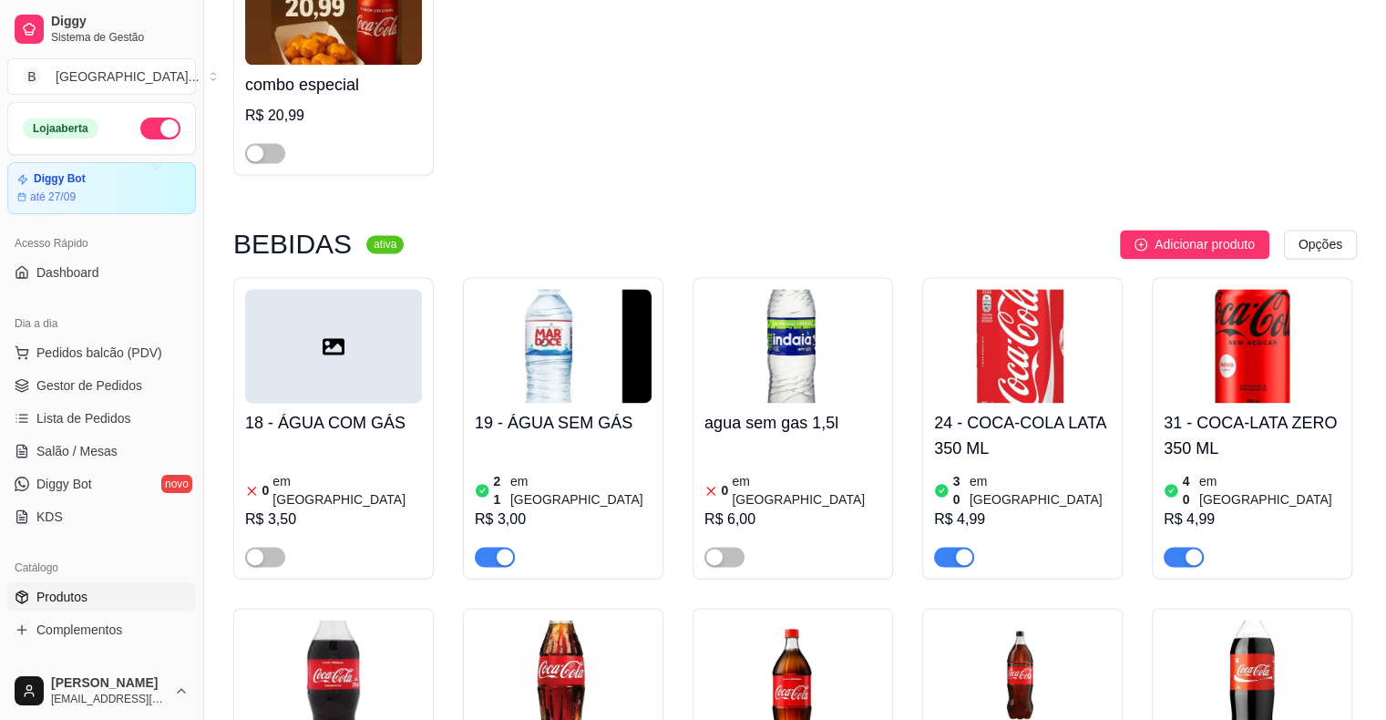
scroll to position [2734, 0]
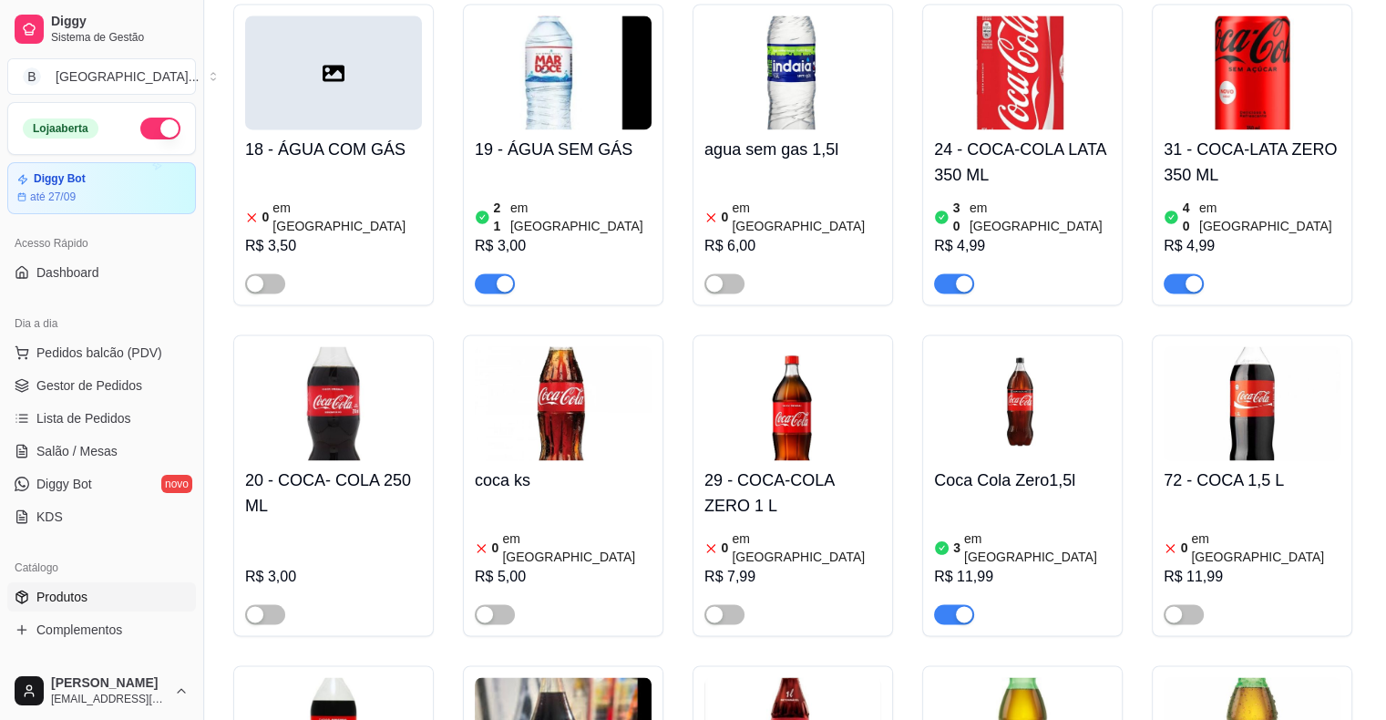
click at [1083, 500] on div "3 em estoque R$ 11,99" at bounding box center [1022, 562] width 177 height 124
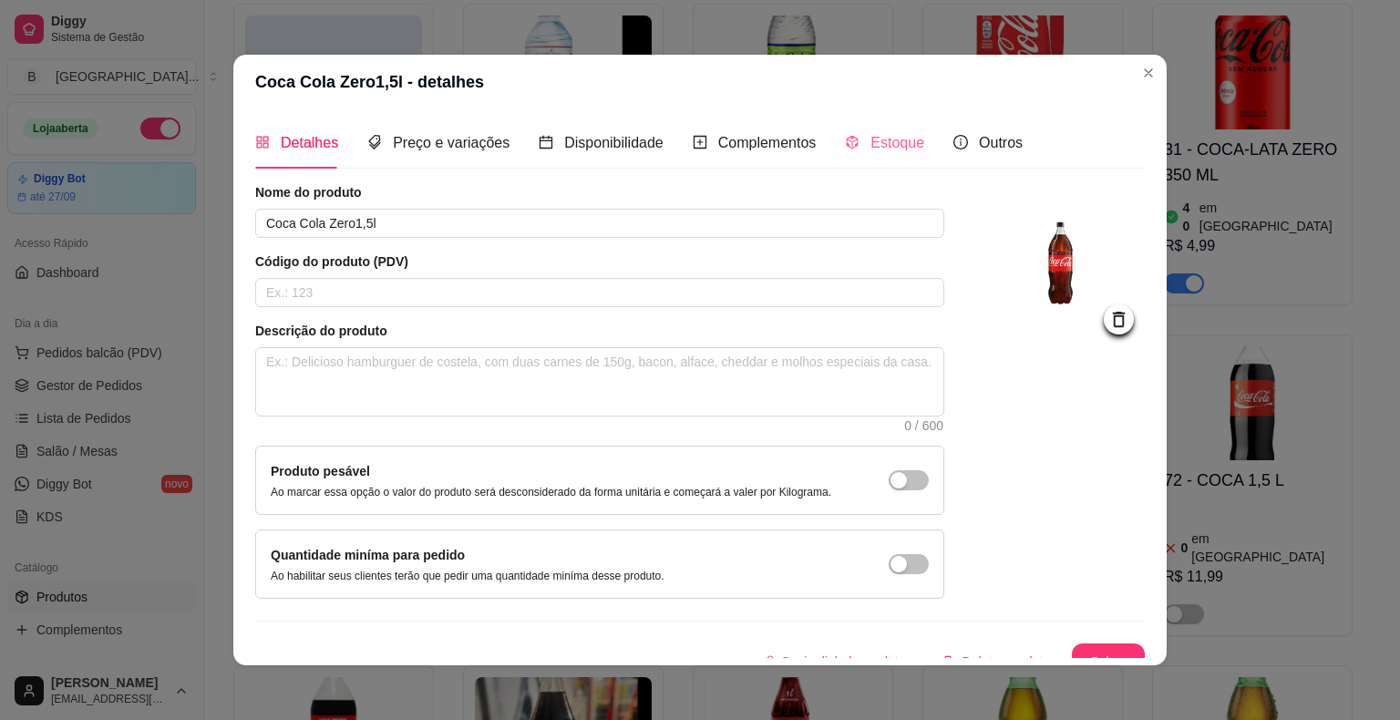
click at [864, 124] on div "Estoque" at bounding box center [884, 143] width 79 height 52
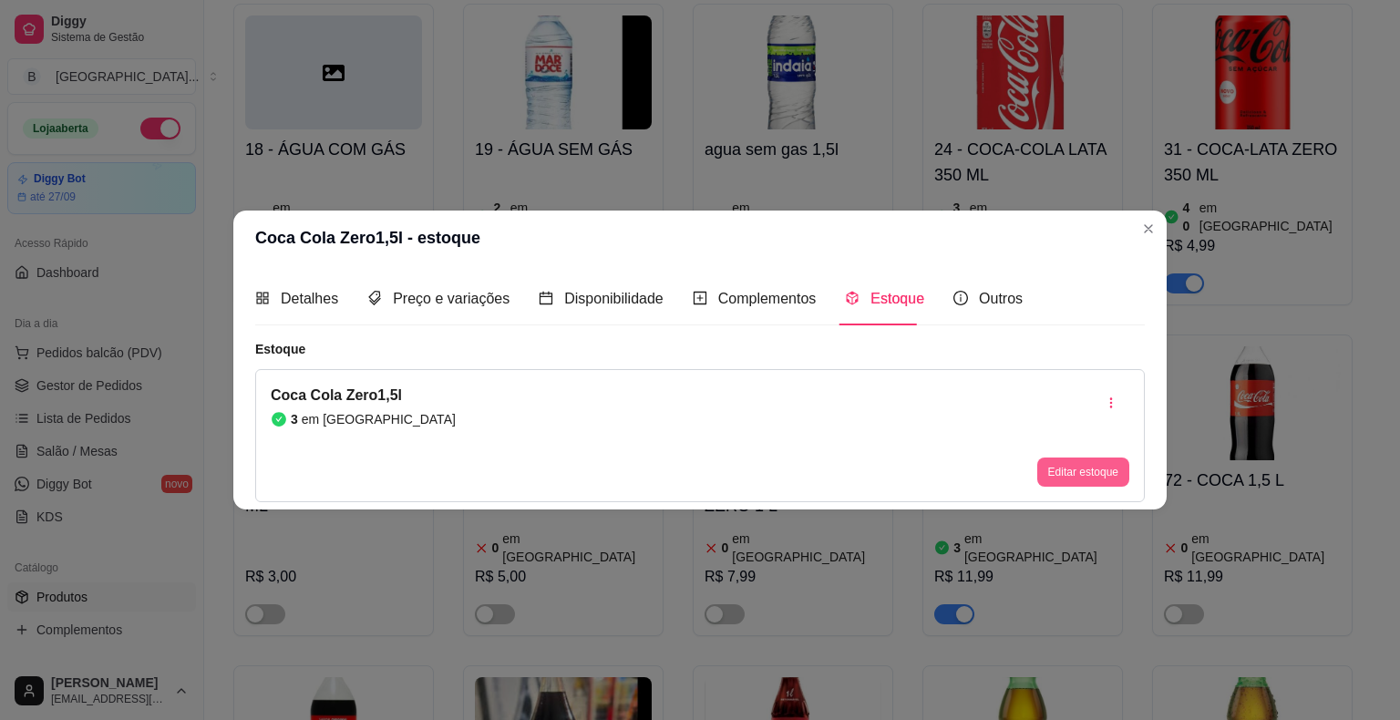
click at [1094, 472] on button "Editar estoque" at bounding box center [1083, 472] width 92 height 29
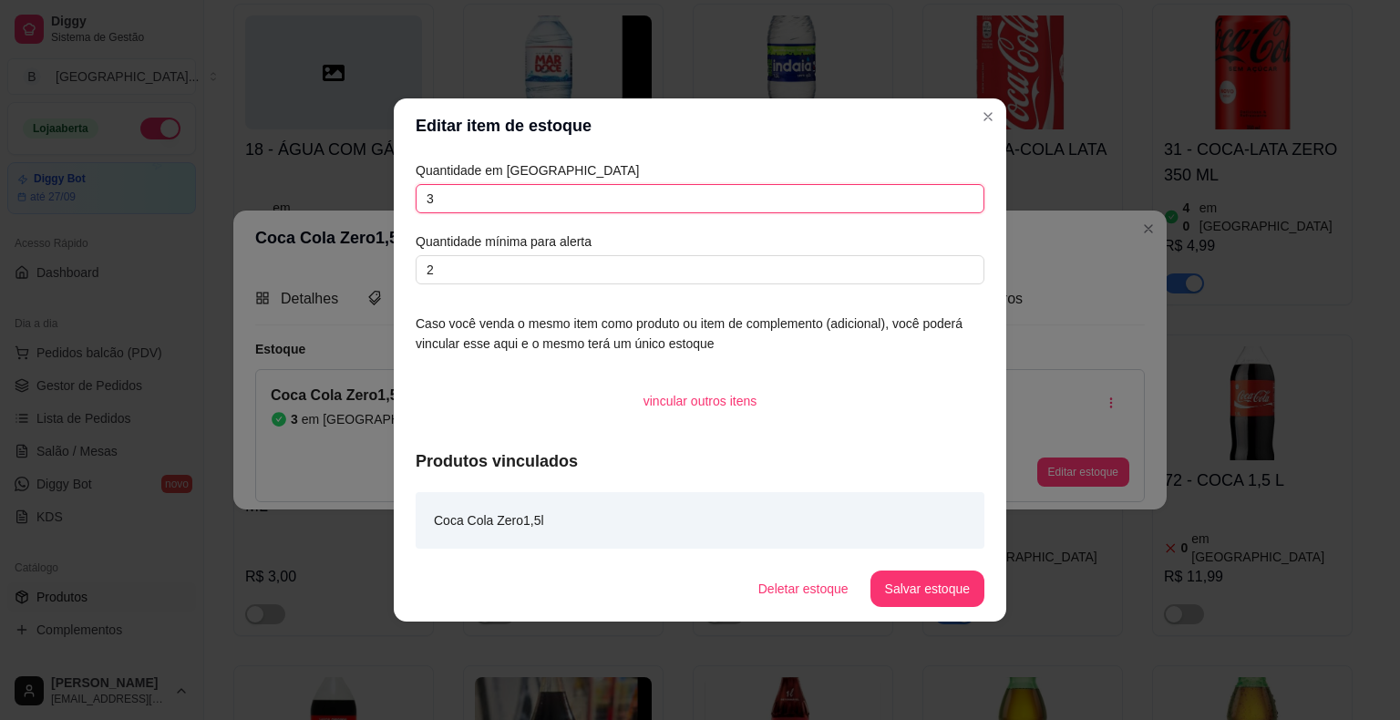
click at [845, 206] on input "3" at bounding box center [700, 198] width 569 height 29
type input "12"
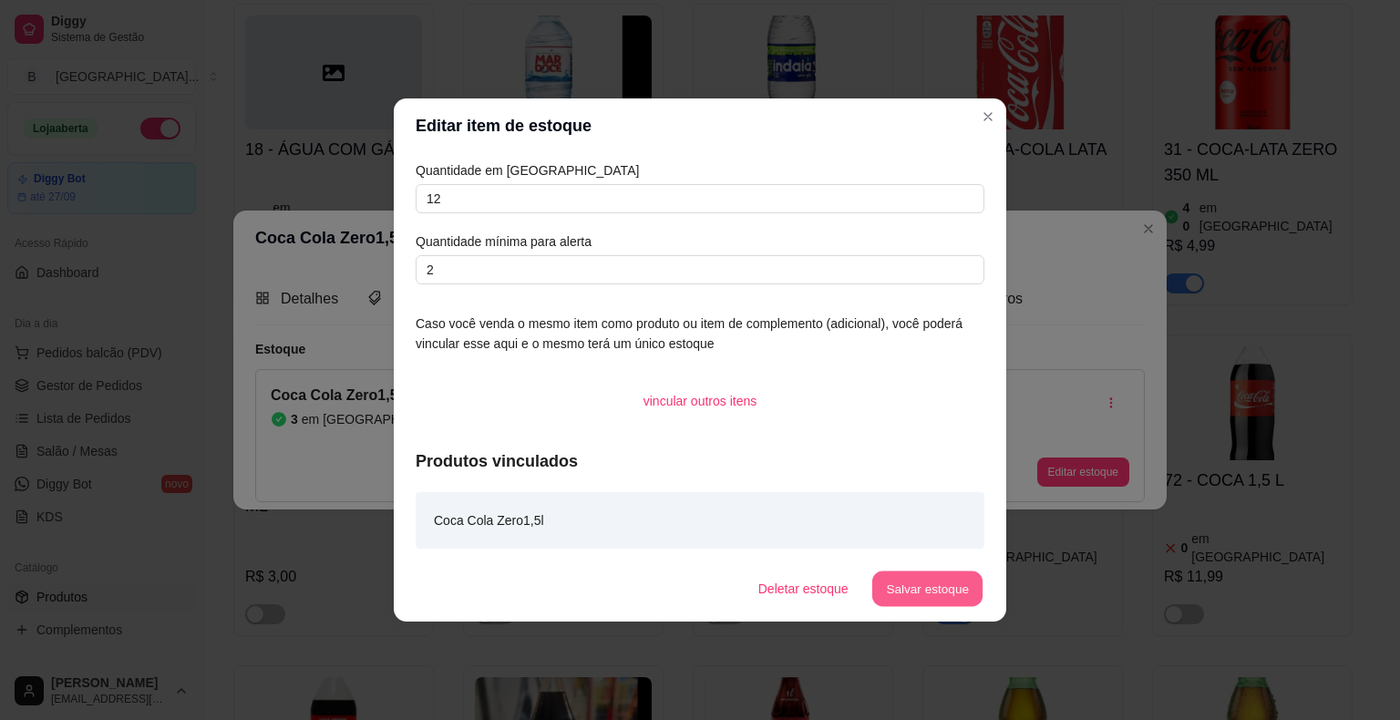
click at [941, 603] on button "Salvar estoque" at bounding box center [926, 589] width 111 height 36
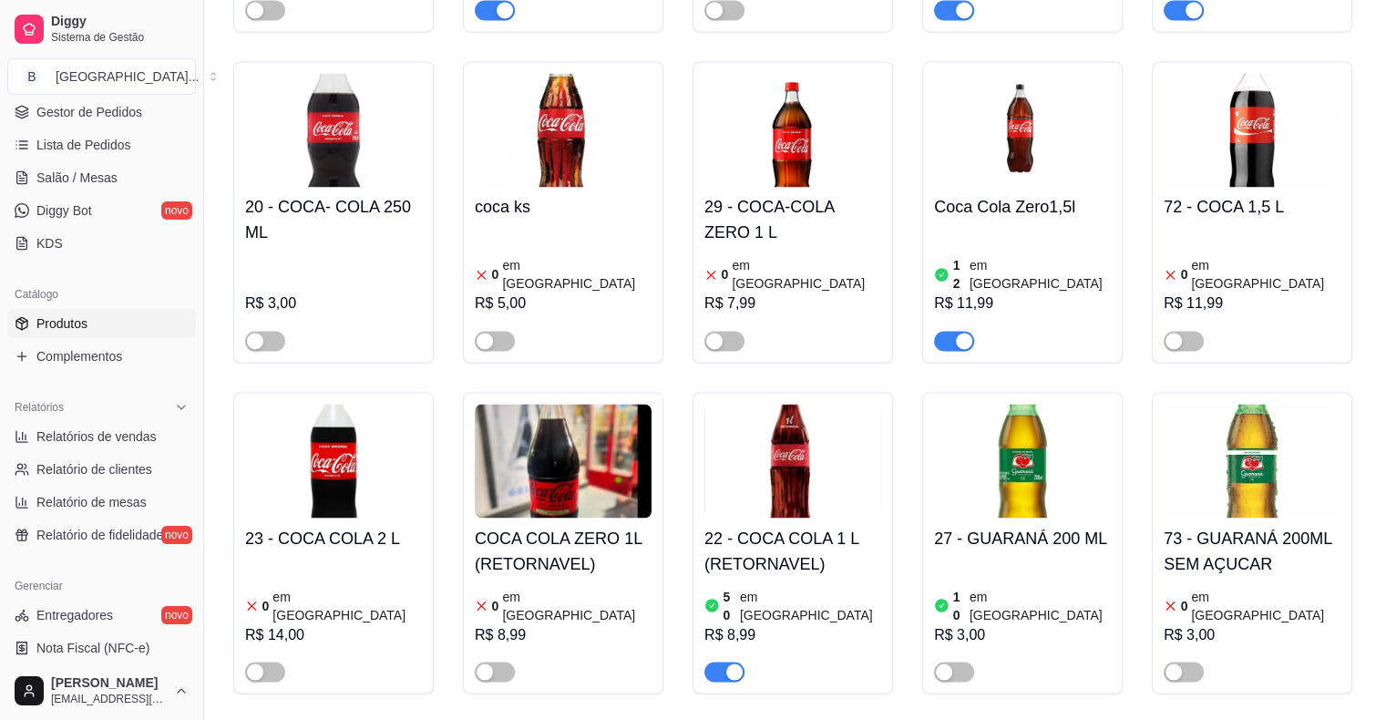
scroll to position [3099, 0]
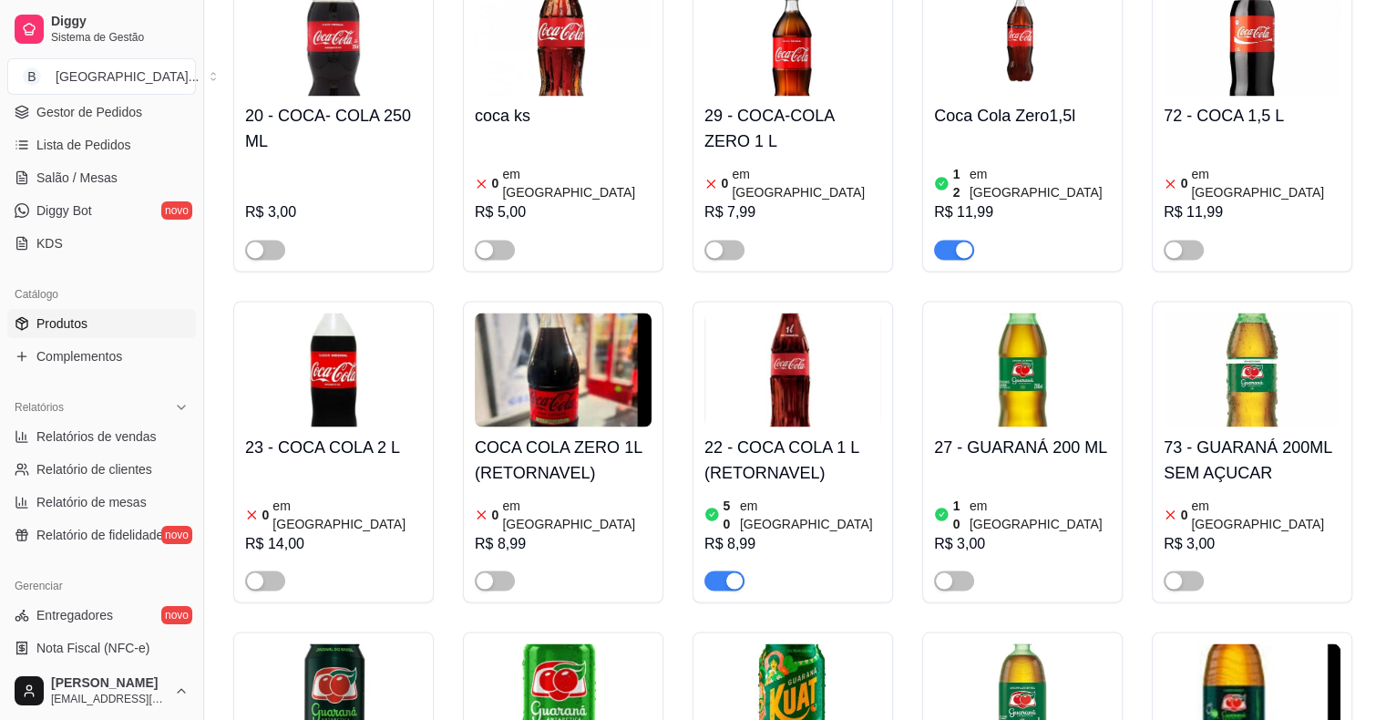
click at [1060, 532] on div "R$ 3,00" at bounding box center [1022, 543] width 177 height 22
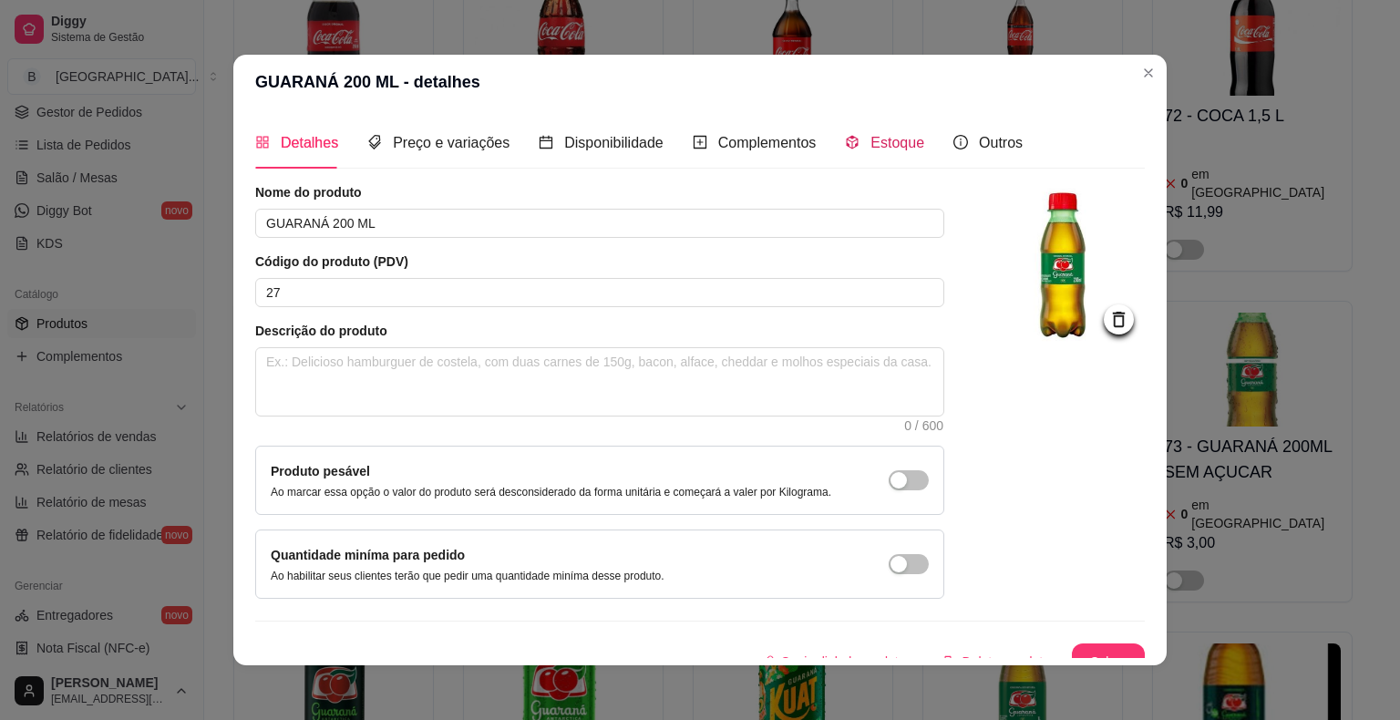
click at [845, 150] on span at bounding box center [852, 142] width 15 height 15
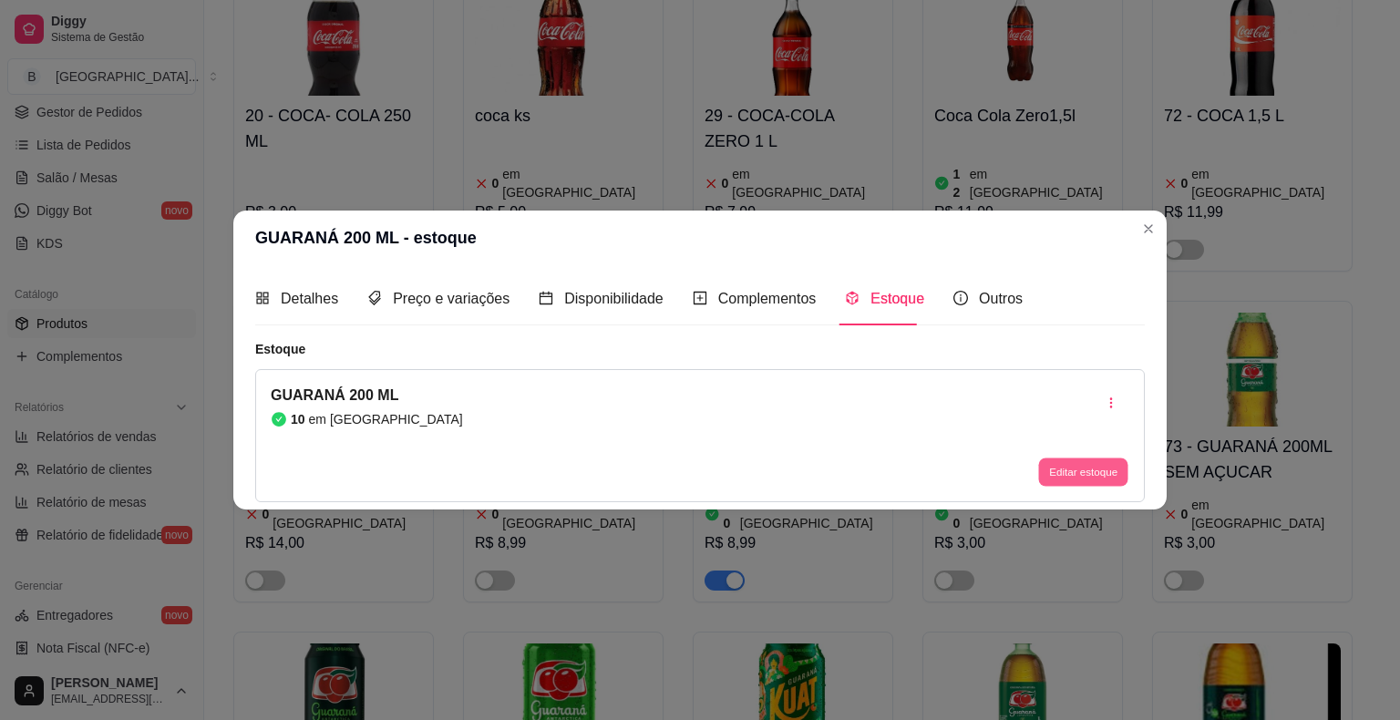
click at [1054, 458] on button "Editar estoque" at bounding box center [1082, 472] width 89 height 28
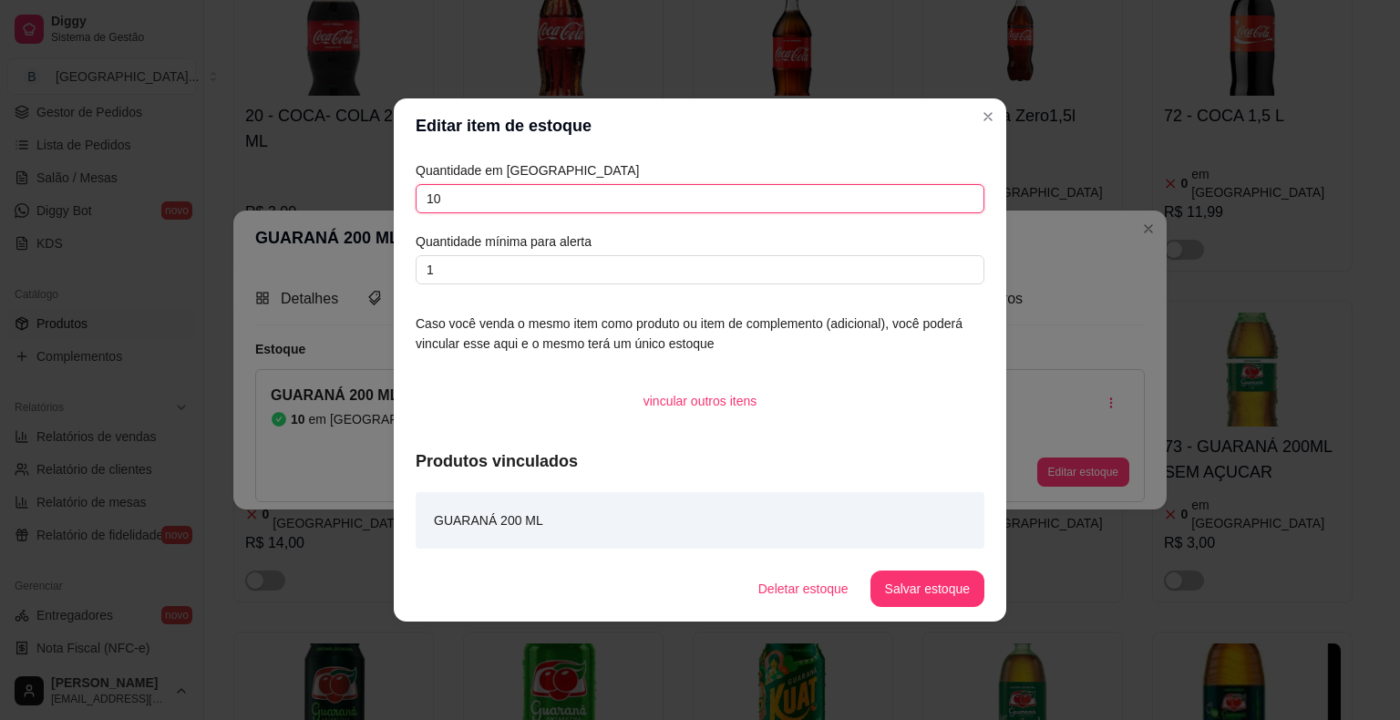
click at [556, 212] on input "10" at bounding box center [700, 198] width 569 height 29
type input "12"
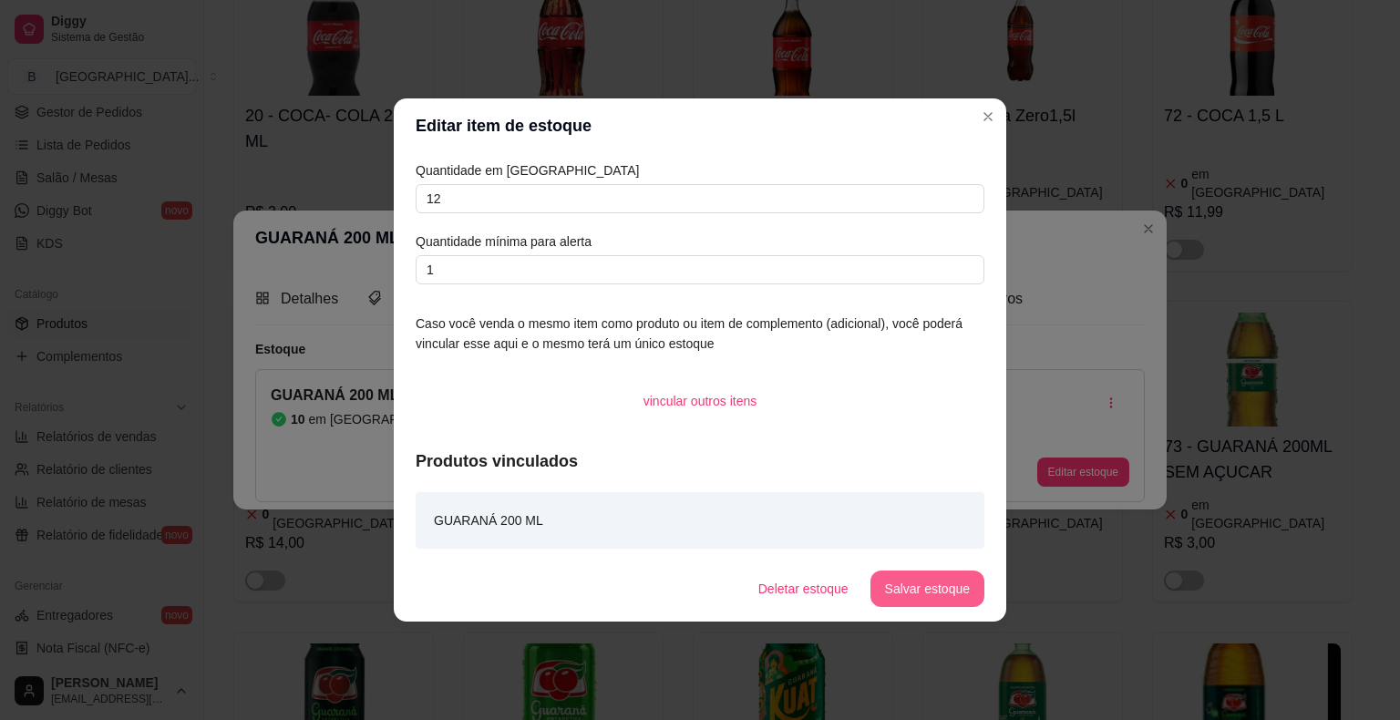
click at [952, 579] on button "Salvar estoque" at bounding box center [927, 589] width 114 height 36
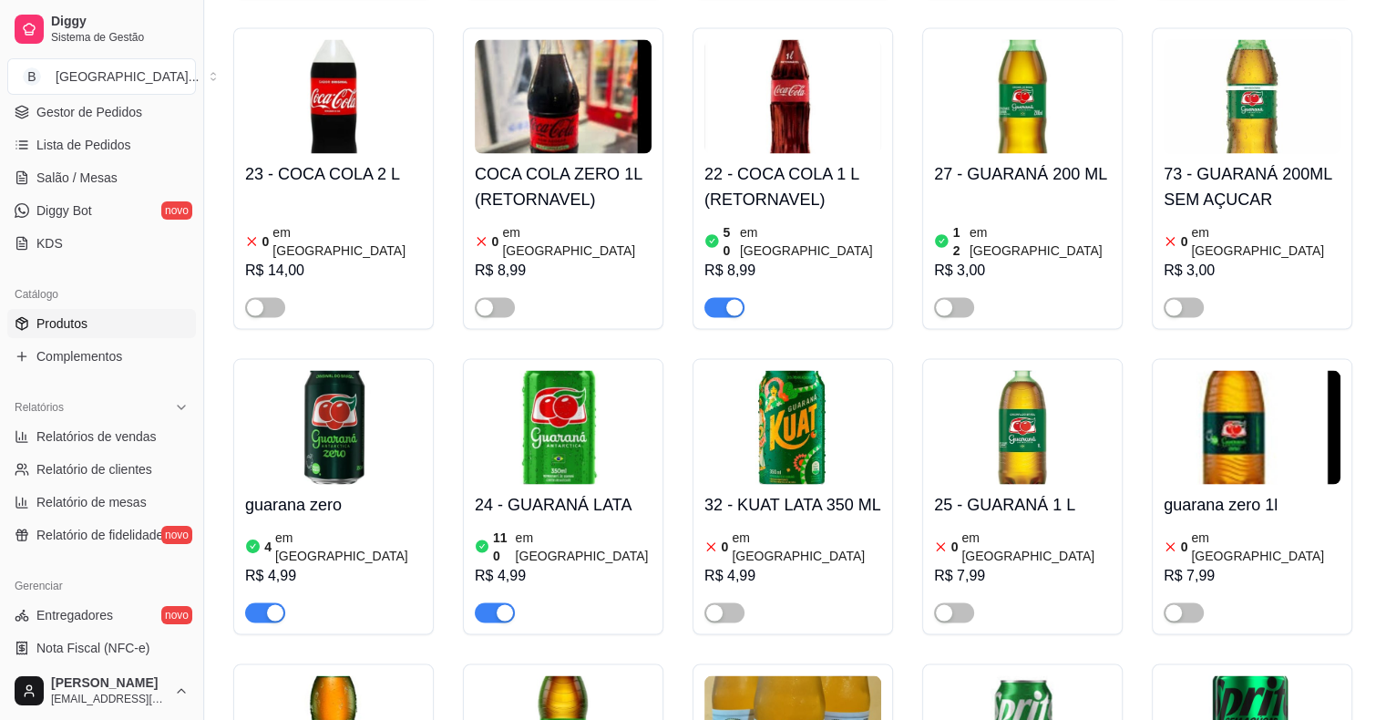
scroll to position [3281, 0]
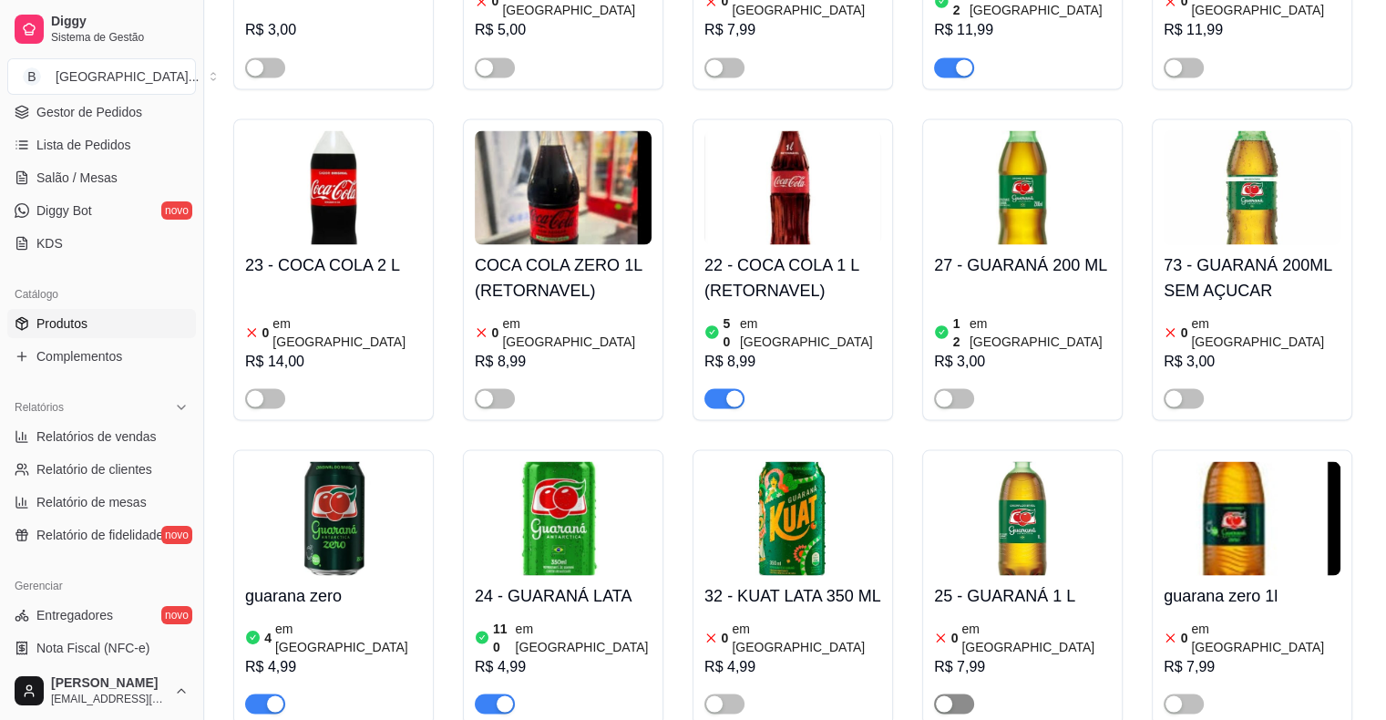
click at [955, 694] on span "button" at bounding box center [954, 704] width 40 height 20
click at [1015, 655] on div "R$ 7,99" at bounding box center [1022, 666] width 177 height 22
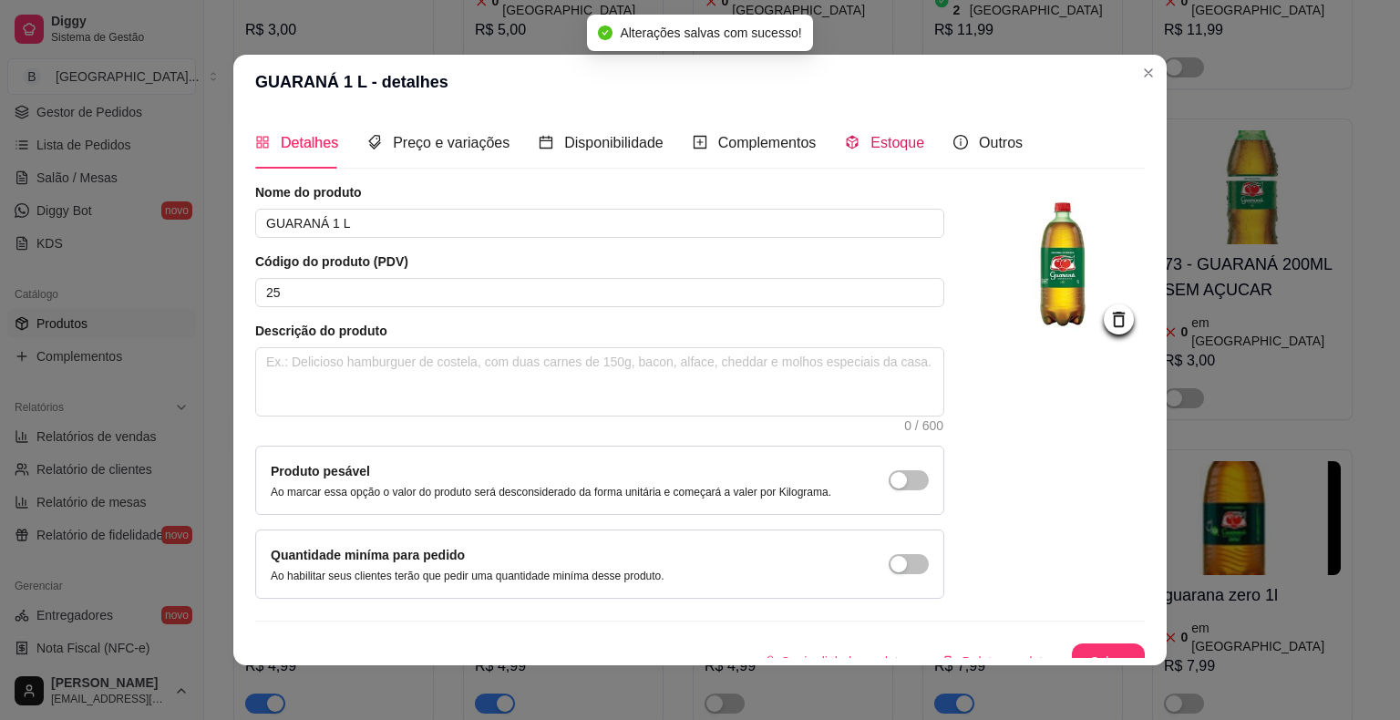
click at [884, 150] on span "Estoque" at bounding box center [897, 142] width 54 height 15
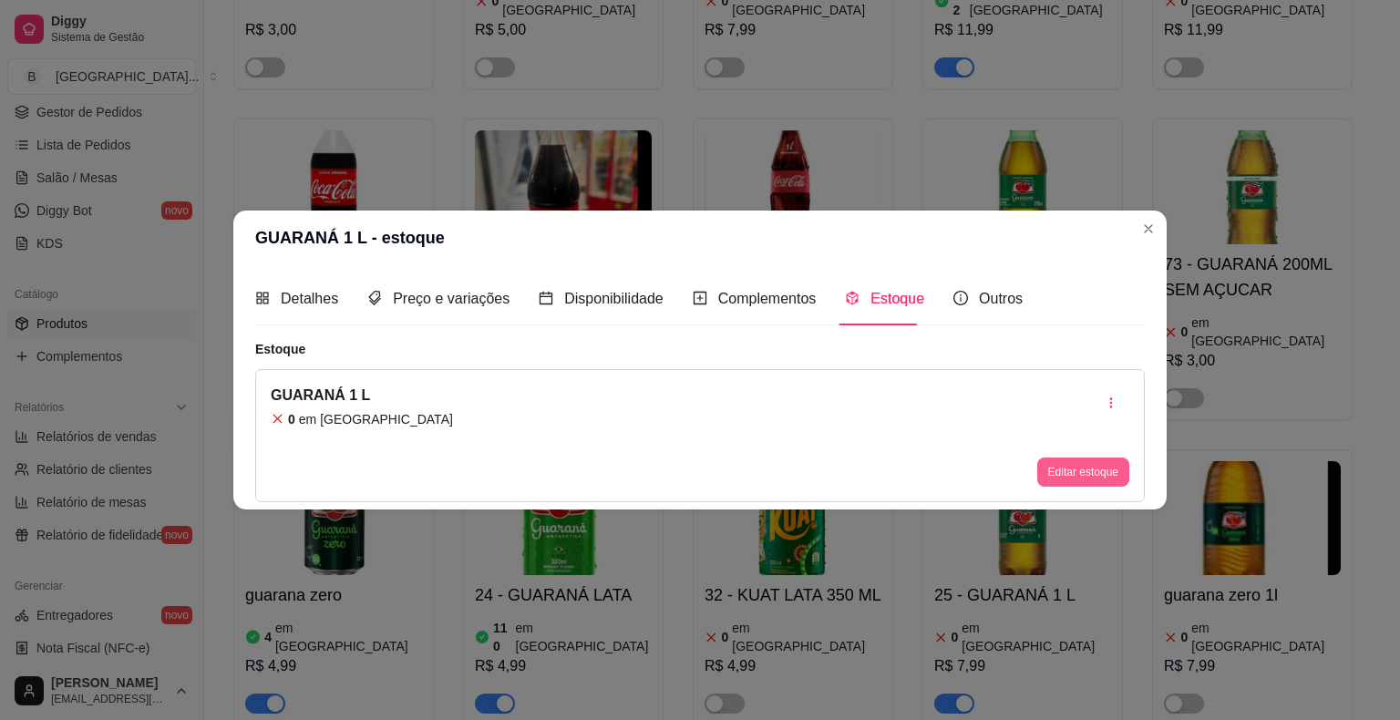
click at [1069, 469] on button "Editar estoque" at bounding box center [1083, 472] width 92 height 29
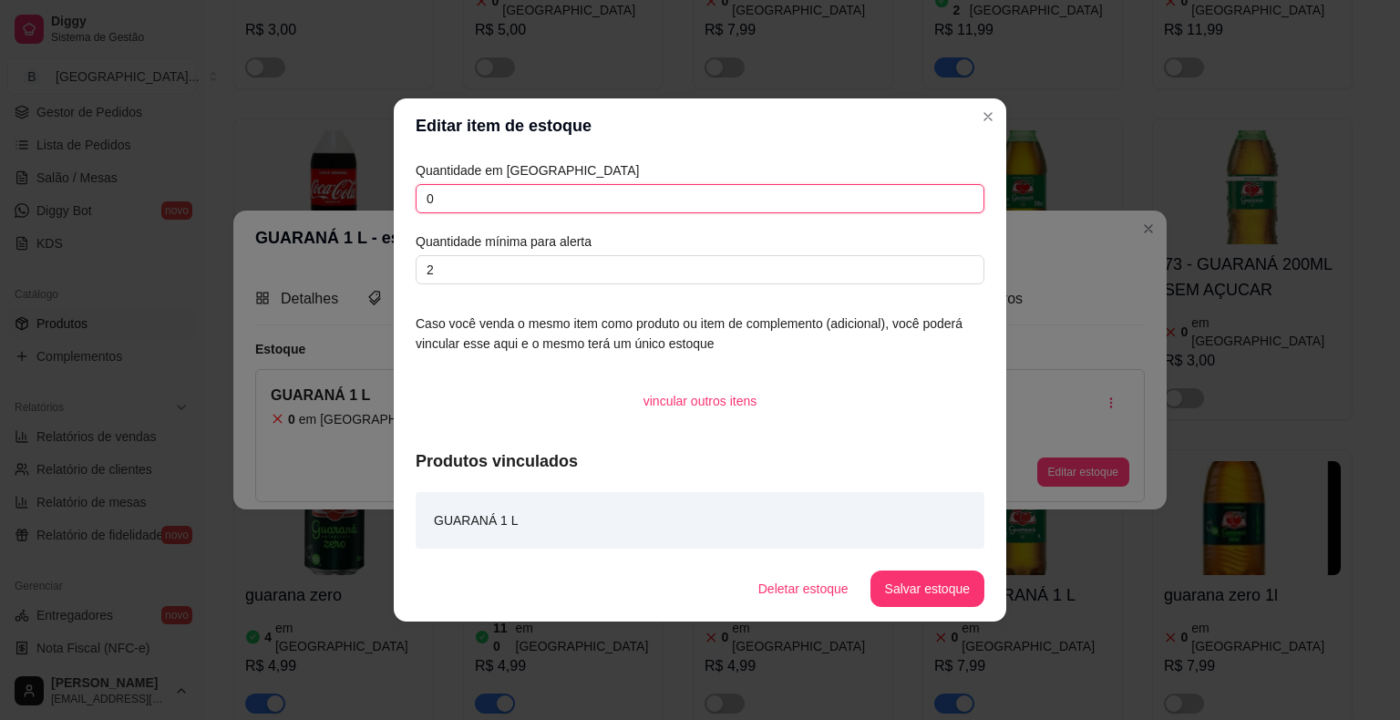
click at [645, 184] on input "0" at bounding box center [700, 198] width 569 height 29
type input "48"
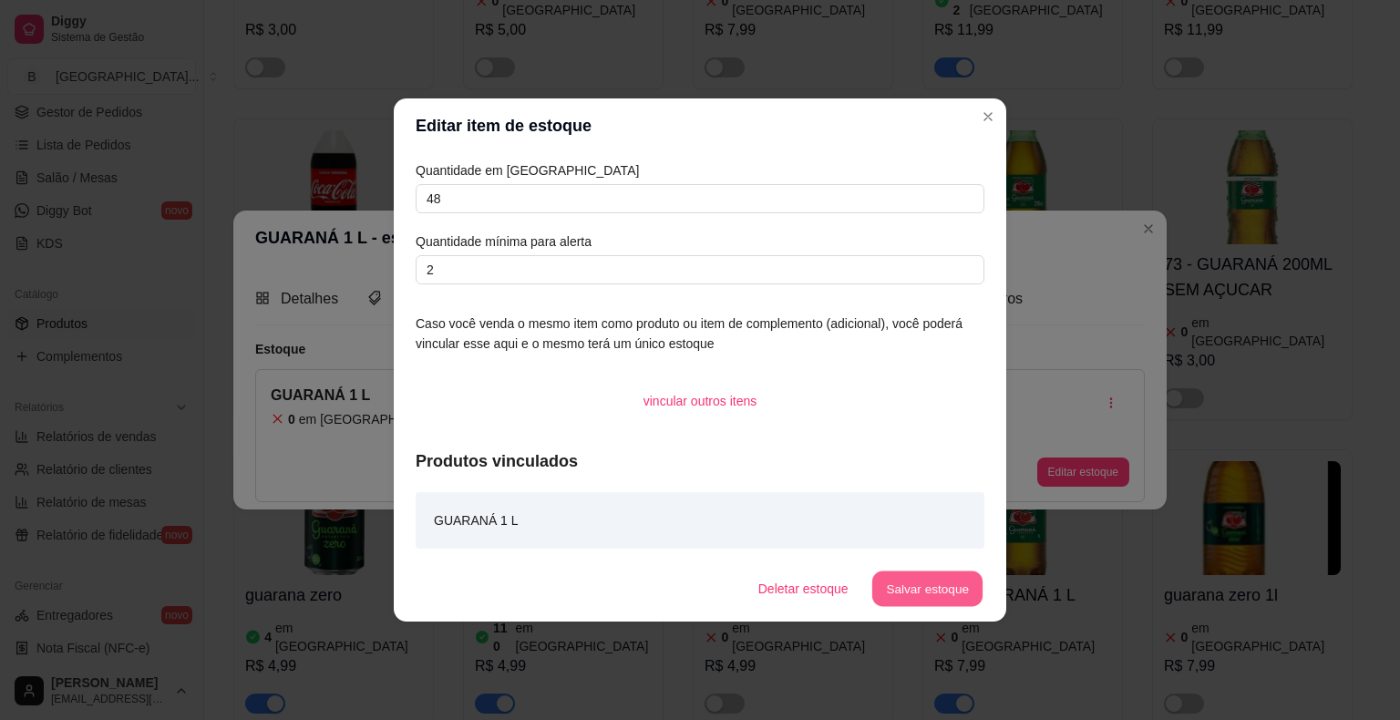
click at [954, 592] on button "Salvar estoque" at bounding box center [926, 589] width 111 height 36
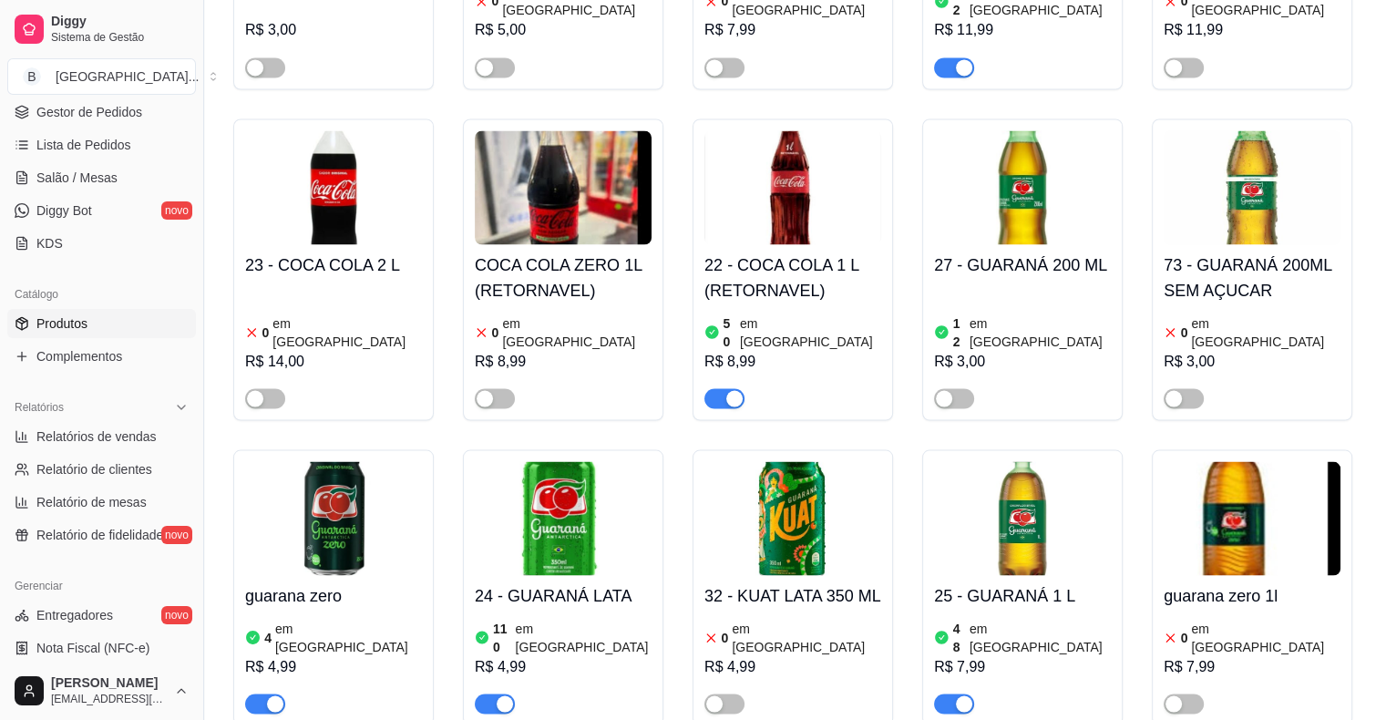
scroll to position [3554, 0]
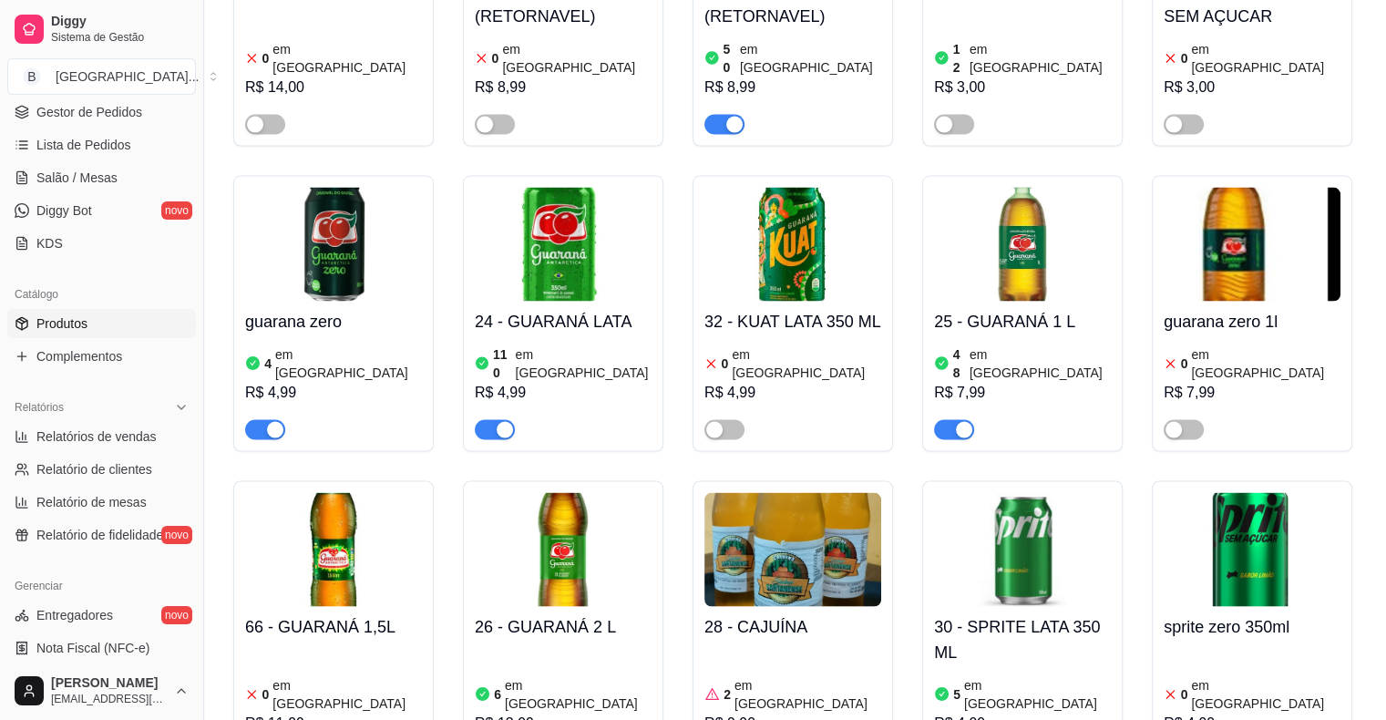
click at [344, 676] on div "0 em [GEOGRAPHIC_DATA]" at bounding box center [333, 694] width 177 height 36
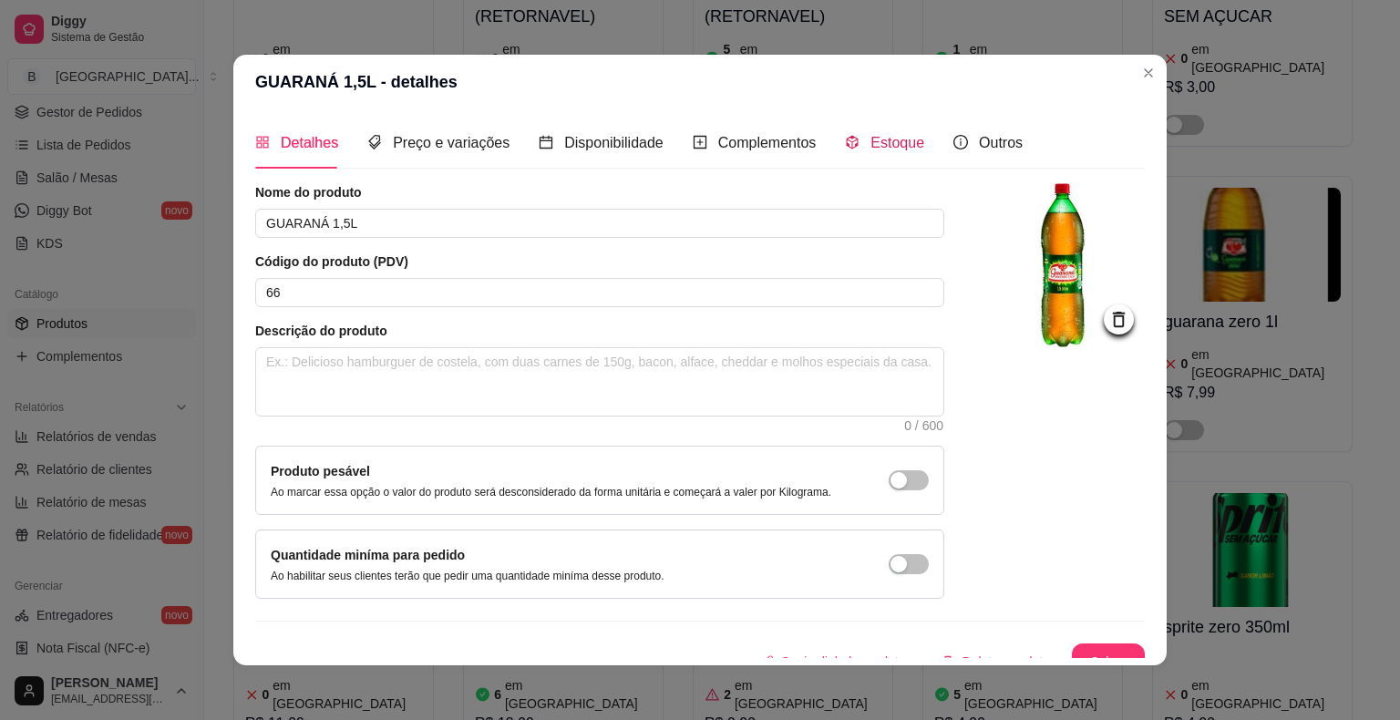
click at [845, 135] on span at bounding box center [852, 142] width 15 height 15
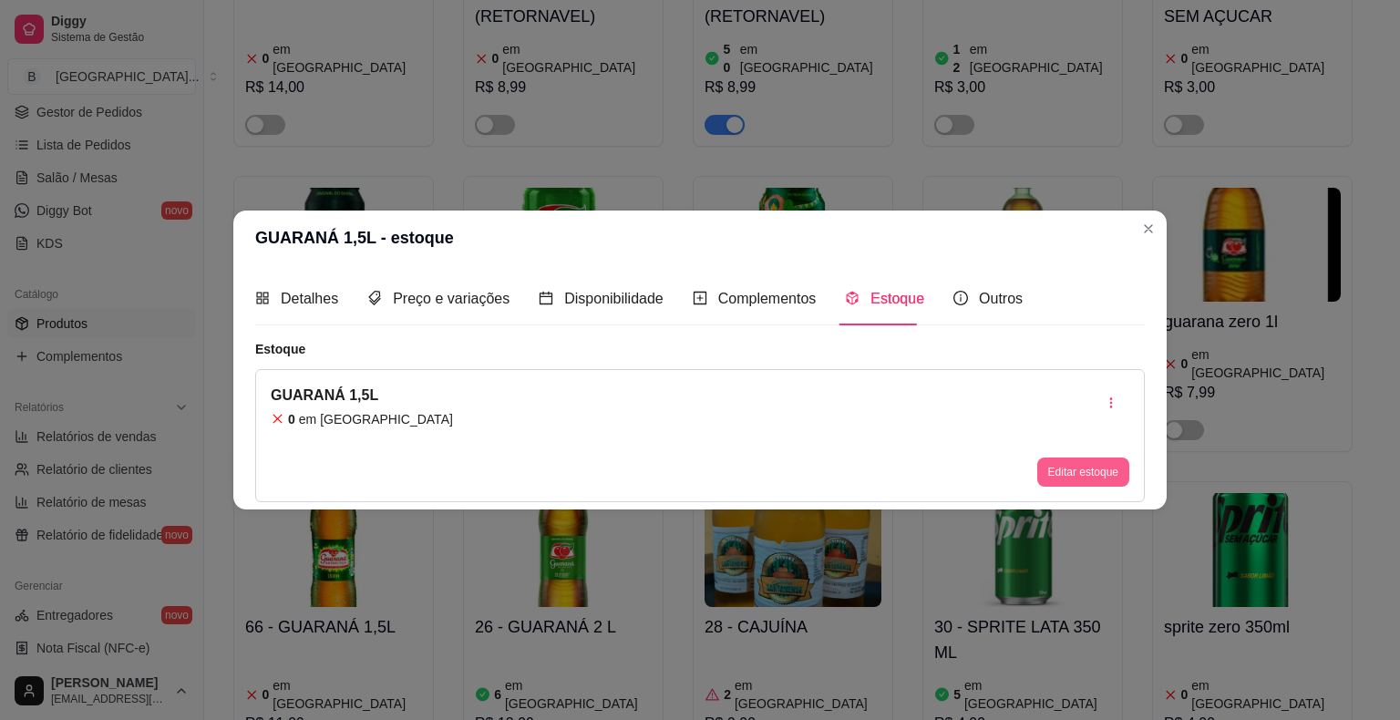
click at [1057, 459] on button "Editar estoque" at bounding box center [1083, 472] width 92 height 29
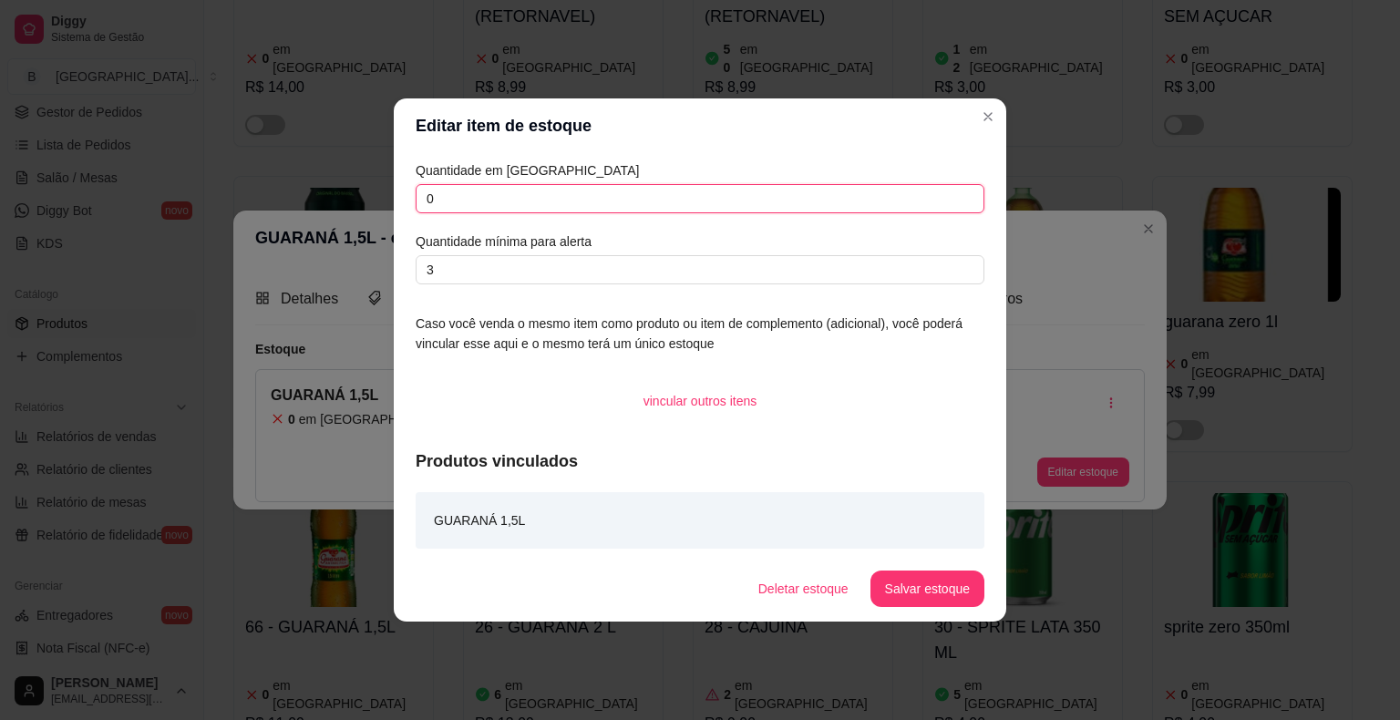
click at [656, 191] on input "0" at bounding box center [700, 198] width 569 height 29
type input "12"
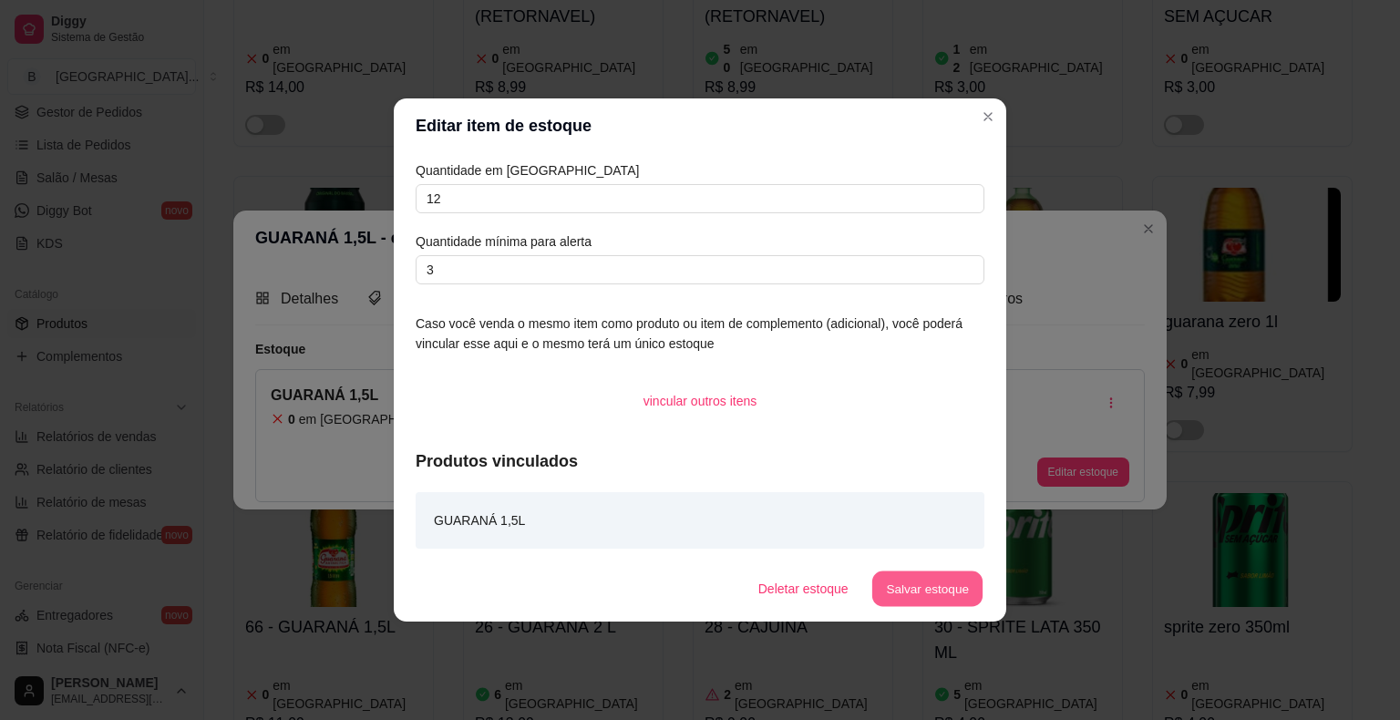
click at [900, 578] on button "Salvar estoque" at bounding box center [926, 589] width 111 height 36
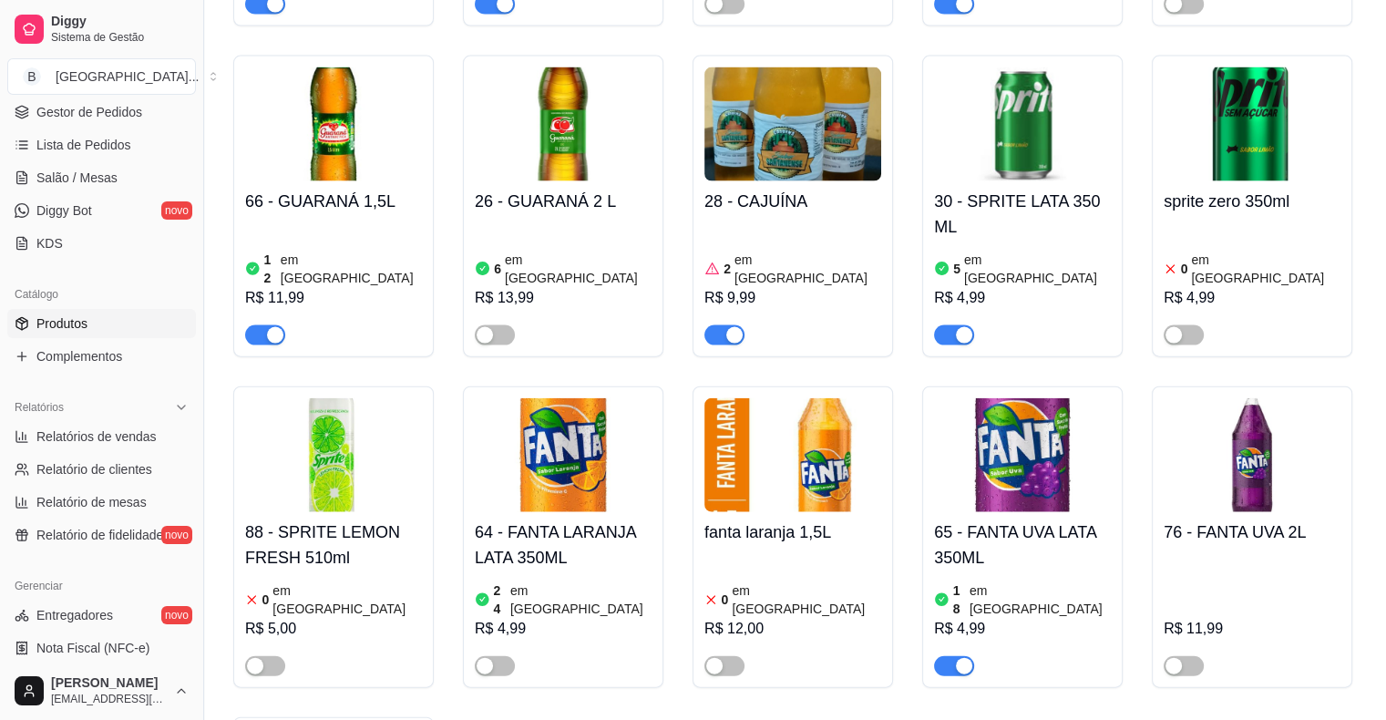
scroll to position [4010, 0]
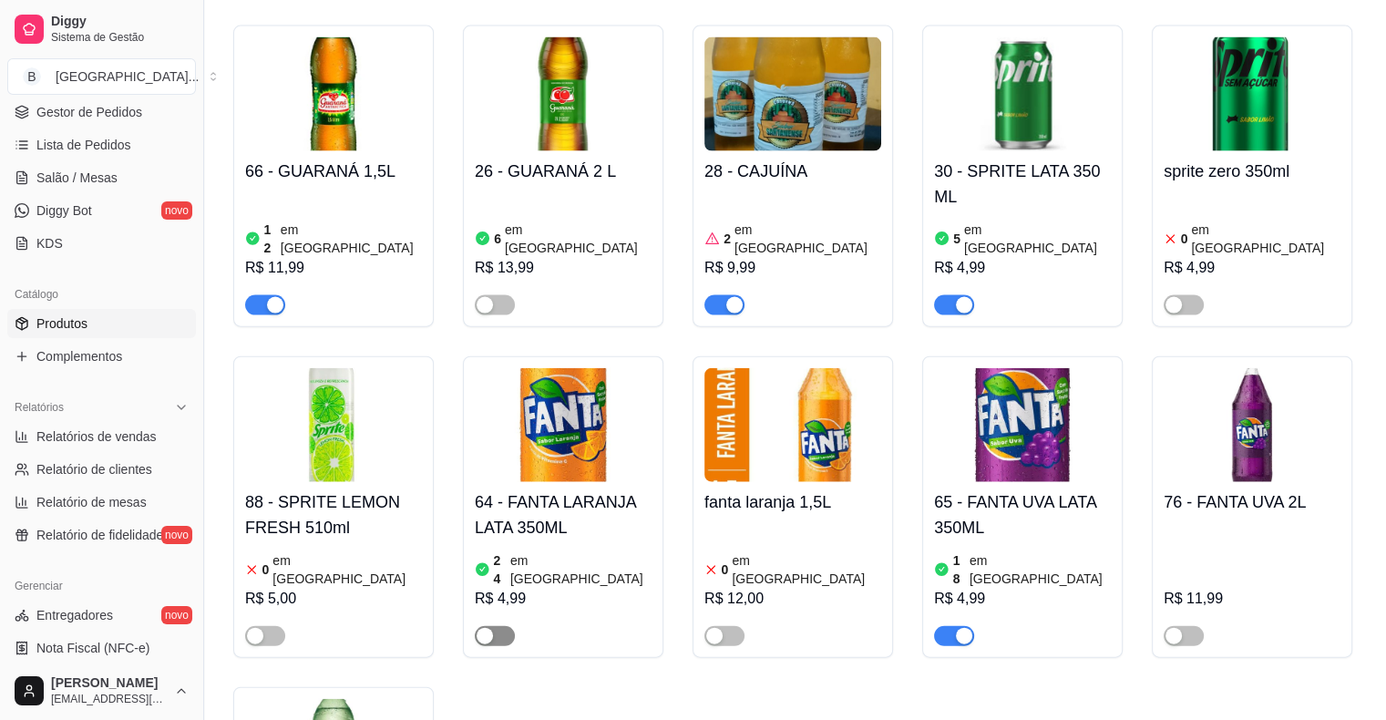
click at [502, 626] on span "button" at bounding box center [495, 636] width 40 height 20
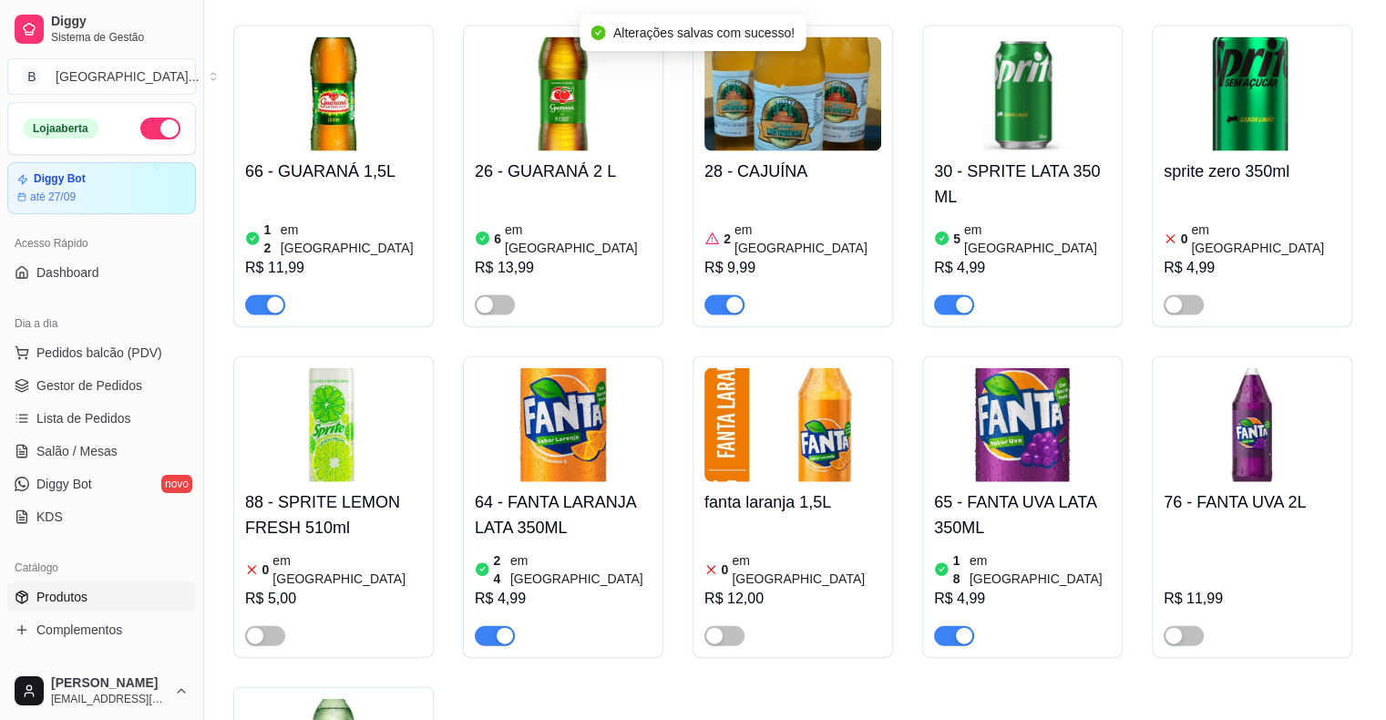
scroll to position [0, 0]
click at [117, 385] on span "Gestor de Pedidos" at bounding box center [89, 385] width 106 height 18
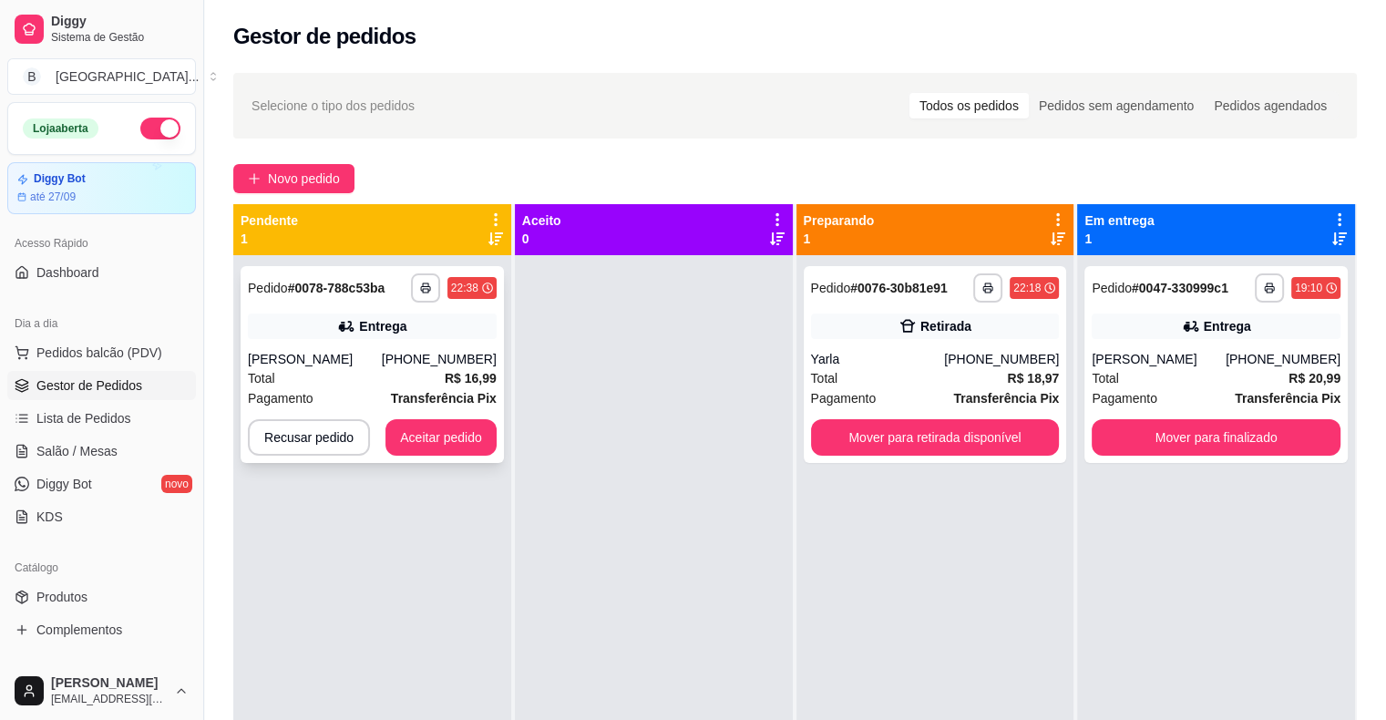
click at [314, 394] on div "Pagamento Transferência Pix" at bounding box center [372, 398] width 249 height 20
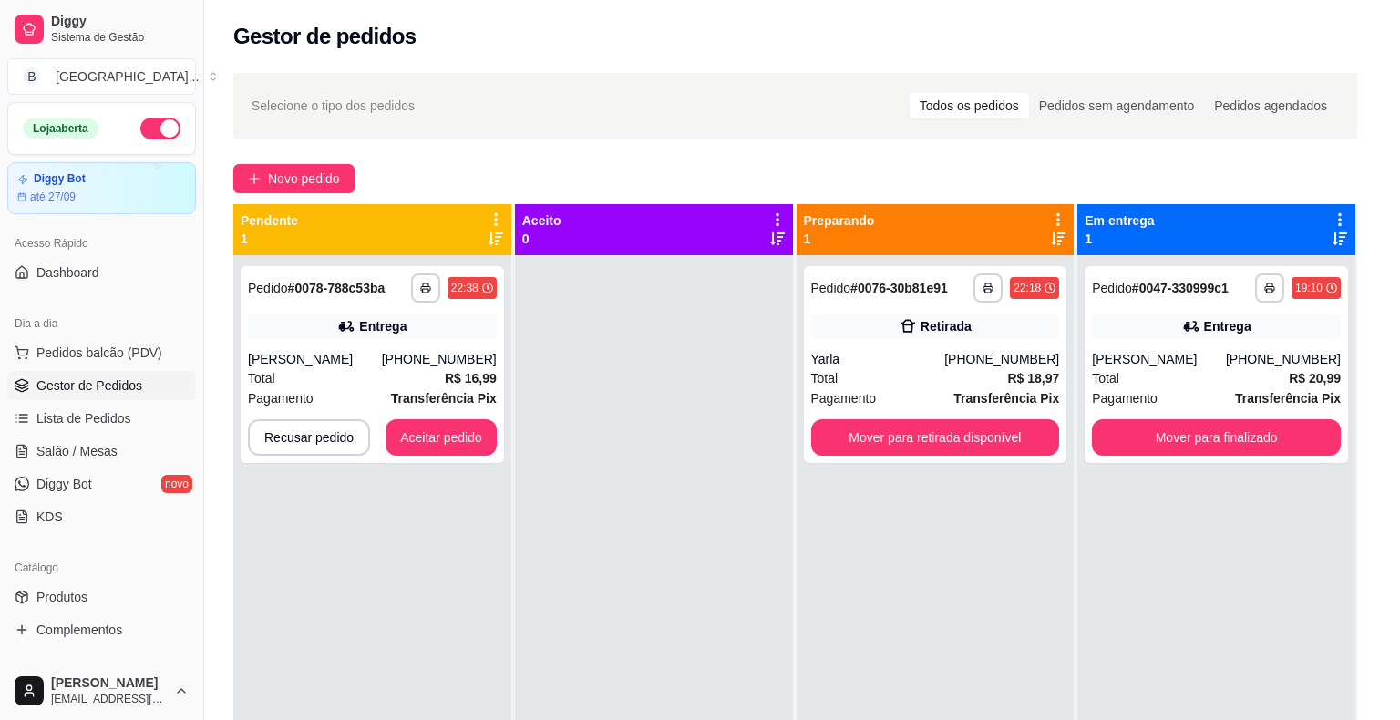
scroll to position [233, 0]
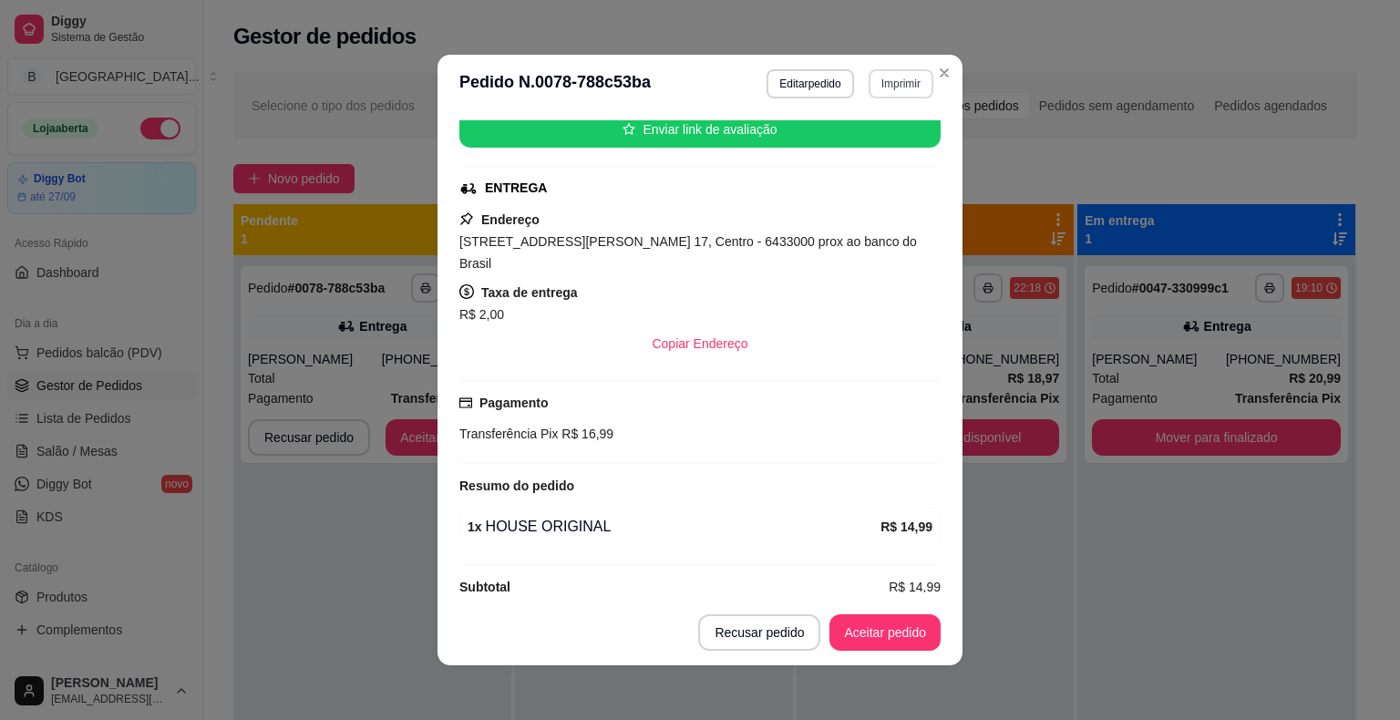
click at [882, 71] on button "Imprimir" at bounding box center [901, 83] width 65 height 29
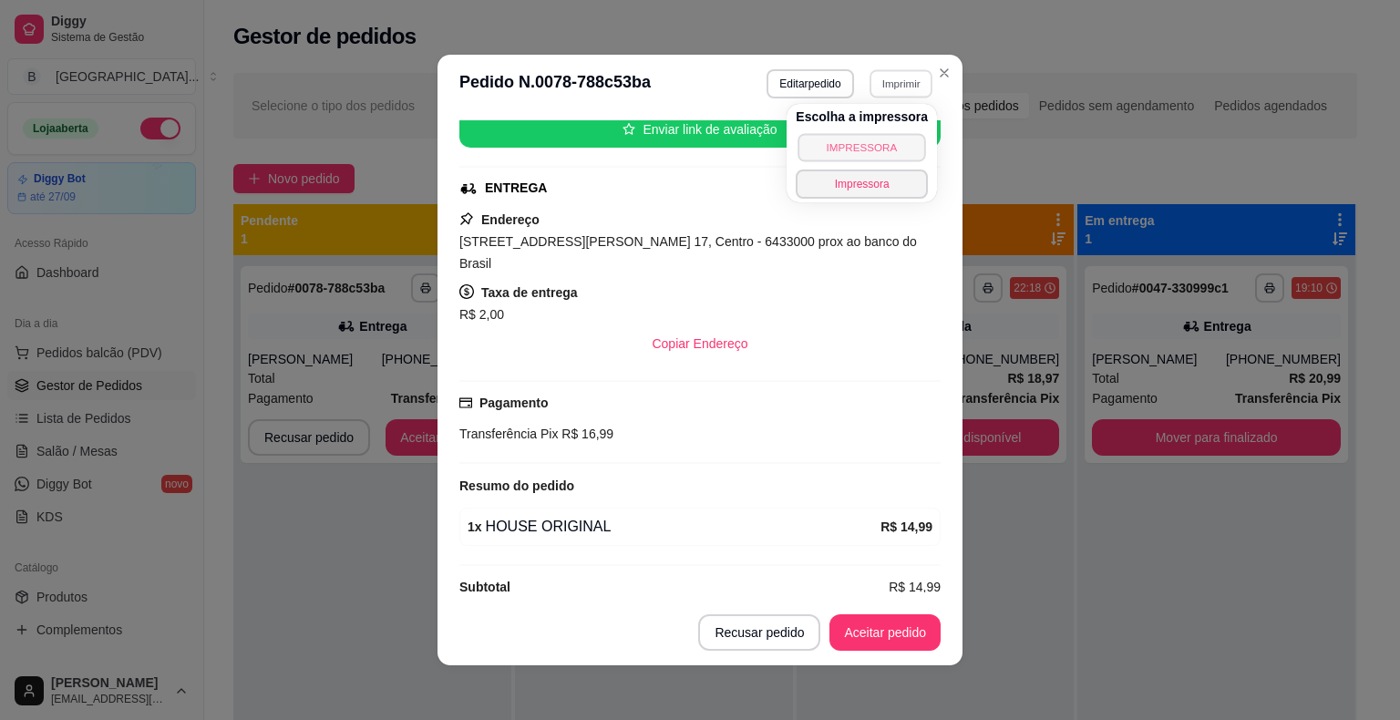
click at [798, 157] on button "IMPRESSORA" at bounding box center [861, 147] width 128 height 28
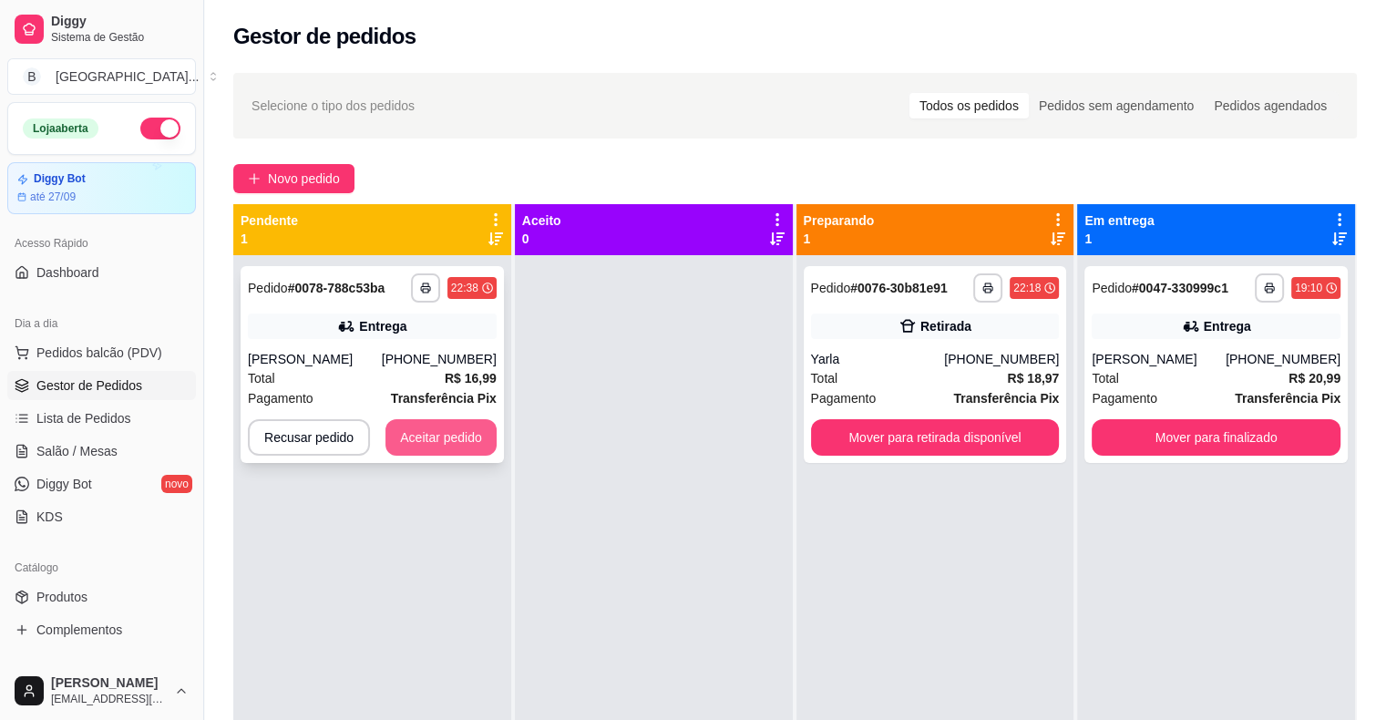
click at [425, 439] on button "Aceitar pedido" at bounding box center [441, 437] width 111 height 36
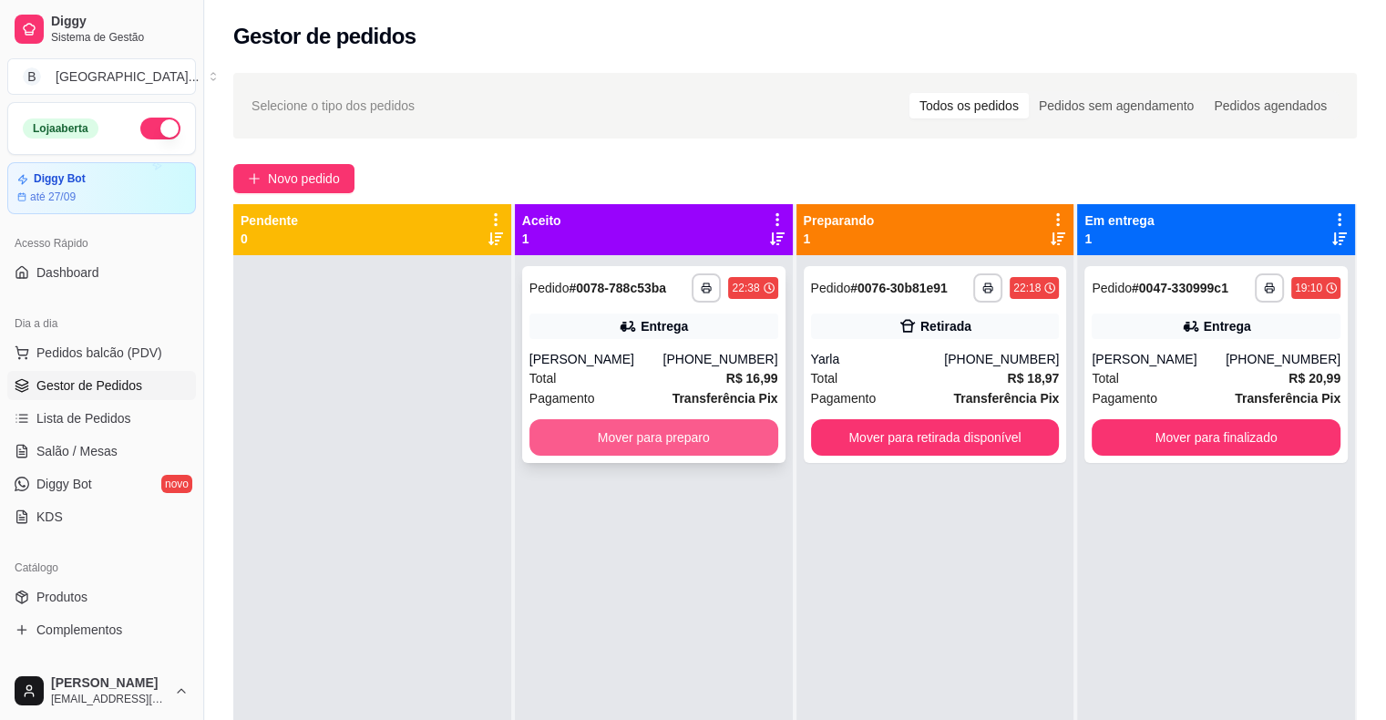
click at [649, 452] on button "Mover para preparo" at bounding box center [654, 437] width 249 height 36
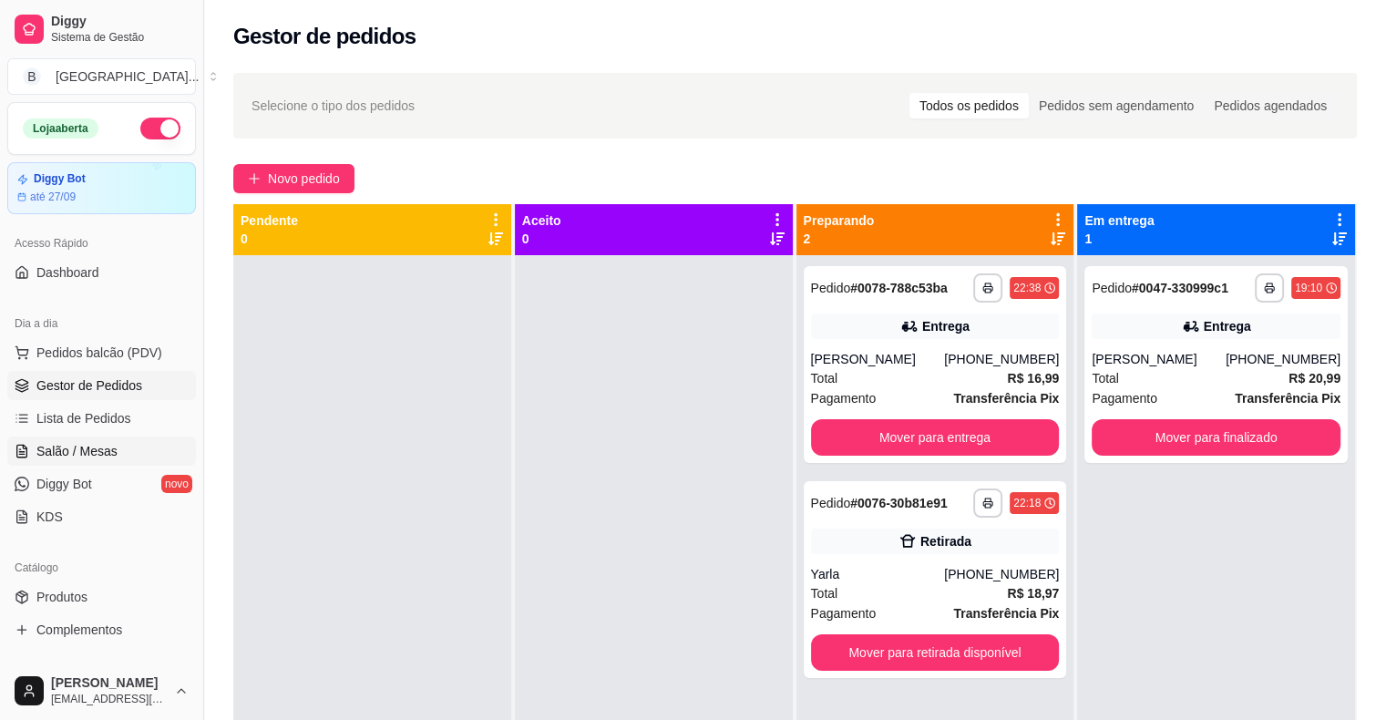
click at [65, 459] on link "Salão / Mesas" at bounding box center [101, 451] width 189 height 29
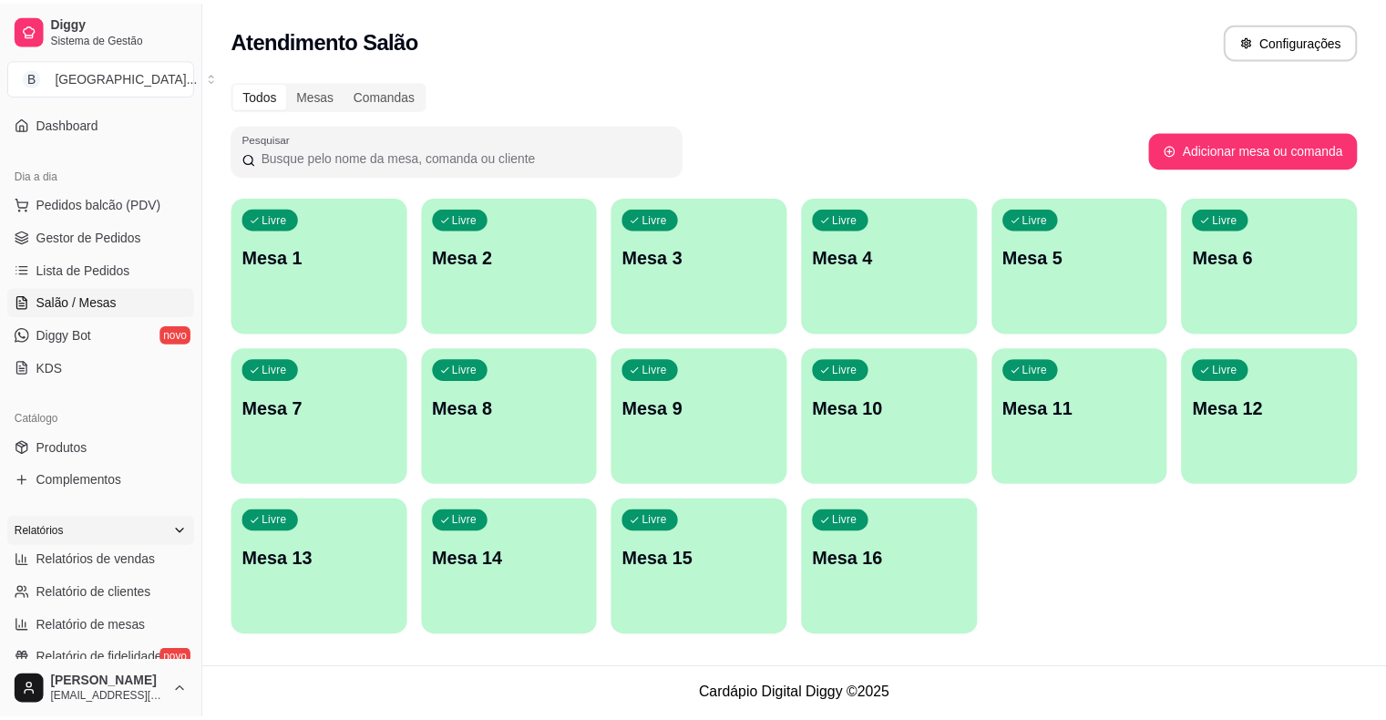
scroll to position [182, 0]
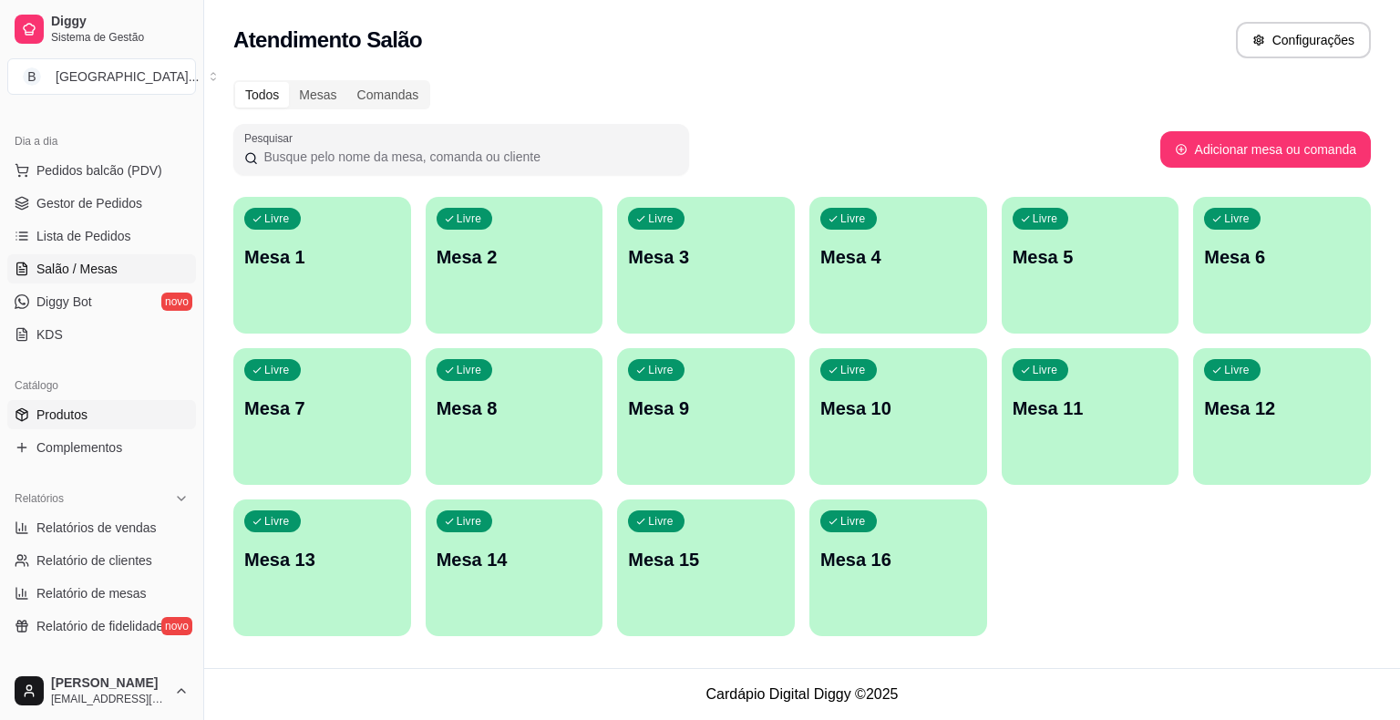
click at [77, 417] on span "Produtos" at bounding box center [61, 415] width 51 height 18
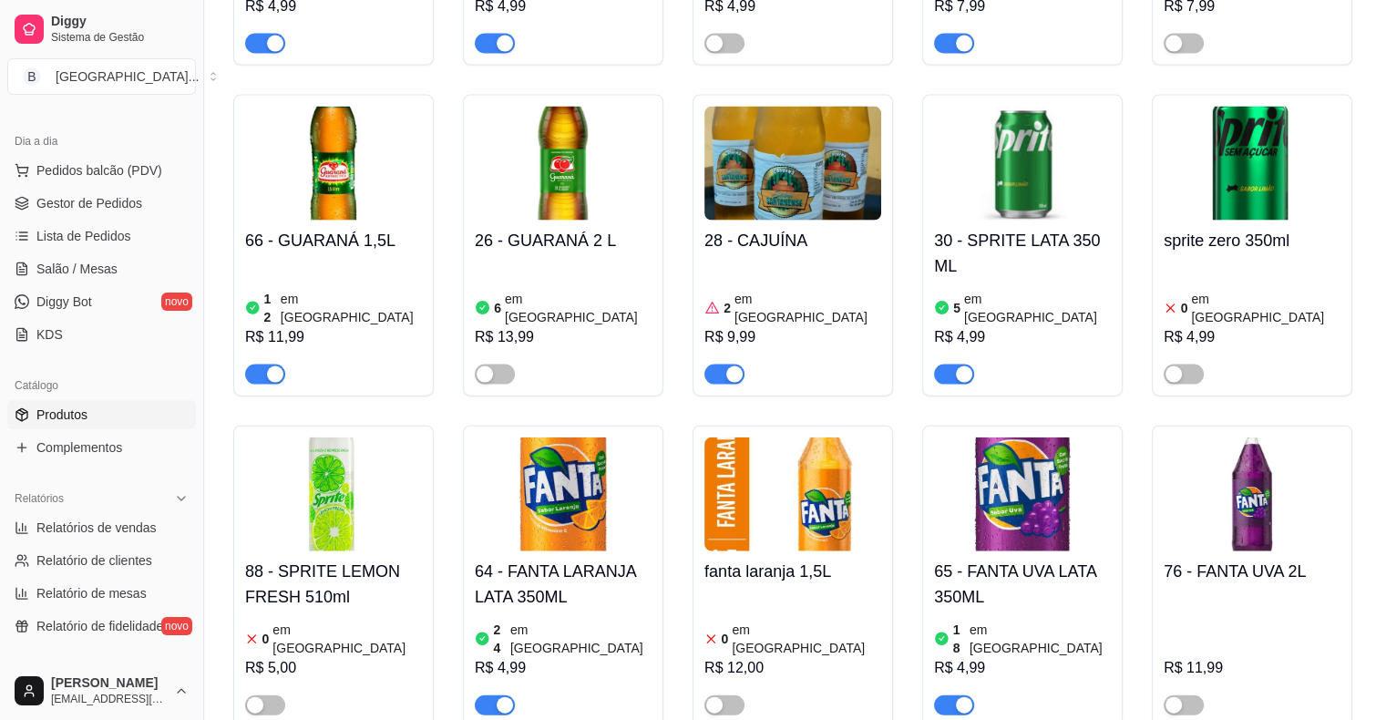
scroll to position [3919, 0]
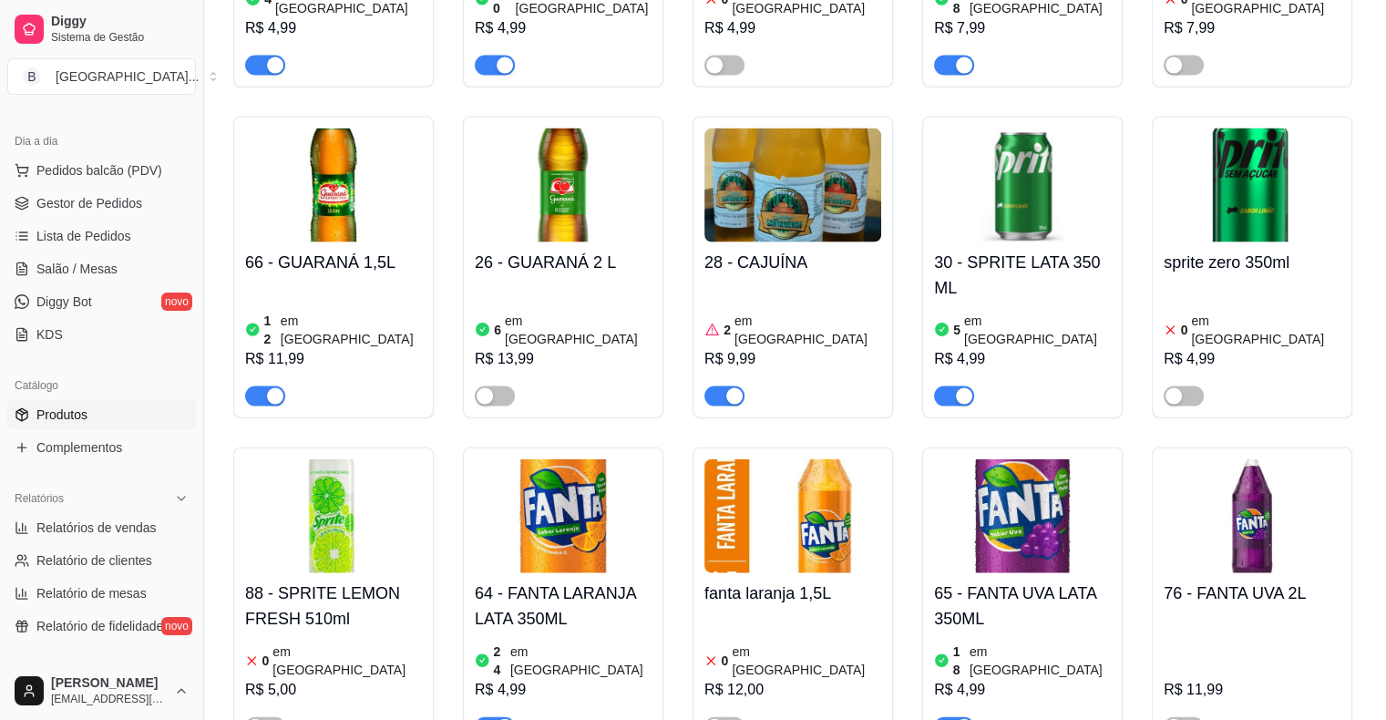
click at [1023, 581] on h4 "65 - FANTA UVA LATA 350ML" at bounding box center [1022, 606] width 177 height 51
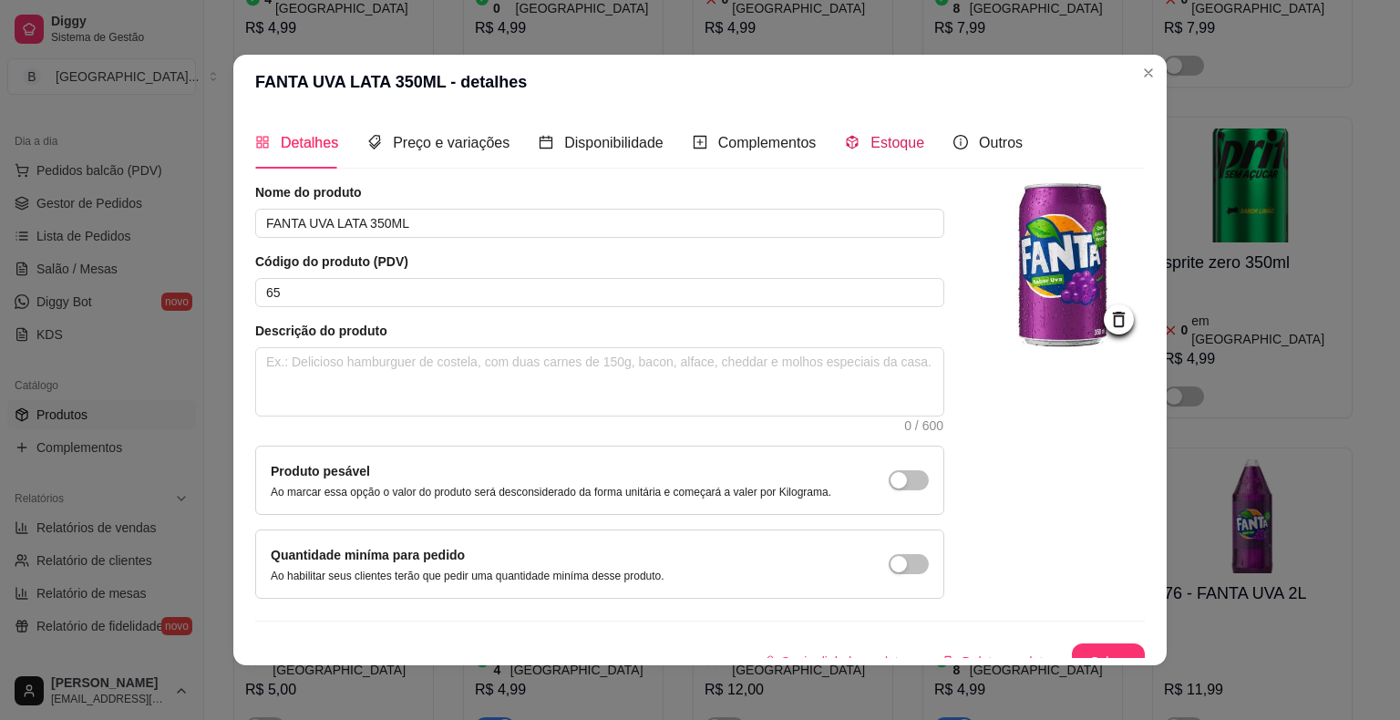
click at [855, 139] on div "Estoque" at bounding box center [884, 142] width 79 height 23
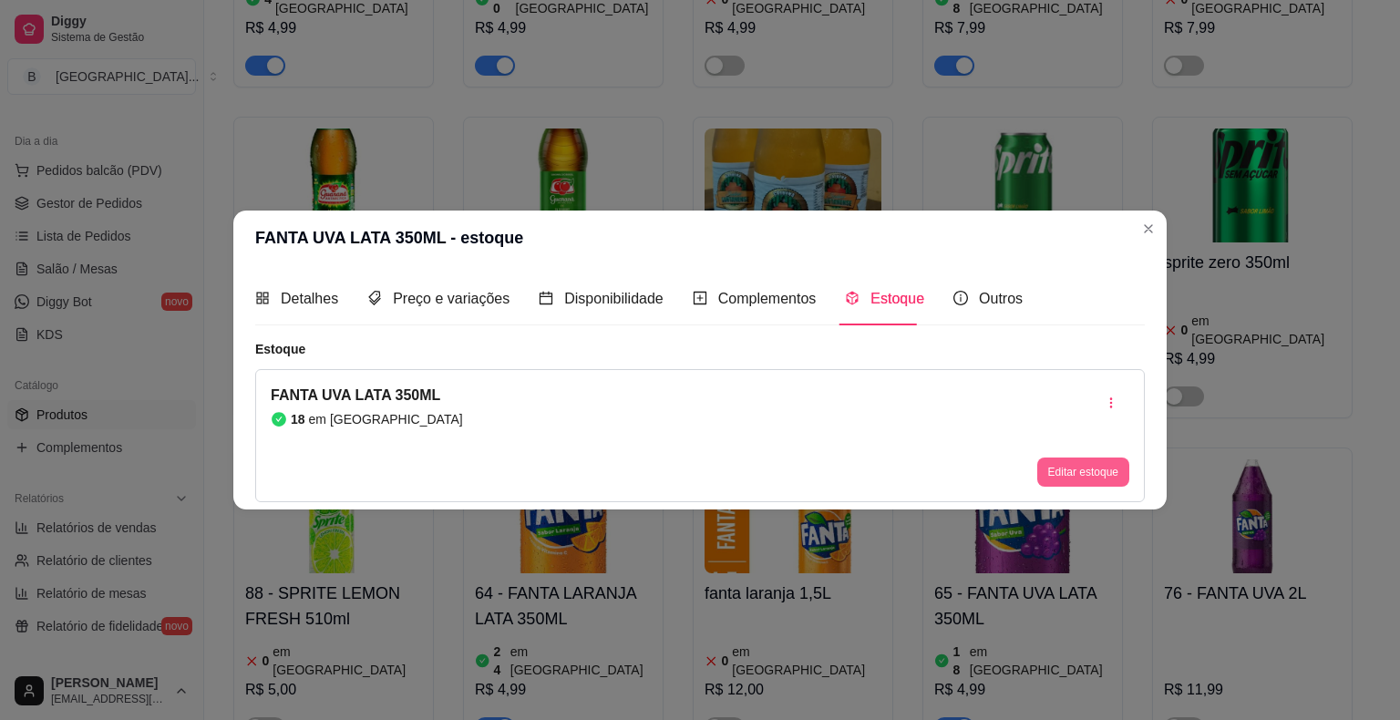
click at [1046, 477] on button "Editar estoque" at bounding box center [1083, 472] width 92 height 29
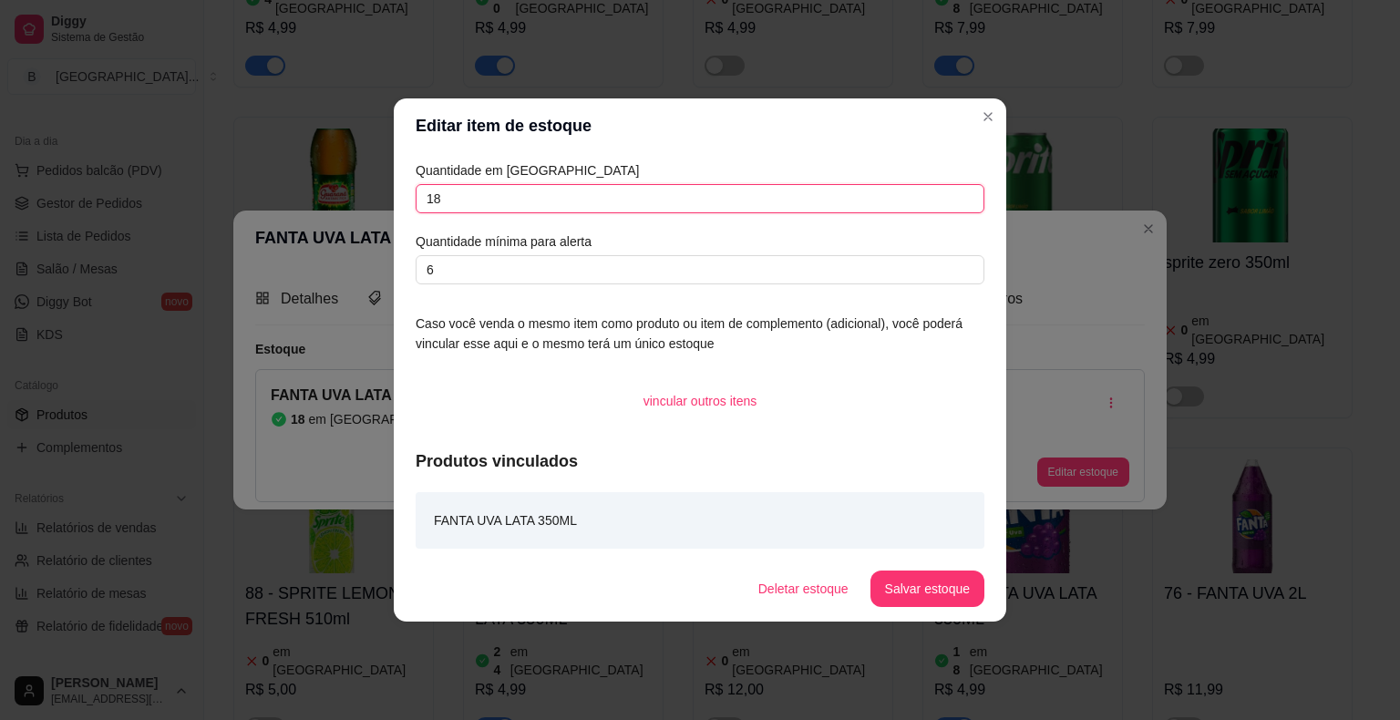
click at [658, 190] on input "18" at bounding box center [700, 198] width 569 height 29
type input "1"
type input "20"
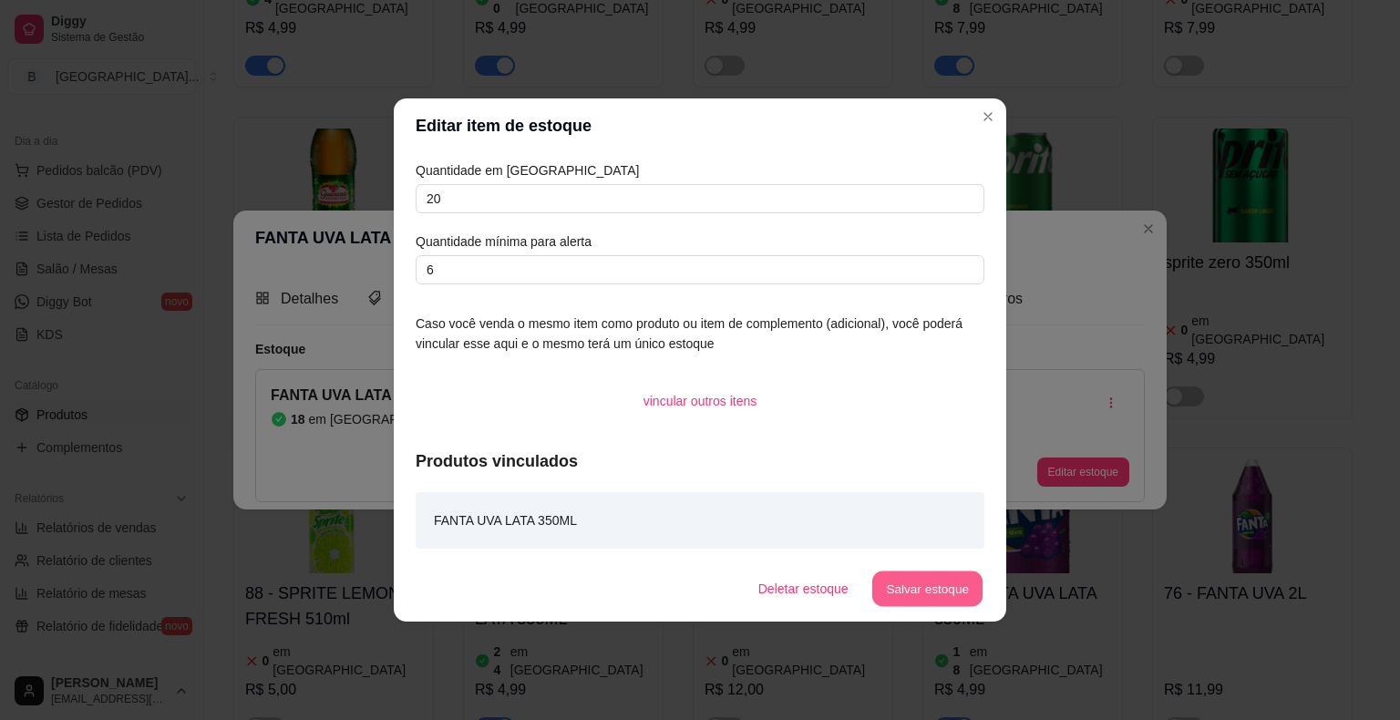
click at [959, 581] on button "Salvar estoque" at bounding box center [926, 589] width 111 height 36
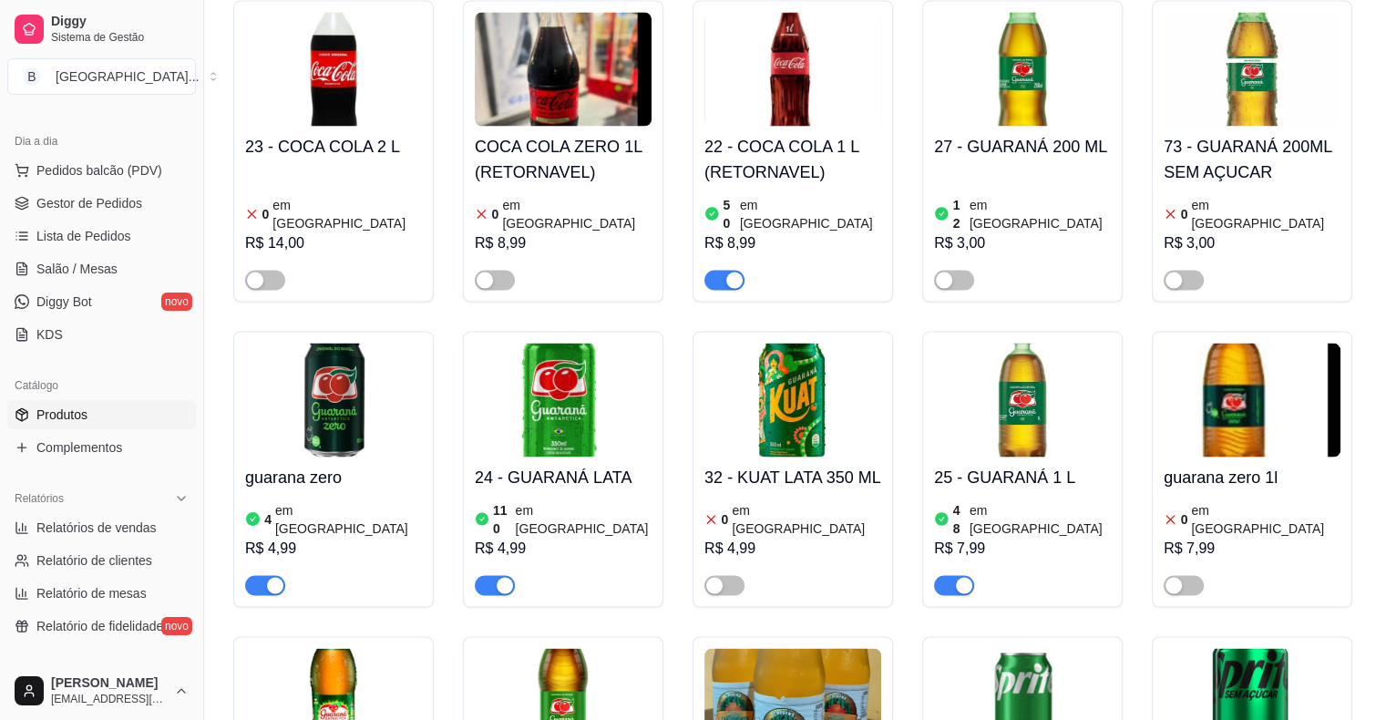
scroll to position [3281, 0]
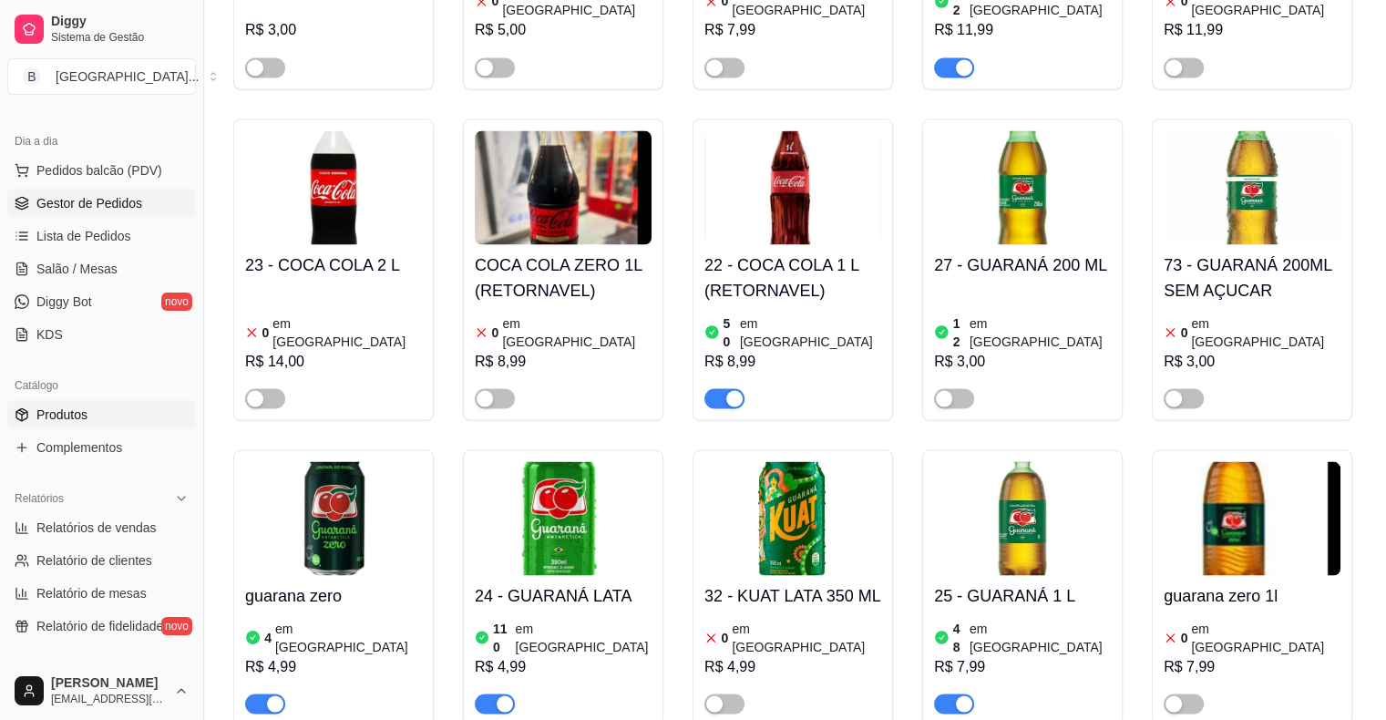
click at [129, 209] on span "Gestor de Pedidos" at bounding box center [89, 203] width 106 height 18
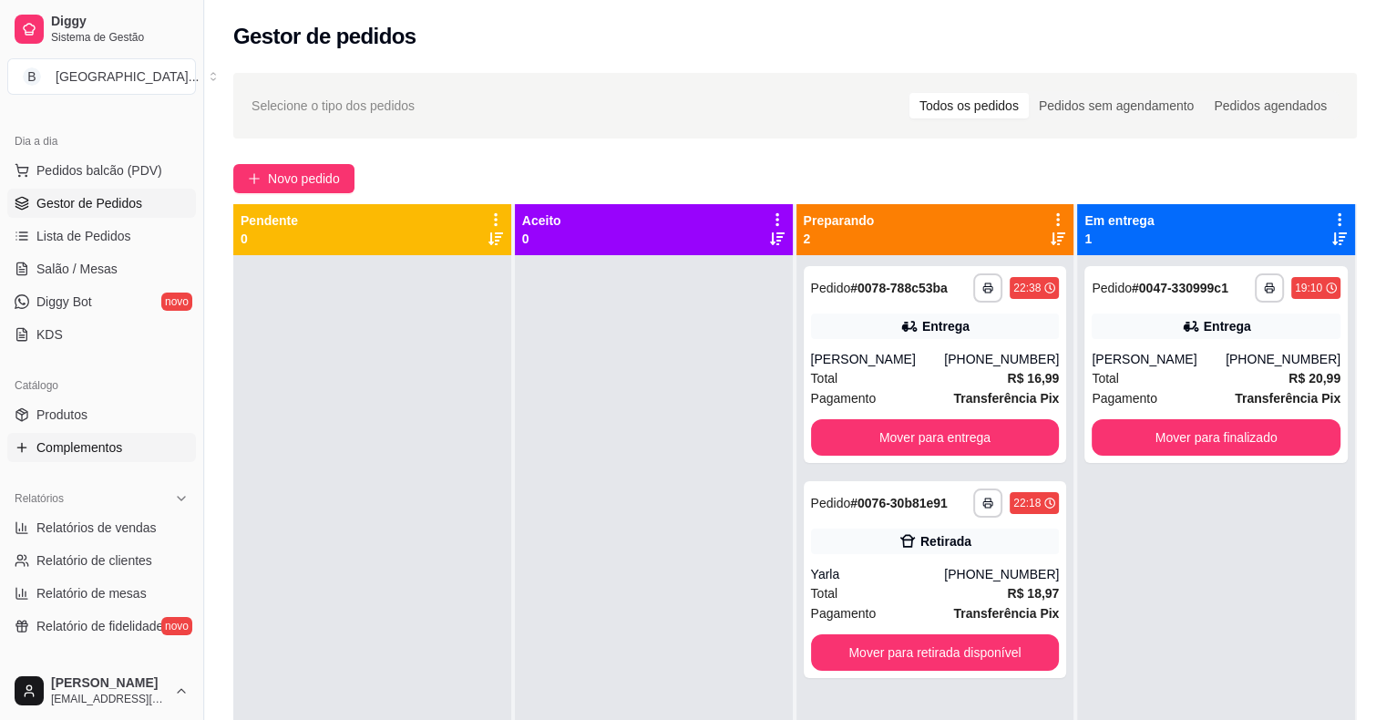
click at [128, 433] on link "Complementos" at bounding box center [101, 447] width 189 height 29
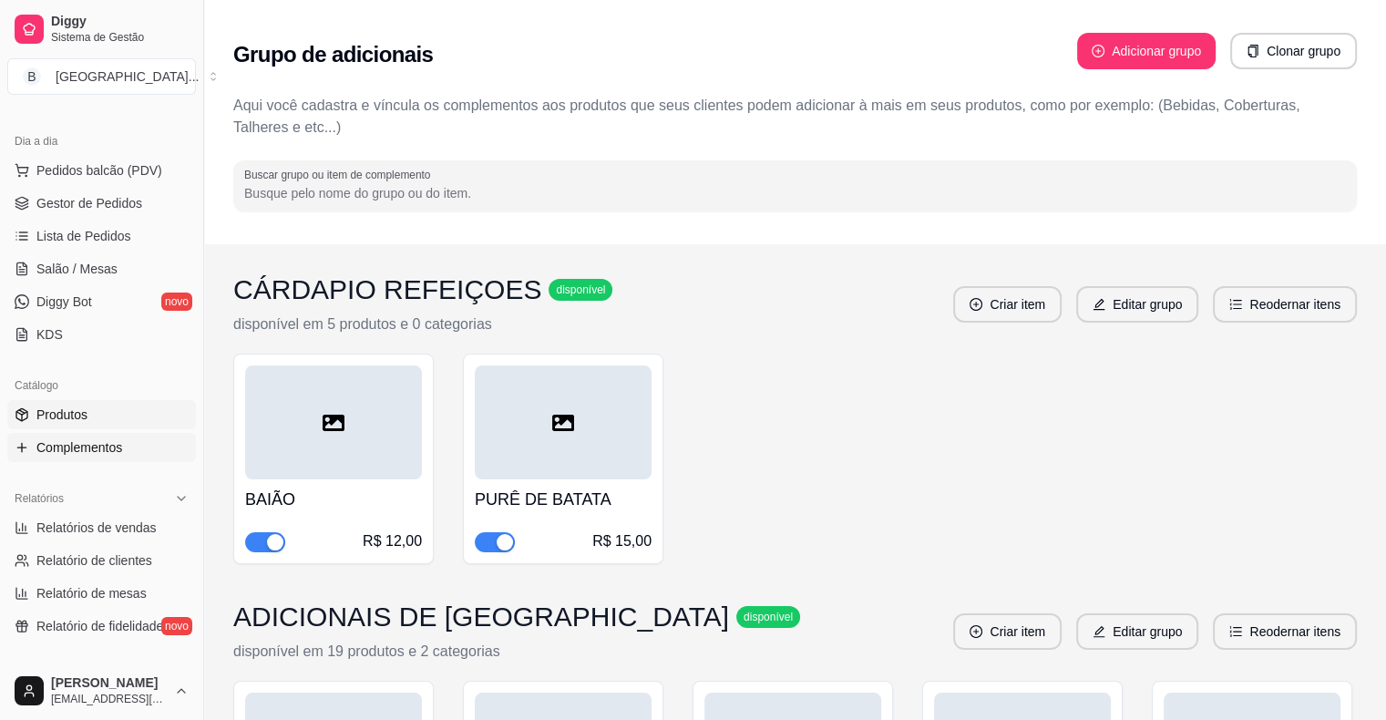
click at [124, 417] on link "Produtos" at bounding box center [101, 414] width 189 height 29
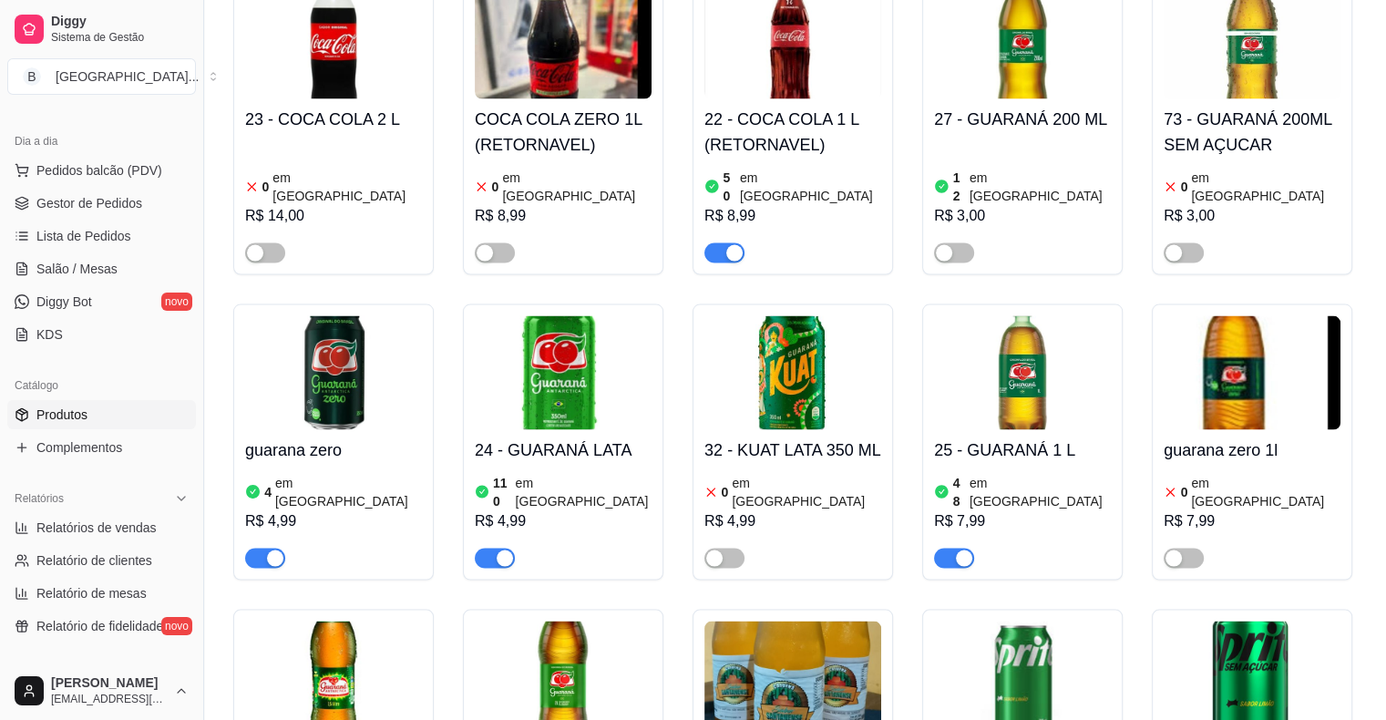
scroll to position [3384, 0]
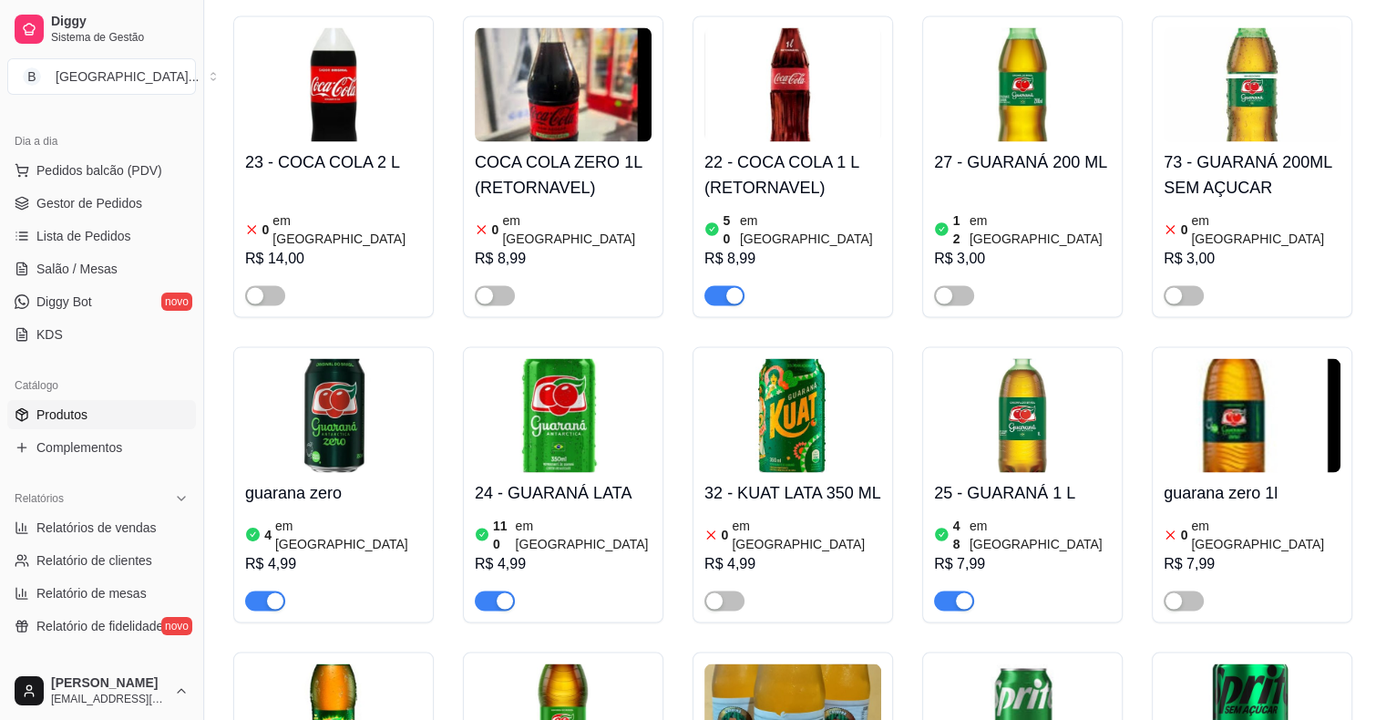
click at [573, 516] on article "em [GEOGRAPHIC_DATA]" at bounding box center [584, 534] width 136 height 36
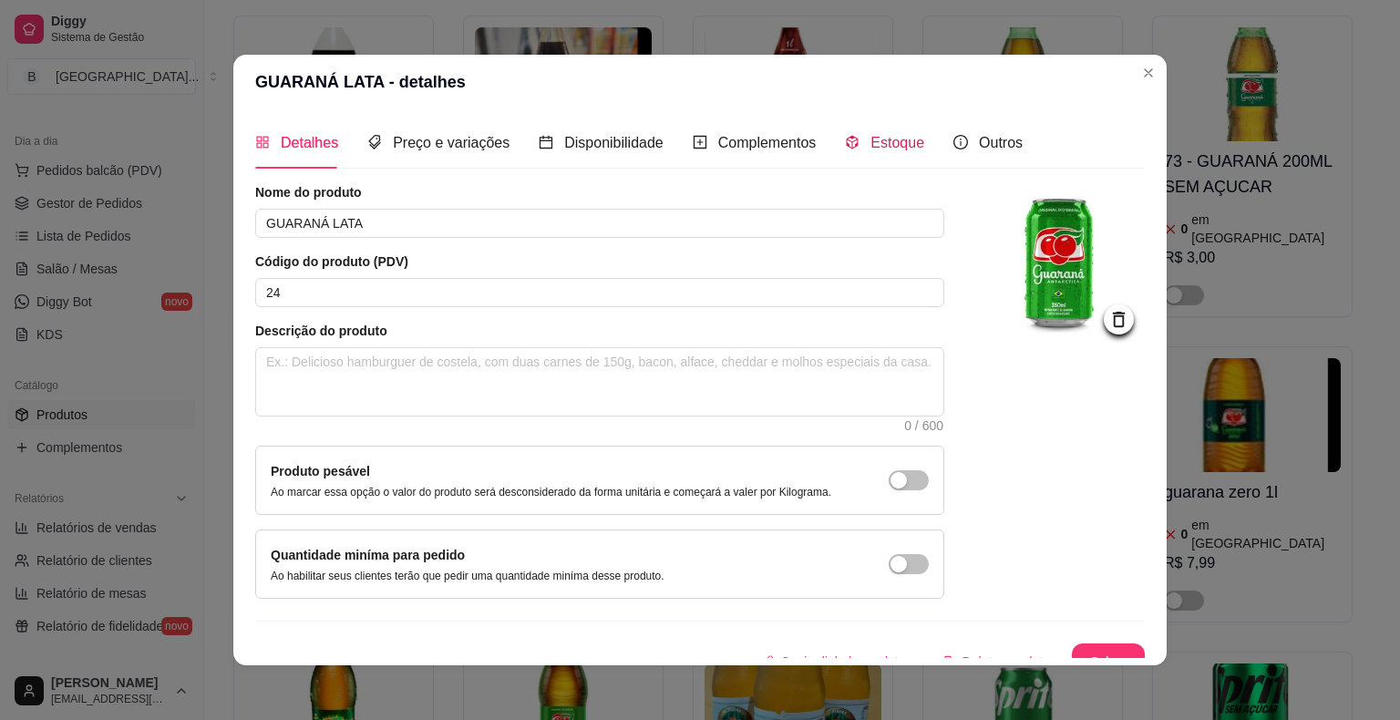
click at [845, 149] on icon "code-sandbox" at bounding box center [852, 142] width 15 height 15
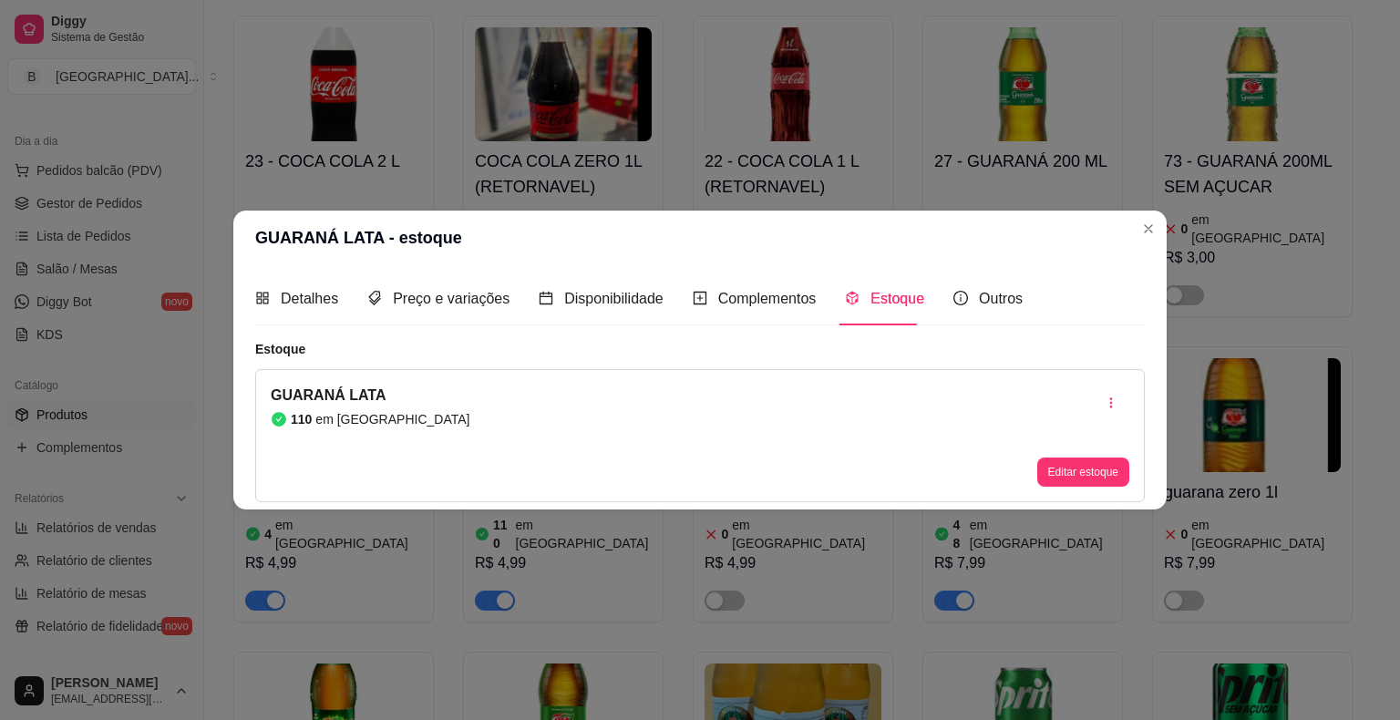
click at [1079, 455] on div "Editar estoque" at bounding box center [1083, 436] width 92 height 102
click at [1119, 469] on button "Editar estoque" at bounding box center [1082, 472] width 89 height 28
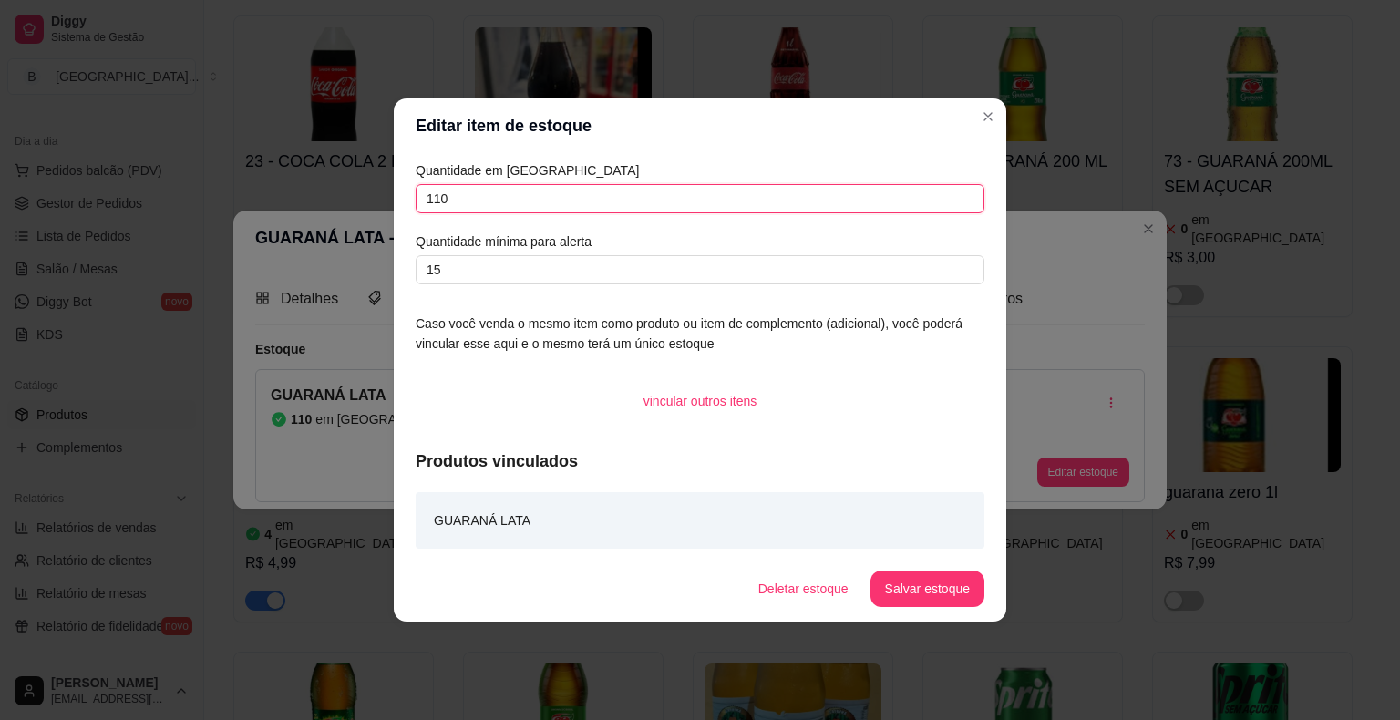
click at [773, 201] on input "110" at bounding box center [700, 198] width 569 height 29
type input "111"
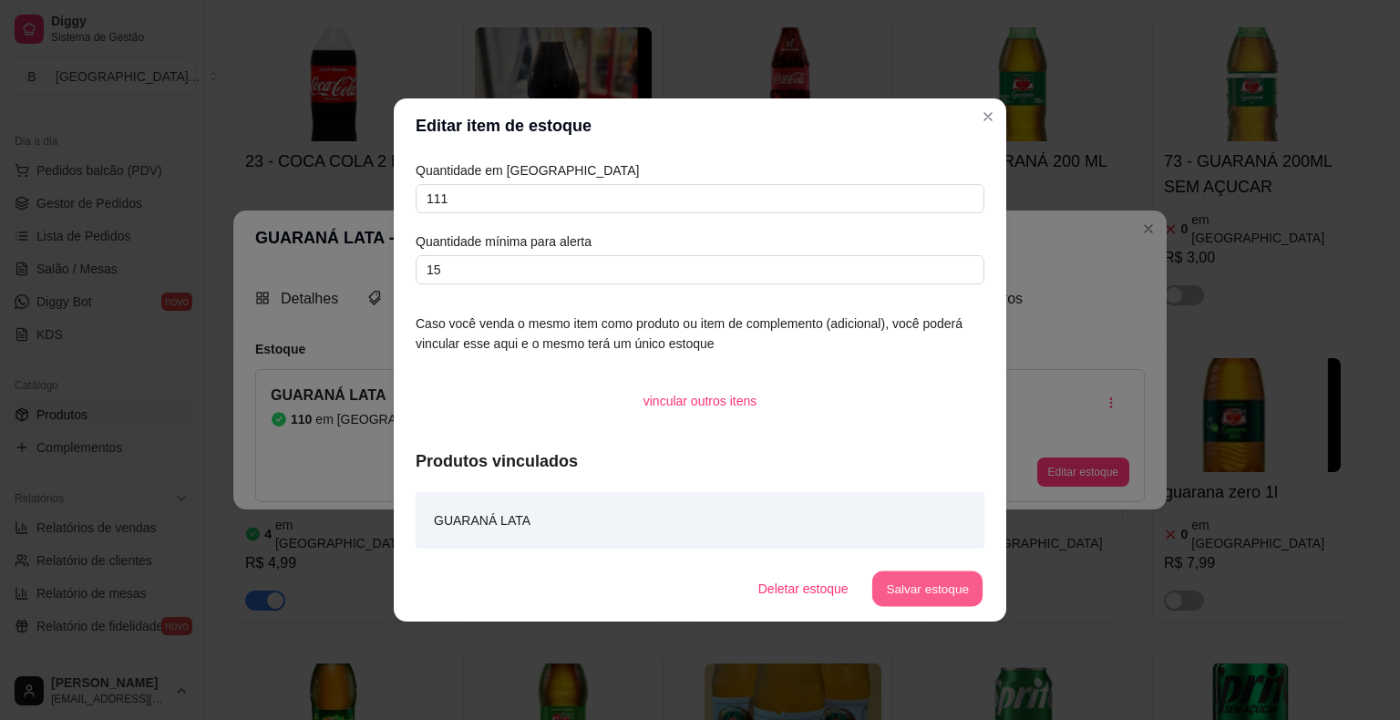
click at [947, 592] on button "Salvar estoque" at bounding box center [926, 589] width 111 height 36
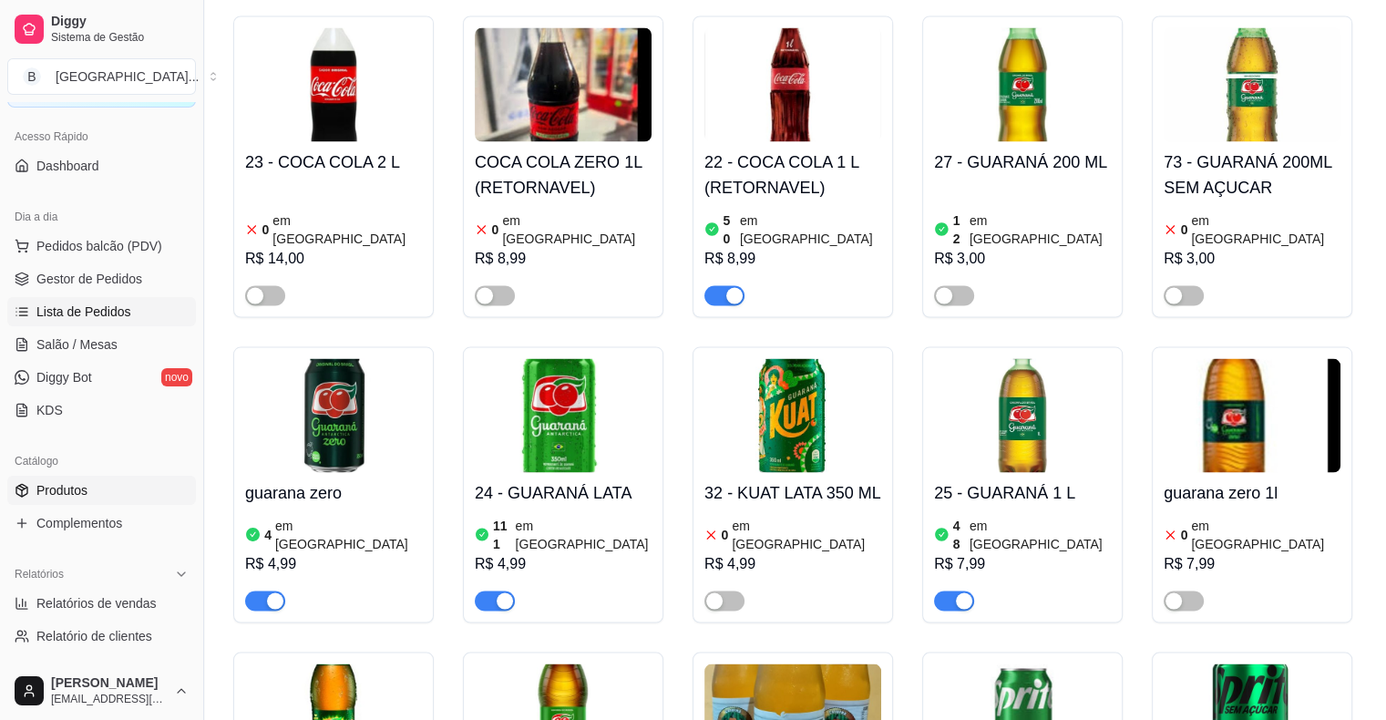
scroll to position [0, 0]
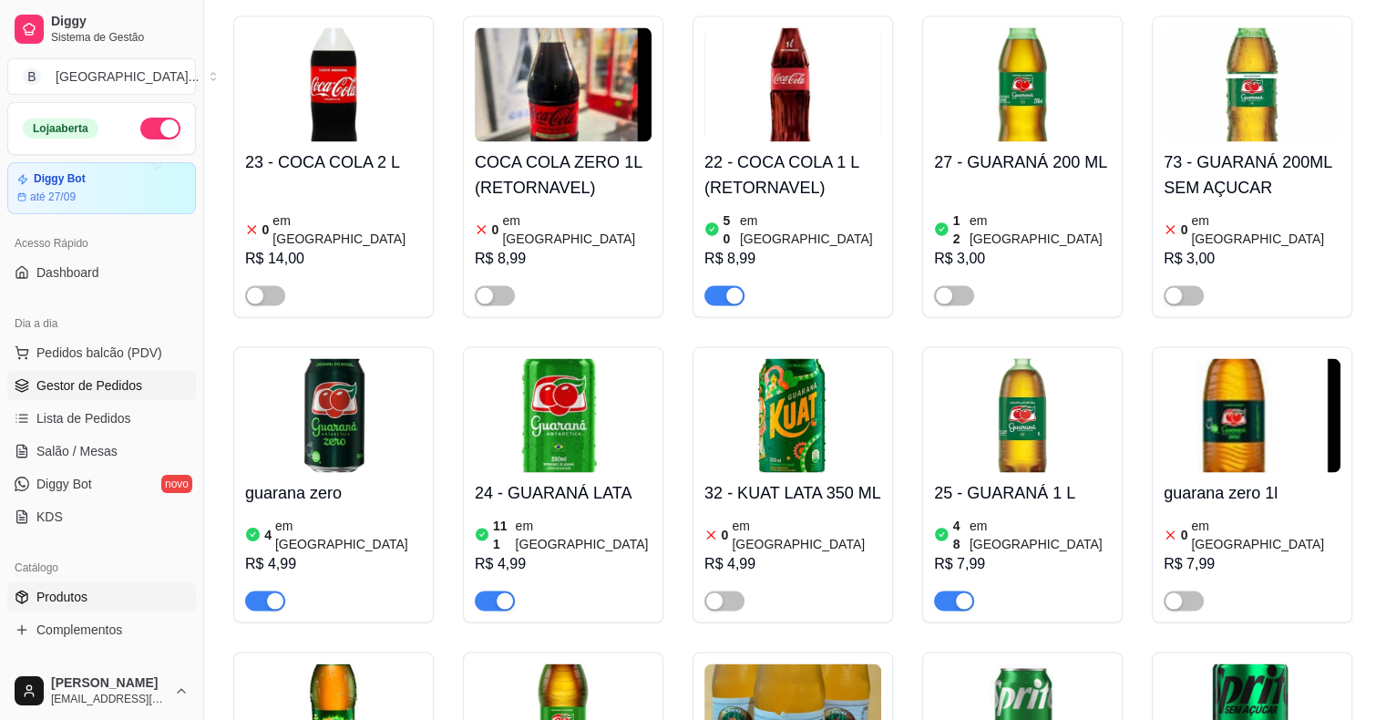
click at [60, 396] on link "Gestor de Pedidos" at bounding box center [101, 385] width 189 height 29
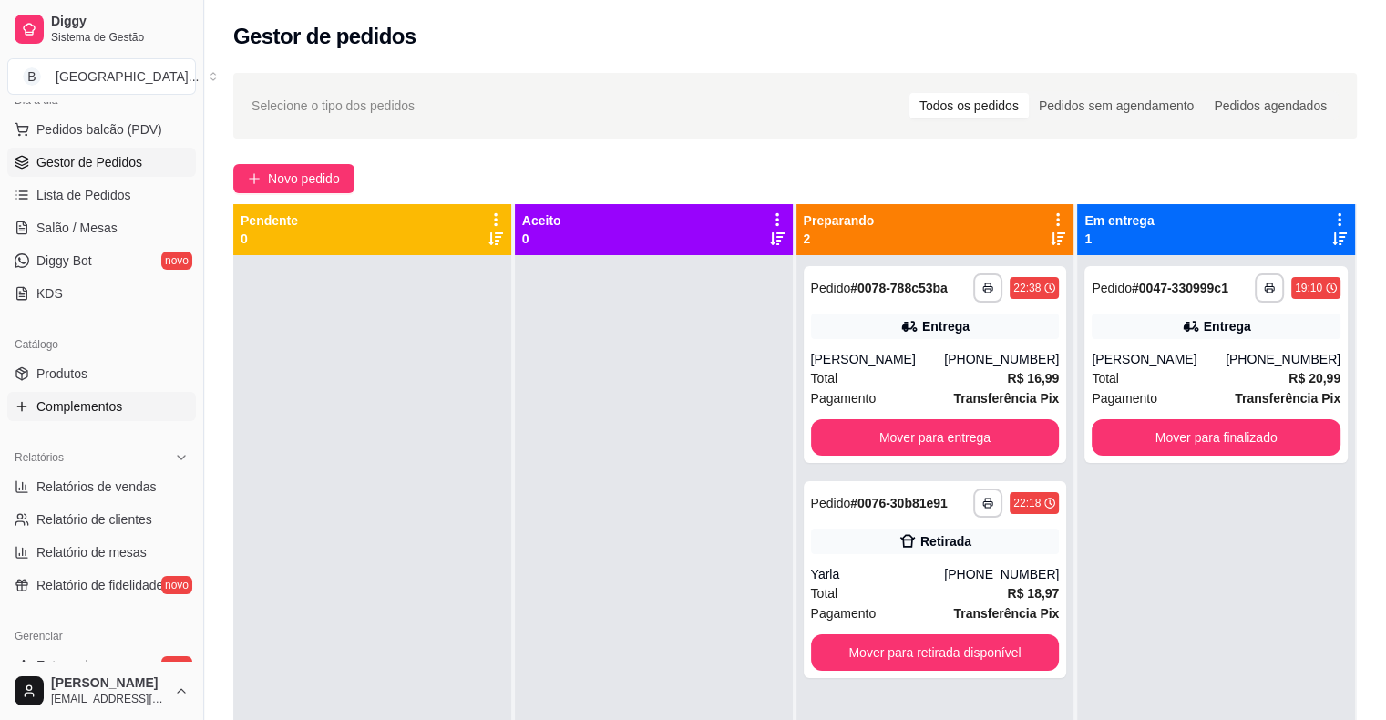
scroll to position [456, 0]
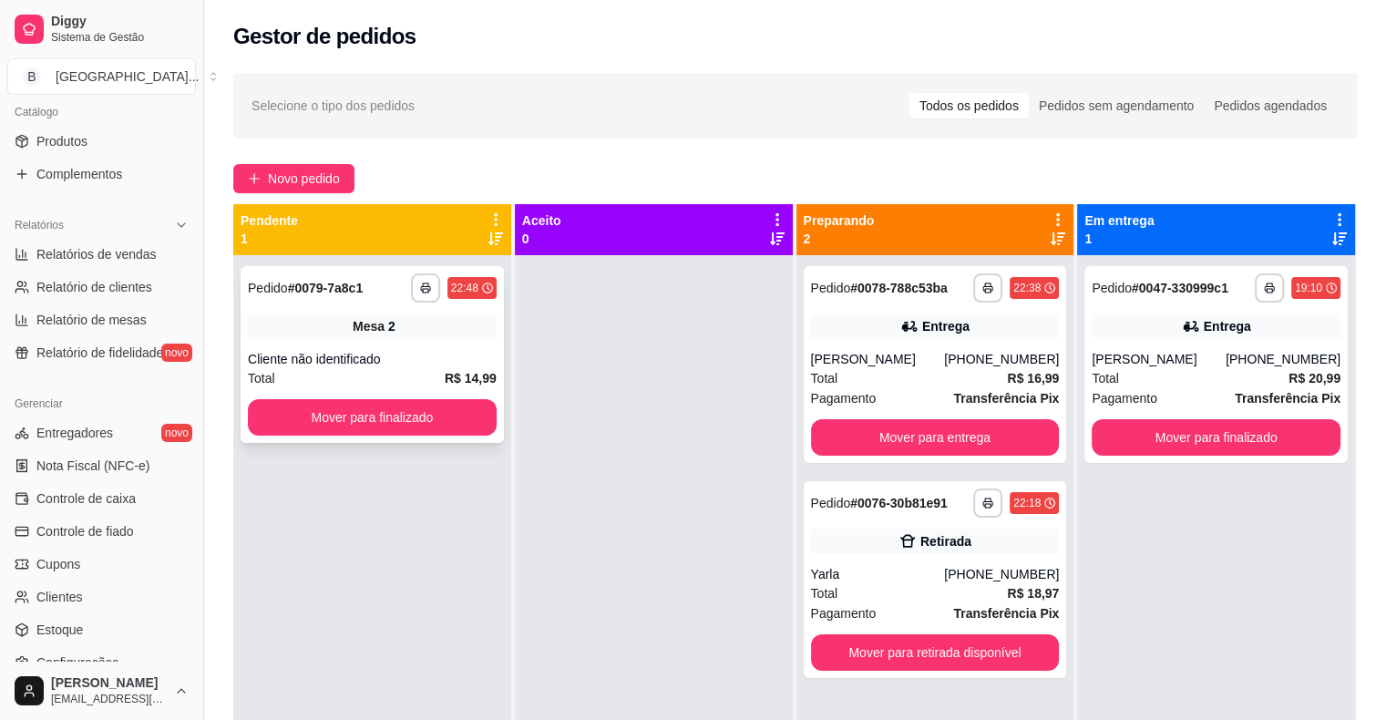
click at [311, 365] on div "Cliente não identificado" at bounding box center [372, 359] width 249 height 18
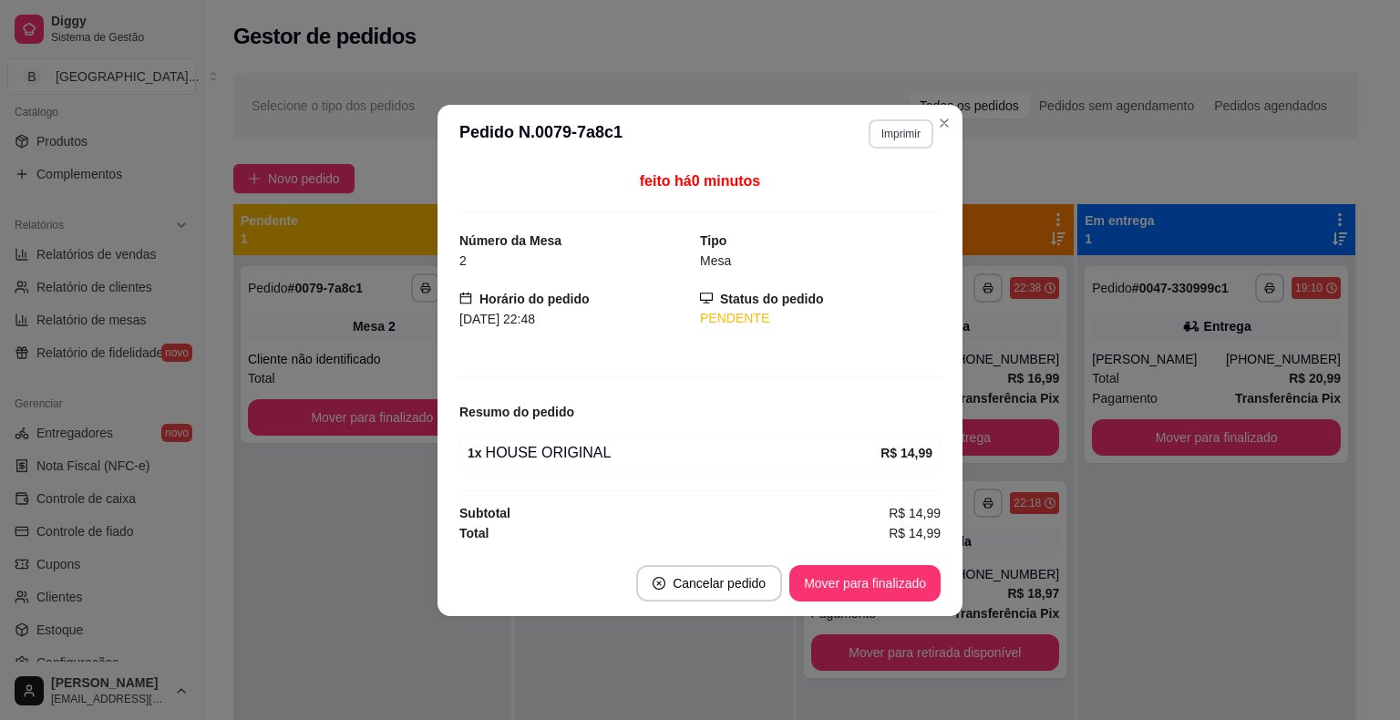
click at [919, 139] on button "Imprimir" at bounding box center [901, 133] width 65 height 29
click at [914, 204] on button "IMPRESSORA" at bounding box center [869, 198] width 132 height 29
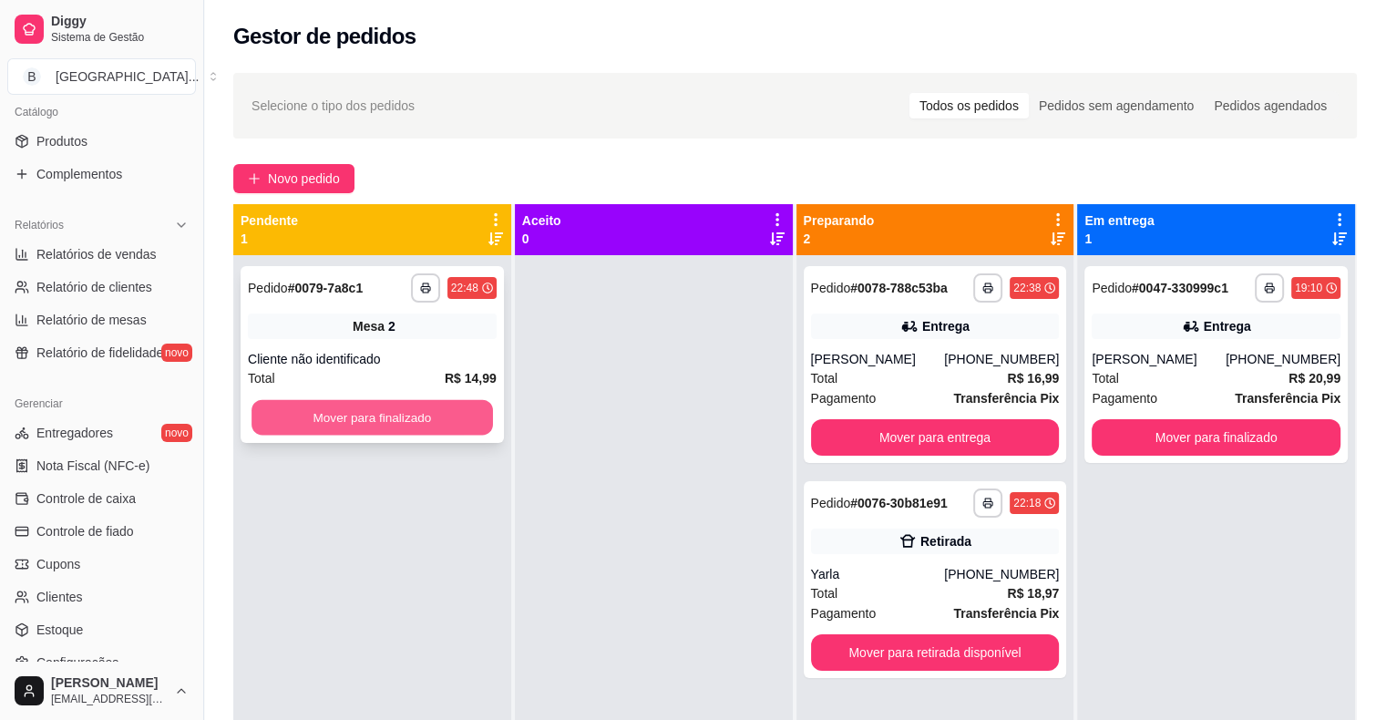
click at [351, 420] on button "Mover para finalizado" at bounding box center [373, 418] width 242 height 36
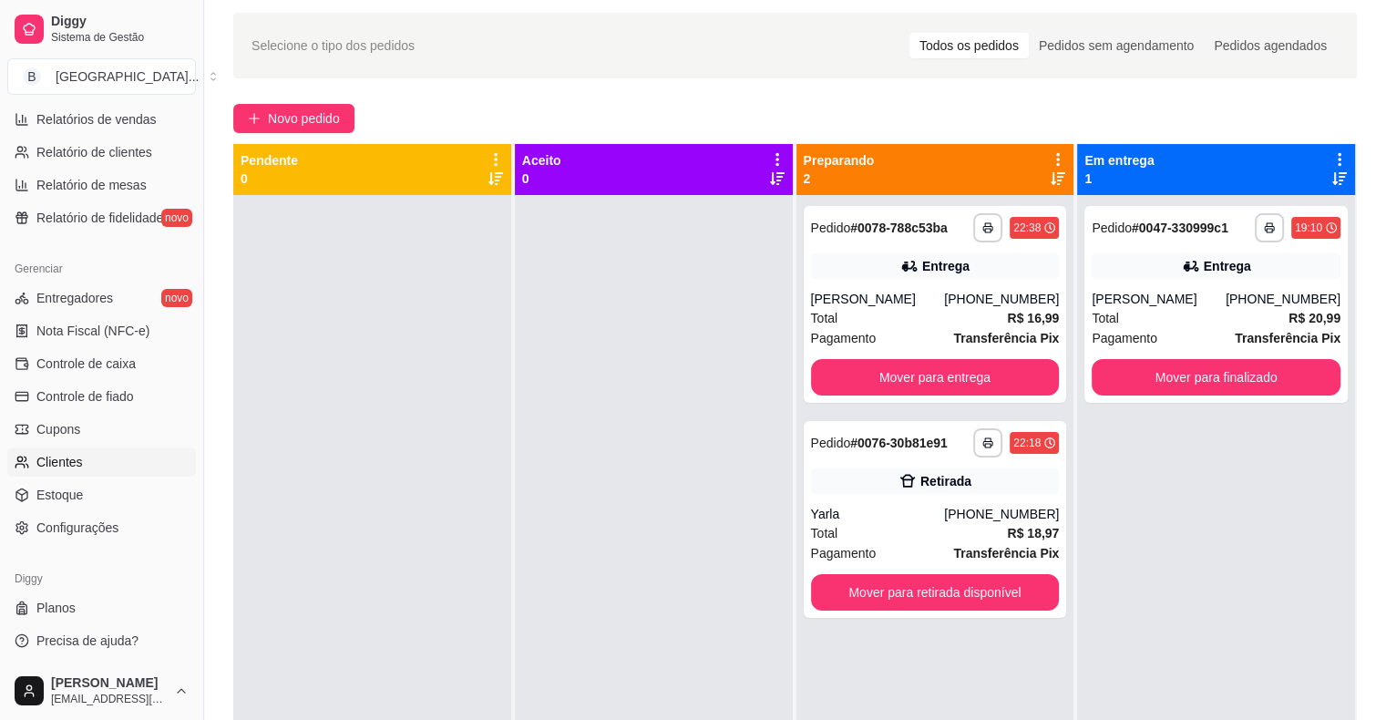
scroll to position [91, 0]
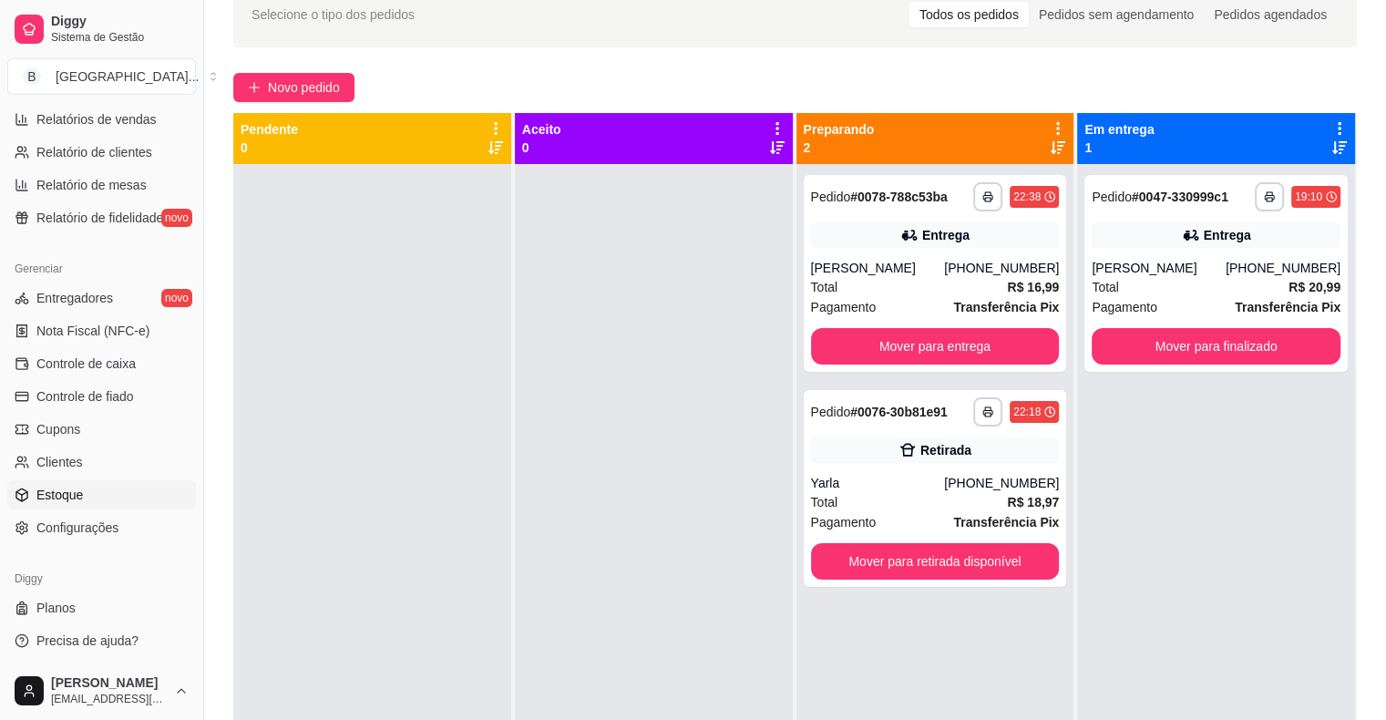
click at [135, 490] on link "Estoque" at bounding box center [101, 494] width 189 height 29
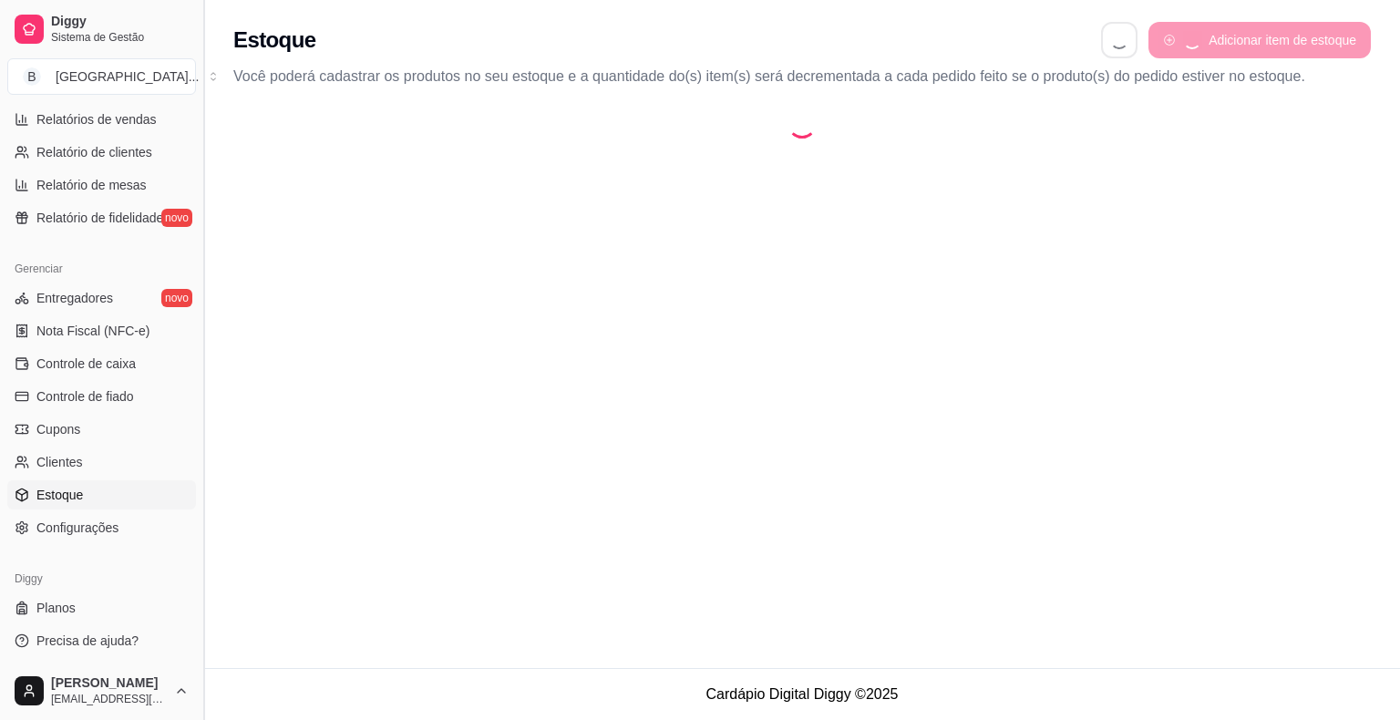
select select "QUANTITY_ORDER"
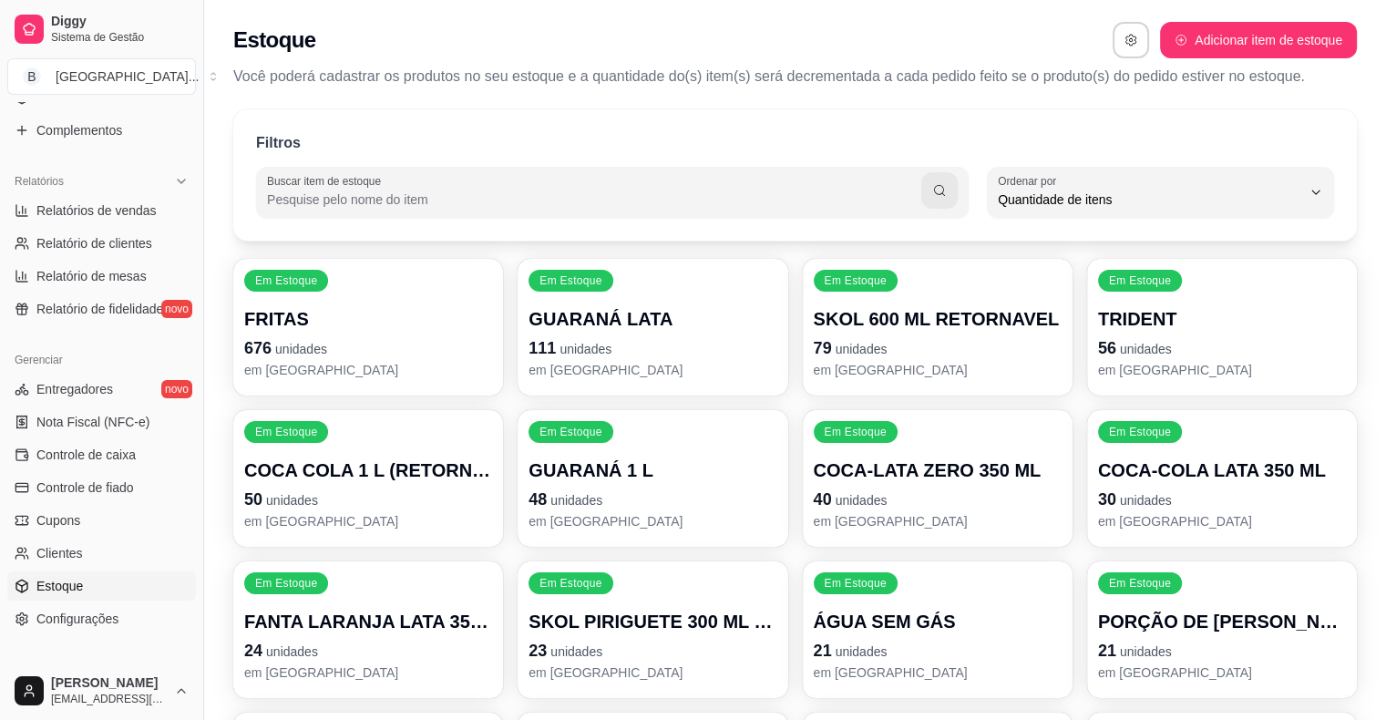
scroll to position [226, 0]
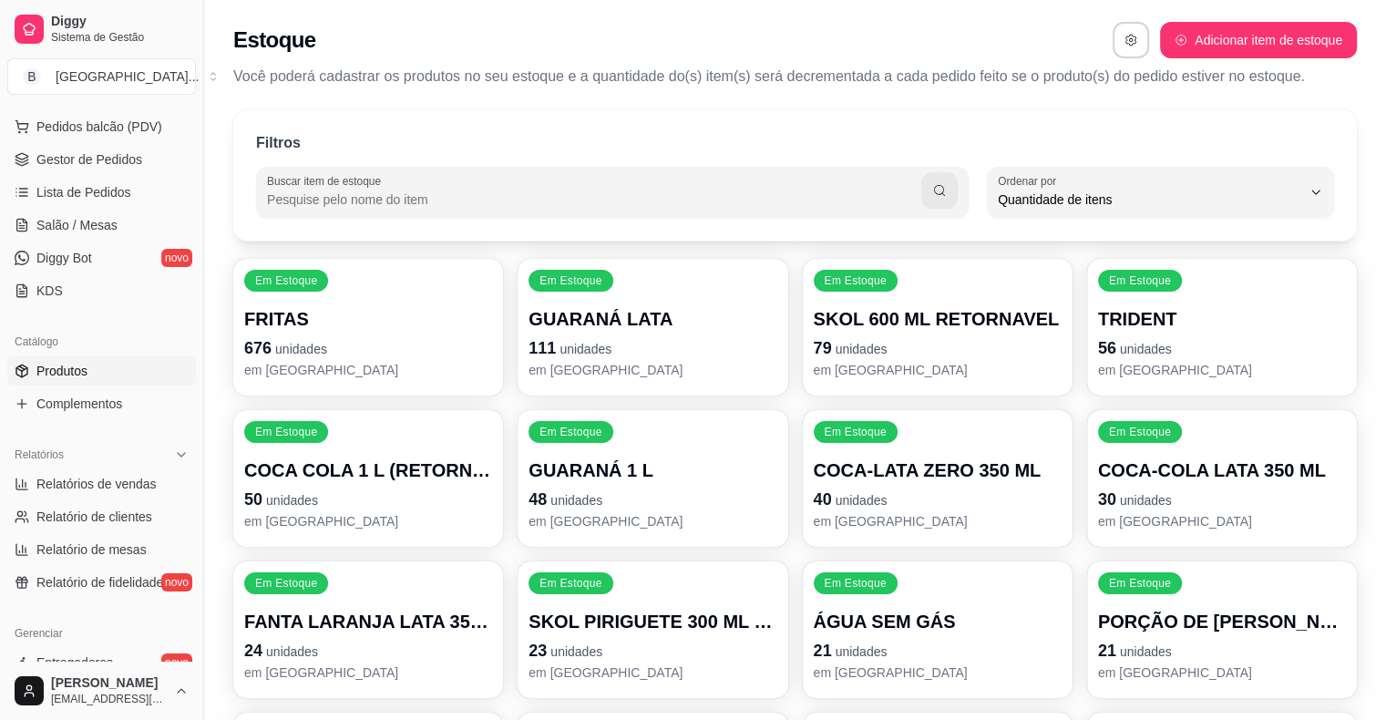
click at [71, 365] on span "Produtos" at bounding box center [61, 371] width 51 height 18
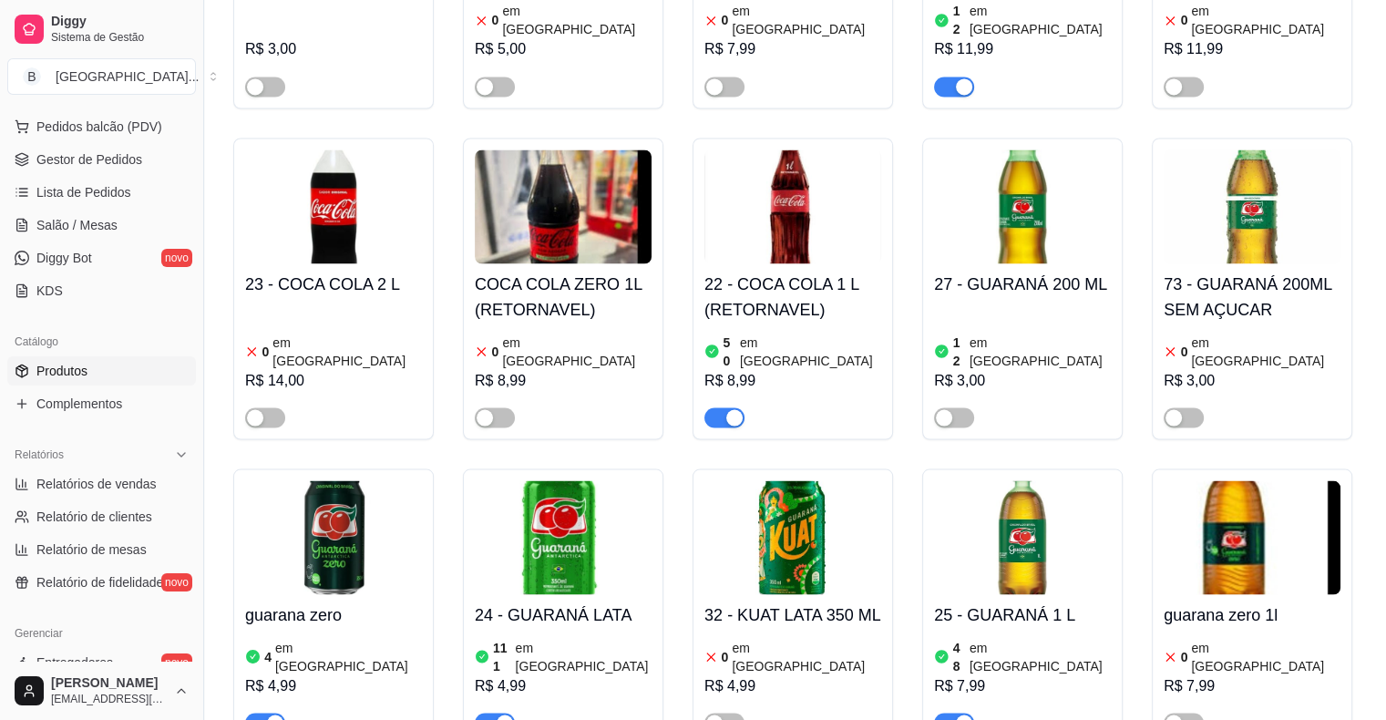
scroll to position [3281, 0]
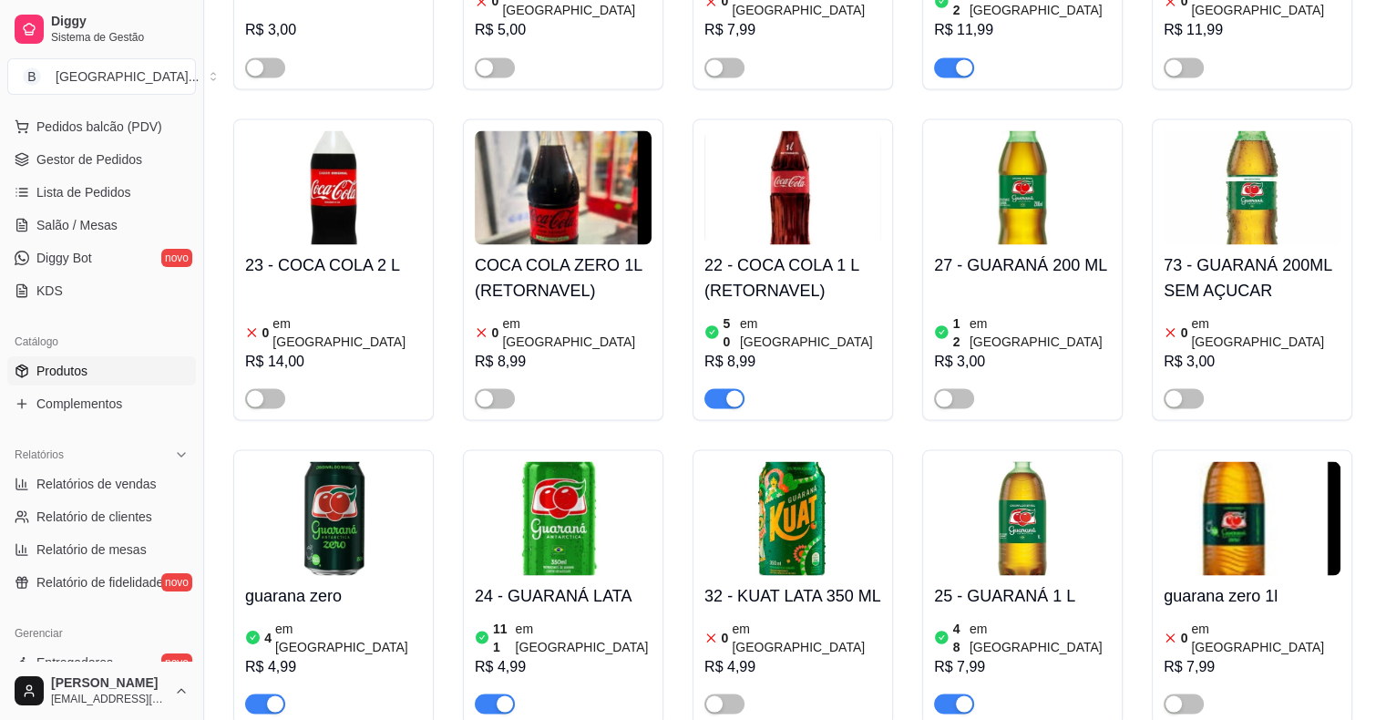
click at [376, 655] on div "R$ 4,99" at bounding box center [333, 666] width 177 height 22
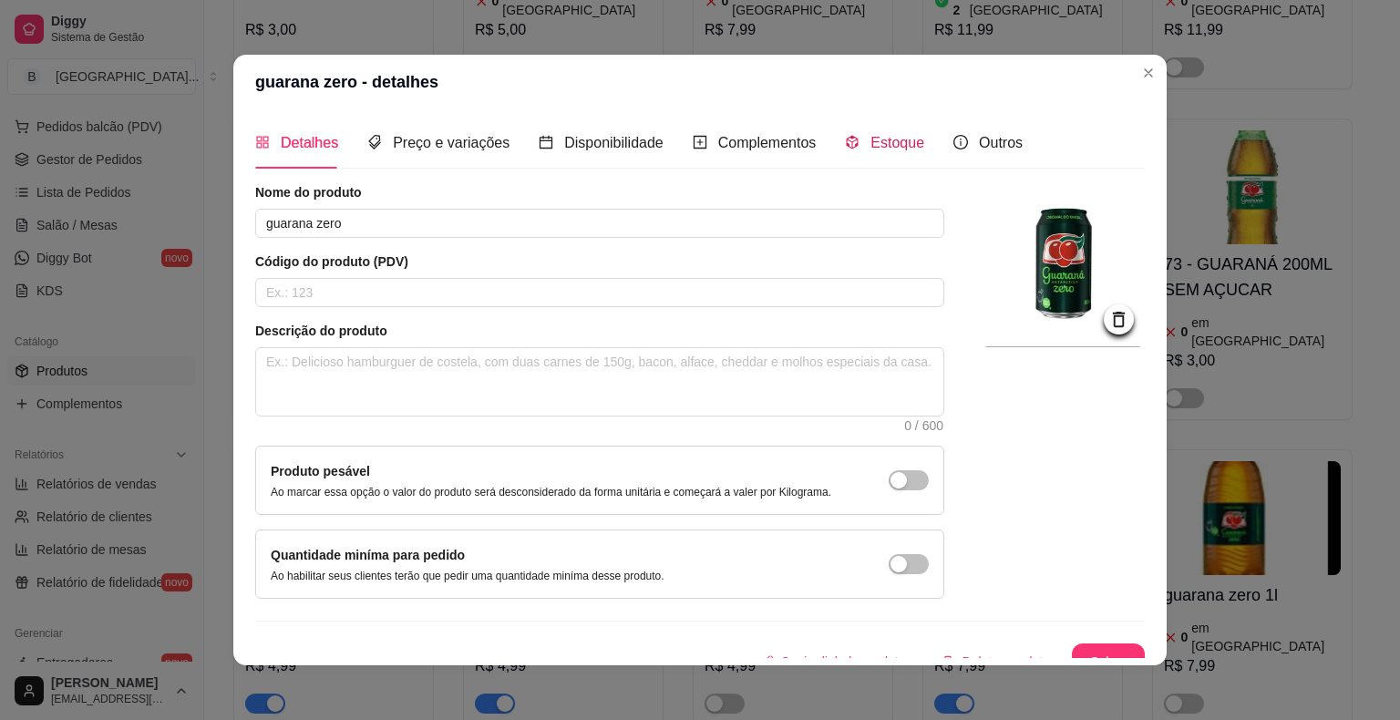
click at [872, 141] on span "Estoque" at bounding box center [897, 142] width 54 height 15
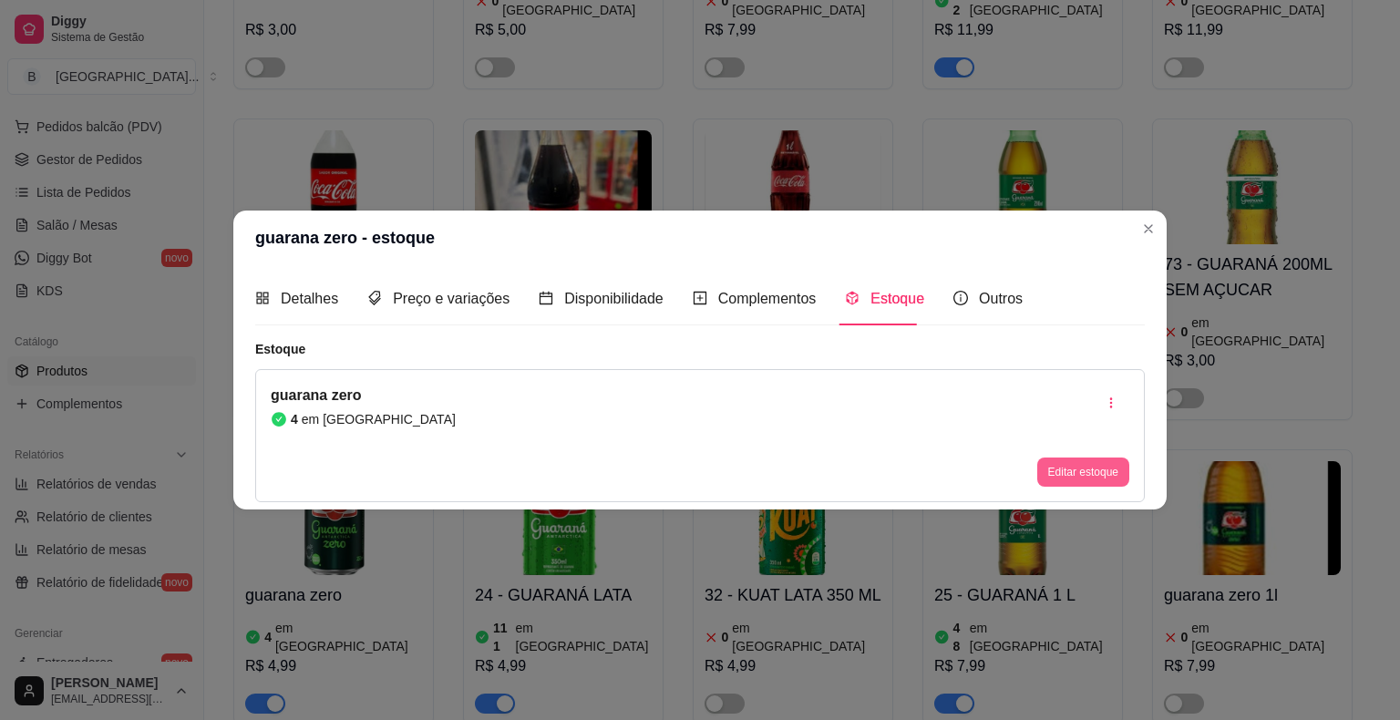
click at [1054, 465] on button "Editar estoque" at bounding box center [1083, 472] width 92 height 29
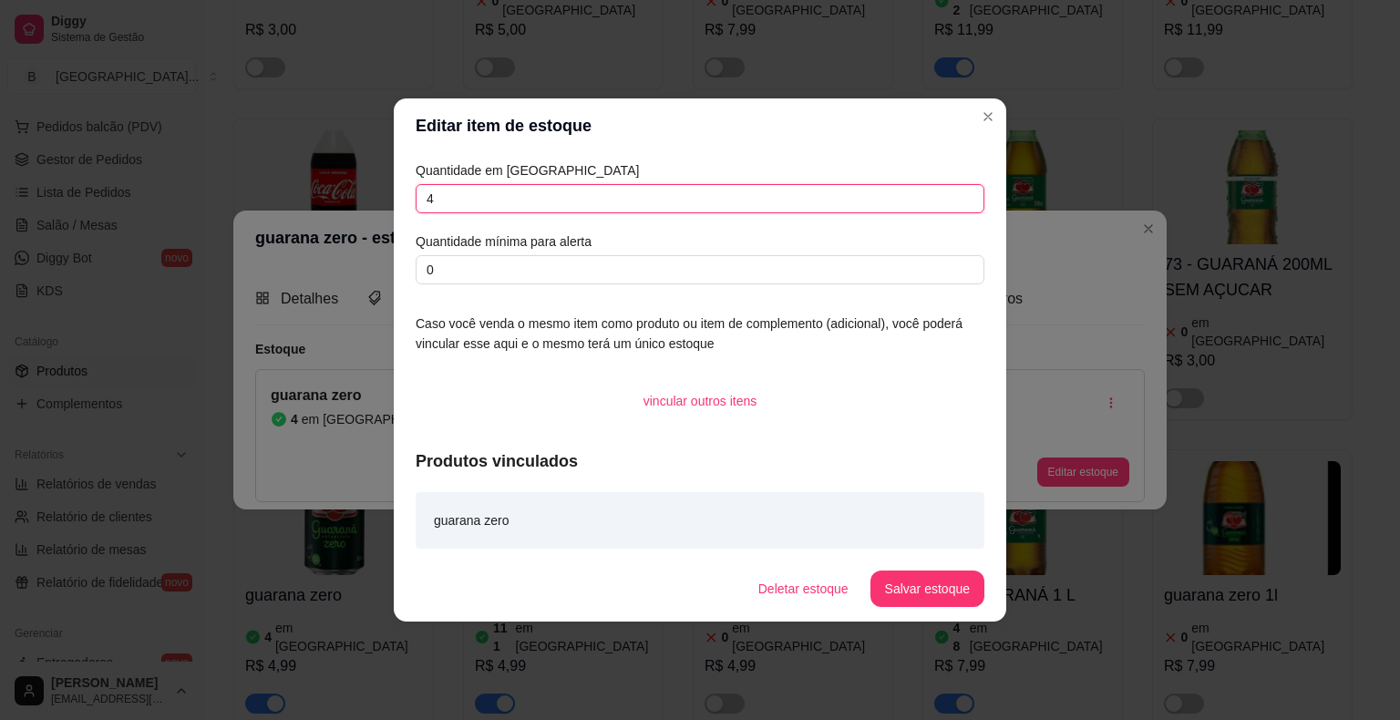
click at [750, 201] on input "4" at bounding box center [700, 198] width 569 height 29
type input "15"
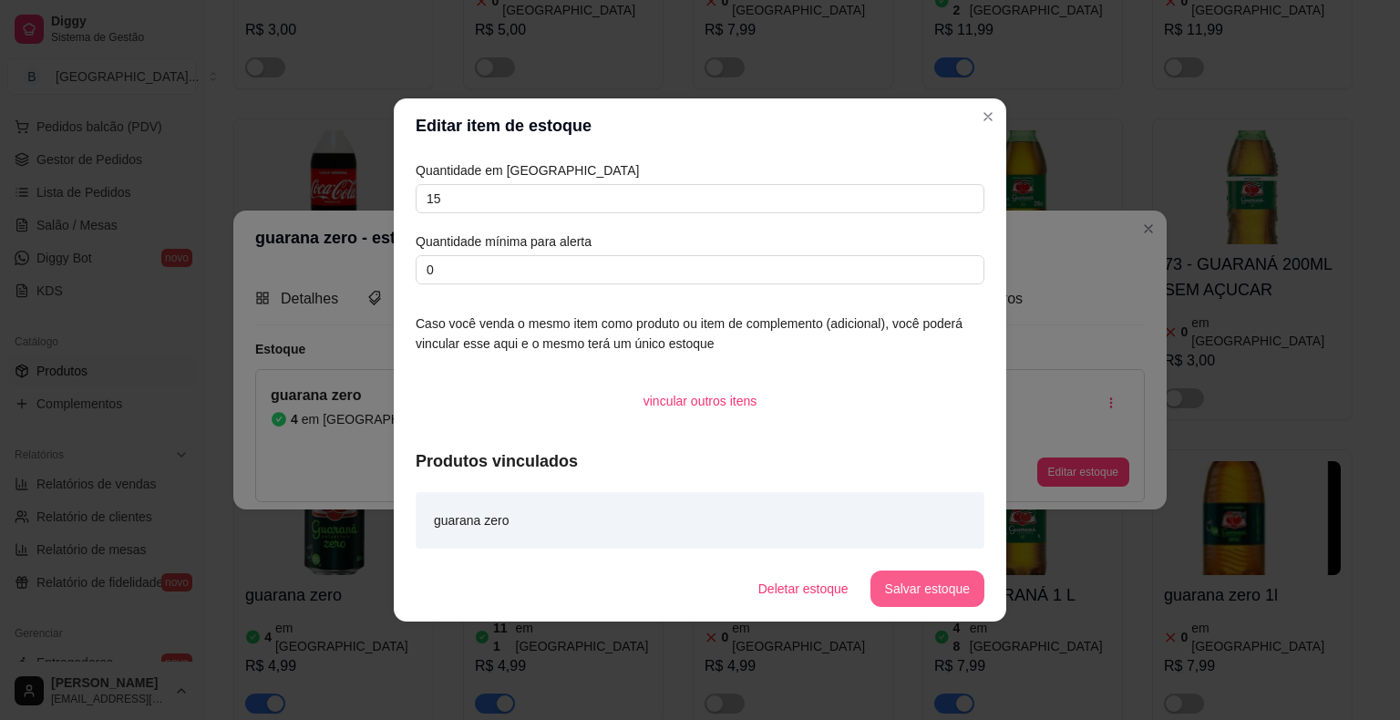
click at [949, 599] on button "Salvar estoque" at bounding box center [927, 589] width 114 height 36
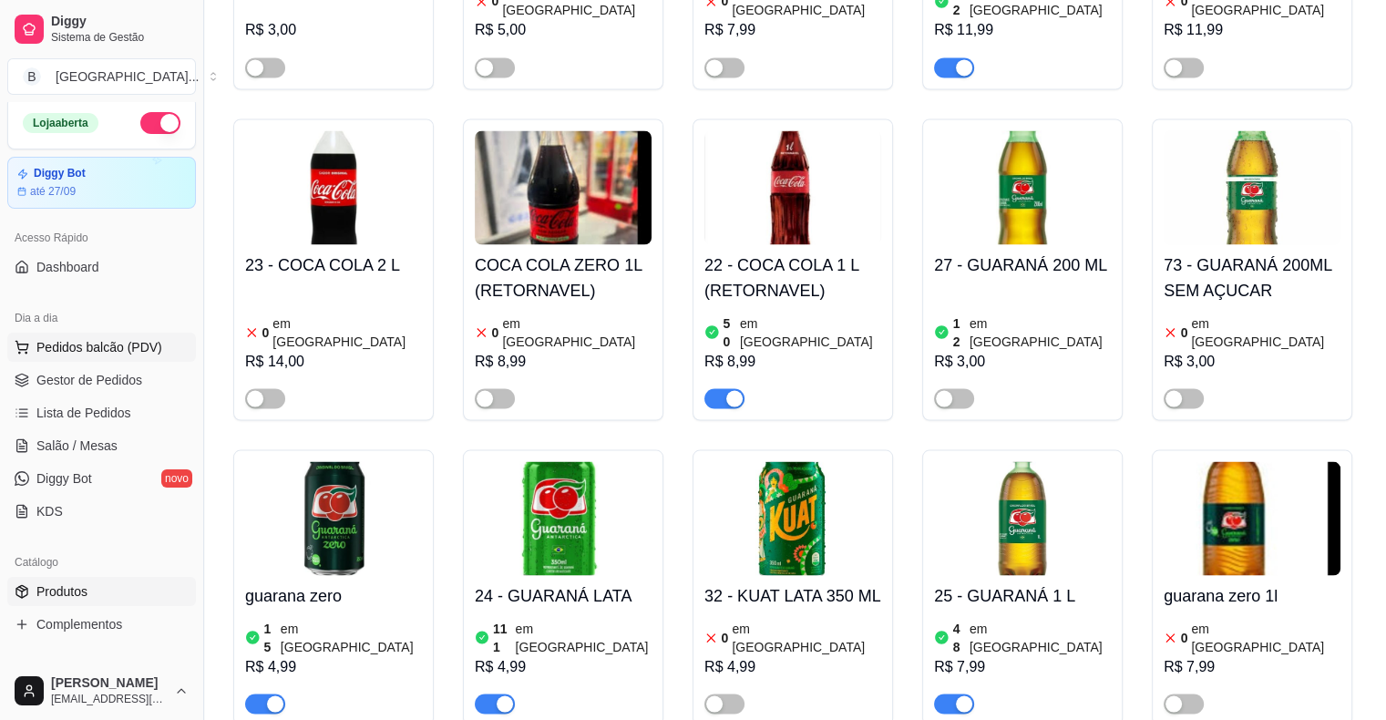
scroll to position [0, 0]
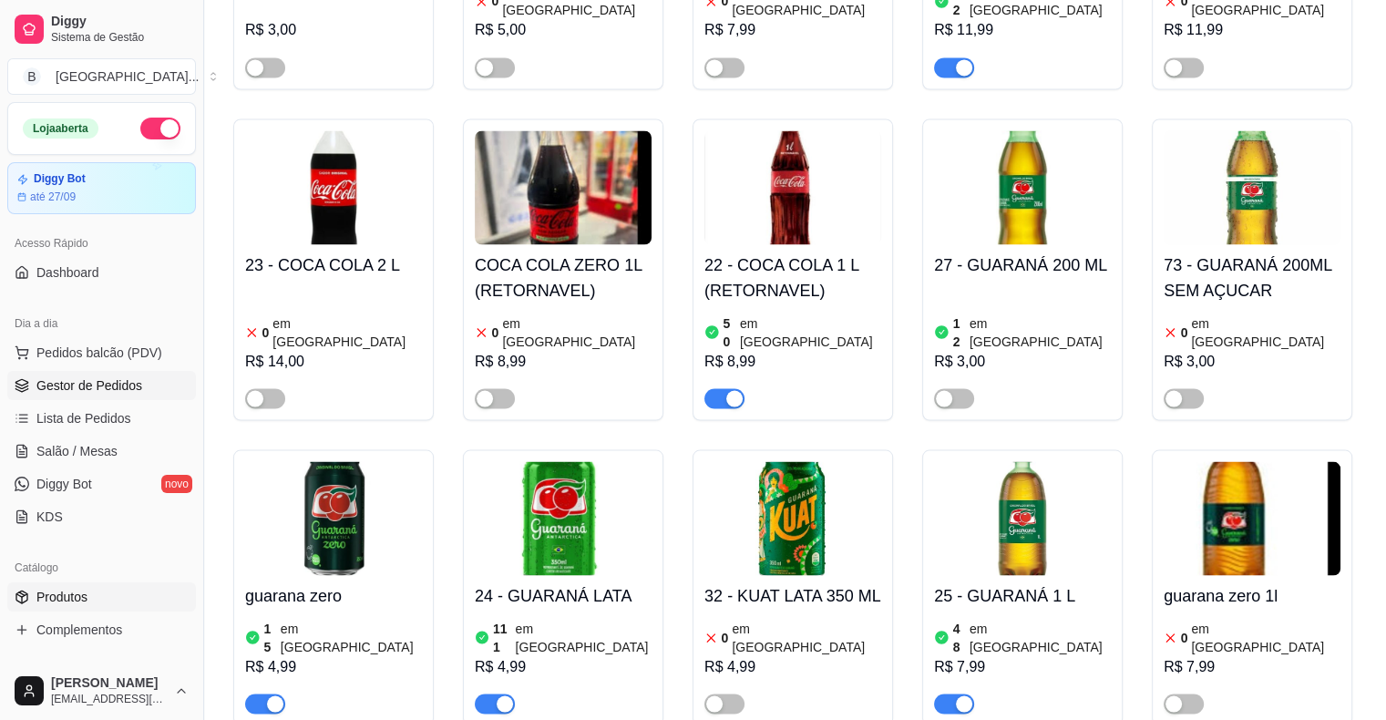
click at [114, 389] on span "Gestor de Pedidos" at bounding box center [89, 385] width 106 height 18
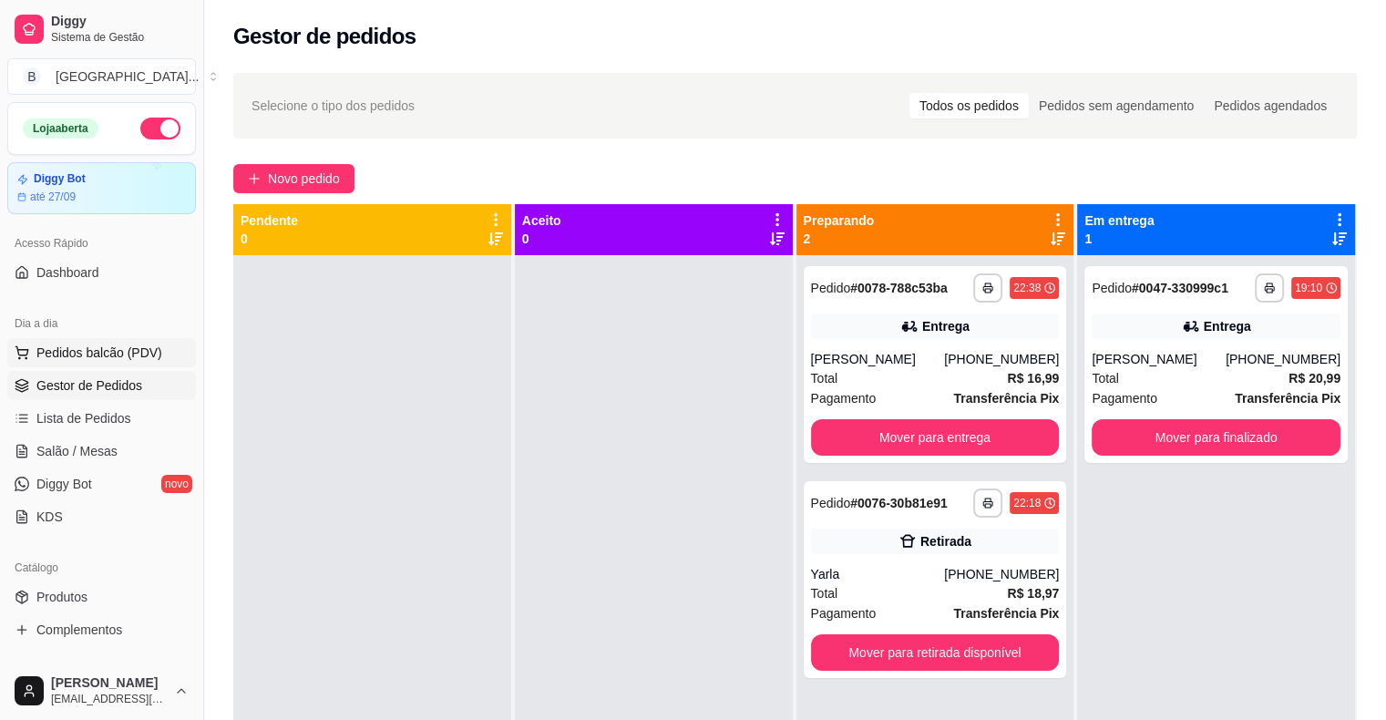
click at [126, 347] on span "Pedidos balcão (PDV)" at bounding box center [99, 353] width 126 height 18
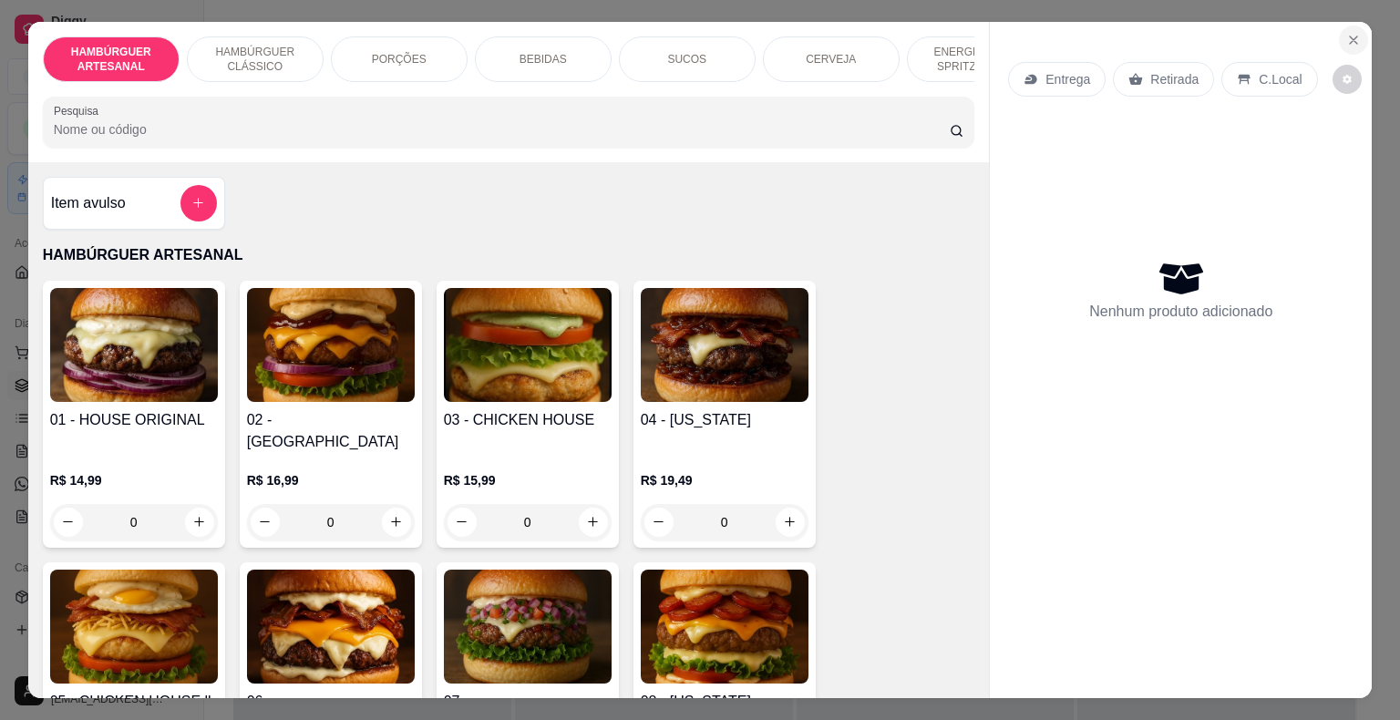
click at [1339, 26] on button "Close" at bounding box center [1353, 40] width 29 height 29
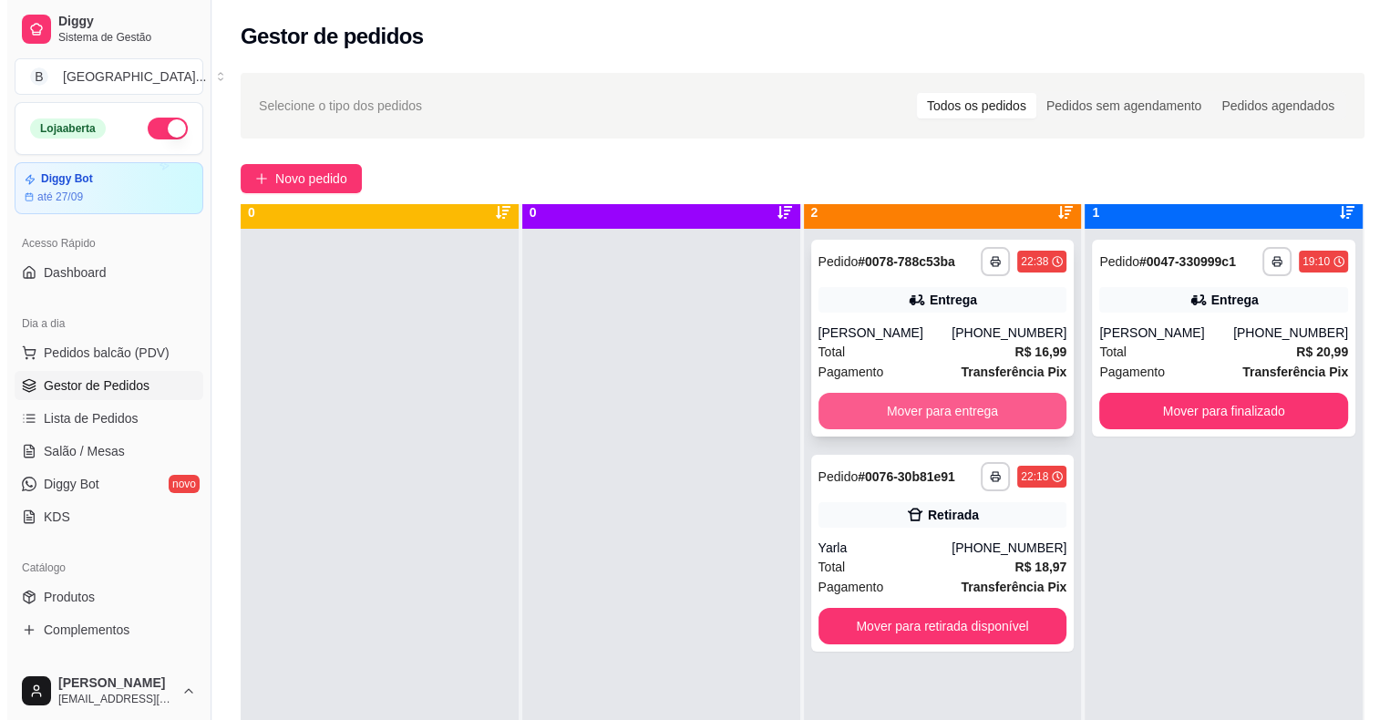
scroll to position [51, 0]
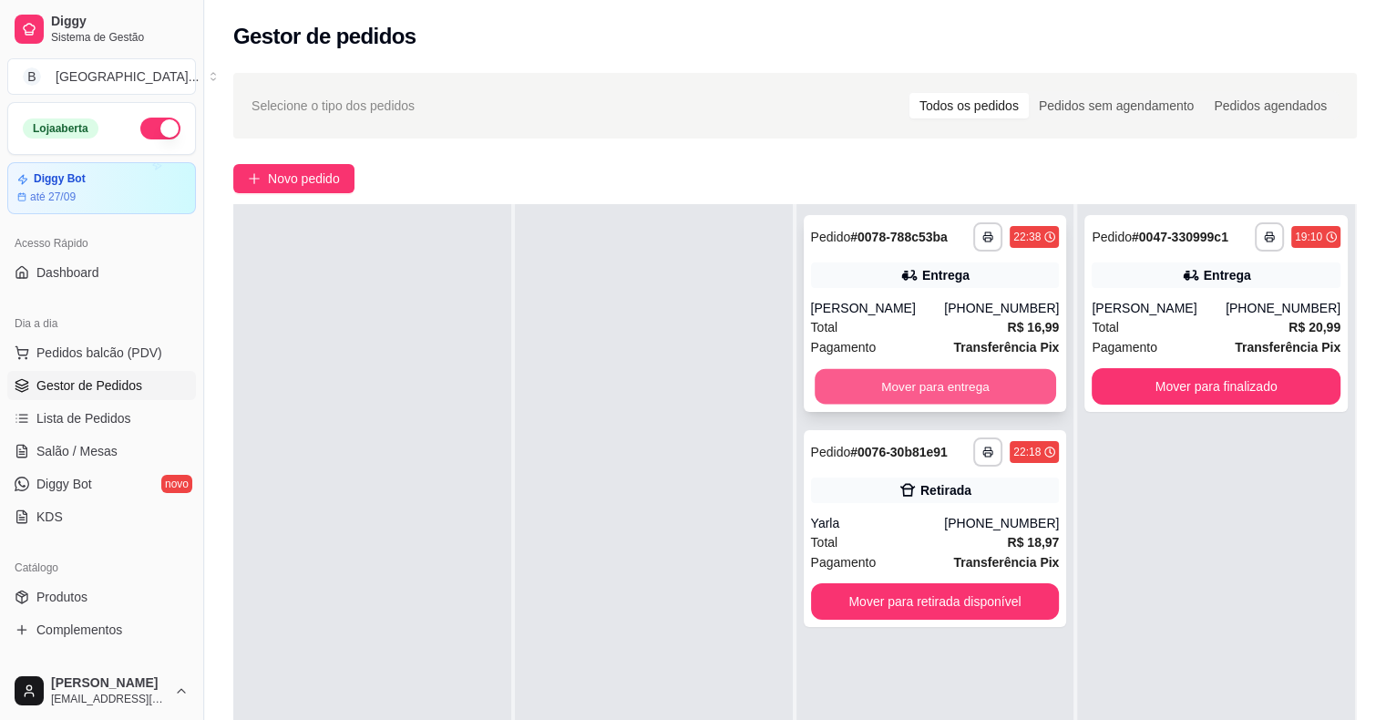
click at [901, 390] on button "Mover para entrega" at bounding box center [936, 387] width 242 height 36
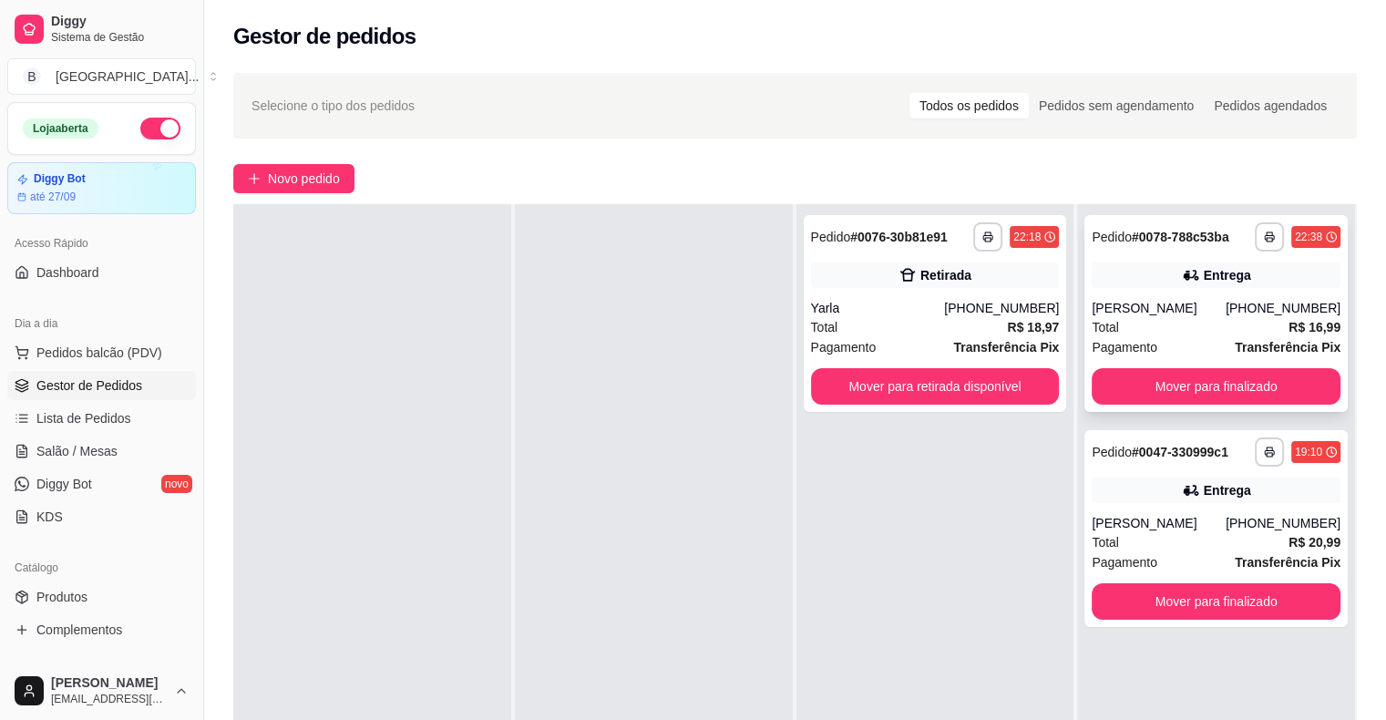
click at [1188, 323] on div "Total R$ 16,99" at bounding box center [1216, 327] width 249 height 20
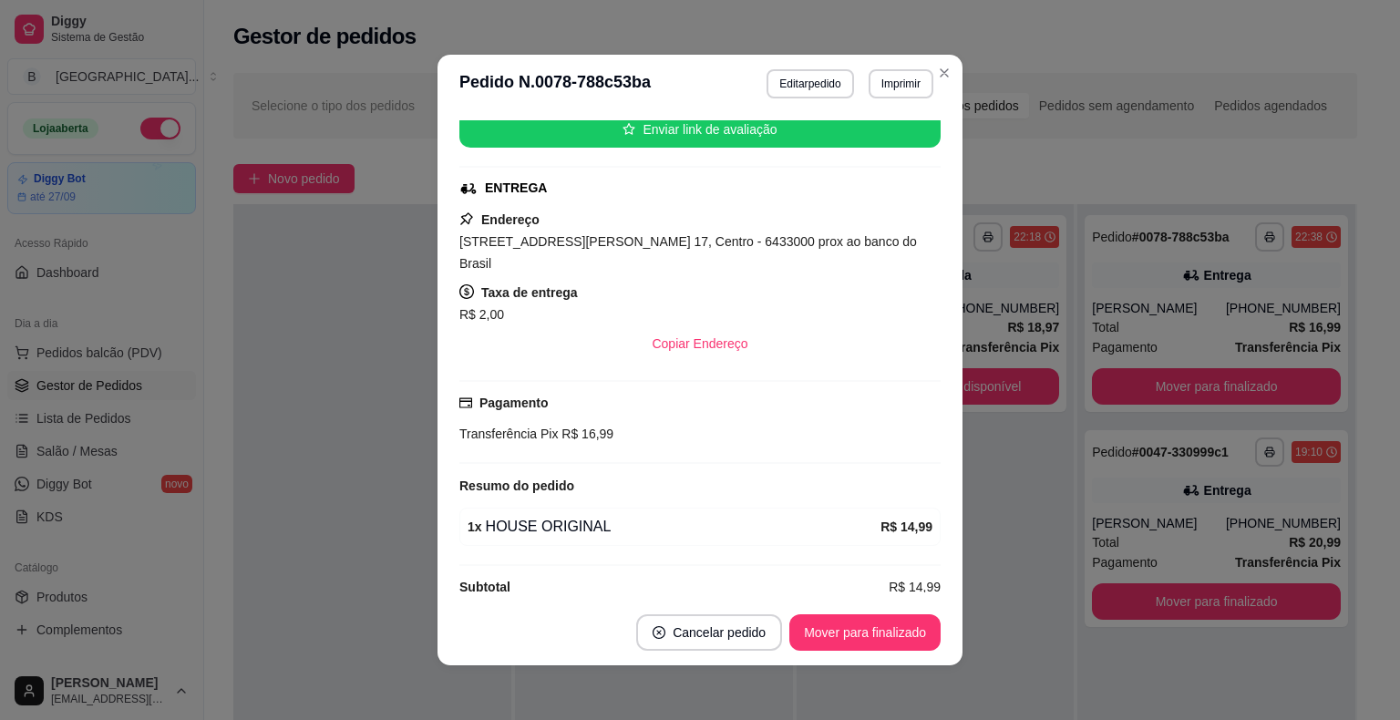
scroll to position [4, 0]
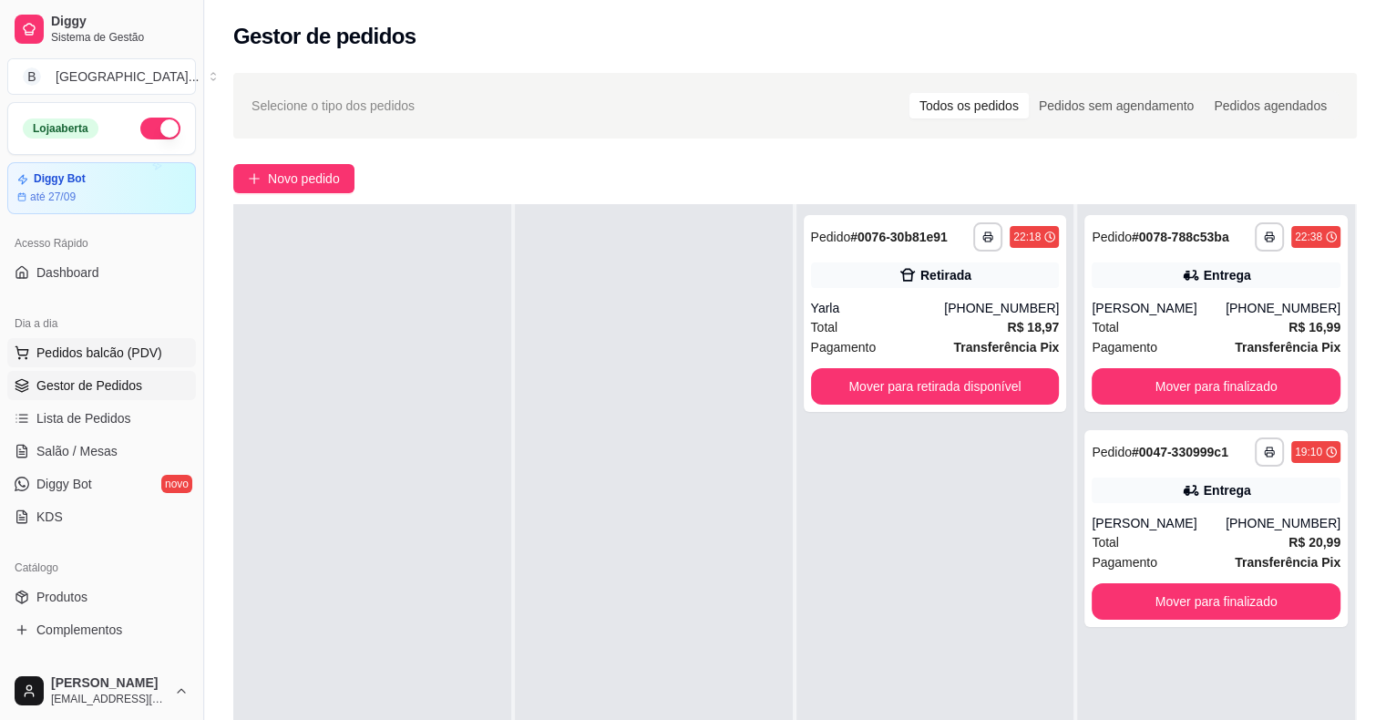
click at [87, 353] on span "Pedidos balcão (PDV)" at bounding box center [99, 353] width 126 height 18
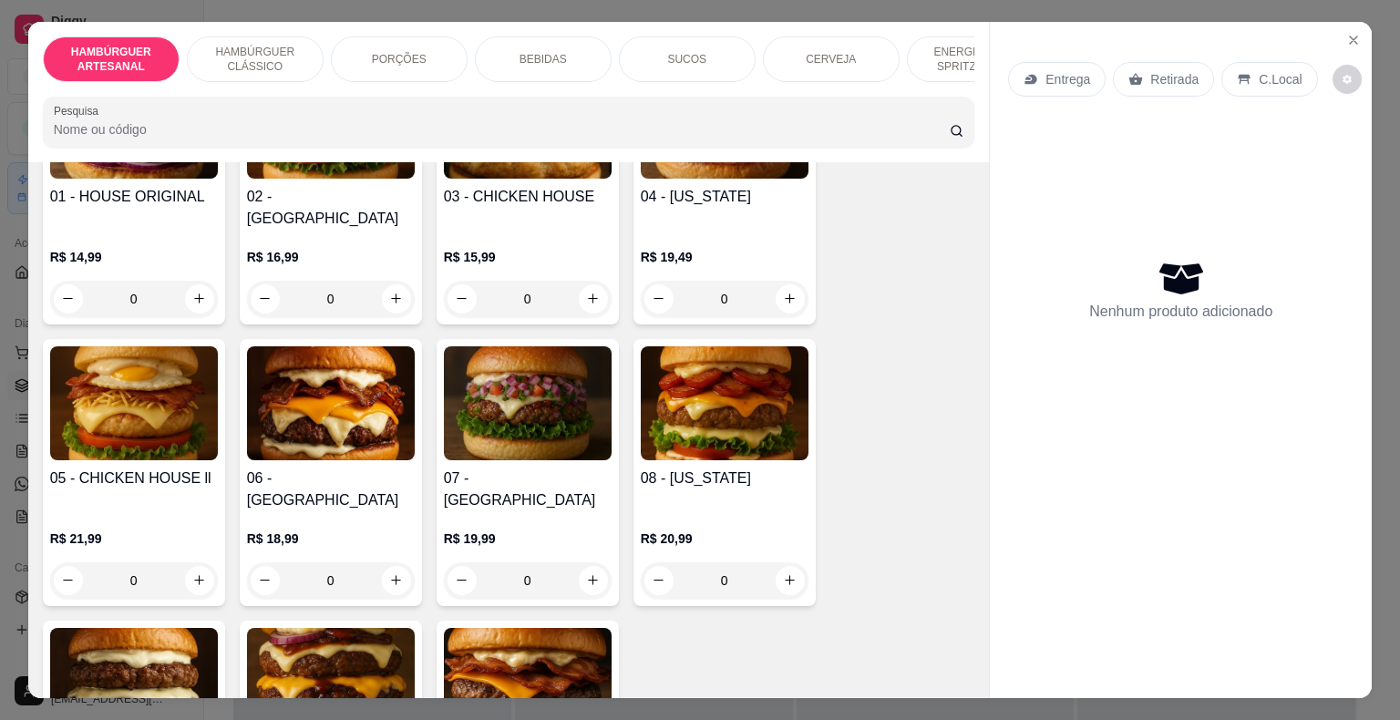
scroll to position [273, 0]
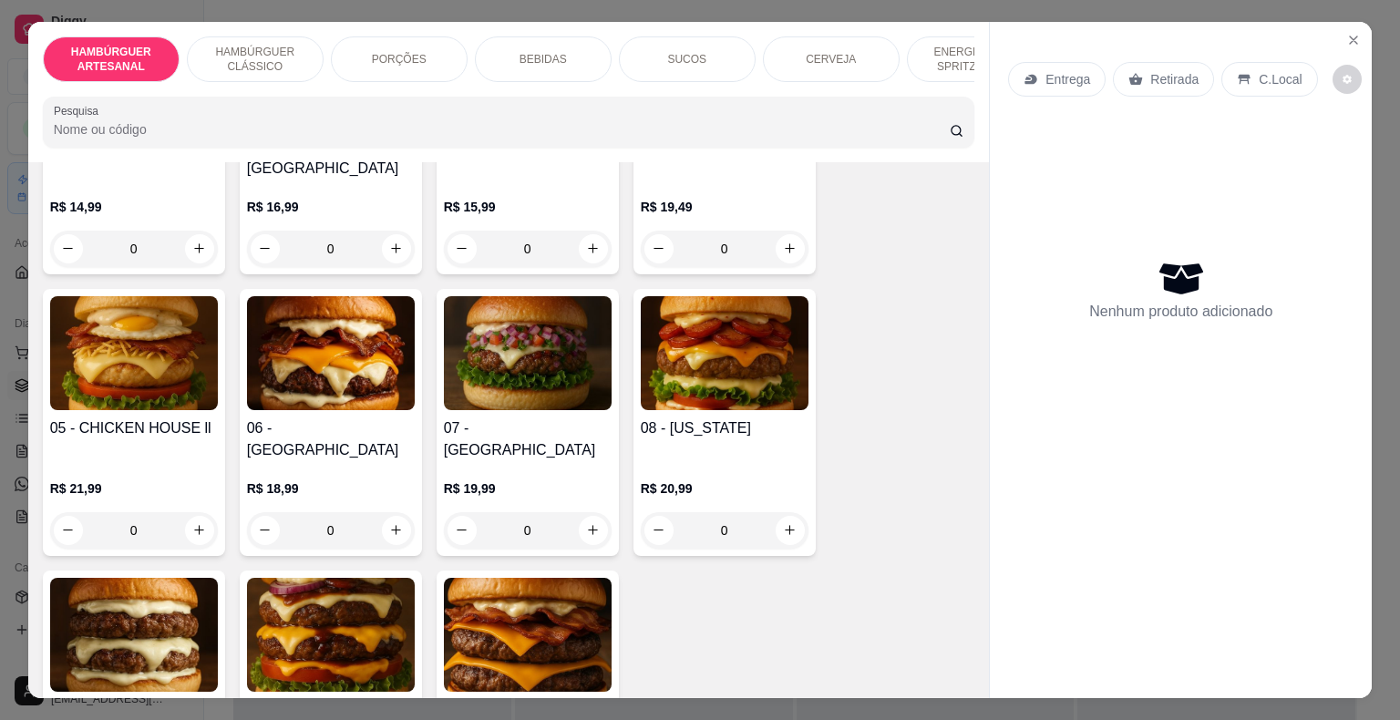
click at [578, 512] on div "0" at bounding box center [528, 530] width 168 height 36
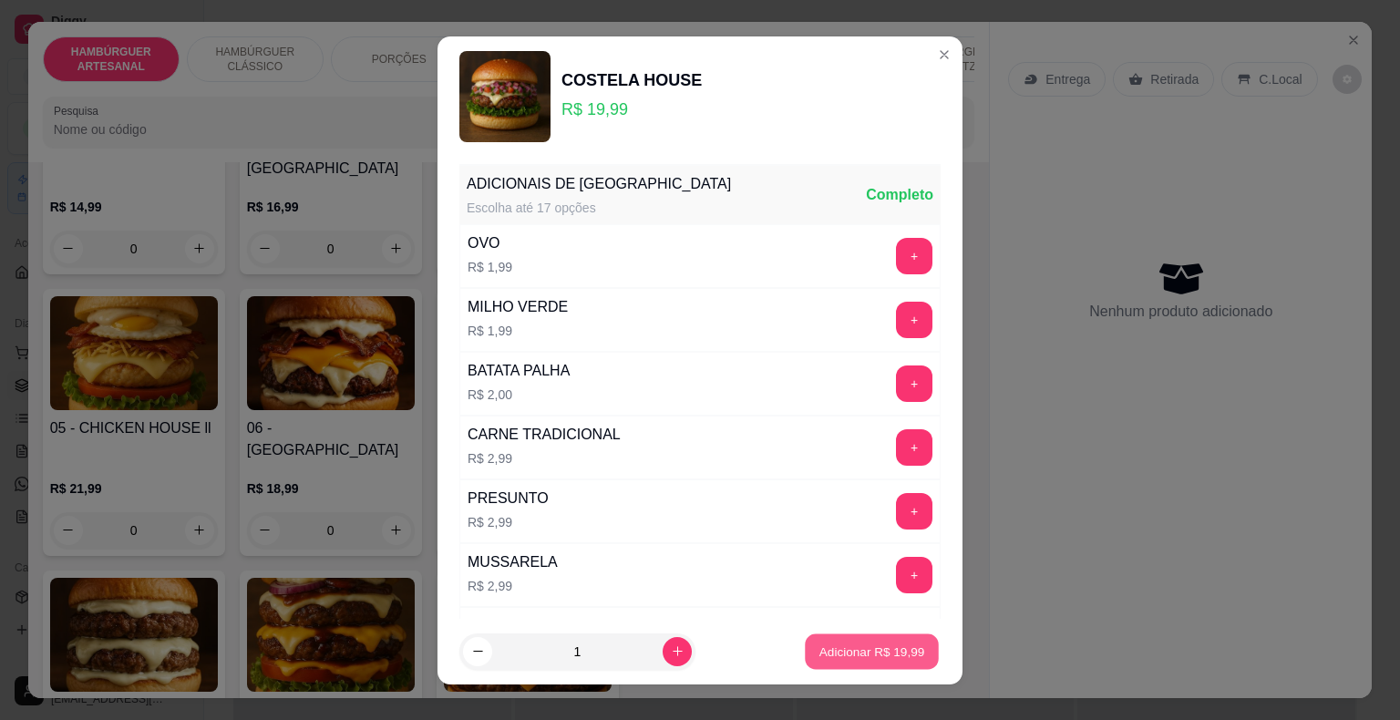
click at [820, 647] on p "Adicionar R$ 19,99" at bounding box center [872, 651] width 106 height 17
type input "1"
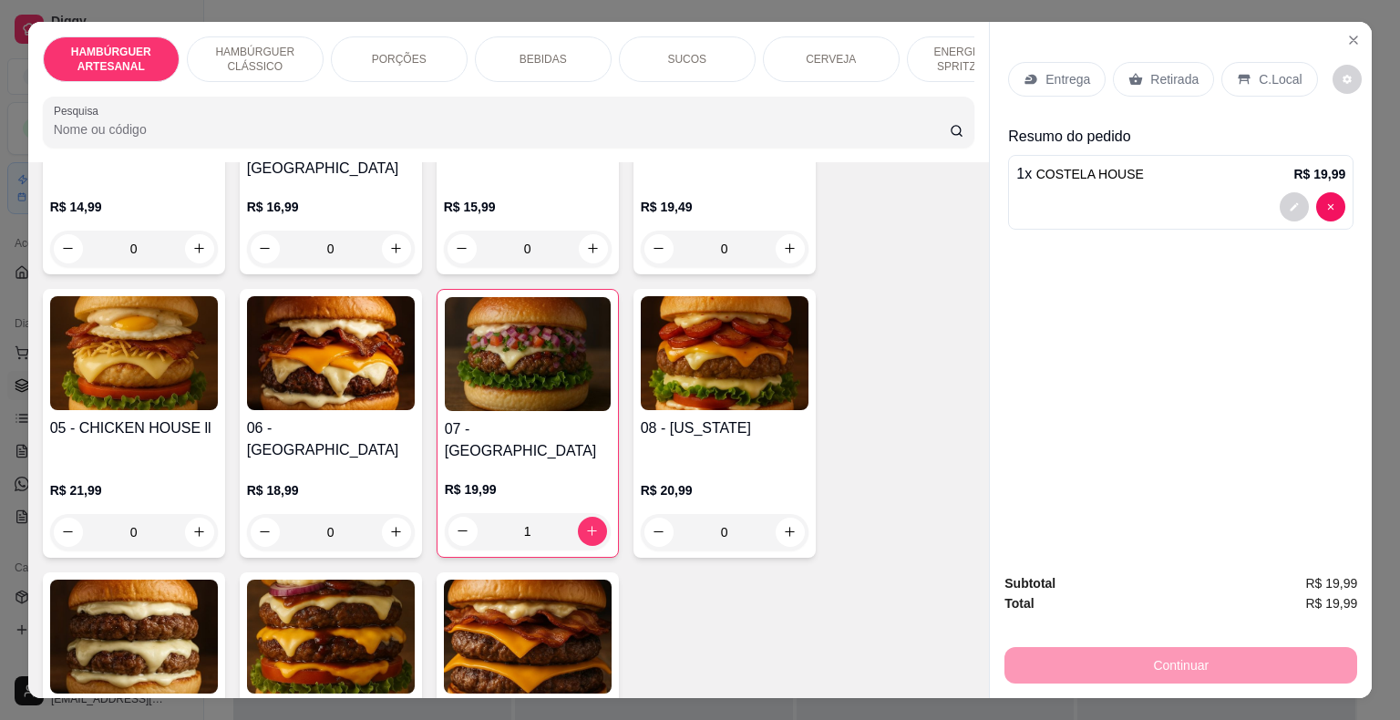
click at [1054, 62] on div "Entrega" at bounding box center [1057, 79] width 98 height 35
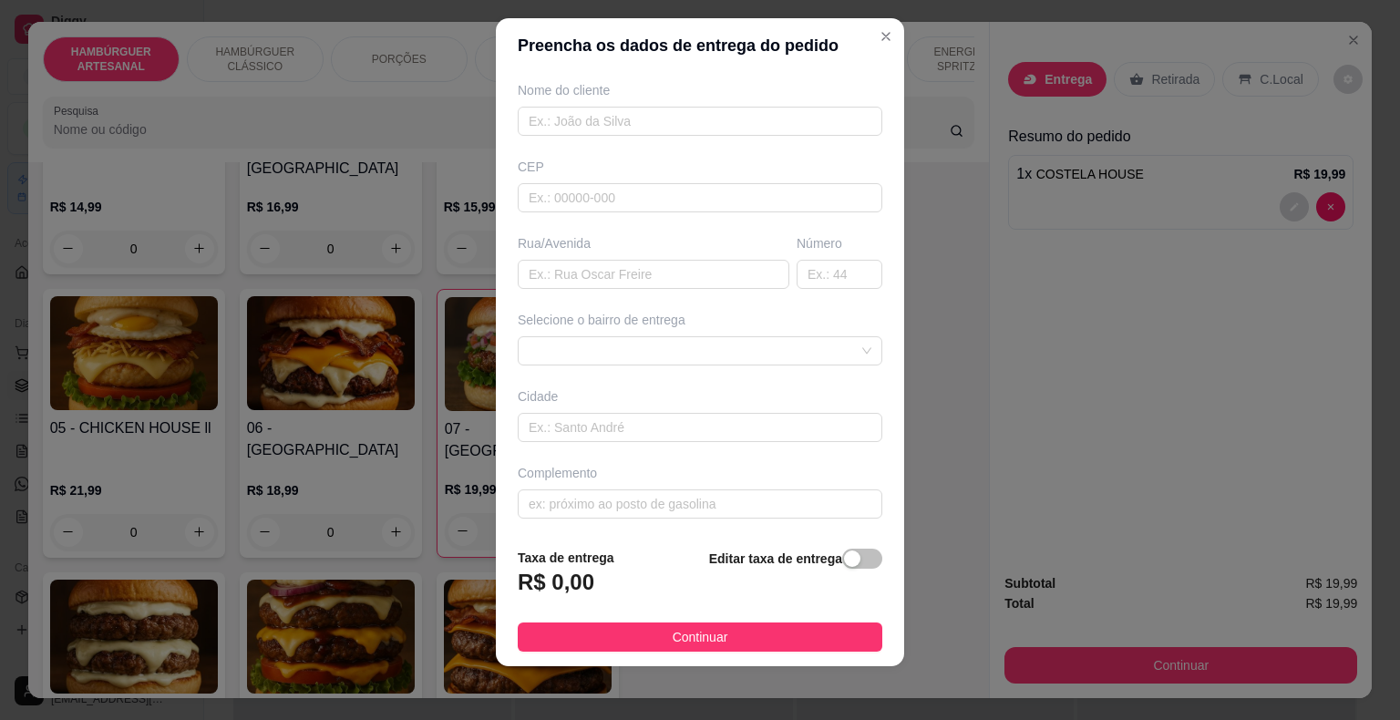
scroll to position [22, 0]
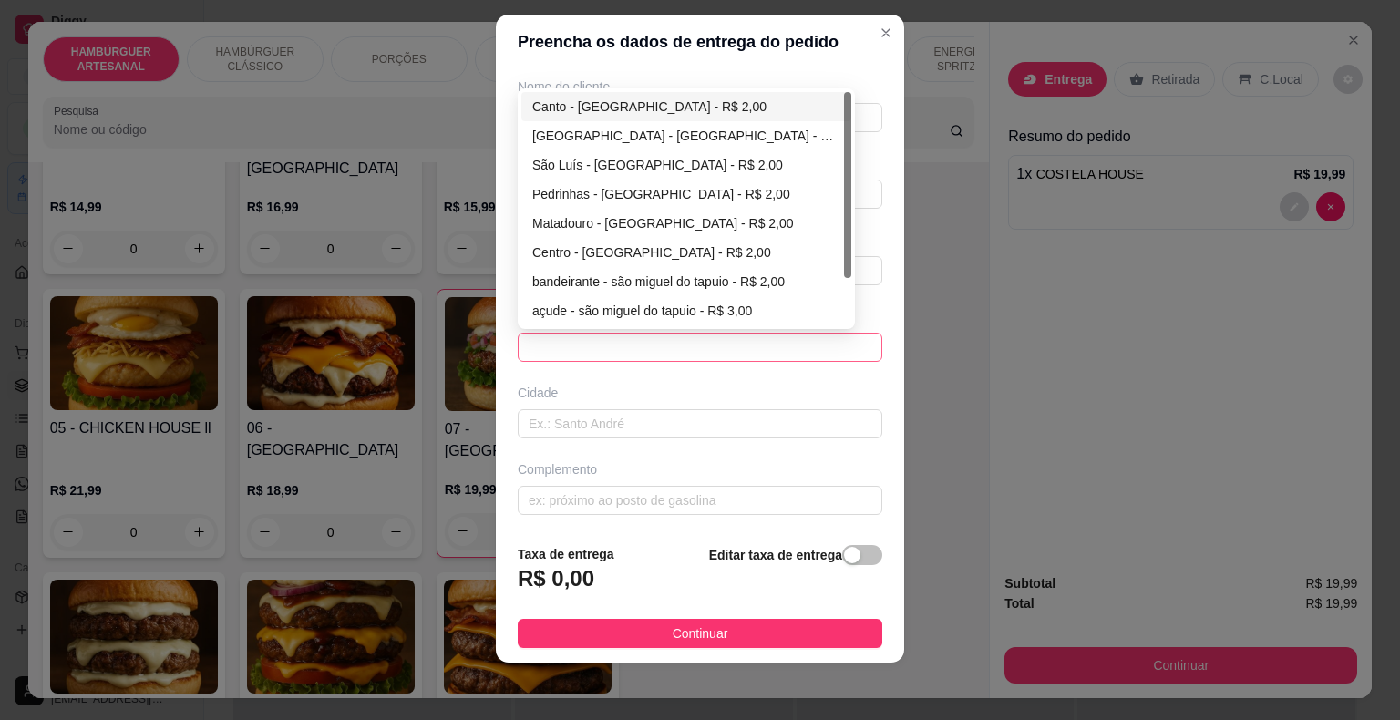
click at [762, 341] on span at bounding box center [700, 347] width 343 height 27
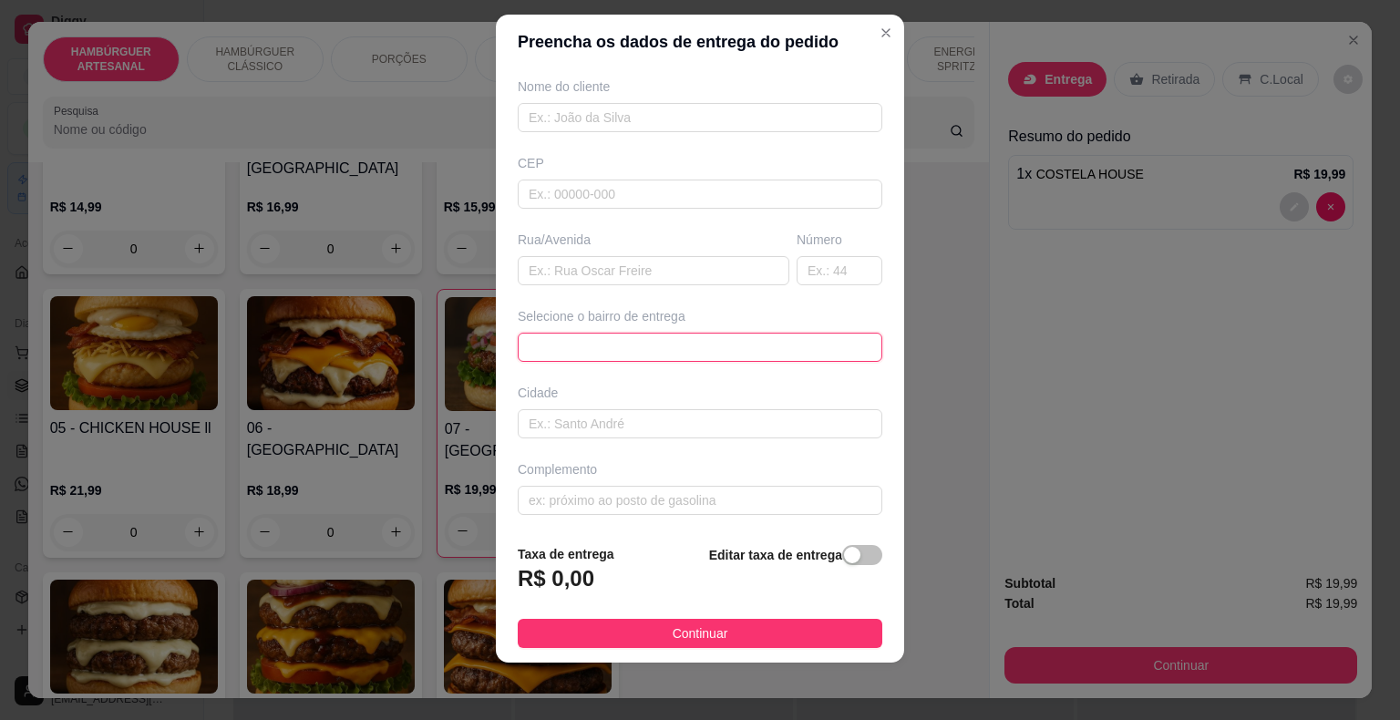
click at [738, 342] on span at bounding box center [700, 347] width 343 height 27
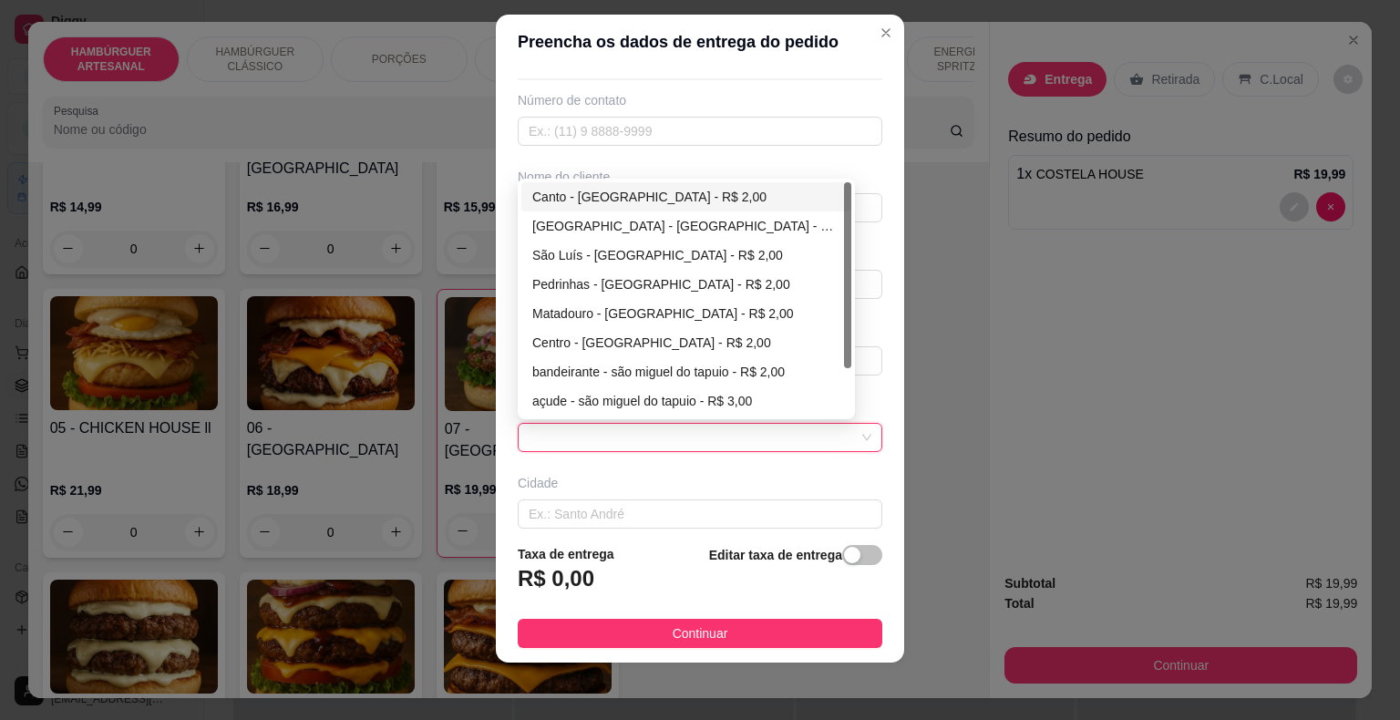
scroll to position [59, 0]
click at [664, 188] on div "Canto - [GEOGRAPHIC_DATA] - R$ 2,00" at bounding box center [686, 198] width 308 height 20
type input "São Miguel do Tapuio"
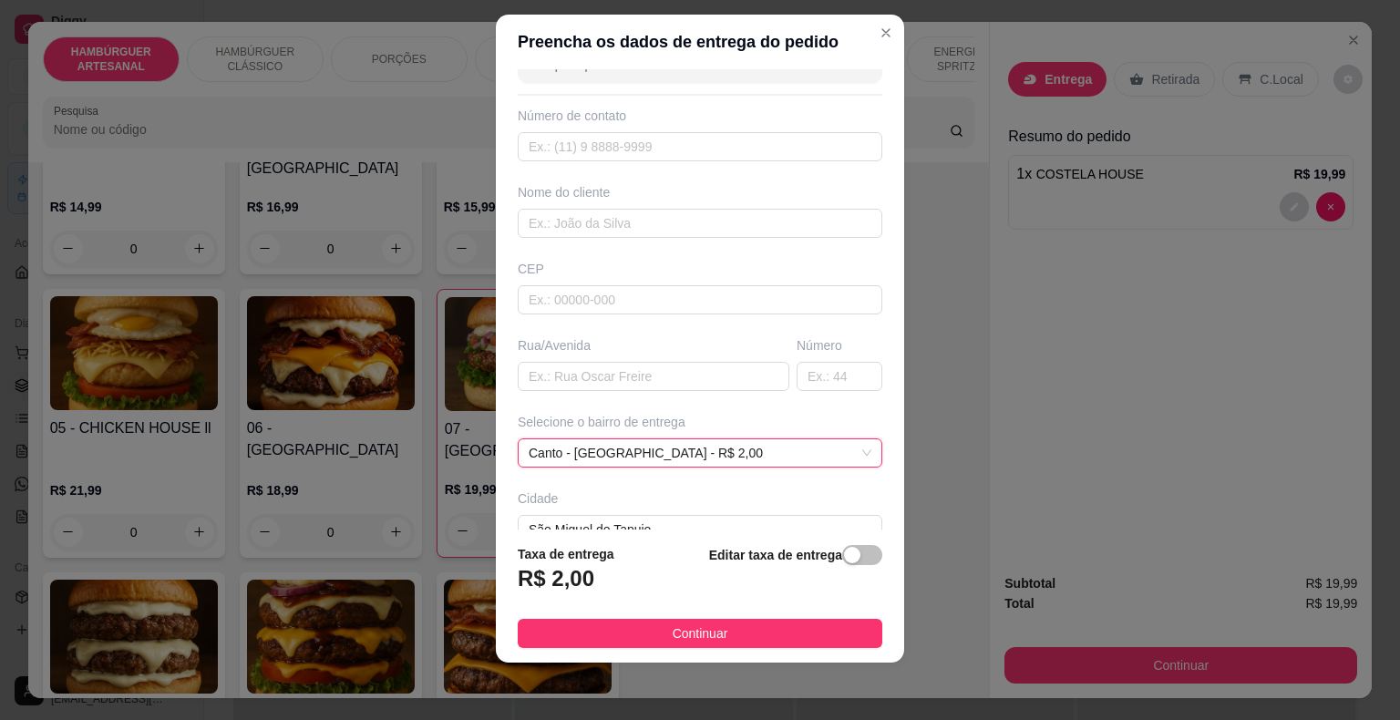
scroll to position [0, 0]
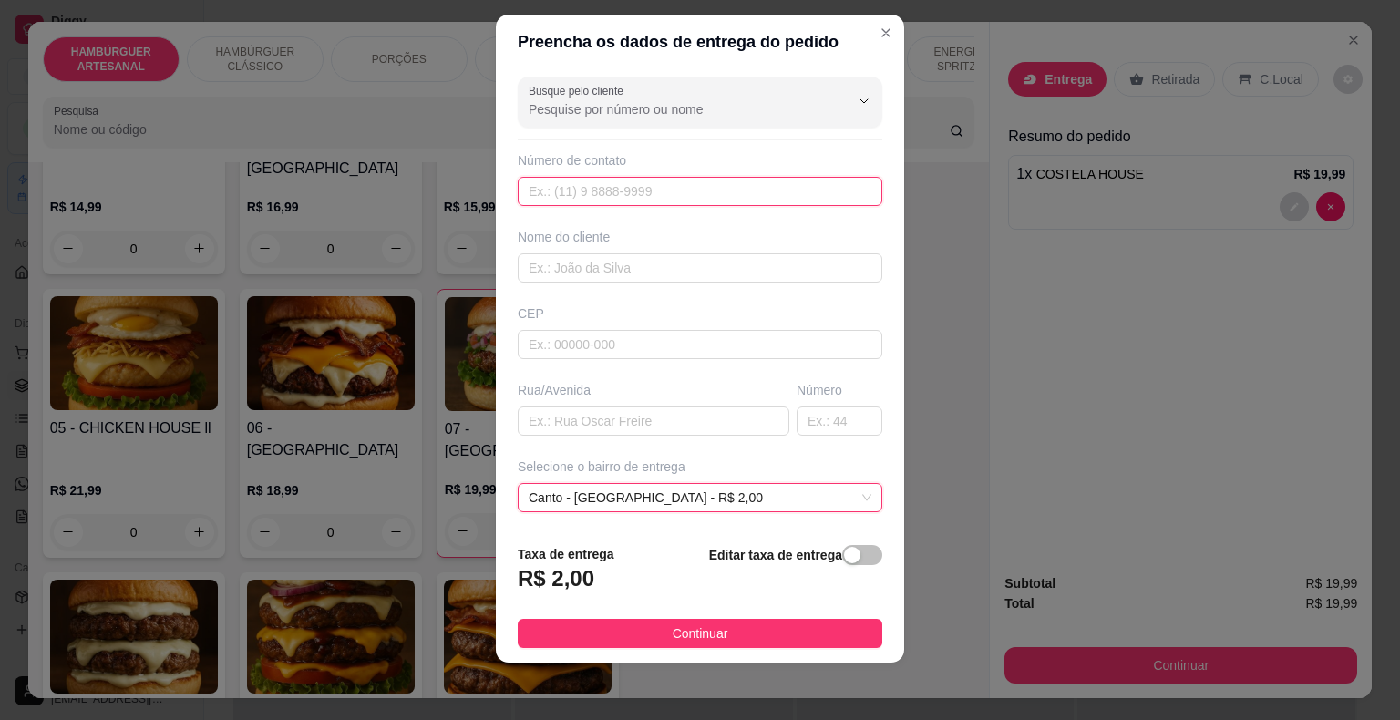
click at [613, 194] on input "text" at bounding box center [700, 191] width 365 height 29
click at [688, 250] on div "Nome do cliente" at bounding box center [700, 255] width 372 height 55
click at [676, 266] on input "text" at bounding box center [700, 267] width 365 height 29
type input "dalinne"
click at [718, 187] on input "text" at bounding box center [700, 191] width 365 height 29
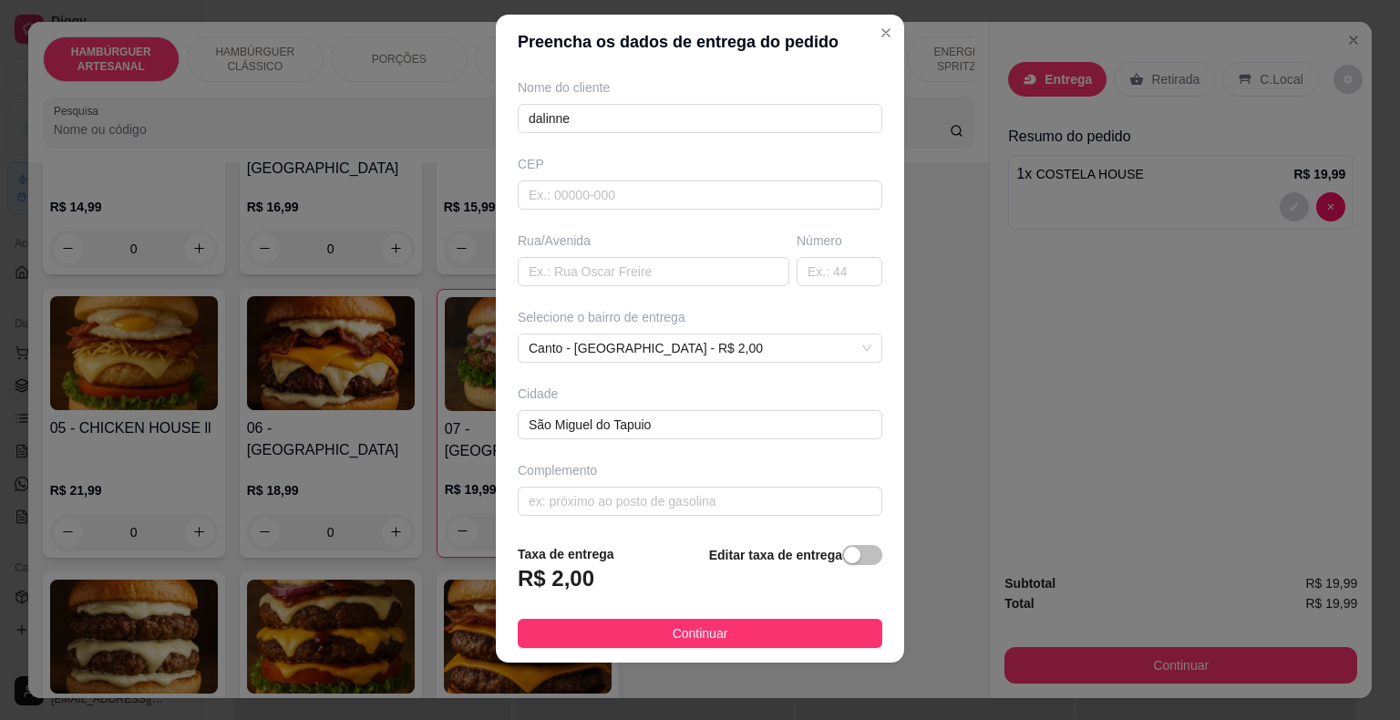
scroll to position [150, 0]
type input "[PHONE_NUMBER]"
click at [639, 474] on div "Complemento" at bounding box center [700, 469] width 365 height 18
click at [644, 508] on input "text" at bounding box center [700, 500] width 365 height 29
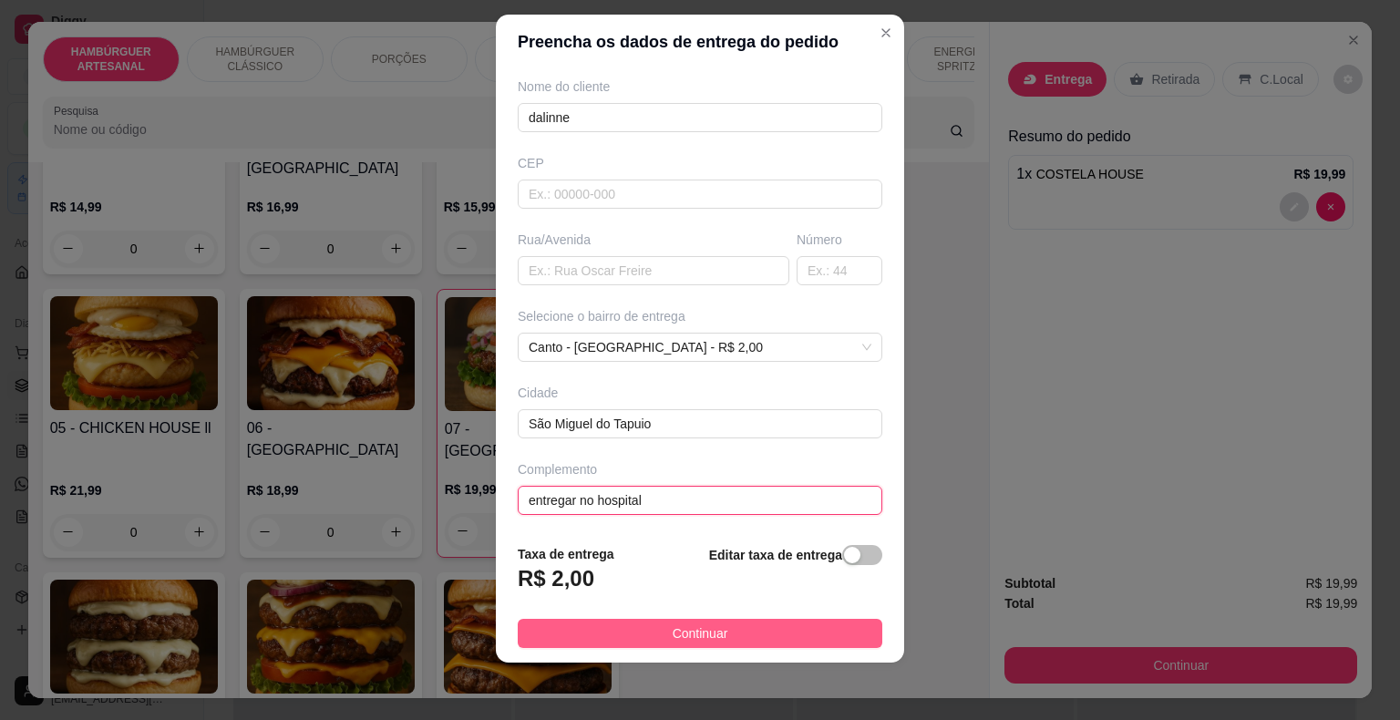
type input "entregar no hospital"
click at [572, 640] on button "Continuar" at bounding box center [700, 633] width 365 height 29
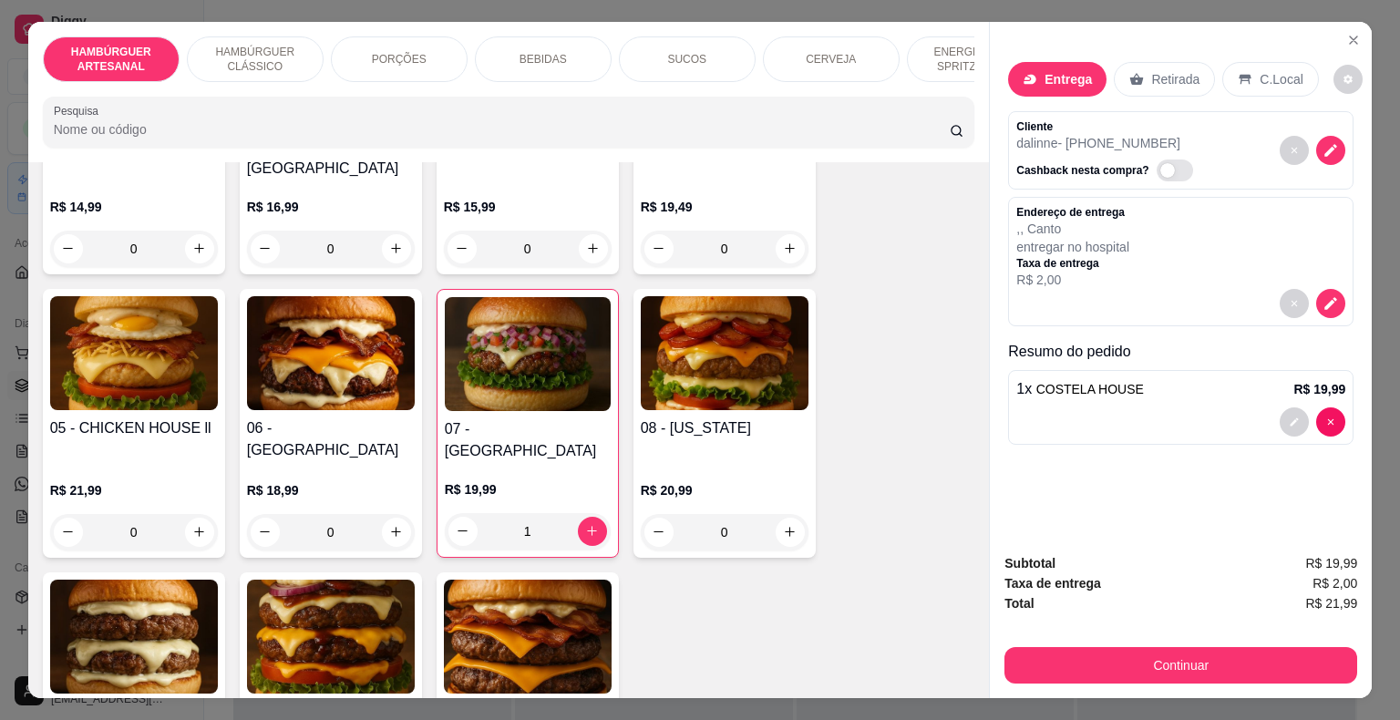
click at [503, 47] on div "BEBIDAS" at bounding box center [543, 59] width 137 height 46
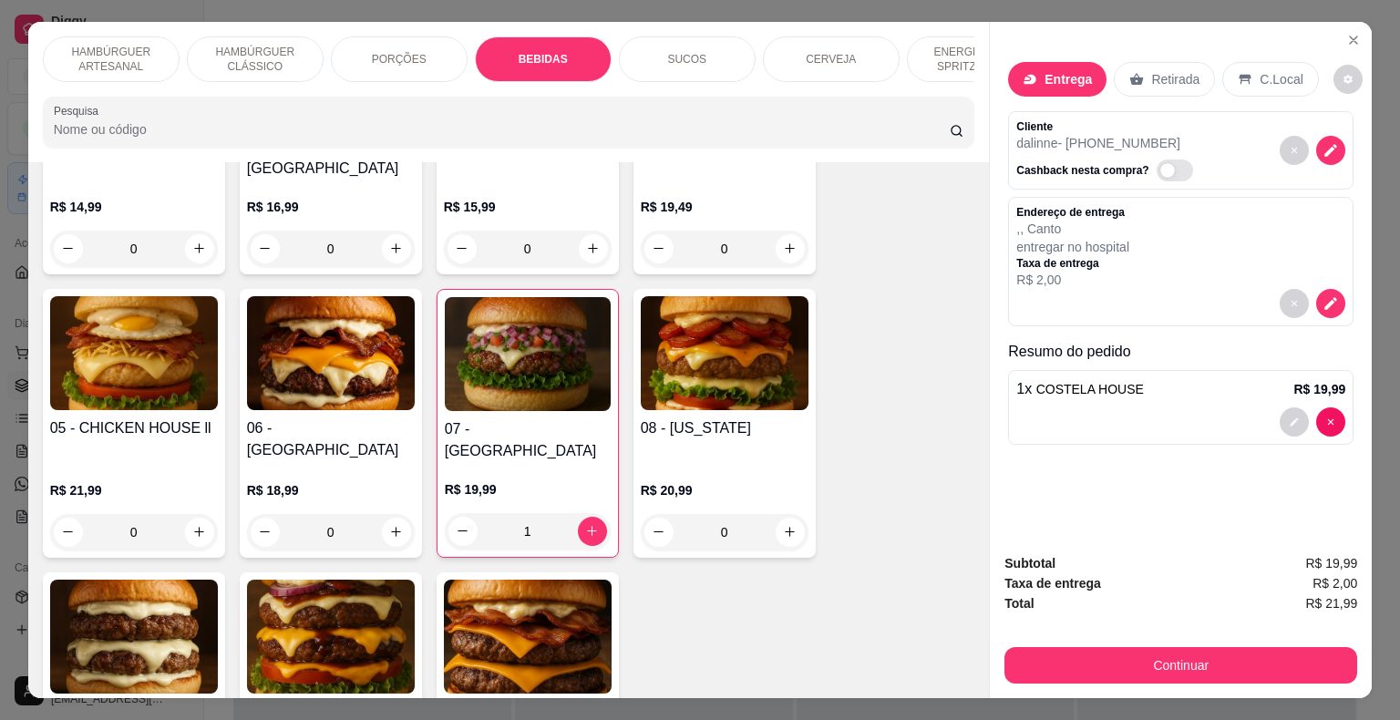
scroll to position [44, 0]
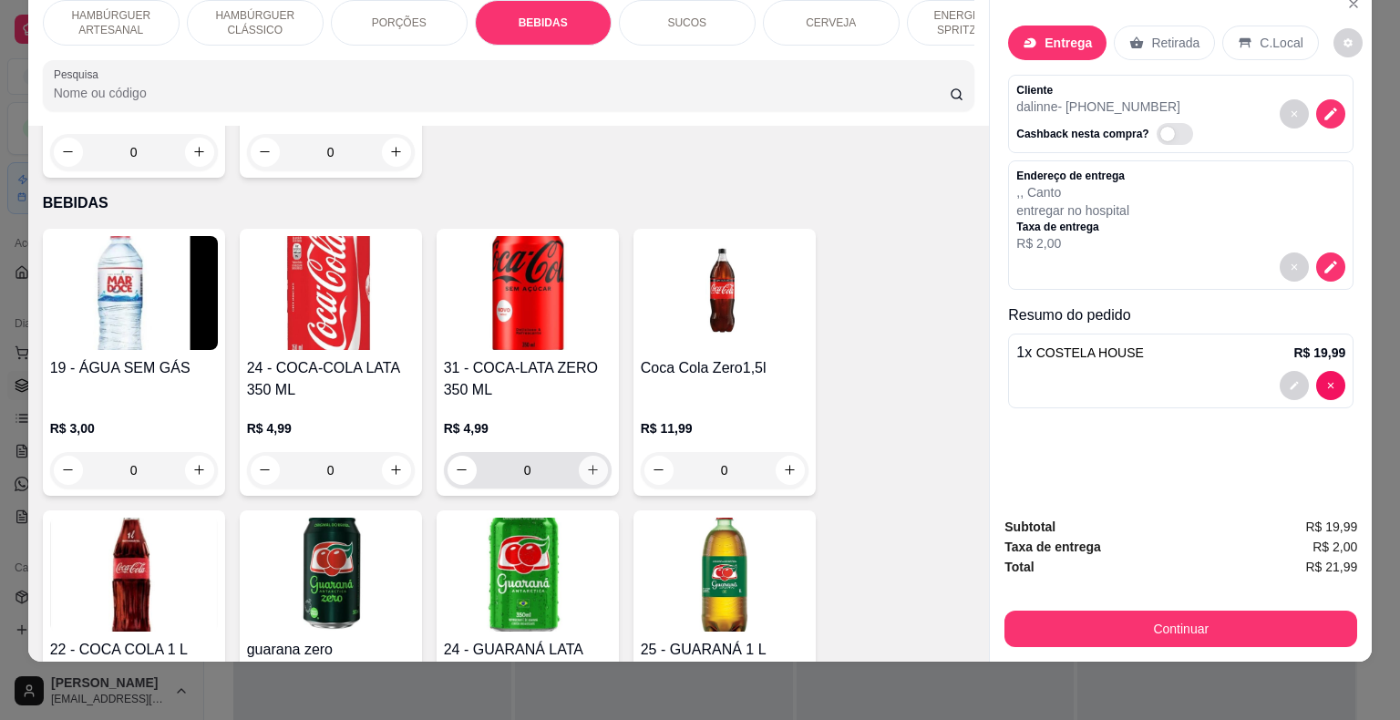
click at [586, 463] on icon "increase-product-quantity" at bounding box center [593, 470] width 14 height 14
type input "1"
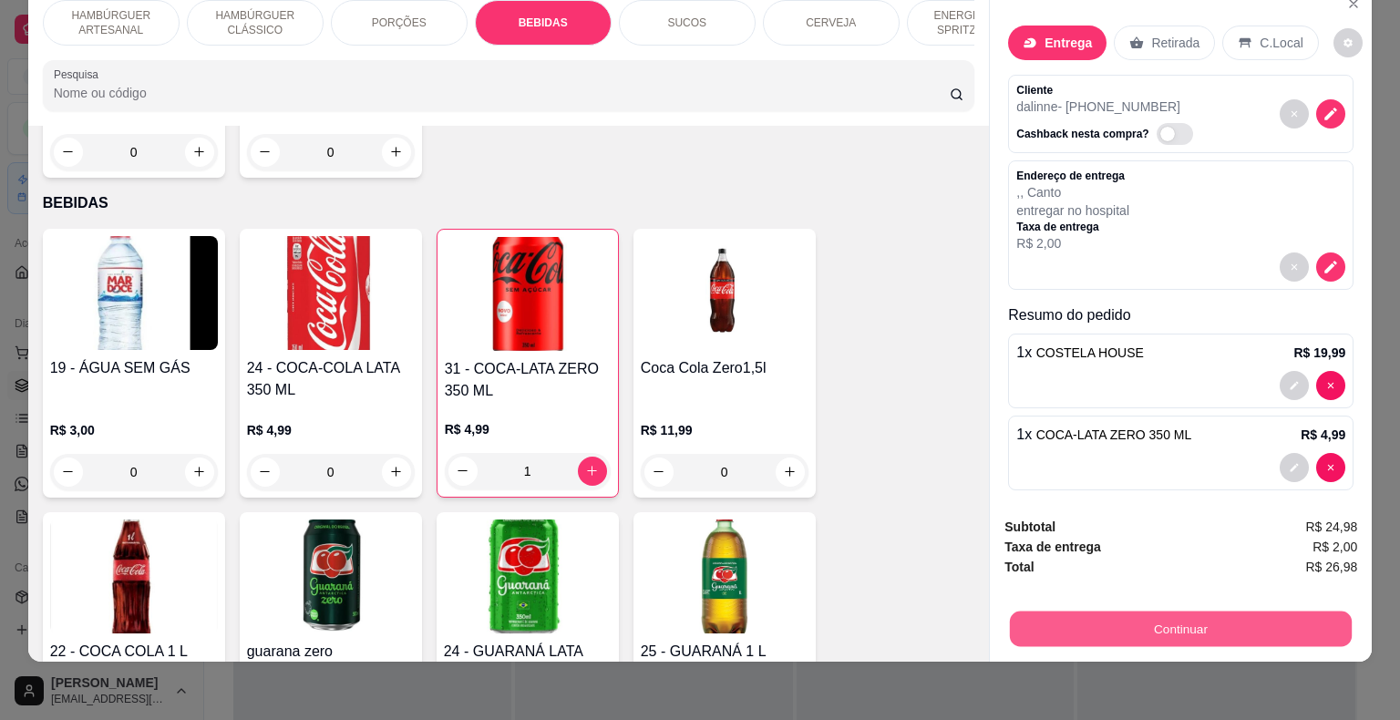
click at [1080, 612] on button "Continuar" at bounding box center [1181, 630] width 342 height 36
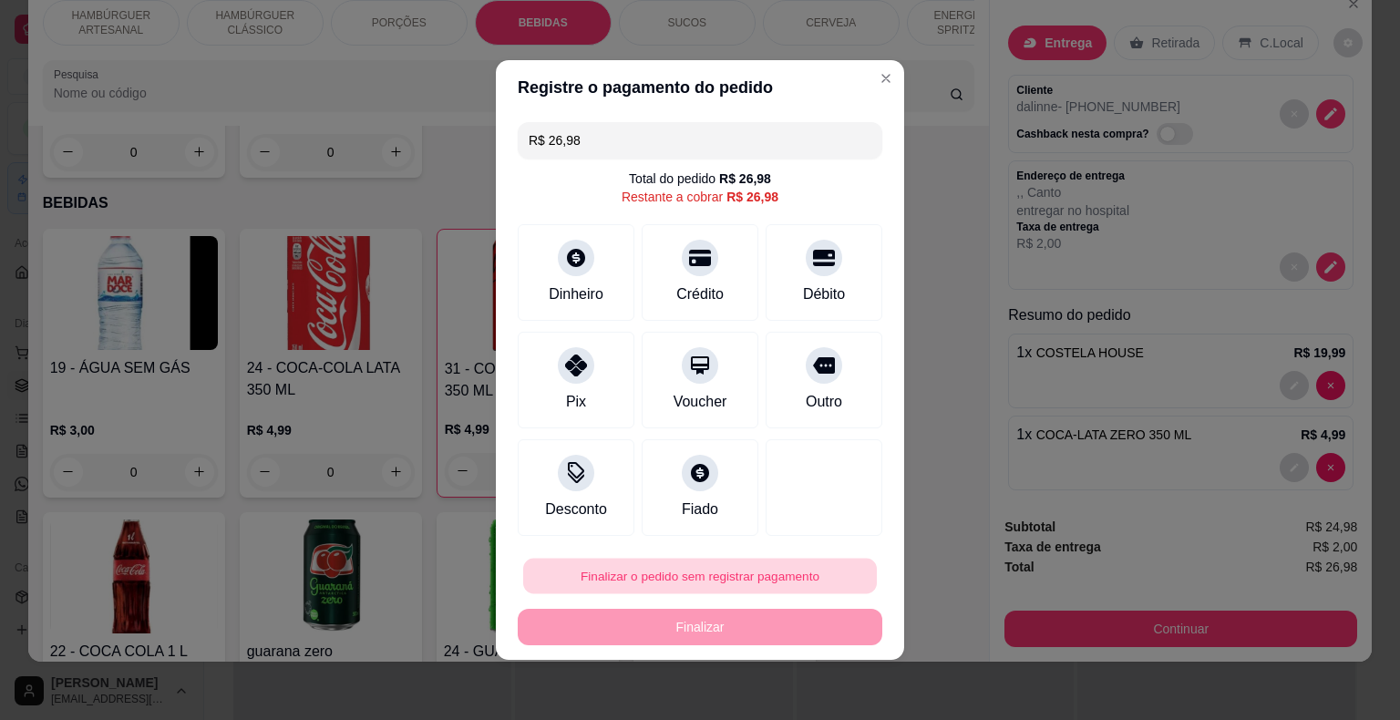
click at [657, 585] on button "Finalizar o pedido sem registrar pagamento" at bounding box center [700, 577] width 354 height 36
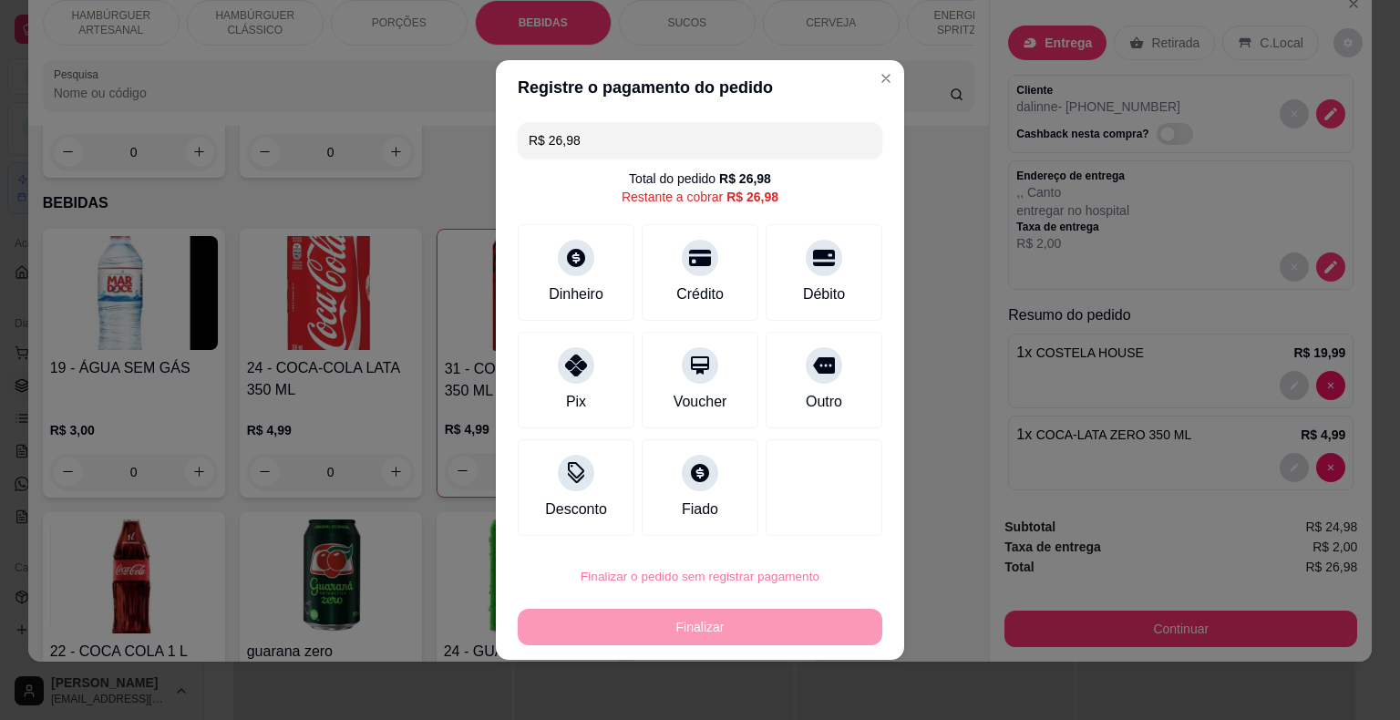
click at [781, 524] on button "Confirmar" at bounding box center [810, 523] width 65 height 27
type input "0"
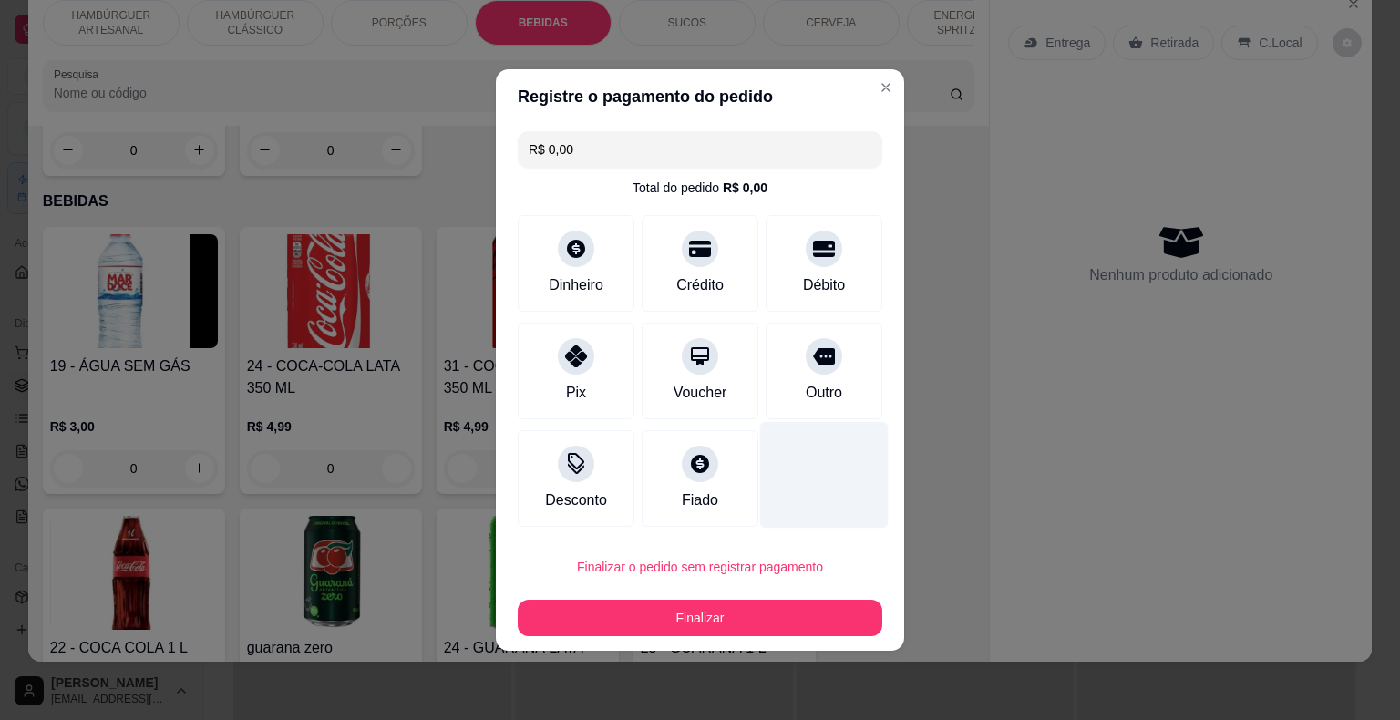
type input "R$ 0,00"
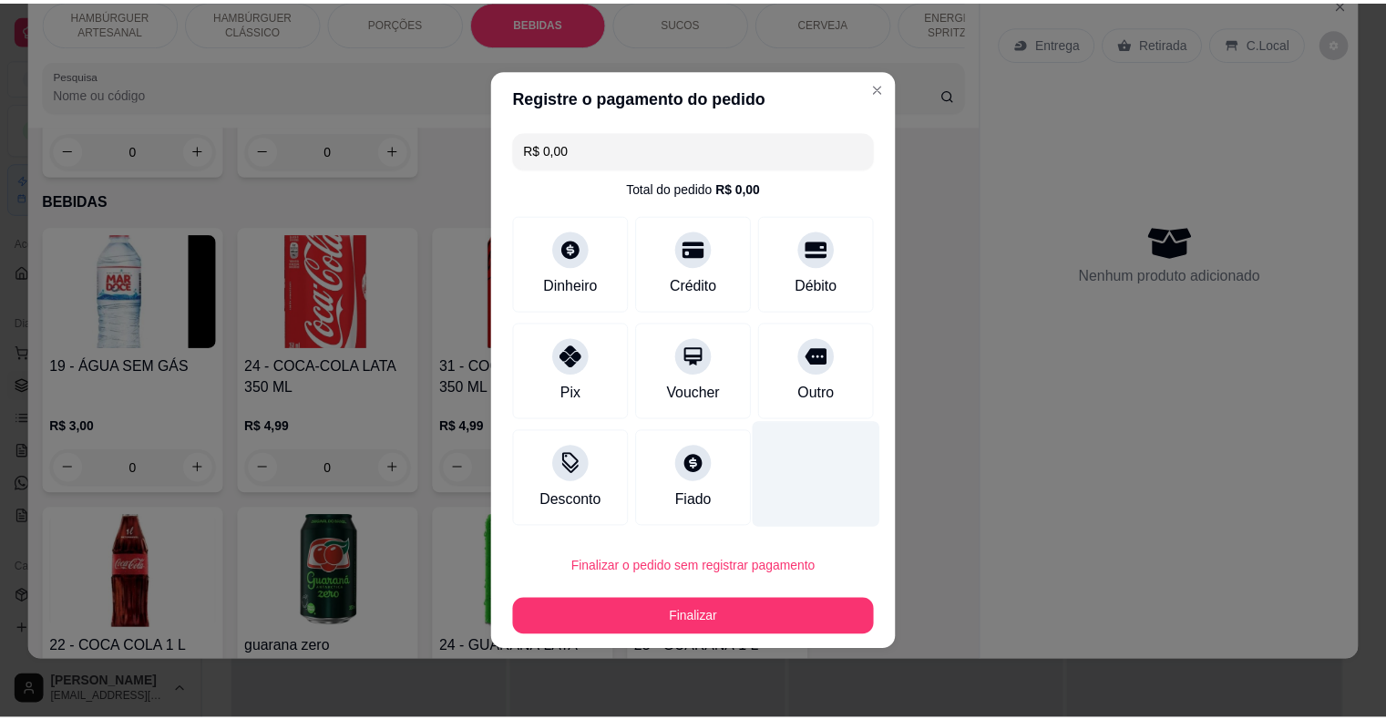
scroll to position [2052, 0]
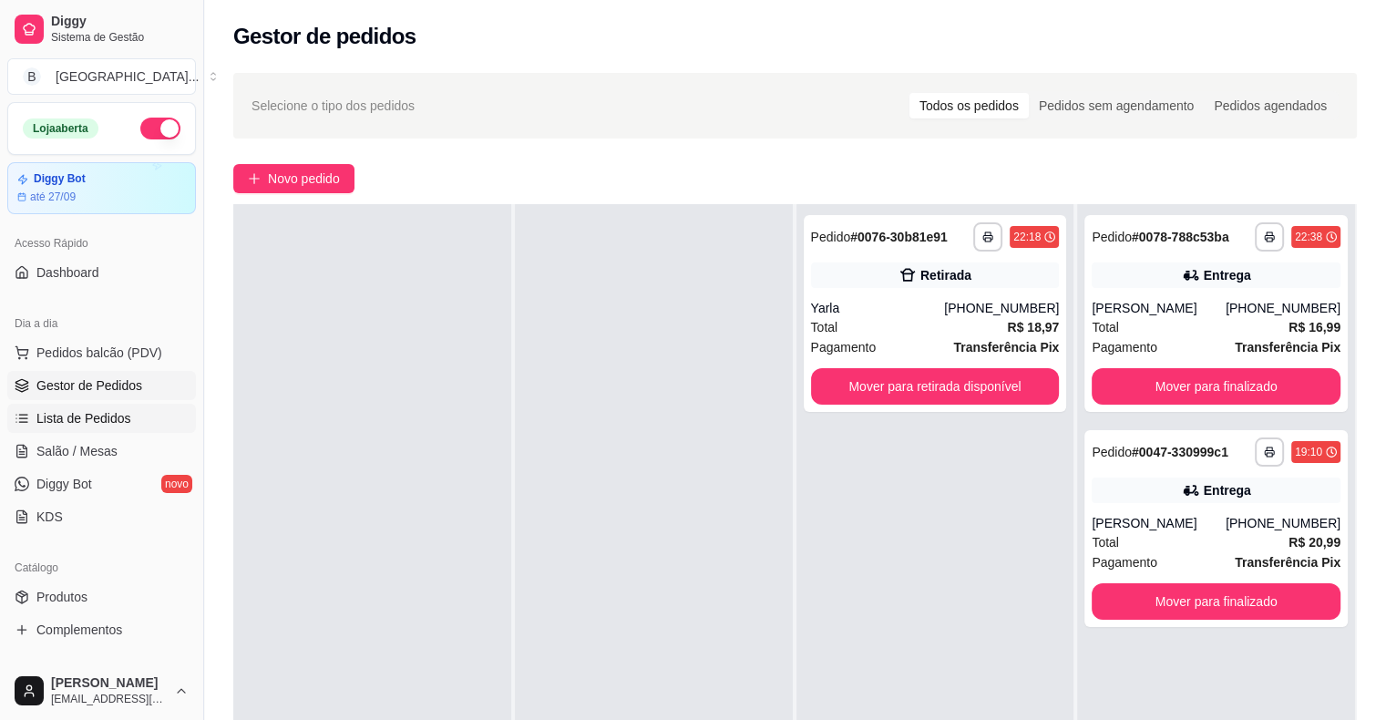
click at [103, 425] on span "Lista de Pedidos" at bounding box center [83, 418] width 95 height 18
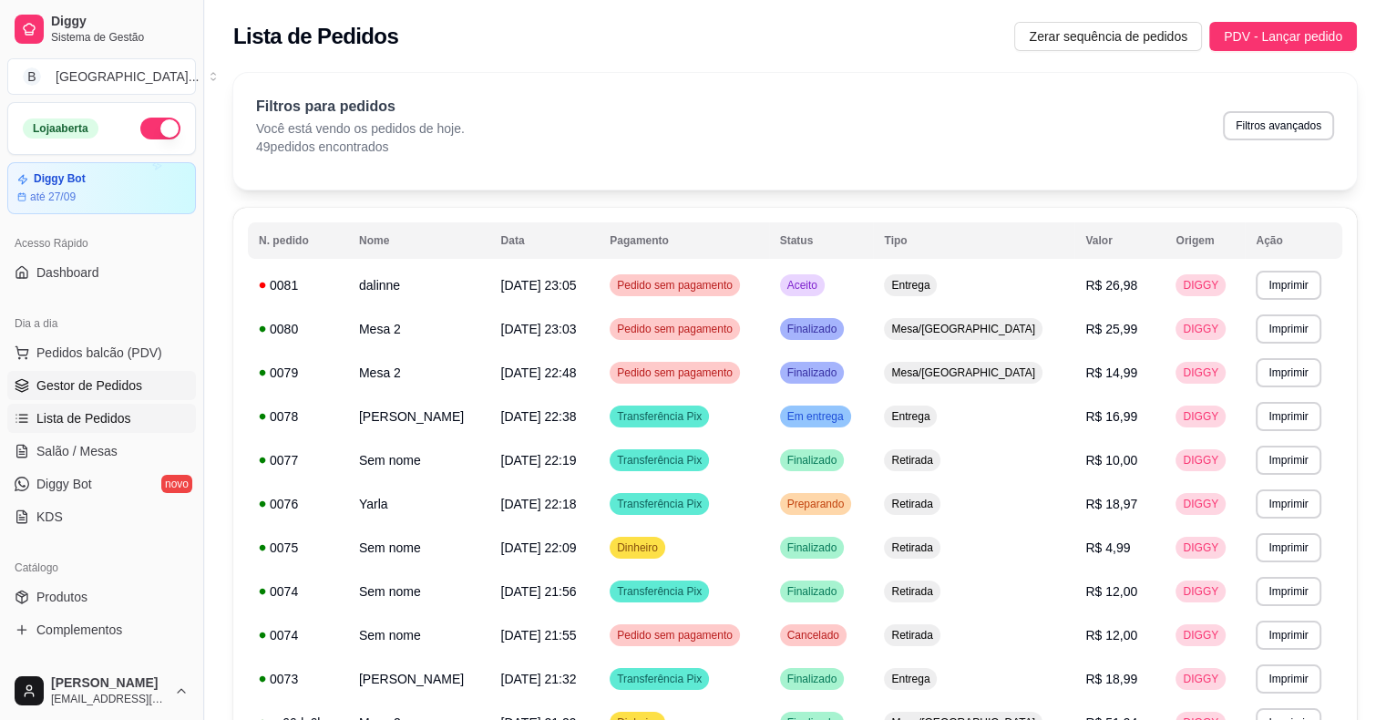
click at [107, 386] on span "Gestor de Pedidos" at bounding box center [89, 385] width 106 height 18
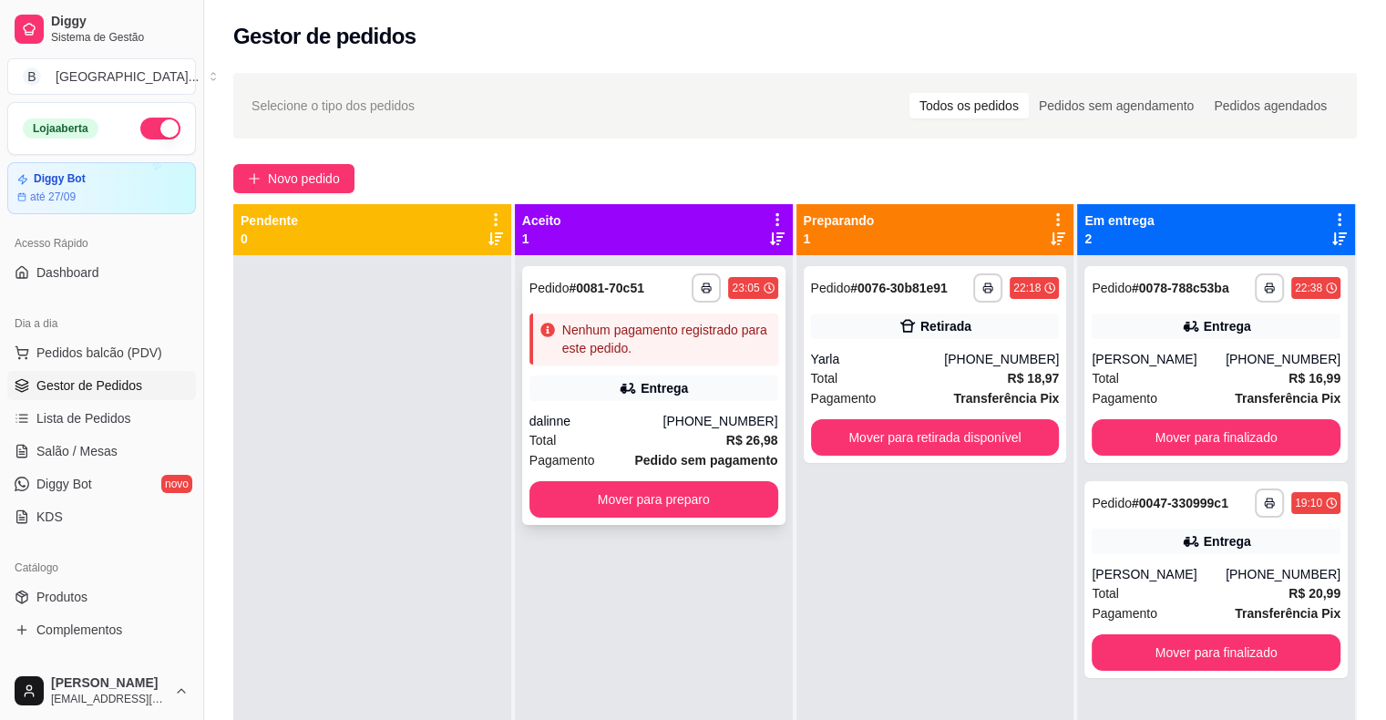
click at [607, 451] on div "Pagamento Pedido sem pagamento" at bounding box center [654, 460] width 249 height 20
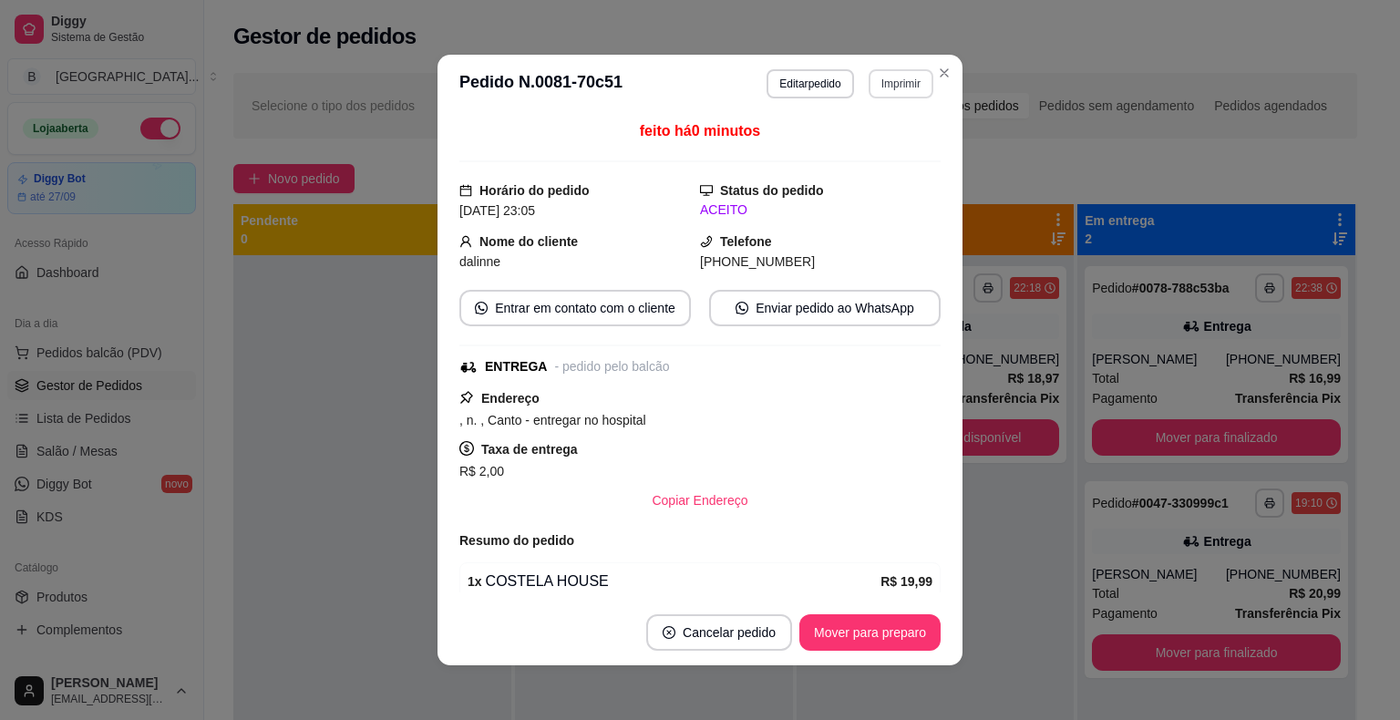
click at [871, 77] on button "Imprimir" at bounding box center [901, 83] width 65 height 29
click at [863, 140] on button "IMPRESSORA" at bounding box center [862, 147] width 132 height 29
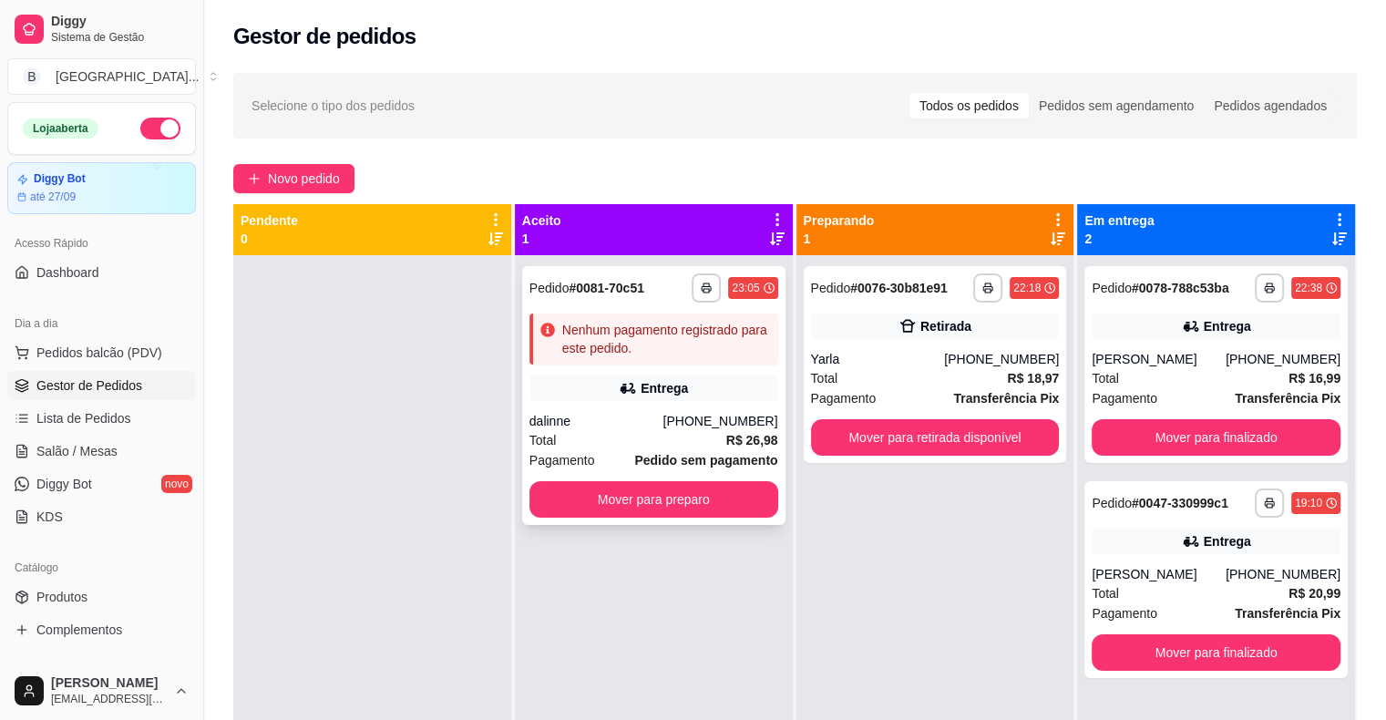
click at [663, 477] on div "**********" at bounding box center [653, 395] width 263 height 259
click at [689, 493] on button "Mover para preparo" at bounding box center [654, 500] width 242 height 36
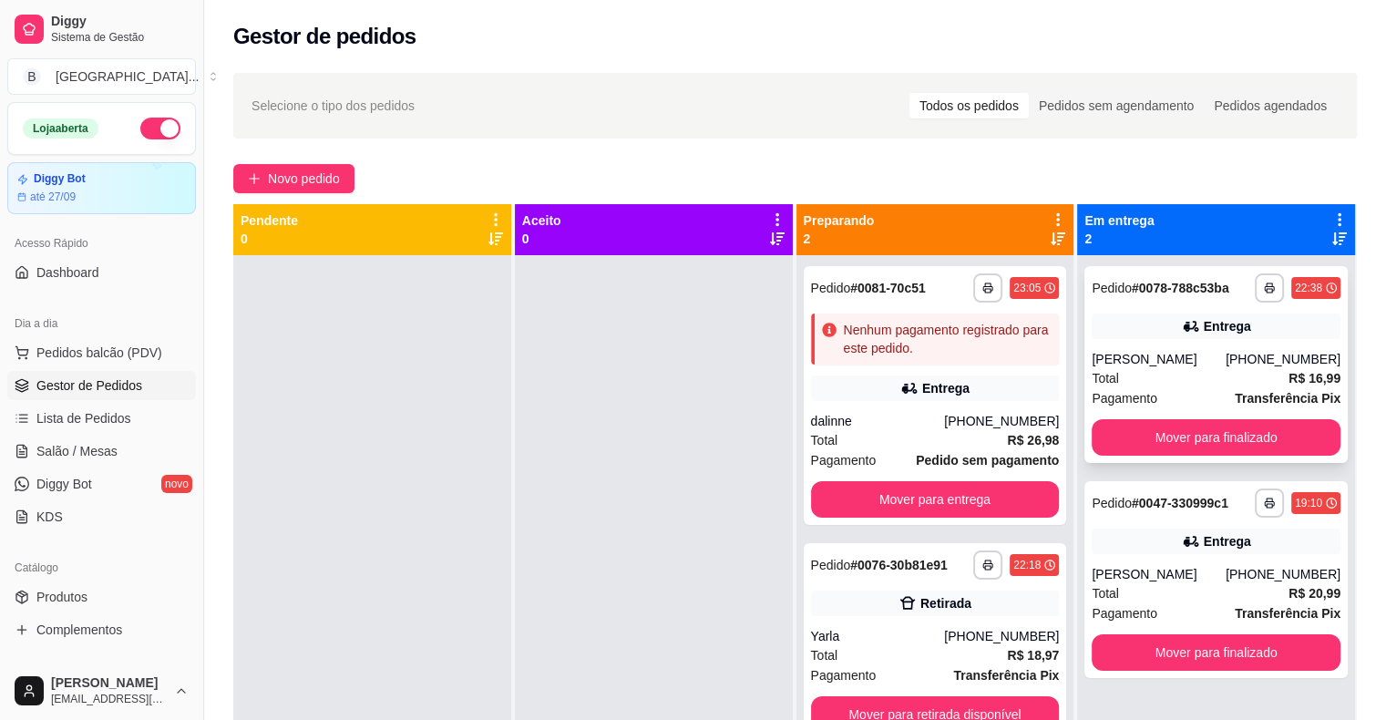
click at [1191, 456] on div "**********" at bounding box center [1216, 364] width 263 height 197
click at [1262, 436] on button "Mover para finalizado" at bounding box center [1216, 437] width 249 height 36
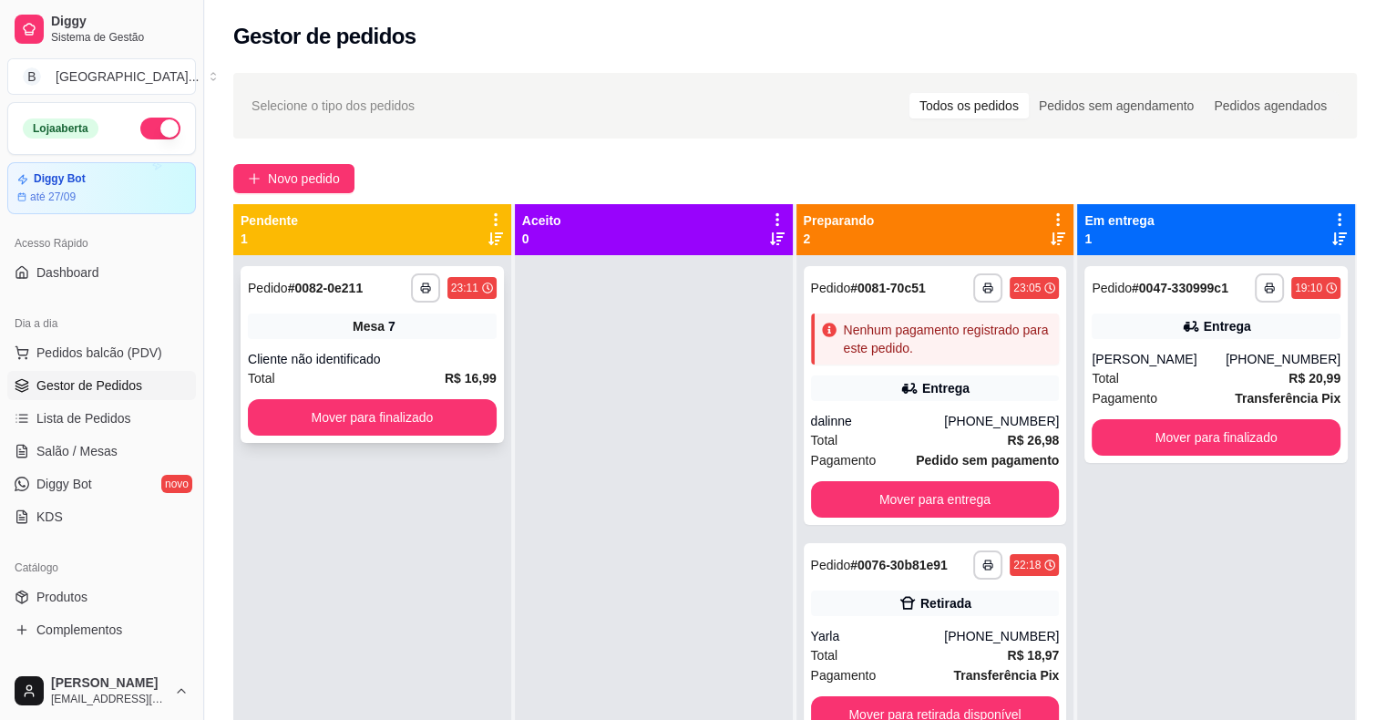
click at [469, 374] on strong "R$ 16,99" at bounding box center [471, 378] width 52 height 15
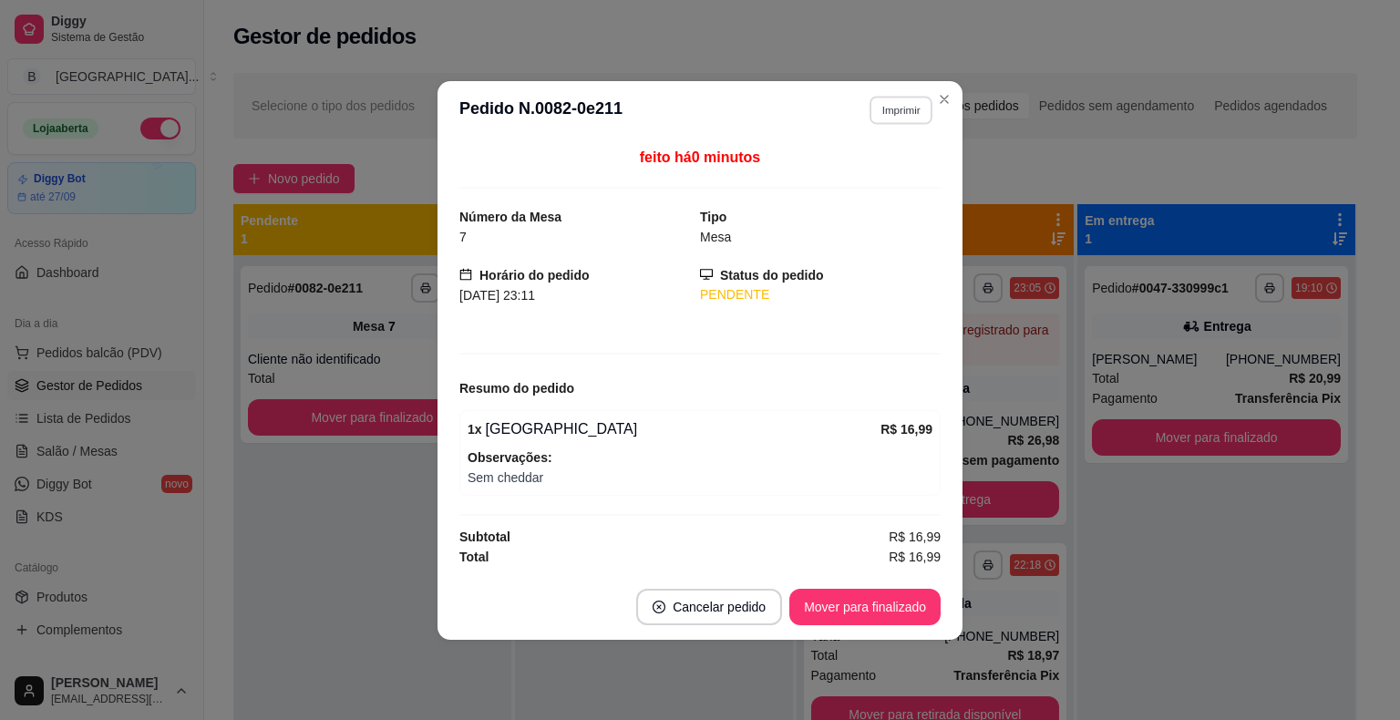
click at [881, 108] on button "Imprimir" at bounding box center [900, 110] width 63 height 28
click at [908, 183] on button "IMPRESSORA" at bounding box center [869, 174] width 132 height 29
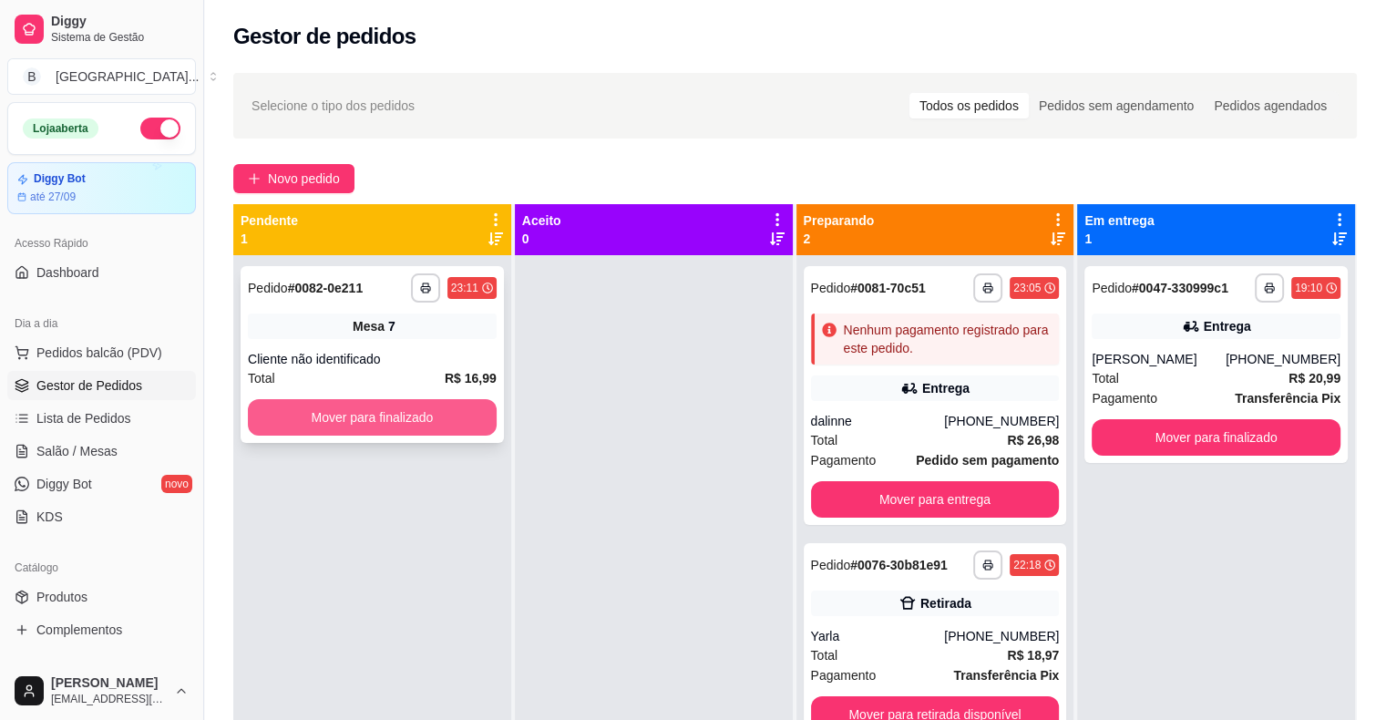
click at [379, 419] on button "Mover para finalizado" at bounding box center [372, 417] width 249 height 36
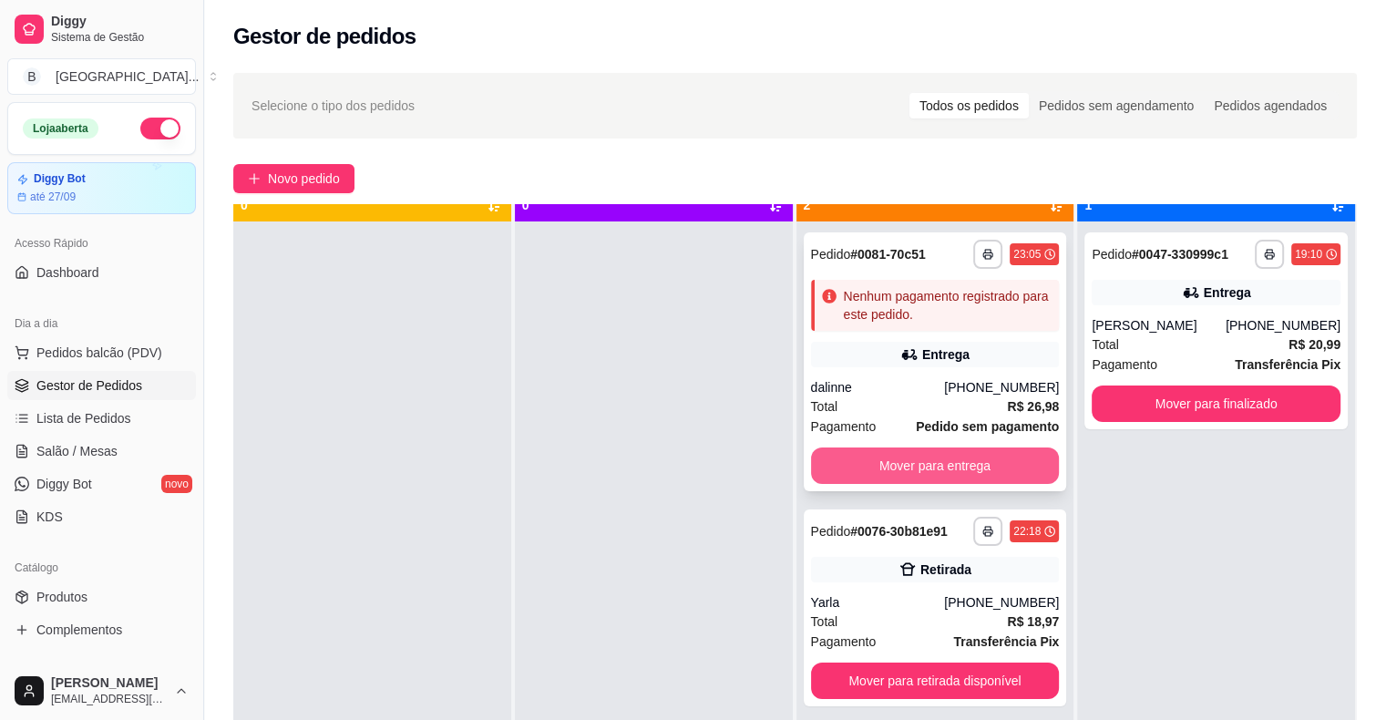
scroll to position [51, 0]
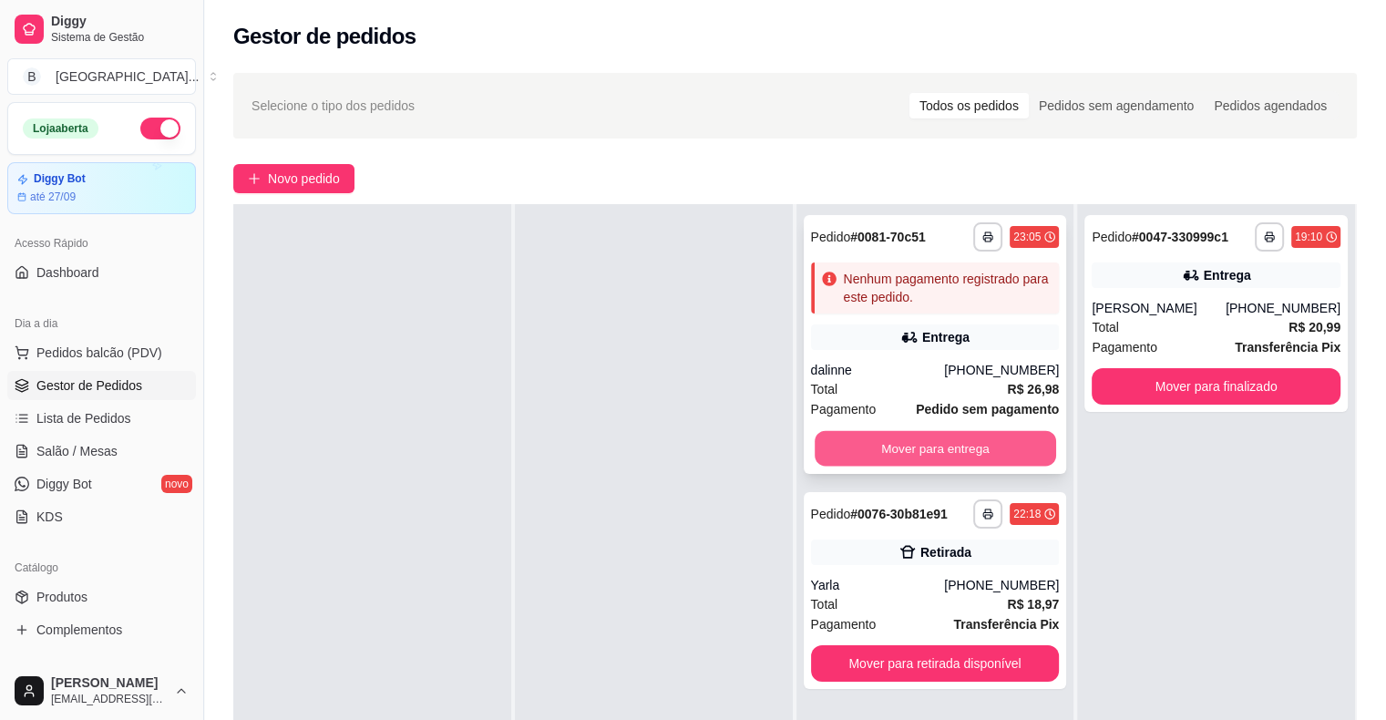
click at [873, 443] on button "Mover para entrega" at bounding box center [936, 449] width 242 height 36
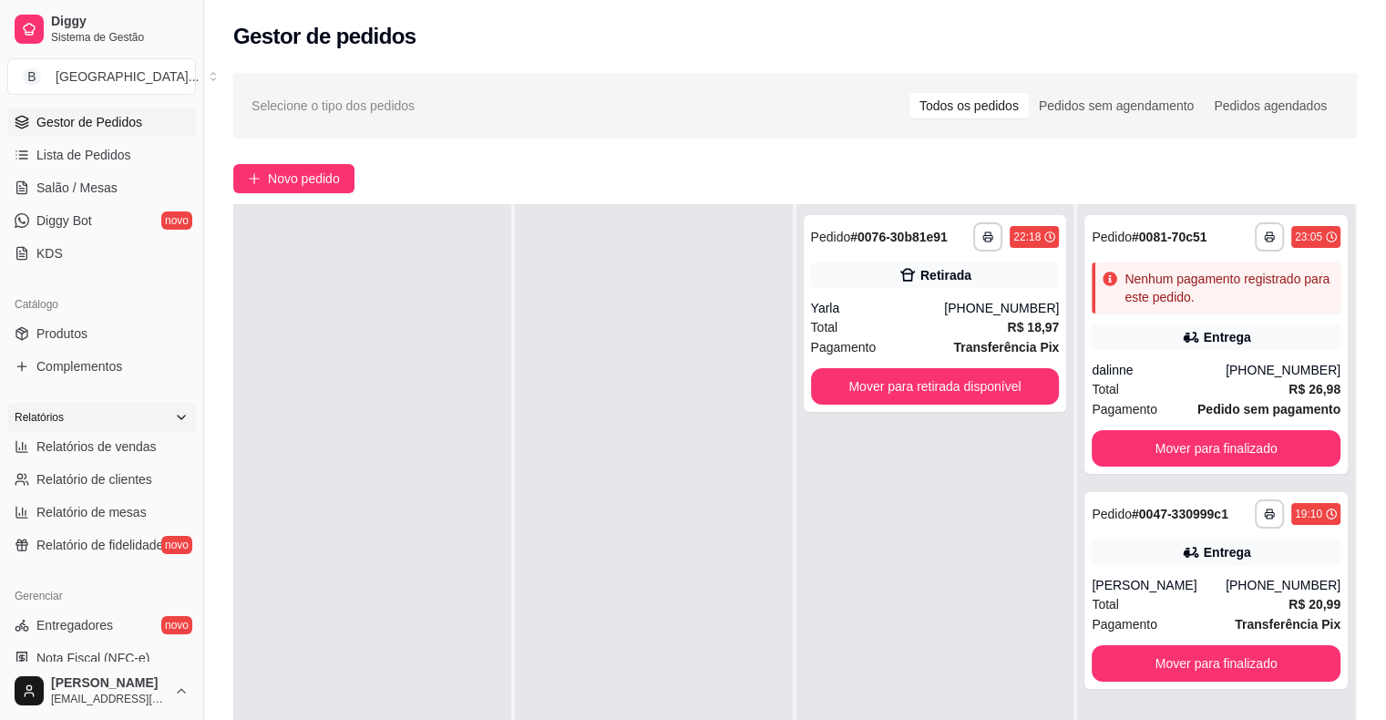
scroll to position [273, 0]
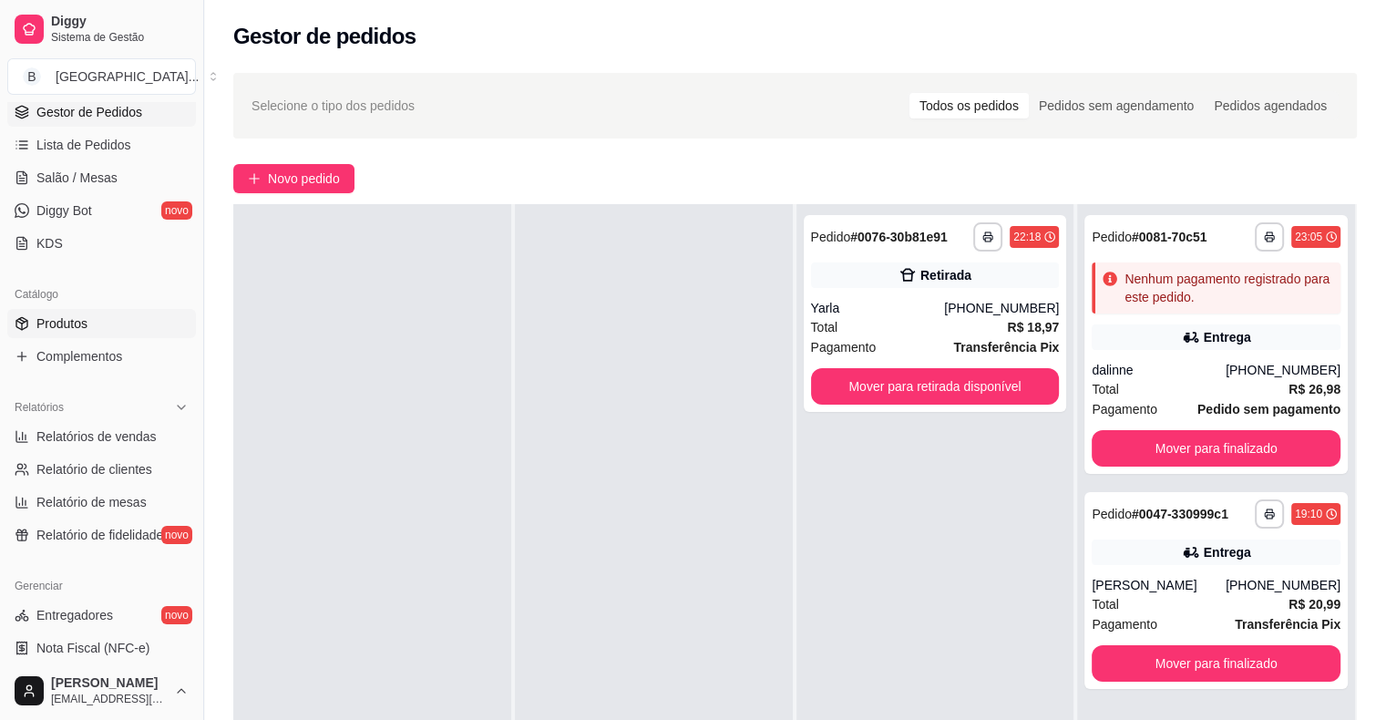
click at [121, 309] on link "Produtos" at bounding box center [101, 323] width 189 height 29
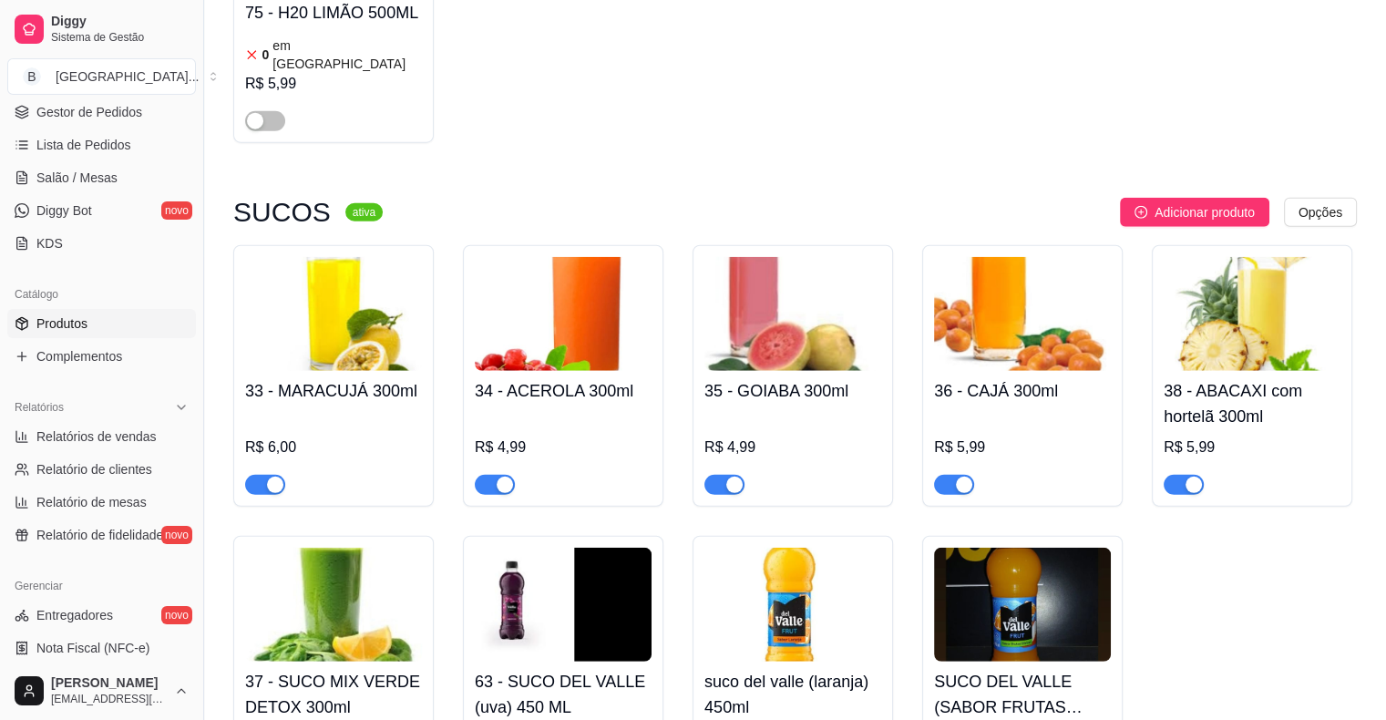
scroll to position [4922, 0]
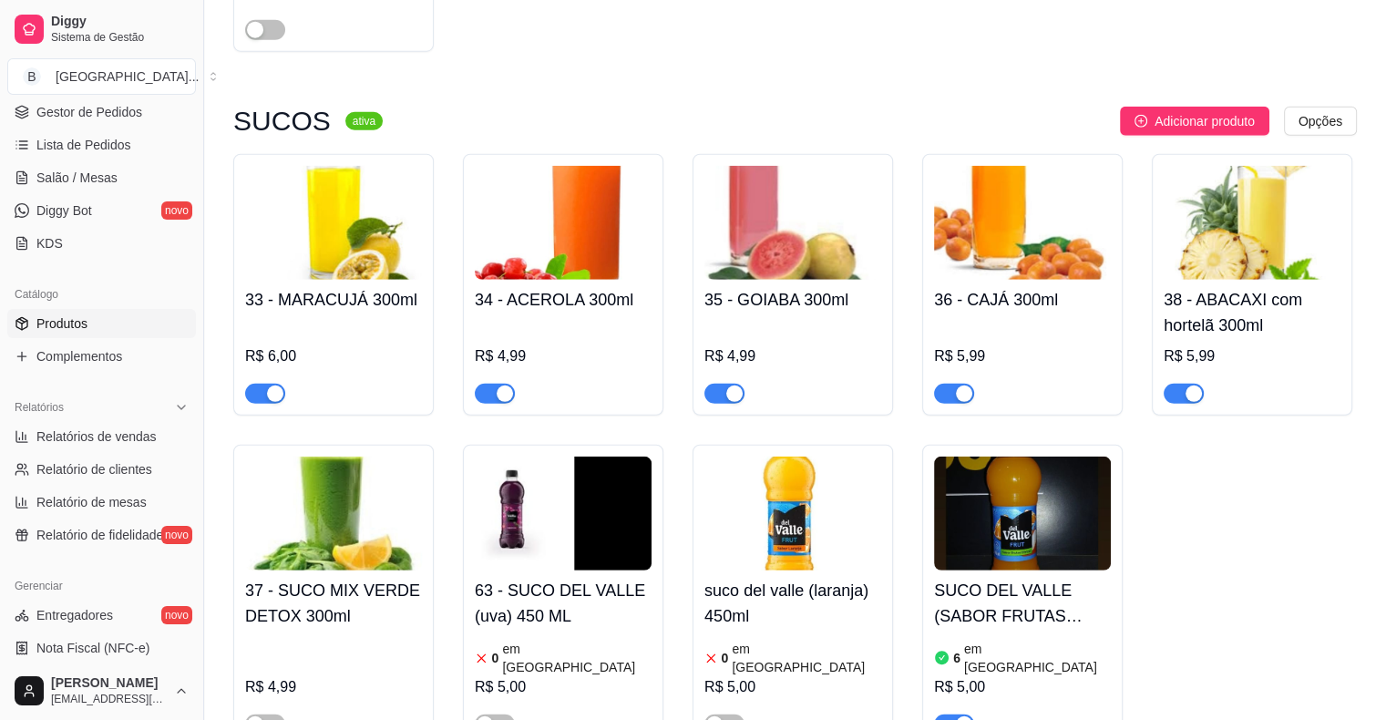
click at [788, 578] on h4 "suco del valle (laranja) 450ml" at bounding box center [793, 603] width 177 height 51
click at [970, 578] on h4 "SUCO DEL VALLE (SABOR FRUTAS CITRICAS) 450ML" at bounding box center [1022, 603] width 177 height 51
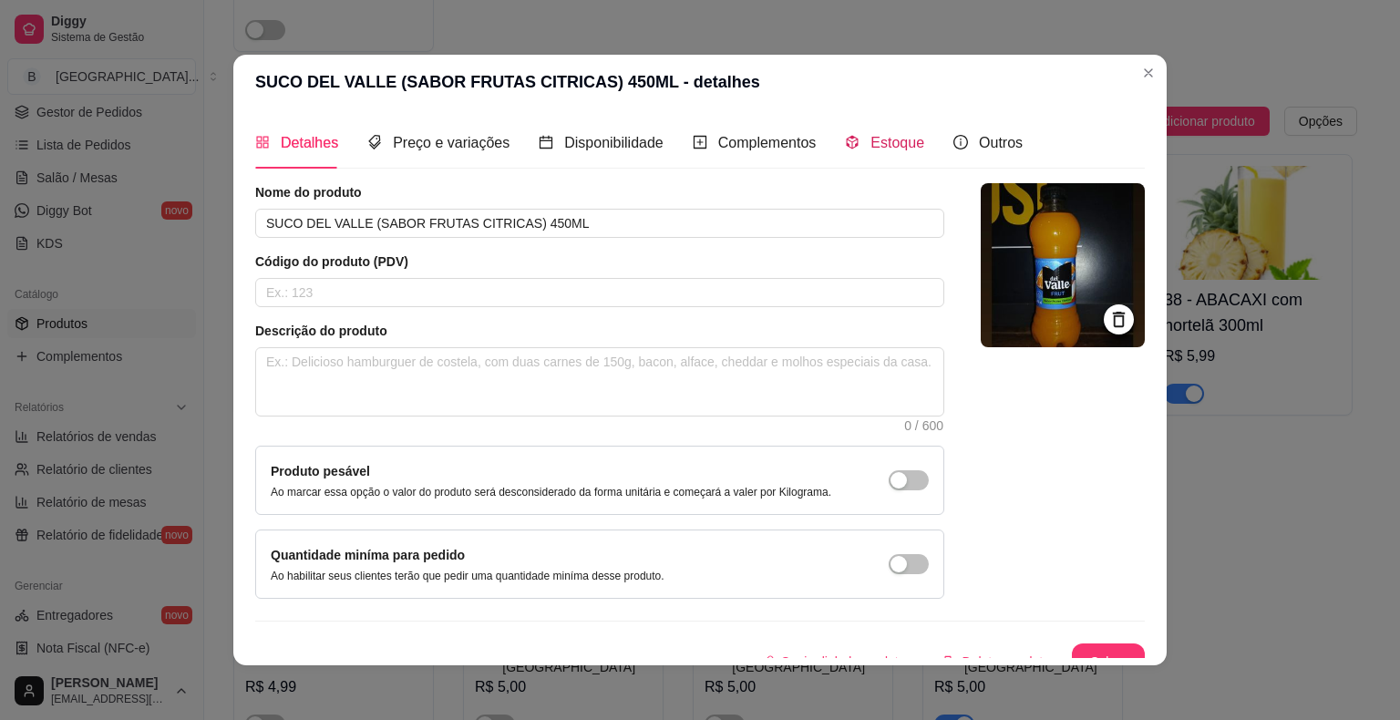
click at [895, 135] on span "Estoque" at bounding box center [897, 142] width 54 height 15
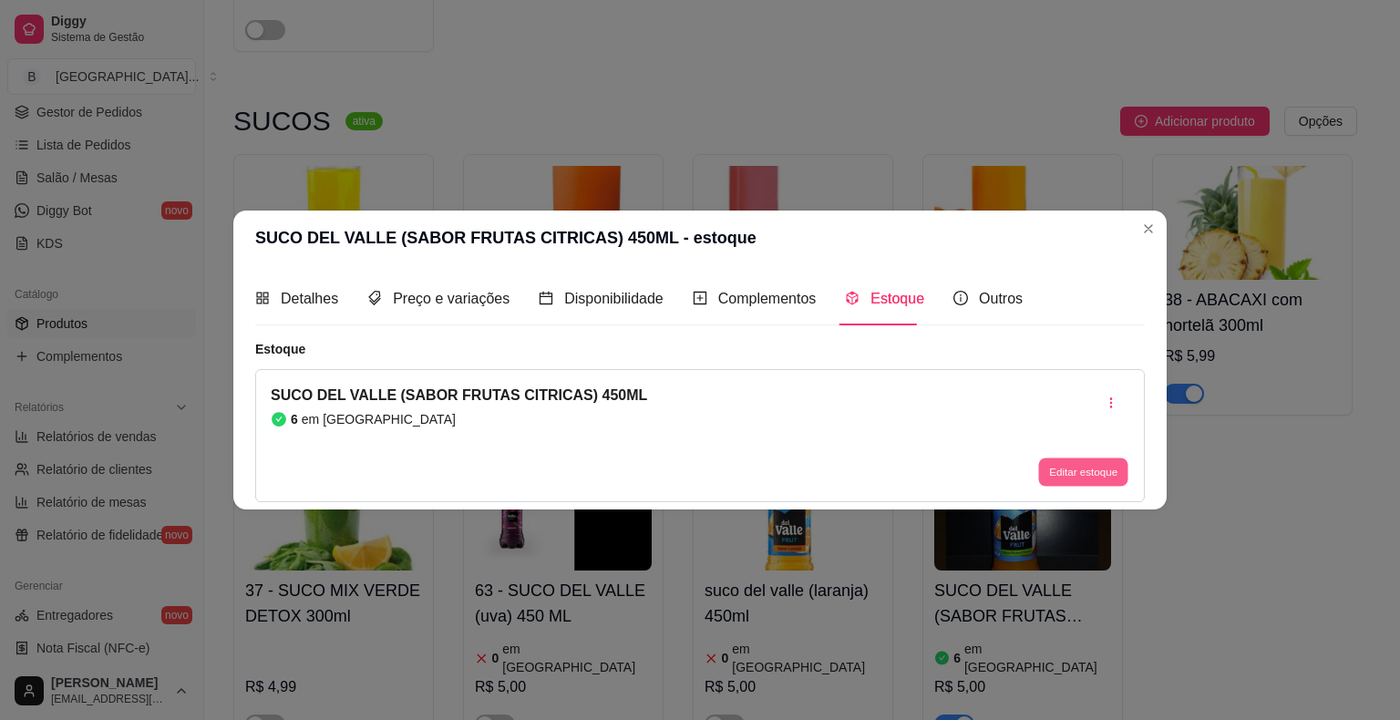
click at [1085, 459] on button "Editar estoque" at bounding box center [1082, 472] width 89 height 28
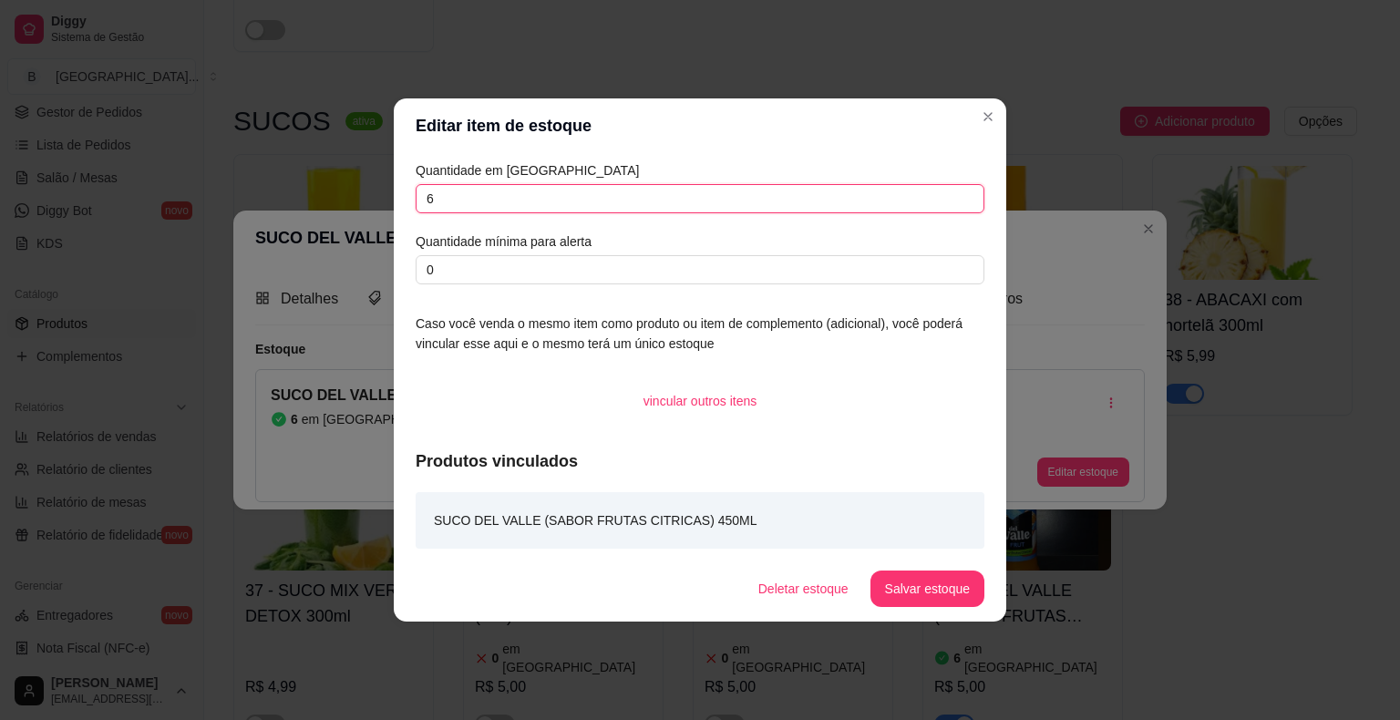
click at [780, 201] on input "6" at bounding box center [700, 198] width 569 height 29
type input "5"
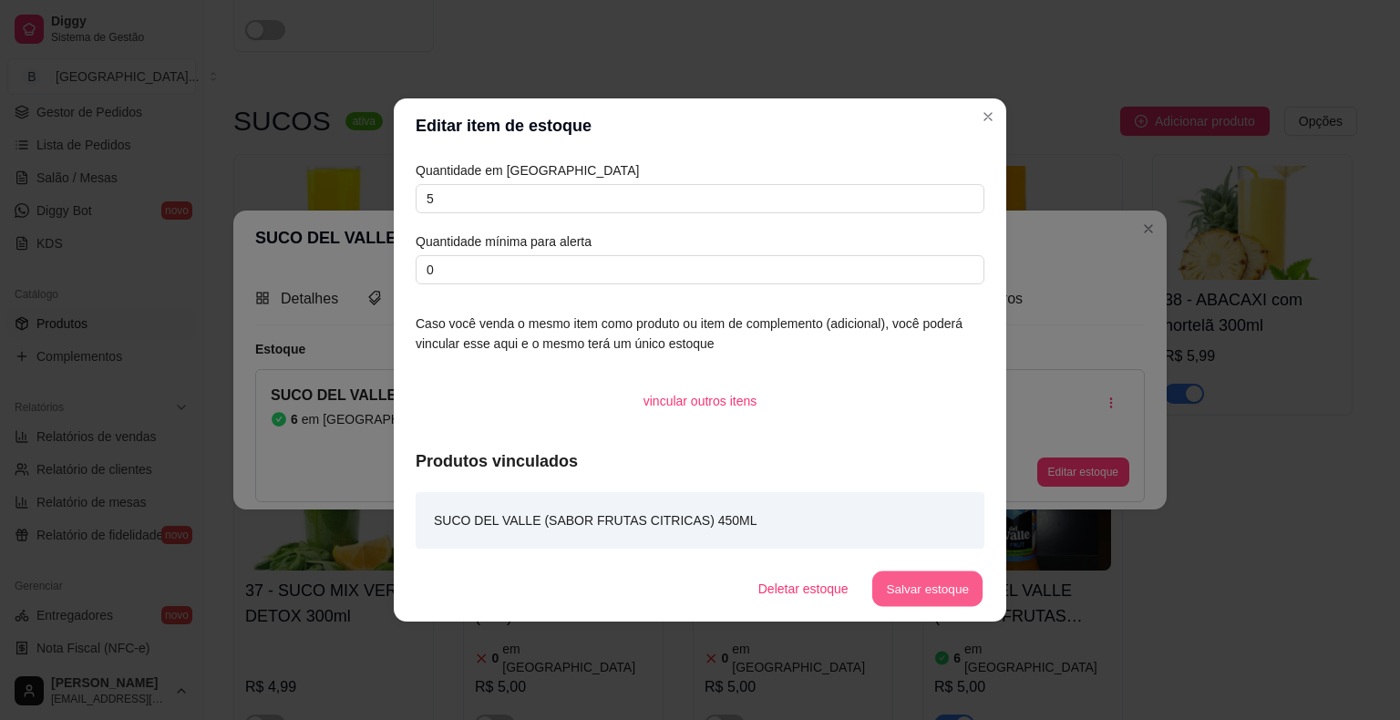
click at [896, 592] on button "Salvar estoque" at bounding box center [926, 589] width 111 height 36
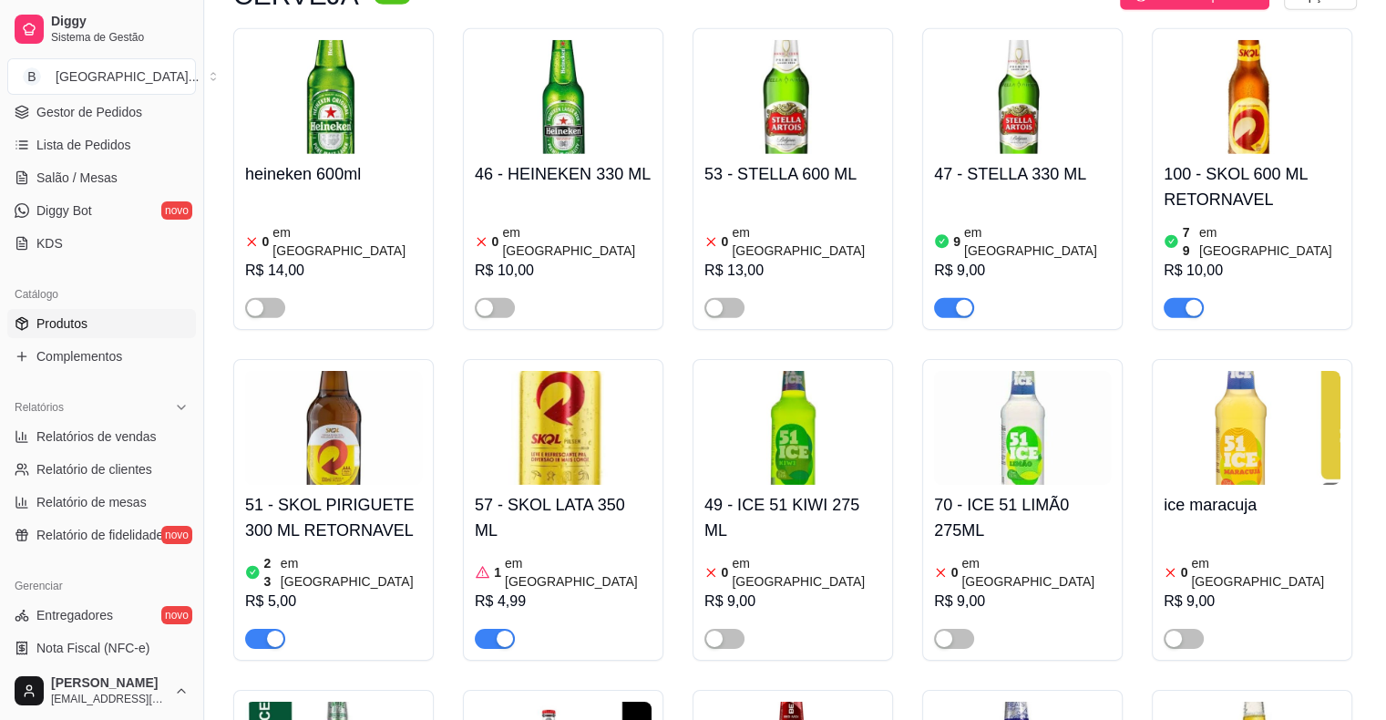
scroll to position [0, 0]
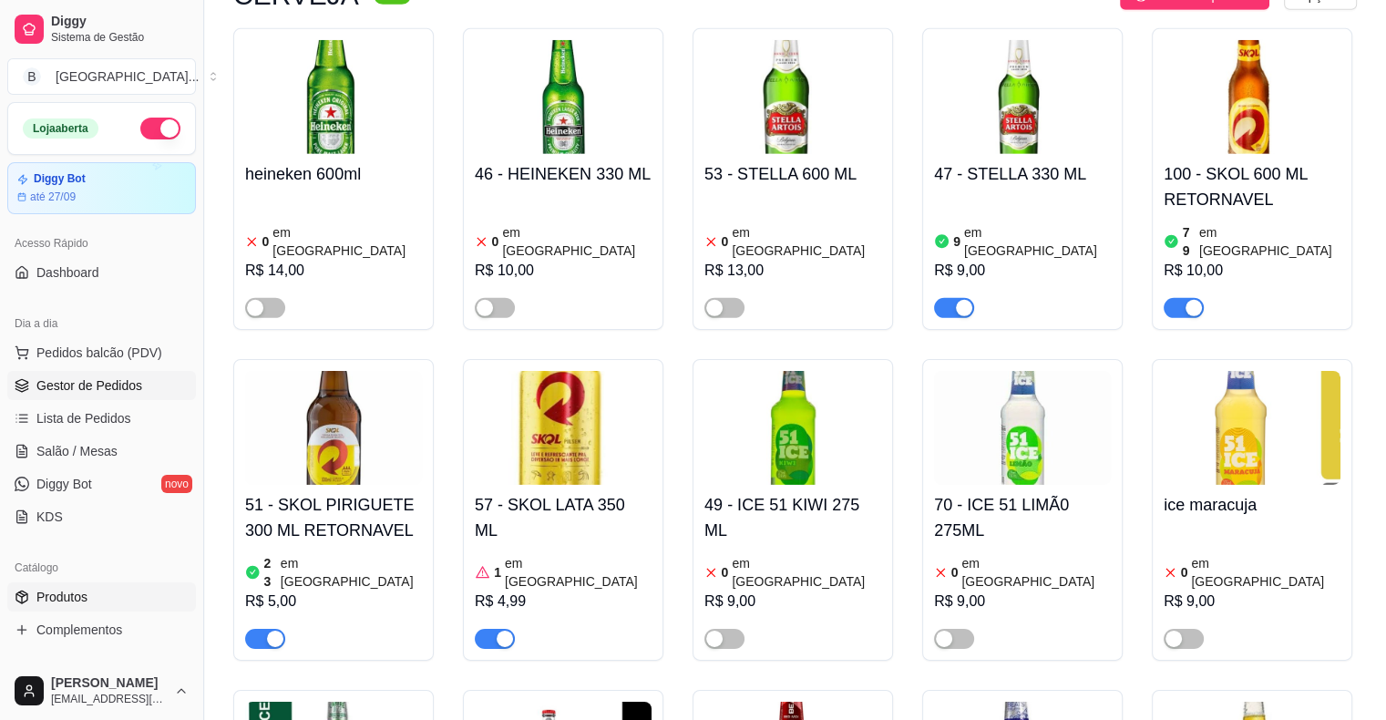
click at [58, 395] on link "Gestor de Pedidos" at bounding box center [101, 385] width 189 height 29
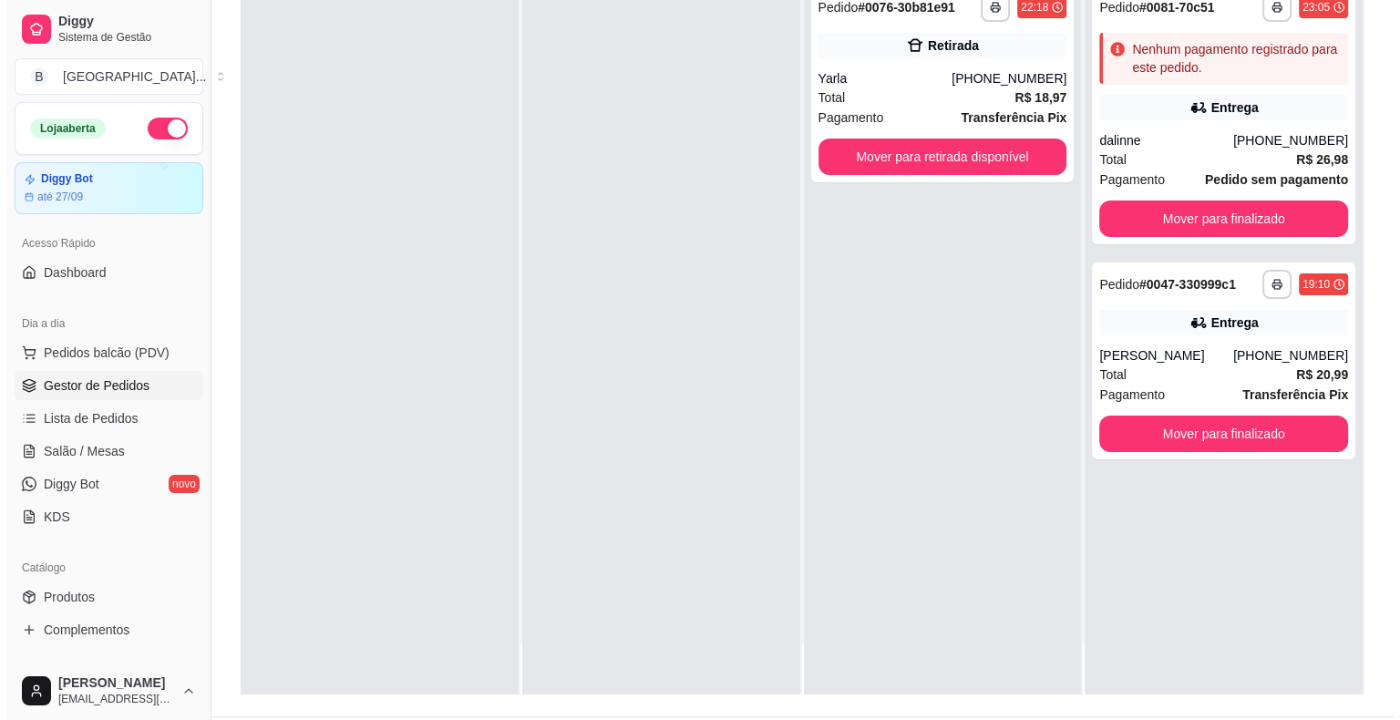
scroll to position [277, 0]
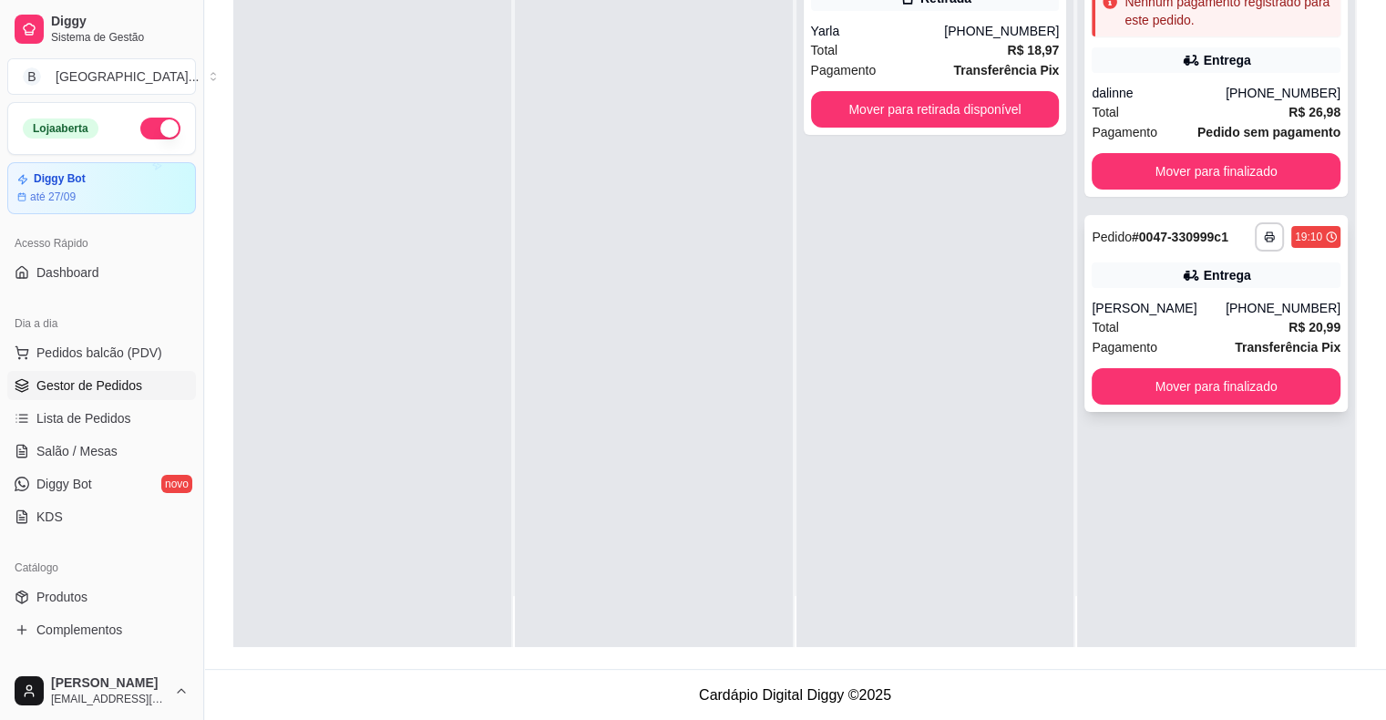
click at [1199, 337] on div "Pagamento Transferência Pix" at bounding box center [1216, 347] width 249 height 20
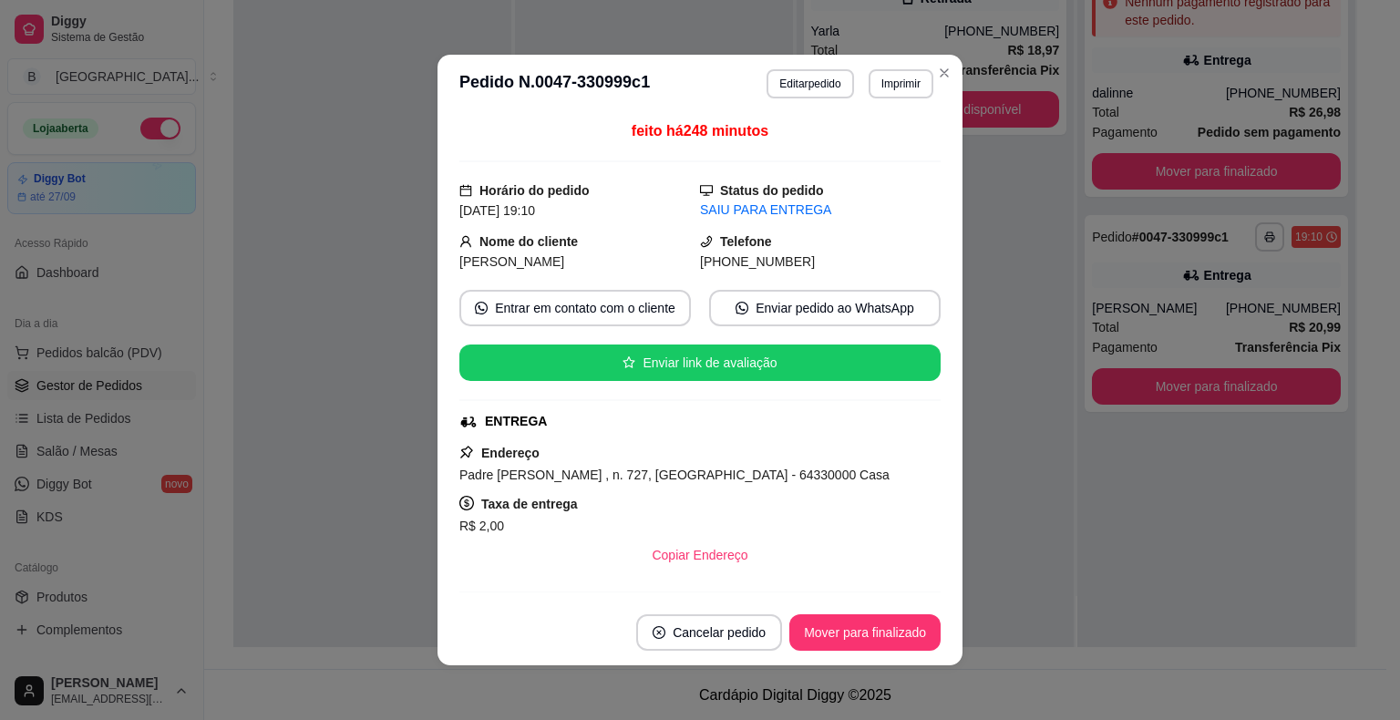
click at [846, 90] on div "**********" at bounding box center [849, 83] width 167 height 29
drag, startPoint x: 846, startPoint y: 90, endPoint x: 836, endPoint y: 90, distance: 10.0
click at [846, 90] on div "**********" at bounding box center [849, 83] width 167 height 29
click at [790, 95] on button "Editar pedido" at bounding box center [809, 83] width 87 height 29
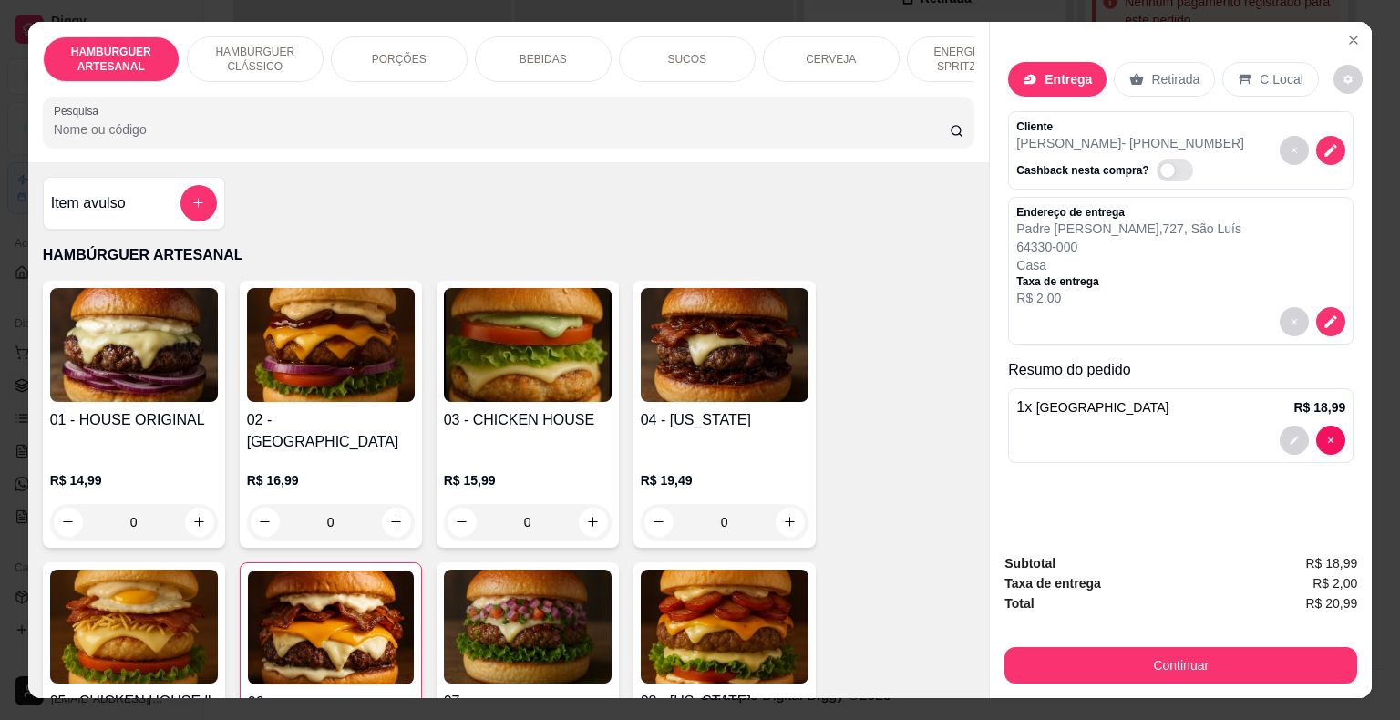
scroll to position [0, 500]
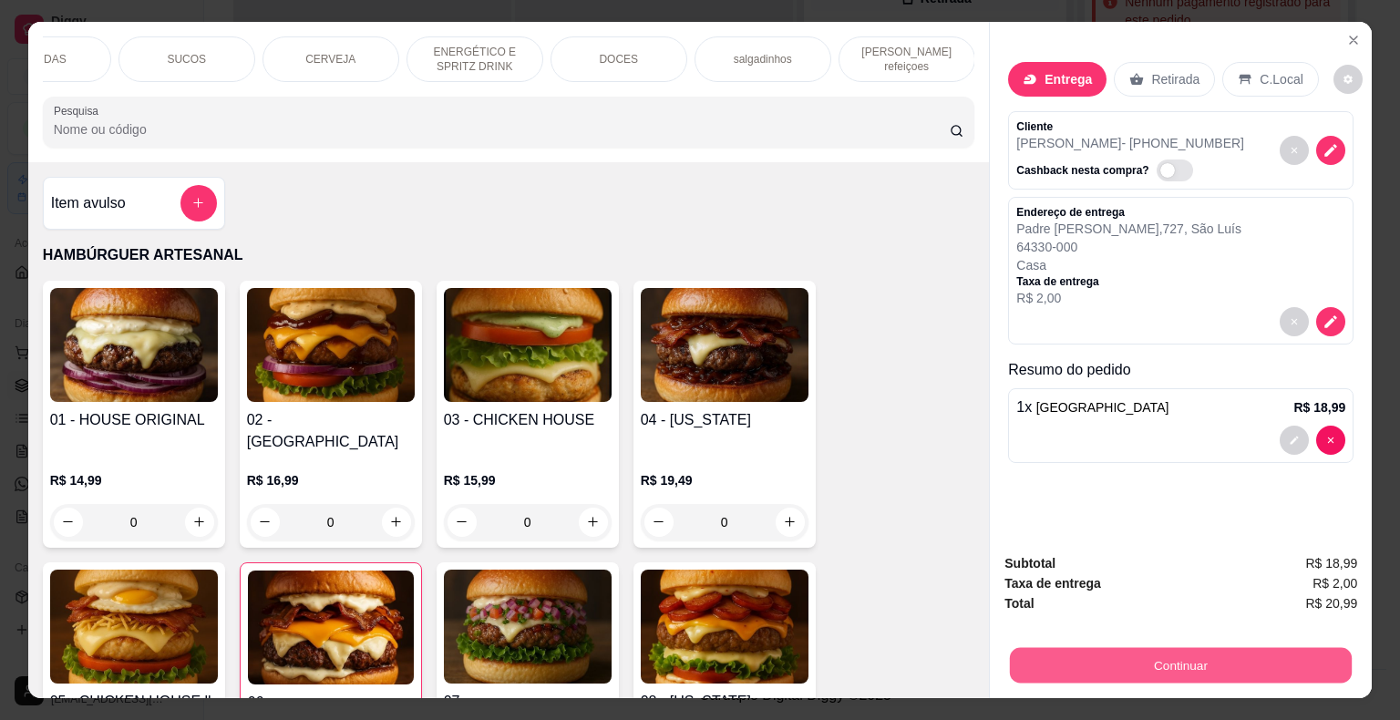
click at [1067, 651] on button "Continuar" at bounding box center [1181, 666] width 342 height 36
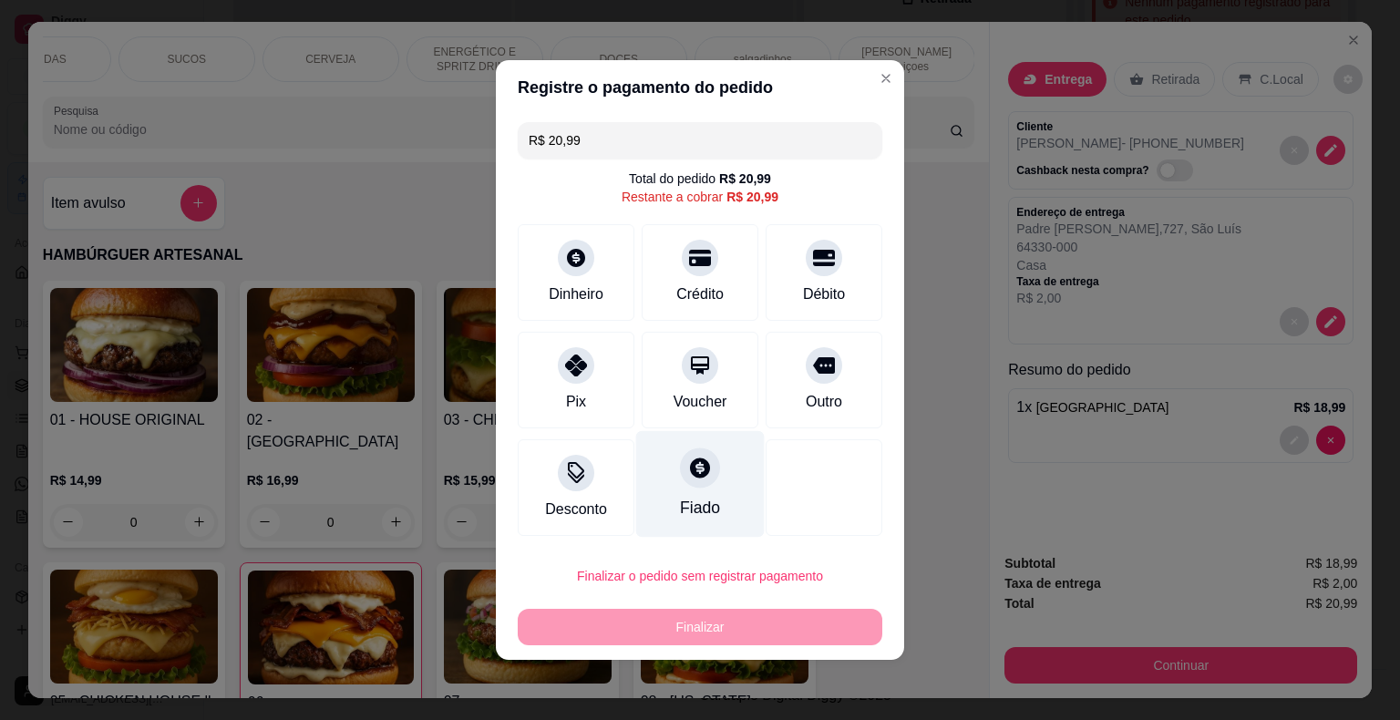
click at [688, 478] on icon at bounding box center [700, 468] width 24 height 24
type input "R$ 0,00"
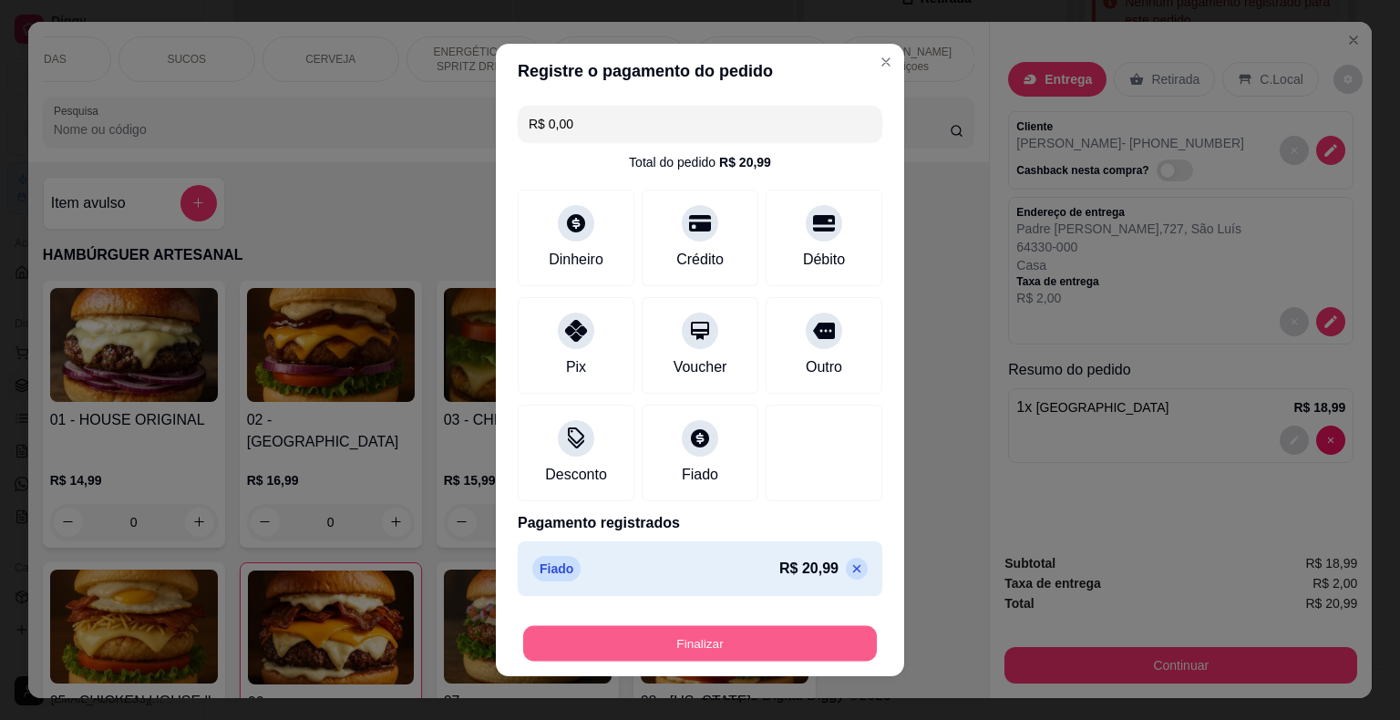
click at [690, 645] on button "Finalizar" at bounding box center [700, 644] width 354 height 36
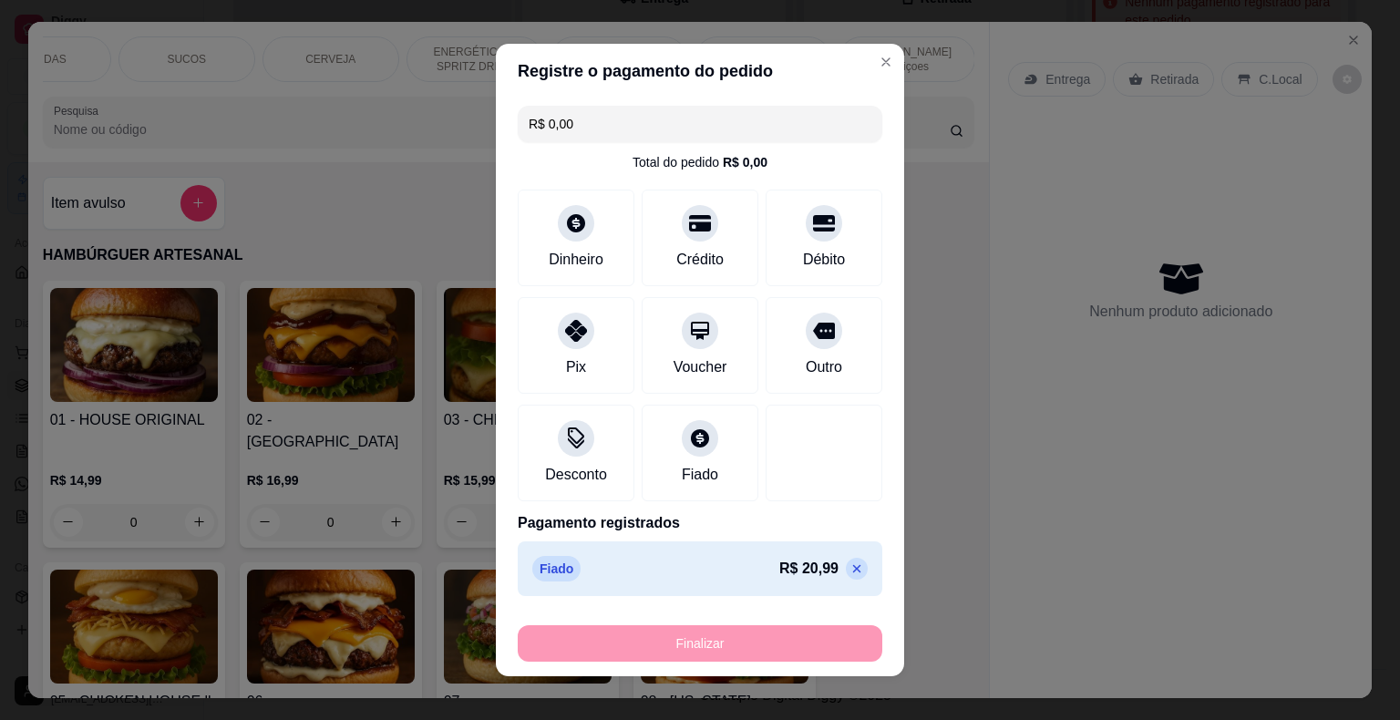
type input "0"
type input "-R$ 20,99"
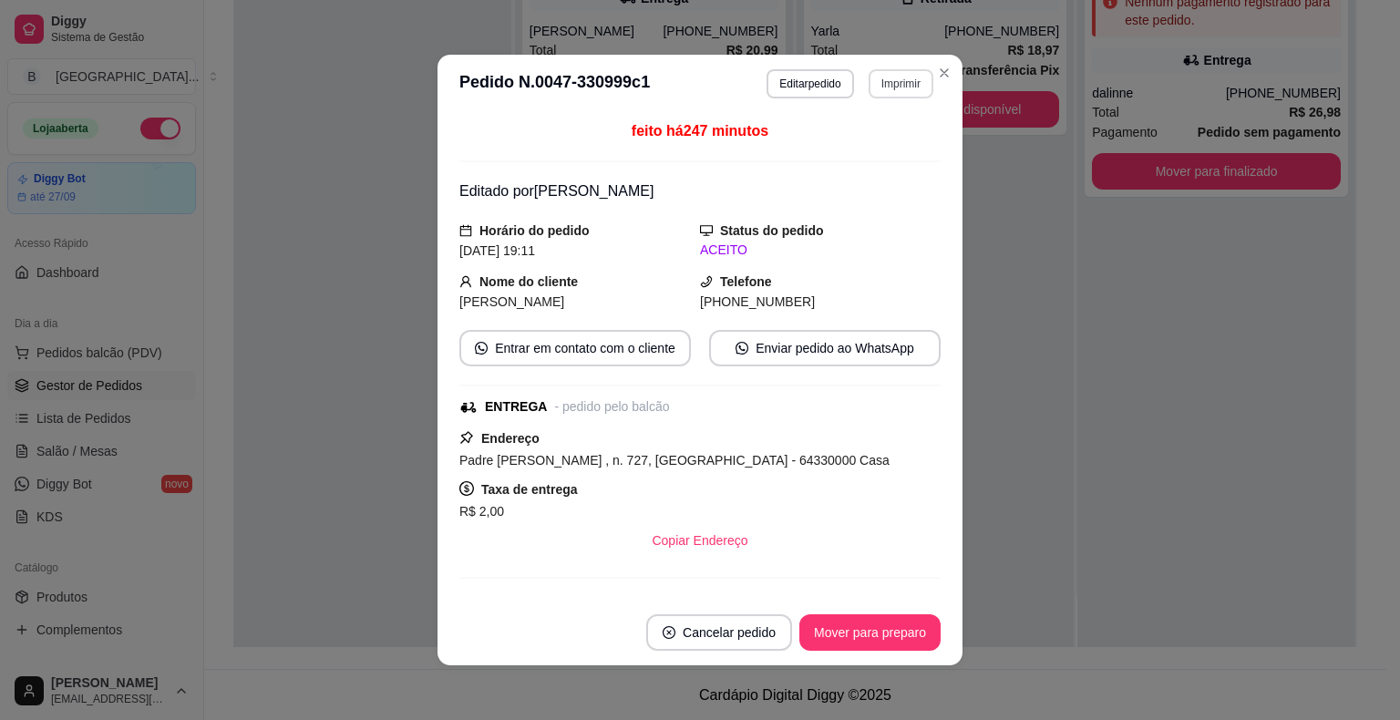
click at [917, 87] on button "Imprimir" at bounding box center [901, 83] width 65 height 29
click at [864, 154] on button "IMPRESSORA" at bounding box center [861, 148] width 128 height 28
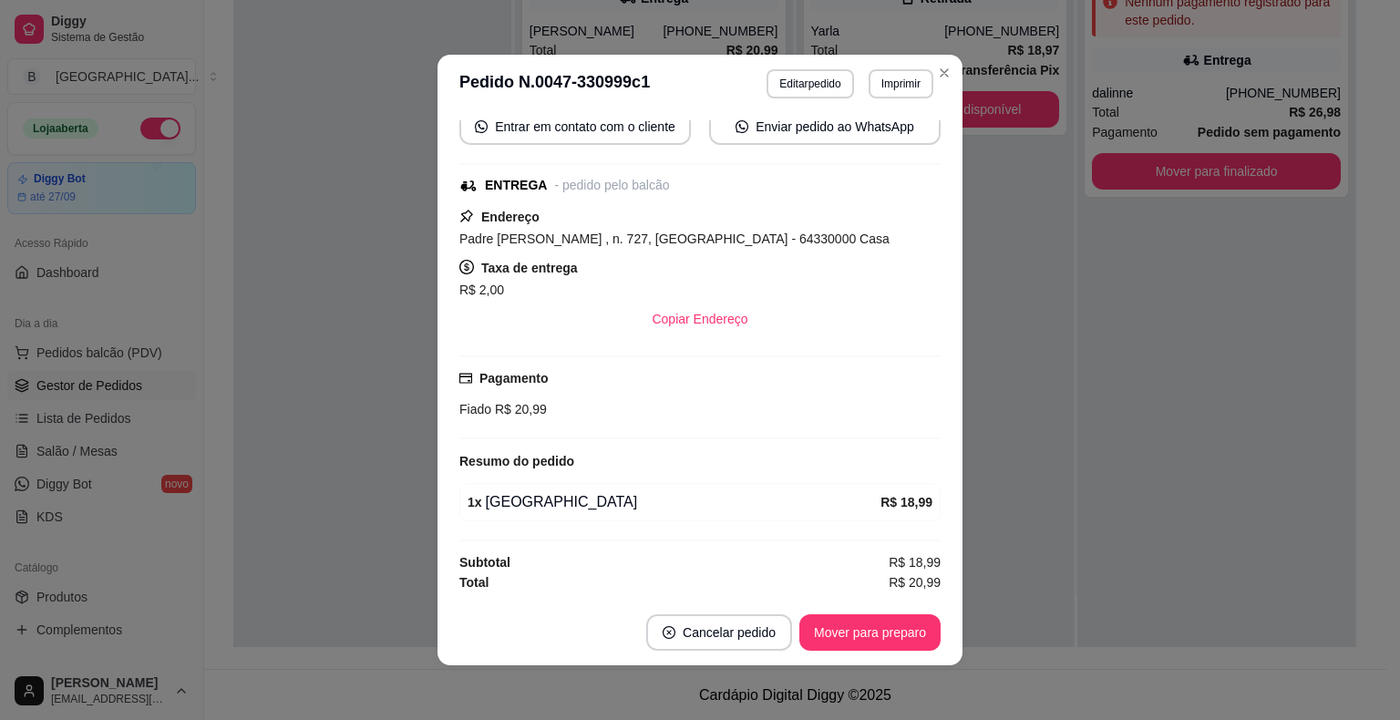
scroll to position [219, 0]
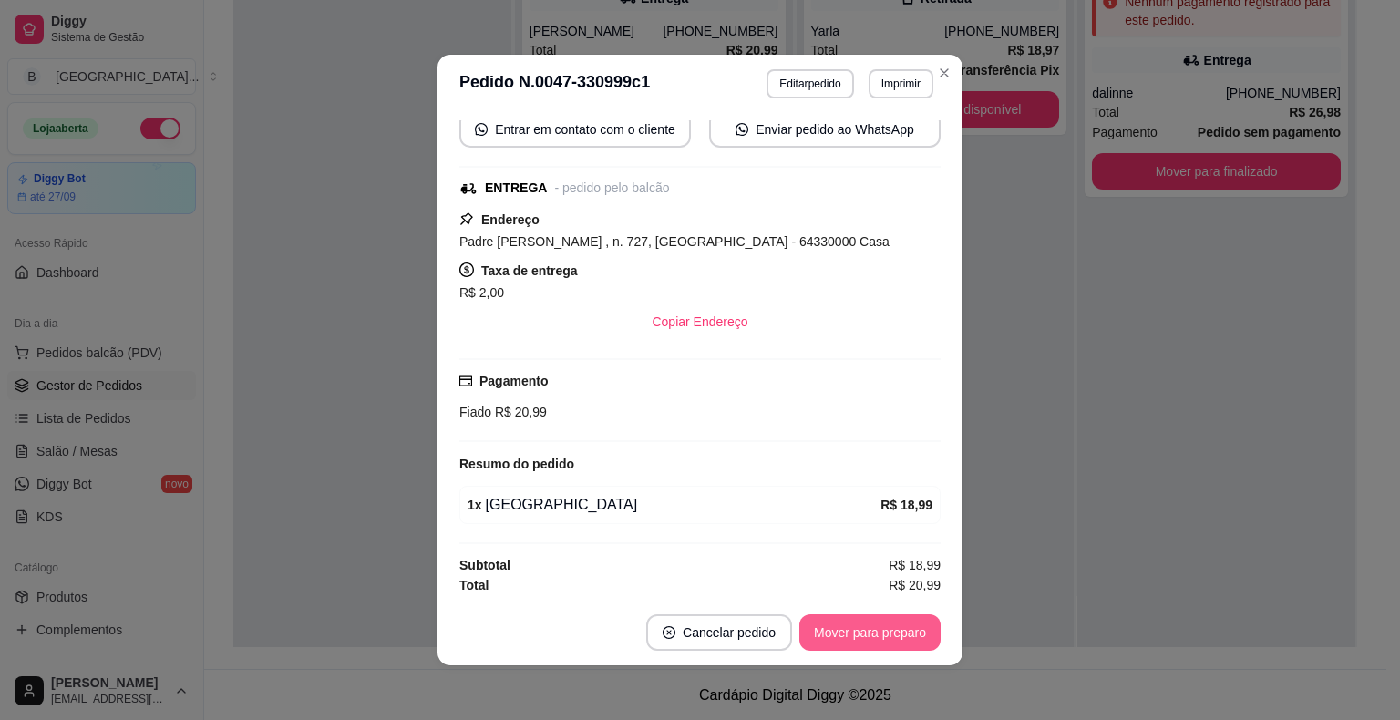
click at [864, 622] on button "Mover para preparo" at bounding box center [869, 632] width 141 height 36
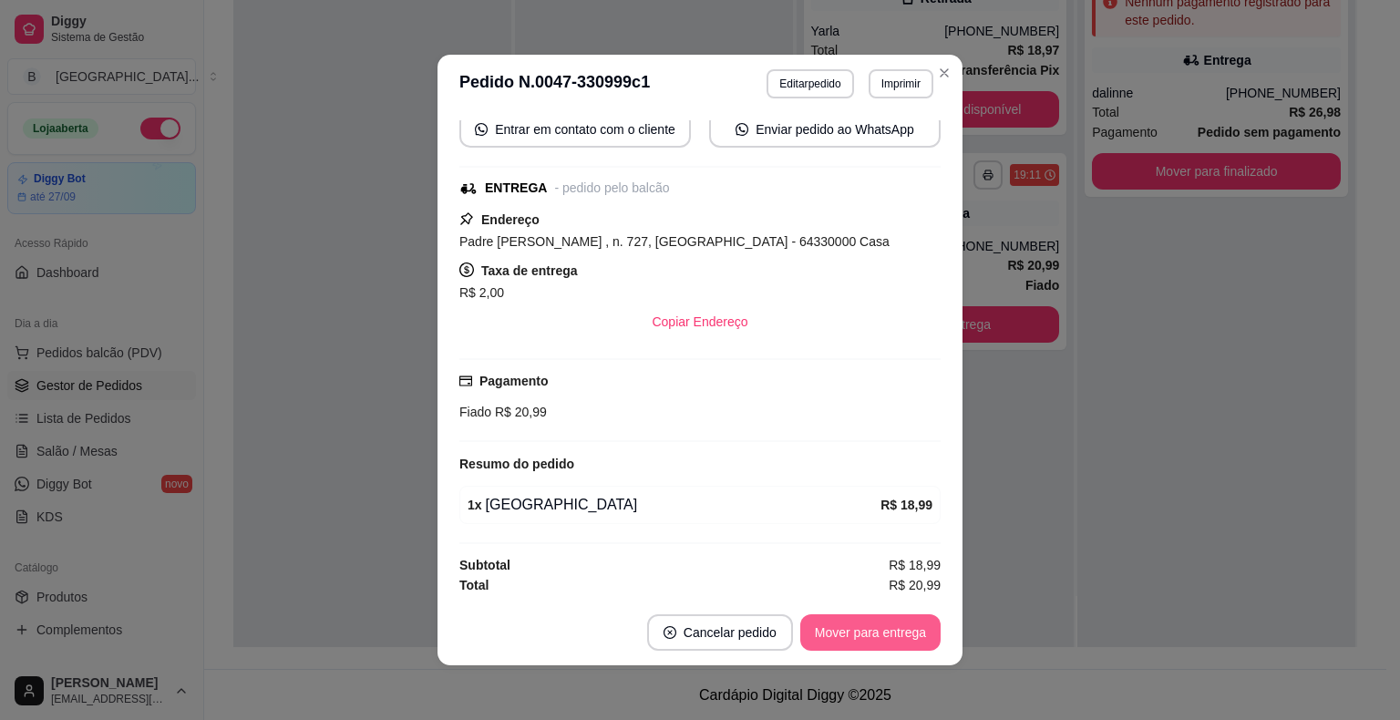
click at [864, 622] on button "Mover para entrega" at bounding box center [870, 632] width 140 height 36
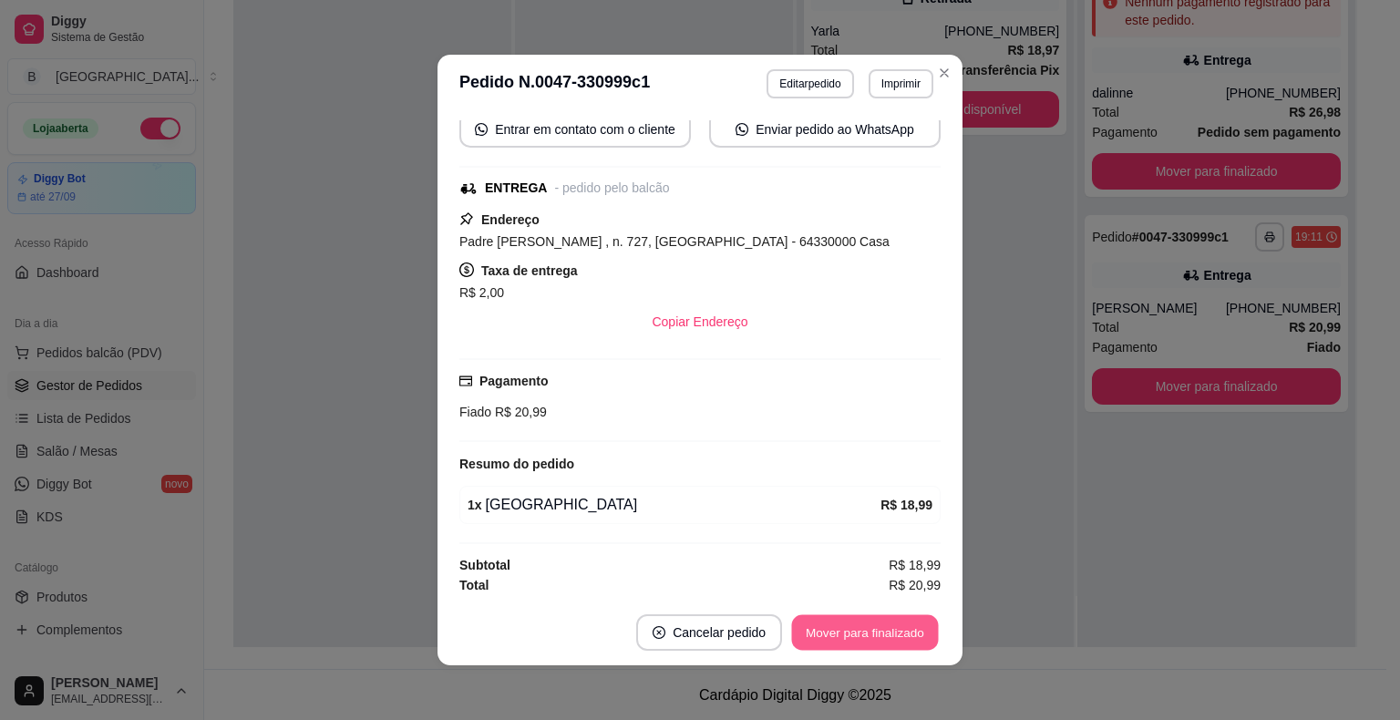
click at [864, 622] on button "Mover para finalizado" at bounding box center [865, 633] width 147 height 36
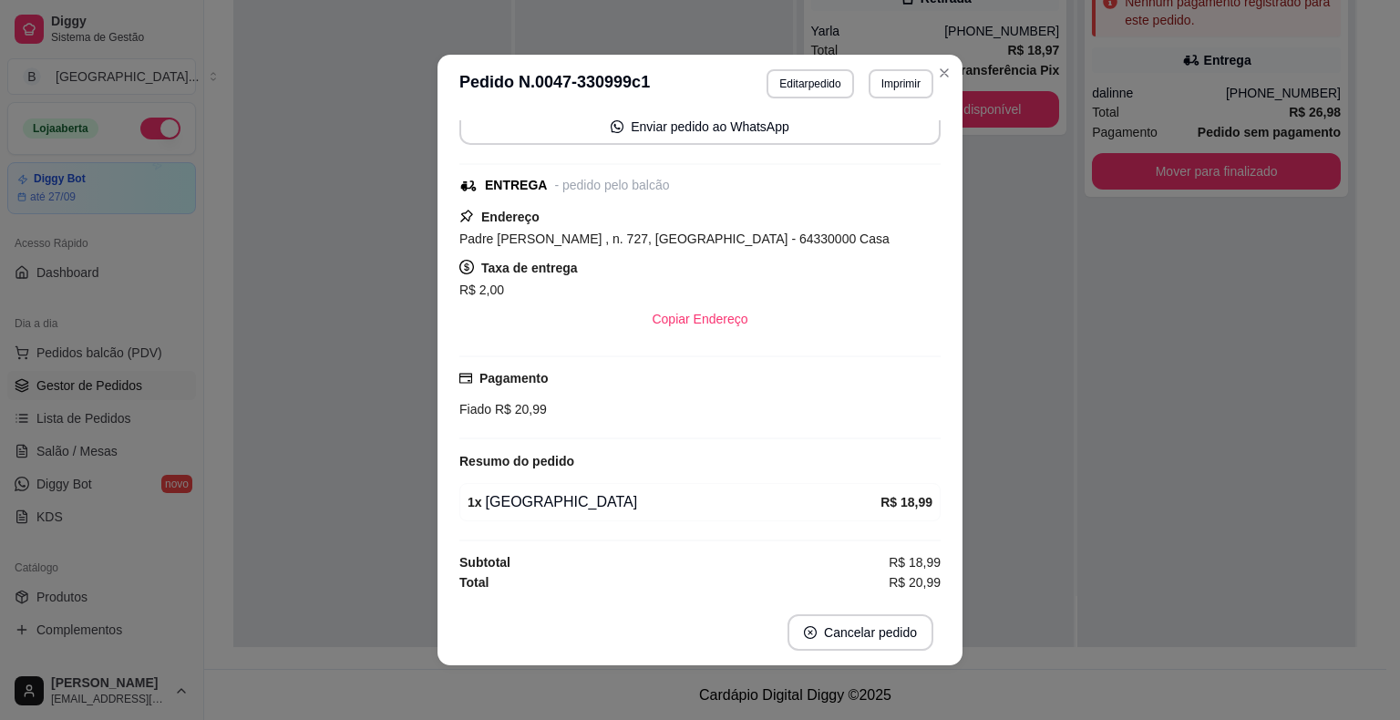
scroll to position [159, 0]
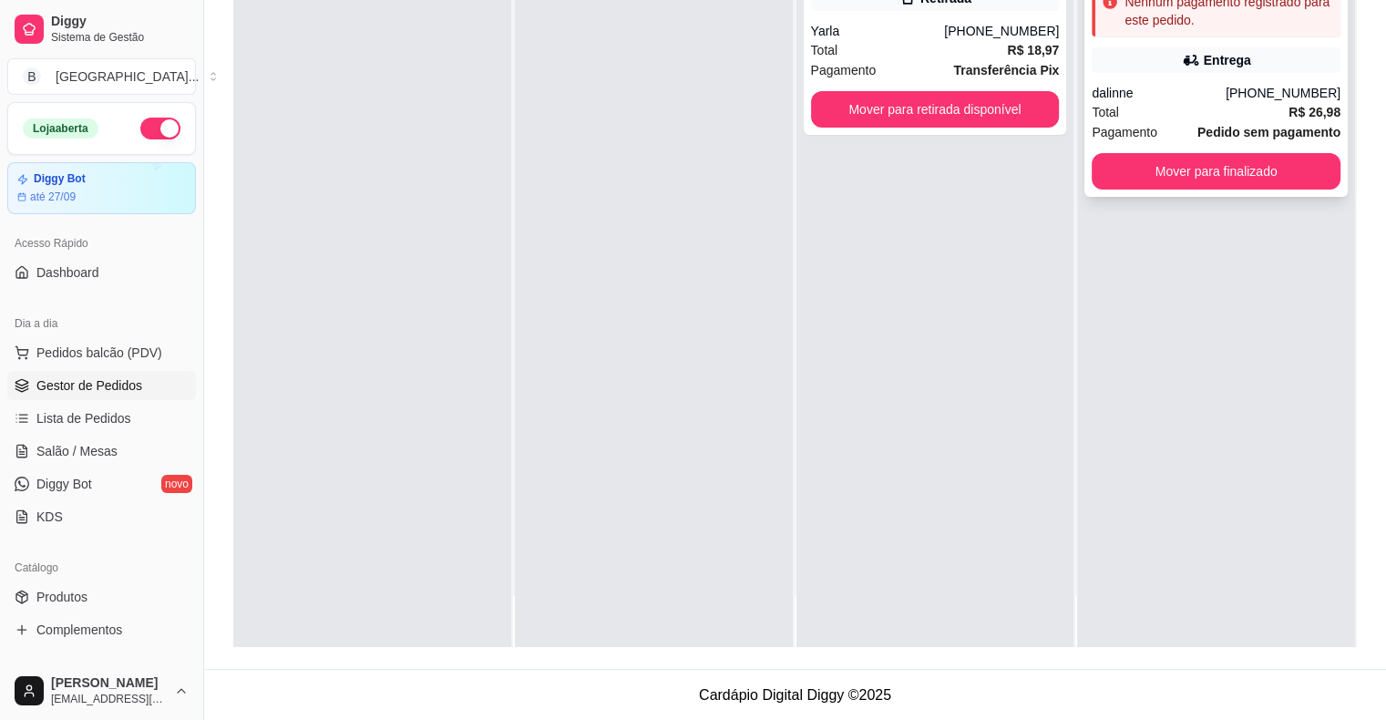
click at [1187, 86] on div "dalinne" at bounding box center [1159, 93] width 134 height 18
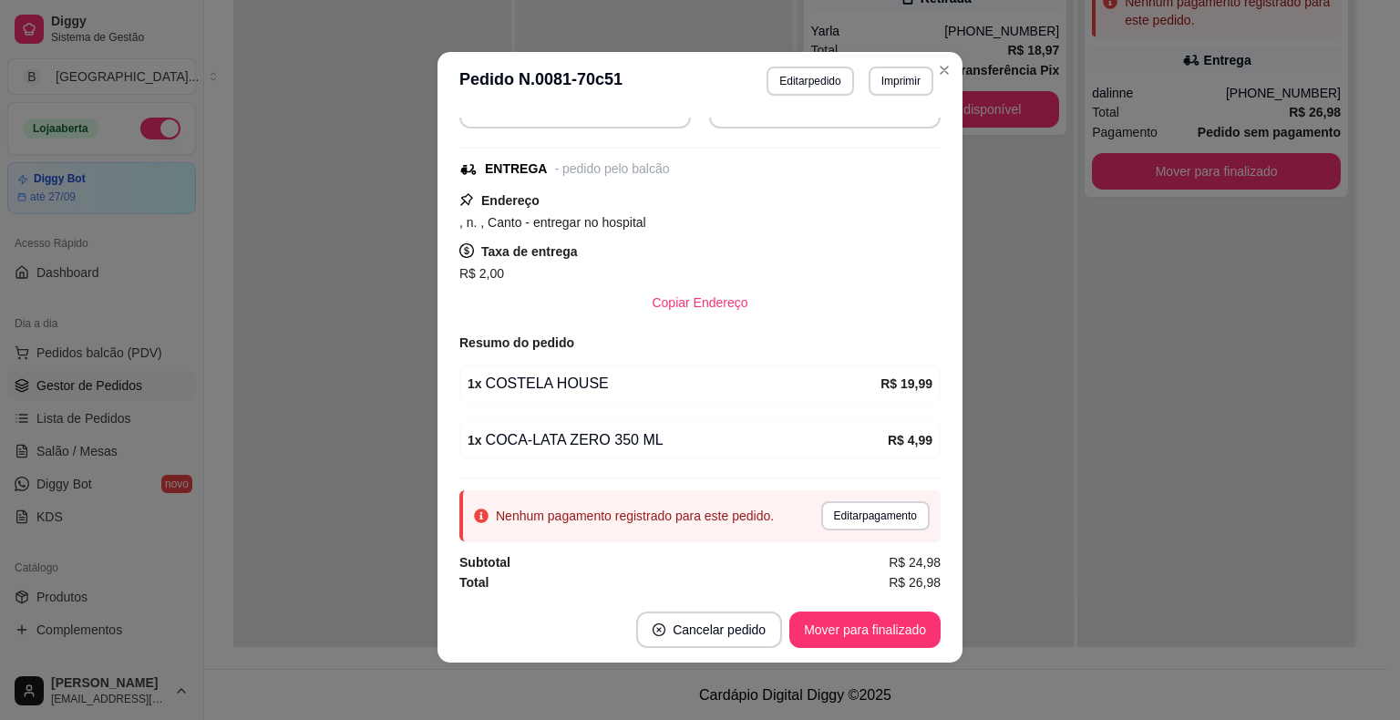
scroll to position [4, 0]
click at [831, 518] on button "Editar pagamento" at bounding box center [875, 514] width 106 height 28
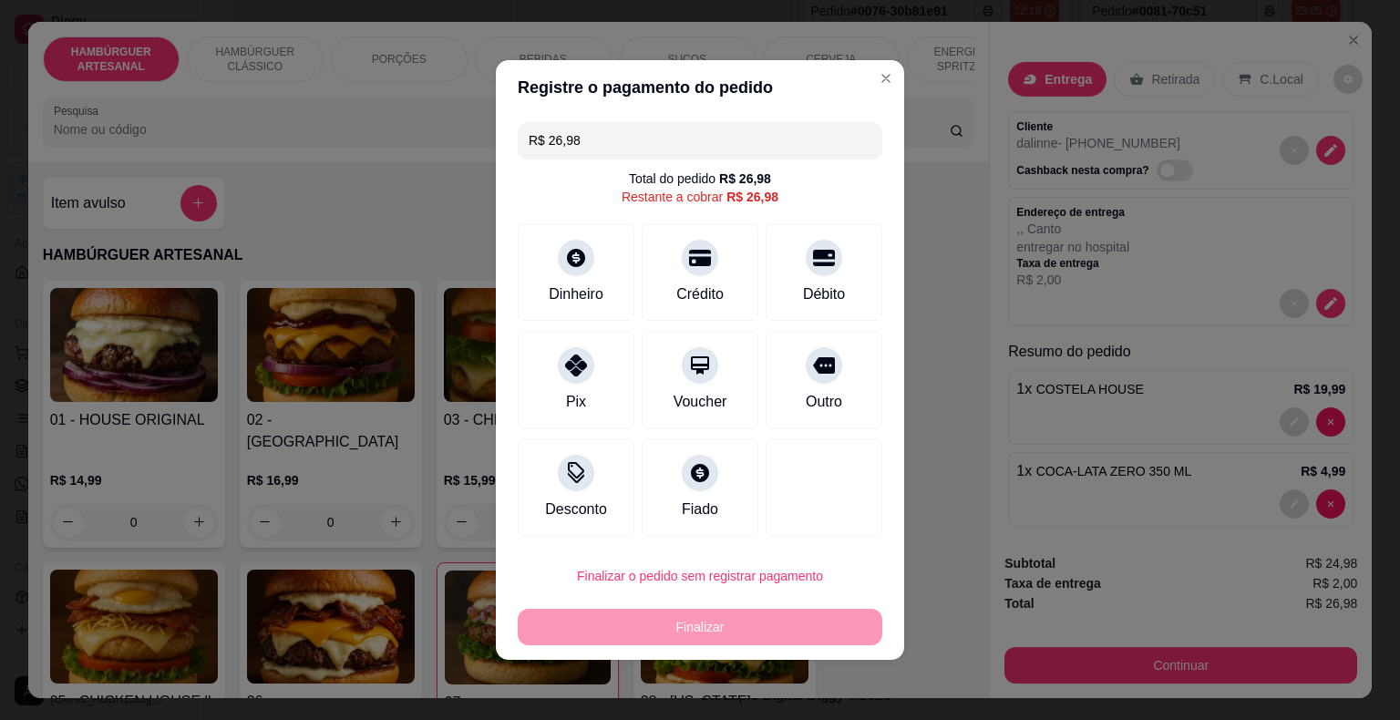
scroll to position [195, 0]
click at [550, 390] on div "Pix" at bounding box center [576, 377] width 129 height 107
type input "R$ 0,00"
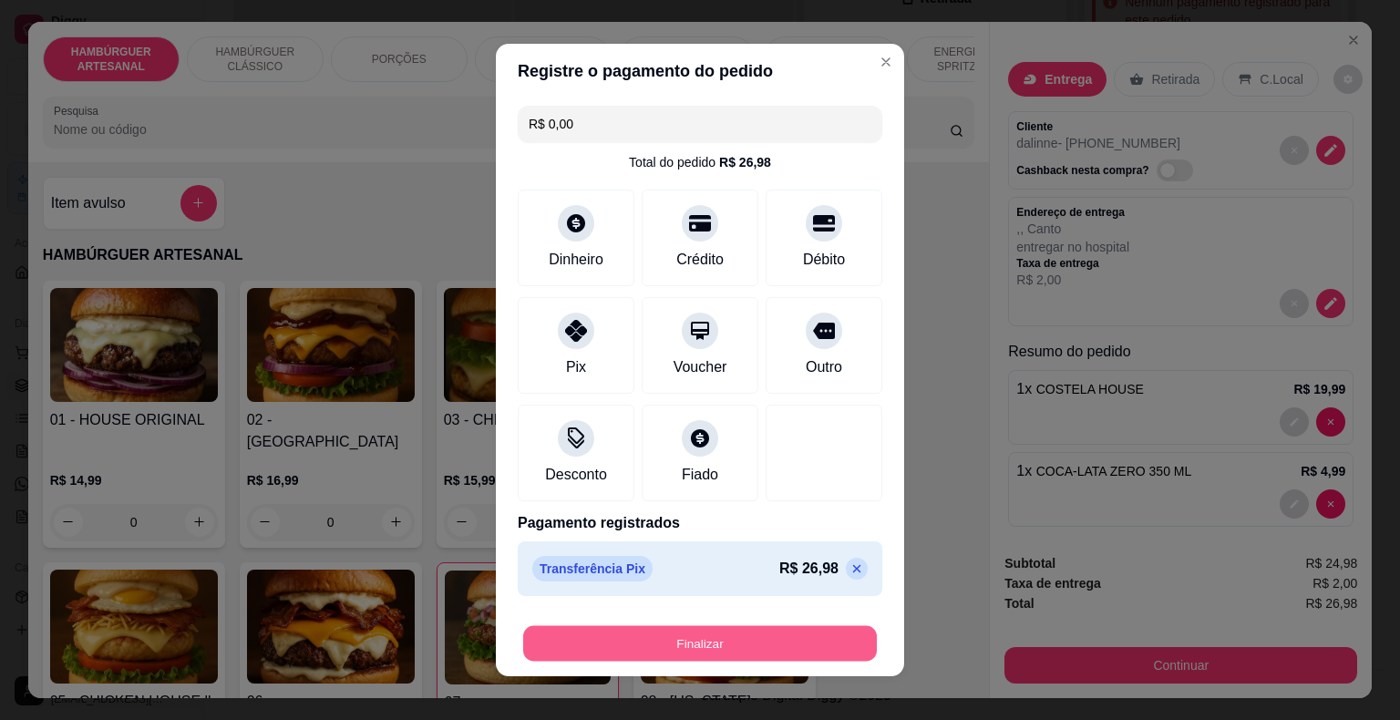
click at [700, 634] on button "Finalizar" at bounding box center [700, 644] width 354 height 36
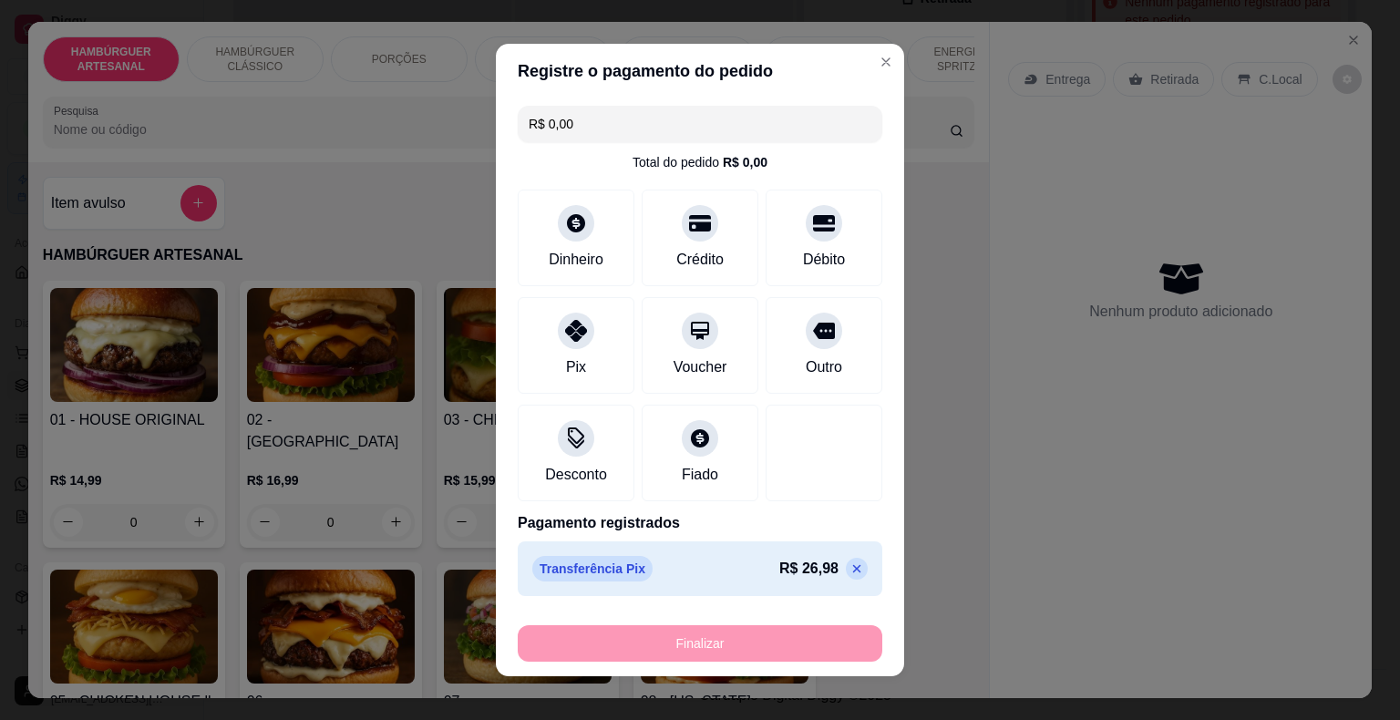
type input "0"
type input "-R$ 26,98"
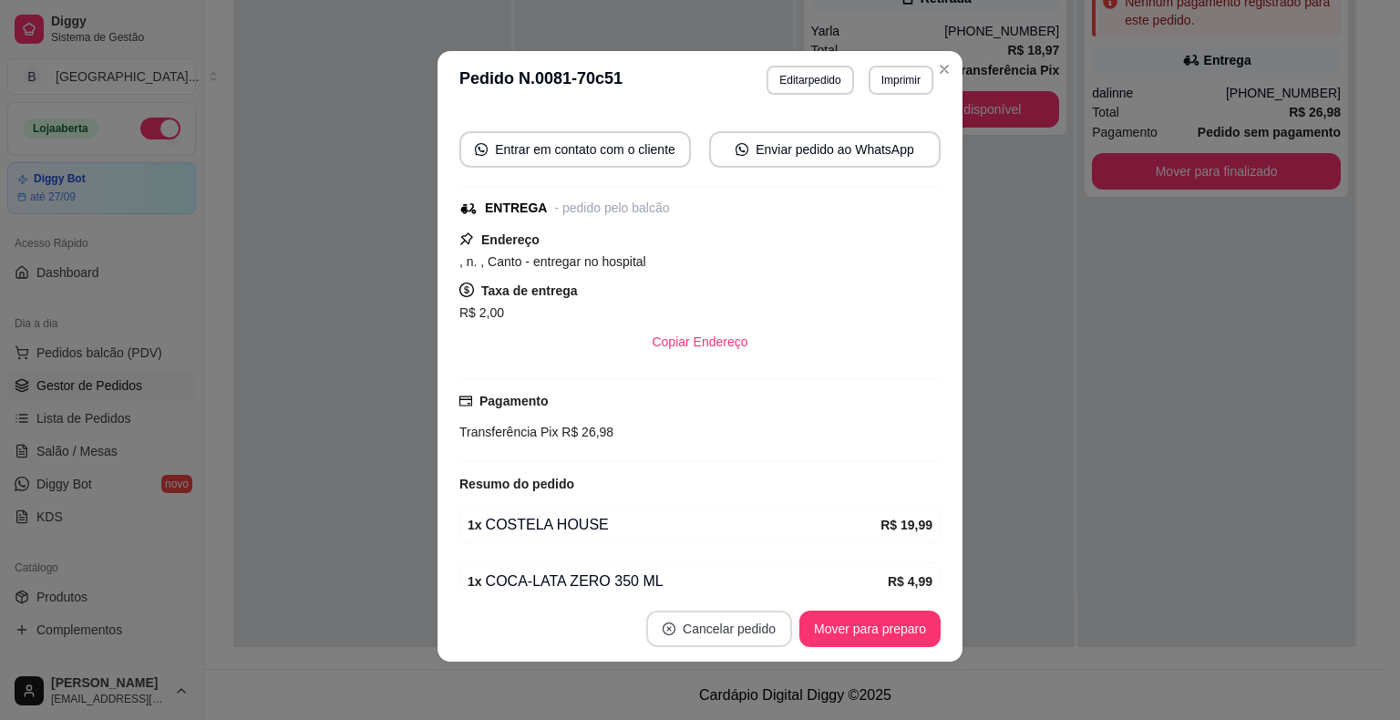
scroll to position [235, 0]
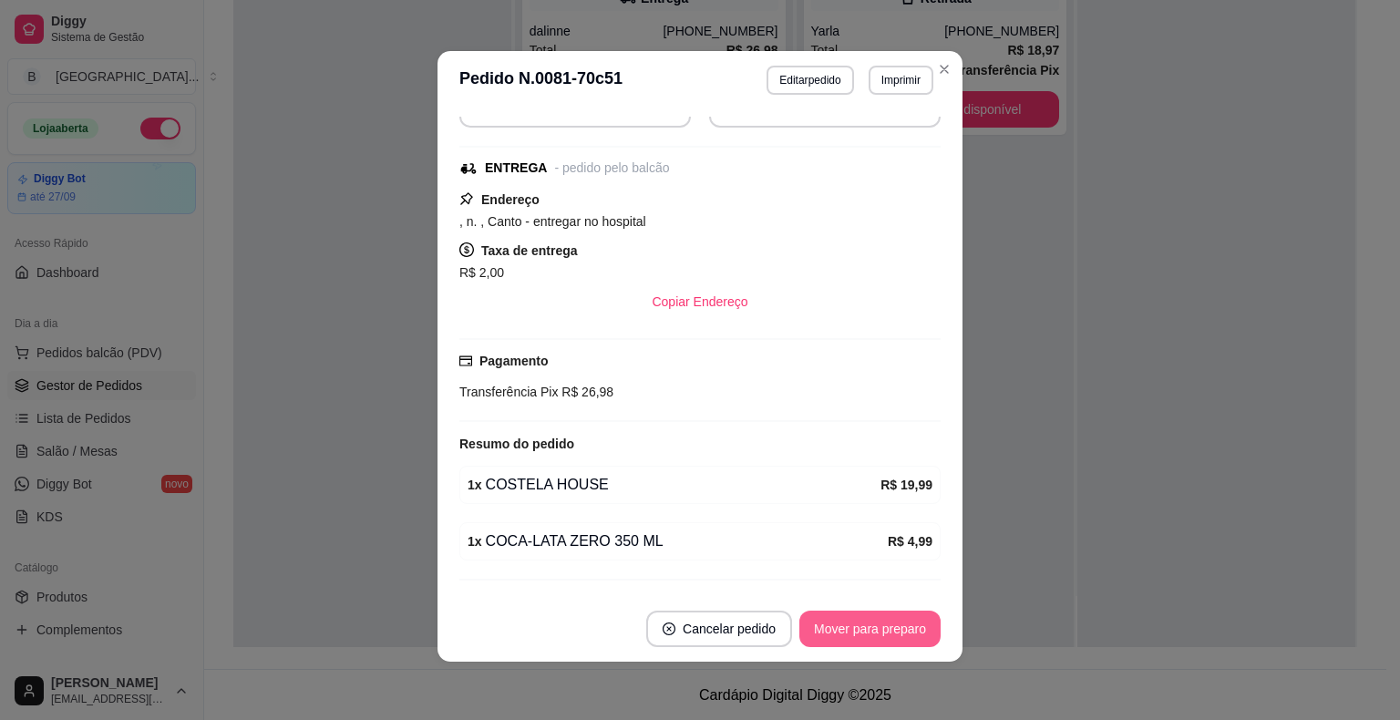
click at [860, 626] on button "Mover para preparo" at bounding box center [869, 629] width 141 height 36
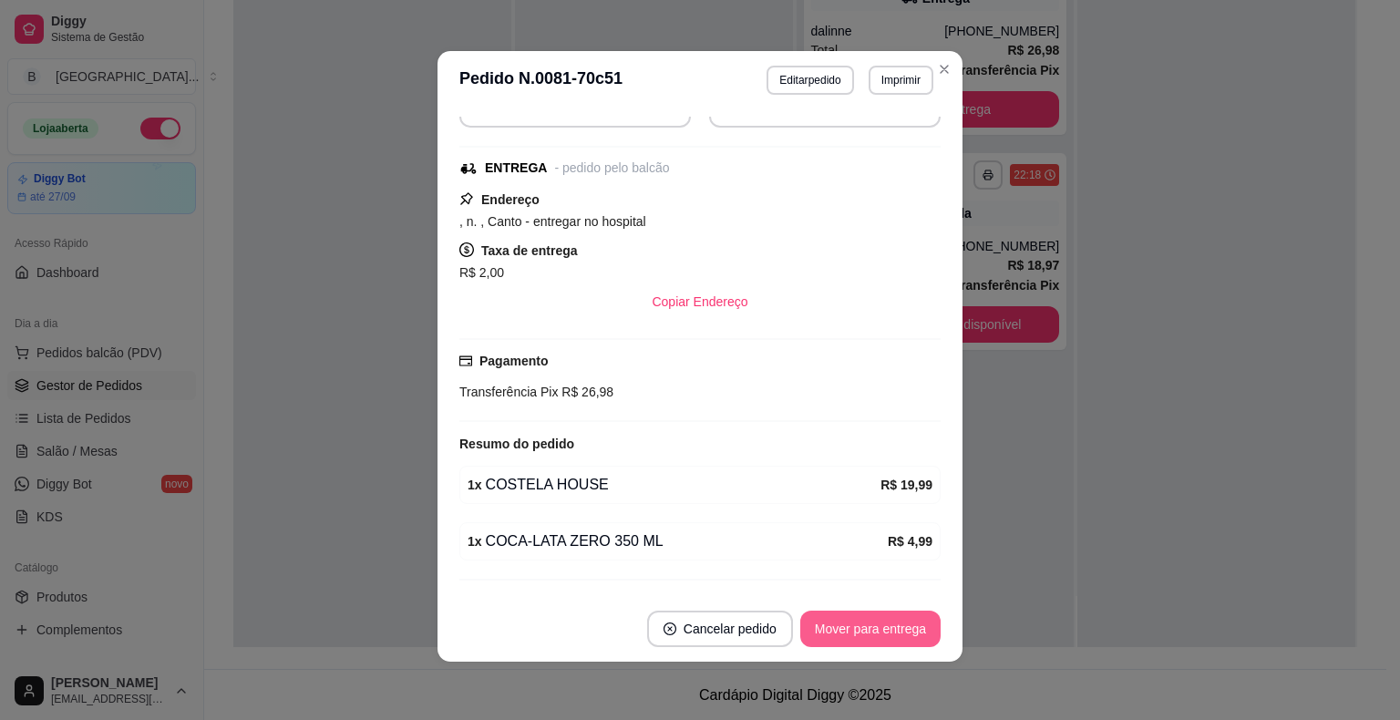
click at [860, 626] on button "Mover para entrega" at bounding box center [870, 629] width 140 height 36
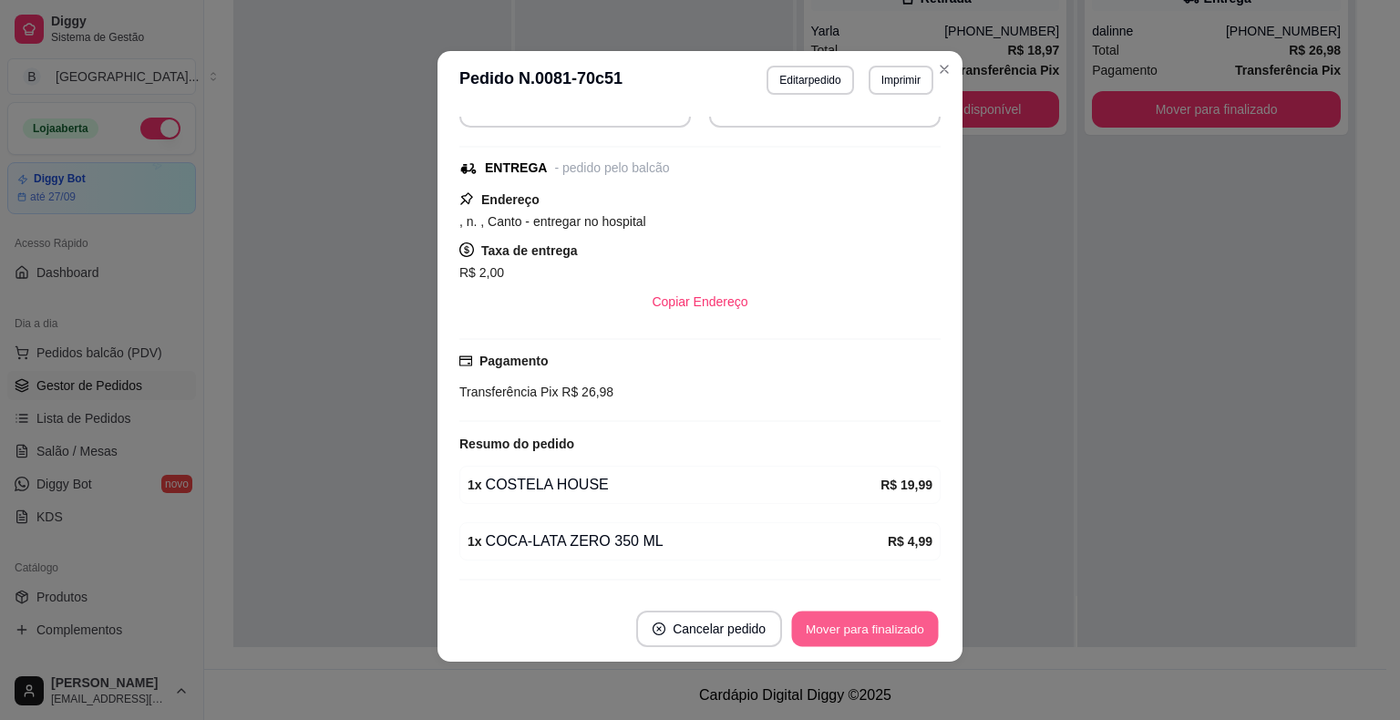
click at [860, 626] on button "Mover para finalizado" at bounding box center [865, 630] width 147 height 36
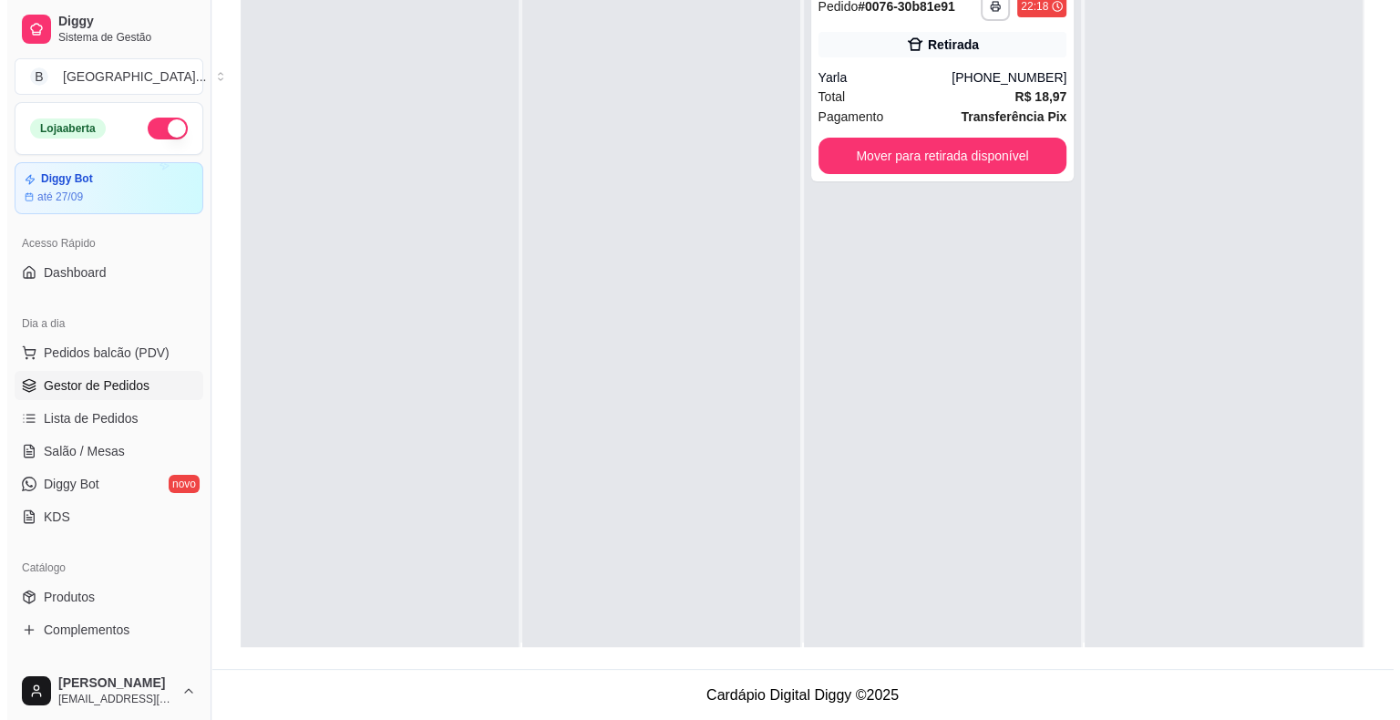
scroll to position [0, 0]
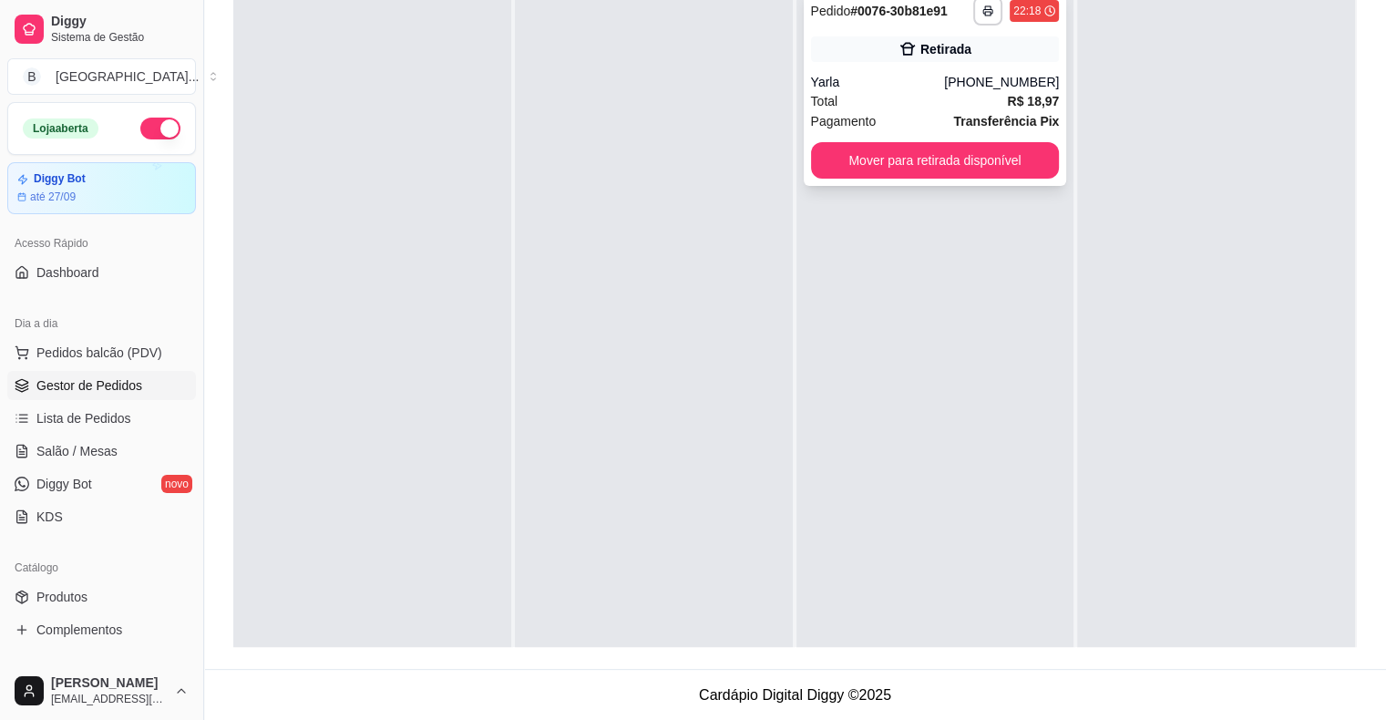
click at [944, 111] on div "Pagamento Transferência Pix" at bounding box center [935, 121] width 249 height 20
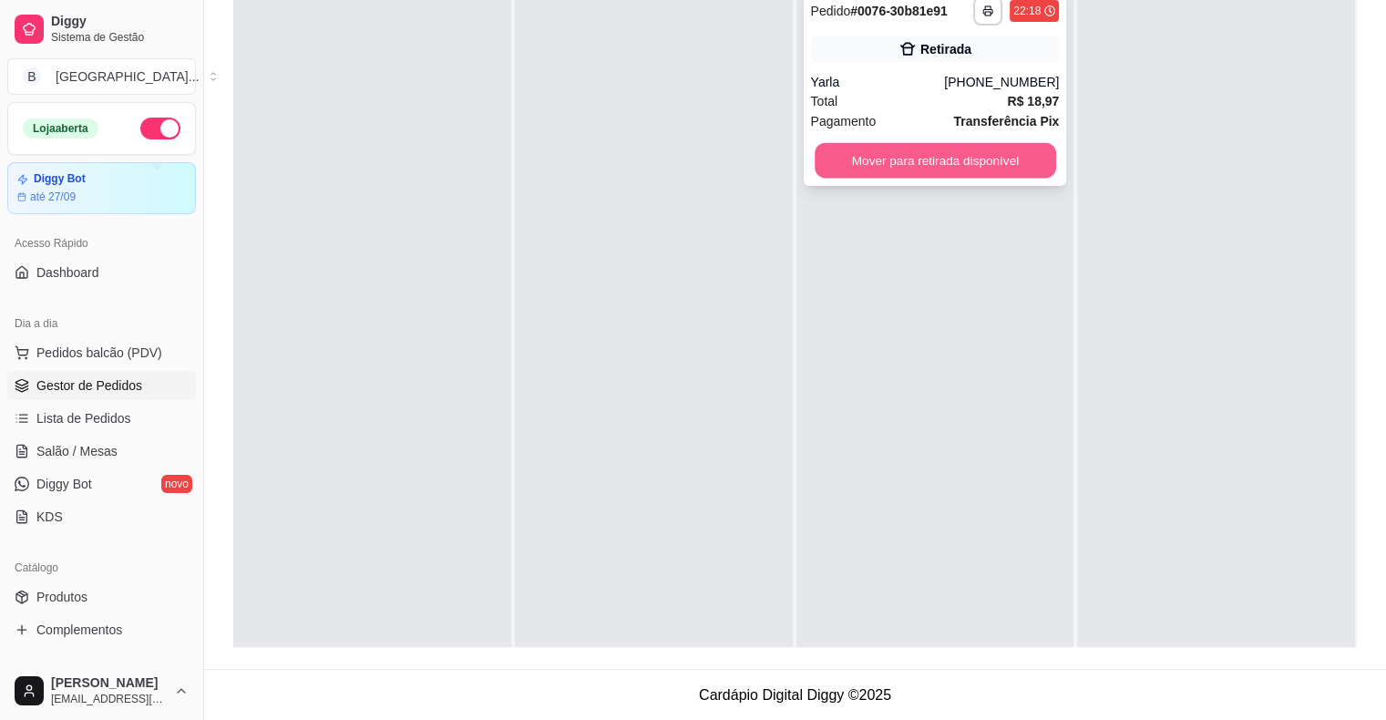
click at [910, 158] on button "Mover para retirada disponível" at bounding box center [936, 161] width 242 height 36
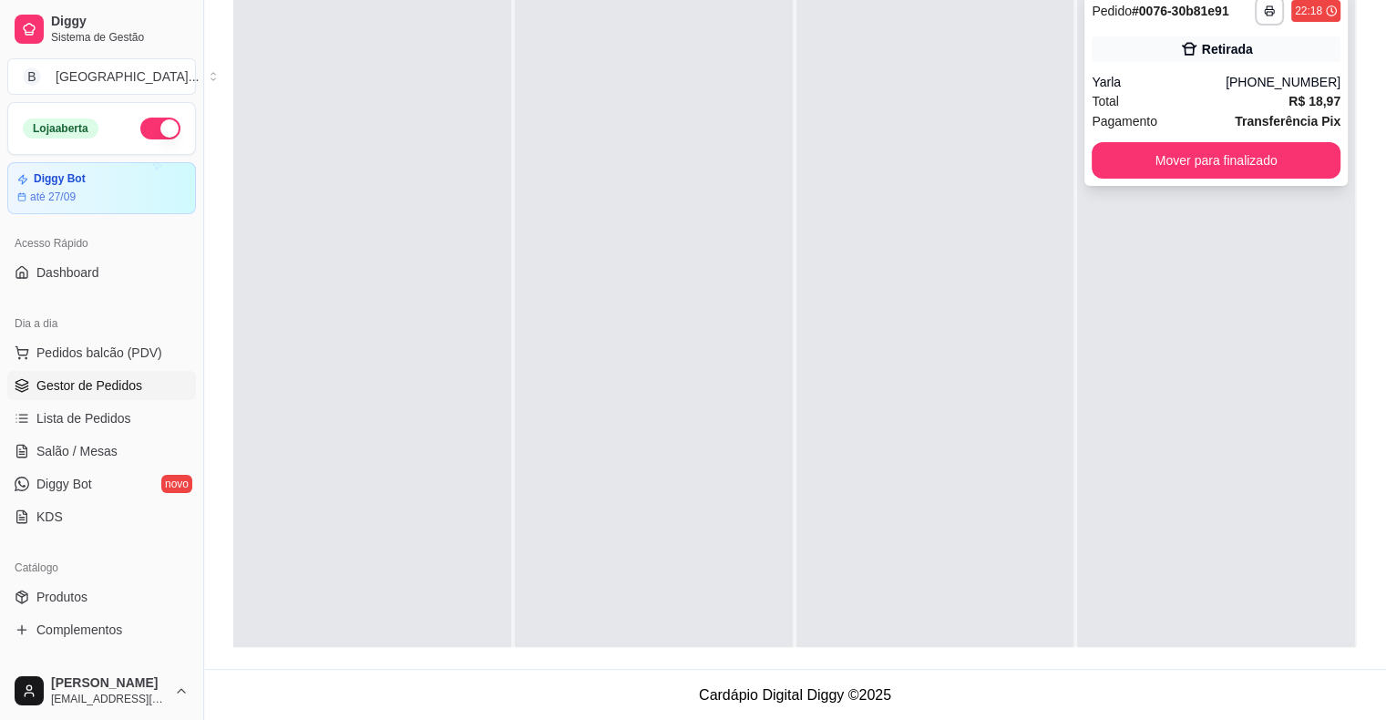
click at [1103, 106] on span "Total" at bounding box center [1105, 101] width 27 height 20
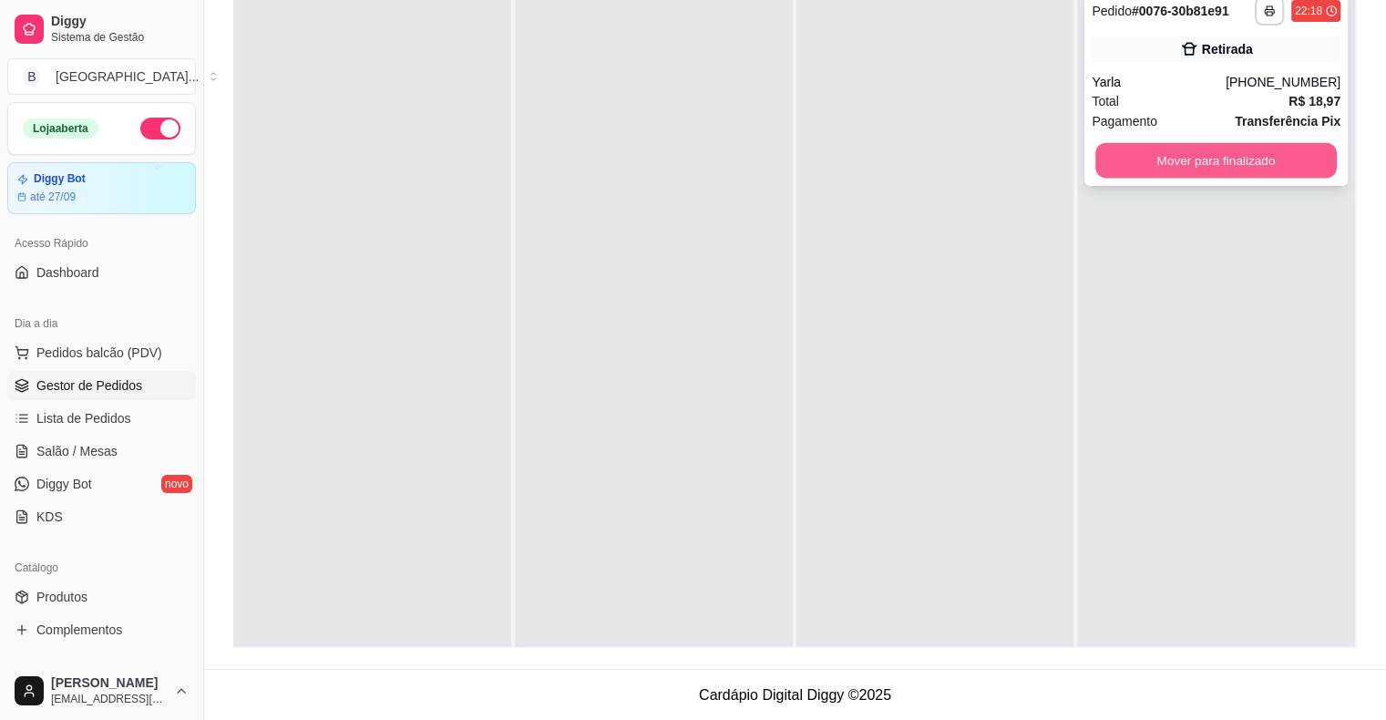
click at [1258, 169] on button "Mover para finalizado" at bounding box center [1217, 161] width 242 height 36
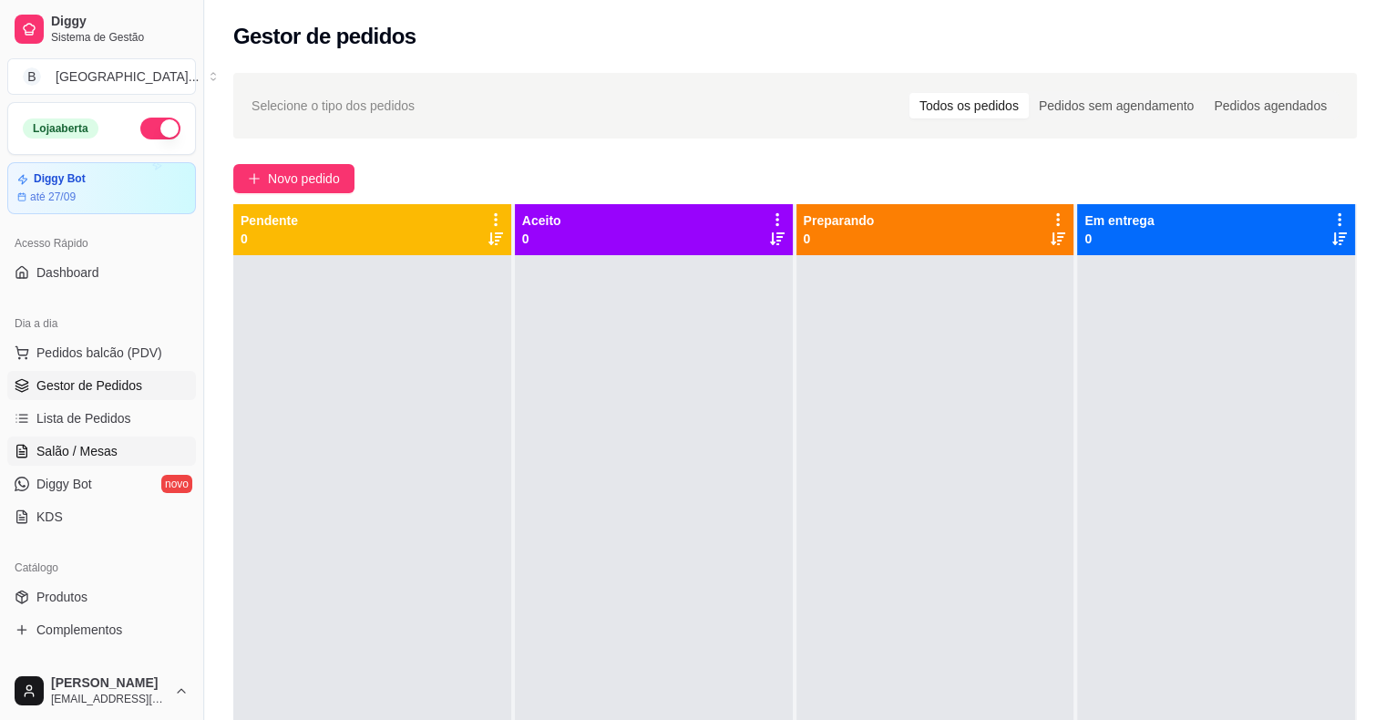
click at [120, 458] on link "Salão / Mesas" at bounding box center [101, 451] width 189 height 29
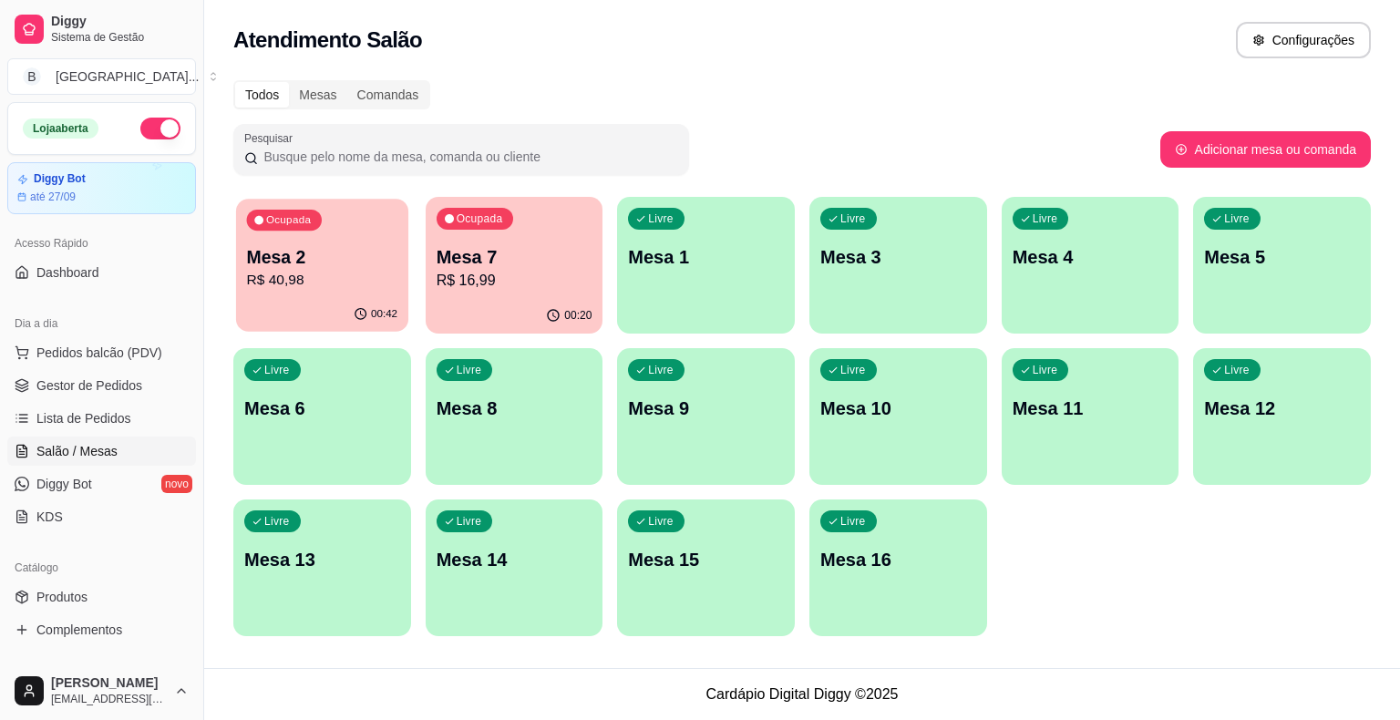
click at [343, 297] on div "Ocupada Mesa 2 R$ 40,98" at bounding box center [322, 248] width 172 height 98
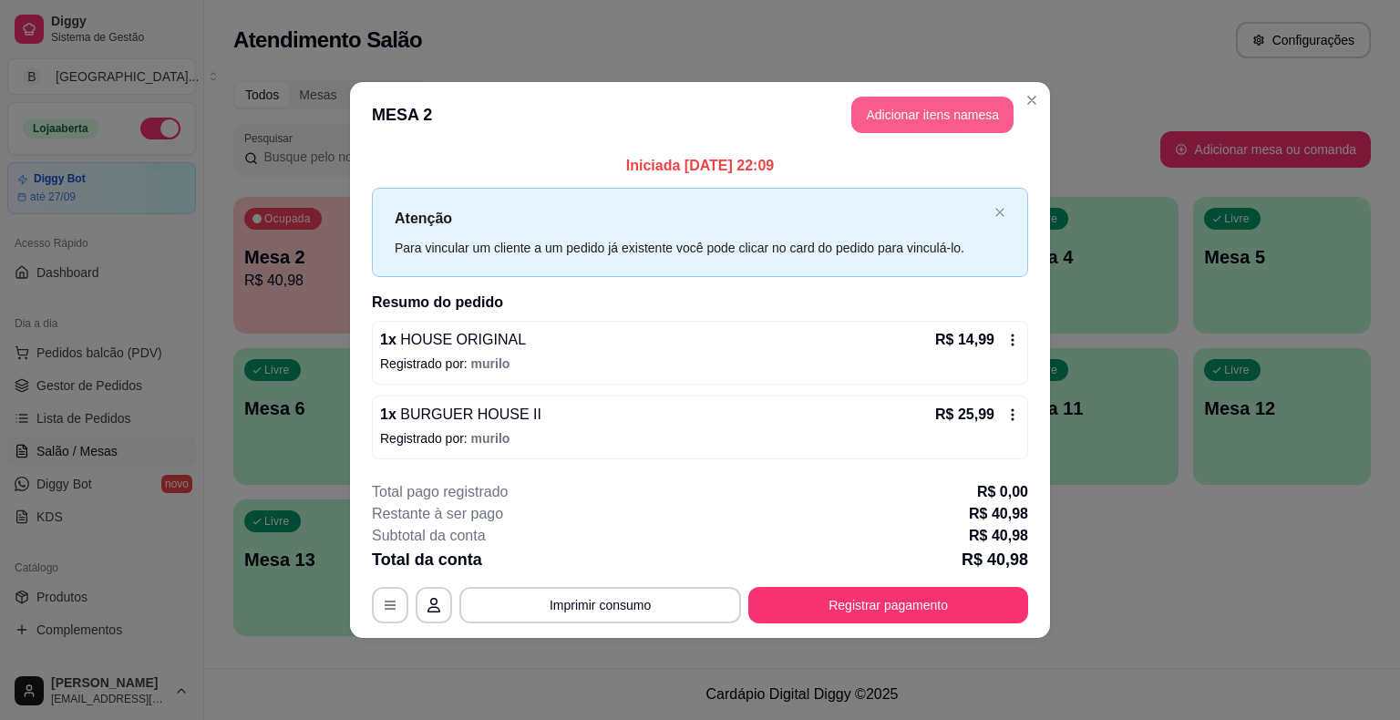
click at [876, 111] on button "Adicionar itens na mesa" at bounding box center [932, 115] width 162 height 36
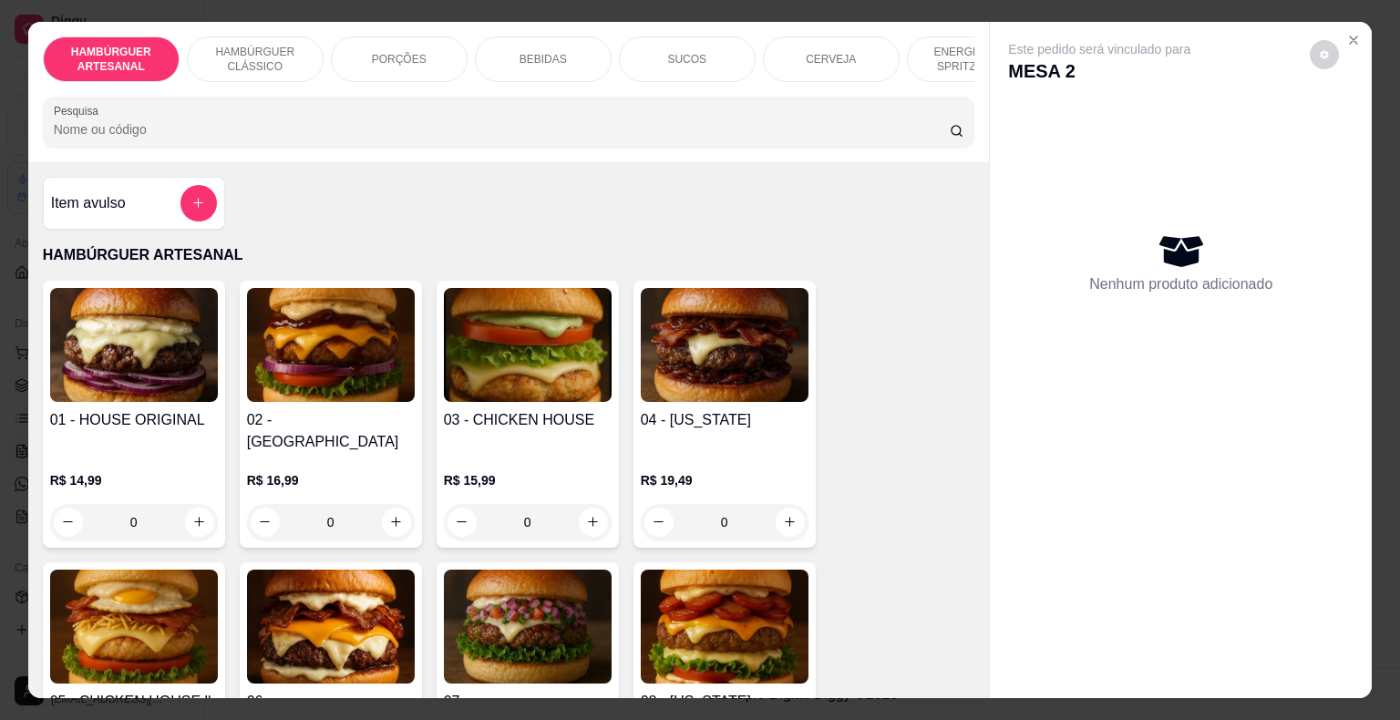
click at [548, 40] on div "BEBIDAS" at bounding box center [543, 59] width 137 height 46
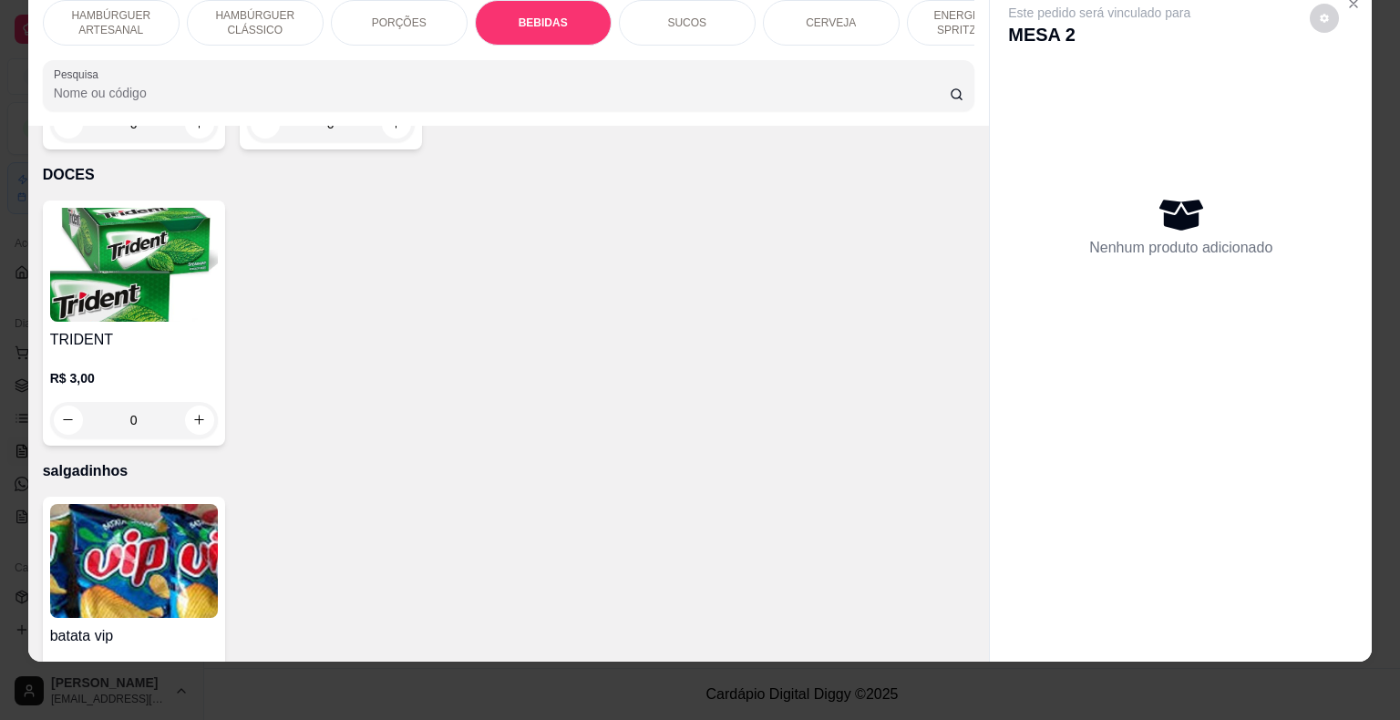
scroll to position [5060, 0]
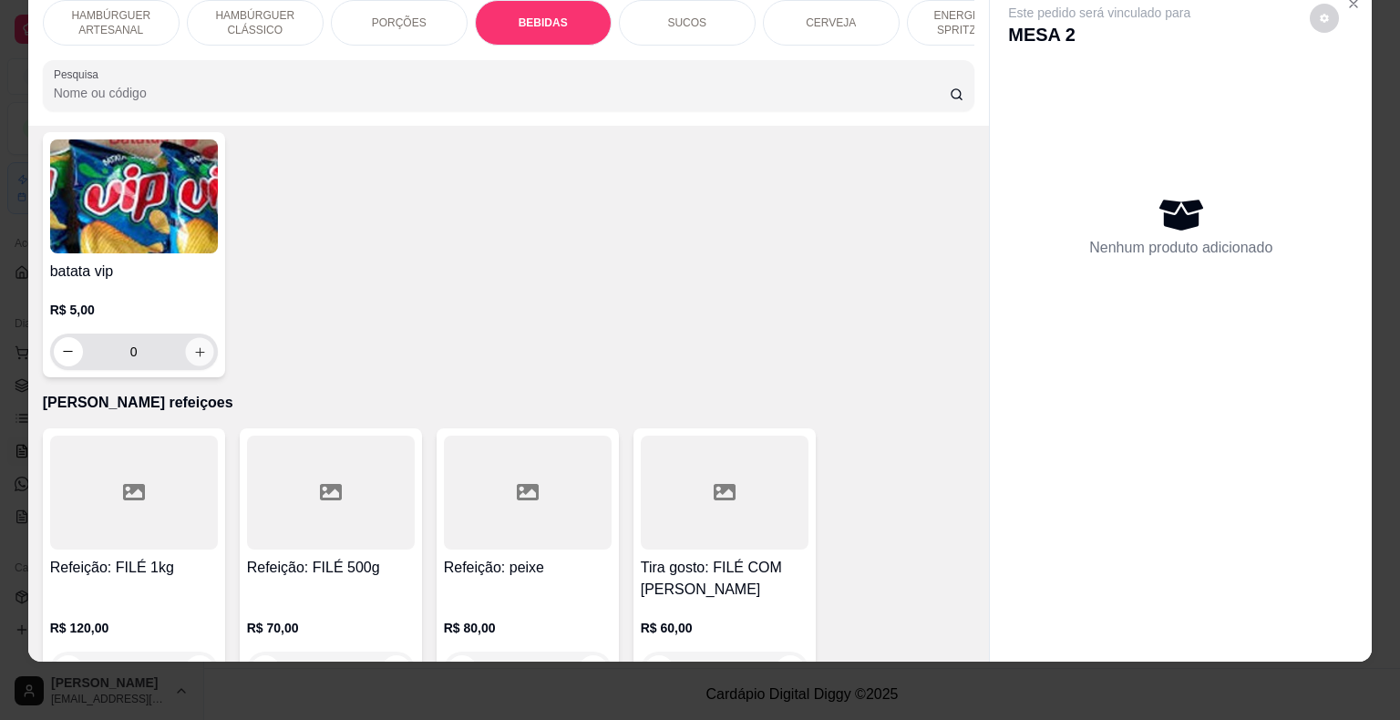
click at [195, 347] on icon "increase-product-quantity" at bounding box center [199, 351] width 9 height 9
type input "1"
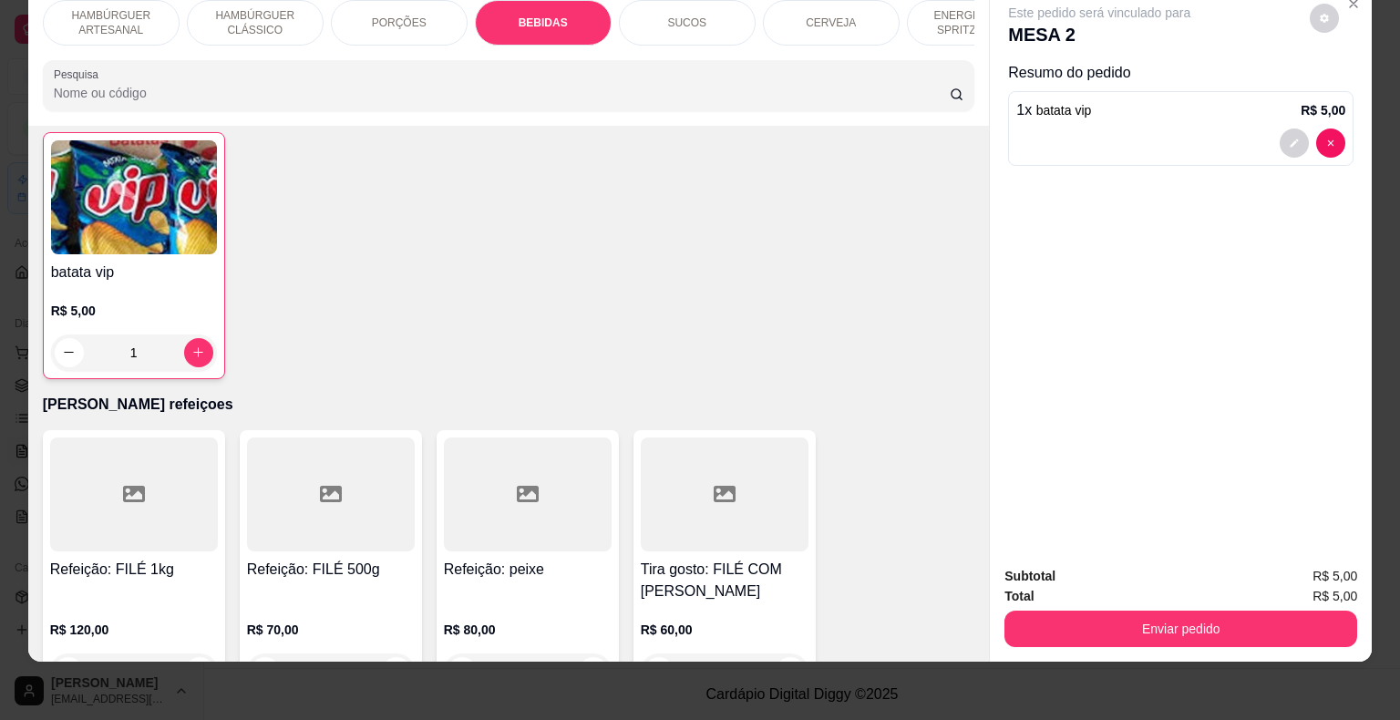
scroll to position [5061, 0]
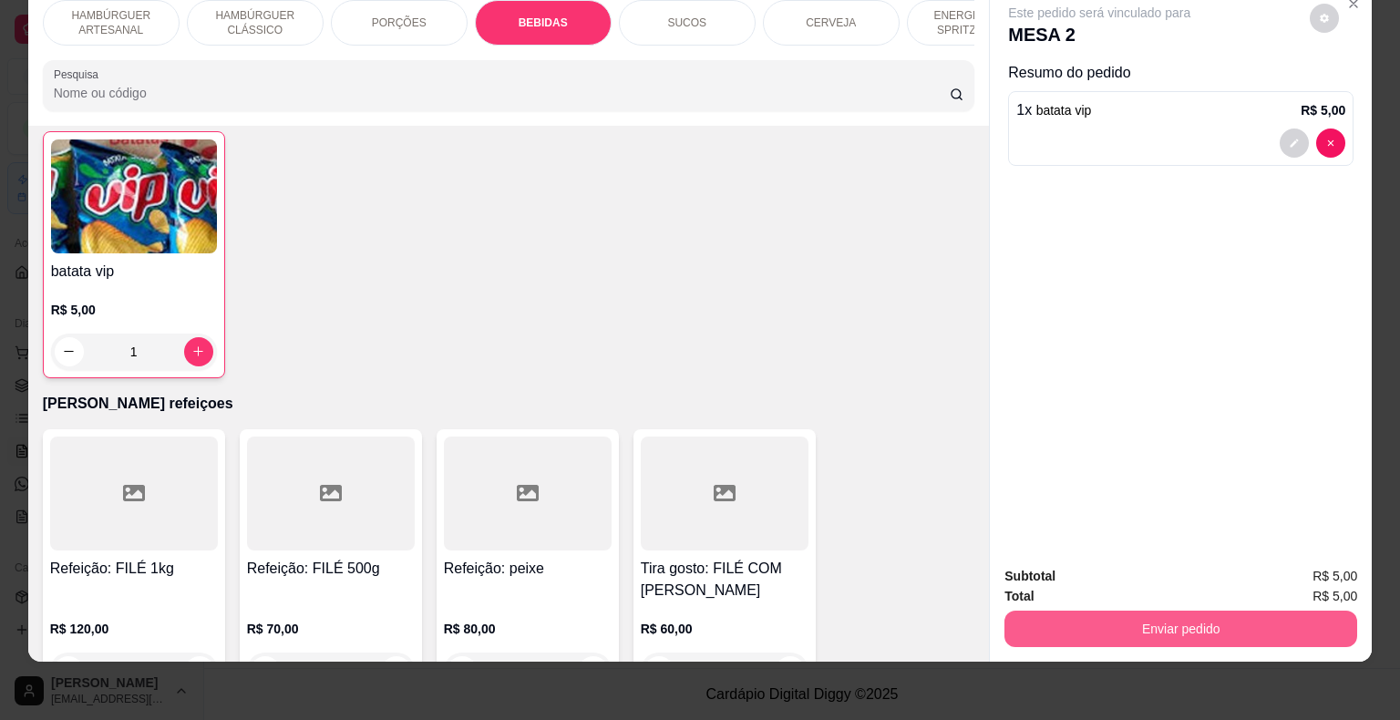
click at [1145, 624] on button "Enviar pedido" at bounding box center [1180, 629] width 353 height 36
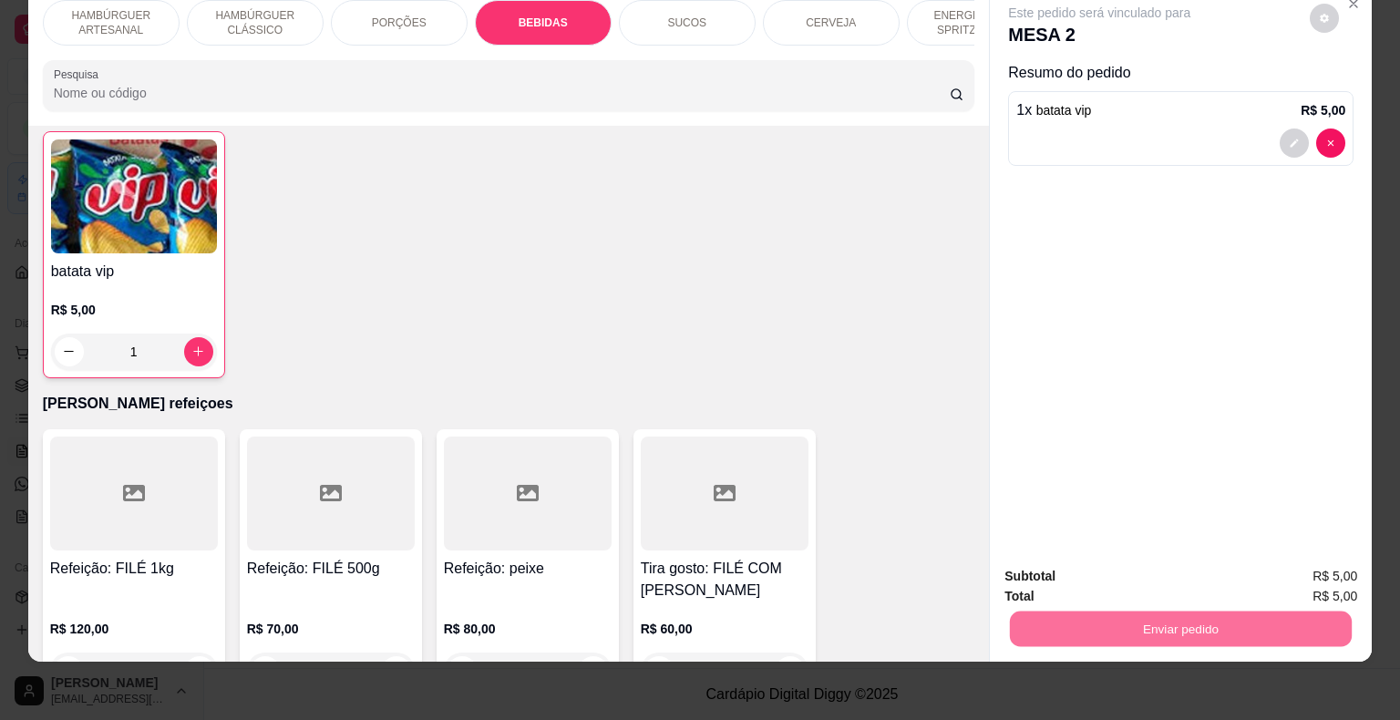
click at [1097, 576] on button "Não registrar e enviar pedido" at bounding box center [1120, 570] width 184 height 34
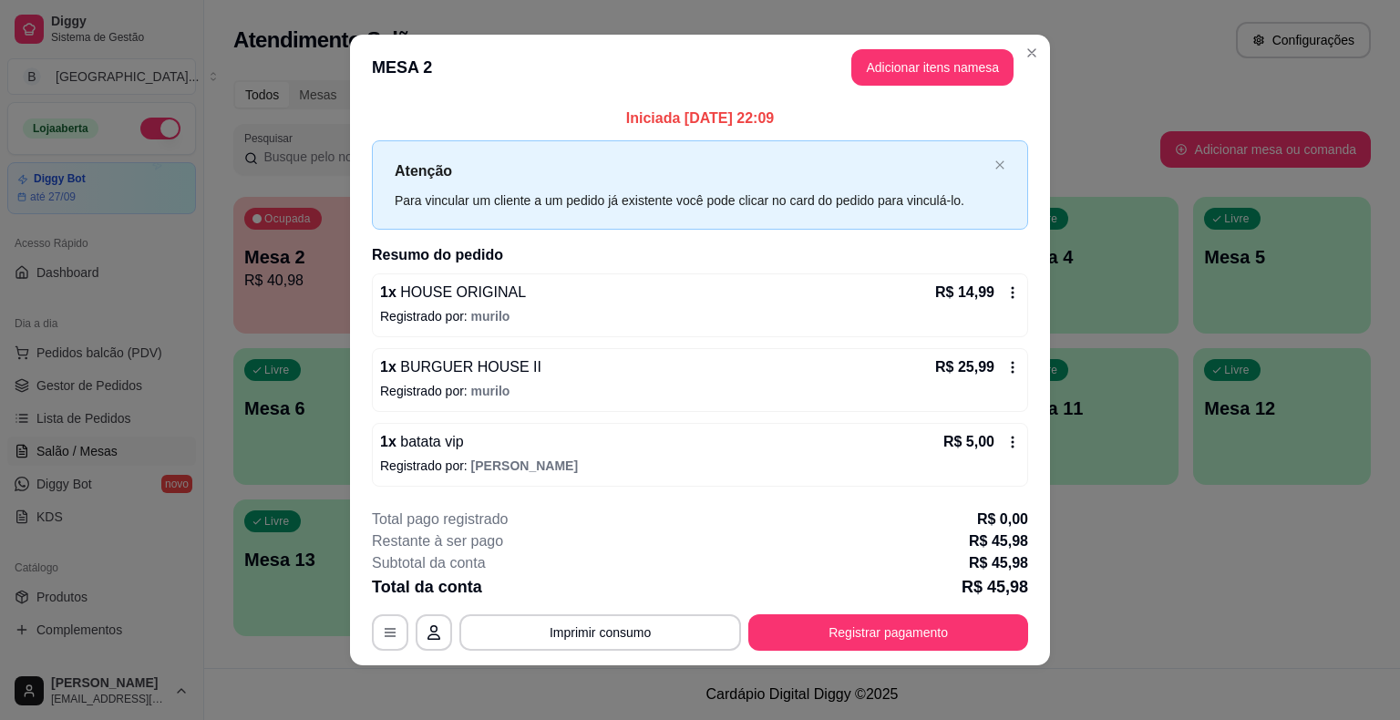
scroll to position [12, 0]
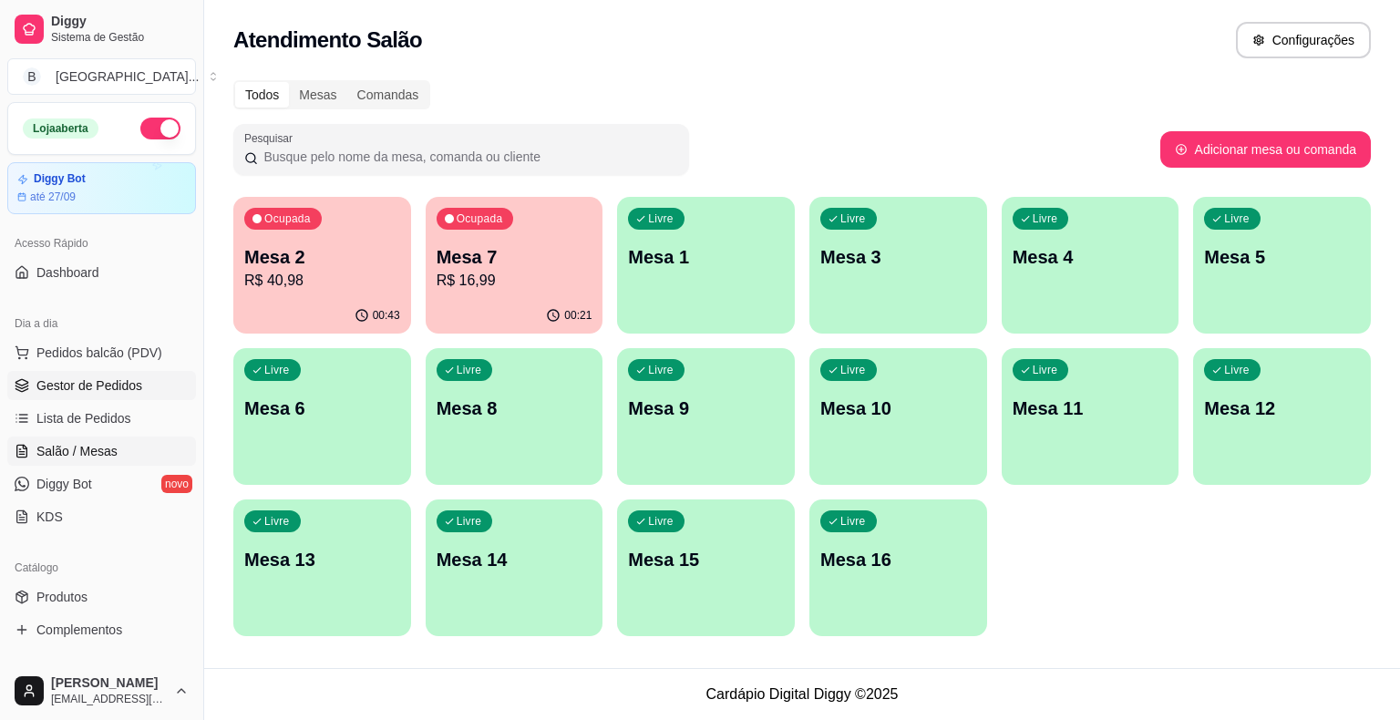
click at [46, 385] on span "Gestor de Pedidos" at bounding box center [89, 385] width 106 height 18
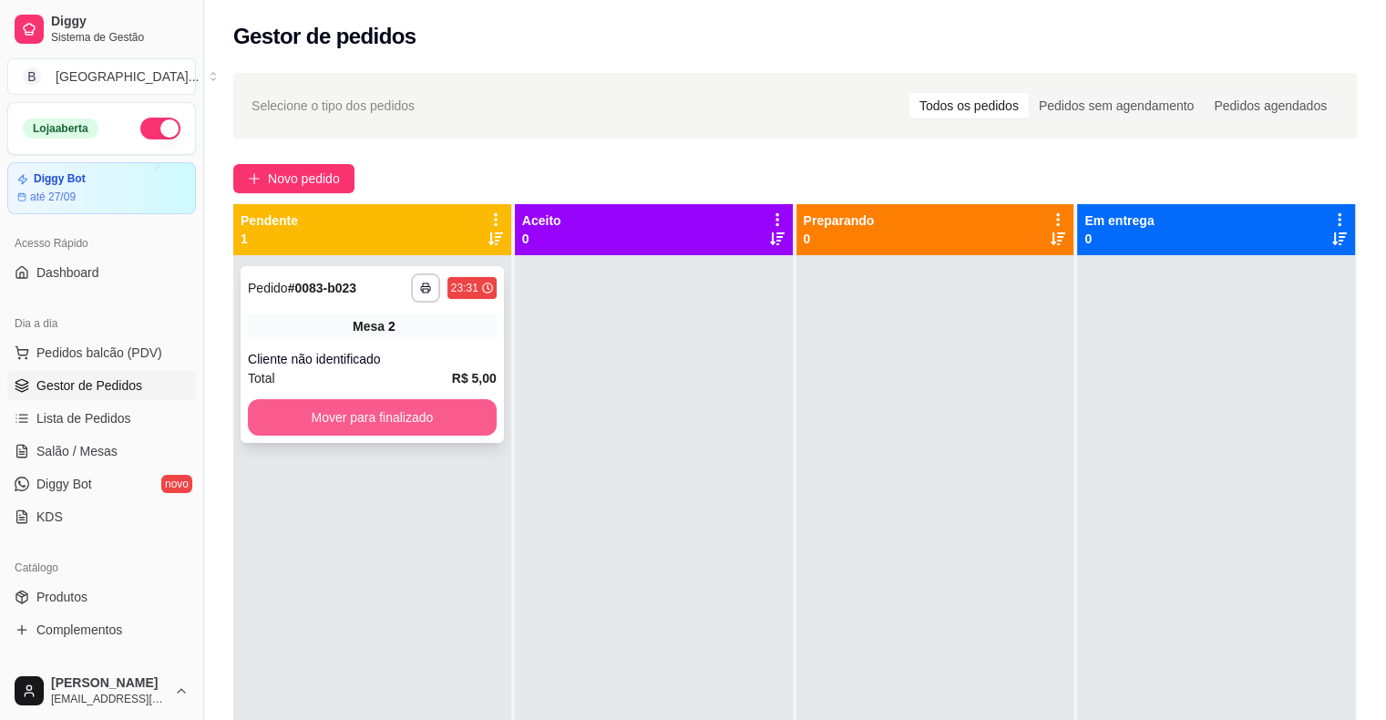
click at [408, 413] on button "Mover para finalizado" at bounding box center [372, 417] width 249 height 36
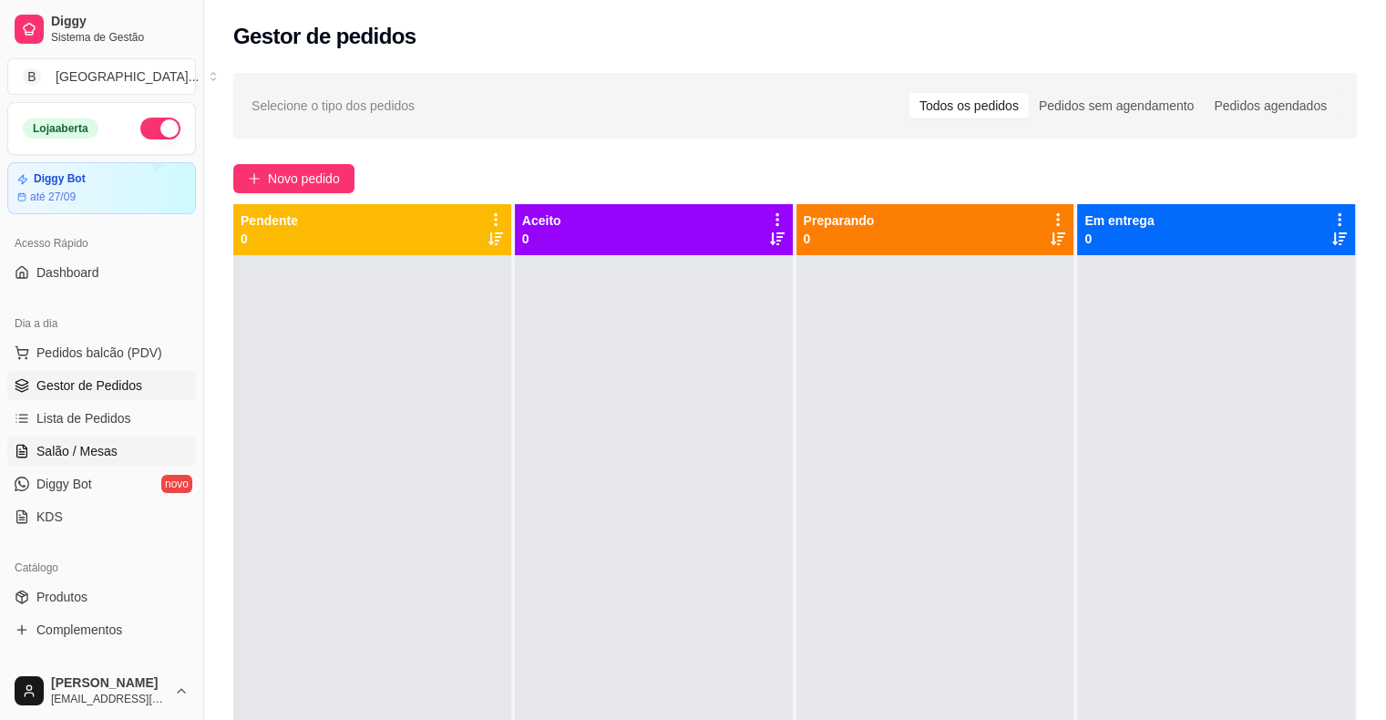
click at [26, 450] on icon at bounding box center [22, 451] width 15 height 15
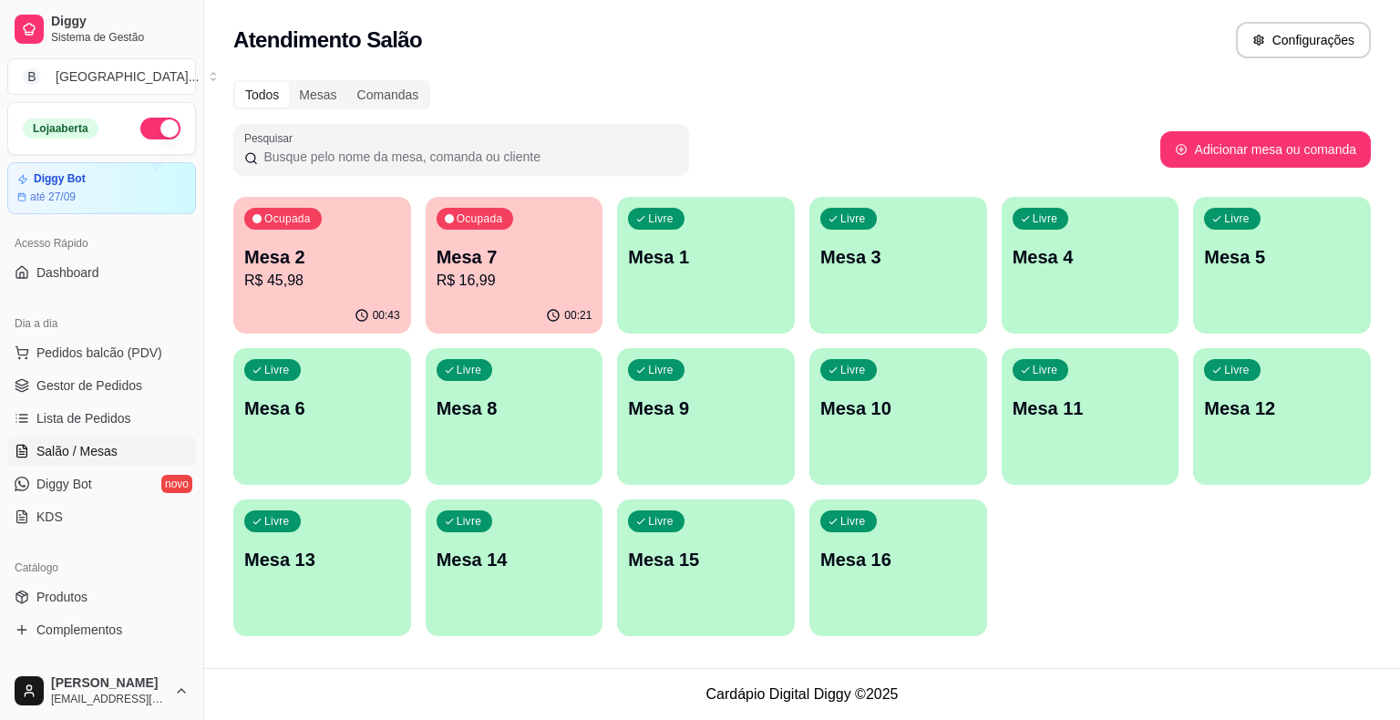
click at [248, 281] on p "R$ 45,98" at bounding box center [322, 281] width 156 height 22
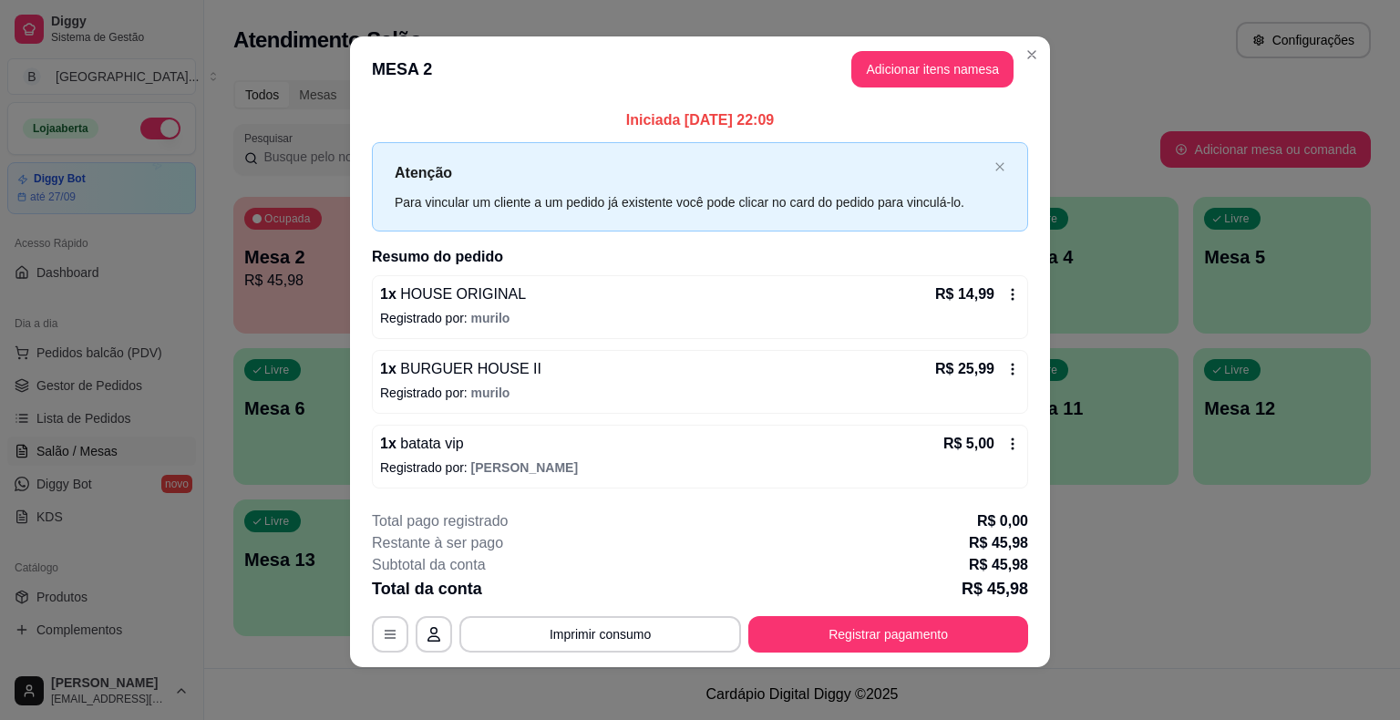
scroll to position [12, 0]
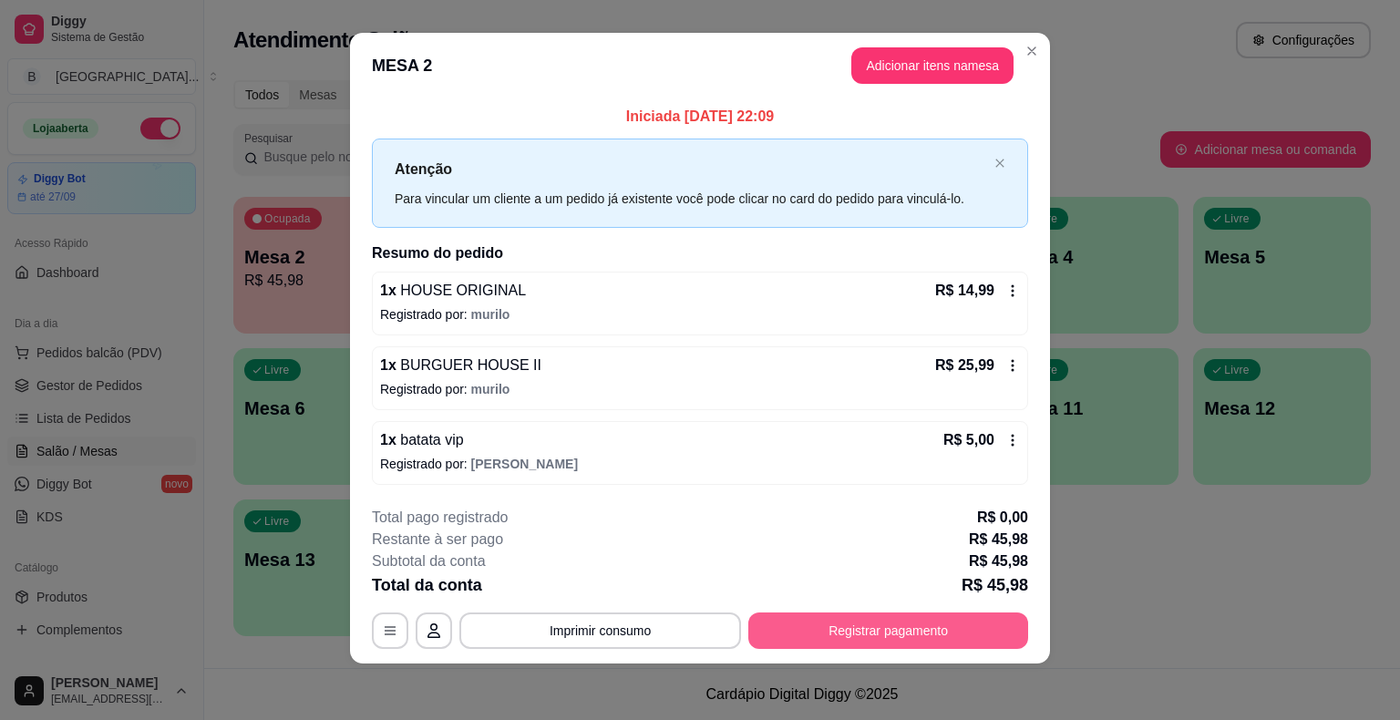
click at [801, 638] on button "Registrar pagamento" at bounding box center [888, 630] width 280 height 36
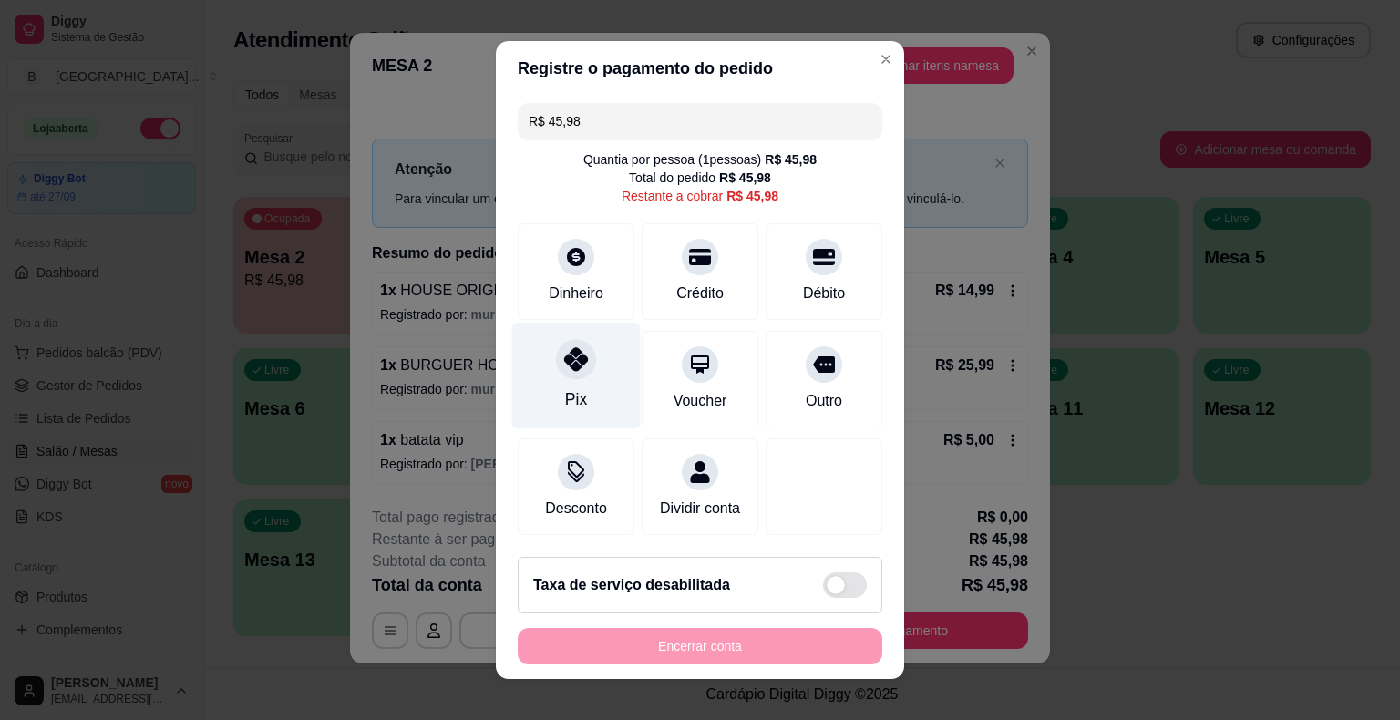
click at [585, 390] on div "Pix" at bounding box center [576, 376] width 129 height 107
type input "R$ 0,00"
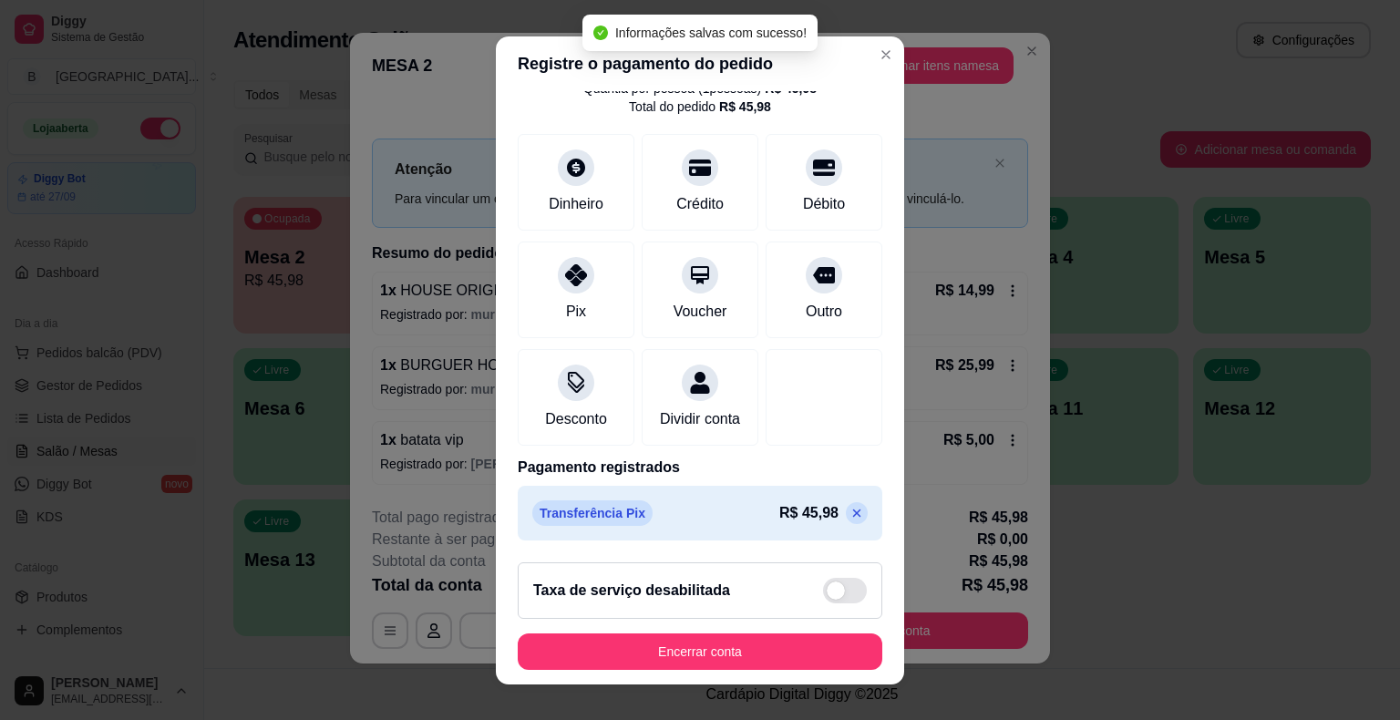
scroll to position [22, 0]
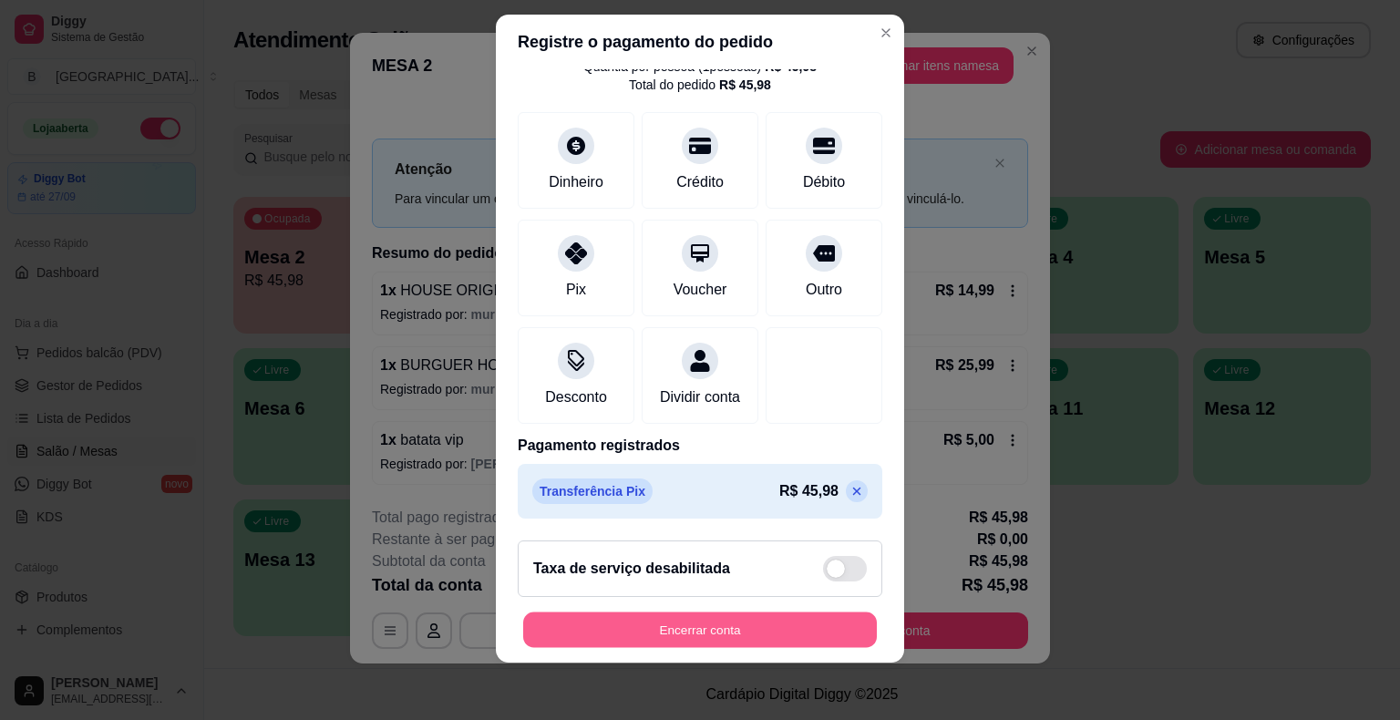
click at [657, 631] on button "Encerrar conta" at bounding box center [700, 630] width 354 height 36
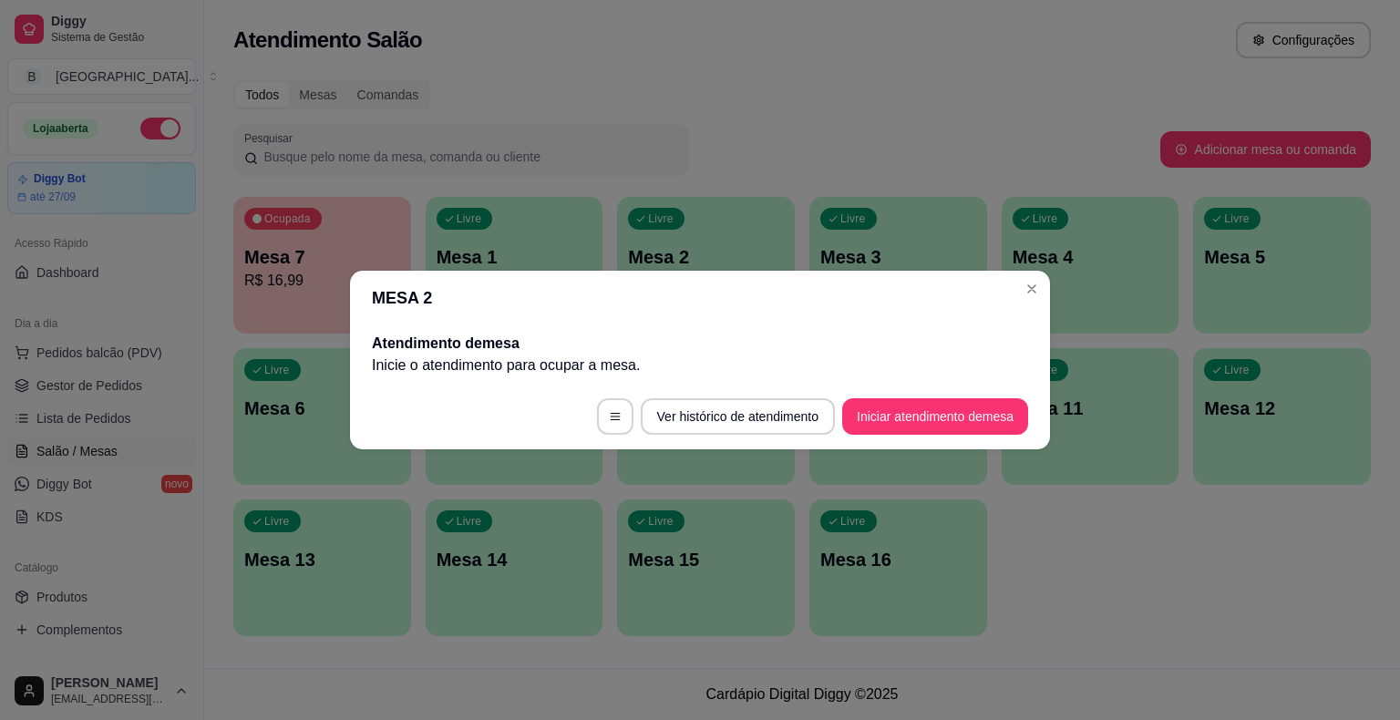
scroll to position [0, 0]
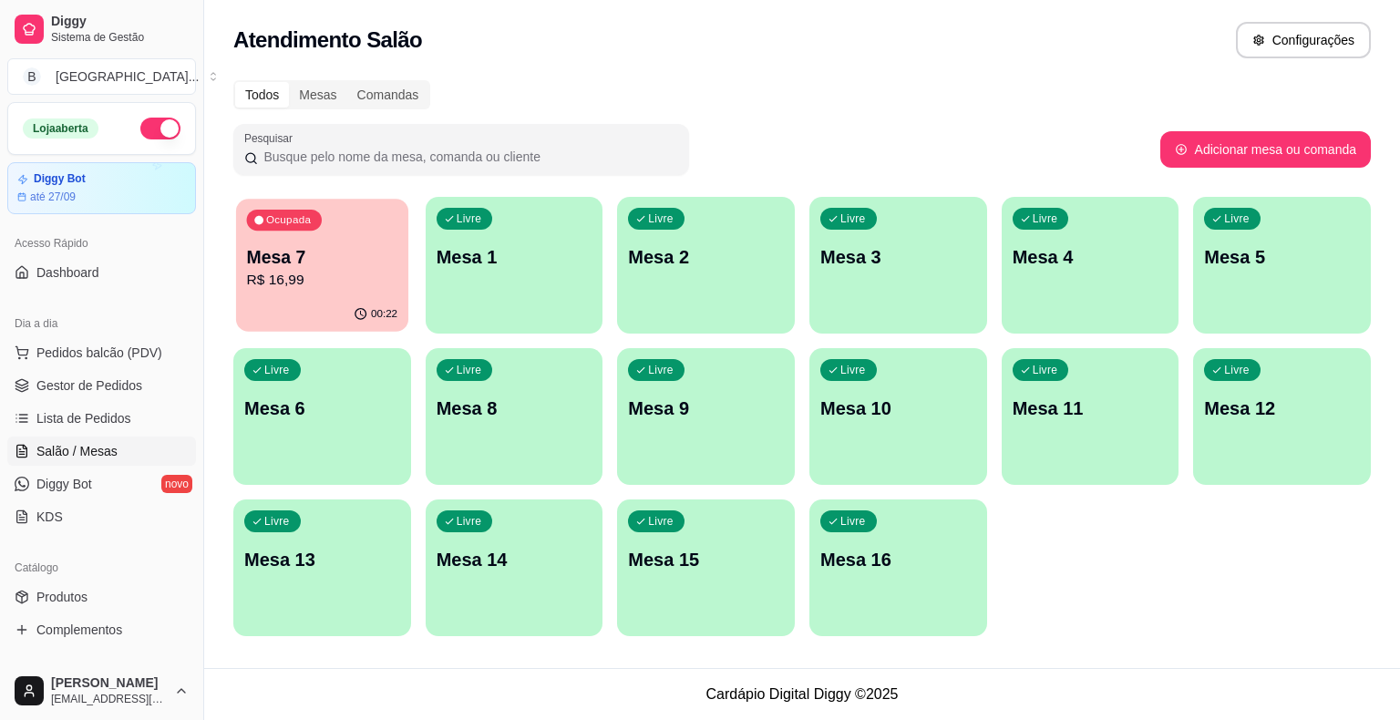
click at [313, 239] on div "Ocupada Mesa 7 R$ 16,99" at bounding box center [322, 248] width 172 height 98
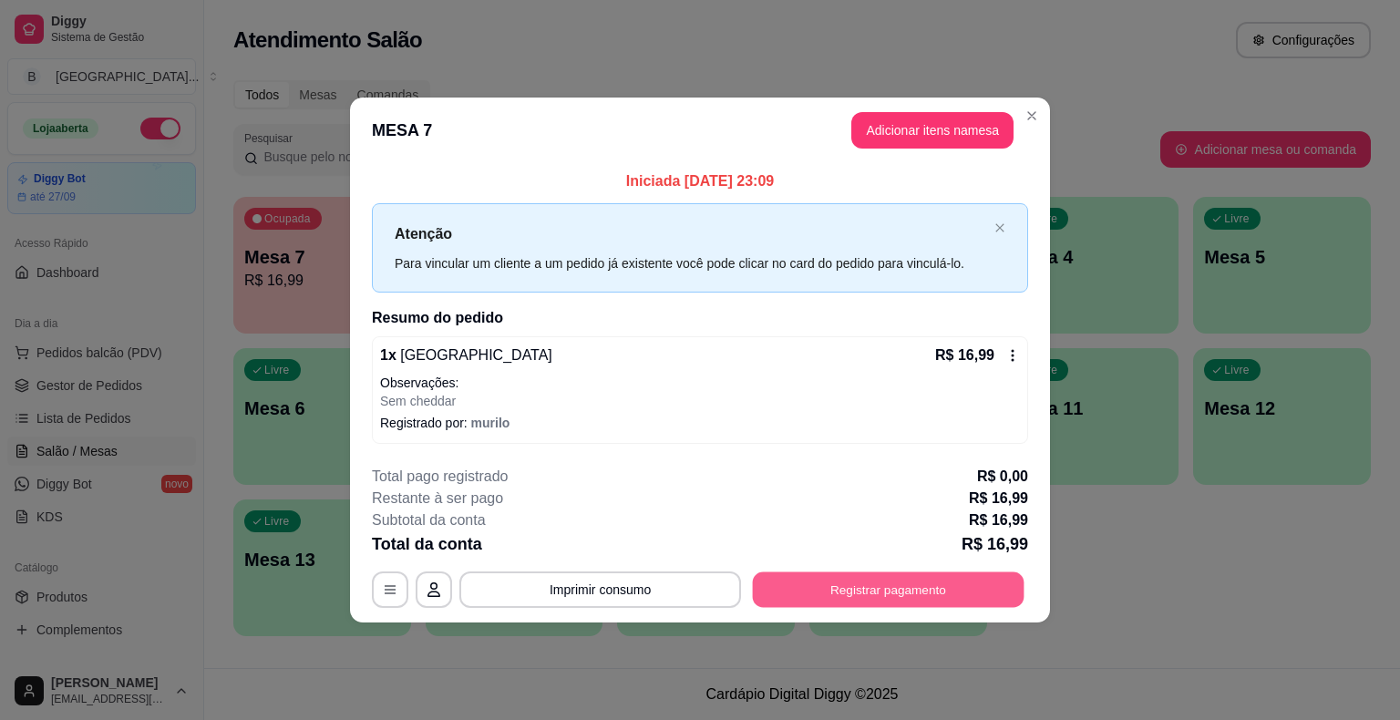
click at [959, 590] on button "Registrar pagamento" at bounding box center [889, 589] width 272 height 36
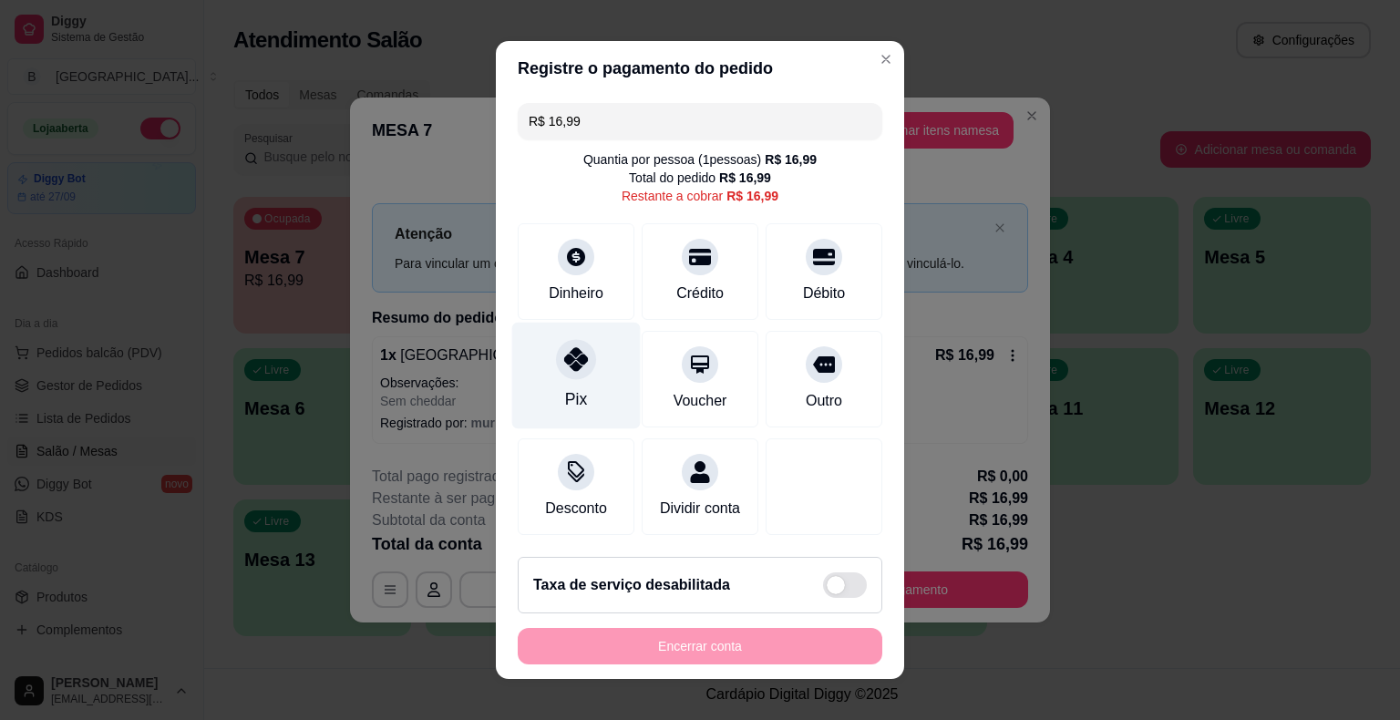
click at [553, 403] on div "Pix" at bounding box center [576, 376] width 129 height 107
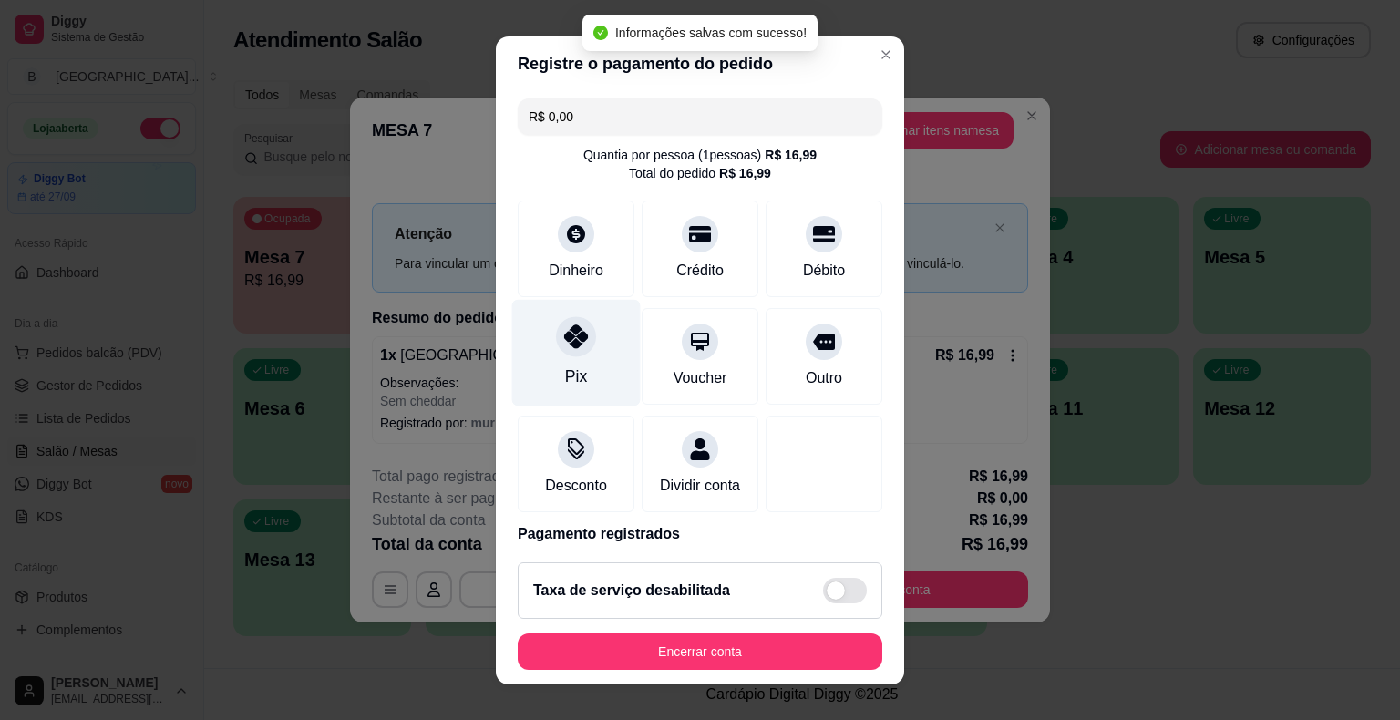
type input "R$ 0,00"
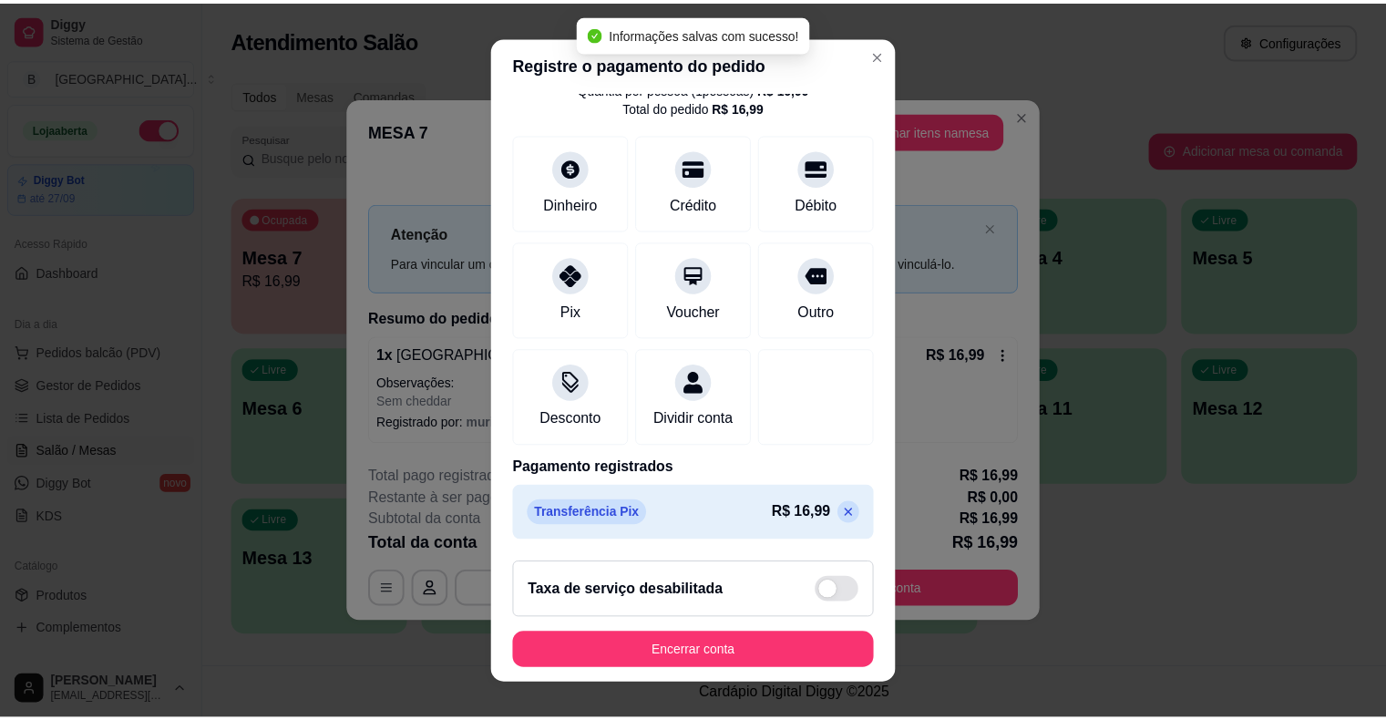
scroll to position [22, 0]
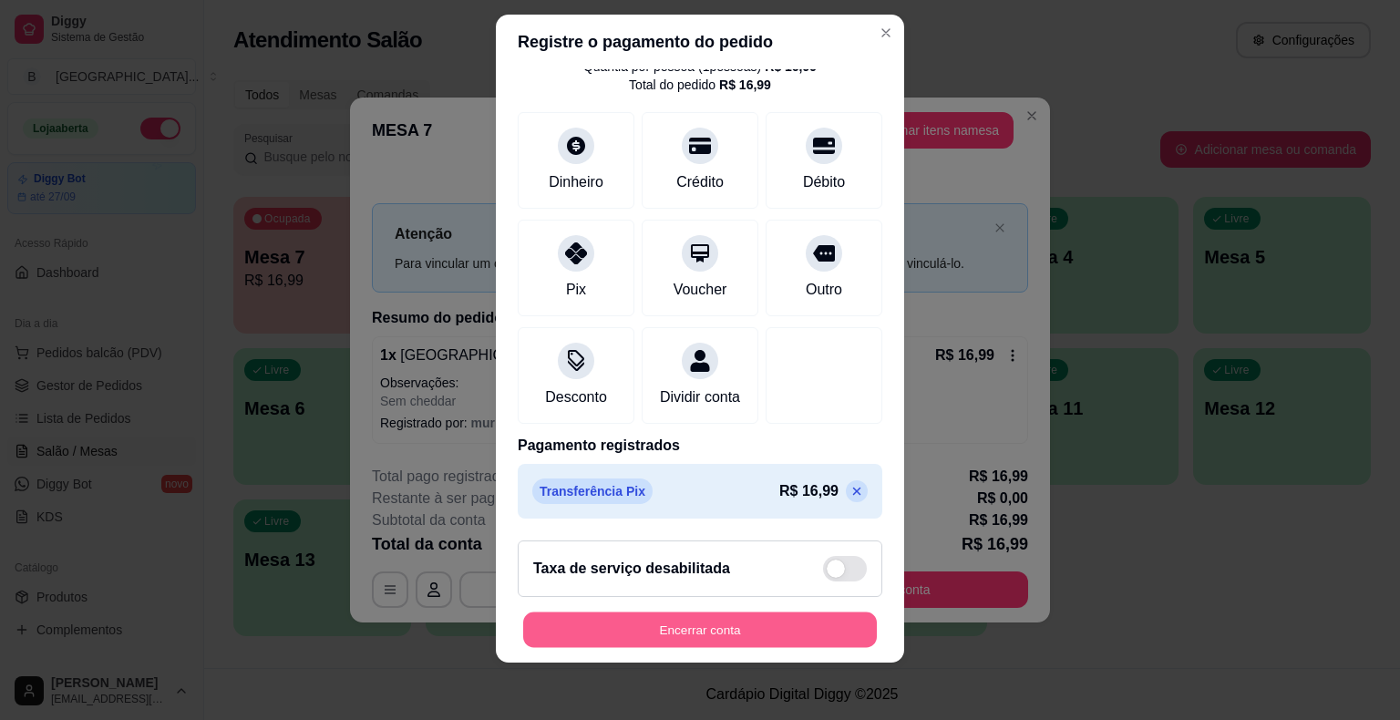
click at [700, 635] on button "Encerrar conta" at bounding box center [700, 630] width 354 height 36
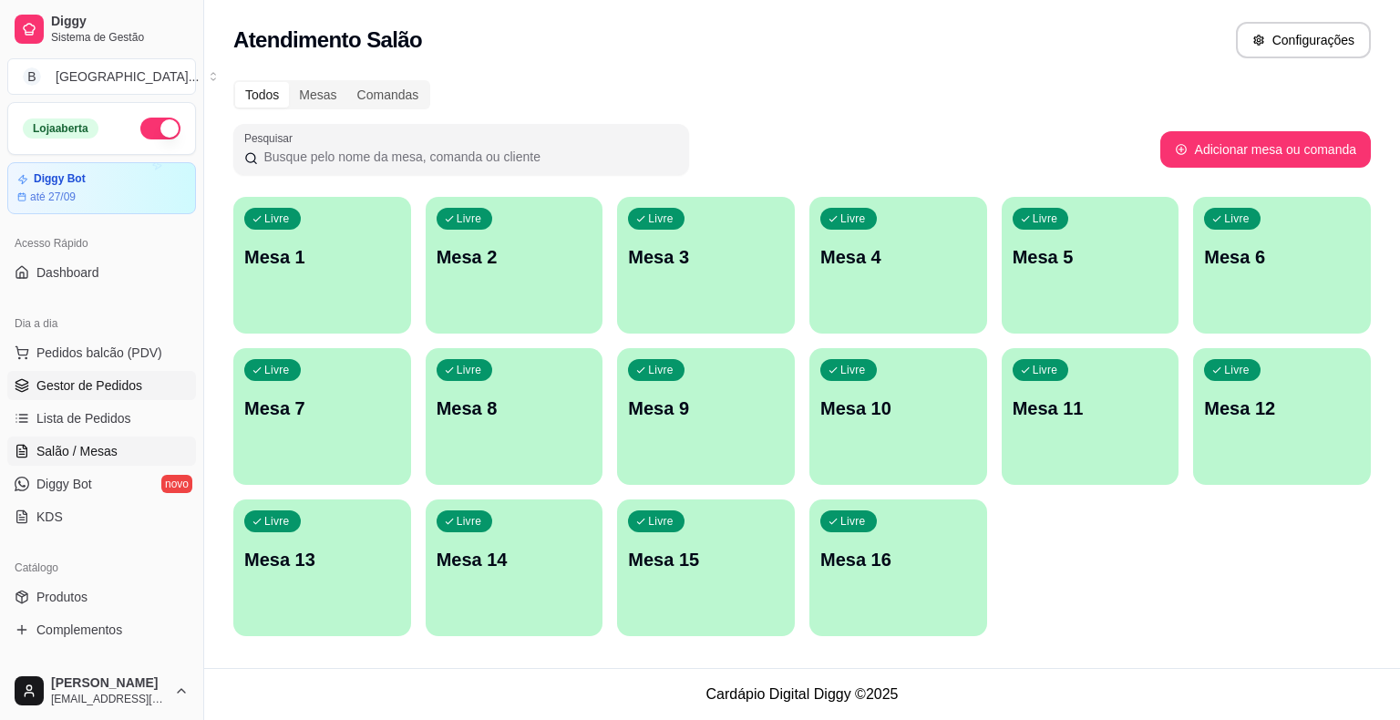
click at [68, 381] on span "Gestor de Pedidos" at bounding box center [89, 385] width 106 height 18
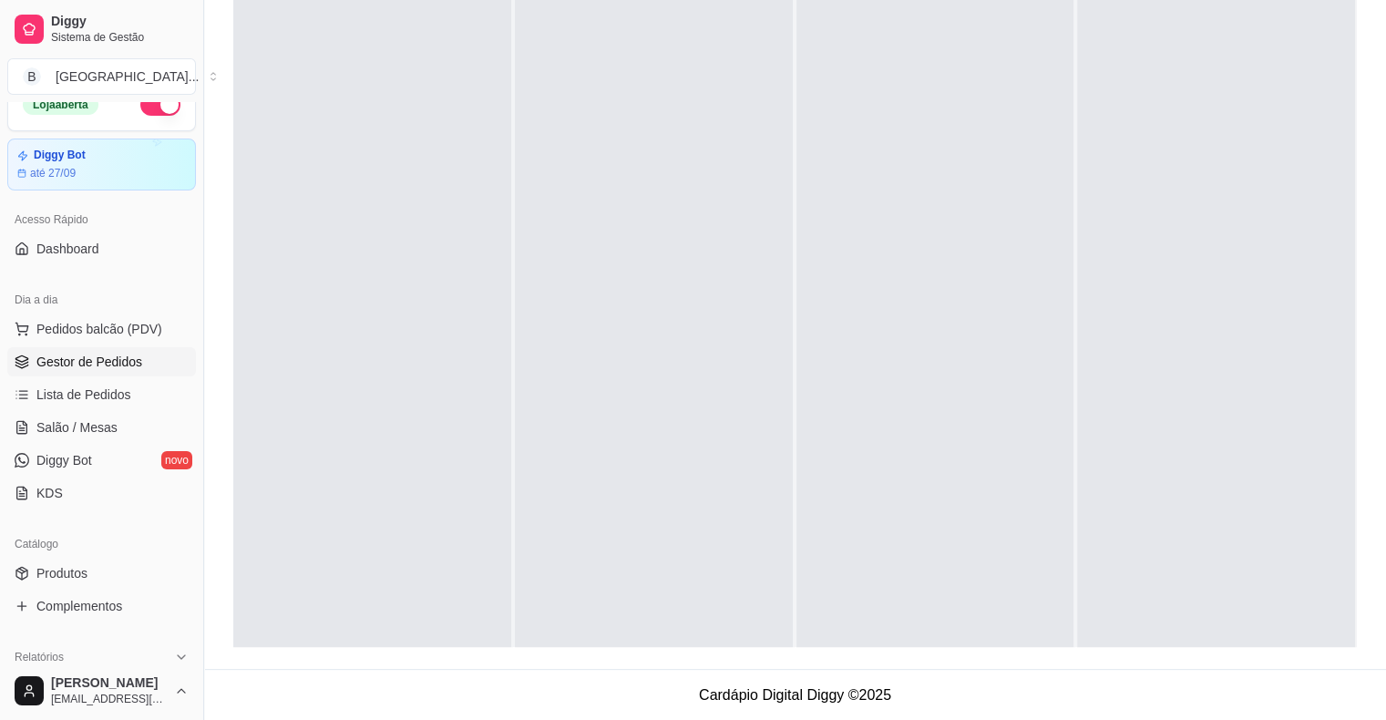
scroll to position [91, 0]
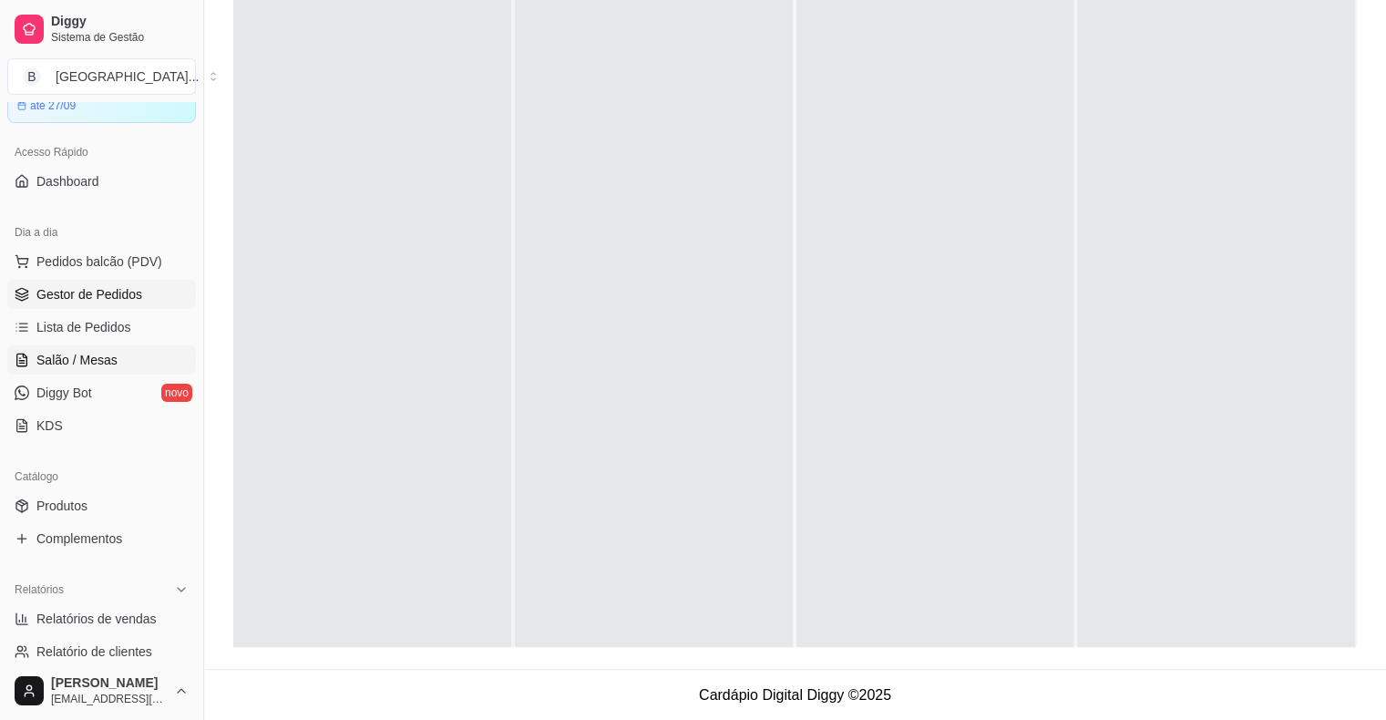
click at [78, 361] on span "Salão / Mesas" at bounding box center [76, 360] width 81 height 18
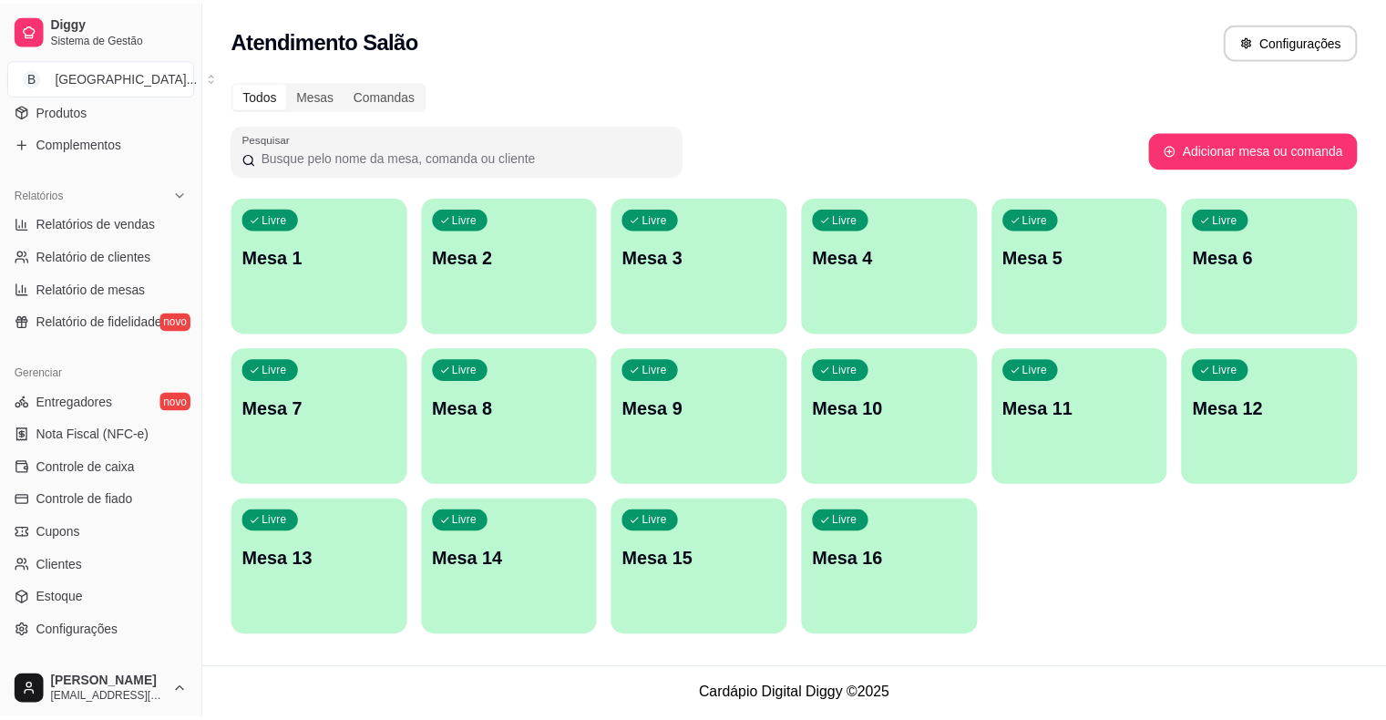
scroll to position [456, 0]
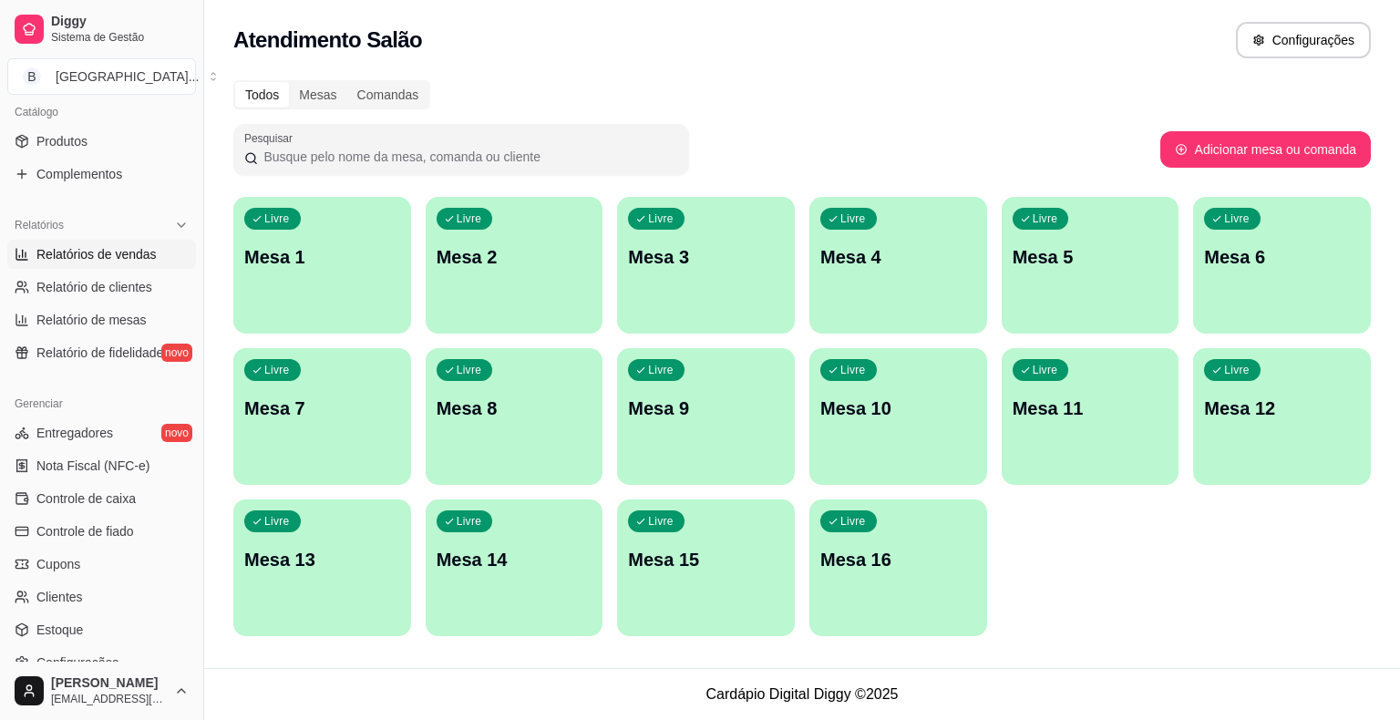
click at [119, 249] on span "Relatórios de vendas" at bounding box center [96, 254] width 120 height 18
select select "ALL"
select select "0"
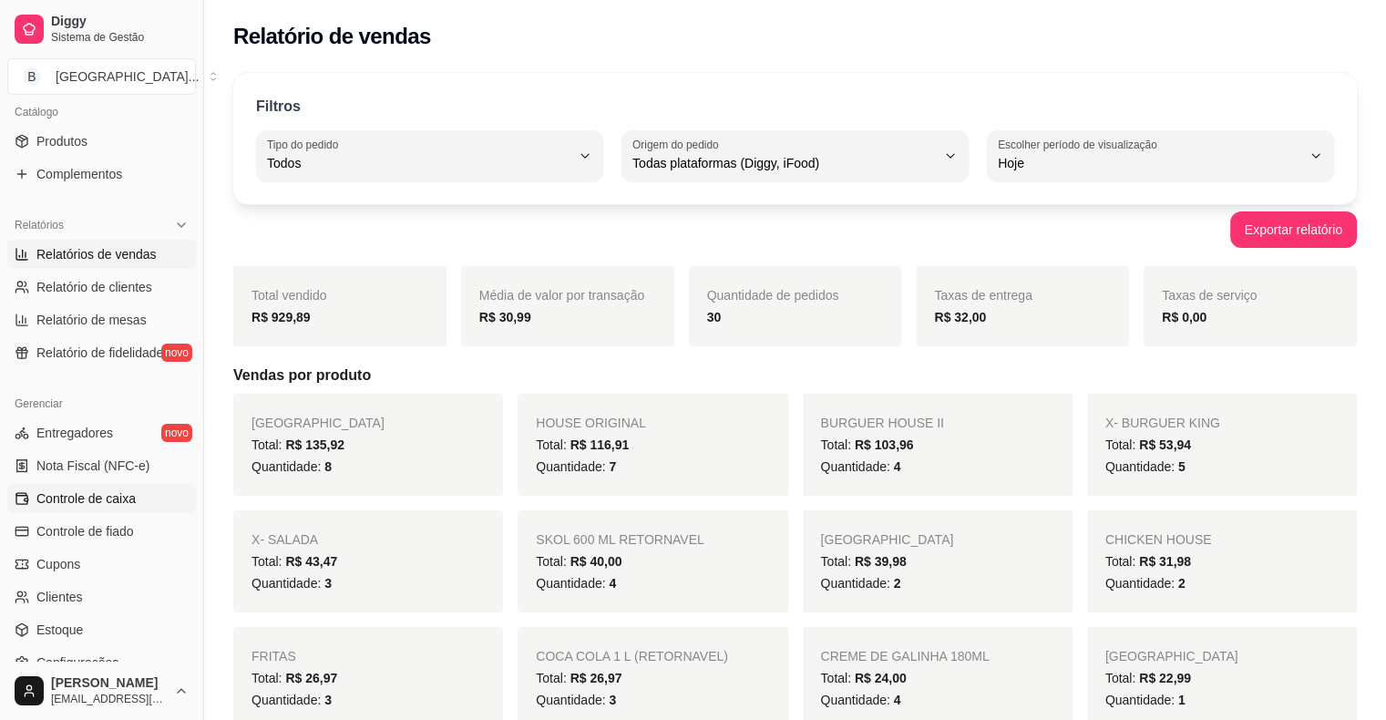
click at [104, 500] on span "Controle de caixa" at bounding box center [85, 498] width 99 height 18
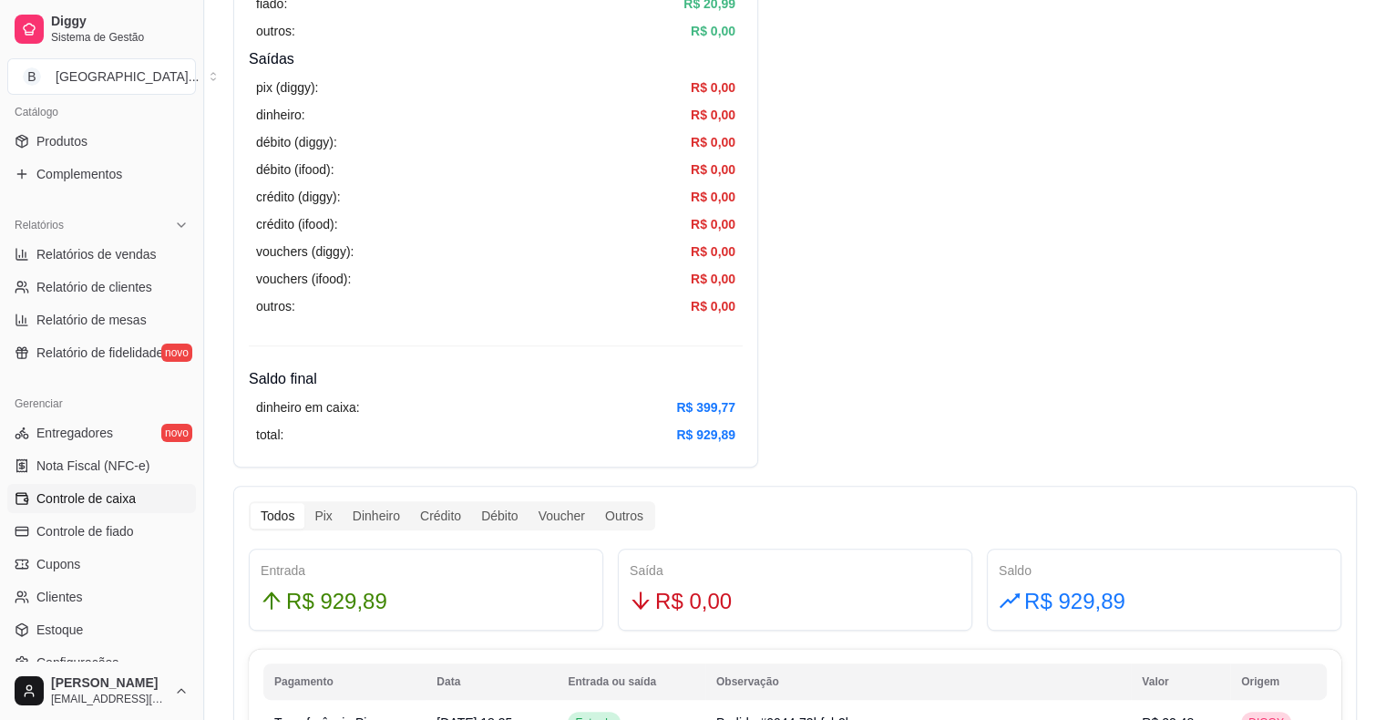
scroll to position [638, 0]
